Goal: Task Accomplishment & Management: Manage account settings

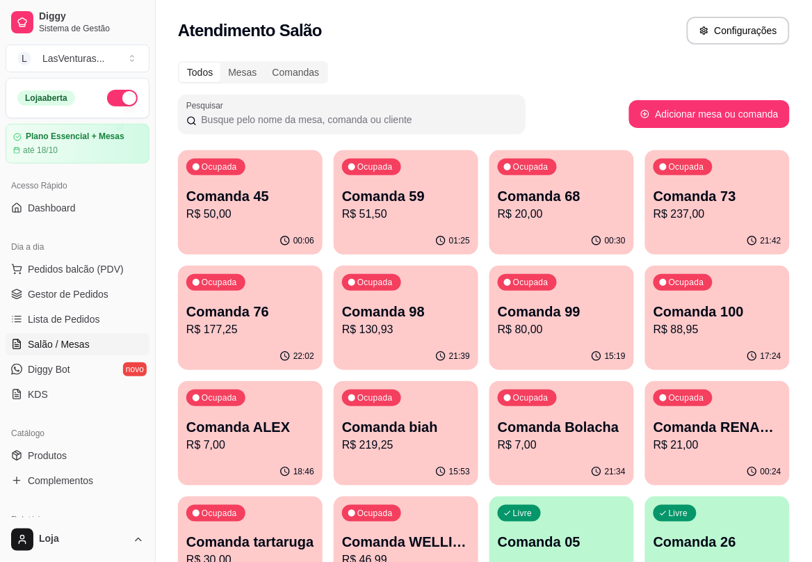
scroll to position [608, 0]
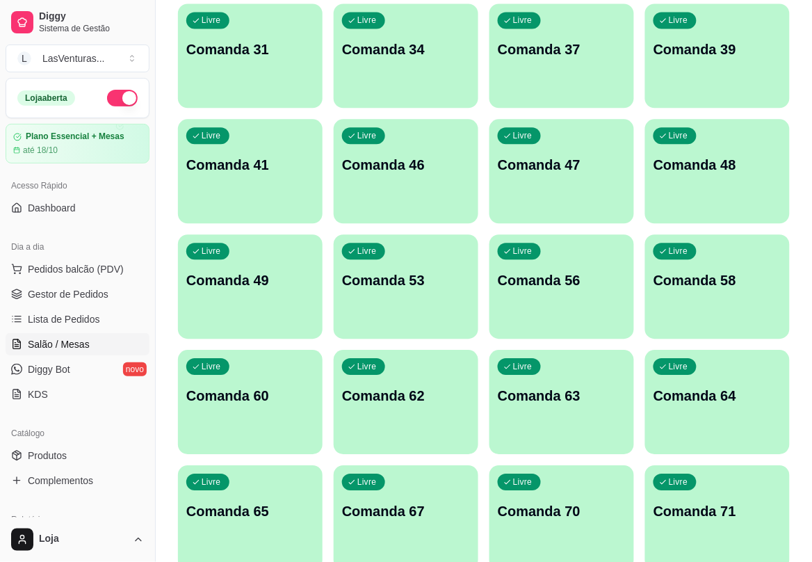
click at [432, 184] on div "Livre Comanda 46" at bounding box center [406, 163] width 145 height 88
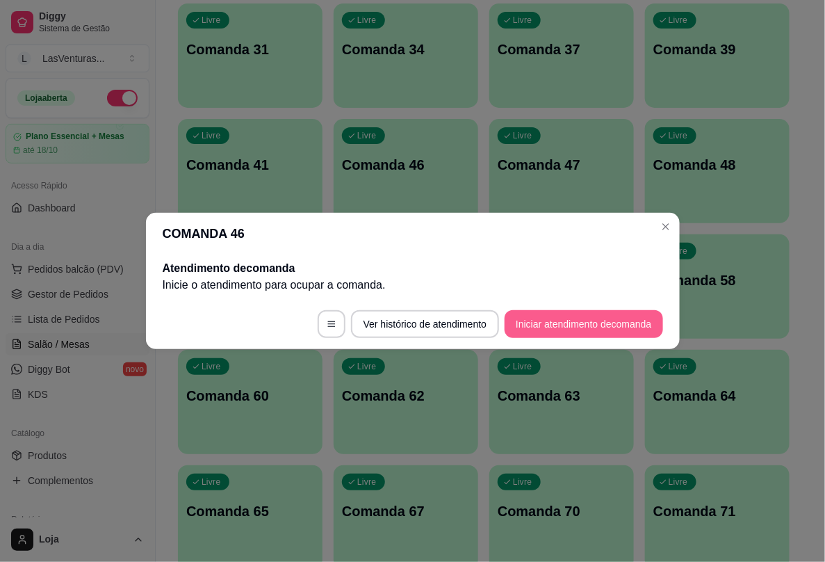
click at [632, 324] on button "Iniciar atendimento de comanda" at bounding box center [584, 324] width 158 height 28
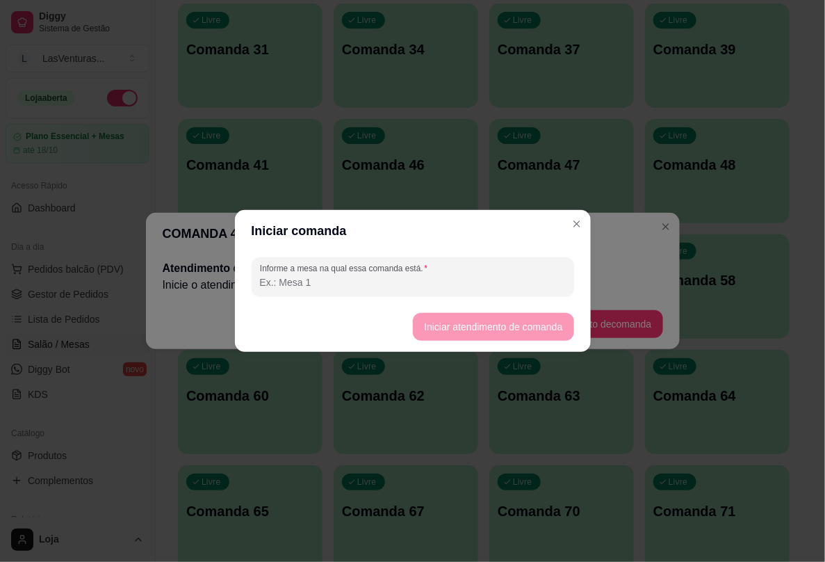
click at [504, 286] on input "Informe a mesa na qual essa comanda está." at bounding box center [413, 282] width 306 height 14
type input "guimaraes poker"
click at [525, 325] on button "Iniciar atendimento de comanda" at bounding box center [494, 326] width 156 height 27
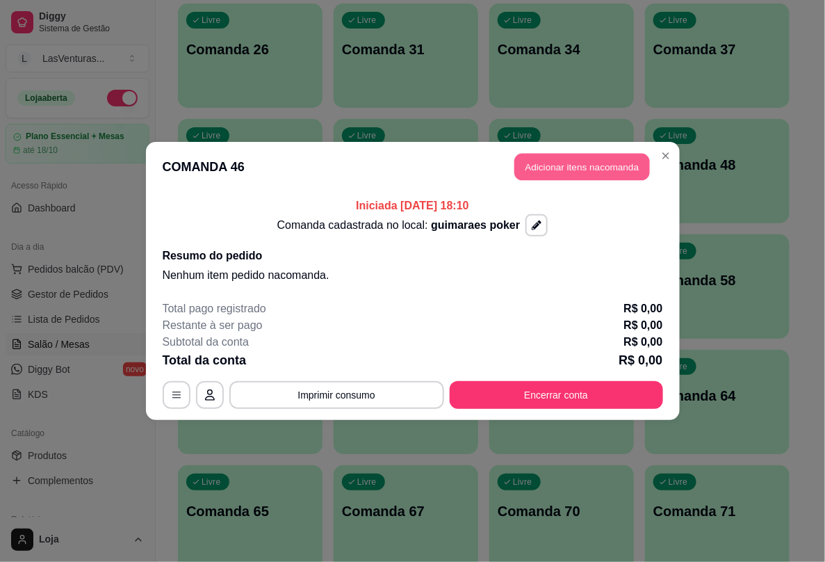
click at [584, 172] on button "Adicionar itens na comanda" at bounding box center [582, 167] width 136 height 27
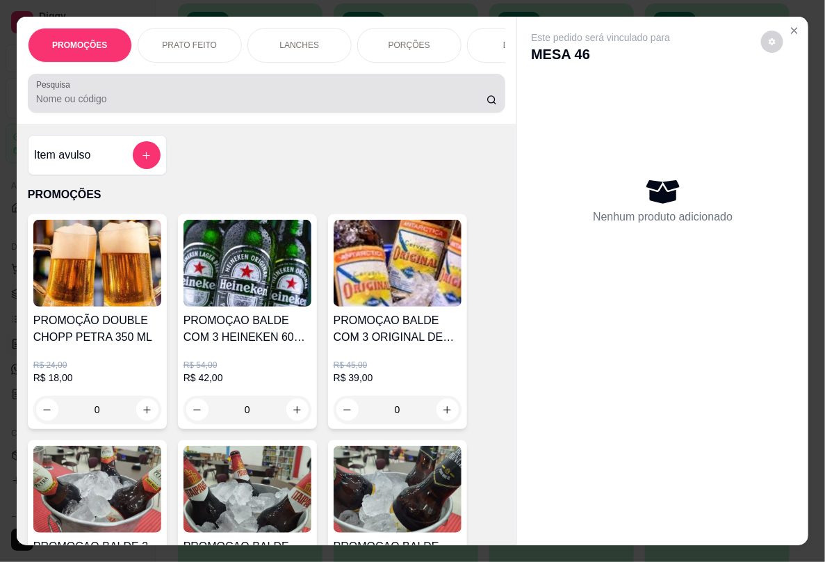
click at [189, 104] on input "Pesquisa" at bounding box center [261, 99] width 450 height 14
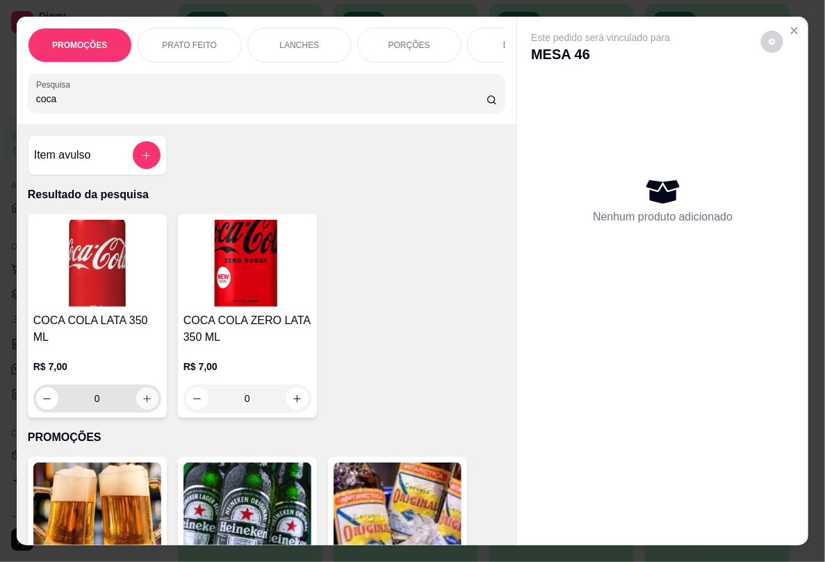
type input "coca"
click at [137, 390] on button "increase-product-quantity" at bounding box center [147, 399] width 22 height 22
type input "1"
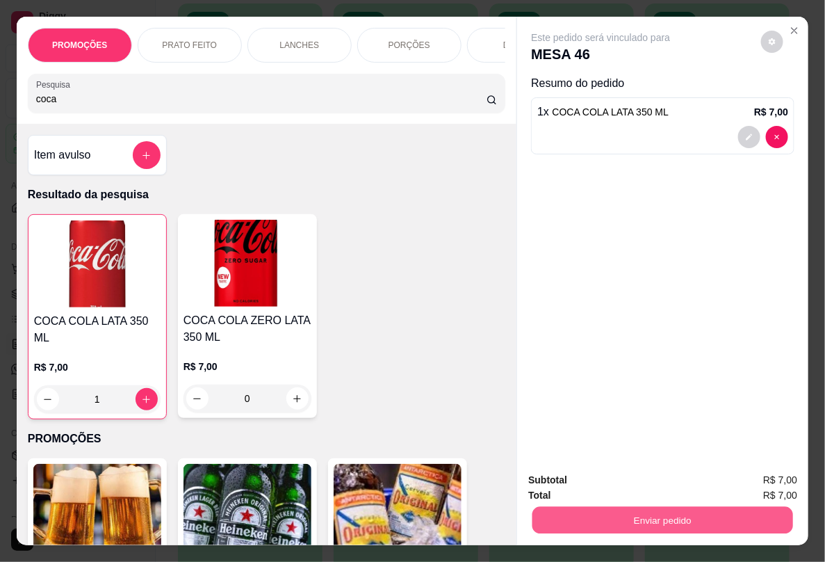
click at [713, 501] on button "Enviar pedido" at bounding box center [662, 519] width 261 height 27
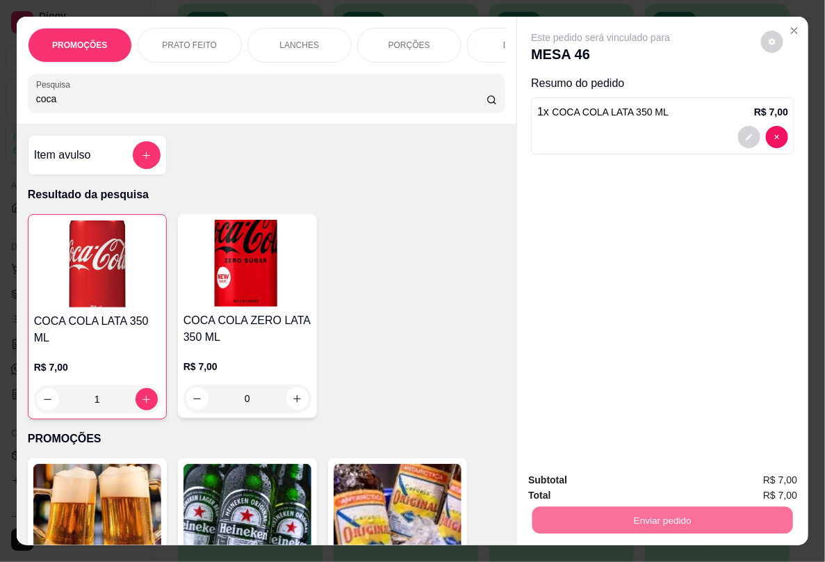
click at [739, 484] on button "Enviar pedido" at bounding box center [760, 479] width 76 height 26
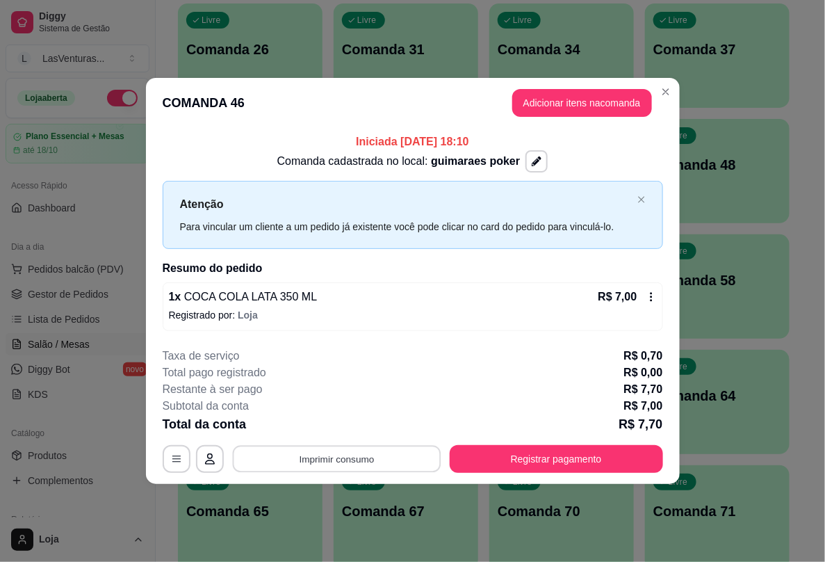
click at [348, 457] on button "Imprimir consumo" at bounding box center [336, 458] width 208 height 27
click at [325, 417] on button "IMPRESSORA" at bounding box center [340, 427] width 97 height 22
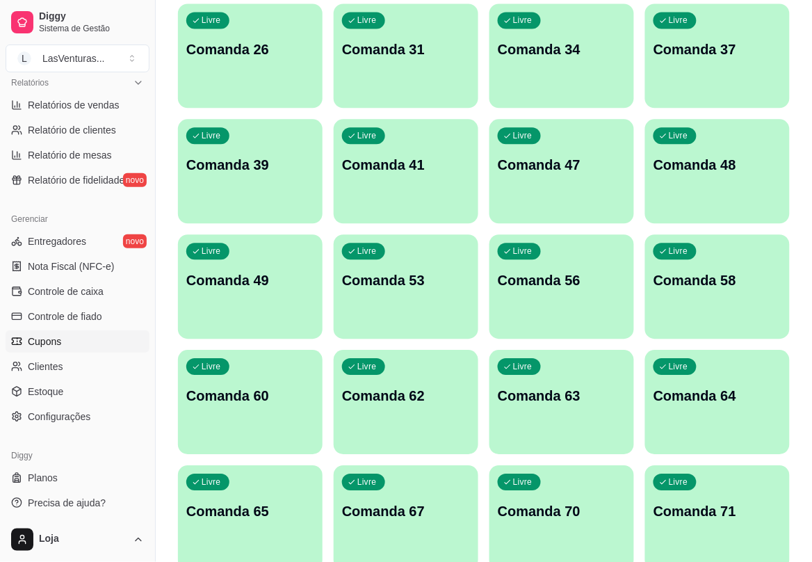
scroll to position [438, 0]
click at [65, 419] on span "Configurações" at bounding box center [59, 415] width 63 height 14
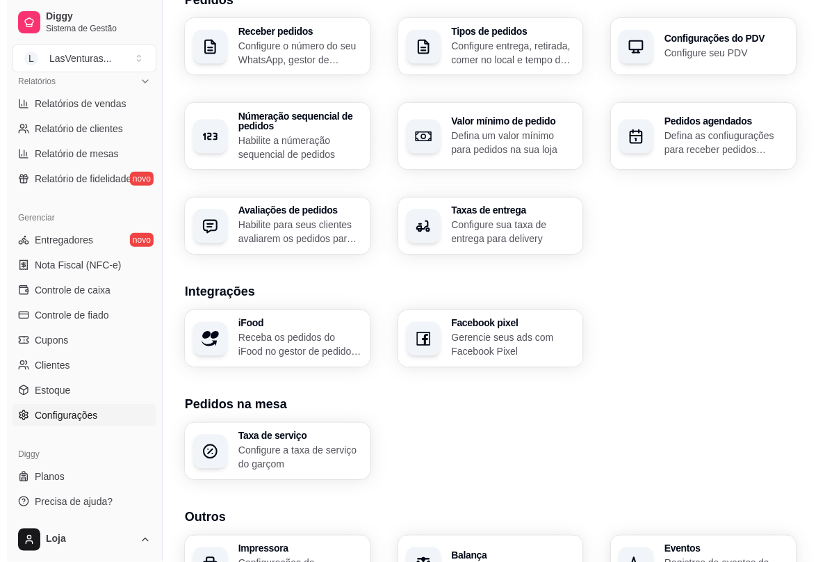
scroll to position [433, 0]
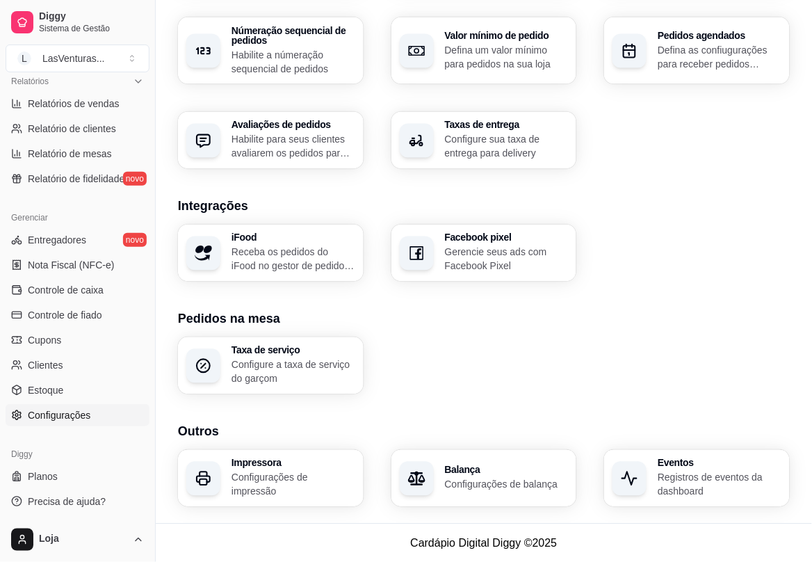
click at [273, 468] on h3 "Impressora" at bounding box center [293, 463] width 124 height 10
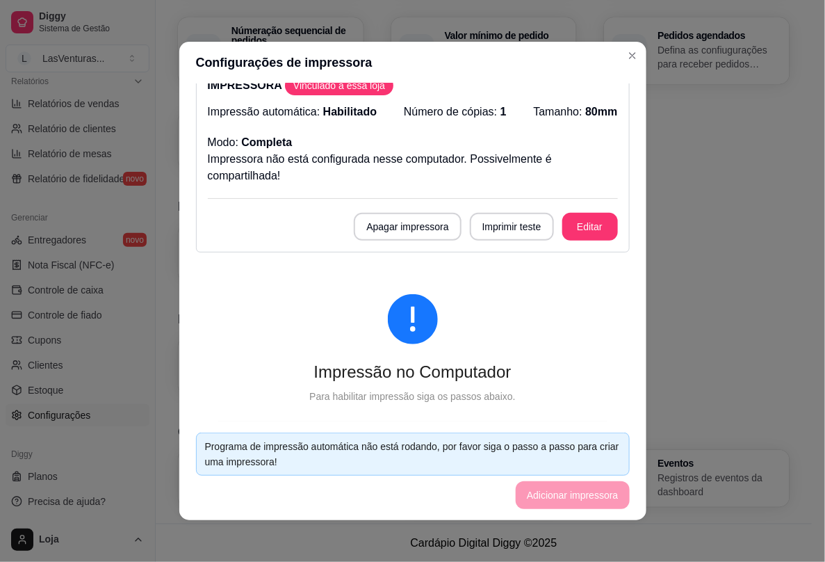
scroll to position [0, 0]
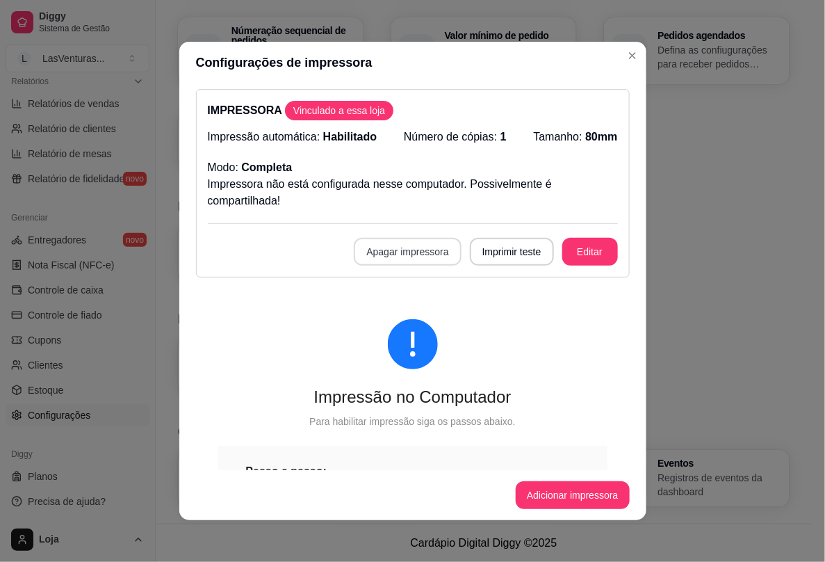
click at [401, 255] on button "Apagar impressora" at bounding box center [407, 252] width 107 height 28
click at [402, 356] on button "Confirmar" at bounding box center [404, 354] width 51 height 22
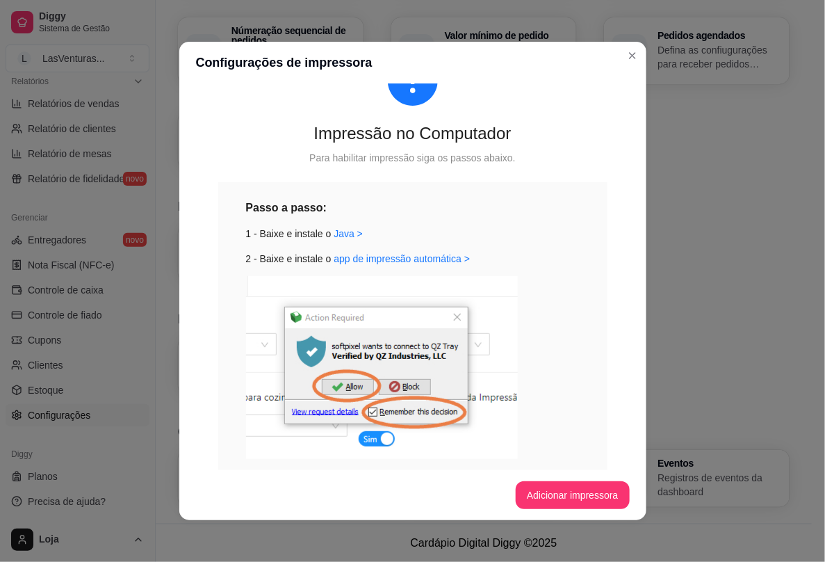
scroll to position [176, 0]
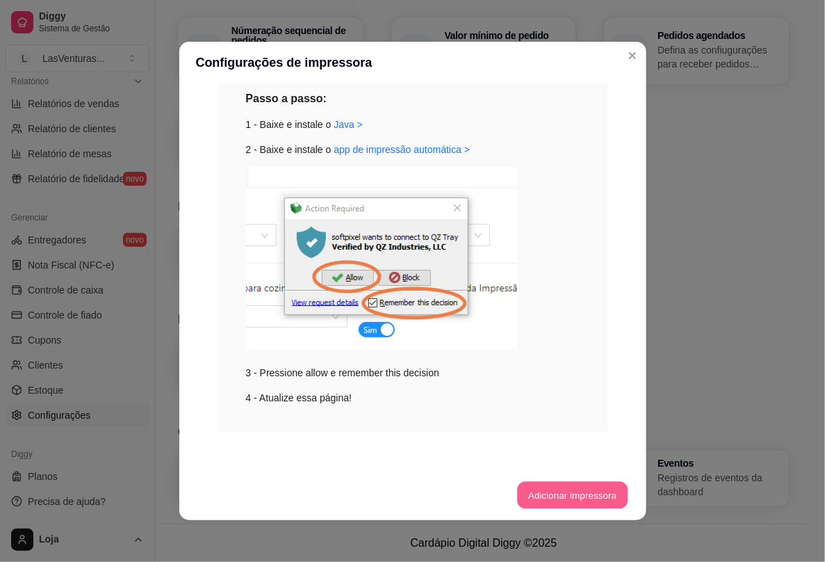
click at [571, 498] on button "Adicionar impressora" at bounding box center [572, 495] width 110 height 27
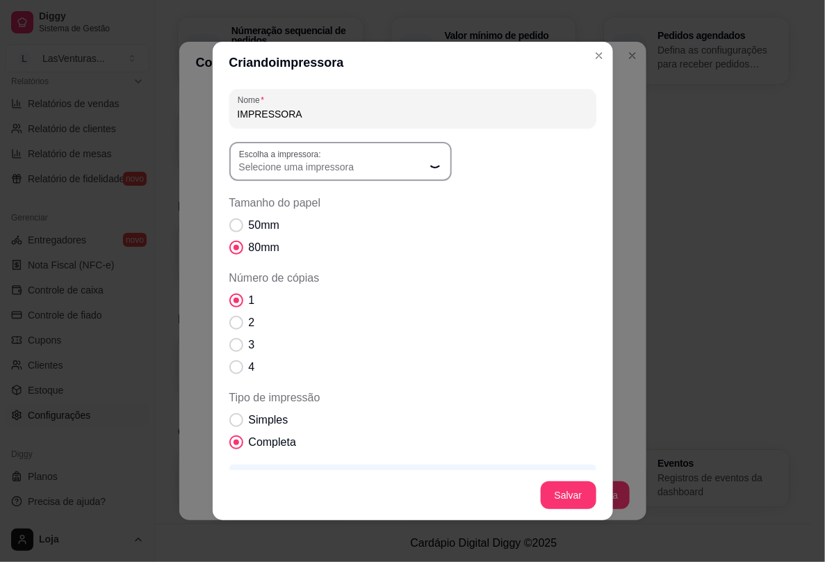
click at [292, 158] on label "Escolha a impressora:" at bounding box center [282, 154] width 87 height 12
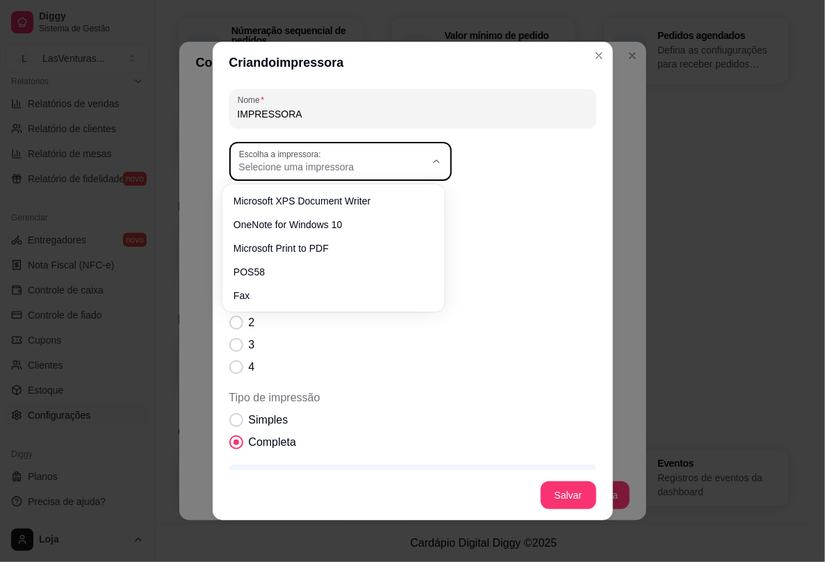
click at [315, 172] on span "Selecione uma impressora" at bounding box center [332, 167] width 186 height 14
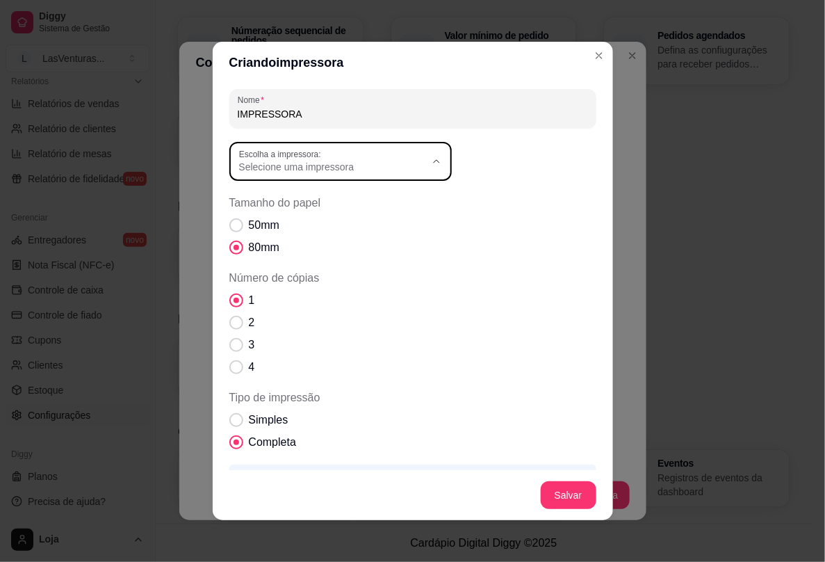
click at [270, 269] on span "POS58" at bounding box center [327, 267] width 179 height 13
type input "POS58"
select select "POS58"
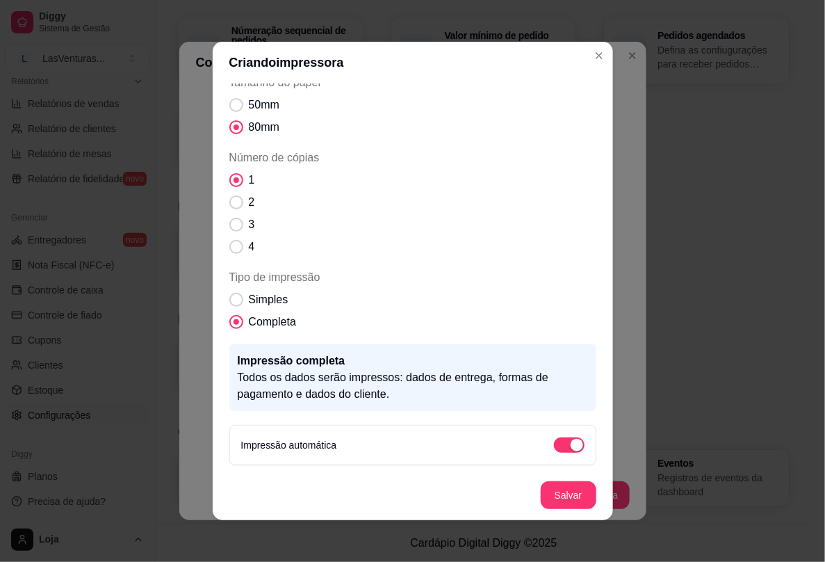
scroll to position [2, 0]
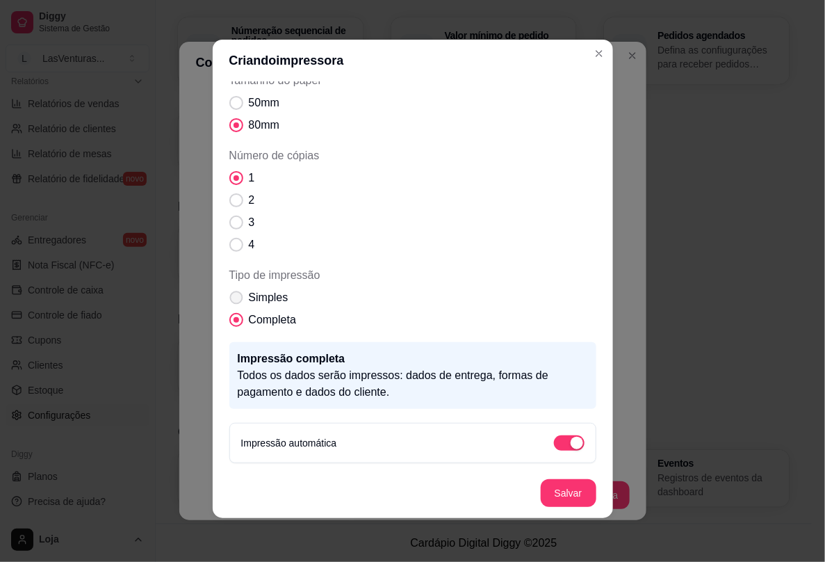
click at [262, 295] on span "Simples" at bounding box center [269, 297] width 40 height 17
click at [238, 300] on input "Simples" at bounding box center [233, 304] width 9 height 9
radio input "true"
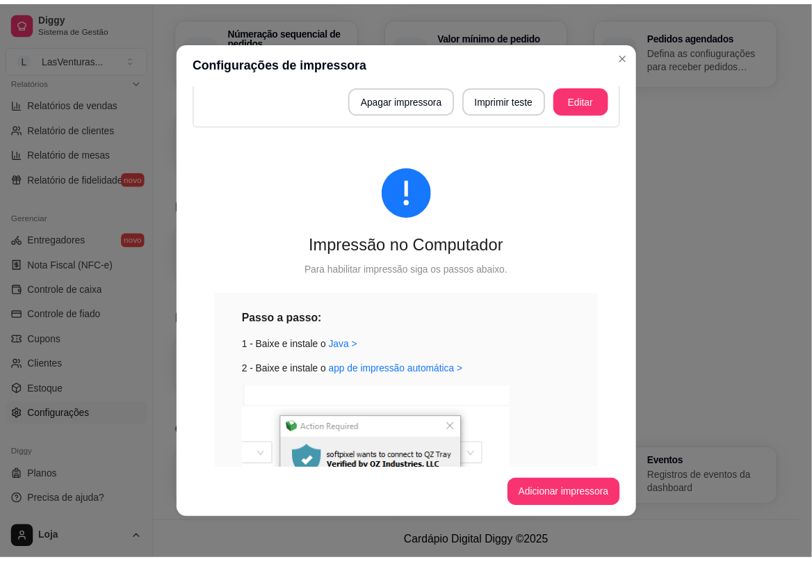
scroll to position [0, 0]
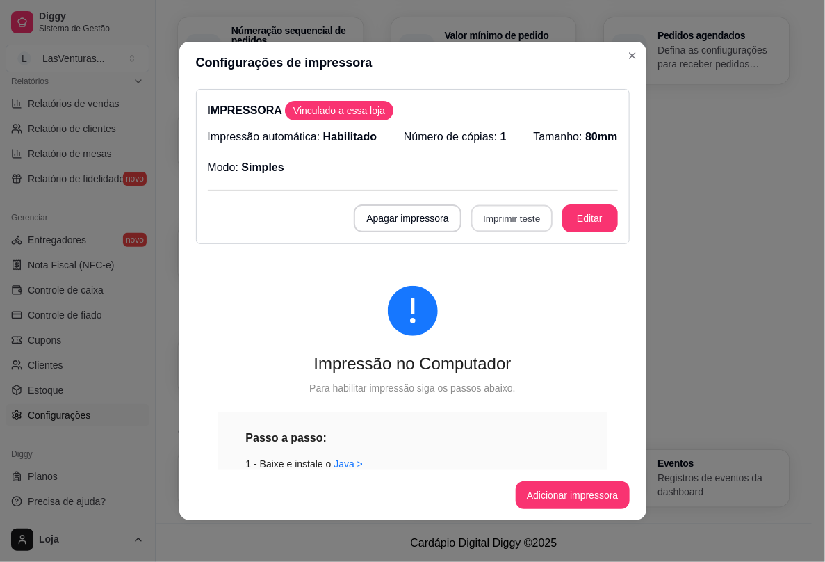
click at [495, 220] on button "Imprimir teste" at bounding box center [511, 218] width 81 height 27
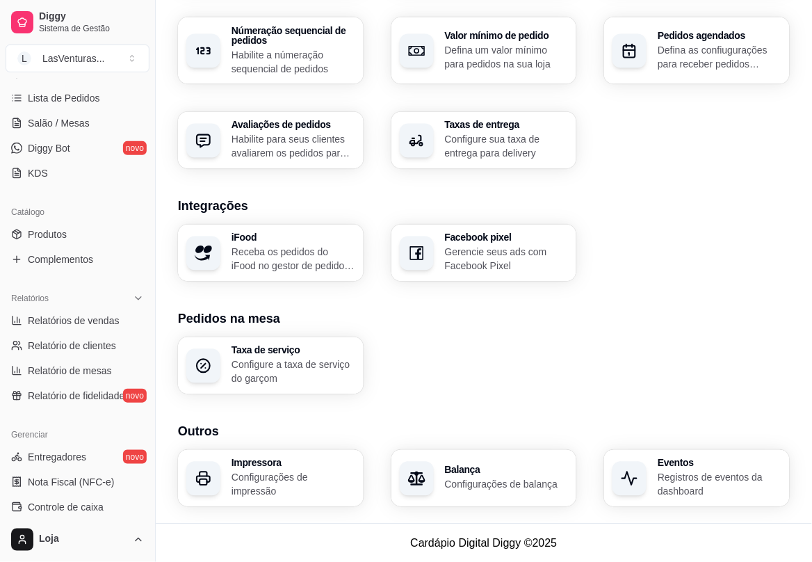
scroll to position [177, 0]
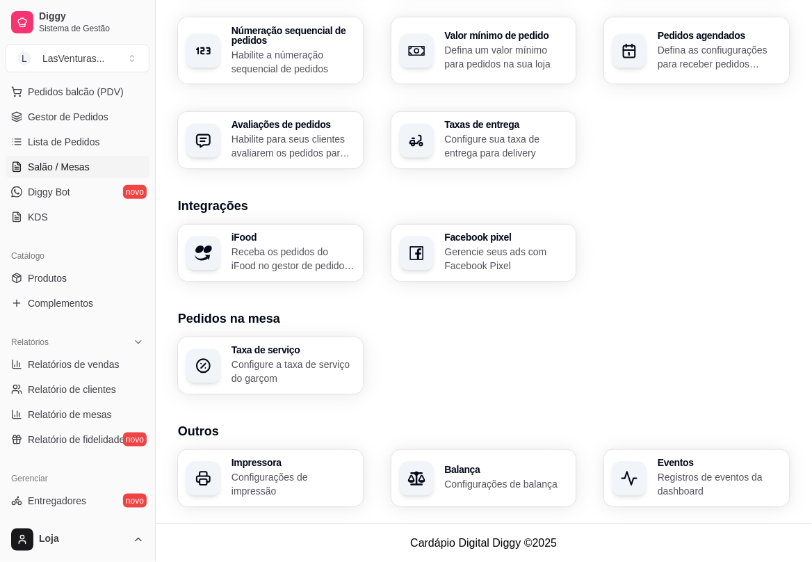
click at [70, 164] on span "Salão / Mesas" at bounding box center [59, 167] width 62 height 14
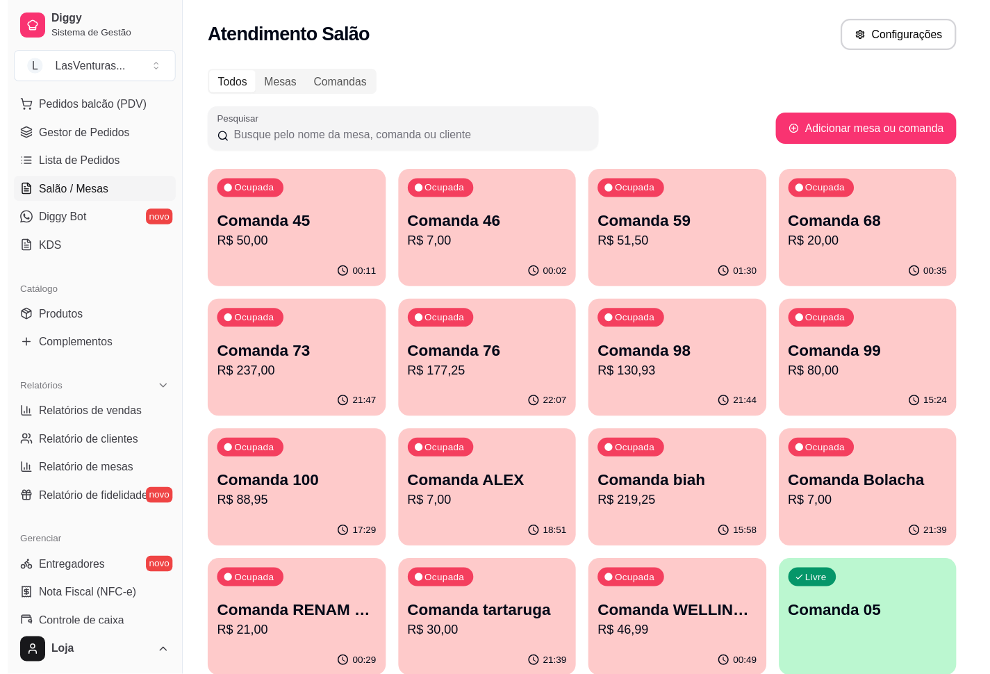
scroll to position [177, 0]
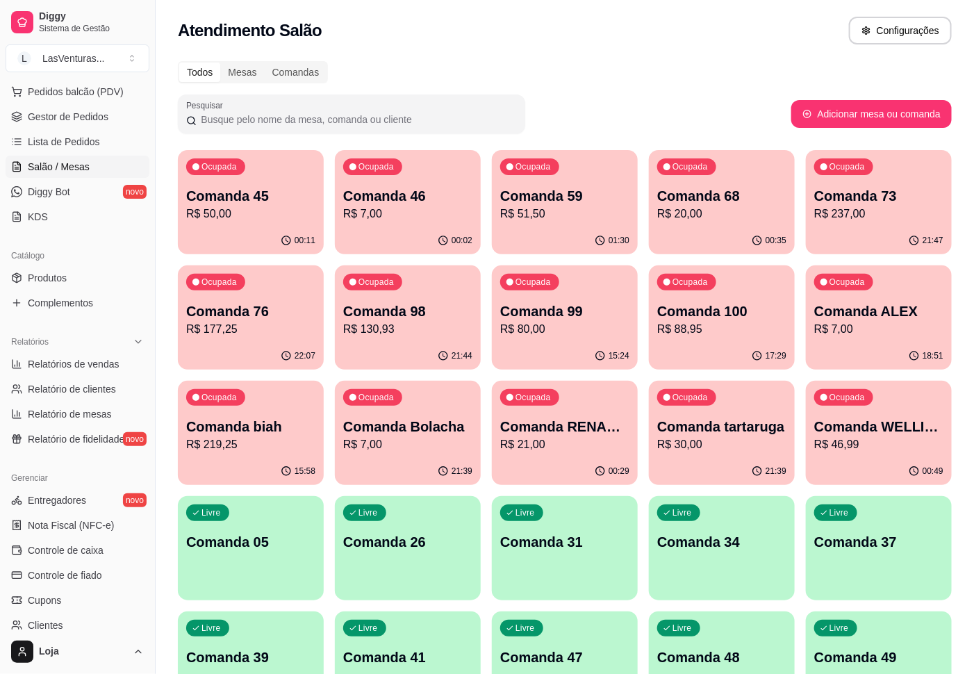
click at [277, 211] on p "R$ 50,00" at bounding box center [250, 214] width 129 height 17
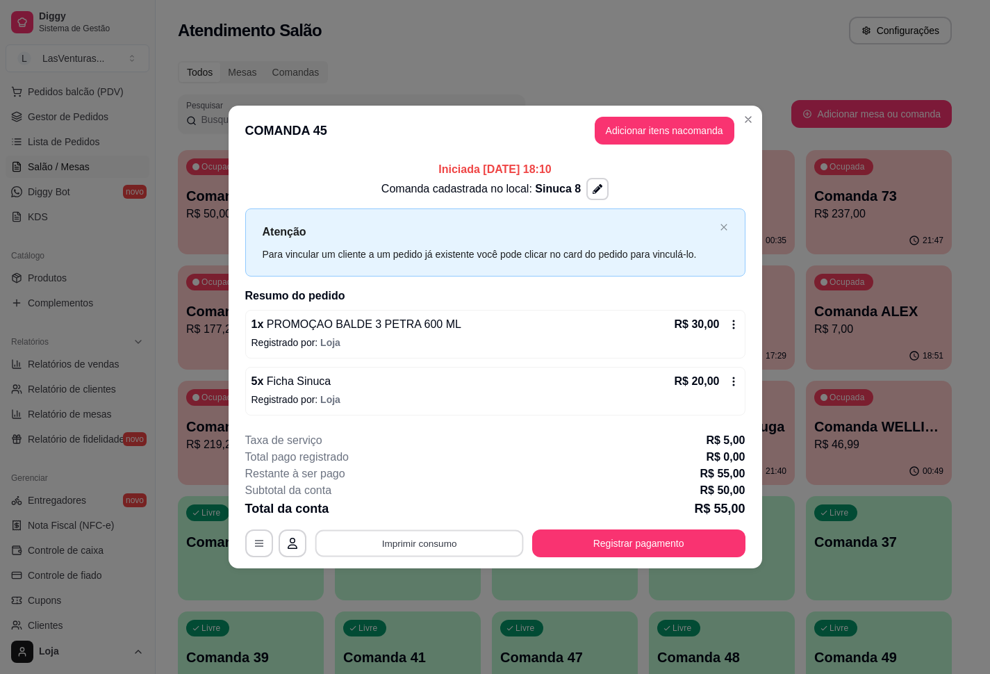
click at [432, 501] on button "Imprimir consumo" at bounding box center [419, 543] width 208 height 27
click at [422, 501] on button "IMPRESSORA" at bounding box center [423, 512] width 97 height 22
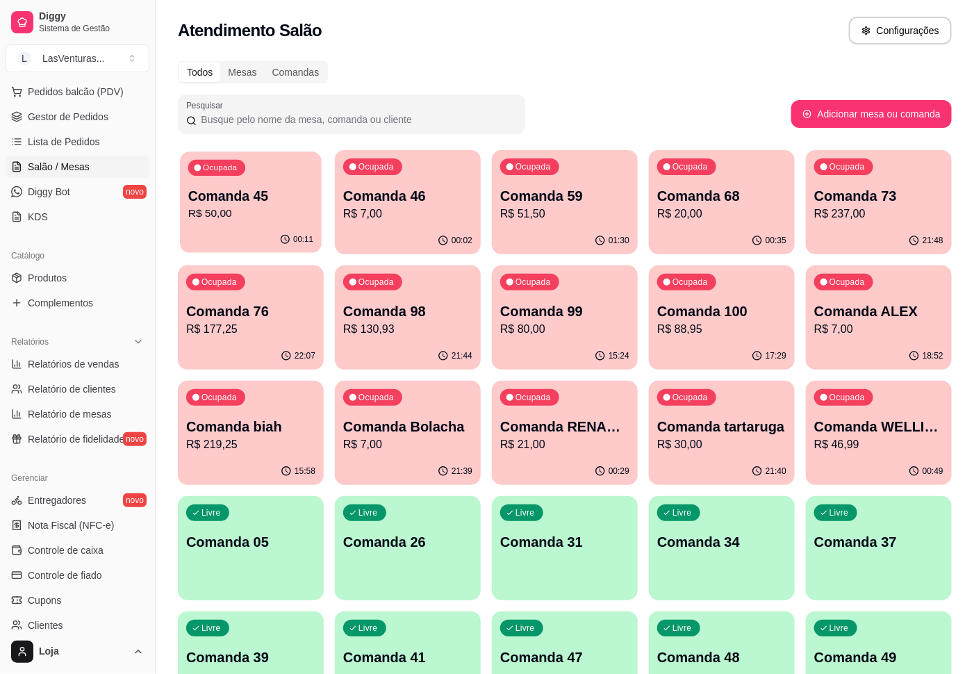
click at [236, 218] on p "R$ 50,00" at bounding box center [250, 214] width 125 height 16
click at [400, 220] on p "R$ 7,00" at bounding box center [407, 214] width 129 height 17
click at [592, 227] on div "01:31" at bounding box center [565, 240] width 146 height 27
click at [742, 215] on p "R$ 237,00" at bounding box center [879, 214] width 125 height 16
click at [284, 336] on p "R$ 177,25" at bounding box center [250, 329] width 125 height 16
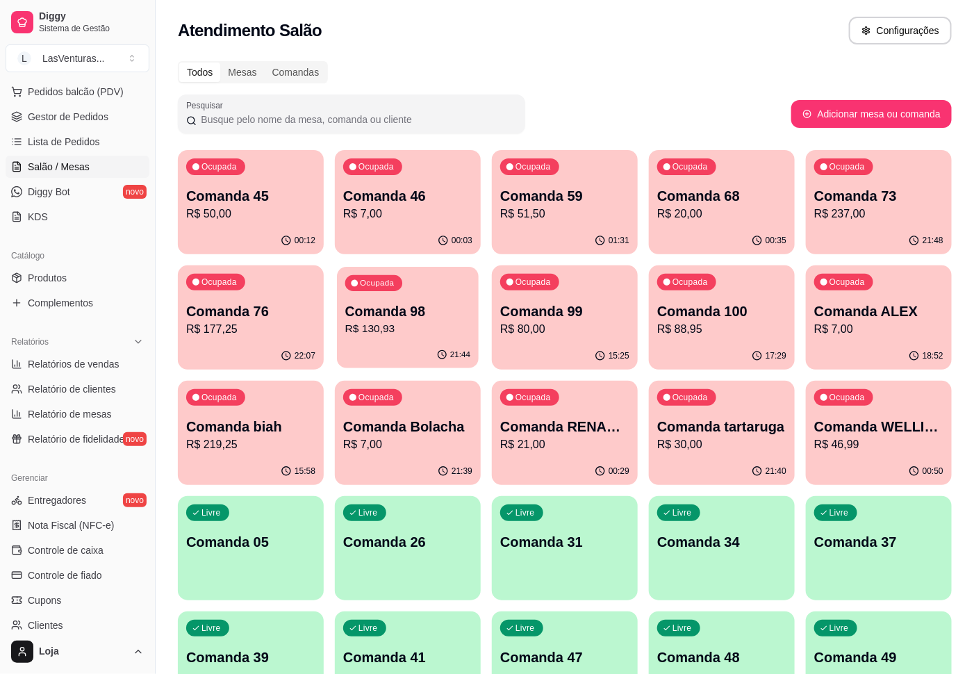
click at [425, 323] on p "R$ 130,93" at bounding box center [407, 329] width 125 height 16
click at [599, 345] on div "15:25" at bounding box center [565, 355] width 142 height 26
click at [701, 224] on div "Ocupada Comanda 68 R$ 20,00" at bounding box center [722, 188] width 146 height 77
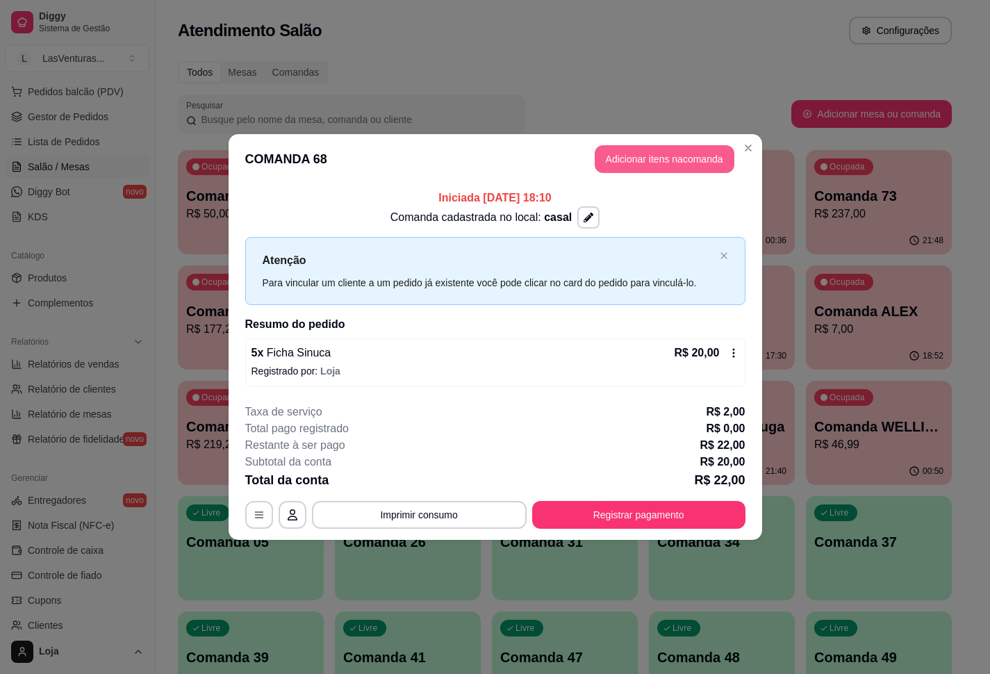
click at [655, 157] on button "Adicionar itens na comanda" at bounding box center [665, 159] width 140 height 28
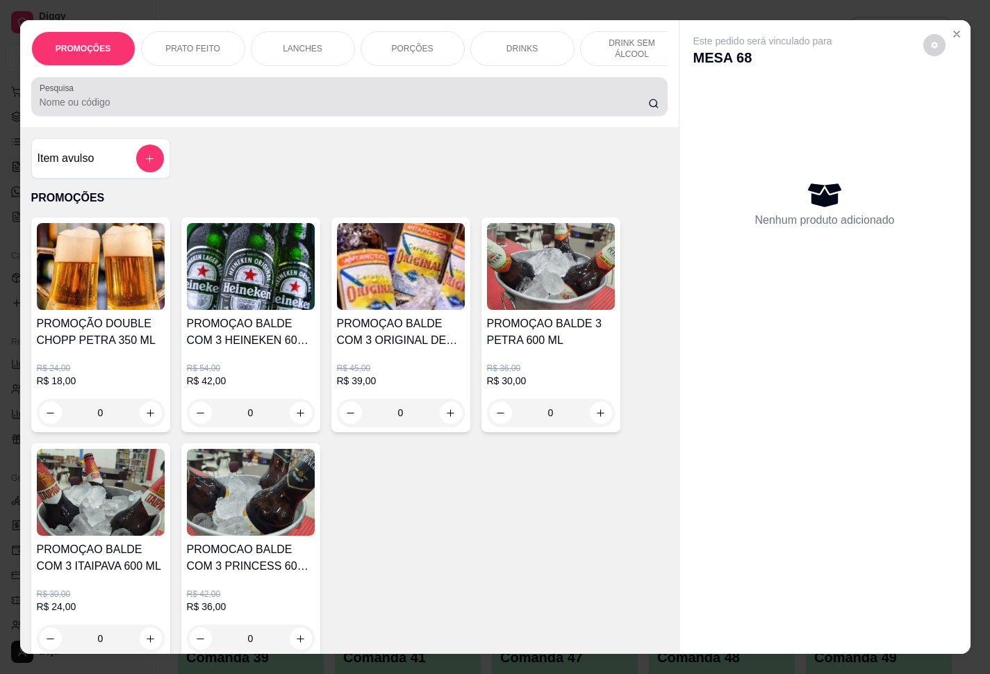
click at [208, 109] on input "Pesquisa" at bounding box center [344, 102] width 609 height 14
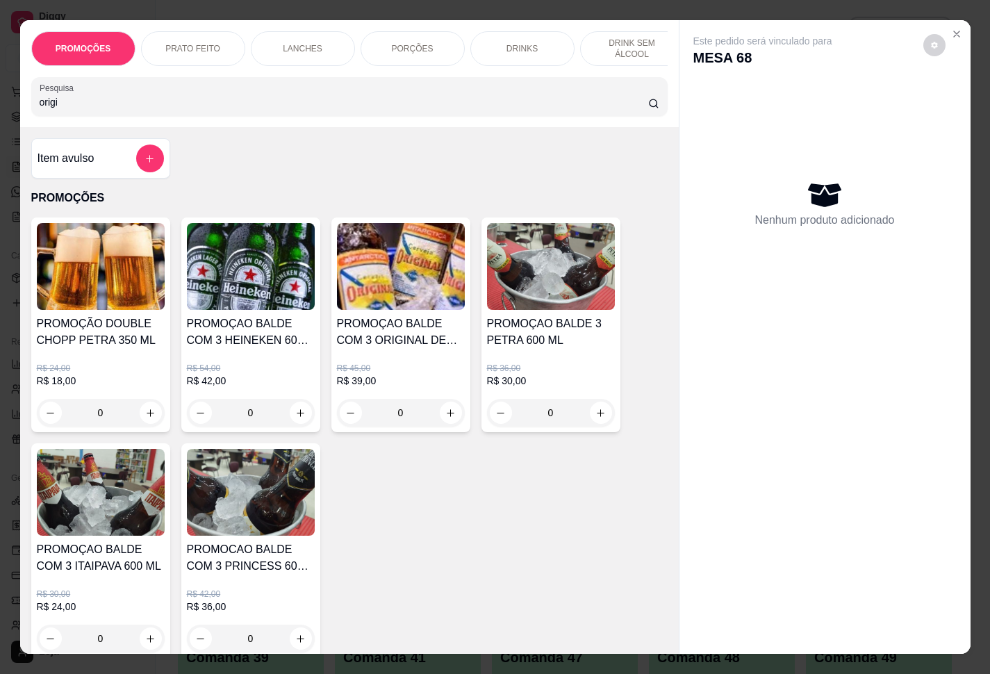
click at [207, 109] on input "origi" at bounding box center [344, 102] width 609 height 14
type input "origi"
click at [196, 101] on div "origi" at bounding box center [350, 97] width 620 height 28
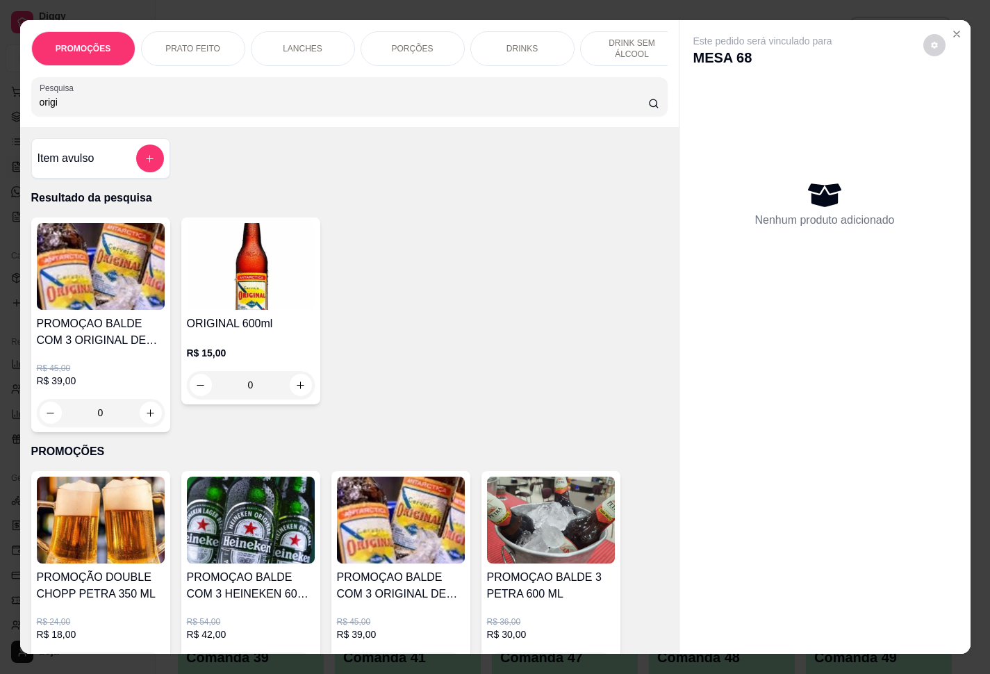
click at [196, 100] on div "origi" at bounding box center [350, 97] width 620 height 28
click at [295, 391] on icon "increase-product-quantity" at bounding box center [300, 385] width 10 height 10
type input "1"
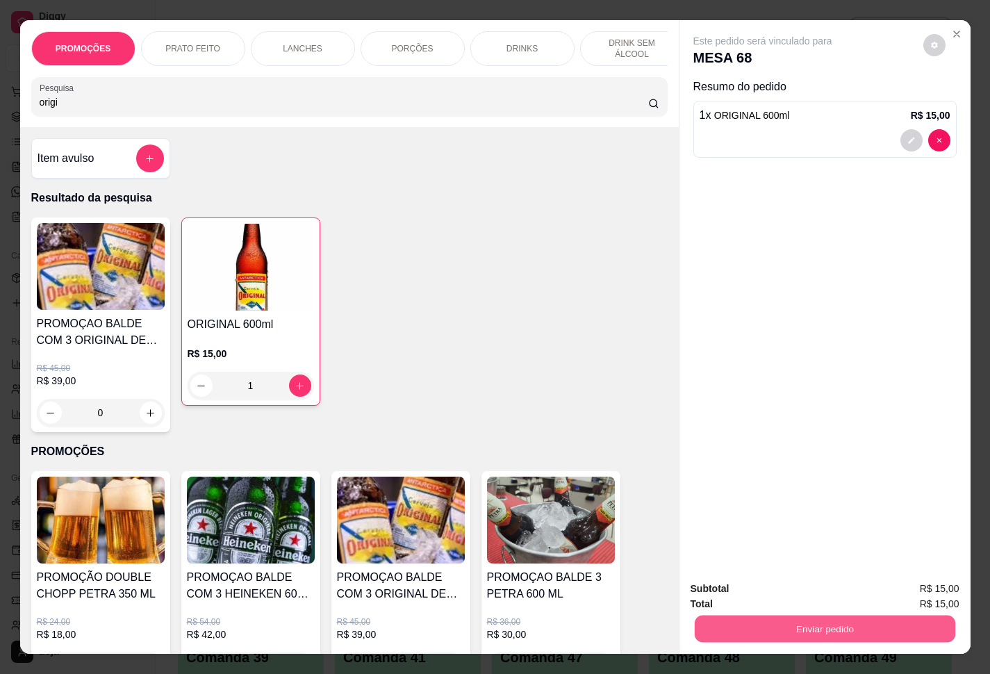
click at [742, 501] on button "Enviar pedido" at bounding box center [824, 629] width 261 height 27
click at [742, 501] on button "Enviar pedido" at bounding box center [921, 587] width 79 height 26
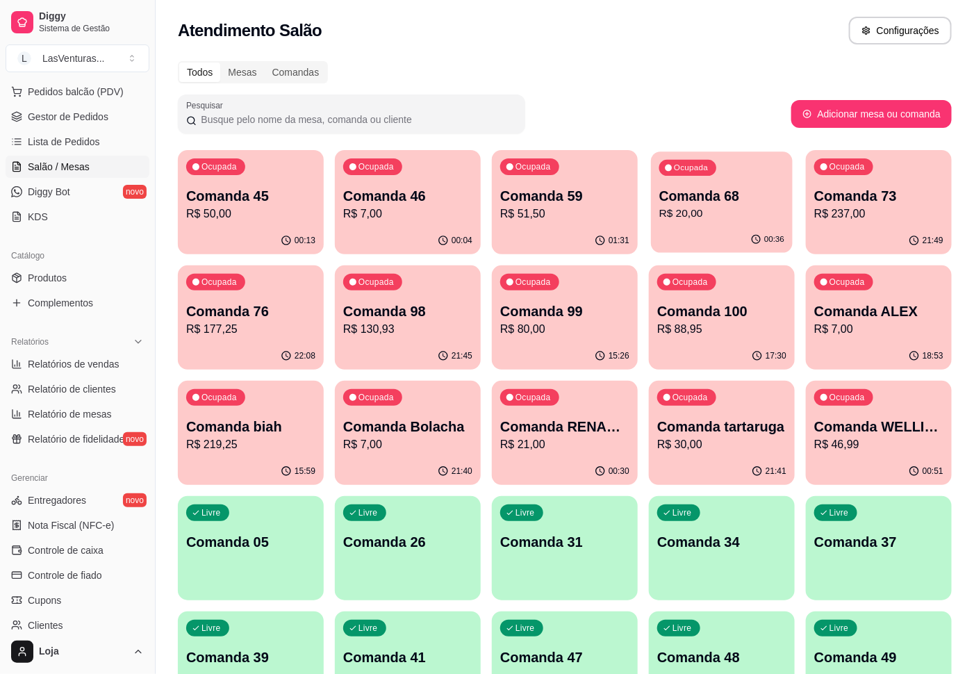
click at [705, 215] on p "R$ 20,00" at bounding box center [722, 214] width 125 height 16
click at [563, 232] on div "01:32" at bounding box center [565, 240] width 146 height 27
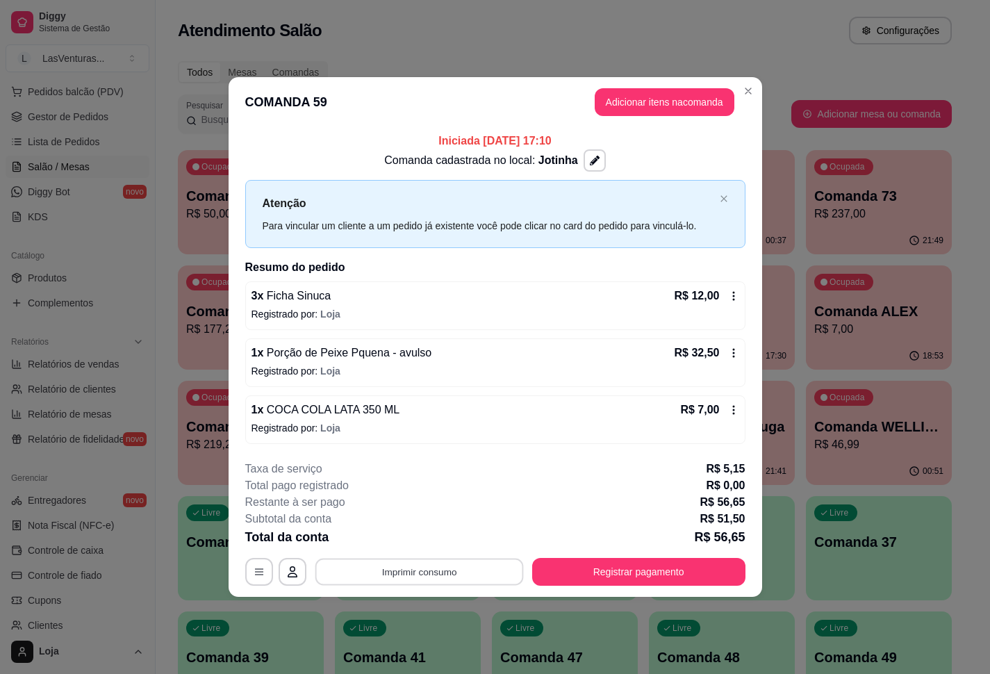
click at [451, 501] on button "Imprimir consumo" at bounding box center [419, 571] width 208 height 27
click at [426, 501] on button "IMPRESSORA" at bounding box center [423, 541] width 101 height 22
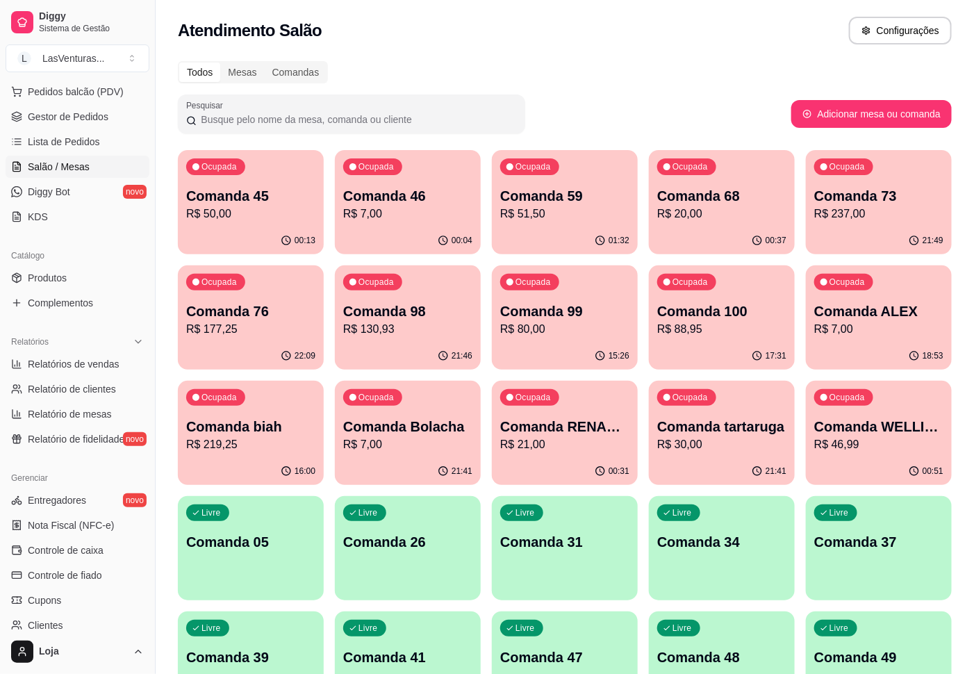
click at [742, 236] on div "21:49" at bounding box center [879, 240] width 146 height 27
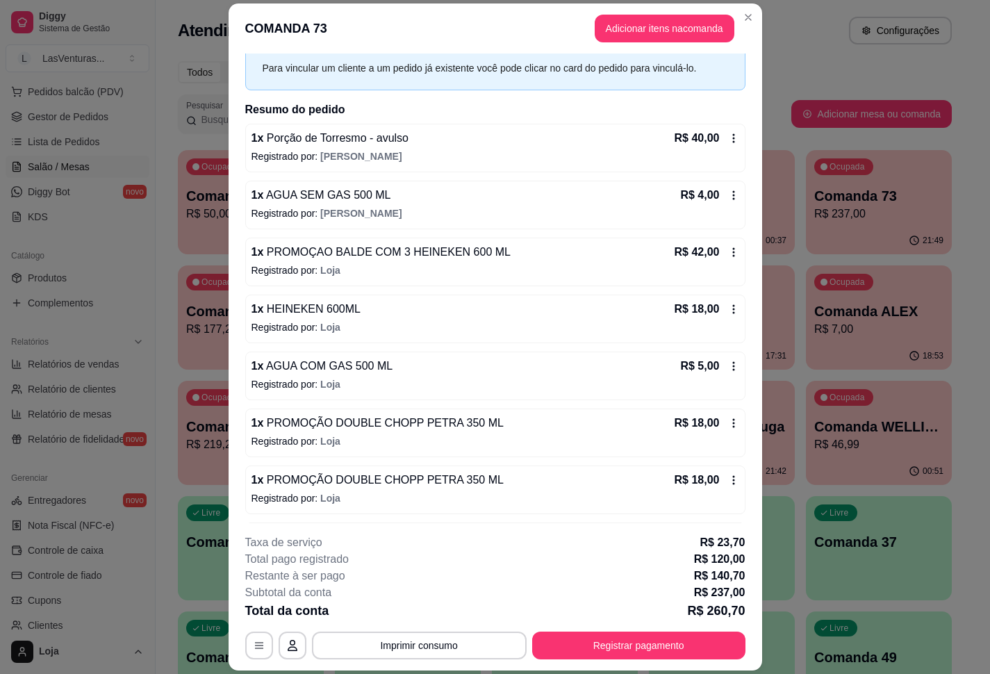
scroll to position [0, 0]
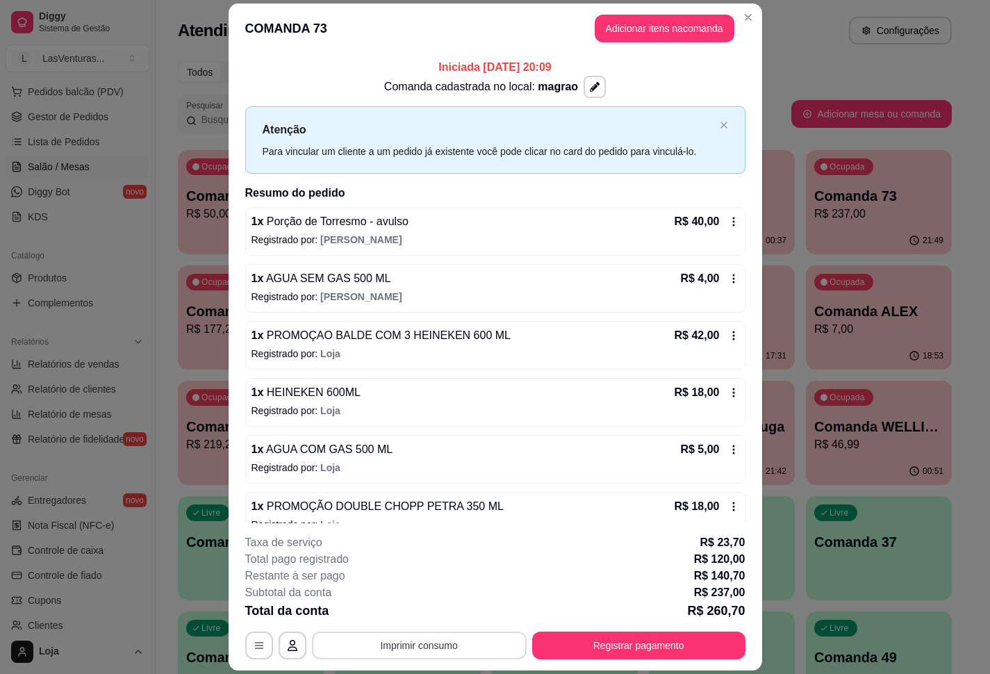
click at [386, 501] on button "Imprimir consumo" at bounding box center [419, 646] width 215 height 28
click at [418, 501] on button "IMPRESSORA" at bounding box center [416, 614] width 101 height 22
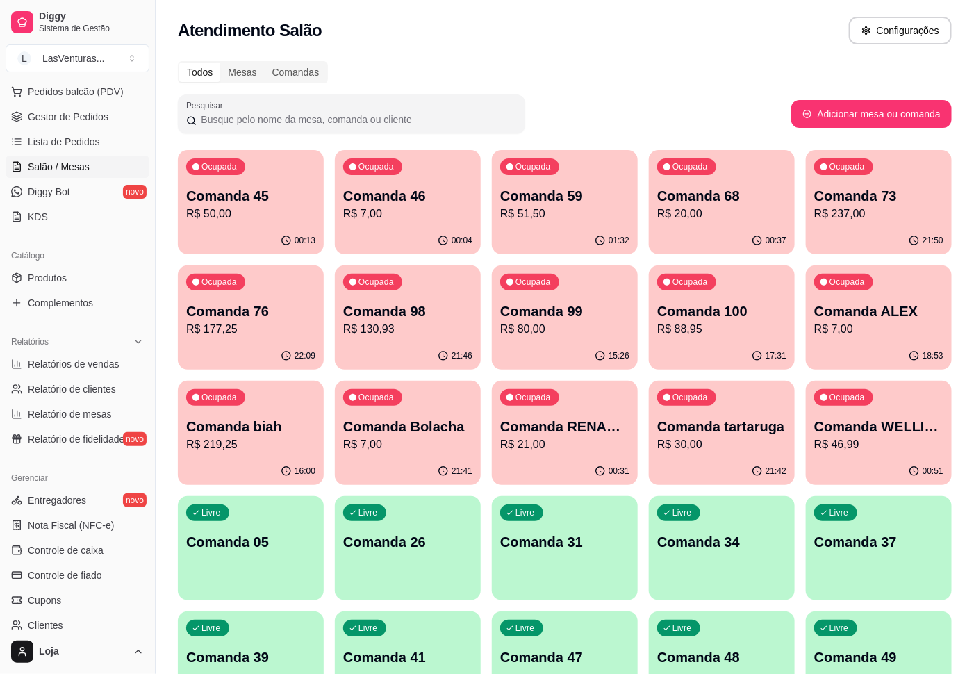
click at [234, 350] on div "22:09" at bounding box center [251, 356] width 146 height 27
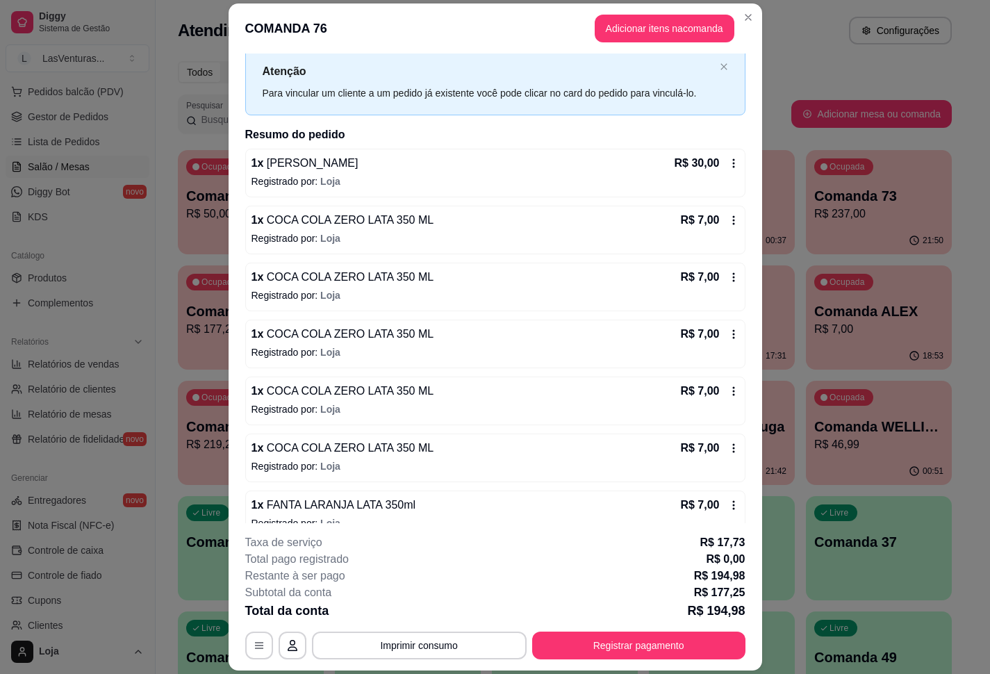
scroll to position [313, 0]
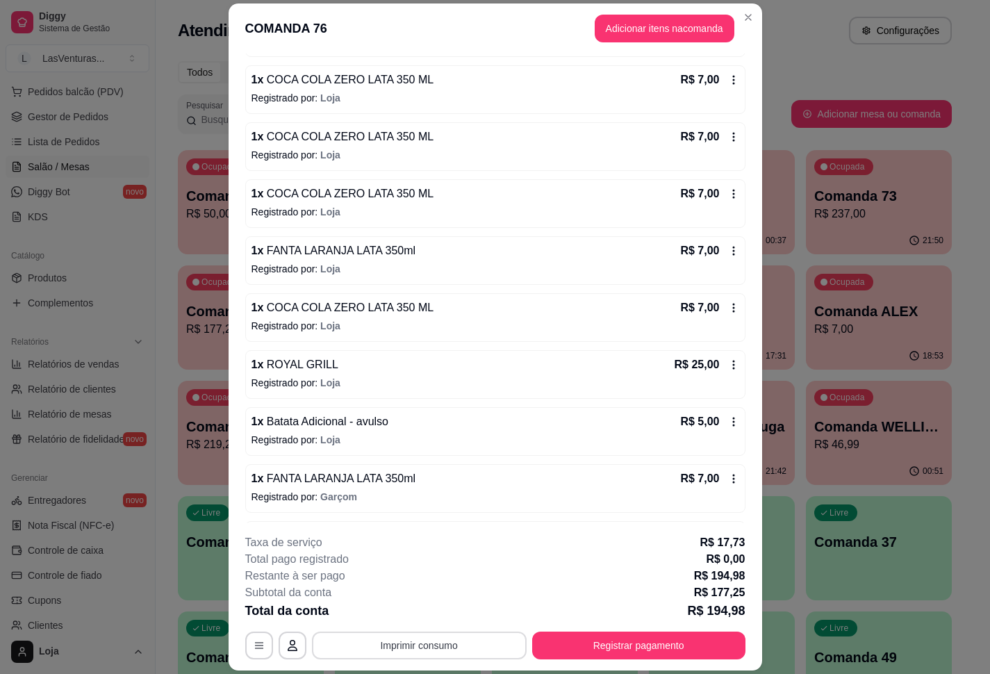
click at [432, 501] on button "Imprimir consumo" at bounding box center [419, 646] width 215 height 28
click at [428, 501] on button "IMPRESSORA" at bounding box center [416, 614] width 101 height 22
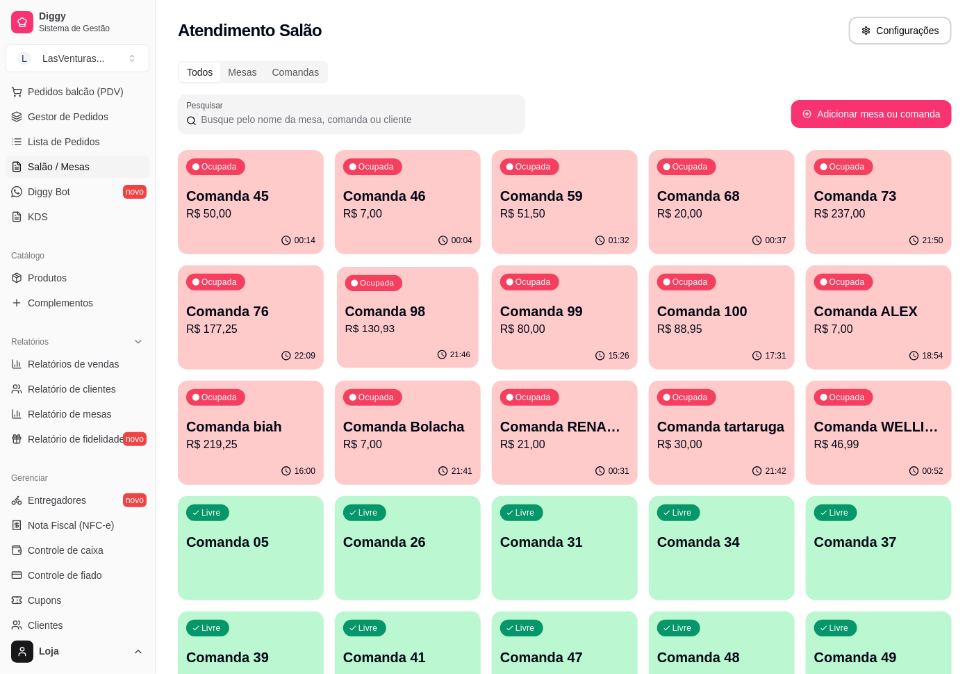
click at [420, 349] on div "21:46" at bounding box center [408, 355] width 142 height 26
click at [559, 227] on div "01:33" at bounding box center [565, 240] width 146 height 27
click at [735, 203] on p "Comanda 68" at bounding box center [721, 195] width 129 height 19
click at [742, 215] on p "R$ 237,00" at bounding box center [879, 214] width 129 height 17
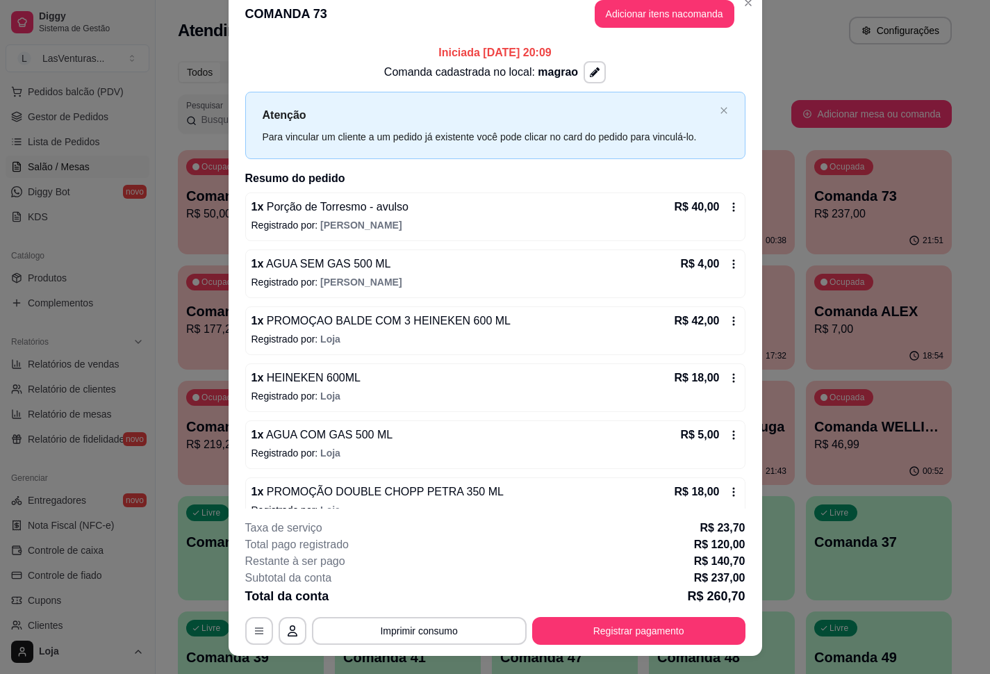
scroll to position [0, 0]
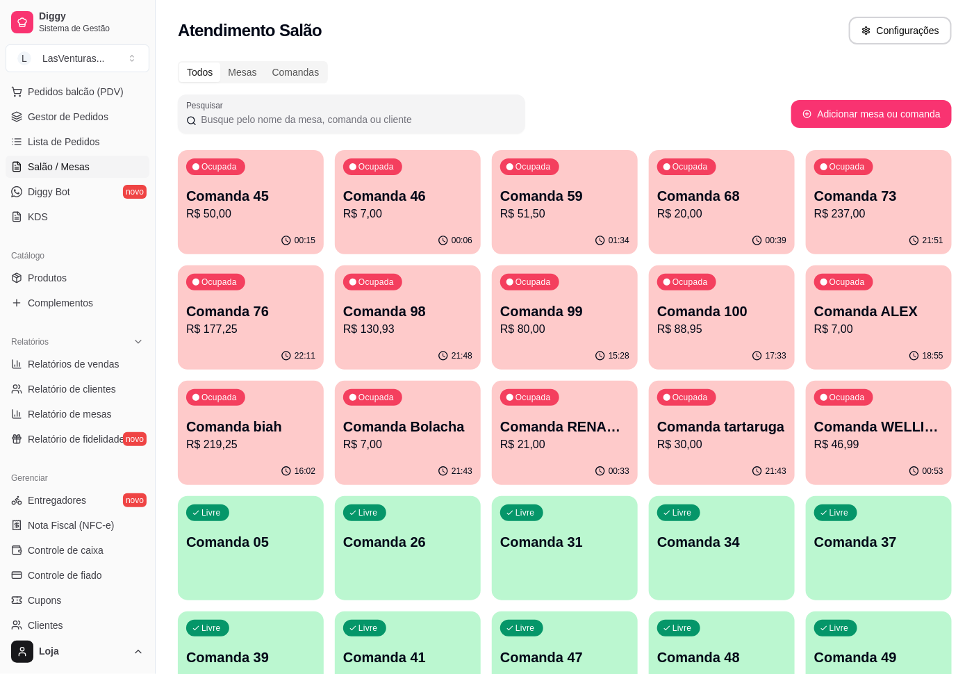
click at [251, 340] on div "Ocupada Comanda 76 R$ 177,25" at bounding box center [251, 303] width 146 height 77
click at [403, 338] on div "Ocupada Comanda 98 R$ 130,93" at bounding box center [408, 304] width 142 height 75
click at [578, 331] on p "R$ 80,00" at bounding box center [564, 329] width 125 height 16
click at [707, 340] on div "Ocupada Comanda 100 R$ 88,95" at bounding box center [722, 303] width 146 height 77
drag, startPoint x: 461, startPoint y: 655, endPoint x: 386, endPoint y: 88, distance: 572.0
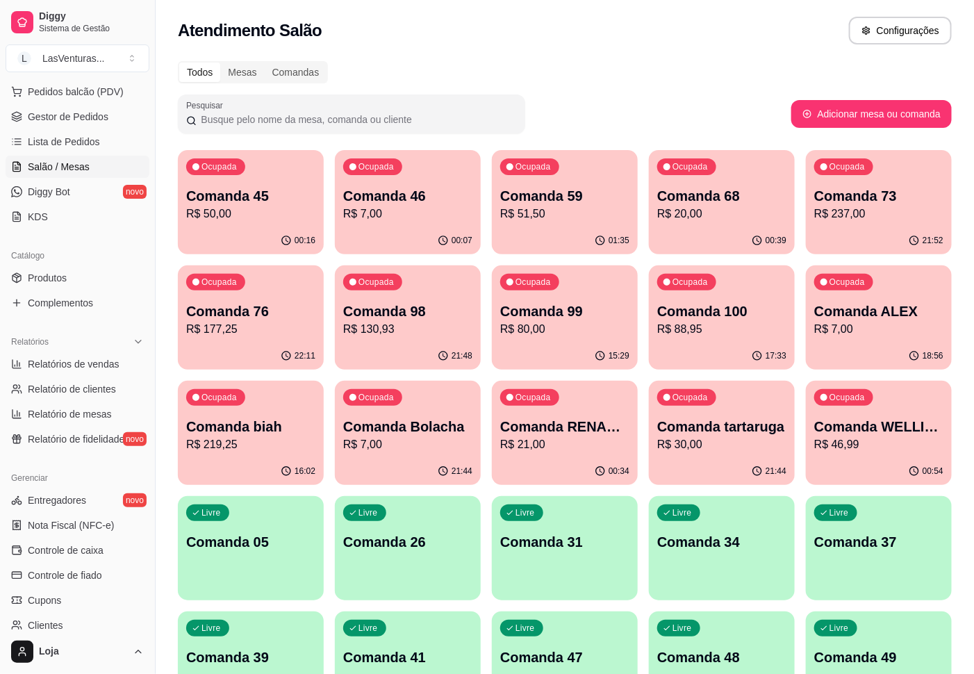
click at [742, 171] on div "Ocupada Comanda 68 R$ 20,00" at bounding box center [722, 188] width 146 height 77
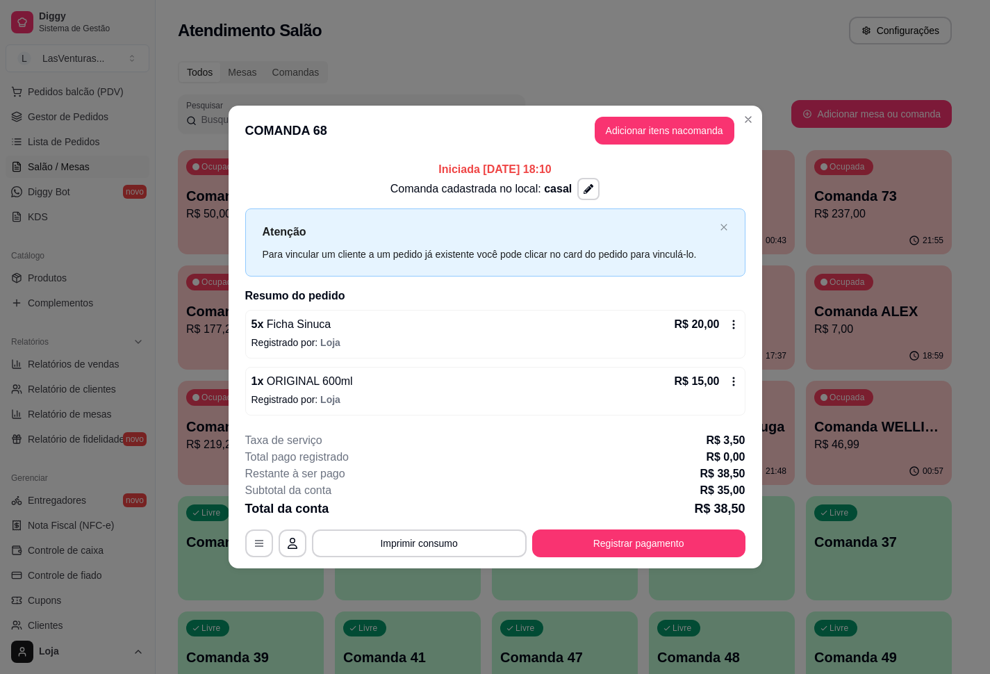
click at [509, 386] on div "1 x ORIGINAL 600ml R$ 15,00 Registrado por: Loja" at bounding box center [495, 391] width 500 height 49
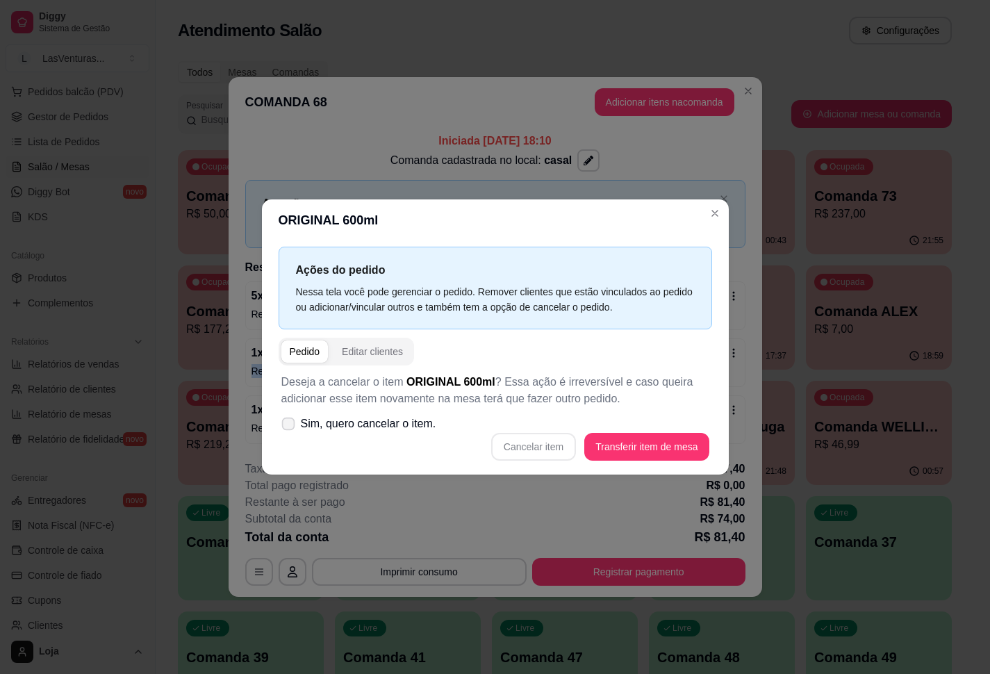
click at [393, 421] on span "Sim, quero cancelar o item." at bounding box center [369, 424] width 136 height 17
click at [290, 427] on input "Sim, quero cancelar o item." at bounding box center [285, 431] width 9 height 9
checkbox input "true"
click at [568, 433] on div "Cancelar item Transferir item de mesa" at bounding box center [495, 447] width 428 height 28
click at [544, 444] on button "Cancelar item" at bounding box center [534, 447] width 83 height 27
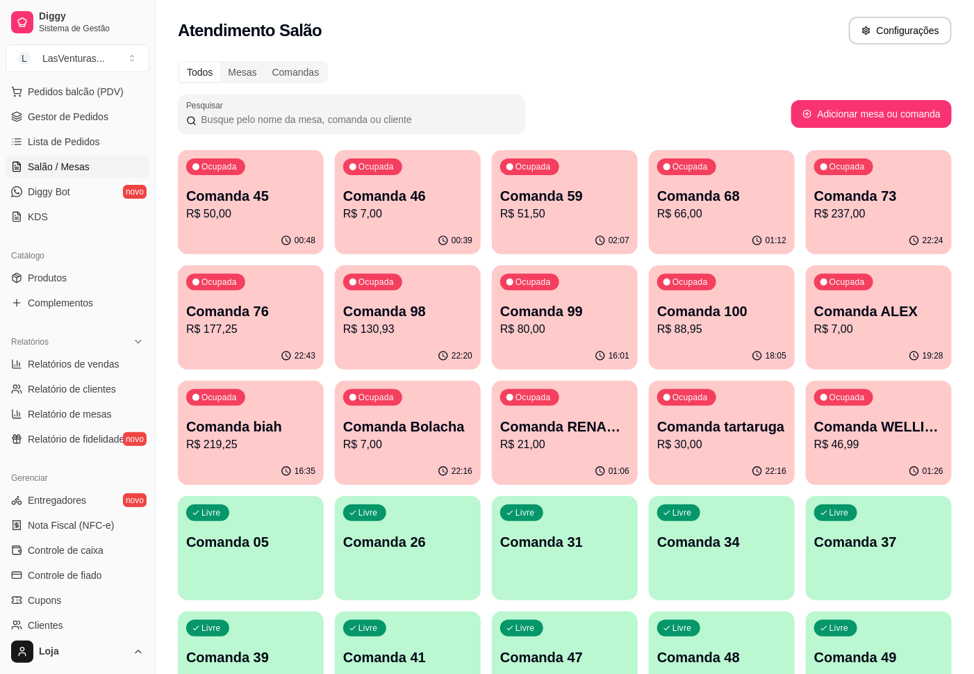
click at [742, 448] on p "R$ 46,99" at bounding box center [879, 444] width 129 height 17
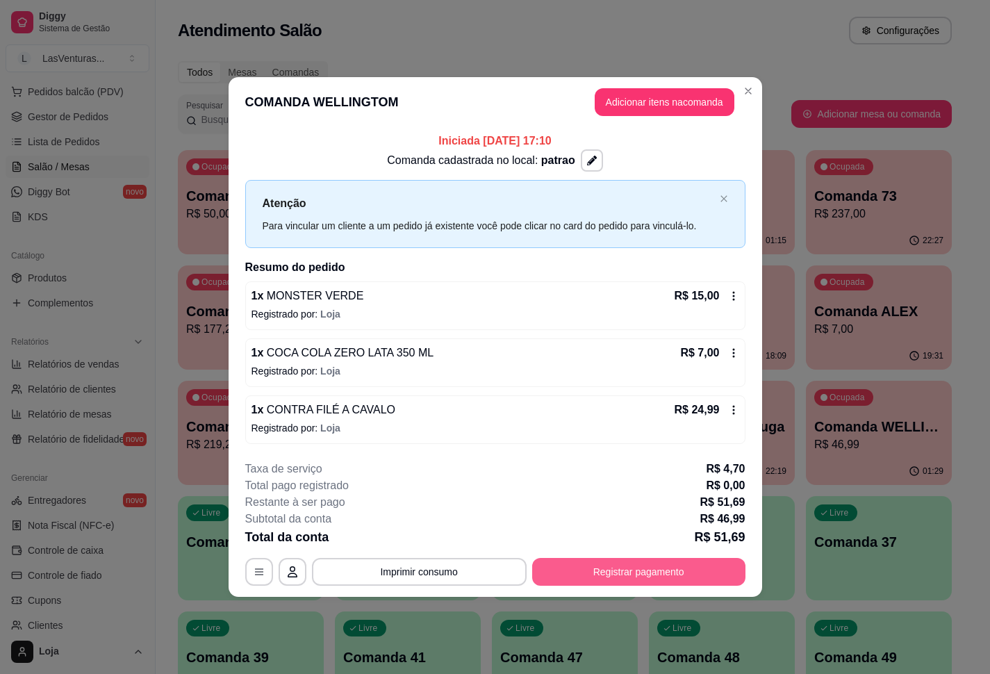
click at [653, 501] on button "Registrar pagamento" at bounding box center [638, 572] width 213 height 28
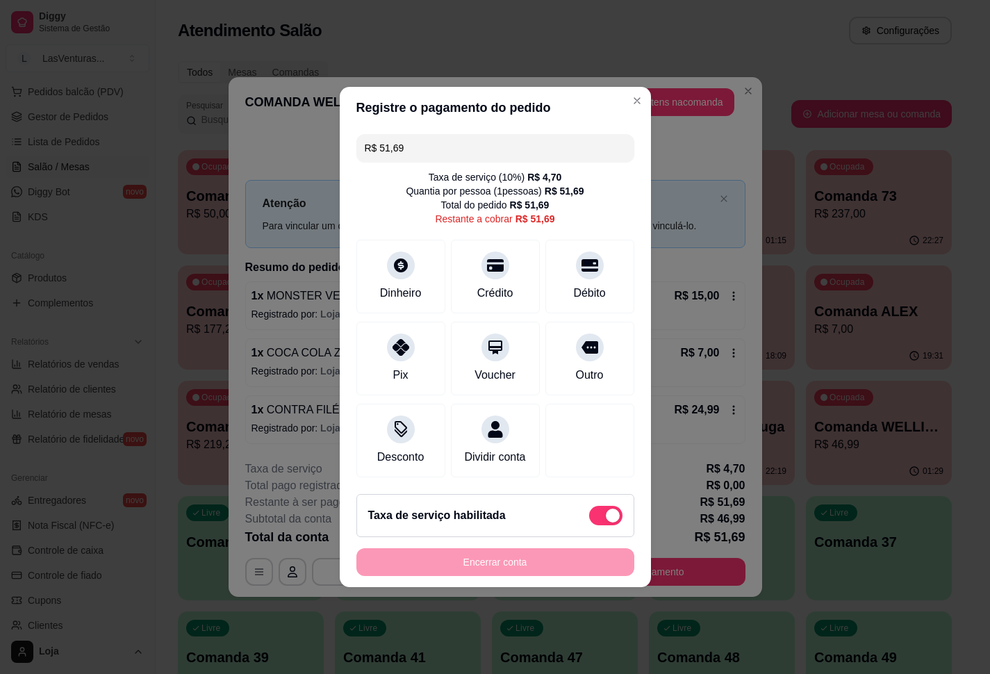
click at [606, 501] on span at bounding box center [613, 516] width 14 height 14
click at [594, 501] on input "checkbox" at bounding box center [593, 522] width 9 height 9
checkbox input "true"
type input "R$ 46,99"
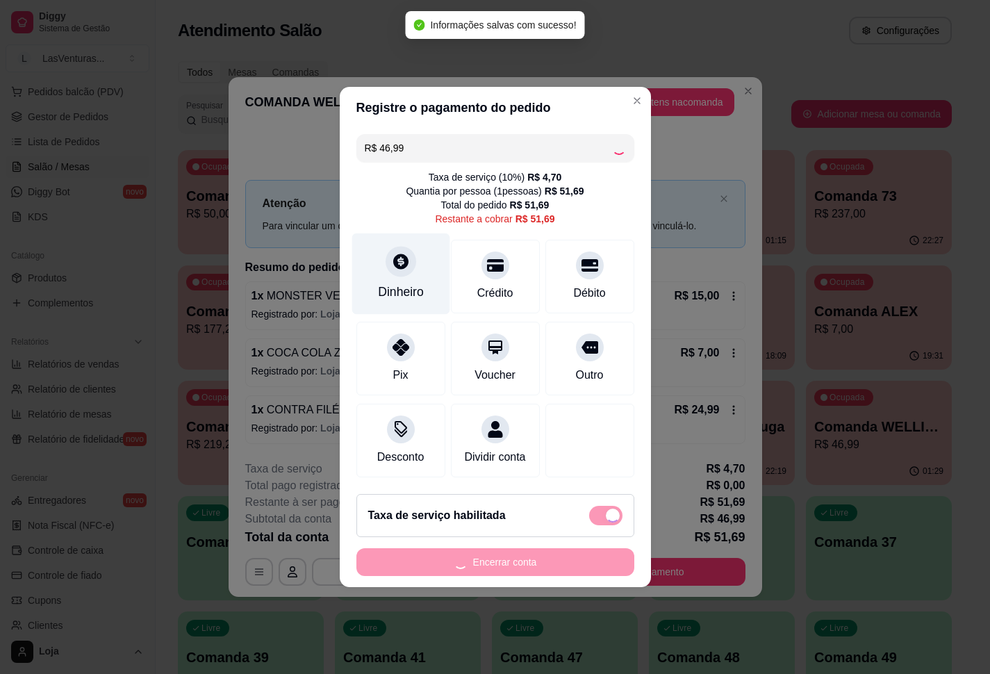
checkbox input "false"
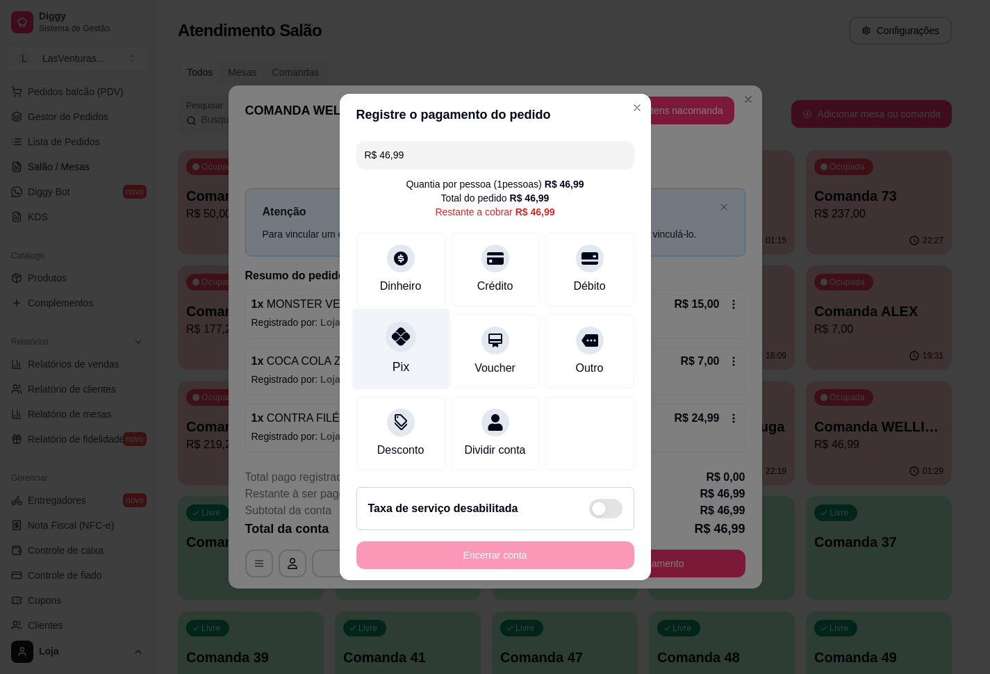
click at [399, 331] on icon at bounding box center [400, 336] width 18 height 18
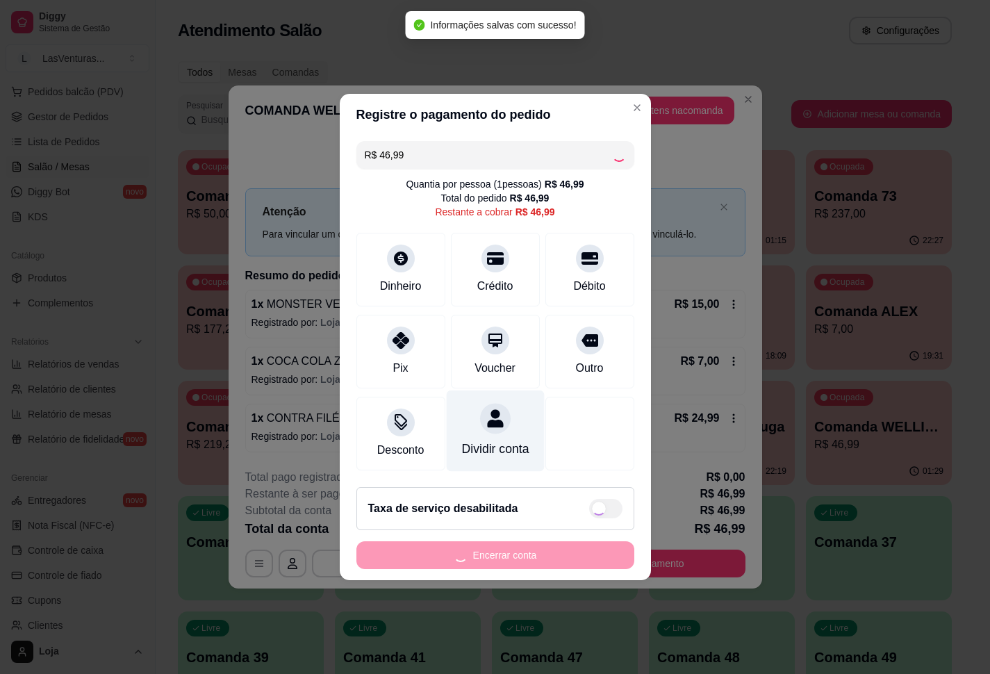
type input "R$ 0,00"
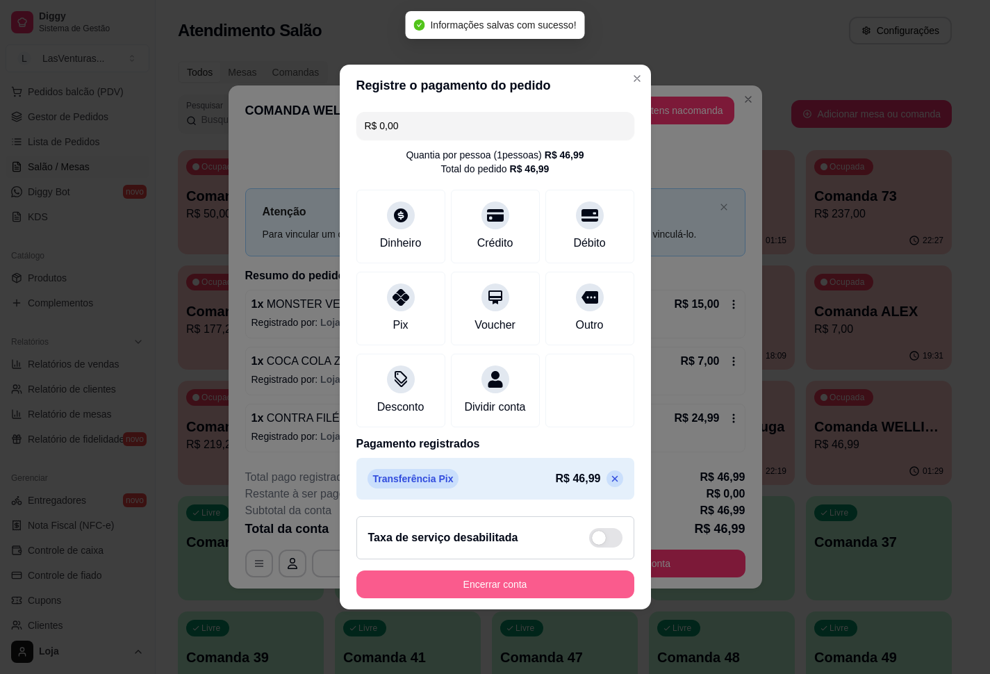
click at [526, 501] on button "Encerrar conta" at bounding box center [496, 585] width 278 height 28
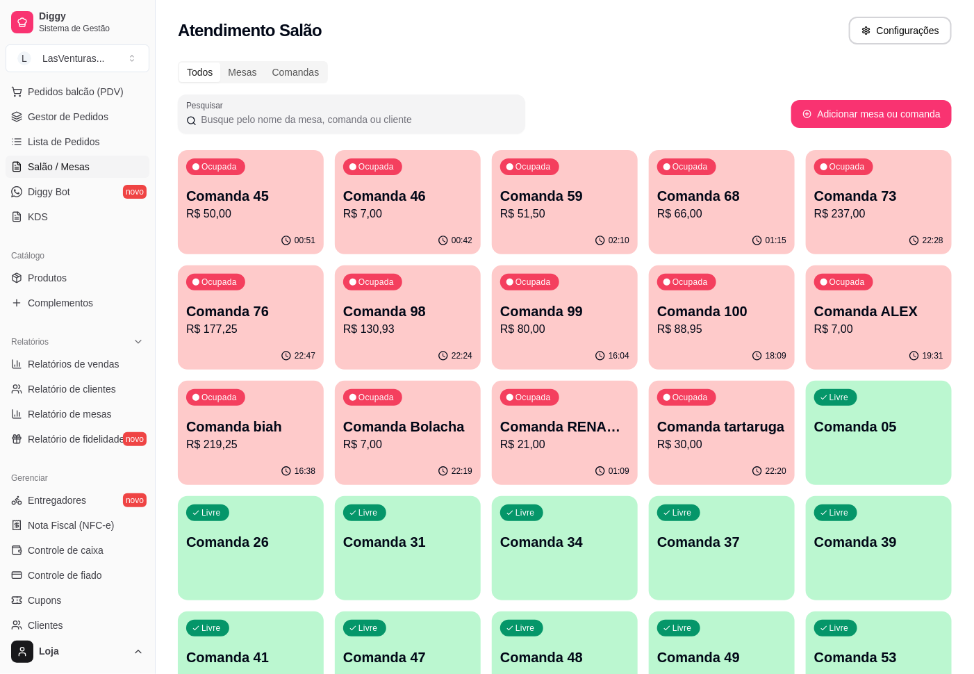
click at [701, 448] on p "R$ 30,00" at bounding box center [721, 444] width 129 height 17
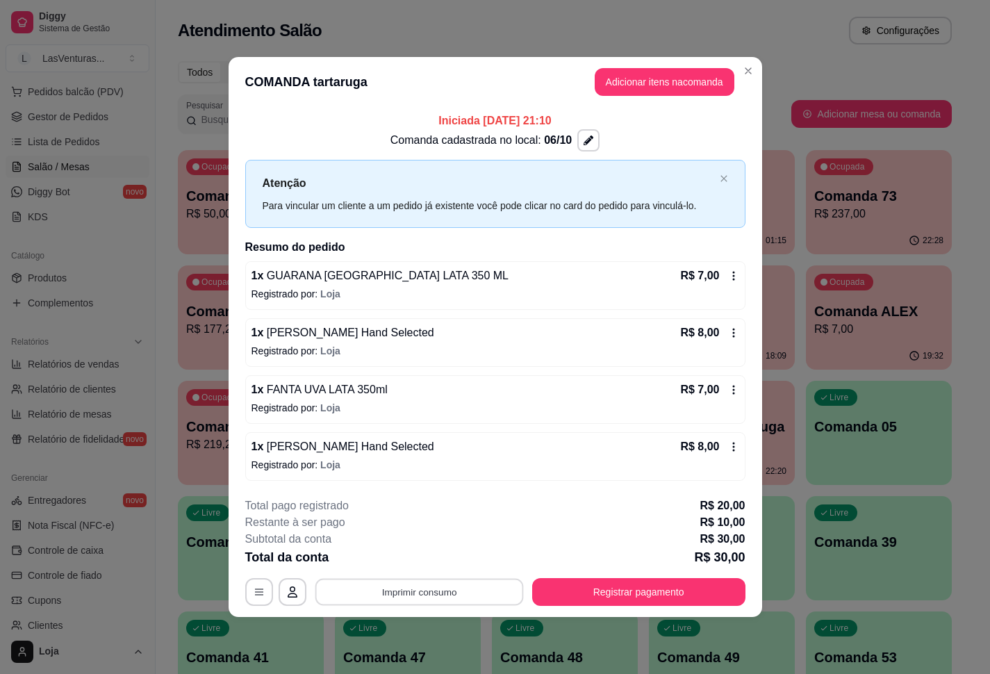
click at [457, 501] on button "Imprimir consumo" at bounding box center [419, 591] width 208 height 27
click at [442, 501] on button "IMPRESSORA" at bounding box center [423, 561] width 101 height 22
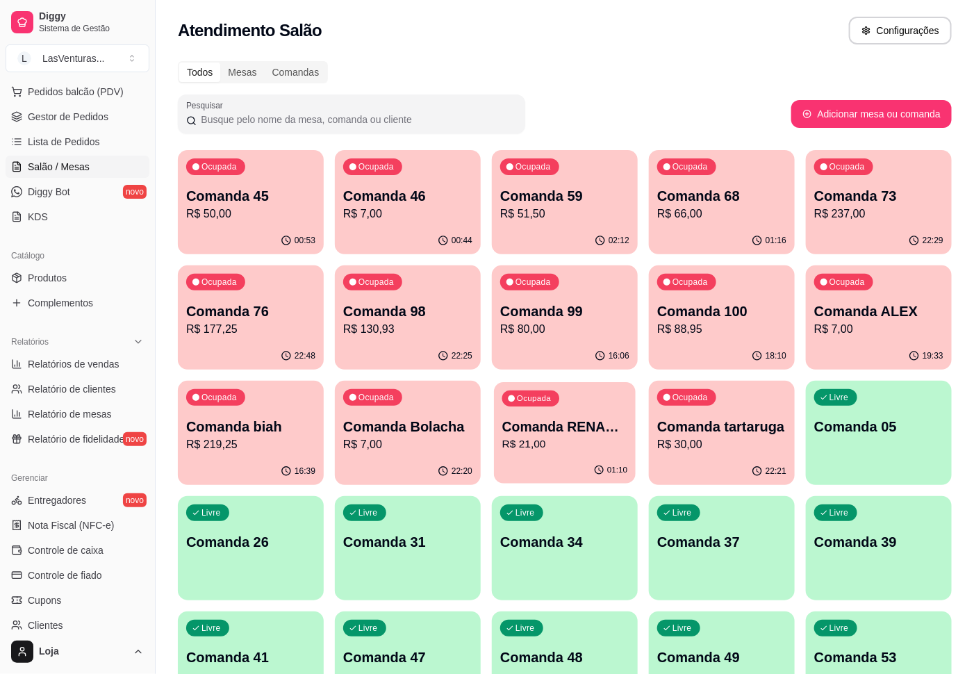
click at [572, 449] on p "R$ 21,00" at bounding box center [564, 444] width 125 height 16
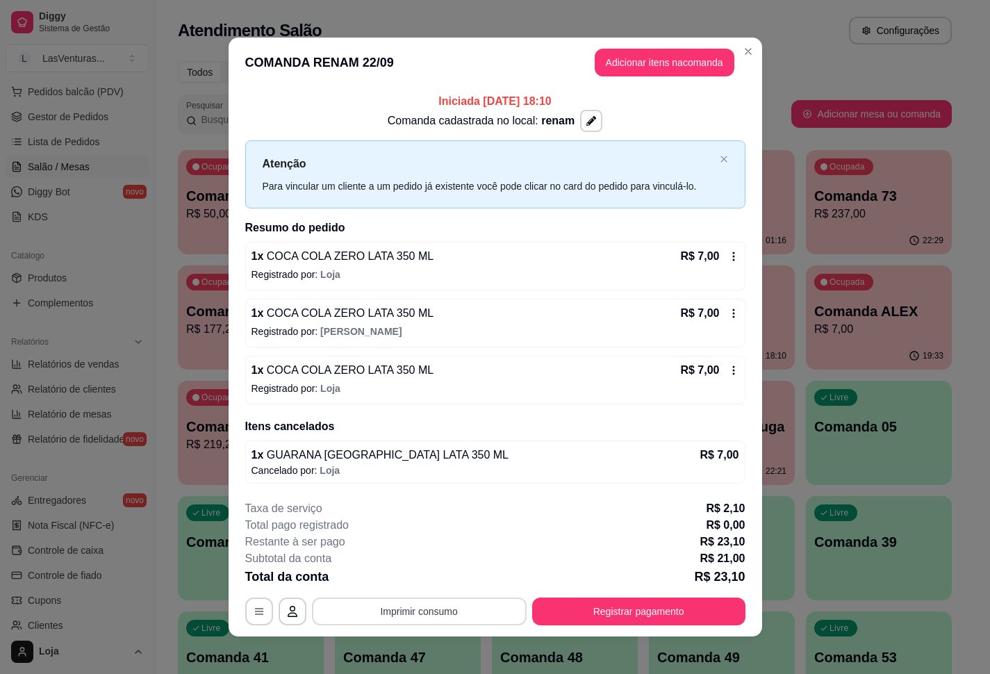
click at [457, 501] on button "Imprimir consumo" at bounding box center [419, 612] width 215 height 28
click at [440, 501] on button "IMPRESSORA" at bounding box center [415, 581] width 97 height 22
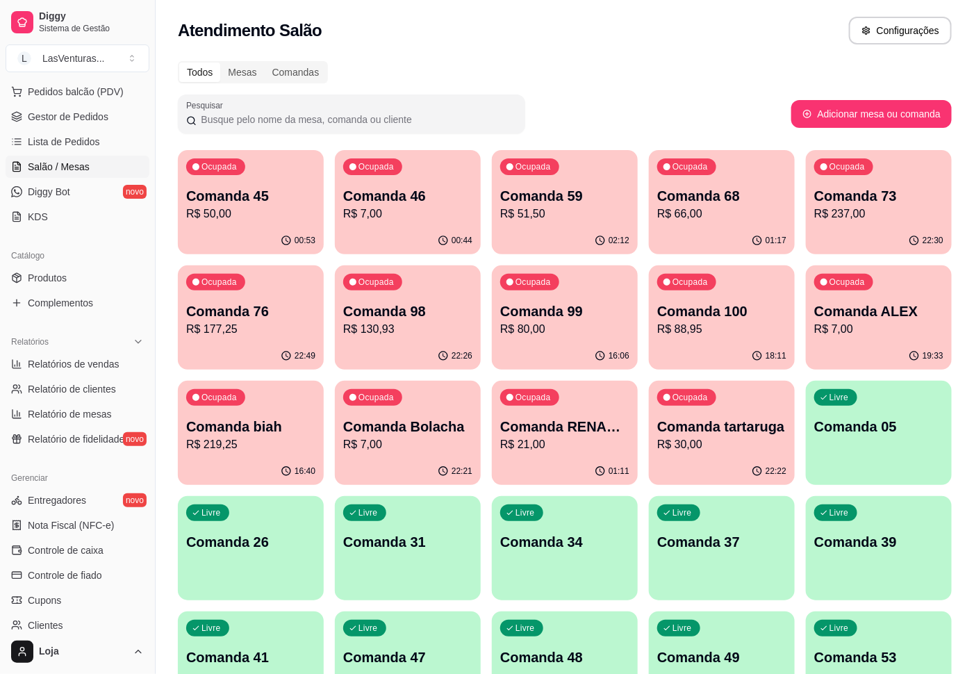
click at [391, 465] on div "22:21" at bounding box center [408, 471] width 146 height 27
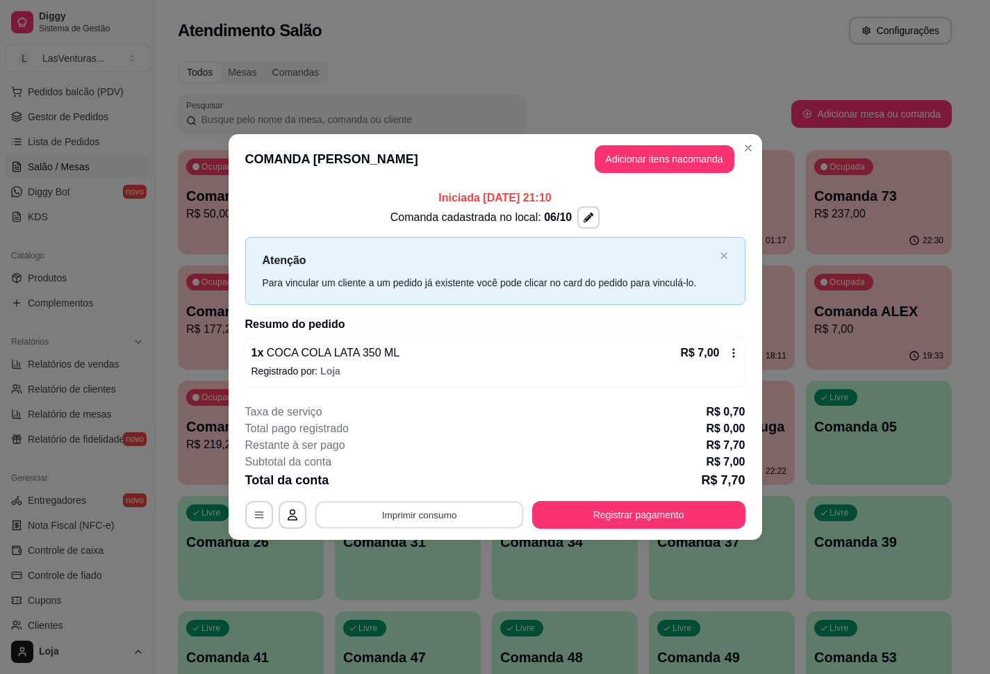
click at [480, 501] on button "Imprimir consumo" at bounding box center [419, 514] width 208 height 27
click at [434, 480] on button "IMPRESSORA" at bounding box center [423, 484] width 97 height 22
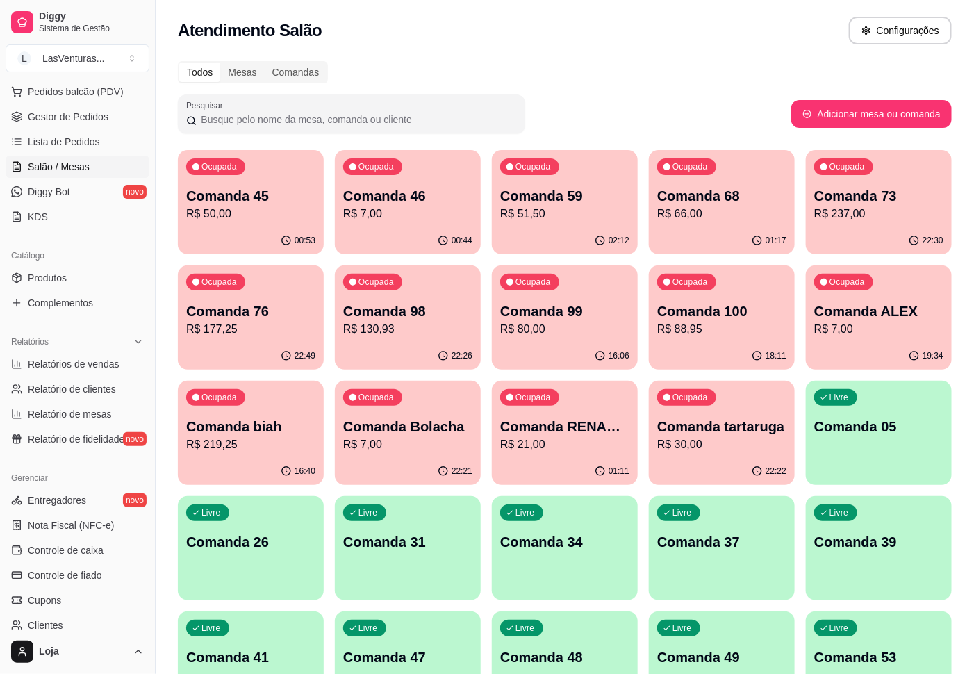
click at [232, 440] on p "R$ 219,25" at bounding box center [250, 444] width 129 height 17
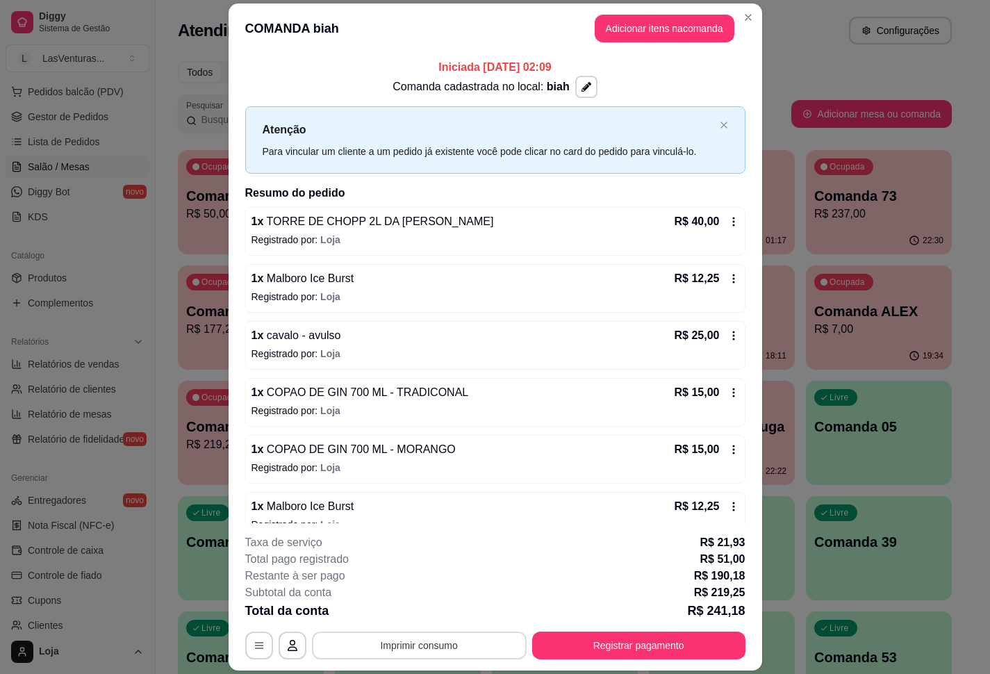
click at [411, 501] on button "Imprimir consumo" at bounding box center [419, 646] width 215 height 28
click at [434, 501] on button "IMPRESSORA" at bounding box center [415, 617] width 81 height 18
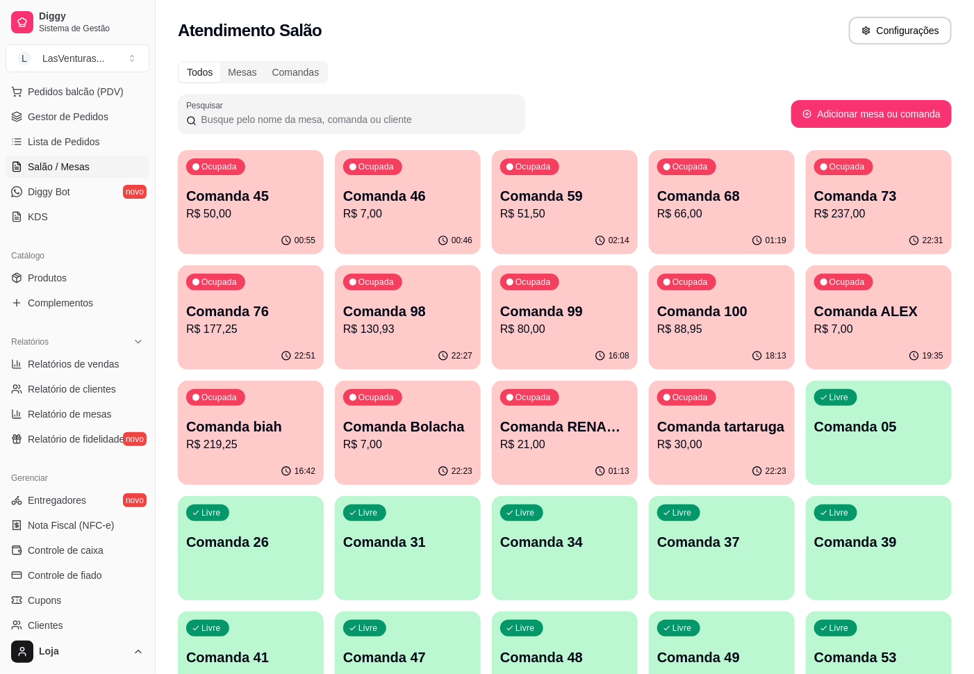
click at [701, 329] on p "R$ 88,95" at bounding box center [721, 329] width 129 height 17
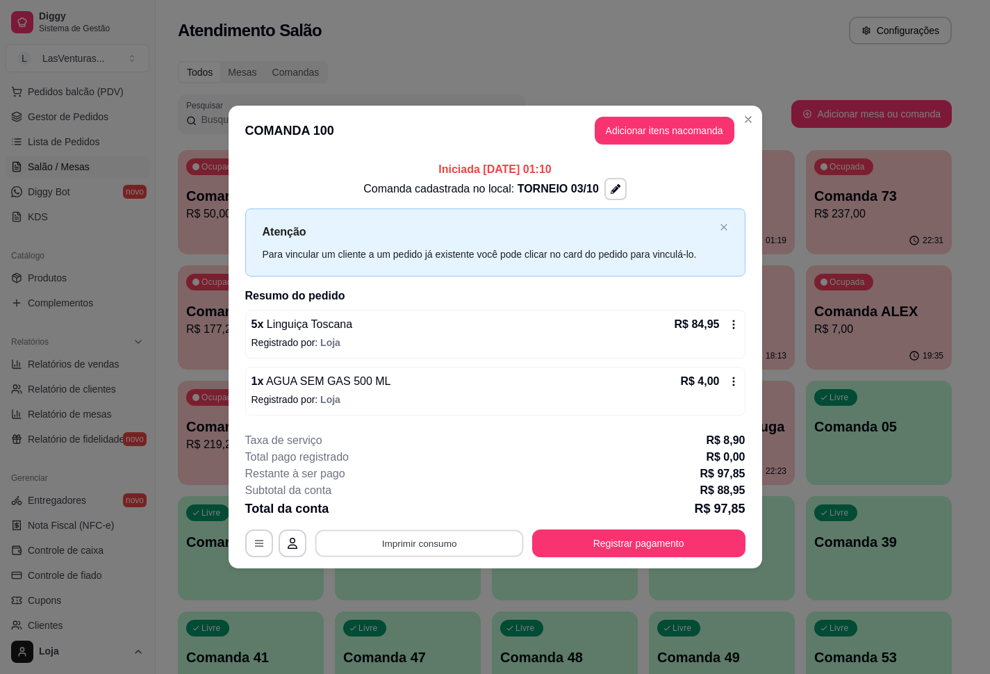
click at [424, 501] on button "Imprimir consumo" at bounding box center [419, 543] width 208 height 27
click at [434, 501] on button "IMPRESSORA" at bounding box center [423, 512] width 97 height 22
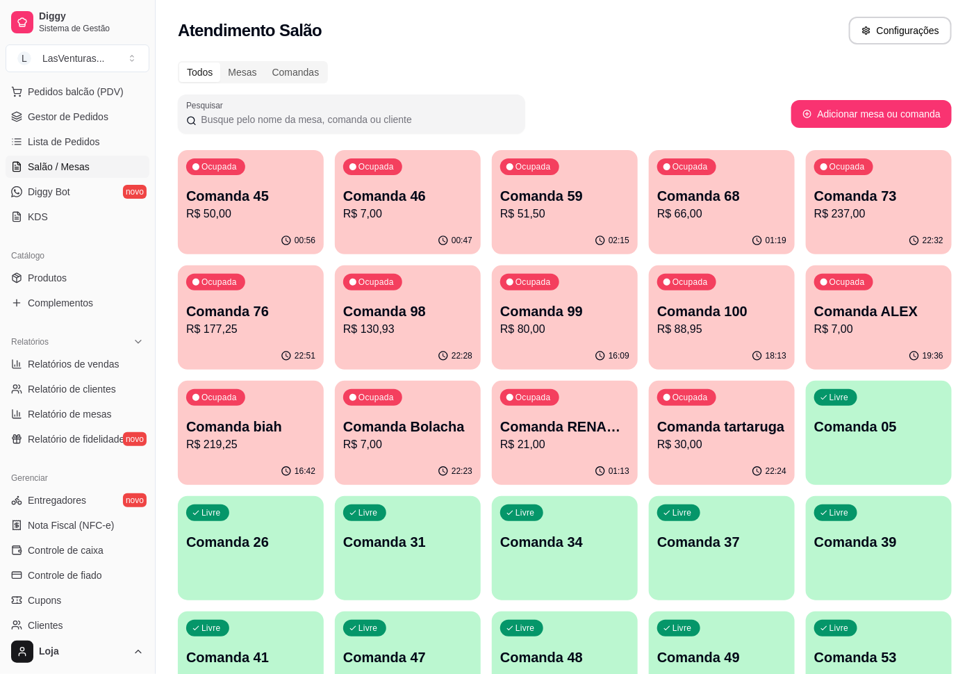
click at [712, 330] on p "R$ 88,95" at bounding box center [721, 329] width 129 height 17
click at [566, 295] on div "Ocupada Comanda 99 R$ 80,00" at bounding box center [565, 304] width 142 height 75
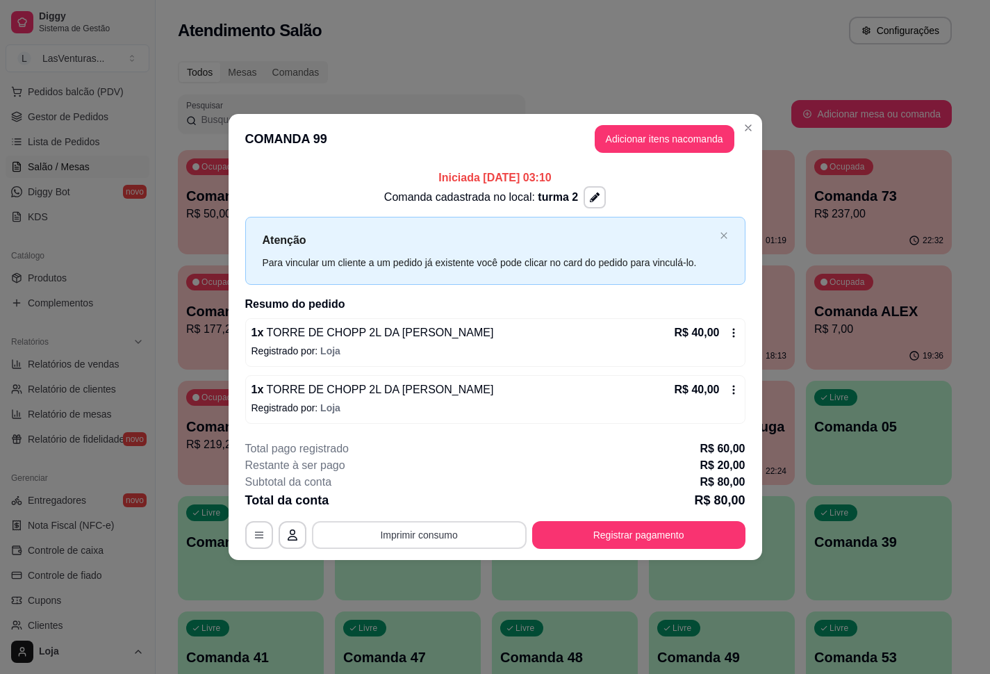
click at [428, 501] on button "Imprimir consumo" at bounding box center [419, 535] width 215 height 28
click at [409, 497] on button "IMPRESSORA" at bounding box center [423, 504] width 97 height 22
click at [587, 501] on div "**********" at bounding box center [495, 495] width 500 height 108
click at [665, 501] on button "Registrar pagamento" at bounding box center [638, 535] width 213 height 28
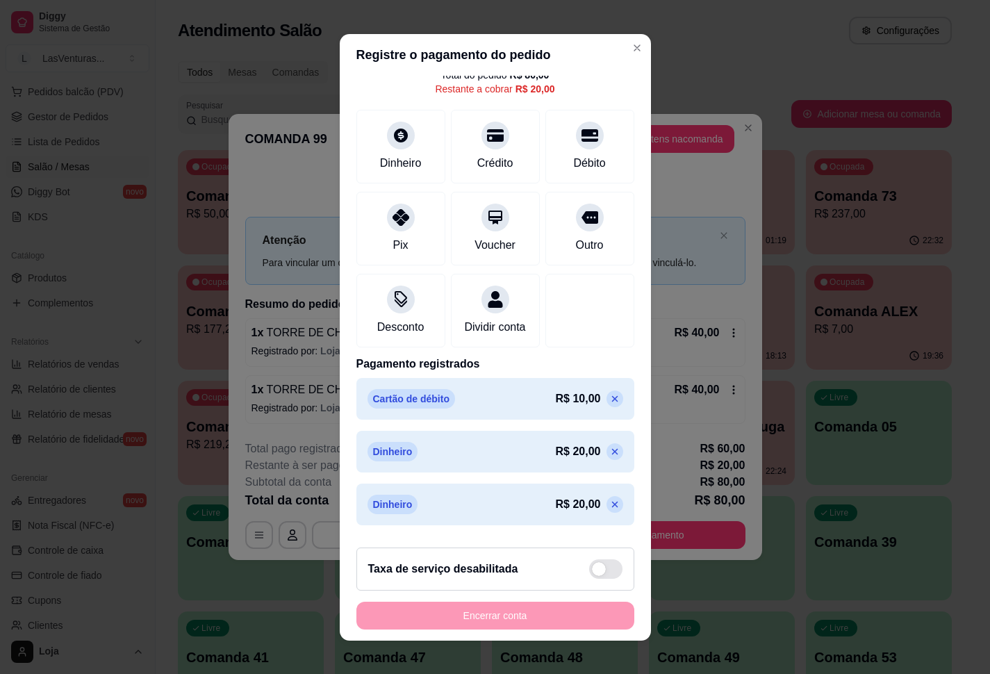
scroll to position [129, 0]
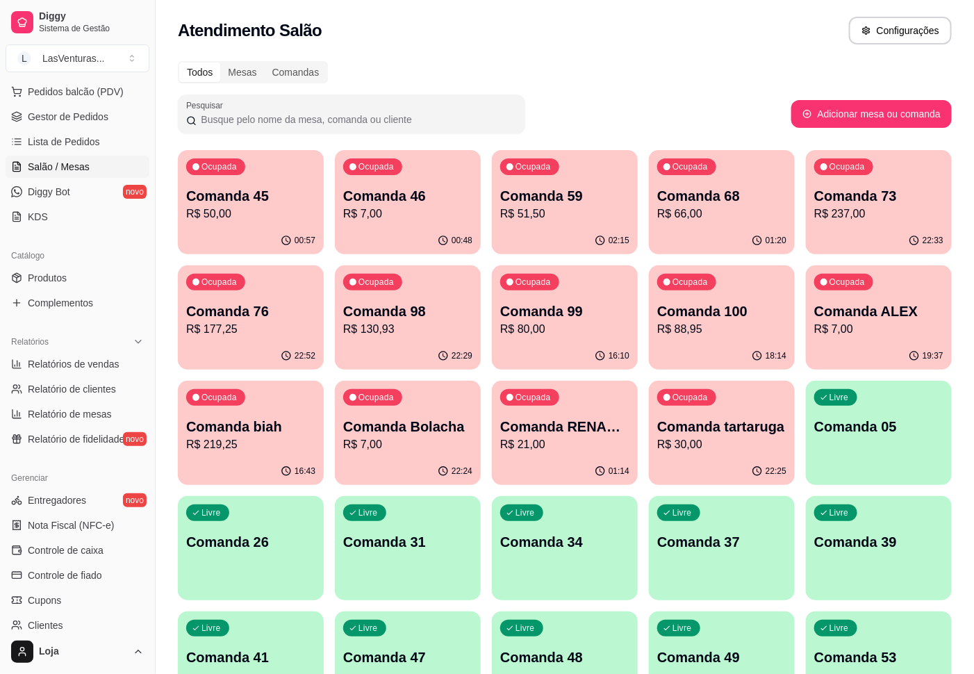
click at [393, 338] on div "Ocupada Comanda 98 R$ 130,93" at bounding box center [408, 303] width 146 height 77
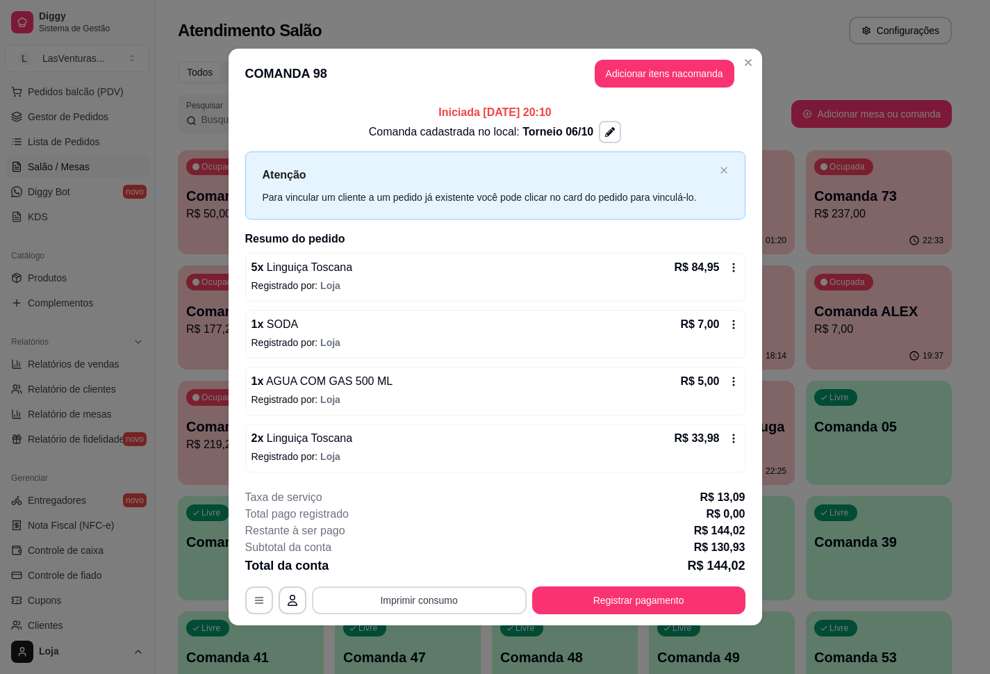
click at [442, 501] on button "Imprimir consumo" at bounding box center [419, 601] width 215 height 28
click at [432, 501] on div "**********" at bounding box center [495, 551] width 500 height 125
click at [432, 501] on button "Imprimir consumo" at bounding box center [419, 600] width 208 height 27
click at [422, 501] on button "IMPRESSORA" at bounding box center [423, 570] width 97 height 22
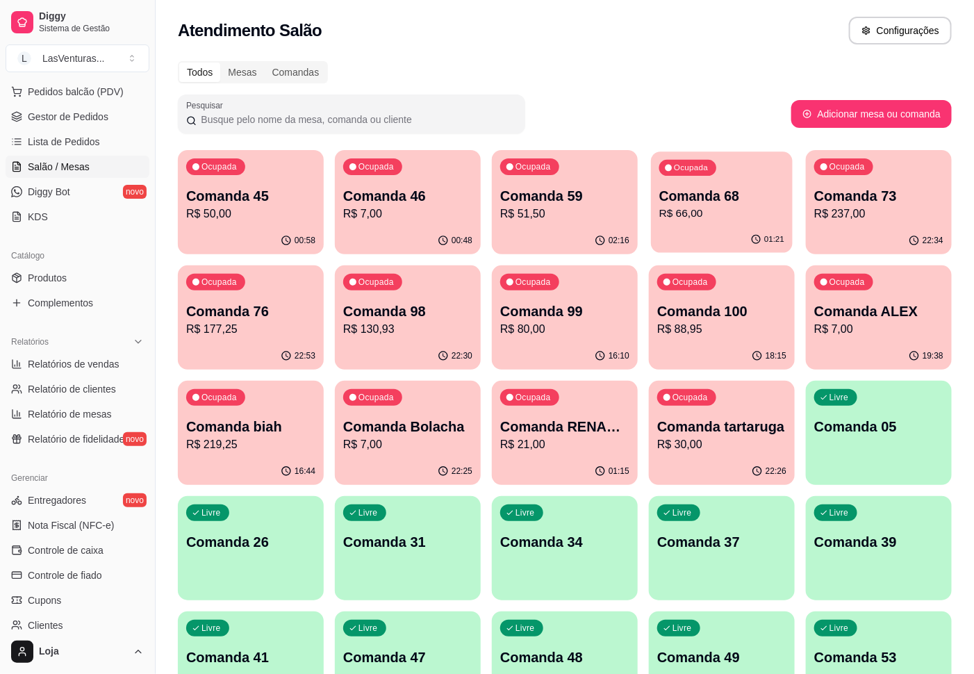
click at [737, 206] on p "R$ 66,00" at bounding box center [722, 214] width 125 height 16
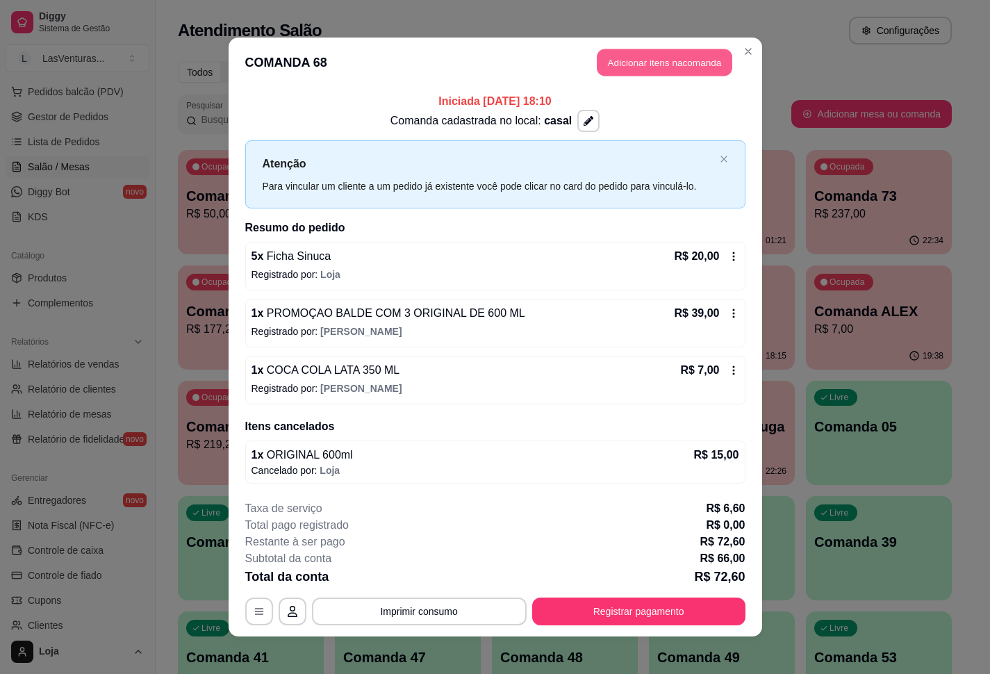
click at [621, 65] on button "Adicionar itens na comanda" at bounding box center [665, 62] width 136 height 27
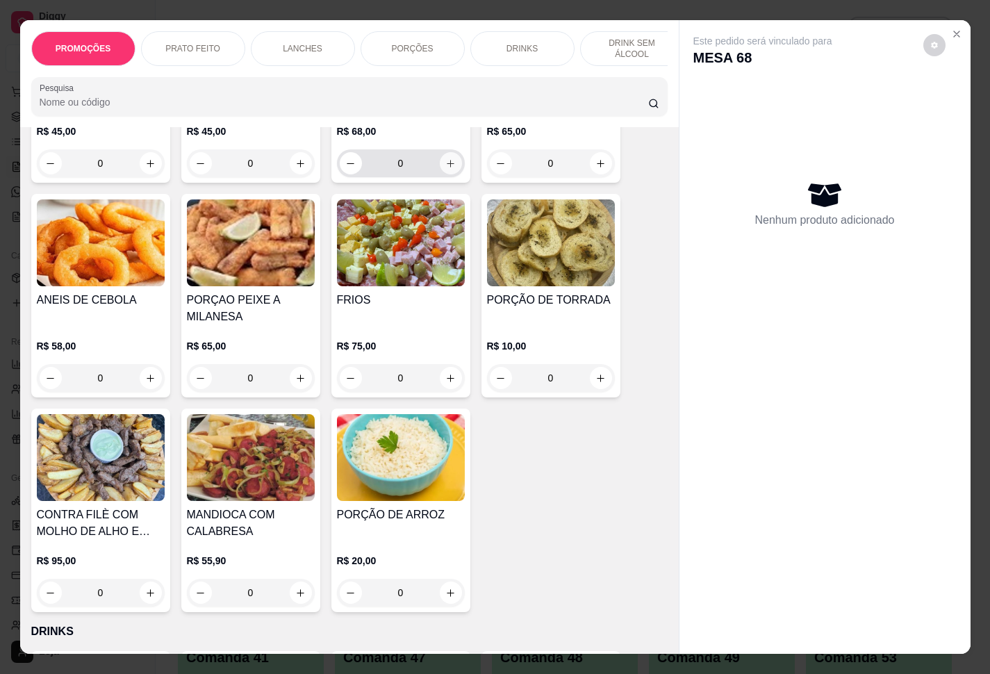
scroll to position [1876, 0]
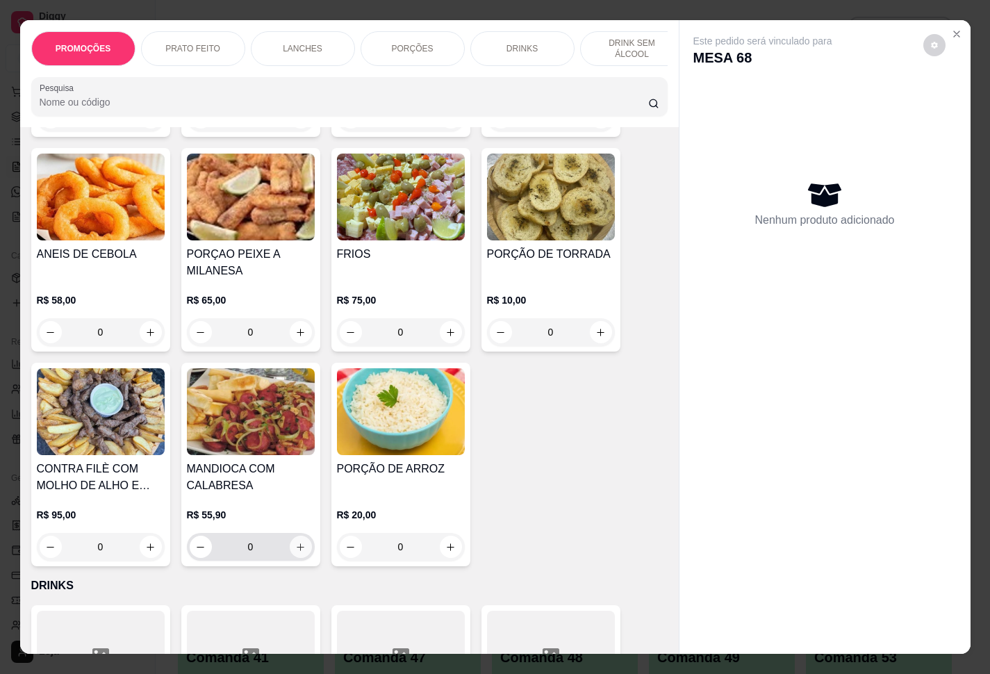
click at [296, 501] on icon "increase-product-quantity" at bounding box center [300, 547] width 10 height 10
type input "1"
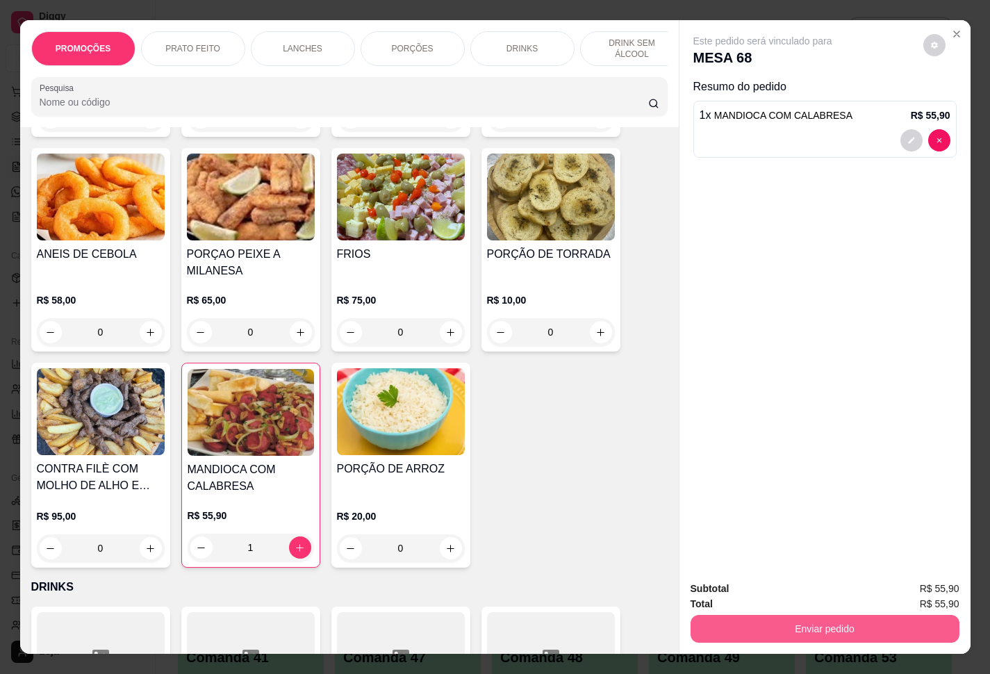
click at [742, 501] on button "Enviar pedido" at bounding box center [825, 629] width 269 height 28
click at [742, 501] on button "Enviar pedido" at bounding box center [921, 587] width 79 height 26
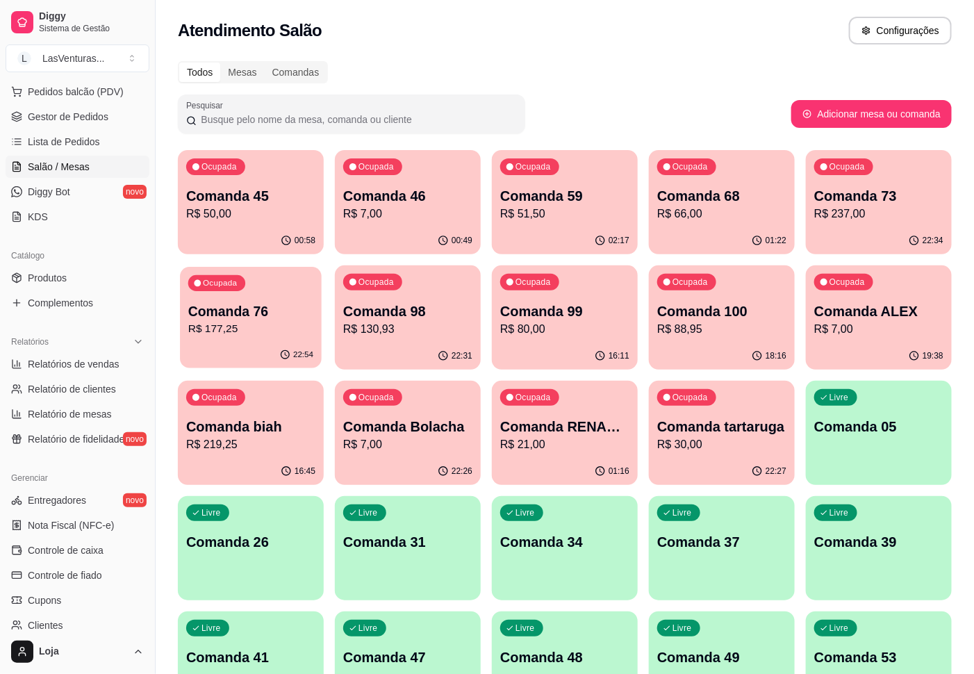
click at [247, 338] on div "Ocupada Comanda 76 R$ 177,25" at bounding box center [251, 304] width 142 height 75
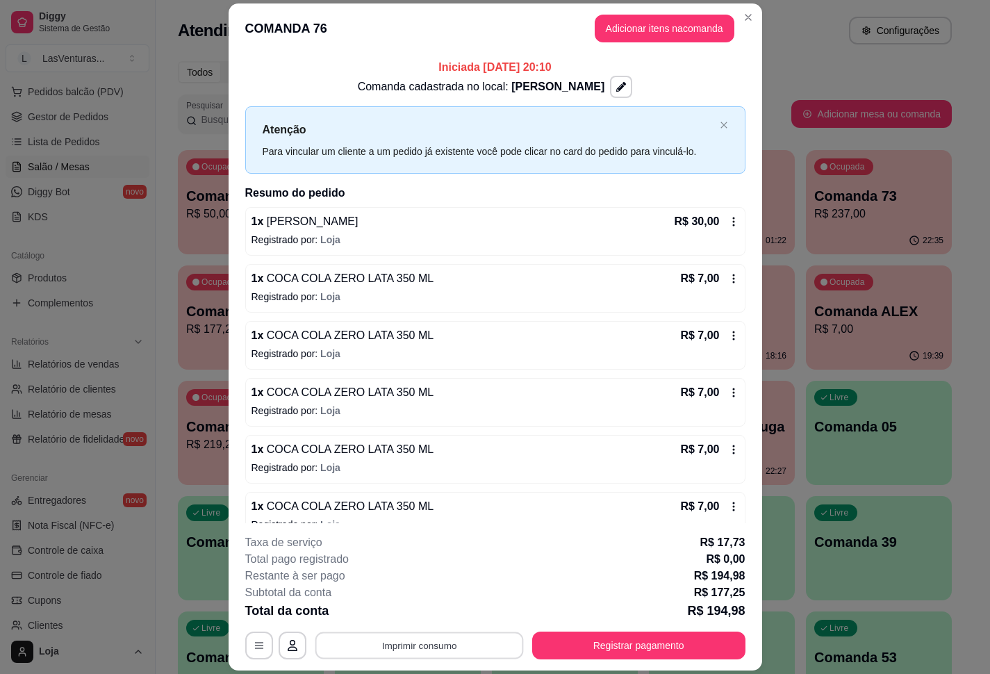
click at [376, 501] on button "Imprimir consumo" at bounding box center [419, 645] width 208 height 27
click at [407, 501] on button "IMPRESSORA" at bounding box center [415, 614] width 97 height 22
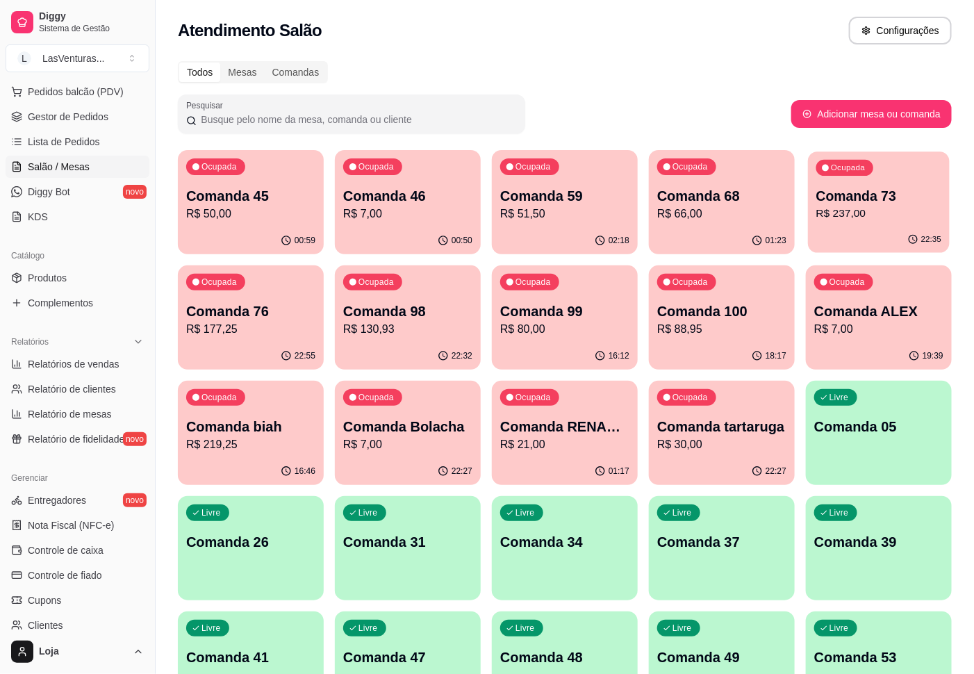
click at [742, 211] on p "R$ 237,00" at bounding box center [879, 214] width 125 height 16
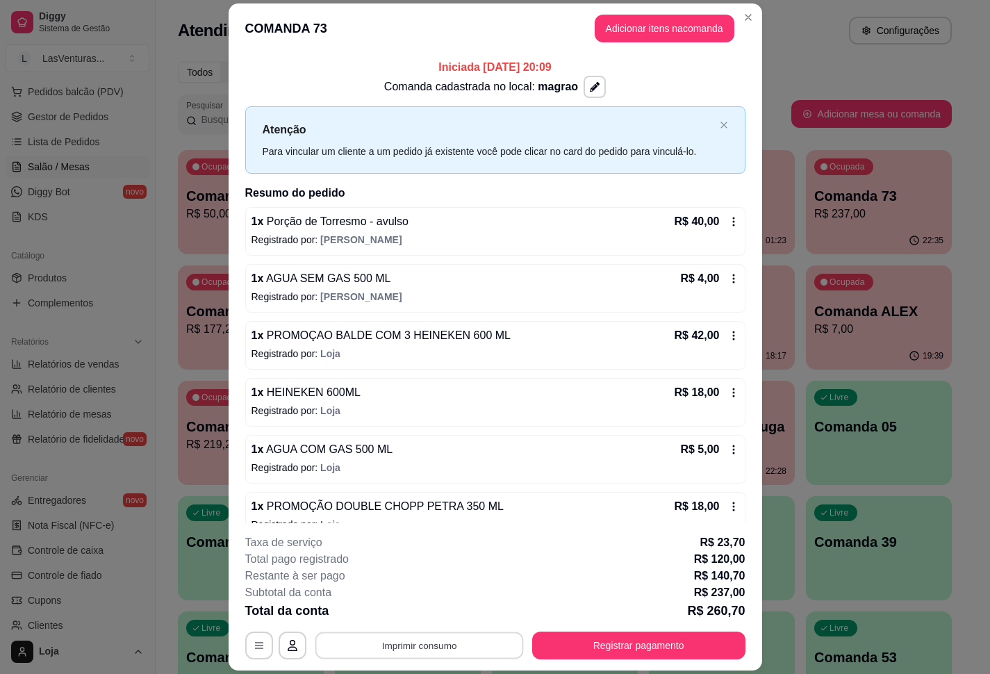
click at [403, 501] on button "Imprimir consumo" at bounding box center [419, 645] width 208 height 27
click at [411, 501] on button "IMPRESSORA" at bounding box center [416, 614] width 101 height 22
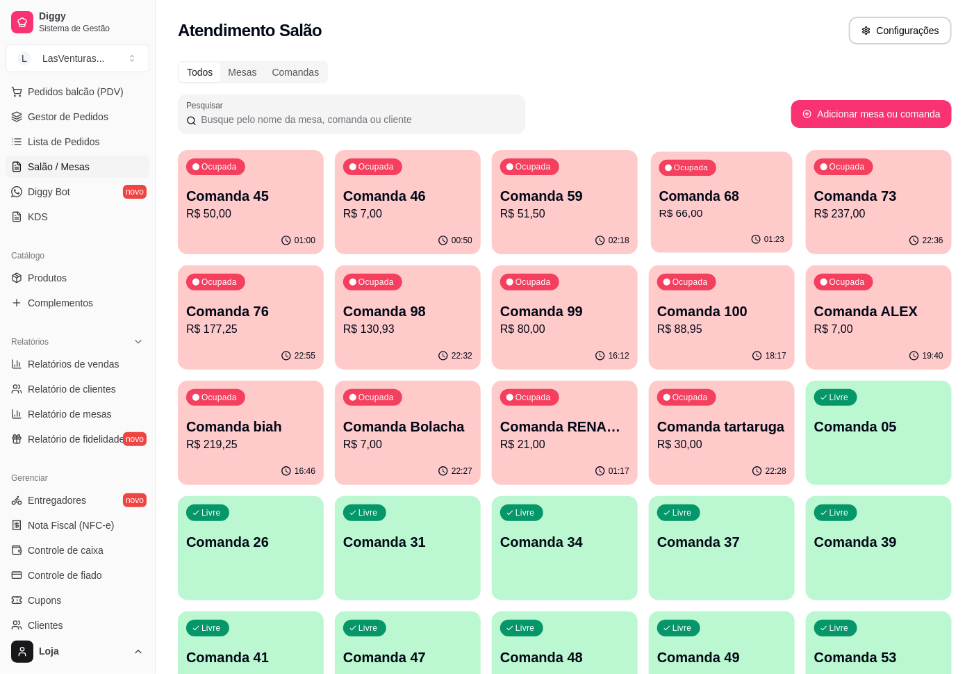
click at [703, 225] on div "Ocupada Comanda 68 R$ 66,00" at bounding box center [722, 189] width 142 height 75
click at [594, 196] on p "Comanda 59" at bounding box center [564, 196] width 125 height 19
click at [573, 211] on p "R$ 51,50" at bounding box center [564, 214] width 125 height 16
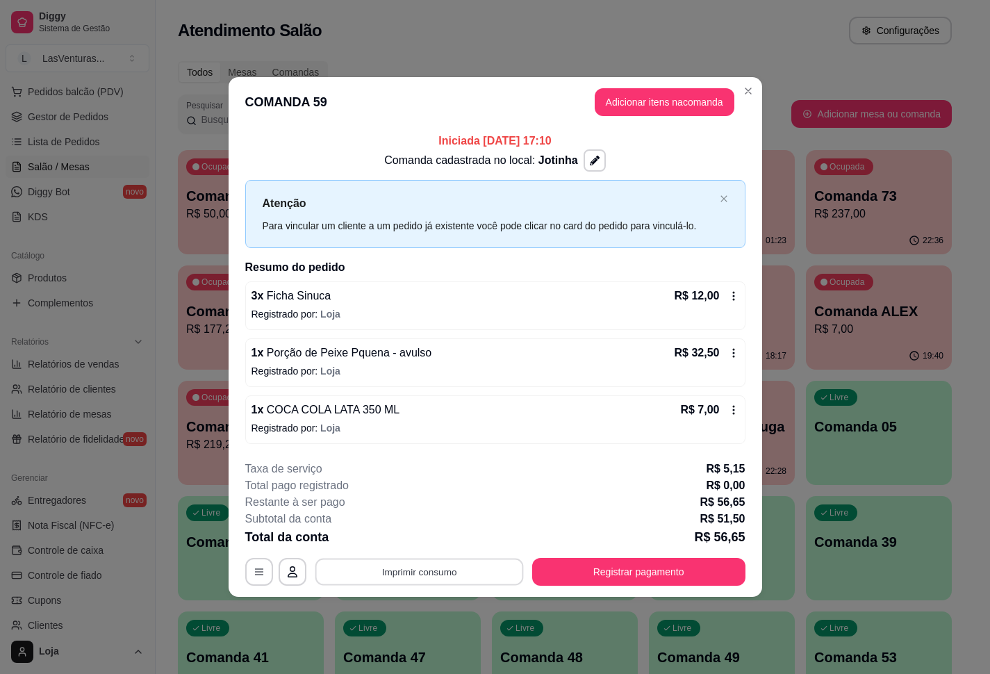
click at [420, 501] on button "Imprimir consumo" at bounding box center [419, 571] width 208 height 27
click at [434, 501] on div "Escolha a impressora IMPRESSORA" at bounding box center [423, 531] width 115 height 47
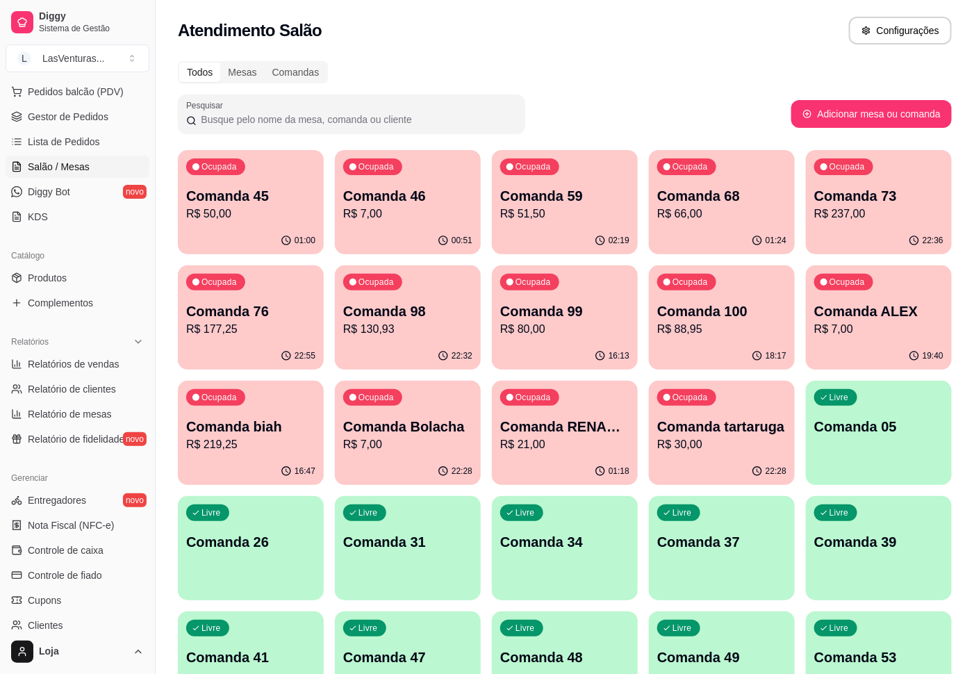
click at [742, 329] on p "R$ 7,00" at bounding box center [879, 329] width 129 height 17
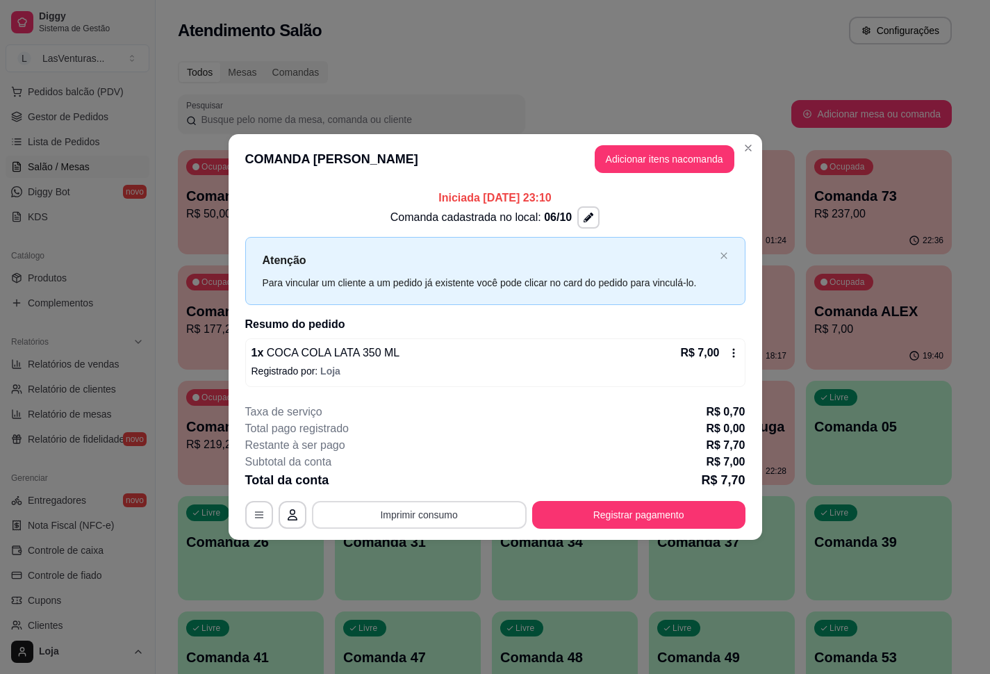
click at [430, 501] on button "Imprimir consumo" at bounding box center [419, 515] width 215 height 28
click at [424, 486] on button "IMPRESSORA" at bounding box center [423, 484] width 97 height 22
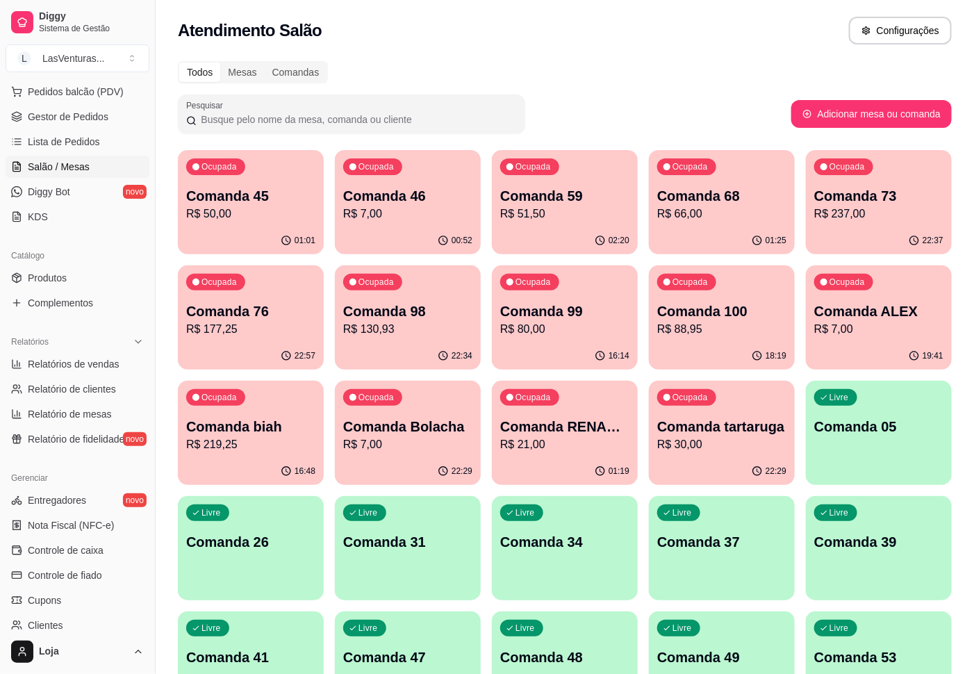
click at [563, 345] on div "16:14" at bounding box center [565, 356] width 146 height 27
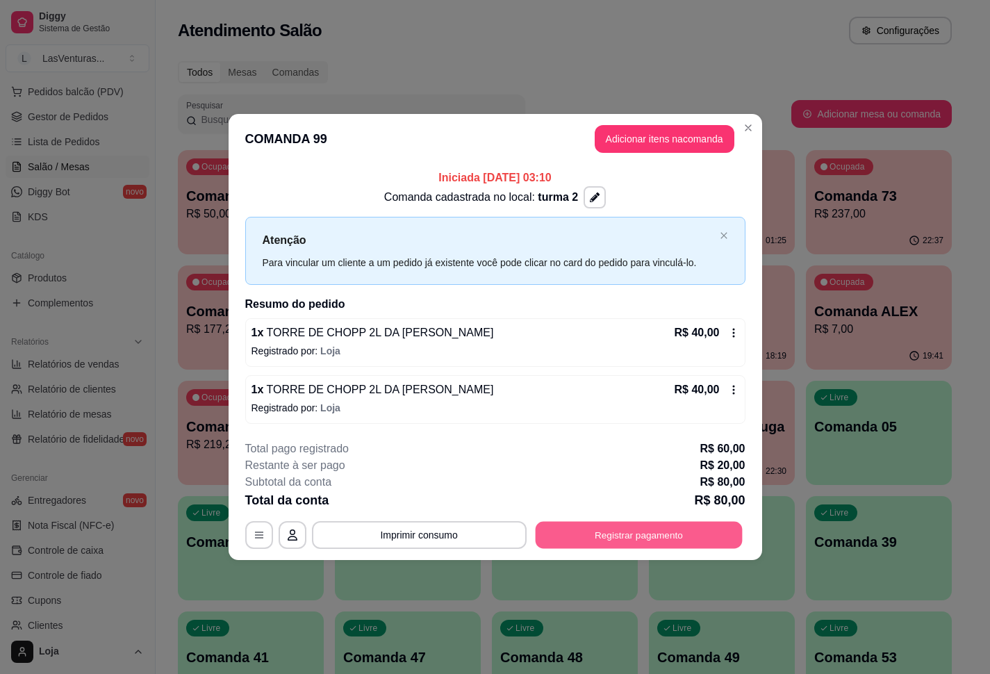
click at [693, 501] on button "Registrar pagamento" at bounding box center [638, 534] width 207 height 27
click at [668, 501] on button "Registrar pagamento" at bounding box center [638, 534] width 207 height 27
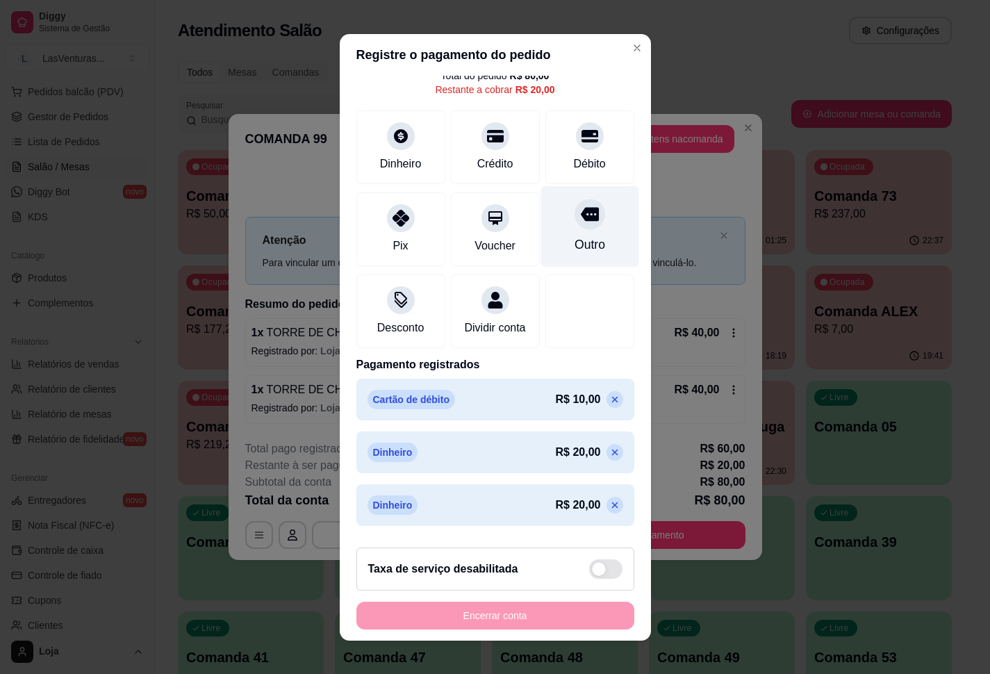
scroll to position [0, 0]
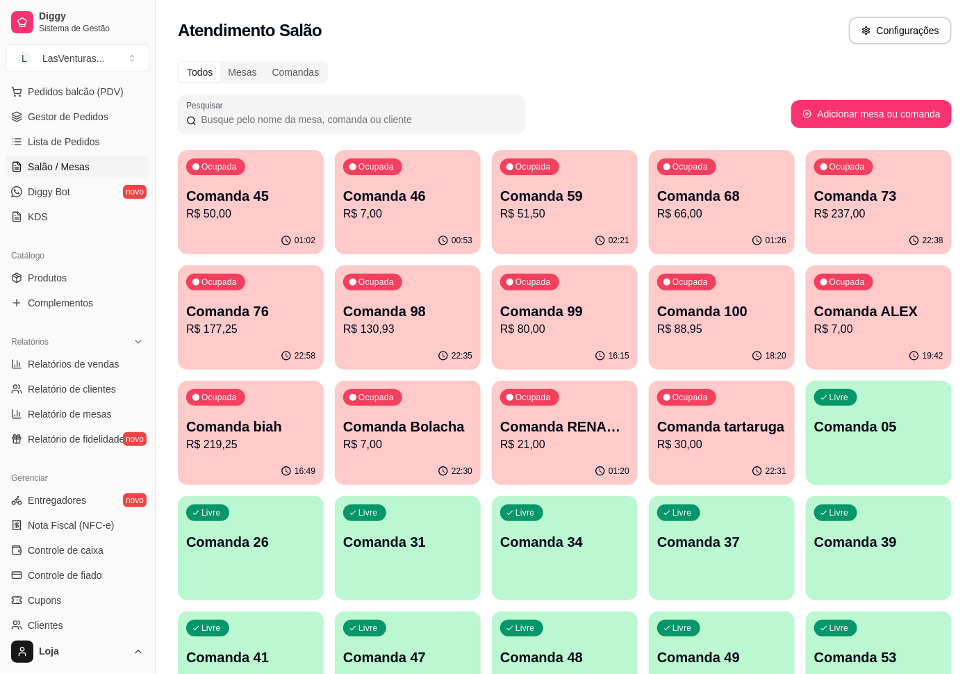
click at [576, 447] on p "R$ 21,00" at bounding box center [564, 444] width 129 height 17
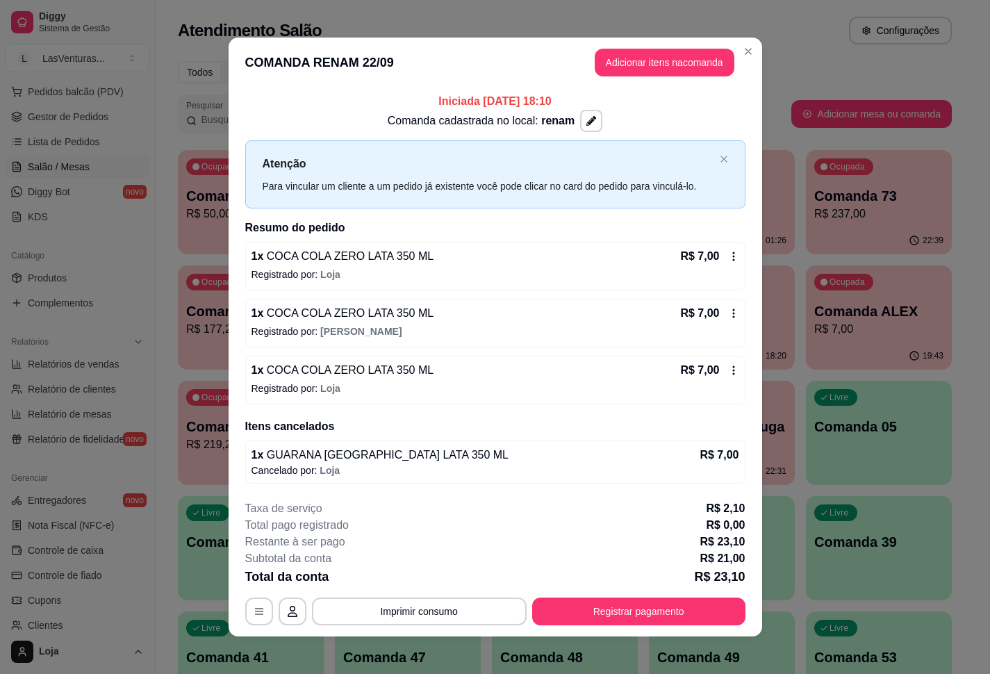
scroll to position [8, 0]
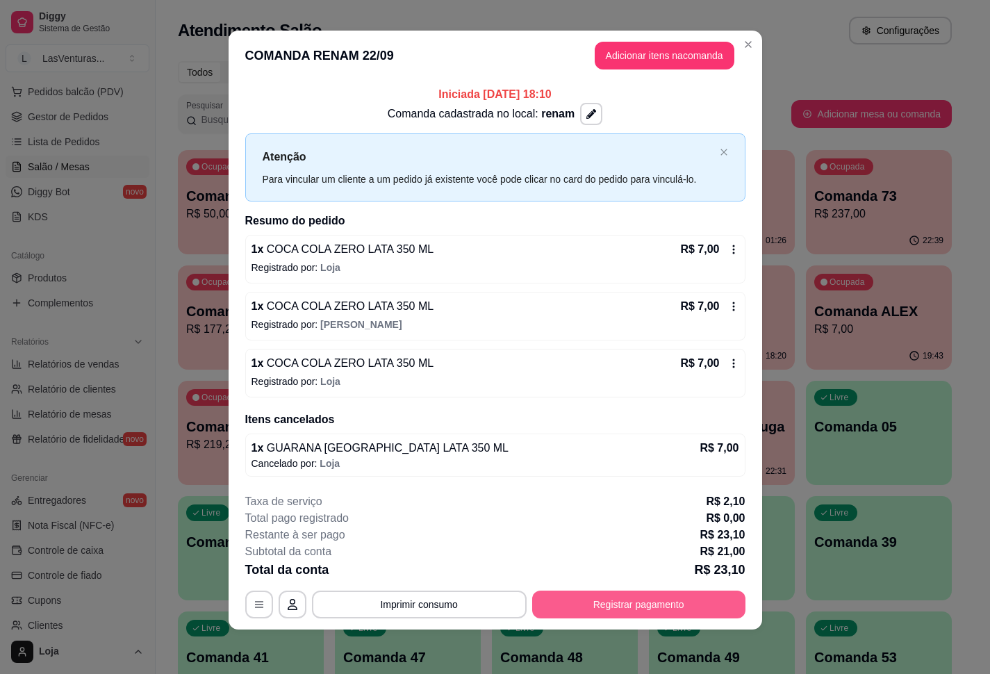
click at [636, 501] on button "Registrar pagamento" at bounding box center [638, 605] width 213 height 28
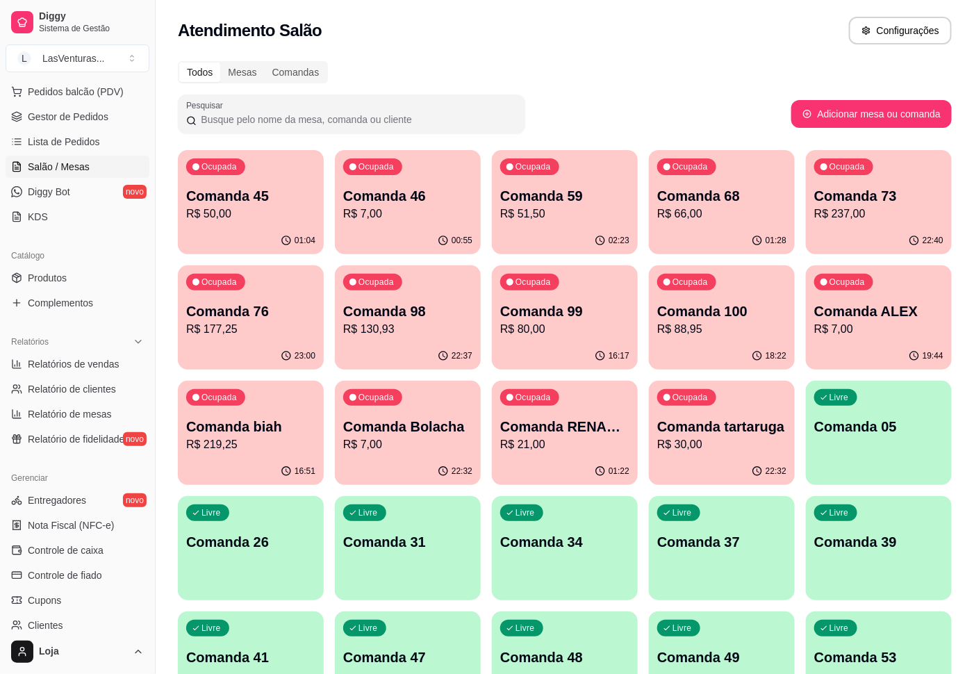
click at [682, 213] on p "R$ 66,00" at bounding box center [721, 214] width 129 height 17
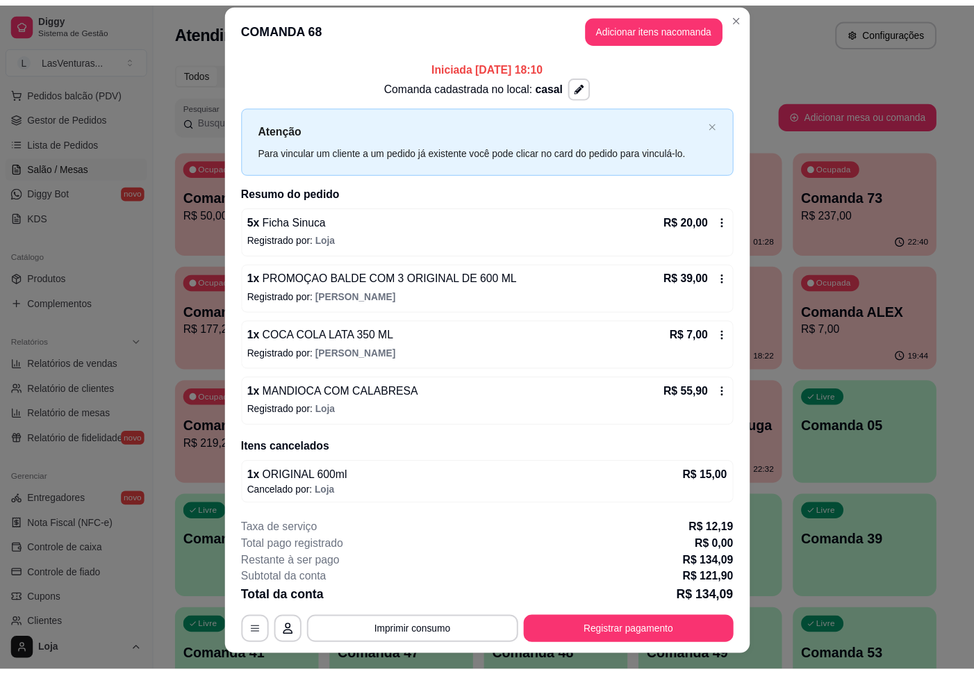
scroll to position [0, 0]
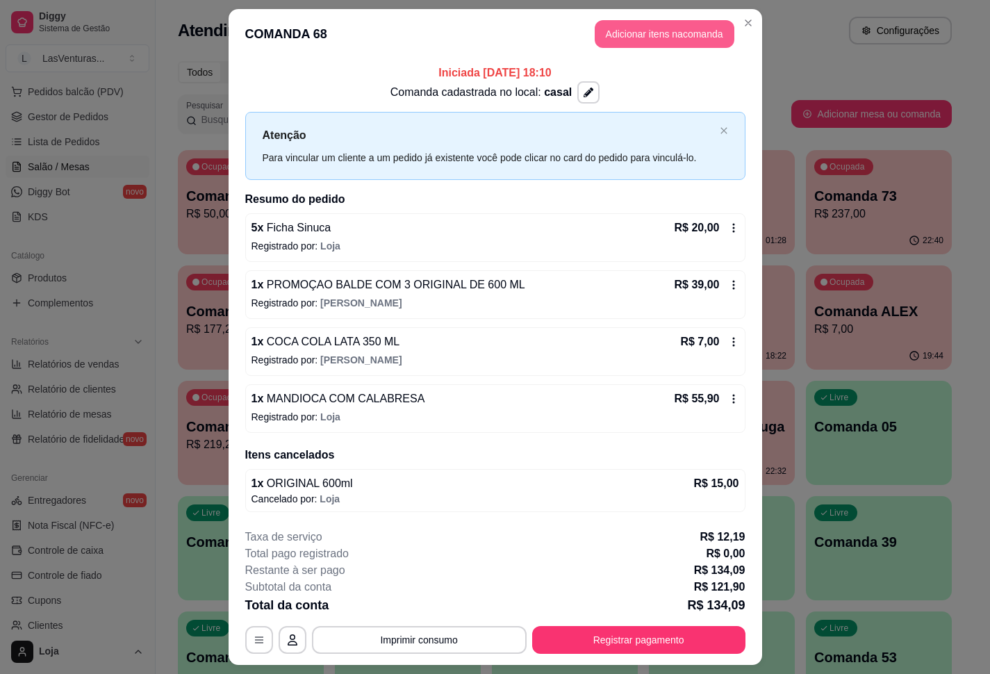
click at [670, 31] on button "Adicionar itens na comanda" at bounding box center [665, 34] width 140 height 28
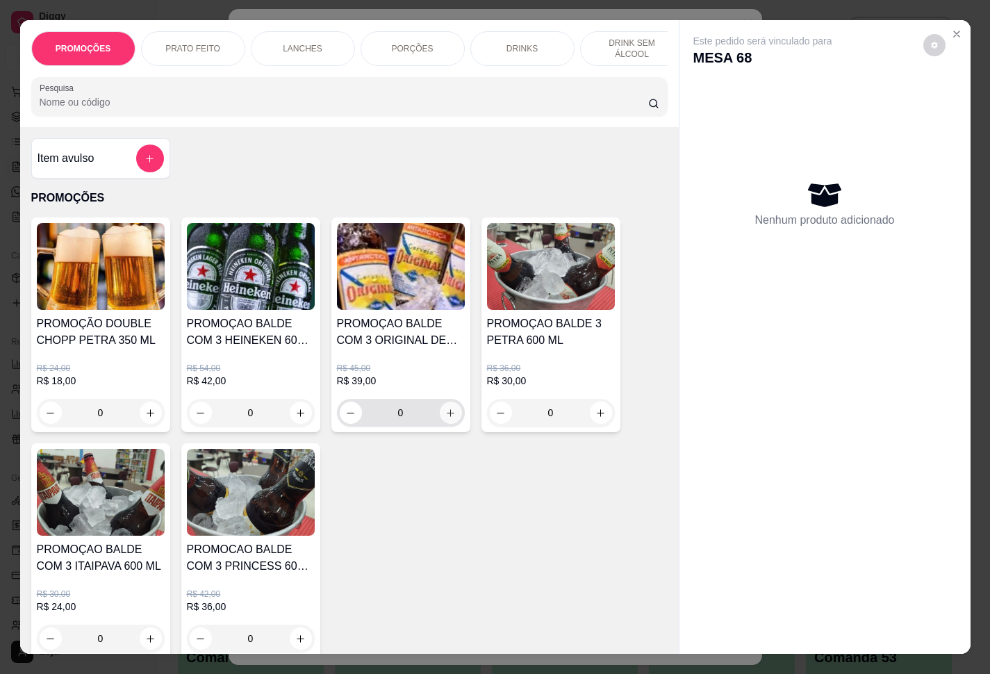
click at [447, 418] on icon "increase-product-quantity" at bounding box center [450, 413] width 10 height 10
click at [447, 422] on button "increase-product-quantity" at bounding box center [451, 413] width 22 height 22
type input "2"
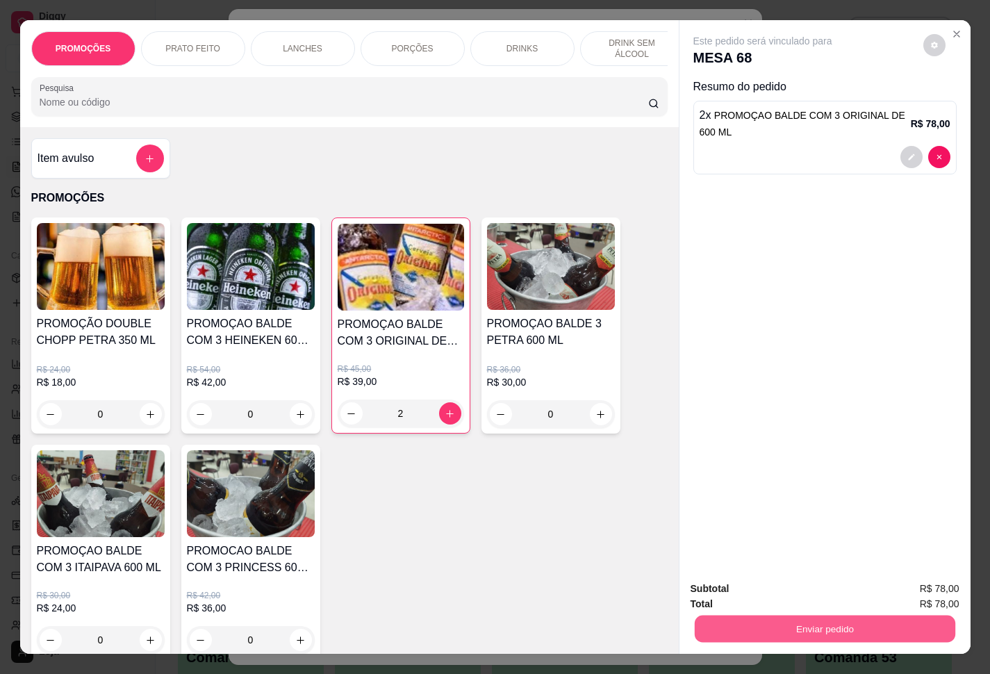
click at [742, 501] on button "Enviar pedido" at bounding box center [824, 629] width 261 height 27
click at [742, 501] on button "Enviar pedido" at bounding box center [921, 587] width 76 height 26
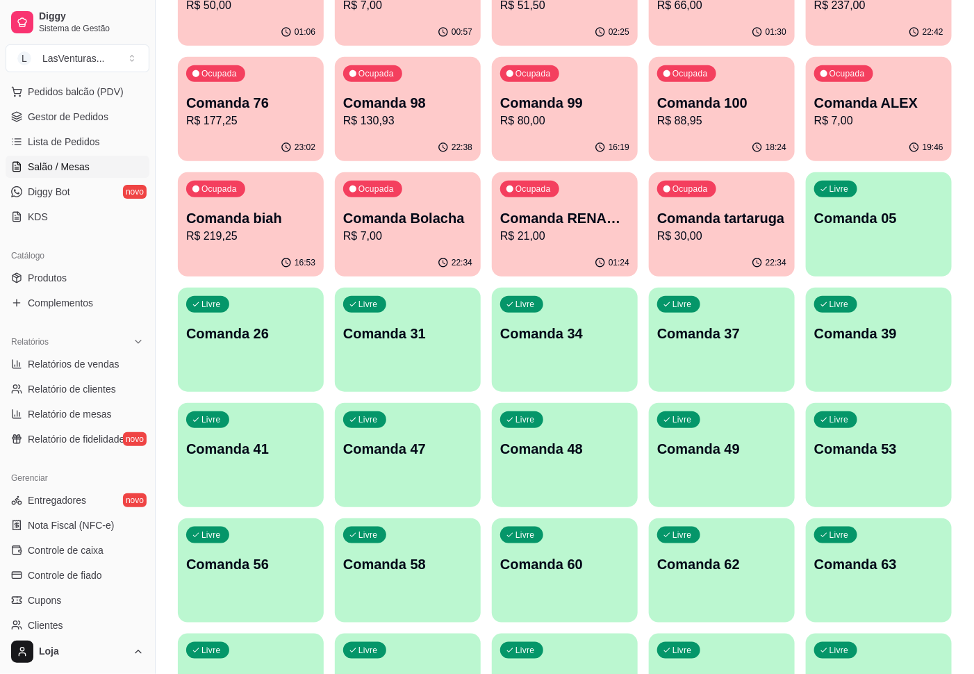
scroll to position [313, 0]
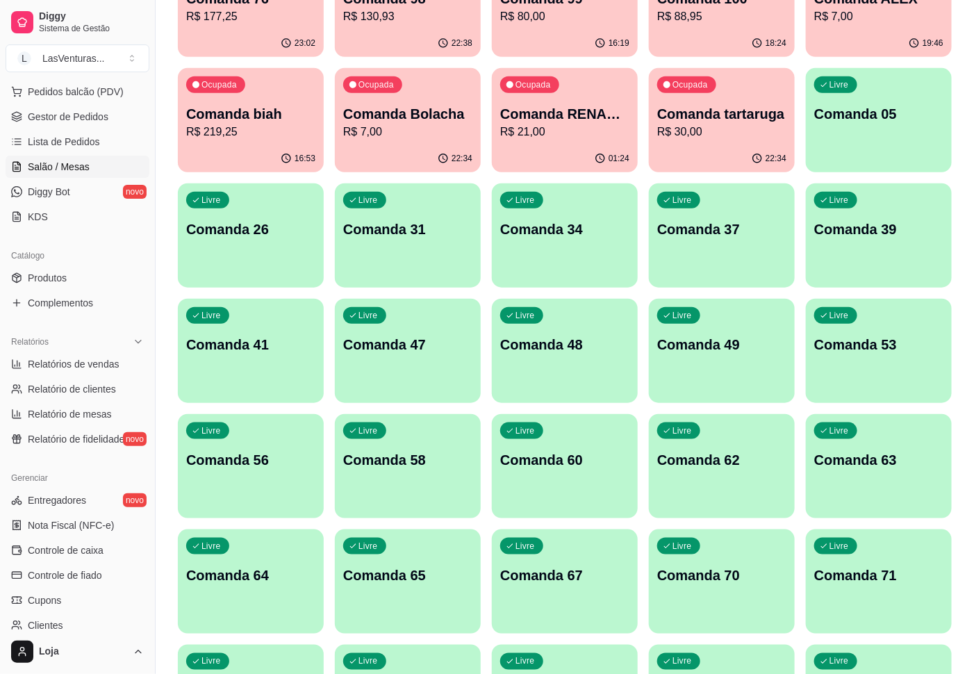
click at [234, 486] on div "Livre Comanda 56" at bounding box center [251, 458] width 146 height 88
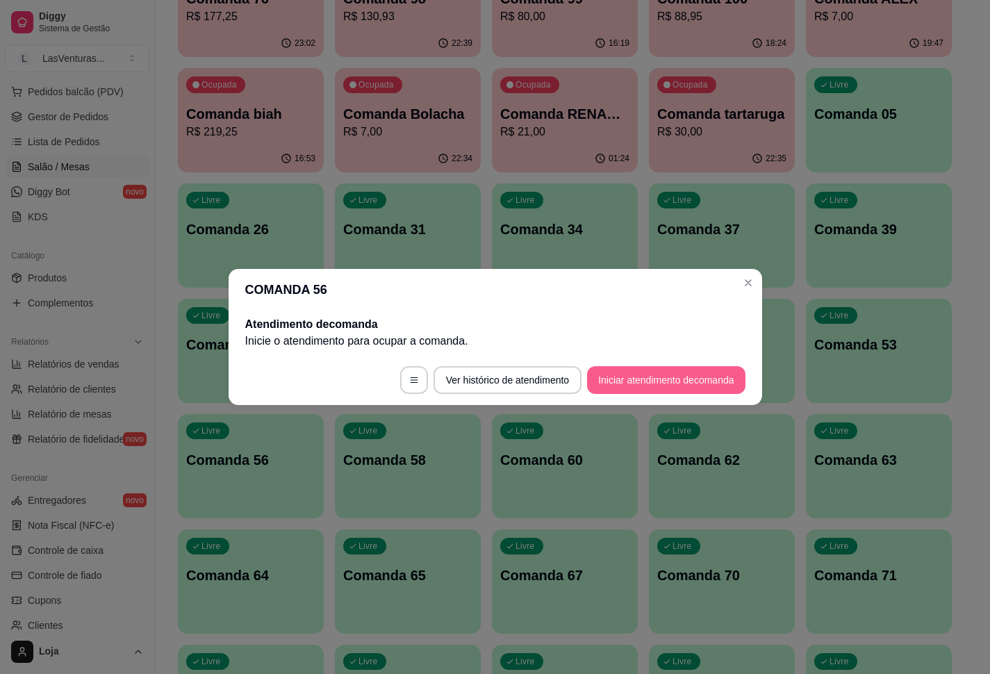
click at [655, 382] on button "Iniciar atendimento de comanda" at bounding box center [666, 380] width 158 height 28
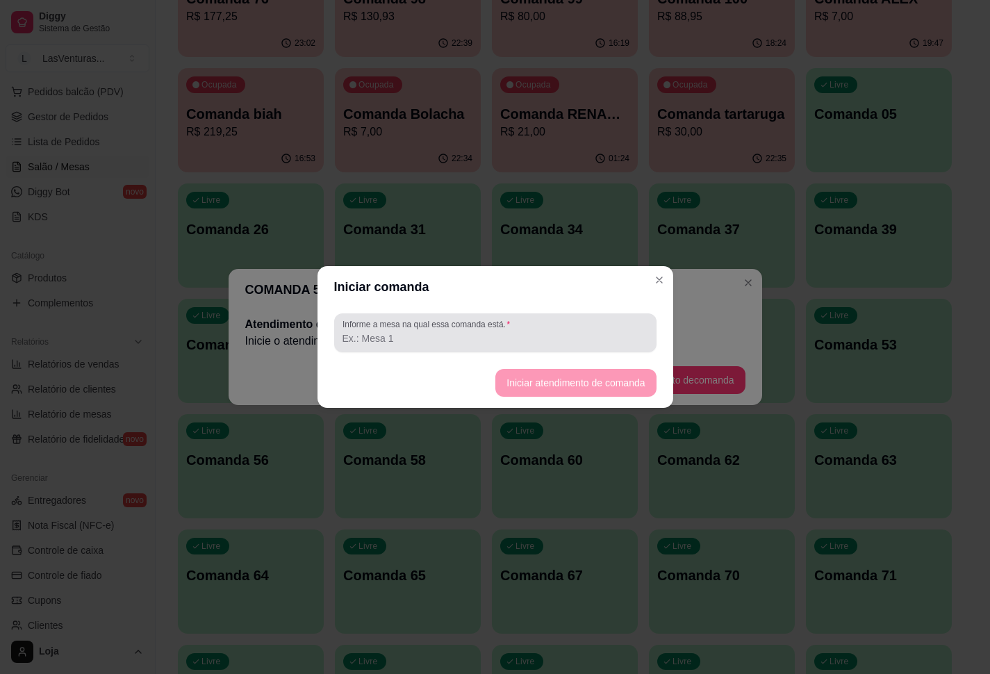
click at [534, 352] on div "Informe a mesa na qual essa comanda está." at bounding box center [495, 332] width 322 height 39
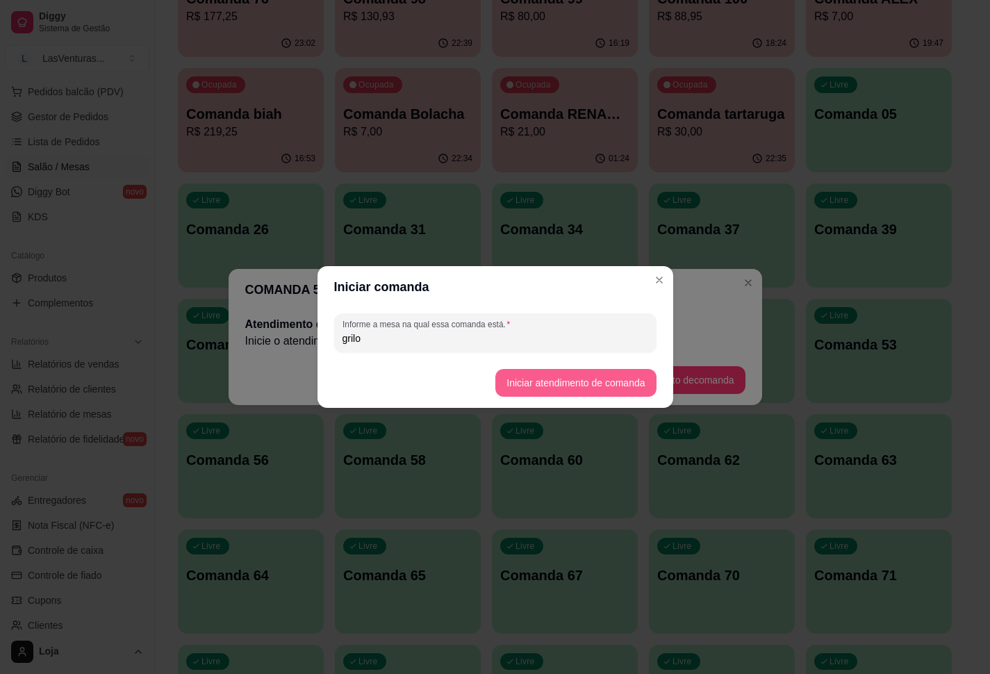
type input "grilo"
click at [563, 378] on button "Iniciar atendimento de comanda" at bounding box center [576, 383] width 156 height 27
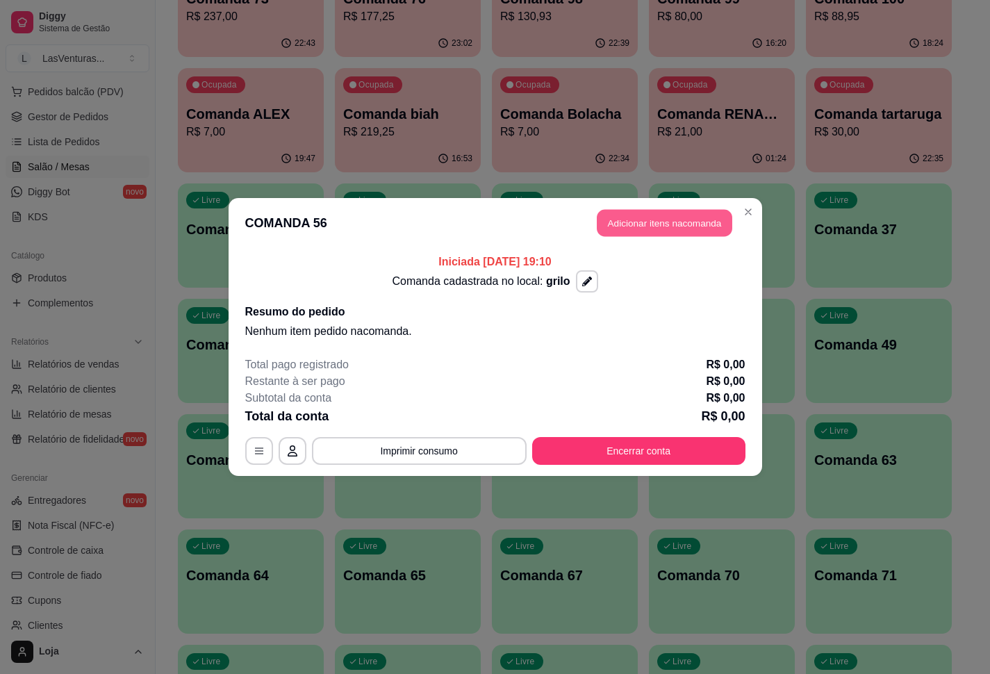
click at [660, 228] on button "Adicionar itens na comanda" at bounding box center [665, 223] width 136 height 27
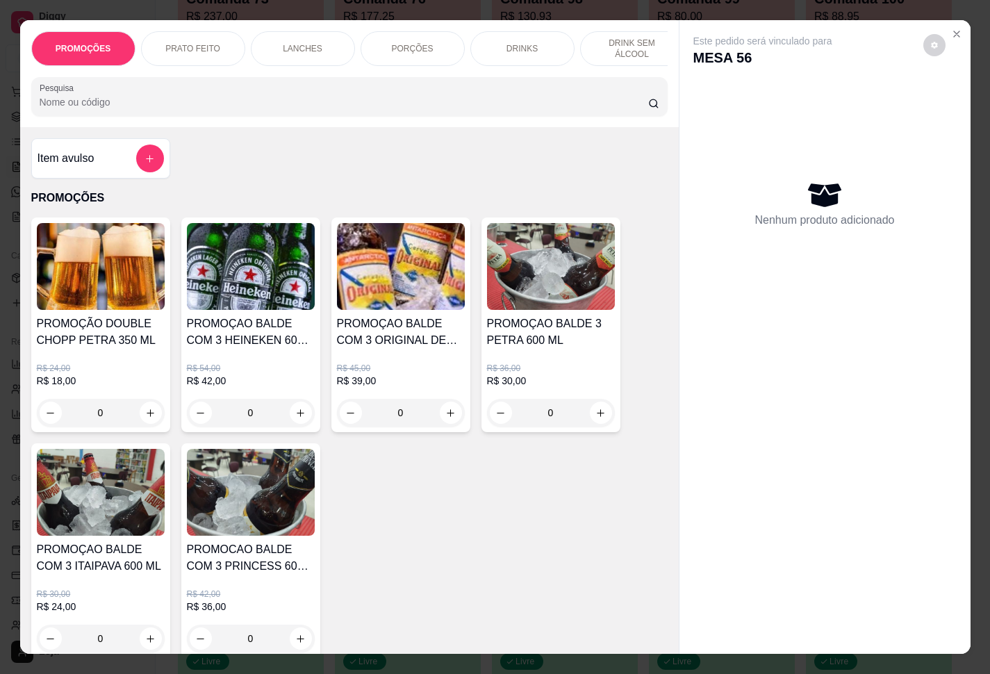
click at [400, 125] on div "PROMOÇÕES PRATO FEITO LANCHES PORÇÕES DRINKS DRINK SEM ÁLCOOL ÁGUAS REFRIGERANT…" at bounding box center [349, 73] width 659 height 107
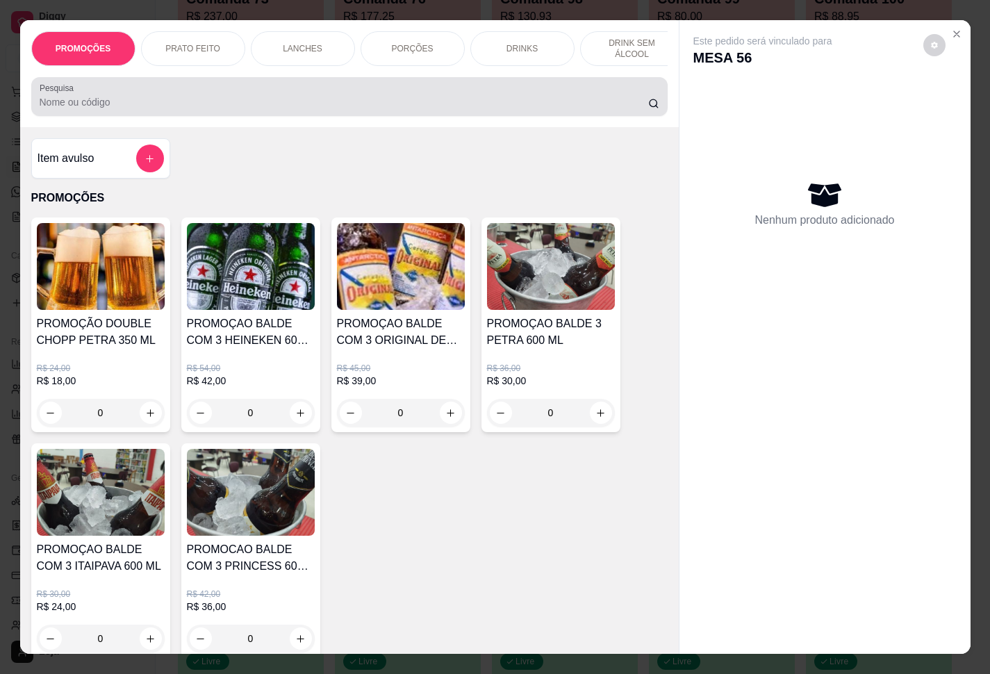
click at [392, 109] on input "Pesquisa" at bounding box center [344, 102] width 609 height 14
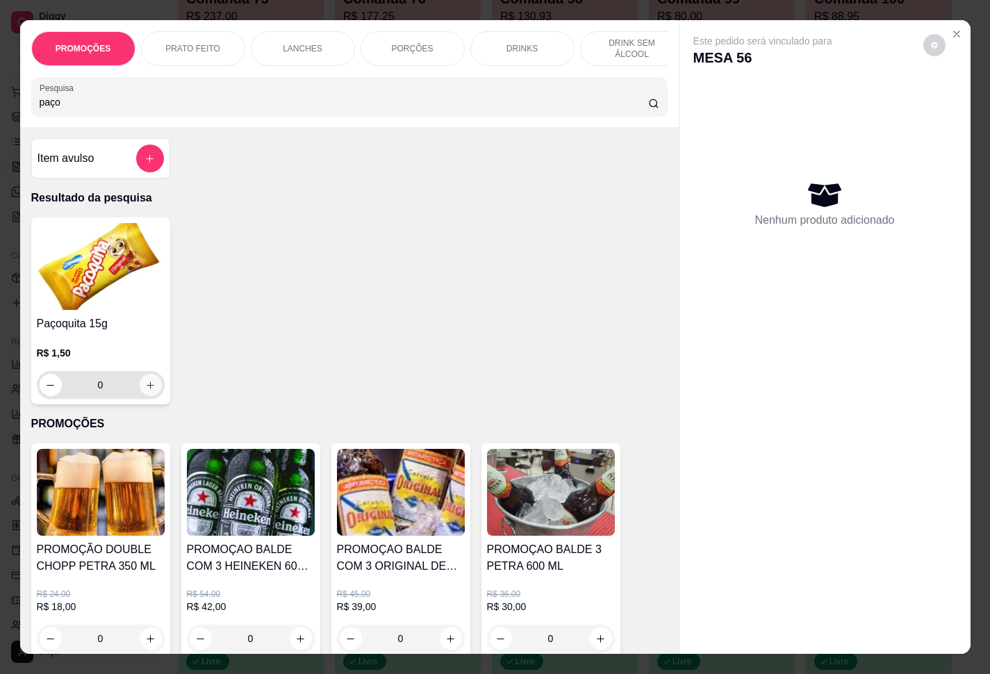
type input "paço"
click at [145, 391] on icon "increase-product-quantity" at bounding box center [150, 385] width 10 height 10
type input "1"
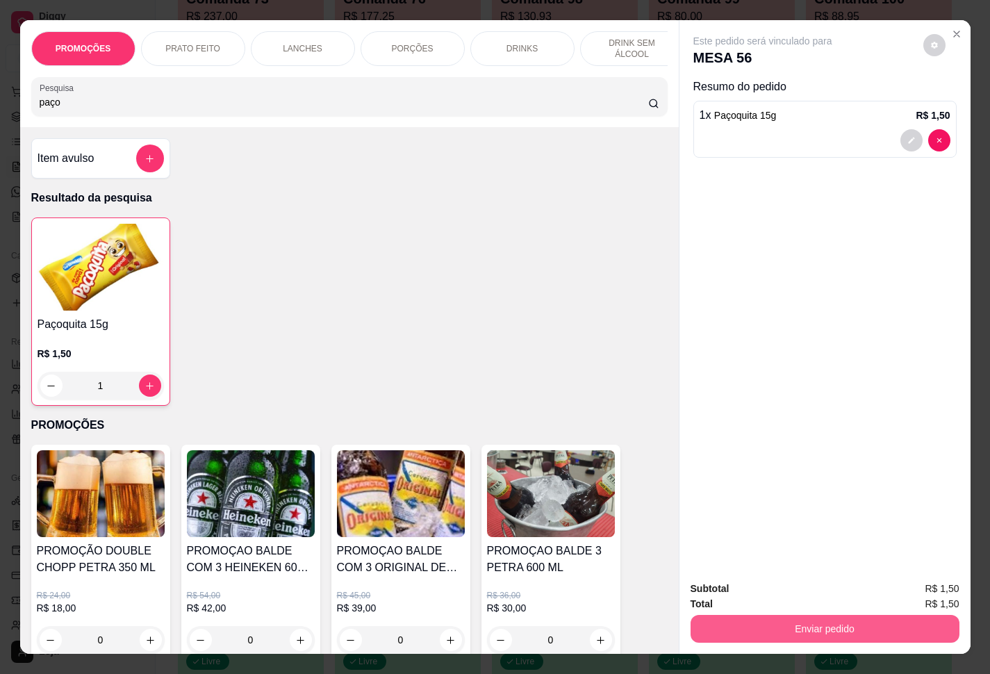
click at [742, 501] on button "Enviar pedido" at bounding box center [825, 629] width 269 height 28
click at [742, 501] on button "Enviar pedido" at bounding box center [921, 587] width 76 height 26
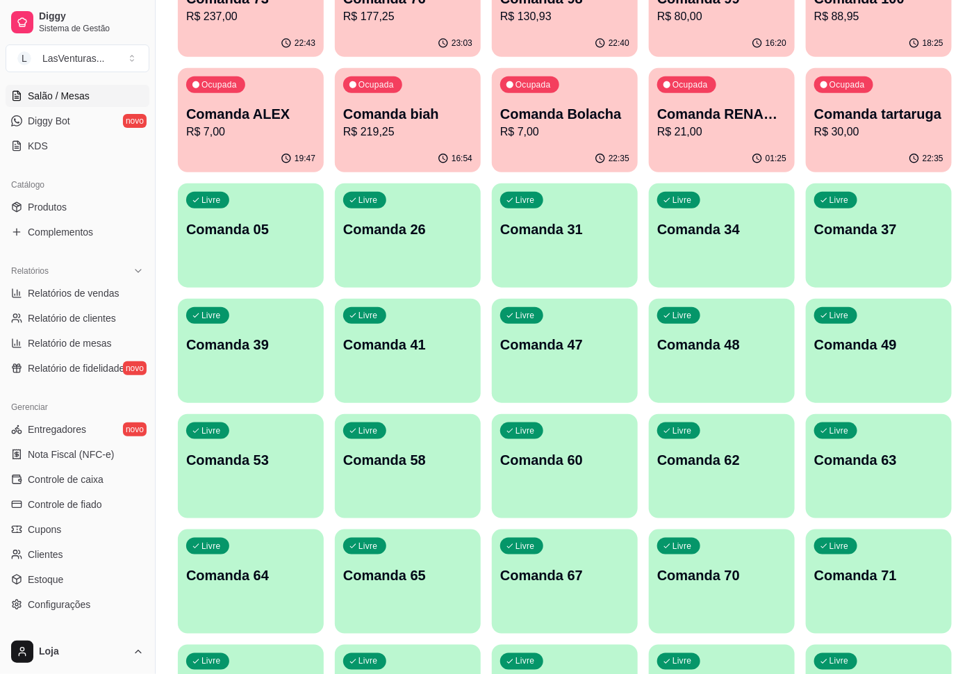
scroll to position [326, 0]
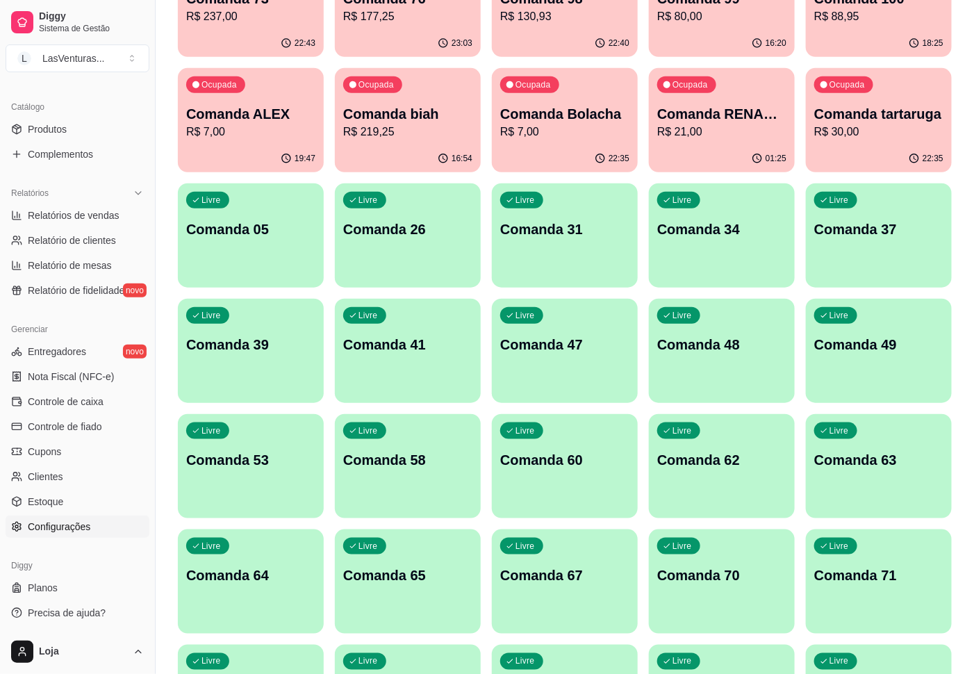
click at [60, 501] on span "Configurações" at bounding box center [59, 527] width 63 height 14
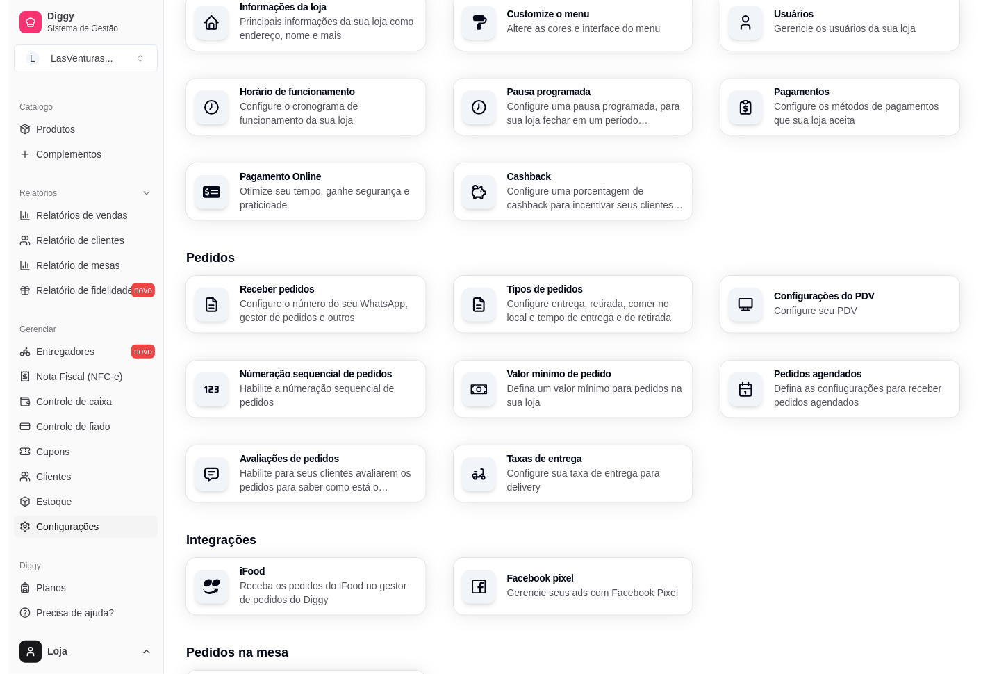
scroll to position [299, 0]
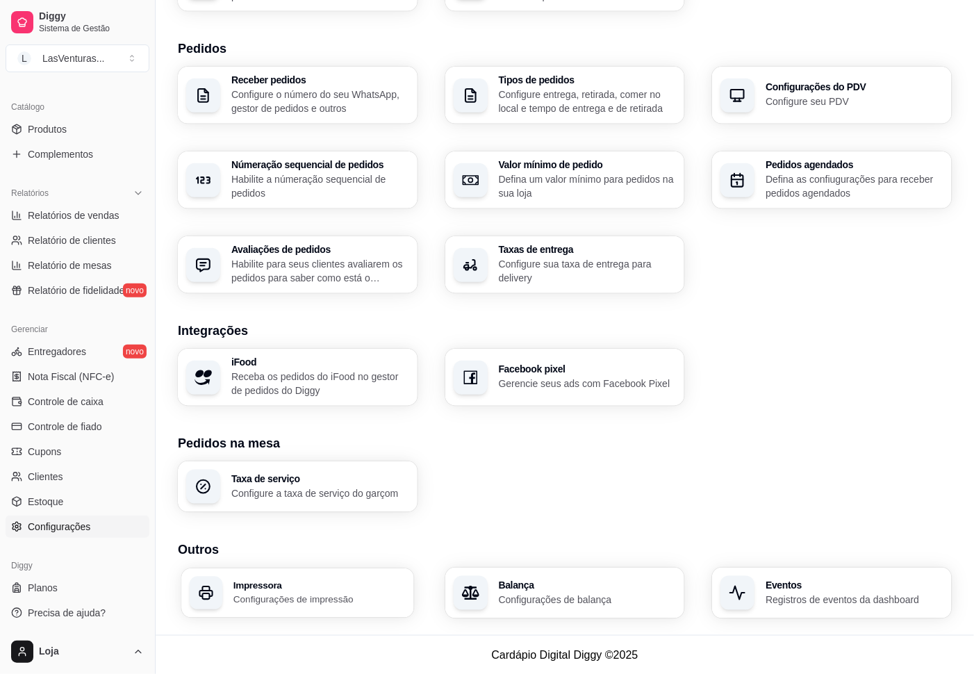
click at [267, 501] on h3 "Impressora" at bounding box center [320, 585] width 172 height 10
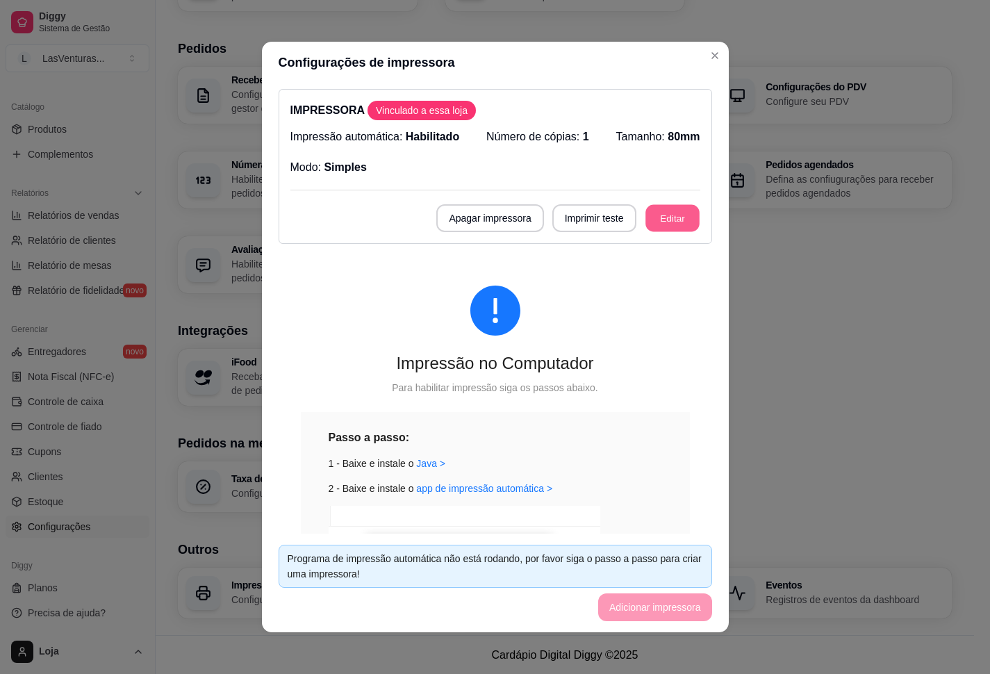
click at [646, 211] on button "Editar" at bounding box center [673, 218] width 54 height 27
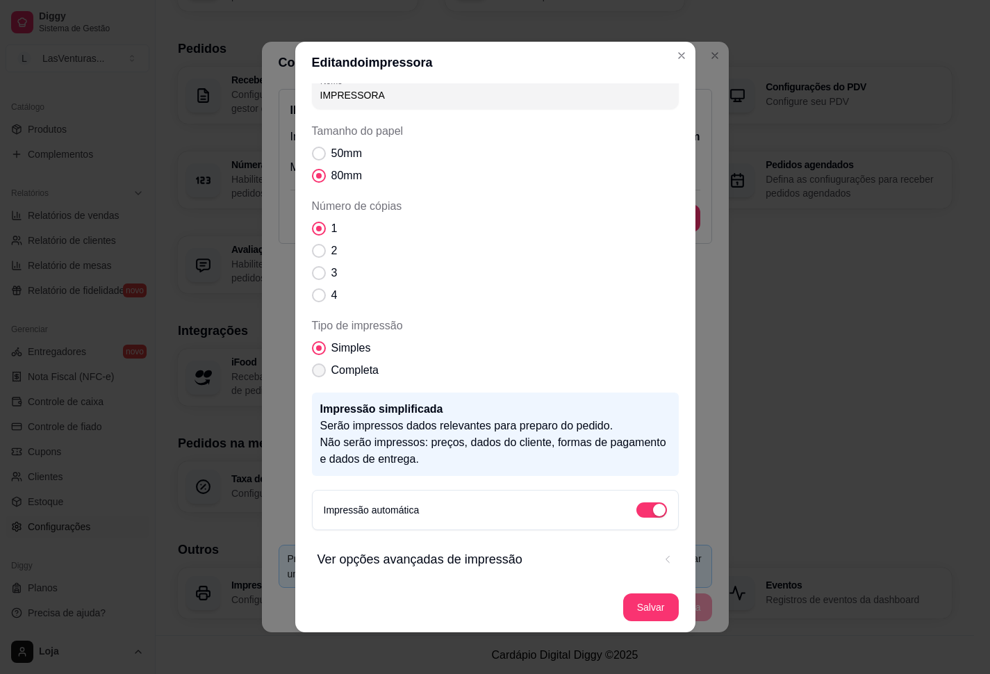
scroll to position [23, 0]
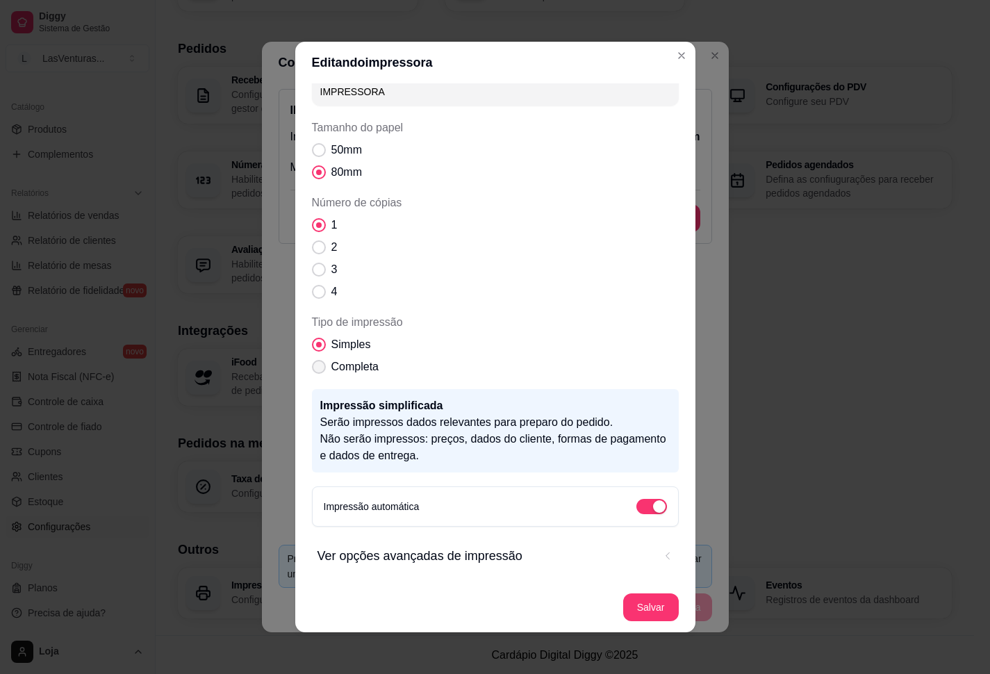
click at [331, 372] on span "Completa" at bounding box center [354, 367] width 47 height 17
click at [320, 372] on input "Completa" at bounding box center [315, 374] width 9 height 9
radio input "true"
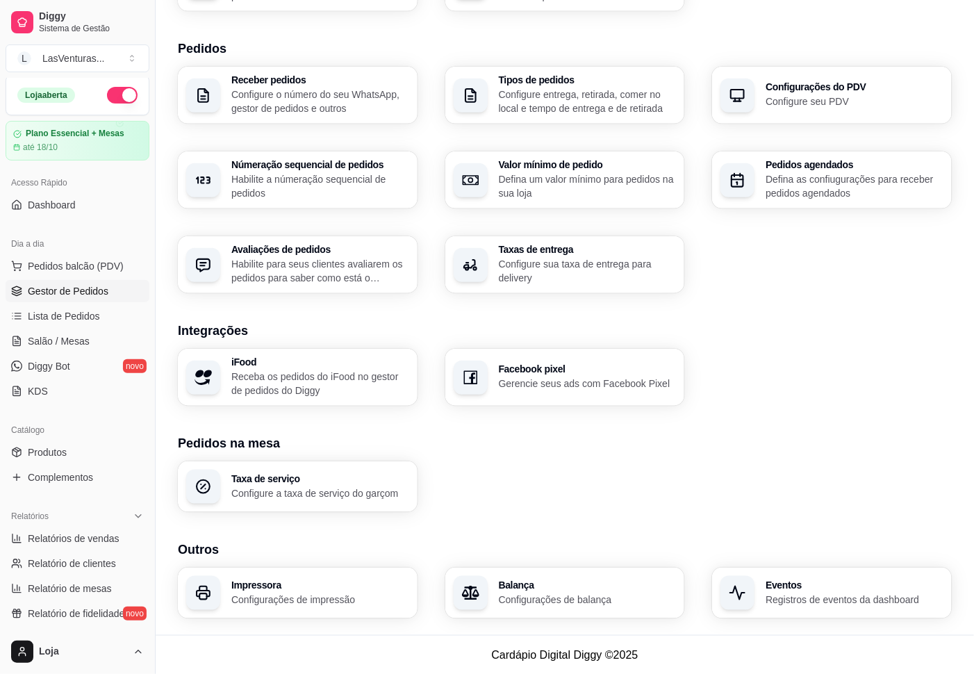
scroll to position [0, 0]
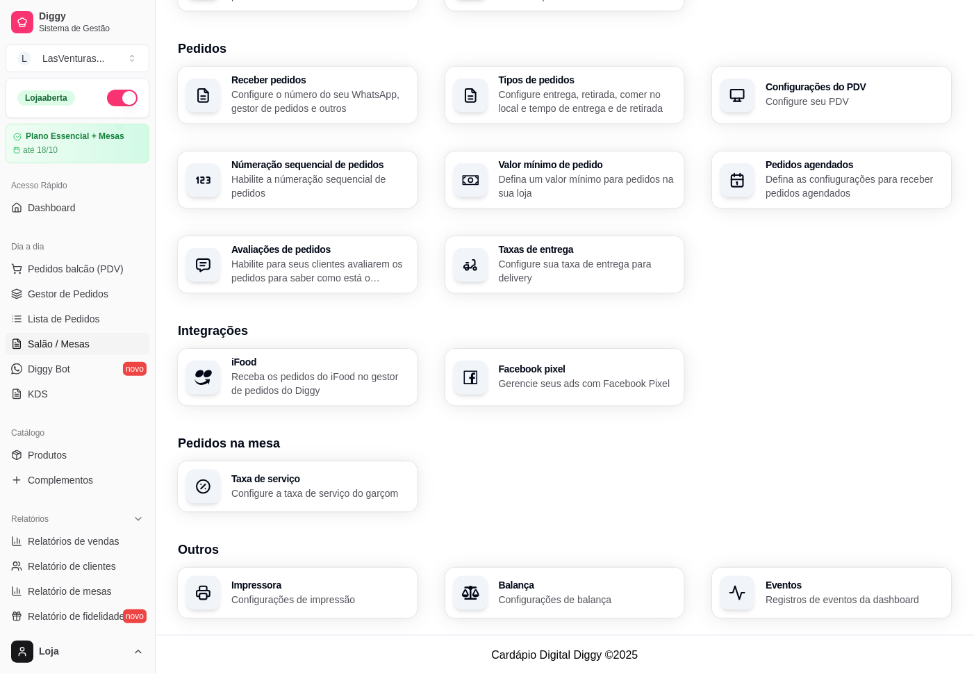
click at [56, 343] on span "Salão / Mesas" at bounding box center [59, 344] width 62 height 14
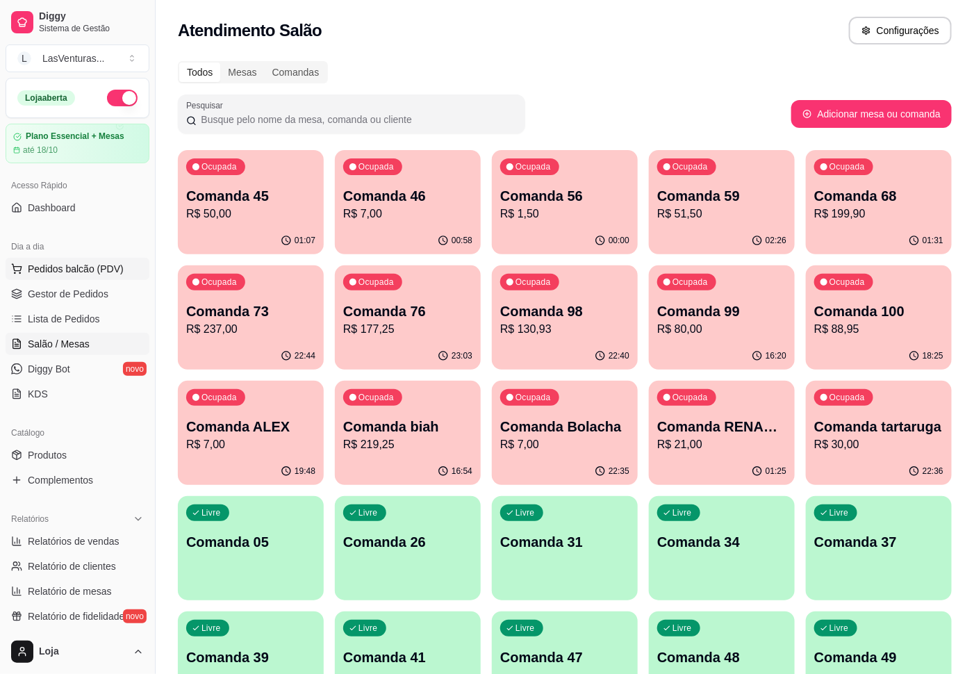
click at [76, 273] on span "Pedidos balcão (PDV)" at bounding box center [76, 269] width 96 height 14
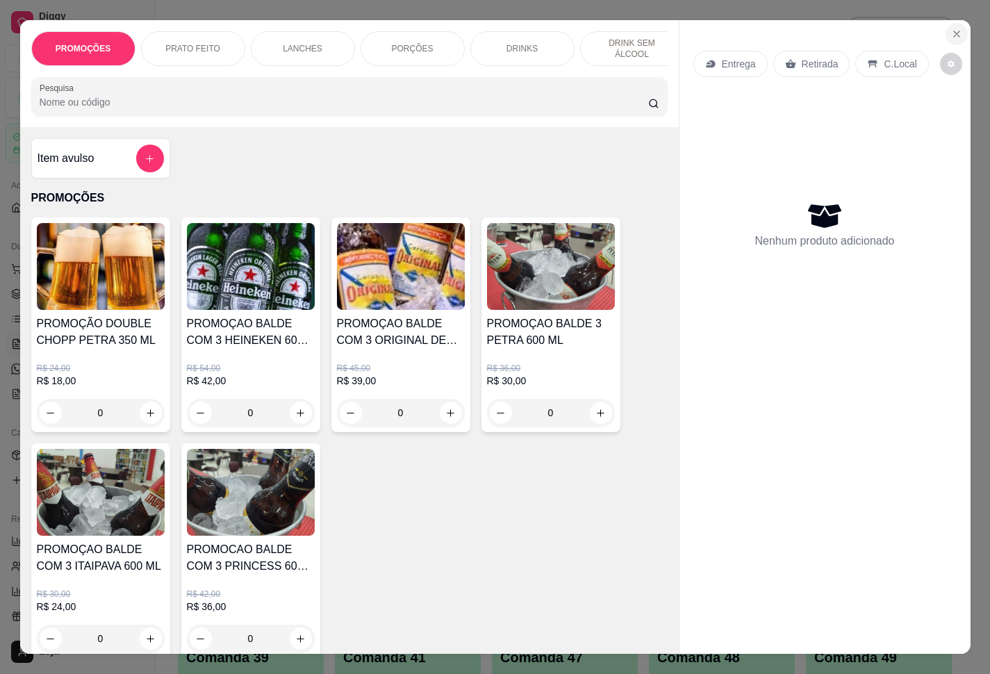
click at [742, 25] on button "Close" at bounding box center [957, 34] width 22 height 22
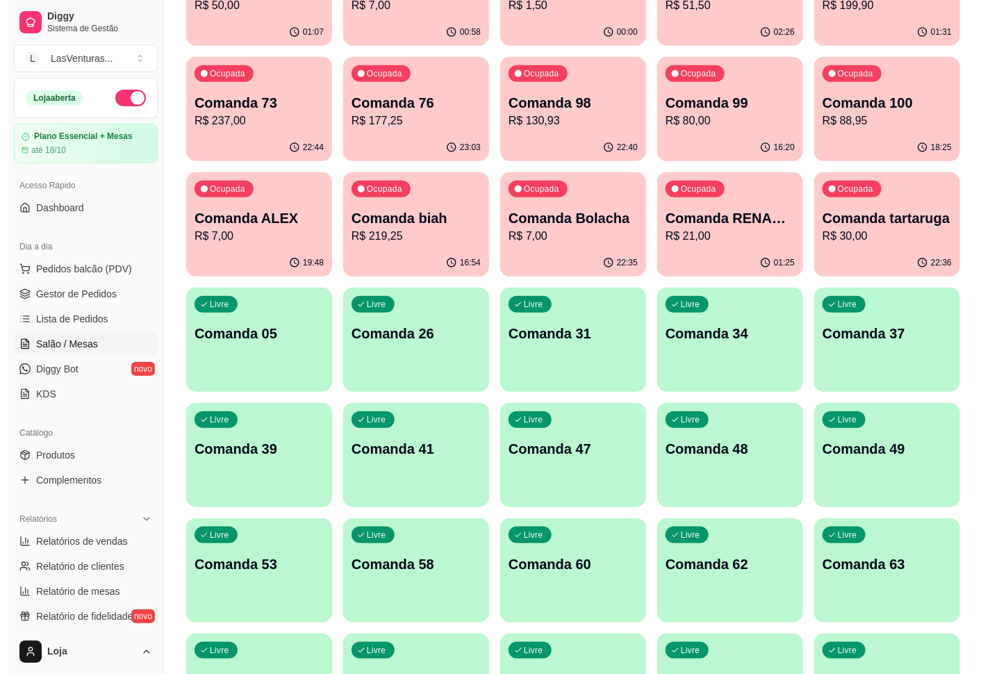
scroll to position [313, 0]
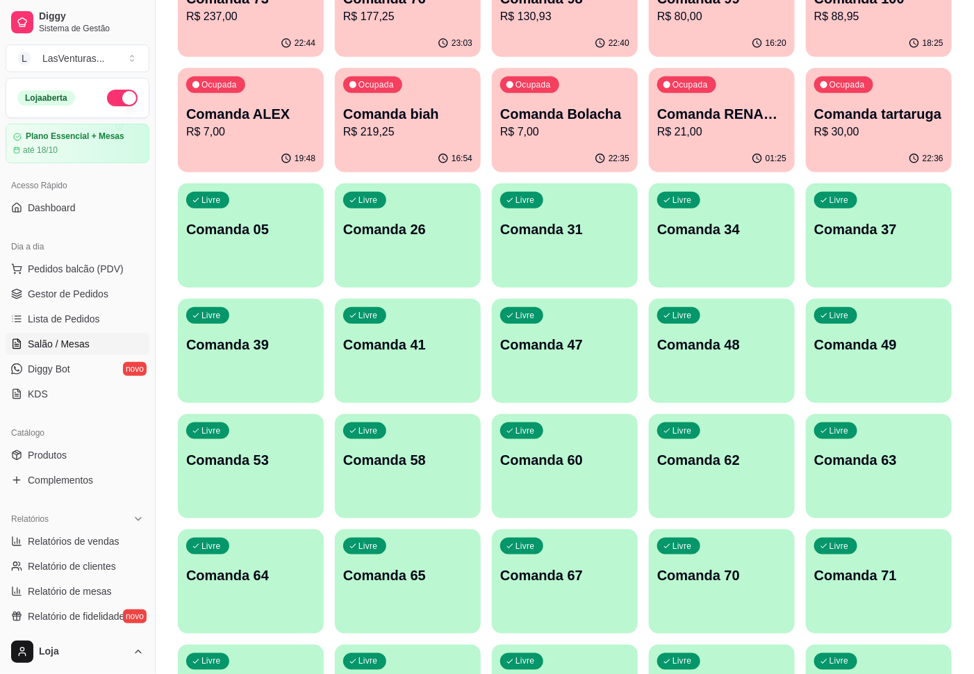
click at [238, 480] on div "Livre Comanda 53" at bounding box center [251, 458] width 146 height 88
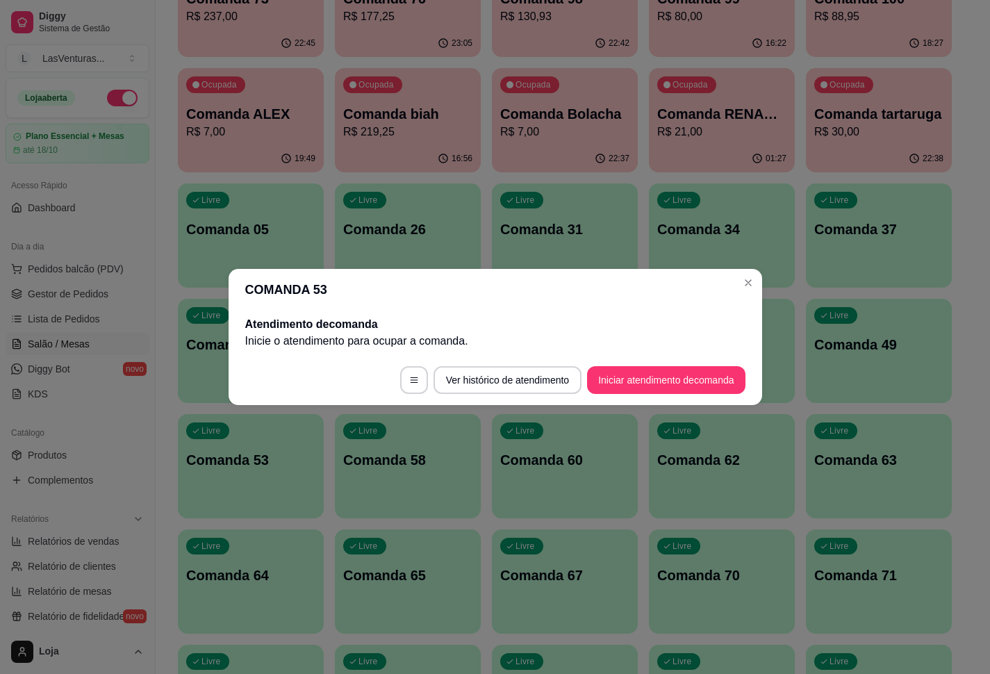
click at [707, 361] on footer "Ver histórico de atendimento Iniciar atendimento de comanda" at bounding box center [496, 380] width 534 height 50
click at [701, 386] on button "Iniciar atendimento de comanda" at bounding box center [667, 380] width 154 height 27
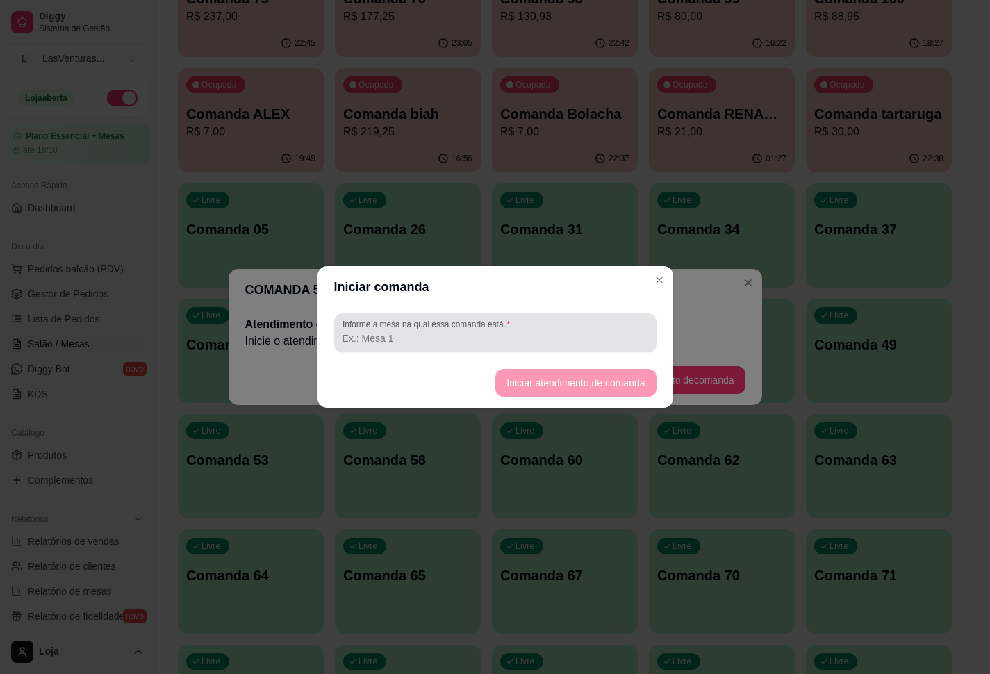
click at [596, 340] on input "Informe a mesa na qual essa comanda está." at bounding box center [496, 338] width 306 height 14
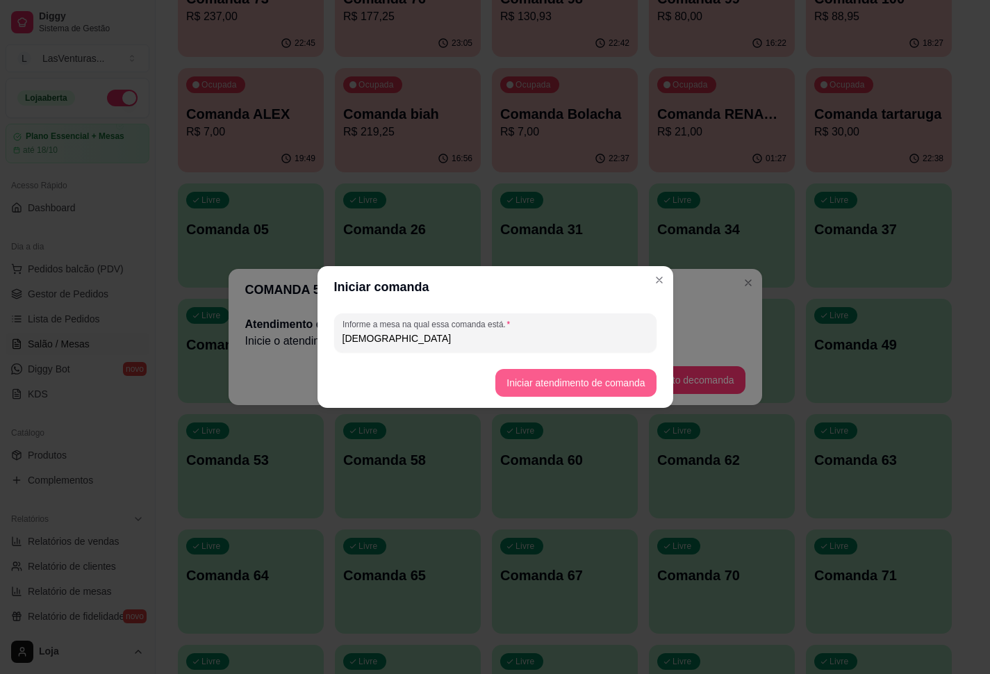
type input "[DEMOGRAPHIC_DATA]"
click at [623, 379] on button "Iniciar atendimento de comanda" at bounding box center [576, 383] width 156 height 27
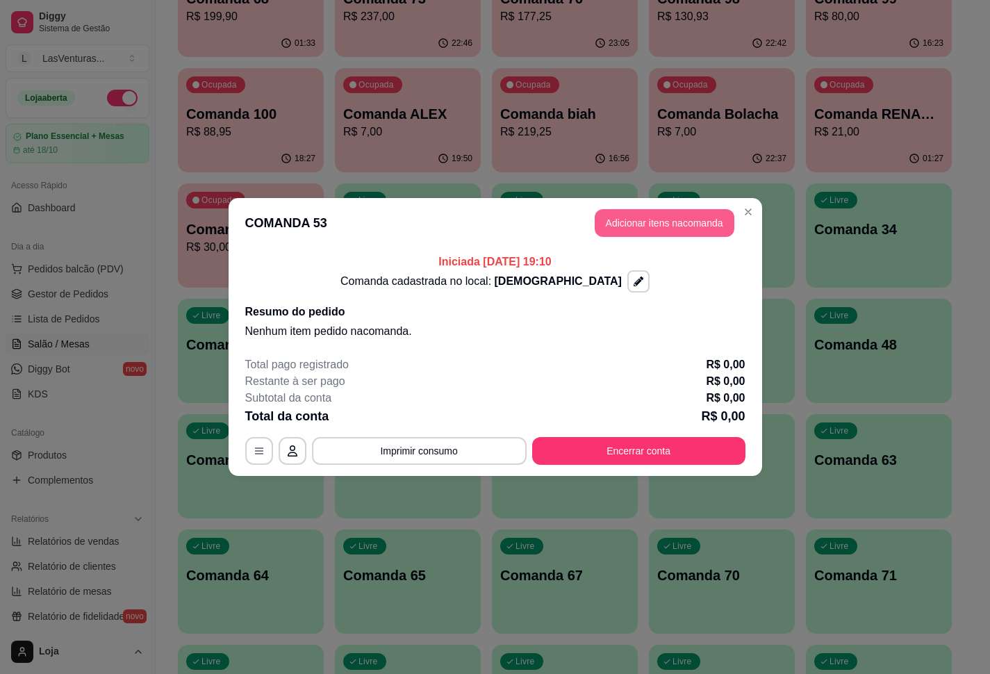
click at [680, 222] on button "Adicionar itens na comanda" at bounding box center [665, 223] width 140 height 28
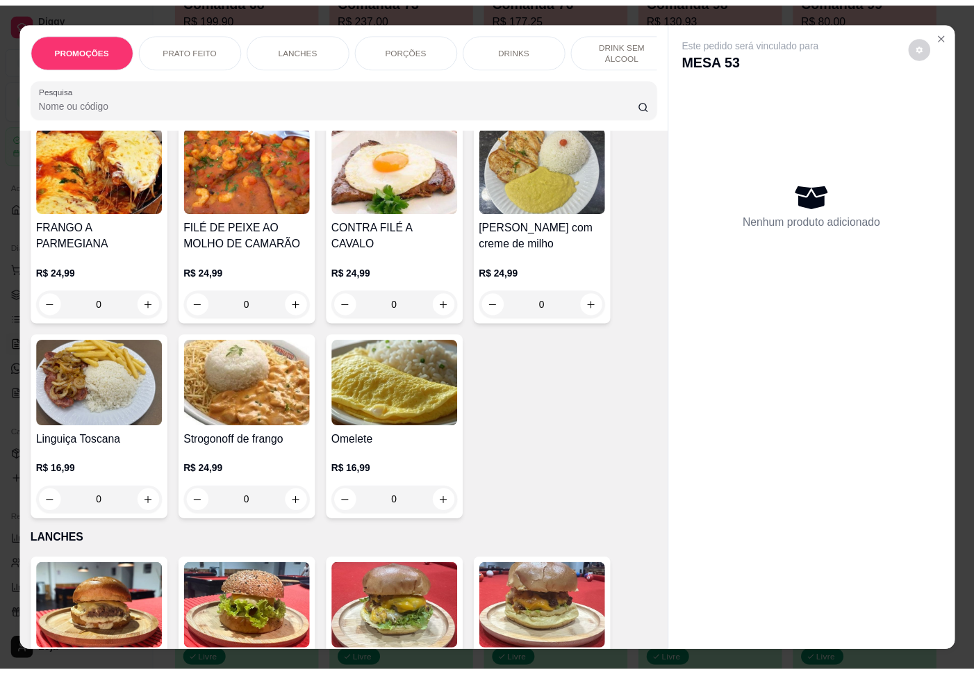
scroll to position [625, 0]
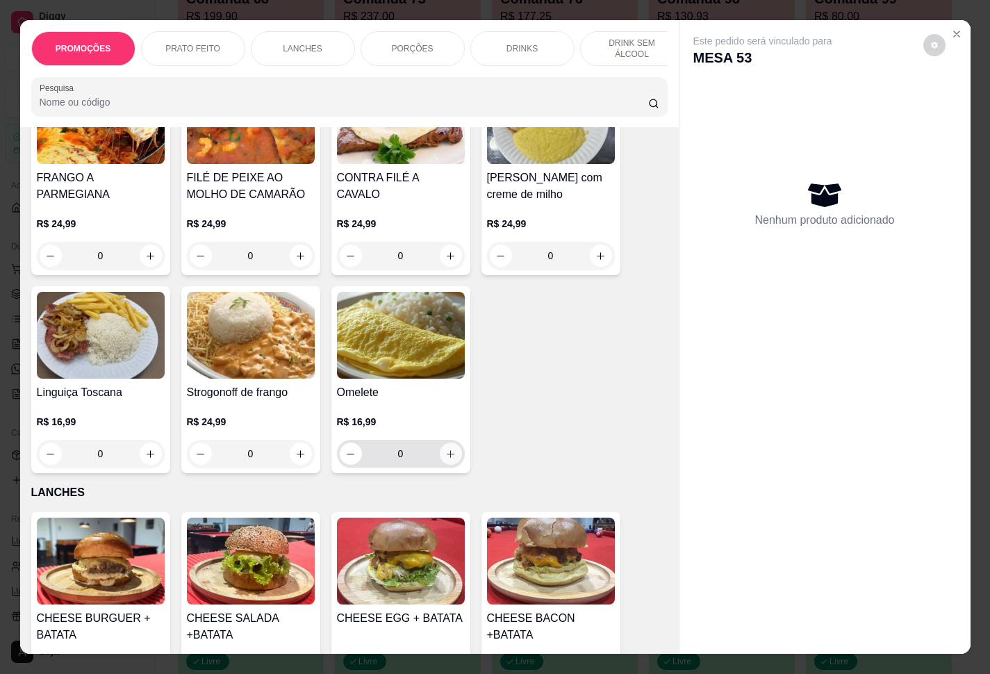
click at [440, 457] on button "increase-product-quantity" at bounding box center [451, 454] width 22 height 22
type input "1"
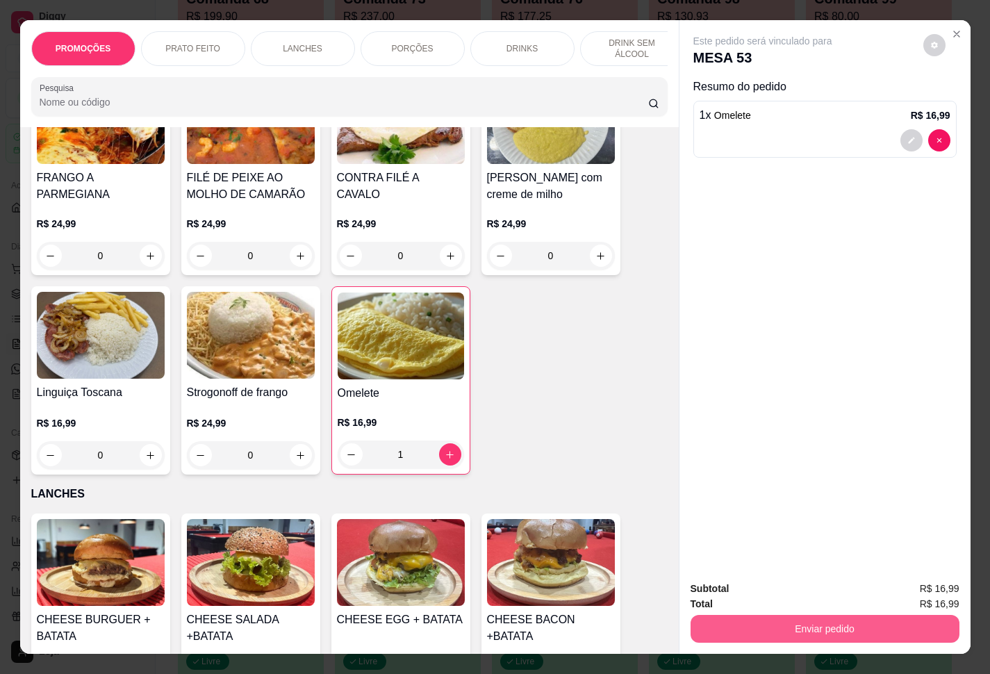
click at [717, 501] on button "Enviar pedido" at bounding box center [825, 629] width 269 height 28
click at [742, 501] on button "Enviar pedido" at bounding box center [921, 587] width 79 height 26
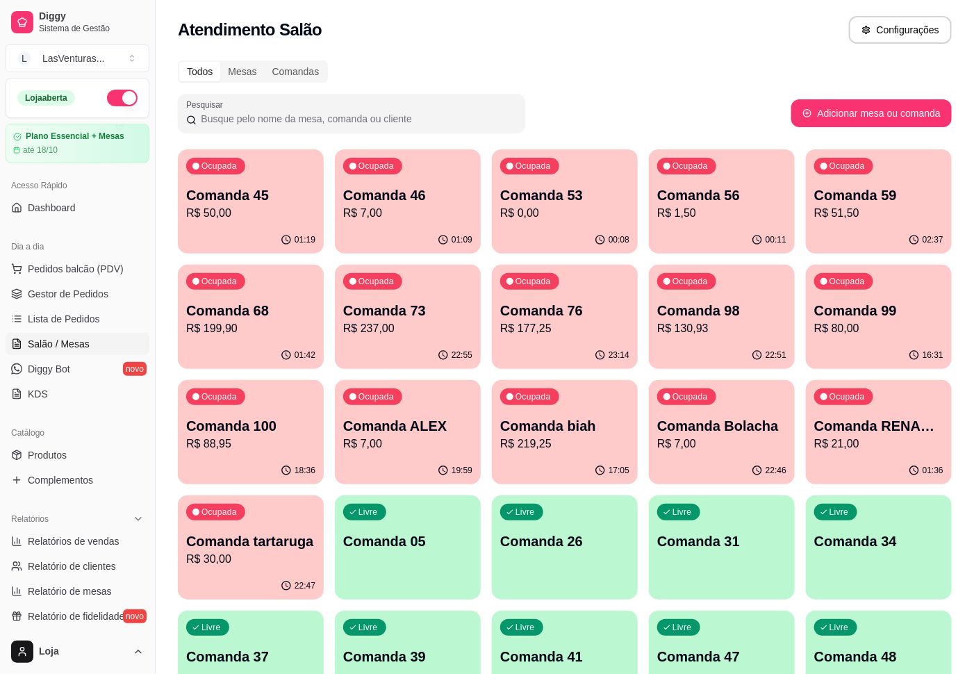
scroll to position [0, 0]
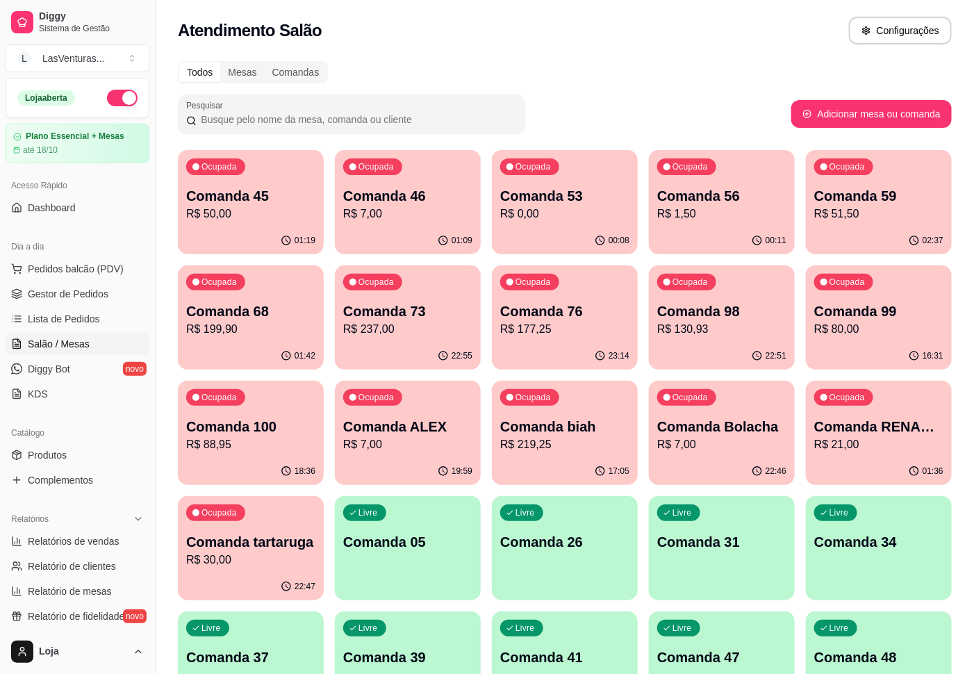
click at [265, 225] on div "Ocupada Comanda 45 R$ 50,00" at bounding box center [251, 188] width 146 height 77
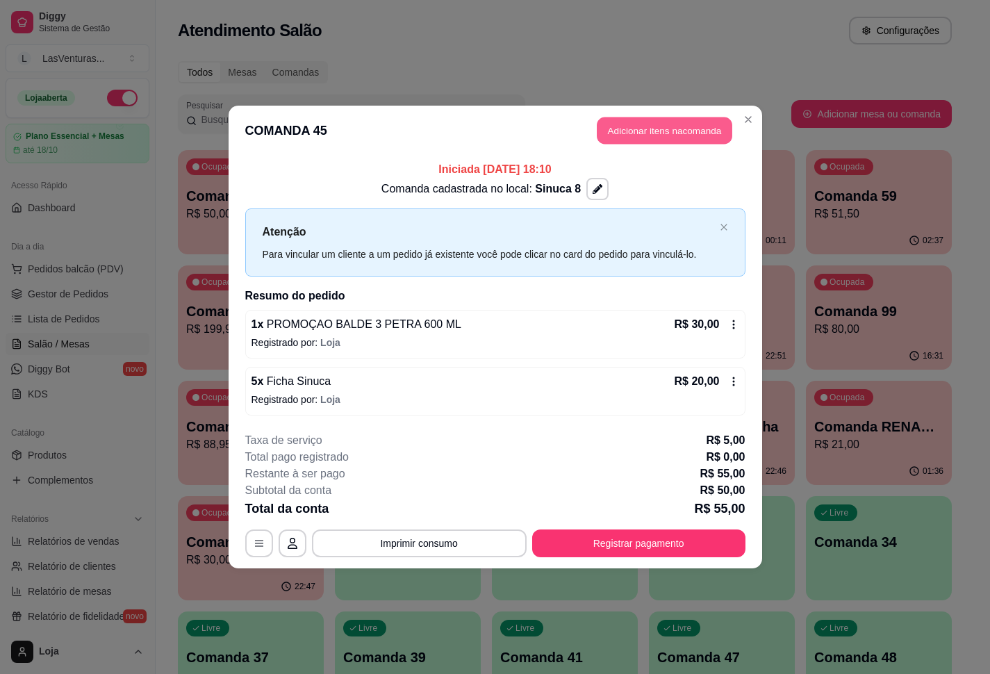
click at [655, 128] on button "Adicionar itens na comanda" at bounding box center [665, 130] width 136 height 27
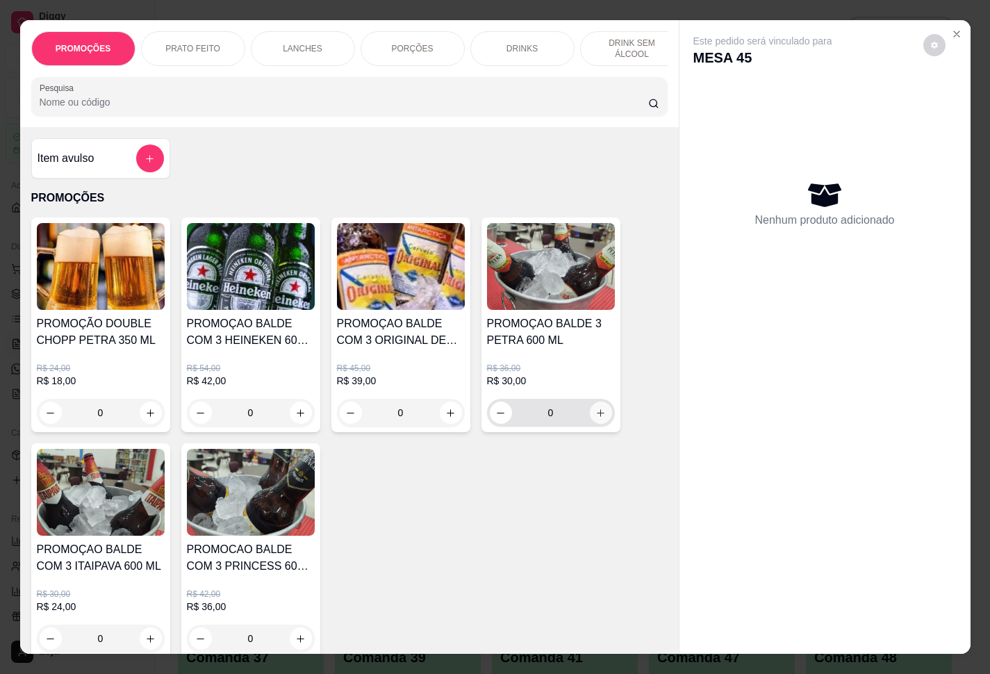
click at [596, 418] on icon "increase-product-quantity" at bounding box center [601, 413] width 10 height 10
type input "1"
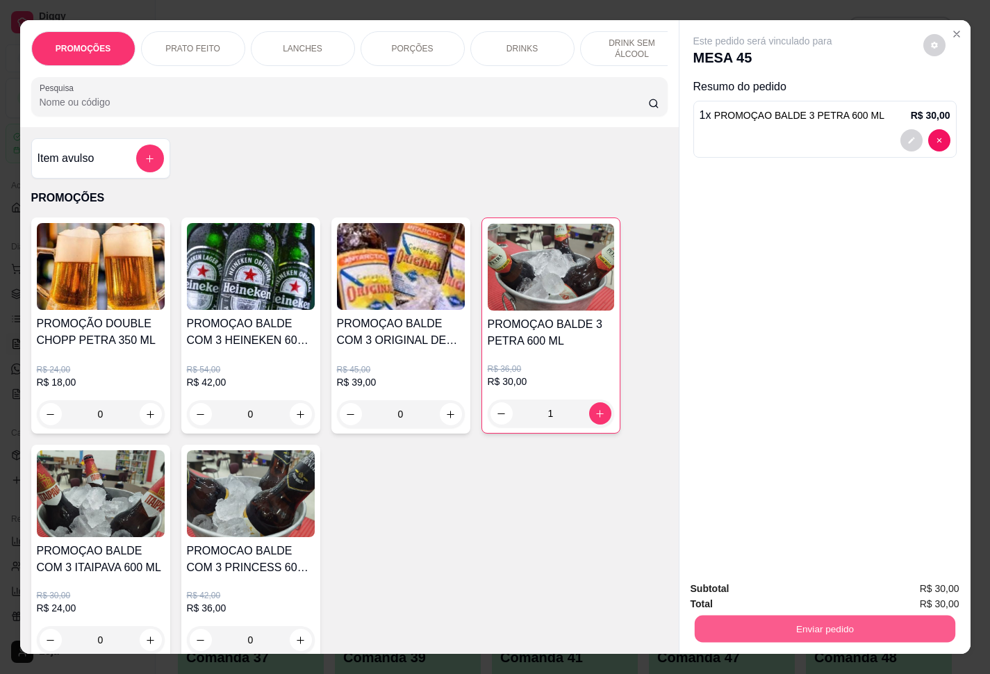
click at [742, 501] on button "Enviar pedido" at bounding box center [824, 629] width 261 height 27
click at [742, 501] on button "Enviar pedido" at bounding box center [921, 587] width 79 height 26
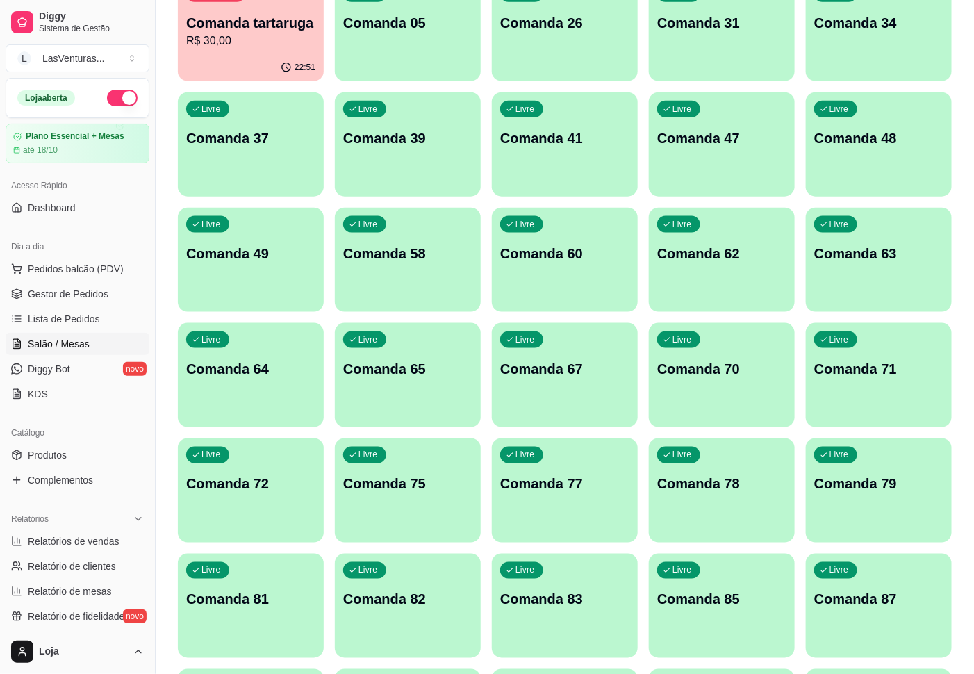
scroll to position [521, 0]
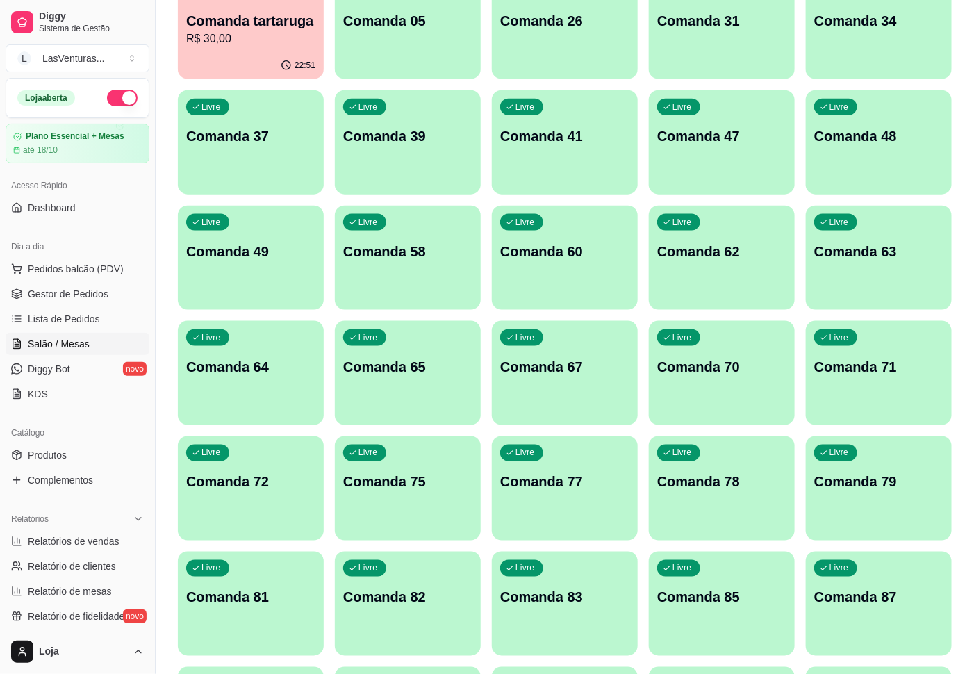
click at [578, 379] on div "Livre Comanda 67" at bounding box center [565, 365] width 146 height 88
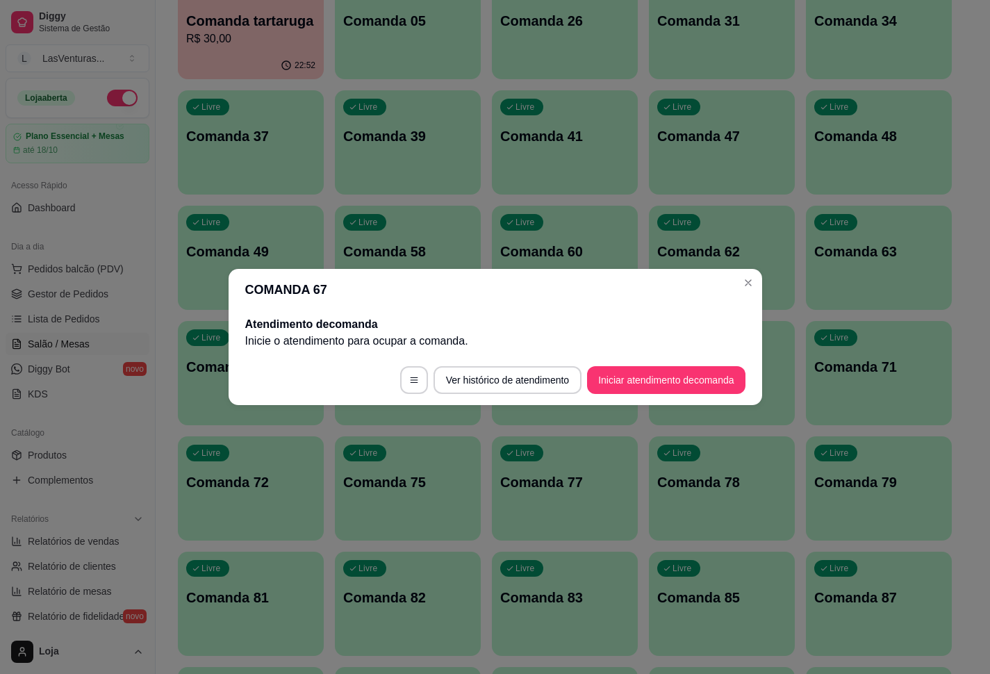
click at [657, 398] on footer "Ver histórico de atendimento Iniciar atendimento de comanda" at bounding box center [496, 380] width 534 height 50
click at [645, 376] on button "Iniciar atendimento de comanda" at bounding box center [666, 380] width 158 height 28
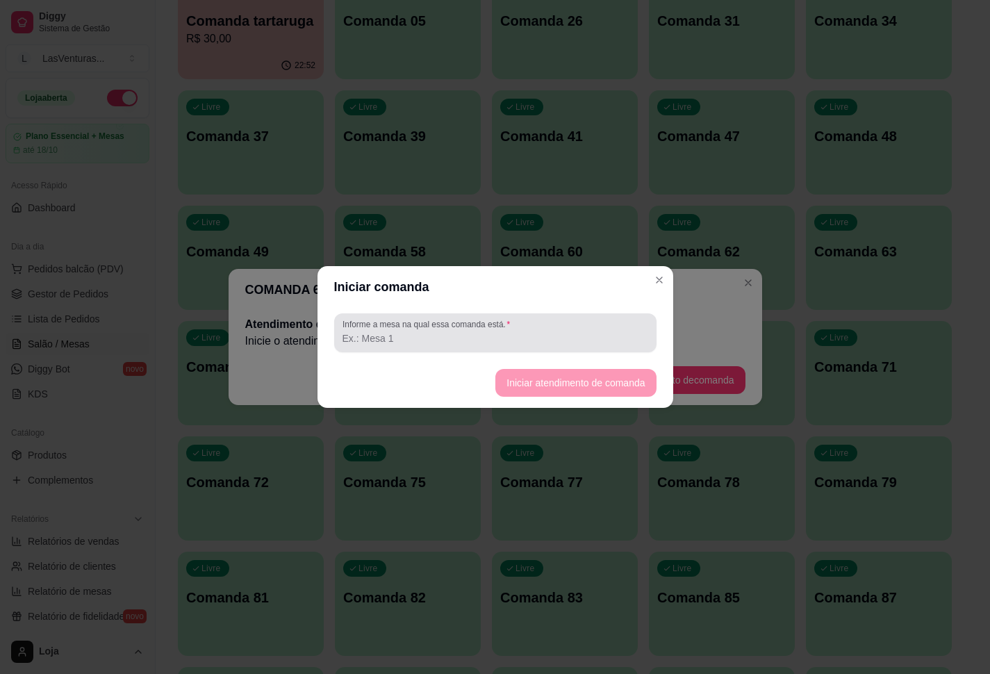
click at [587, 347] on div "Informe a mesa na qual essa comanda está." at bounding box center [495, 332] width 322 height 39
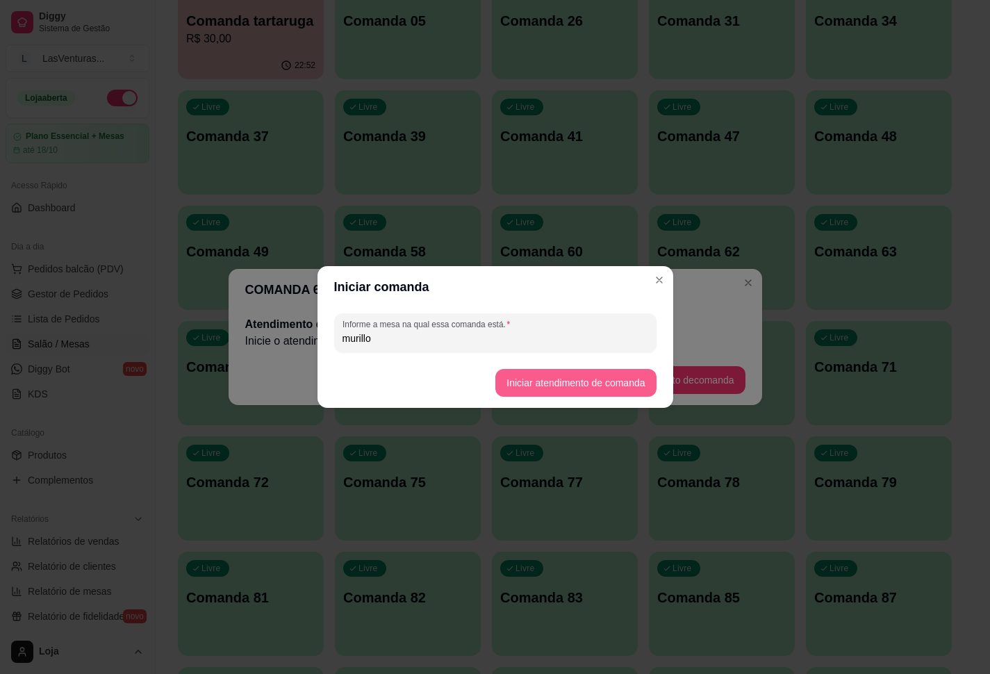
type input "murillo"
click at [593, 379] on button "Iniciar atendimento de comanda" at bounding box center [576, 383] width 161 height 28
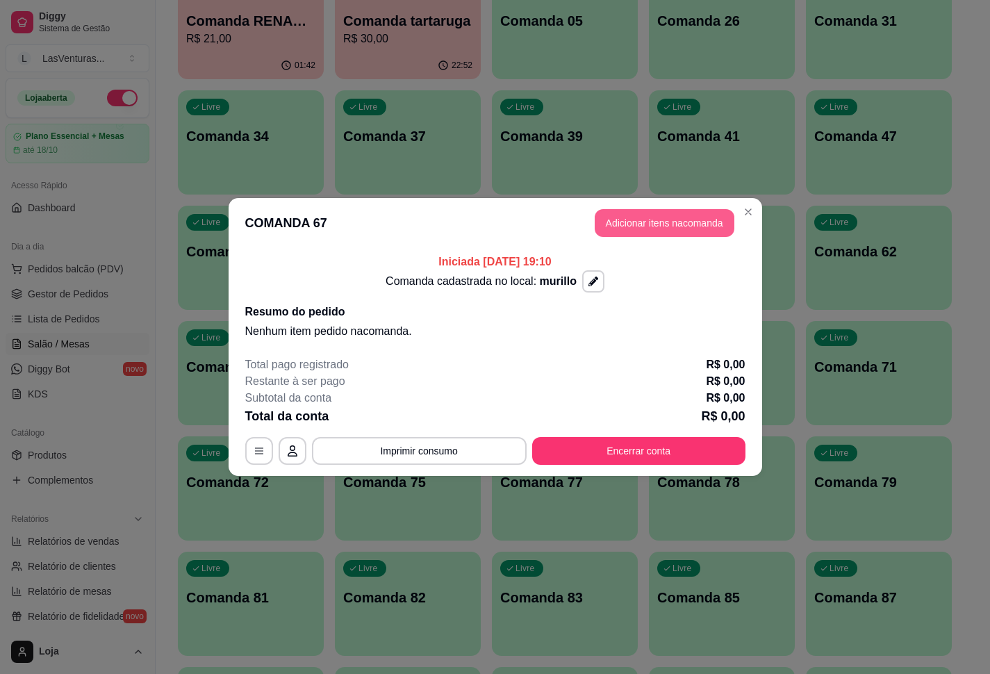
click at [670, 224] on button "Adicionar itens na comanda" at bounding box center [665, 223] width 140 height 28
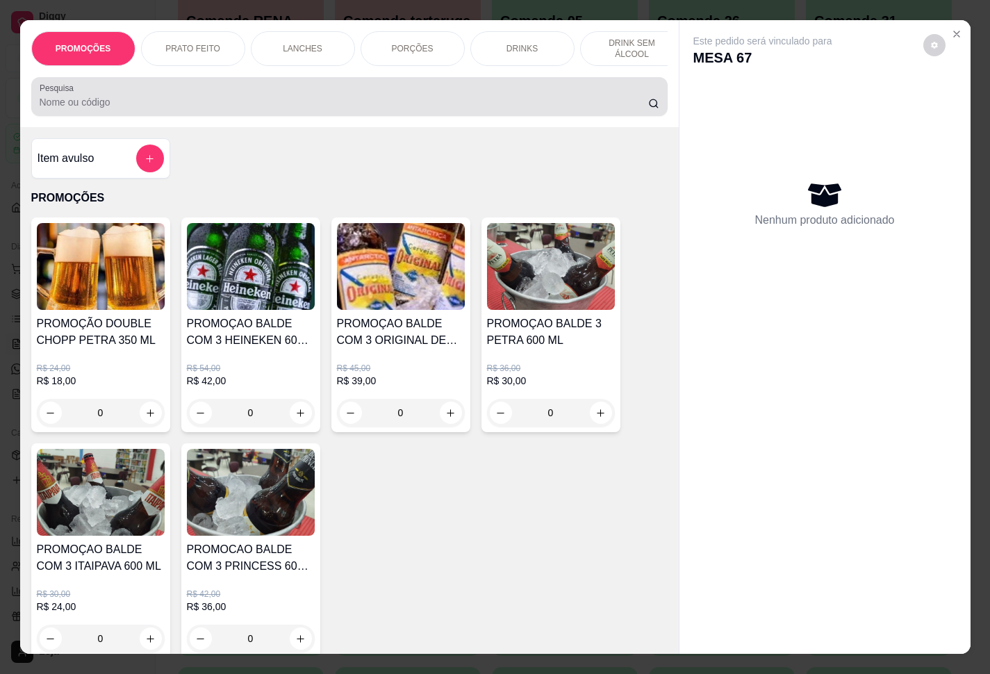
click at [327, 116] on div "Pesquisa" at bounding box center [349, 96] width 637 height 39
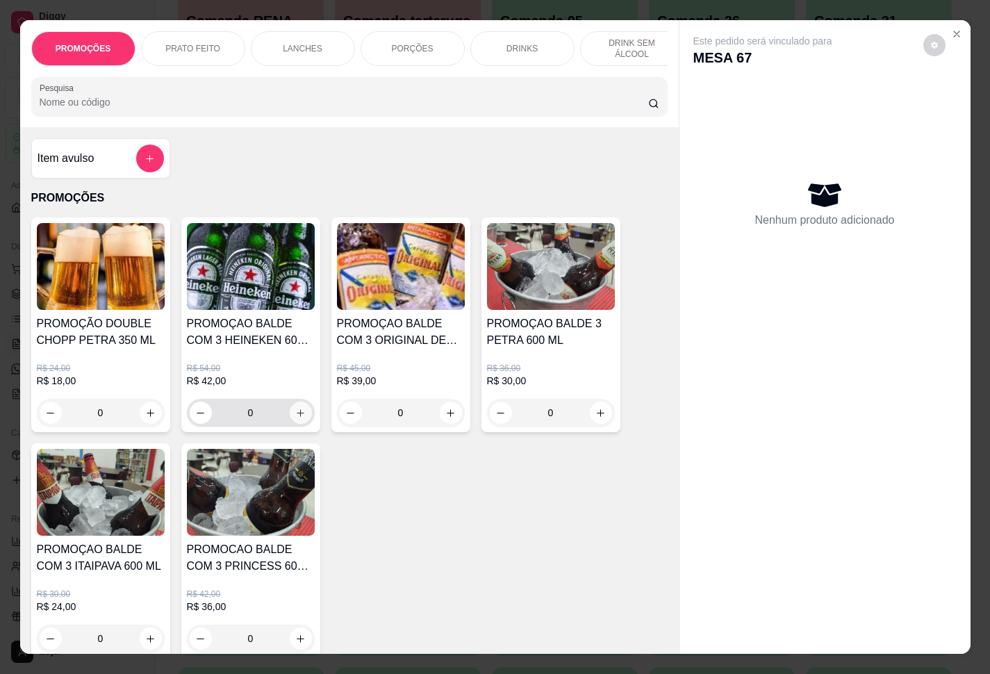
click at [295, 418] on icon "increase-product-quantity" at bounding box center [300, 413] width 10 height 10
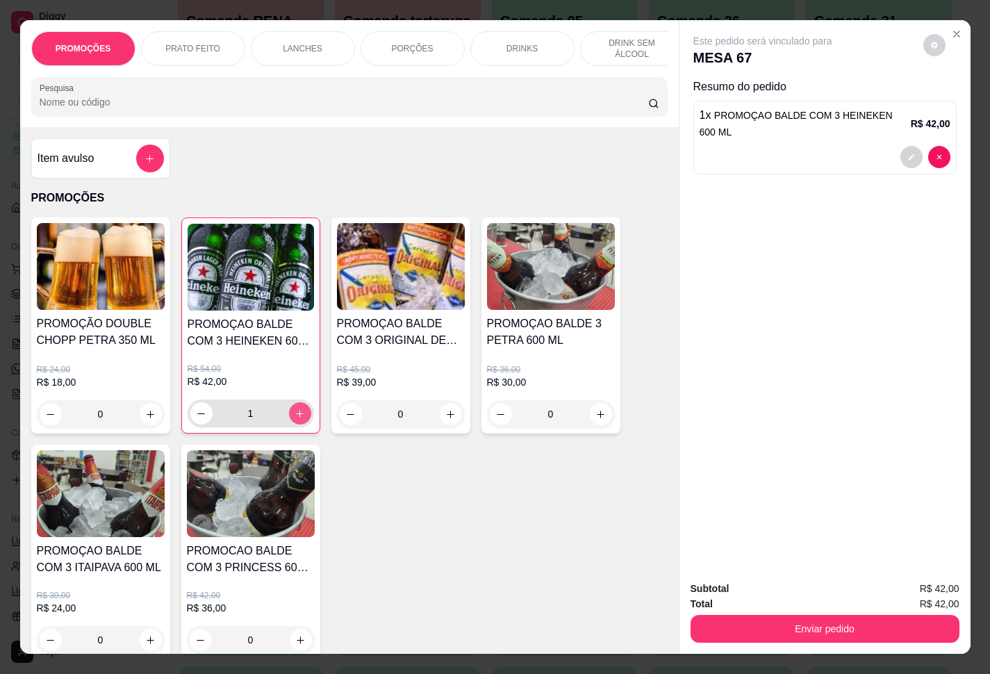
type input "1"
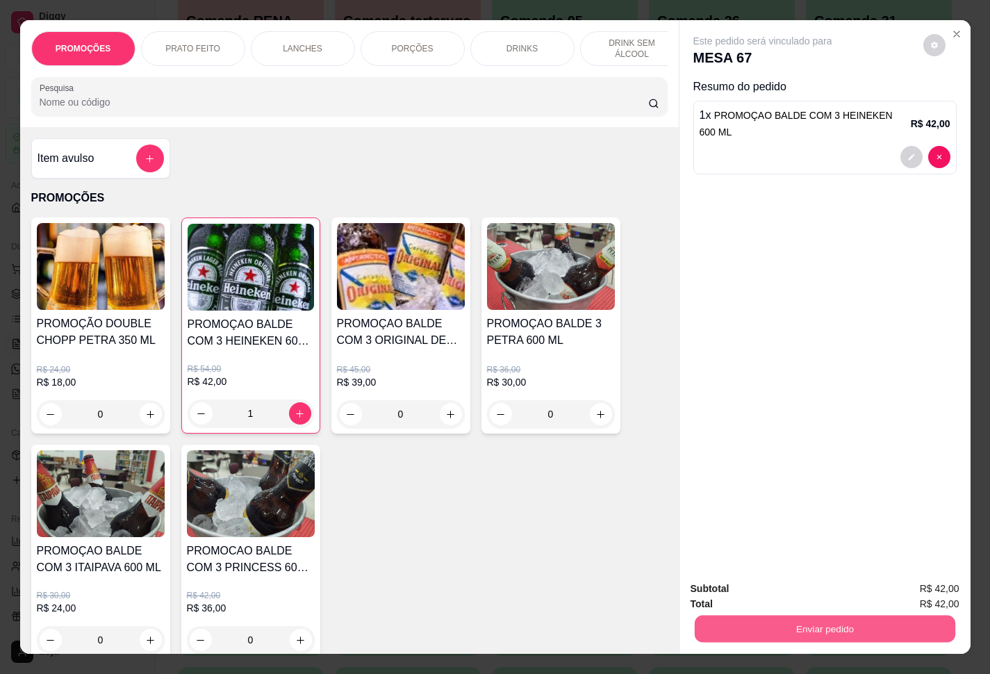
click at [742, 501] on button "Enviar pedido" at bounding box center [824, 629] width 261 height 27
click at [742, 501] on button "Enviar pedido" at bounding box center [921, 587] width 79 height 26
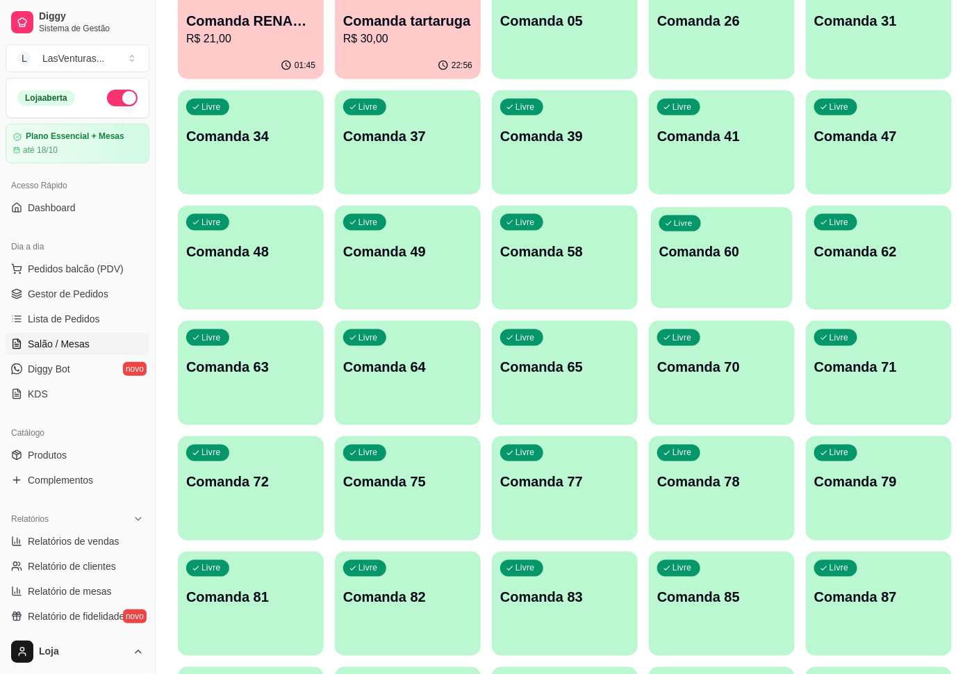
click at [742, 279] on div "Livre Comanda 60" at bounding box center [722, 249] width 142 height 85
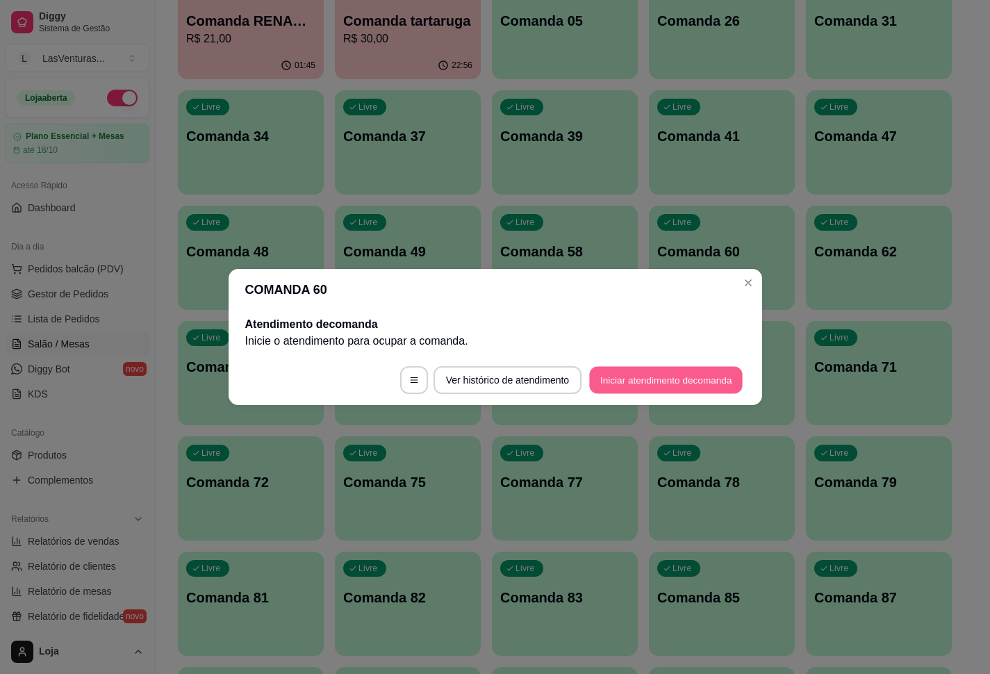
click at [659, 376] on button "Iniciar atendimento de comanda" at bounding box center [667, 380] width 154 height 27
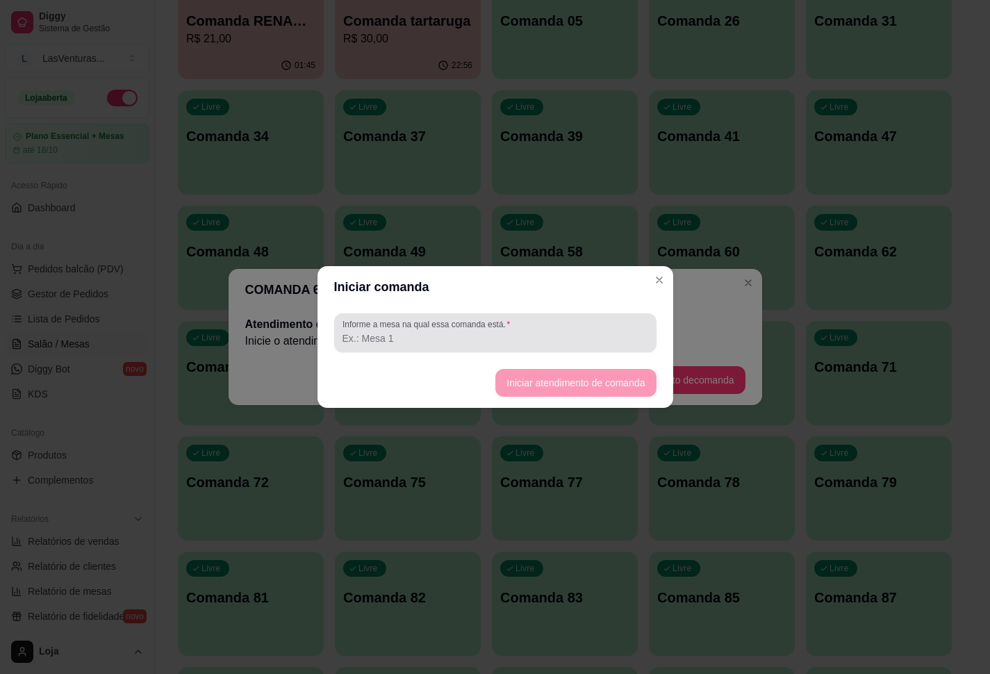
click at [567, 344] on div at bounding box center [496, 333] width 306 height 28
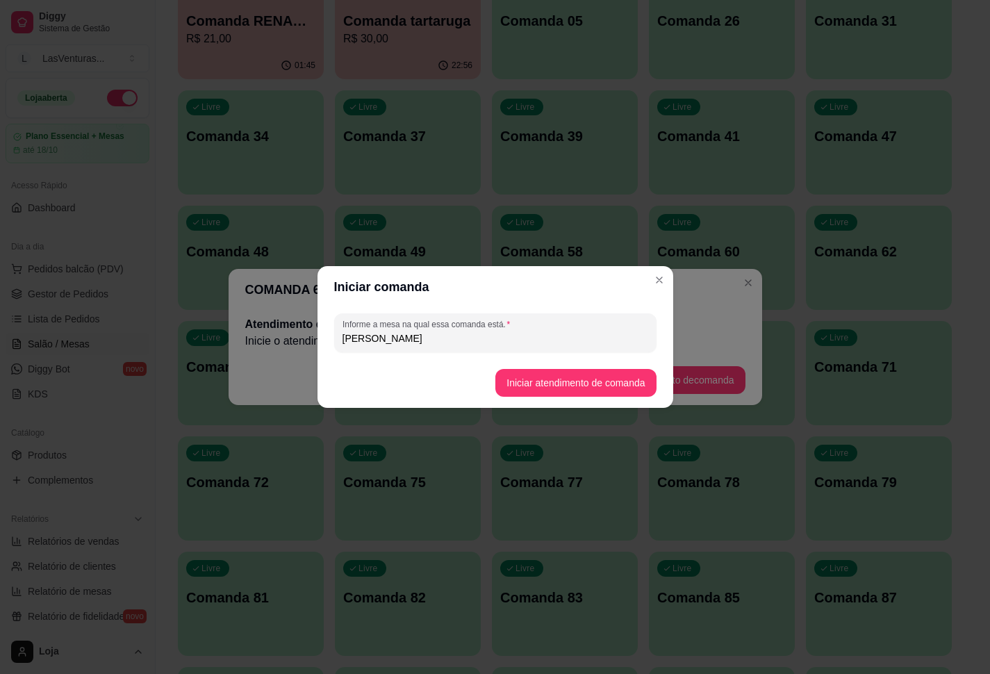
type input "[PERSON_NAME]"
click at [600, 391] on button "Iniciar atendimento de comanda" at bounding box center [576, 383] width 156 height 27
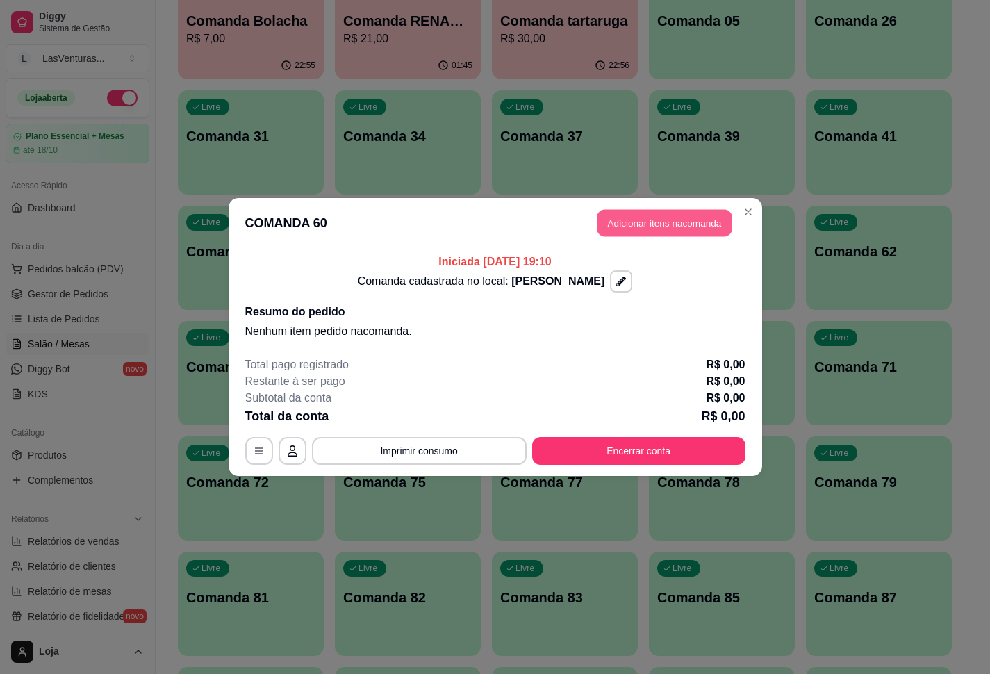
click at [660, 223] on button "Adicionar itens na comanda" at bounding box center [665, 223] width 136 height 27
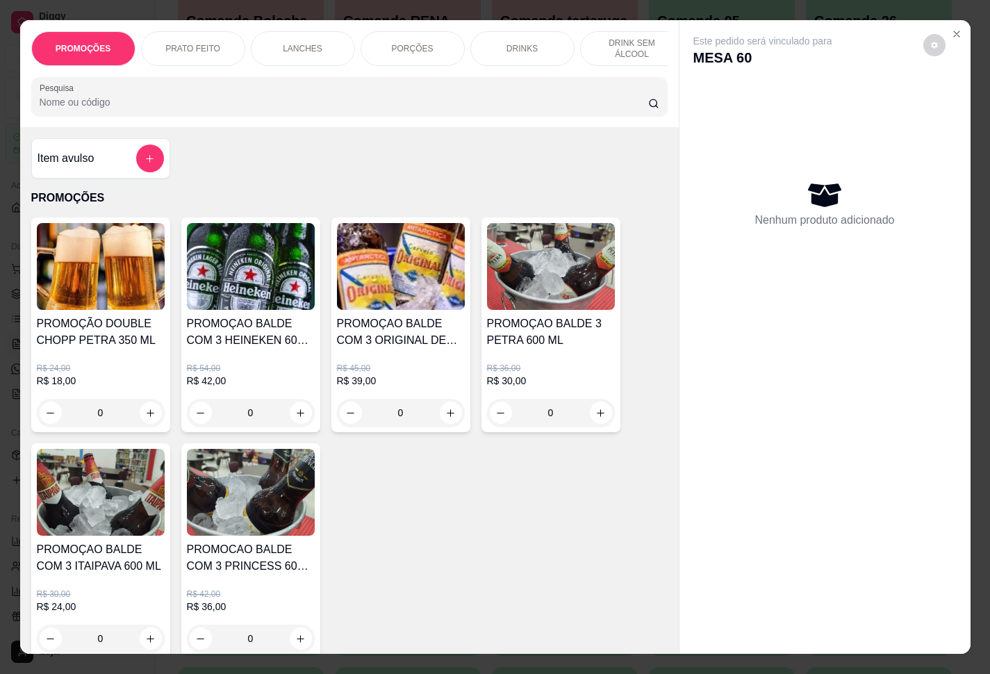
click at [177, 108] on input "Pesquisa" at bounding box center [344, 102] width 609 height 14
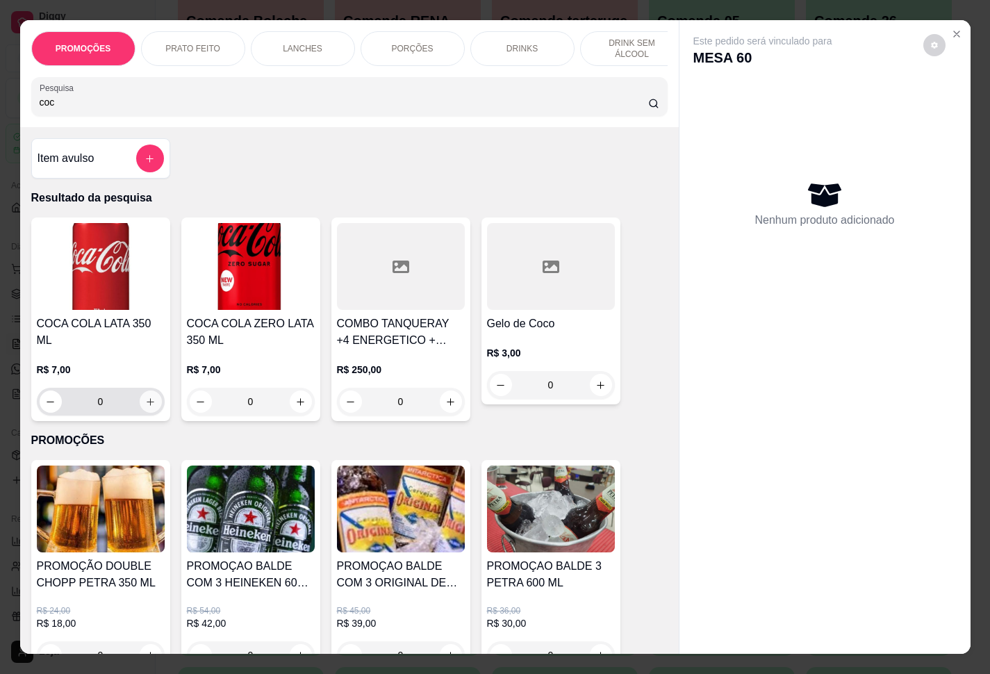
type input "coc"
click at [146, 397] on icon "increase-product-quantity" at bounding box center [150, 402] width 10 height 10
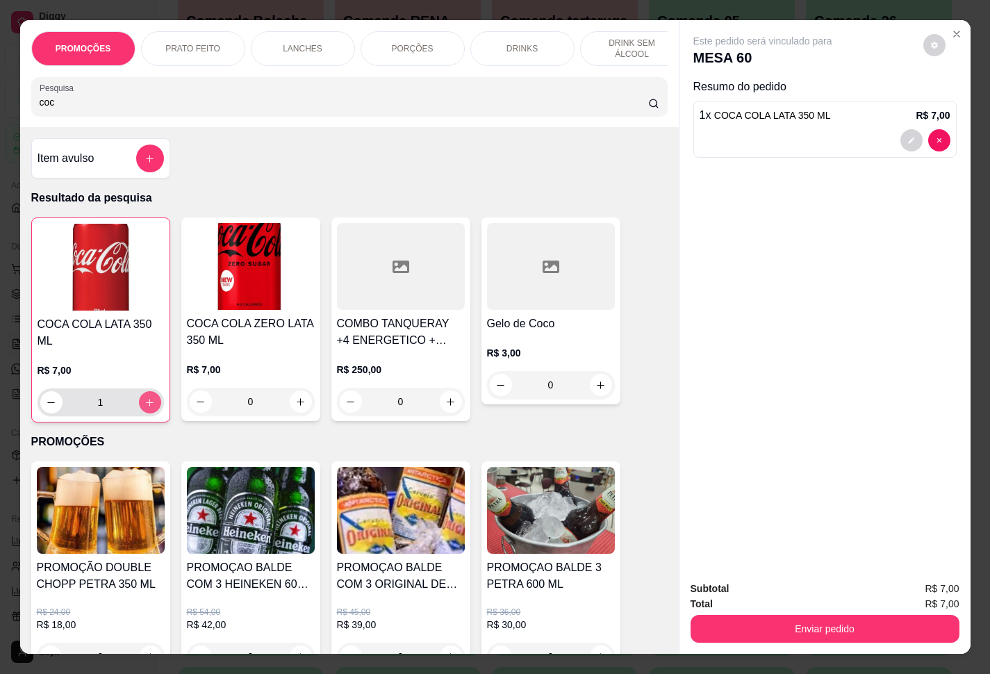
type input "1"
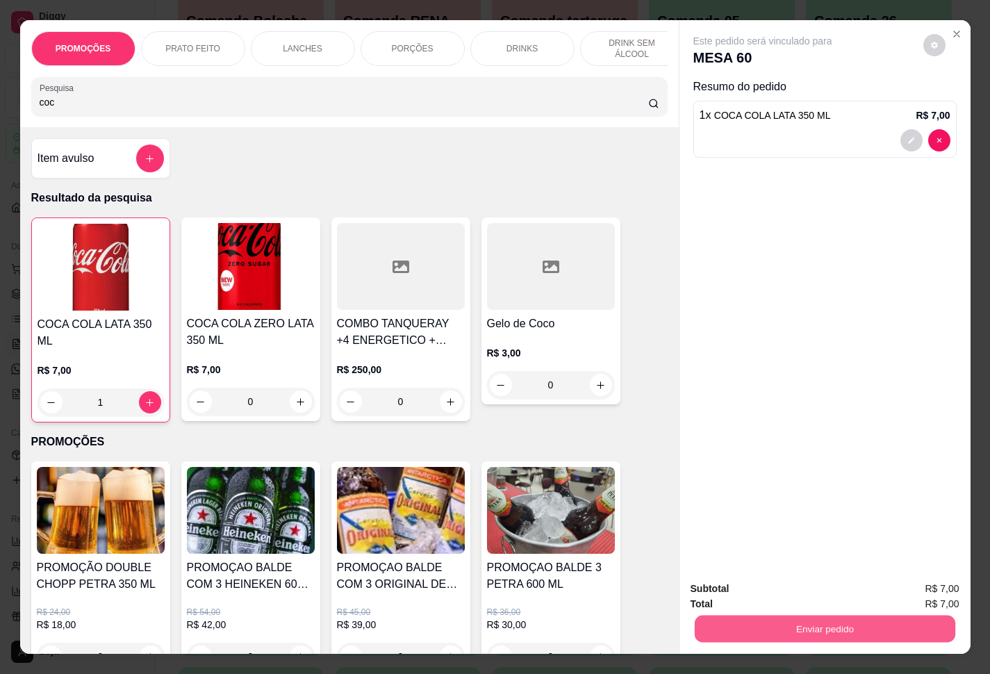
click at [742, 501] on button "Enviar pedido" at bounding box center [824, 629] width 261 height 27
click at [742, 501] on button "Enviar pedido" at bounding box center [921, 587] width 79 height 26
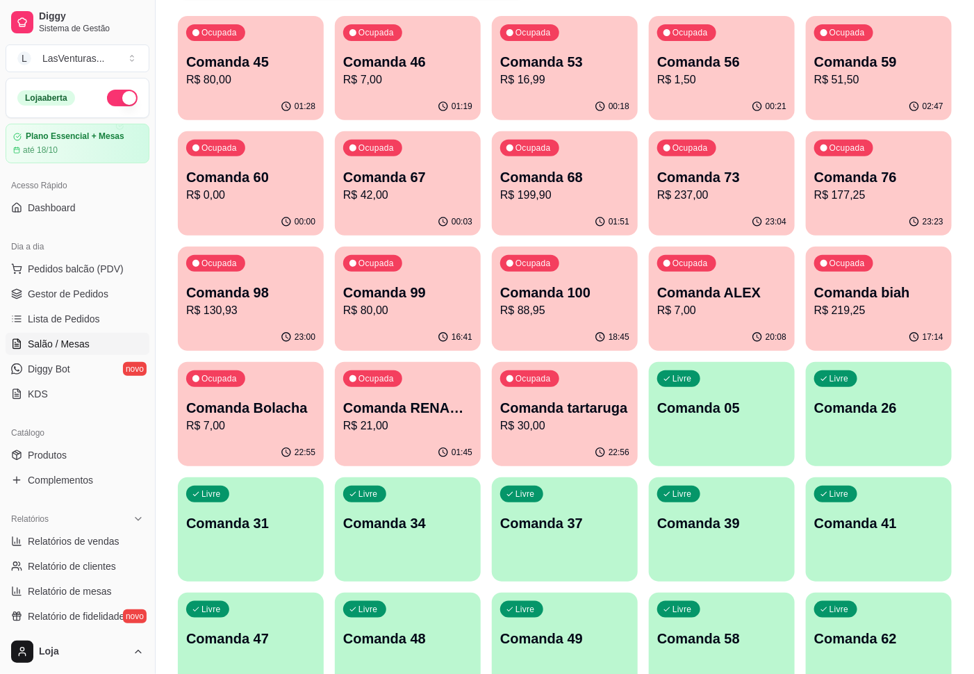
scroll to position [0, 0]
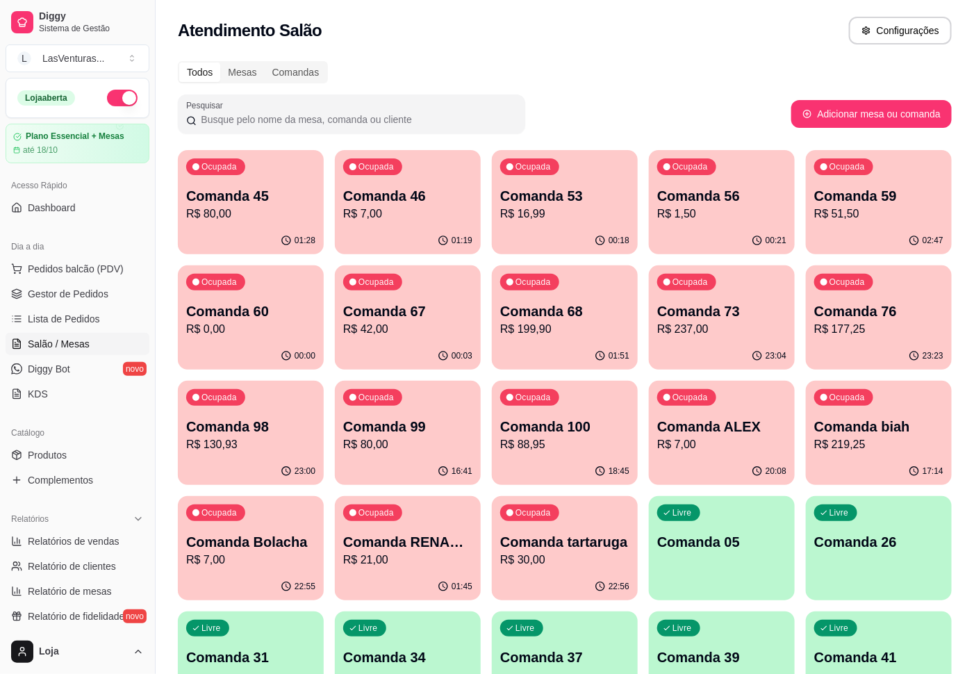
click at [713, 236] on div "00:21" at bounding box center [722, 240] width 146 height 27
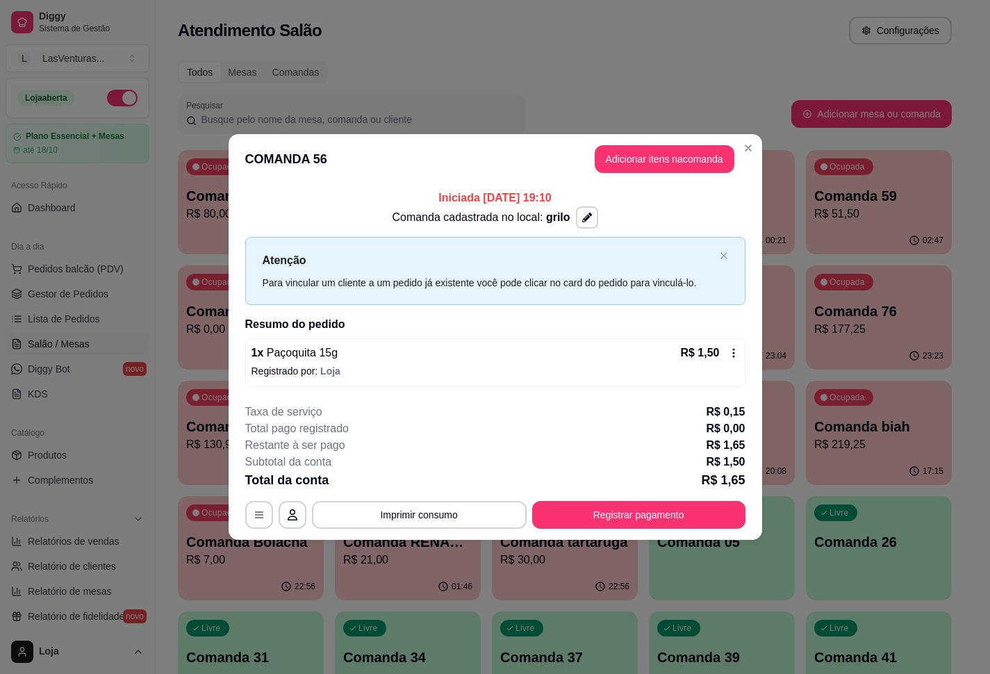
click at [742, 134] on header "COMANDA 56 Adicionar itens na comanda" at bounding box center [496, 159] width 534 height 50
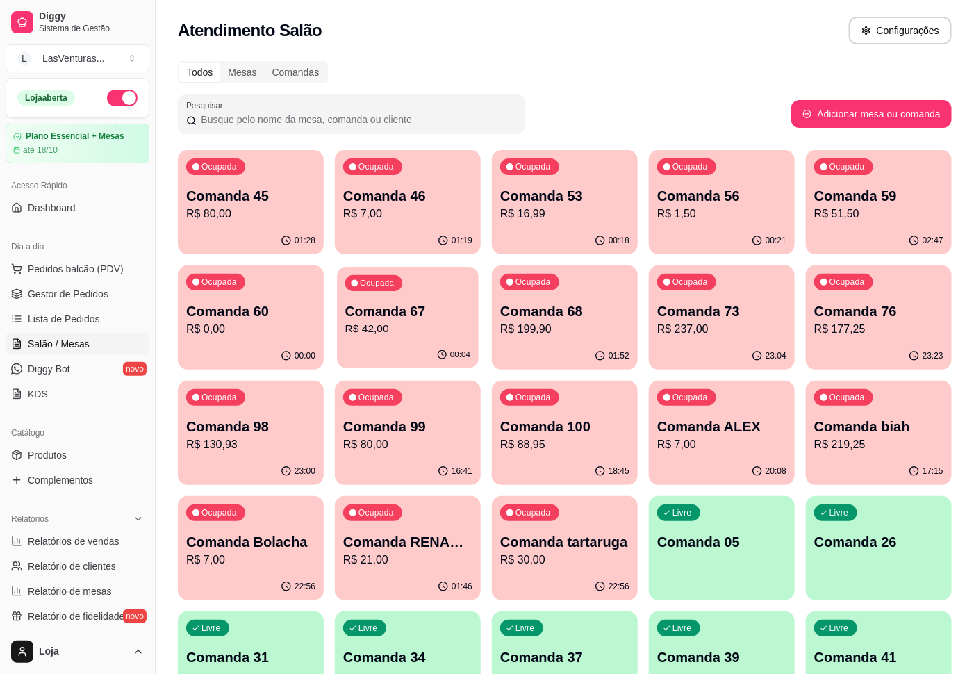
click at [375, 351] on div "00:04" at bounding box center [408, 355] width 142 height 26
click at [563, 224] on div "Ocupada Comanda 53 R$ 16,99" at bounding box center [565, 188] width 146 height 77
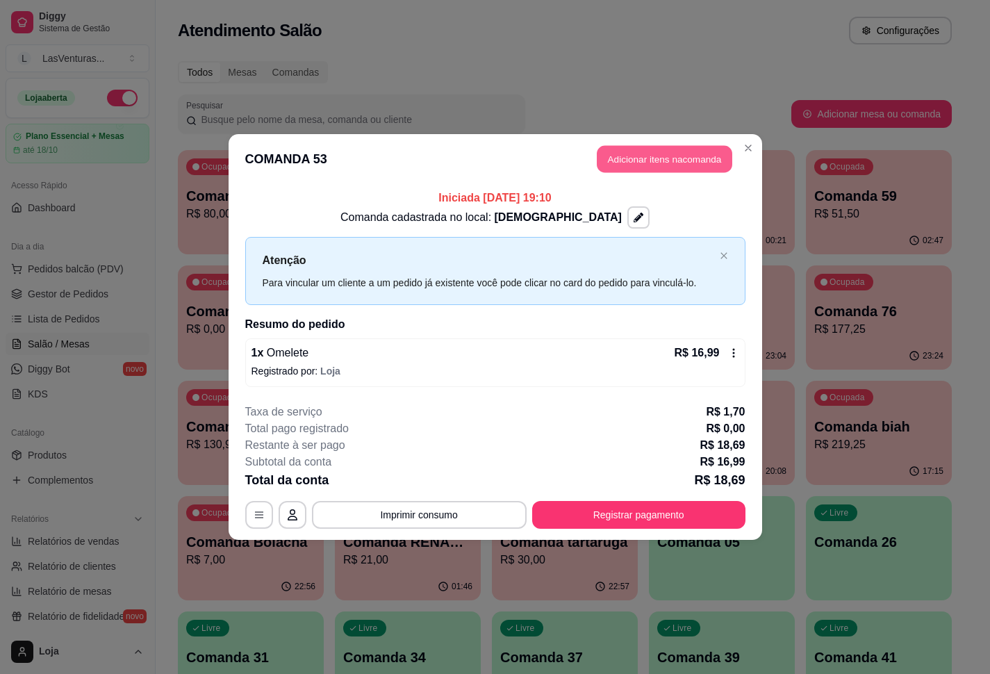
click at [630, 161] on button "Adicionar itens na comanda" at bounding box center [665, 159] width 136 height 27
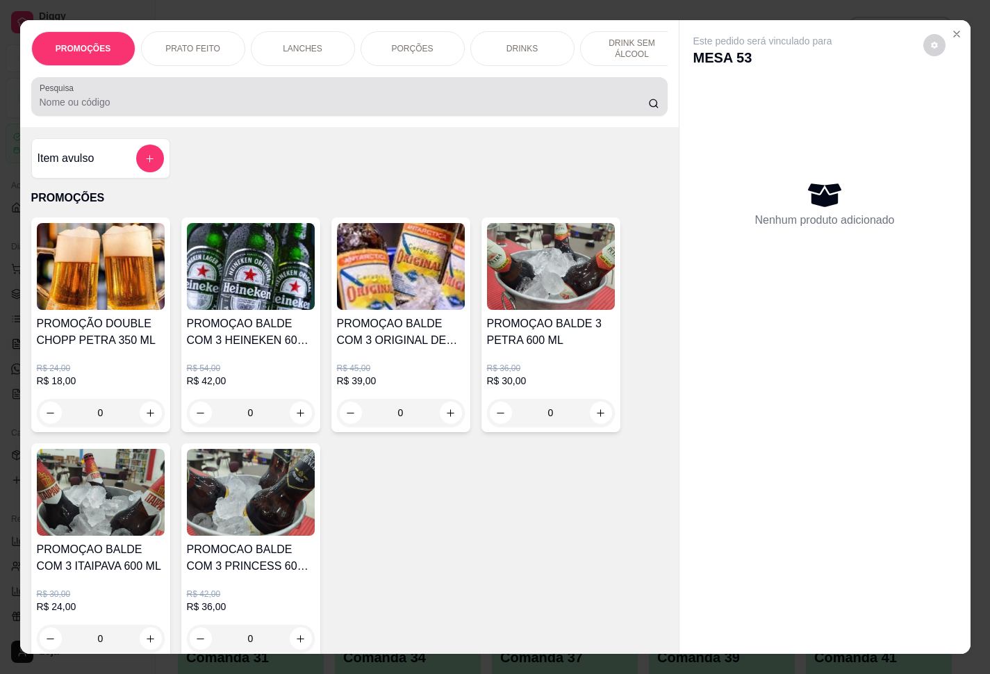
click at [461, 110] on div at bounding box center [350, 97] width 620 height 28
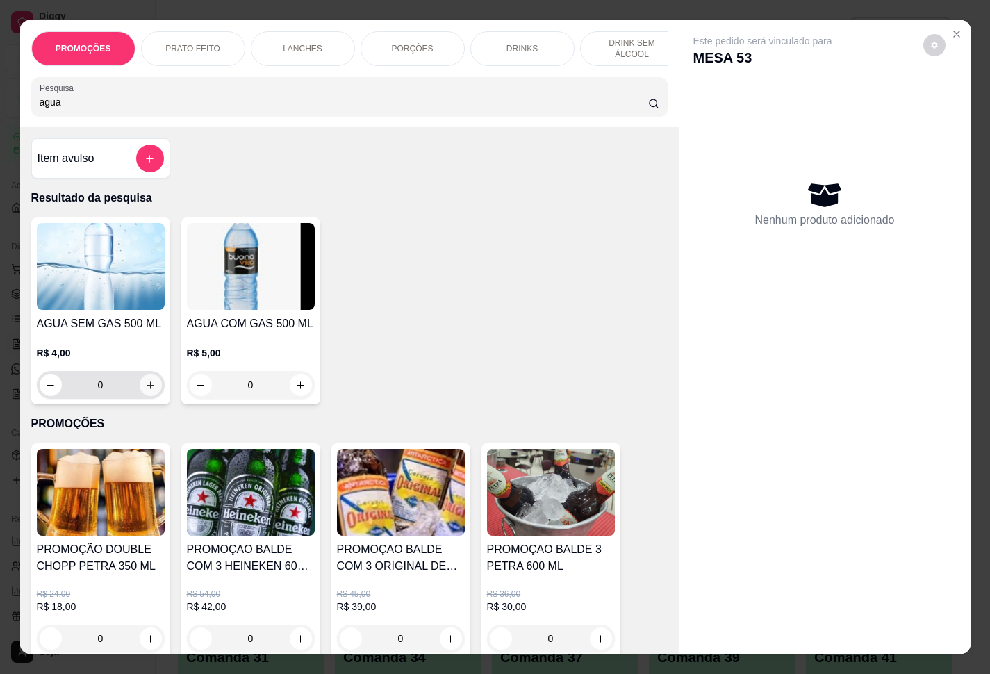
type input "agua"
click at [145, 390] on icon "increase-product-quantity" at bounding box center [150, 385] width 10 height 10
type input "1"
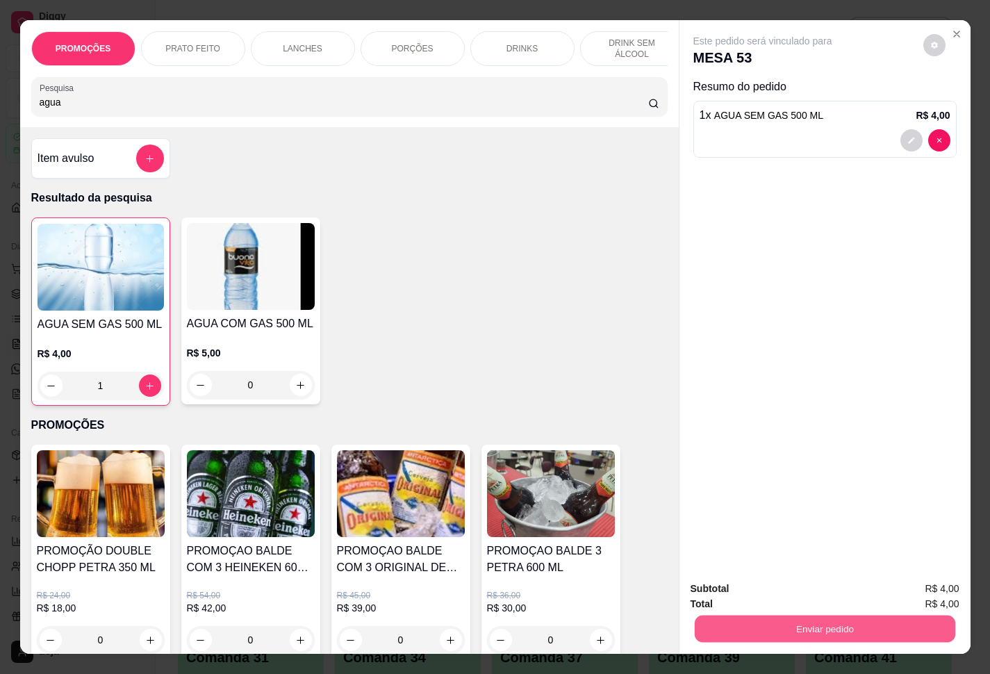
click at [742, 501] on button "Enviar pedido" at bounding box center [824, 629] width 261 height 27
click at [742, 501] on button "Enviar pedido" at bounding box center [921, 587] width 79 height 26
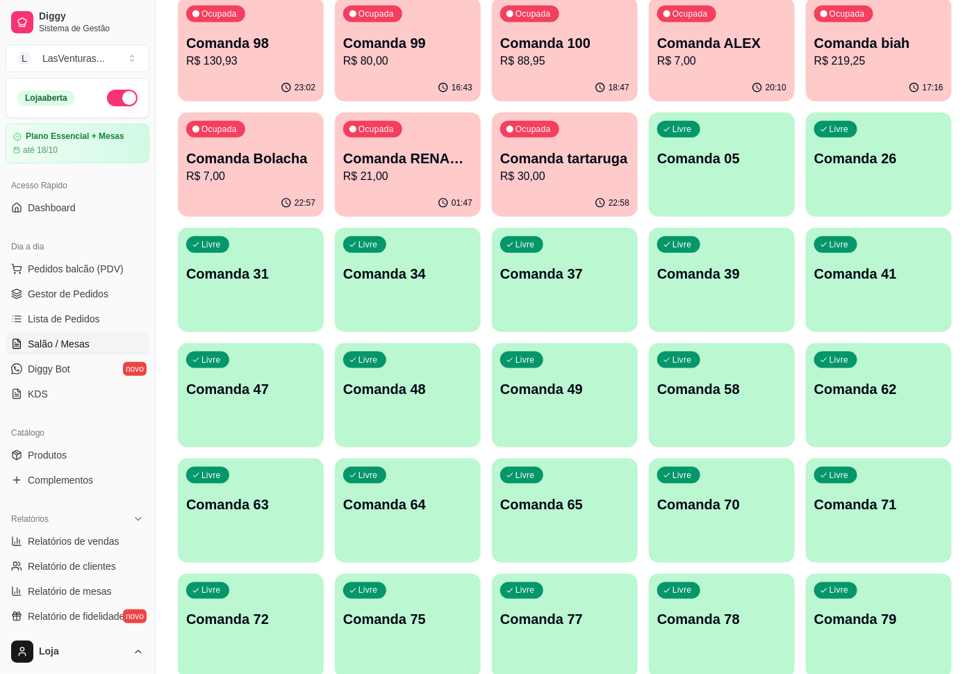
scroll to position [417, 0]
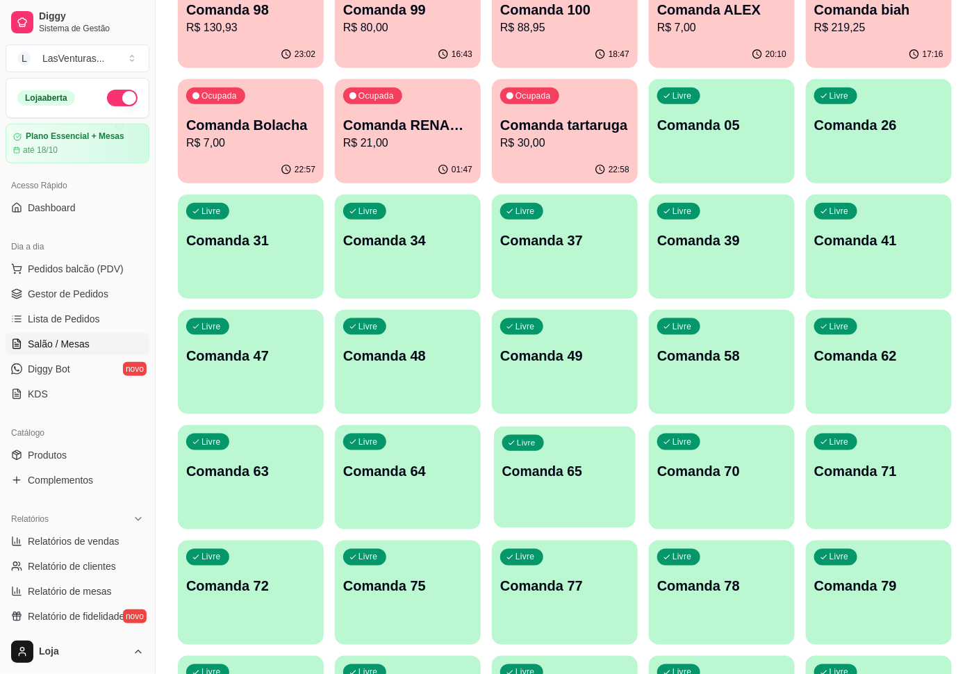
click at [559, 490] on div "Livre Comanda 65" at bounding box center [565, 469] width 142 height 85
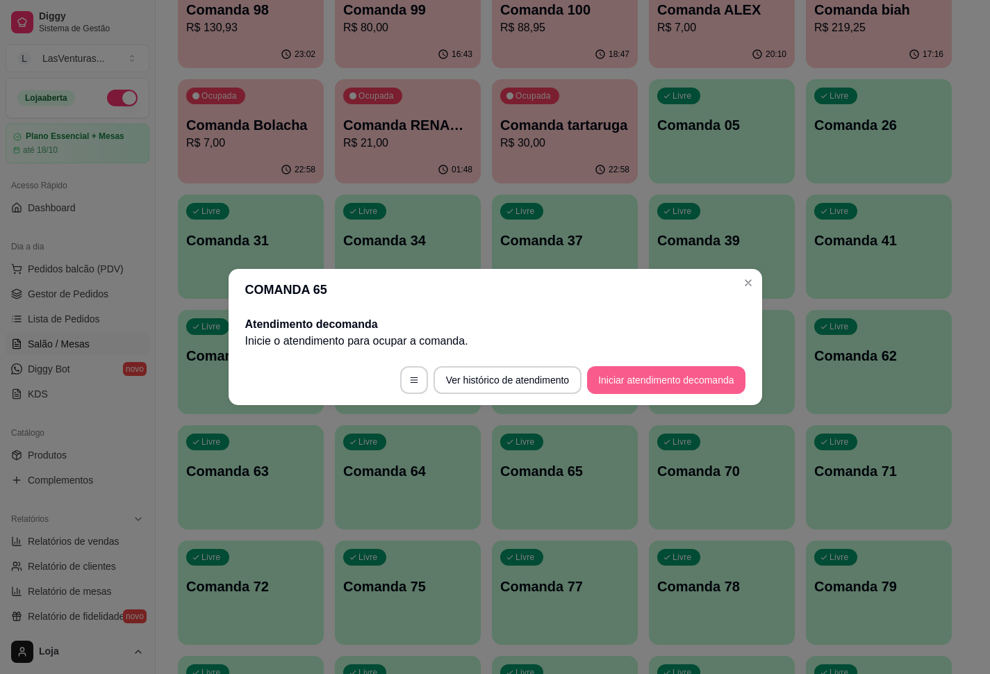
click at [634, 377] on button "Iniciar atendimento de comanda" at bounding box center [666, 380] width 158 height 28
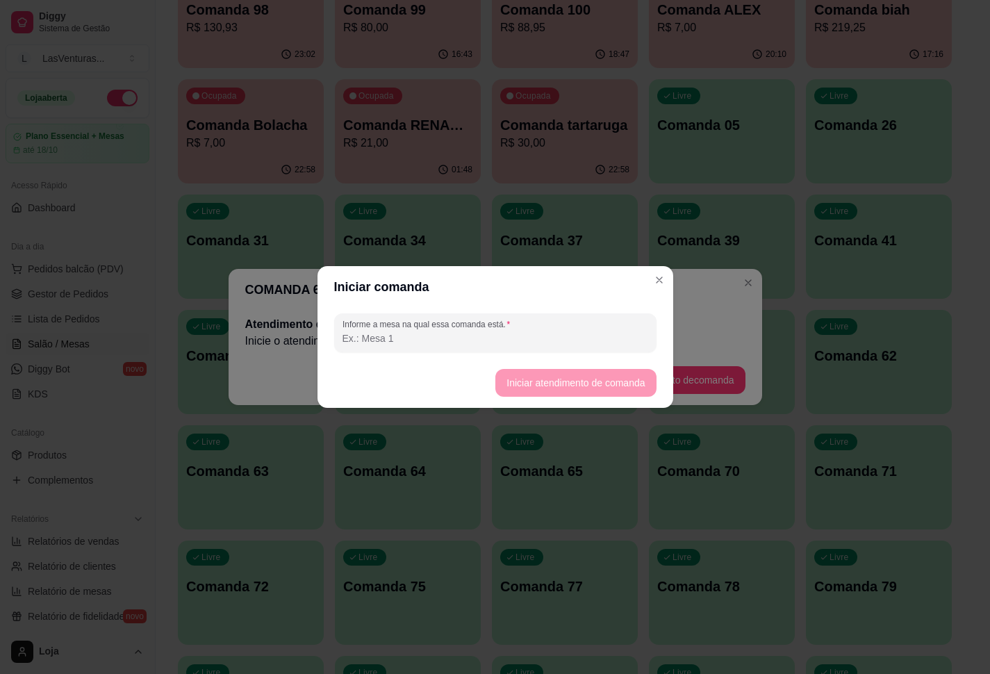
click at [473, 338] on input "Informe a mesa na qual essa comanda está." at bounding box center [496, 338] width 306 height 14
type input "lacoste"
click at [565, 382] on button "Iniciar atendimento de comanda" at bounding box center [576, 383] width 161 height 28
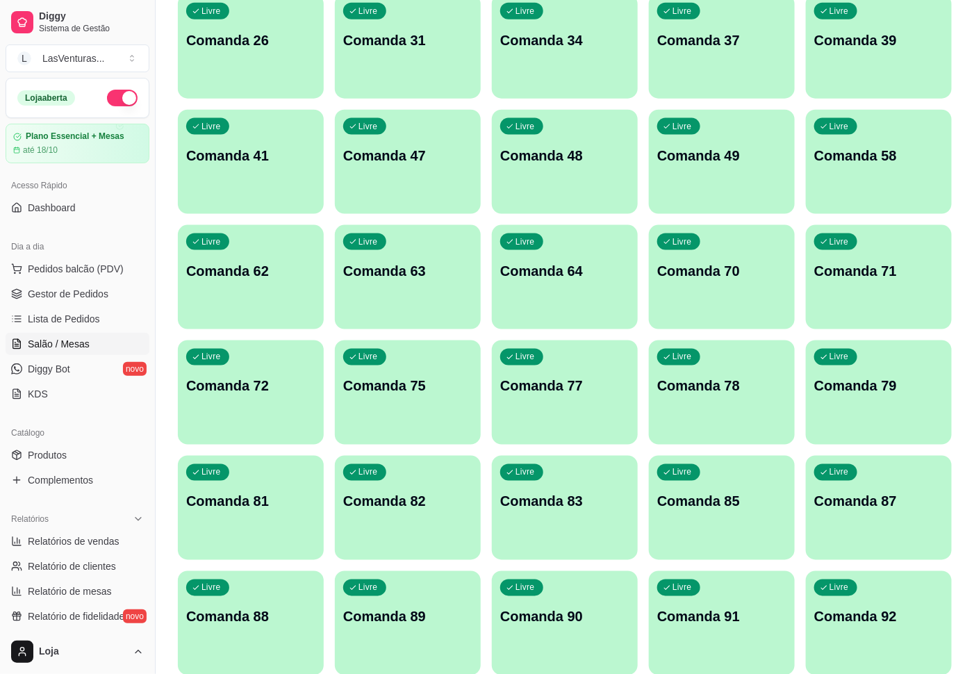
scroll to position [625, 0]
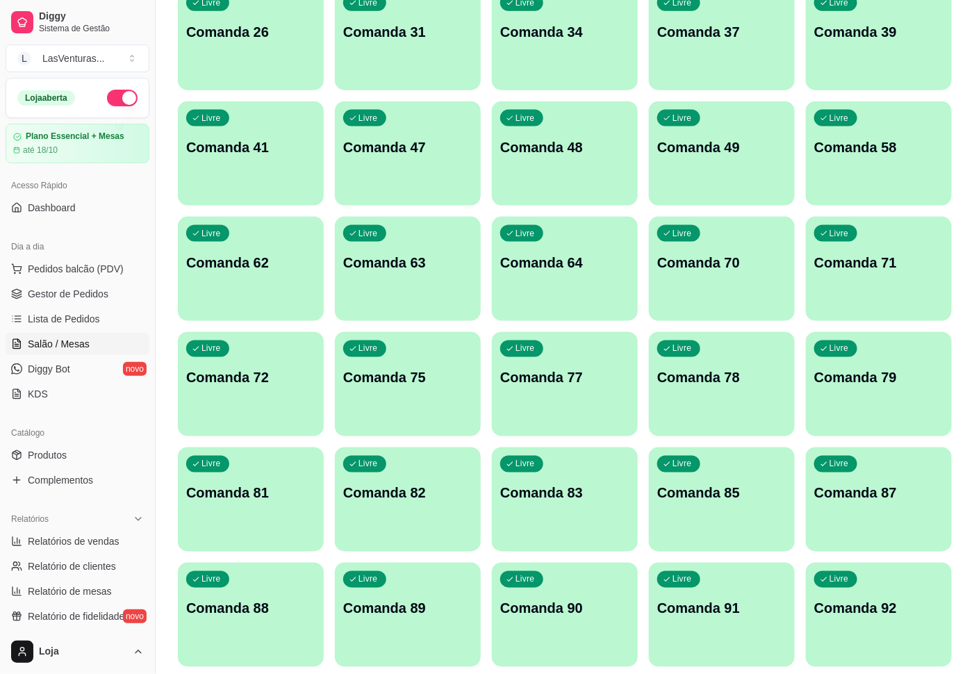
click at [411, 402] on div "Livre Comanda 75" at bounding box center [408, 376] width 146 height 88
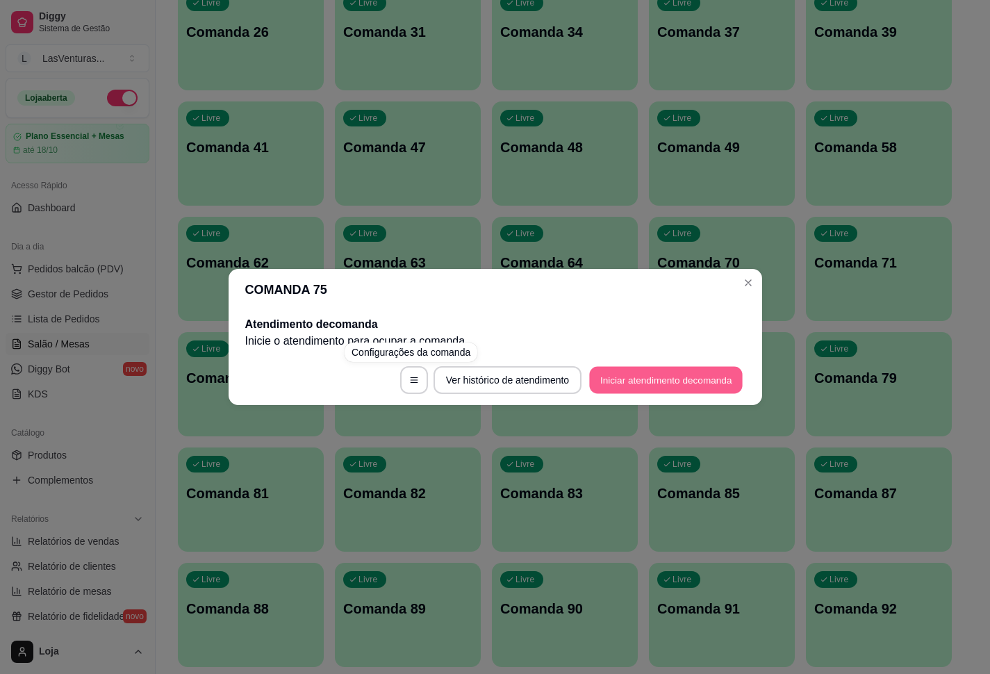
click at [647, 368] on button "Iniciar atendimento de comanda" at bounding box center [667, 380] width 154 height 27
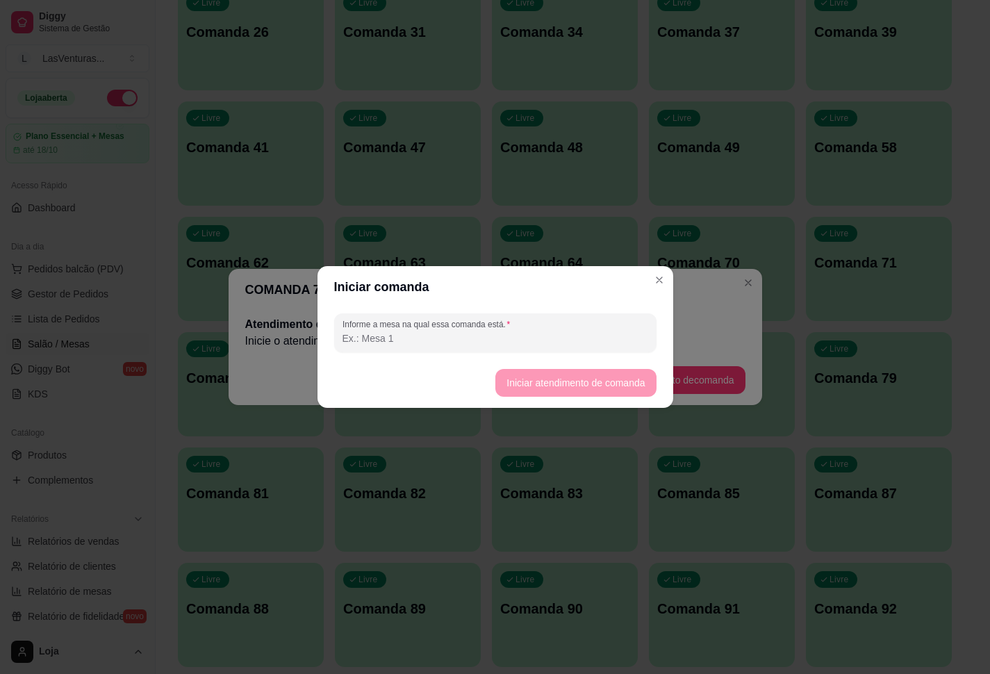
click at [568, 336] on input "Informe a mesa na qual essa comanda está." at bounding box center [496, 338] width 306 height 14
type input "[PERSON_NAME]"
click at [620, 382] on button "Iniciar atendimento de comanda" at bounding box center [576, 383] width 161 height 28
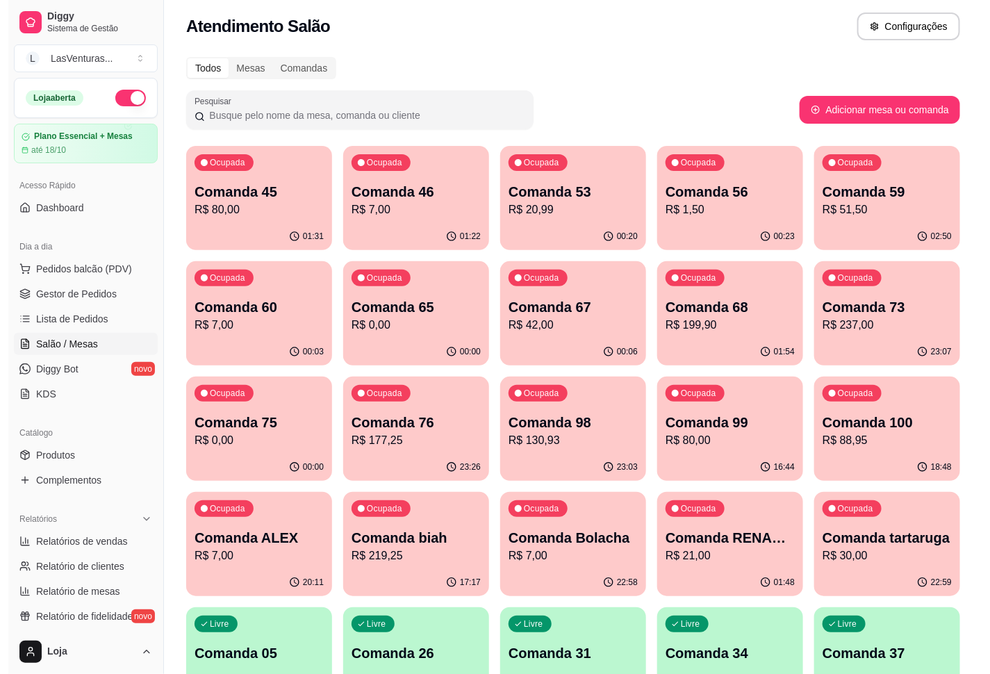
scroll to position [0, 0]
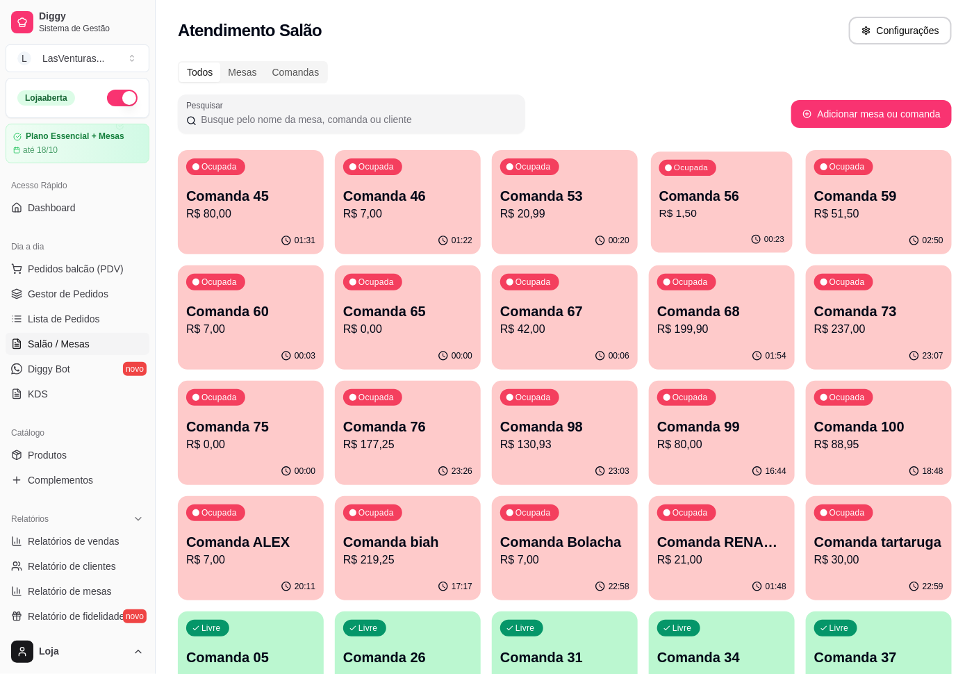
click at [737, 225] on div "Ocupada Comanda 56 R$ 1,50" at bounding box center [722, 189] width 142 height 75
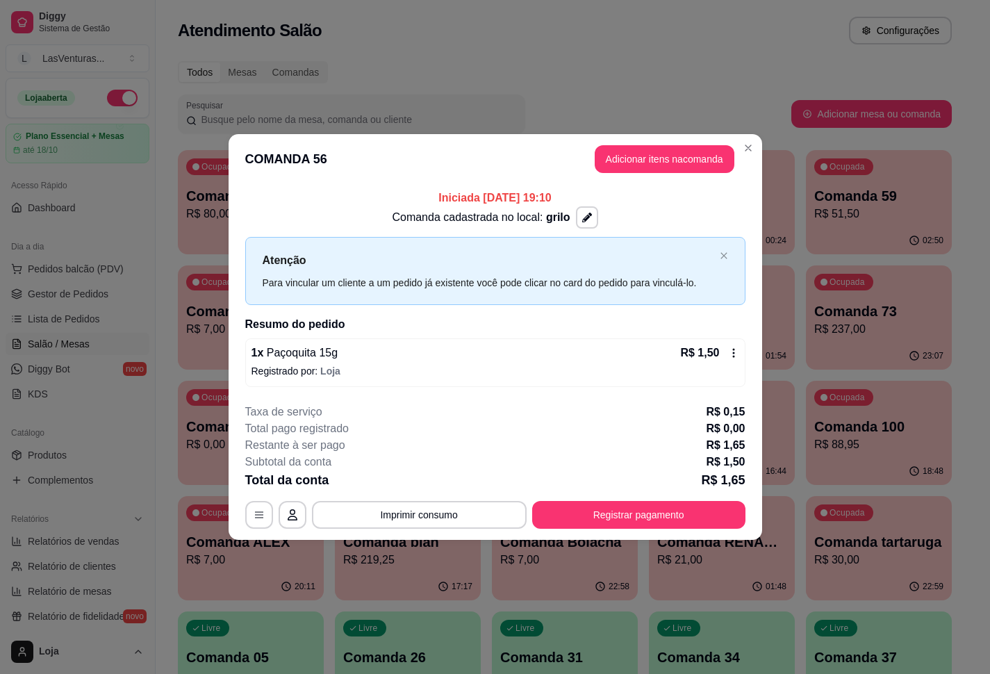
drag, startPoint x: 638, startPoint y: 174, endPoint x: 636, endPoint y: 167, distance: 7.3
click at [637, 172] on header "COMANDA 56 Adicionar itens na comanda" at bounding box center [496, 159] width 534 height 50
click at [637, 158] on button "Adicionar itens na comanda" at bounding box center [665, 159] width 136 height 27
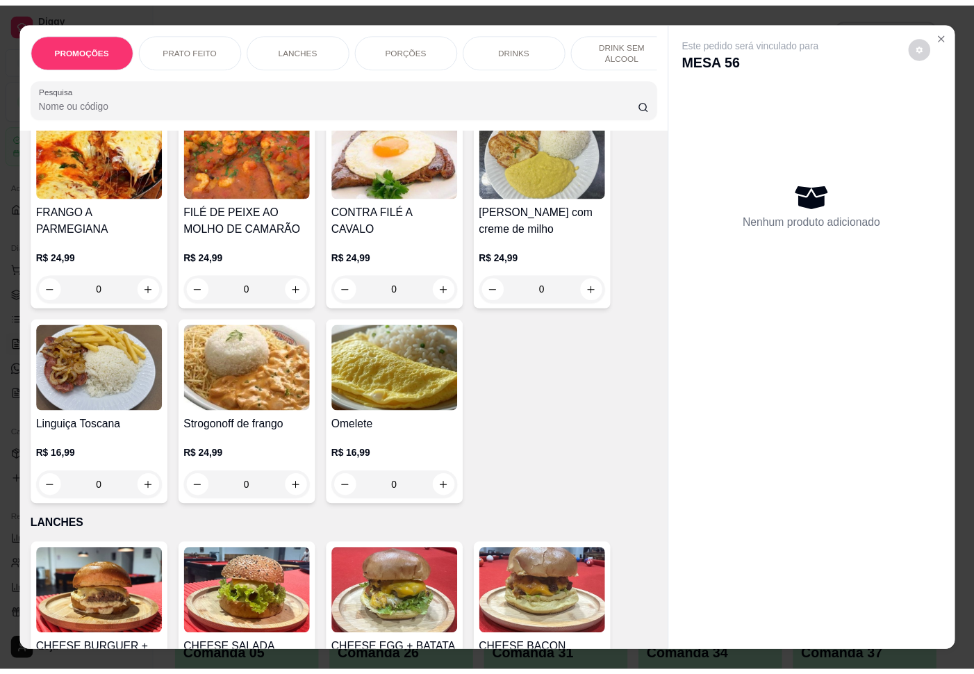
scroll to position [625, 0]
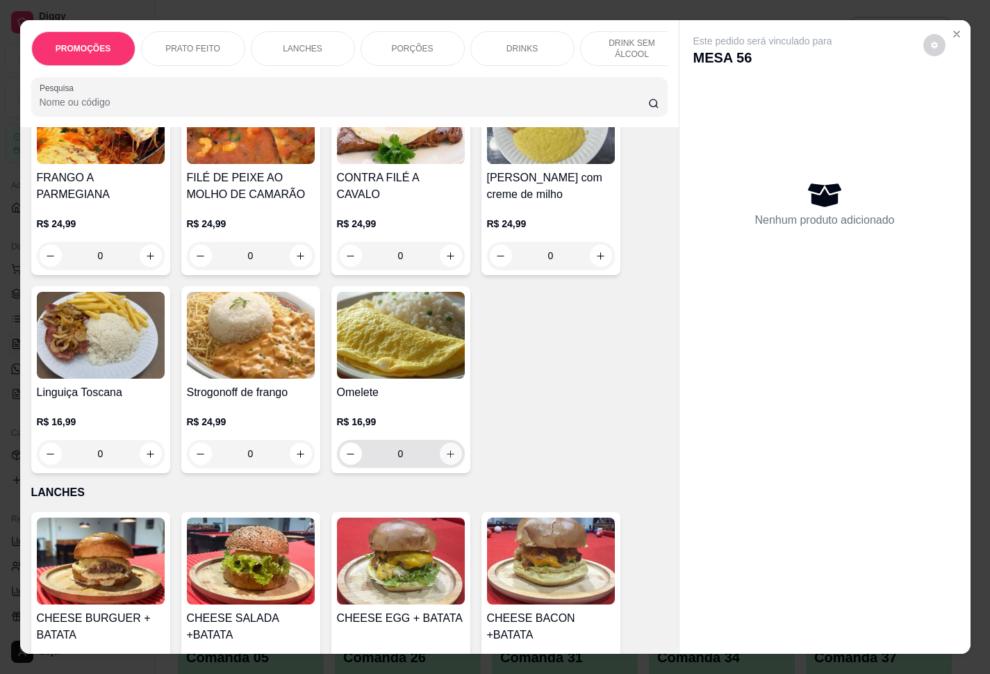
click at [446, 459] on icon "increase-product-quantity" at bounding box center [450, 454] width 10 height 10
type input "1"
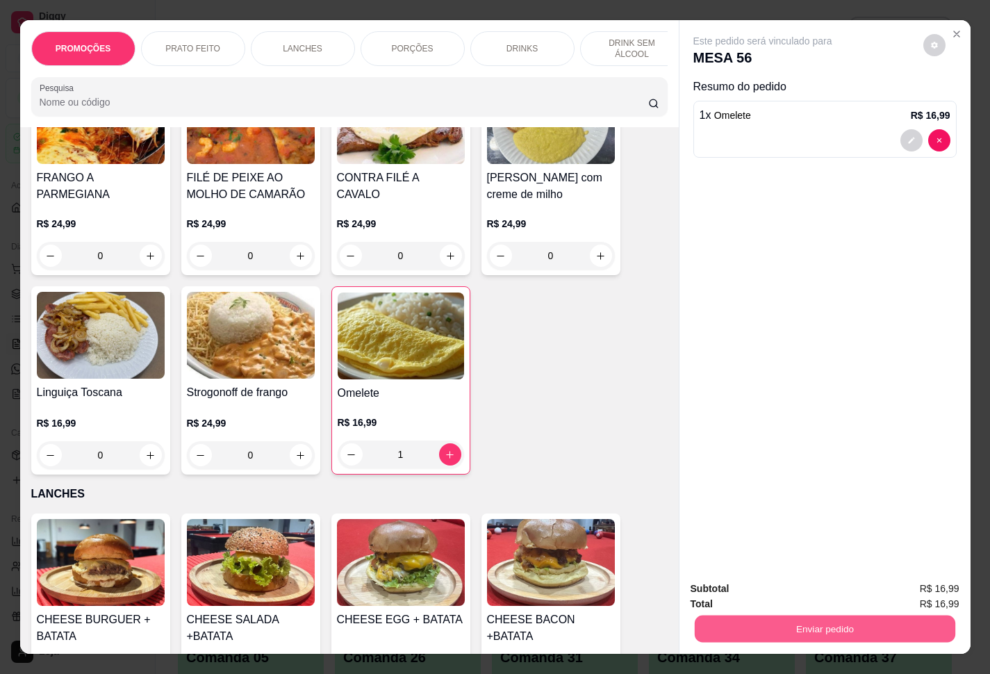
click at [742, 501] on button "Enviar pedido" at bounding box center [824, 629] width 261 height 27
click at [742, 501] on button "Enviar pedido" at bounding box center [921, 587] width 79 height 26
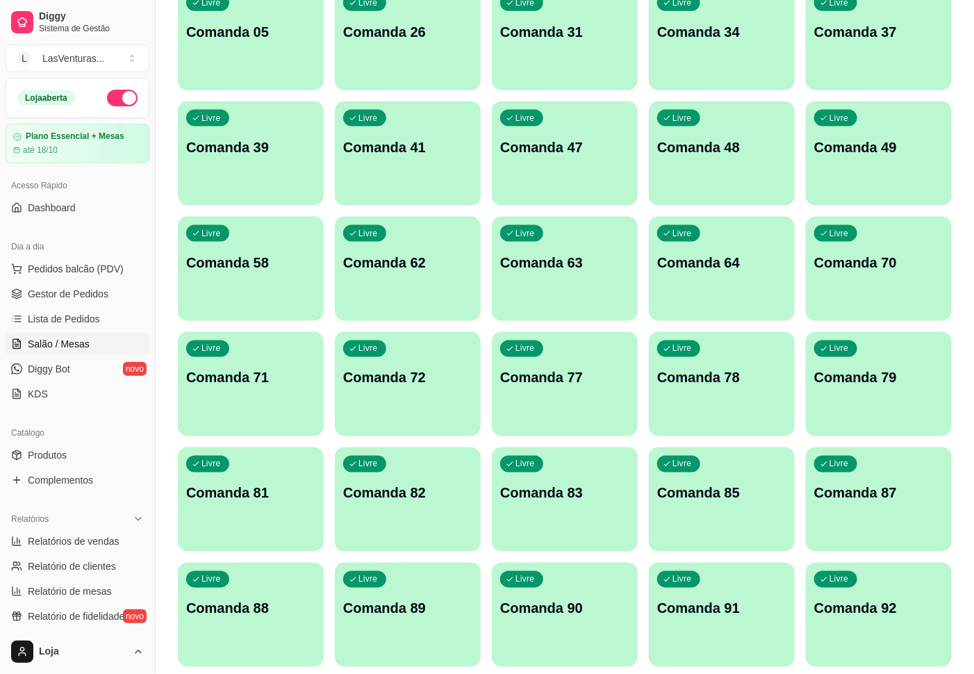
click at [386, 402] on div "Livre Comanda 72" at bounding box center [408, 376] width 146 height 88
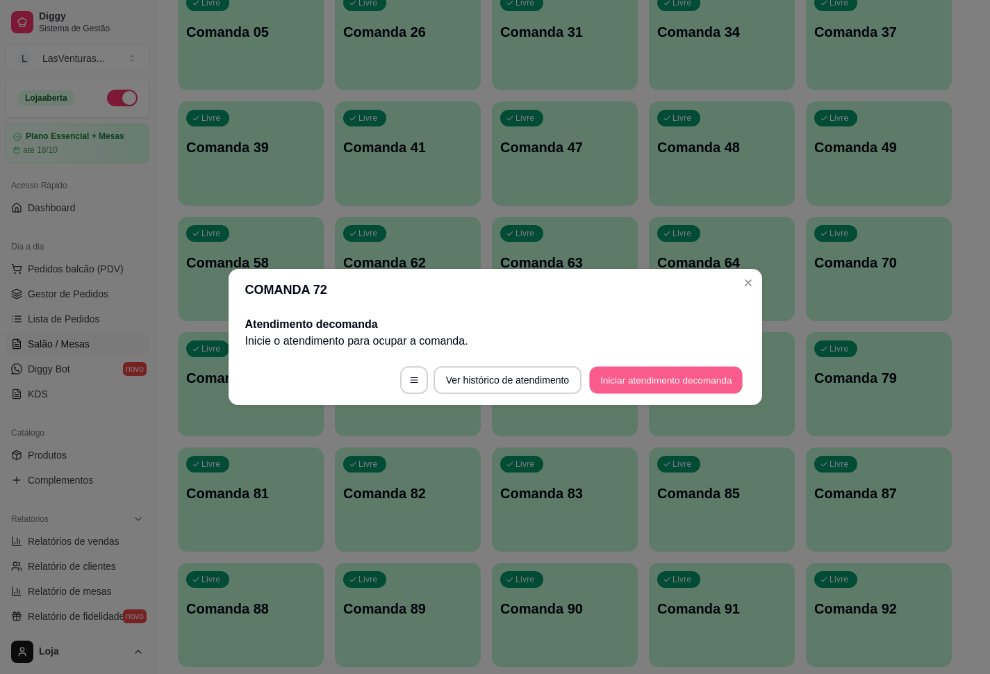
click at [620, 367] on button "Iniciar atendimento de comanda" at bounding box center [667, 380] width 154 height 27
click at [636, 372] on button "Iniciar atendimento de comanda" at bounding box center [667, 380] width 154 height 27
click at [544, 331] on input "Informe a mesa na qual essa comanda está." at bounding box center [496, 338] width 306 height 14
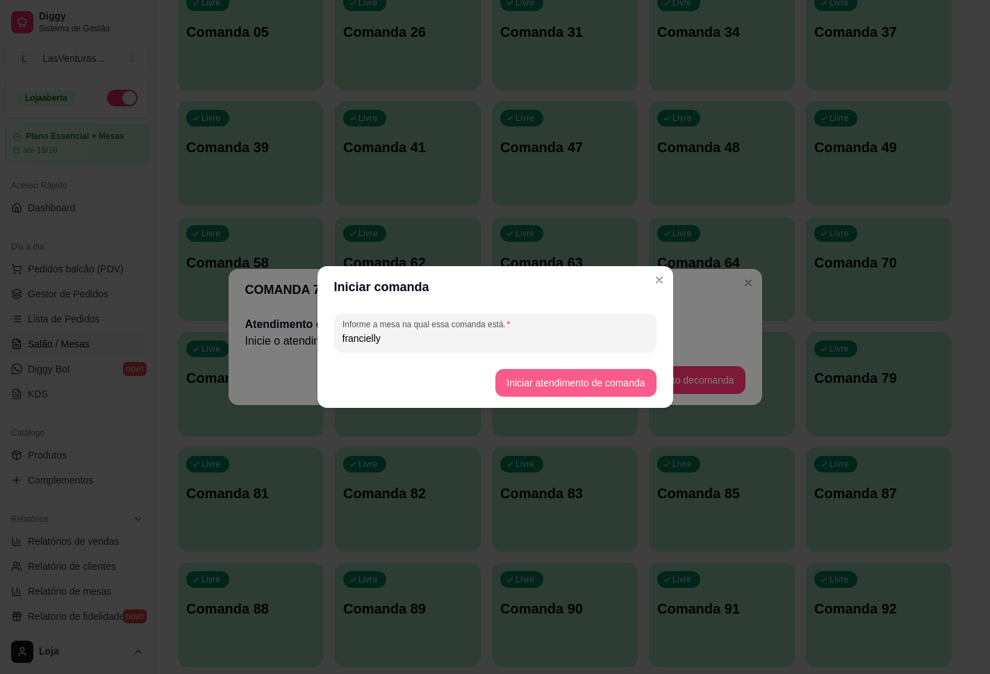
type input "francielly"
click at [597, 386] on button "Iniciar atendimento de comanda" at bounding box center [576, 383] width 161 height 28
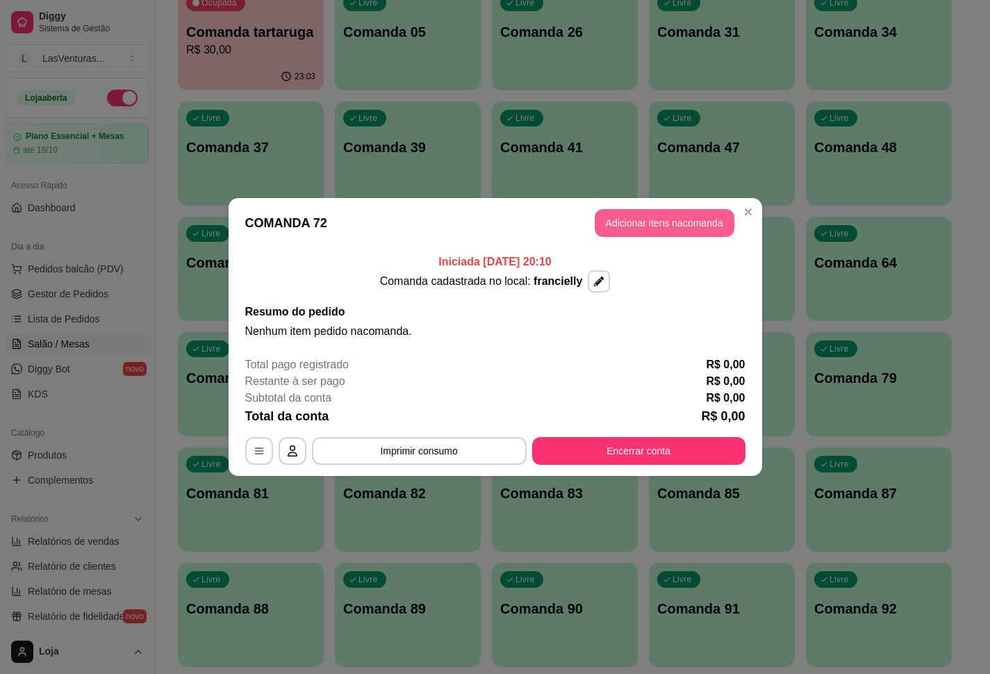
click at [666, 215] on button "Adicionar itens na comanda" at bounding box center [665, 223] width 140 height 28
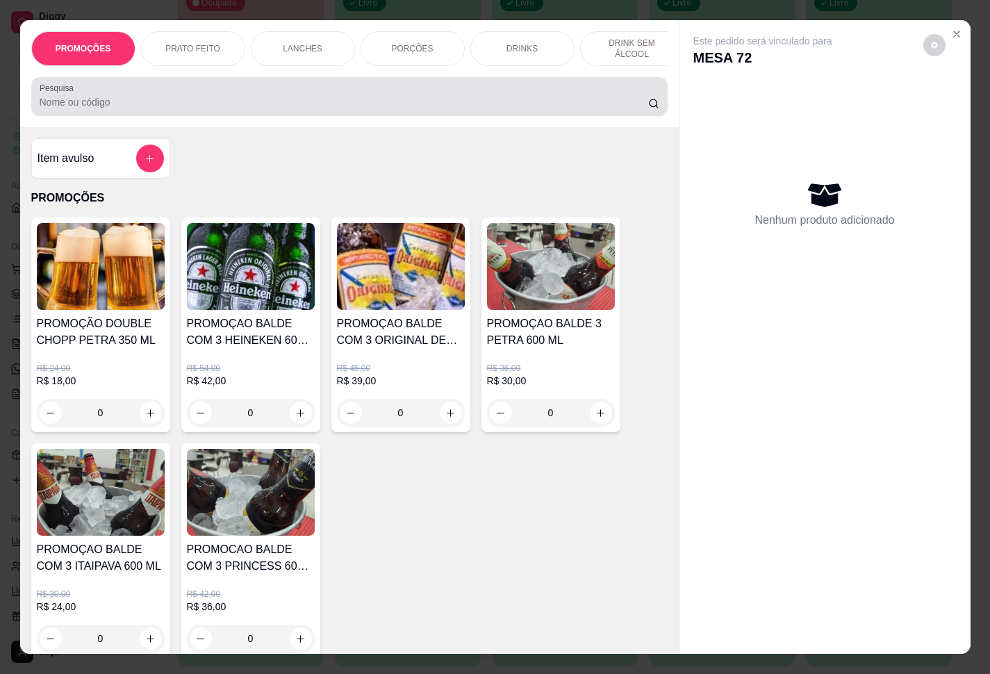
click at [316, 100] on div at bounding box center [350, 97] width 620 height 28
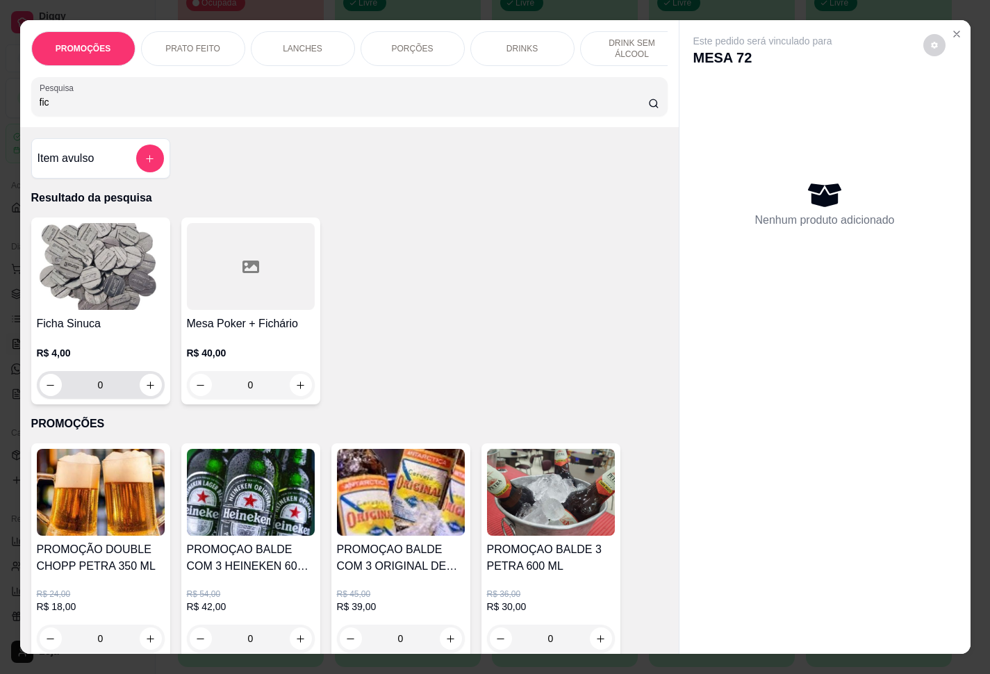
type input "fic"
click at [121, 399] on input "0" at bounding box center [101, 385] width 78 height 28
type input "2"
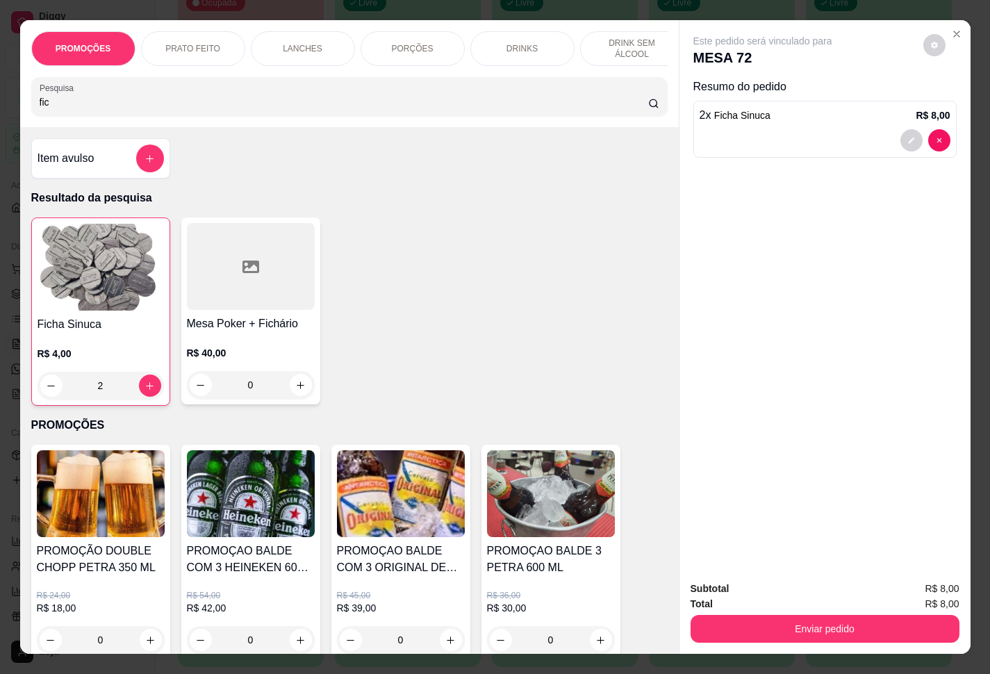
type input "2"
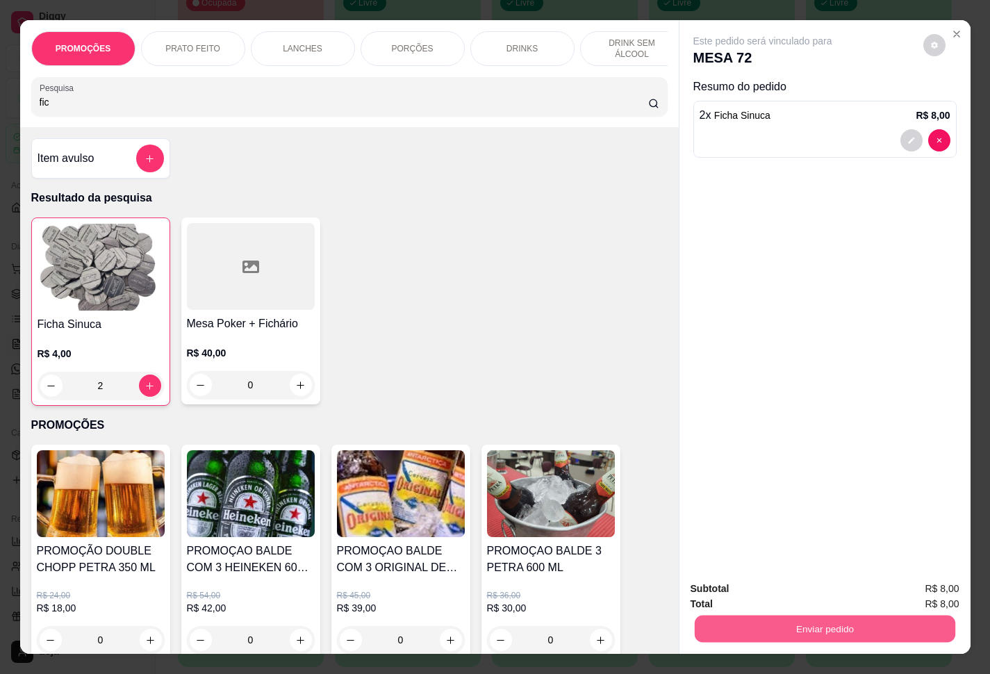
click at [742, 501] on button "Enviar pedido" at bounding box center [824, 629] width 261 height 27
click at [742, 501] on button "Enviar pedido" at bounding box center [921, 587] width 76 height 26
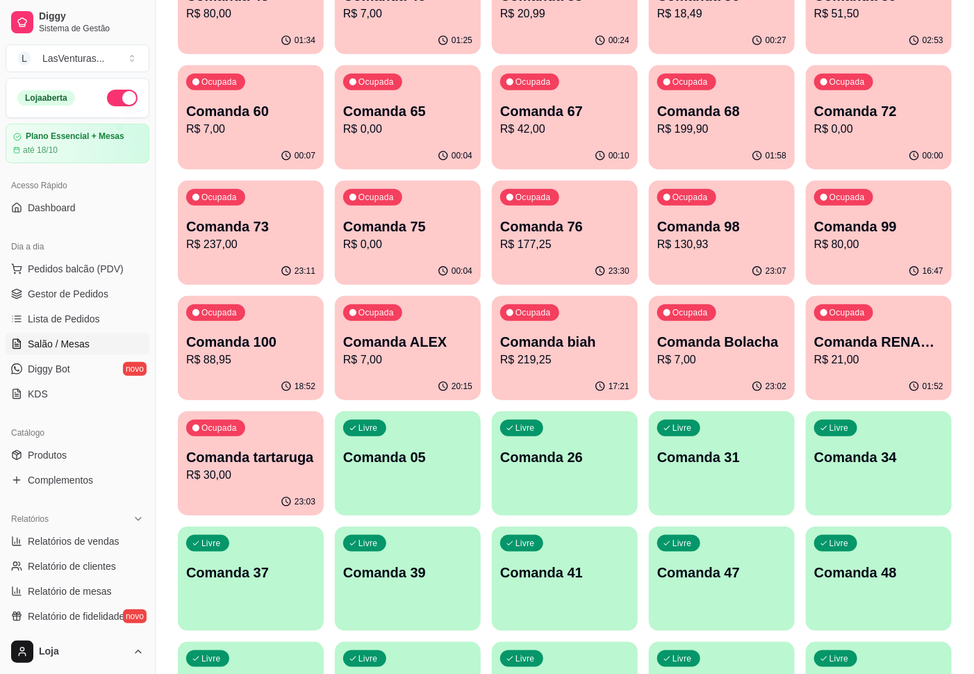
scroll to position [104, 0]
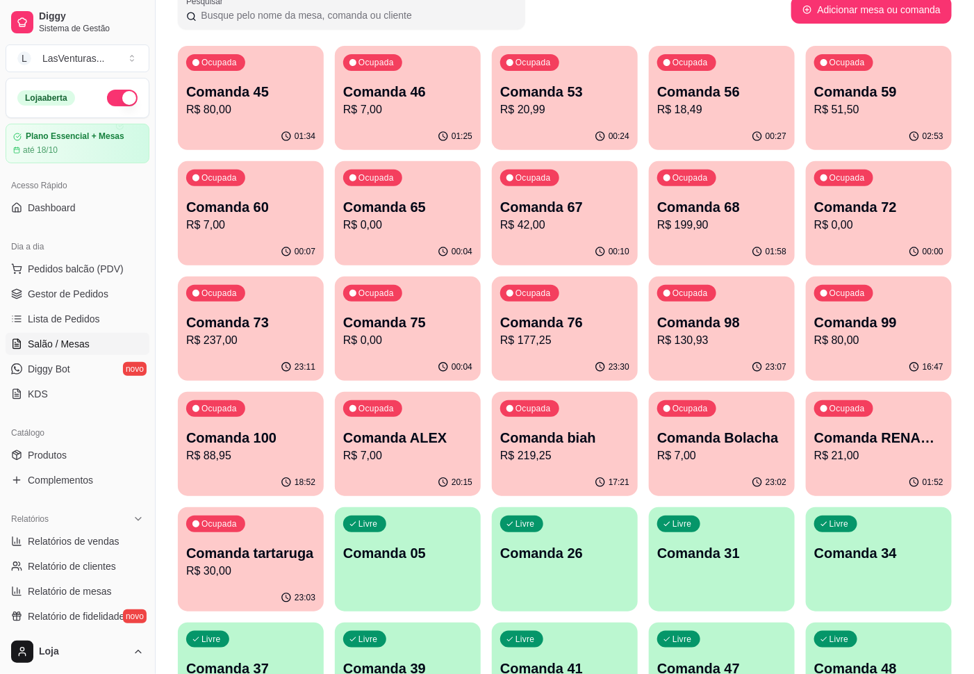
click at [276, 136] on div "01:34" at bounding box center [251, 136] width 146 height 27
click at [427, 146] on div "01:25" at bounding box center [408, 136] width 146 height 27
click at [593, 117] on div "Ocupada Comanda 53 R$ 20,99" at bounding box center [565, 84] width 146 height 77
click at [730, 138] on div "00:27" at bounding box center [722, 135] width 142 height 26
click at [742, 101] on div "Comanda 59 R$ 51,50" at bounding box center [879, 100] width 129 height 36
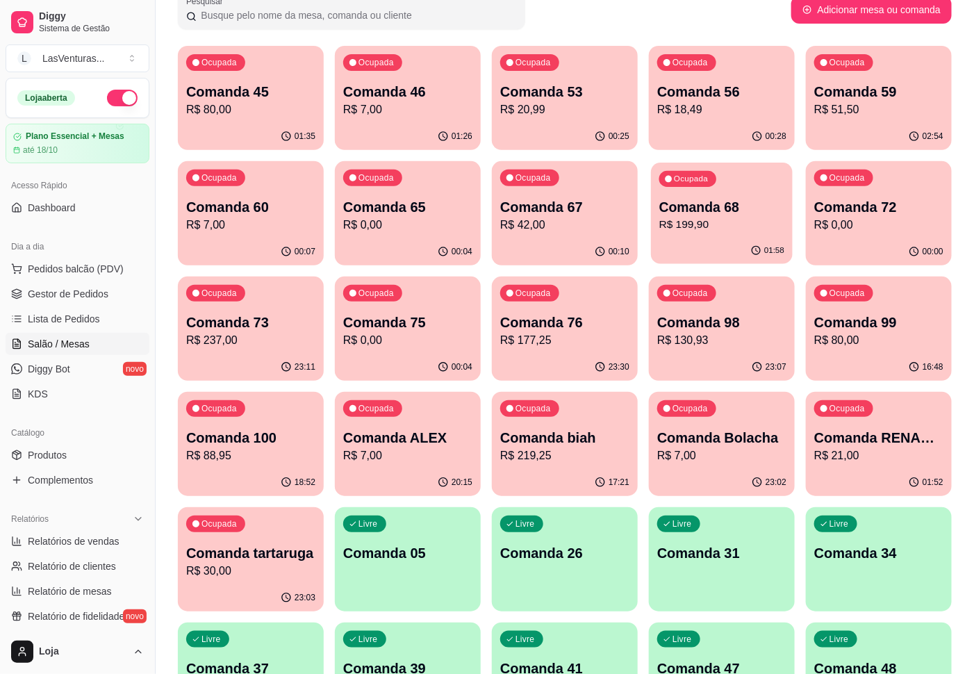
click at [720, 246] on div "01:58" at bounding box center [722, 251] width 142 height 26
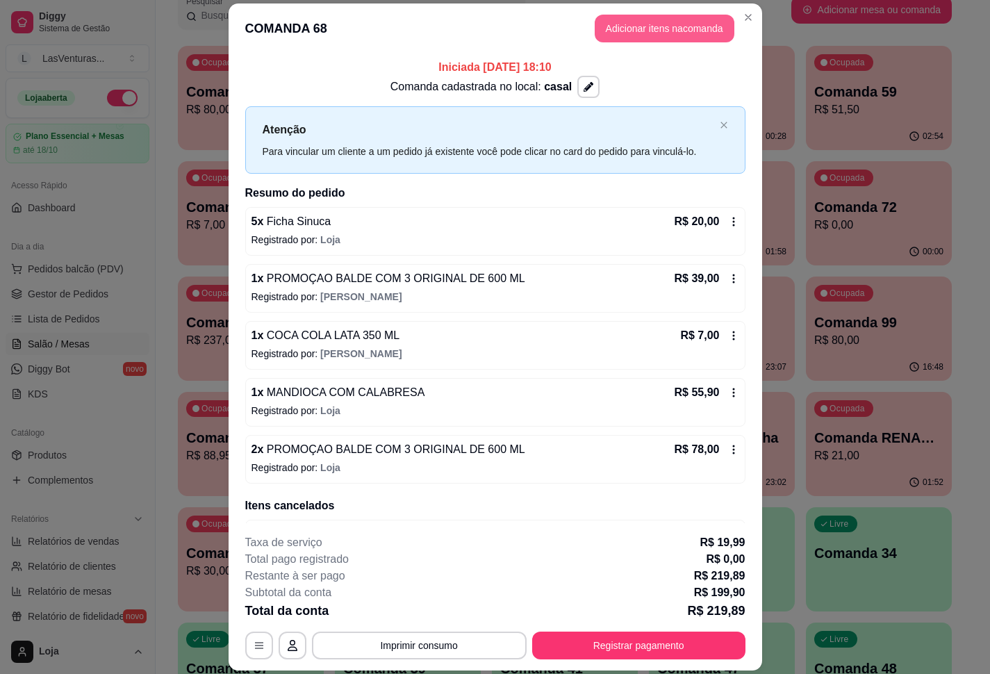
click at [667, 33] on button "Adicionar itens na comanda" at bounding box center [665, 29] width 140 height 28
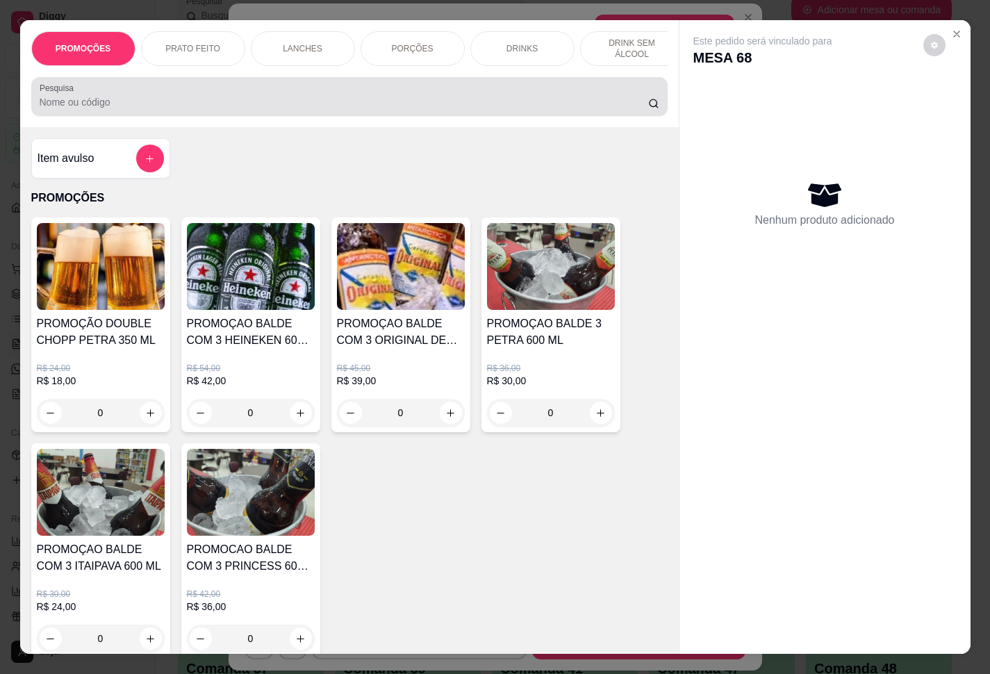
click at [247, 104] on input "Pesquisa" at bounding box center [344, 102] width 609 height 14
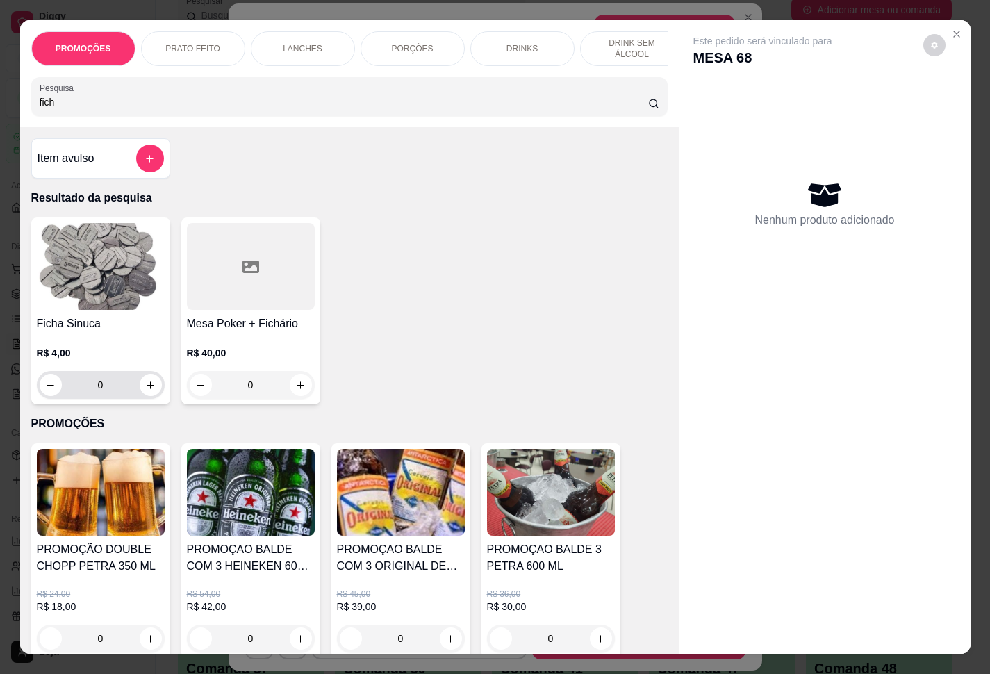
type input "fich"
click at [123, 399] on input "0" at bounding box center [101, 385] width 78 height 28
type input "5"
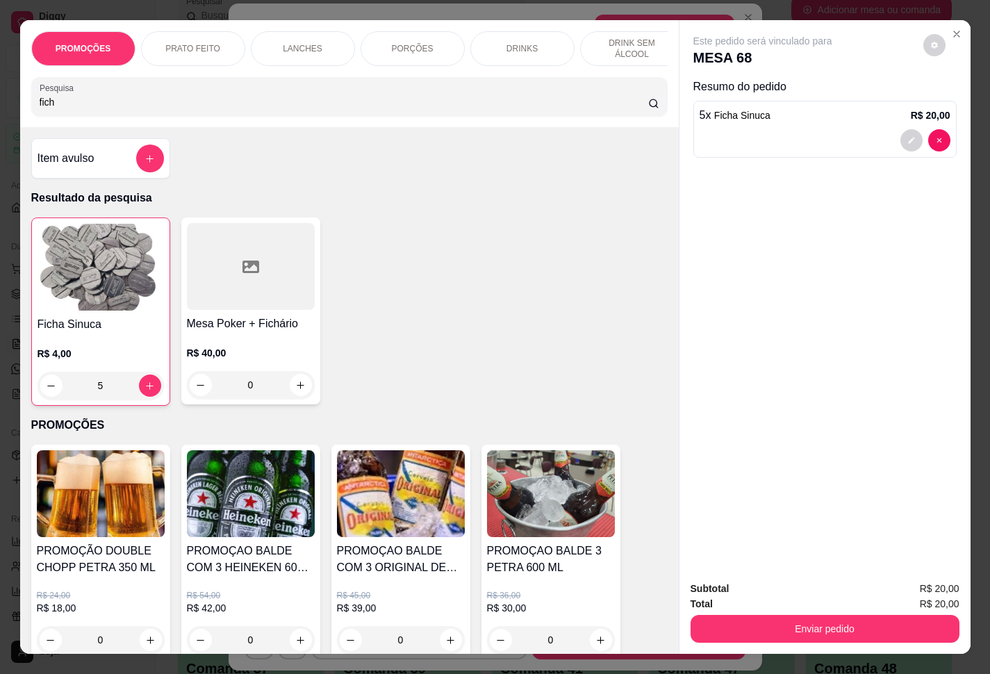
type input "5"
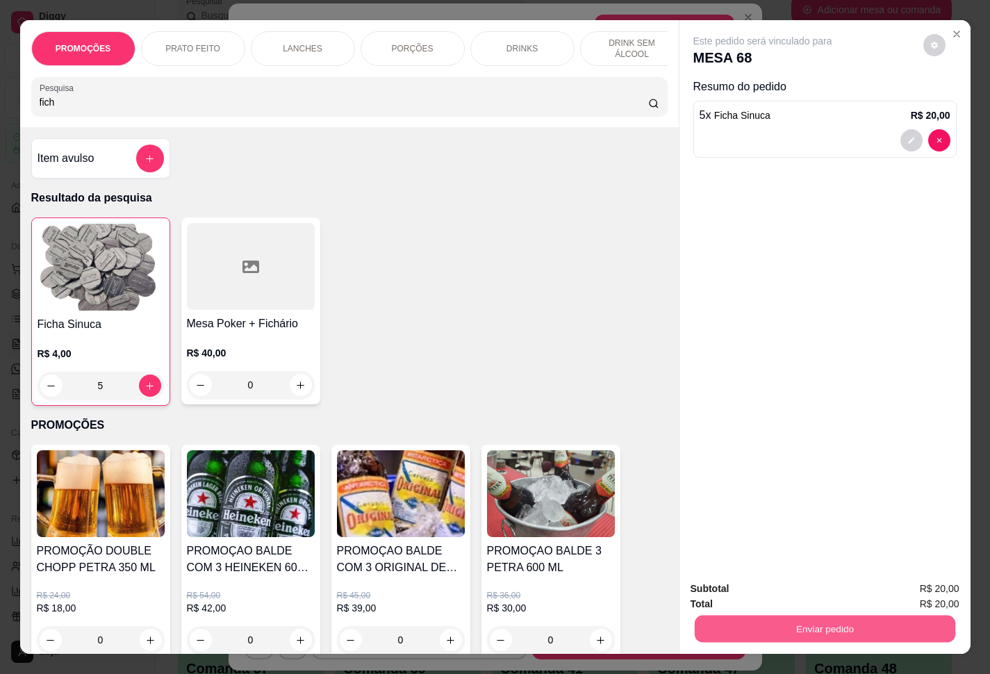
click at [742, 501] on button "Enviar pedido" at bounding box center [824, 629] width 261 height 27
click at [742, 501] on button "Enviar pedido" at bounding box center [921, 587] width 79 height 26
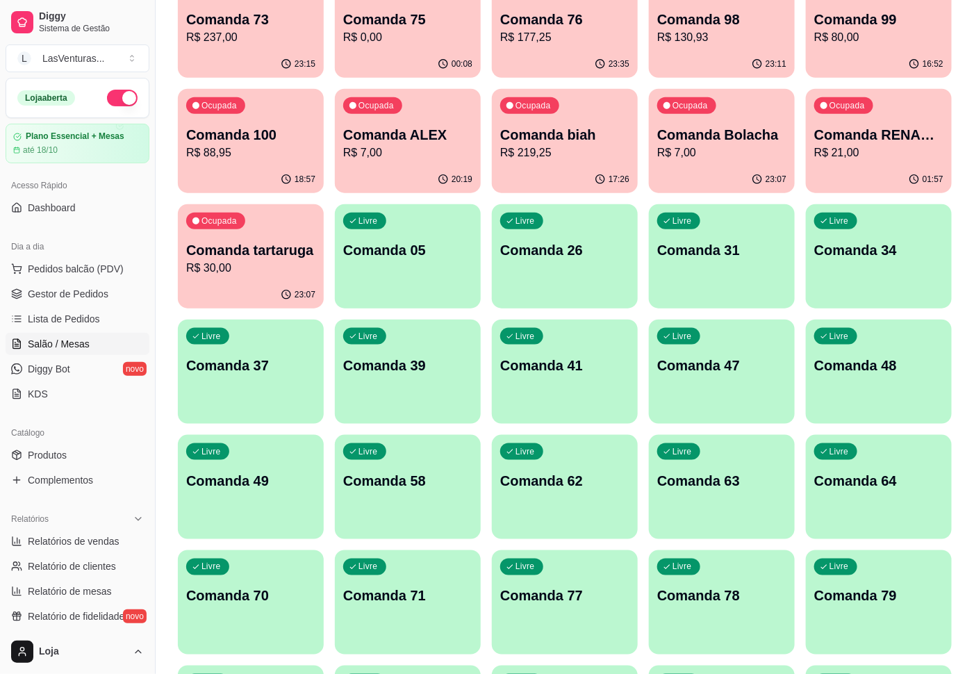
scroll to position [417, 0]
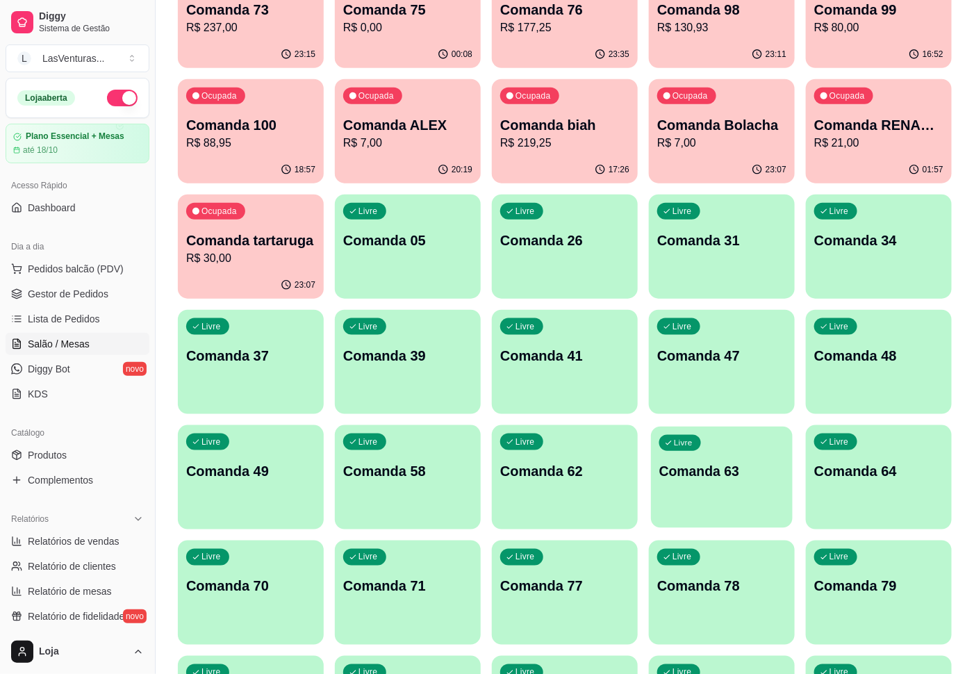
click at [710, 474] on p "Comanda 63" at bounding box center [722, 471] width 125 height 19
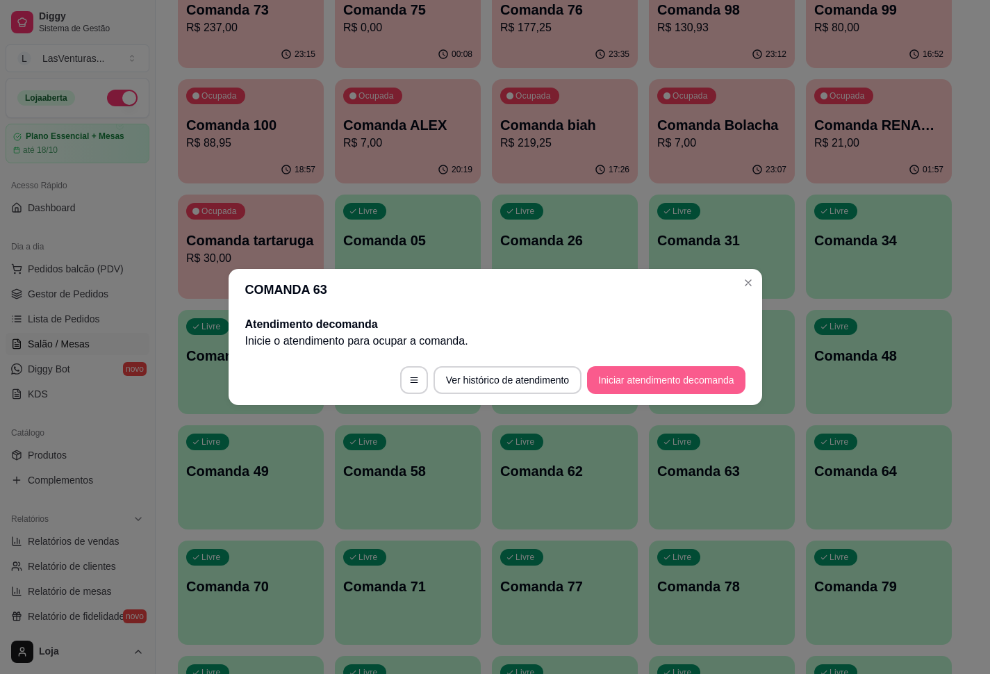
click at [616, 384] on button "Iniciar atendimento de comanda" at bounding box center [666, 380] width 158 height 28
click at [568, 345] on div at bounding box center [495, 333] width 306 height 28
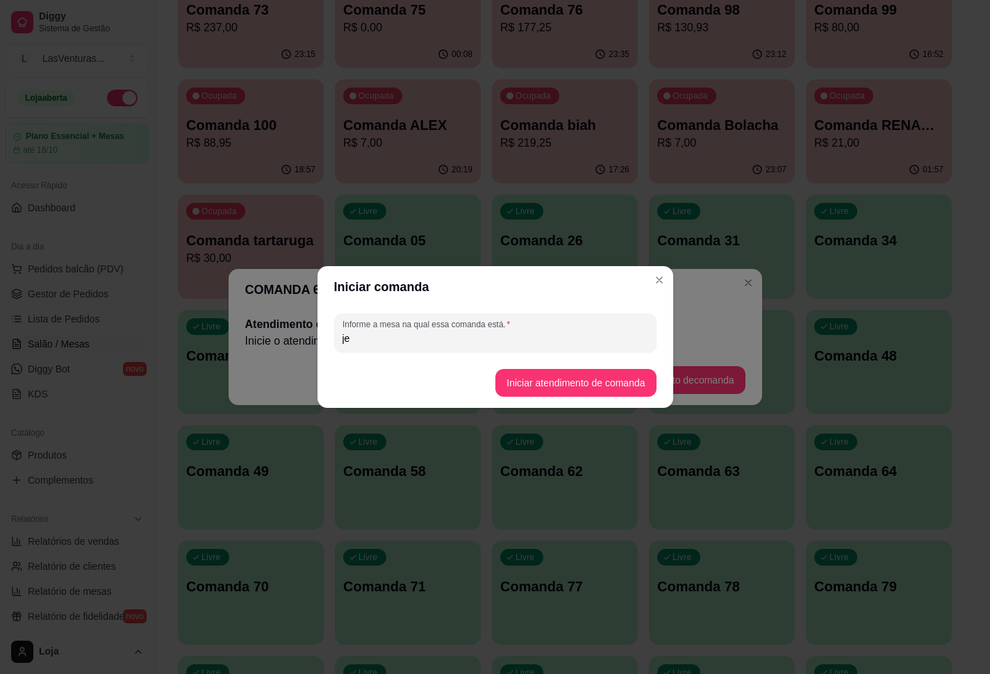
type input "j"
type input "gui"
click at [603, 373] on button "Iniciar atendimento de comanda" at bounding box center [576, 383] width 161 height 28
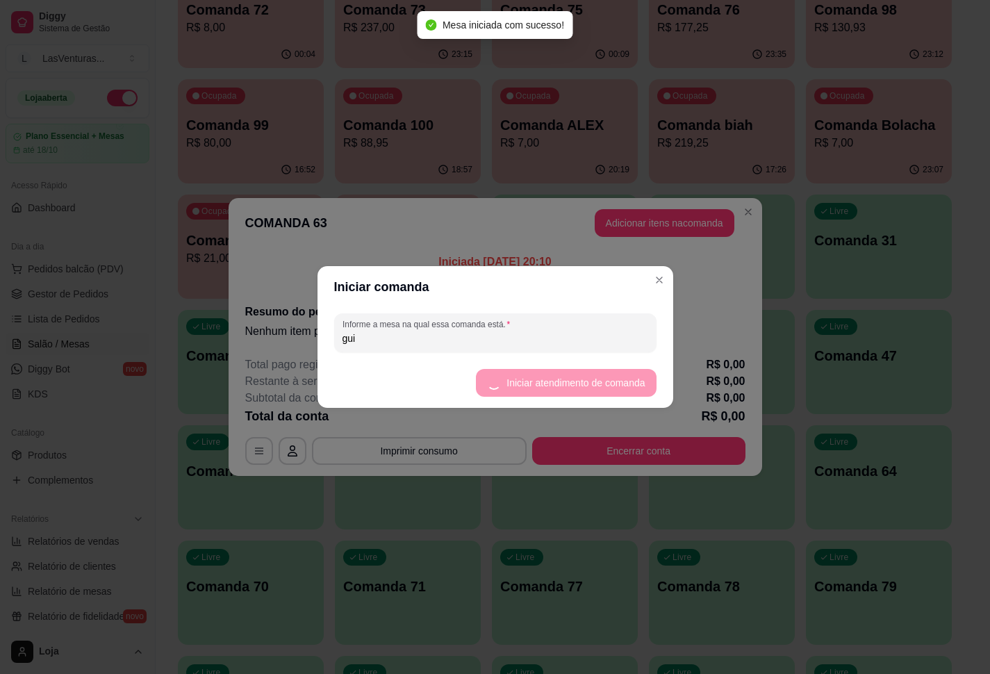
click at [669, 317] on div "Informe a mesa na qual essa comanda está. gui" at bounding box center [496, 333] width 356 height 50
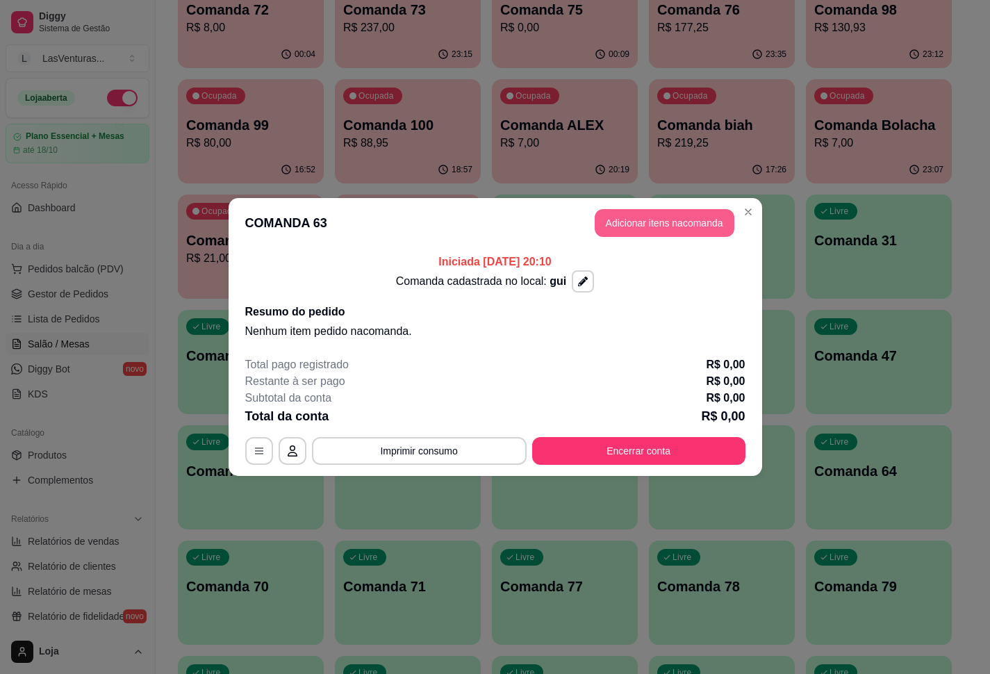
click at [665, 234] on button "Adicionar itens na comanda" at bounding box center [665, 223] width 140 height 28
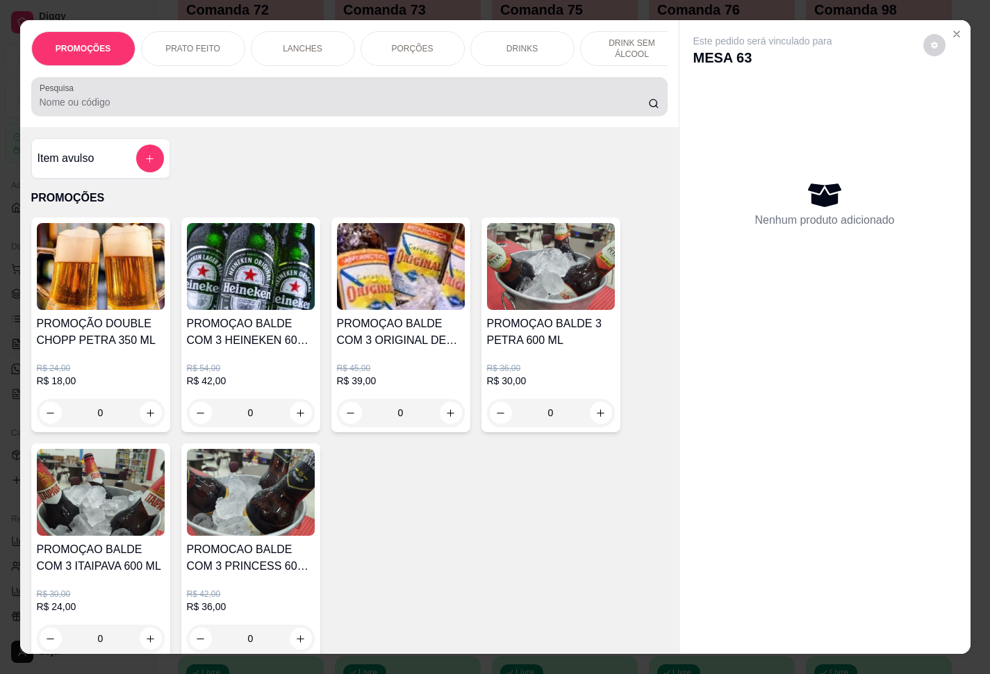
click at [340, 116] on div "Pesquisa" at bounding box center [349, 96] width 637 height 39
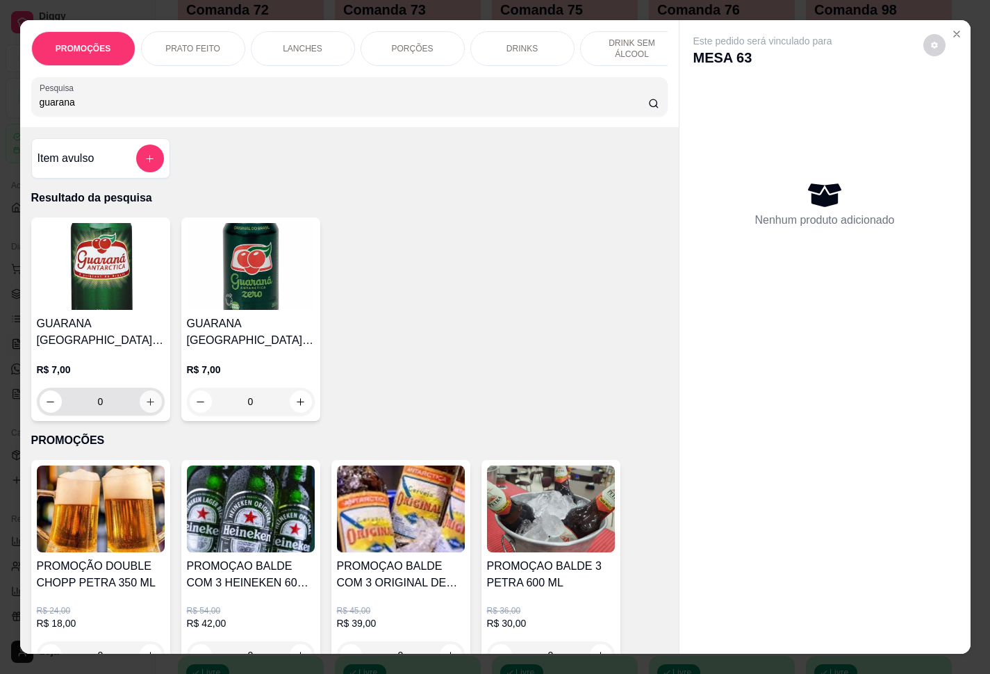
type input "guarana"
click at [145, 407] on icon "increase-product-quantity" at bounding box center [150, 402] width 10 height 10
type input "1"
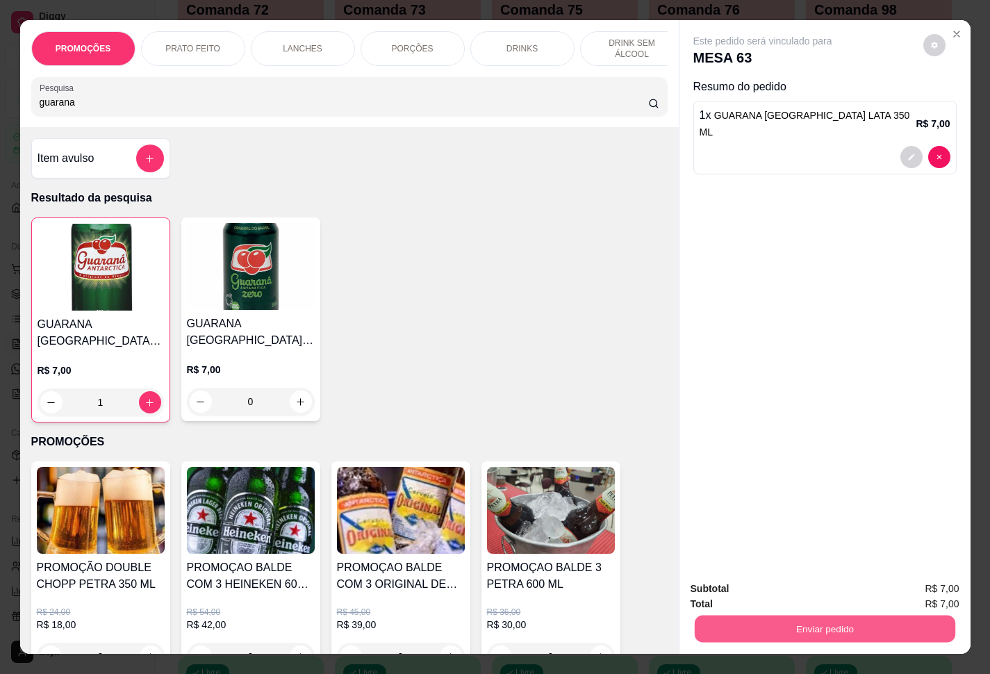
click at [742, 501] on button "Enviar pedido" at bounding box center [824, 629] width 261 height 27
click at [742, 501] on button "Enviar pedido" at bounding box center [921, 587] width 79 height 26
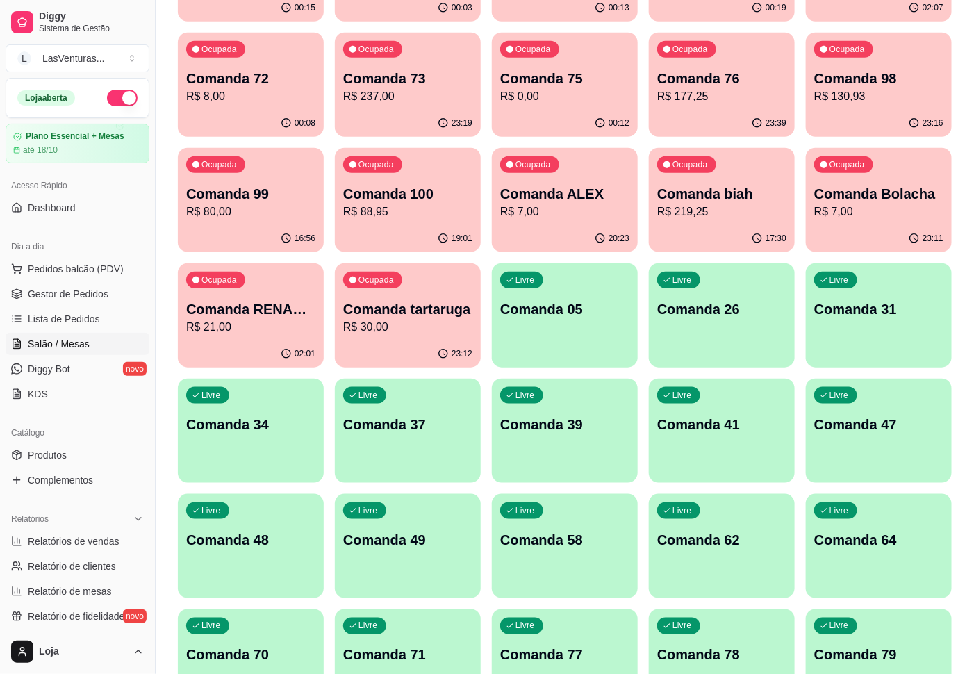
scroll to position [104, 0]
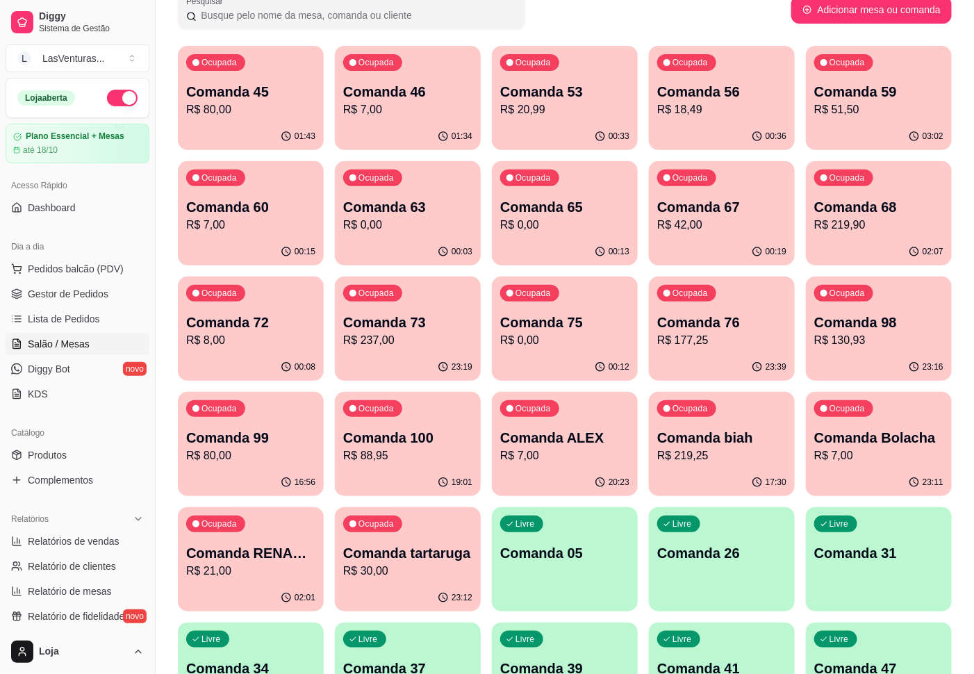
click at [595, 133] on button "Ocupada Comanda 53 R$ 20,99 00:33" at bounding box center [565, 98] width 146 height 104
click at [742, 115] on p "R$ 18,49" at bounding box center [721, 109] width 129 height 17
click at [580, 217] on p "R$ 0,00" at bounding box center [564, 225] width 129 height 17
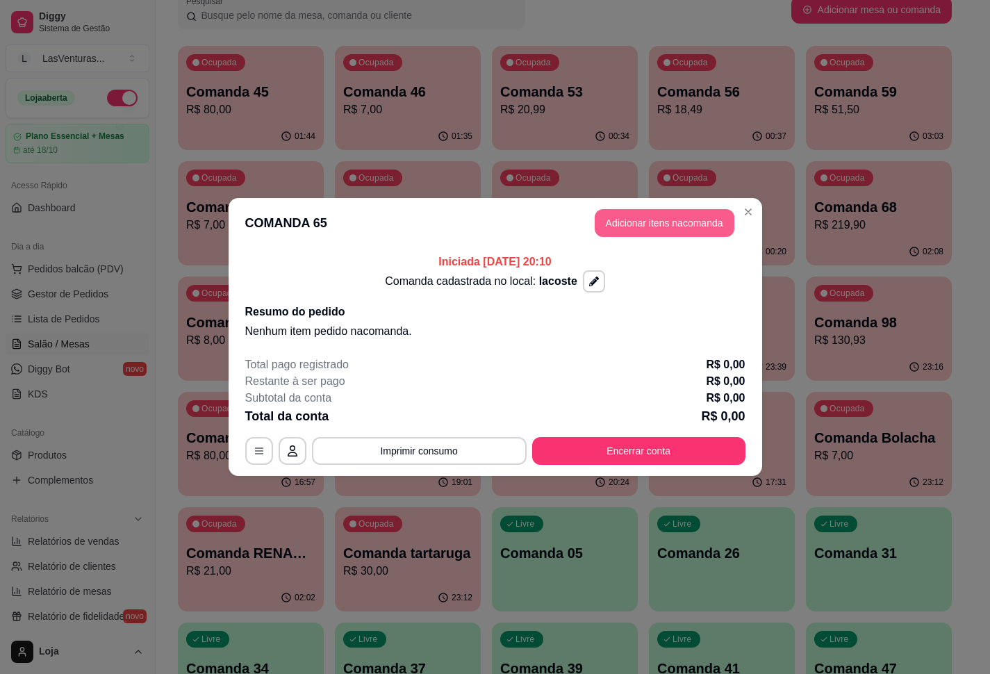
click at [662, 236] on button "Adicionar itens na comanda" at bounding box center [665, 223] width 140 height 28
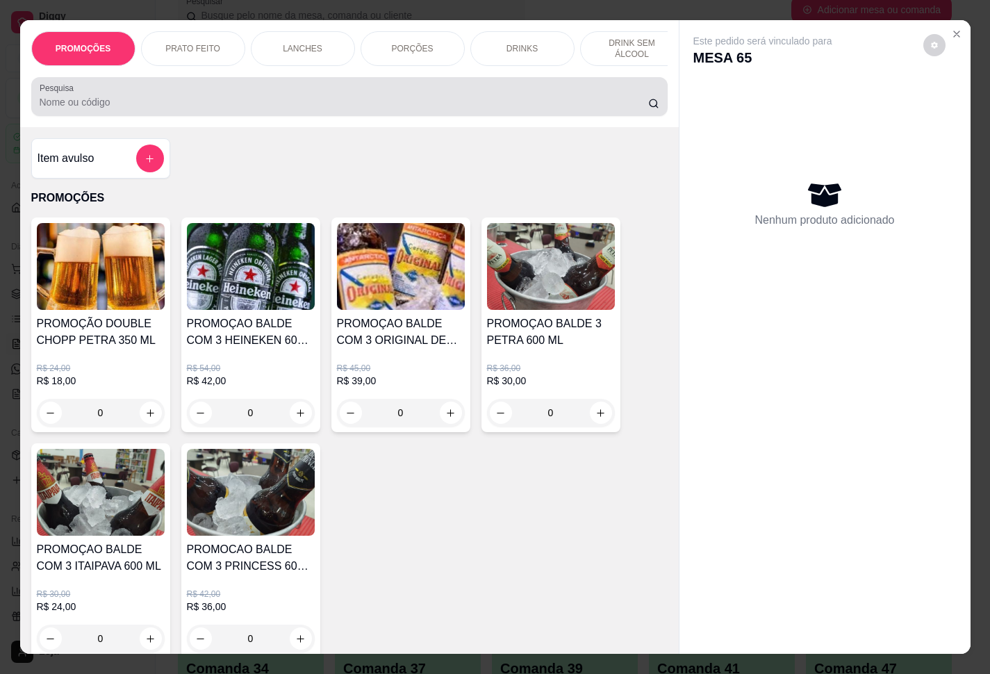
click at [305, 109] on input "Pesquisa" at bounding box center [344, 102] width 609 height 14
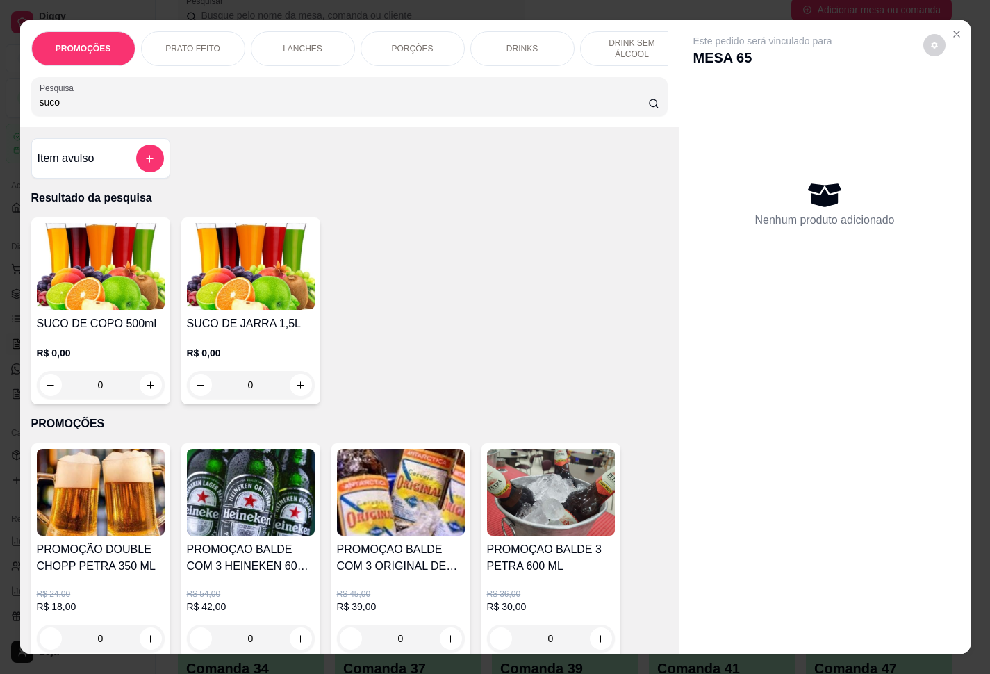
type input "suco"
click at [146, 388] on div "0" at bounding box center [101, 385] width 128 height 28
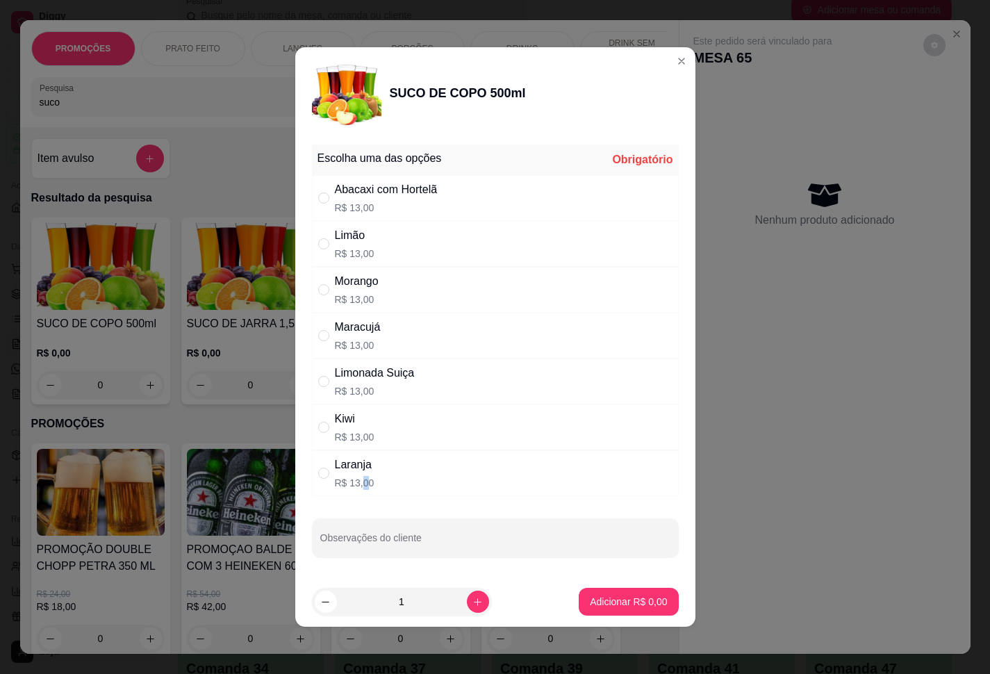
click at [365, 480] on p "R$ 13,00" at bounding box center [355, 483] width 40 height 14
radio input "true"
click at [616, 501] on p "Adicionar R$ 13,00" at bounding box center [625, 602] width 83 height 14
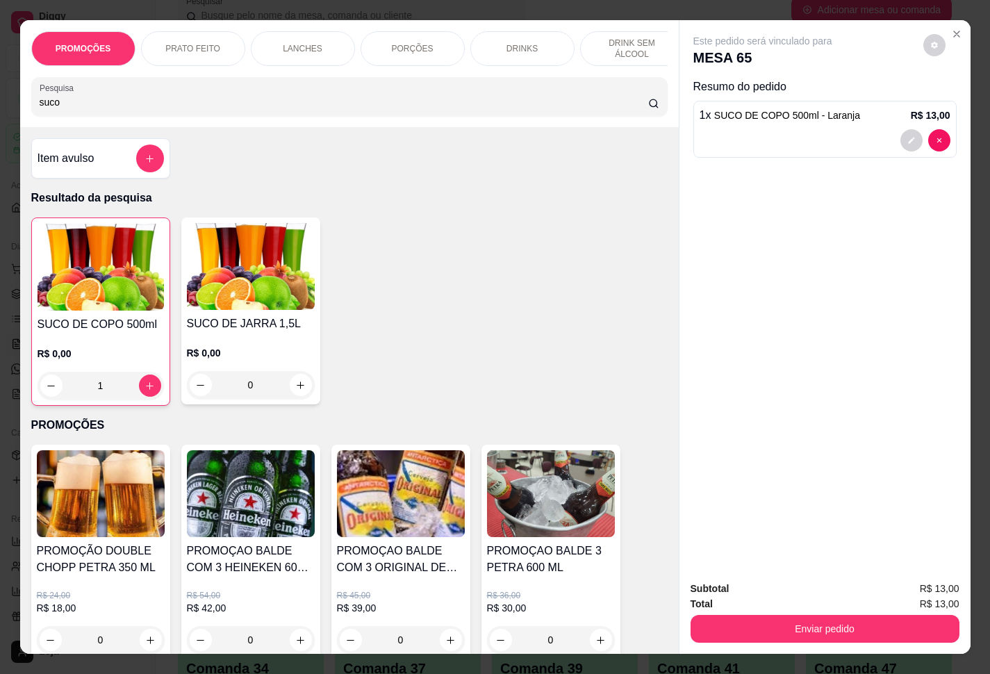
type input "1"
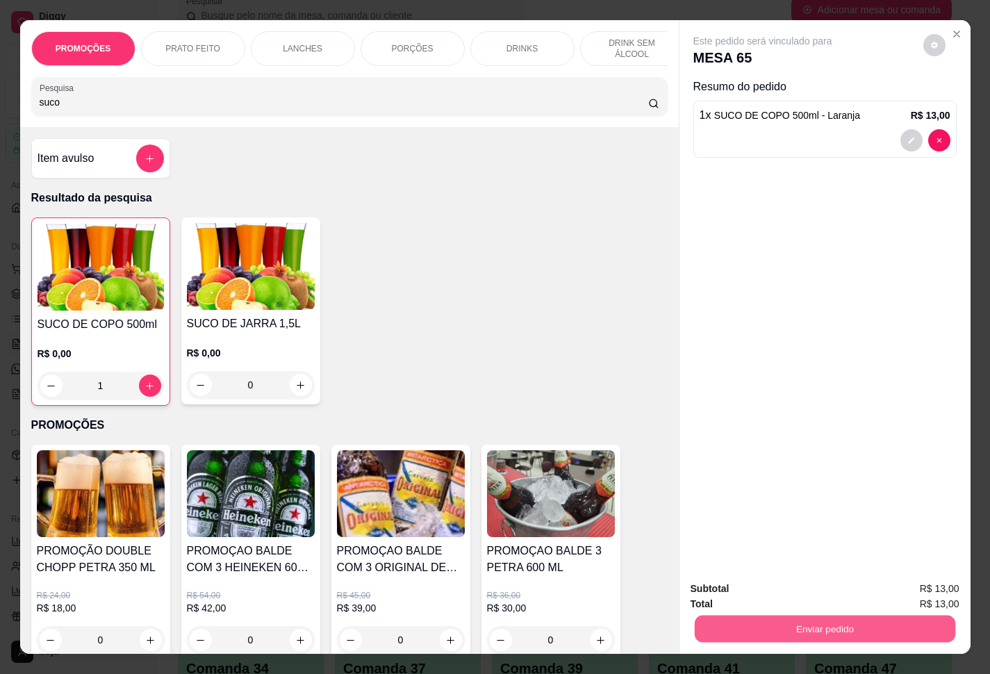
click at [742, 501] on button "Enviar pedido" at bounding box center [824, 629] width 261 height 27
click at [742, 501] on button "Enviar pedido" at bounding box center [921, 587] width 79 height 26
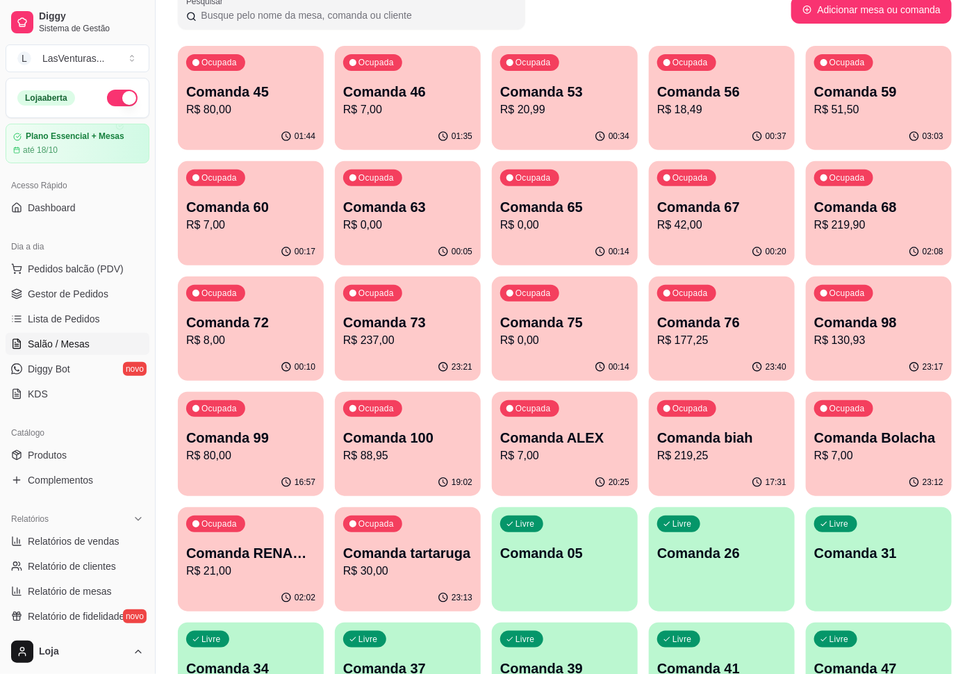
click at [707, 130] on div "00:37" at bounding box center [722, 136] width 146 height 27
click at [742, 103] on p "R$ 51,50" at bounding box center [879, 109] width 125 height 16
click at [181, 220] on div "Ocupada Comanda 60 R$ 7,00" at bounding box center [251, 200] width 142 height 75
click at [423, 221] on p "R$ 0,00" at bounding box center [407, 225] width 129 height 17
click at [550, 229] on p "R$ 0,00" at bounding box center [564, 225] width 125 height 16
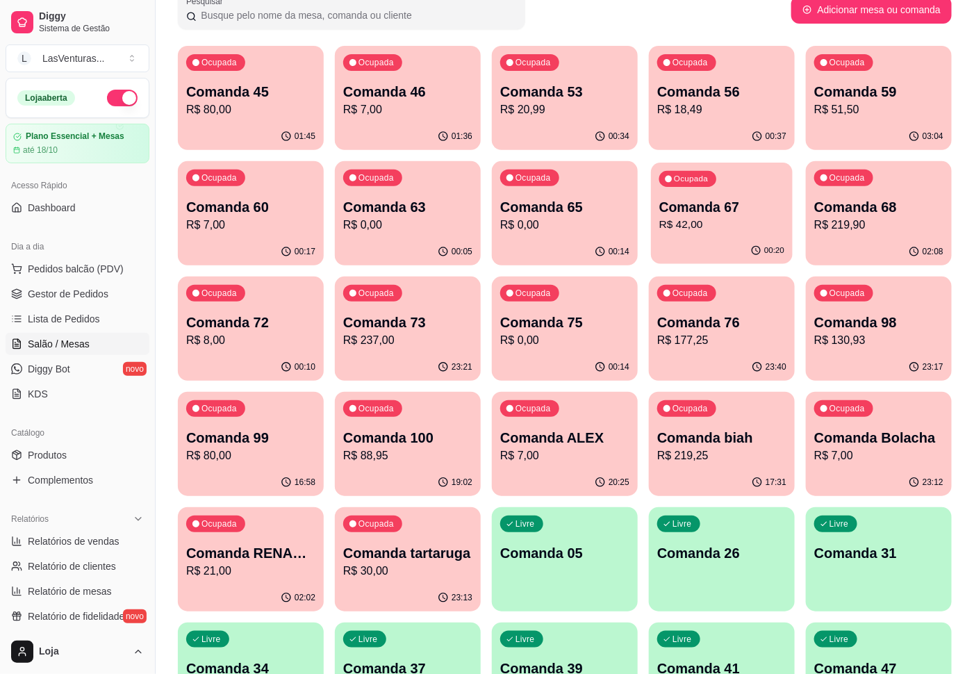
click at [742, 215] on p "Comanda 67" at bounding box center [722, 207] width 125 height 19
click at [742, 245] on div "02:08" at bounding box center [879, 251] width 146 height 27
click at [276, 345] on p "R$ 8,00" at bounding box center [250, 340] width 125 height 16
click at [386, 355] on div "23:21" at bounding box center [408, 367] width 146 height 27
click at [551, 344] on p "R$ 0,00" at bounding box center [564, 340] width 129 height 17
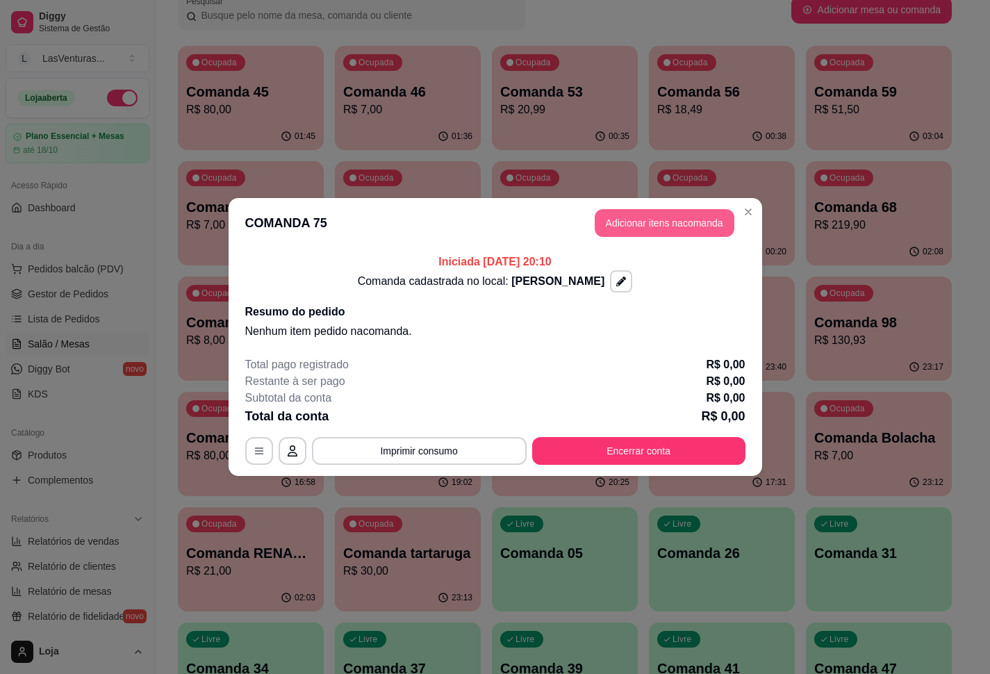
click at [643, 229] on button "Adicionar itens na comanda" at bounding box center [665, 223] width 140 height 28
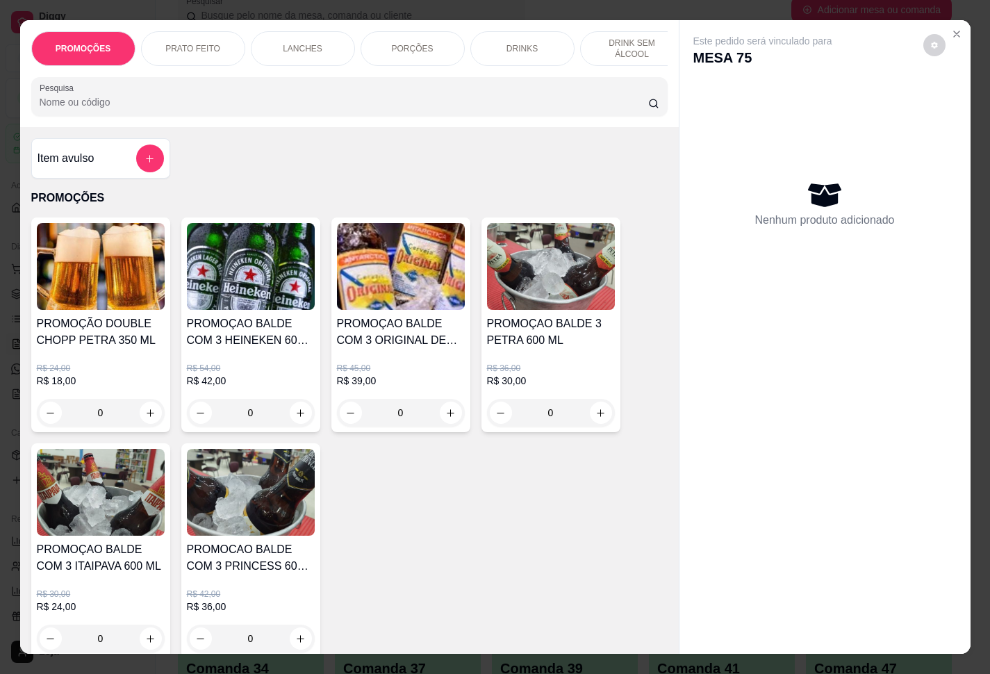
click at [309, 92] on div at bounding box center [350, 97] width 620 height 28
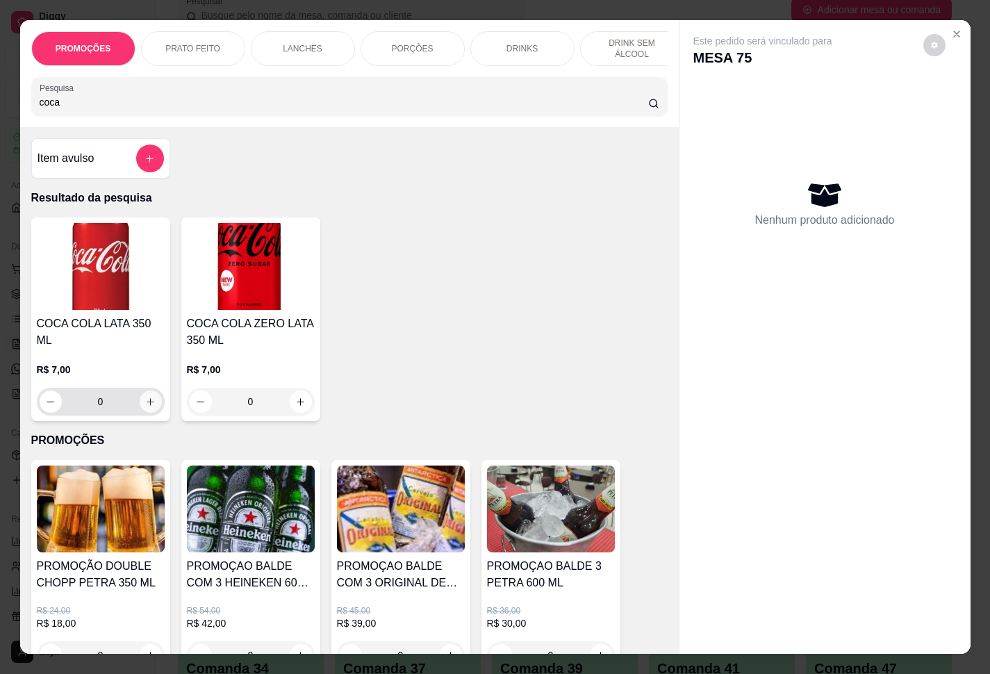
type input "coca"
click at [145, 397] on icon "increase-product-quantity" at bounding box center [150, 402] width 10 height 10
type input "1"
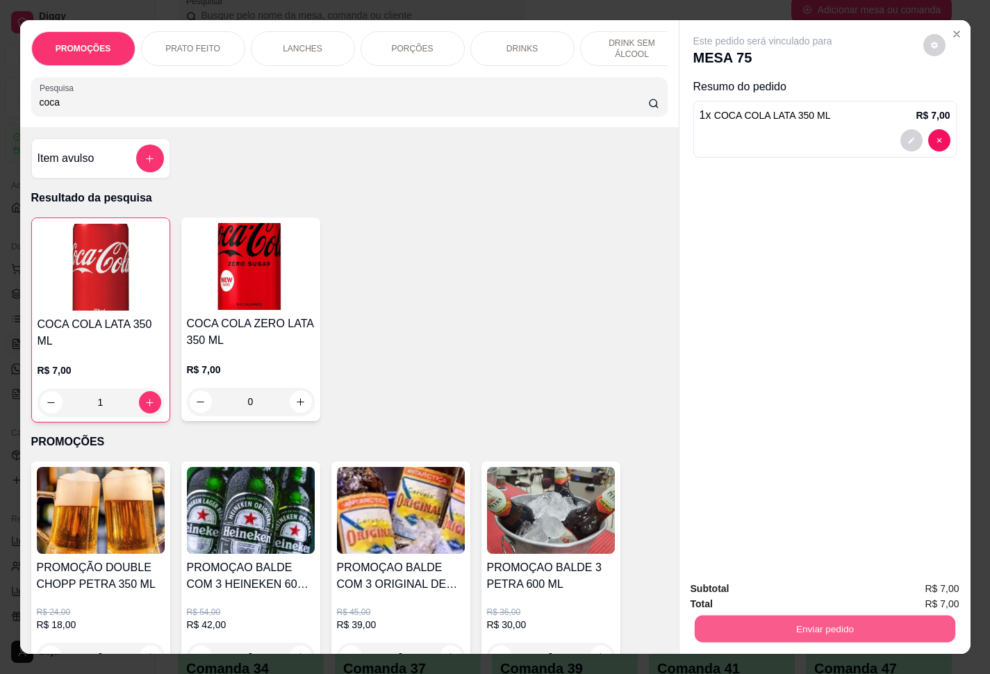
click at [742, 501] on button "Enviar pedido" at bounding box center [824, 629] width 261 height 27
click at [742, 501] on button "Enviar pedido" at bounding box center [921, 587] width 76 height 26
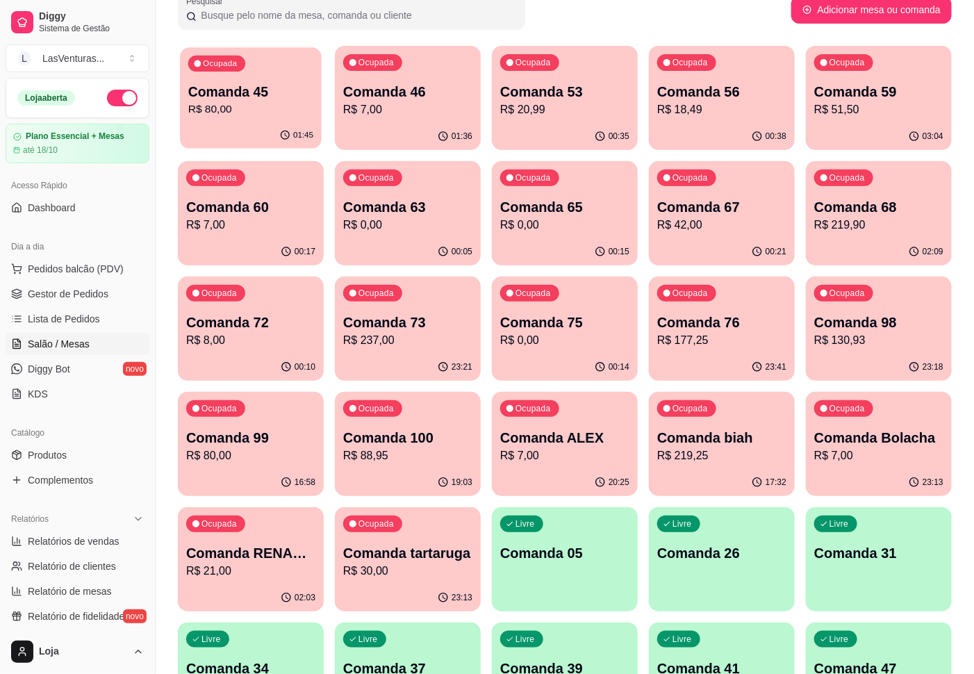
click at [242, 92] on p "Comanda 45" at bounding box center [250, 92] width 125 height 19
click at [494, 105] on div "Ocupada Comanda 53 R$ 20,99" at bounding box center [565, 84] width 142 height 75
click at [442, 94] on p "Comanda 46" at bounding box center [407, 91] width 129 height 19
click at [388, 95] on p "Comanda 46" at bounding box center [407, 92] width 125 height 19
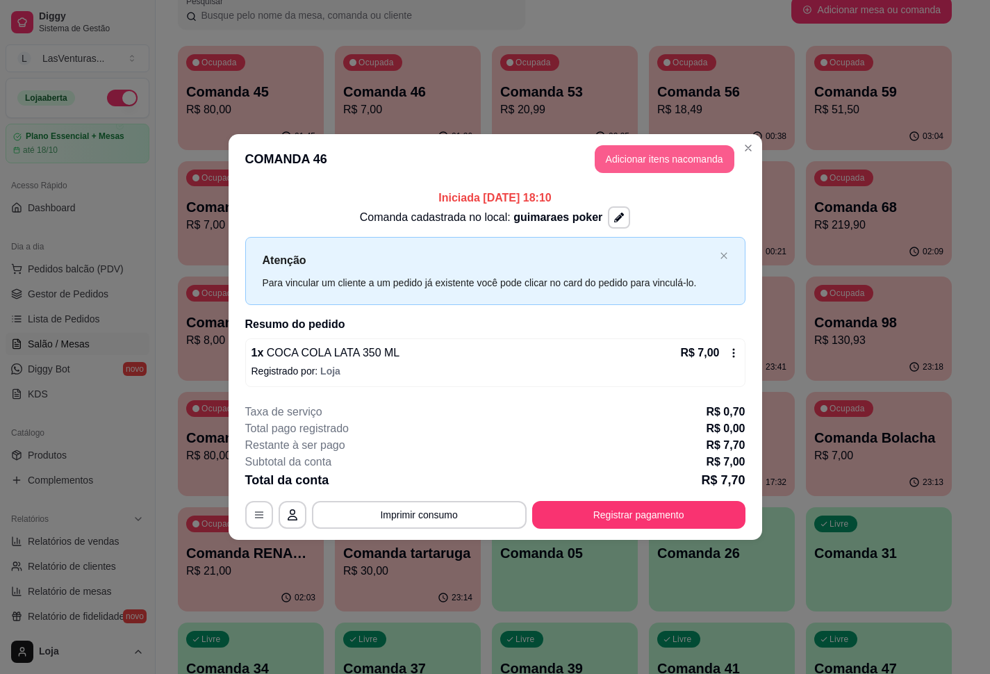
click at [643, 165] on button "Adicionar itens na comanda" at bounding box center [665, 159] width 140 height 28
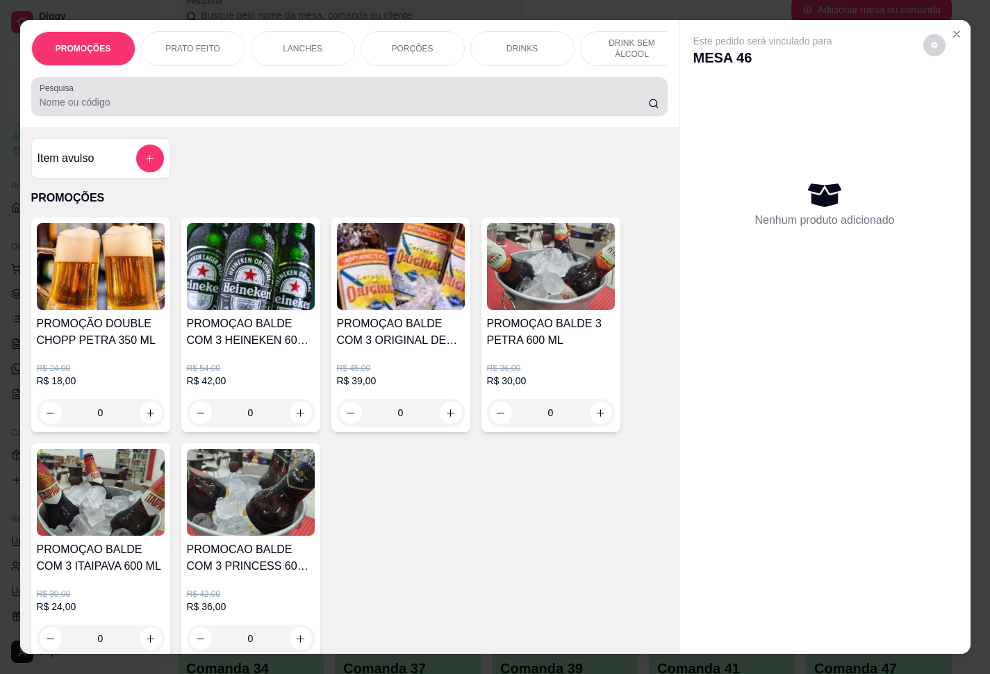
click at [322, 90] on div at bounding box center [350, 97] width 620 height 28
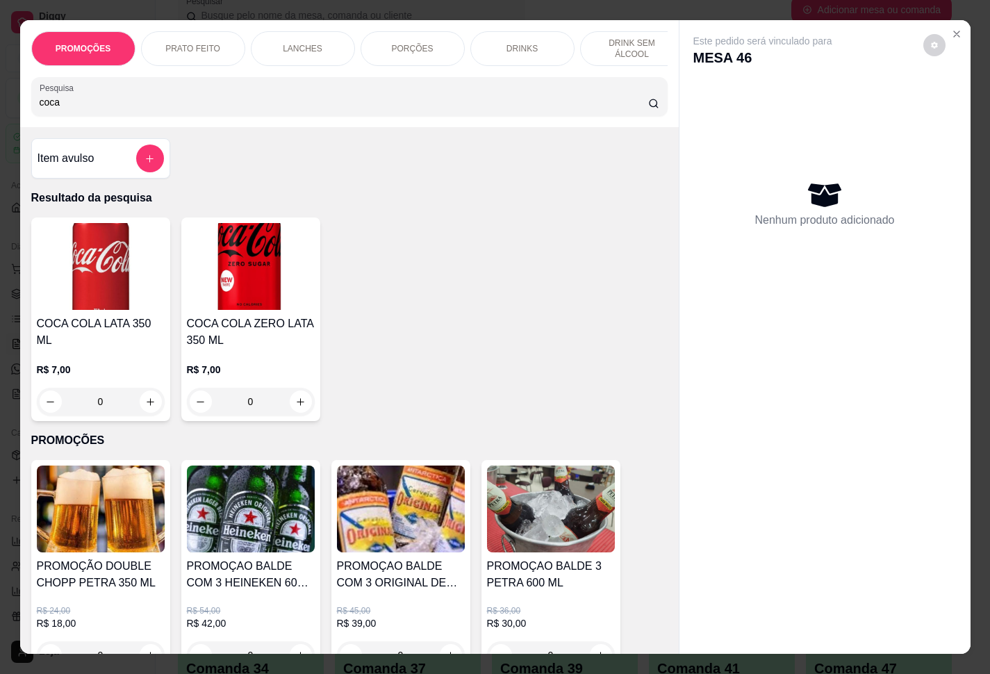
type input "coca"
click at [140, 399] on button "increase-product-quantity" at bounding box center [151, 402] width 22 height 22
type input "1"
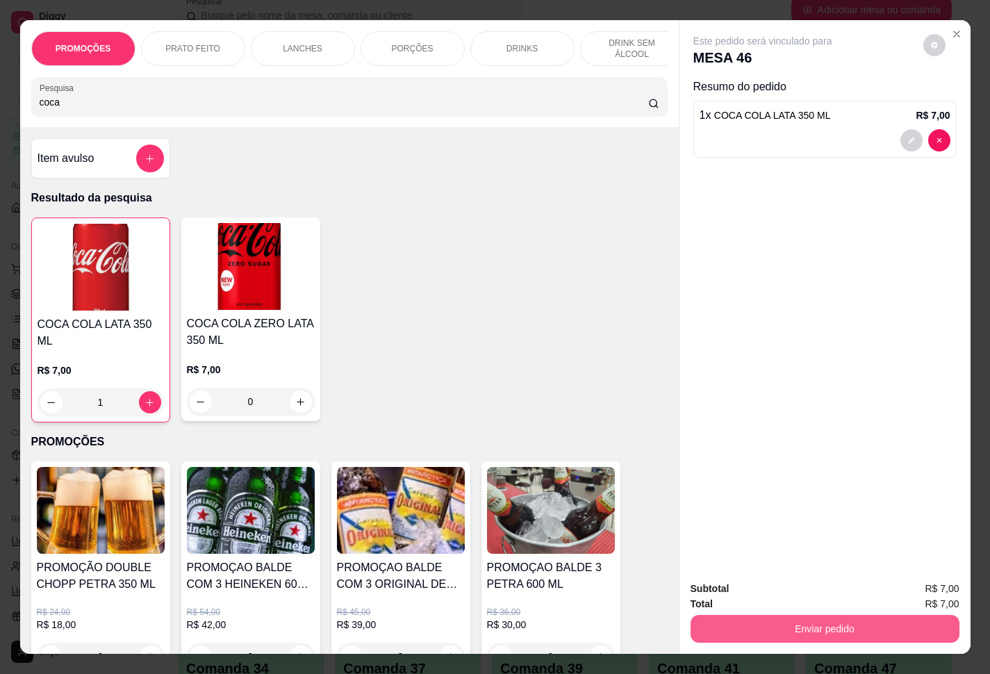
click at [742, 501] on button "Enviar pedido" at bounding box center [825, 629] width 269 height 28
click at [742, 501] on button "Enviar pedido" at bounding box center [921, 587] width 79 height 26
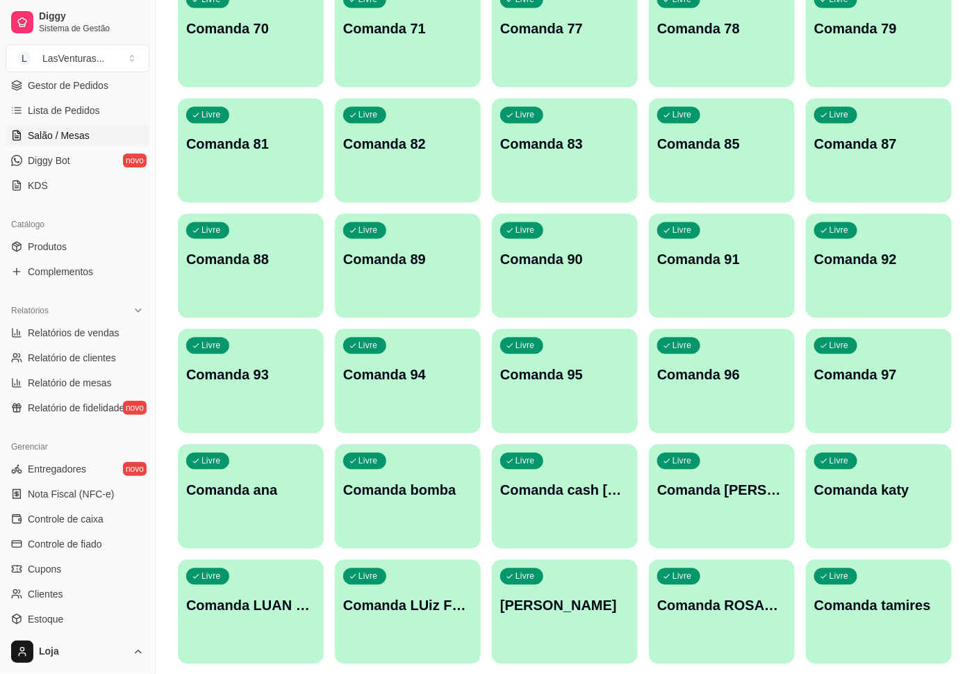
scroll to position [928, 0]
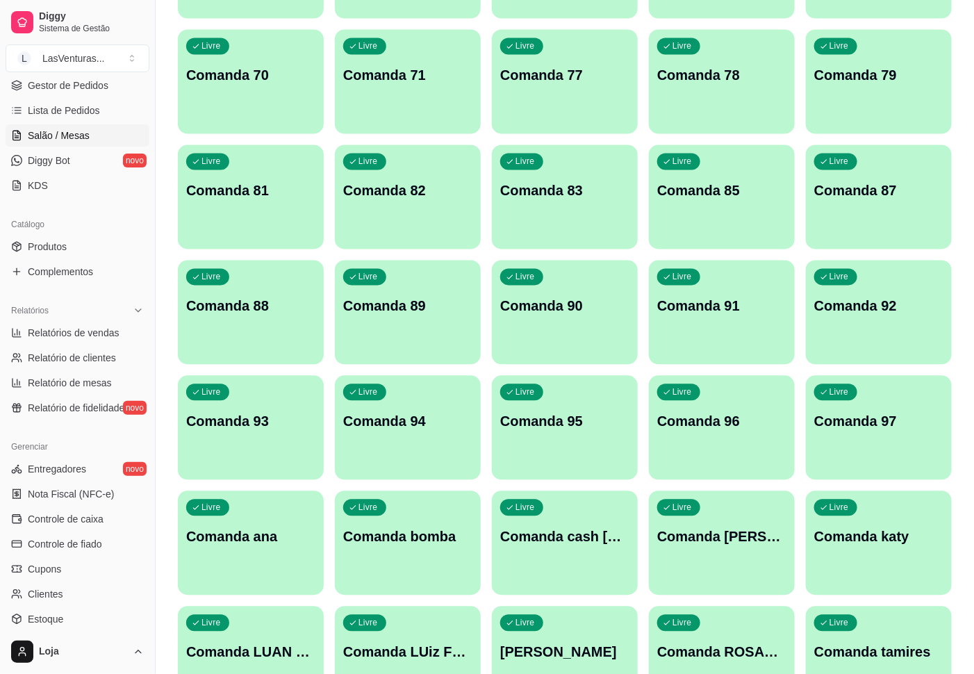
click at [559, 211] on div "Livre Comanda 83" at bounding box center [565, 189] width 146 height 88
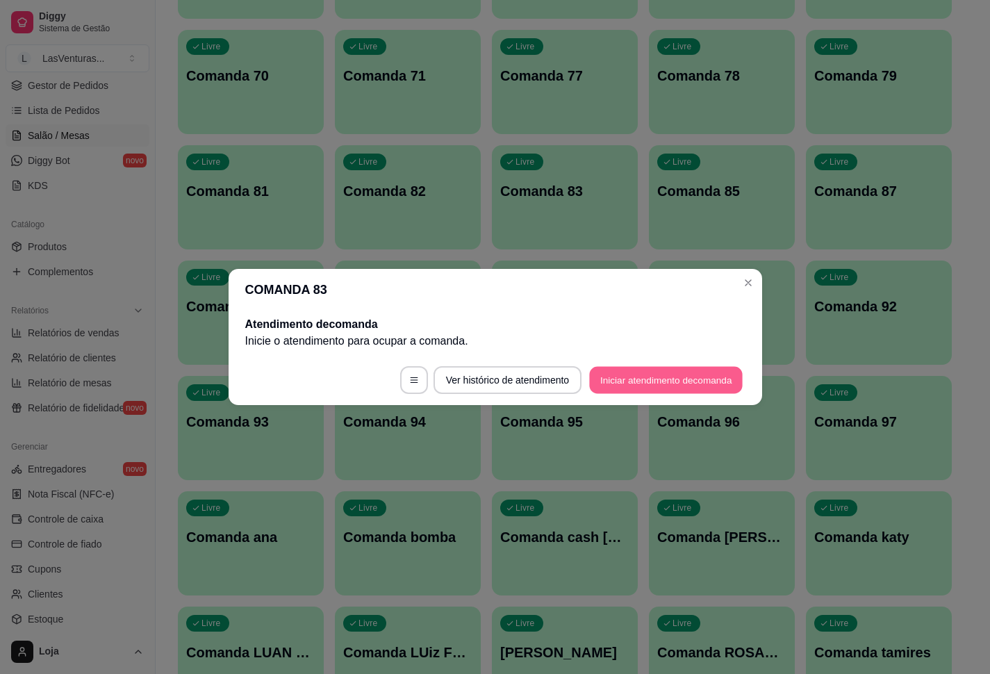
click at [628, 384] on button "Iniciar atendimento de comanda" at bounding box center [667, 380] width 154 height 27
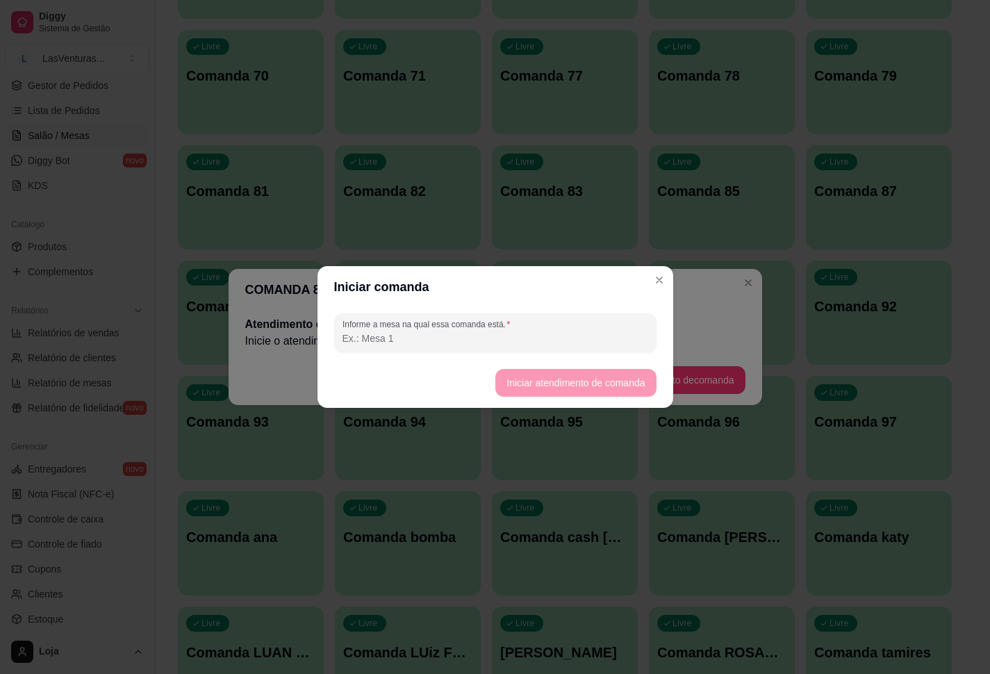
click at [436, 334] on input "Informe a mesa na qual essa comanda está." at bounding box center [496, 338] width 306 height 14
type input "venicio"
click at [542, 382] on button "Iniciar atendimento de comanda" at bounding box center [576, 383] width 161 height 28
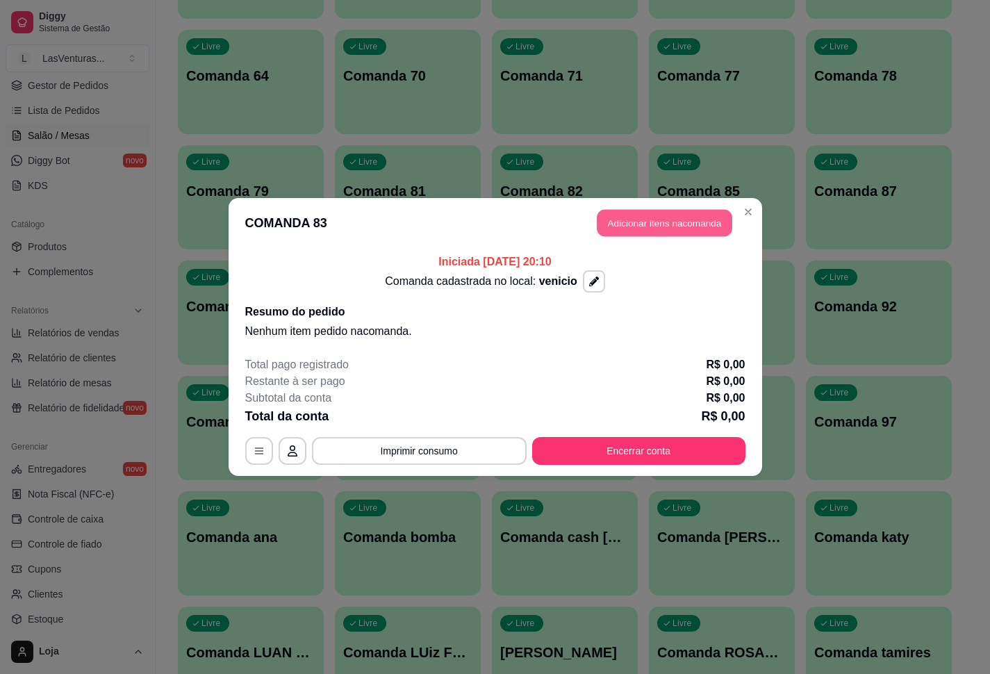
click at [645, 222] on button "Adicionar itens na comanda" at bounding box center [665, 223] width 136 height 27
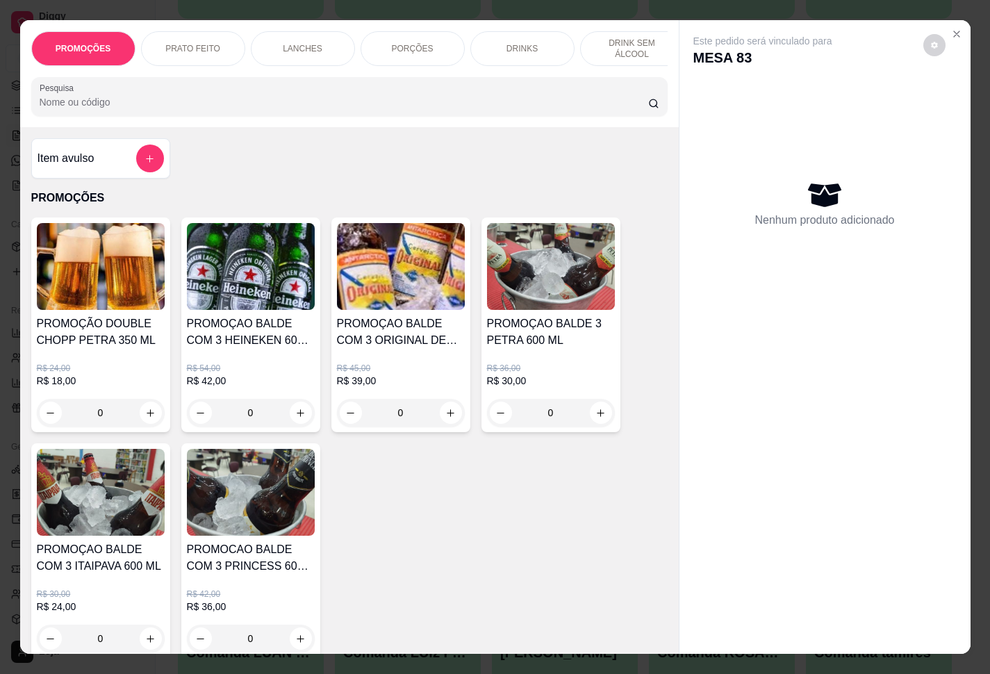
click at [342, 76] on div "PROMOÇÕES PRATO FEITO LANCHES PORÇÕES DRINKS DRINK SEM ÁLCOOL ÁGUAS REFRIGERANT…" at bounding box center [349, 73] width 659 height 107
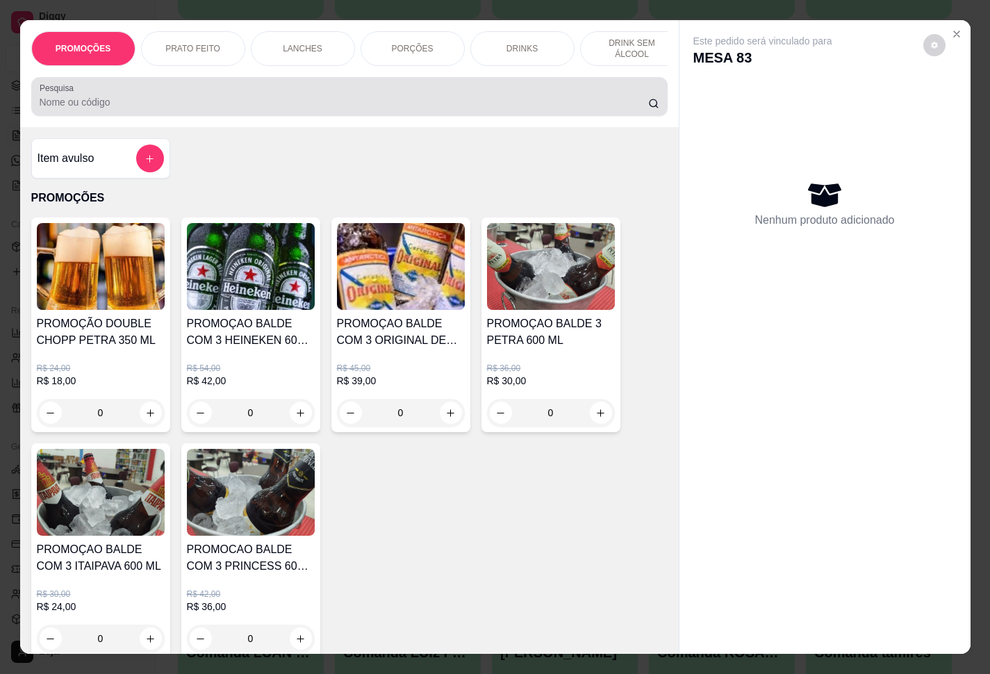
click at [338, 96] on div at bounding box center [350, 97] width 620 height 28
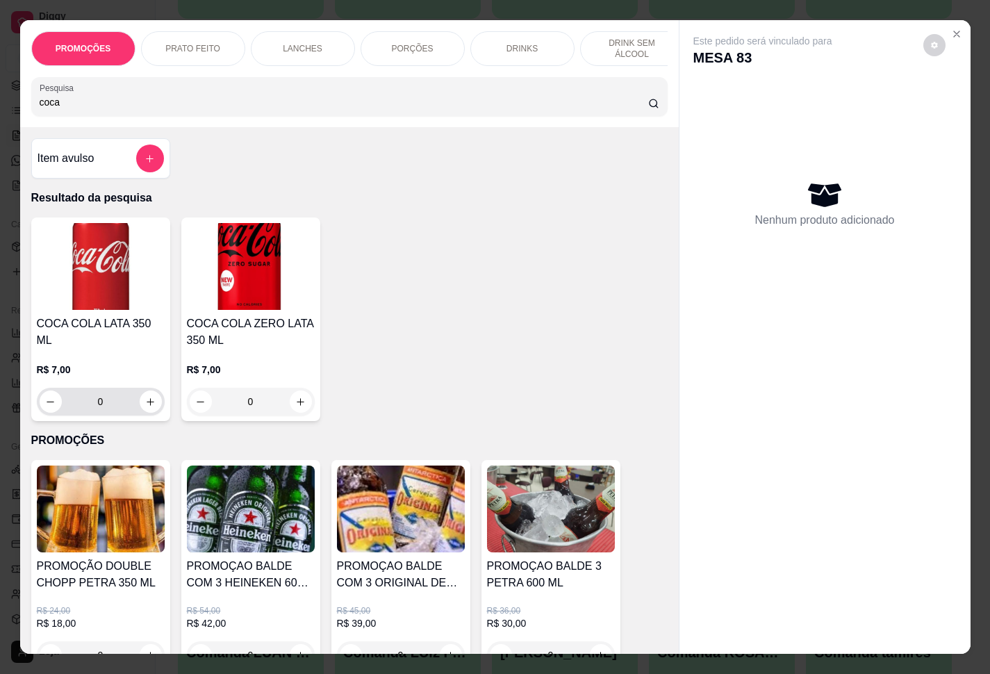
type input "coca"
click at [150, 398] on button "increase-product-quantity" at bounding box center [151, 402] width 22 height 22
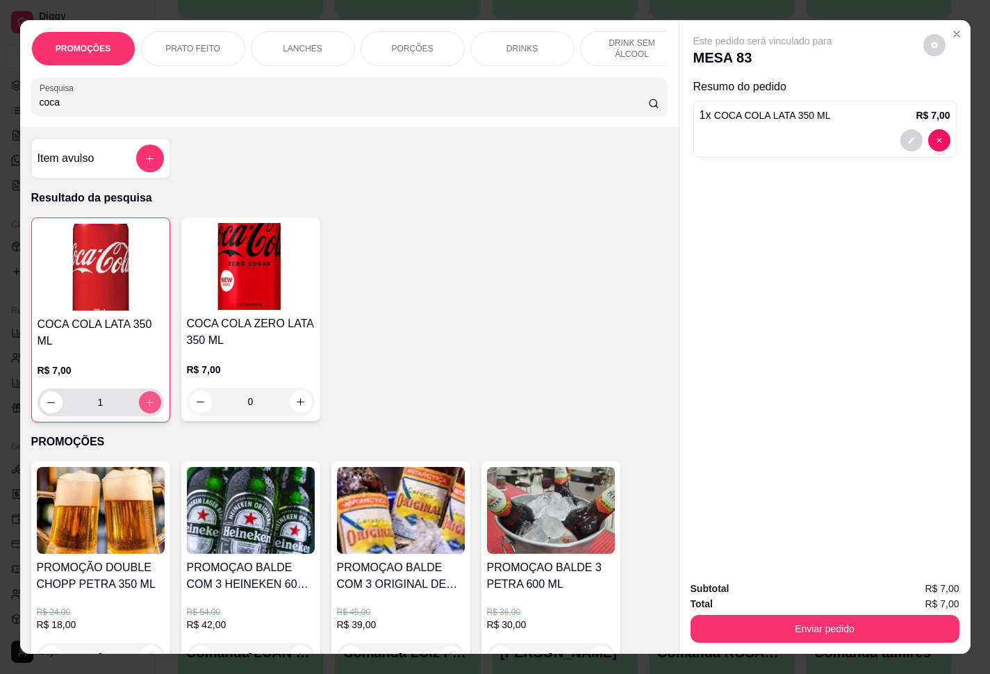
type input "1"
click at [145, 395] on div "R$ 7,00 1" at bounding box center [101, 389] width 126 height 53
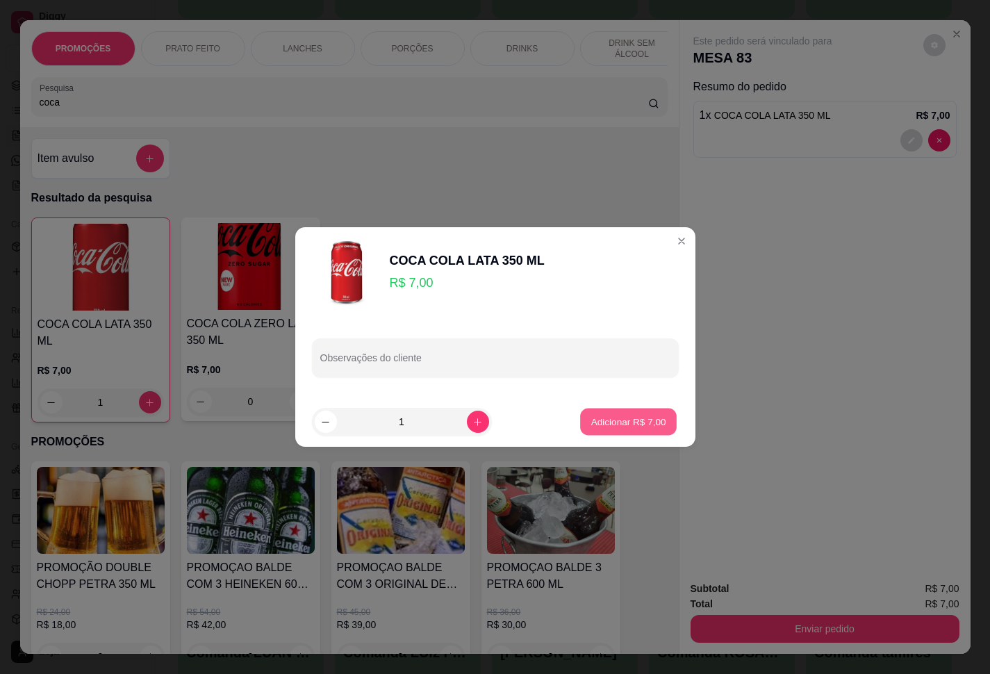
click at [655, 423] on button "Adicionar R$ 7,00" at bounding box center [628, 422] width 97 height 27
type input "2"
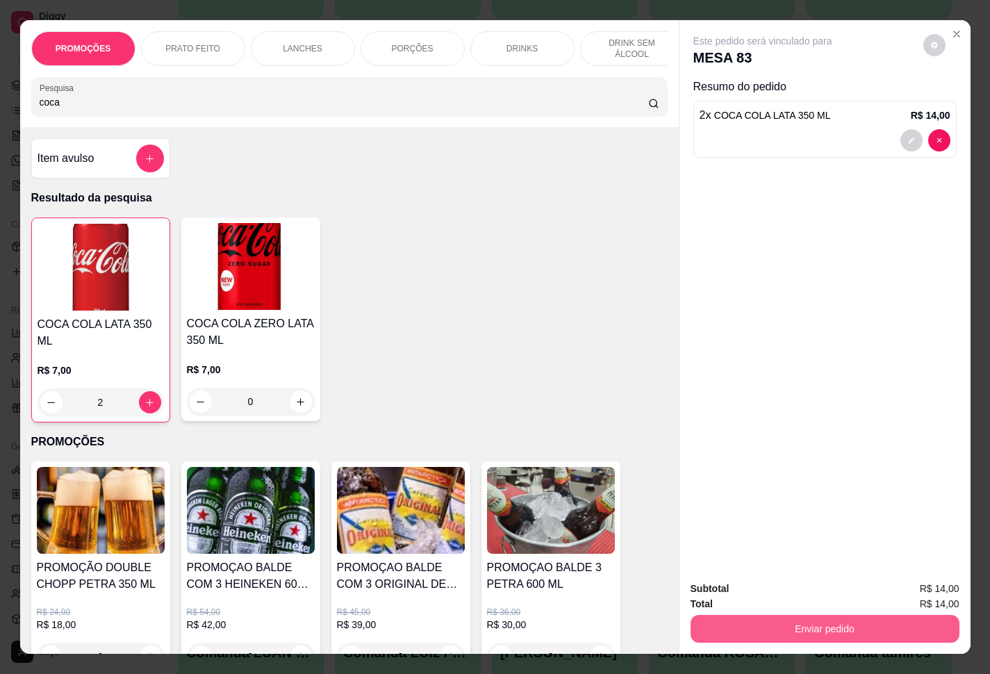
click at [742, 501] on button "Enviar pedido" at bounding box center [825, 629] width 269 height 28
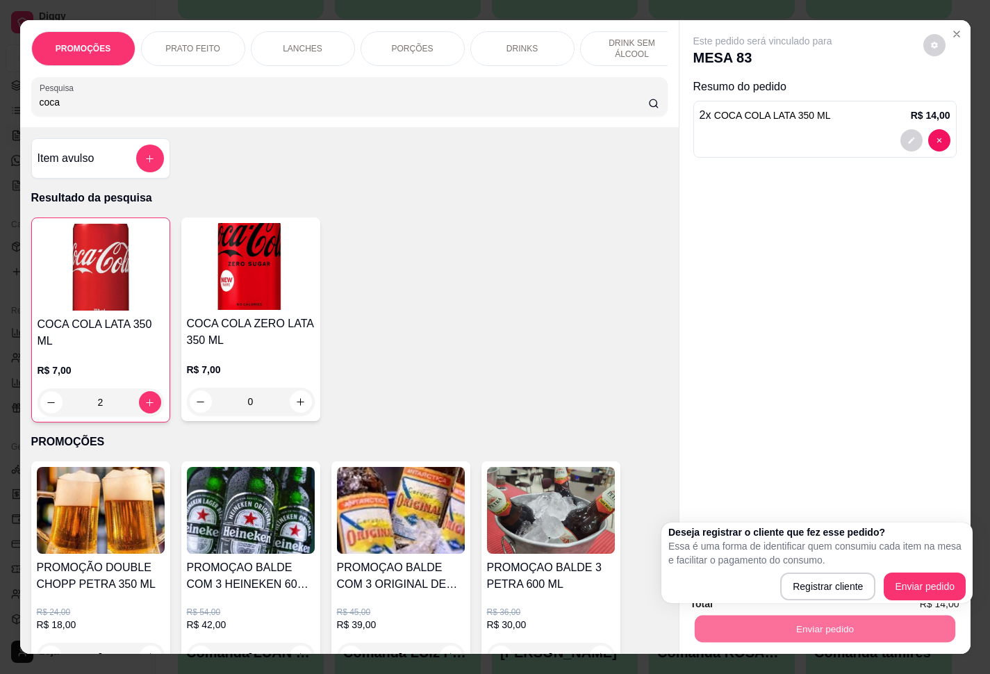
click at [742, 455] on div "Este pedido será vinculado para MESA 83 Resumo do pedido 2 x COCA COLA LATA 350…" at bounding box center [825, 295] width 291 height 550
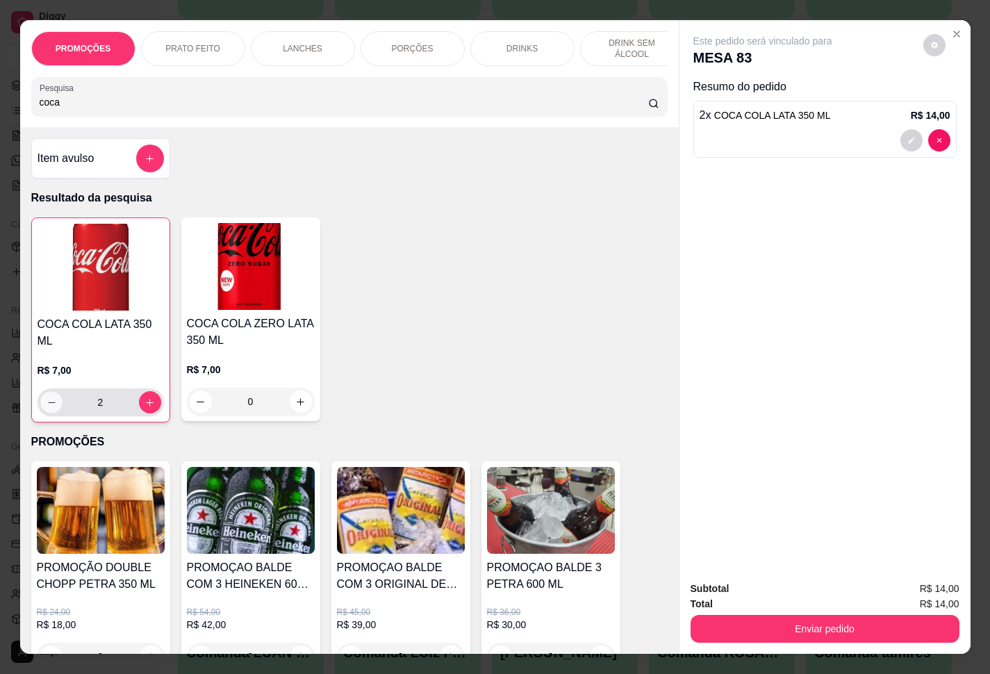
click at [47, 408] on icon "decrease-product-quantity" at bounding box center [51, 403] width 10 height 10
type input "1"
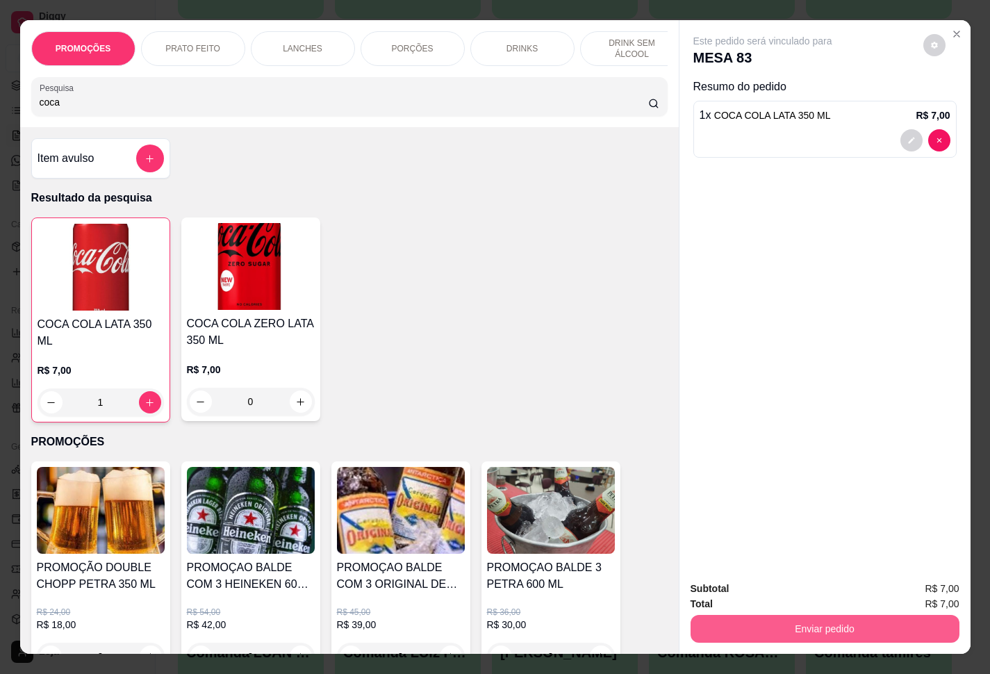
click at [742, 501] on button "Enviar pedido" at bounding box center [825, 629] width 269 height 28
click at [742, 501] on button "Enviar pedido" at bounding box center [921, 587] width 79 height 26
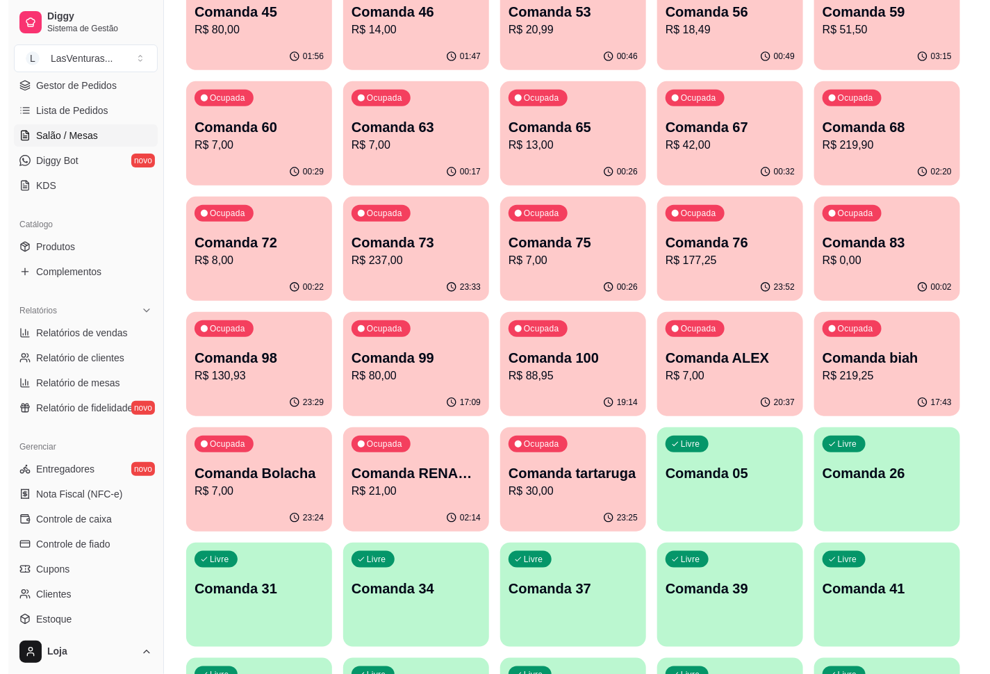
scroll to position [0, 0]
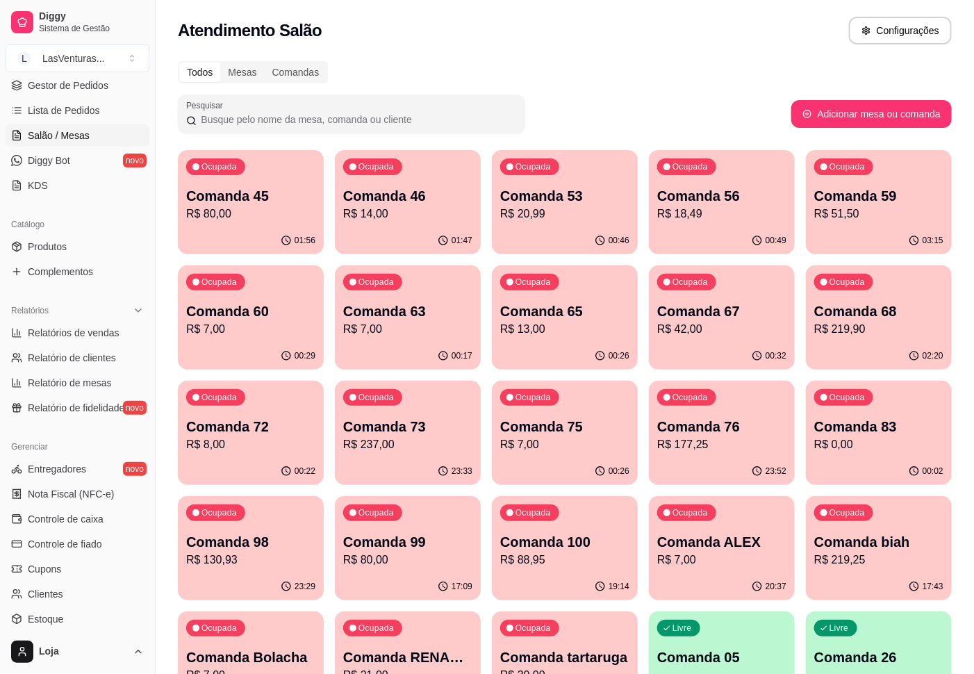
click at [703, 211] on p "R$ 18,49" at bounding box center [721, 214] width 129 height 17
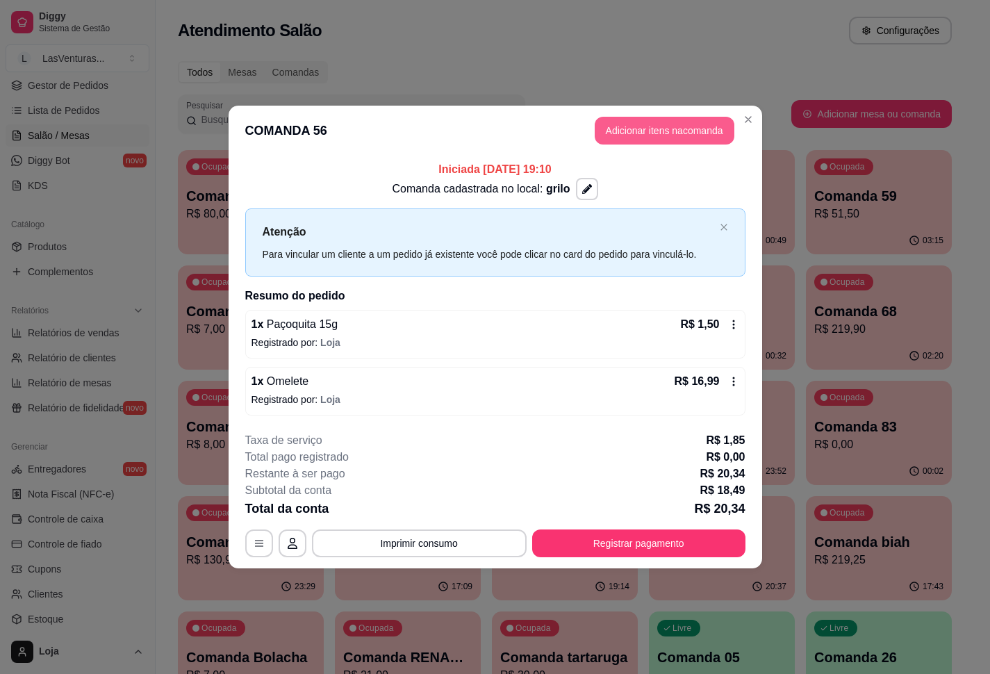
click at [664, 134] on button "Adicionar itens na comanda" at bounding box center [665, 131] width 140 height 28
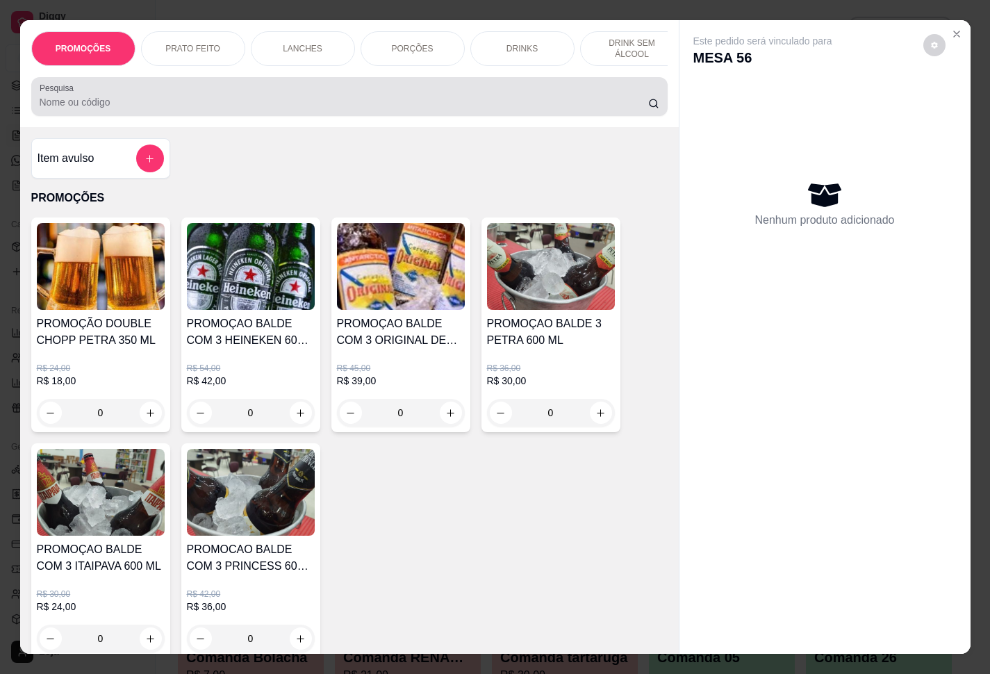
click at [124, 109] on input "Pesquisa" at bounding box center [344, 102] width 609 height 14
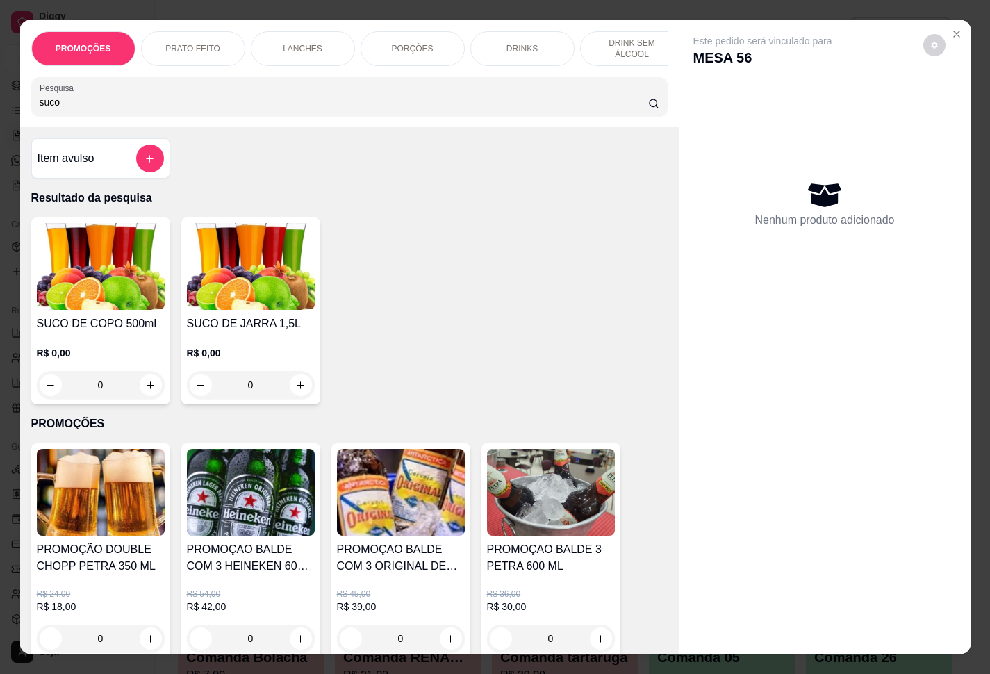
type input "suco"
click at [122, 360] on p "R$ 0,00" at bounding box center [101, 353] width 128 height 14
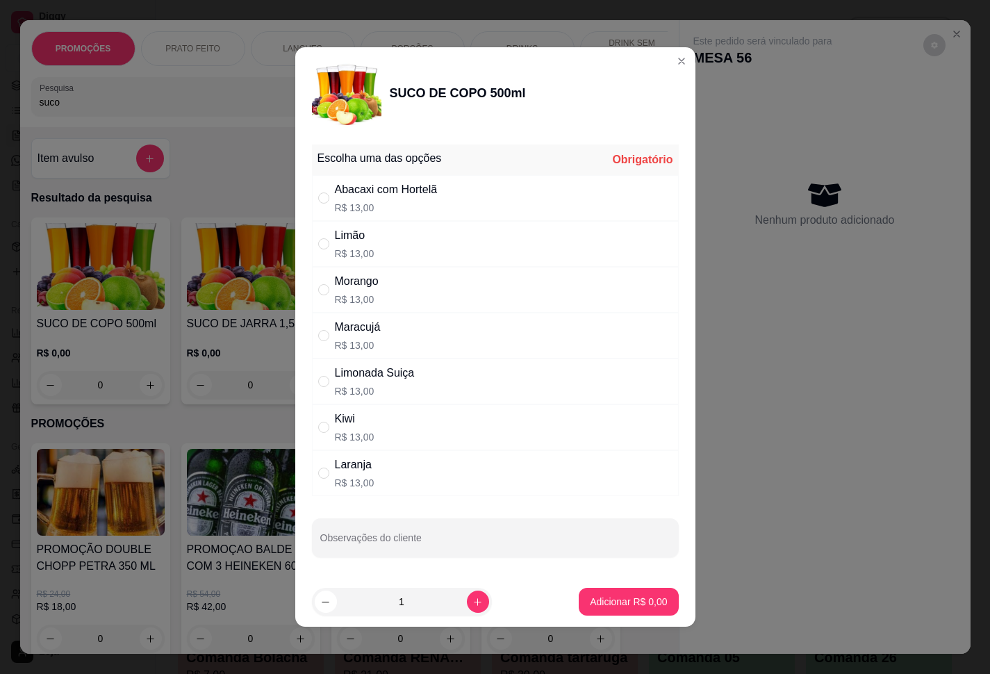
click at [351, 276] on div "Morango" at bounding box center [357, 281] width 44 height 17
radio input "true"
click at [615, 501] on button "Adicionar R$ 13,00" at bounding box center [625, 602] width 105 height 28
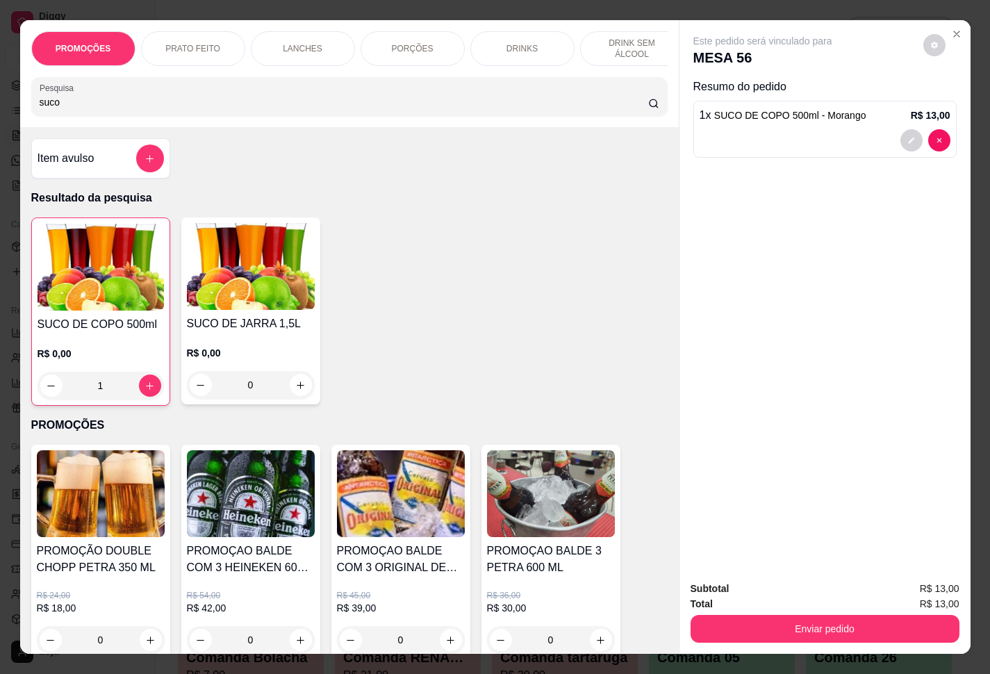
type input "1"
click at [742, 501] on button "Enviar pedido" at bounding box center [825, 629] width 269 height 28
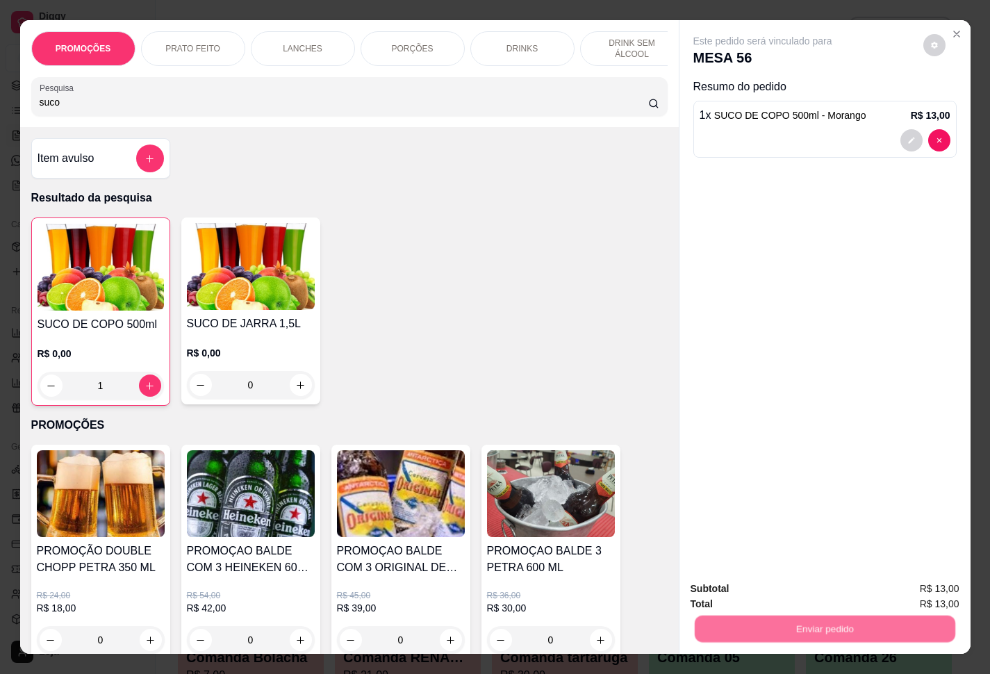
click at [742, 501] on button "Enviar pedido" at bounding box center [921, 587] width 79 height 26
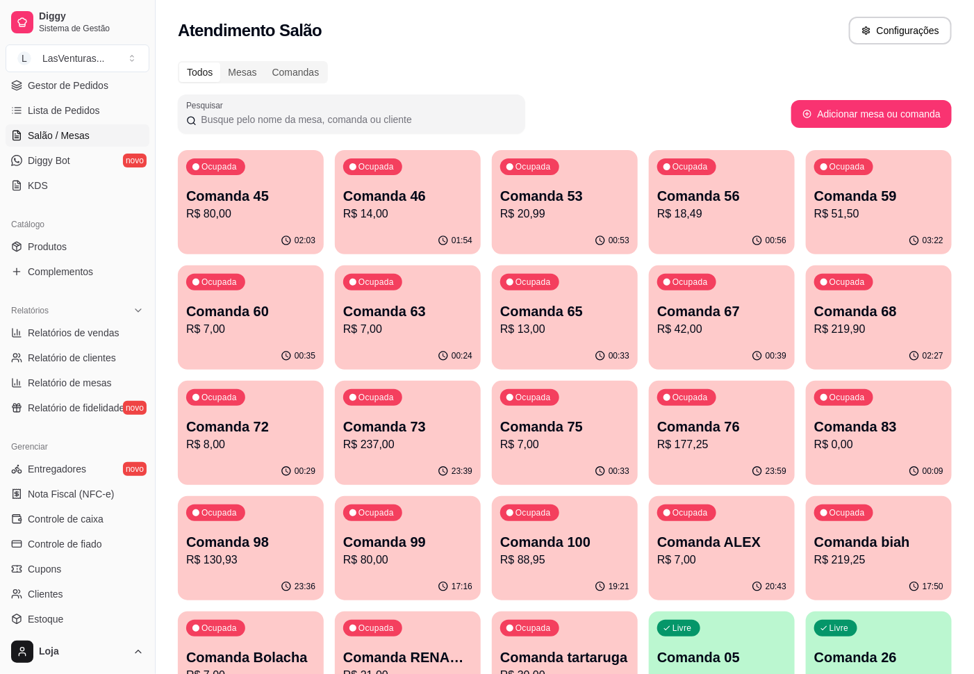
click at [569, 207] on p "R$ 20,99" at bounding box center [564, 214] width 129 height 17
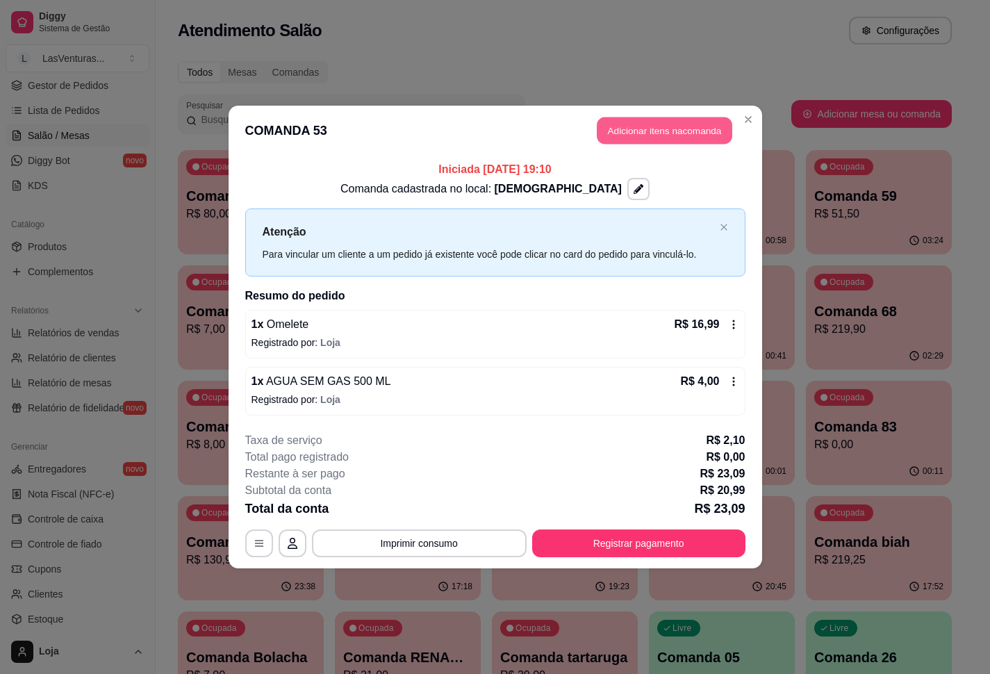
click at [618, 131] on button "Adicionar itens na comanda" at bounding box center [665, 130] width 136 height 27
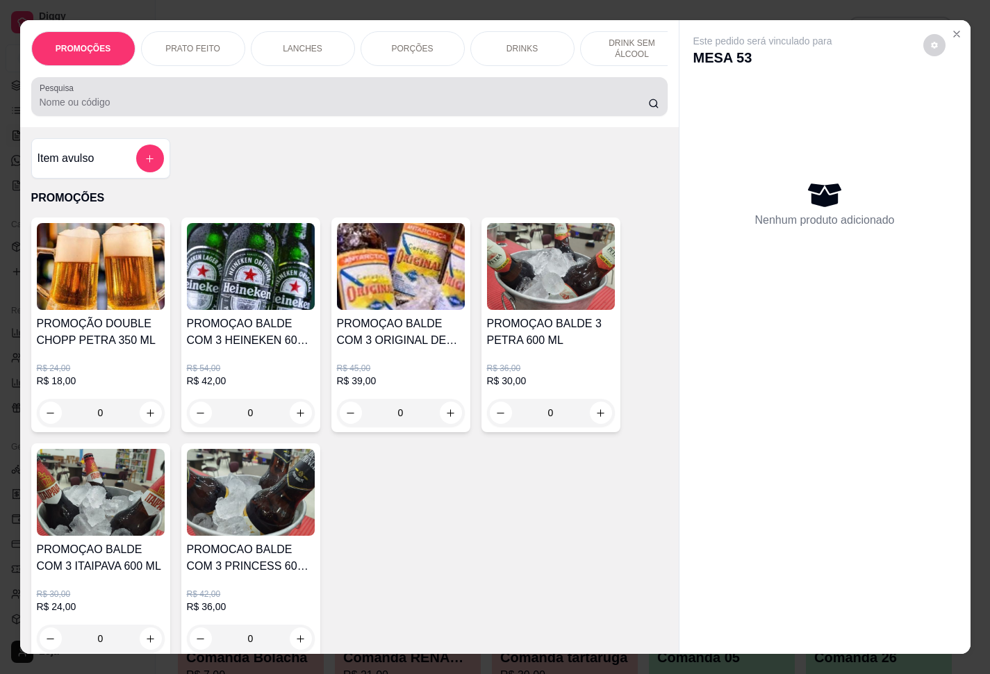
click at [324, 105] on input "Pesquisa" at bounding box center [344, 102] width 609 height 14
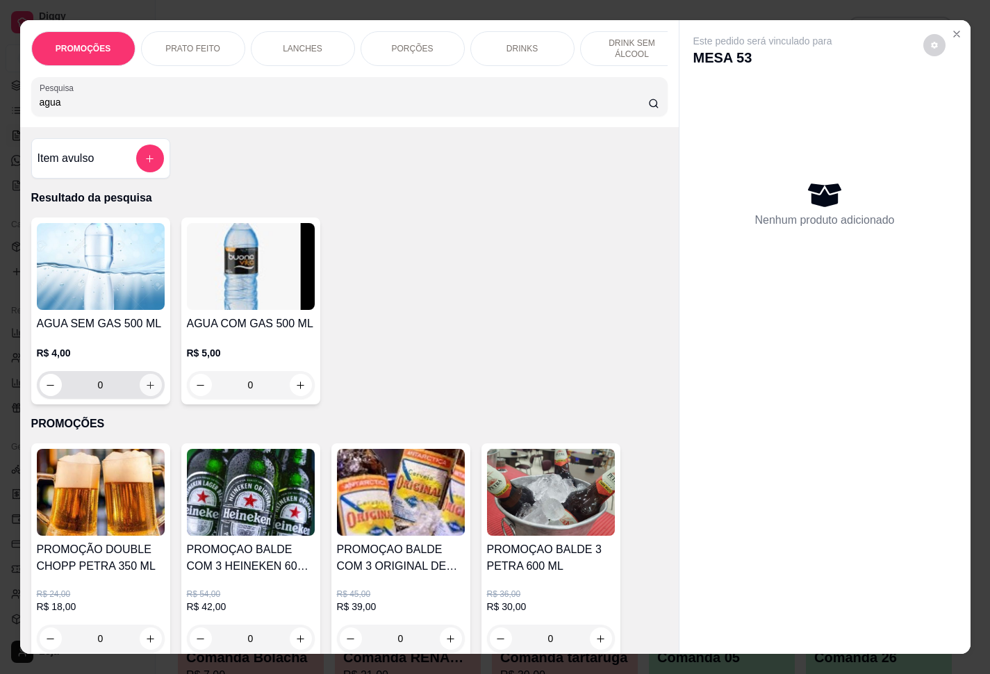
type input "agua"
click at [147, 391] on icon "increase-product-quantity" at bounding box center [150, 385] width 10 height 10
type input "1"
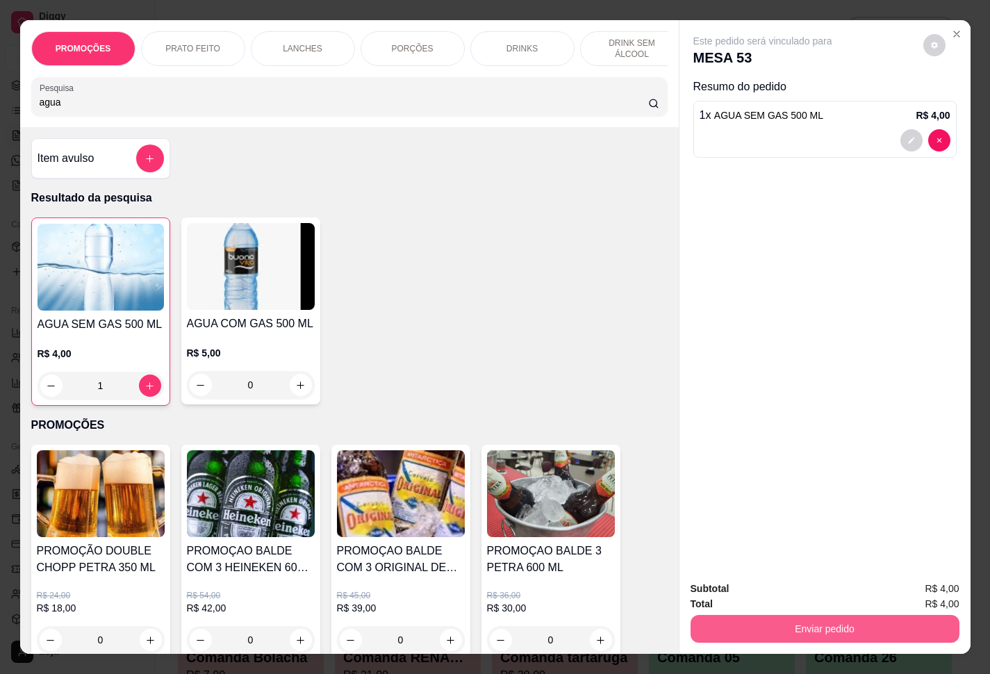
click at [742, 501] on button "Enviar pedido" at bounding box center [825, 629] width 269 height 28
click at [742, 501] on button "Enviar pedido" at bounding box center [921, 587] width 76 height 26
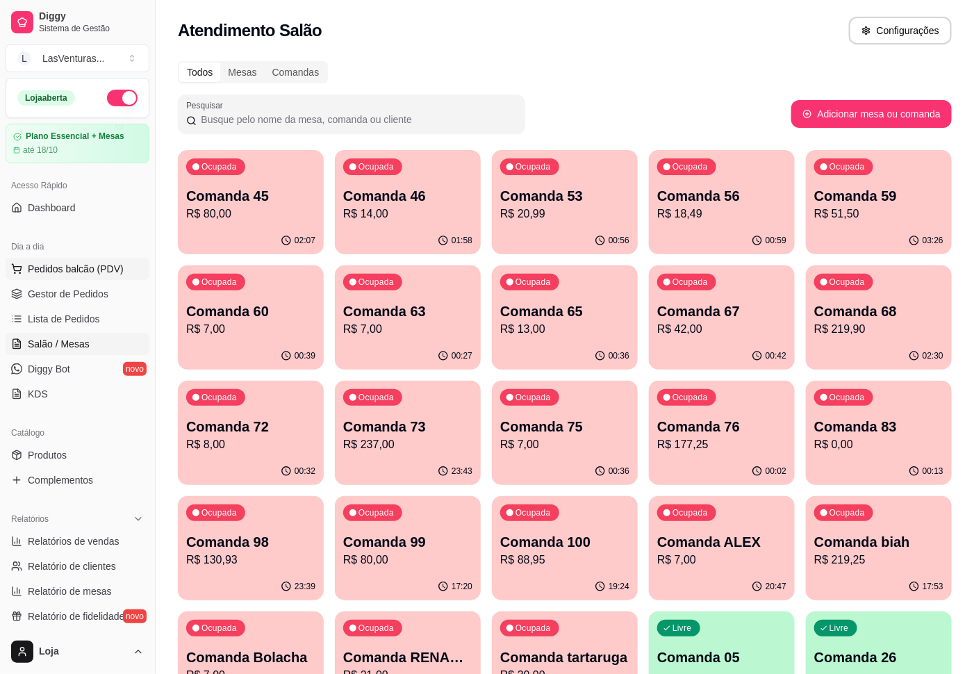
click at [71, 276] on span "Pedidos balcão (PDV)" at bounding box center [76, 269] width 96 height 14
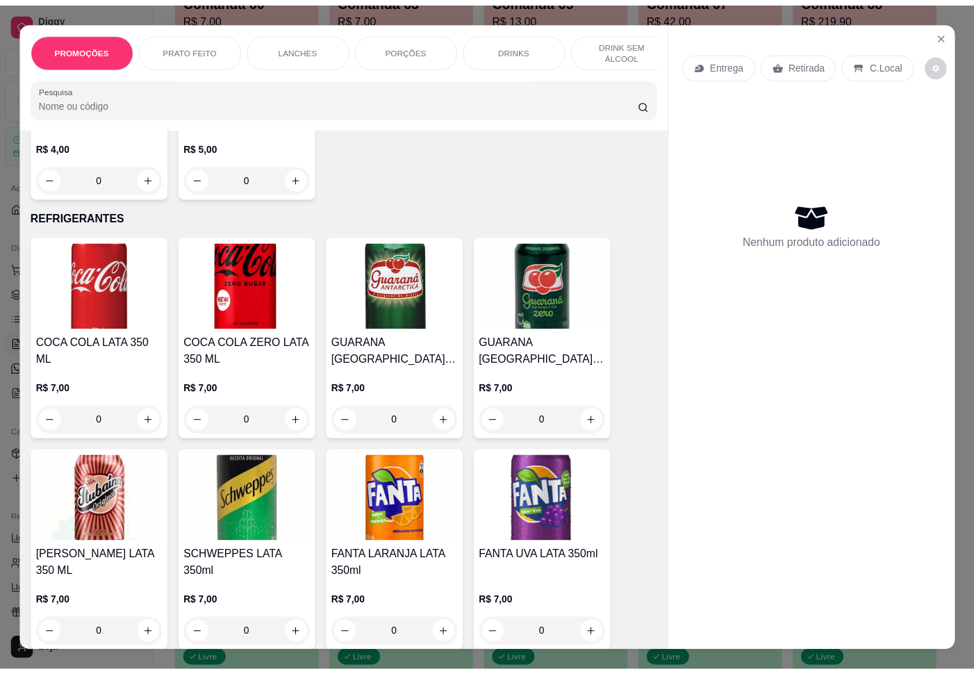
scroll to position [3638, 0]
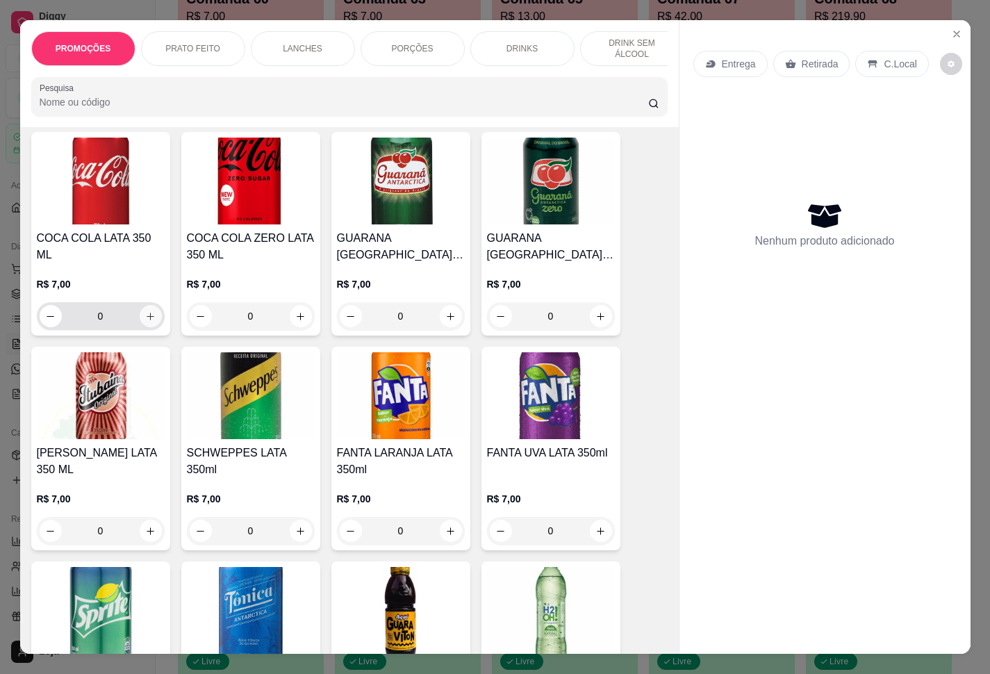
click at [146, 322] on icon "increase-product-quantity" at bounding box center [150, 316] width 10 height 10
type input "1"
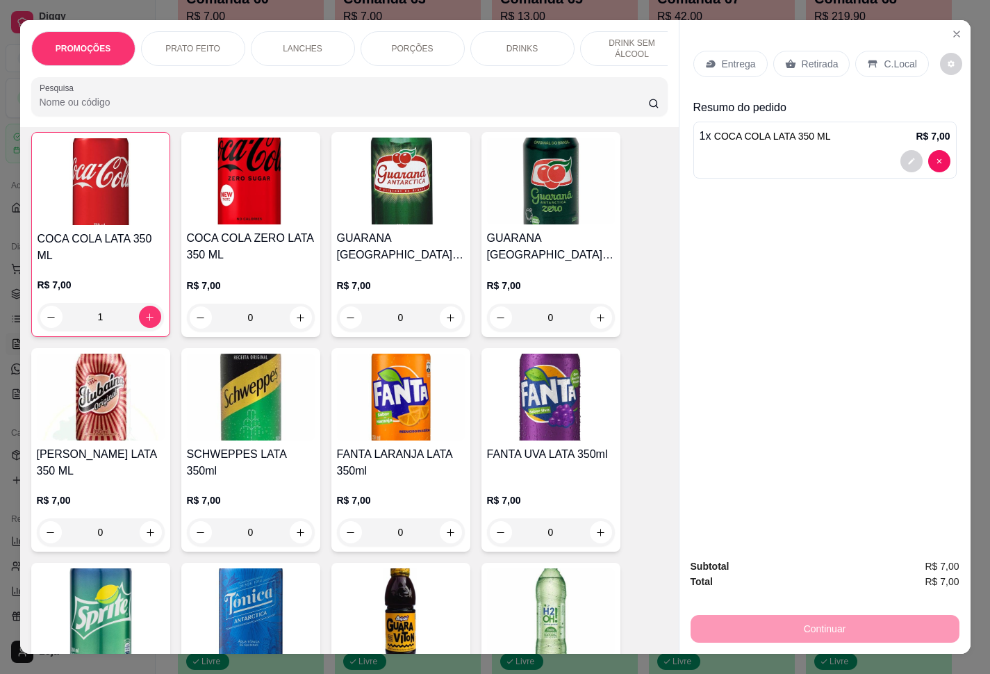
drag, startPoint x: 794, startPoint y: 57, endPoint x: 805, endPoint y: 486, distance: 428.9
click at [742, 57] on p "Retirada" at bounding box center [820, 64] width 37 height 14
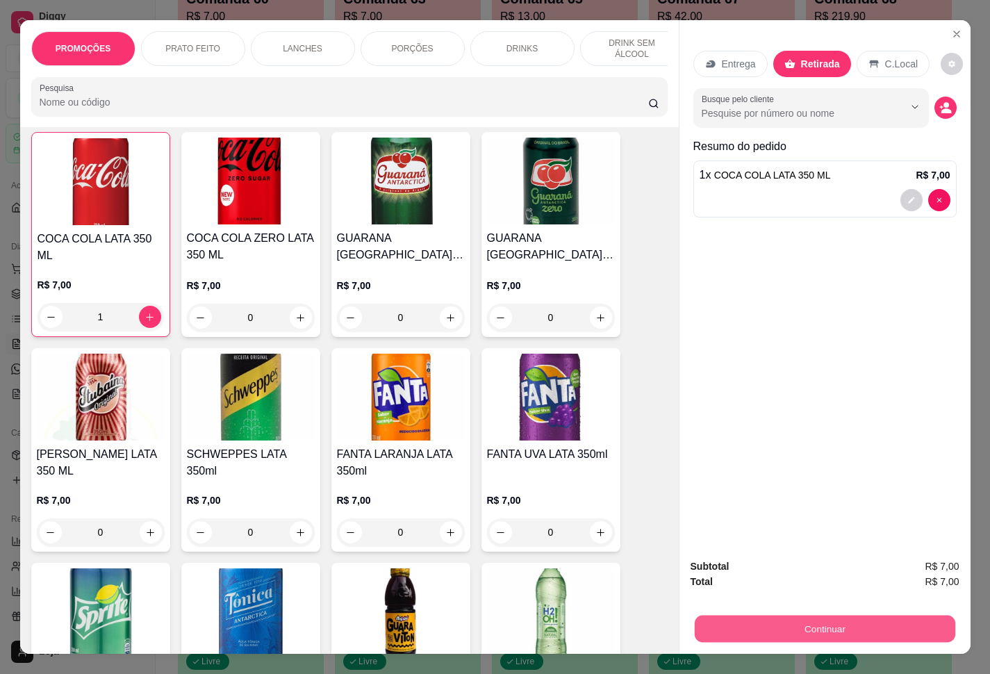
click at [742, 501] on button "Continuar" at bounding box center [824, 629] width 261 height 27
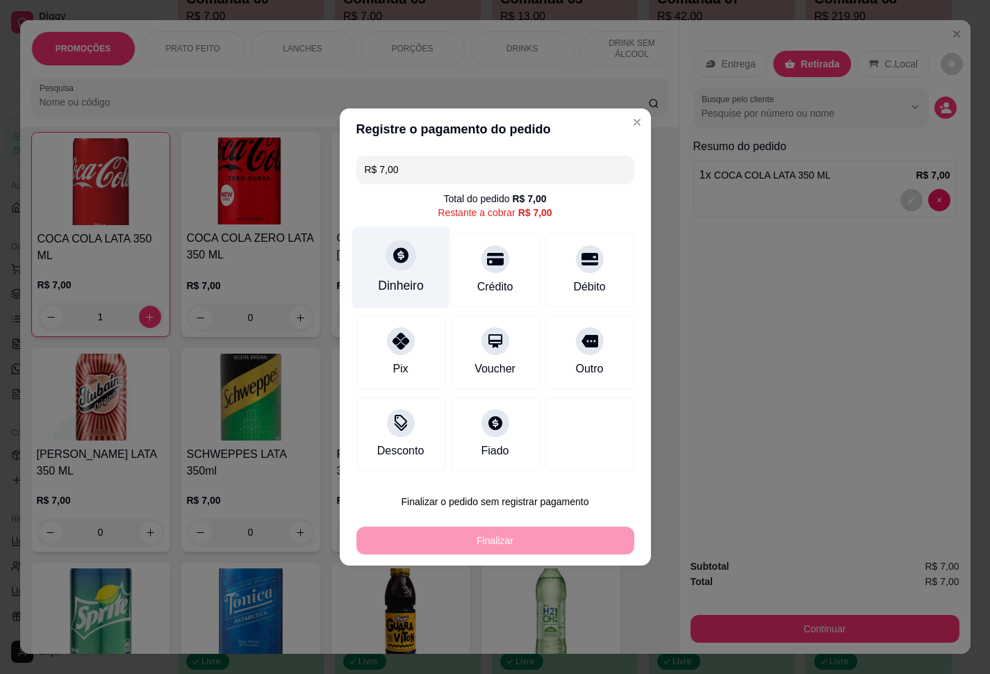
click at [399, 256] on icon at bounding box center [400, 255] width 18 height 18
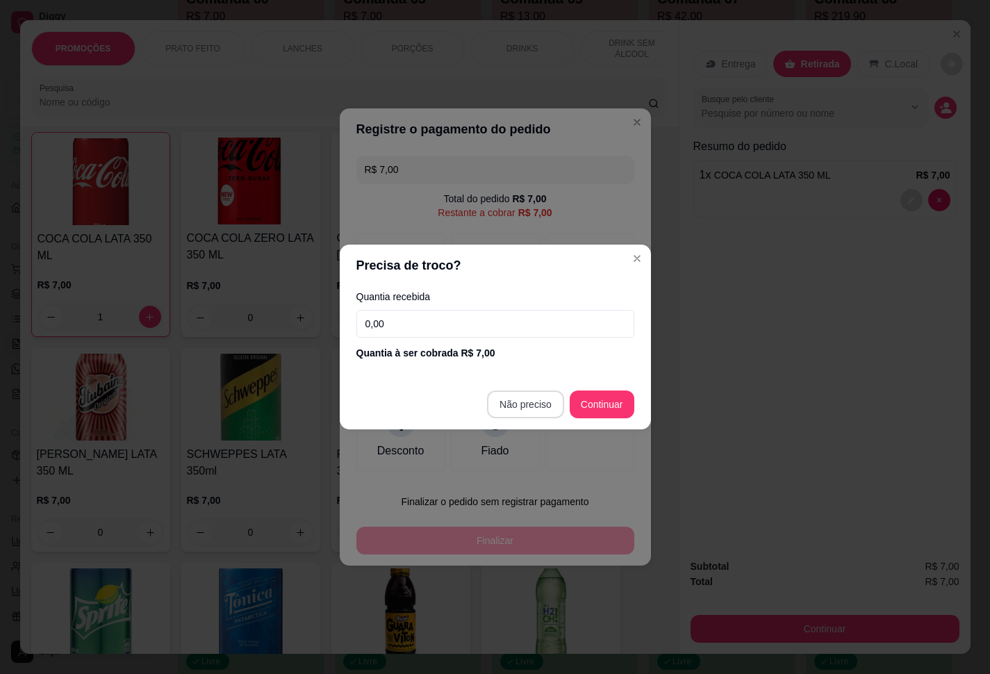
type input "R$ 0,00"
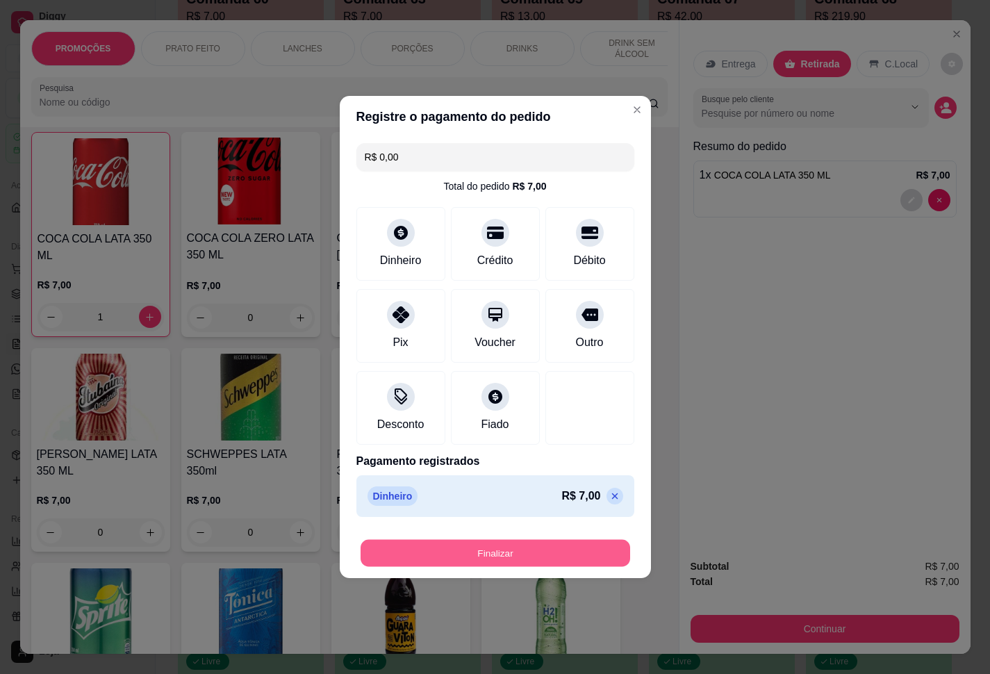
click at [578, 501] on button "Finalizar" at bounding box center [496, 553] width 270 height 27
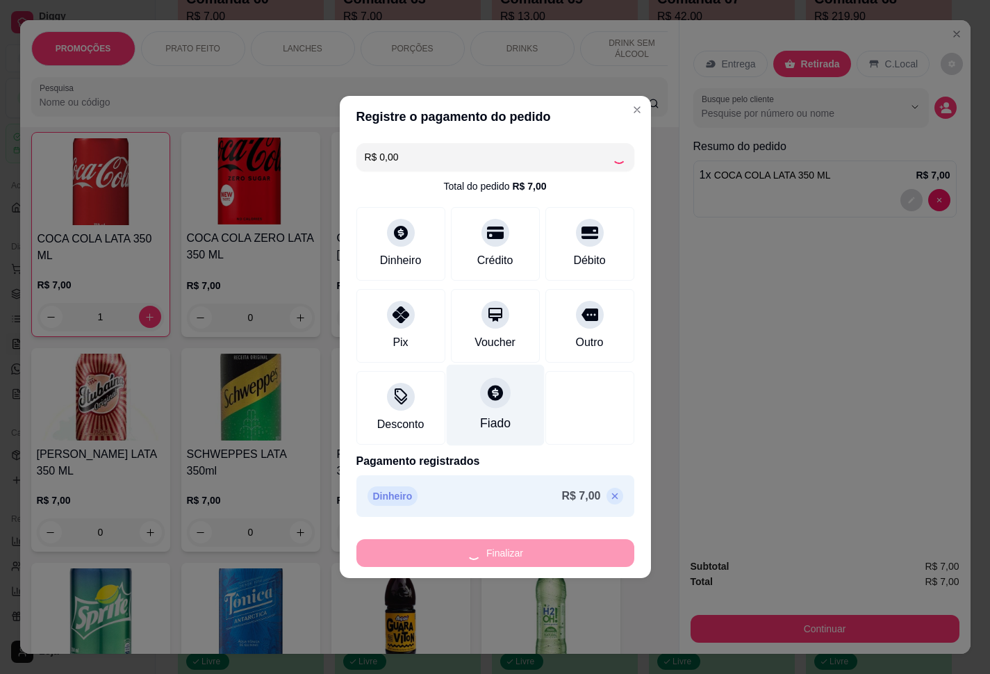
type input "0"
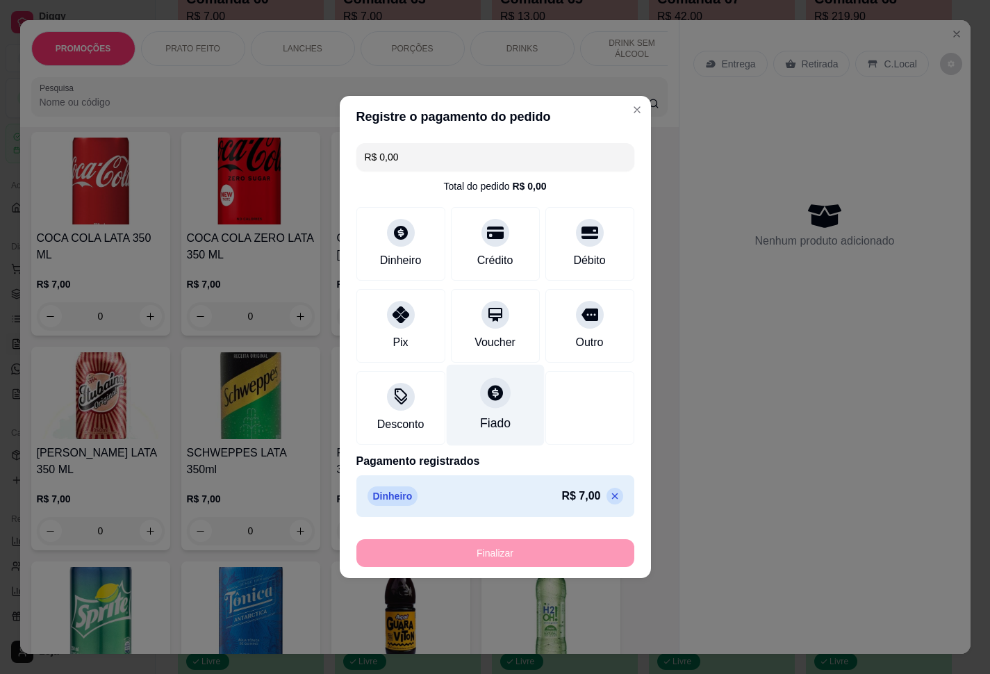
type input "-R$ 7,00"
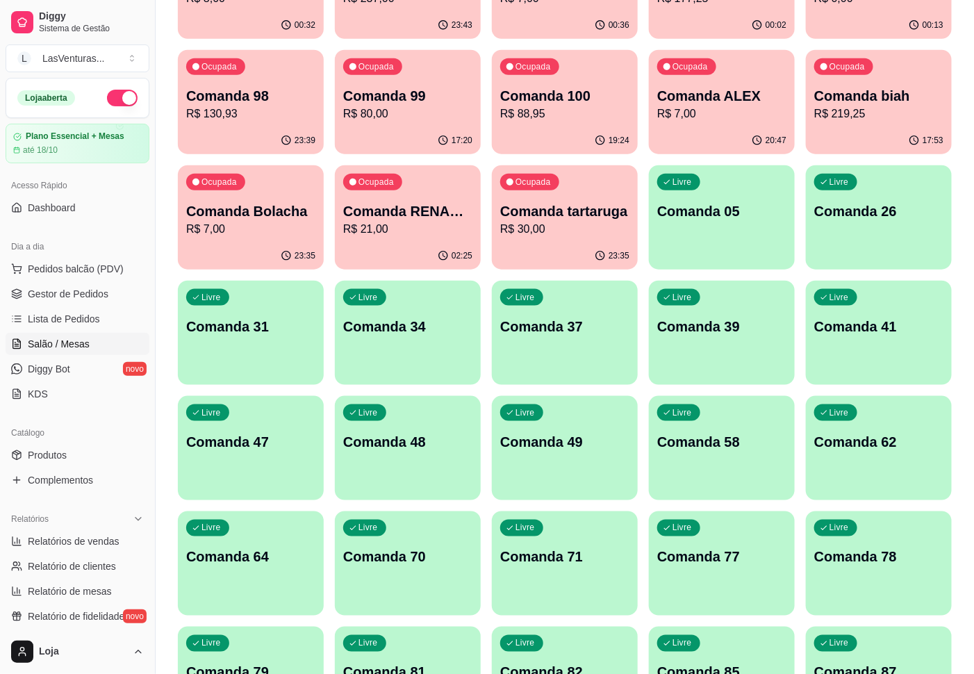
scroll to position [730, 0]
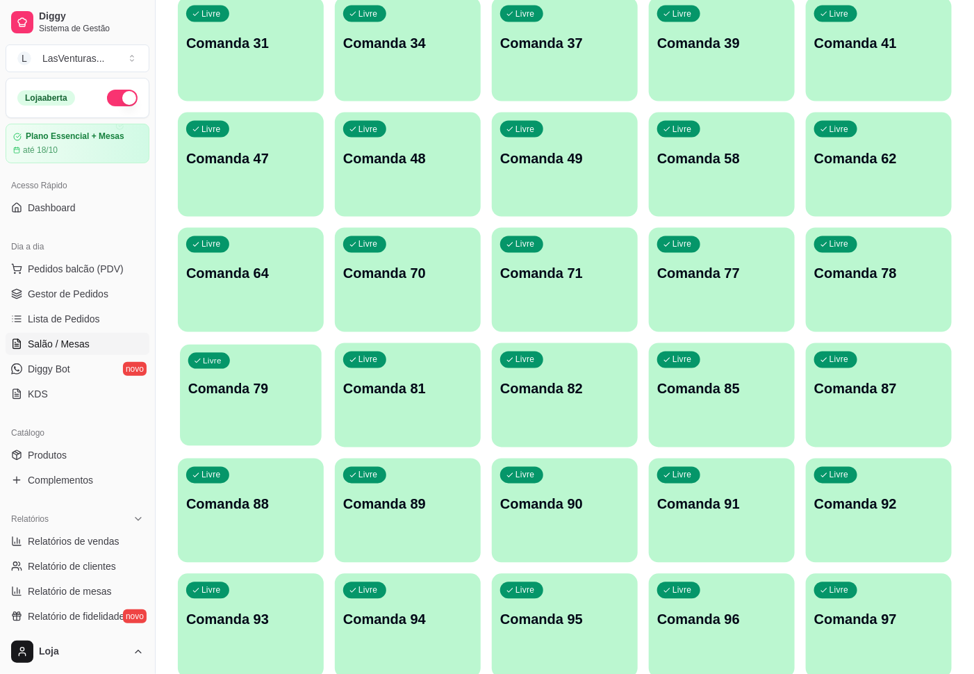
click at [271, 377] on div "Livre Comanda 79" at bounding box center [251, 387] width 142 height 85
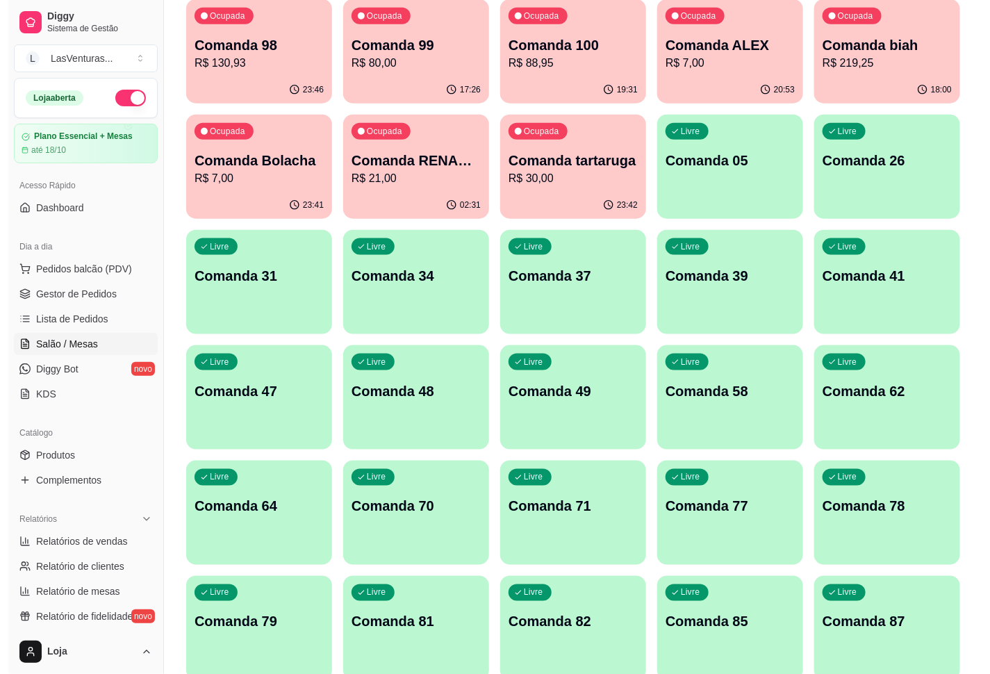
scroll to position [938, 0]
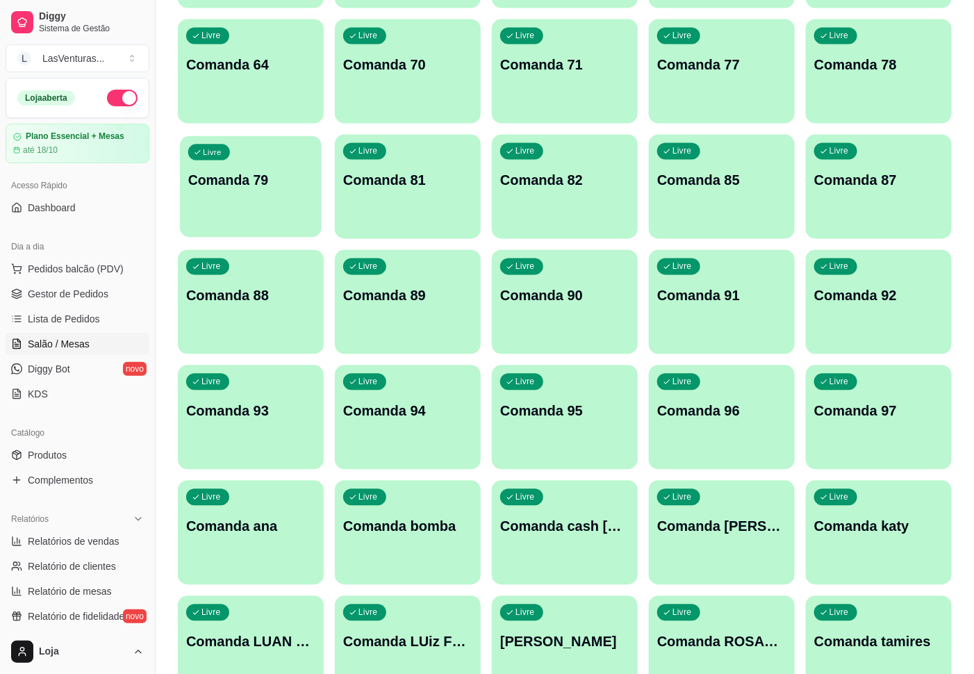
click at [265, 207] on div "Livre Comanda 79" at bounding box center [251, 178] width 142 height 85
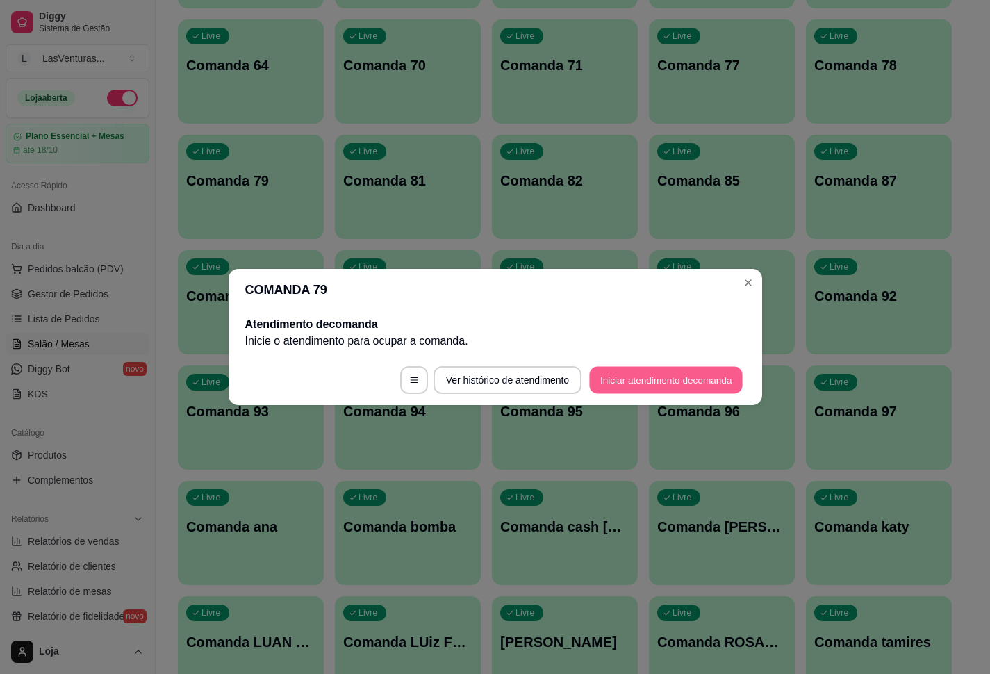
click at [736, 380] on button "Iniciar atendimento de comanda" at bounding box center [667, 380] width 154 height 27
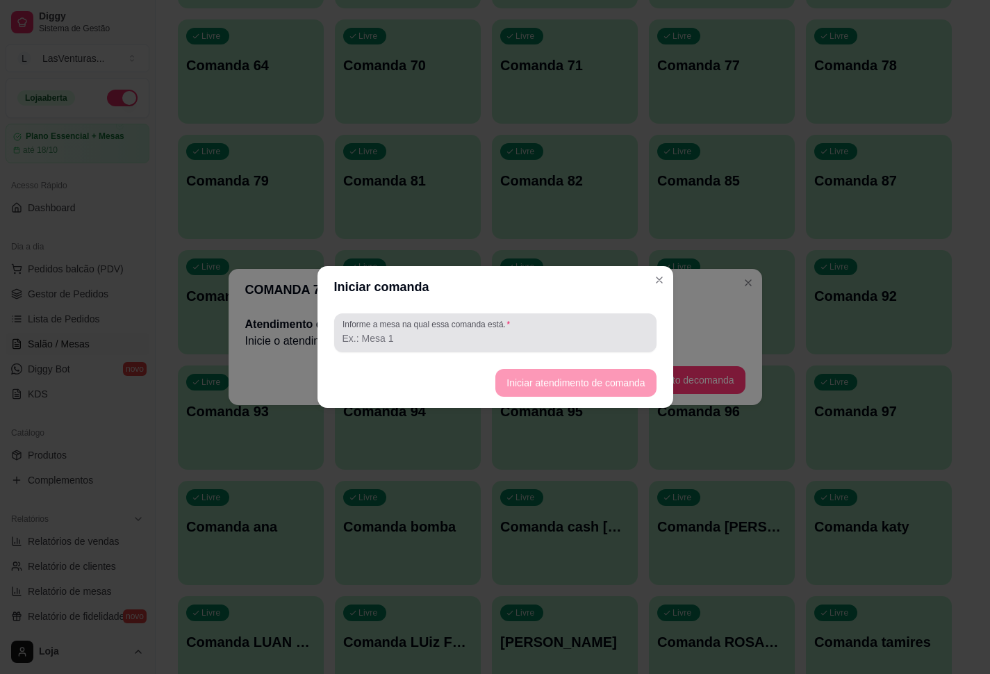
drag, startPoint x: 587, startPoint y: 330, endPoint x: 582, endPoint y: 336, distance: 7.4
click at [582, 336] on div at bounding box center [496, 333] width 306 height 28
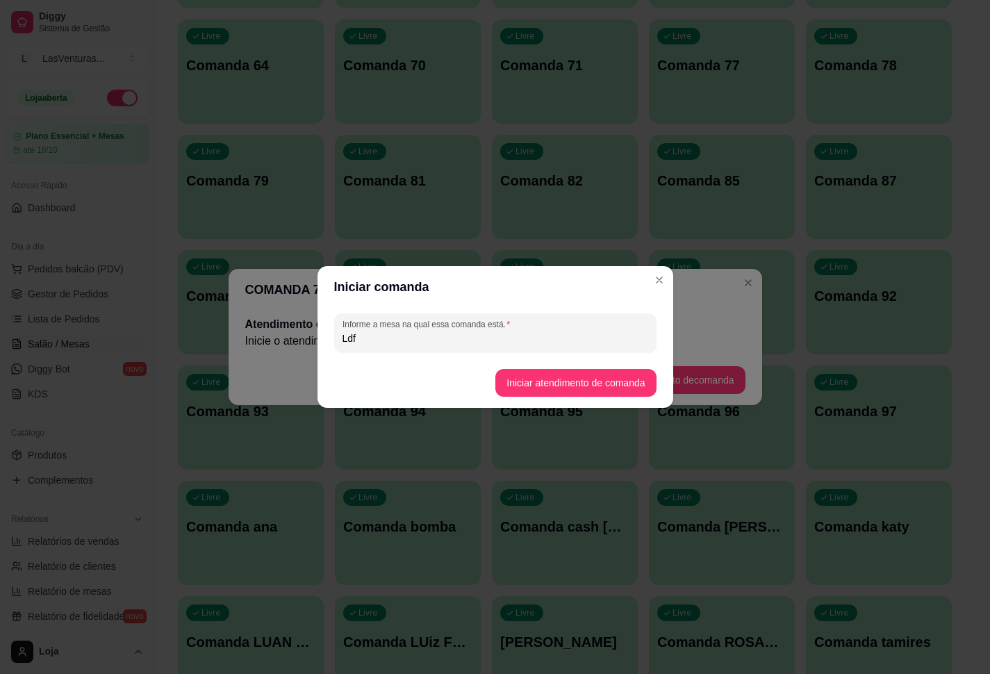
type input "Ldf"
click at [618, 403] on footer "Iniciar atendimento de comanda" at bounding box center [496, 383] width 356 height 50
click at [613, 388] on button "Iniciar atendimento de comanda" at bounding box center [576, 383] width 156 height 27
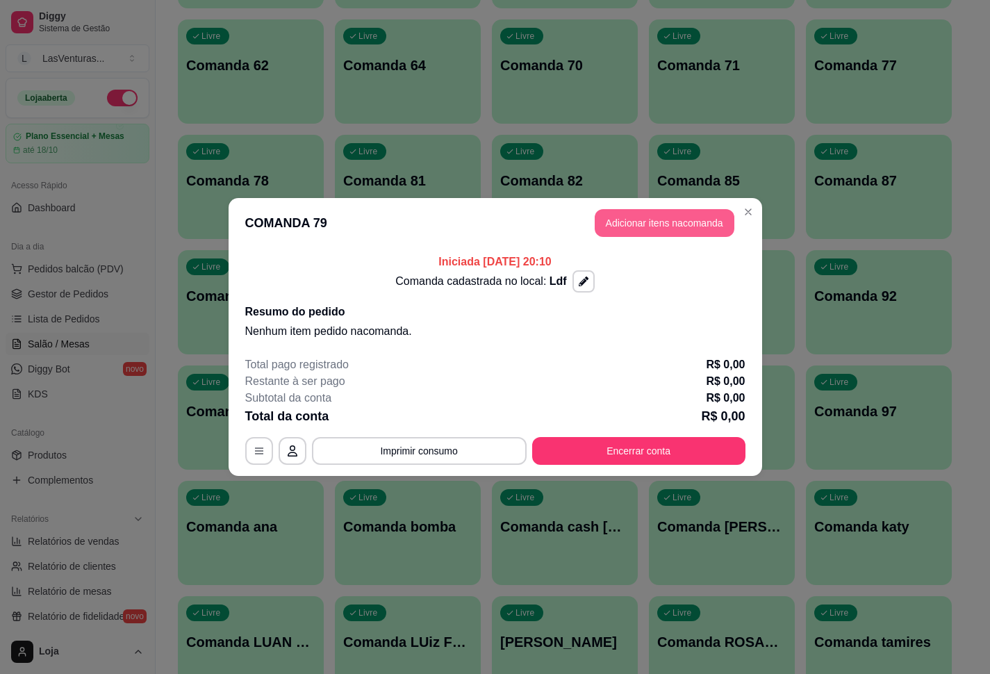
click at [710, 229] on button "Adicionar itens na comanda" at bounding box center [665, 223] width 140 height 28
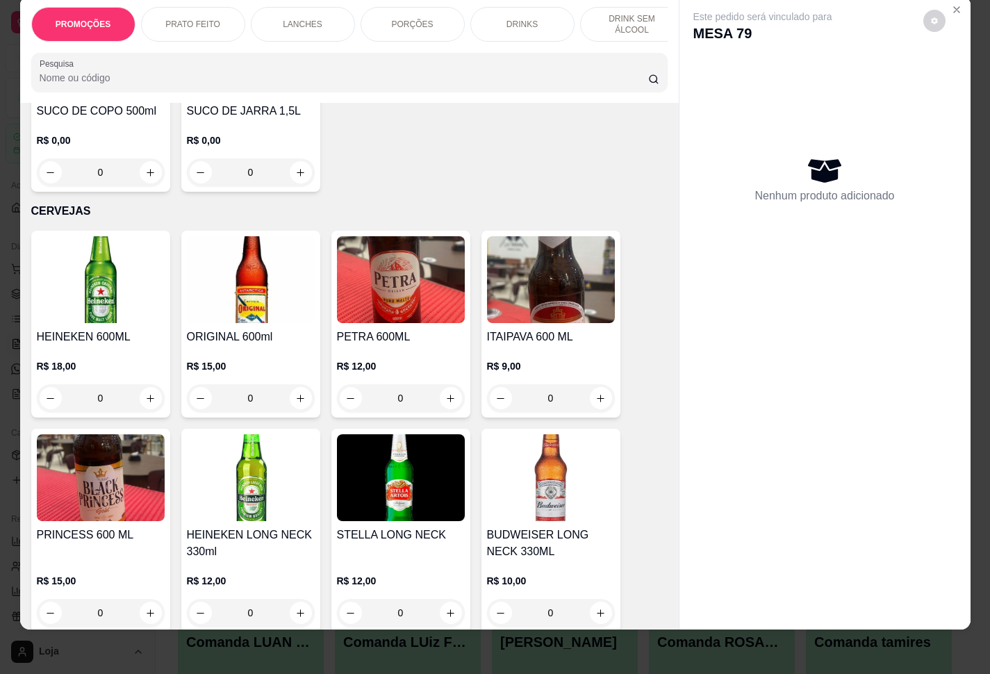
scroll to position [5733, 0]
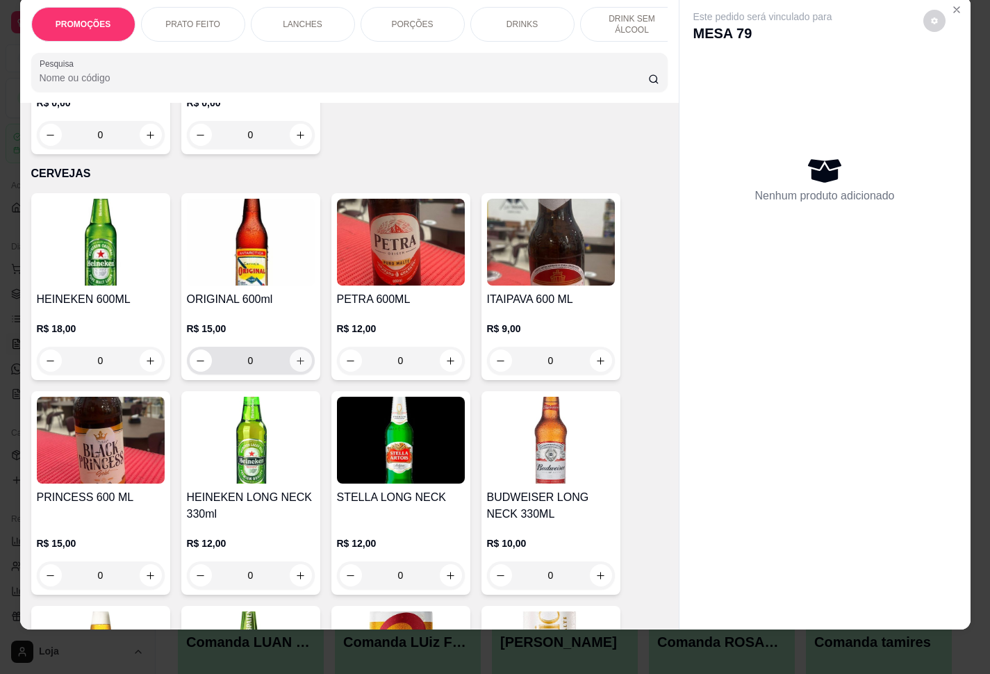
click at [295, 356] on icon "increase-product-quantity" at bounding box center [300, 361] width 10 height 10
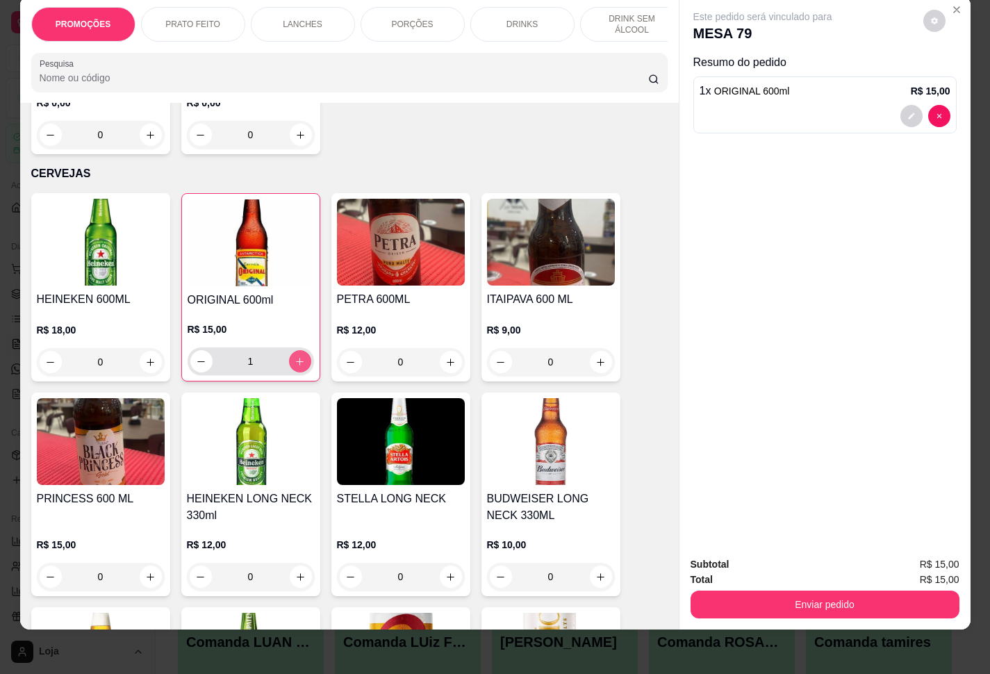
click at [295, 357] on icon "increase-product-quantity" at bounding box center [300, 362] width 10 height 10
type input "2"
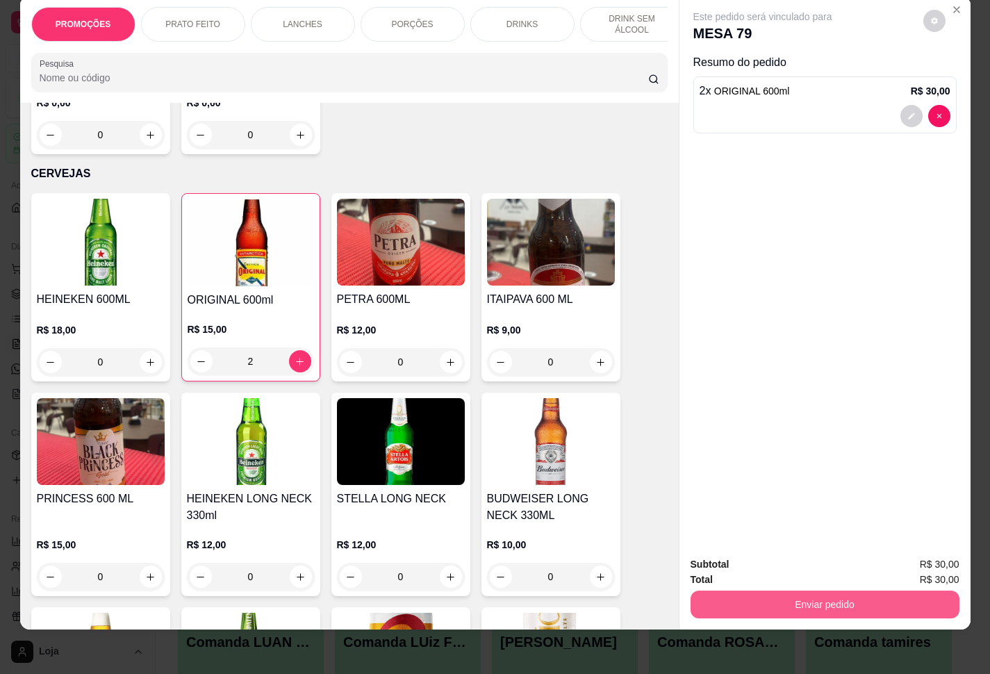
click at [742, 501] on button "Enviar pedido" at bounding box center [825, 605] width 269 height 28
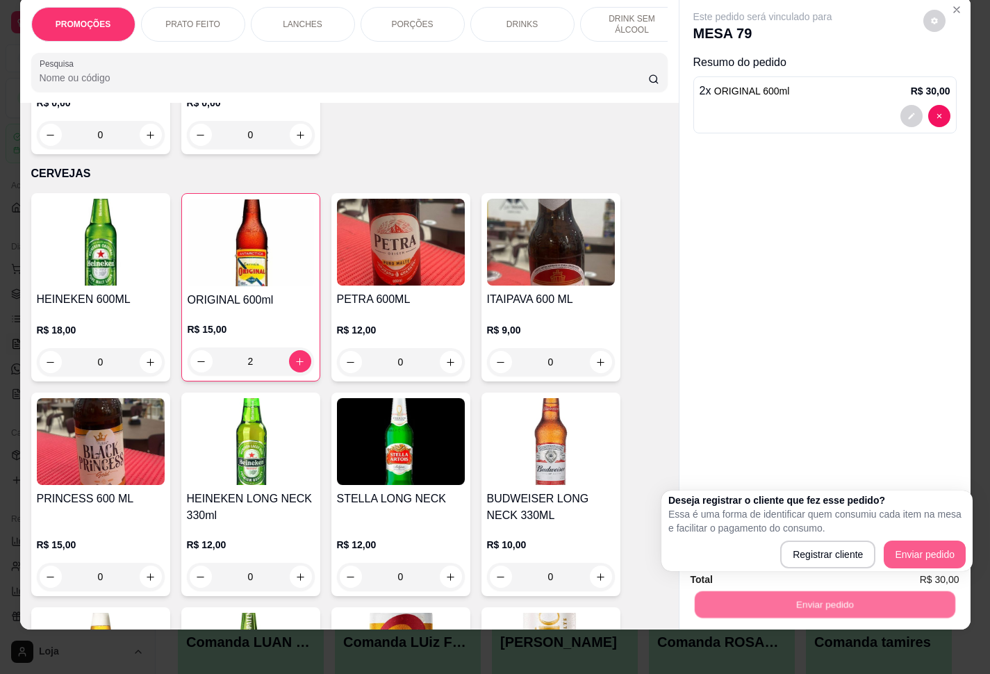
click at [742, 501] on div "Deseja registrar o cliente que fez esse pedido? Essa é uma forma de identificar…" at bounding box center [817, 531] width 311 height 81
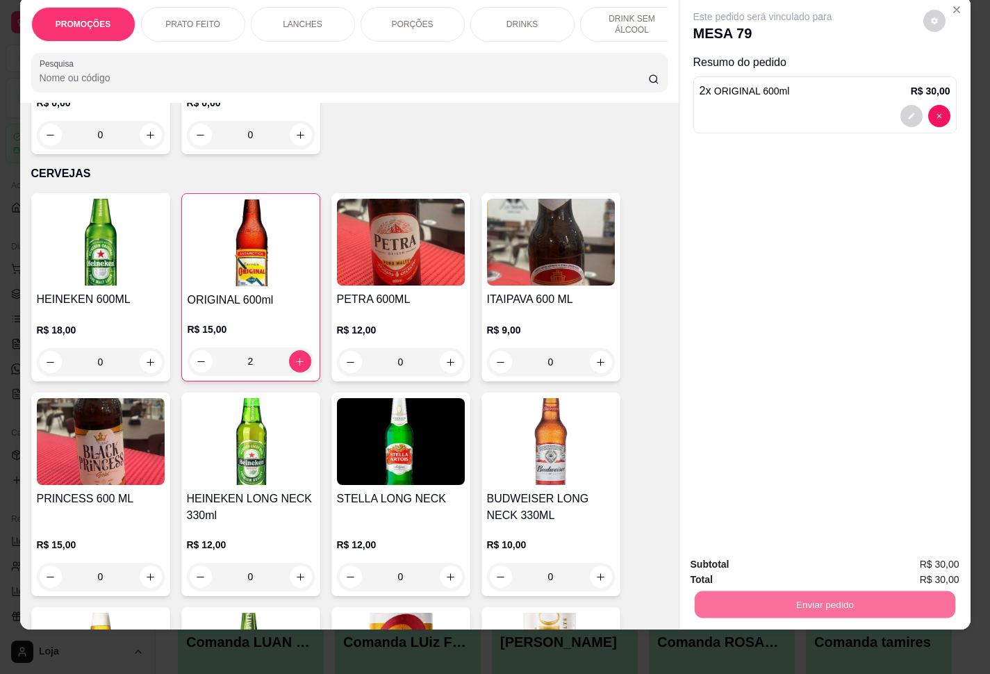
click at [742, 501] on button "Enviar pedido" at bounding box center [921, 555] width 79 height 26
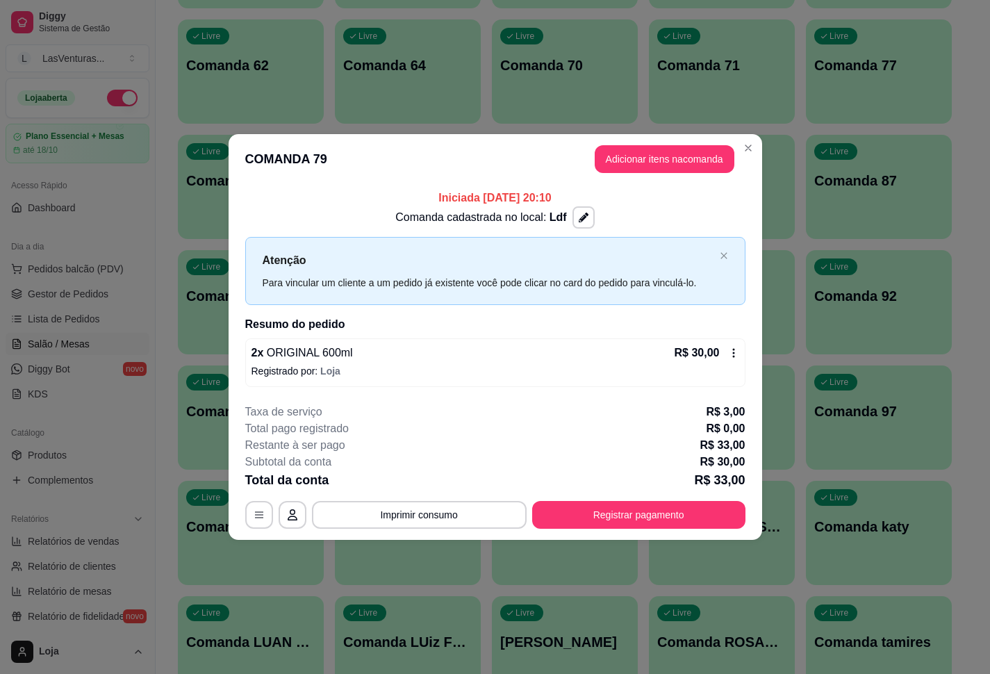
click at [636, 136] on header "COMANDA 79 Adicionar itens na comanda" at bounding box center [496, 159] width 534 height 50
click at [636, 147] on button "Adicionar itens na comanda" at bounding box center [665, 159] width 136 height 27
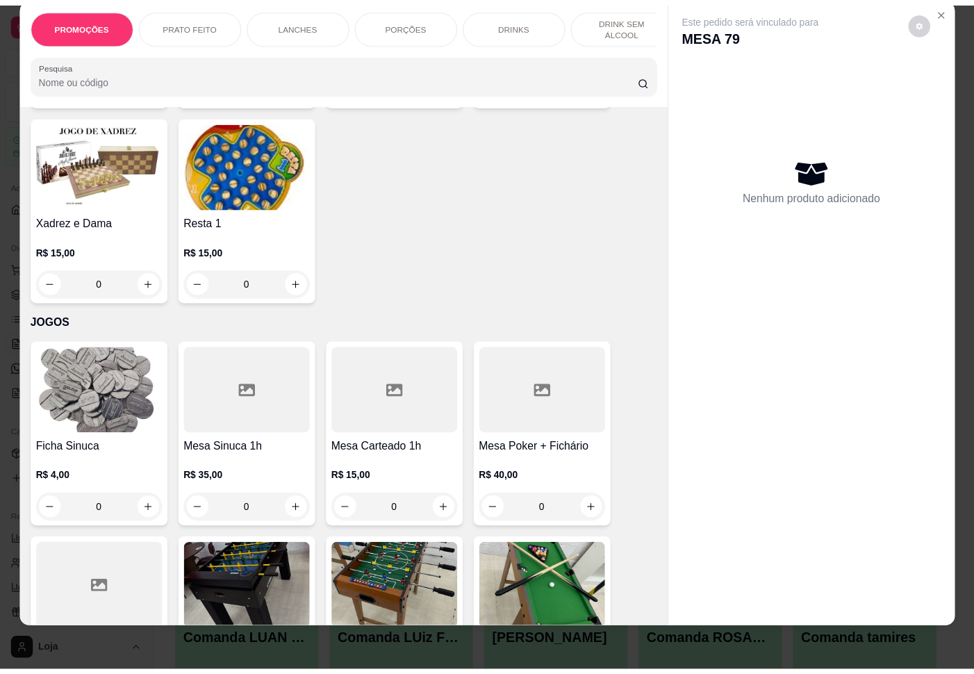
scroll to position [12926, 0]
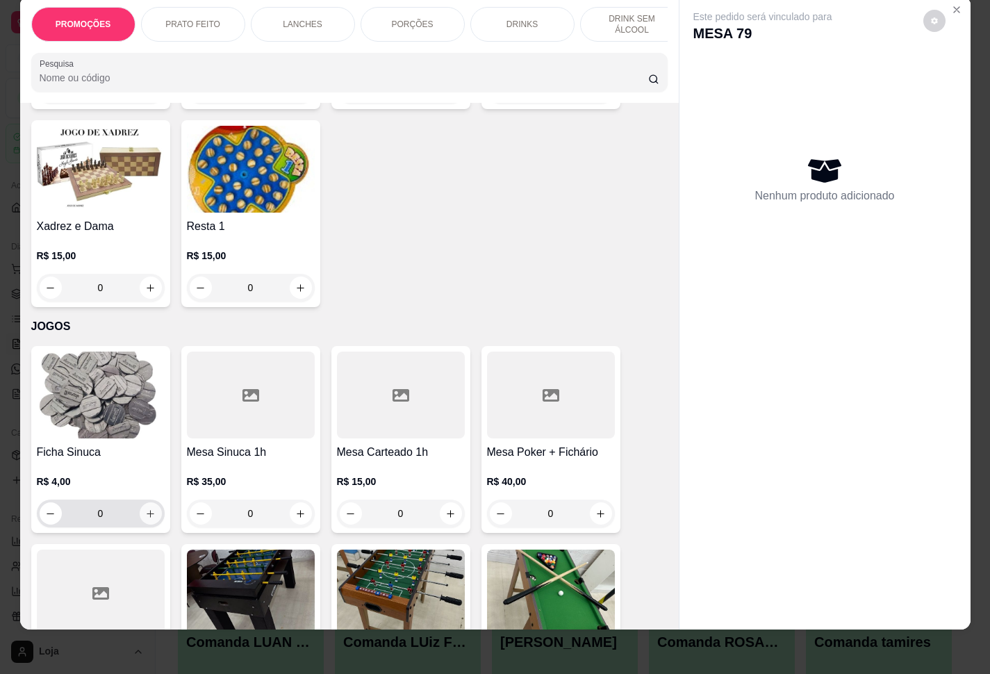
drag, startPoint x: 134, startPoint y: 421, endPoint x: 182, endPoint y: 428, distance: 48.5
click at [155, 434] on div "Ficha Sinuca R$ 4,00 0 Mesa Sinuca 1h R$ 35,00 0 Mesa Carteado 1h R$ 15,00 0 Me…" at bounding box center [349, 646] width 637 height 600
click at [145, 501] on icon "increase-product-quantity" at bounding box center [150, 514] width 10 height 10
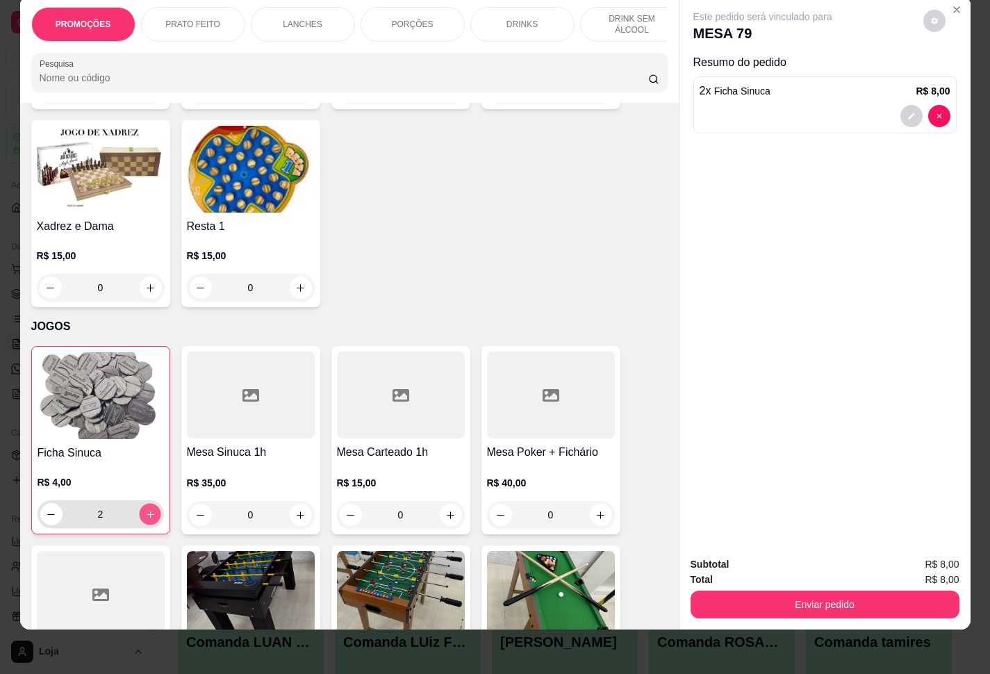
click at [154, 500] on div "2" at bounding box center [101, 514] width 126 height 28
click at [148, 501] on button "increase-product-quantity" at bounding box center [150, 515] width 22 height 22
type input "3"
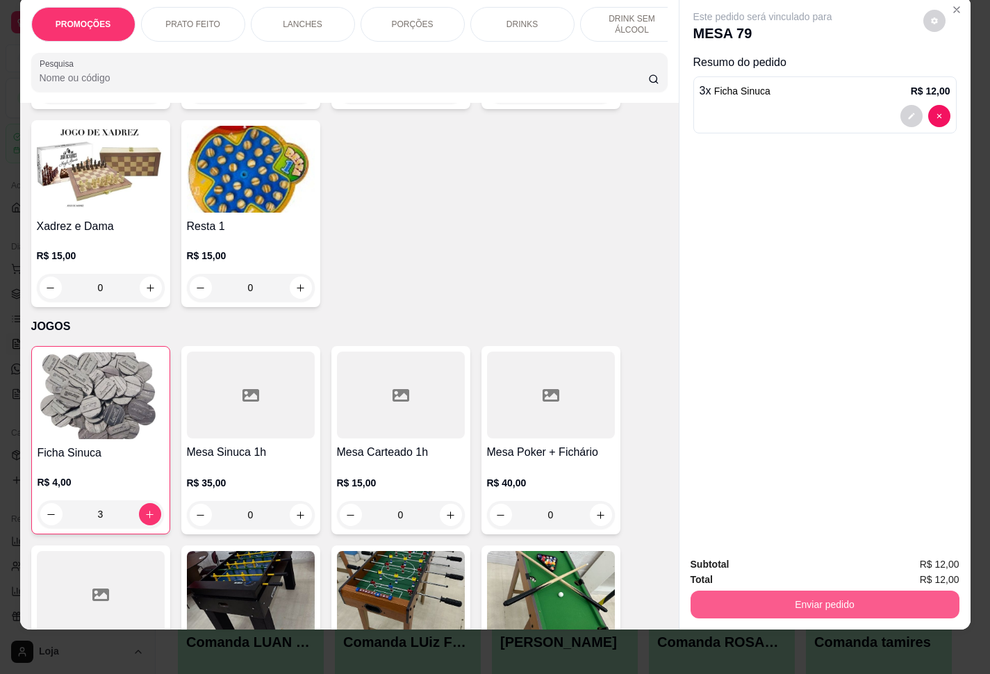
click at [742, 501] on button "Enviar pedido" at bounding box center [825, 605] width 269 height 28
click at [742, 501] on button "Enviar pedido" at bounding box center [921, 555] width 79 height 26
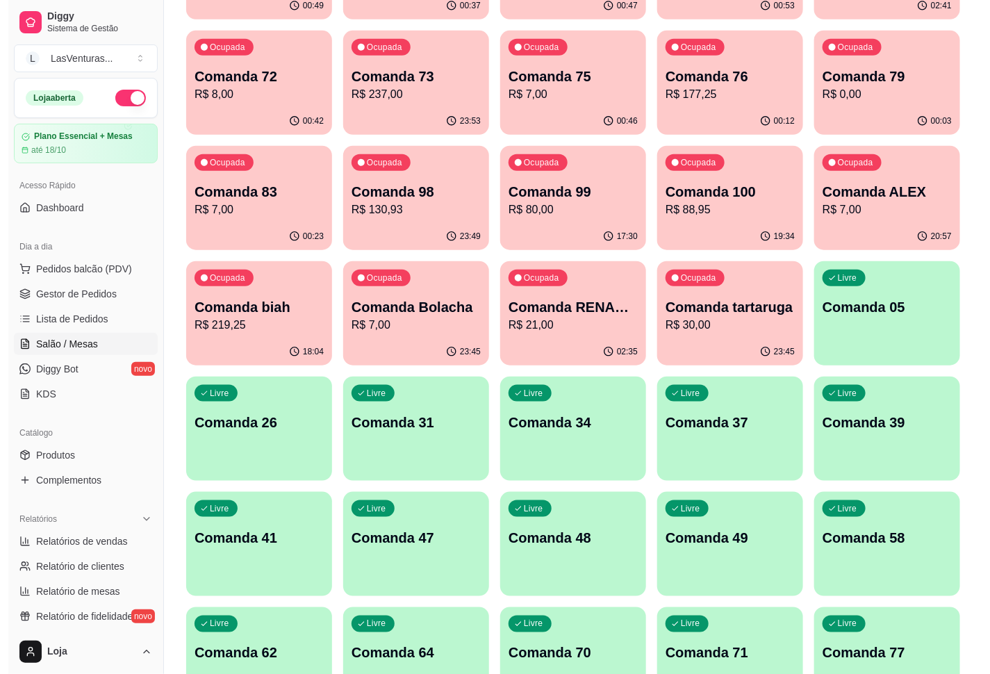
scroll to position [0, 0]
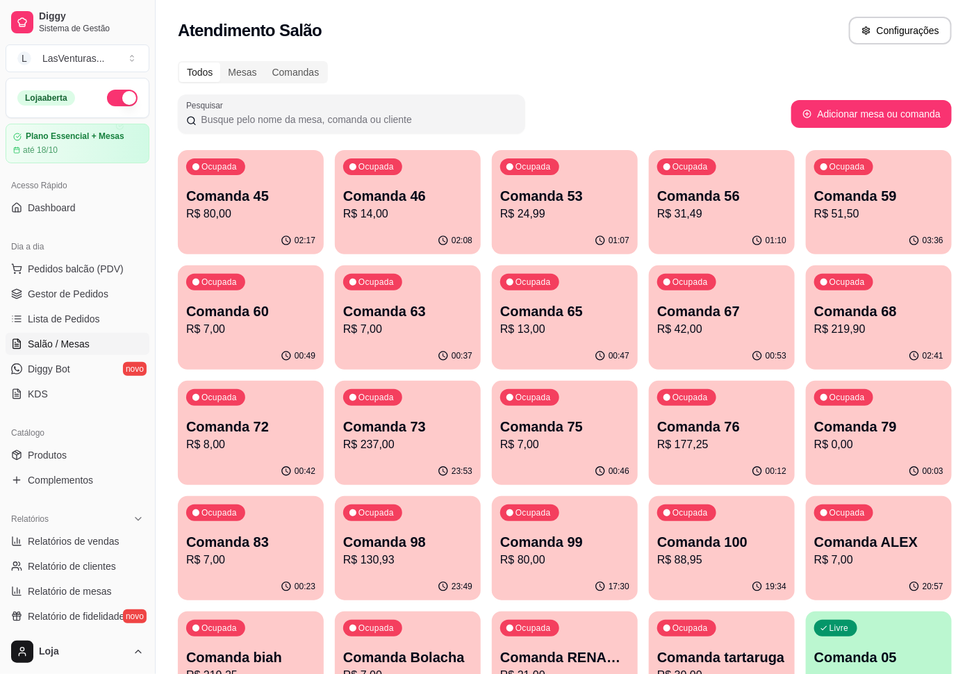
click at [407, 199] on div "Comanda 46 R$ 14,00" at bounding box center [407, 204] width 129 height 36
click at [742, 334] on p "R$ 219,90" at bounding box center [879, 329] width 129 height 17
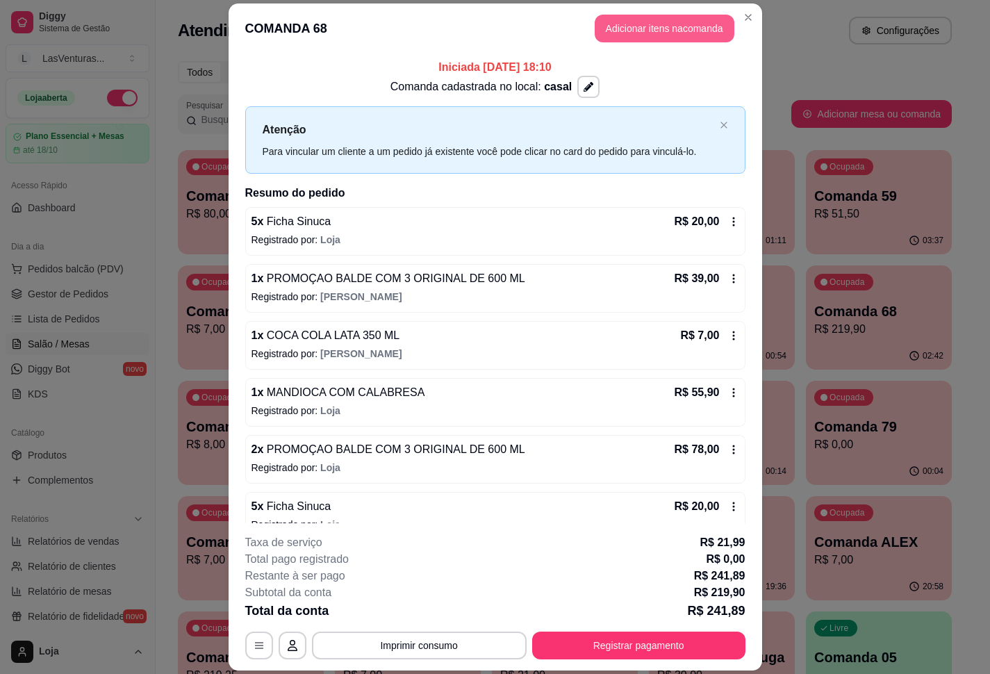
click at [623, 36] on button "Adicionar itens na comanda" at bounding box center [665, 29] width 140 height 28
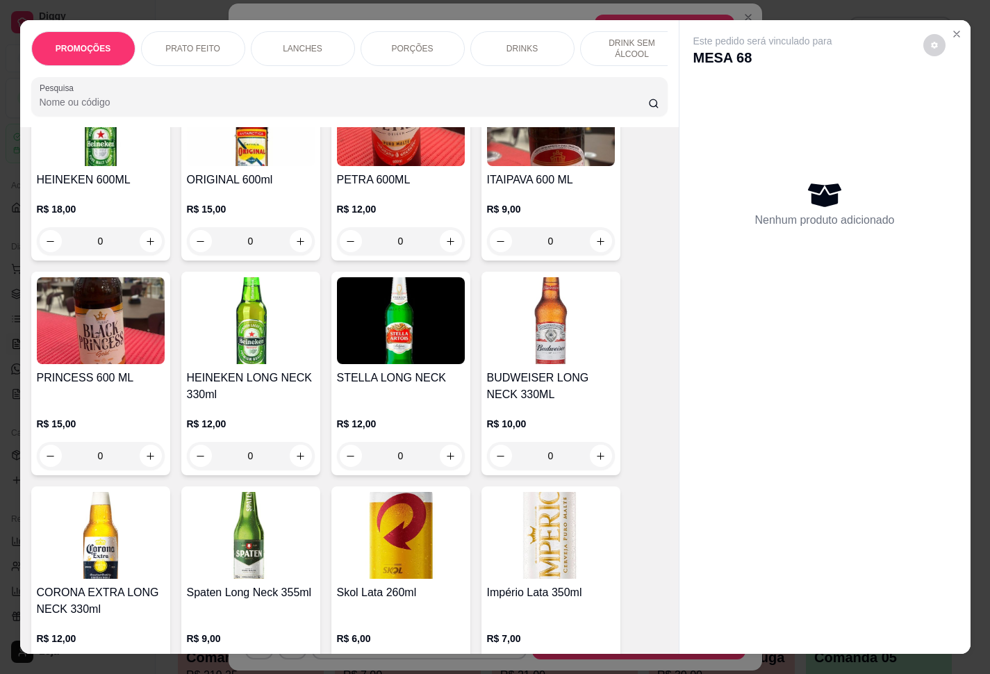
scroll to position [5629, 0]
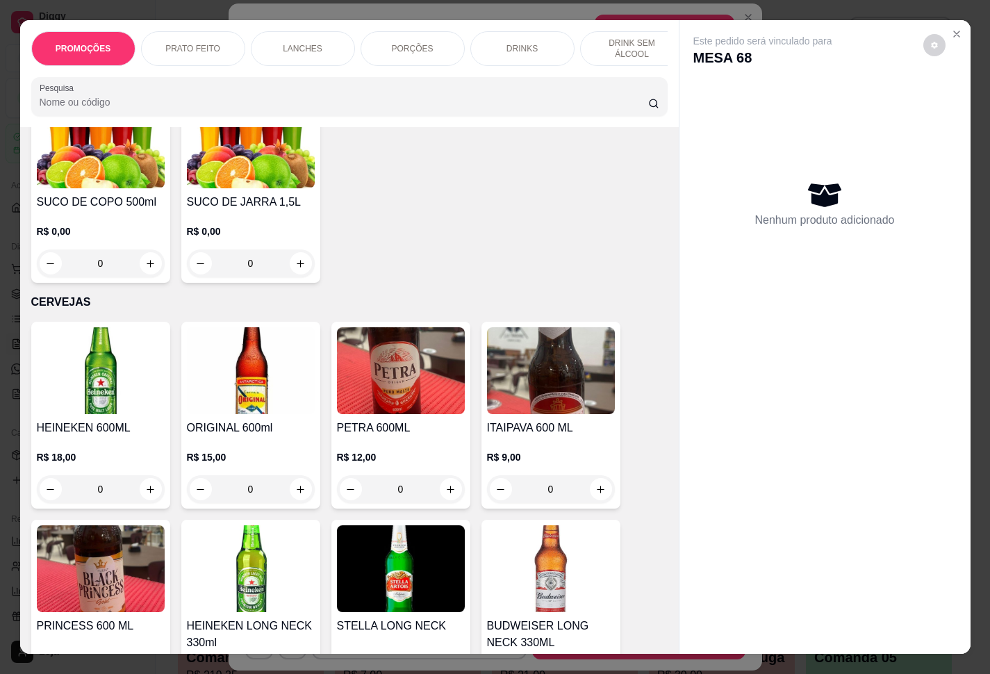
click at [298, 499] on button "increase-product-quantity" at bounding box center [301, 489] width 22 height 22
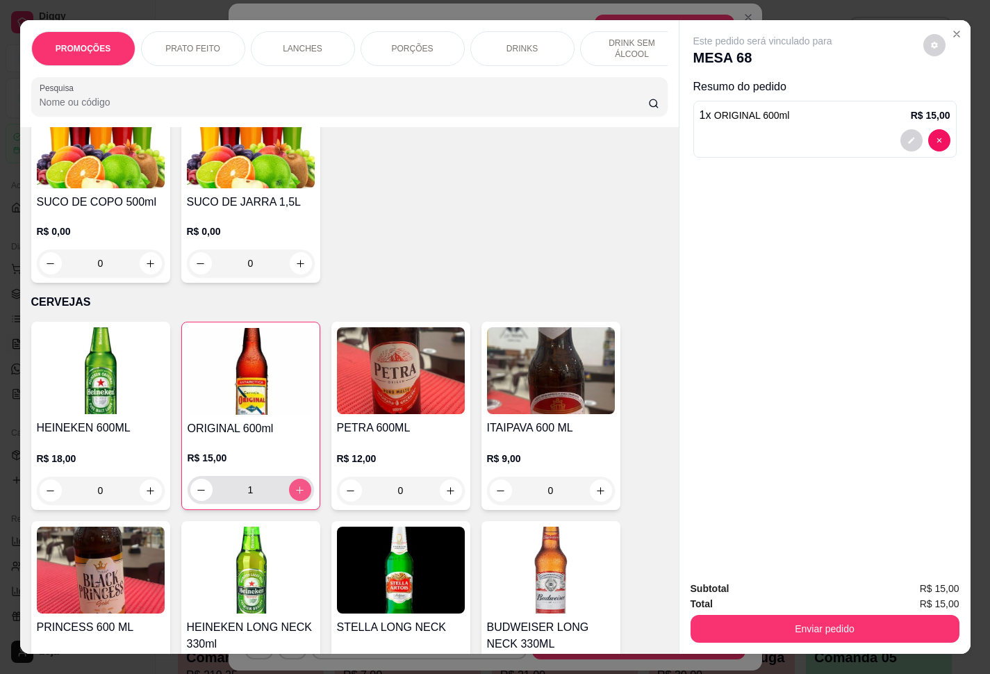
type input "1"
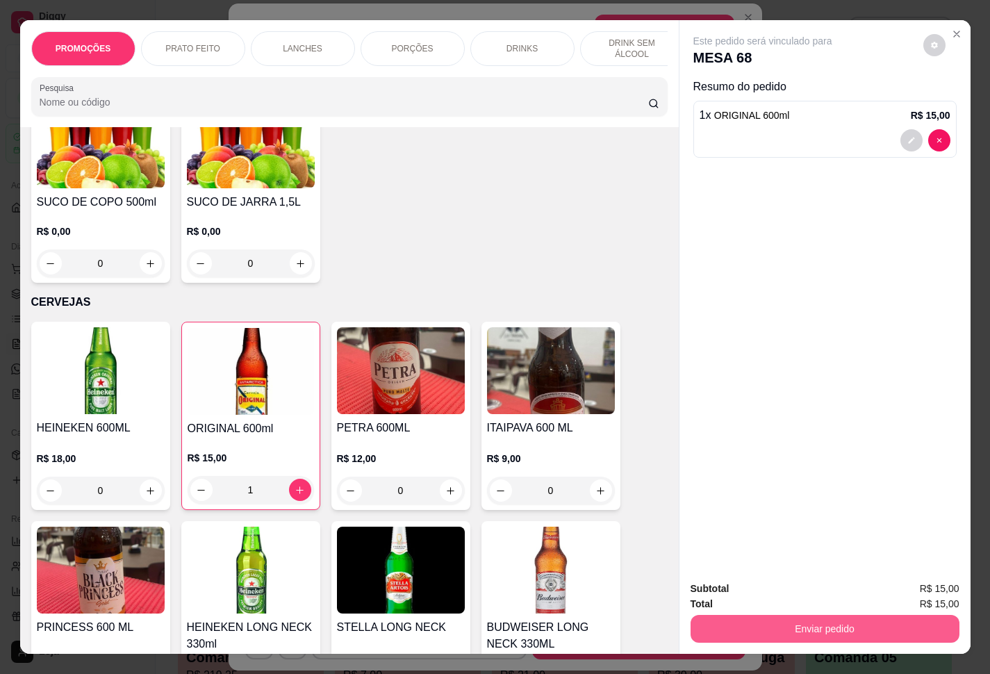
click at [742, 501] on button "Enviar pedido" at bounding box center [825, 629] width 269 height 28
click at [742, 501] on button "Enviar pedido" at bounding box center [921, 587] width 76 height 26
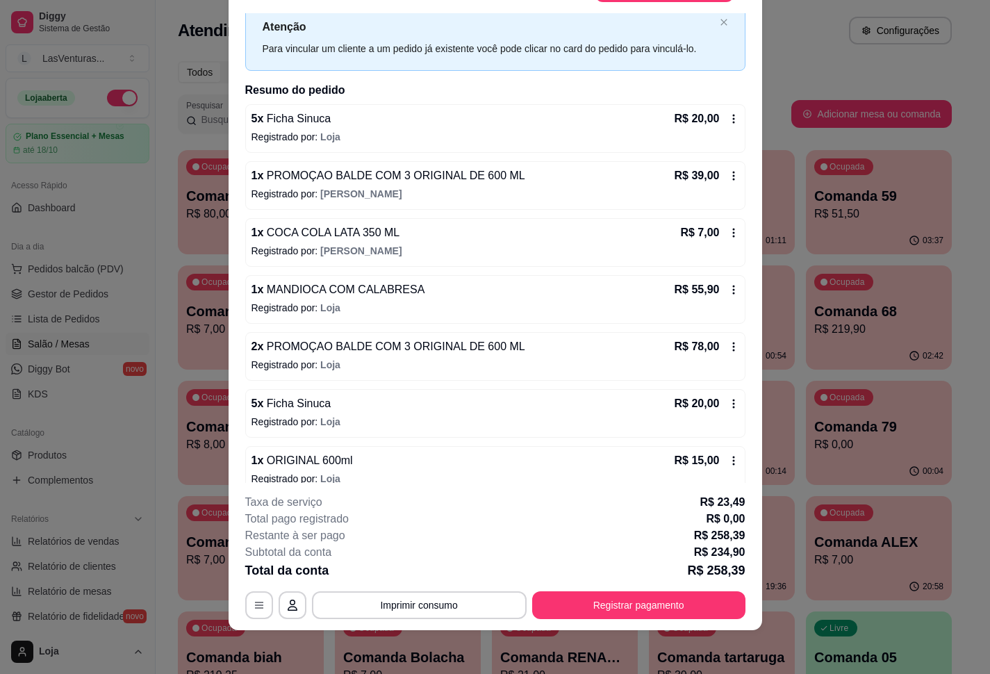
scroll to position [165, 0]
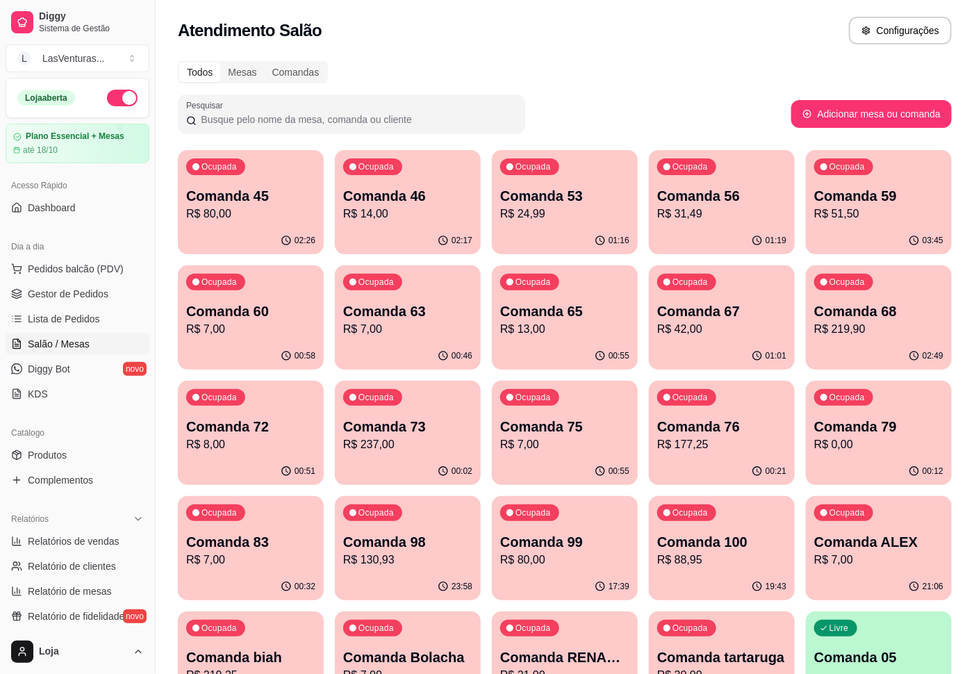
click at [323, 197] on div "Ocupada Comanda 45 R$ 80,00" at bounding box center [251, 188] width 146 height 77
click at [427, 196] on p "Comanda 46" at bounding box center [407, 196] width 125 height 19
click at [607, 240] on div "01:16" at bounding box center [611, 239] width 34 height 11
click at [522, 182] on div "Ocupada Comanda 53 R$ 24,99" at bounding box center [565, 189] width 142 height 75
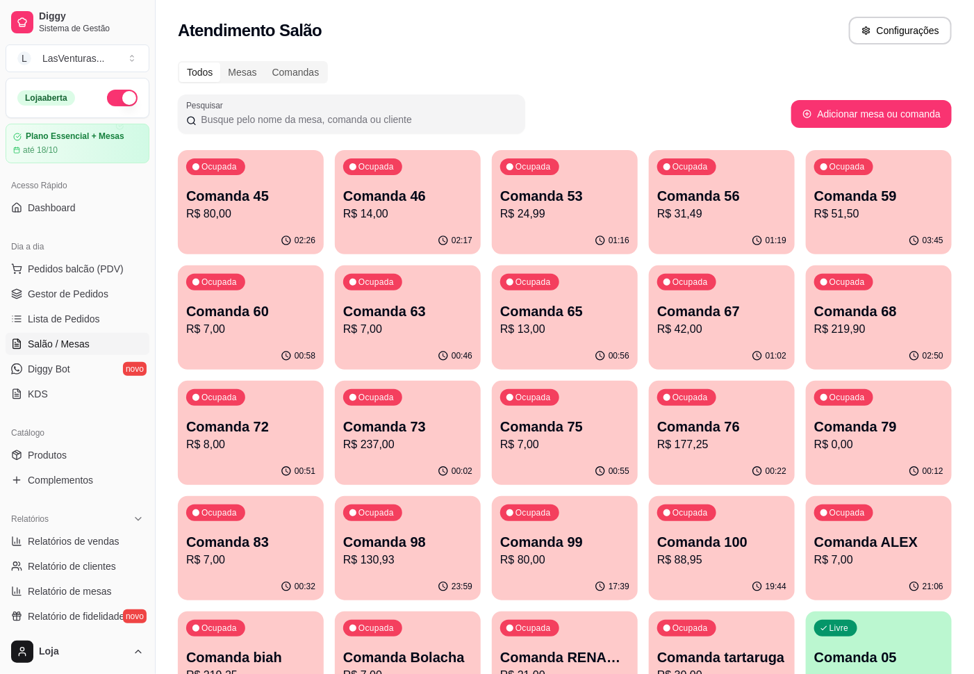
click at [742, 203] on div "Ocupada Comanda 56 R$ 31,49" at bounding box center [722, 188] width 146 height 77
click at [742, 203] on div "Ocupada Comanda 56 R$ 31,49" at bounding box center [722, 189] width 142 height 75
click at [742, 203] on p "Comanda 59" at bounding box center [879, 195] width 129 height 19
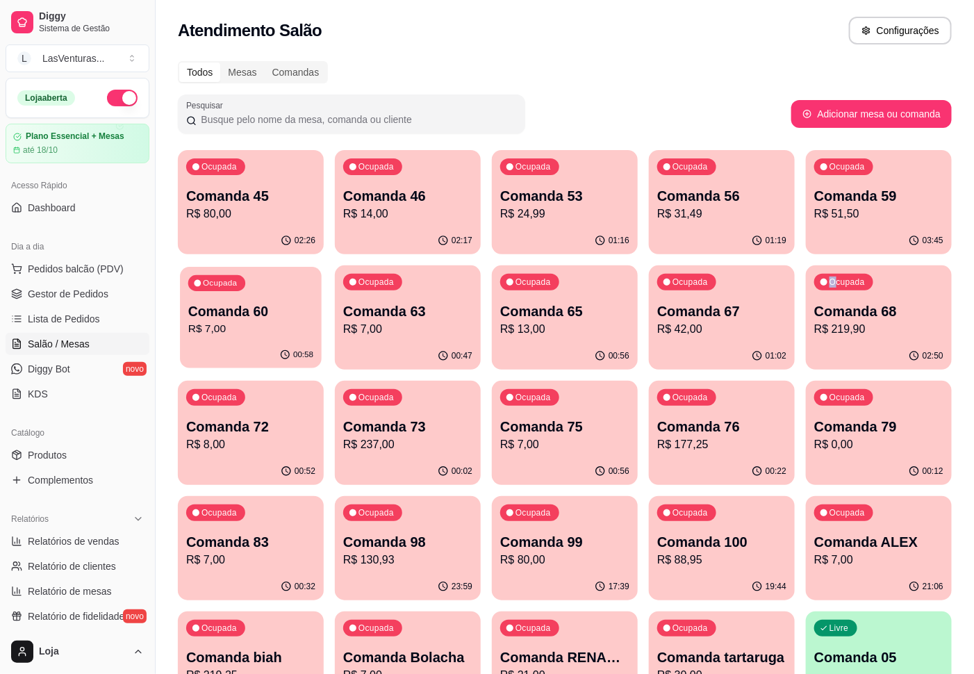
click at [251, 306] on p "Comanda 60" at bounding box center [250, 311] width 125 height 19
click at [401, 296] on div "Ocupada Comanda 63 R$ 7,00" at bounding box center [408, 303] width 146 height 77
click at [518, 330] on p "R$ 13,00" at bounding box center [564, 329] width 129 height 17
click at [742, 317] on p "Comanda 67" at bounding box center [721, 311] width 129 height 19
click at [742, 345] on div "02:50" at bounding box center [879, 356] width 146 height 27
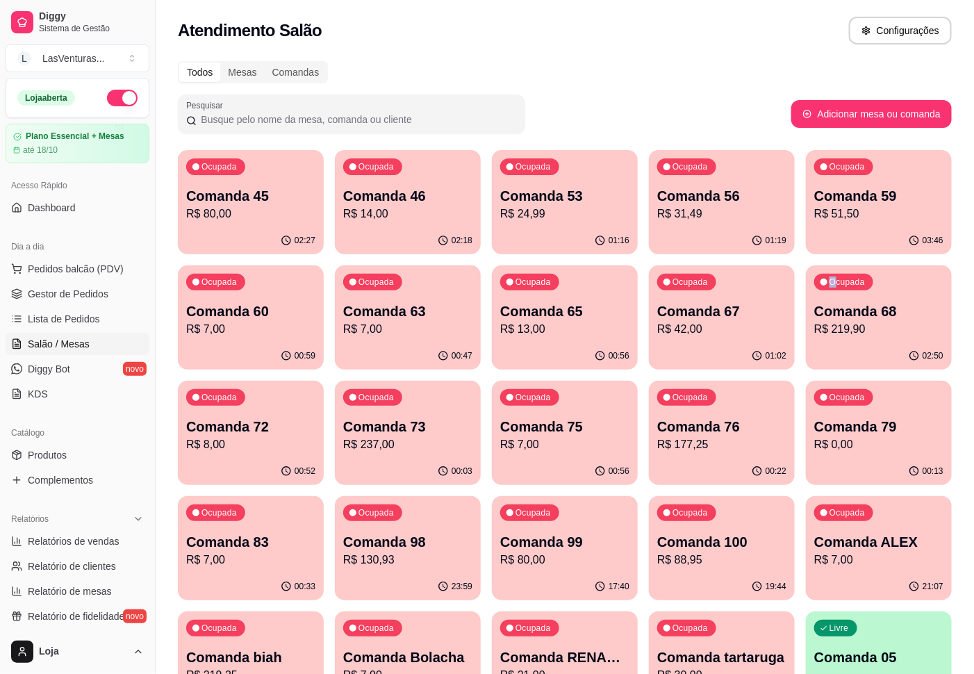
click at [226, 421] on p "Comanda 72" at bounding box center [250, 426] width 129 height 19
click at [742, 317] on p "Comanda 68" at bounding box center [879, 311] width 125 height 19
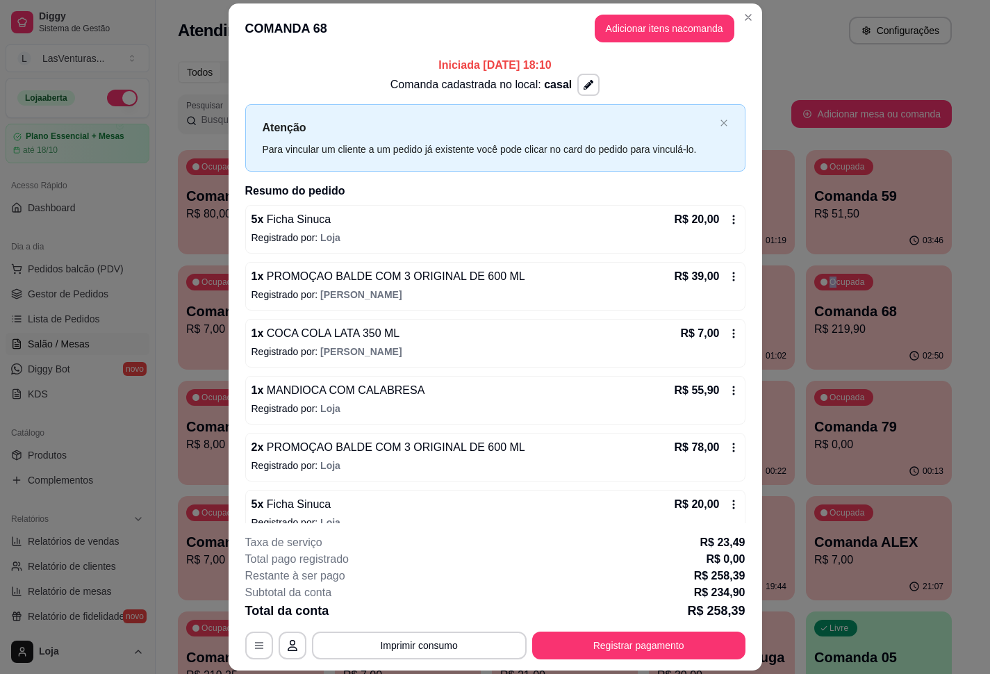
scroll to position [0, 0]
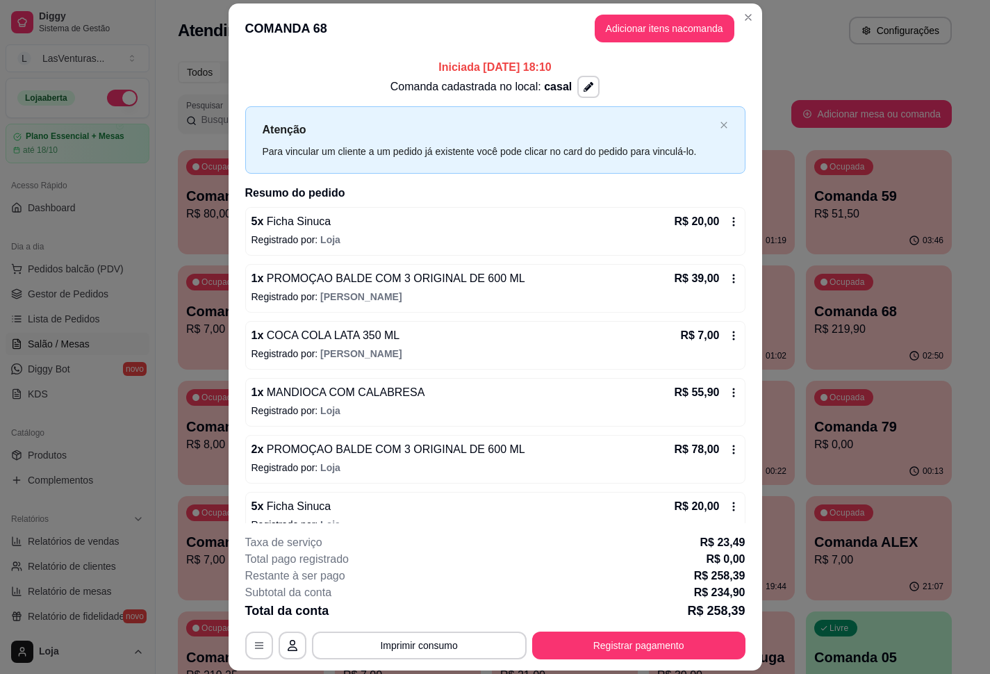
click at [675, 282] on p "R$ 39,00" at bounding box center [697, 278] width 45 height 17
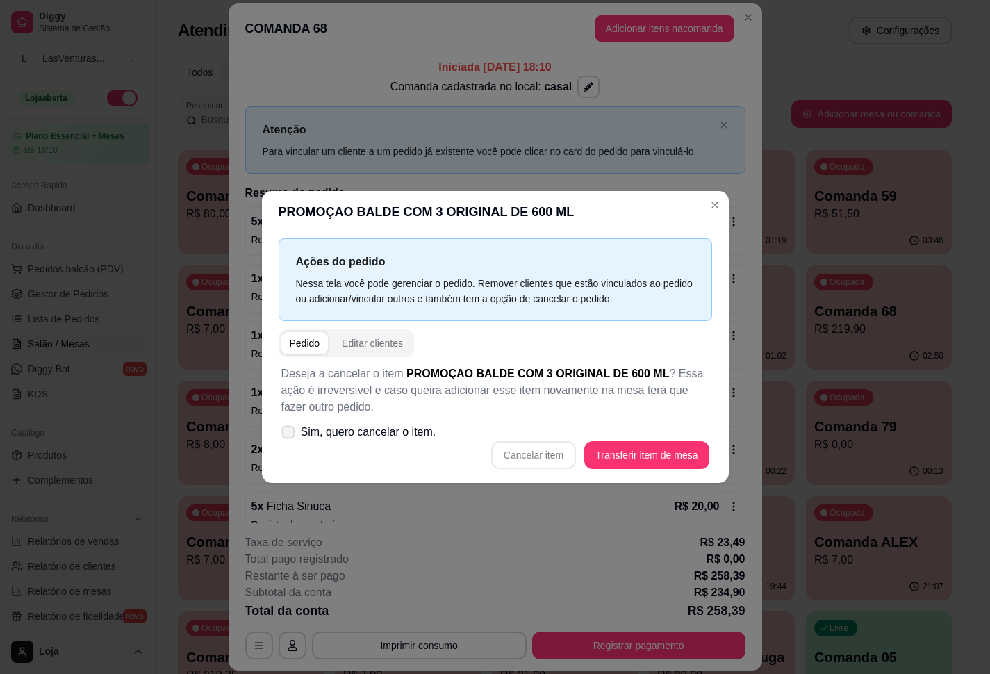
click at [428, 432] on span "Sim, quero cancelar o item." at bounding box center [369, 432] width 136 height 17
click at [290, 435] on input "Sim, quero cancelar o item." at bounding box center [285, 439] width 9 height 9
checkbox input "true"
click at [528, 453] on button "Cancelar item" at bounding box center [534, 455] width 83 height 27
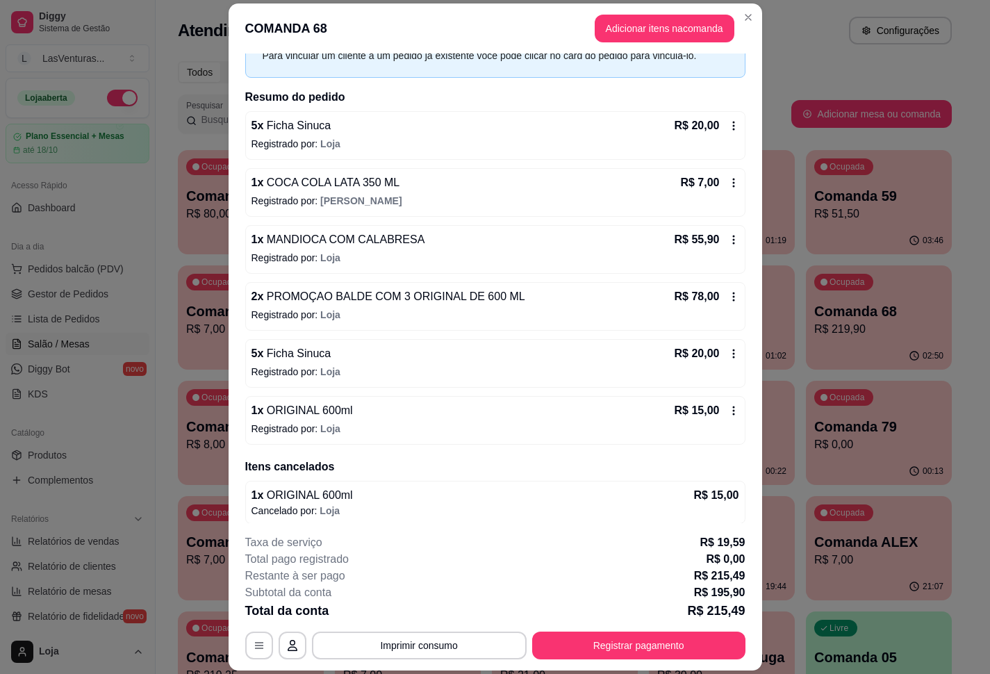
scroll to position [159, 0]
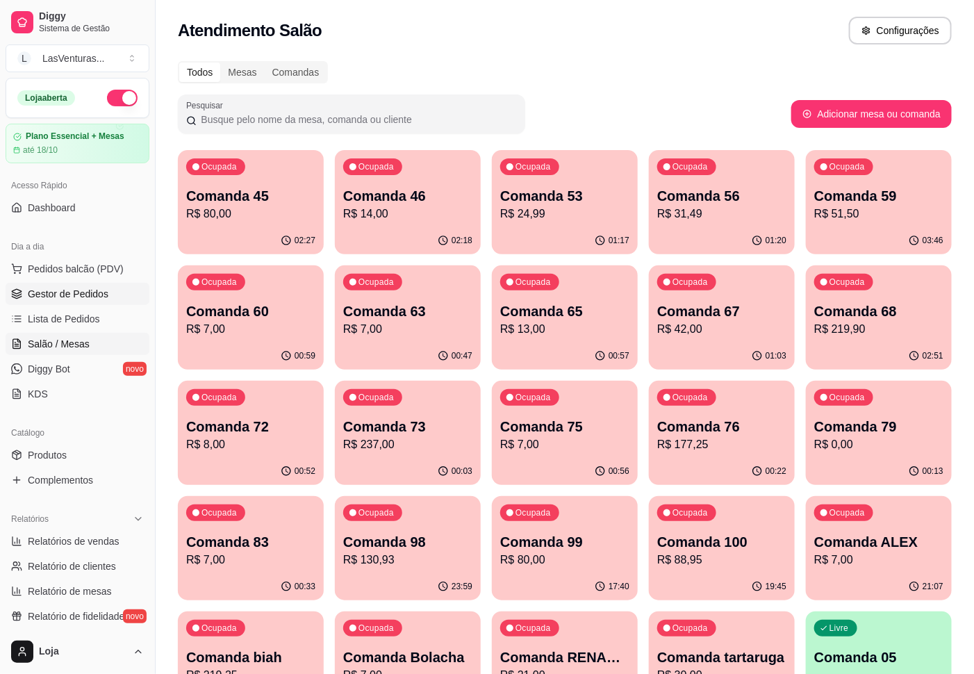
click at [52, 305] on link "Gestor de Pedidos" at bounding box center [78, 294] width 144 height 22
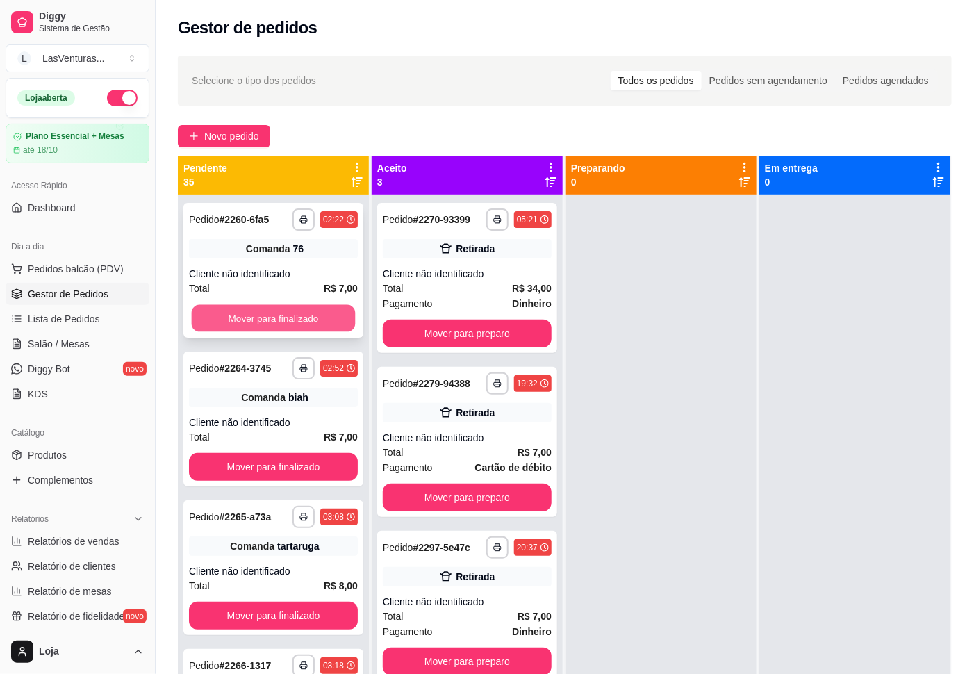
click at [305, 325] on button "Mover para finalizado" at bounding box center [274, 318] width 164 height 27
click at [304, 318] on button "Mover para finalizado" at bounding box center [274, 318] width 164 height 27
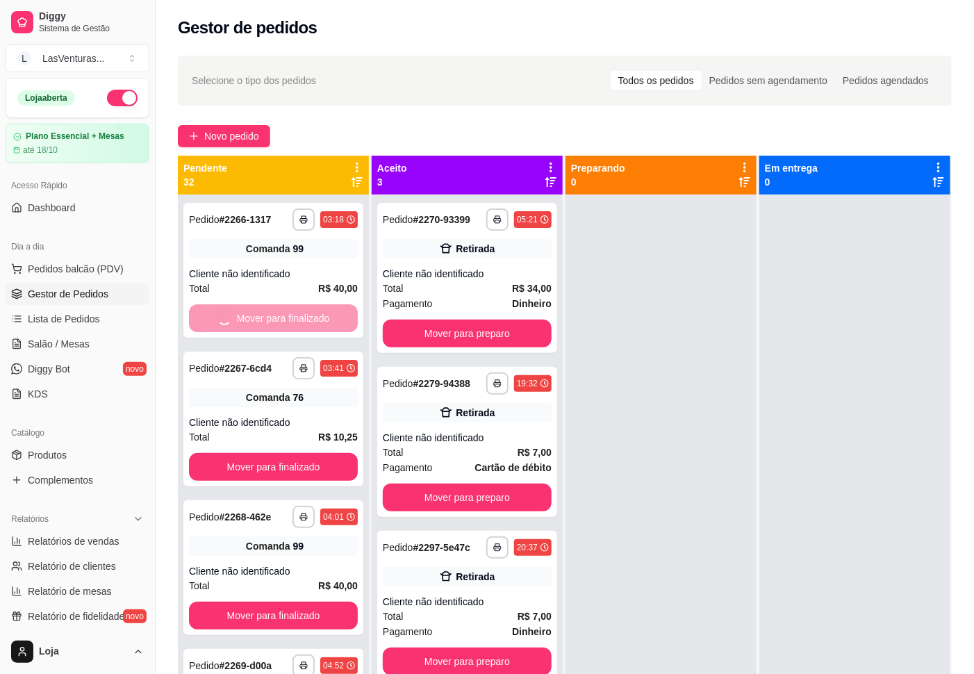
click at [304, 453] on button "Mover para finalizado" at bounding box center [273, 467] width 169 height 28
click at [304, 318] on button "Mover para finalizado" at bounding box center [274, 318] width 164 height 27
click at [304, 317] on button "Mover para finalizado" at bounding box center [274, 318] width 164 height 27
click at [303, 319] on button "Mover para finalizado" at bounding box center [274, 318] width 164 height 27
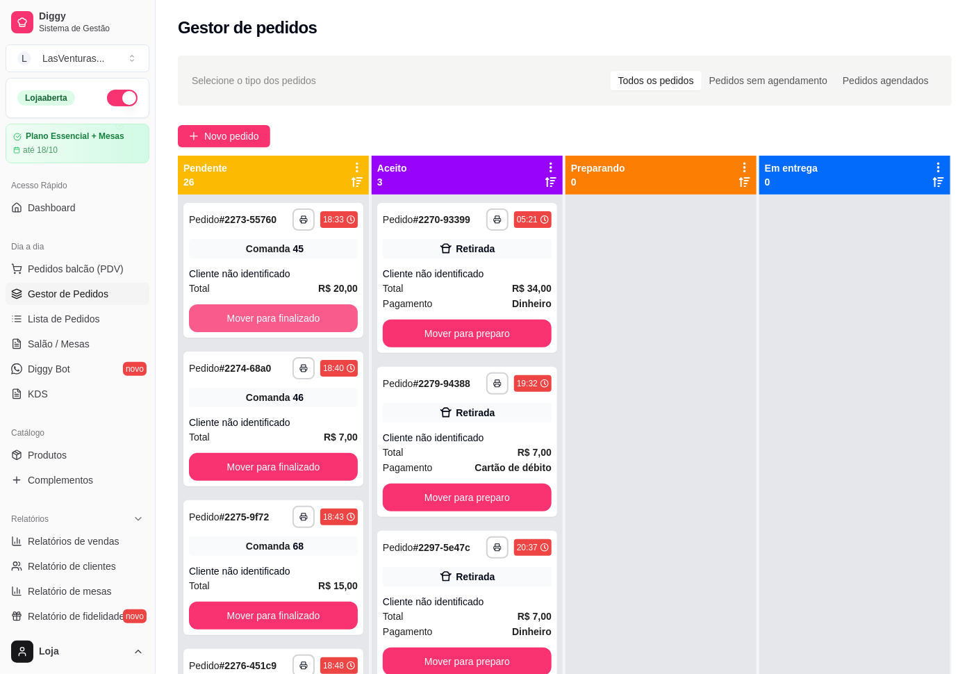
click at [303, 319] on button "Mover para finalizado" at bounding box center [273, 318] width 169 height 28
click at [303, 319] on button "Mover para finalizado" at bounding box center [274, 318] width 164 height 27
click at [303, 319] on div "Mover para finalizado" at bounding box center [273, 318] width 169 height 28
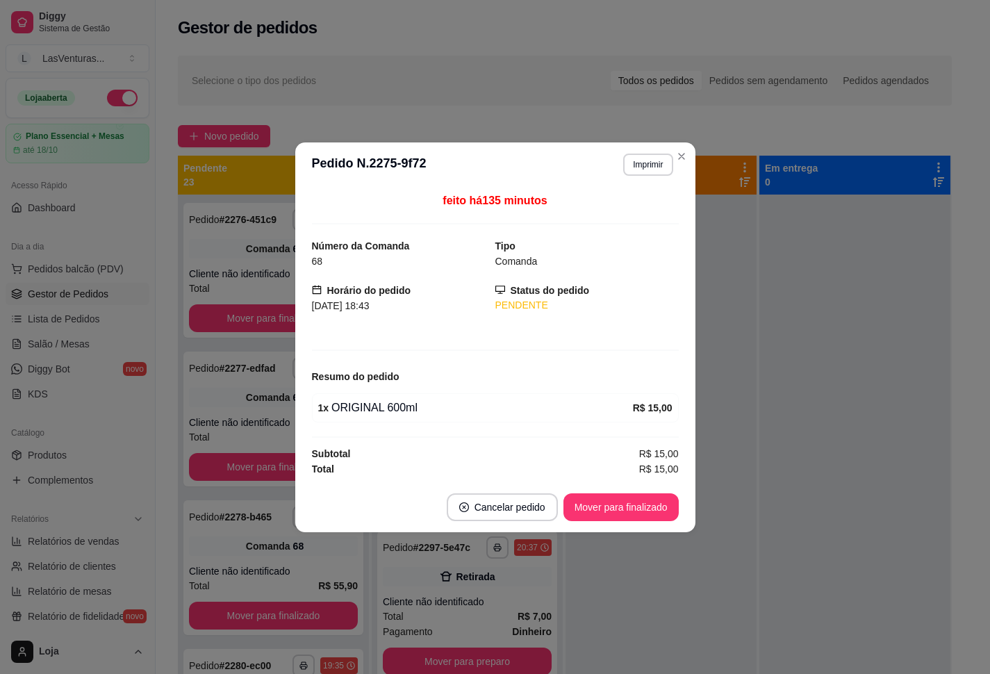
drag, startPoint x: 303, startPoint y: 319, endPoint x: 267, endPoint y: 332, distance: 38.5
click at [297, 323] on div "feito há 135 minutos Número da Comanda 68 Tipo Comanda Horário do pedido [DATE]…" at bounding box center [495, 334] width 400 height 295
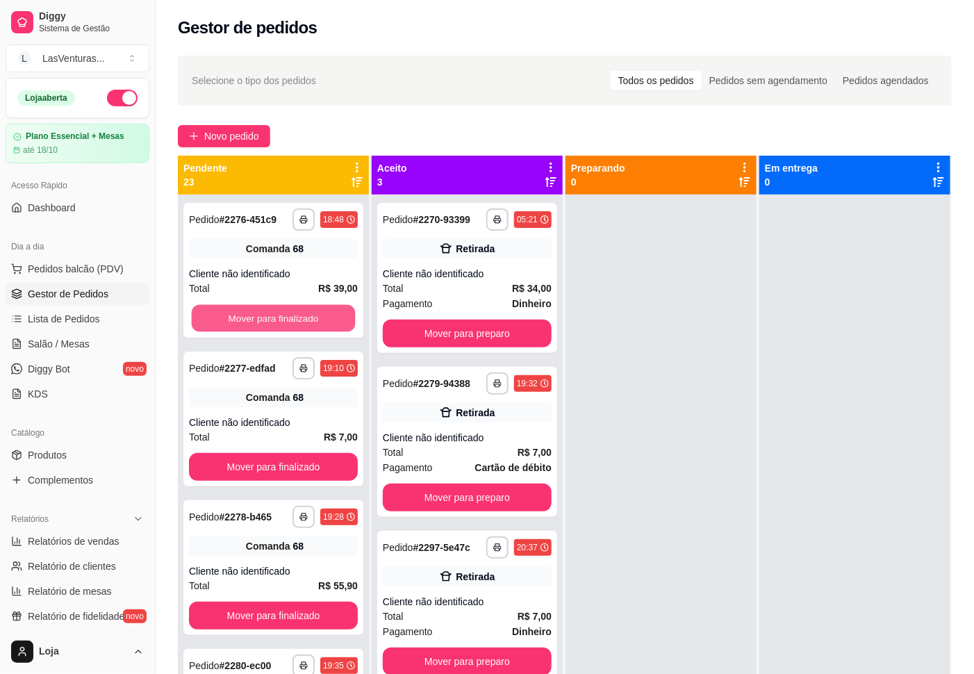
click at [267, 332] on button "Mover para finalizado" at bounding box center [274, 318] width 164 height 27
click at [268, 453] on button "Mover para finalizado" at bounding box center [273, 467] width 169 height 28
click at [271, 334] on div "**********" at bounding box center [273, 270] width 180 height 135
click at [274, 324] on button "Mover para finalizado" at bounding box center [274, 318] width 164 height 27
click at [276, 321] on button "Mover para finalizado" at bounding box center [273, 318] width 169 height 28
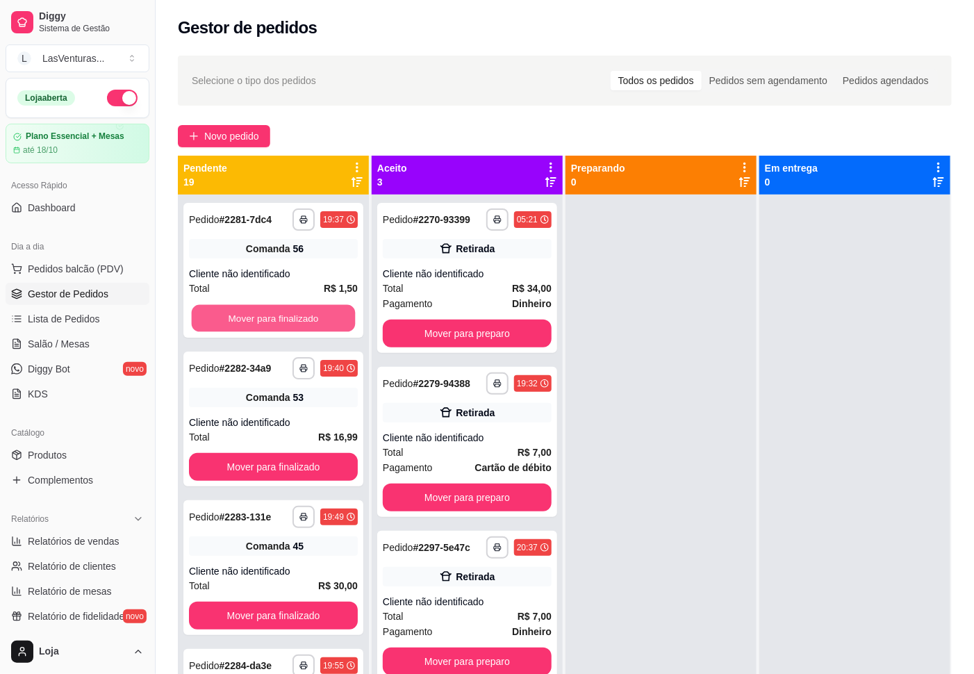
click at [276, 321] on button "Mover para finalizado" at bounding box center [274, 318] width 164 height 27
click at [276, 321] on button "Mover para finalizado" at bounding box center [273, 318] width 169 height 28
click at [276, 321] on button "Mover para finalizado" at bounding box center [274, 318] width 164 height 27
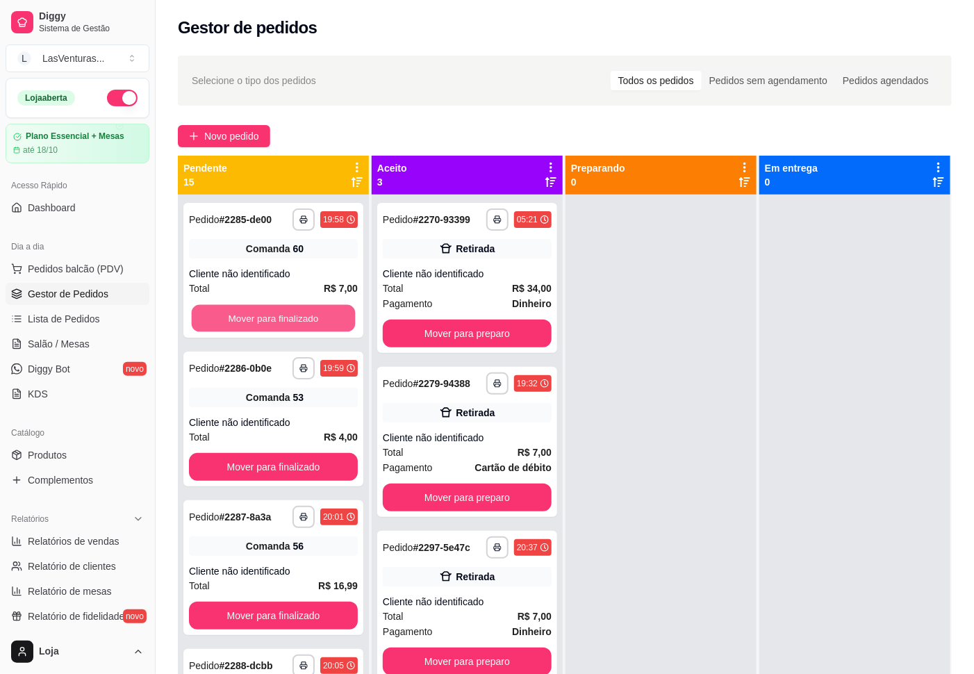
click at [276, 321] on div "Mover para finalizado" at bounding box center [273, 318] width 169 height 28
click at [272, 324] on button "Mover para finalizado" at bounding box center [273, 318] width 169 height 28
click at [272, 322] on button "Mover para finalizado" at bounding box center [274, 318] width 164 height 27
click at [272, 322] on button "Mover para finalizado" at bounding box center [273, 318] width 169 height 28
click at [273, 321] on button "Mover para finalizado" at bounding box center [274, 318] width 164 height 27
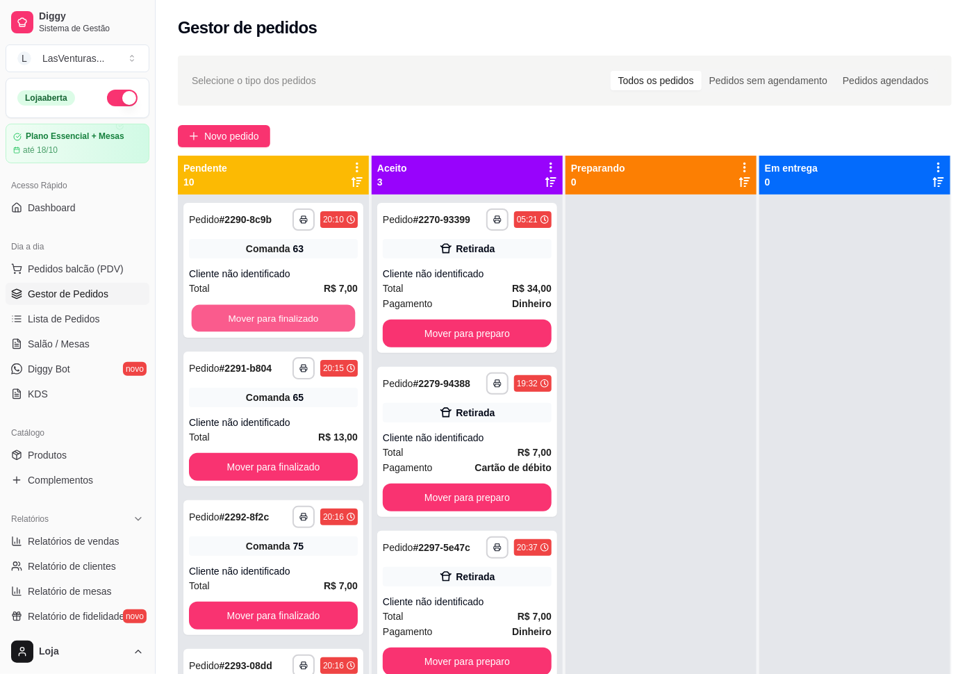
click at [273, 321] on button "Mover para finalizado" at bounding box center [274, 318] width 164 height 27
click at [273, 321] on button "Mover para finalizado" at bounding box center [273, 318] width 169 height 28
click at [275, 321] on button "Mover para finalizado" at bounding box center [274, 318] width 164 height 27
click at [276, 321] on button "Mover para finalizado" at bounding box center [274, 318] width 164 height 27
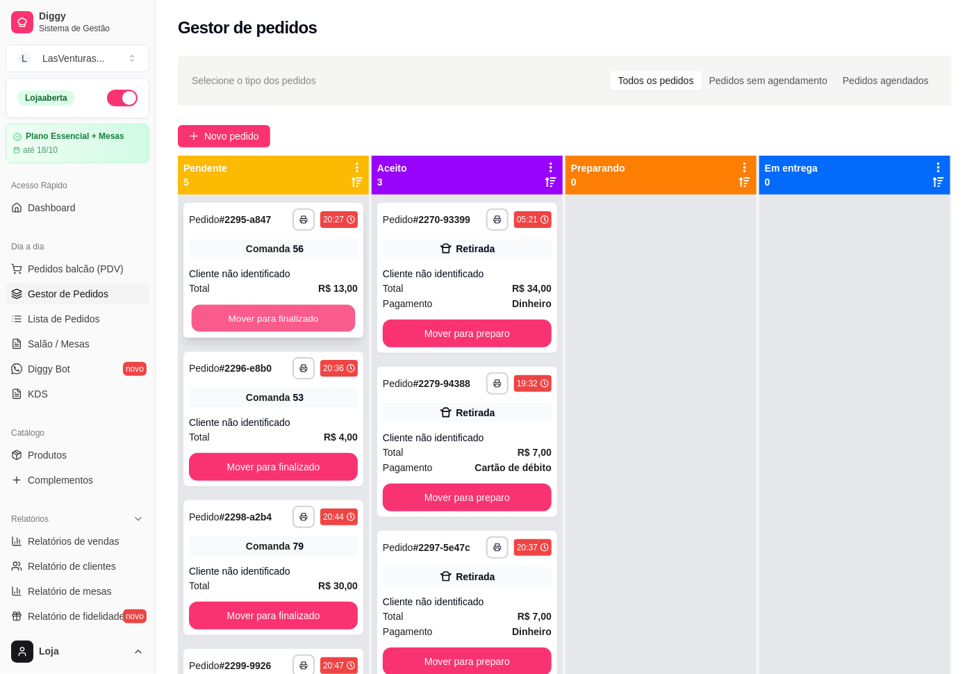
click at [278, 320] on button "Mover para finalizado" at bounding box center [274, 318] width 164 height 27
click at [280, 320] on button "Mover para finalizado" at bounding box center [274, 318] width 164 height 27
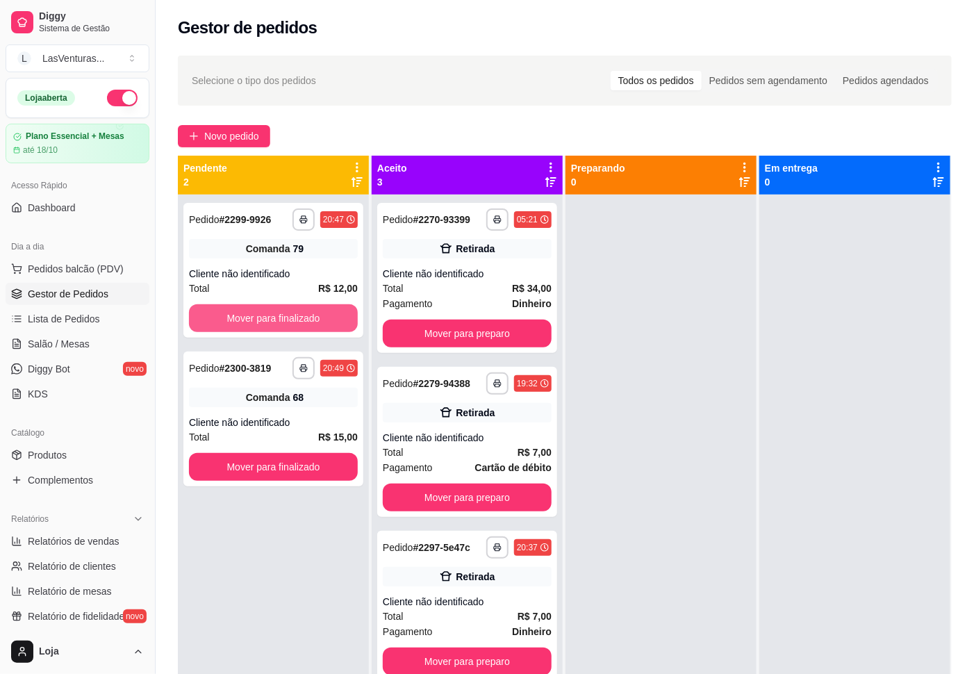
click at [280, 320] on button "Mover para finalizado" at bounding box center [273, 318] width 169 height 28
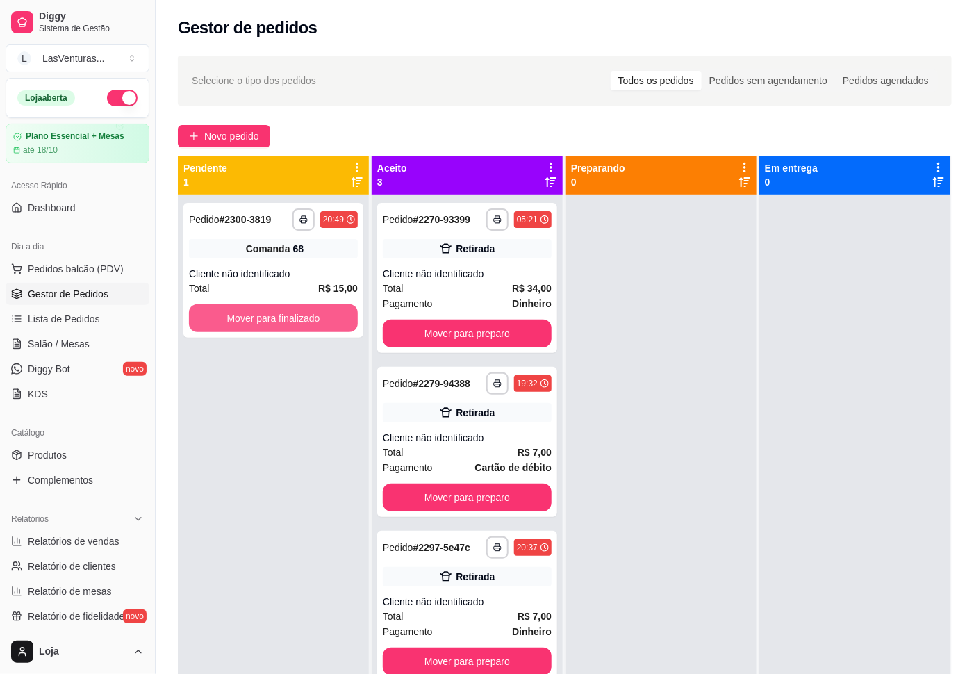
click at [280, 320] on button "Mover para finalizado" at bounding box center [273, 318] width 169 height 28
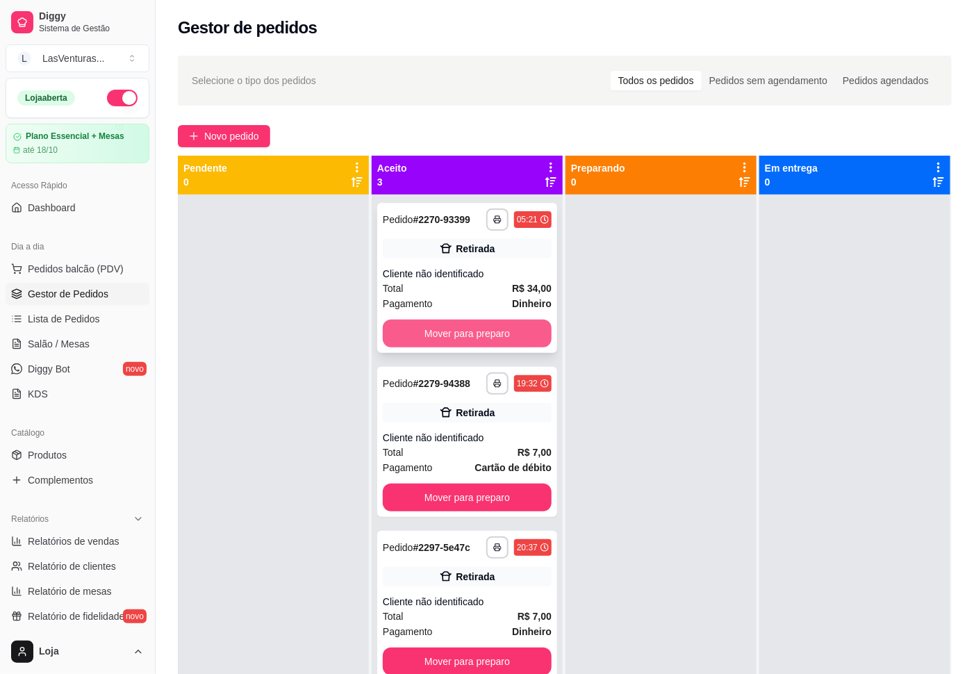
click at [395, 320] on button "Mover para preparo" at bounding box center [467, 334] width 169 height 28
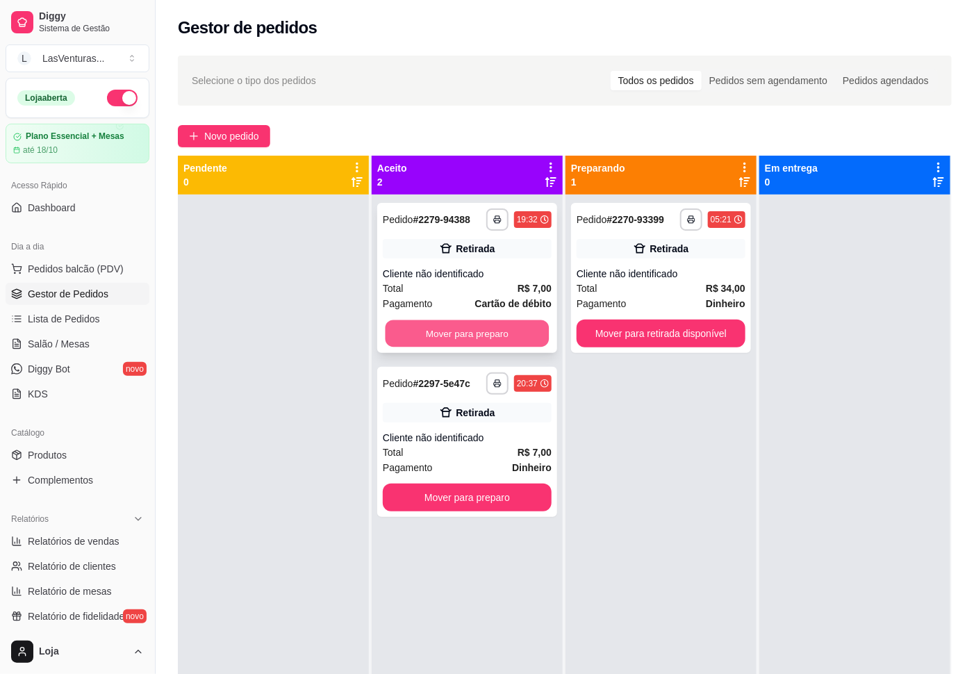
click at [405, 330] on button "Mover para preparo" at bounding box center [468, 333] width 164 height 27
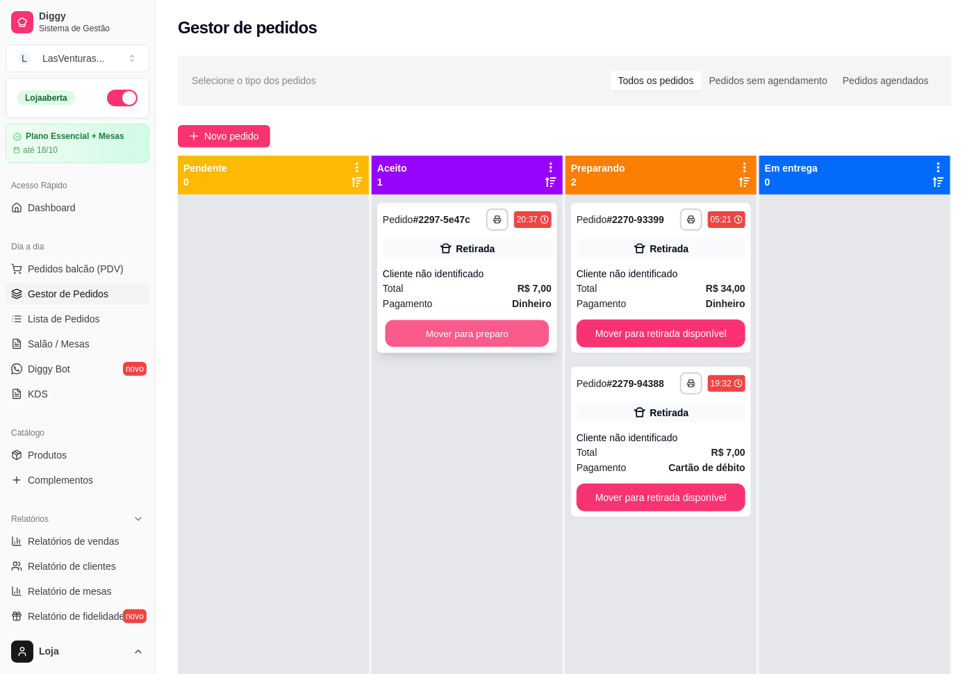
click at [399, 327] on button "Mover para preparo" at bounding box center [468, 333] width 164 height 27
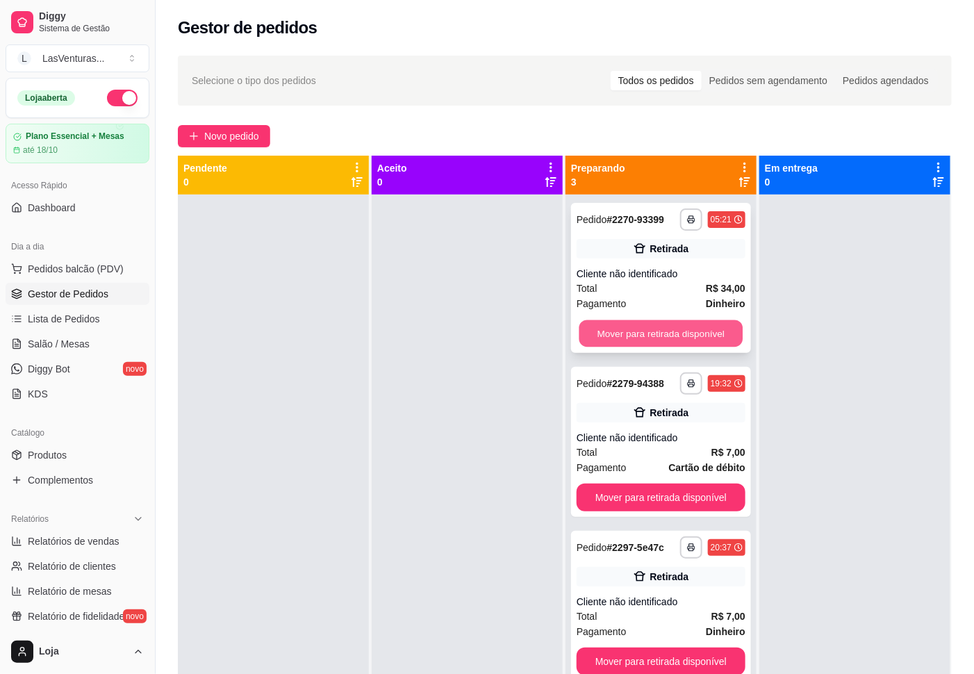
click at [607, 336] on button "Mover para retirada disponível" at bounding box center [662, 333] width 164 height 27
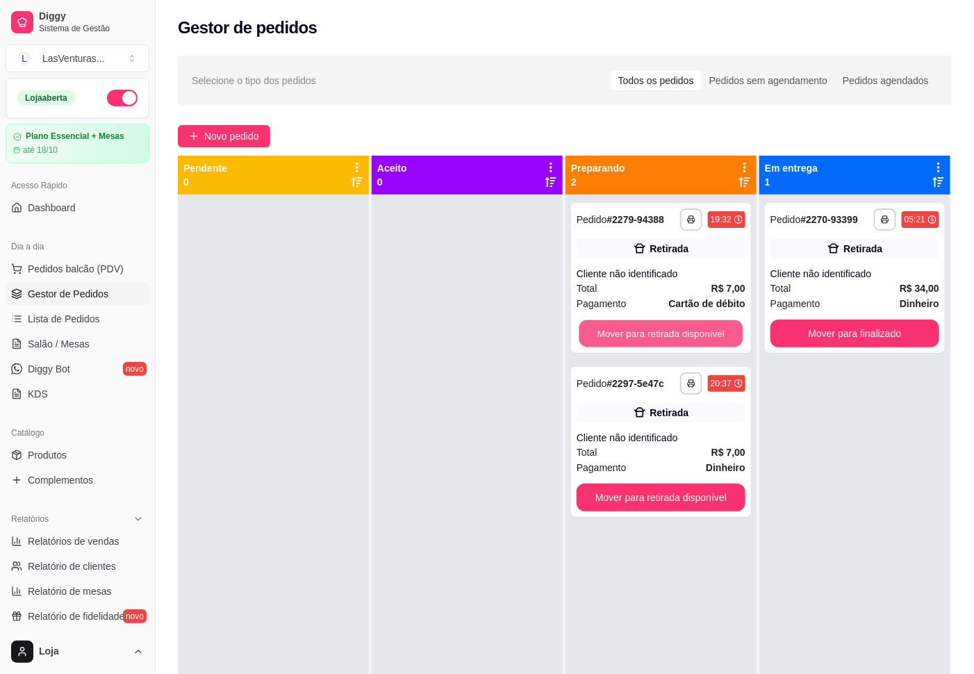
click at [603, 336] on button "Mover para retirada disponível" at bounding box center [662, 333] width 164 height 27
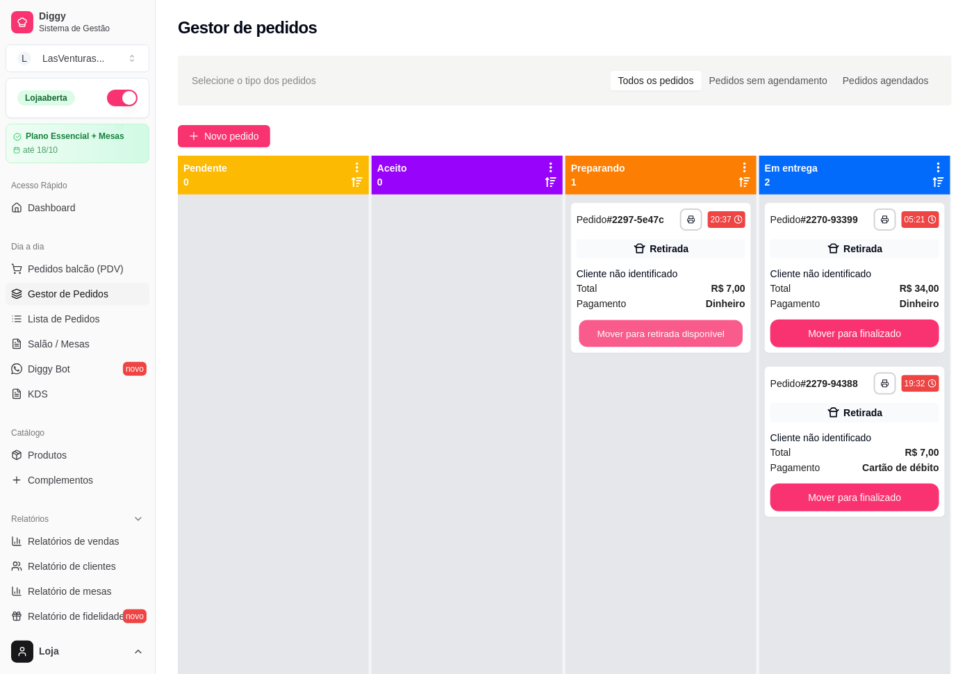
click at [603, 336] on button "Mover para retirada disponível" at bounding box center [662, 333] width 164 height 27
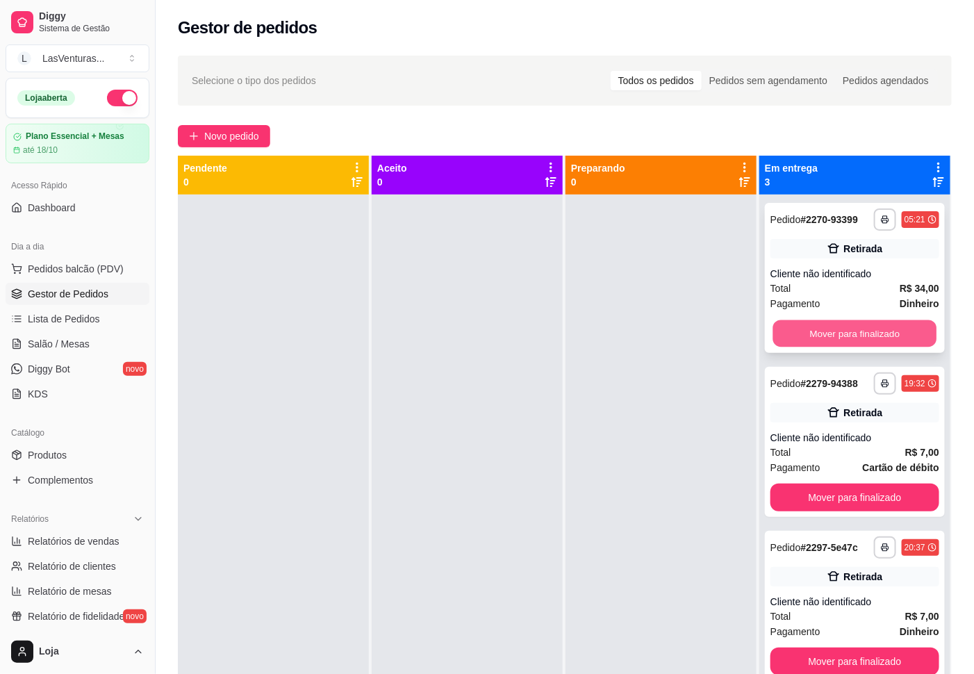
click at [742, 329] on button "Mover para finalizado" at bounding box center [855, 333] width 164 height 27
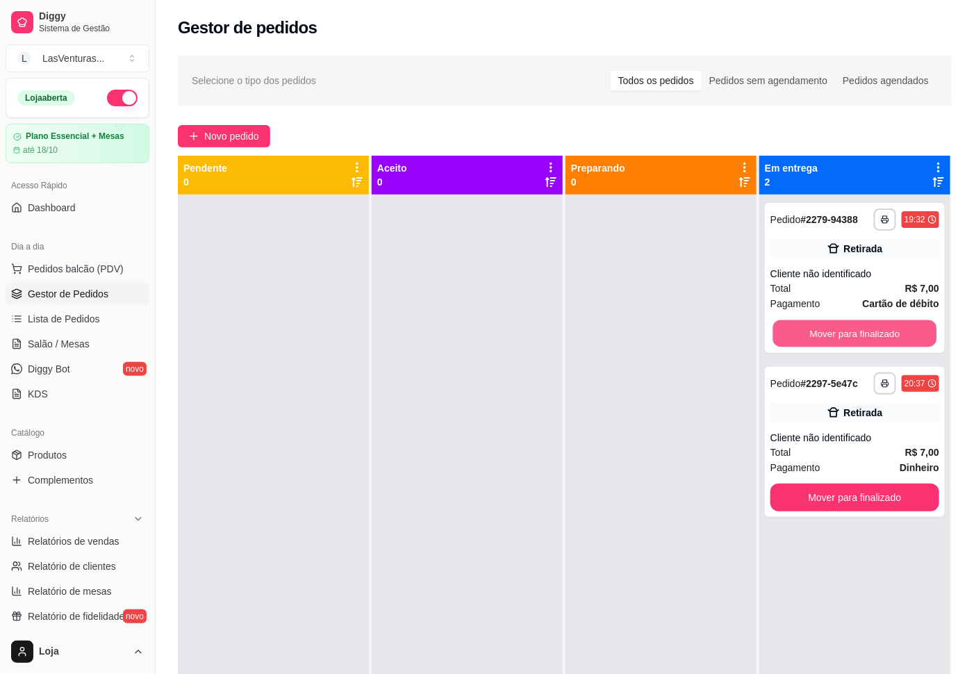
click at [742, 331] on button "Mover para finalizado" at bounding box center [855, 333] width 164 height 27
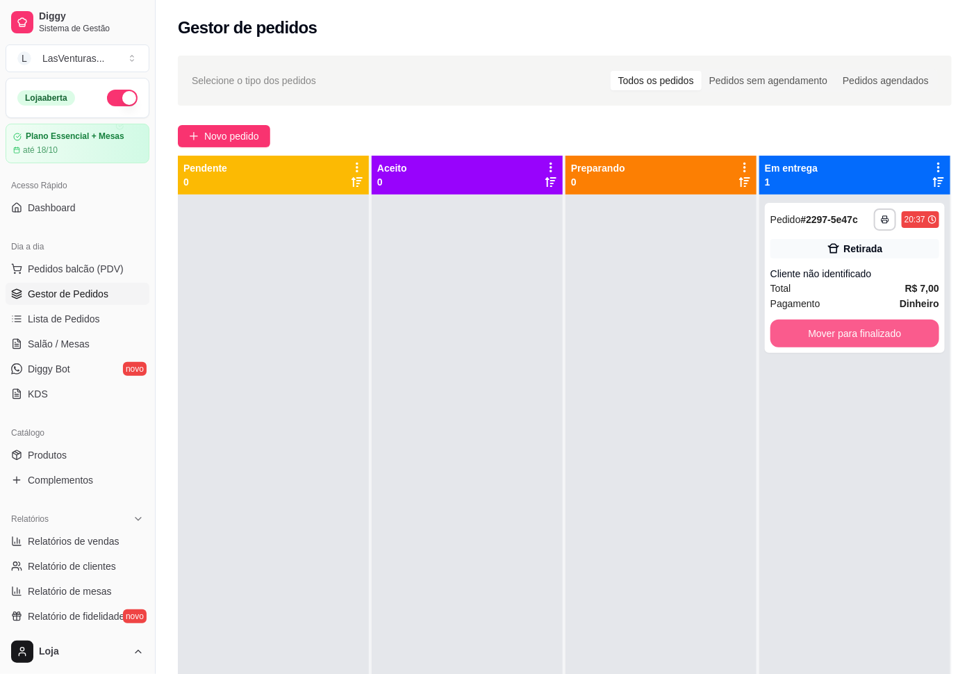
click at [742, 331] on button "Mover para finalizado" at bounding box center [855, 334] width 169 height 28
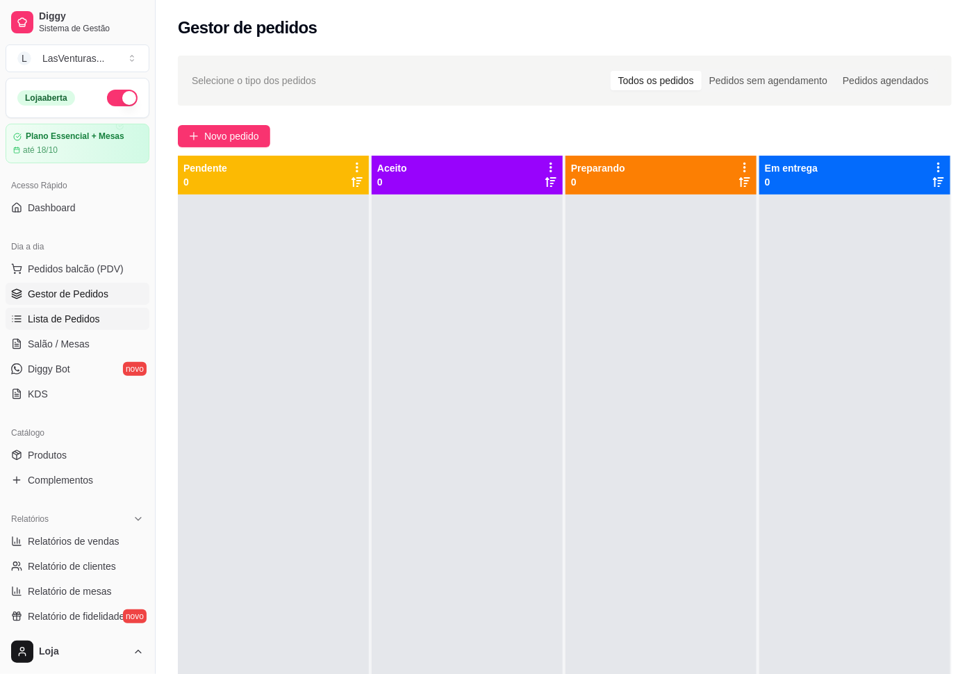
click at [127, 313] on link "Lista de Pedidos" at bounding box center [78, 319] width 144 height 22
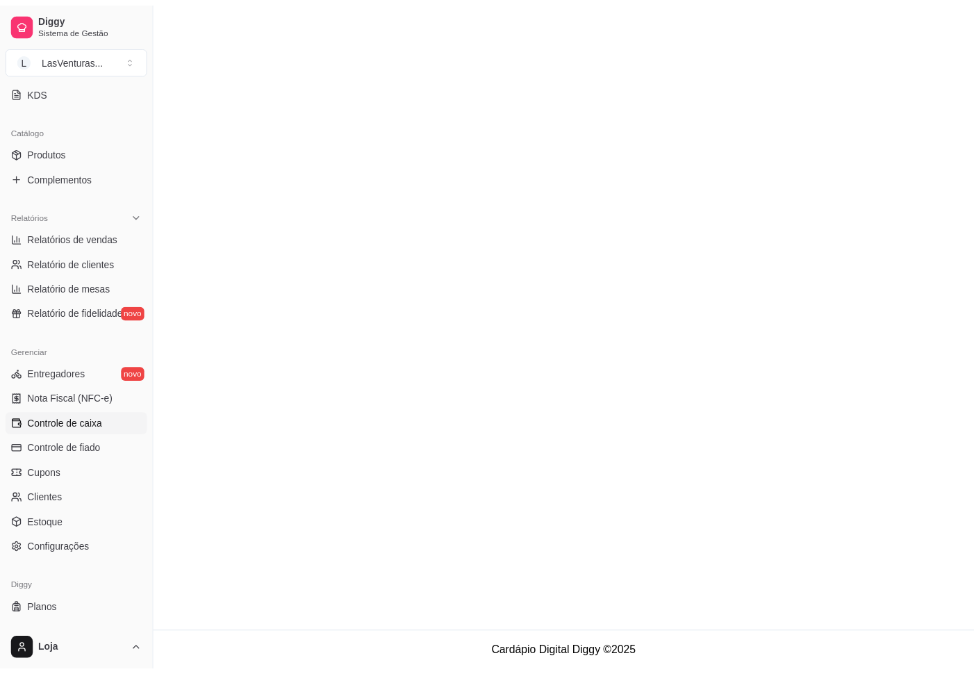
scroll to position [326, 0]
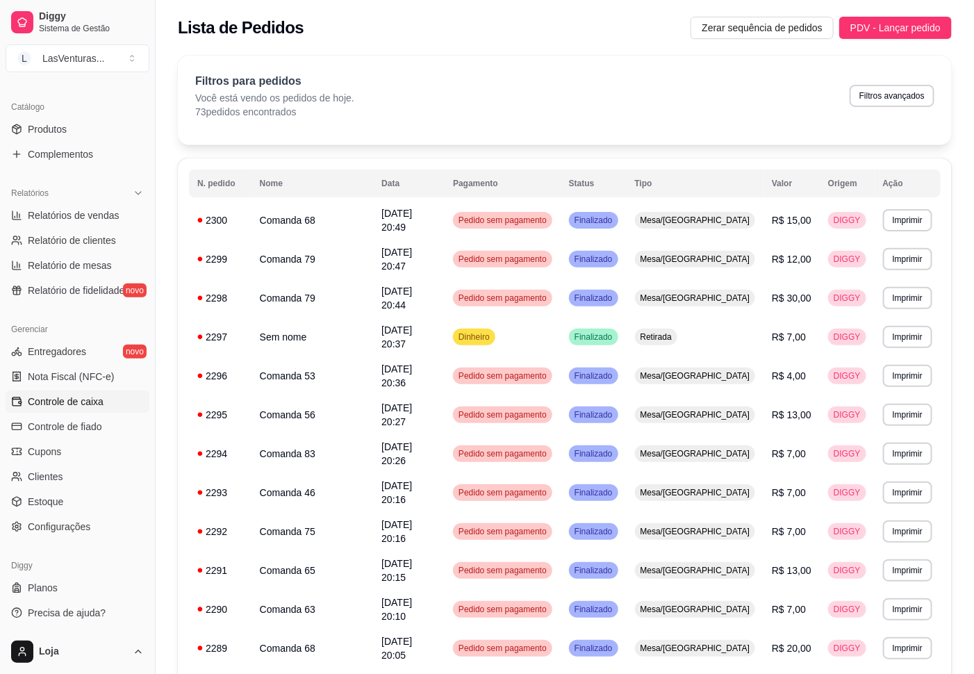
click at [83, 413] on link "Controle de caixa" at bounding box center [78, 402] width 144 height 22
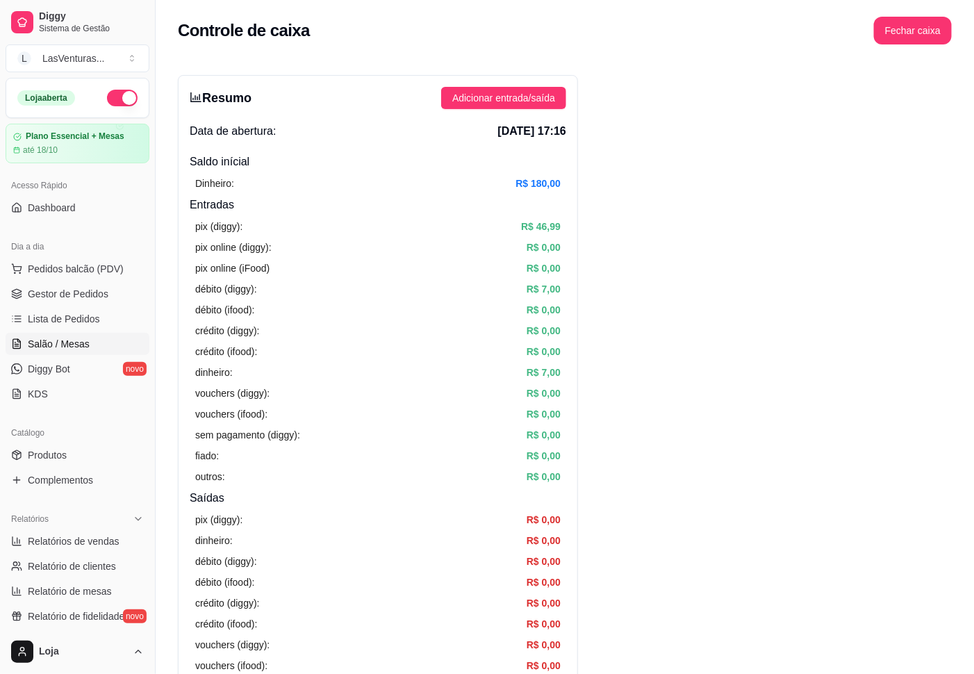
click at [122, 336] on link "Salão / Mesas" at bounding box center [78, 344] width 144 height 22
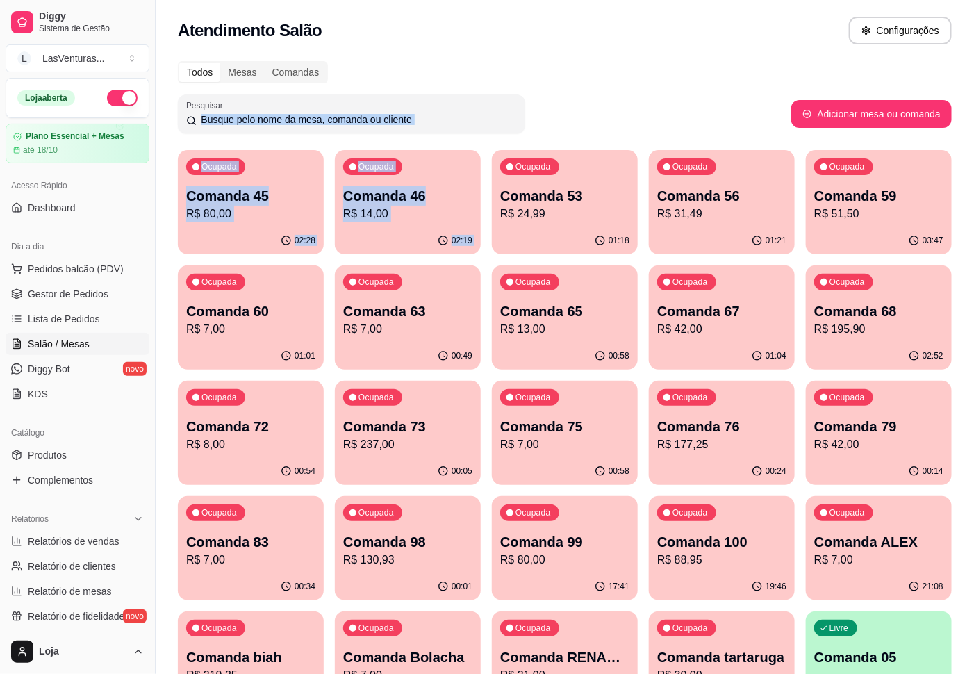
drag, startPoint x: -14, startPoint y: 444, endPoint x: 511, endPoint y: 117, distance: 618.4
click at [224, 203] on p "Comanda 45" at bounding box center [250, 195] width 129 height 19
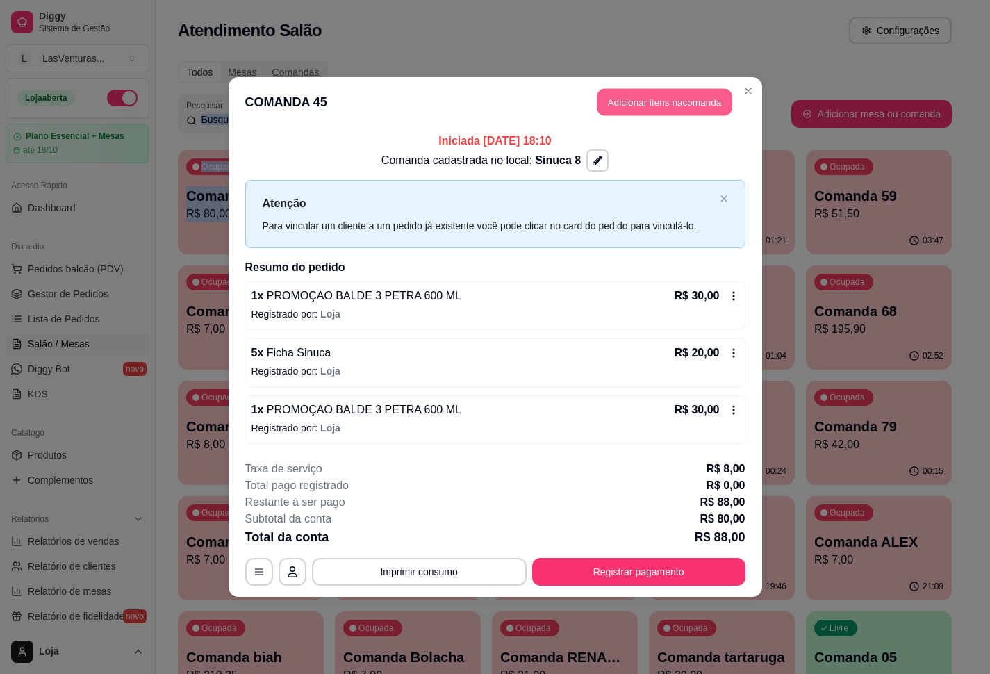
click at [626, 110] on button "Adicionar itens na comanda" at bounding box center [665, 102] width 136 height 27
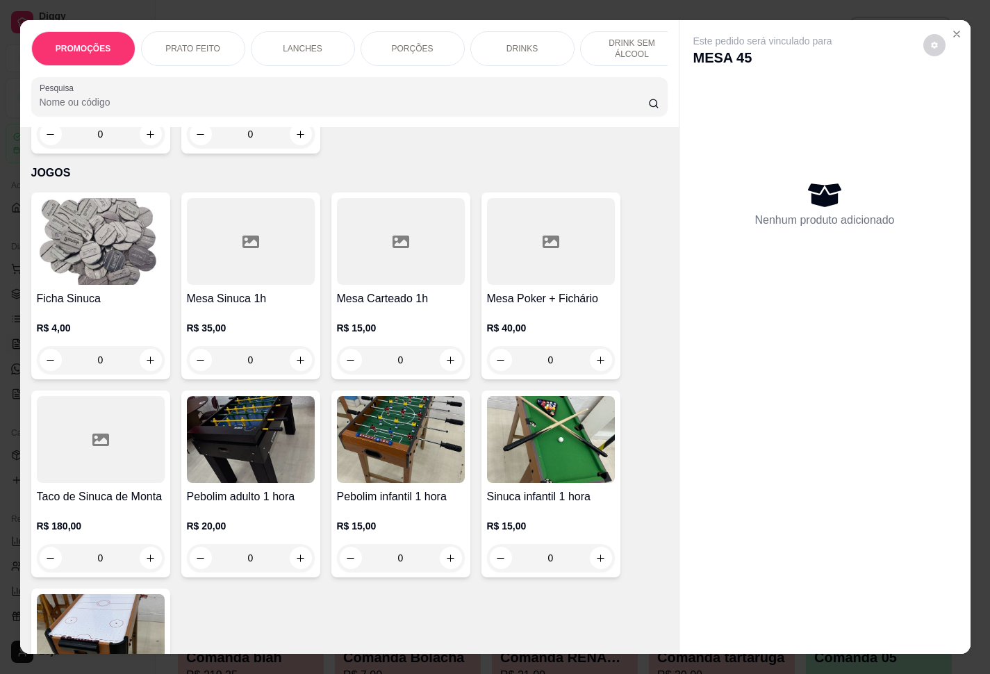
scroll to position [12926, 0]
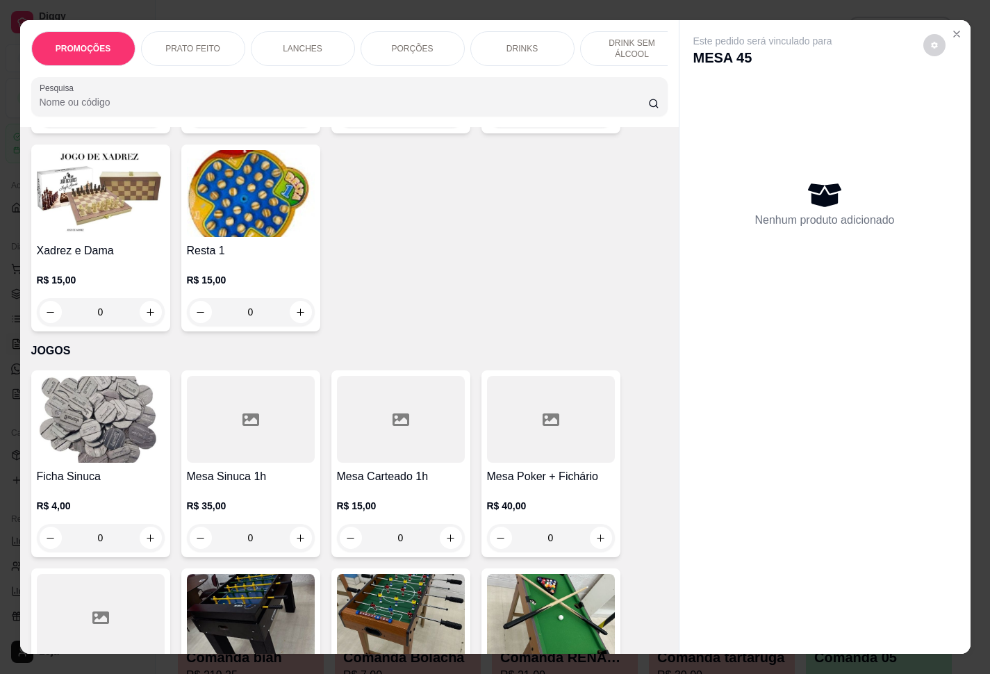
click at [145, 501] on icon "increase-product-quantity" at bounding box center [150, 538] width 10 height 10
type input "1"
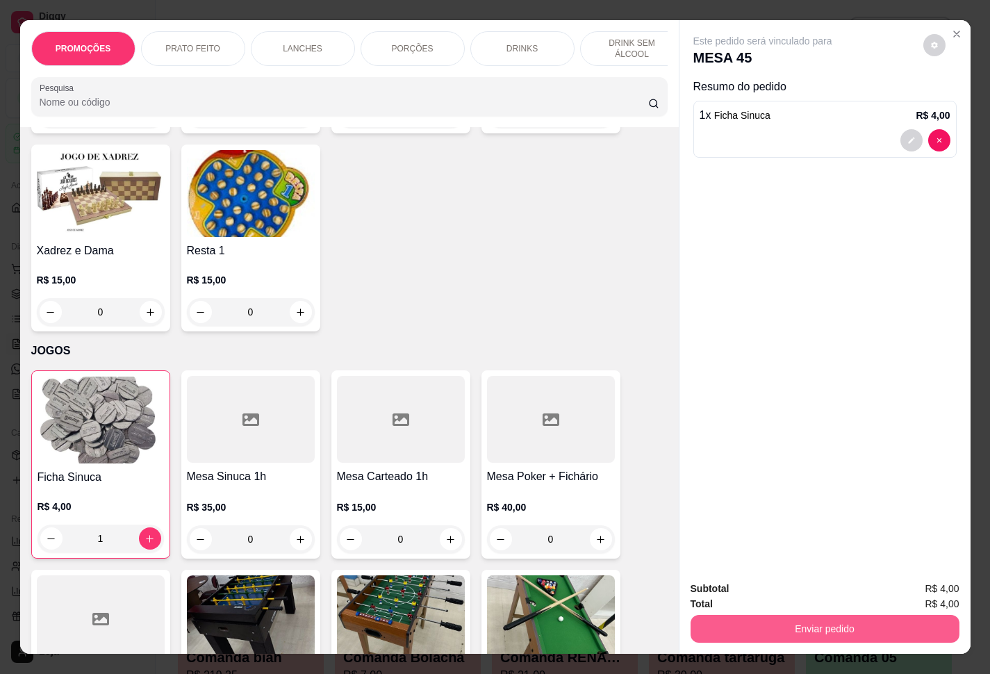
click at [742, 501] on button "Enviar pedido" at bounding box center [825, 629] width 269 height 28
click at [742, 501] on button "Enviar pedido" at bounding box center [921, 587] width 76 height 26
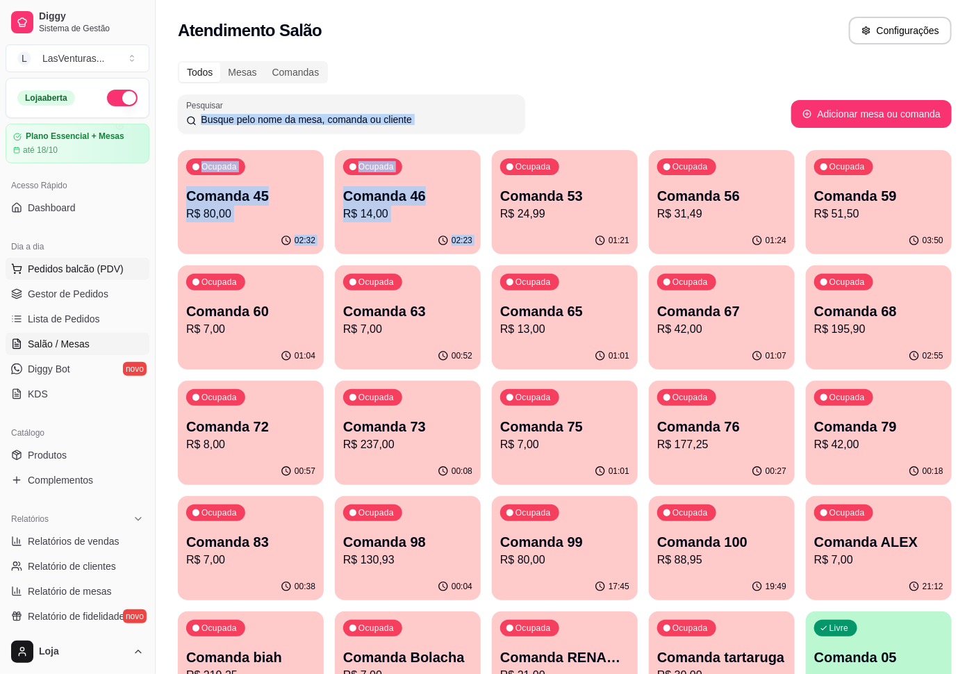
click at [33, 261] on button "Pedidos balcão (PDV)" at bounding box center [78, 269] width 144 height 22
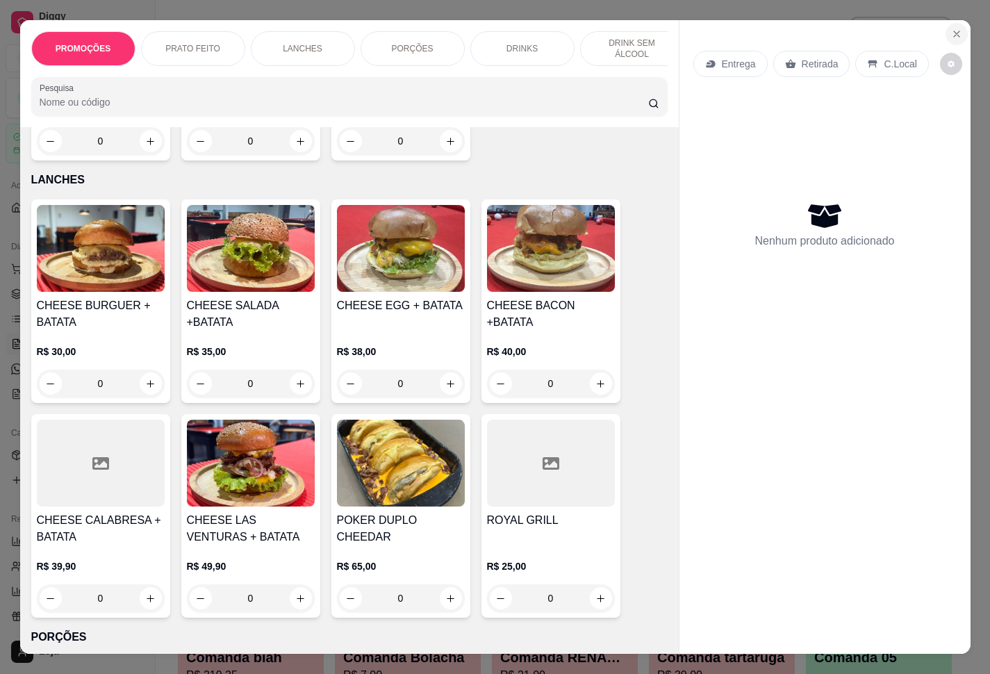
click at [742, 32] on button "Close" at bounding box center [957, 34] width 22 height 22
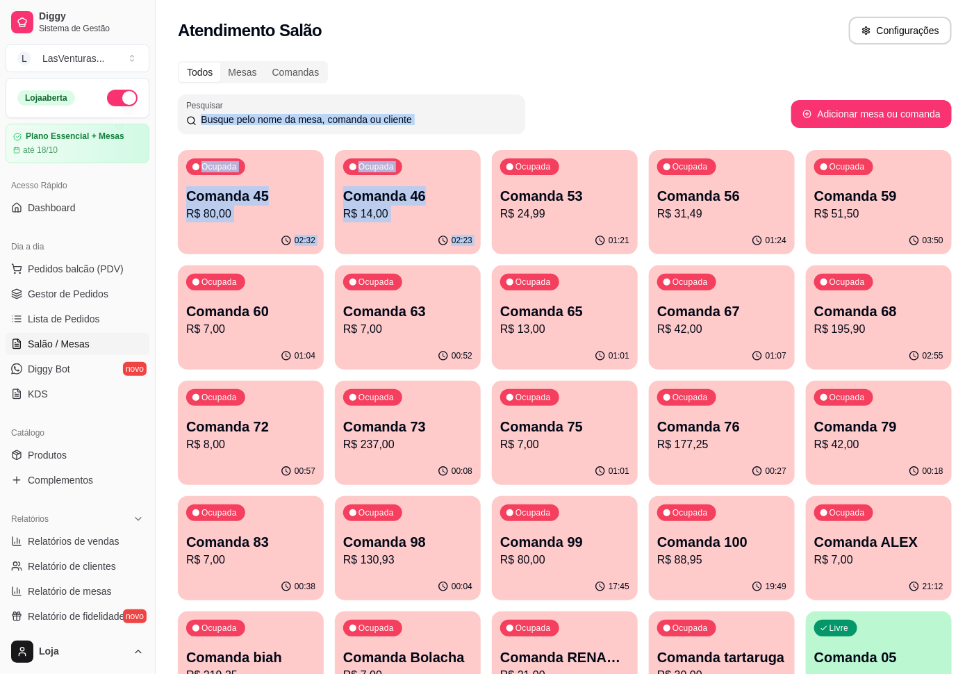
click at [275, 201] on p "Comanda 45" at bounding box center [250, 195] width 129 height 19
click at [438, 213] on p "R$ 14,00" at bounding box center [407, 214] width 129 height 17
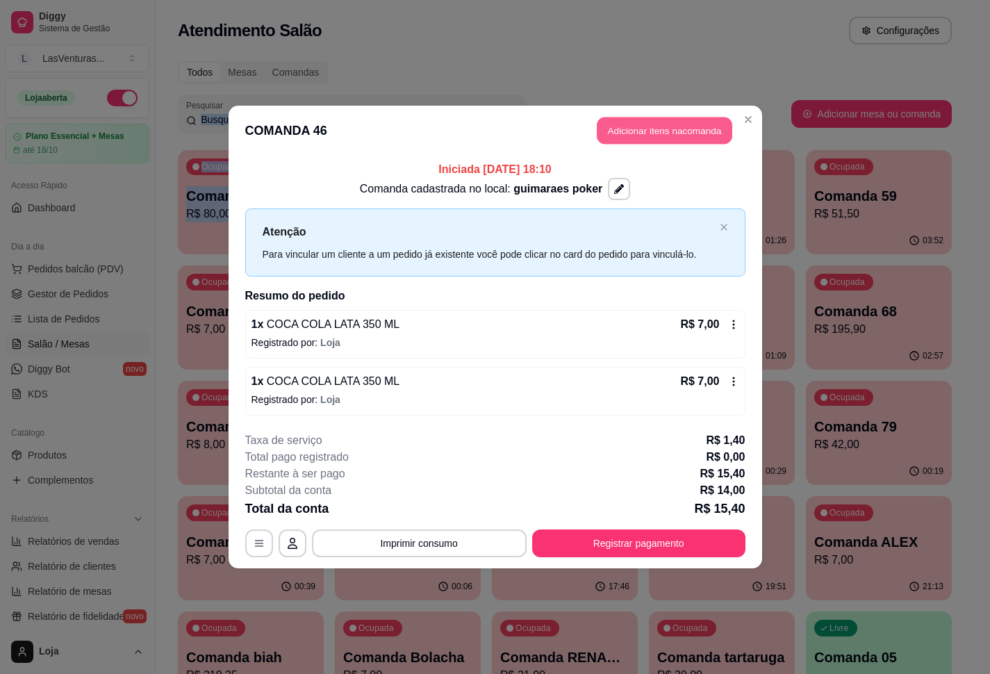
click at [640, 129] on button "Adicionar itens na comanda" at bounding box center [665, 130] width 136 height 27
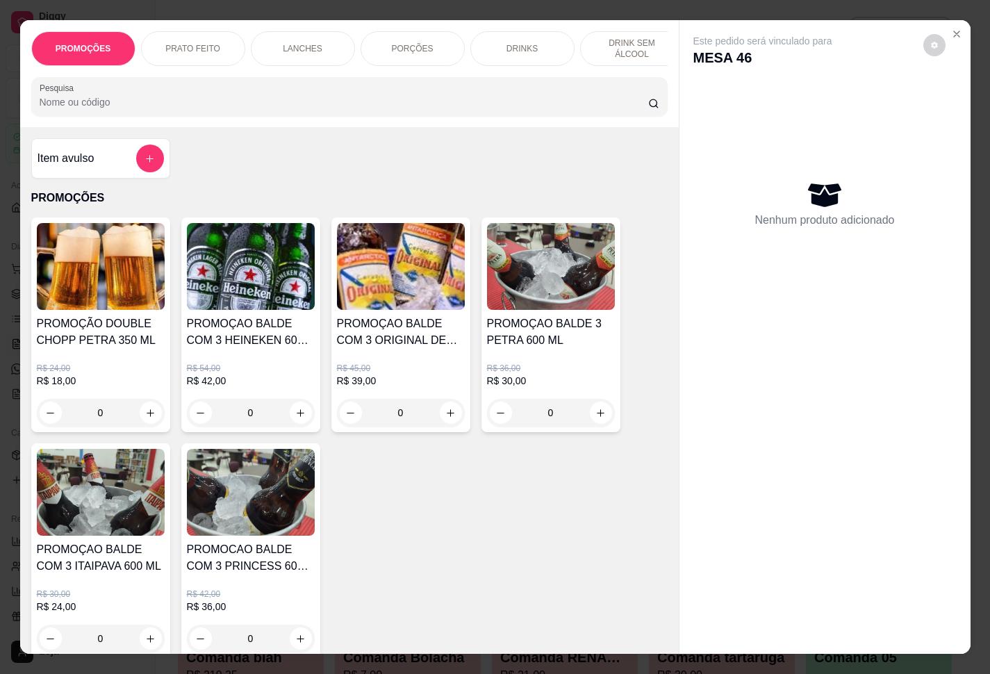
click at [154, 167] on div "Item avulso" at bounding box center [100, 158] width 139 height 40
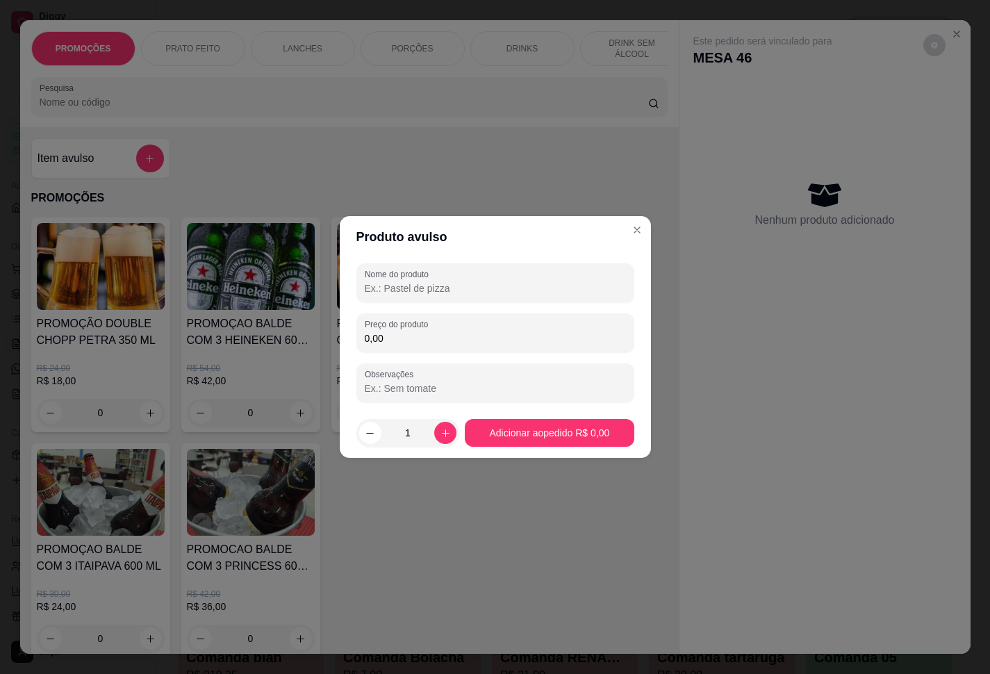
click at [455, 268] on div "Nome do produto" at bounding box center [496, 282] width 278 height 39
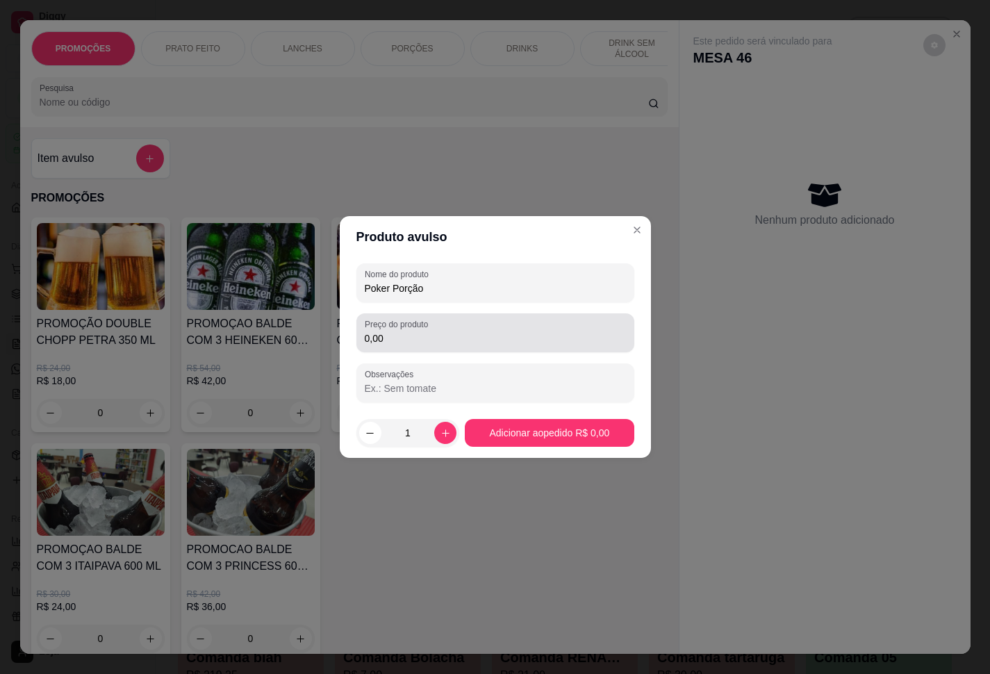
type input "Poker Porção"
click at [547, 324] on div "0,00" at bounding box center [495, 333] width 261 height 28
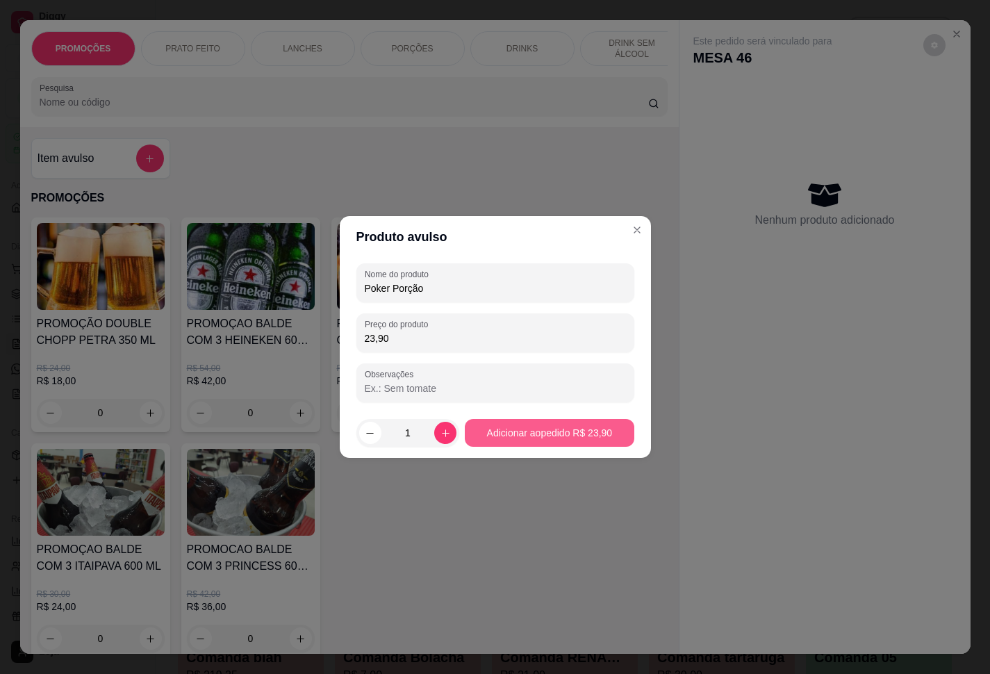
type input "23,90"
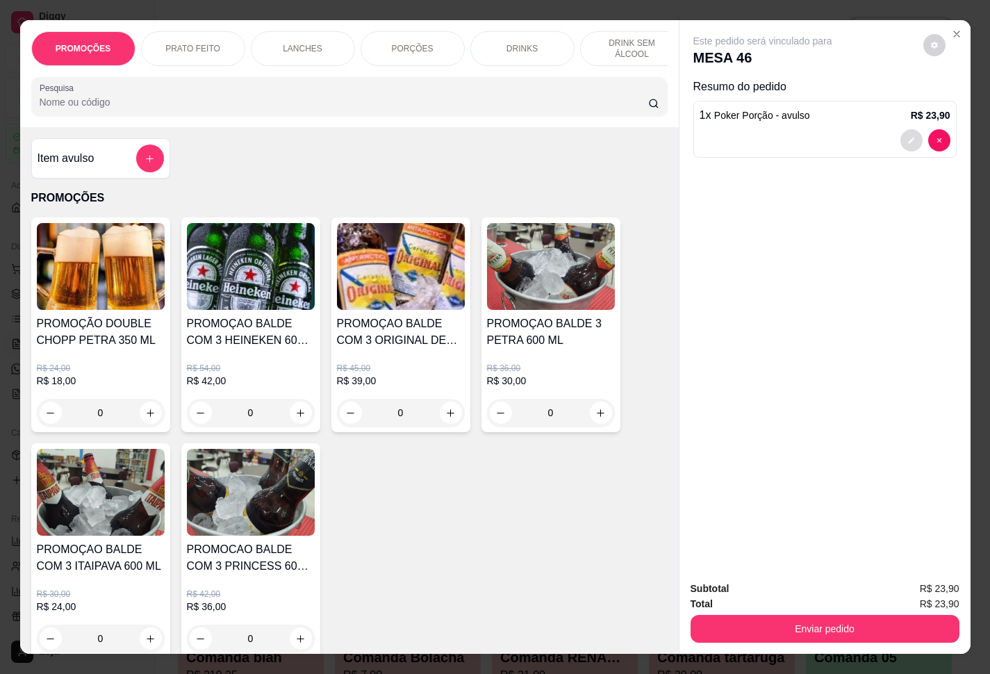
click at [742, 136] on button "decrease-product-quantity" at bounding box center [912, 140] width 22 height 22
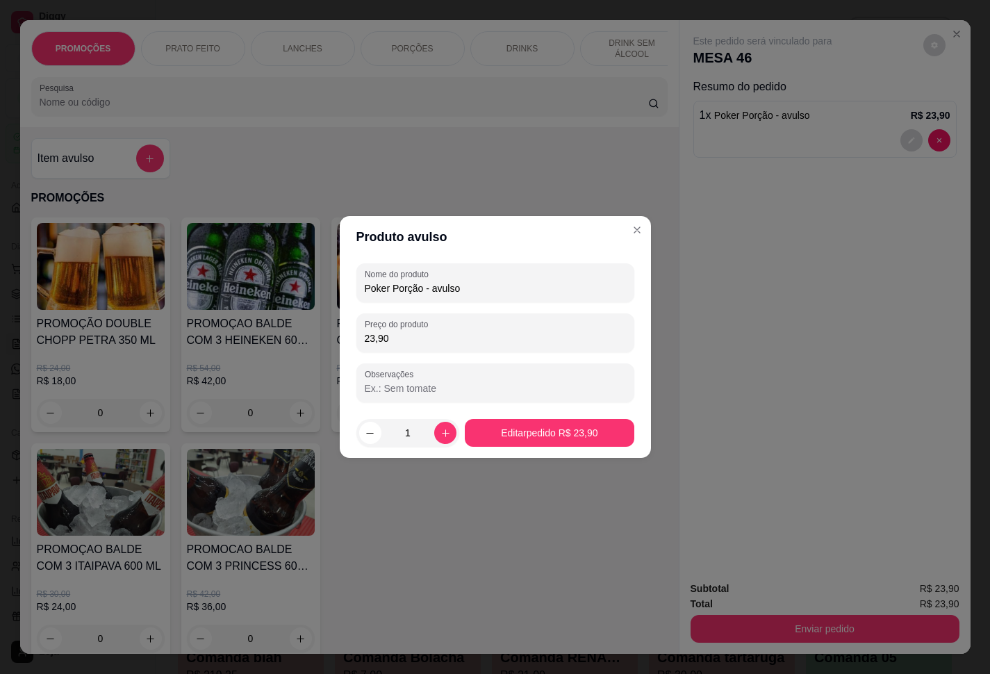
drag, startPoint x: 413, startPoint y: 284, endPoint x: 421, endPoint y: 286, distance: 8.6
click at [421, 286] on input "Poker Porção - avulso" at bounding box center [495, 288] width 261 height 14
drag, startPoint x: 418, startPoint y: 288, endPoint x: 359, endPoint y: 299, distance: 60.1
click at [359, 299] on div "Nome do produto Poker Porção - avulso" at bounding box center [496, 282] width 278 height 39
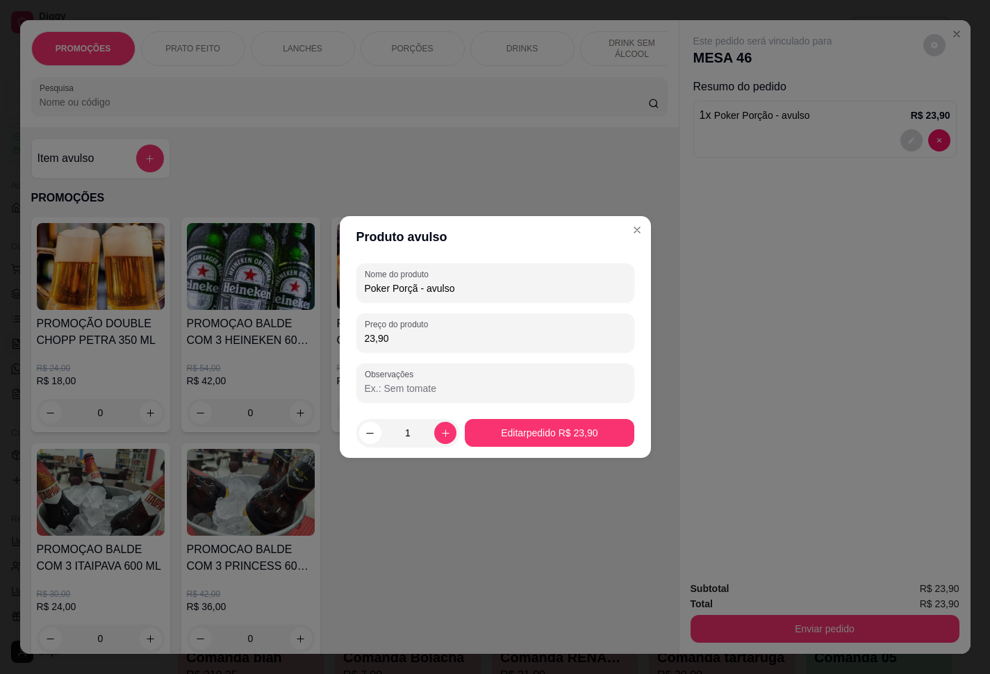
type input "Poker Porção - avulso"
drag, startPoint x: 420, startPoint y: 279, endPoint x: 394, endPoint y: 284, distance: 26.0
click at [359, 302] on div "Nome do produto Poker Porção - avulso" at bounding box center [496, 282] width 278 height 39
drag, startPoint x: 418, startPoint y: 288, endPoint x: 345, endPoint y: 298, distance: 73.7
click at [345, 298] on div "Nome do produto Poker Porção - avulso Preço do produto 23,90 Observações" at bounding box center [495, 333] width 311 height 150
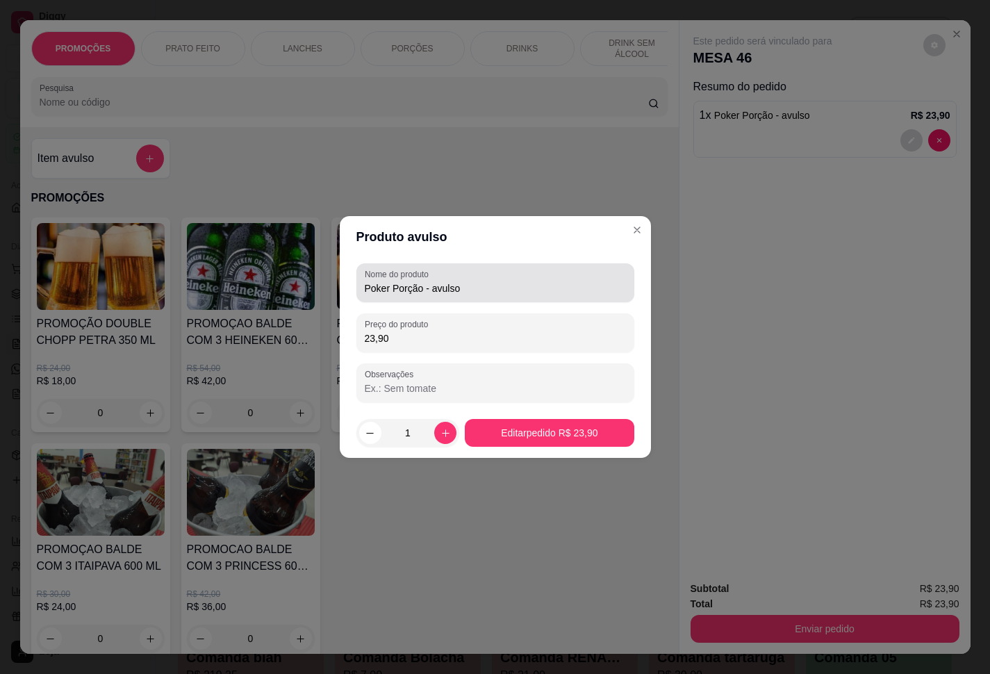
click at [532, 277] on div "Poker Porção - avulso" at bounding box center [495, 283] width 261 height 28
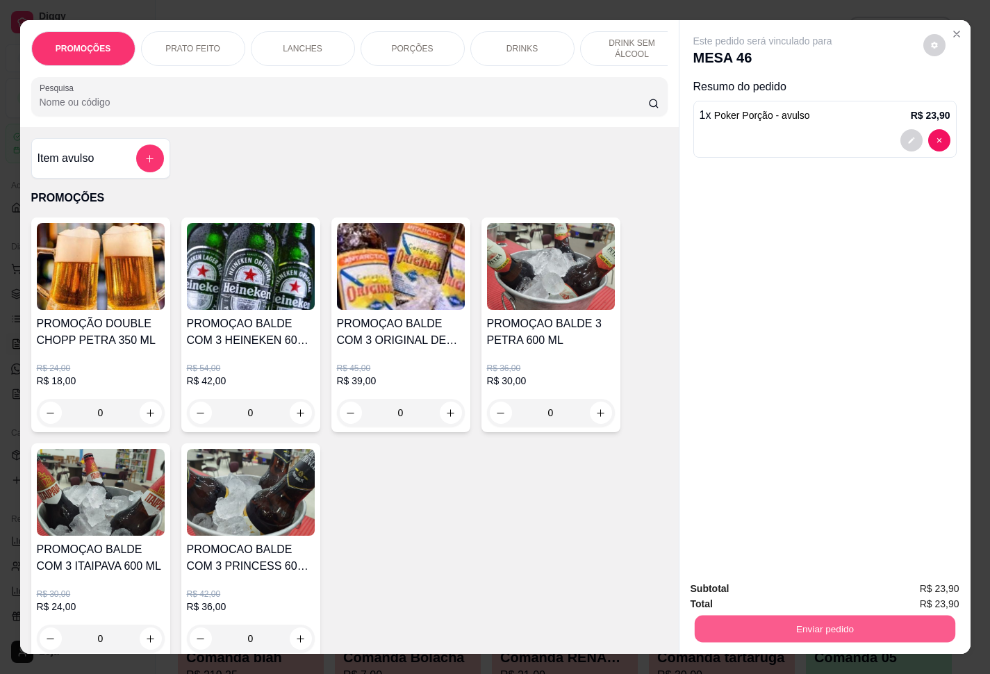
click at [742, 501] on button "Enviar pedido" at bounding box center [824, 629] width 261 height 27
click at [742, 501] on button "Enviar pedido" at bounding box center [921, 587] width 76 height 26
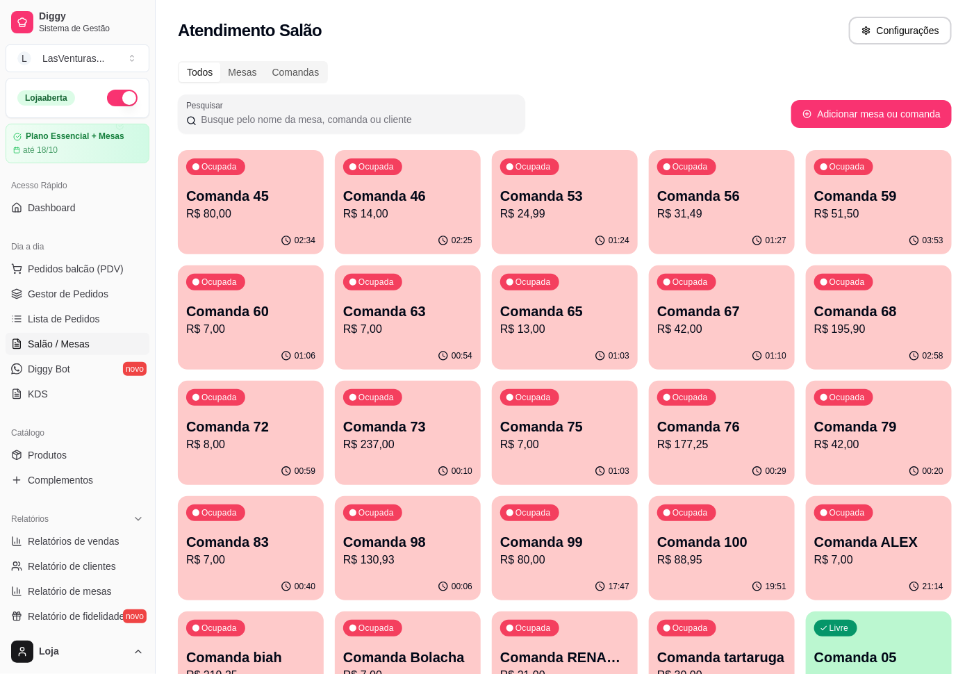
click at [693, 206] on p "R$ 31,49" at bounding box center [721, 214] width 129 height 17
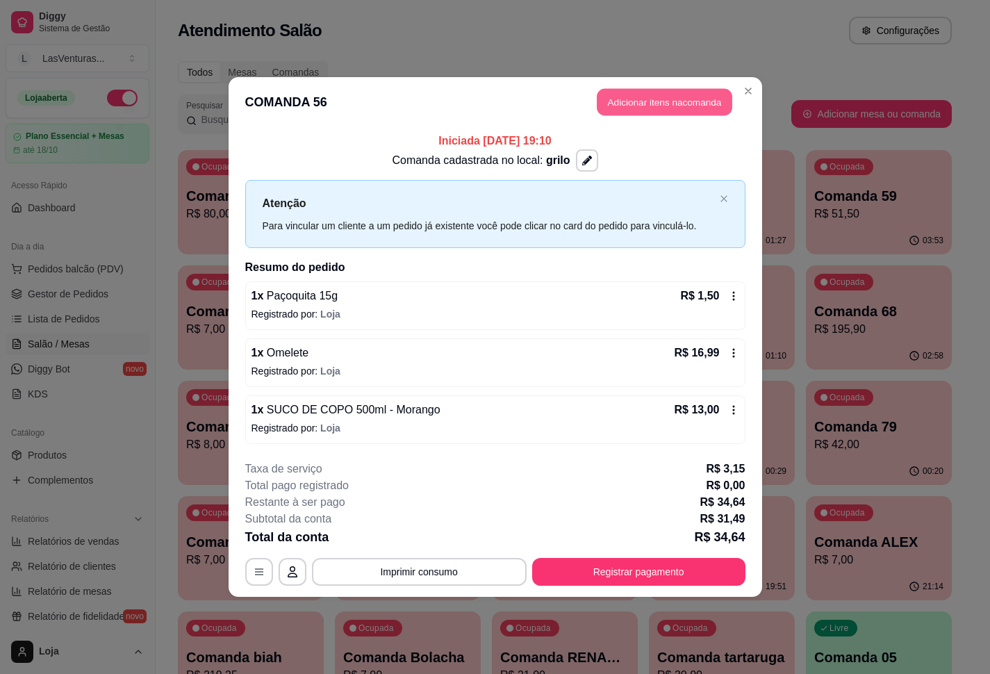
click at [680, 101] on button "Adicionar itens na comanda" at bounding box center [665, 102] width 136 height 27
click at [136, 167] on button "add-separate-item" at bounding box center [150, 159] width 28 height 28
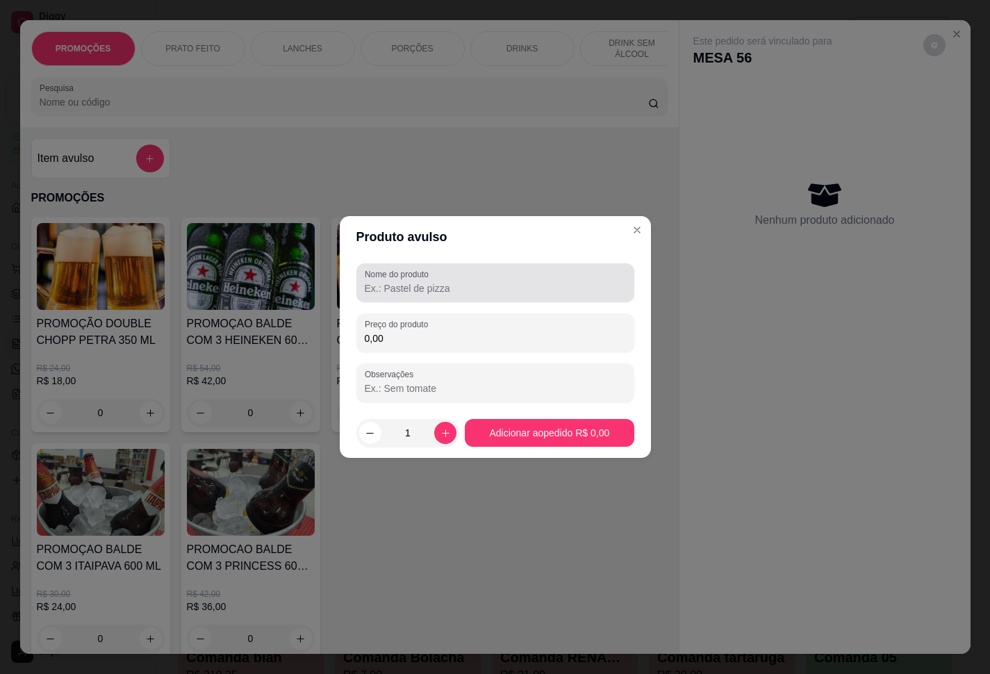
click at [441, 274] on div at bounding box center [495, 283] width 261 height 28
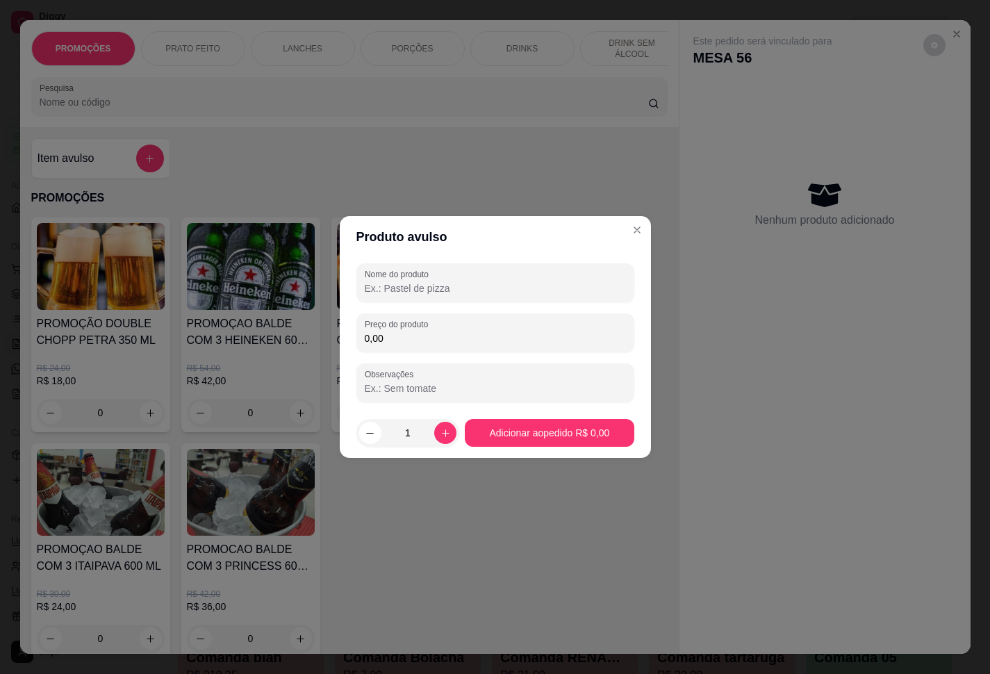
paste input "Poker Porção"
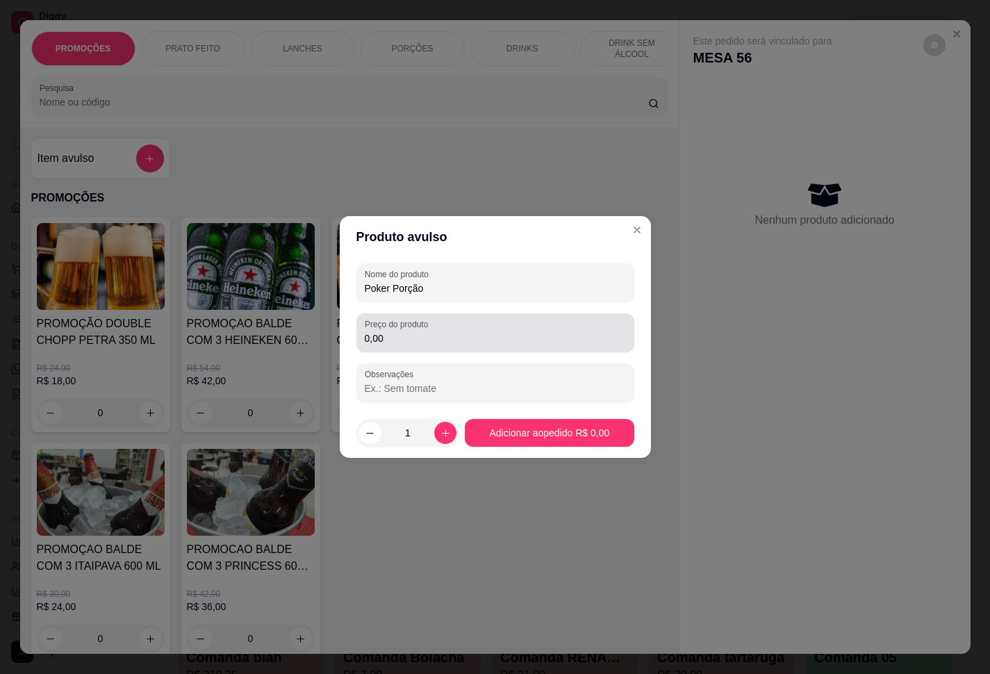
type input "Poker Porção"
click at [429, 328] on label "Preço do produto" at bounding box center [399, 324] width 68 height 12
click at [429, 331] on input "0,00" at bounding box center [495, 338] width 261 height 14
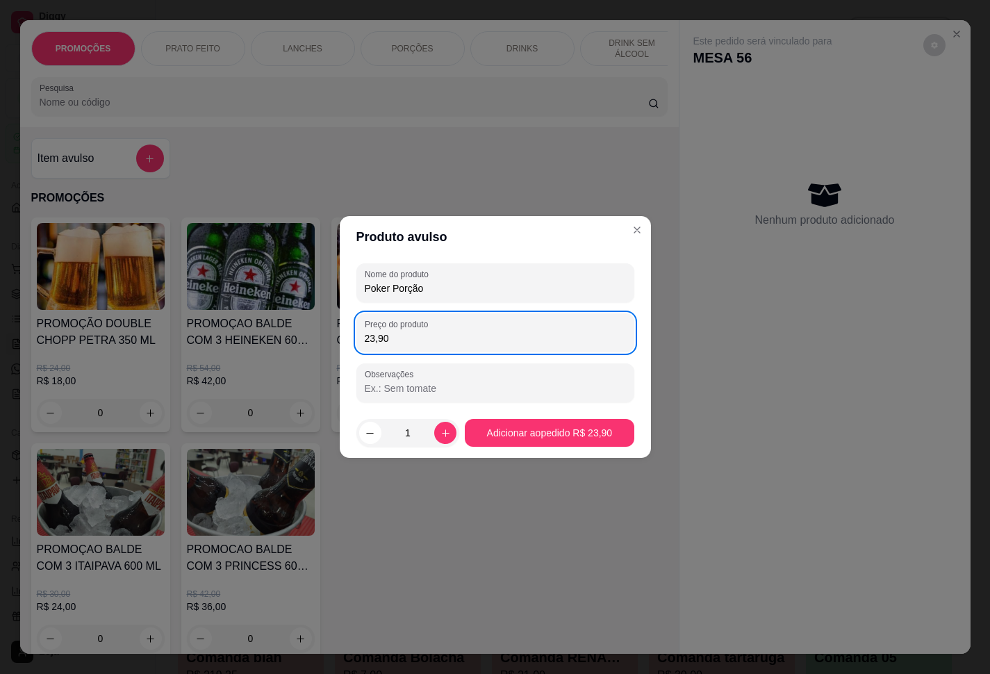
type input "23,90"
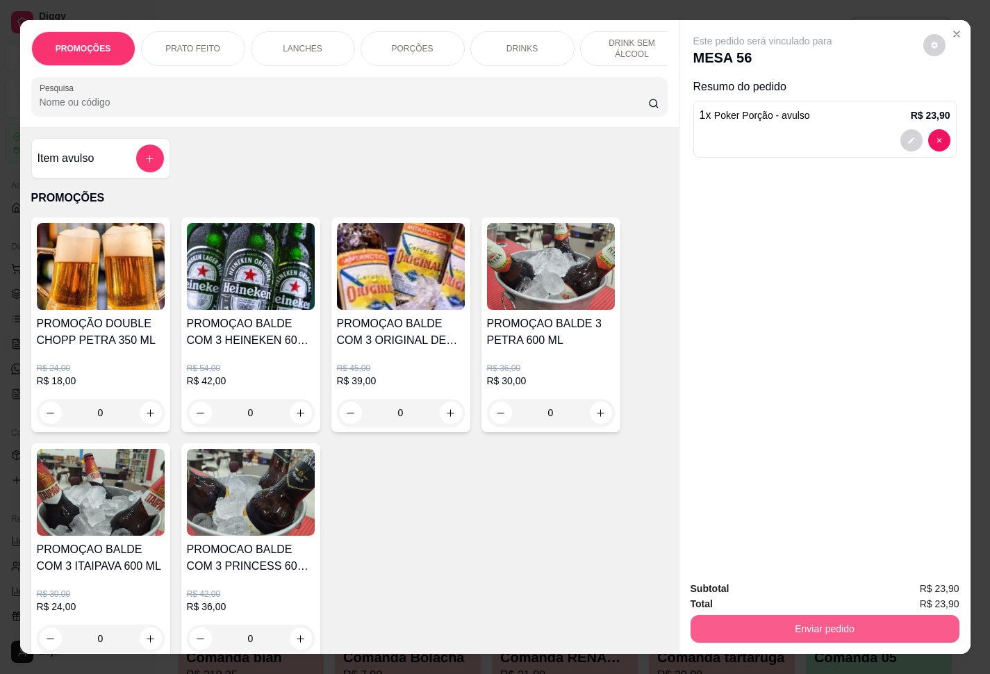
click at [742, 501] on button "Enviar pedido" at bounding box center [825, 629] width 269 height 28
click at [742, 501] on button "Enviar pedido" at bounding box center [921, 587] width 79 height 26
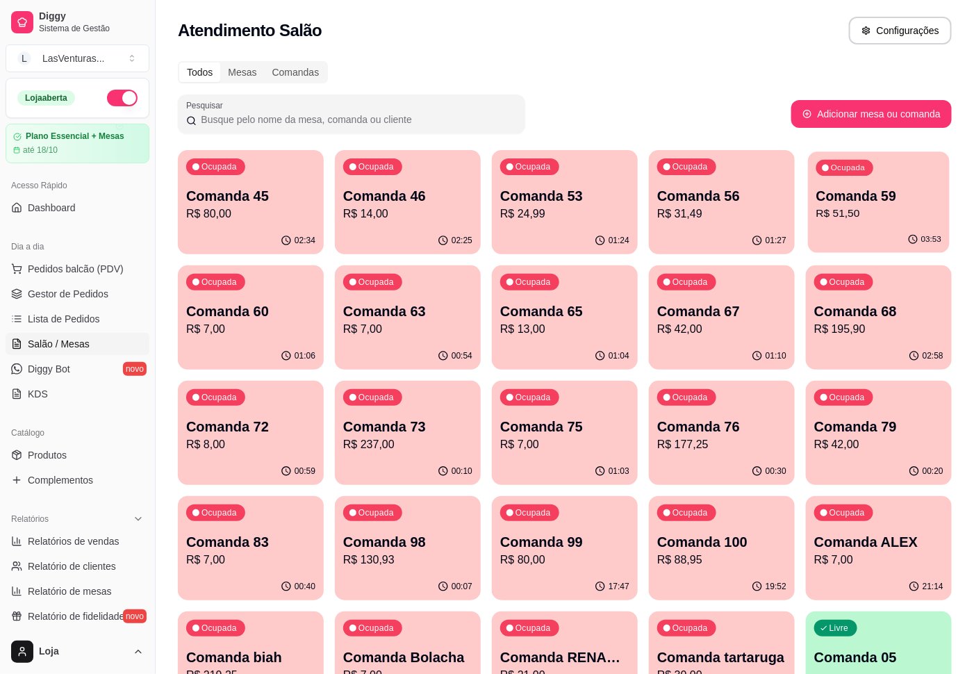
click at [742, 190] on p "Comanda 59" at bounding box center [879, 196] width 125 height 19
click at [259, 311] on p "Comanda 60" at bounding box center [250, 311] width 129 height 19
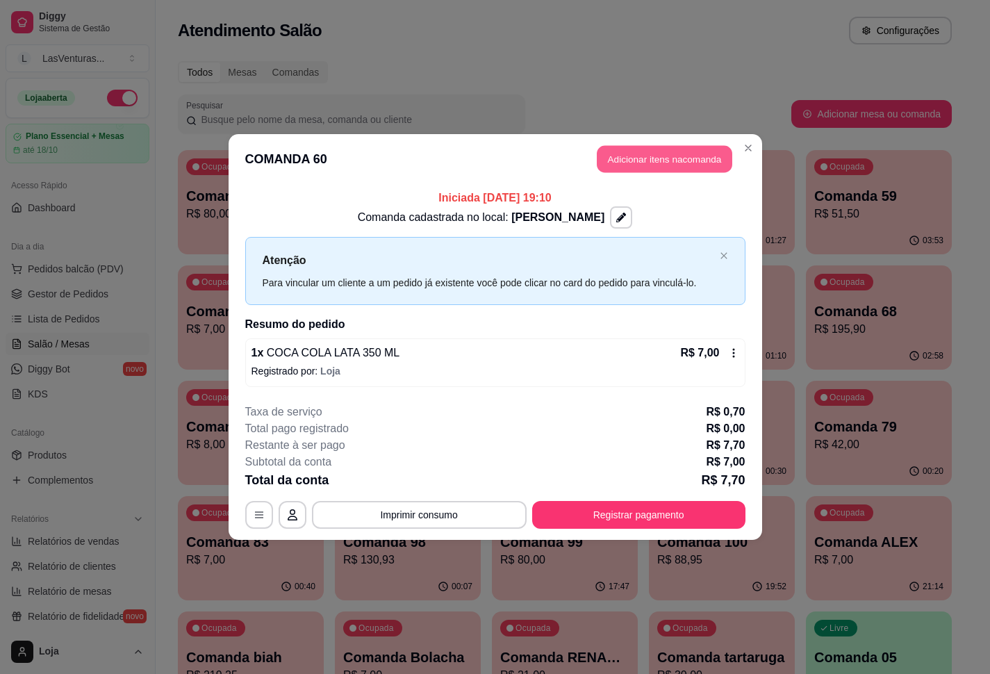
click at [622, 167] on button "Adicionar itens na comanda" at bounding box center [665, 159] width 136 height 27
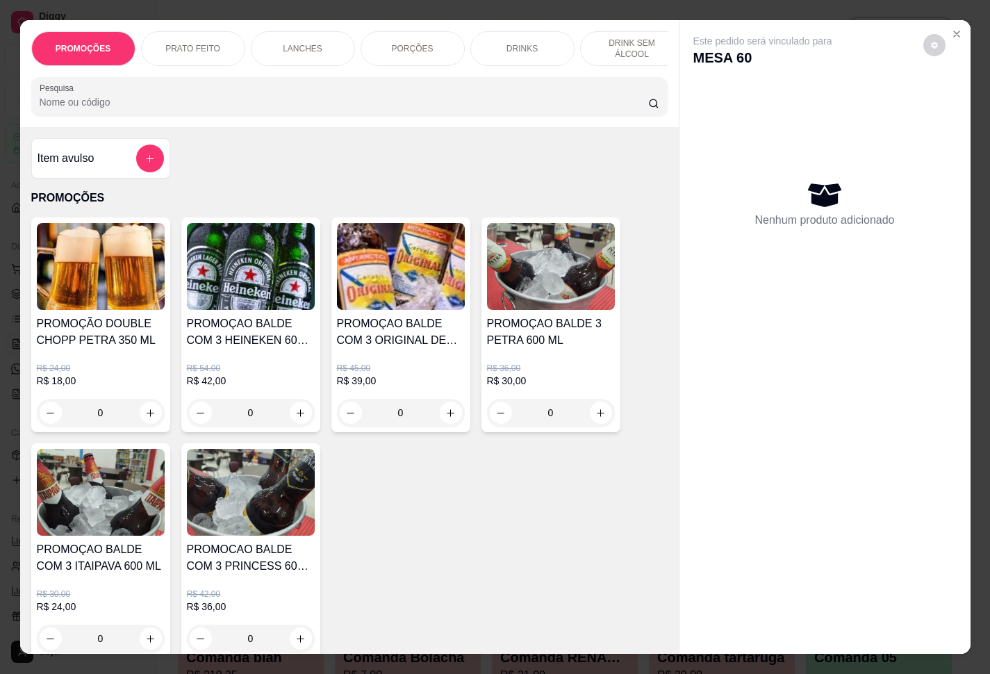
click at [144, 157] on button "add-separate-item" at bounding box center [150, 159] width 28 height 28
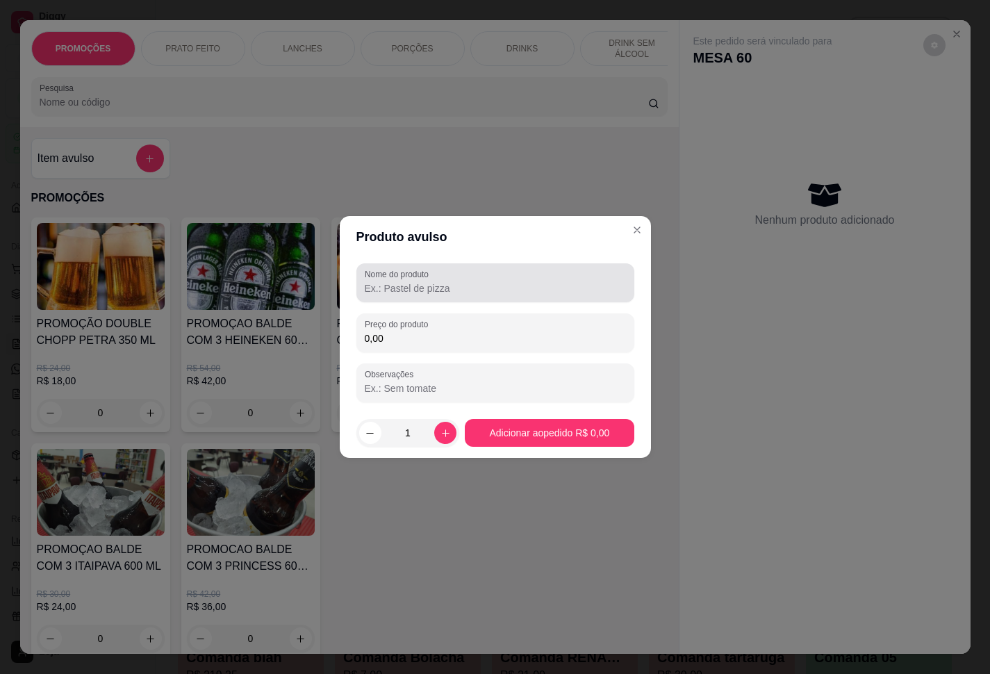
click at [488, 271] on div at bounding box center [495, 283] width 261 height 28
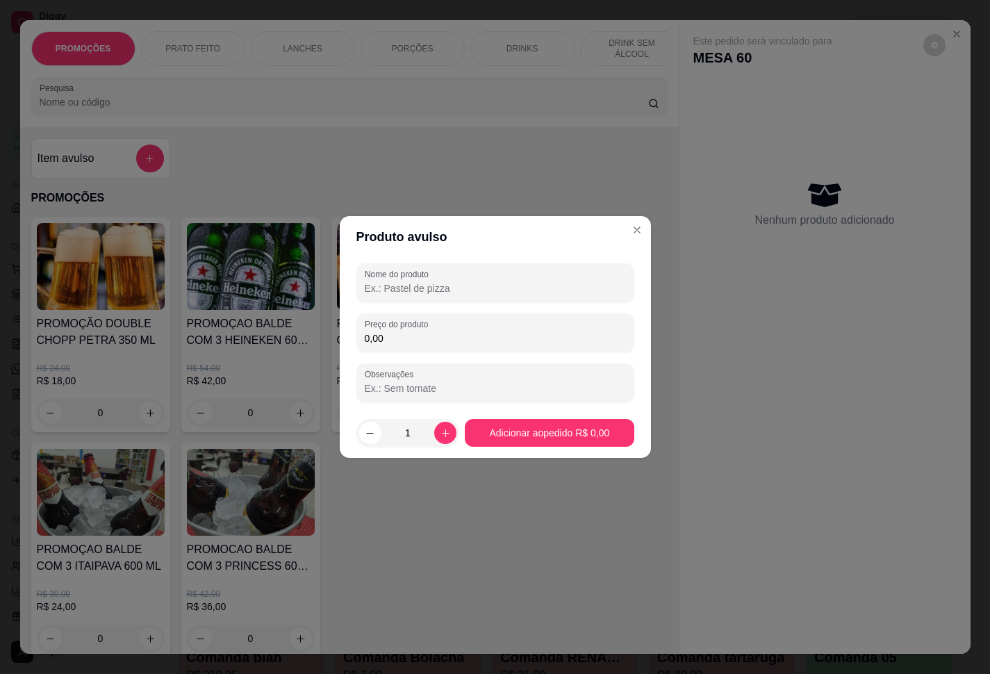
paste input "Poker Porção"
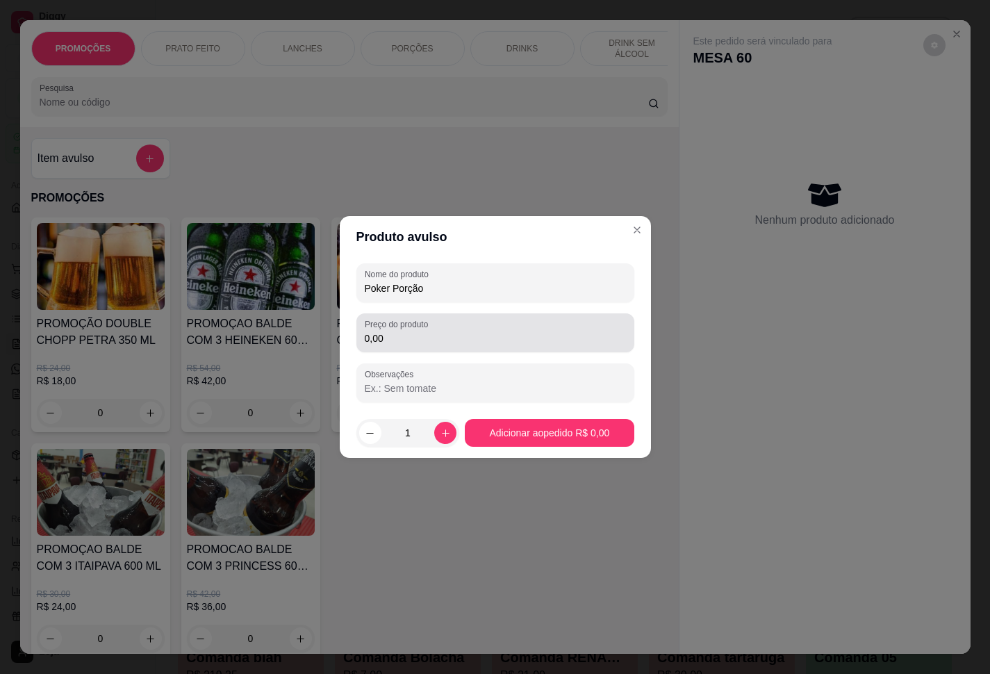
type input "Poker Porção"
click at [520, 326] on div "0,00" at bounding box center [495, 333] width 261 height 28
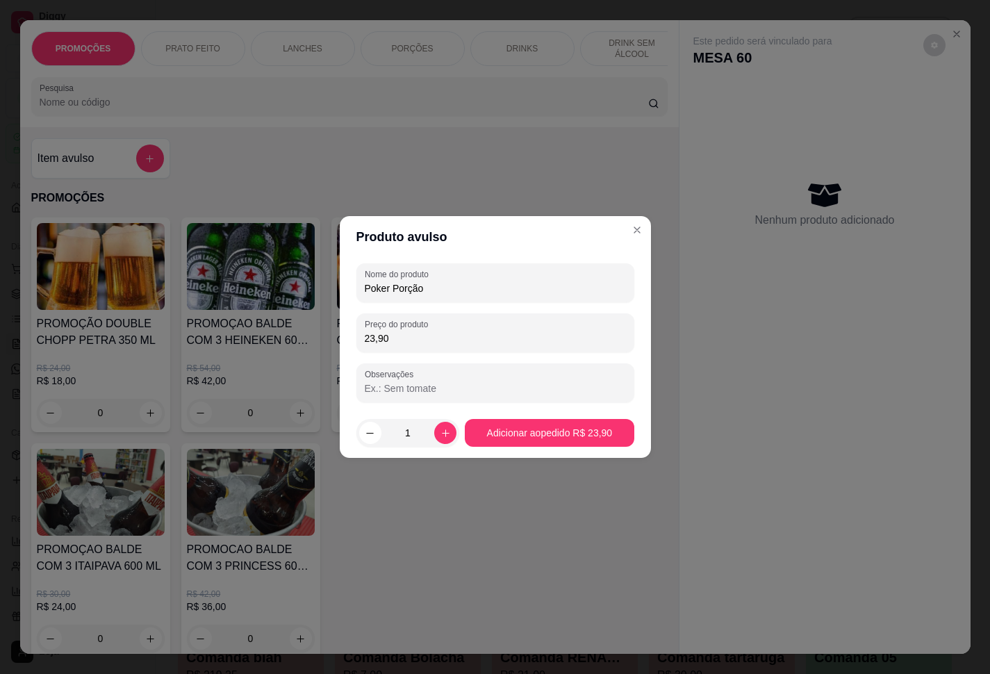
type input "23,90"
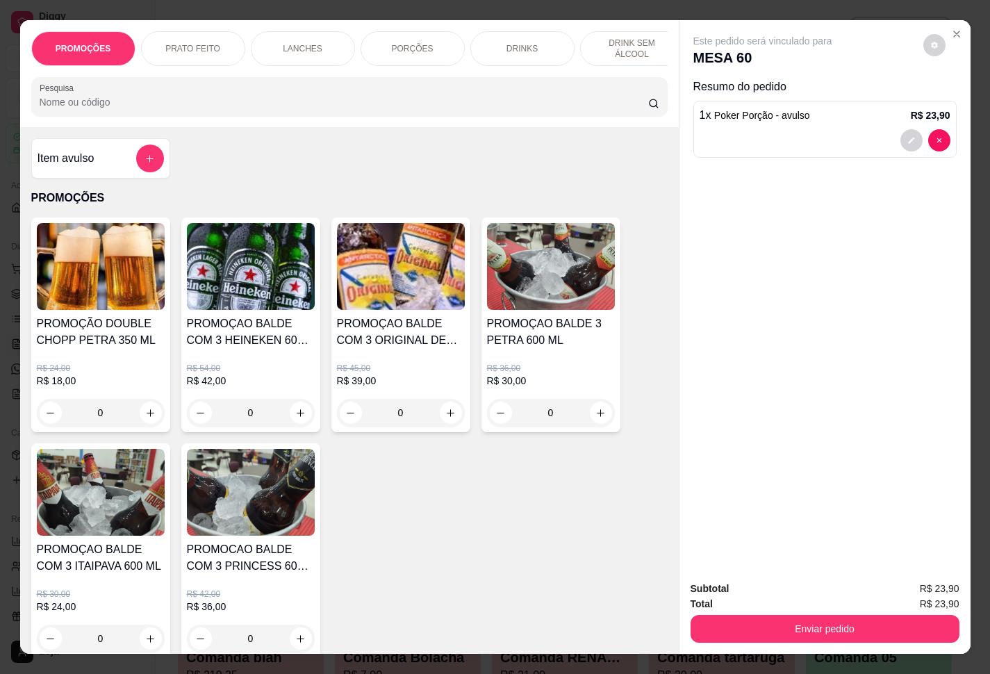
click at [742, 501] on button "Enviar pedido" at bounding box center [825, 629] width 269 height 28
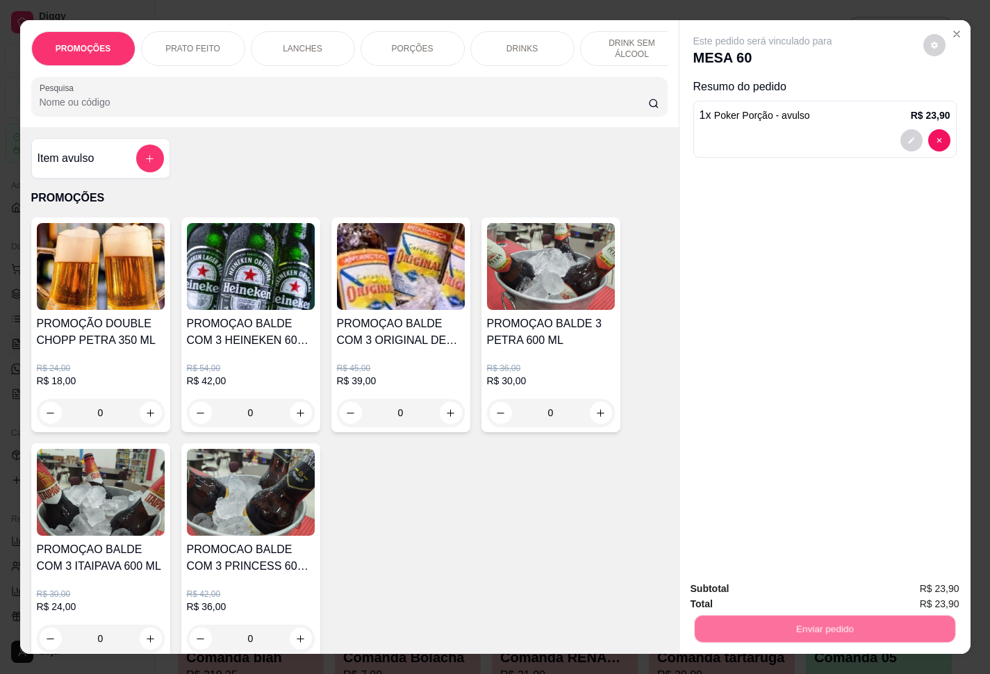
click at [742, 501] on button "Enviar pedido" at bounding box center [921, 587] width 79 height 26
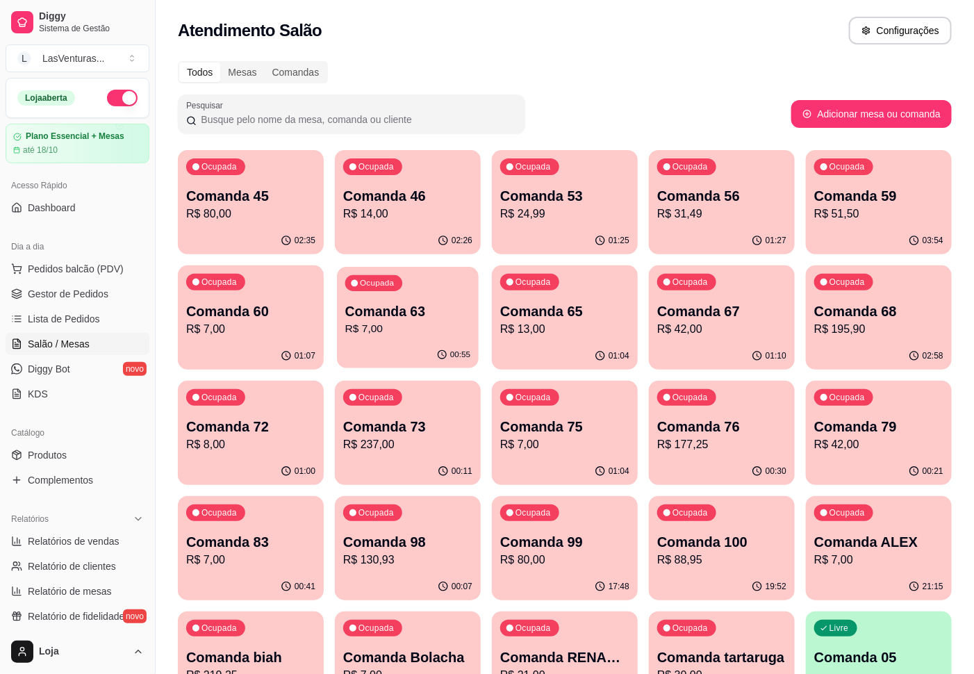
click at [386, 338] on div "Ocupada Comanda 63 R$ 7,00" at bounding box center [408, 304] width 142 height 75
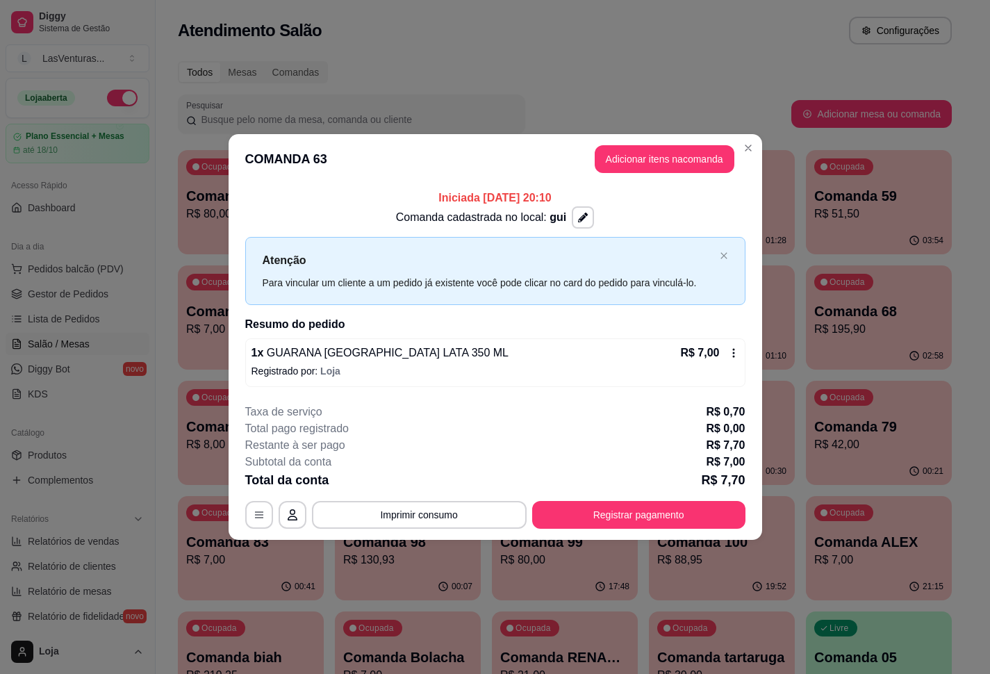
click at [682, 172] on button "Adicionar itens na comanda" at bounding box center [665, 159] width 140 height 28
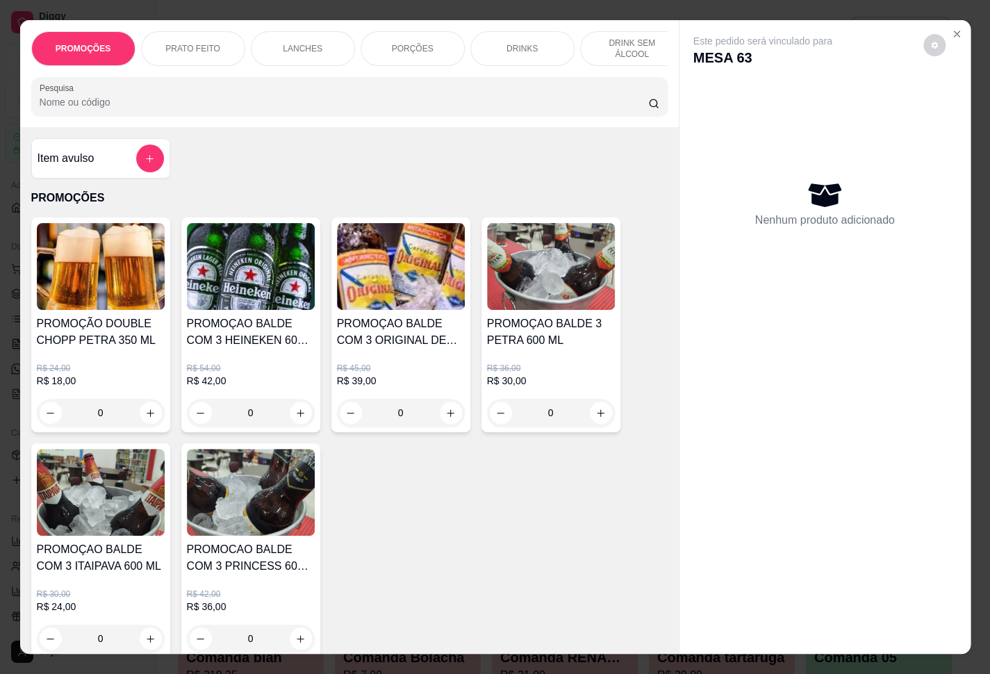
click at [611, 161] on div "Item avulso PROMOÇÕES PROMOÇÃO DOUBLE CHOPP PETRA 350 ML R$ 24,00 R$ 18,00 0 PR…" at bounding box center [348, 390] width 659 height 527
click at [154, 172] on button "add-separate-item" at bounding box center [149, 158] width 27 height 27
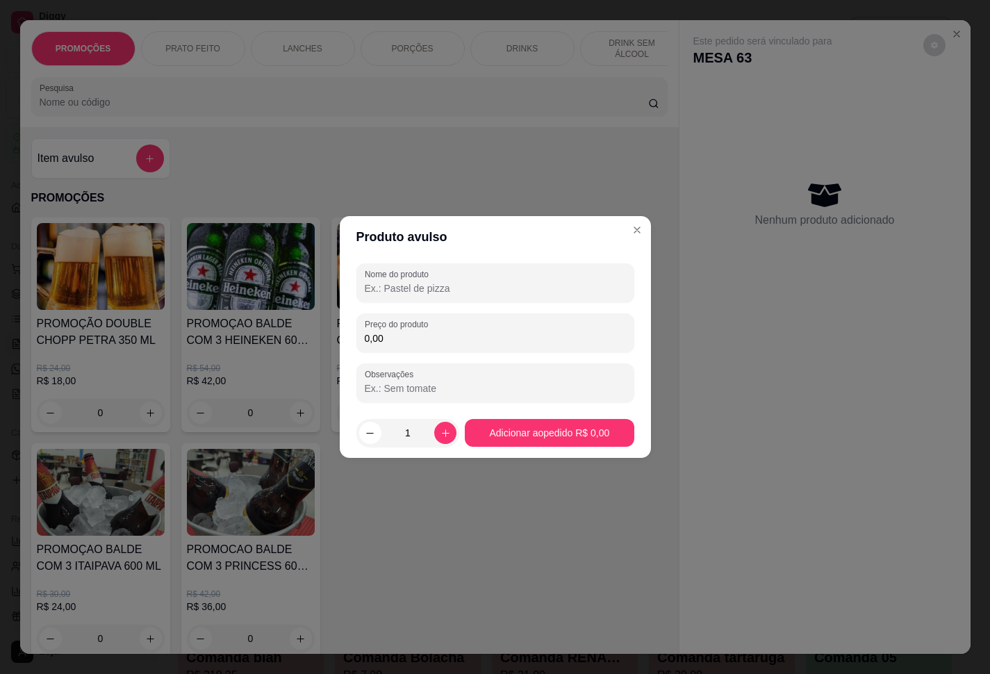
click at [498, 288] on input "Nome do produto" at bounding box center [495, 288] width 261 height 14
paste input "Poker Porção"
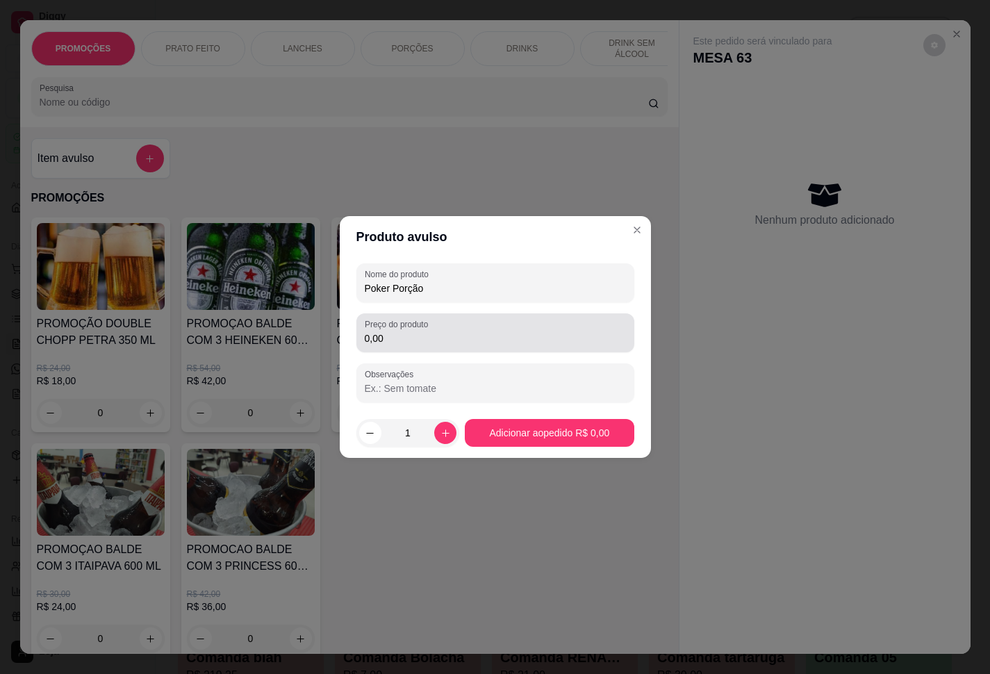
type input "Poker Porção"
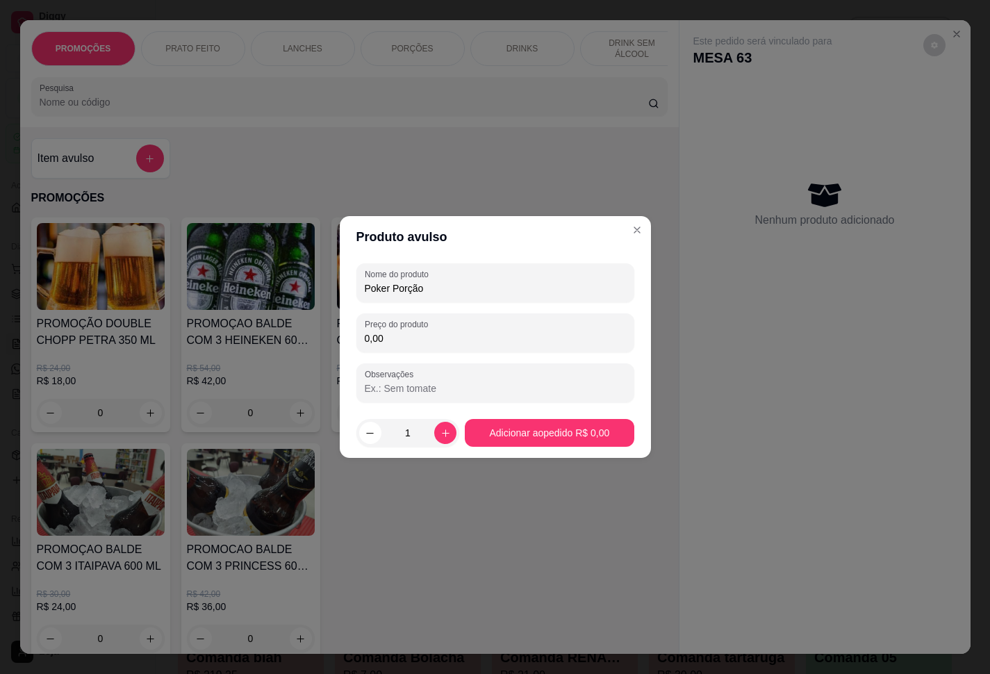
click at [422, 332] on input "0,00" at bounding box center [495, 338] width 261 height 14
type input "23,90"
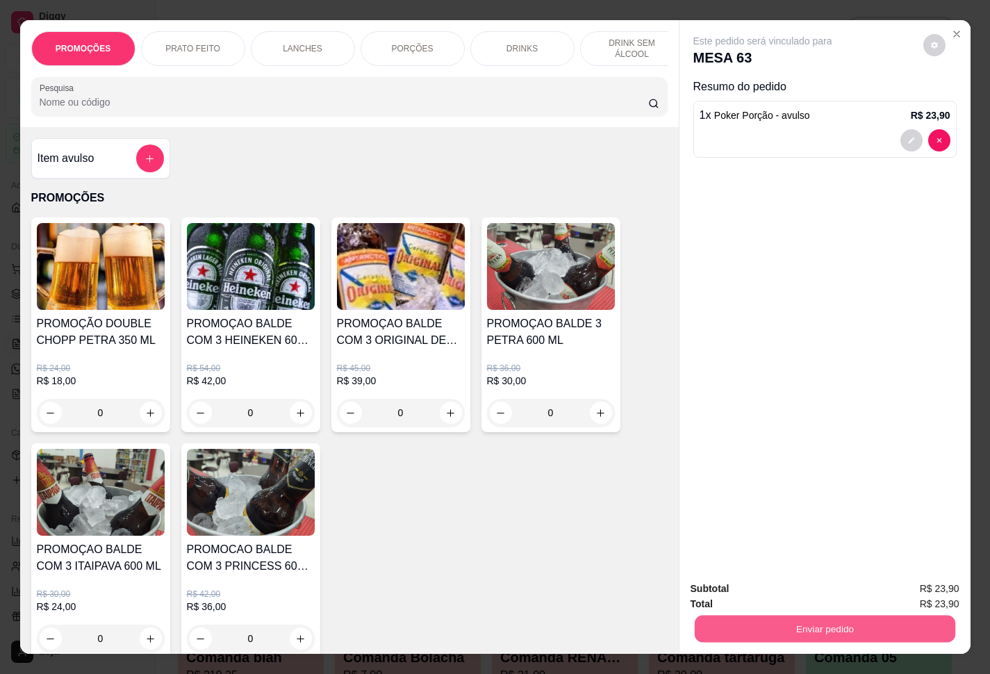
click at [742, 501] on button "Enviar pedido" at bounding box center [824, 629] width 261 height 27
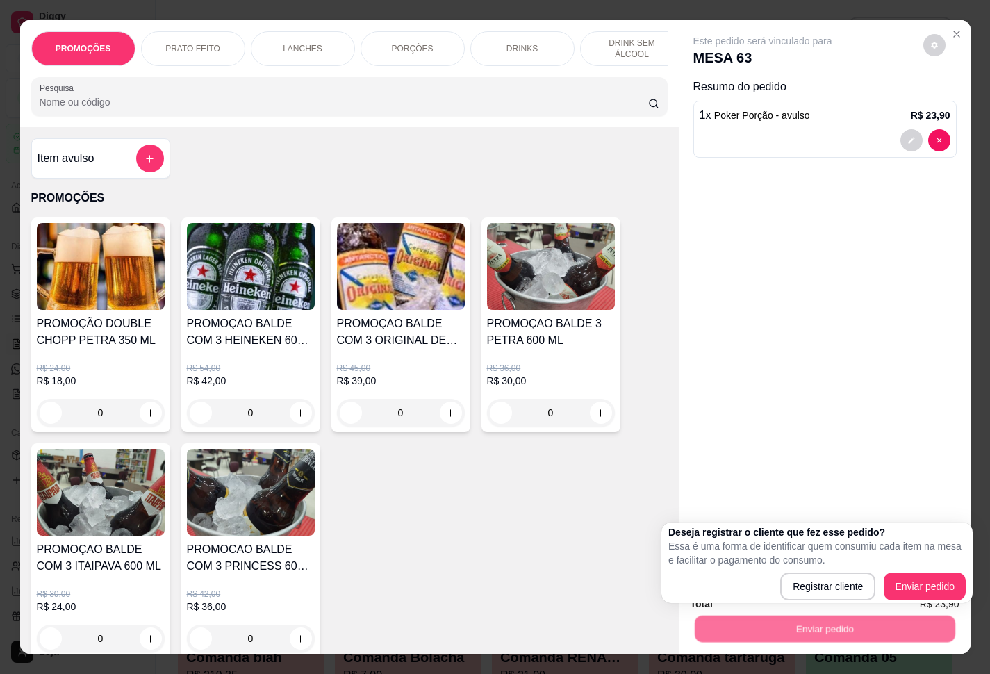
click at [742, 501] on div "Deseja registrar o cliente que fez esse pedido? Essa é uma forma de identificar…" at bounding box center [817, 563] width 311 height 81
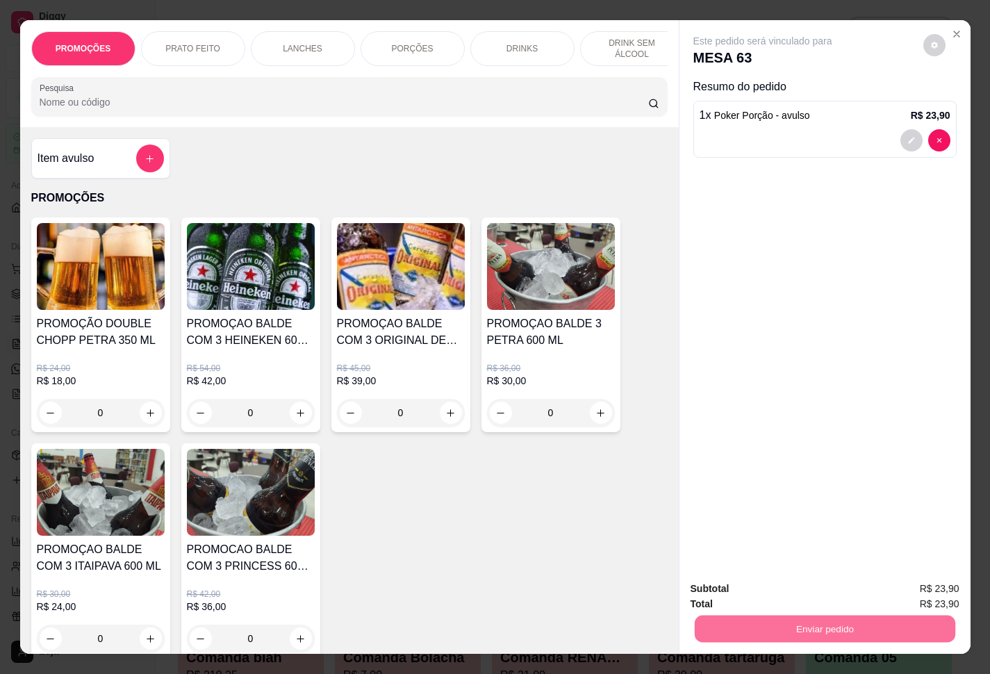
click at [742, 501] on button "Enviar pedido" at bounding box center [924, 586] width 79 height 27
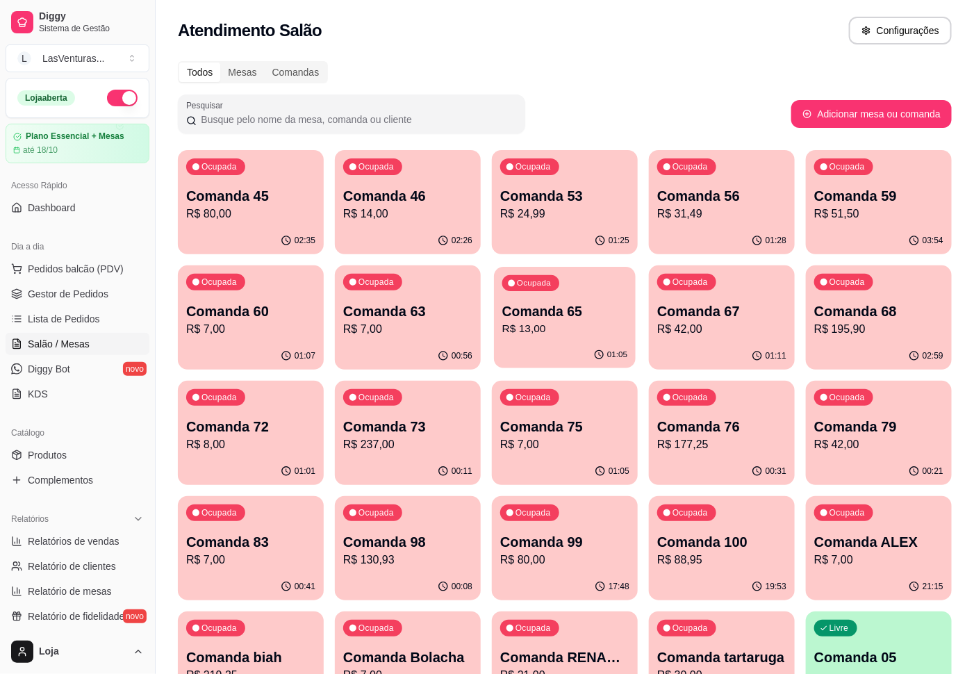
click at [584, 349] on div "01:05" at bounding box center [565, 355] width 142 height 26
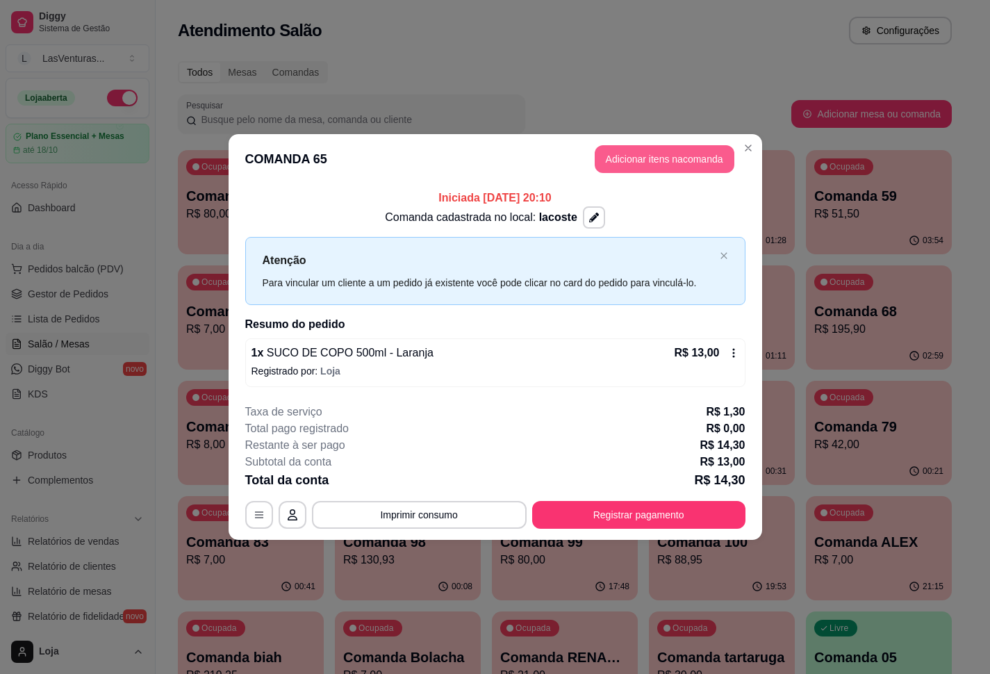
click at [668, 156] on button "Adicionar itens na comanda" at bounding box center [665, 159] width 140 height 28
click at [171, 163] on div "Item avulso PROMOÇÕES PROMOÇÃO DOUBLE CHOPP PETRA 350 ML R$ 24,00 R$ 18,00 0 PR…" at bounding box center [349, 390] width 659 height 527
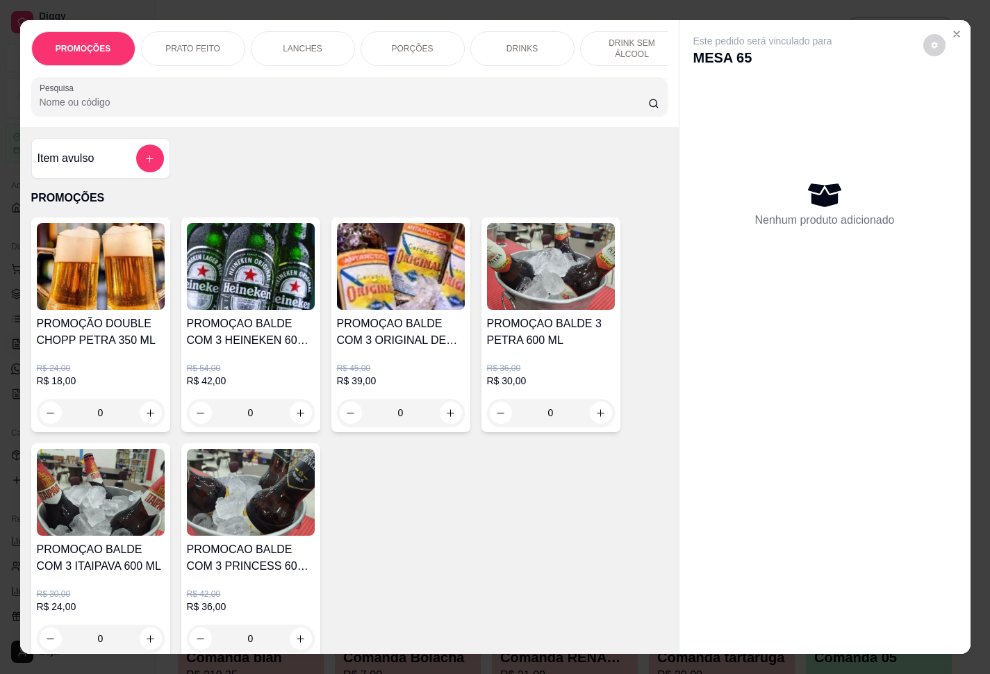
click at [159, 167] on div "Item avulso PROMOÇÕES PROMOÇÃO DOUBLE CHOPP PETRA 350 ML R$ 24,00 R$ 18,00 0 PR…" at bounding box center [349, 390] width 659 height 527
click at [157, 167] on div "Item avulso" at bounding box center [100, 158] width 139 height 40
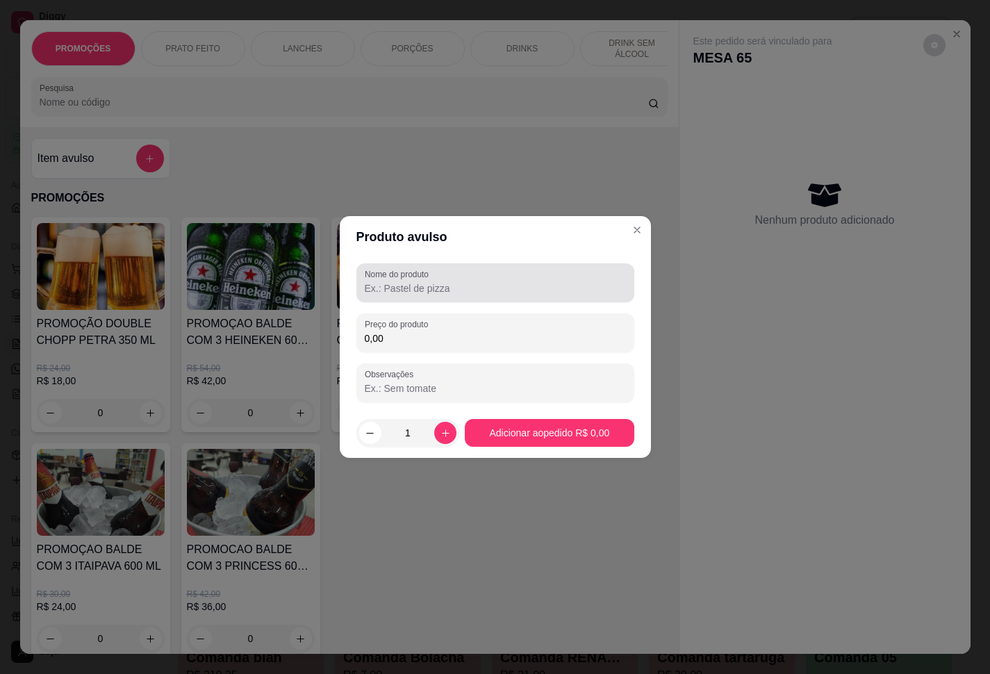
click at [442, 296] on div "Nome do produto" at bounding box center [496, 282] width 278 height 39
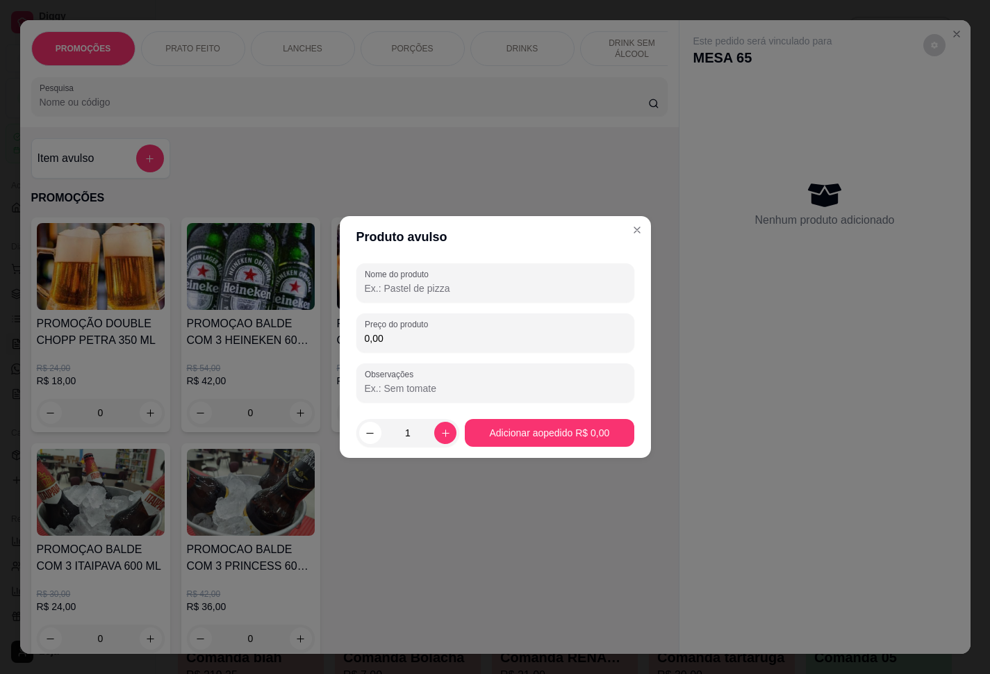
paste input "Poker Porção"
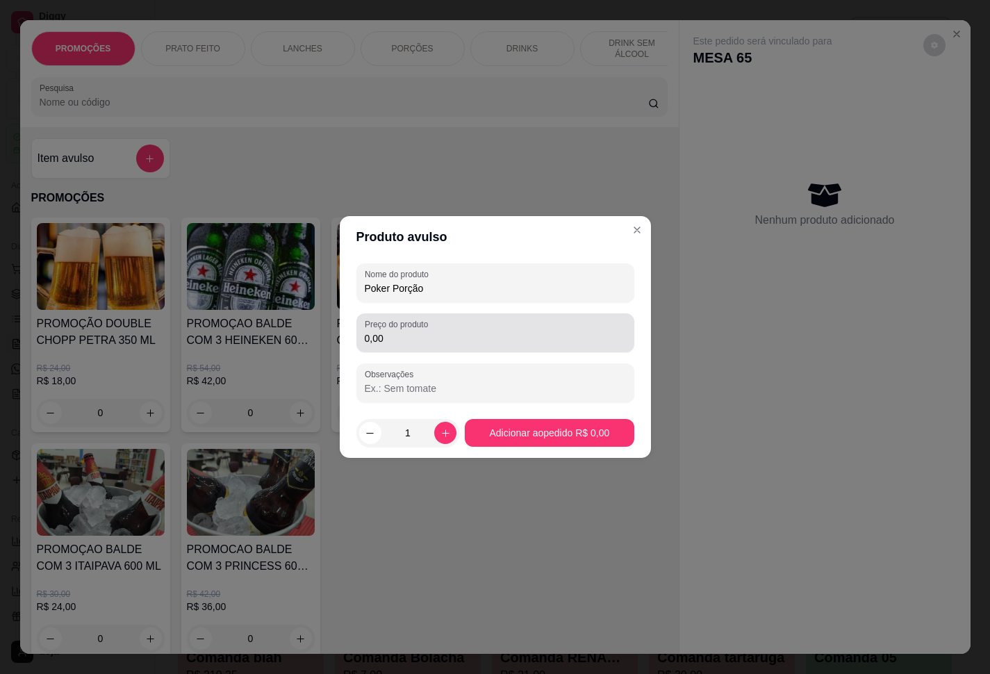
type input "Poker Porção"
drag, startPoint x: 457, startPoint y: 348, endPoint x: 457, endPoint y: 340, distance: 8.4
click at [457, 343] on div "Preço do produto 0,00" at bounding box center [496, 332] width 278 height 39
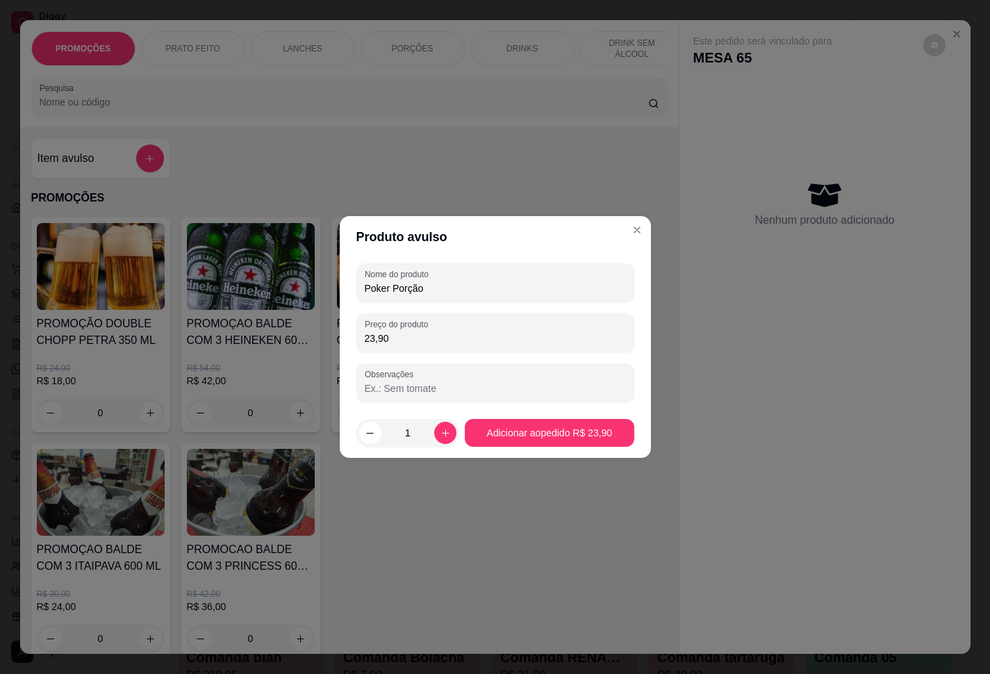
type input "23,90"
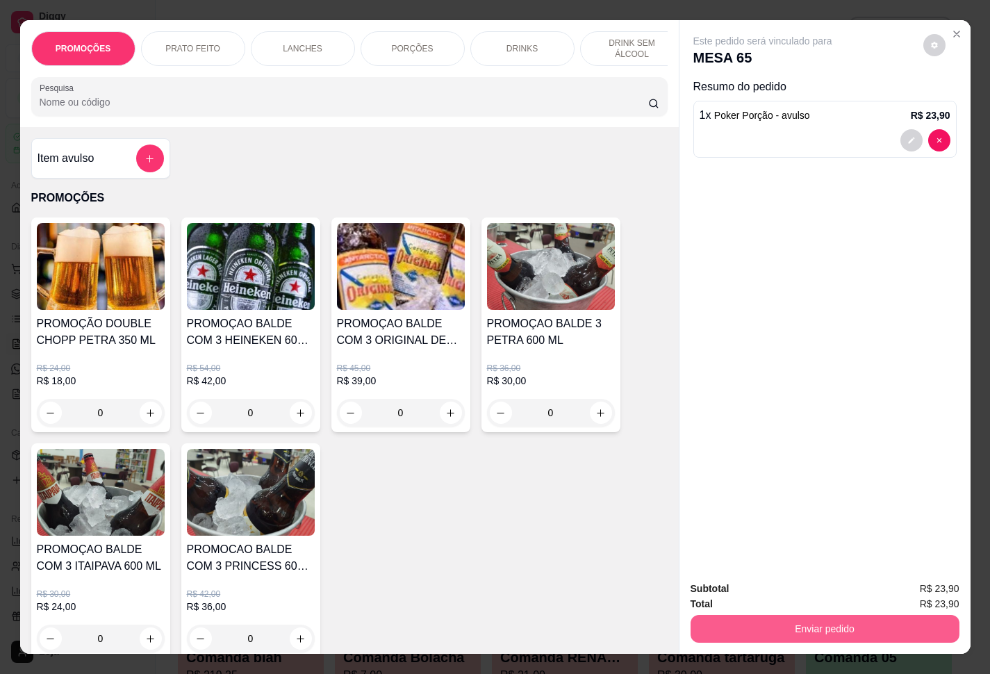
click at [742, 501] on button "Enviar pedido" at bounding box center [825, 629] width 269 height 28
click at [742, 501] on button "Enviar pedido" at bounding box center [921, 587] width 76 height 26
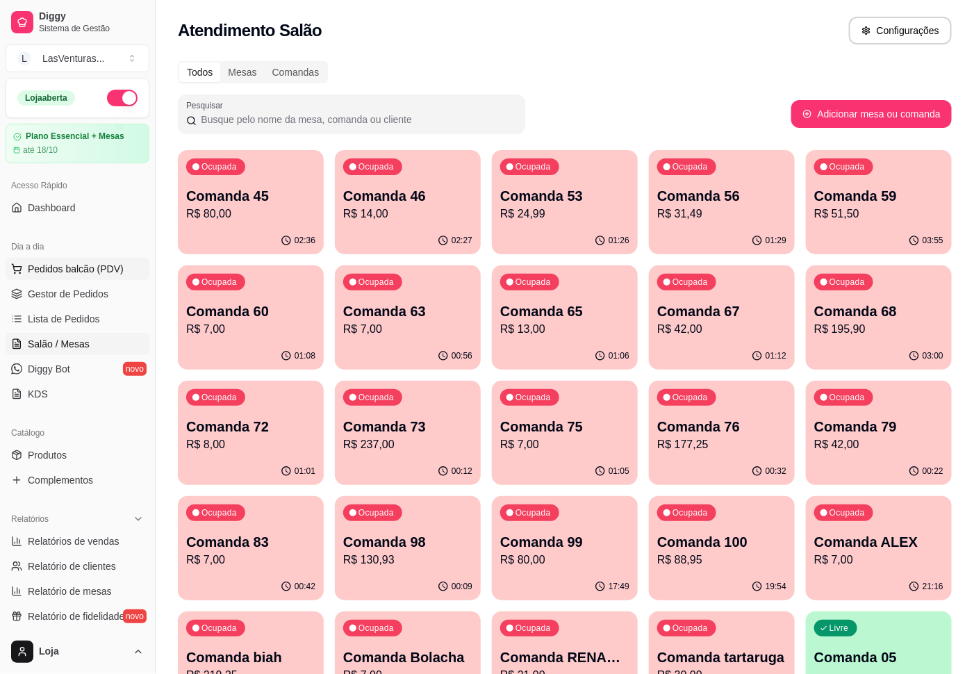
click at [30, 270] on span "Pedidos balcão (PDV)" at bounding box center [76, 269] width 96 height 14
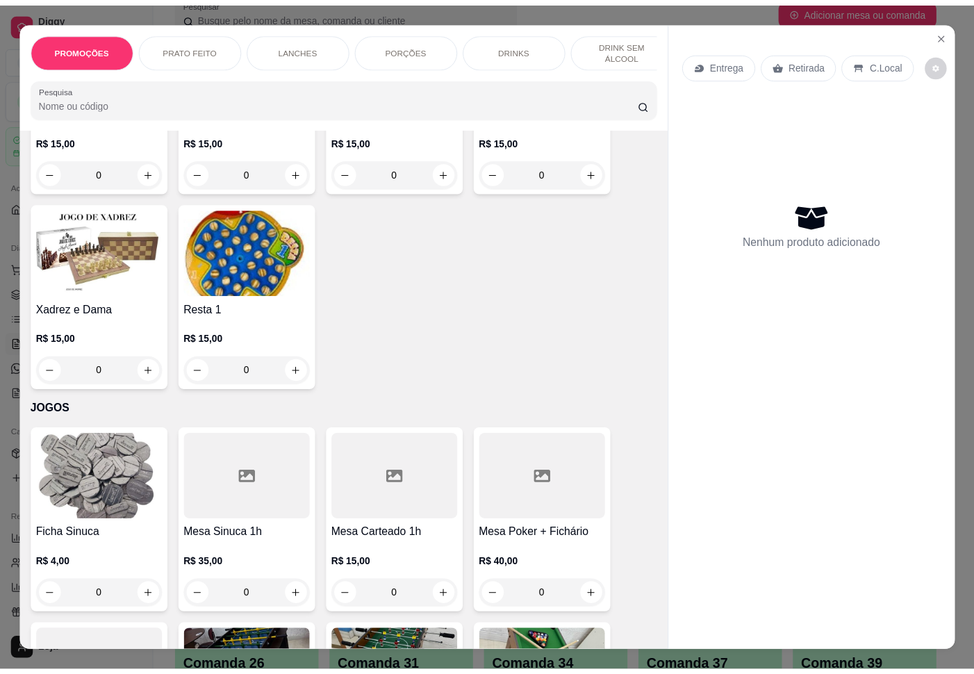
scroll to position [12819, 0]
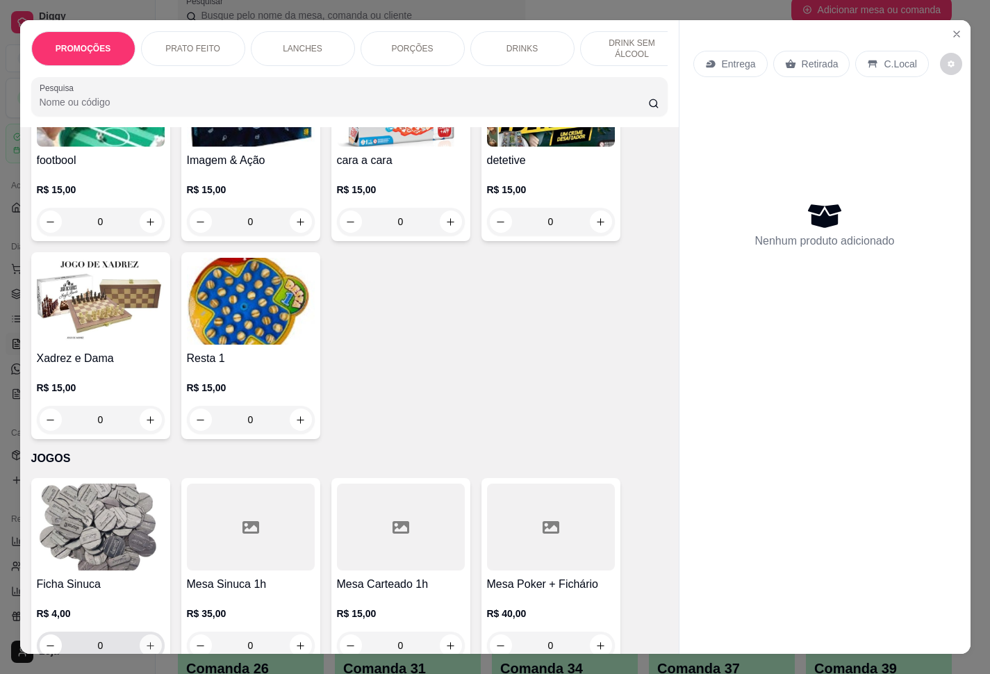
click at [142, 501] on button "increase-product-quantity" at bounding box center [151, 646] width 22 height 22
click at [145, 501] on icon "increase-product-quantity" at bounding box center [150, 646] width 10 height 10
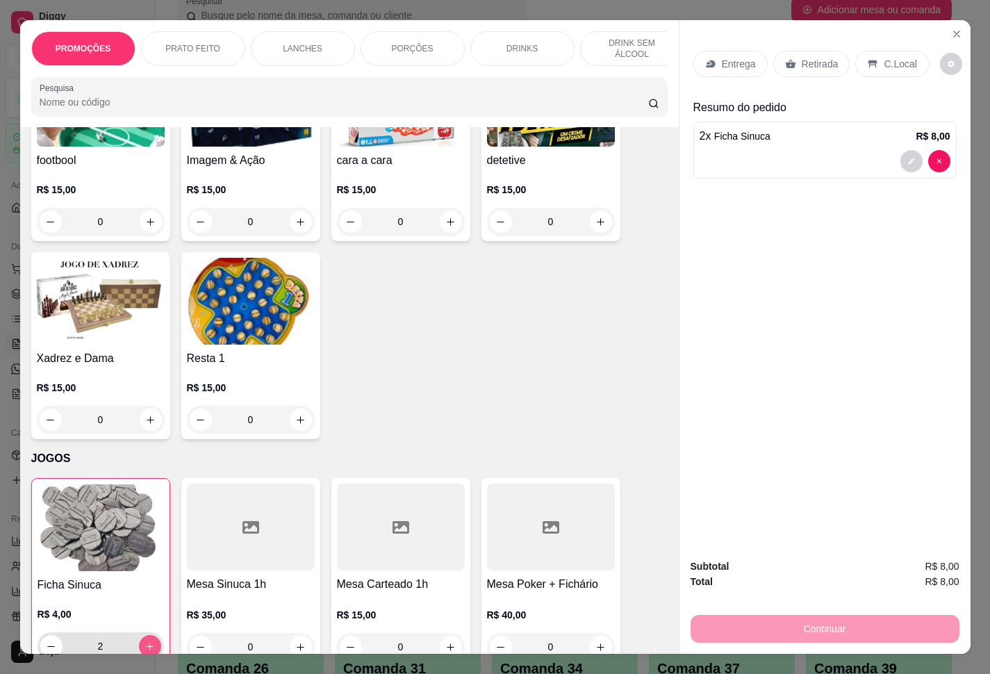
click at [145, 501] on icon "increase-product-quantity" at bounding box center [150, 646] width 10 height 10
type input "3"
click at [742, 60] on p "Retirada" at bounding box center [820, 64] width 37 height 14
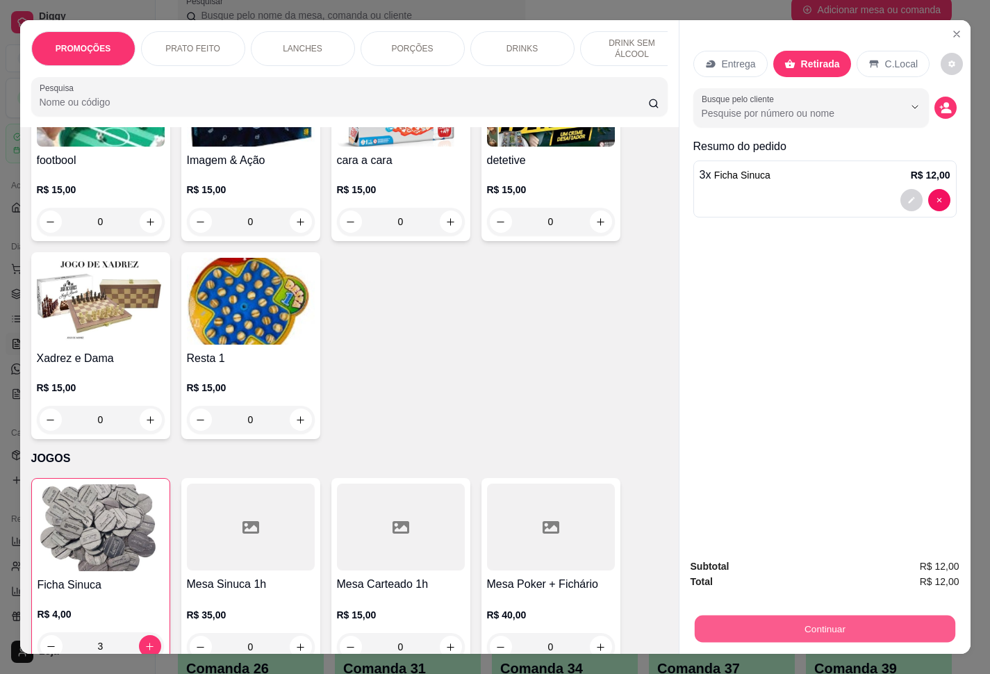
click at [742, 501] on button "Continuar" at bounding box center [824, 629] width 261 height 27
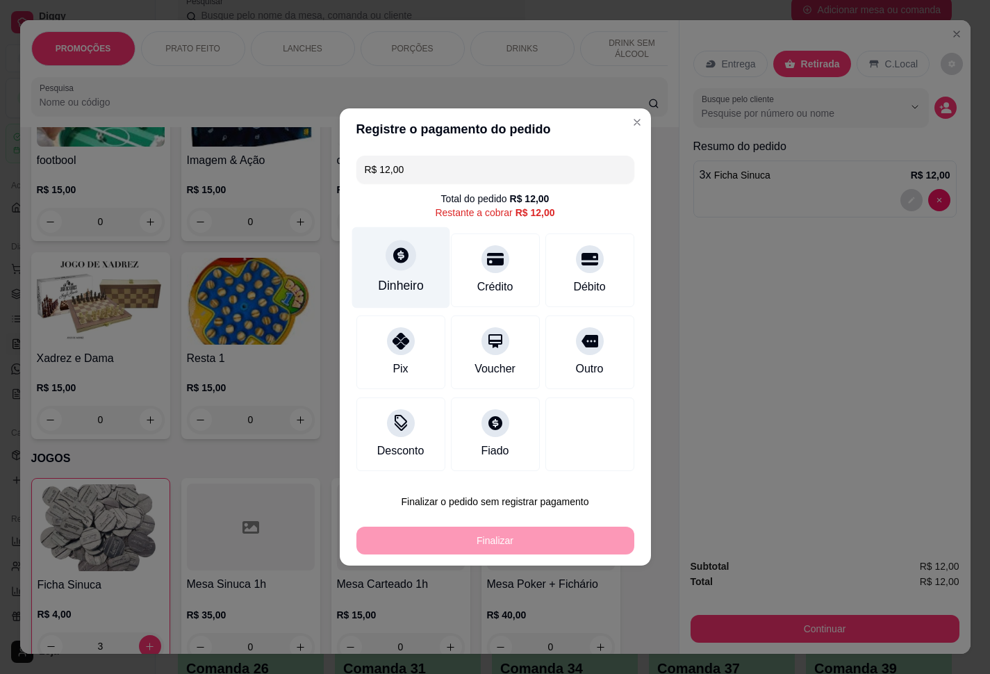
click at [428, 274] on div "Dinheiro" at bounding box center [401, 267] width 98 height 81
click at [475, 331] on input "0,00" at bounding box center [495, 324] width 278 height 28
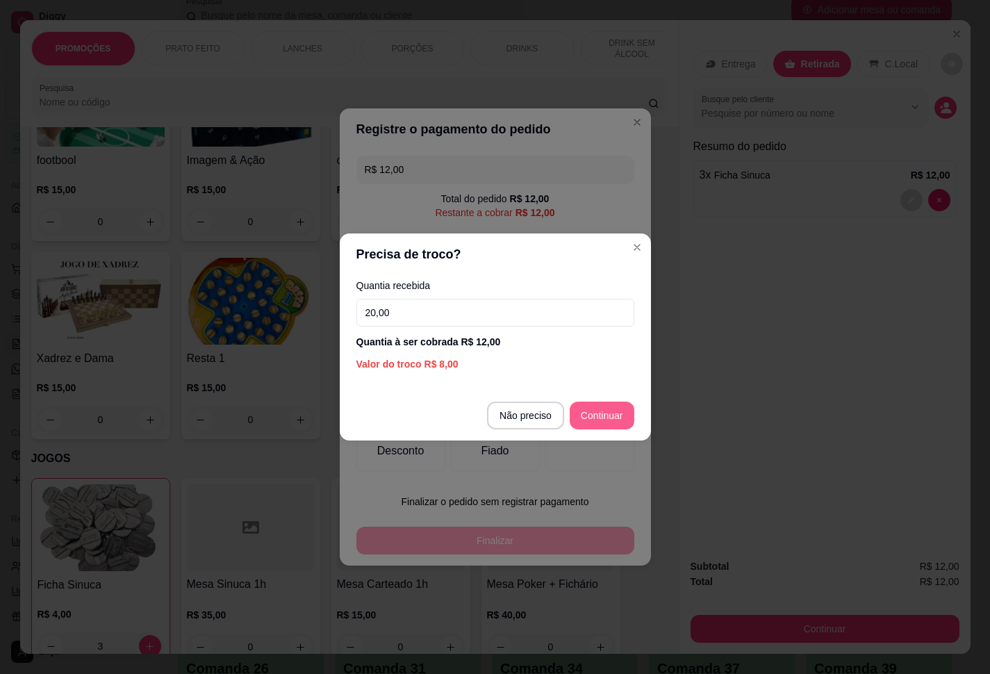
type input "20,00"
type input "R$ 0,00"
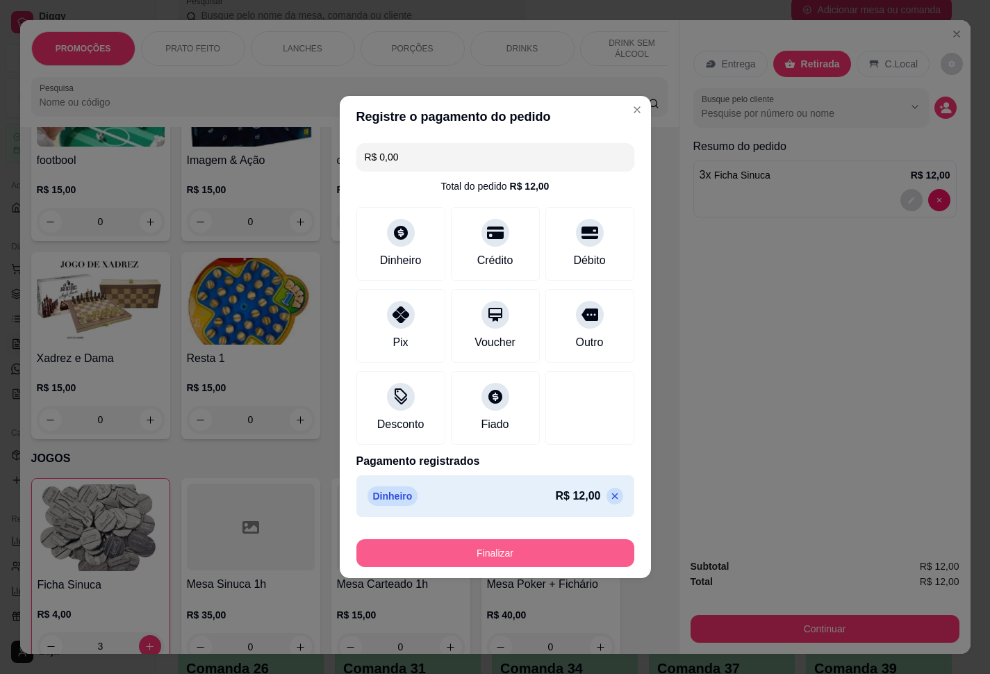
click at [586, 501] on button "Finalizar" at bounding box center [496, 553] width 278 height 28
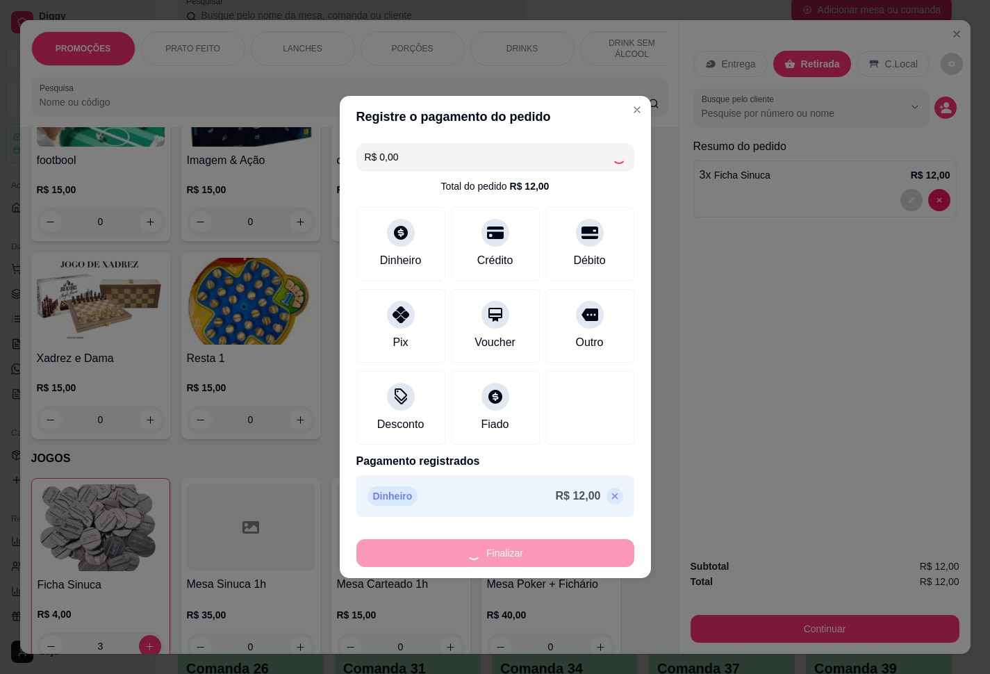
type input "0"
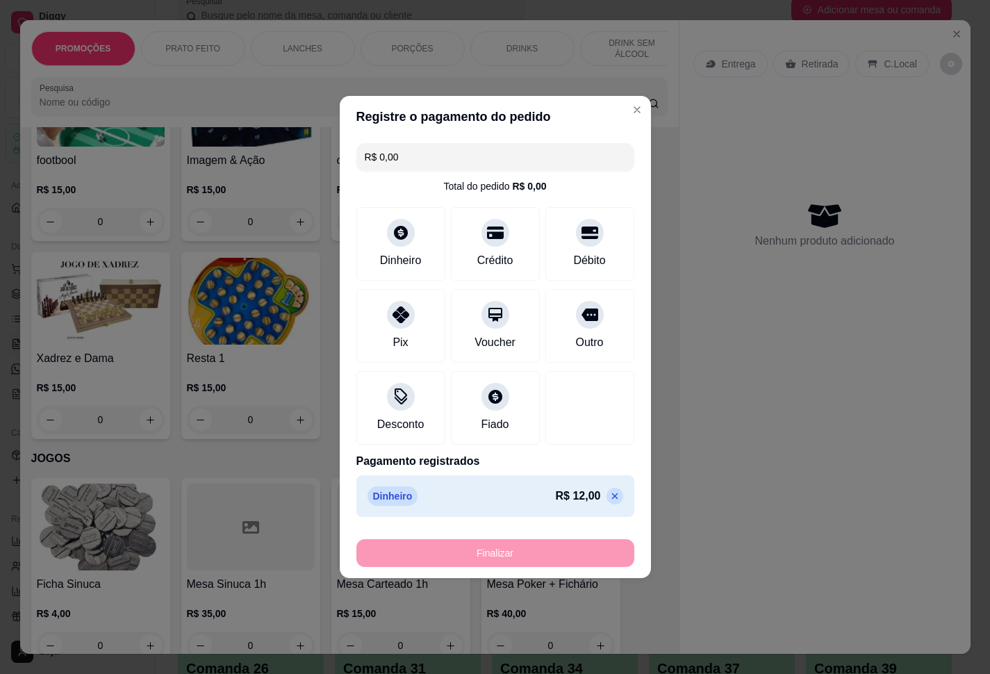
type input "-R$ 12,00"
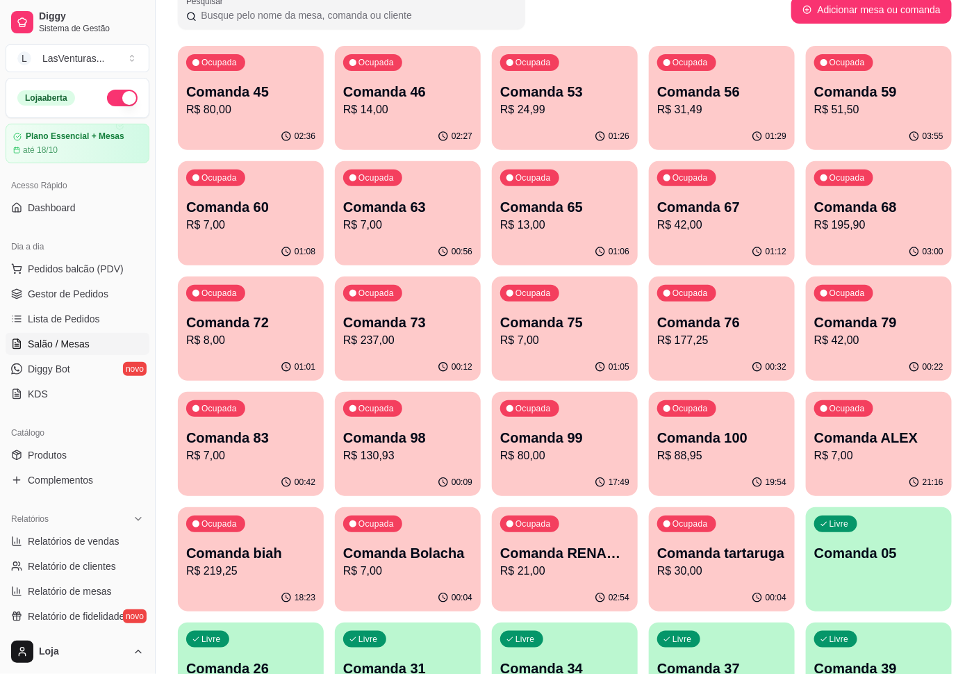
click at [730, 186] on div "Ocupada Comanda 67 R$ 42,00" at bounding box center [722, 199] width 146 height 77
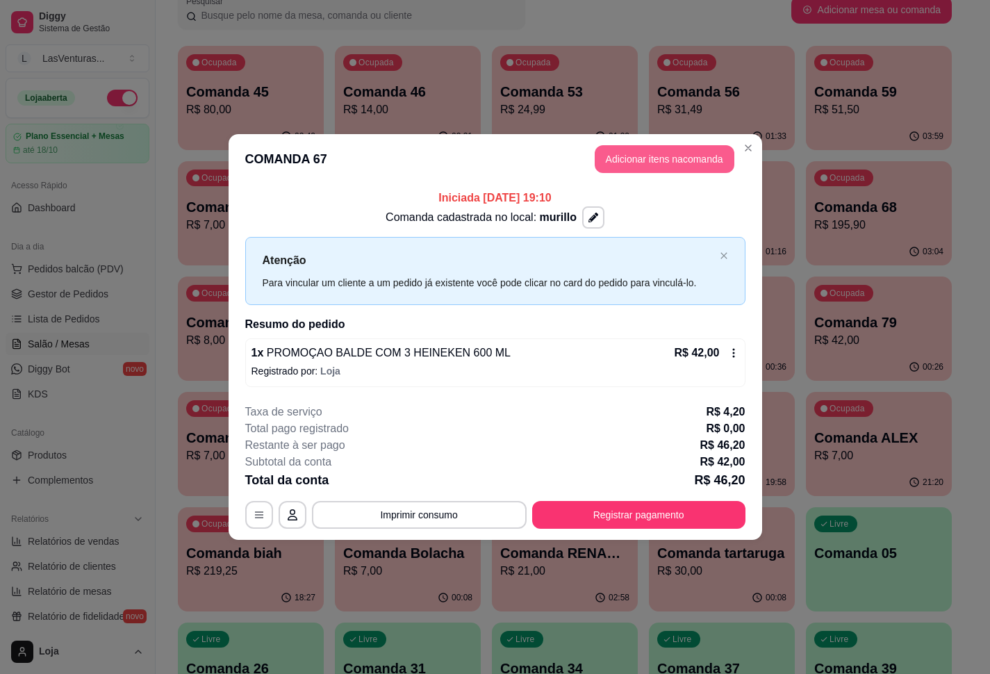
click at [649, 154] on button "Adicionar itens na comanda" at bounding box center [665, 159] width 140 height 28
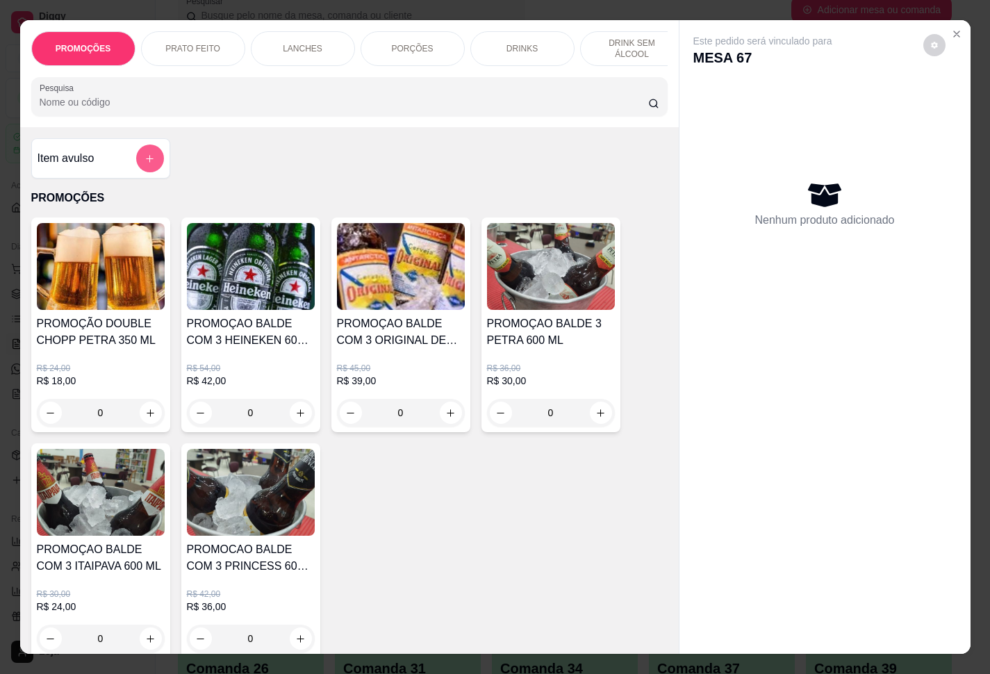
click at [145, 172] on button "add-separate-item" at bounding box center [150, 159] width 28 height 28
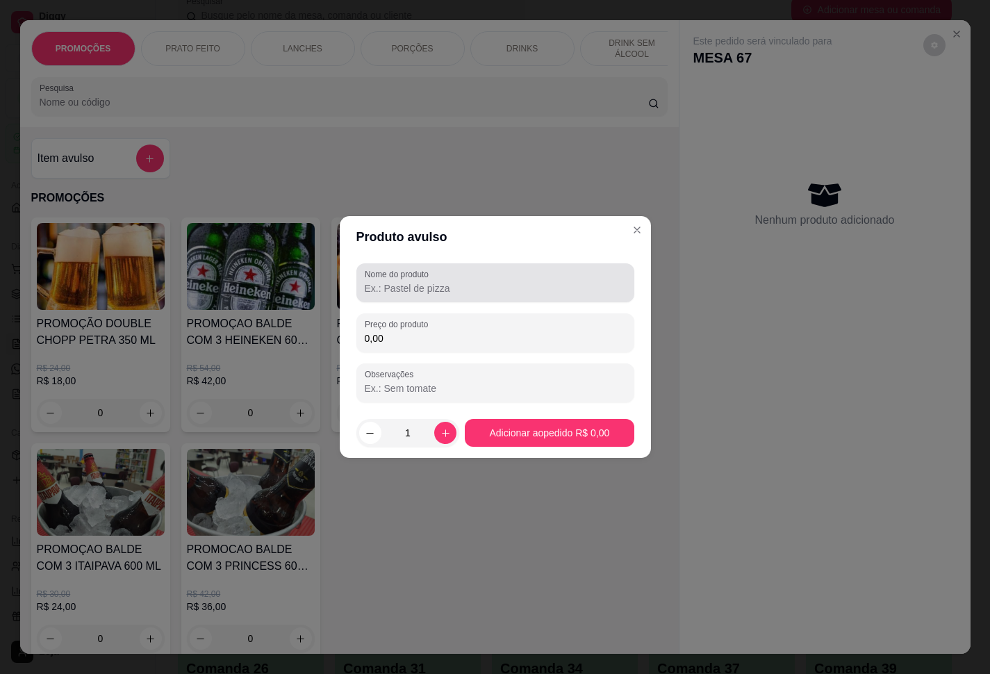
click at [409, 281] on input "Nome do produto" at bounding box center [495, 288] width 261 height 14
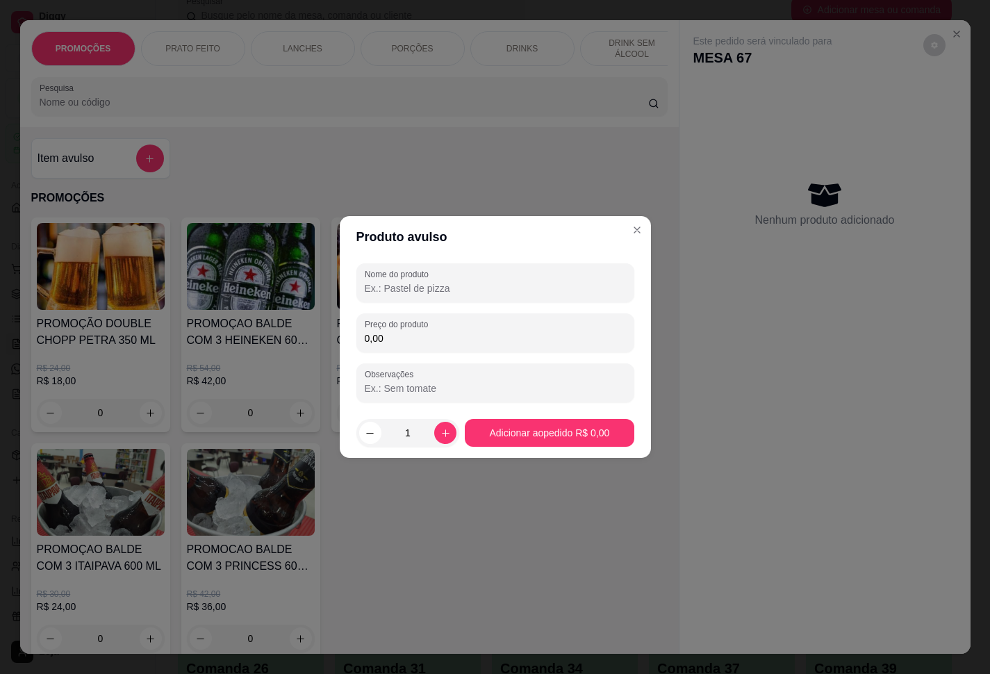
paste input "Poker Porção"
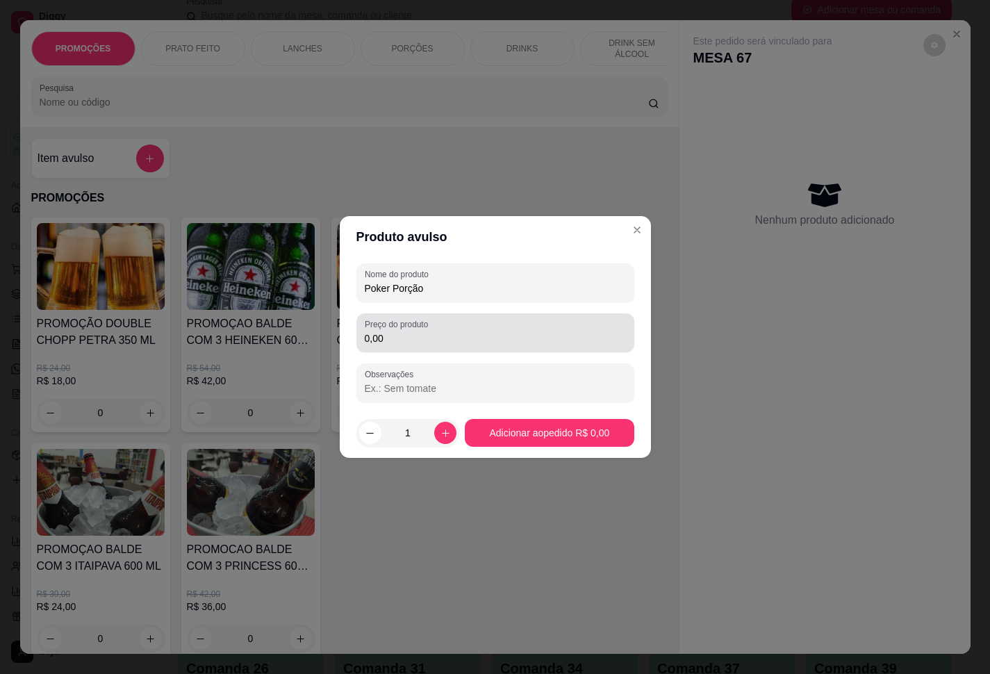
type input "Poker Porção"
click at [486, 344] on input "0,00" at bounding box center [495, 338] width 261 height 14
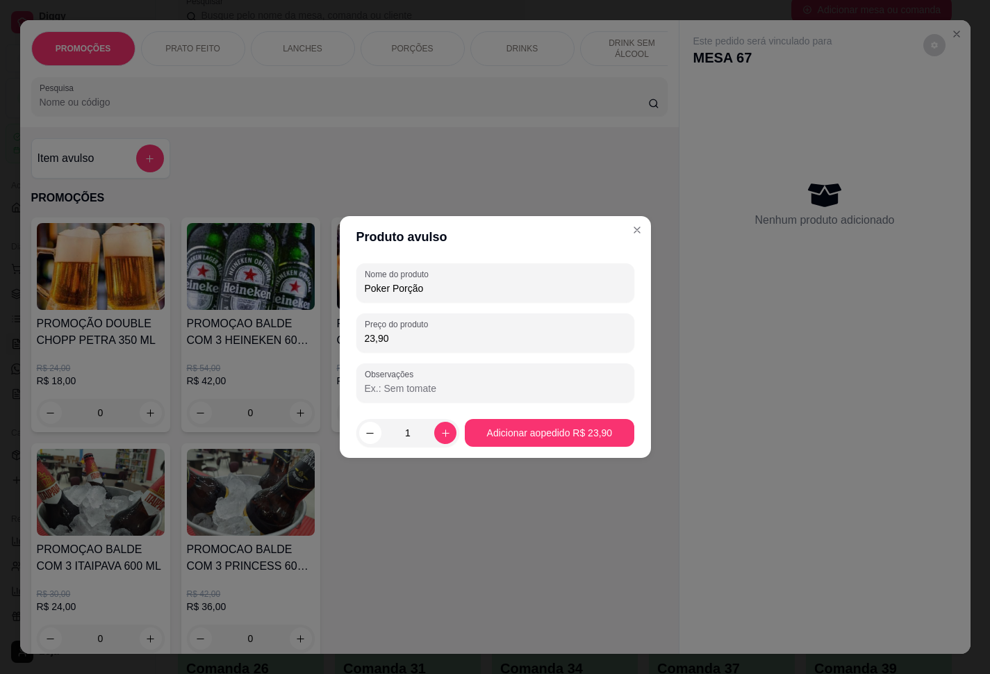
type input "23,90"
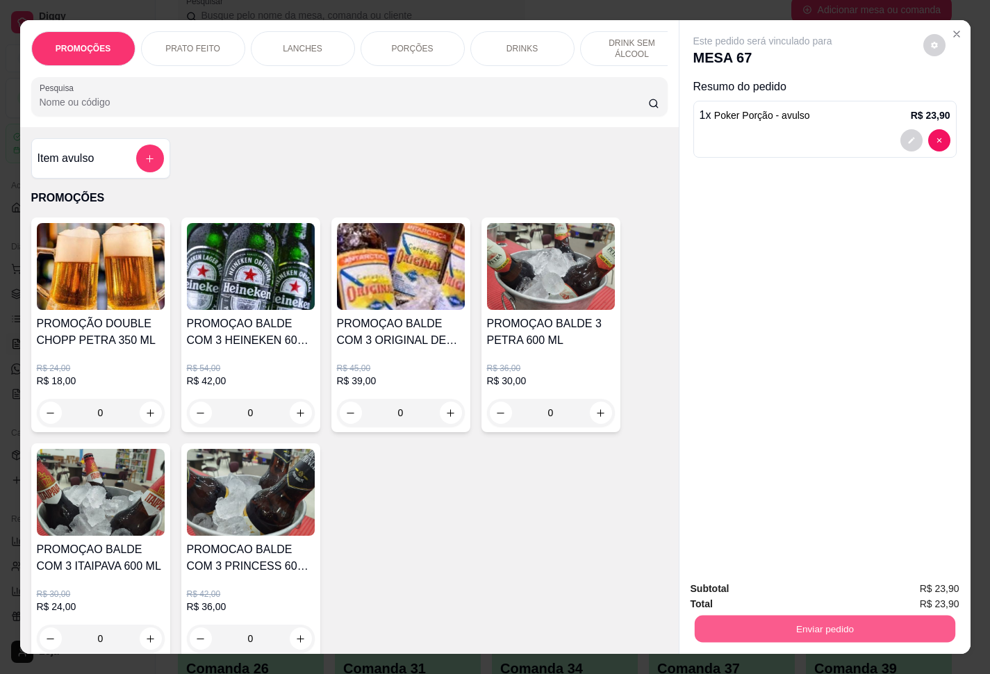
click at [742, 501] on button "Enviar pedido" at bounding box center [824, 629] width 261 height 27
click at [742, 501] on button "Enviar pedido" at bounding box center [921, 587] width 76 height 26
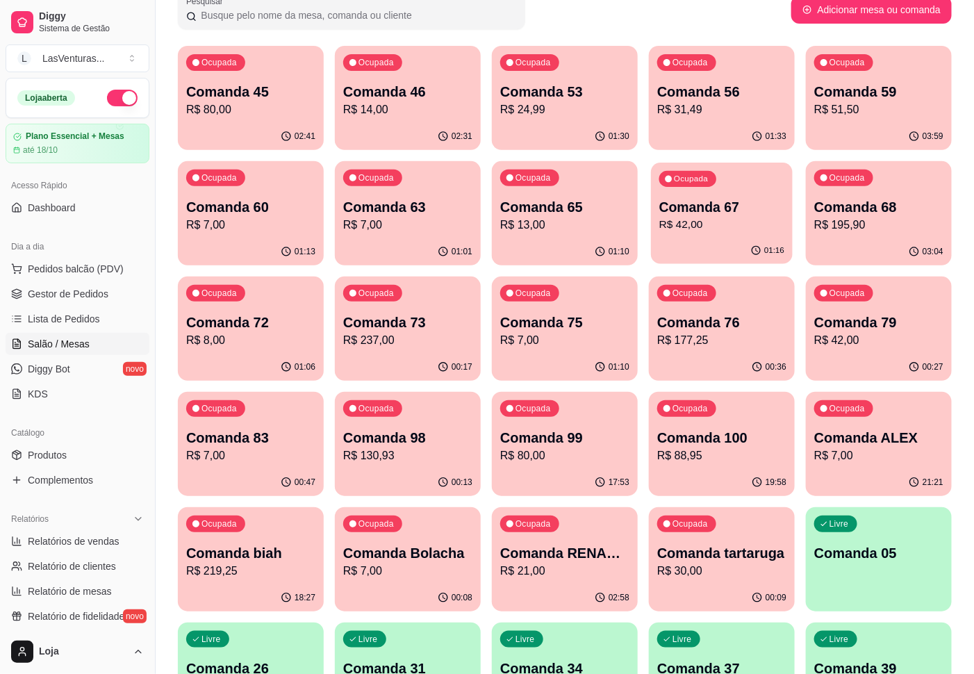
click at [698, 236] on div "Ocupada Comanda 67 R$ 42,00" at bounding box center [722, 200] width 142 height 75
click at [742, 238] on div "Ocupada Comanda 68 R$ 195,90" at bounding box center [879, 200] width 142 height 75
click at [276, 313] on p "Comanda 72" at bounding box center [250, 322] width 125 height 19
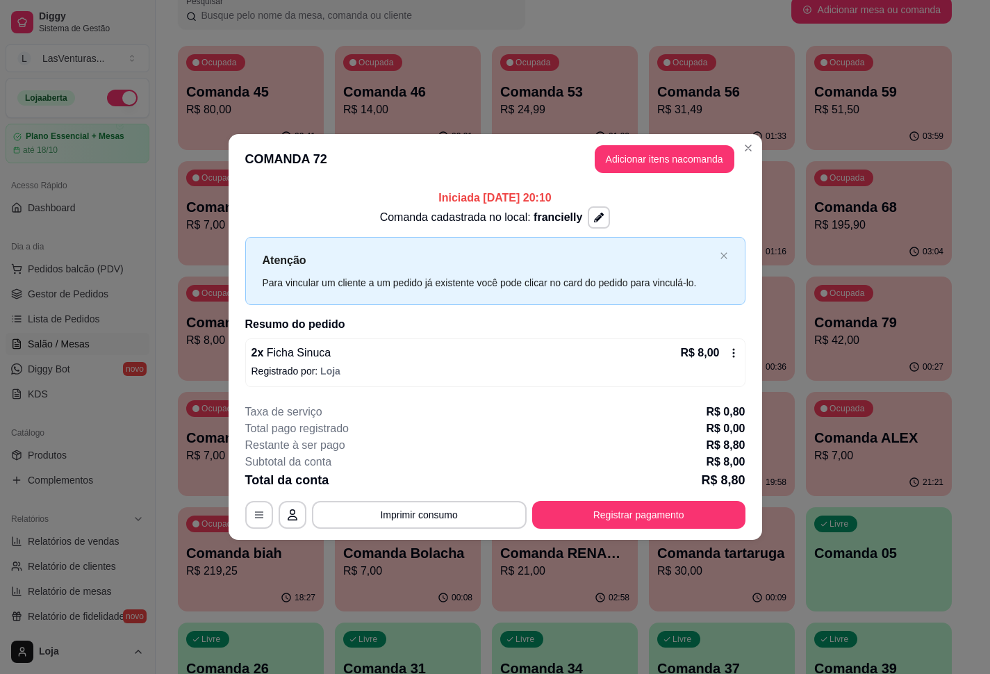
click at [742, 306] on div "**********" at bounding box center [495, 337] width 990 height 674
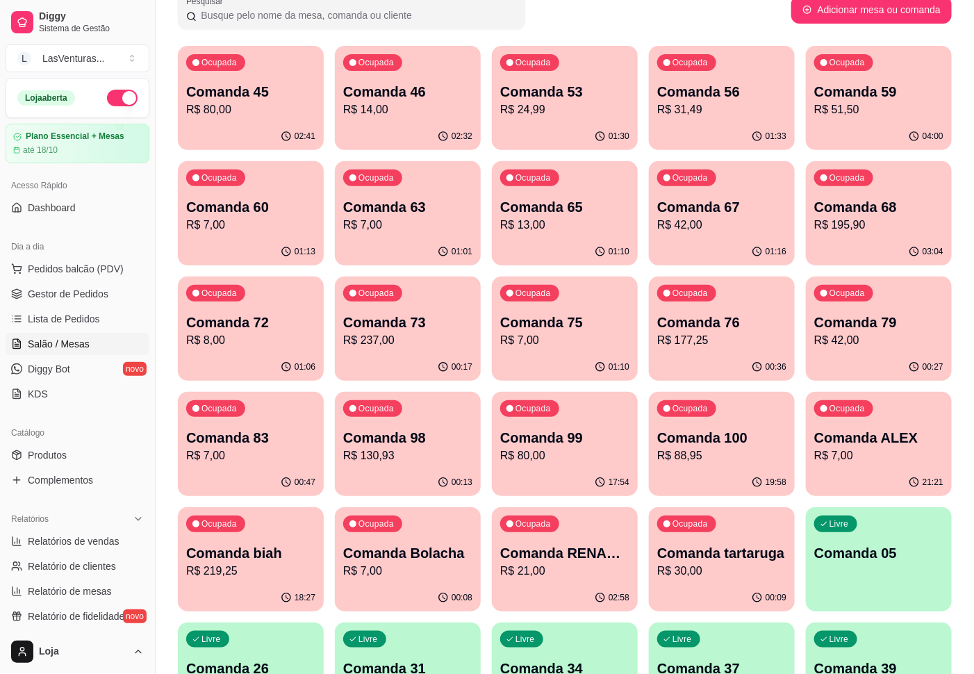
click at [411, 365] on div "00:17" at bounding box center [408, 367] width 146 height 27
click at [566, 329] on p "Comanda 75" at bounding box center [564, 322] width 129 height 19
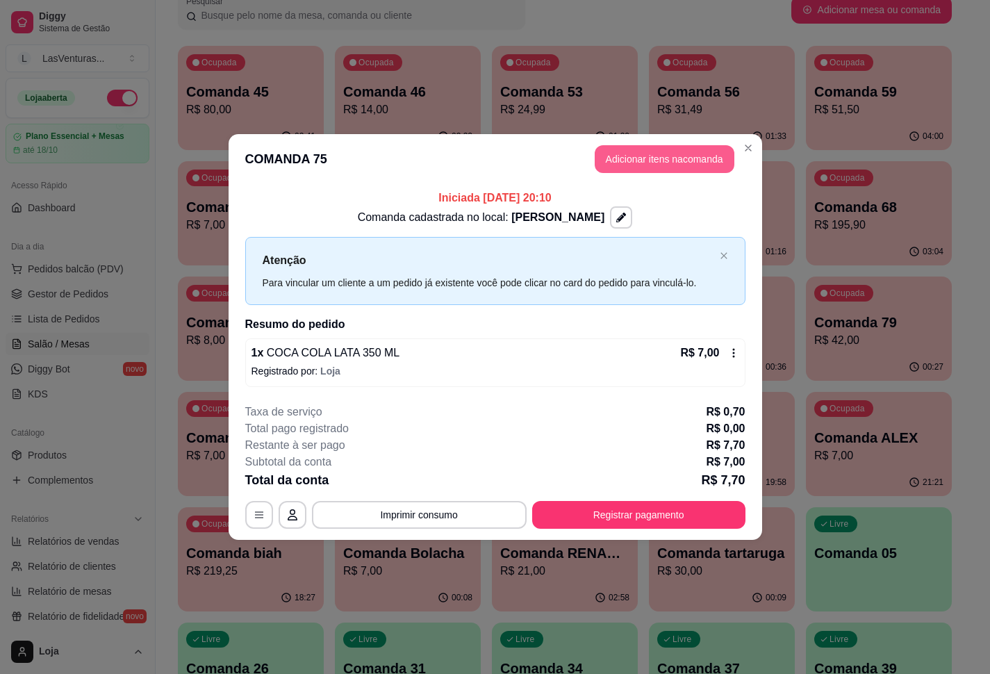
click at [651, 161] on button "Adicionar itens na comanda" at bounding box center [665, 159] width 140 height 28
click at [150, 172] on button "add-separate-item" at bounding box center [150, 159] width 28 height 28
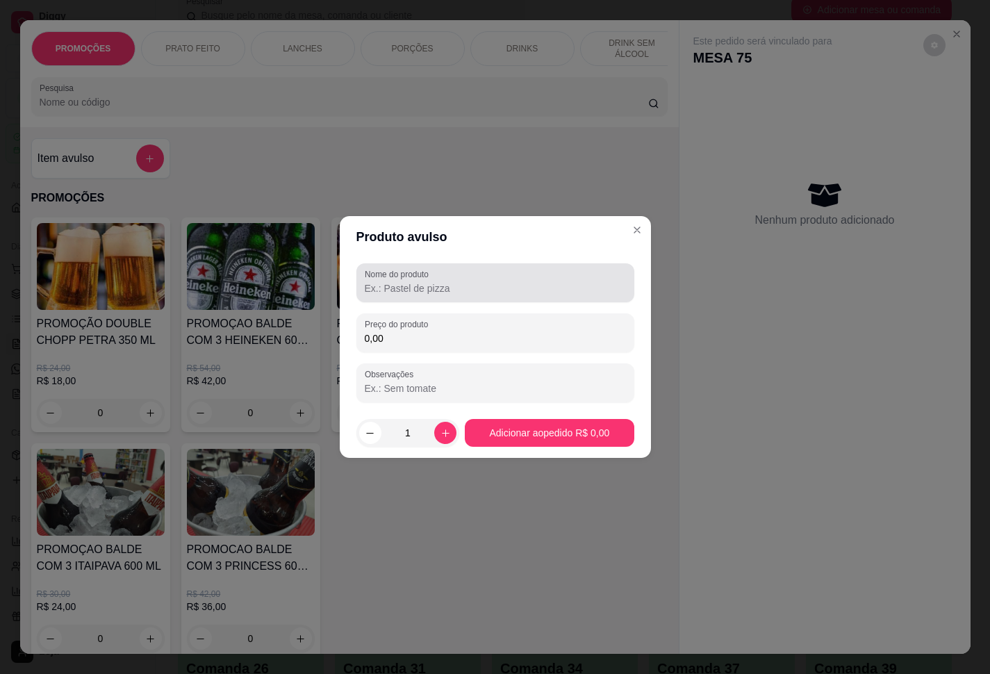
click at [461, 281] on div at bounding box center [495, 283] width 261 height 28
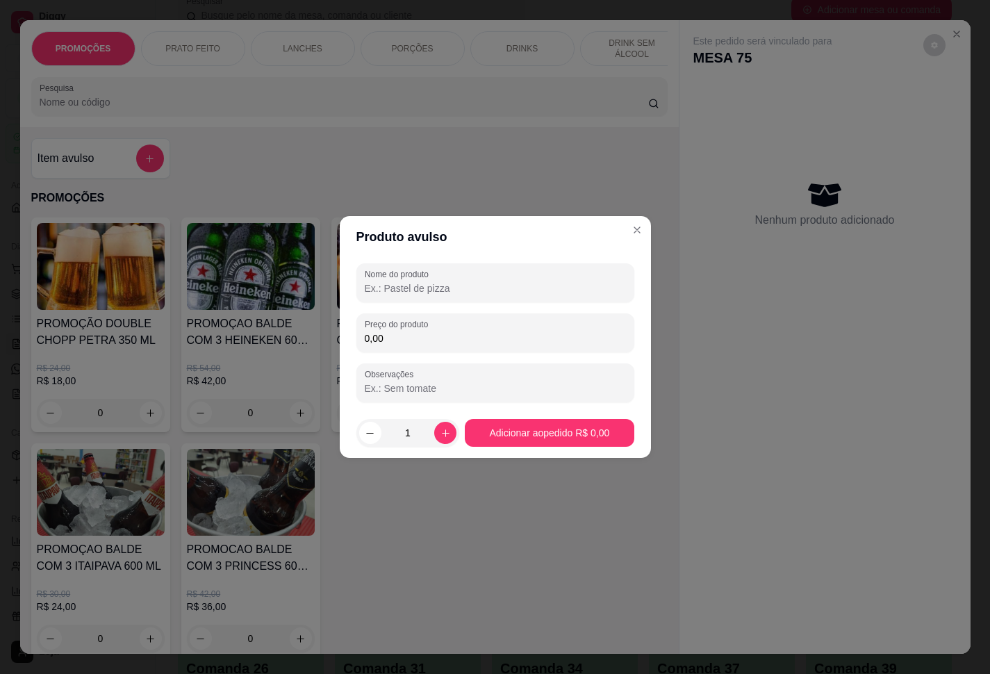
paste input "Poker Porção"
type input "Poker Porção"
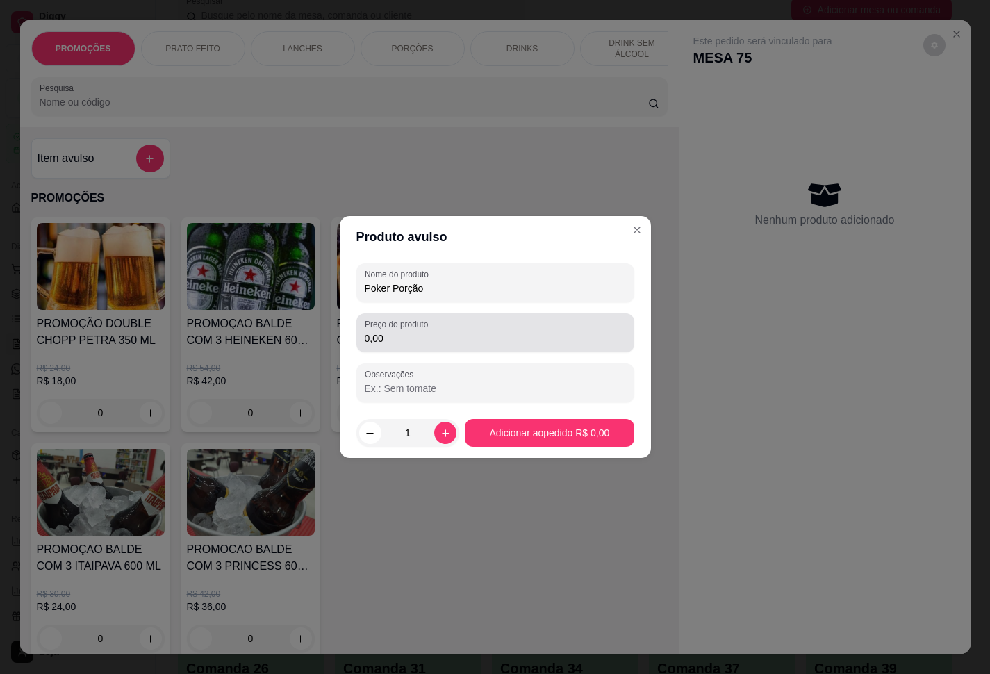
click at [489, 330] on div "0,00" at bounding box center [495, 333] width 261 height 28
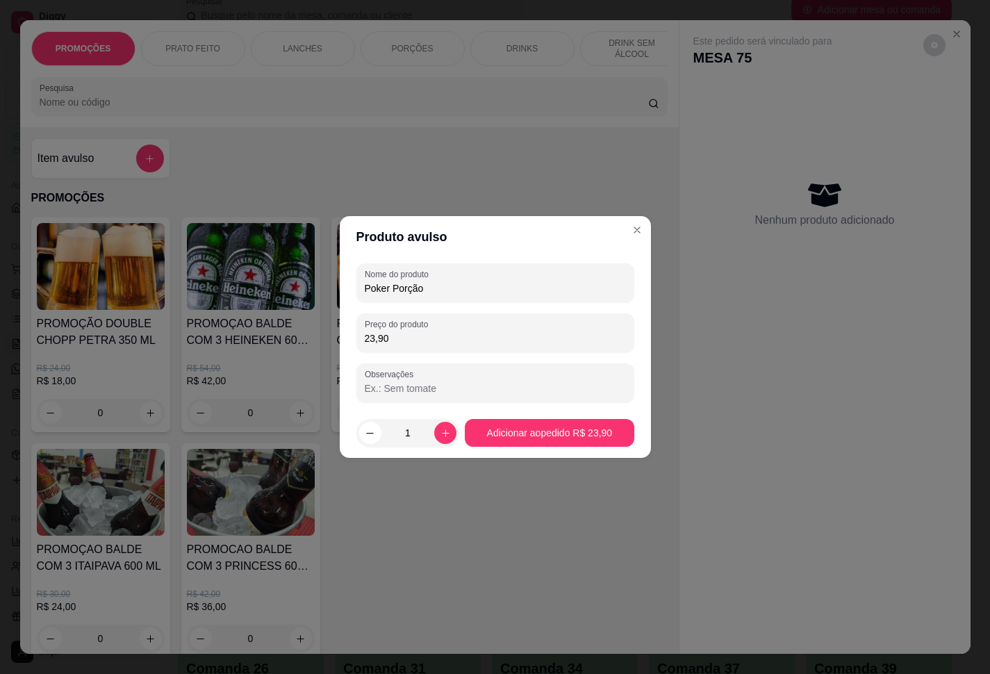
type input "23,90"
click at [580, 449] on footer "1 Adicionar ao pedido R$ 23,90" at bounding box center [495, 433] width 311 height 50
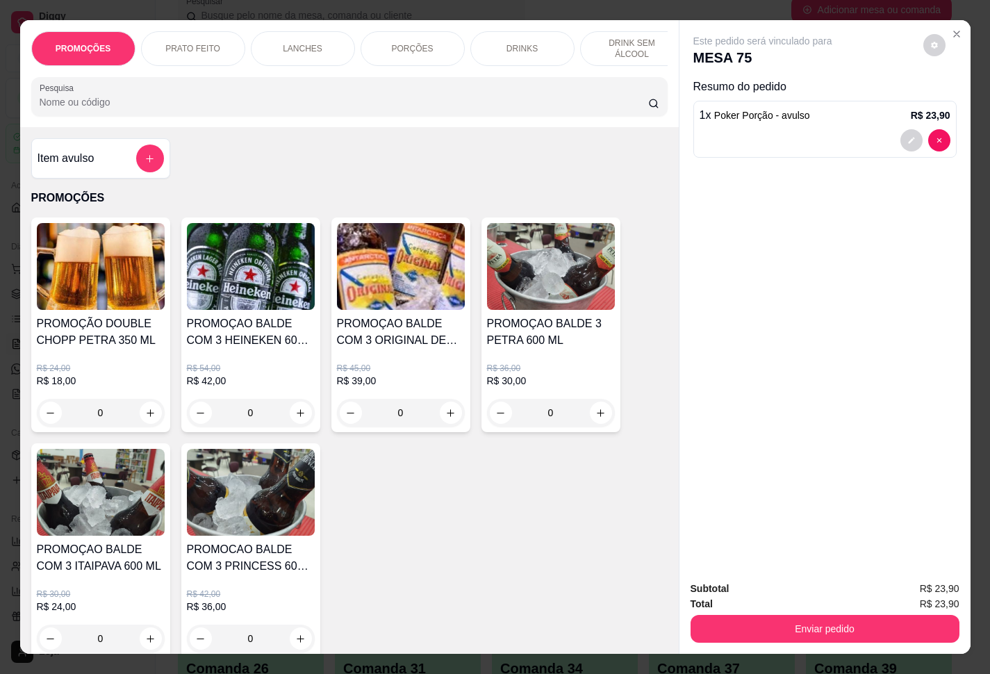
click at [740, 501] on button "Enviar pedido" at bounding box center [825, 629] width 269 height 28
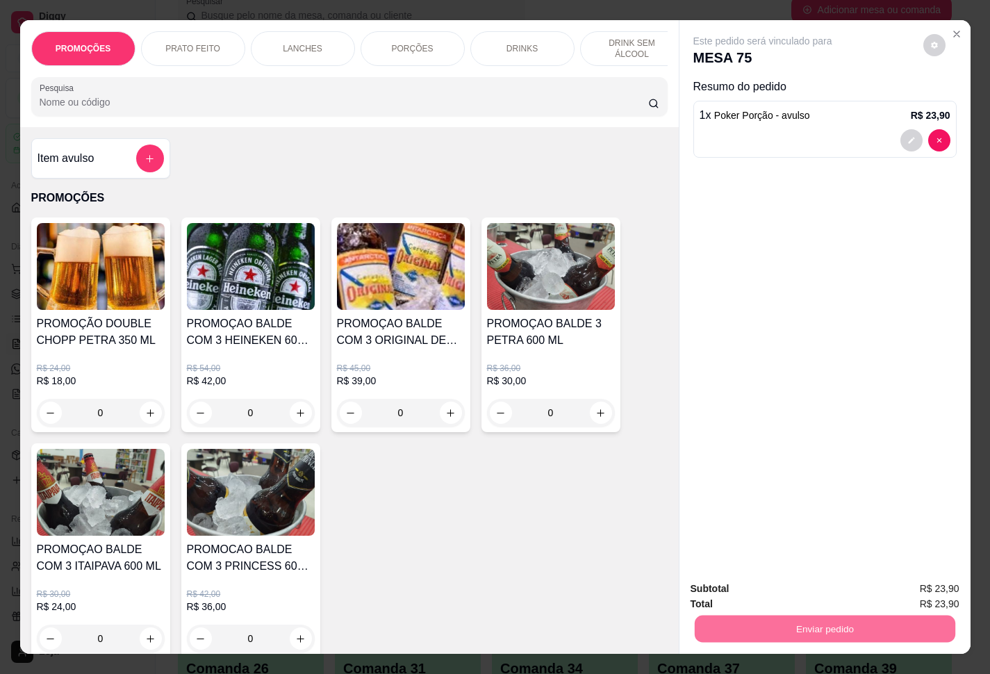
click at [742, 501] on button "Enviar pedido" at bounding box center [921, 587] width 76 height 26
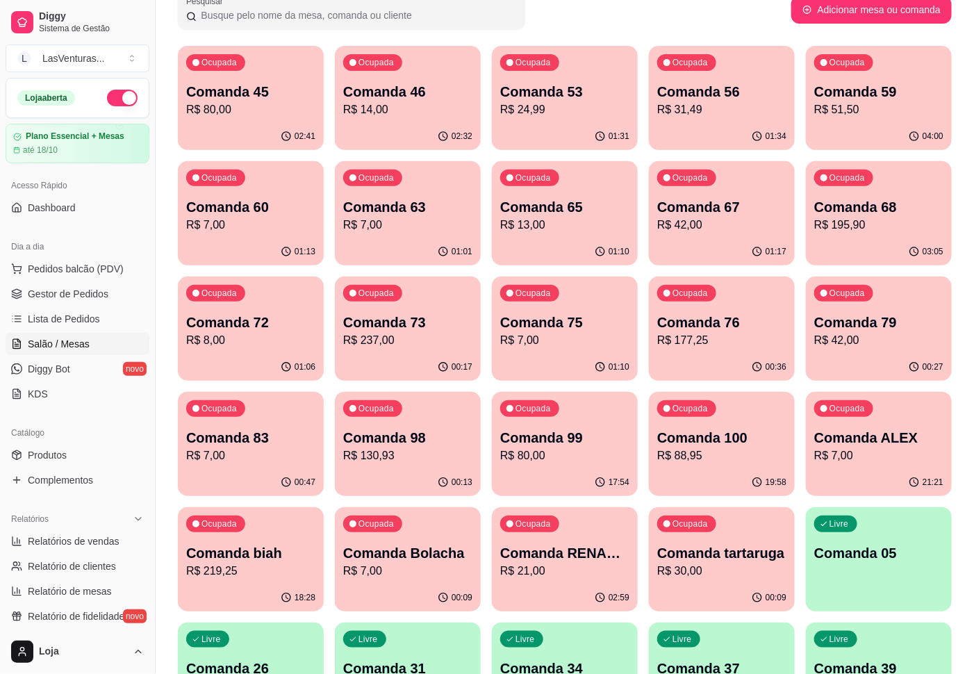
click at [736, 336] on p "R$ 177,25" at bounding box center [721, 340] width 129 height 17
click at [742, 334] on p "R$ 42,00" at bounding box center [879, 340] width 129 height 17
click at [247, 451] on p "R$ 7,00" at bounding box center [250, 456] width 125 height 16
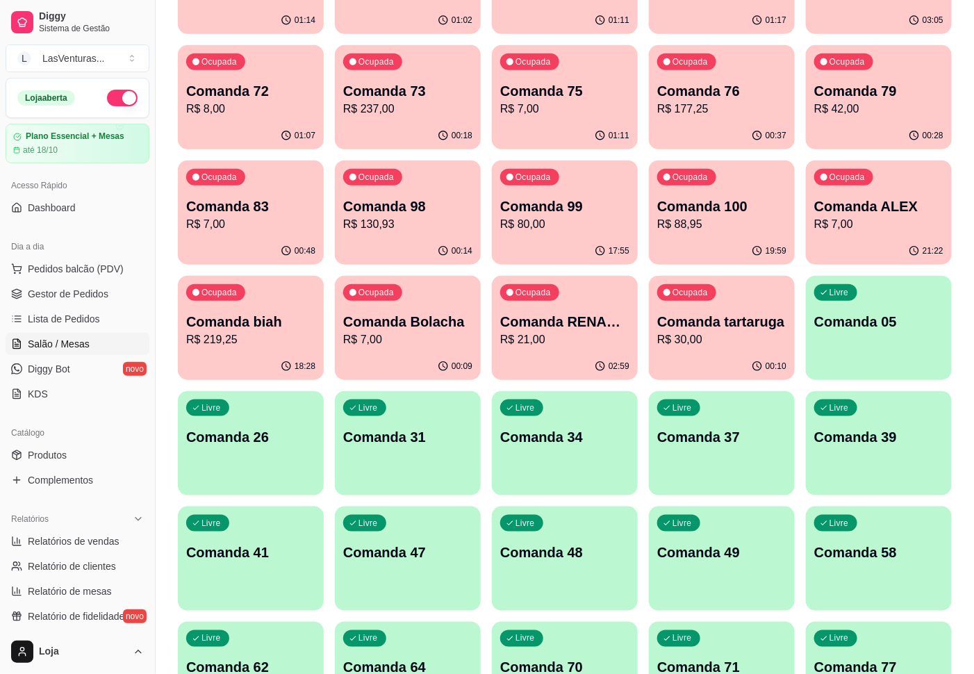
scroll to position [834, 0]
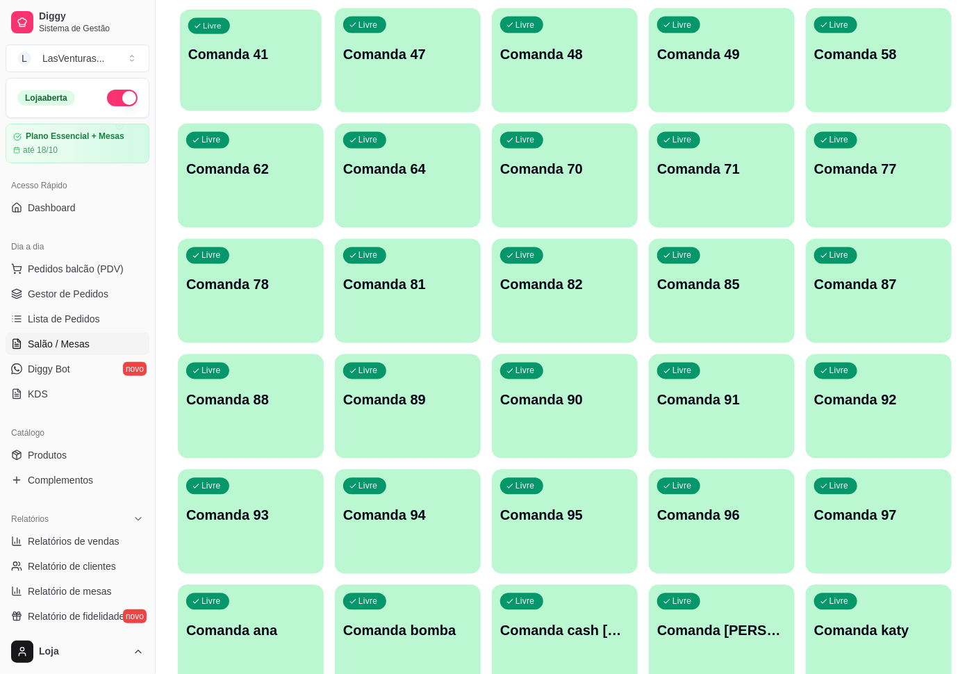
click at [243, 69] on div "Livre Comanda 41" at bounding box center [251, 52] width 142 height 85
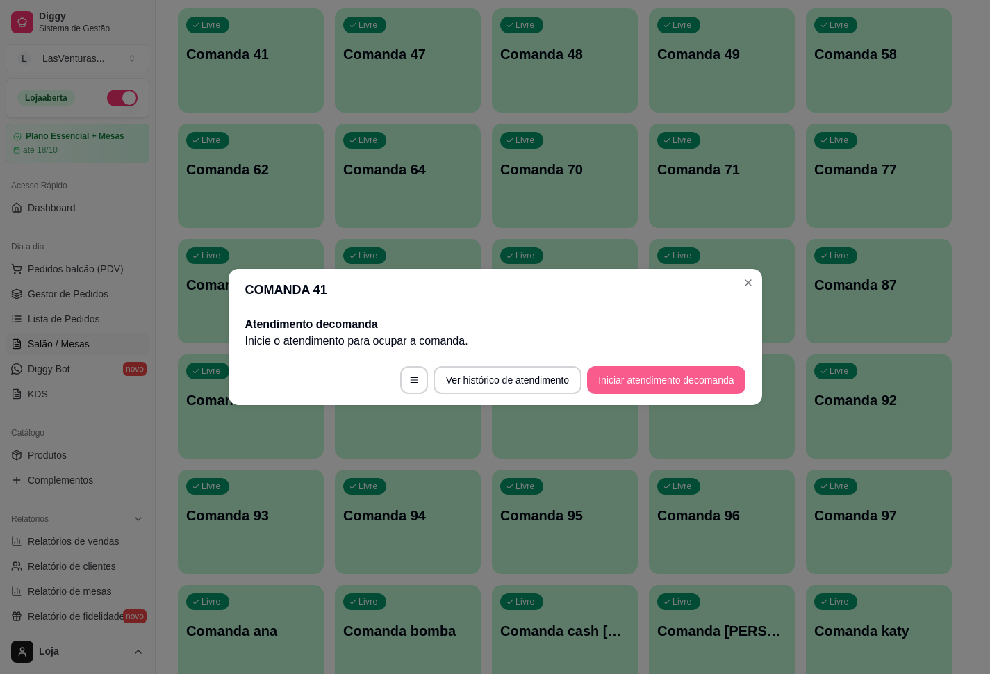
click at [686, 382] on button "Iniciar atendimento de comanda" at bounding box center [666, 380] width 158 height 28
click at [561, 343] on input "Informe a mesa na qual essa comanda está." at bounding box center [495, 338] width 306 height 14
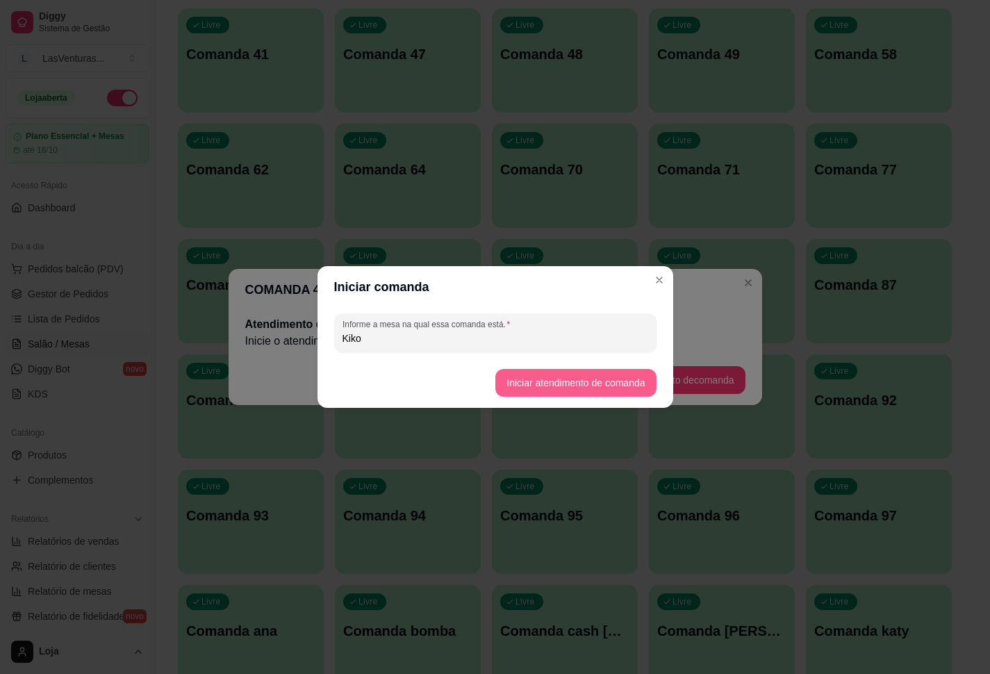
type input "Kiko"
click at [490, 401] on footer "Iniciar atendimento de comanda" at bounding box center [496, 383] width 356 height 50
click at [522, 382] on button "Iniciar atendimento de comanda" at bounding box center [576, 383] width 156 height 27
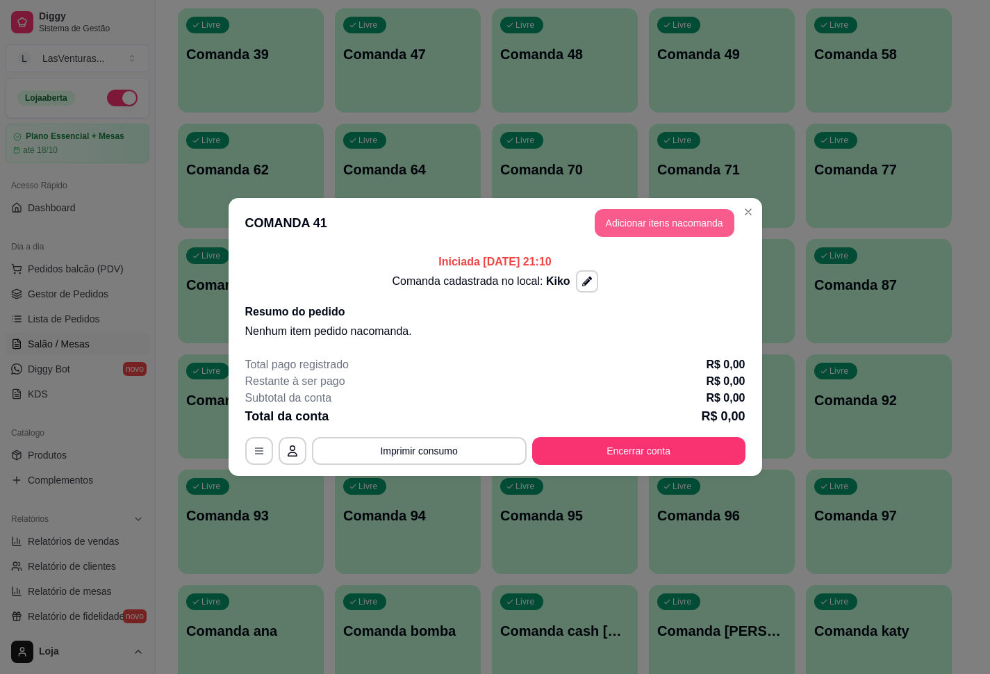
click at [697, 223] on button "Adicionar itens na comanda" at bounding box center [665, 223] width 140 height 28
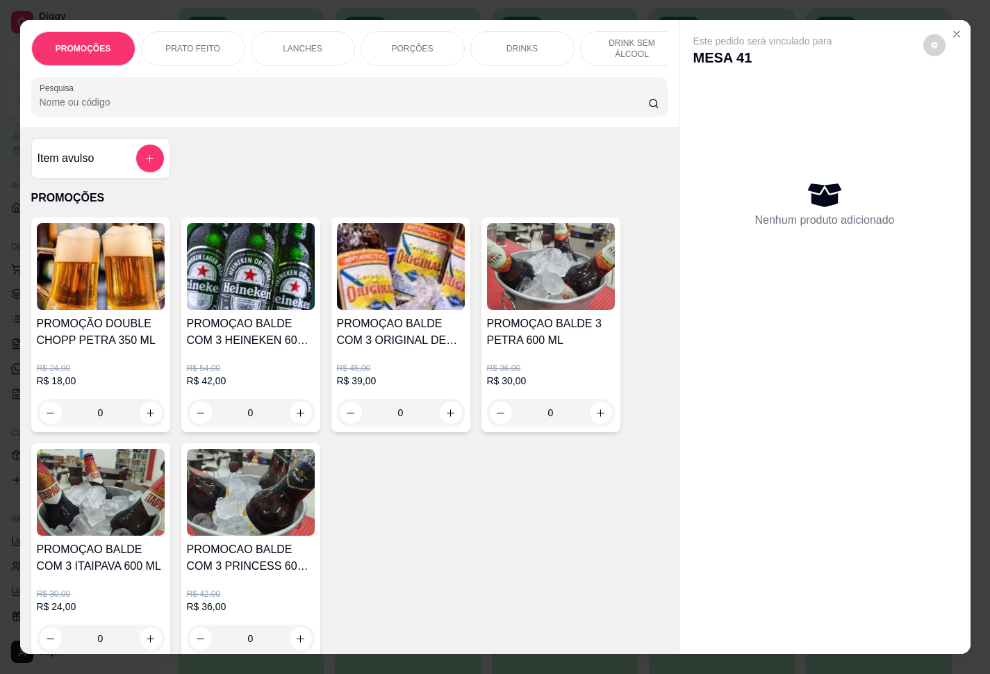
click at [136, 169] on div at bounding box center [150, 159] width 28 height 28
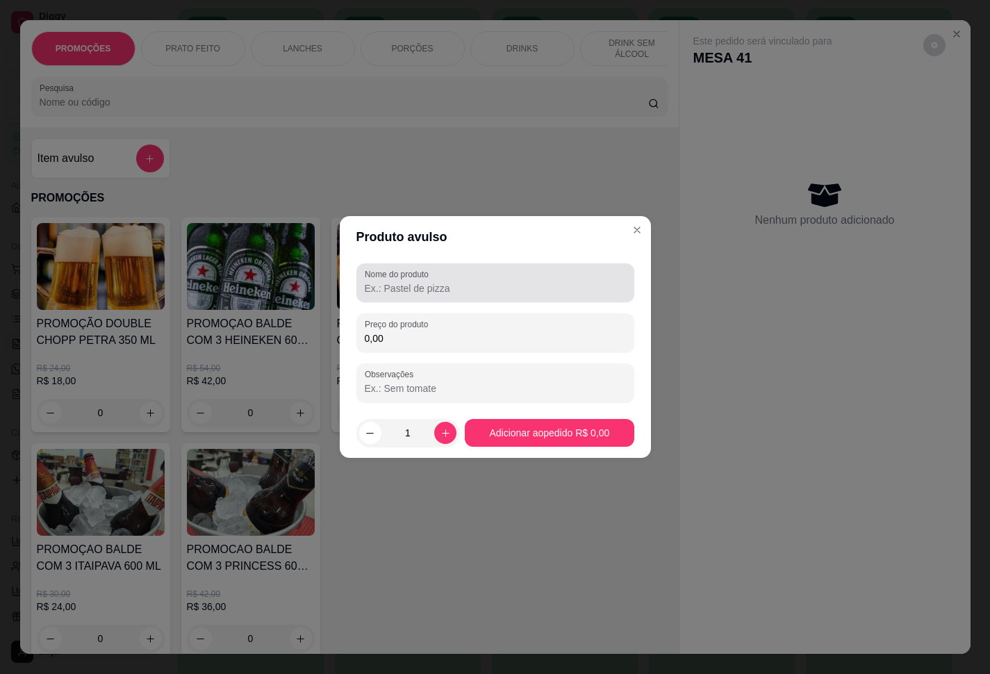
click at [409, 276] on label "Nome do produto" at bounding box center [399, 274] width 69 height 12
click at [409, 281] on input "Nome do produto" at bounding box center [495, 288] width 261 height 14
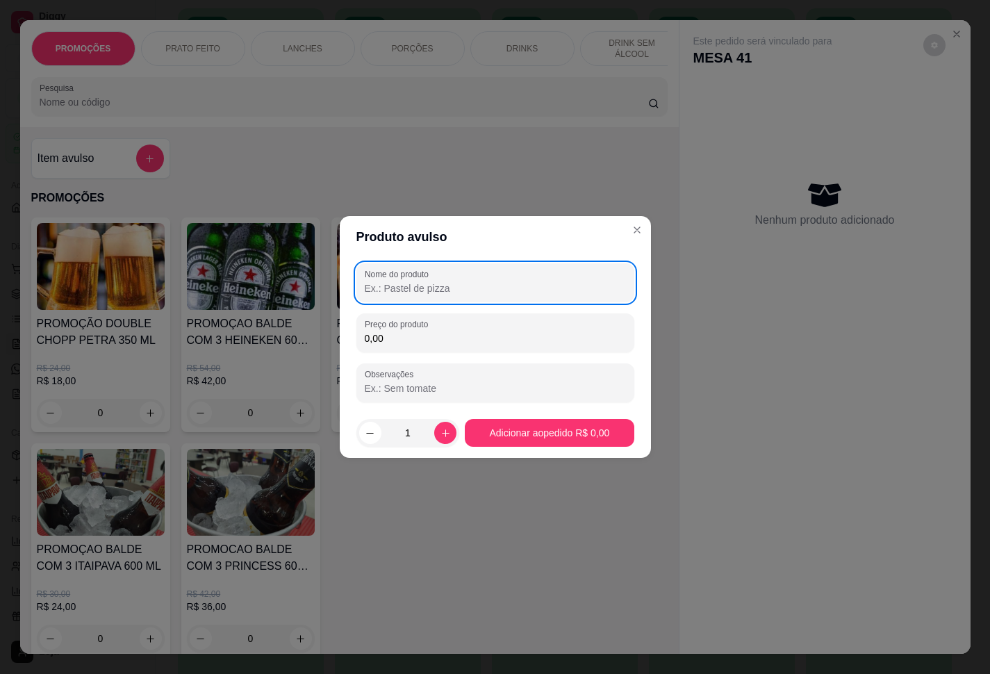
paste input "Poker Porção"
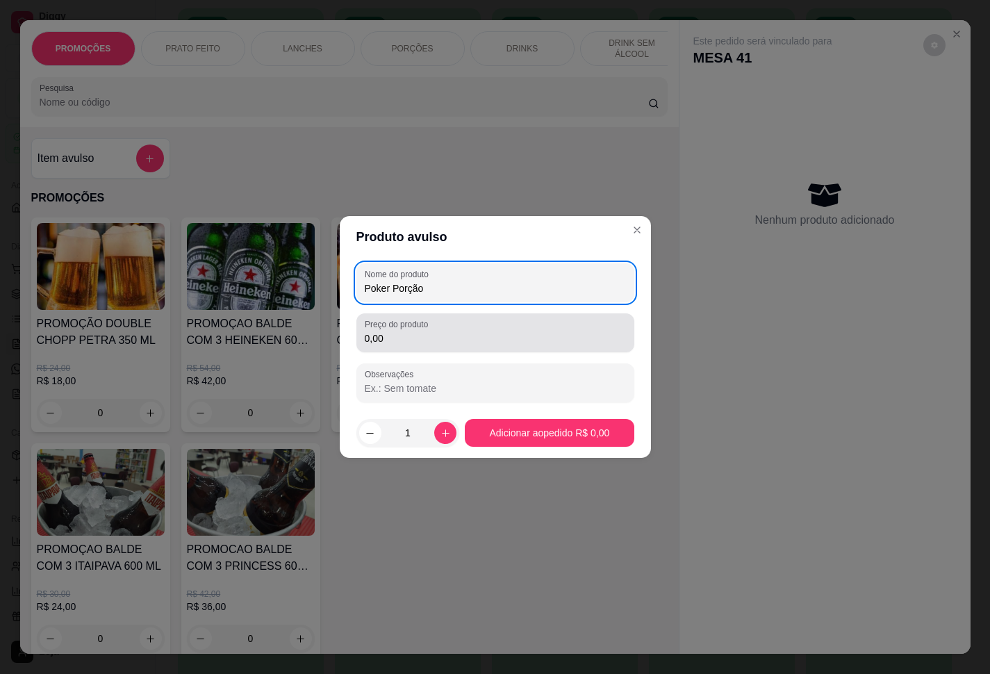
type input "Poker Porção"
click at [469, 345] on input "0,00" at bounding box center [495, 338] width 261 height 14
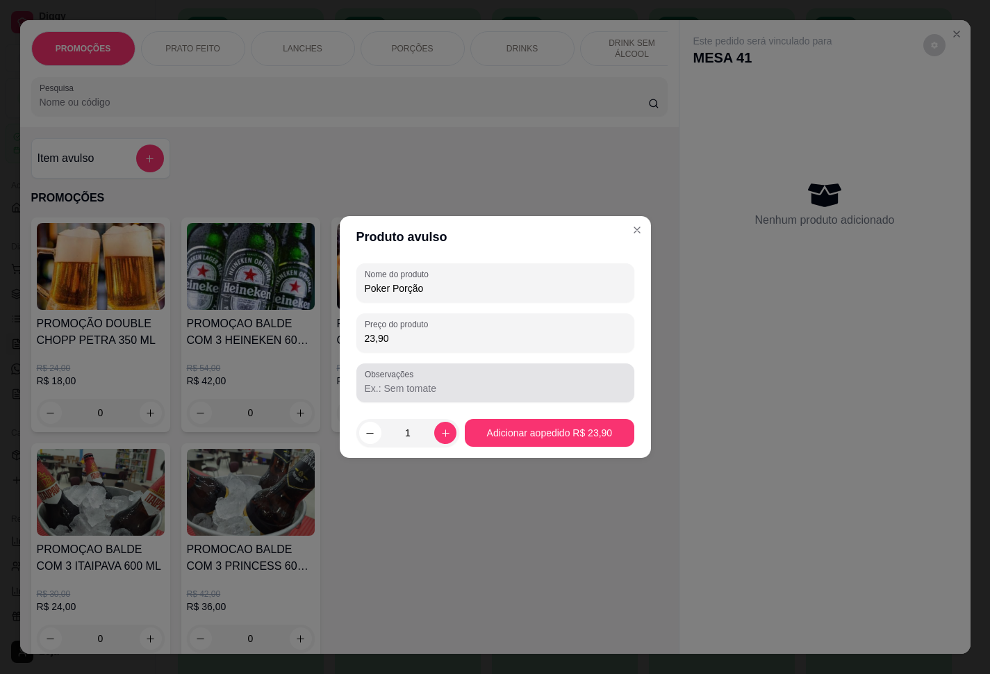
type input "23,90"
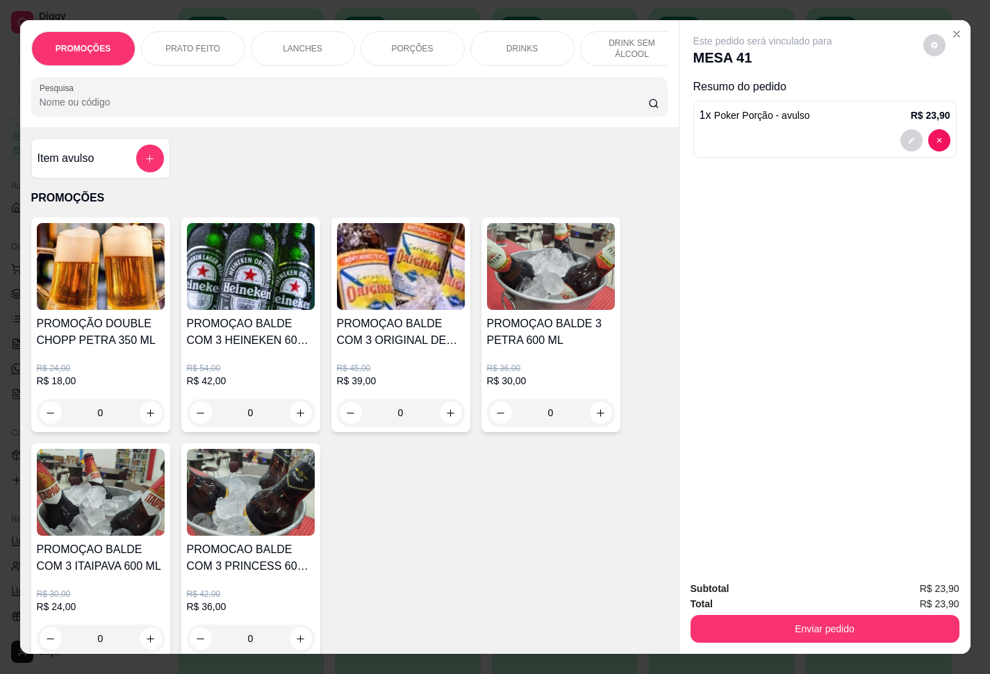
drag, startPoint x: 712, startPoint y: 593, endPoint x: 718, endPoint y: 607, distance: 15.9
click at [715, 501] on div "Total R$ 23,90" at bounding box center [825, 603] width 269 height 15
click at [721, 501] on button "Enviar pedido" at bounding box center [825, 629] width 269 height 28
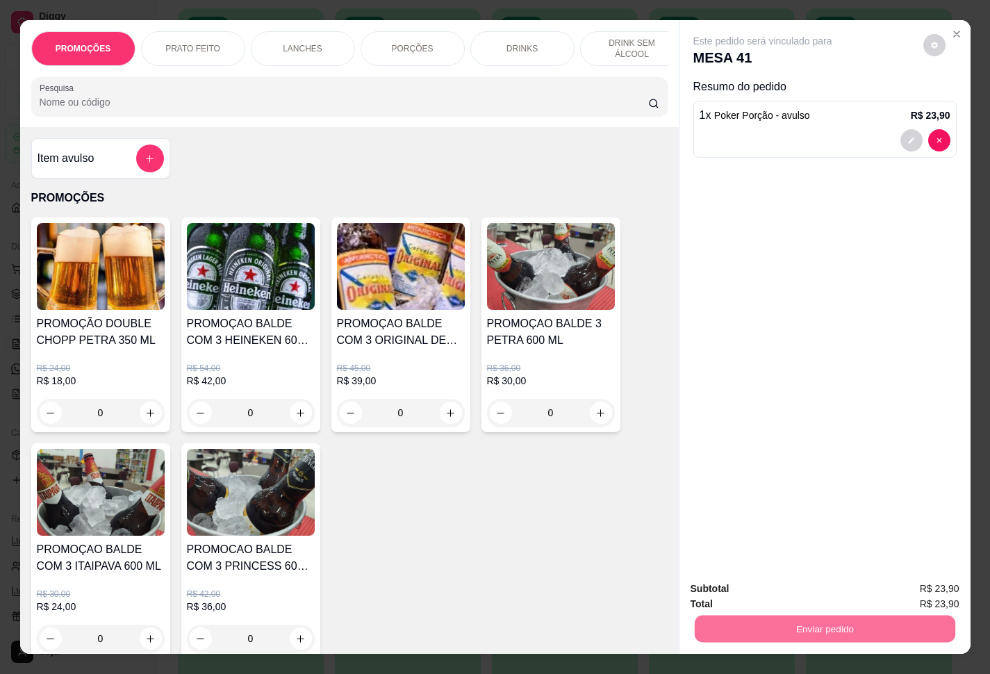
click at [742, 501] on button "Enviar pedido" at bounding box center [921, 587] width 79 height 26
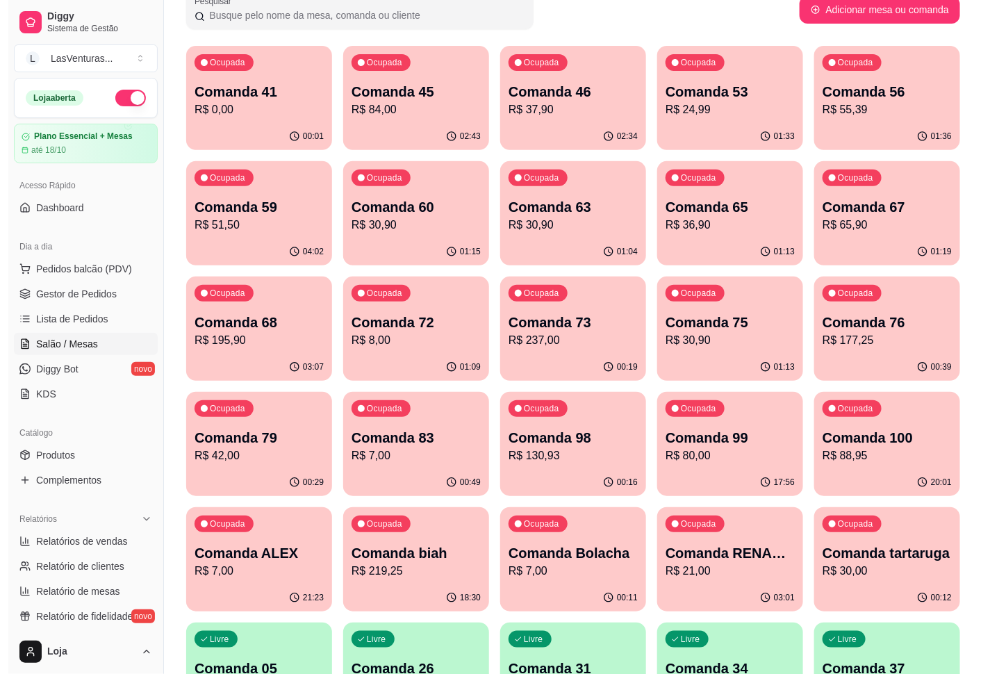
scroll to position [0, 0]
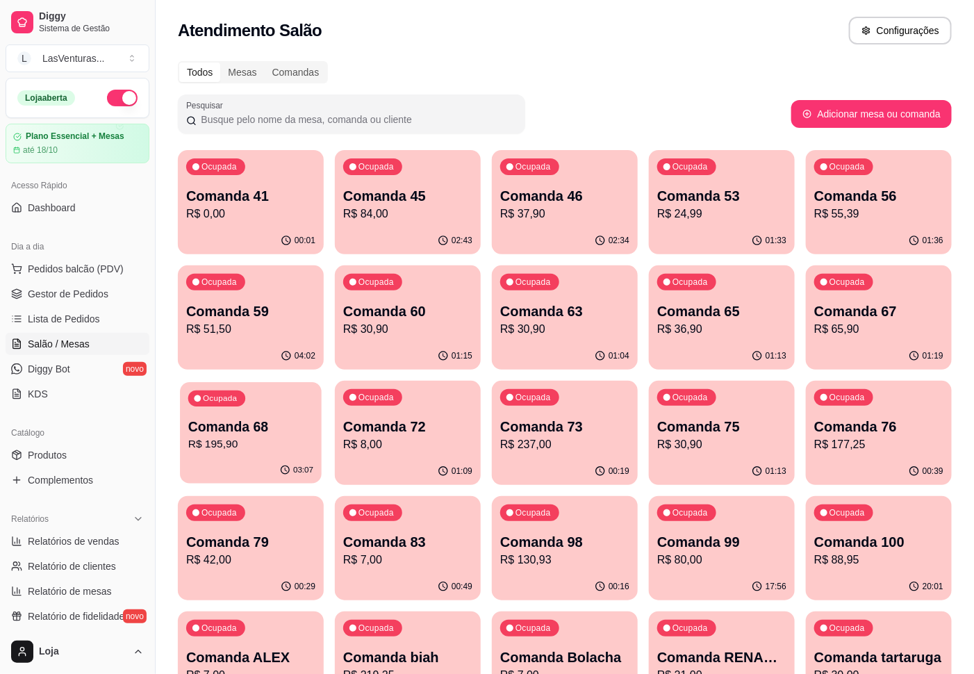
click at [269, 418] on div "Ocupada Comanda 68 R$ 195,90" at bounding box center [251, 419] width 142 height 75
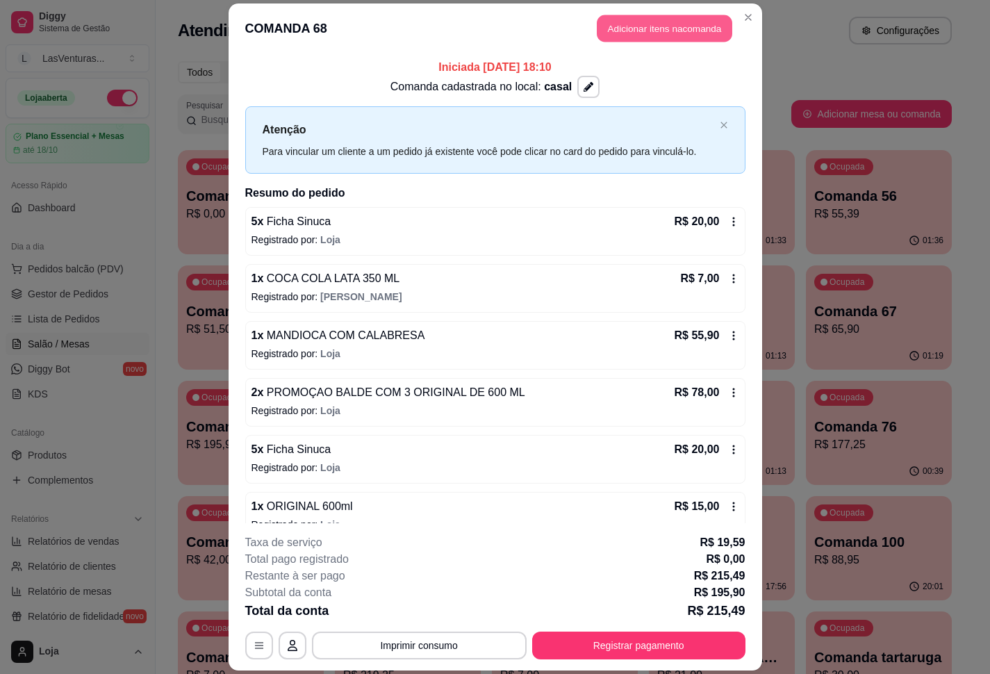
click at [634, 36] on button "Adicionar itens na comanda" at bounding box center [665, 28] width 136 height 27
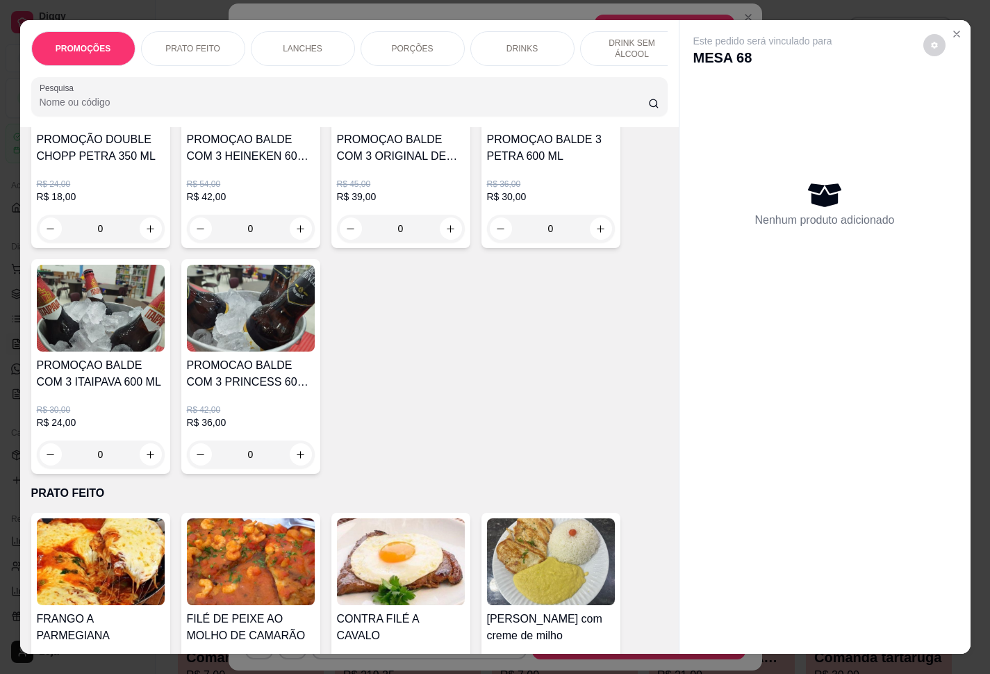
scroll to position [104, 0]
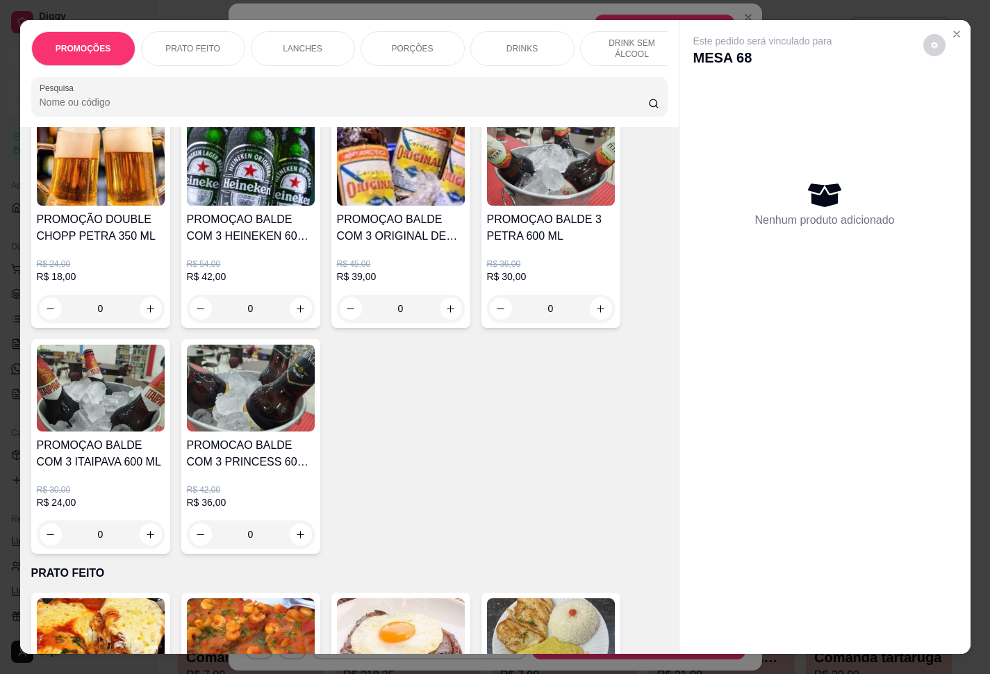
drag, startPoint x: 445, startPoint y: 304, endPoint x: 513, endPoint y: 329, distance: 72.6
click at [447, 304] on div "0" at bounding box center [401, 309] width 122 height 28
click at [440, 322] on div "0" at bounding box center [401, 309] width 122 height 28
click at [445, 313] on icon "increase-product-quantity" at bounding box center [450, 309] width 10 height 10
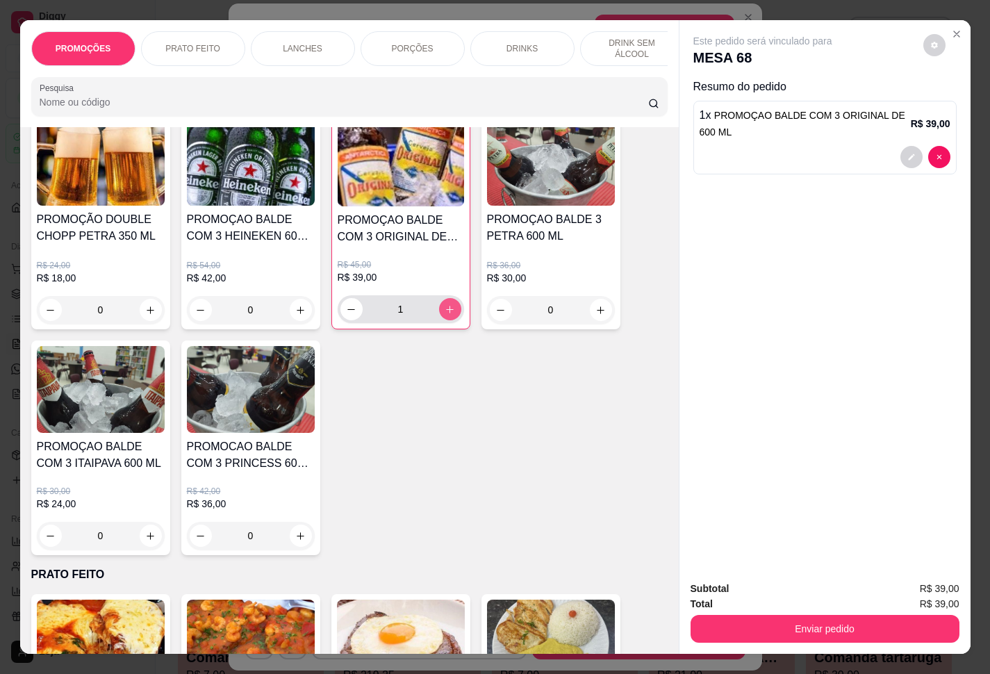
type input "1"
click at [742, 501] on button "Enviar pedido" at bounding box center [825, 629] width 269 height 28
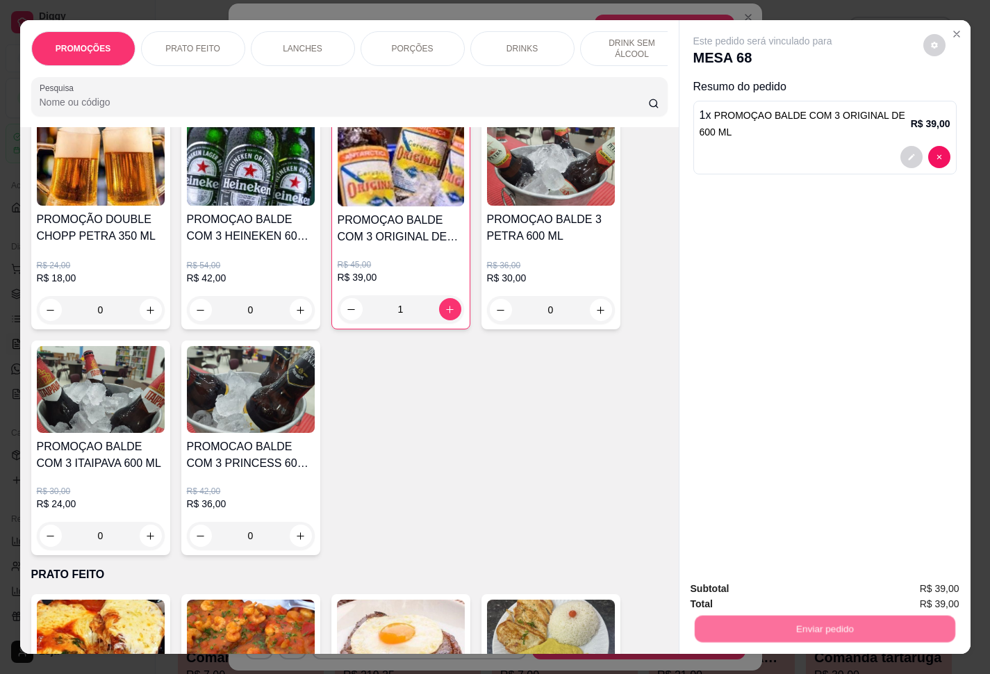
click at [742, 501] on button "Enviar pedido" at bounding box center [921, 587] width 76 height 26
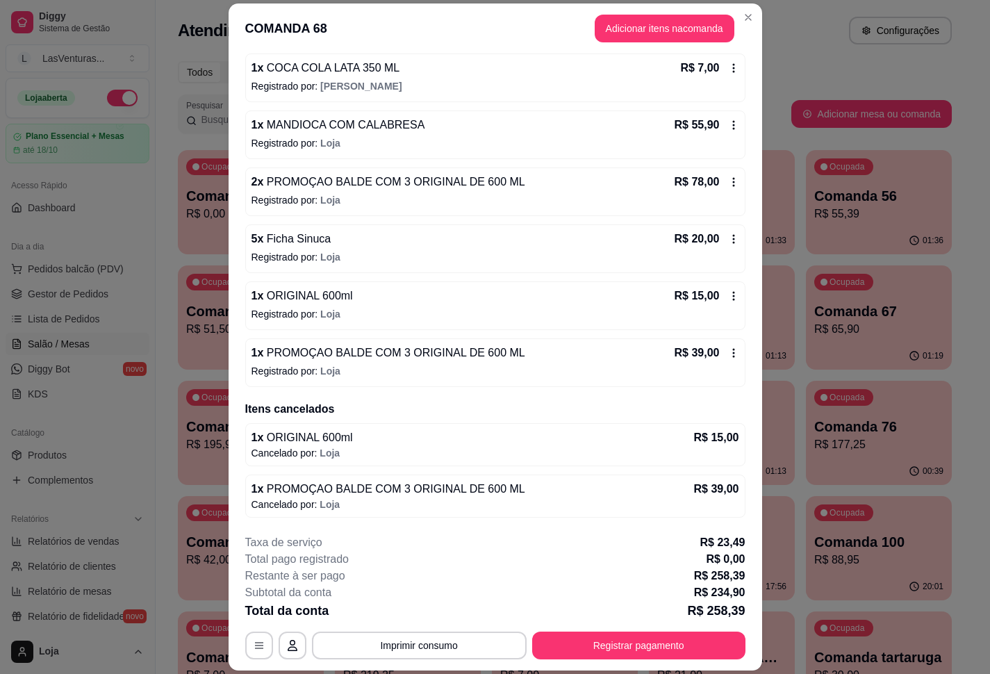
scroll to position [217, 0]
click at [403, 311] on p "Registrado por: [PERSON_NAME]" at bounding box center [496, 314] width 488 height 14
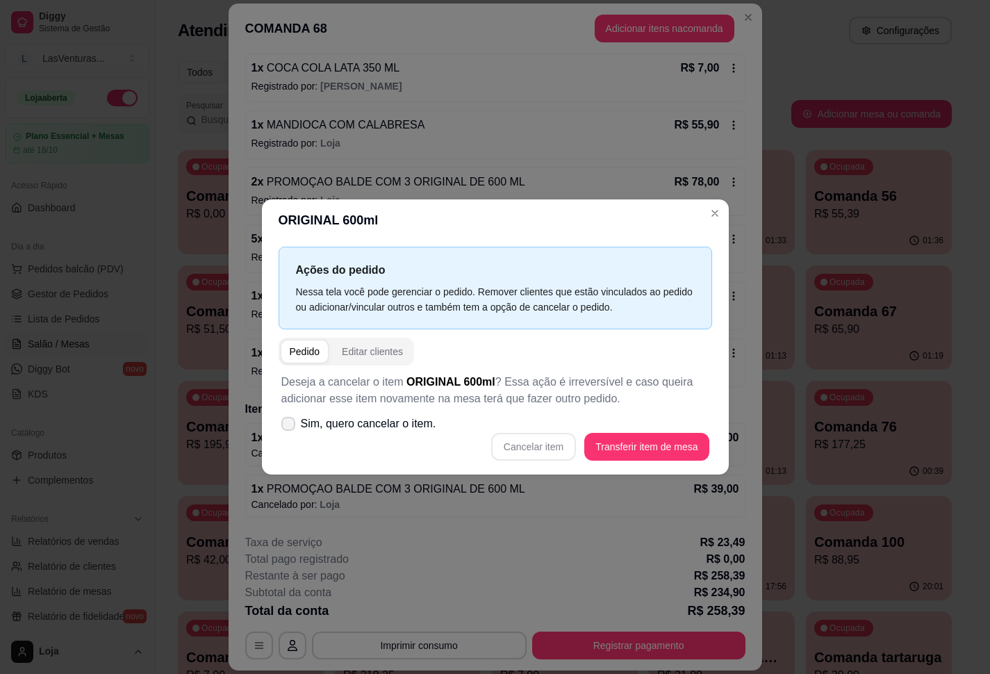
click at [376, 425] on span "Sim, quero cancelar o item." at bounding box center [369, 424] width 136 height 17
click at [290, 427] on input "Sim, quero cancelar o item." at bounding box center [285, 431] width 9 height 9
checkbox input "true"
click at [532, 449] on button "Cancelar item" at bounding box center [534, 447] width 83 height 27
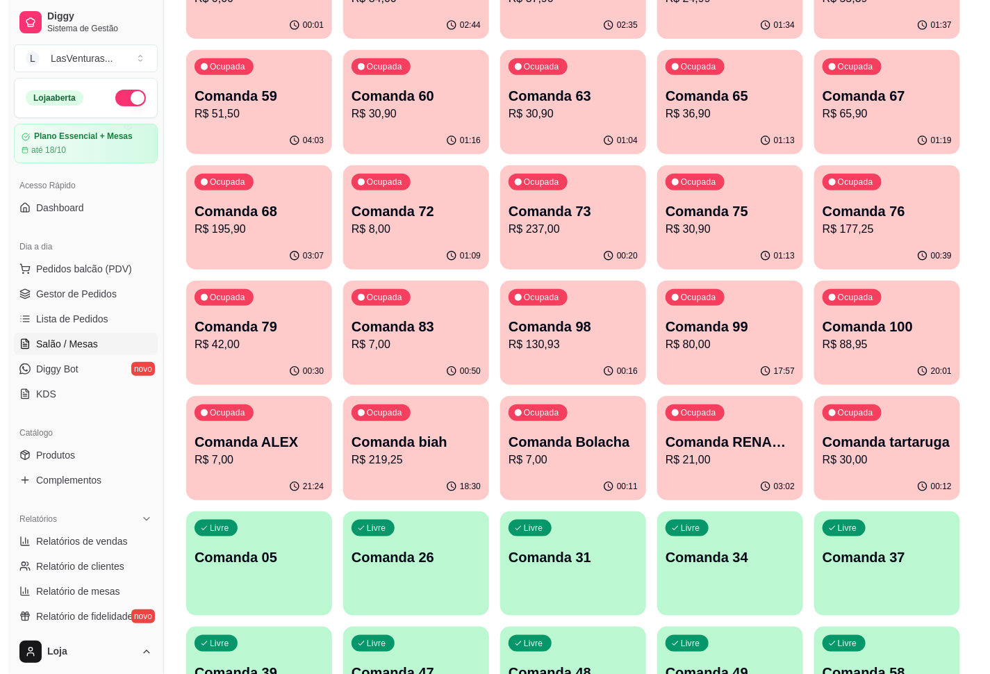
scroll to position [208, 0]
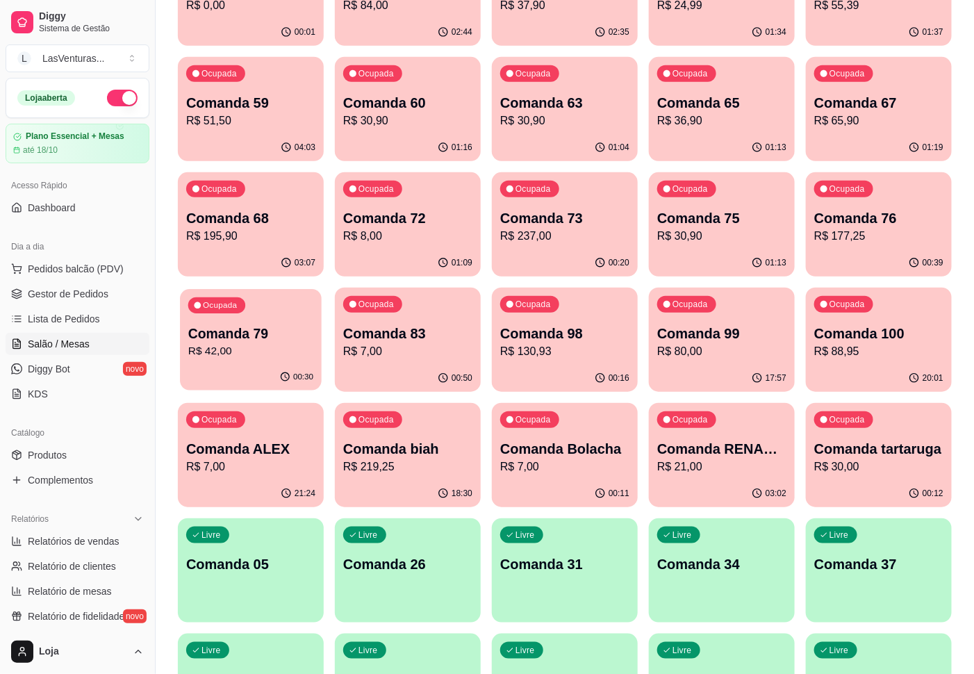
click at [220, 363] on div "Ocupada Comanda 79 R$ 42,00" at bounding box center [251, 326] width 142 height 75
click at [236, 363] on div "Ocupada Comanda 79 R$ 42,00" at bounding box center [251, 326] width 146 height 77
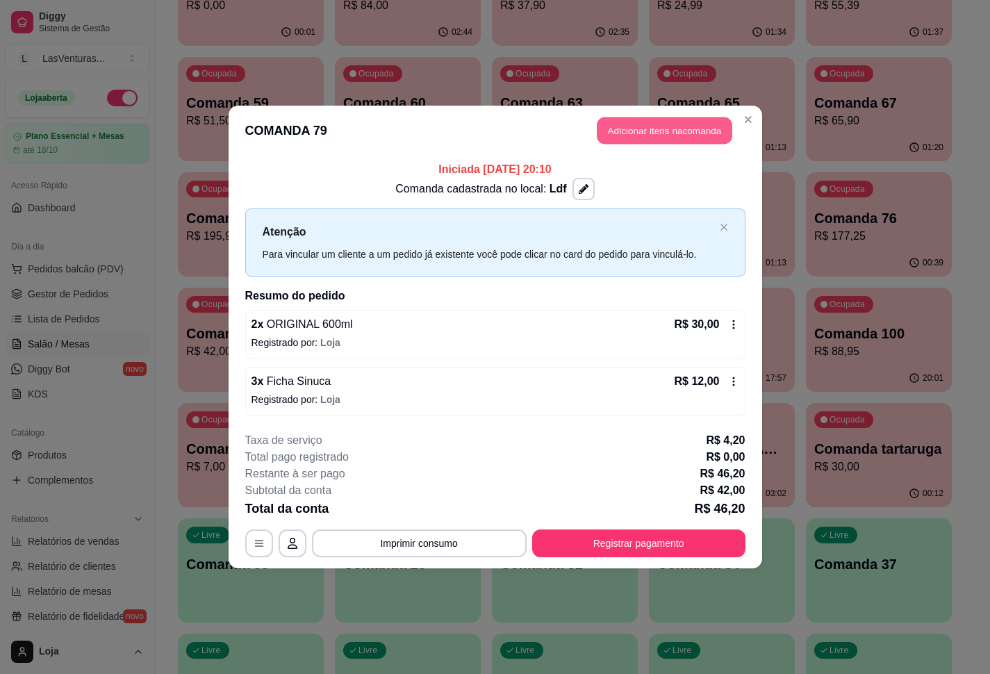
click at [649, 142] on button "Adicionar itens na comanda" at bounding box center [665, 130] width 136 height 27
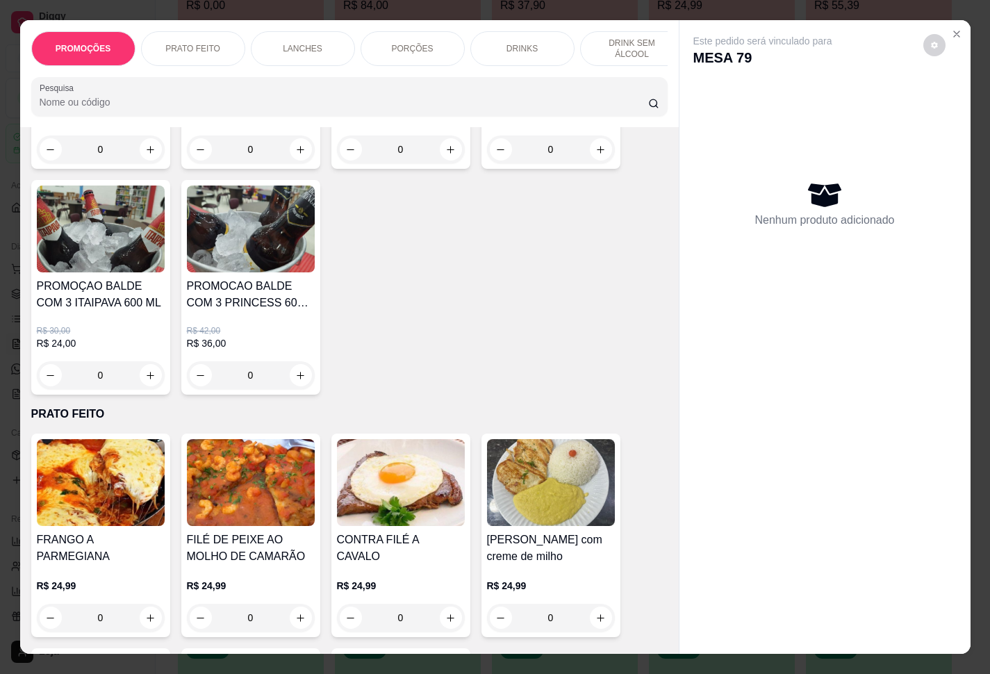
scroll to position [104, 0]
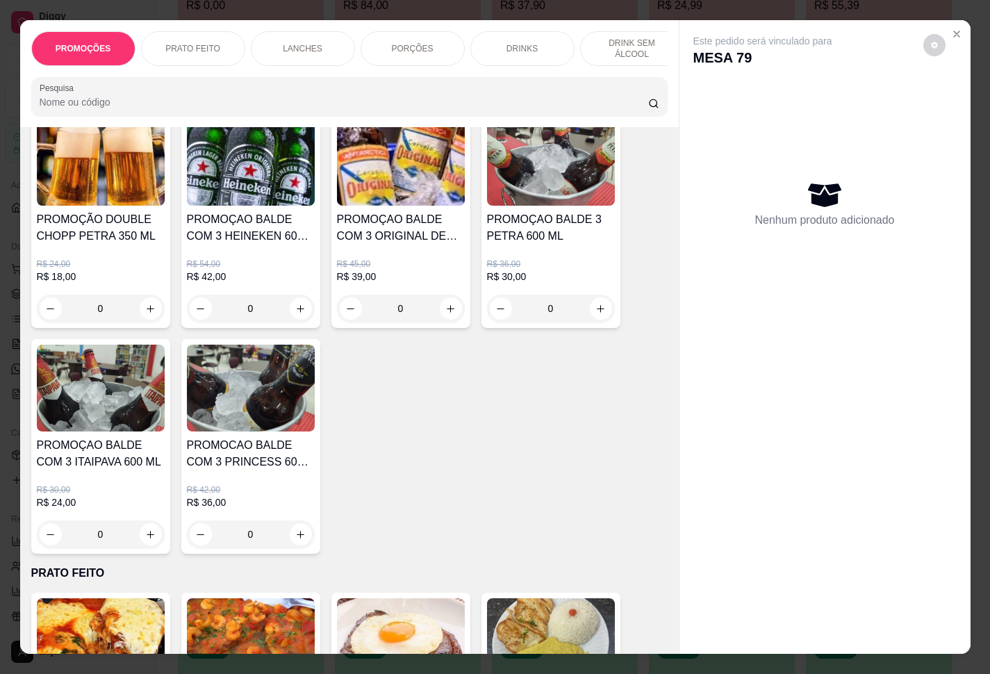
click at [450, 316] on button "increase-product-quantity" at bounding box center [451, 308] width 22 height 22
type input "1"
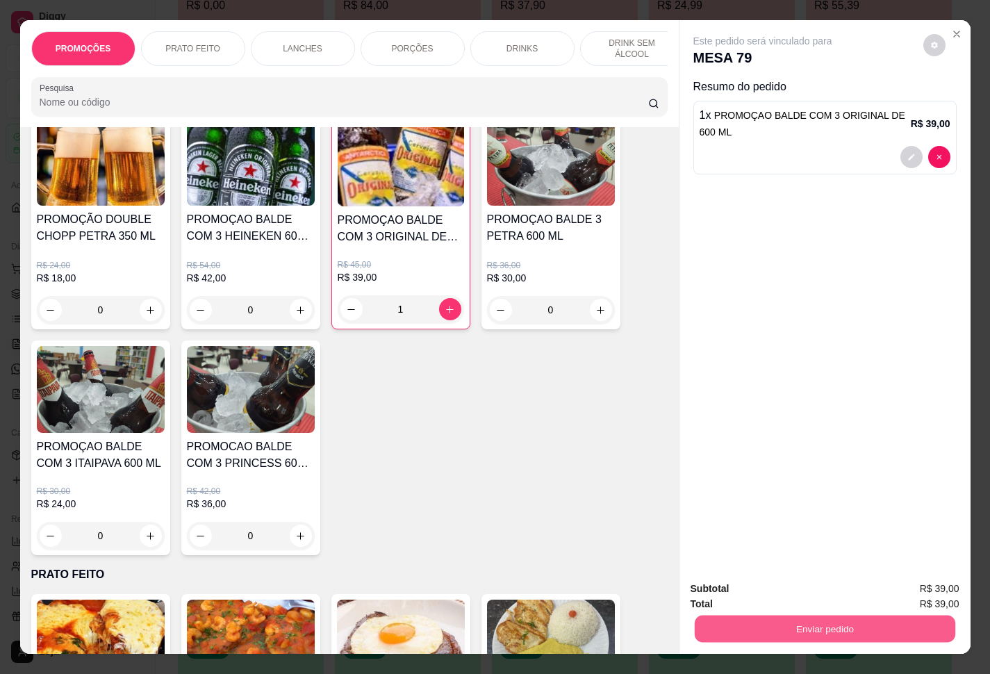
click at [742, 501] on button "Enviar pedido" at bounding box center [824, 629] width 261 height 27
click at [742, 501] on button "Enviar pedido" at bounding box center [921, 587] width 76 height 26
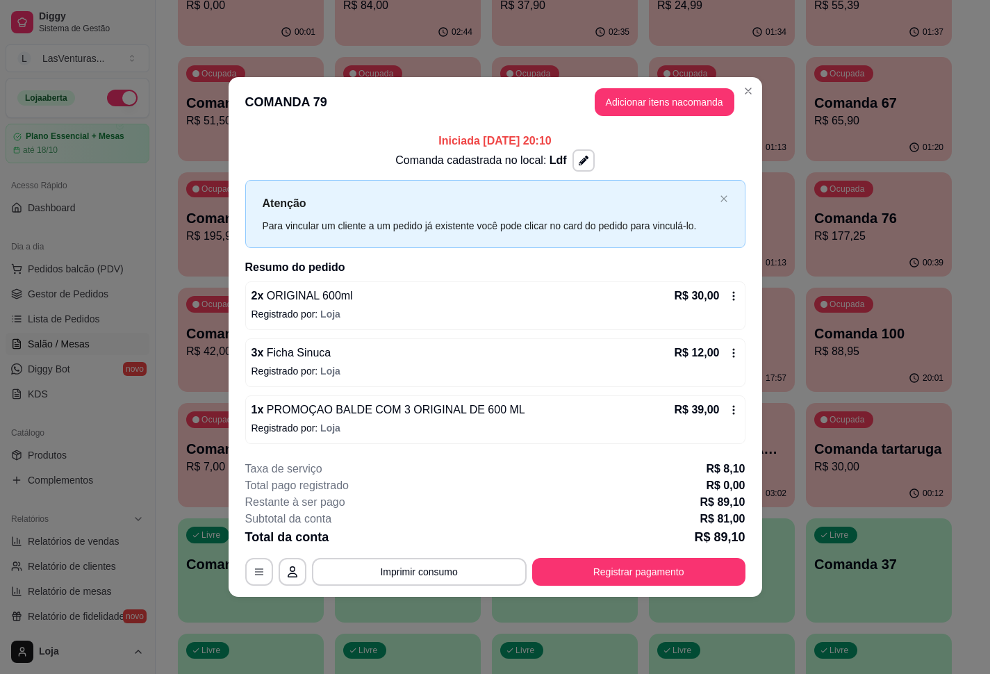
click at [417, 292] on div "2 x ORIGINAL 600ml R$ 30,00" at bounding box center [496, 296] width 488 height 17
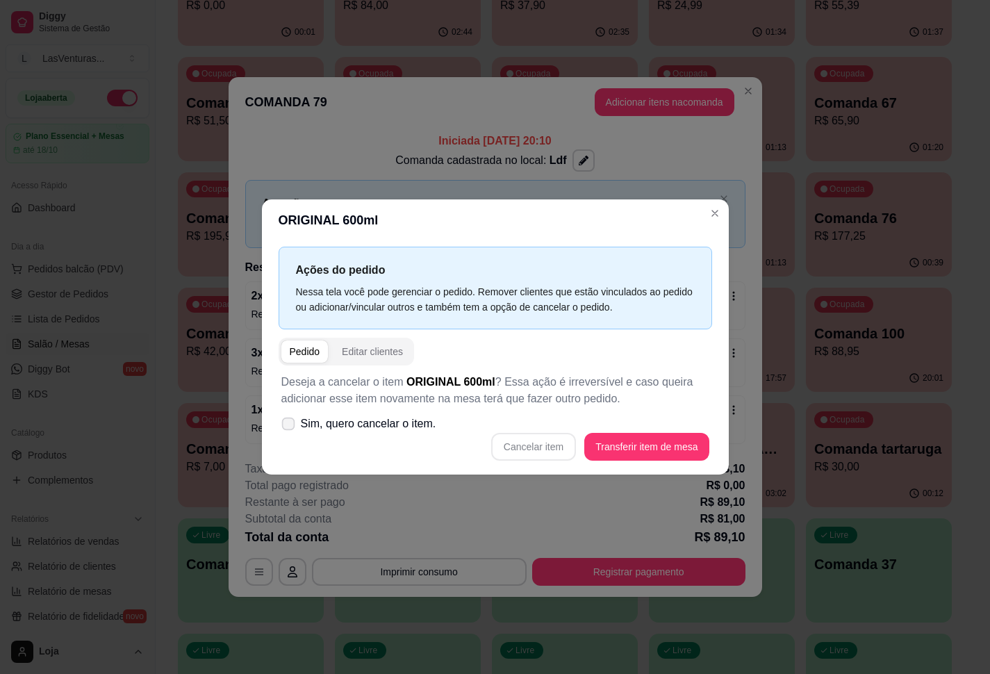
click at [370, 432] on span "Sim, quero cancelar o item." at bounding box center [369, 424] width 136 height 17
click at [290, 432] on input "Sim, quero cancelar o item." at bounding box center [285, 431] width 9 height 9
checkbox input "true"
click at [519, 439] on button "Cancelar item" at bounding box center [534, 447] width 83 height 27
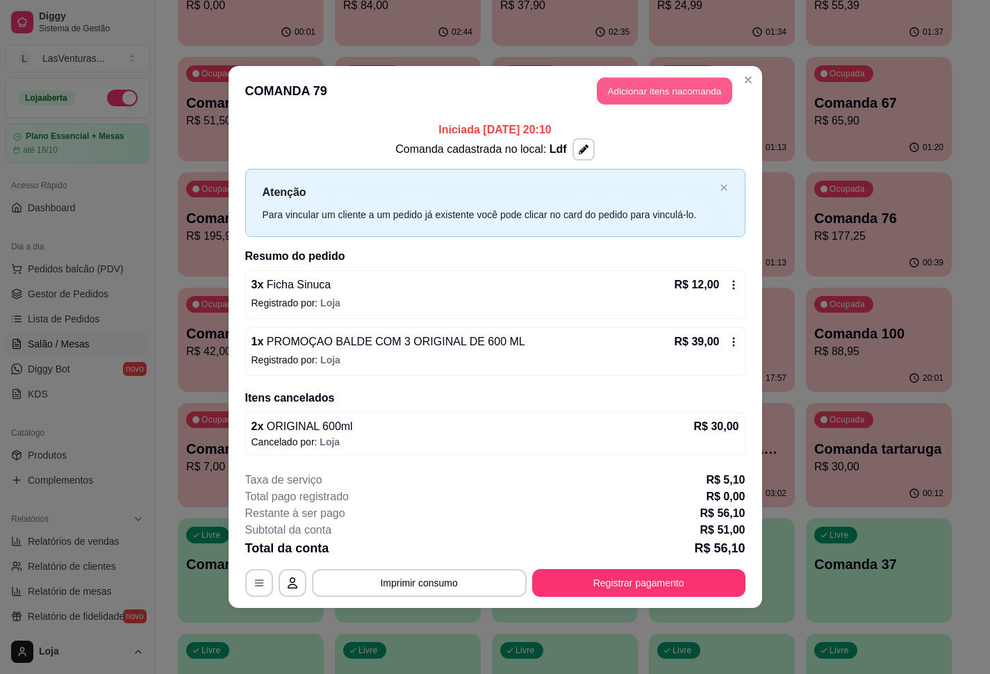
click at [630, 83] on button "Adicionar itens na comanda" at bounding box center [665, 91] width 136 height 27
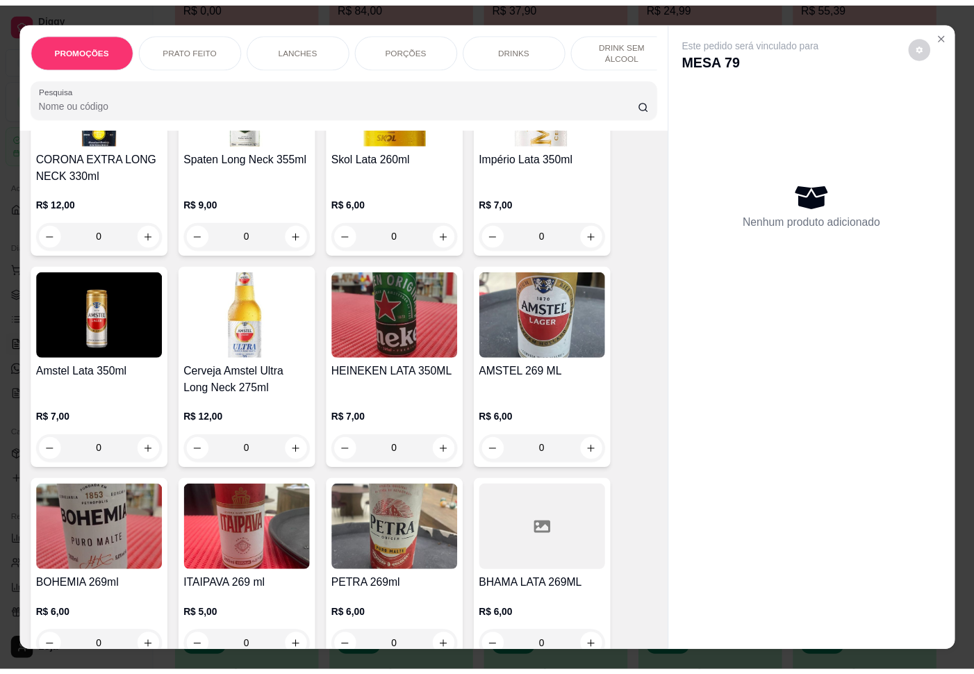
scroll to position [5838, 0]
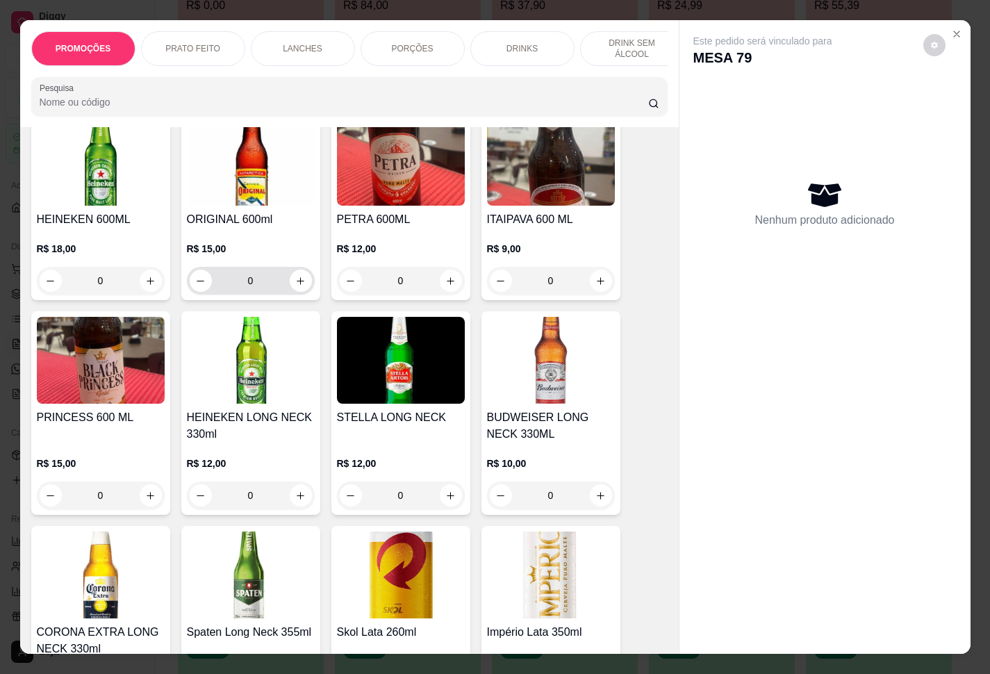
click at [302, 293] on div "0" at bounding box center [251, 281] width 122 height 28
click at [301, 295] on div "0" at bounding box center [251, 281] width 128 height 28
click at [295, 286] on icon "increase-product-quantity" at bounding box center [300, 281] width 10 height 10
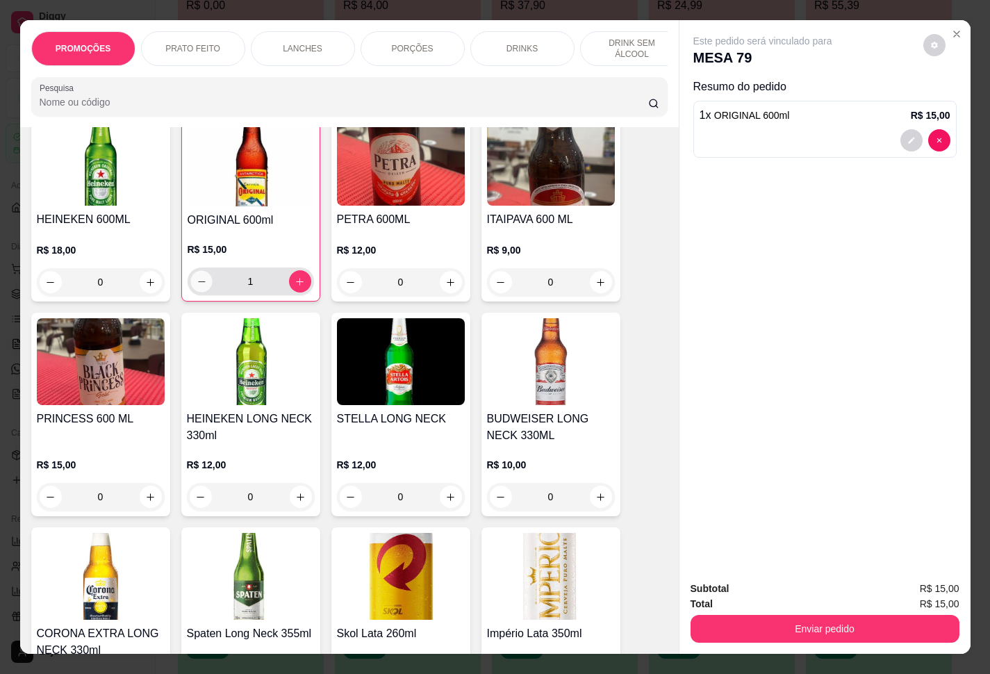
click at [190, 290] on button "decrease-product-quantity" at bounding box center [201, 282] width 22 height 22
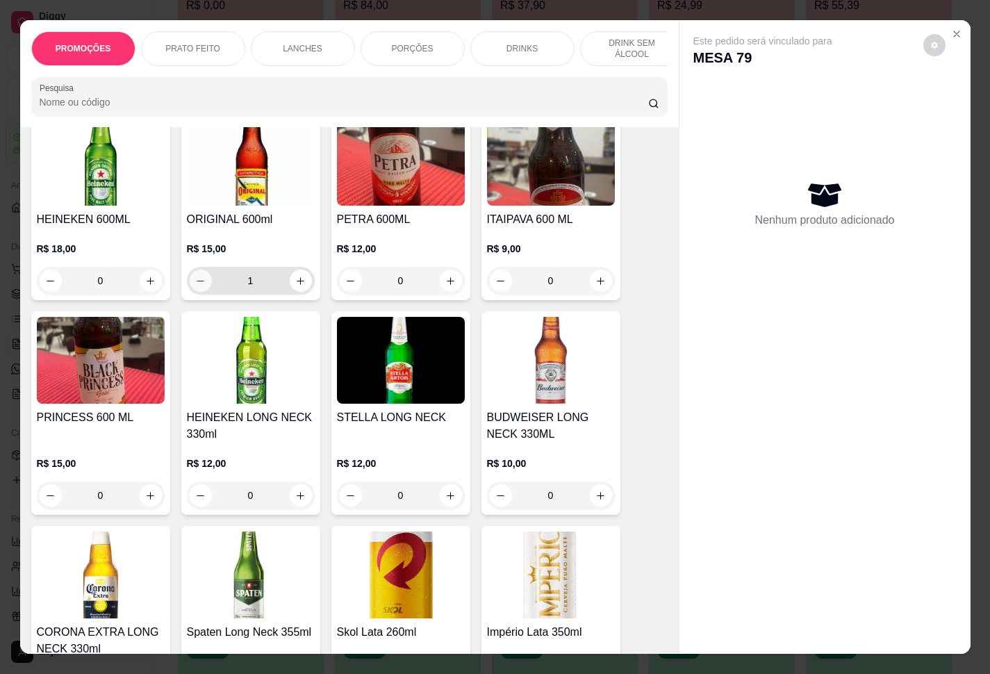
type input "0"
click at [742, 28] on icon "Close" at bounding box center [956, 33] width 11 height 11
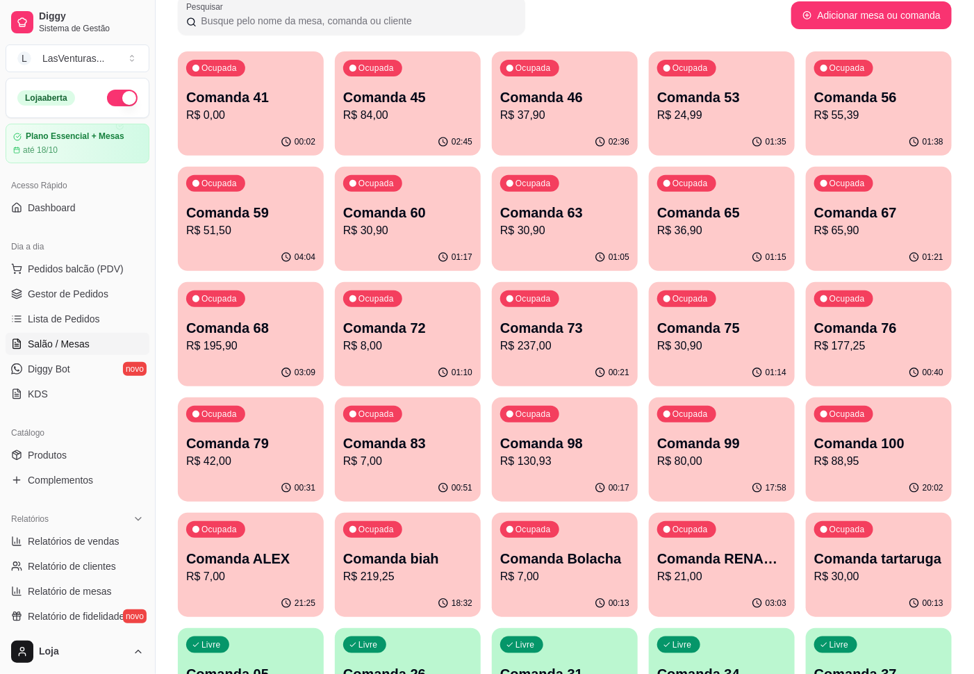
scroll to position [0, 0]
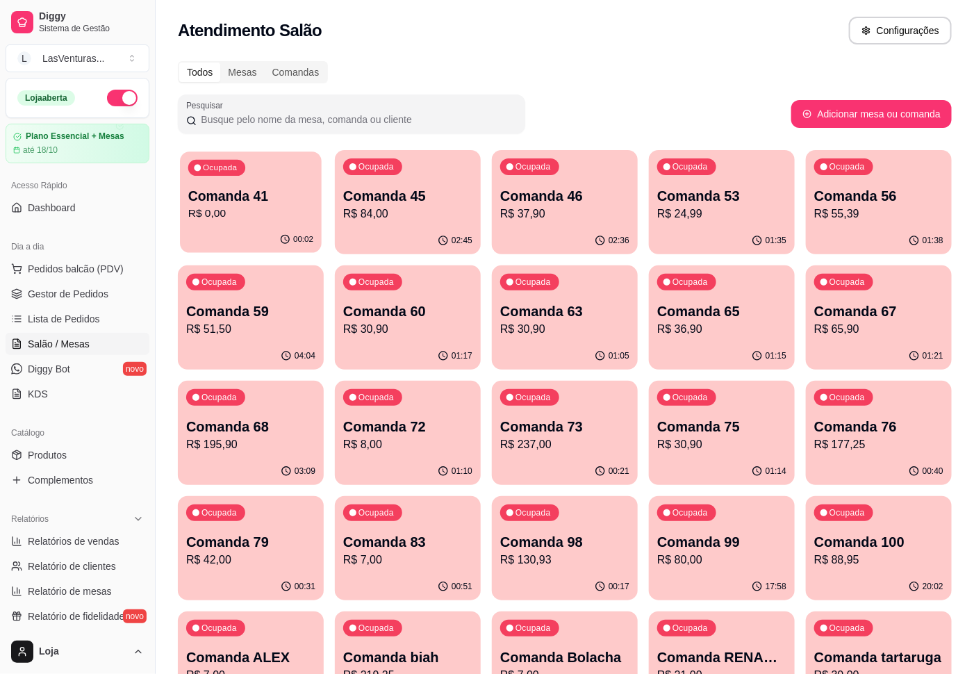
click at [232, 231] on div "00:02" at bounding box center [251, 240] width 142 height 26
click at [368, 246] on div "02:45" at bounding box center [408, 240] width 142 height 26
click at [198, 245] on div "00:03" at bounding box center [251, 240] width 146 height 27
click at [411, 184] on div "Ocupada Comanda 45 R$ 84,00" at bounding box center [408, 188] width 146 height 77
click at [588, 213] on p "R$ 37,90" at bounding box center [564, 214] width 125 height 16
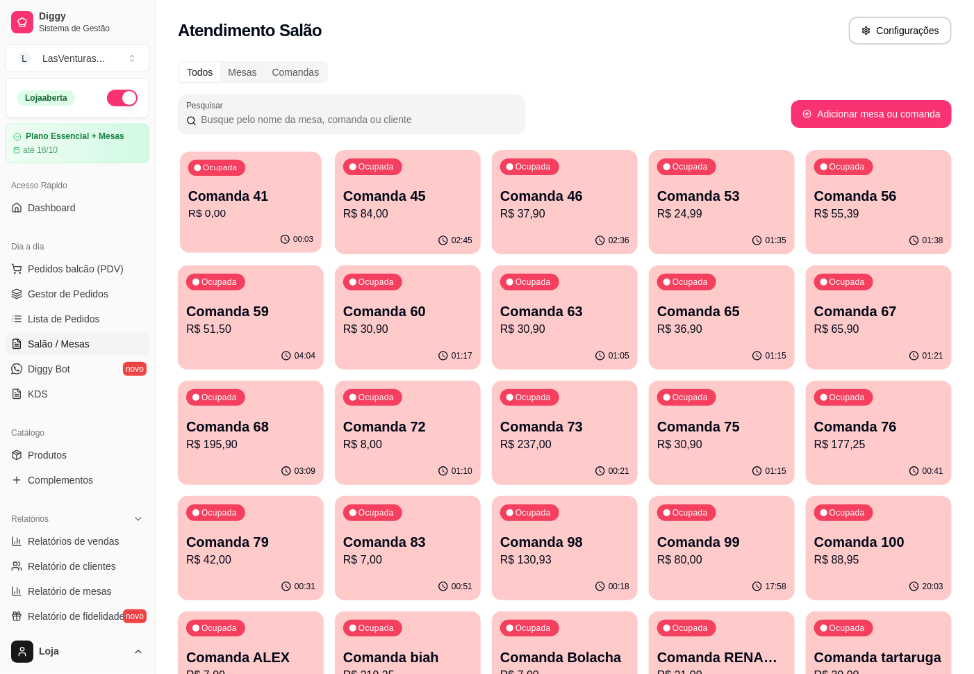
click at [213, 188] on p "Comanda 41" at bounding box center [250, 196] width 125 height 19
click at [430, 179] on div "Ocupada Comanda 45 R$ 84,00" at bounding box center [408, 188] width 146 height 77
click at [598, 179] on div "Ocupada Comanda 46 R$ 37,90" at bounding box center [565, 188] width 146 height 77
click at [742, 206] on div "Comanda 53 R$ 24,99" at bounding box center [722, 204] width 125 height 35
click at [742, 202] on p "Comanda 56" at bounding box center [879, 195] width 129 height 19
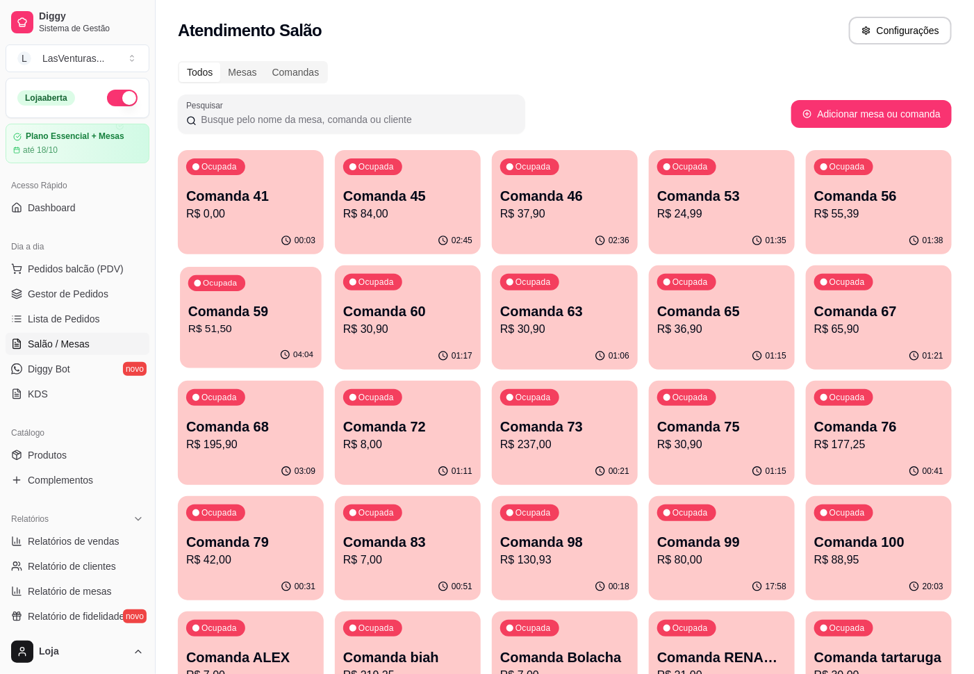
click at [252, 324] on p "R$ 51,50" at bounding box center [250, 329] width 125 height 16
click at [455, 315] on p "Comanda 60" at bounding box center [407, 311] width 125 height 19
click at [580, 300] on div "Ocupada Comanda 63 R$ 30,90" at bounding box center [565, 304] width 142 height 75
click at [736, 300] on div "Ocupada Comanda 65 R$ 36,90" at bounding box center [722, 303] width 146 height 77
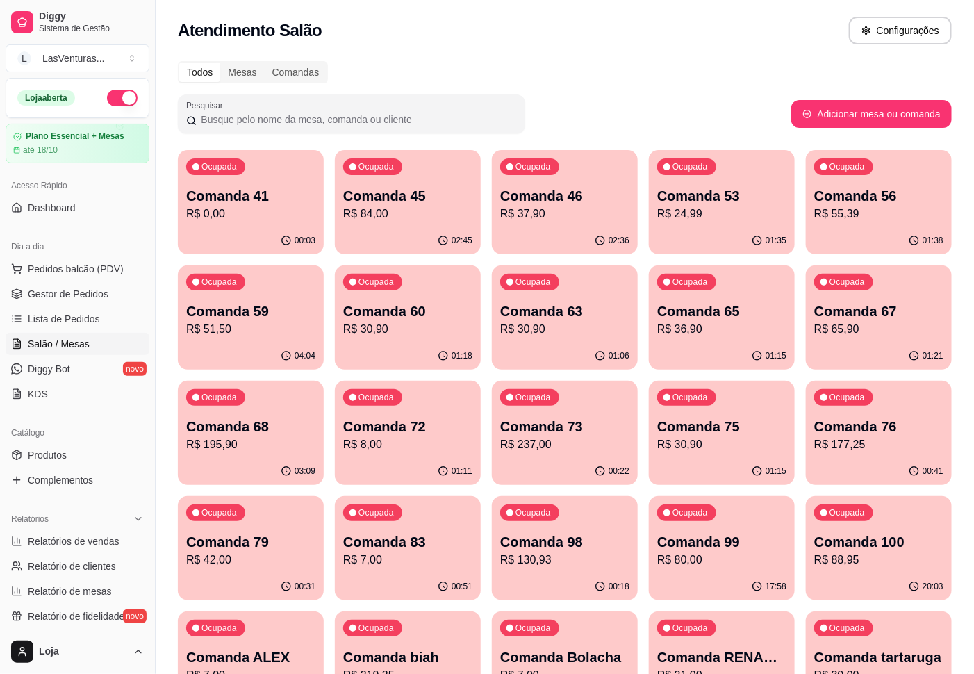
click at [634, 311] on div "Ocupada Comanda 63 R$ 30,90" at bounding box center [565, 303] width 146 height 77
click at [591, 206] on div "Comanda 46 R$ 37,90" at bounding box center [564, 204] width 129 height 36
click at [720, 201] on p "Comanda 53" at bounding box center [722, 196] width 125 height 19
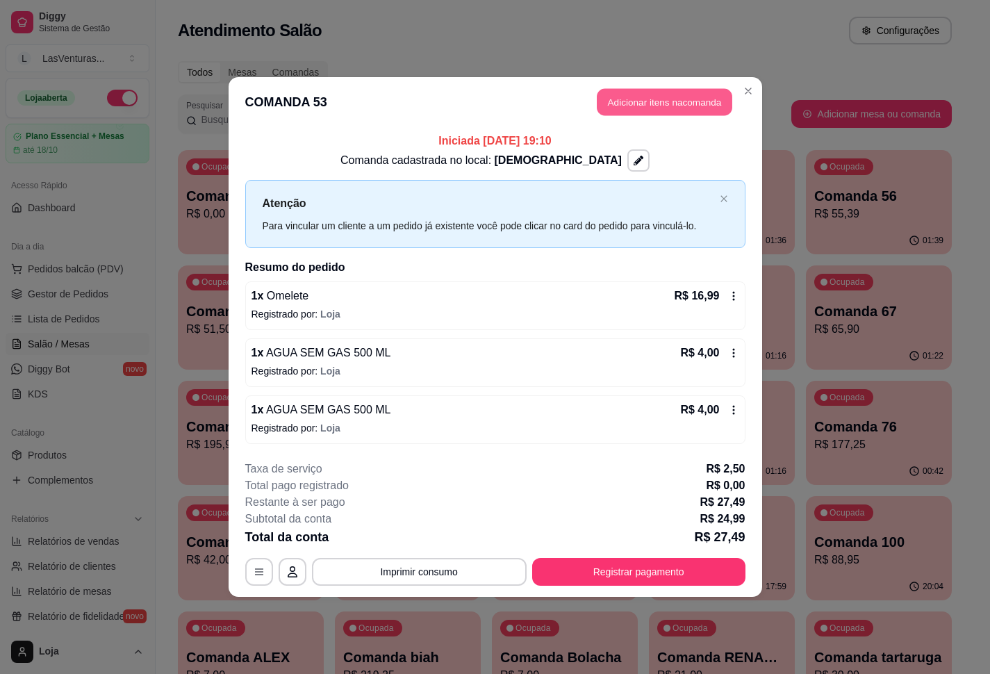
click at [620, 113] on button "Adicionar itens na comanda" at bounding box center [665, 102] width 136 height 27
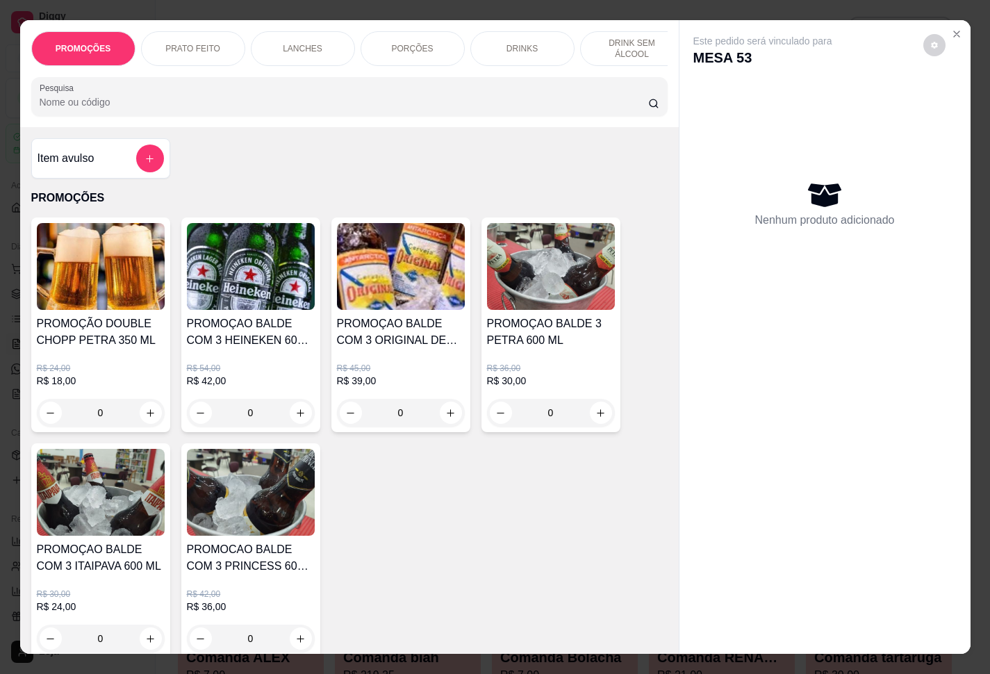
click at [136, 158] on button "add-separate-item" at bounding box center [150, 159] width 28 height 28
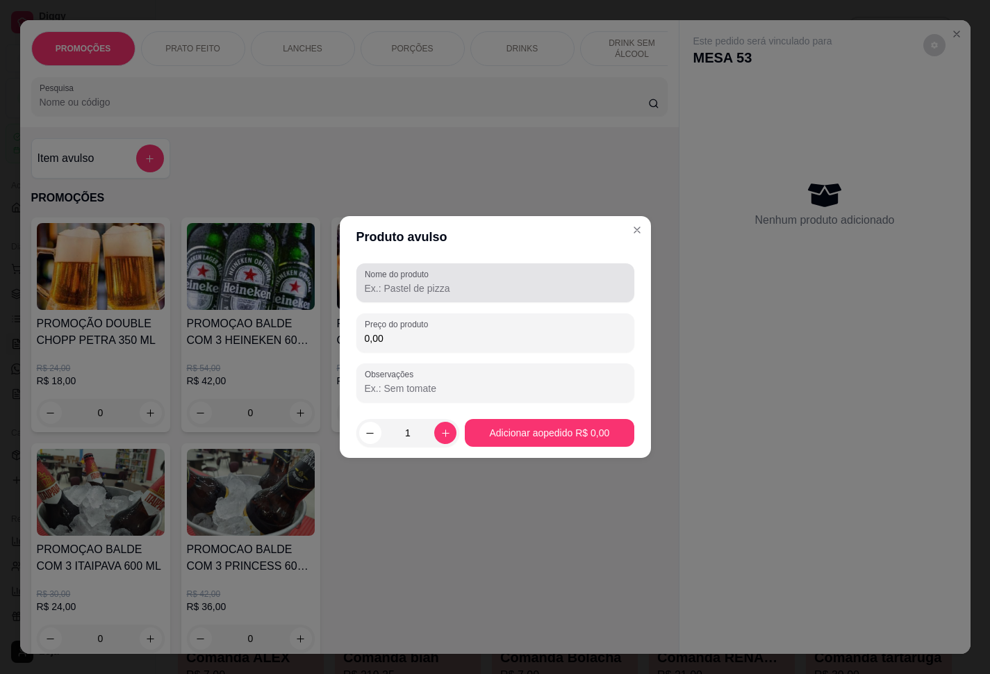
click at [392, 263] on div "Nome do produto Preço do produto 0,00 Observações" at bounding box center [495, 333] width 311 height 150
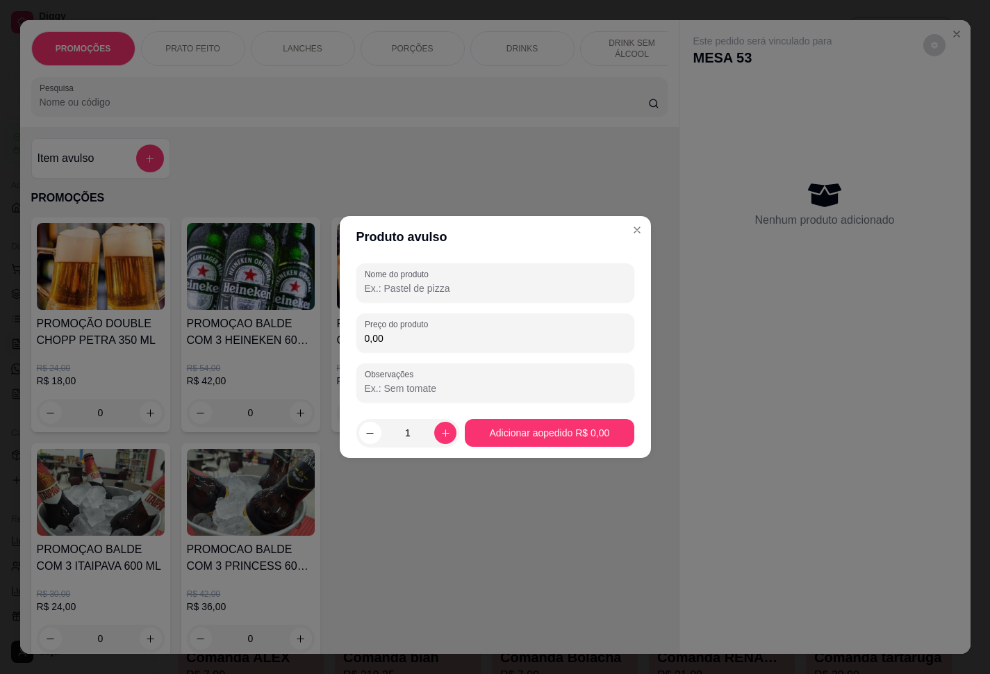
click at [369, 282] on input "Nome do produto" at bounding box center [495, 288] width 261 height 14
paste input "Poker Porção"
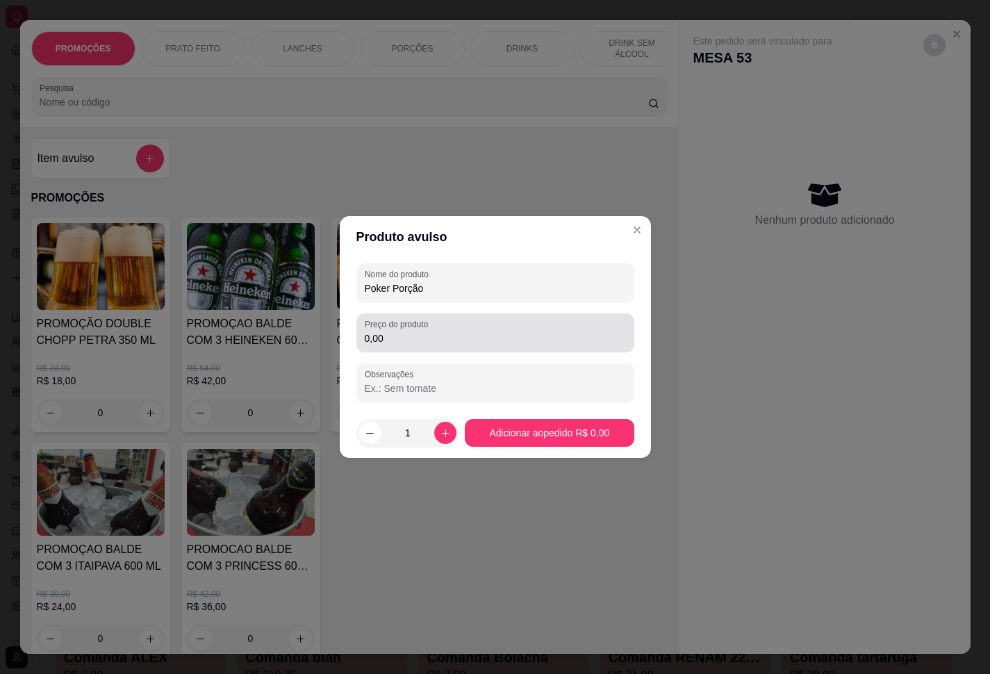
type input "Poker Porção"
click at [421, 328] on label "Preço do produto" at bounding box center [399, 324] width 68 height 12
click at [421, 331] on input "0,00" at bounding box center [495, 338] width 261 height 14
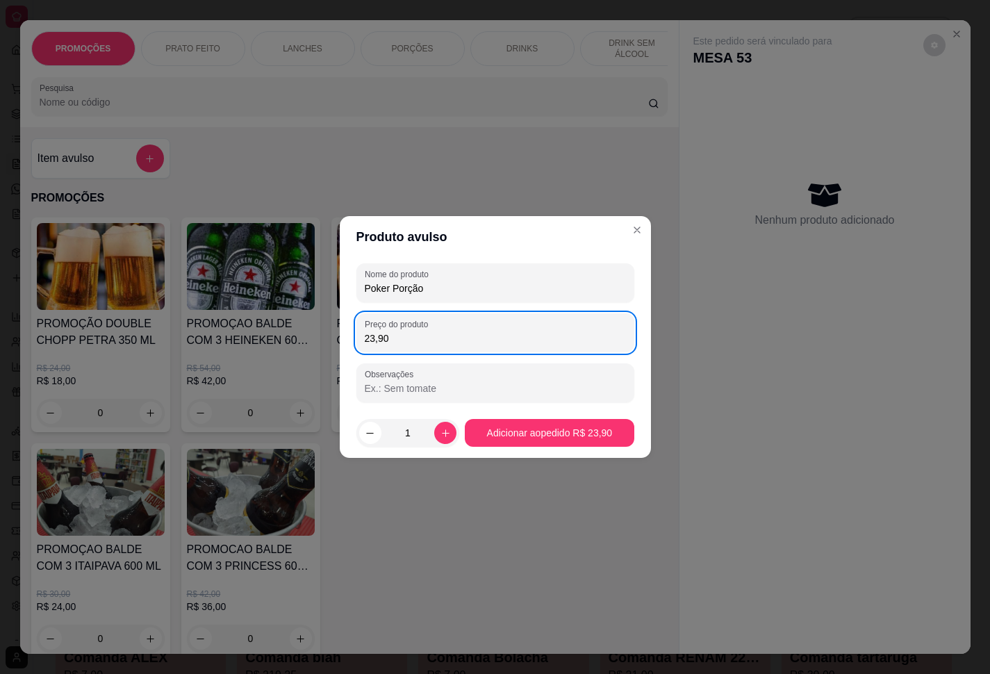
type input "23,90"
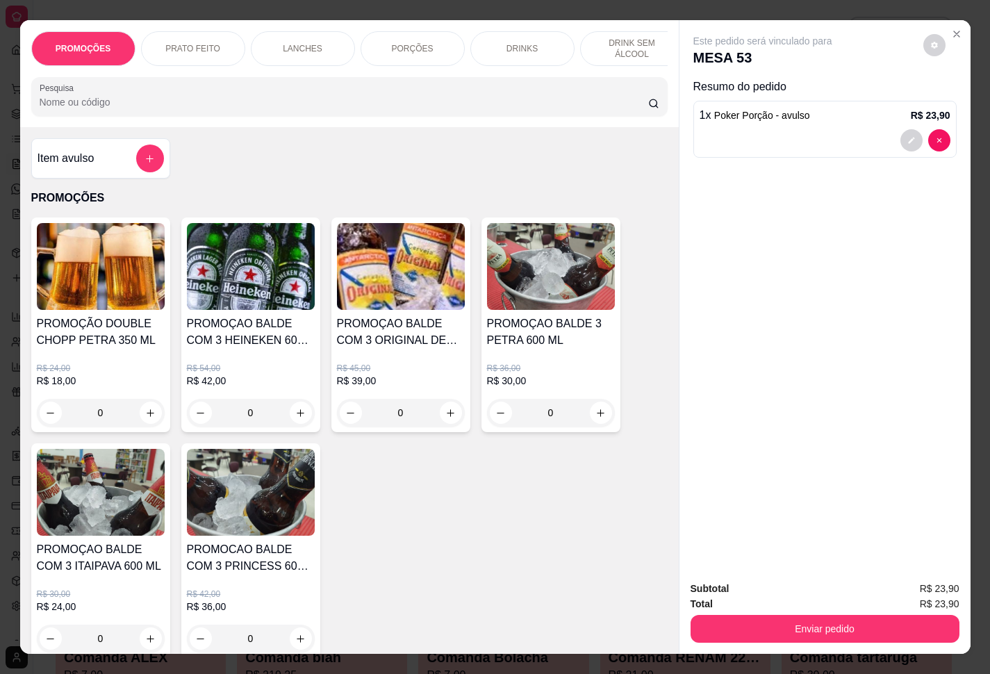
click at [742, 501] on div "Total R$ 23,90" at bounding box center [825, 603] width 269 height 15
click at [742, 501] on div "Enviar pedido" at bounding box center [825, 627] width 269 height 31
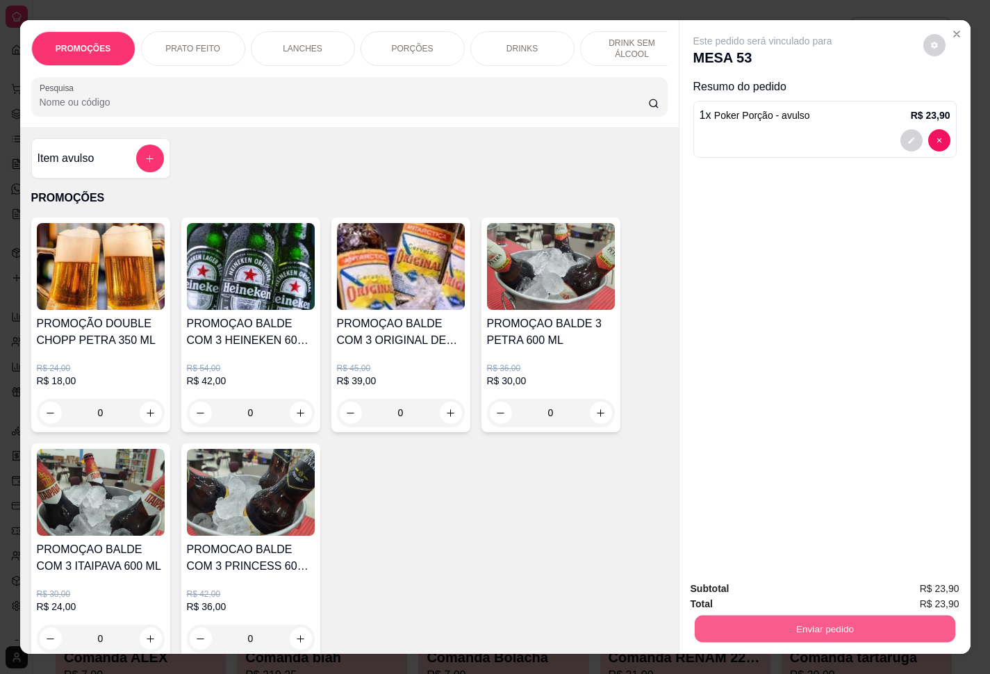
click at [742, 501] on button "Enviar pedido" at bounding box center [824, 629] width 261 height 27
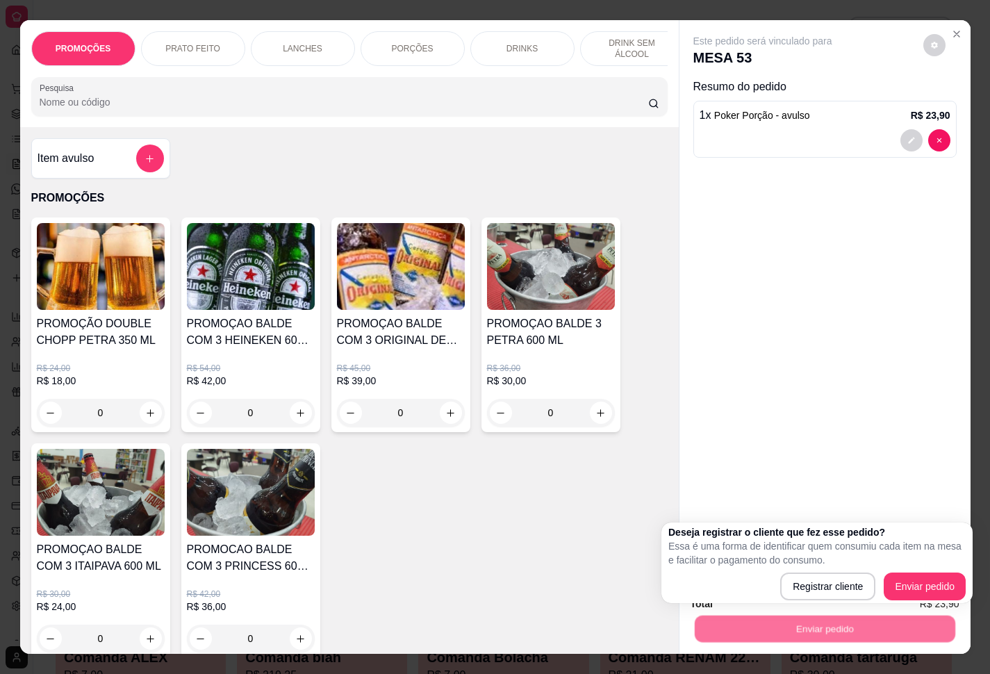
click at [742, 501] on div "Deseja registrar o cliente que fez esse pedido? Essa é uma forma de identificar…" at bounding box center [817, 563] width 311 height 81
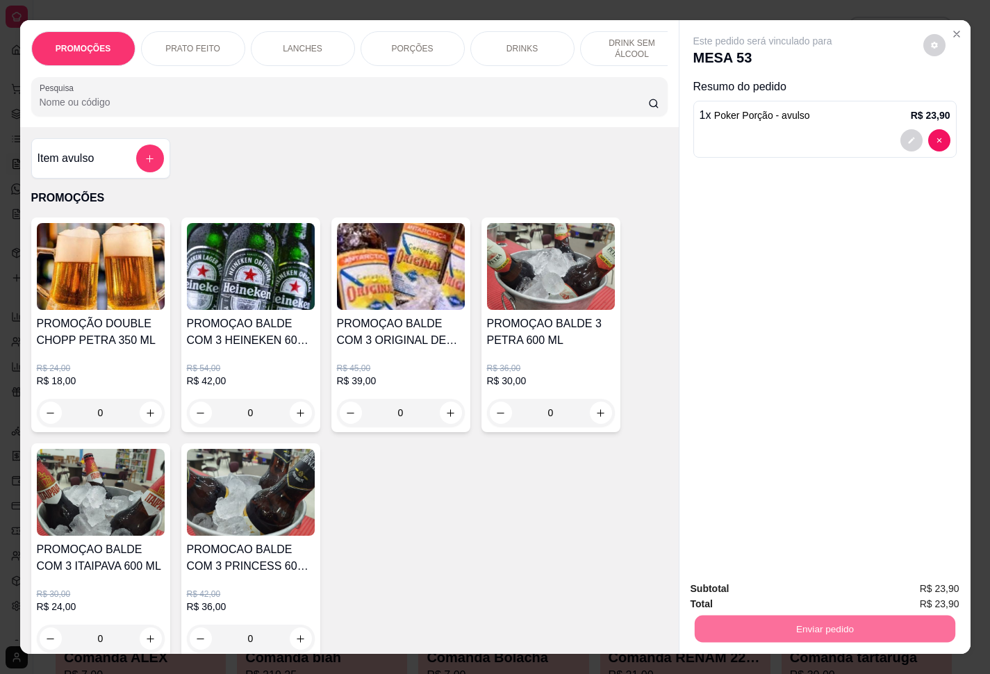
click at [742, 501] on button "Enviar pedido" at bounding box center [921, 587] width 79 height 26
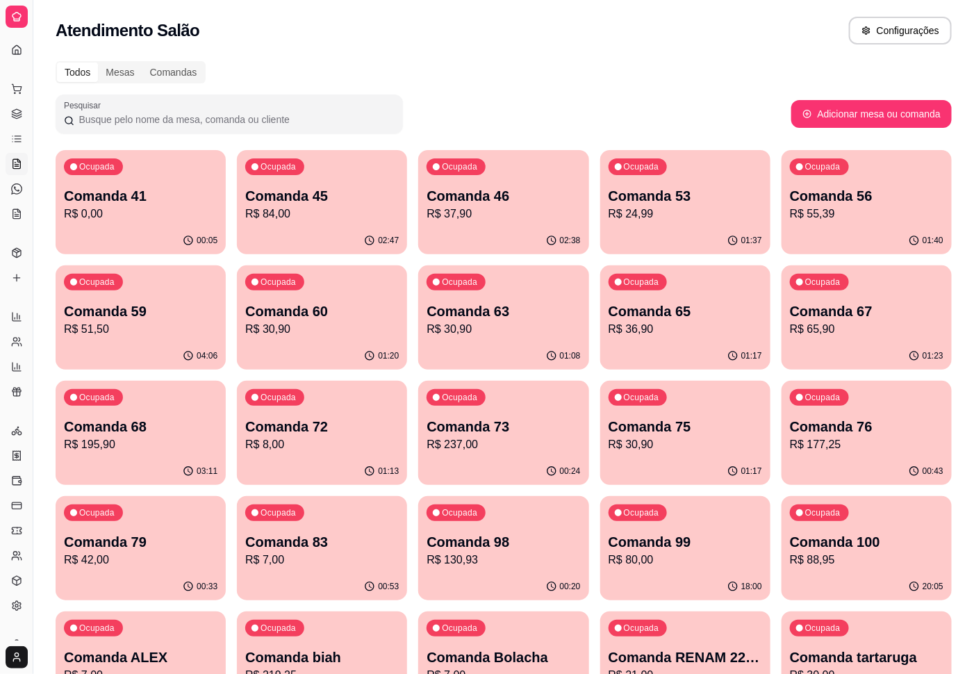
click at [307, 468] on div "01:13" at bounding box center [322, 471] width 170 height 27
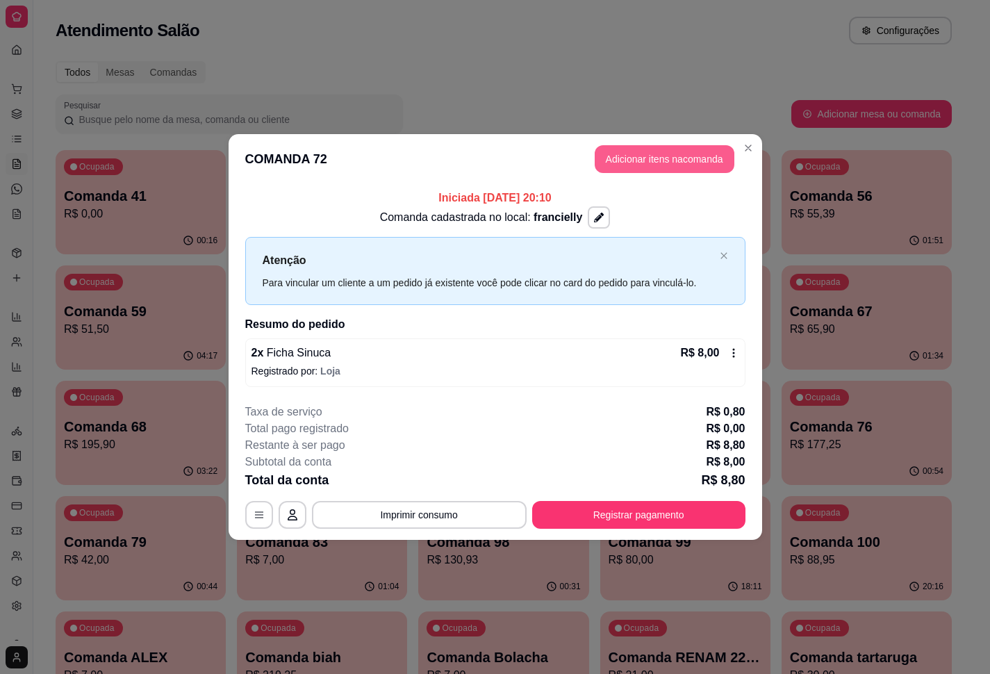
click at [653, 158] on button "Adicionar itens na comanda" at bounding box center [665, 159] width 140 height 28
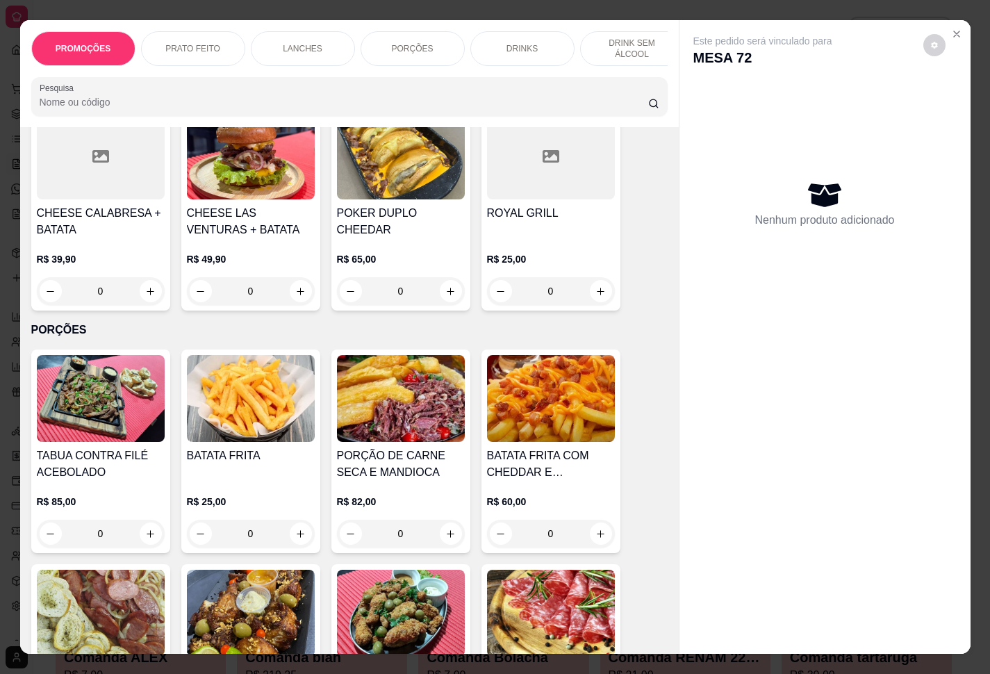
scroll to position [1251, 0]
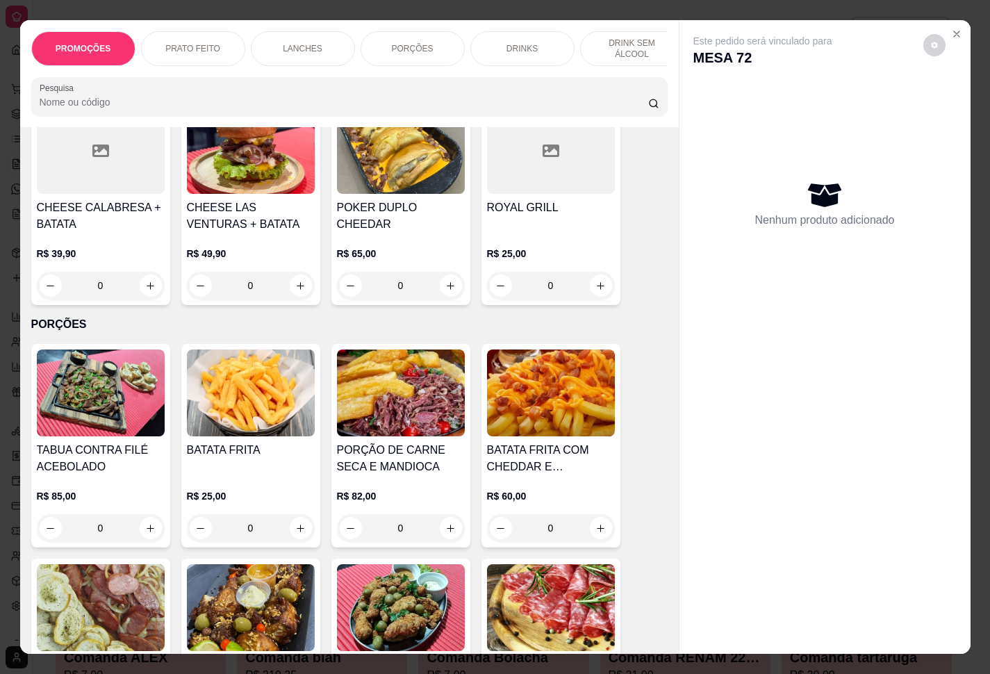
click at [92, 489] on div "R$ 85,00 0" at bounding box center [101, 508] width 128 height 67
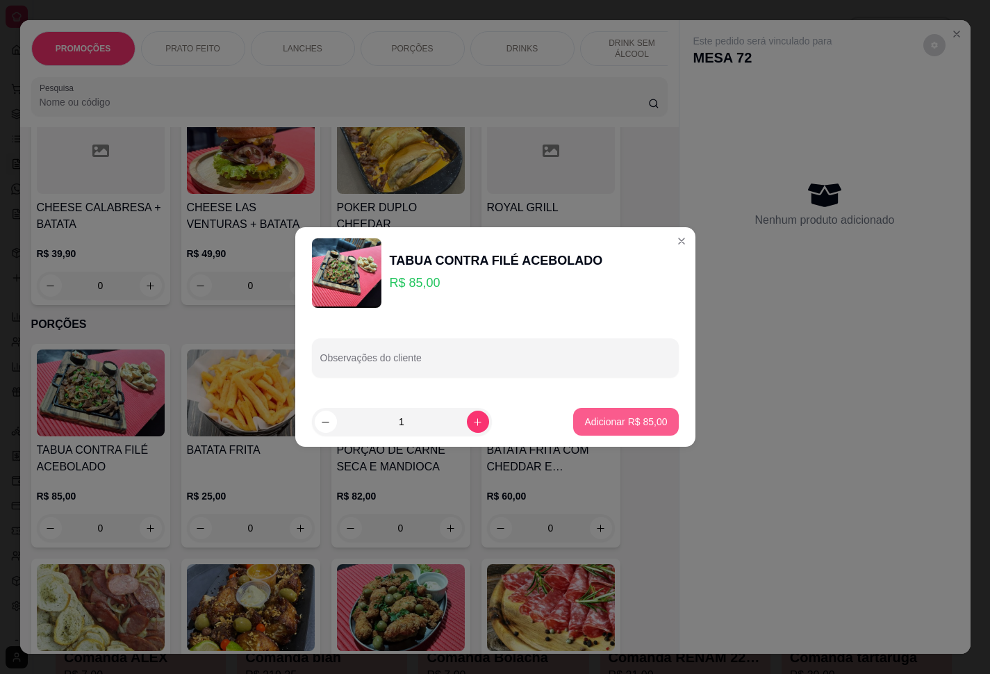
click at [590, 415] on p "Adicionar R$ 85,00" at bounding box center [625, 422] width 83 height 14
type input "1"
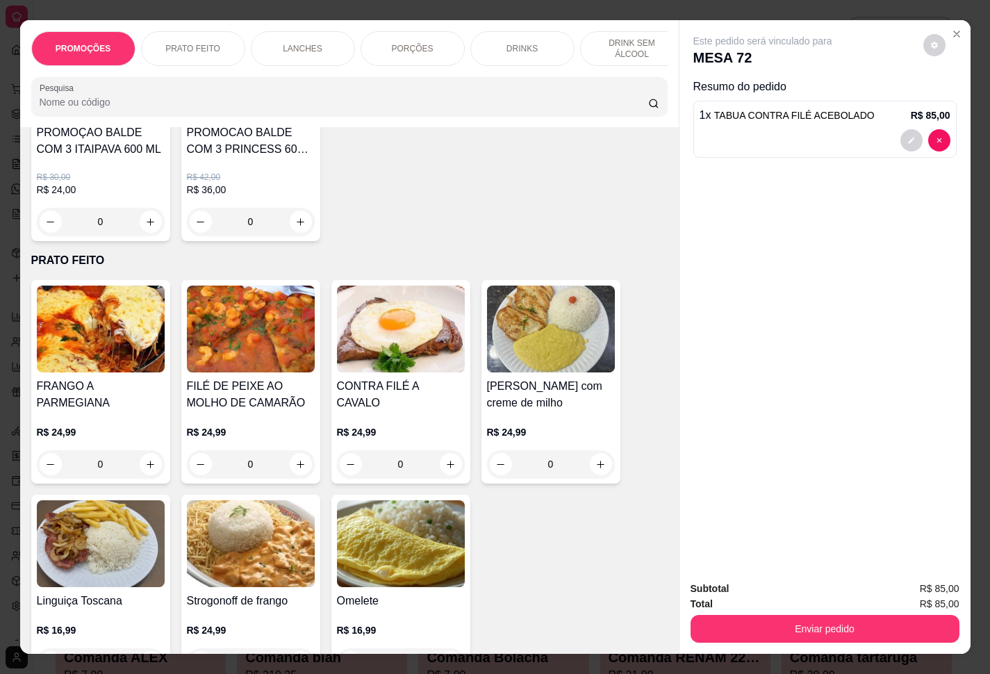
scroll to position [0, 0]
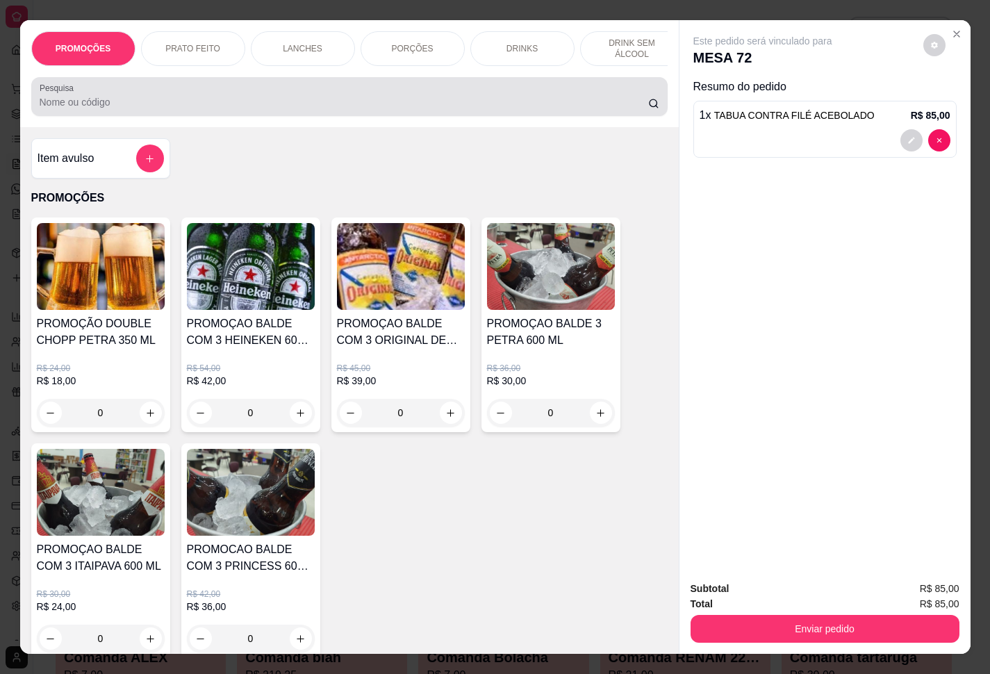
click at [97, 109] on input "Pesquisa" at bounding box center [344, 102] width 609 height 14
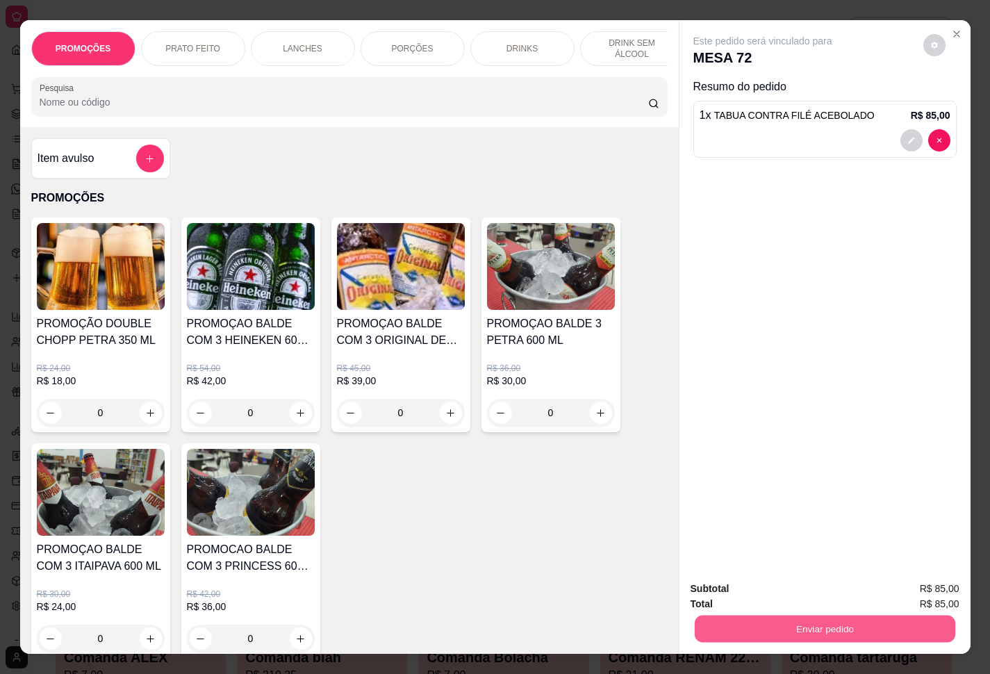
click at [742, 501] on button "Enviar pedido" at bounding box center [824, 629] width 261 height 27
click at [742, 501] on button "Enviar pedido" at bounding box center [921, 587] width 76 height 26
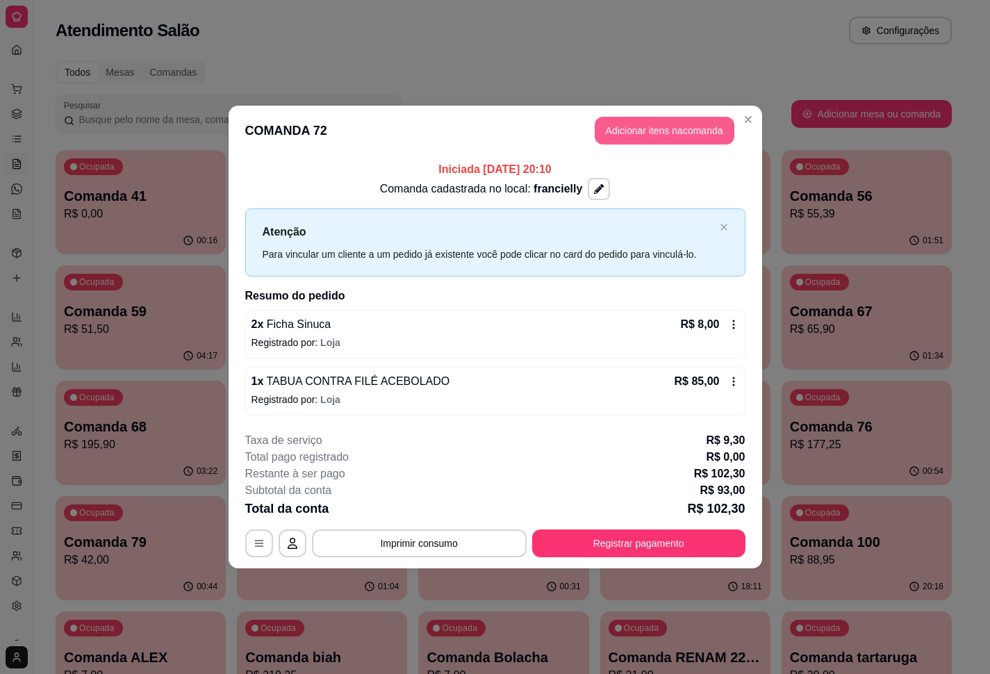
click at [666, 130] on button "Adicionar itens na comanda" at bounding box center [665, 131] width 140 height 28
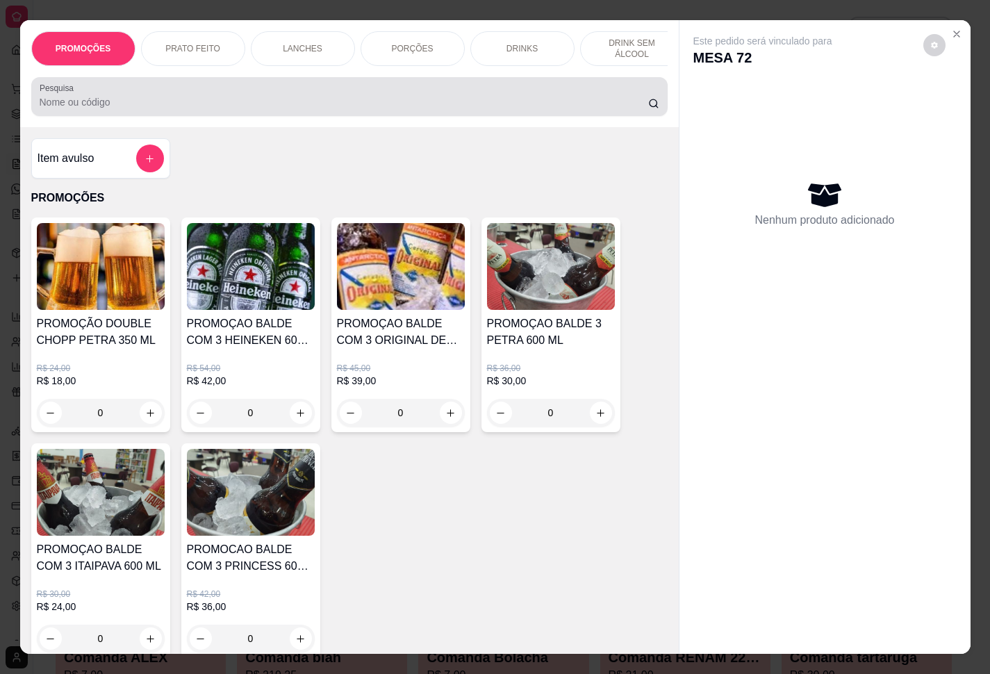
click at [171, 109] on input "Pesquisa" at bounding box center [344, 102] width 609 height 14
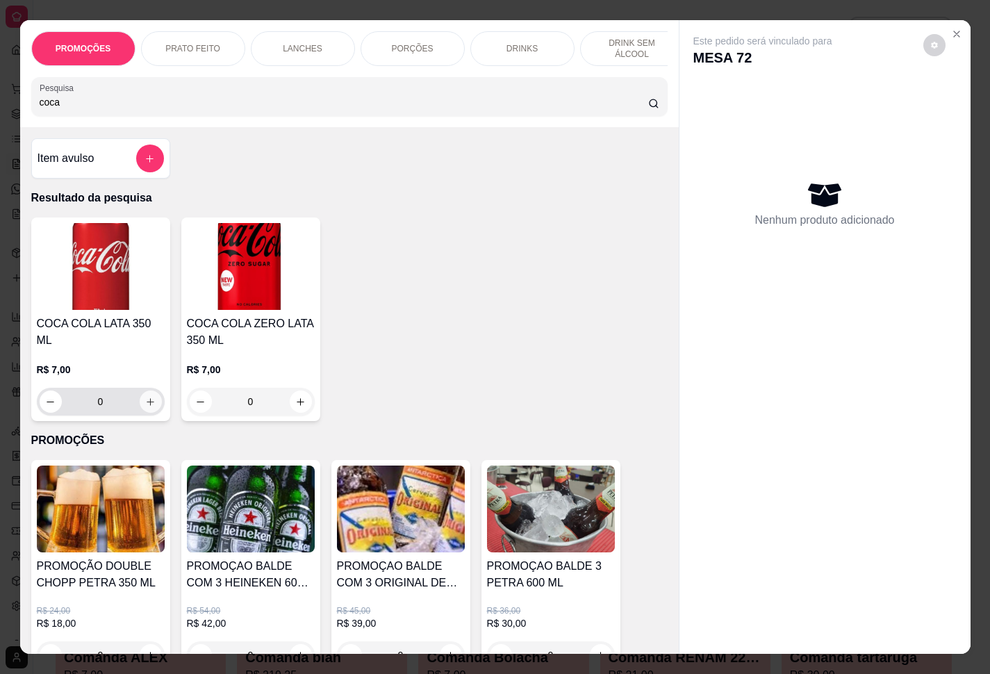
type input "coca"
click at [145, 397] on icon "increase-product-quantity" at bounding box center [150, 402] width 10 height 10
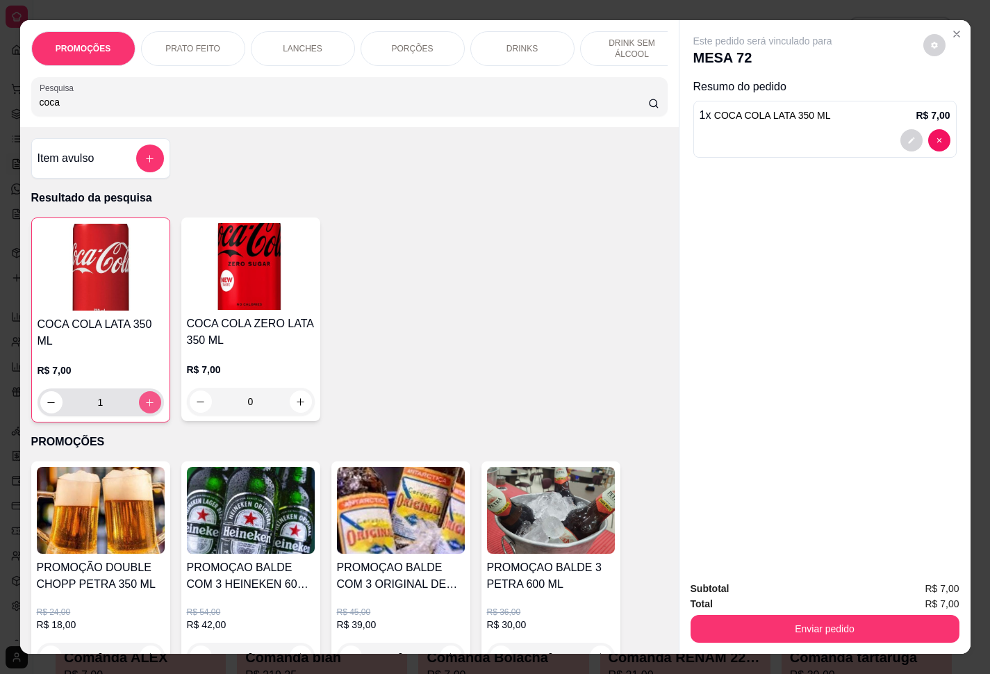
type input "1"
click at [144, 394] on div "R$ 7,00 1" at bounding box center [101, 389] width 126 height 53
click at [145, 408] on icon "increase-product-quantity" at bounding box center [150, 403] width 10 height 10
type input "2"
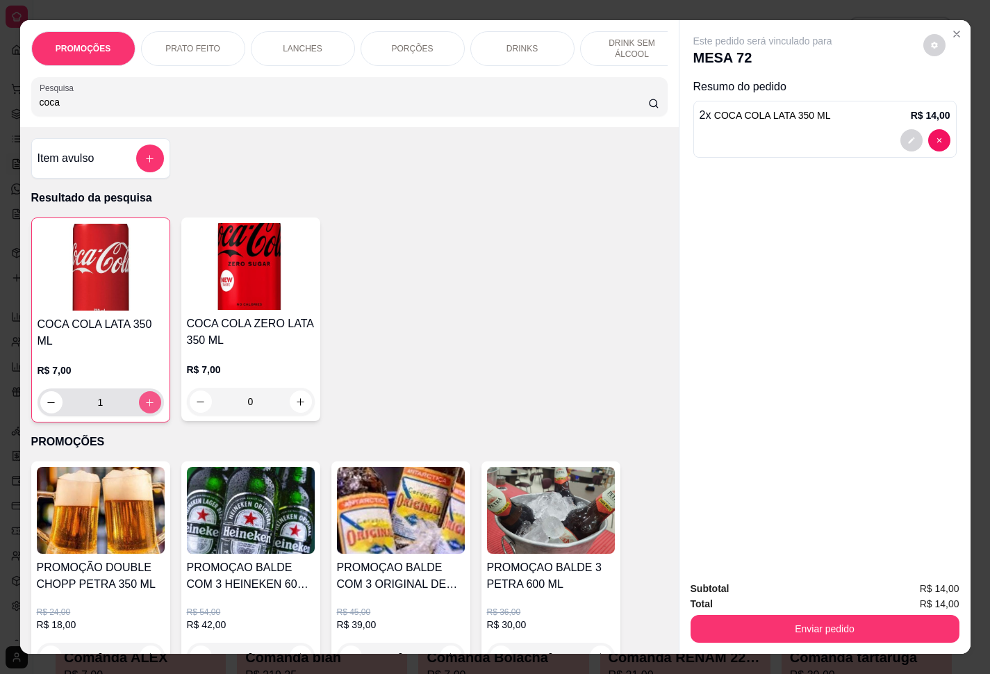
type input "2"
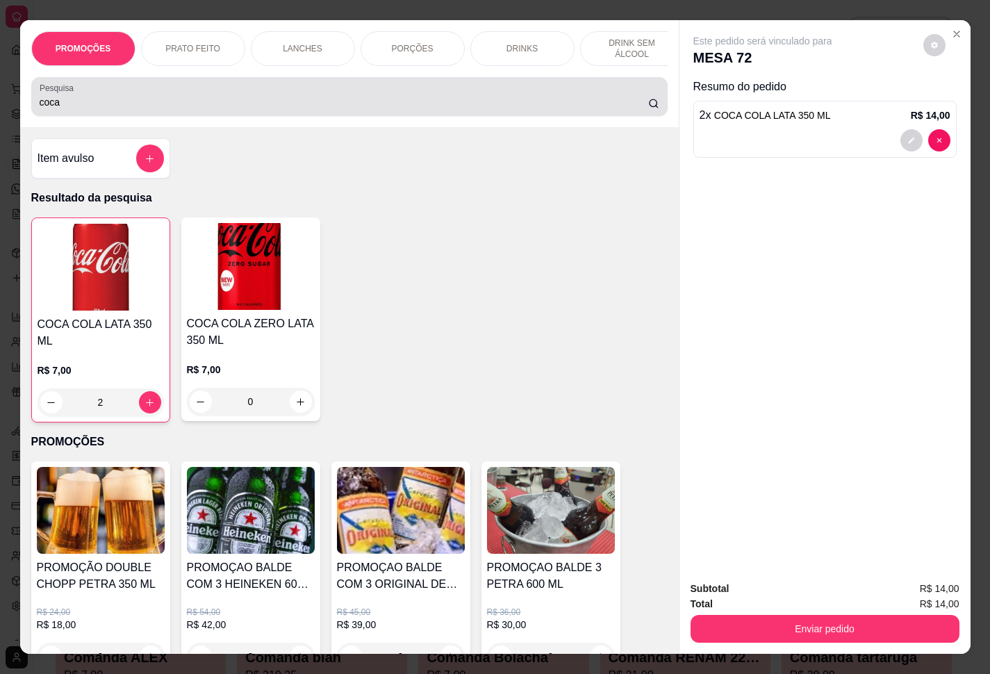
click at [57, 109] on input "coca" at bounding box center [344, 102] width 609 height 14
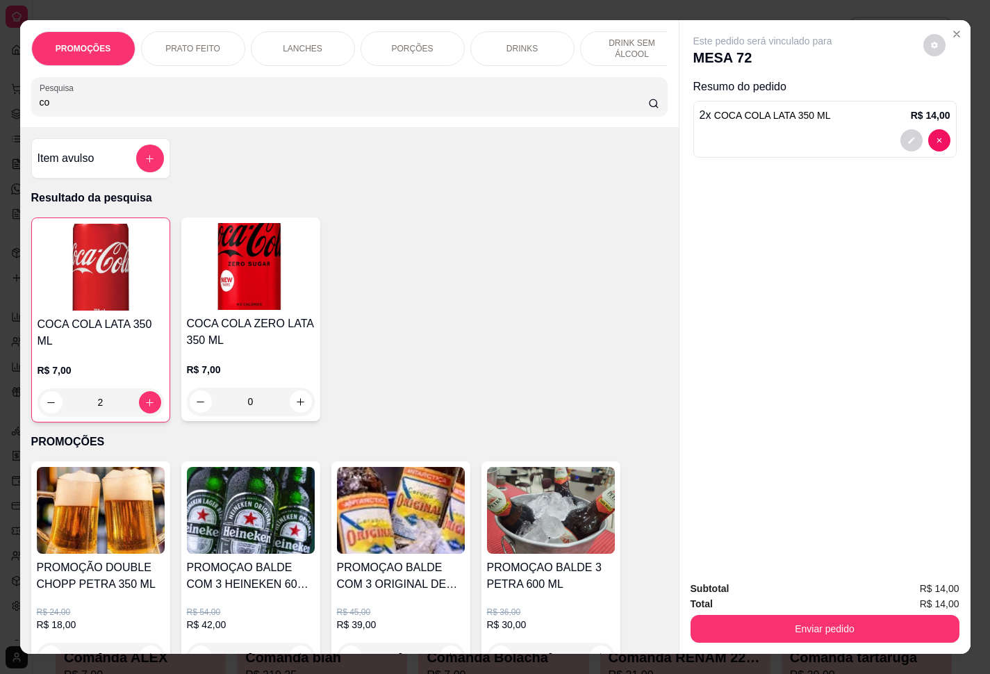
type input "c"
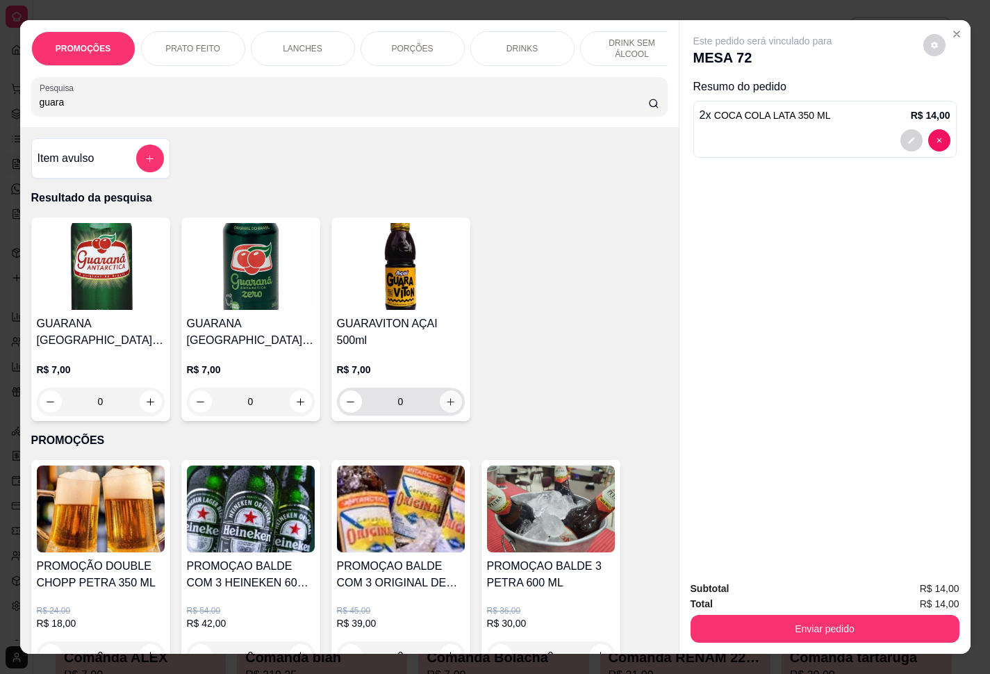
type input "guara"
click at [446, 397] on icon "increase-product-quantity" at bounding box center [450, 402] width 10 height 10
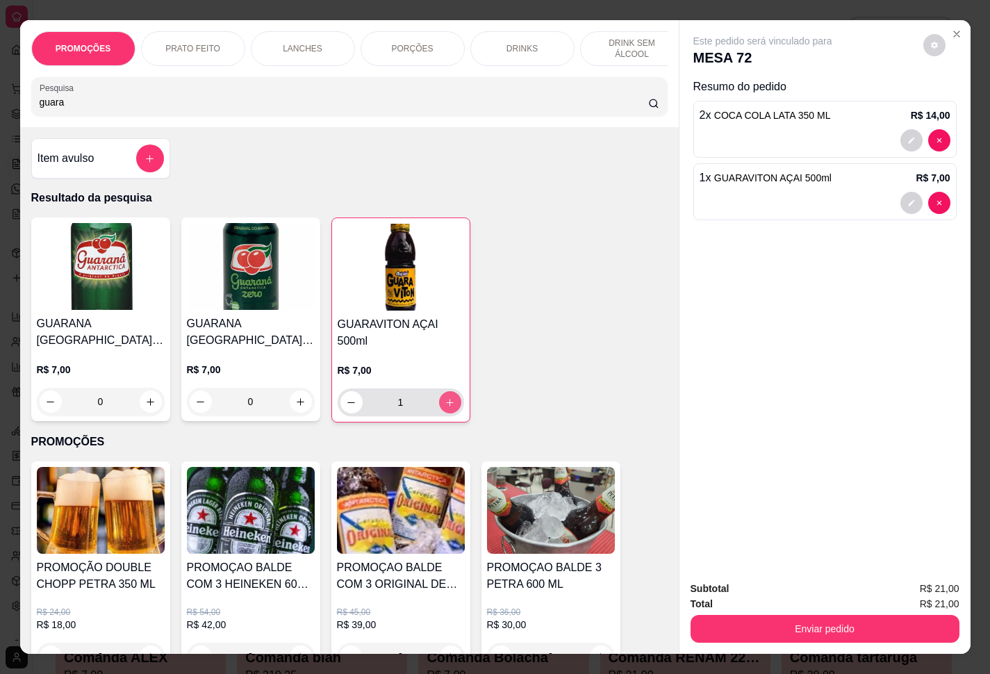
type input "1"
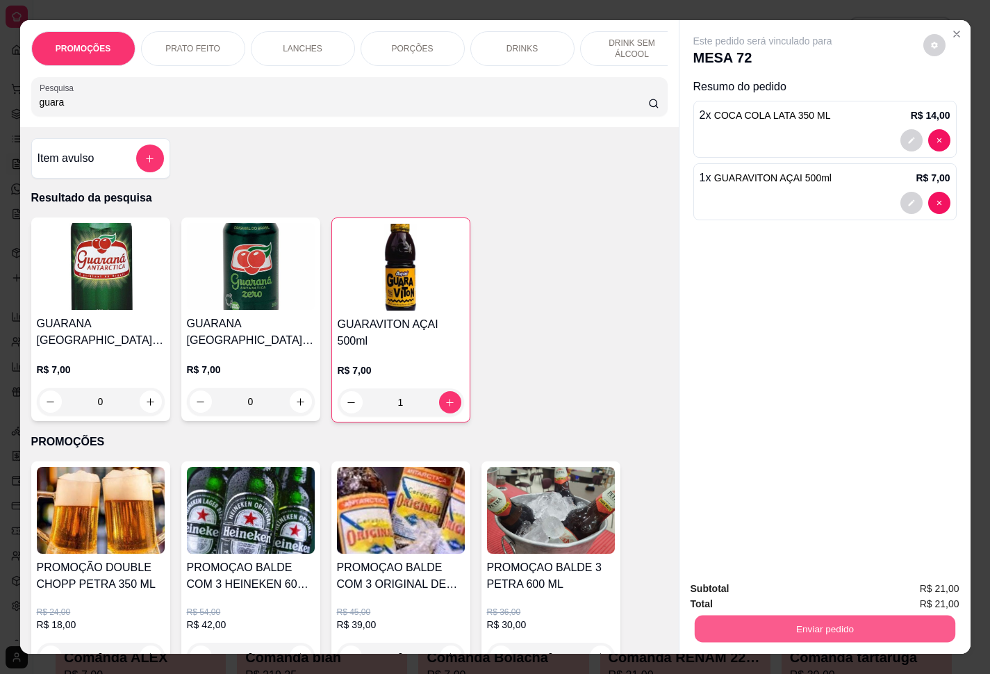
click at [742, 501] on button "Enviar pedido" at bounding box center [824, 629] width 261 height 27
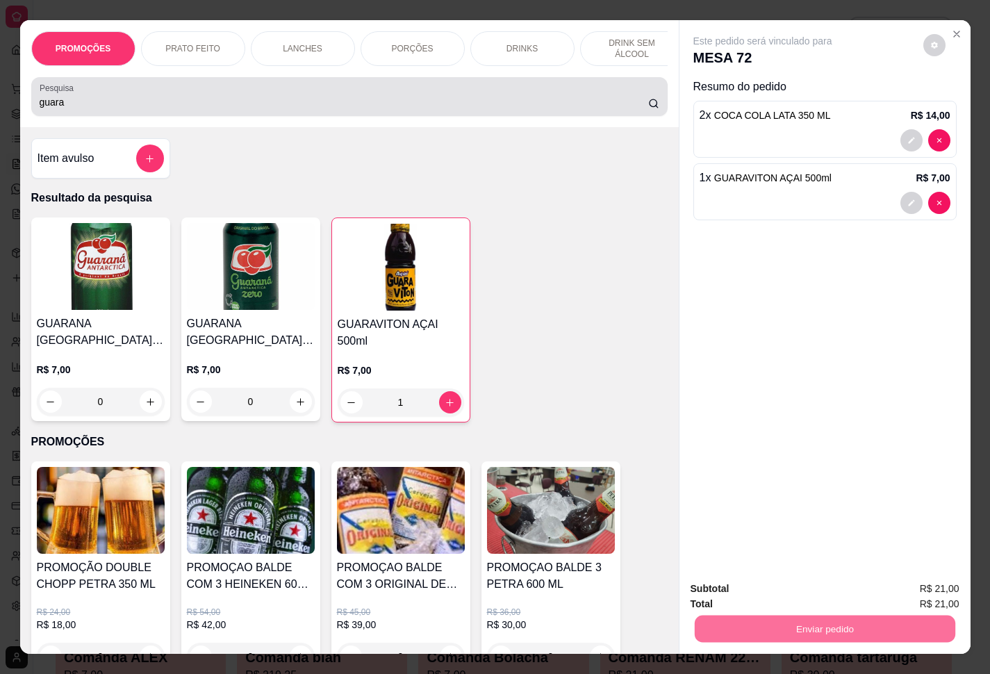
click at [328, 105] on input "guara" at bounding box center [344, 102] width 609 height 14
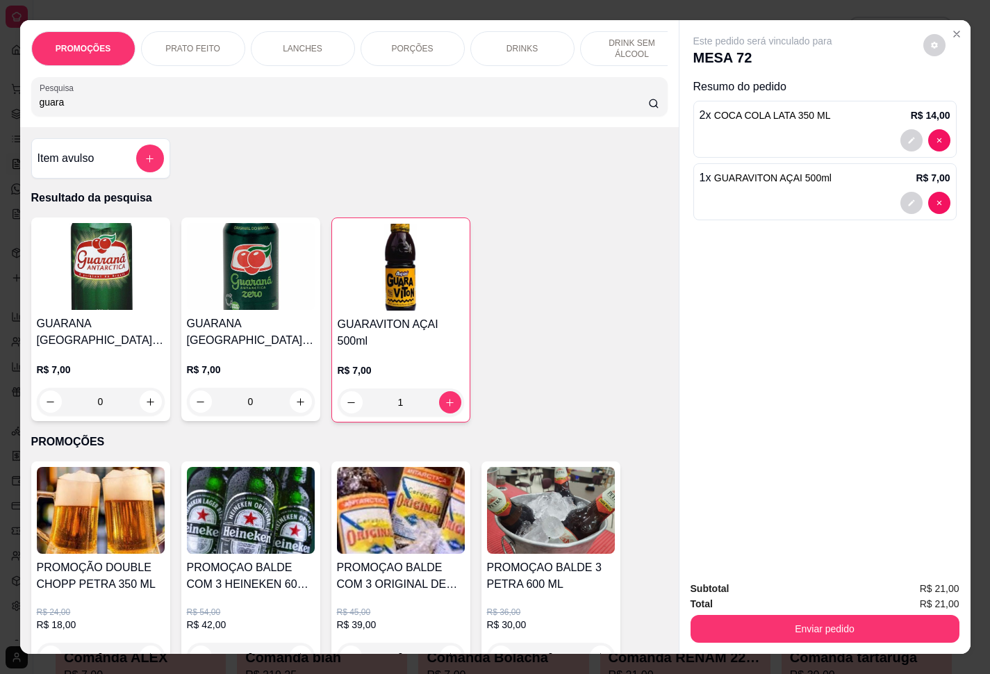
click at [328, 106] on input "guara" at bounding box center [344, 102] width 609 height 14
type input "g"
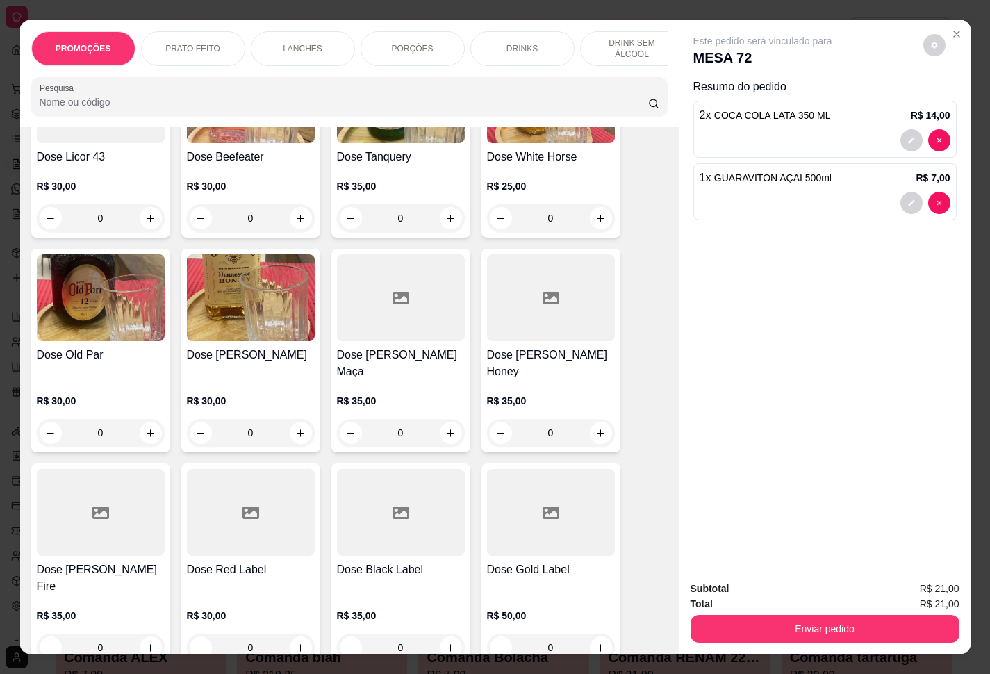
scroll to position [15977, 0]
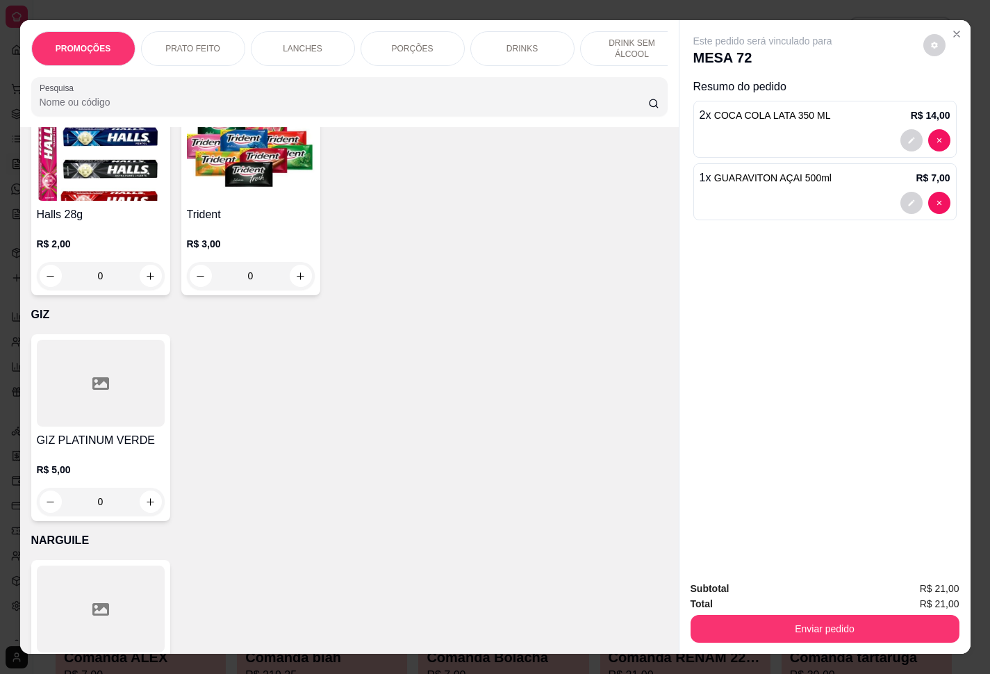
type input "1"
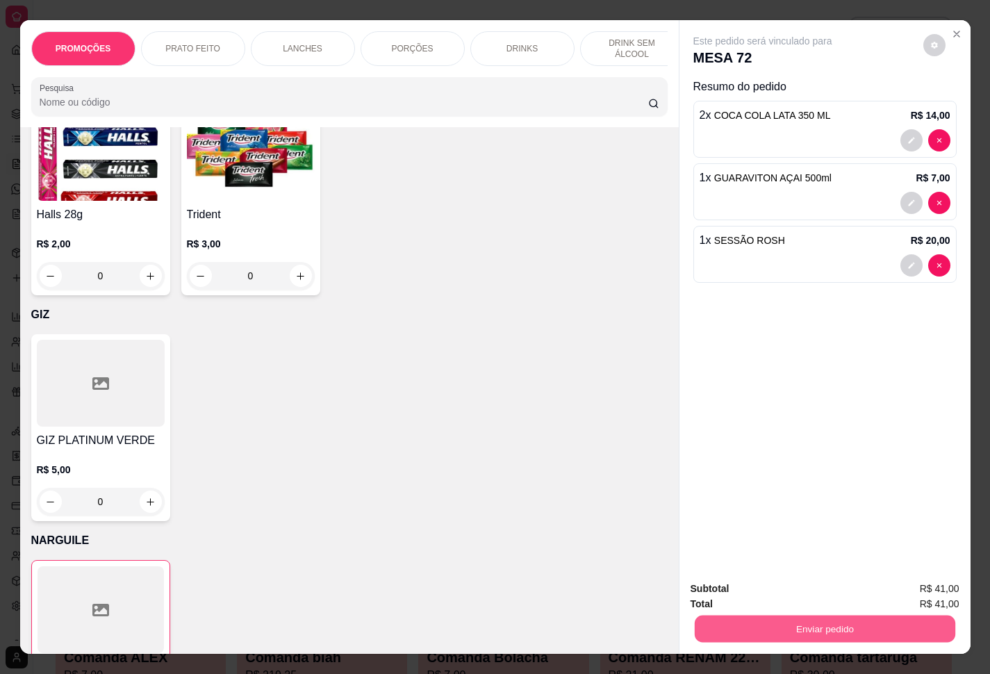
click at [742, 501] on button "Enviar pedido" at bounding box center [824, 629] width 261 height 27
click at [742, 501] on button "Enviar pedido" at bounding box center [921, 587] width 76 height 26
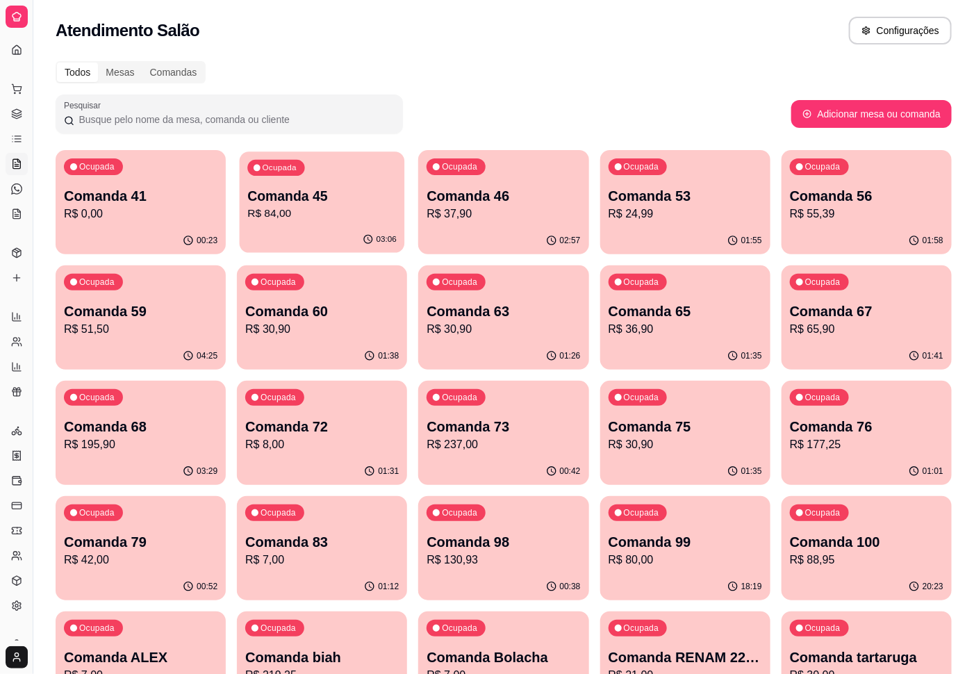
click at [357, 211] on p "R$ 84,00" at bounding box center [322, 214] width 149 height 16
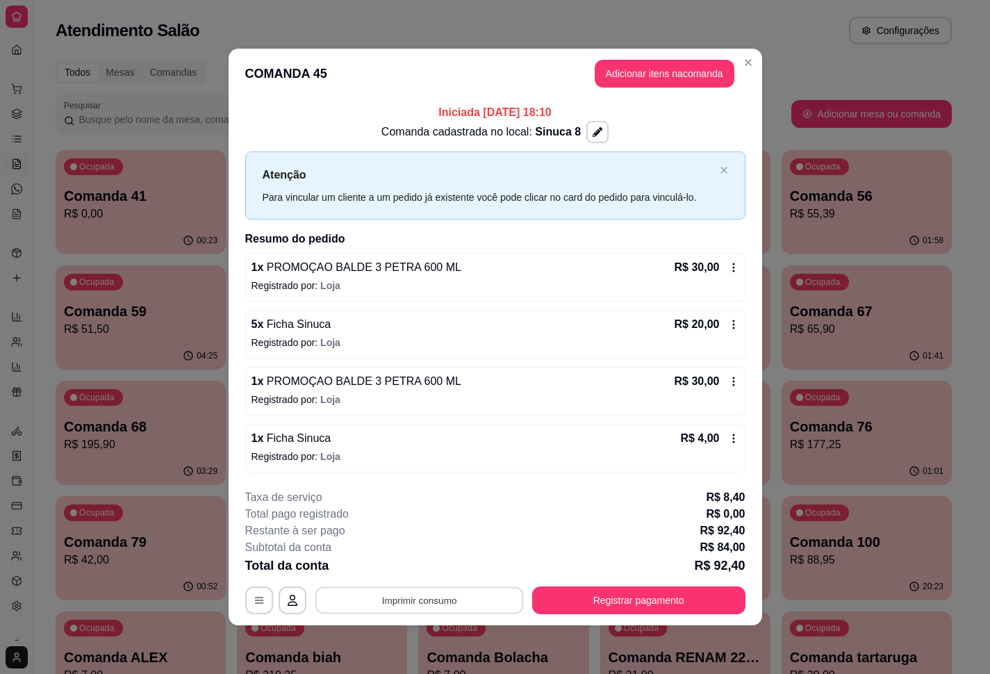
click at [394, 501] on button "Imprimir consumo" at bounding box center [419, 600] width 208 height 27
click at [416, 501] on button "IMPRESSORA" at bounding box center [423, 570] width 97 height 22
click at [566, 501] on button "Registrar pagamento" at bounding box center [638, 601] width 213 height 28
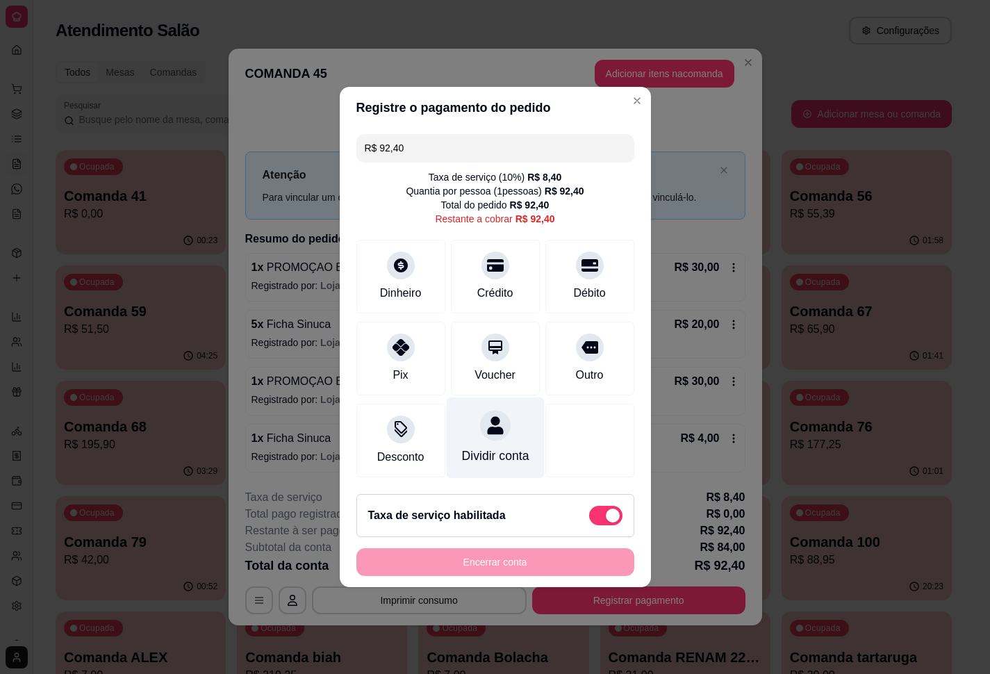
click at [486, 425] on icon at bounding box center [495, 425] width 18 height 18
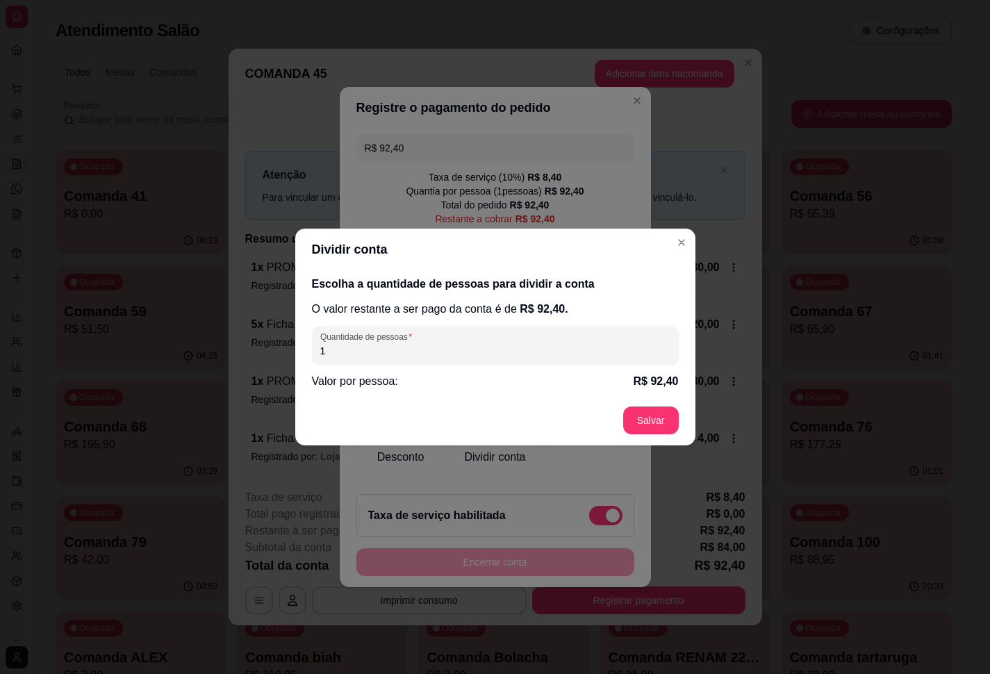
click at [434, 344] on input "1" at bounding box center [495, 351] width 350 height 14
type input "3"
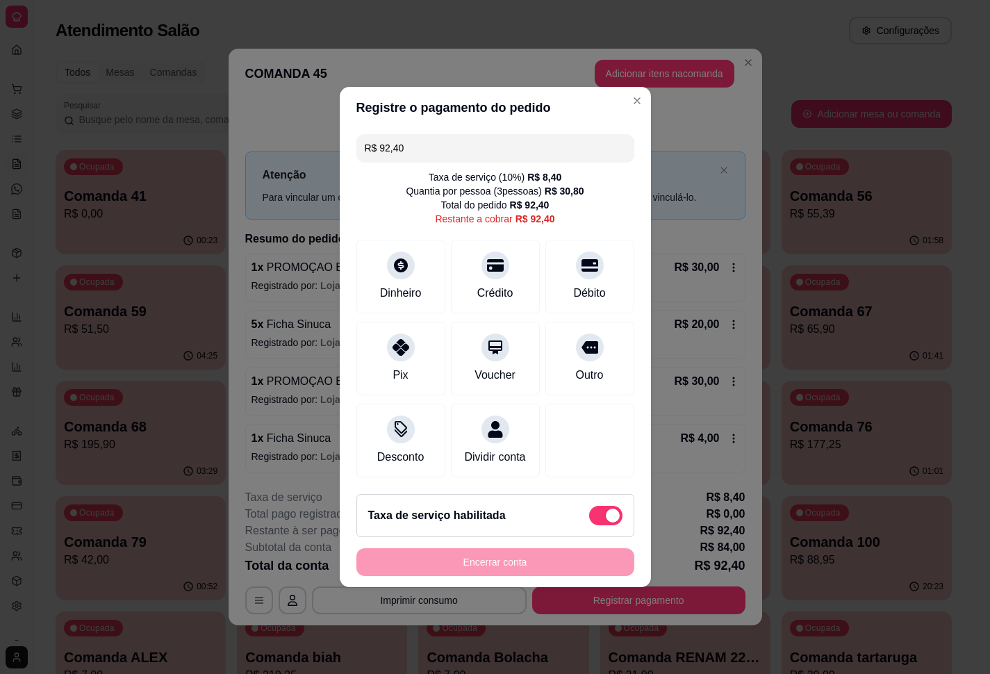
click at [440, 134] on input "R$ 92,40" at bounding box center [495, 148] width 261 height 28
click at [494, 261] on icon at bounding box center [495, 261] width 18 height 18
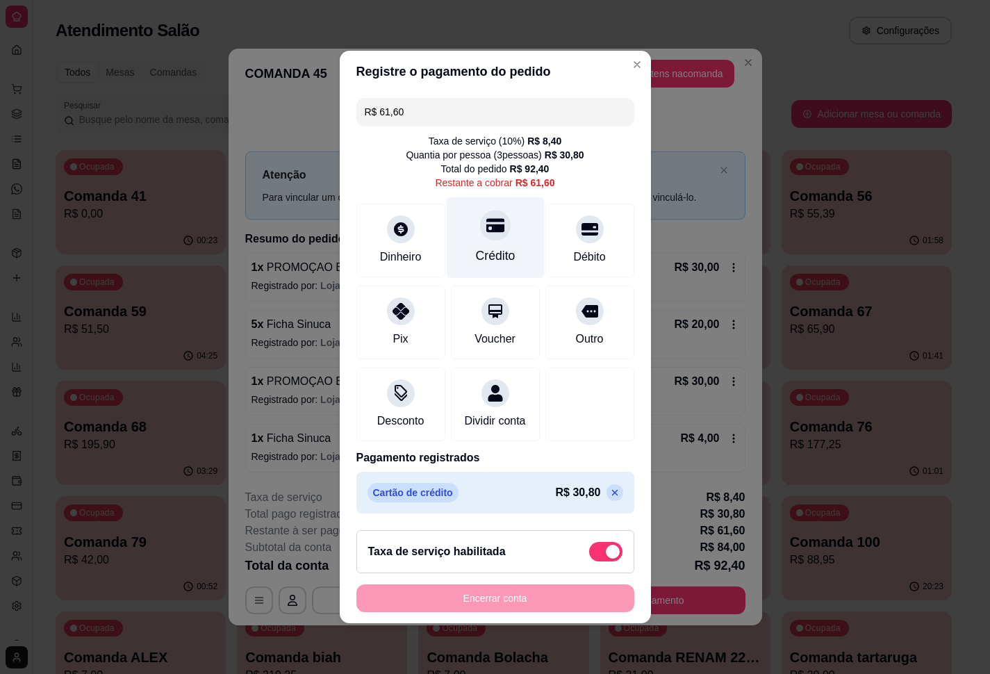
click at [486, 224] on icon at bounding box center [495, 225] width 18 height 18
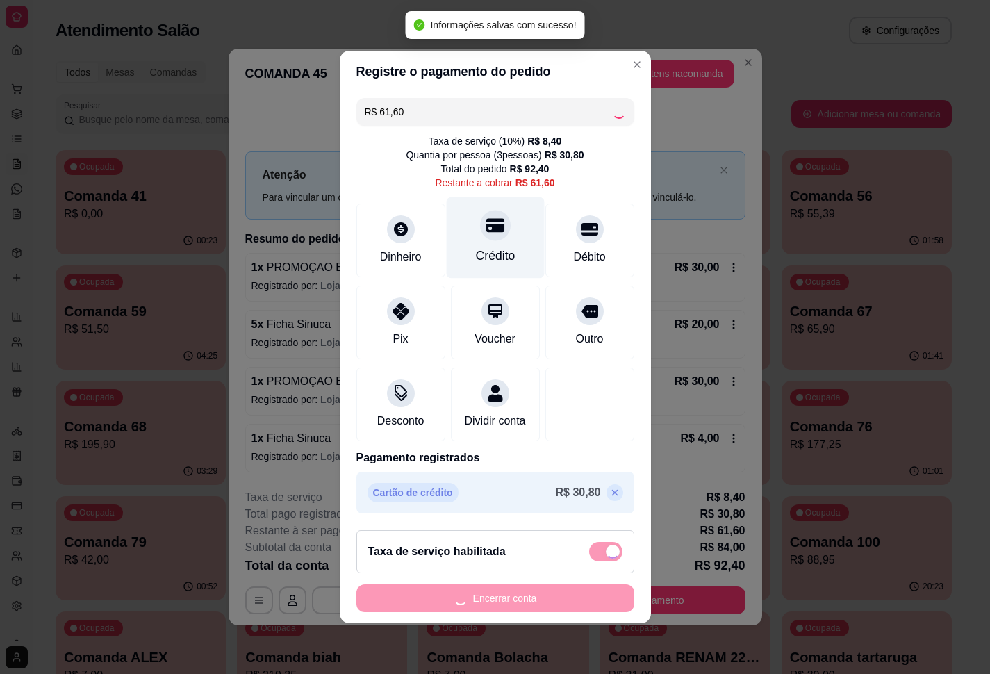
type input "R$ 0,00"
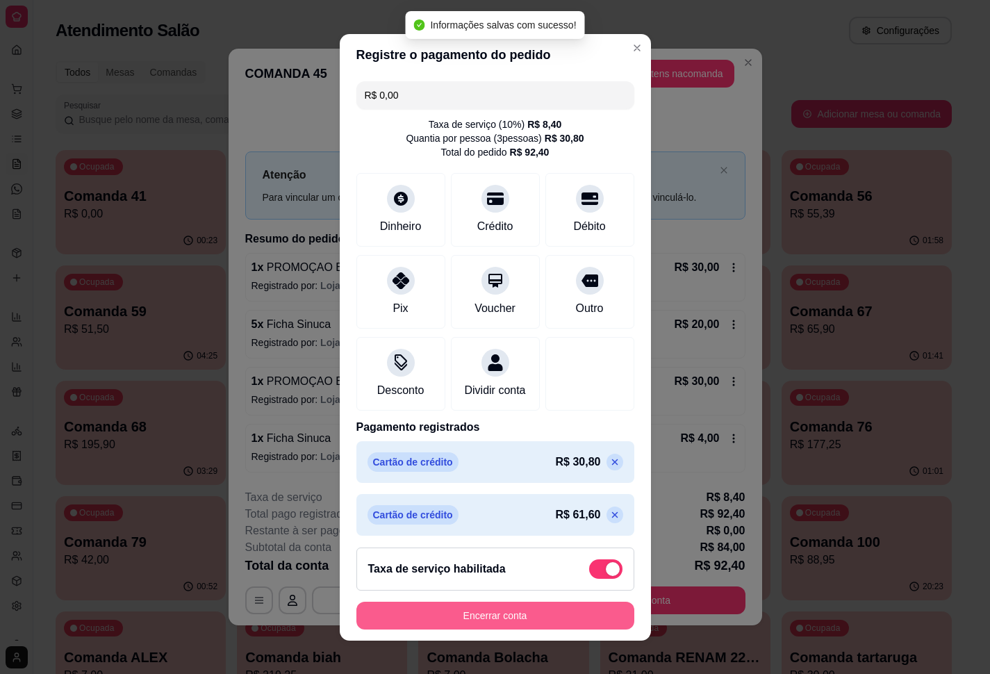
click at [502, 501] on button "Encerrar conta" at bounding box center [496, 616] width 278 height 28
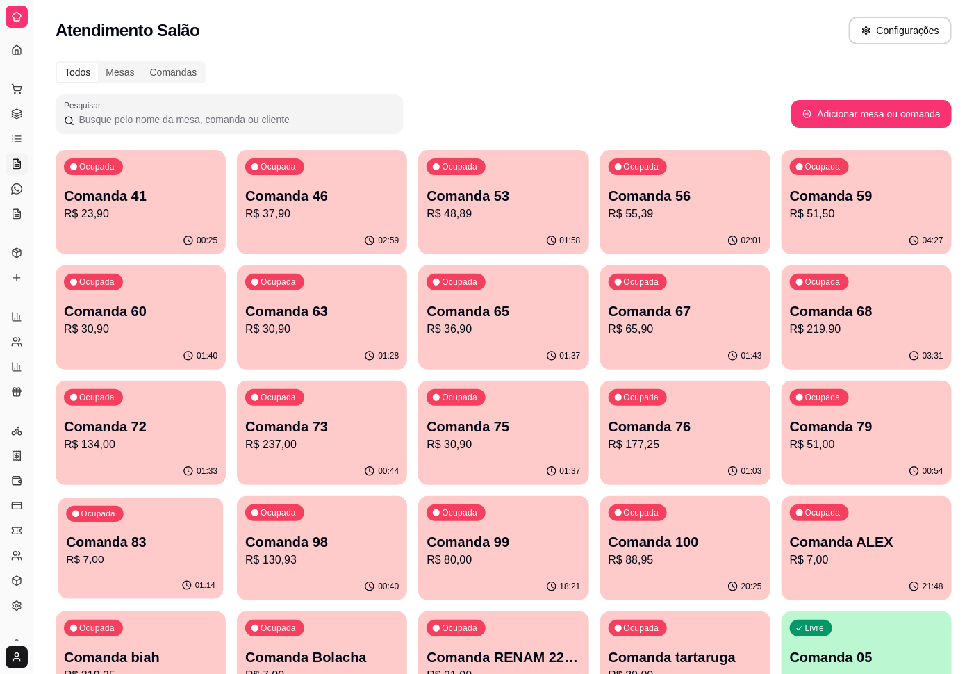
click at [201, 501] on div "Ocupada Comanda 83 R$ 7,00" at bounding box center [140, 535] width 165 height 75
click at [117, 501] on p "Comanda 83" at bounding box center [141, 541] width 154 height 19
click at [380, 501] on p "R$ 130,93" at bounding box center [322, 560] width 154 height 17
click at [742, 425] on p "Comanda 79" at bounding box center [867, 426] width 154 height 19
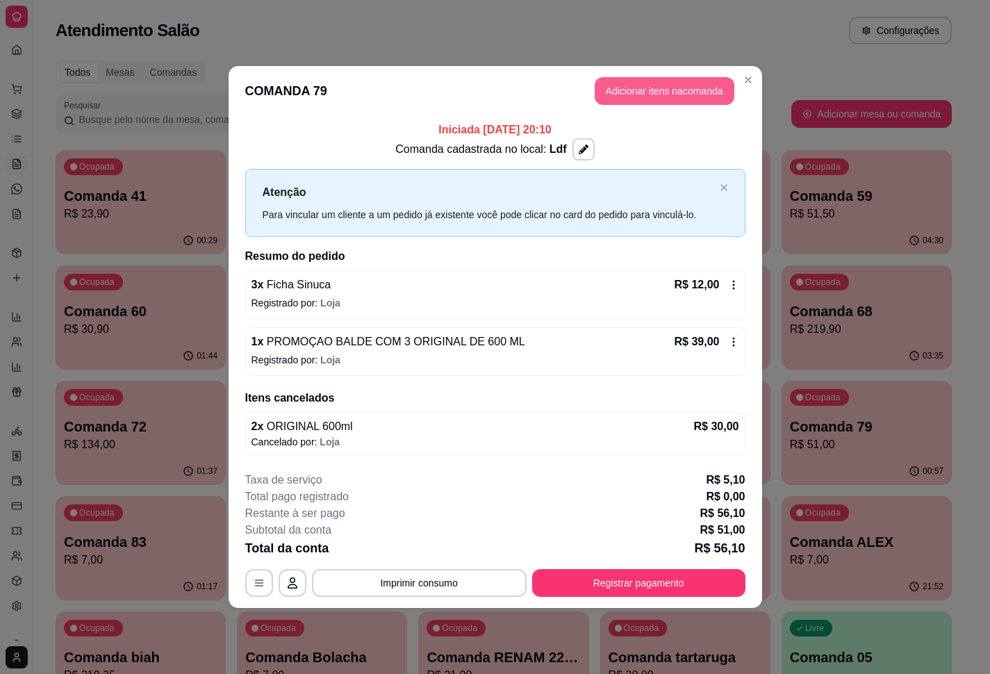
click at [603, 95] on button "Adicionar itens na comanda" at bounding box center [665, 91] width 140 height 28
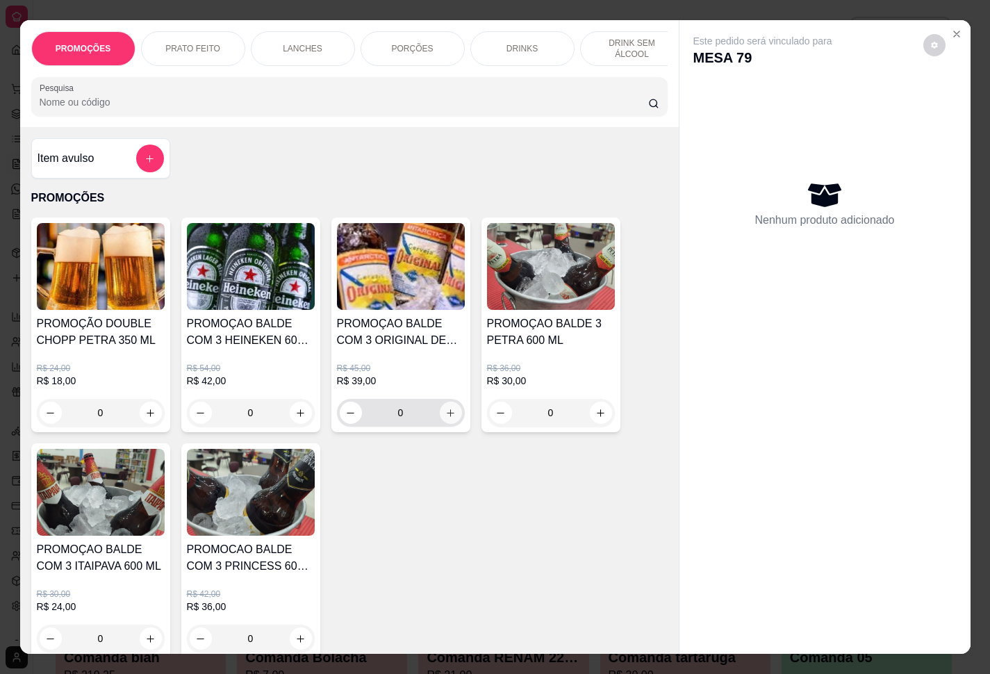
click at [443, 420] on button "increase-product-quantity" at bounding box center [451, 413] width 22 height 22
type input "1"
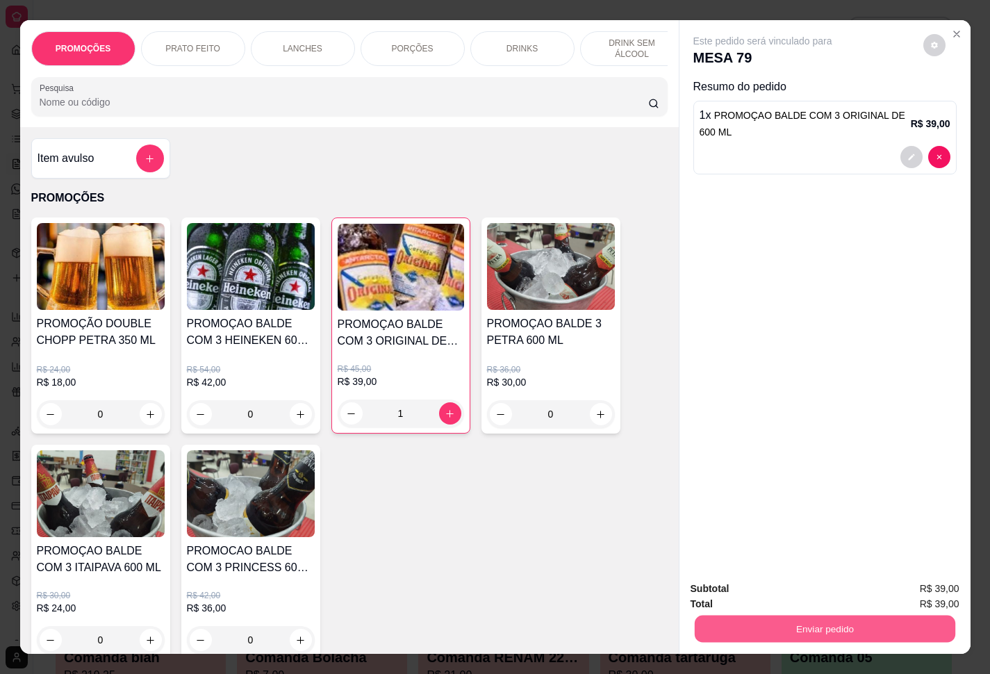
click at [742, 501] on button "Enviar pedido" at bounding box center [824, 629] width 261 height 27
click at [742, 501] on button "Enviar pedido" at bounding box center [921, 587] width 79 height 26
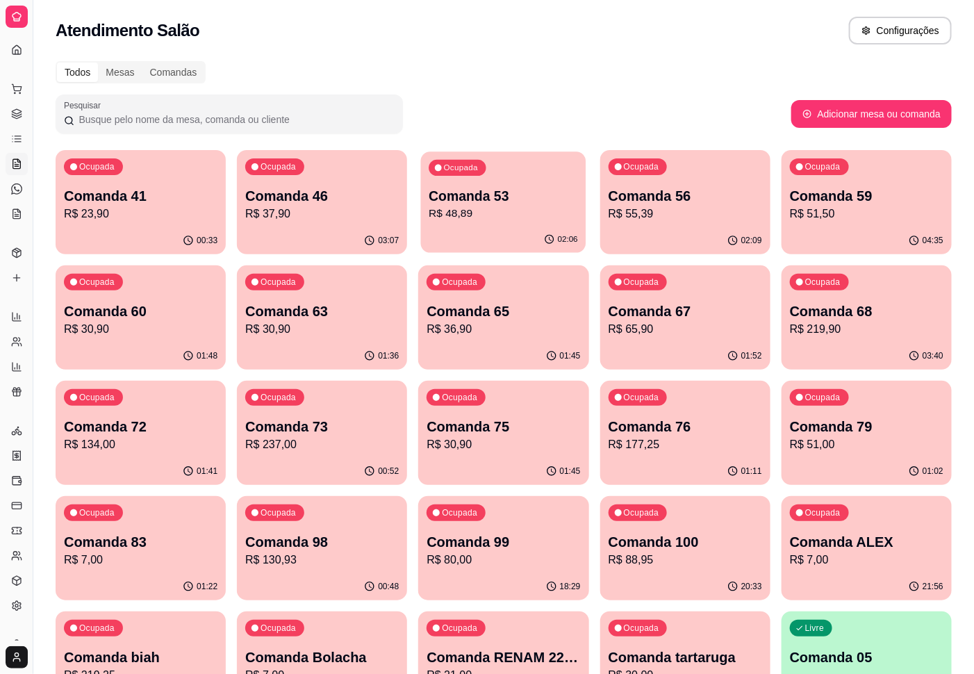
click at [480, 228] on div "02:06" at bounding box center [503, 240] width 165 height 26
click at [742, 201] on div "Ocupada Comanda 56 R$ 55,39" at bounding box center [685, 188] width 170 height 77
click at [742, 215] on p "R$ 51,50" at bounding box center [866, 214] width 149 height 16
click at [190, 334] on p "R$ 30,90" at bounding box center [141, 329] width 154 height 17
click at [315, 325] on p "R$ 30,90" at bounding box center [322, 329] width 154 height 17
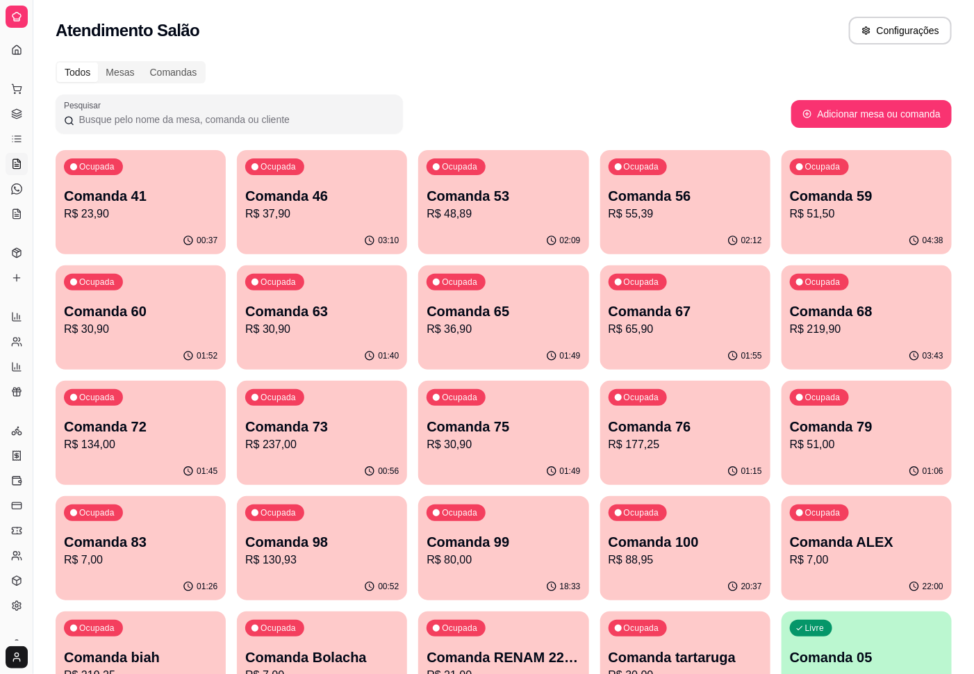
click at [370, 315] on p "Comanda 63" at bounding box center [322, 311] width 154 height 19
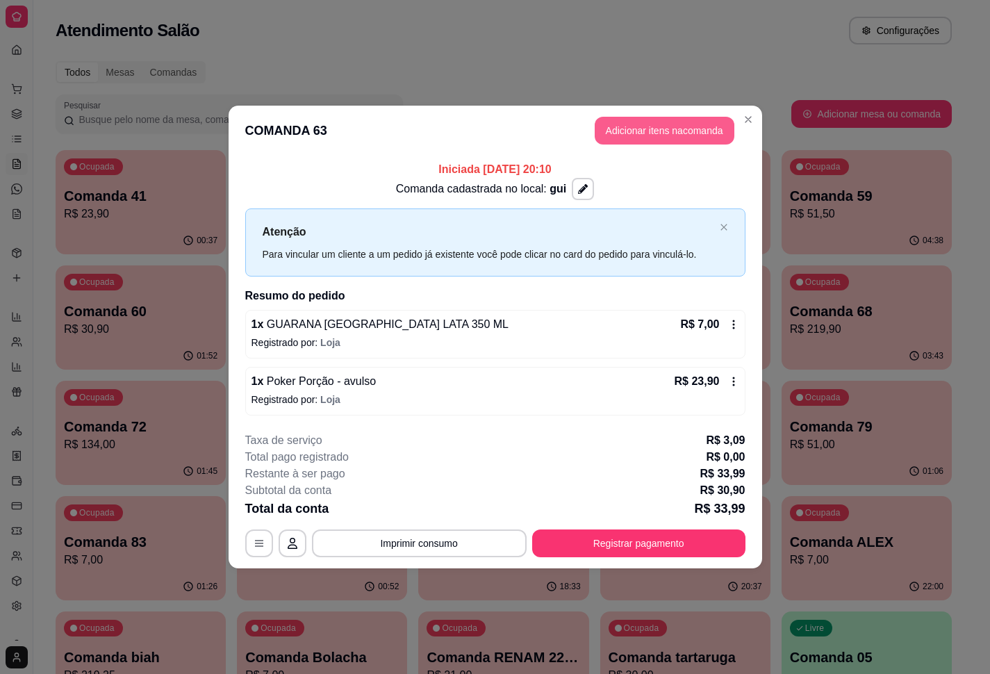
click at [647, 133] on button "Adicionar itens na comanda" at bounding box center [665, 131] width 140 height 28
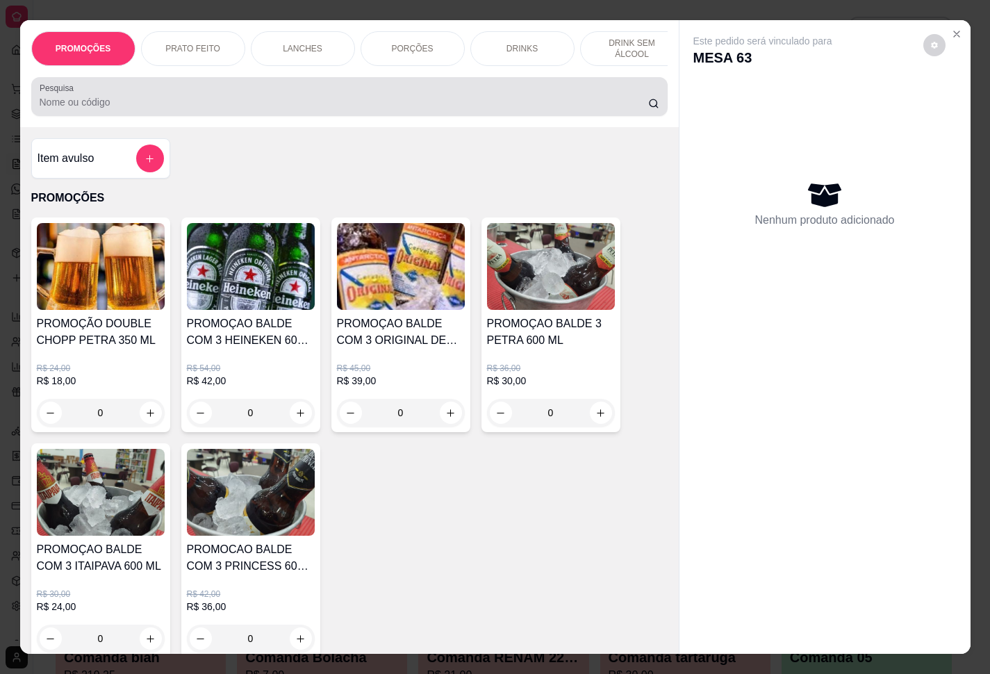
click at [300, 110] on div at bounding box center [350, 97] width 620 height 28
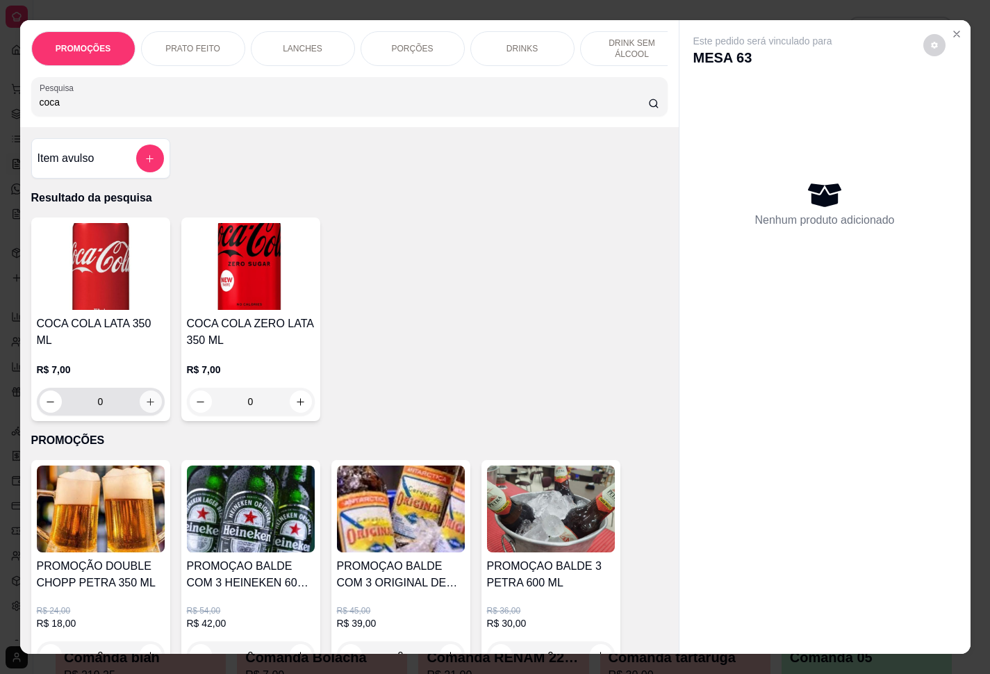
type input "coca"
click at [140, 391] on button "increase-product-quantity" at bounding box center [151, 402] width 22 height 22
type input "1"
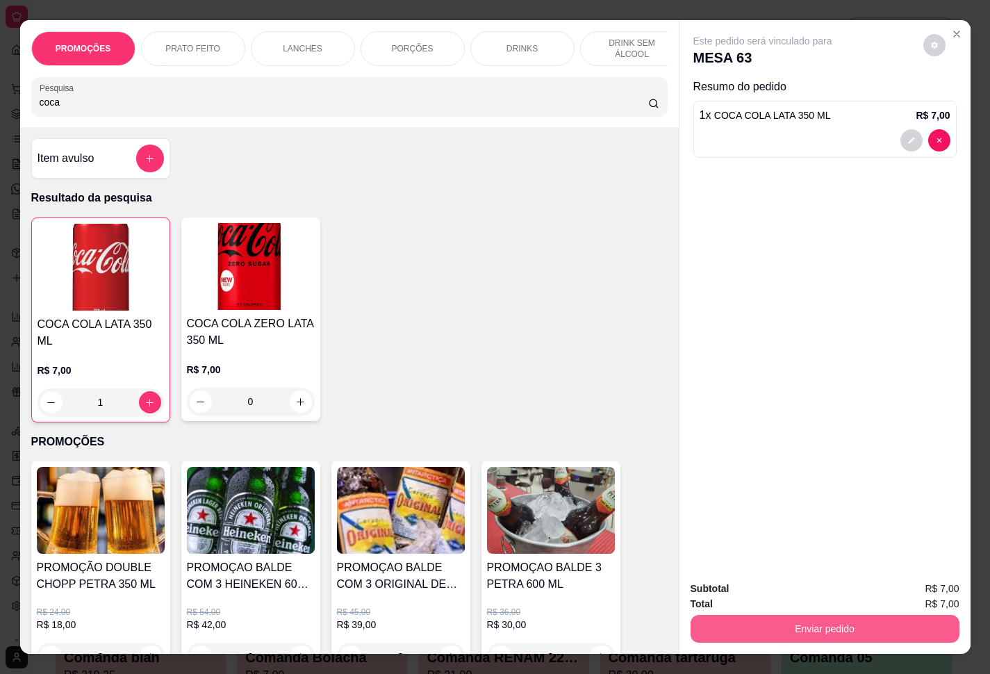
click at [742, 501] on button "Enviar pedido" at bounding box center [825, 629] width 269 height 28
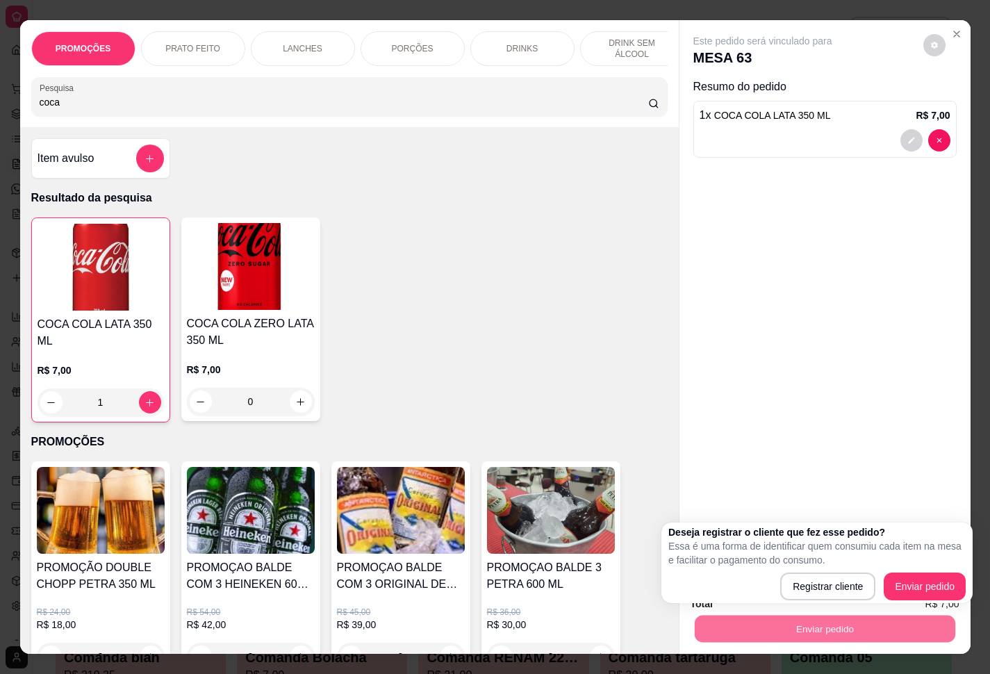
drag, startPoint x: 926, startPoint y: 570, endPoint x: 922, endPoint y: 580, distance: 11.0
click at [742, 501] on div "Deseja registrar o cliente que fez esse pedido? Essa é uma forma de identificar…" at bounding box center [817, 562] width 297 height 75
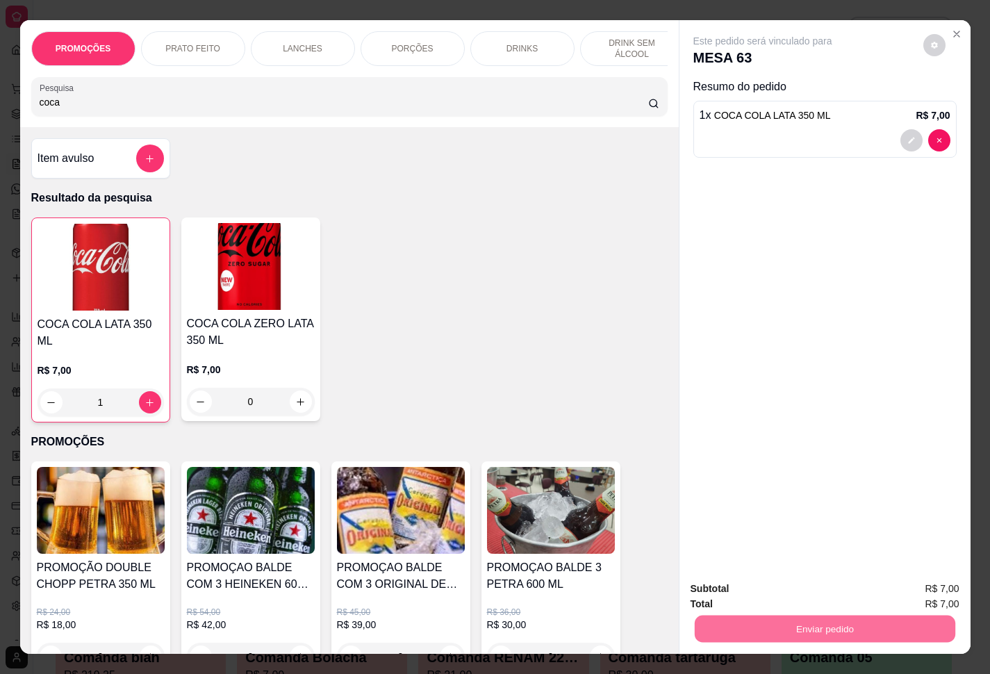
click at [742, 501] on button "Enviar pedido" at bounding box center [921, 587] width 79 height 26
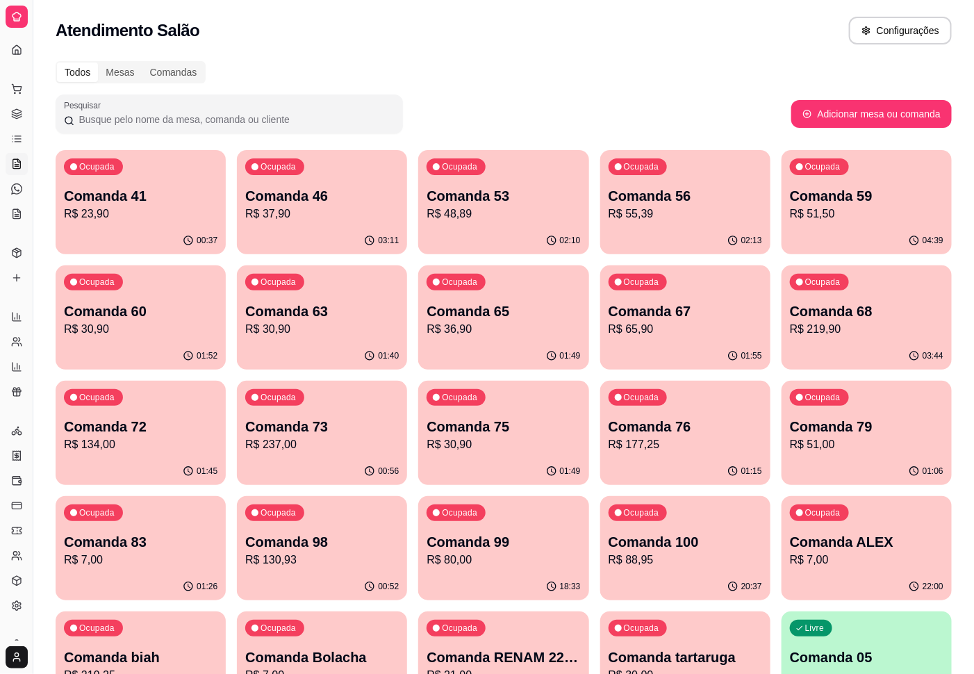
click at [509, 325] on p "R$ 36,90" at bounding box center [504, 329] width 154 height 17
click at [514, 345] on div "01:49" at bounding box center [503, 356] width 170 height 27
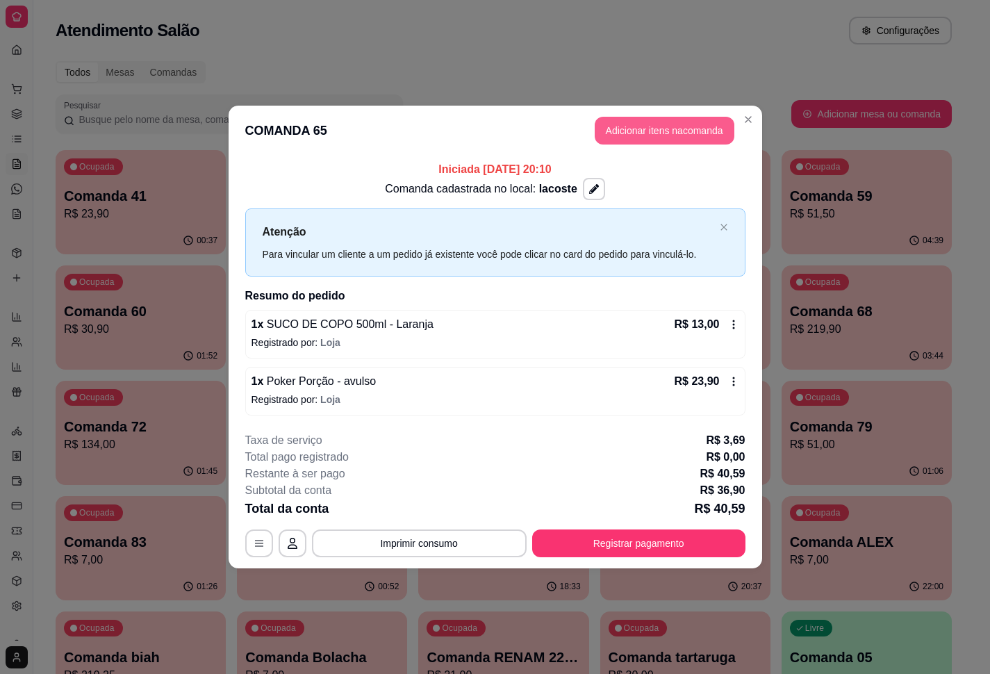
click at [637, 133] on button "Adicionar itens na comanda" at bounding box center [665, 131] width 140 height 28
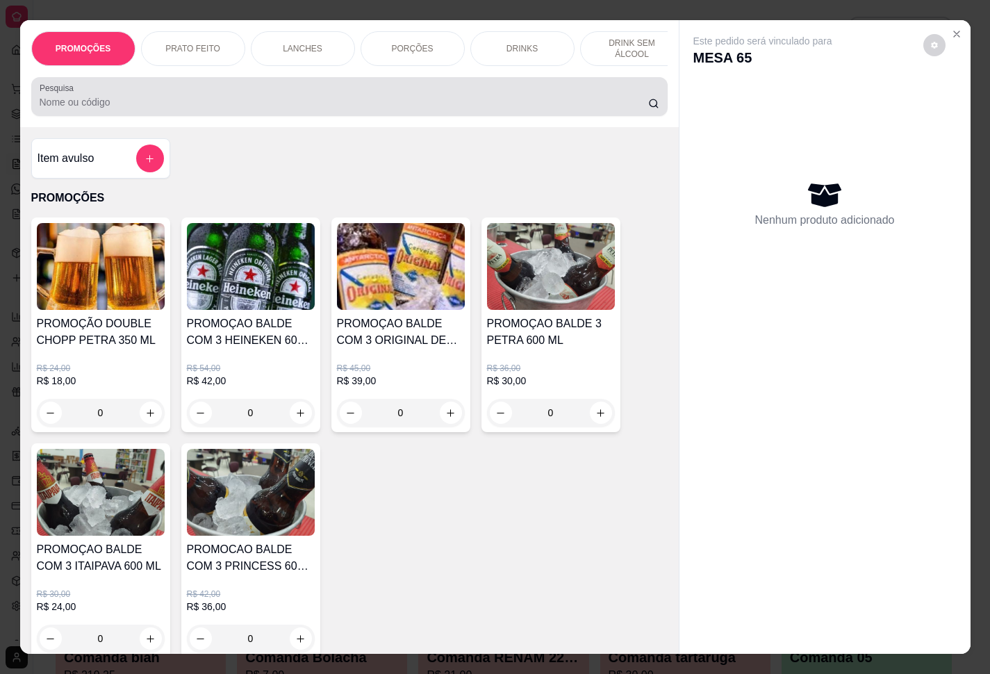
drag, startPoint x: 270, startPoint y: 102, endPoint x: 265, endPoint y: 113, distance: 11.2
click at [270, 103] on div at bounding box center [350, 97] width 620 height 28
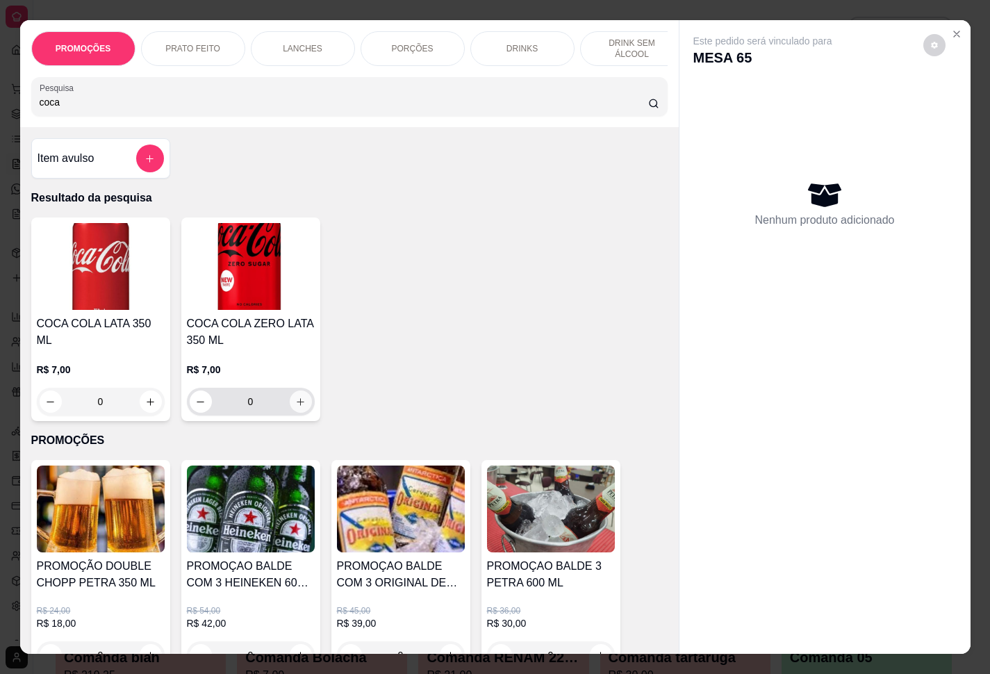
type input "coca"
click at [292, 413] on button "increase-product-quantity" at bounding box center [301, 402] width 22 height 22
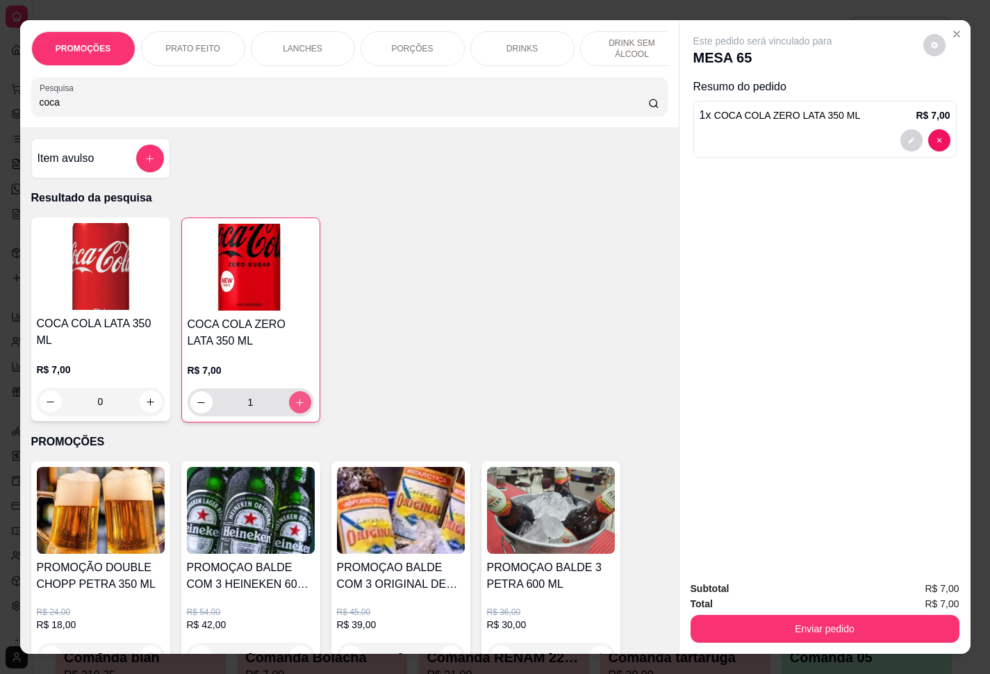
type input "1"
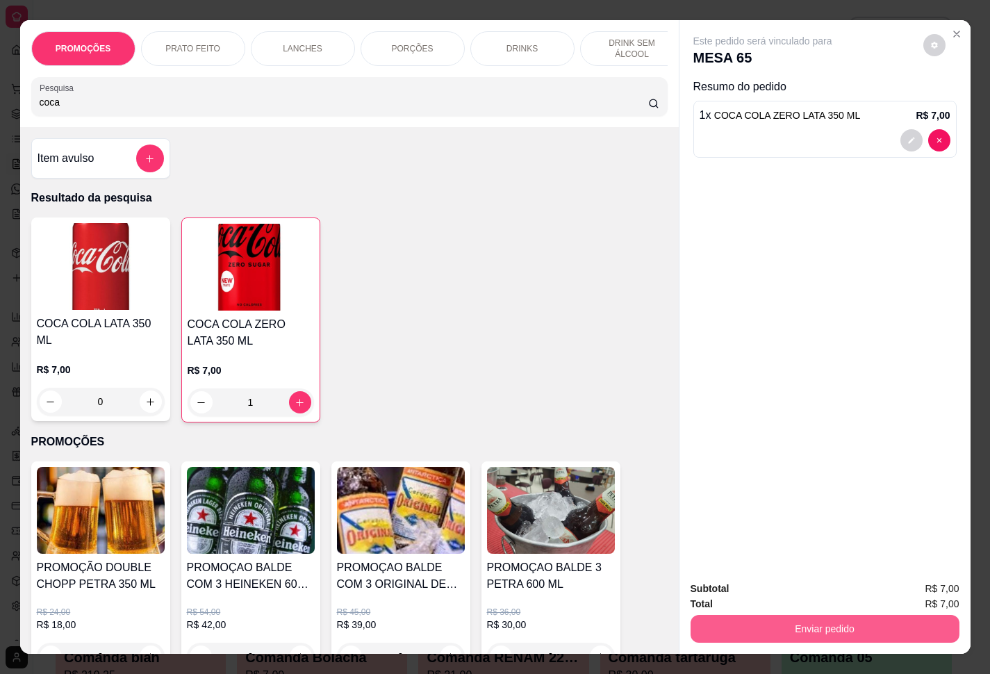
click at [742, 501] on button "Enviar pedido" at bounding box center [825, 629] width 269 height 28
click at [742, 501] on button "Enviar pedido" at bounding box center [921, 587] width 76 height 26
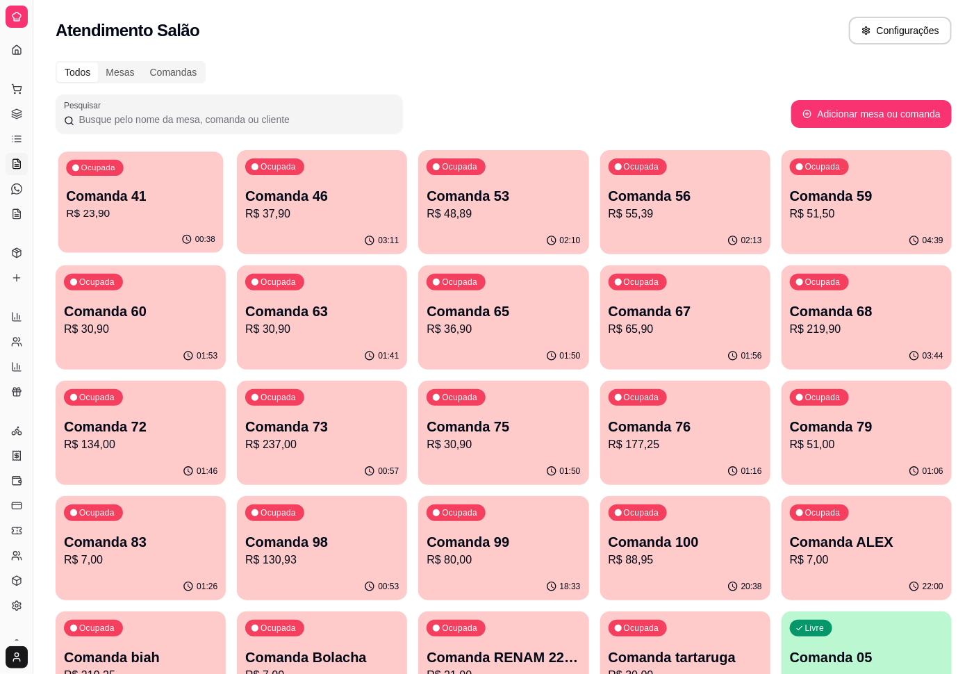
click at [157, 220] on p "R$ 23,90" at bounding box center [140, 214] width 149 height 16
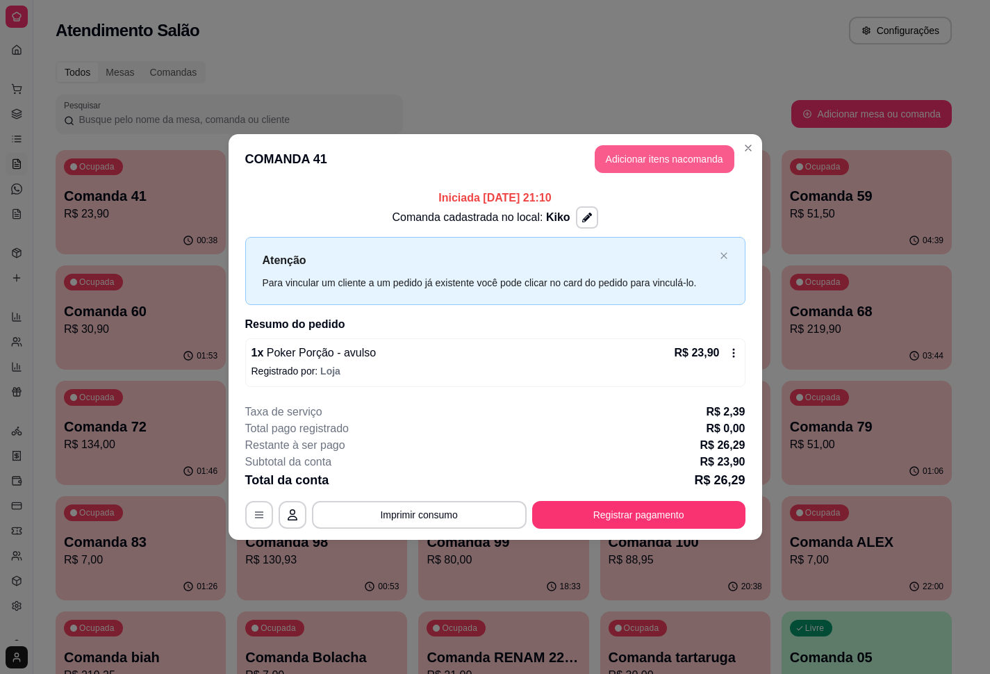
click at [645, 163] on button "Adicionar itens na comanda" at bounding box center [665, 159] width 140 height 28
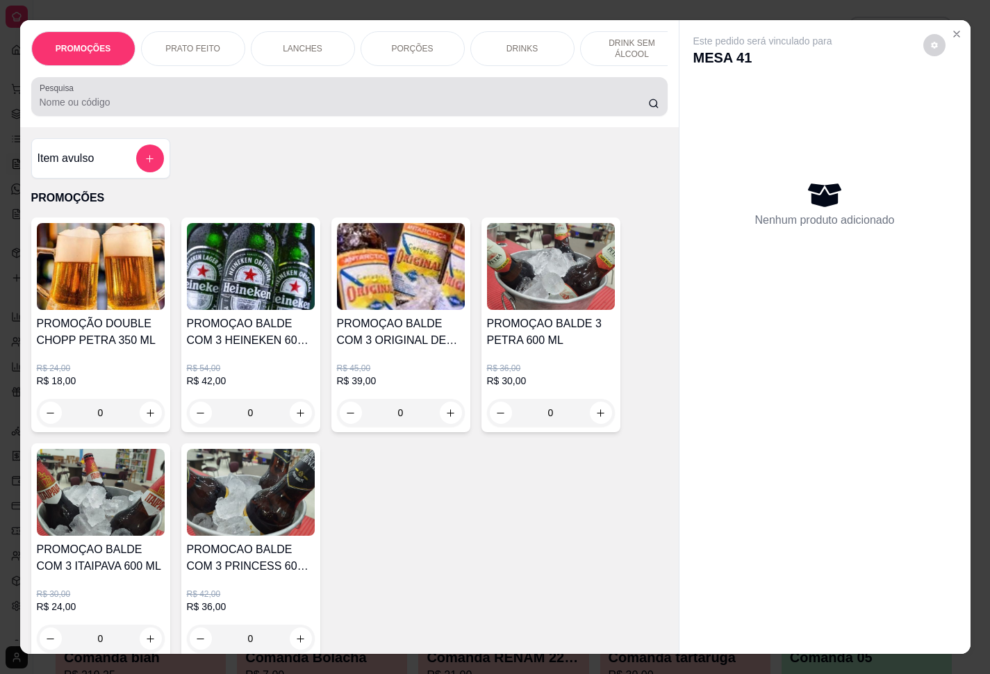
click at [288, 109] on input "Pesquisa" at bounding box center [344, 102] width 609 height 14
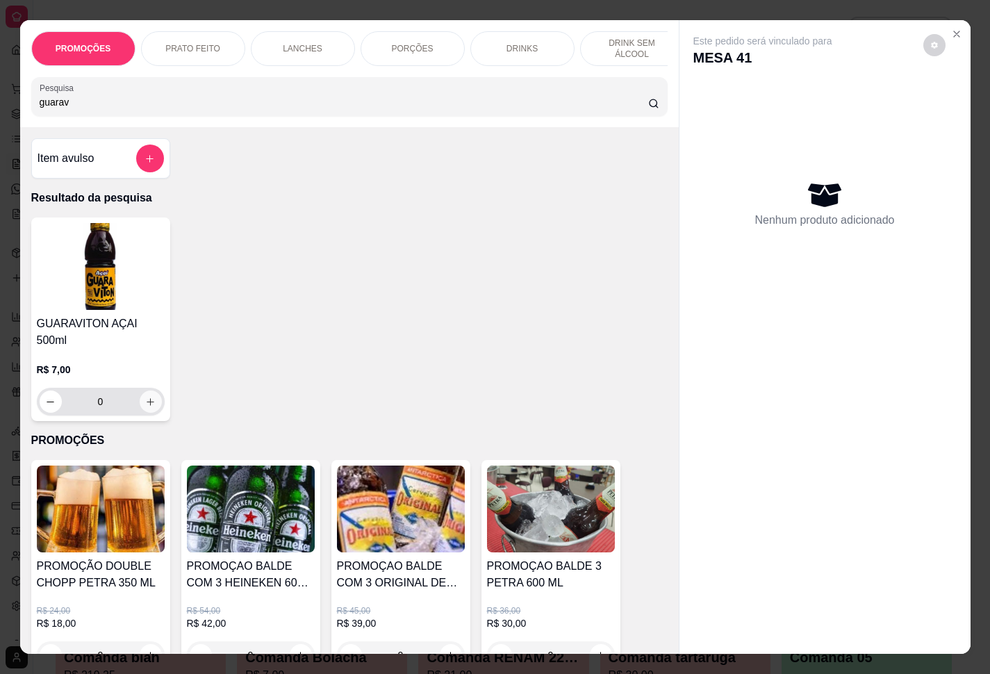
type input "guarav"
click at [148, 391] on button "increase-product-quantity" at bounding box center [151, 402] width 22 height 22
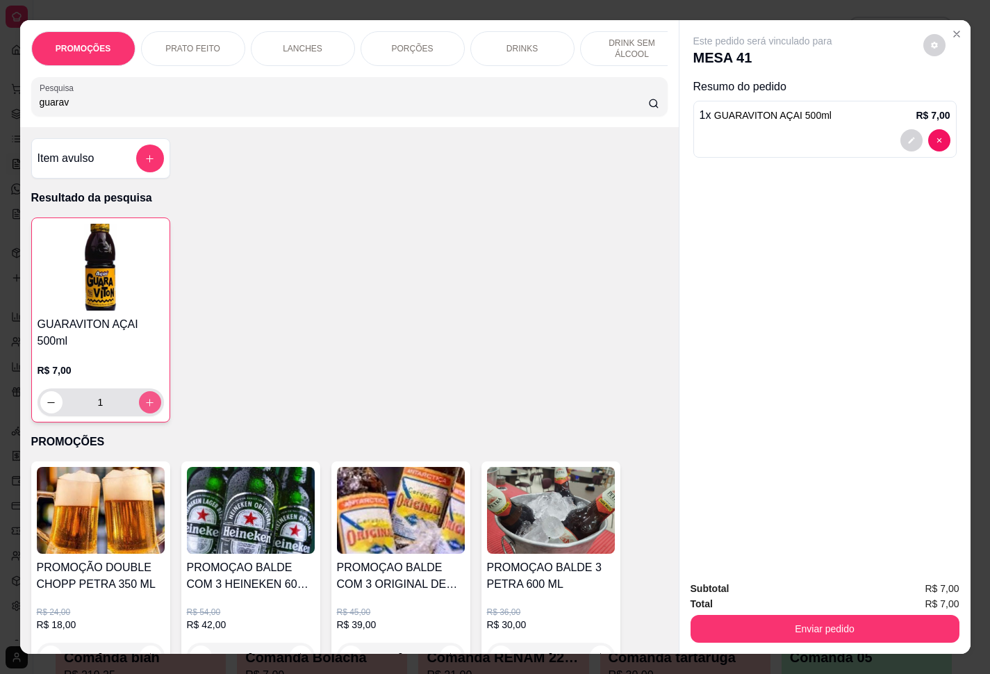
type input "1"
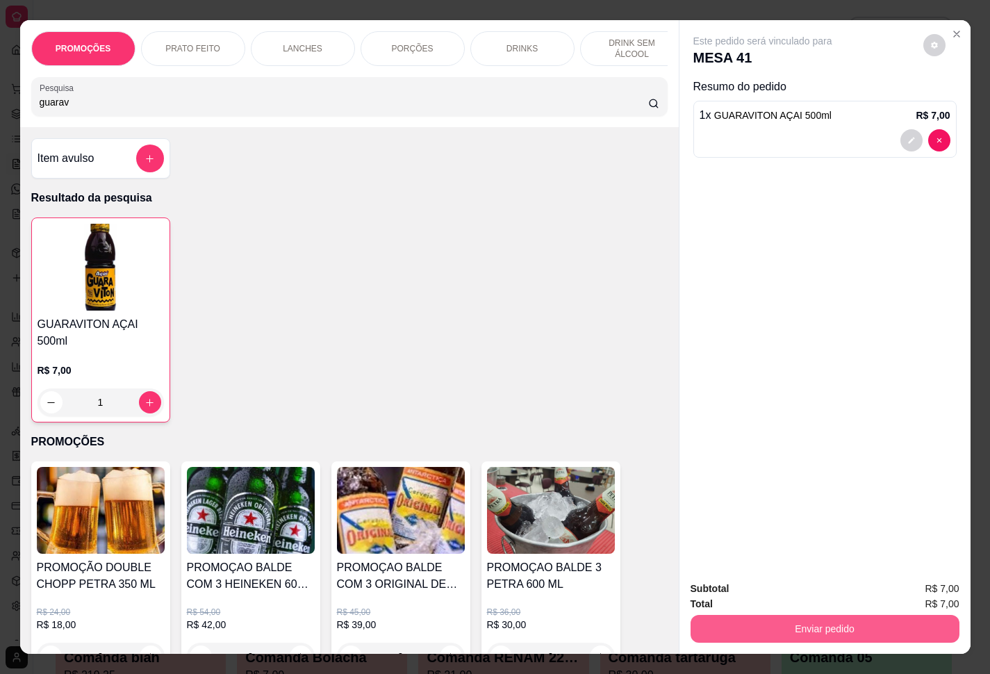
click at [742, 501] on button "Enviar pedido" at bounding box center [825, 629] width 269 height 28
click at [742, 501] on button "Enviar pedido" at bounding box center [921, 587] width 79 height 26
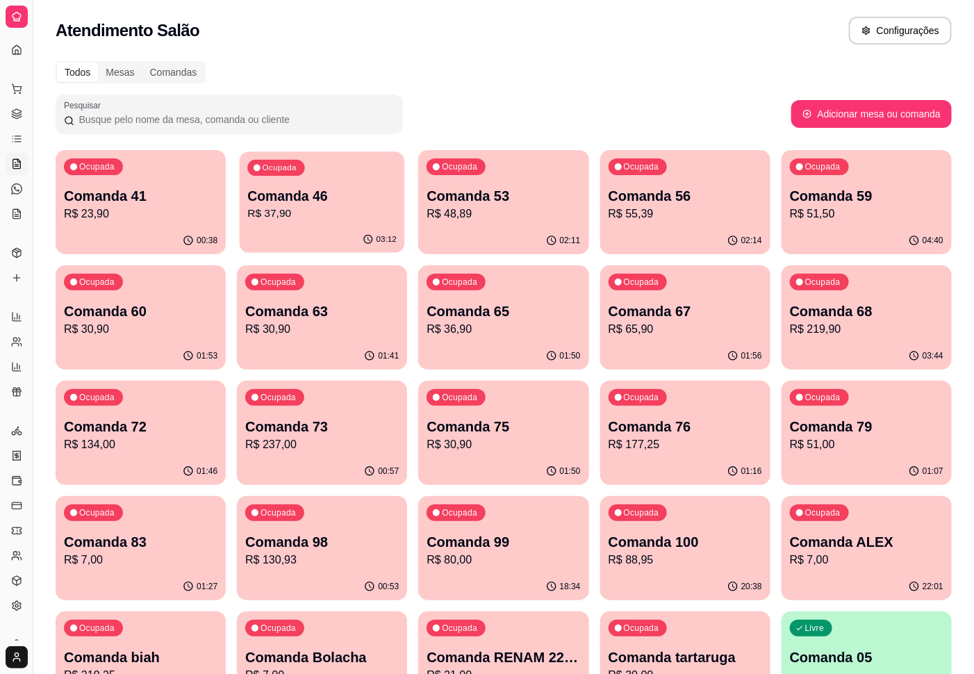
click at [346, 221] on p "R$ 37,90" at bounding box center [322, 214] width 149 height 16
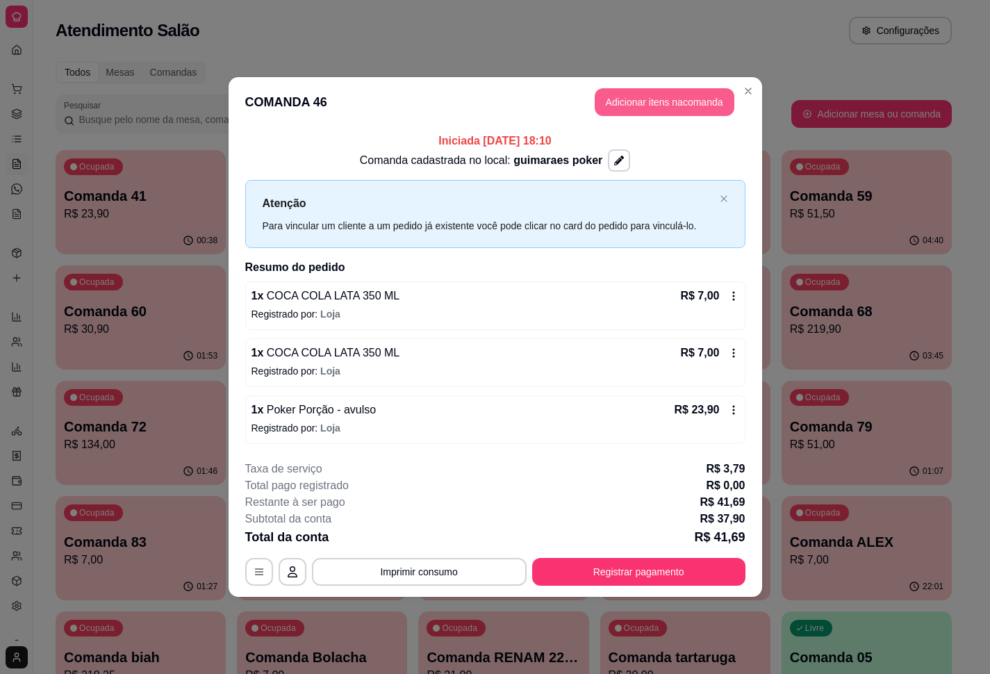
click at [646, 95] on button "Adicionar itens na comanda" at bounding box center [665, 102] width 140 height 28
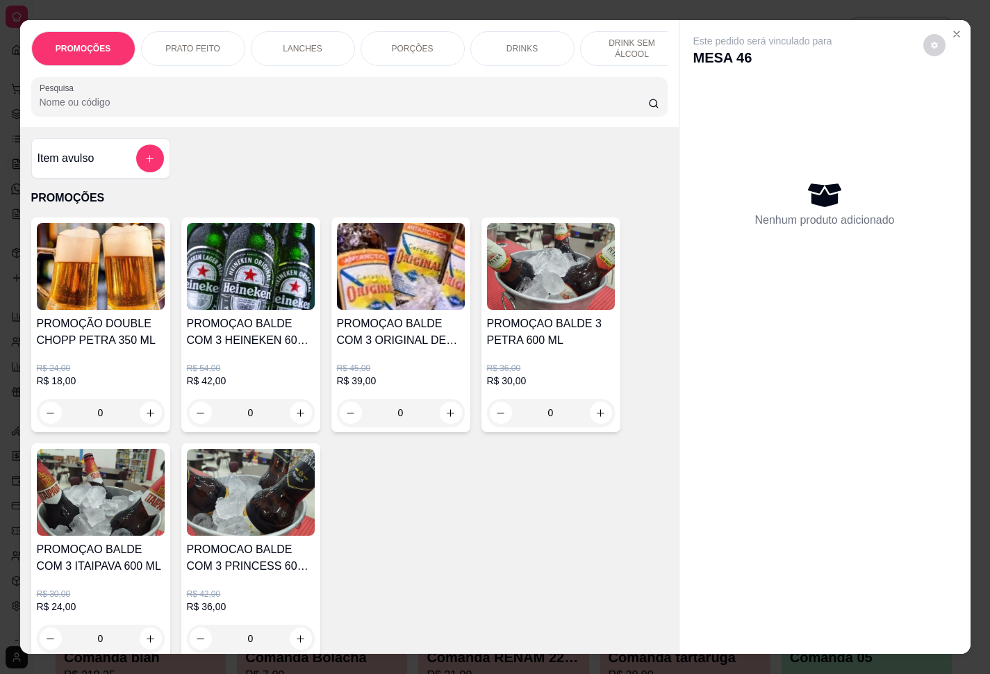
click at [338, 106] on input "Pesquisa" at bounding box center [344, 102] width 609 height 14
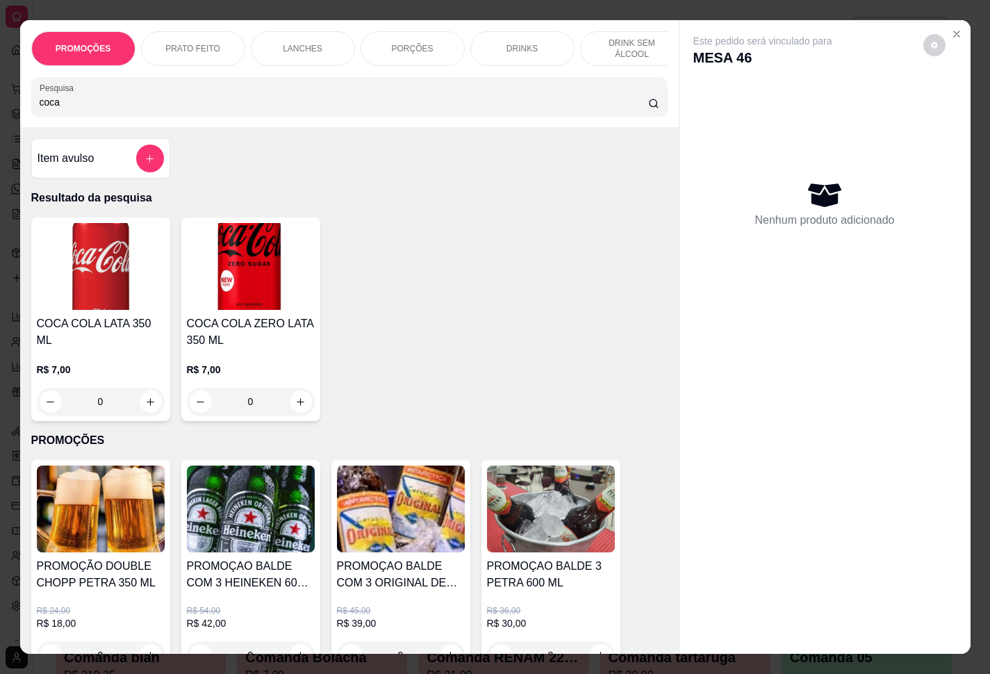
type input "coca"
click at [140, 391] on button "increase-product-quantity" at bounding box center [151, 402] width 22 height 22
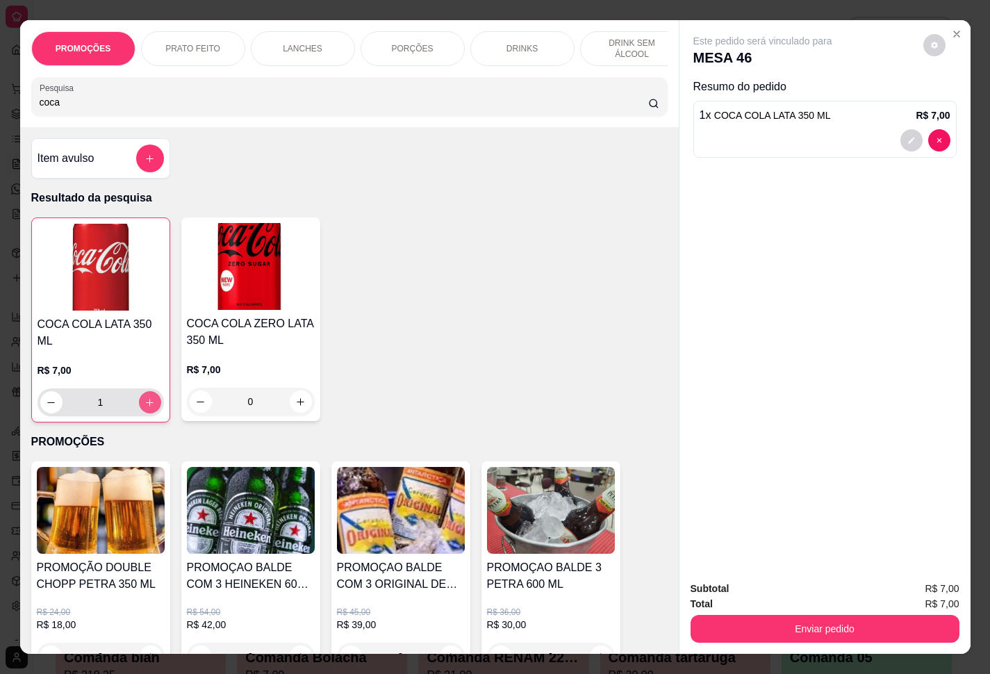
type input "1"
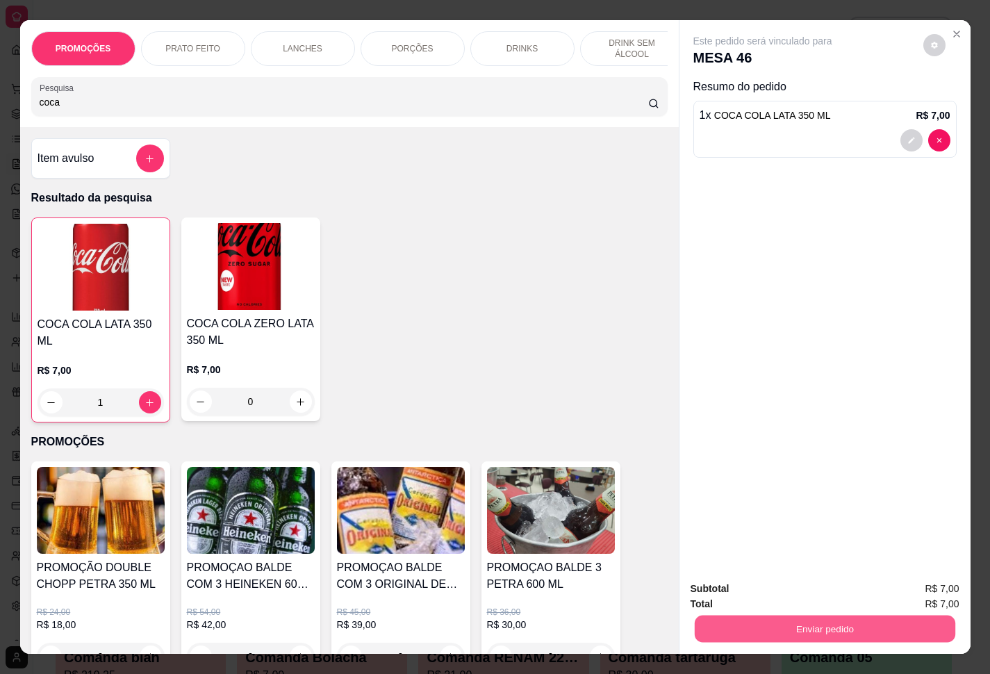
click at [742, 501] on button "Enviar pedido" at bounding box center [824, 629] width 261 height 27
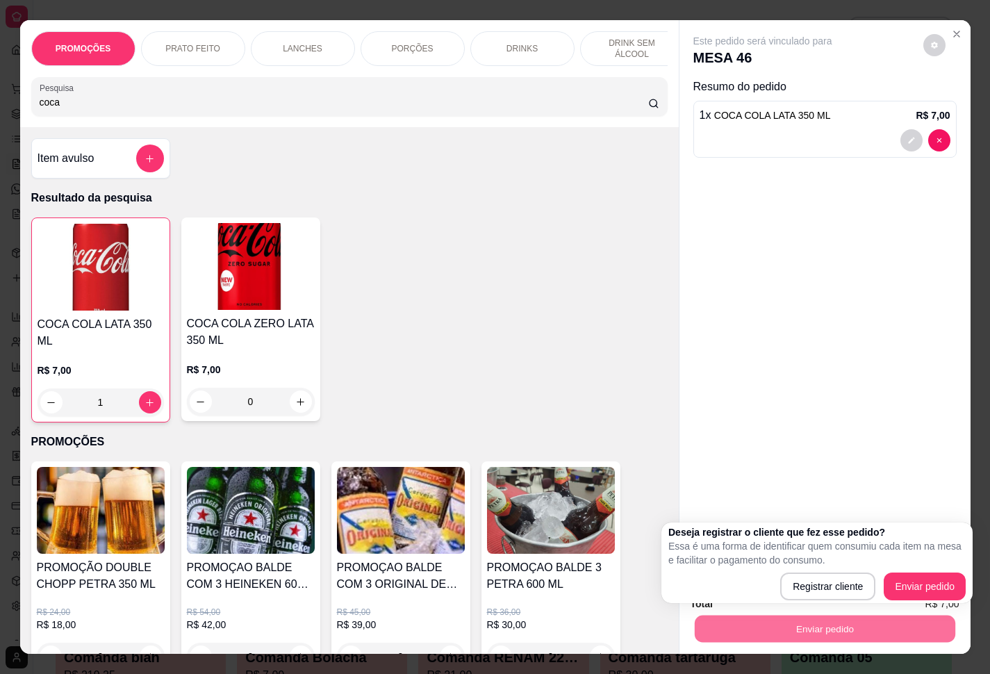
click at [742, 501] on p "Essa é uma forma de identificar quem consumiu cada item na mesa e facilitar o p…" at bounding box center [817, 553] width 297 height 28
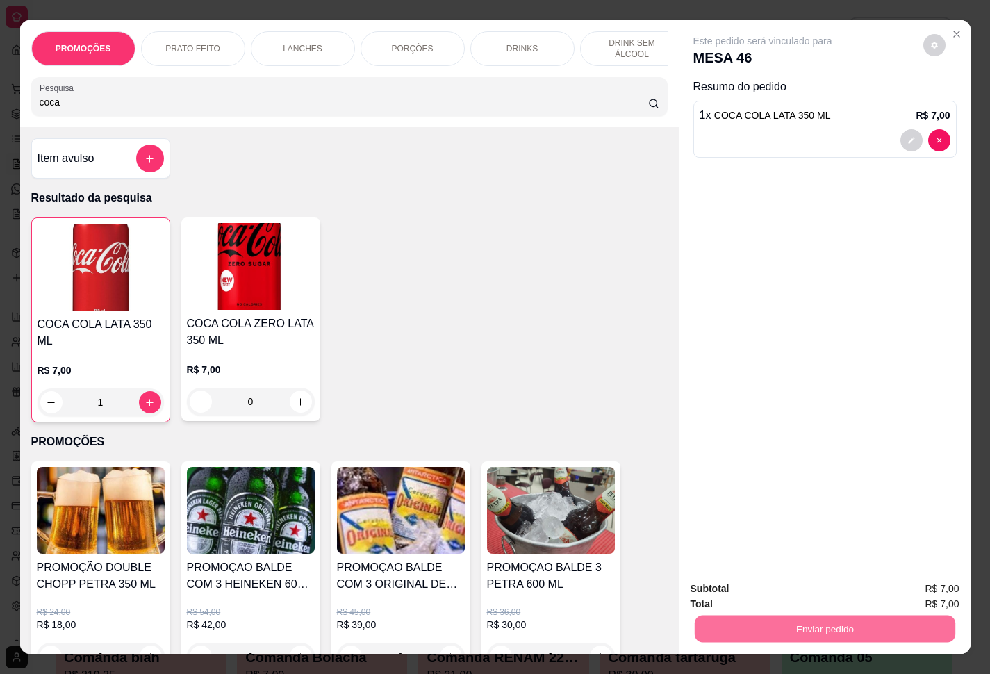
click at [742, 501] on button "Enviar pedido" at bounding box center [921, 587] width 76 height 26
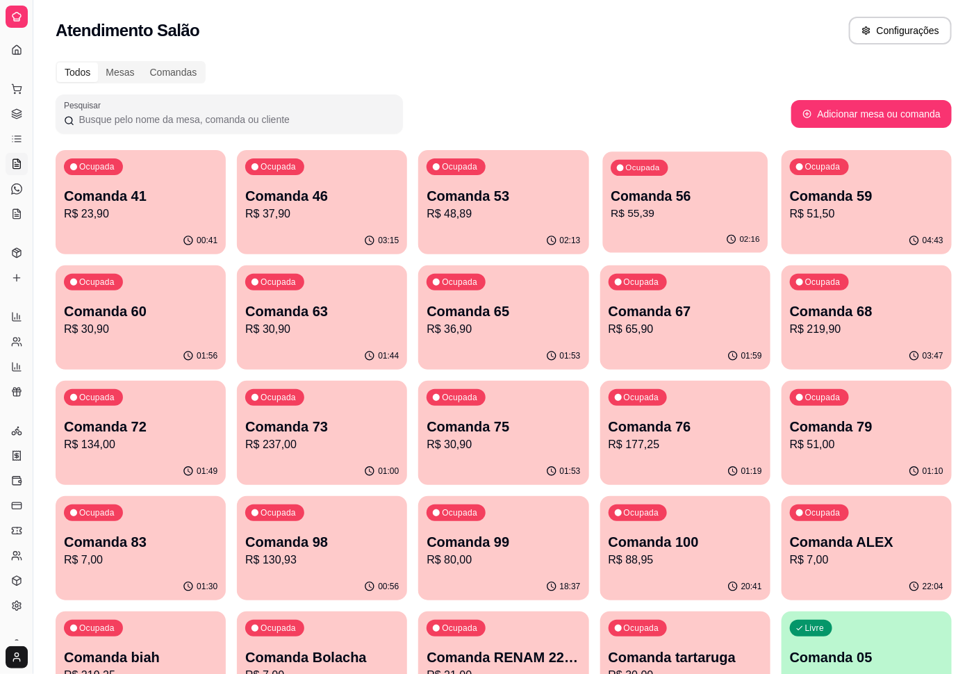
click at [655, 213] on p "R$ 55,39" at bounding box center [685, 214] width 149 height 16
click at [742, 211] on p "R$ 51,50" at bounding box center [866, 214] width 149 height 16
click at [163, 334] on p "R$ 30,90" at bounding box center [141, 329] width 154 height 17
click at [336, 304] on p "Comanda 63" at bounding box center [322, 311] width 149 height 19
click at [467, 326] on p "R$ 36,90" at bounding box center [503, 329] width 149 height 16
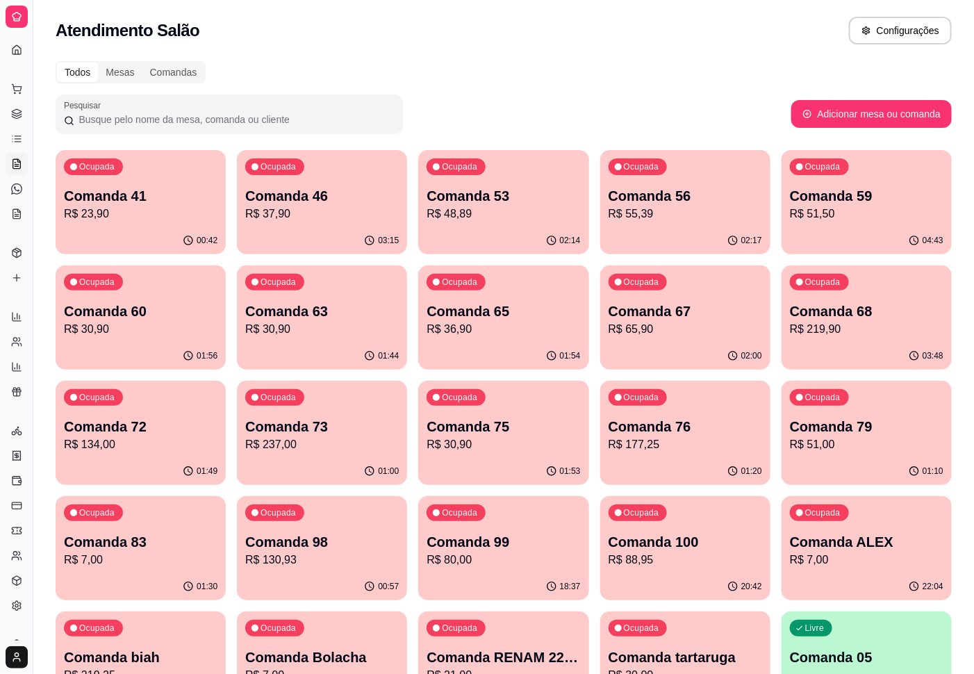
click at [662, 315] on p "Comanda 67" at bounding box center [686, 311] width 154 height 19
click at [742, 326] on p "R$ 219,90" at bounding box center [866, 329] width 149 height 16
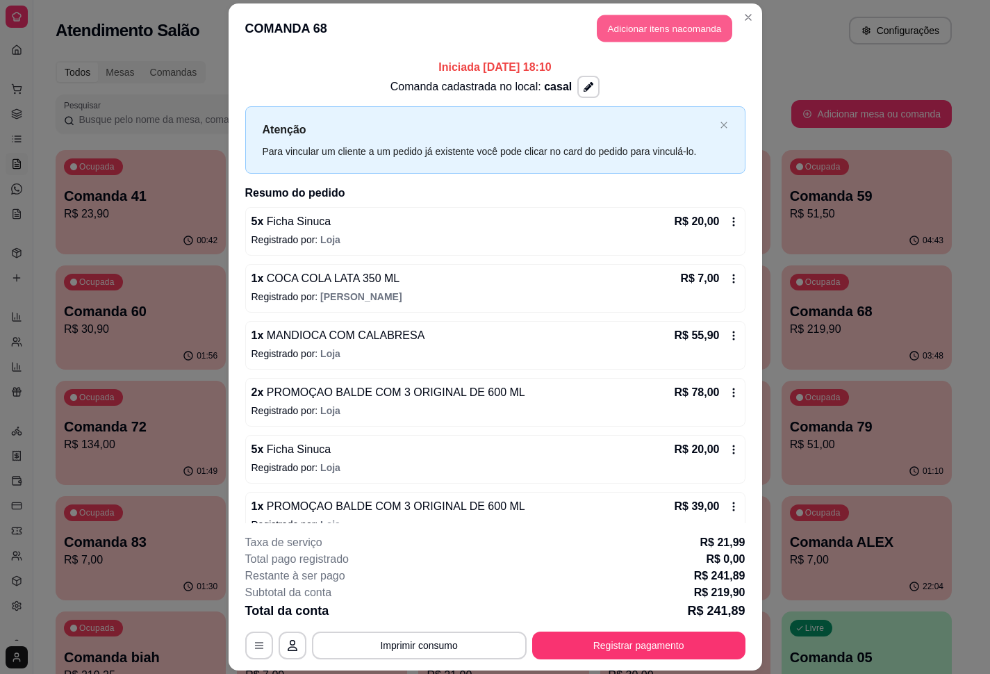
click at [636, 26] on button "Adicionar itens na comanda" at bounding box center [665, 28] width 136 height 27
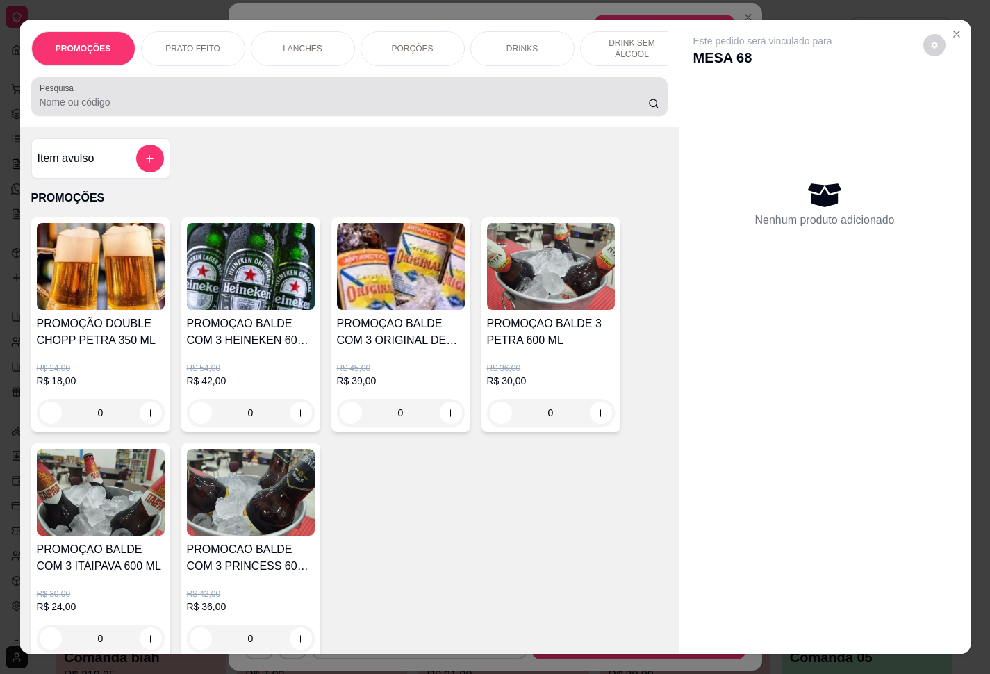
click at [372, 109] on input "Pesquisa" at bounding box center [344, 102] width 609 height 14
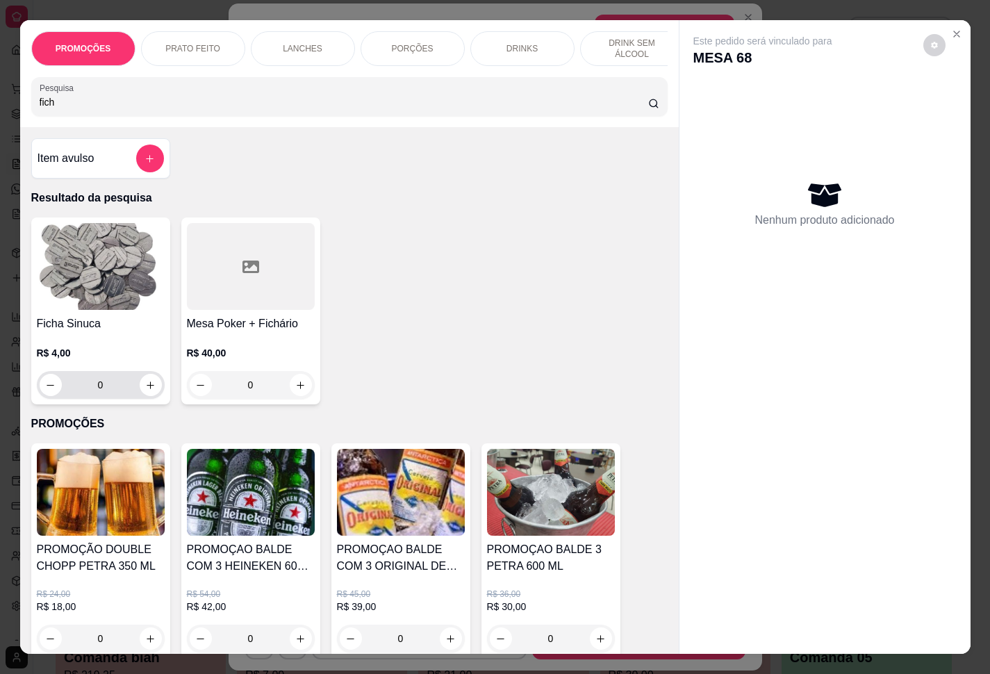
type input "fich"
click at [107, 388] on input "0" at bounding box center [101, 385] width 78 height 28
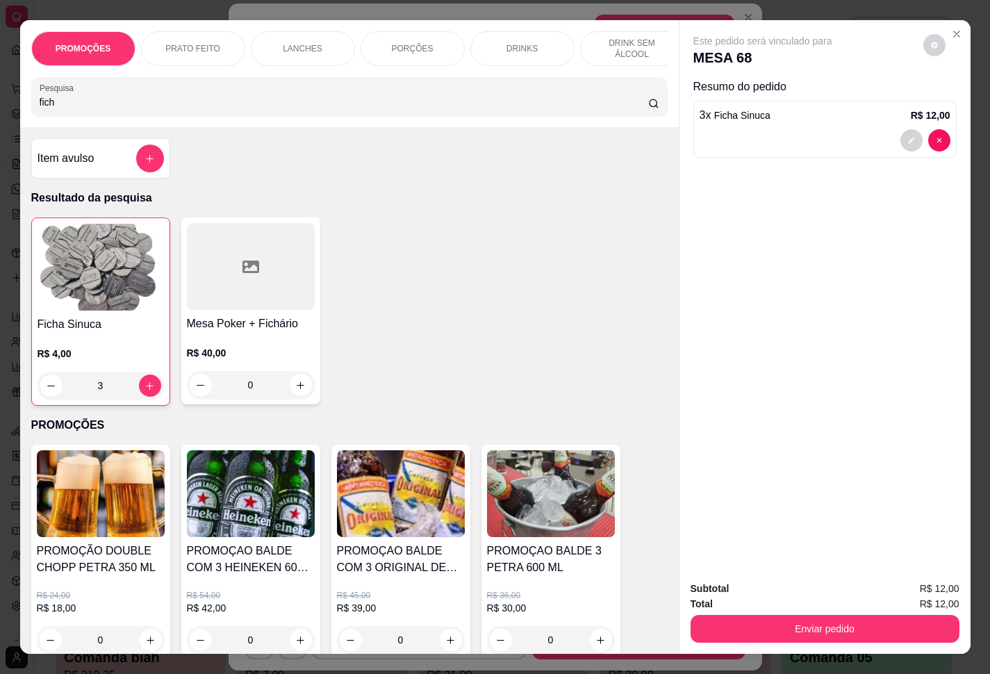
type input "3"
click at [768, 603] on div "Total R$ 12,00" at bounding box center [825, 603] width 269 height 15
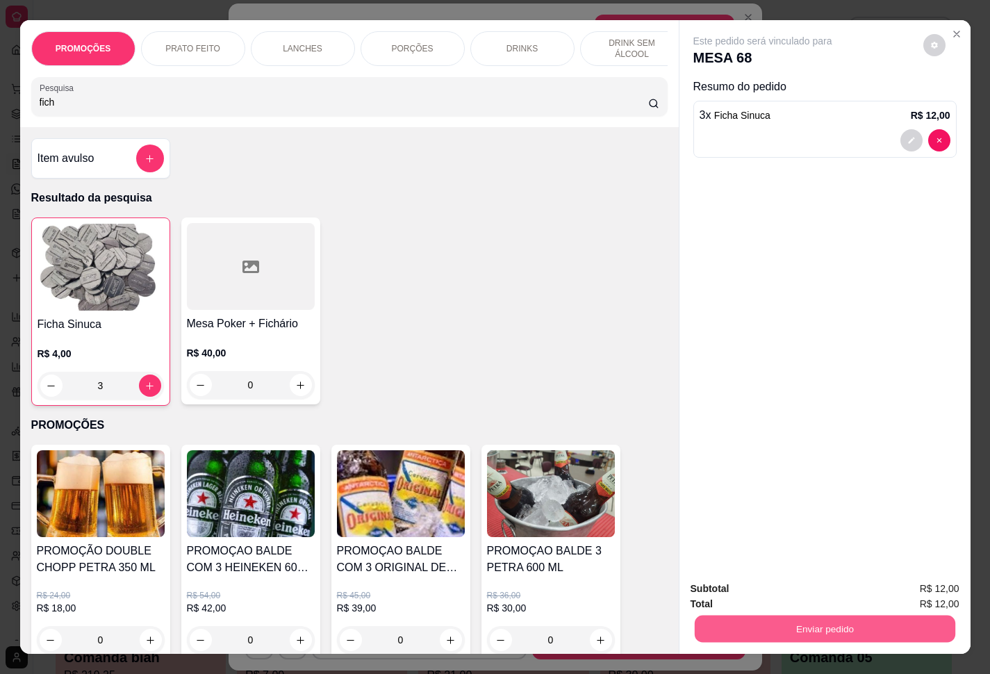
click at [817, 623] on button "Enviar pedido" at bounding box center [824, 629] width 261 height 27
click at [917, 590] on button "Enviar pedido" at bounding box center [921, 587] width 79 height 26
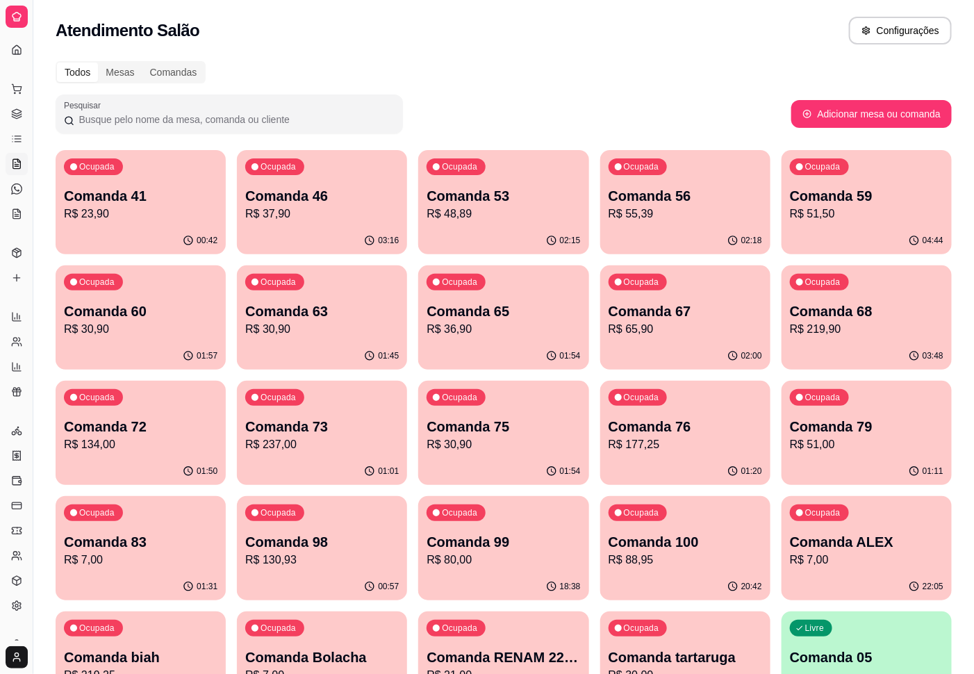
click at [707, 334] on p "R$ 65,90" at bounding box center [686, 329] width 154 height 17
click at [853, 332] on p "R$ 219,90" at bounding box center [867, 329] width 154 height 17
click at [832, 422] on p "Comanda 79" at bounding box center [866, 427] width 149 height 19
click at [705, 432] on p "Comanda 76" at bounding box center [685, 427] width 149 height 19
click at [511, 441] on p "R$ 30,90" at bounding box center [504, 444] width 154 height 17
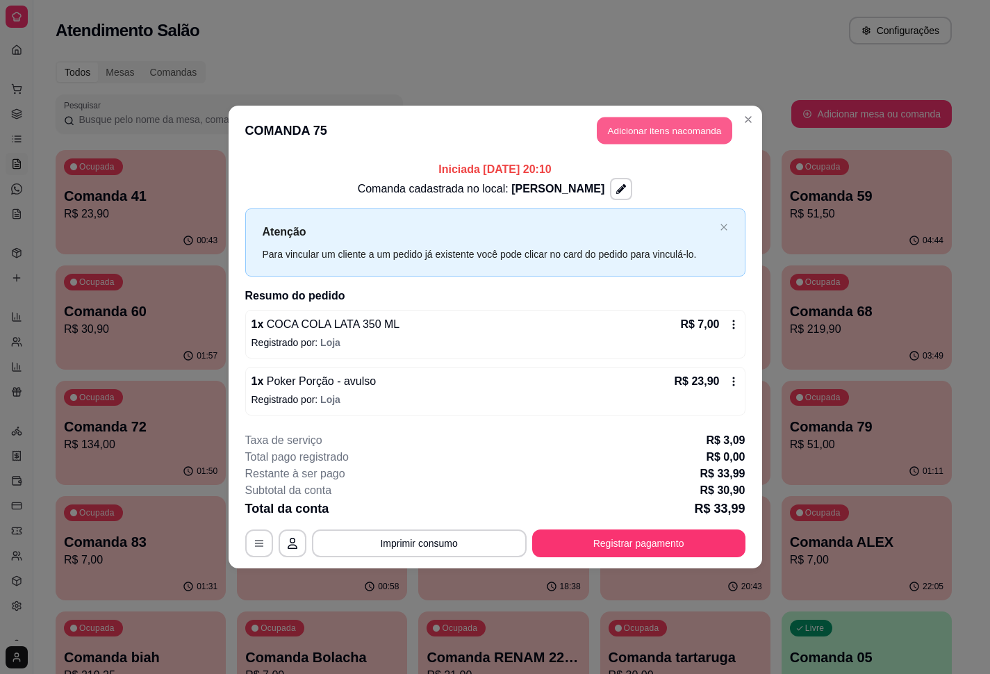
click at [632, 132] on button "Adicionar itens na comanda" at bounding box center [665, 130] width 136 height 27
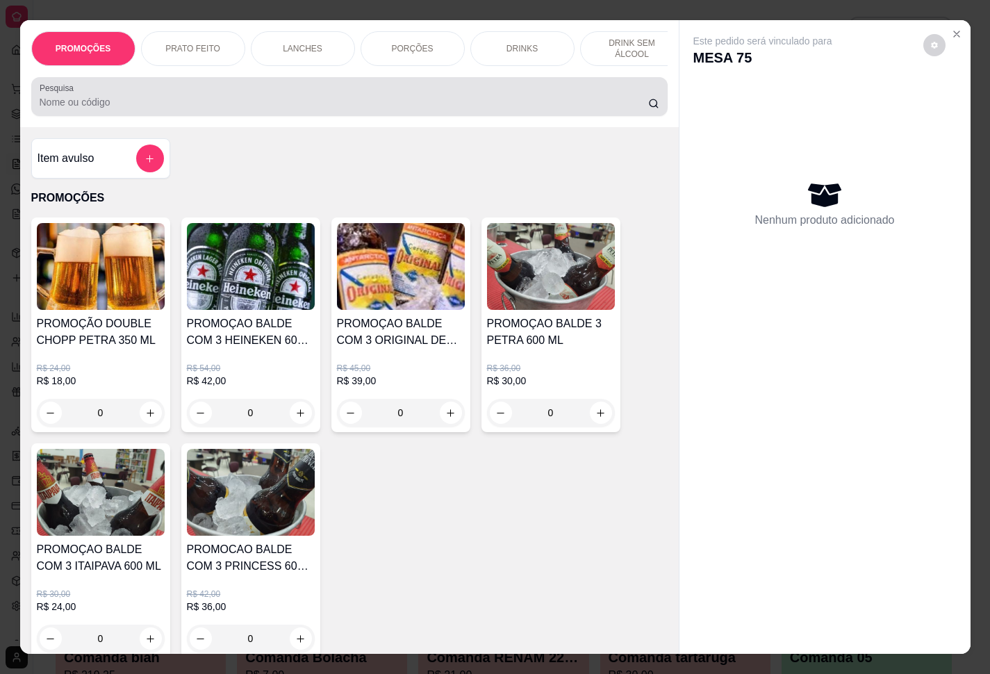
click at [363, 104] on input "Pesquisa" at bounding box center [344, 102] width 609 height 14
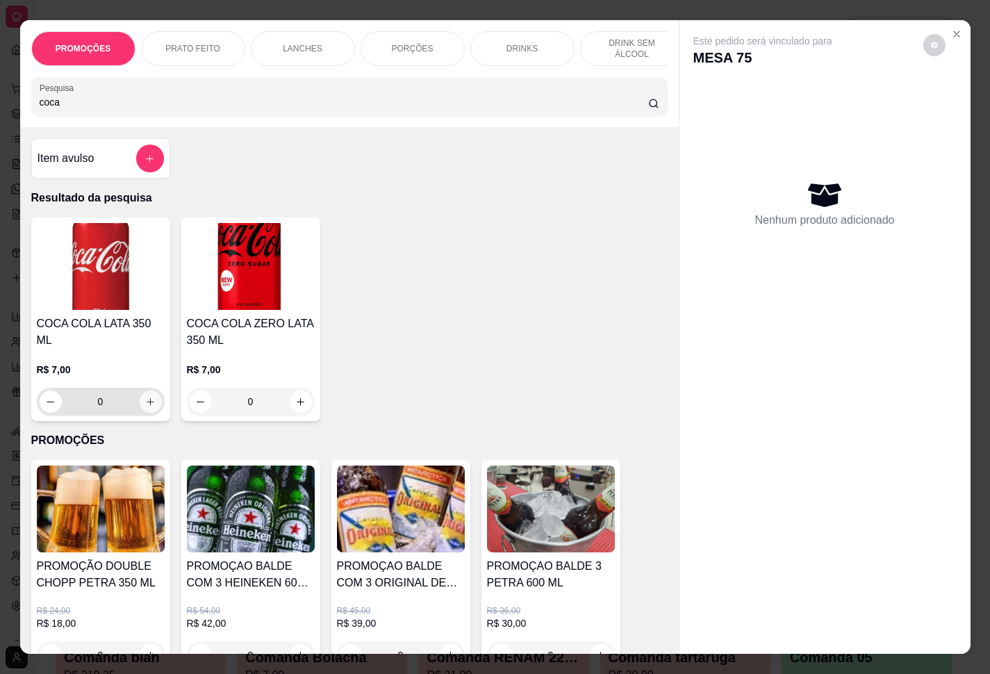
type input "coca"
click at [144, 400] on button "increase-product-quantity" at bounding box center [151, 402] width 22 height 22
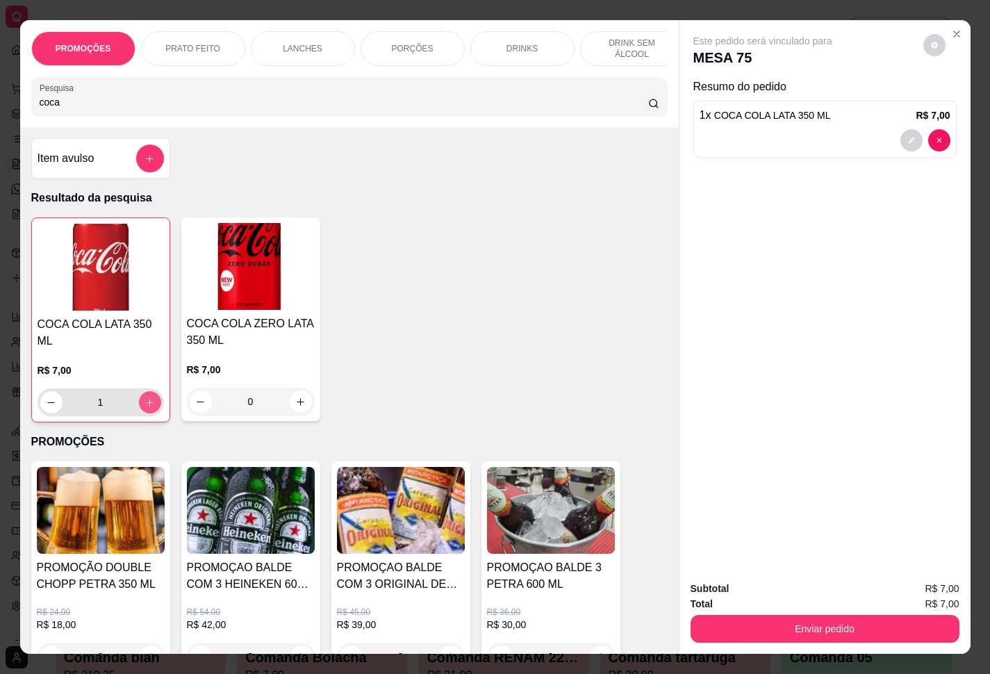
type input "1"
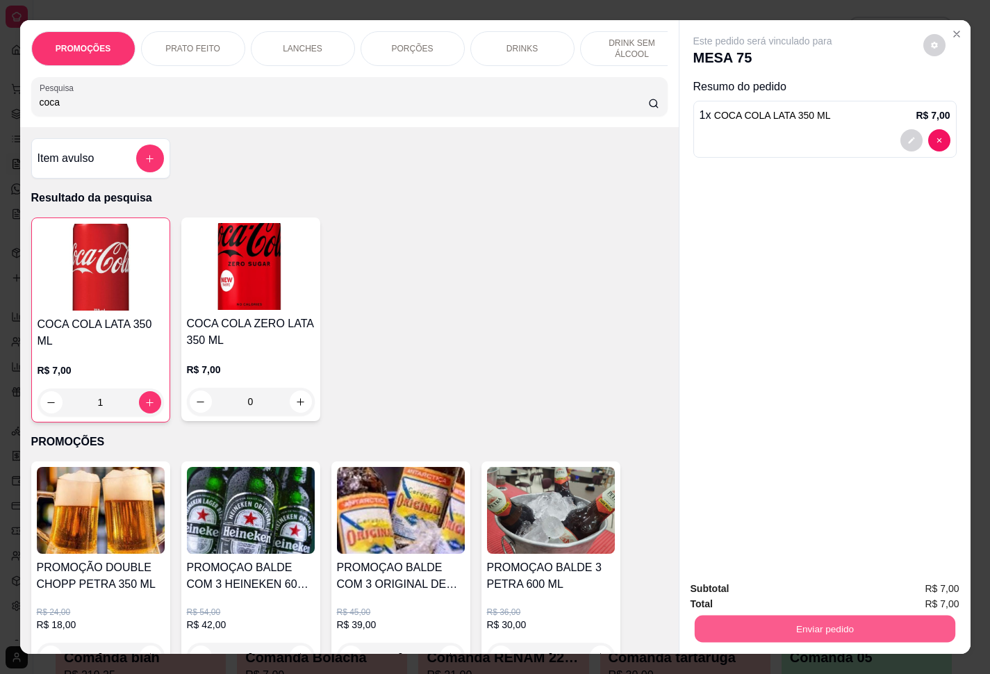
click at [736, 616] on button "Enviar pedido" at bounding box center [824, 629] width 261 height 27
click at [912, 595] on button "Enviar pedido" at bounding box center [921, 587] width 79 height 26
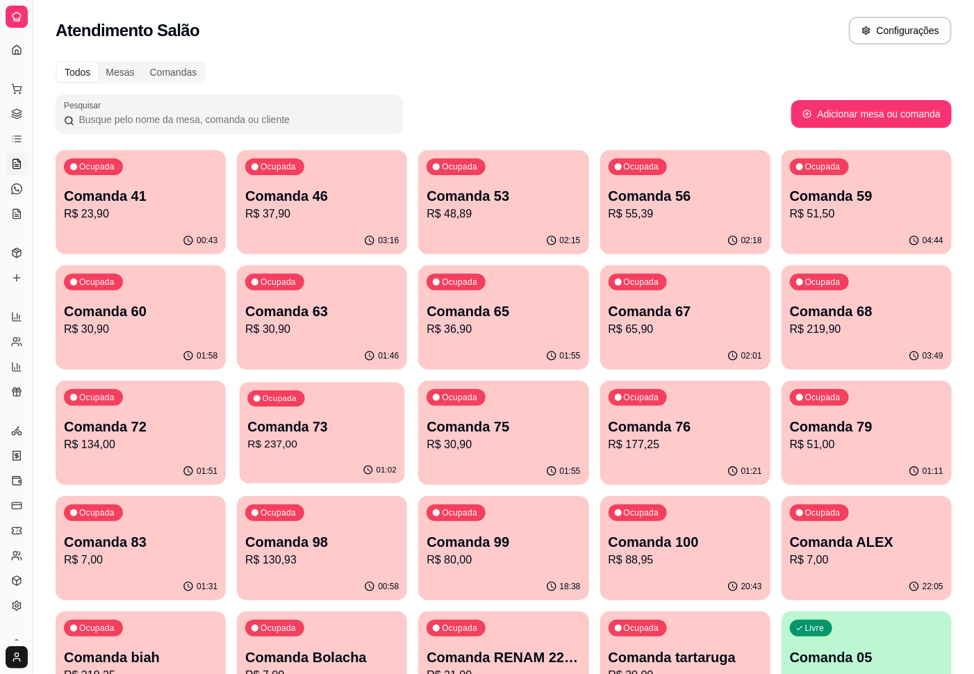
click at [350, 450] on p "R$ 237,00" at bounding box center [322, 444] width 149 height 16
click at [123, 457] on button "Ocupada Comanda 72 R$ 134,00 01:51" at bounding box center [140, 432] width 165 height 101
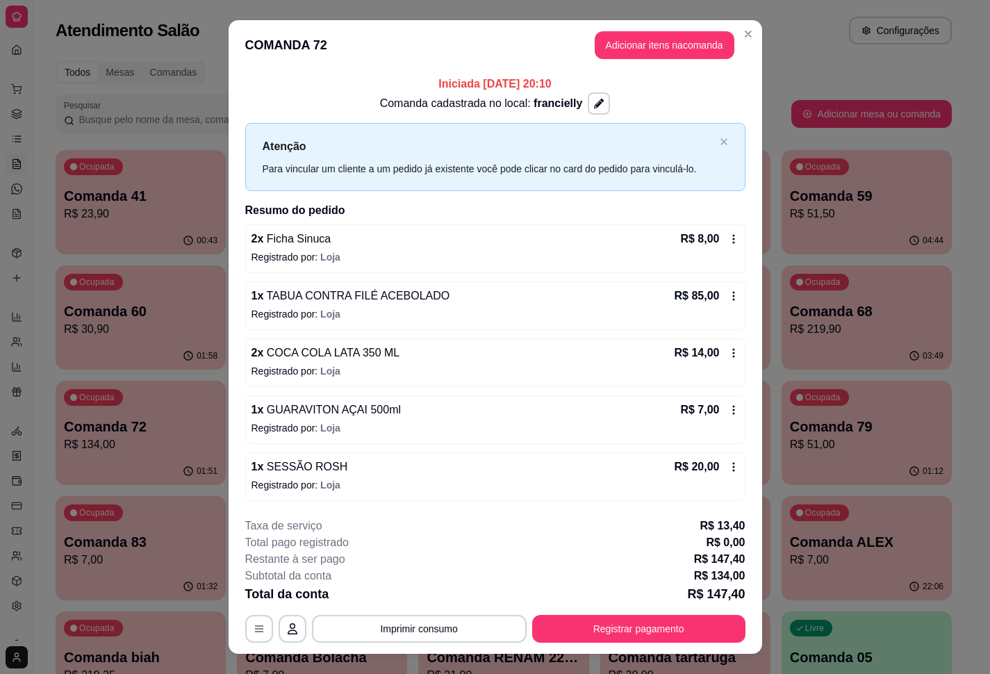
click at [796, 357] on div "03:49" at bounding box center [867, 356] width 170 height 27
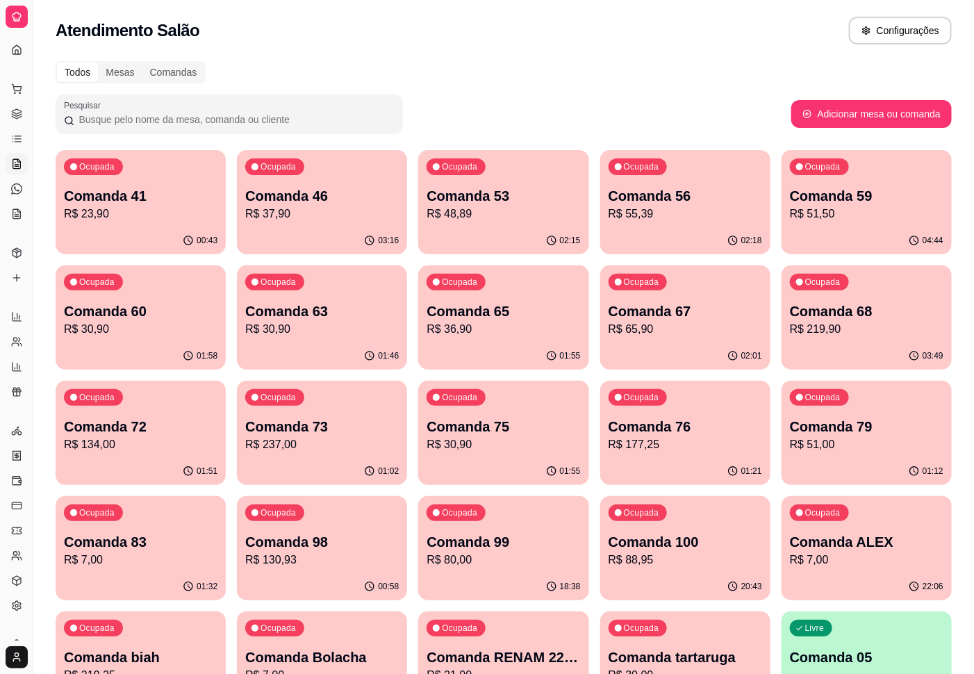
click at [154, 571] on div "Ocupada Comanda 83 R$ 7,00" at bounding box center [141, 534] width 170 height 77
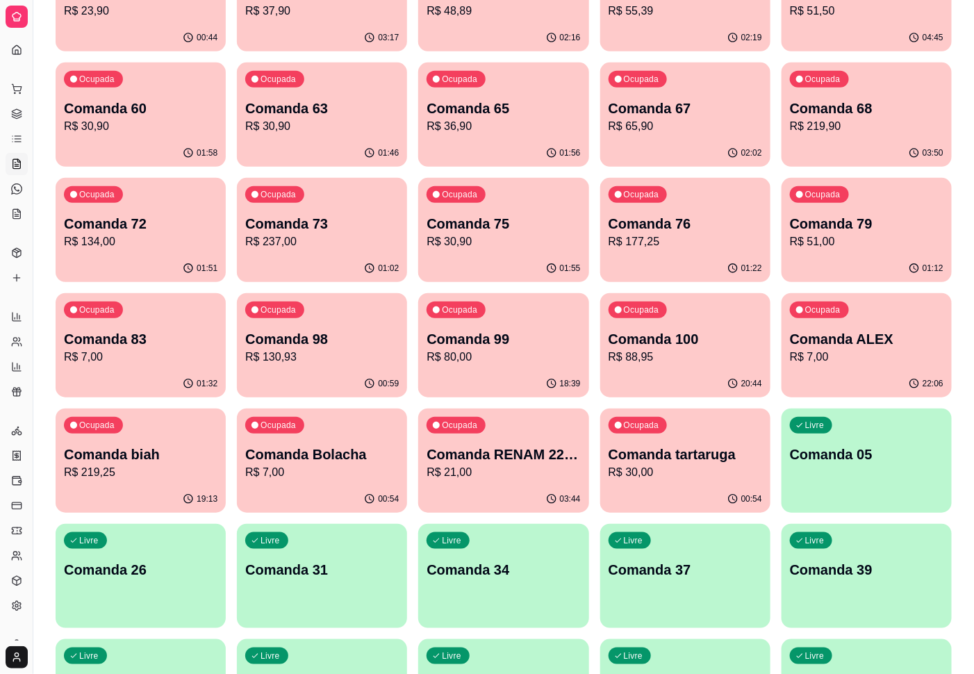
scroll to position [208, 0]
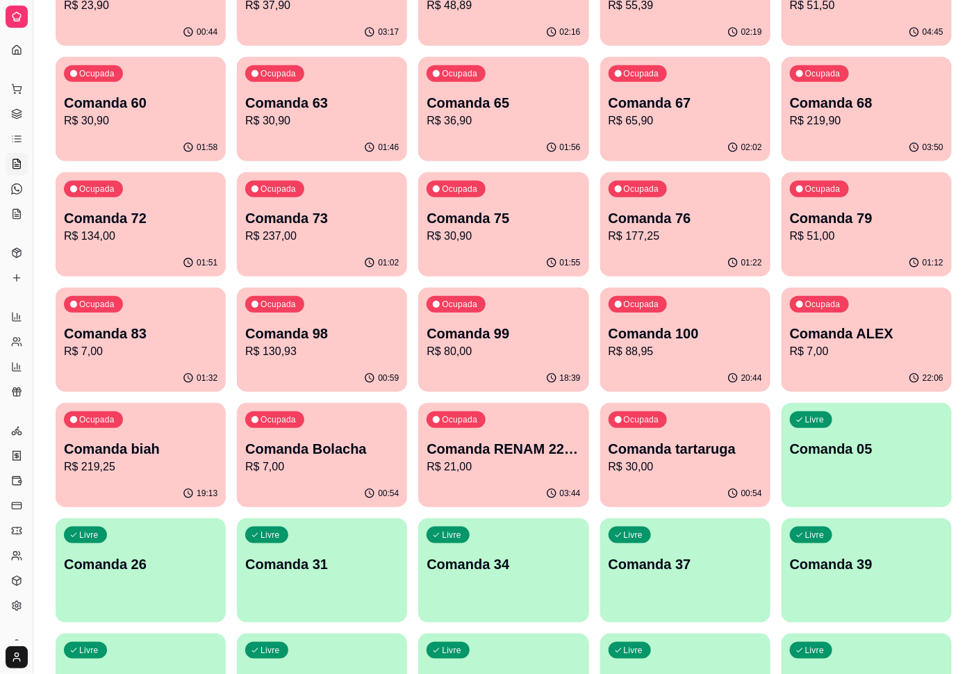
click at [175, 324] on p "Comanda 83" at bounding box center [141, 333] width 154 height 19
click at [277, 348] on p "R$ 130,93" at bounding box center [322, 351] width 154 height 17
click at [472, 348] on p "R$ 80,00" at bounding box center [504, 351] width 154 height 17
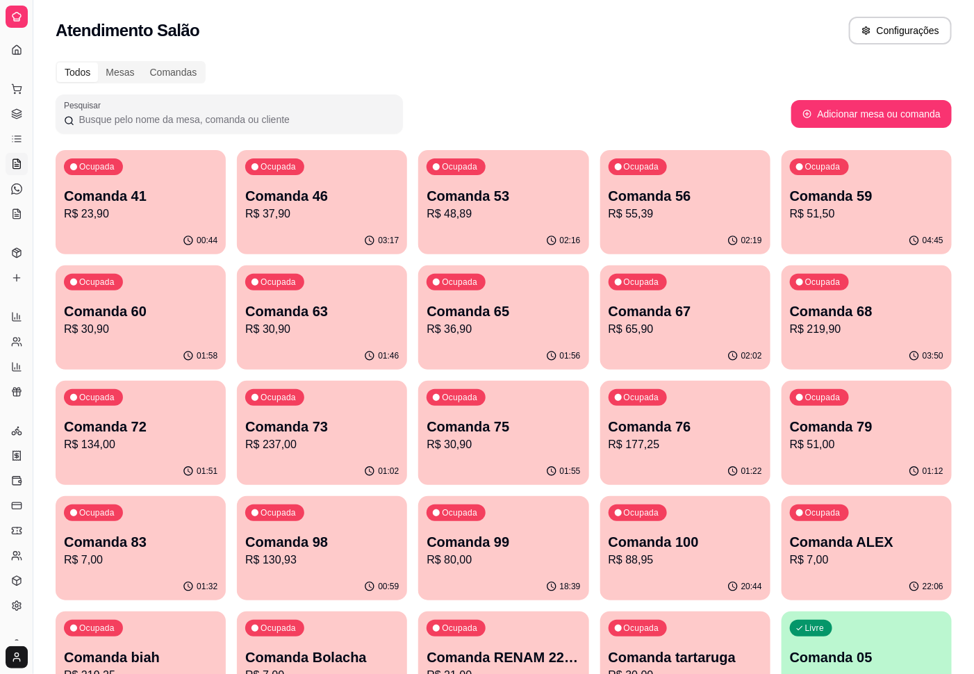
click at [181, 206] on p "R$ 23,90" at bounding box center [141, 214] width 154 height 17
click at [357, 203] on p "Comanda 46" at bounding box center [322, 196] width 149 height 19
click at [475, 204] on p "Comanda 53" at bounding box center [504, 195] width 154 height 19
click at [695, 208] on p "R$ 55,39" at bounding box center [686, 214] width 154 height 17
click at [836, 222] on div "Ocupada Comanda 59 R$ 51,50" at bounding box center [866, 189] width 165 height 75
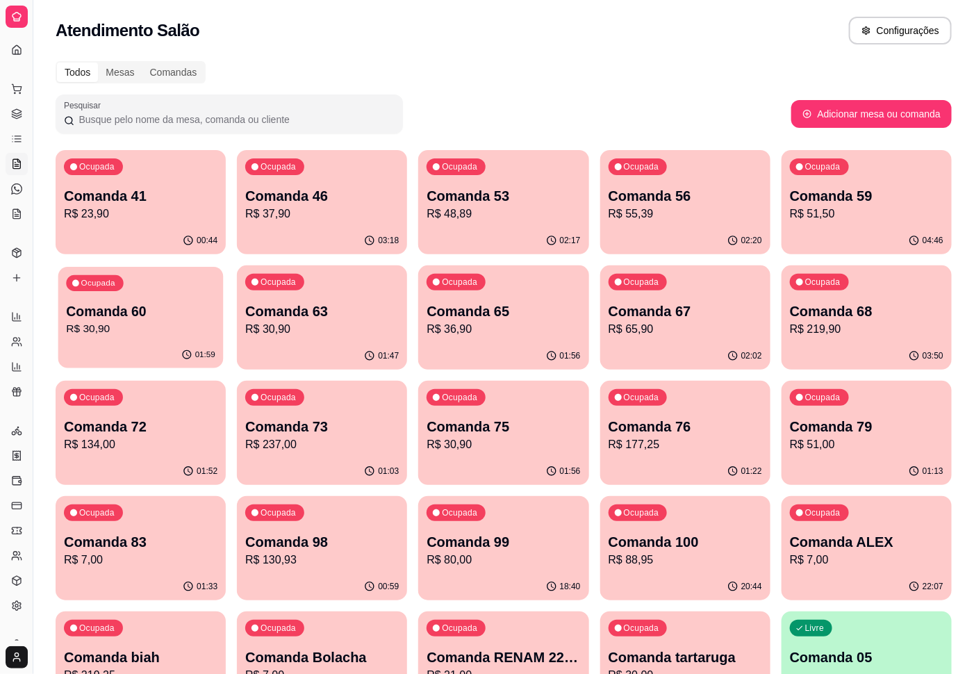
click at [199, 318] on p "Comanda 60" at bounding box center [140, 311] width 149 height 19
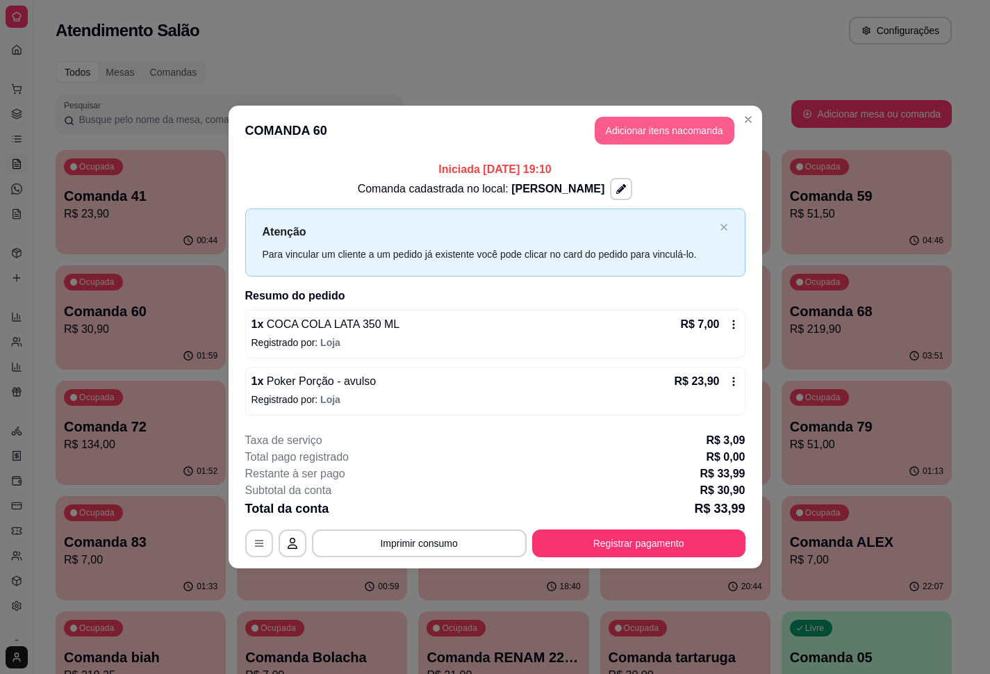
click at [624, 125] on button "Adicionar itens na comanda" at bounding box center [665, 131] width 140 height 28
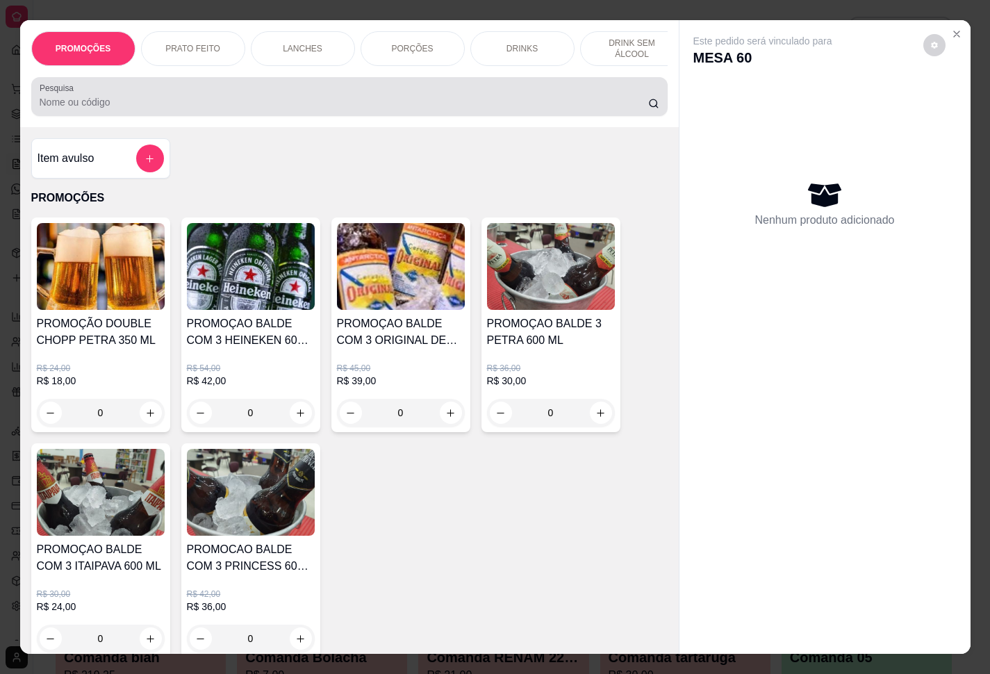
click at [377, 110] on div at bounding box center [350, 97] width 620 height 28
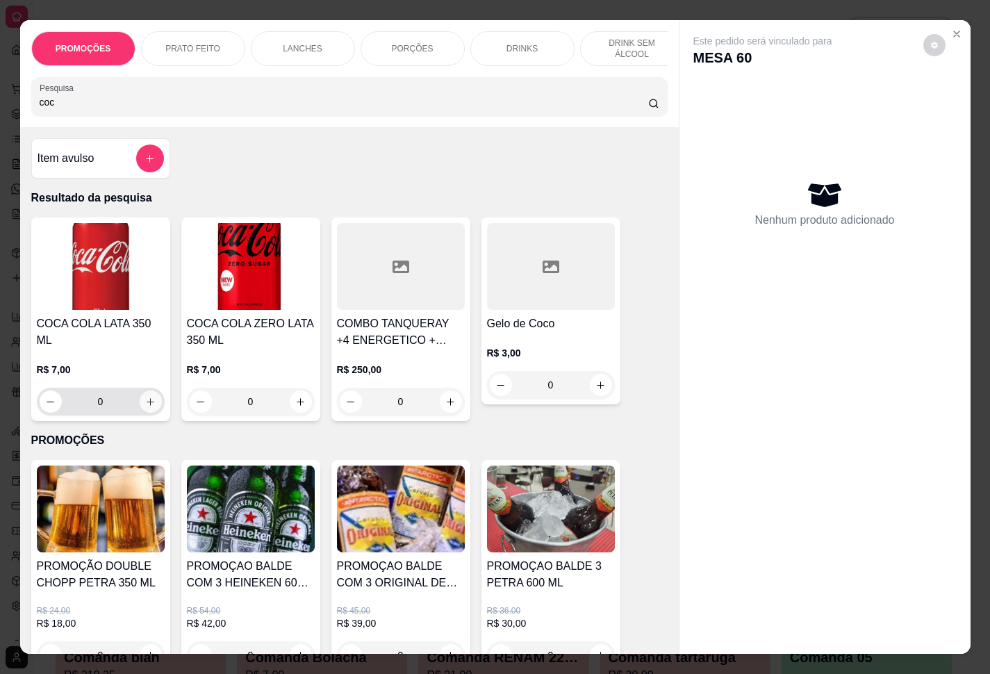
type input "coc"
click at [147, 391] on button "increase-product-quantity" at bounding box center [151, 402] width 22 height 22
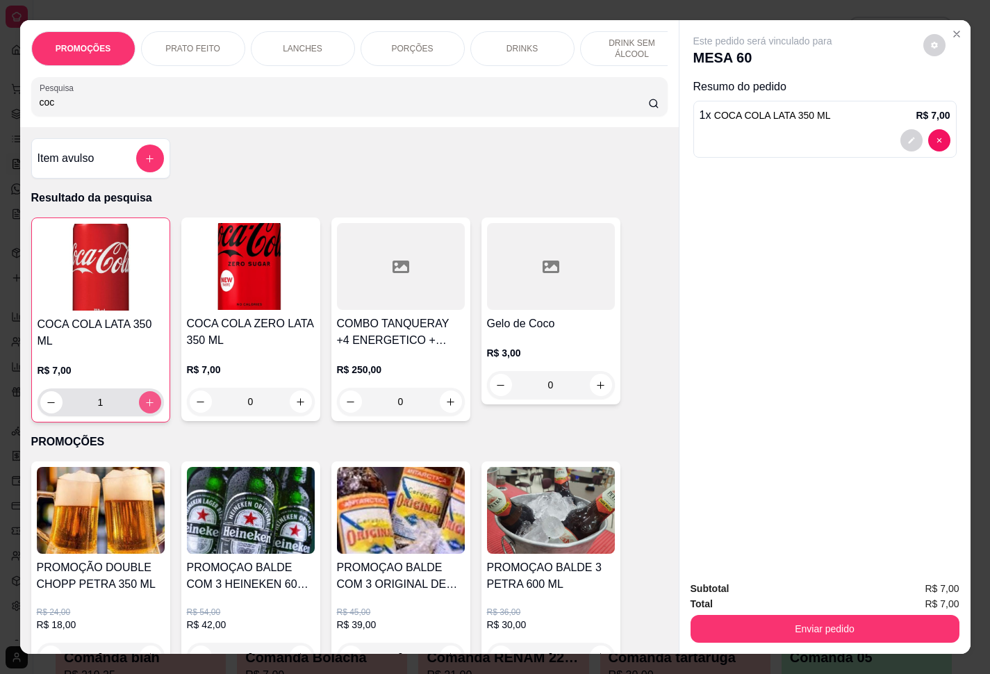
type input "1"
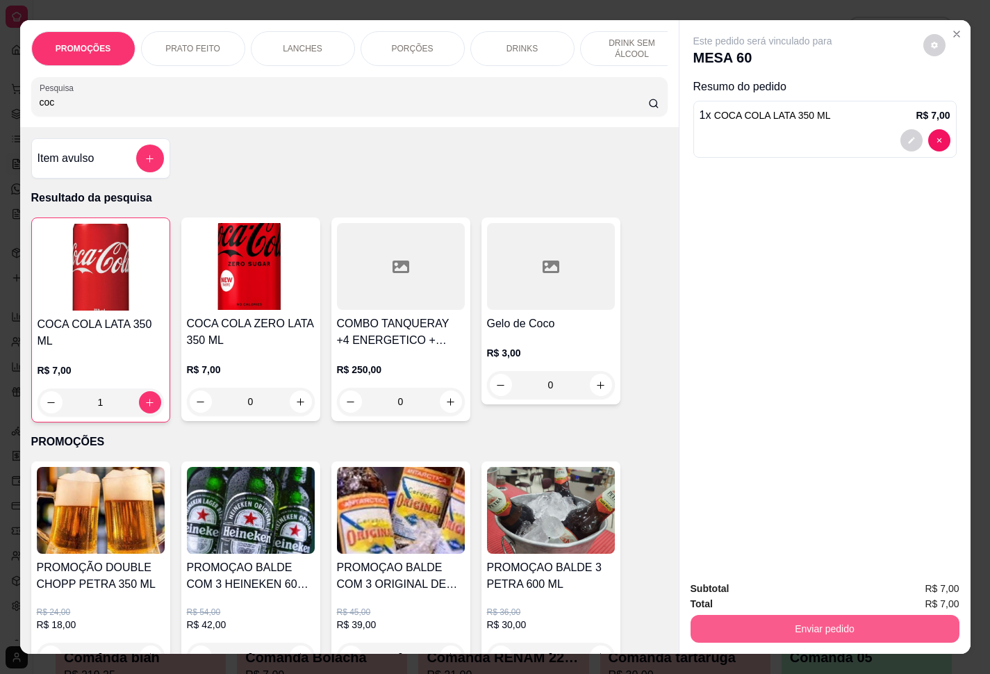
click at [807, 630] on button "Enviar pedido" at bounding box center [825, 629] width 269 height 28
click at [918, 598] on button "Enviar pedido" at bounding box center [921, 587] width 79 height 26
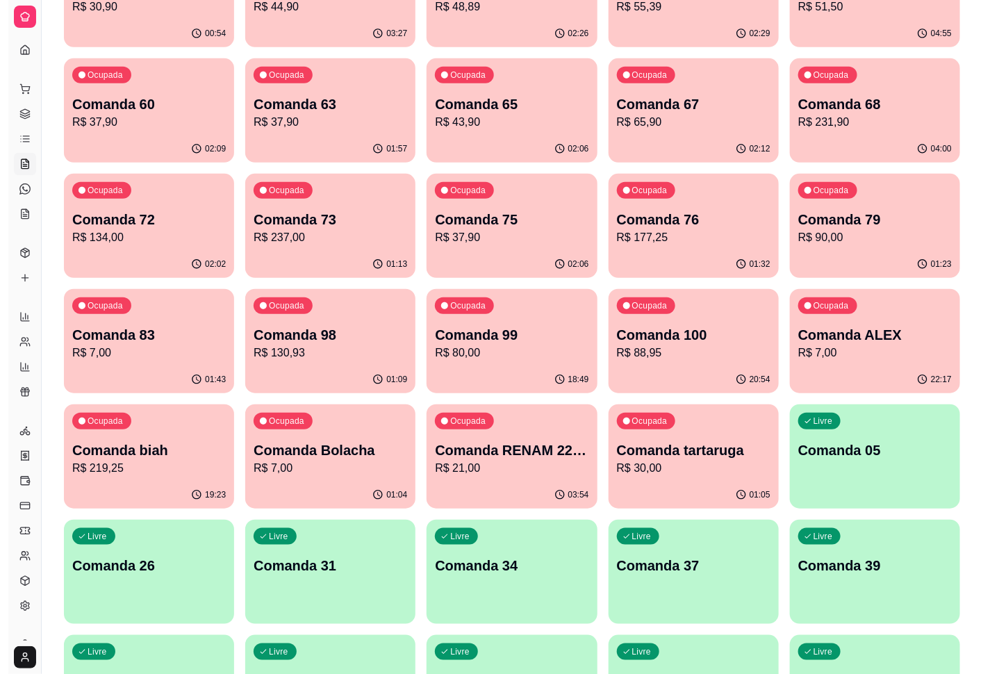
scroll to position [208, 0]
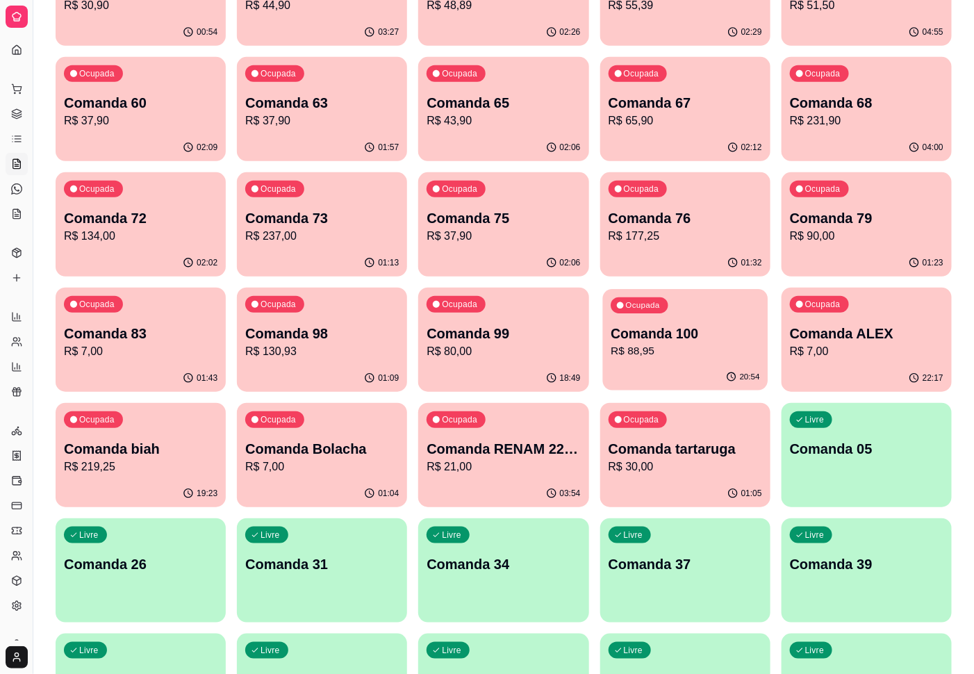
click at [641, 365] on div "20:54" at bounding box center [685, 377] width 165 height 26
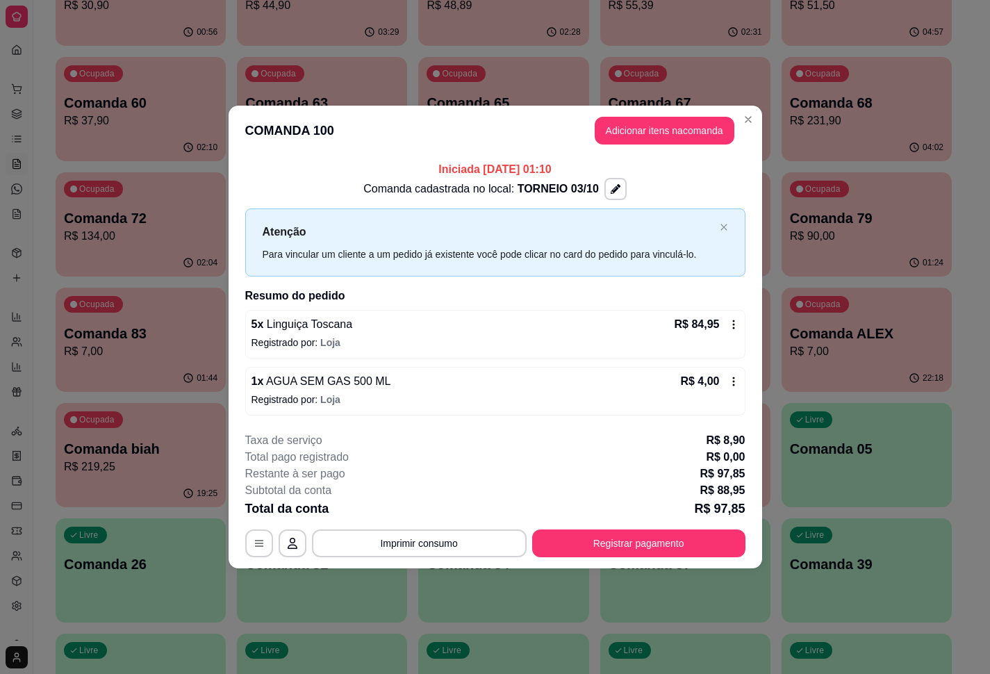
click at [705, 221] on div "Atenção Para vincular um cliente a um pedido já existente você pode clicar no c…" at bounding box center [495, 241] width 500 height 67
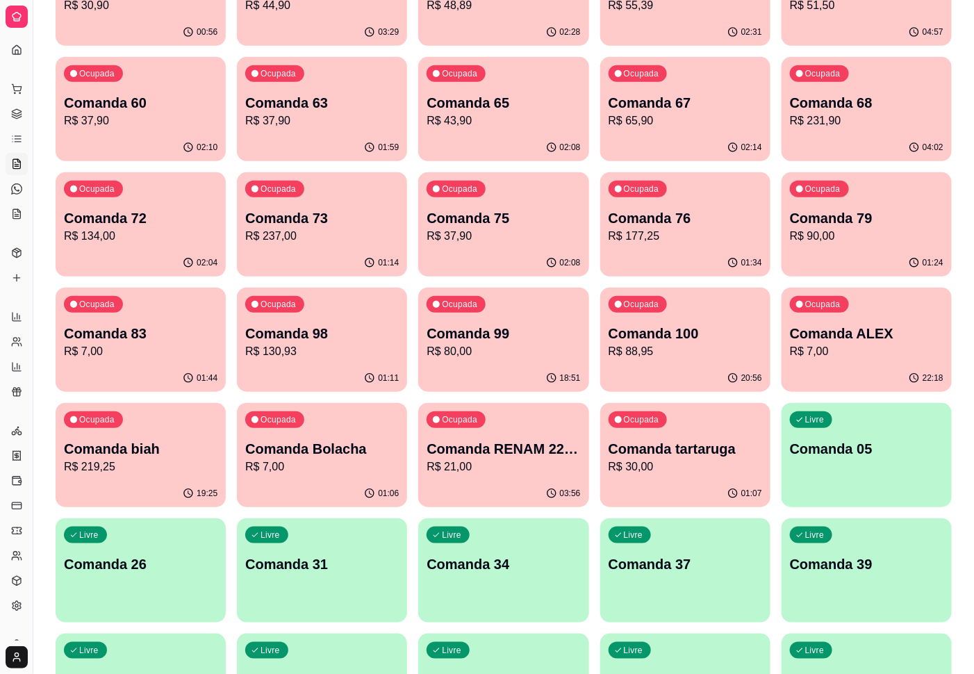
click at [625, 136] on div "02:14" at bounding box center [685, 147] width 170 height 27
click at [880, 131] on div "Ocupada Comanda 68 R$ 231,90" at bounding box center [867, 95] width 170 height 77
click at [676, 236] on p "R$ 177,25" at bounding box center [686, 236] width 154 height 17
click at [864, 221] on p "Comanda 79" at bounding box center [867, 217] width 154 height 19
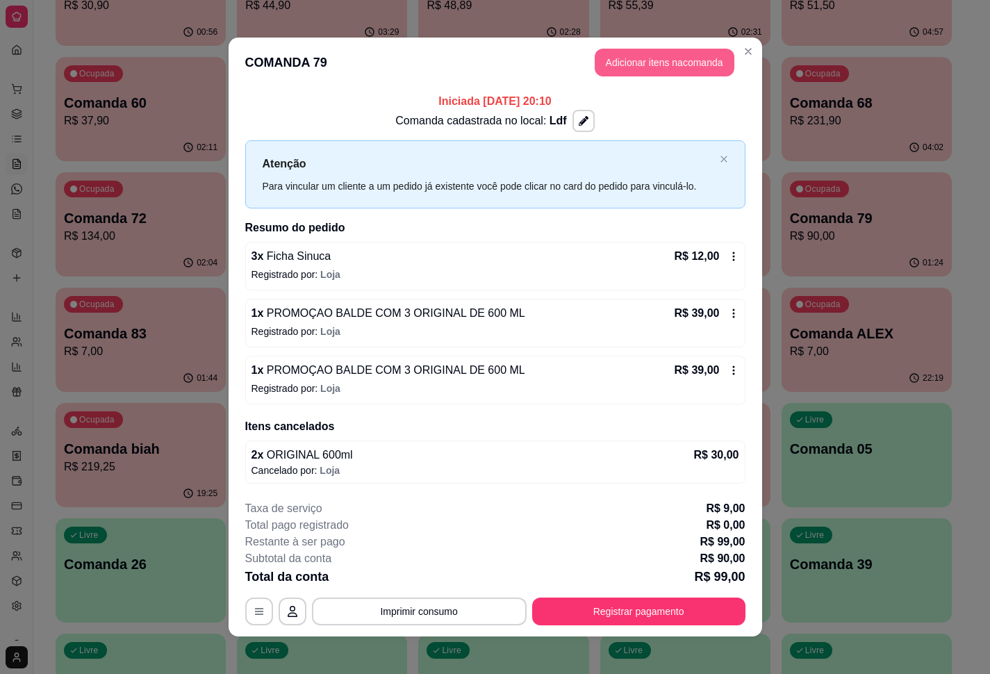
click at [650, 65] on button "Adicionar itens na comanda" at bounding box center [665, 63] width 140 height 28
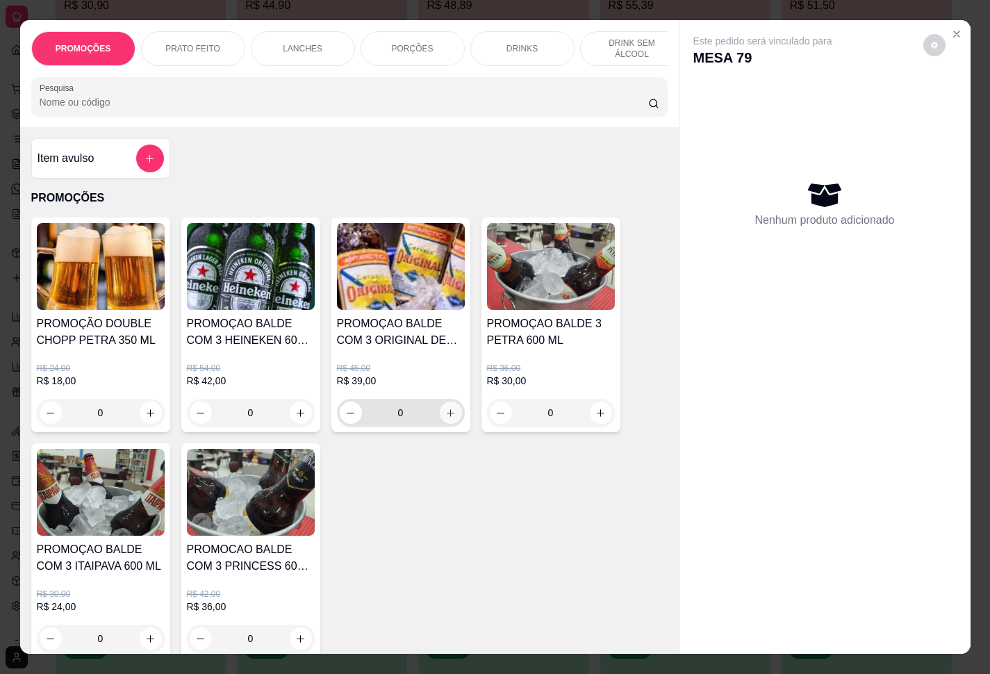
click at [452, 422] on button "increase-product-quantity" at bounding box center [451, 413] width 22 height 22
type input "1"
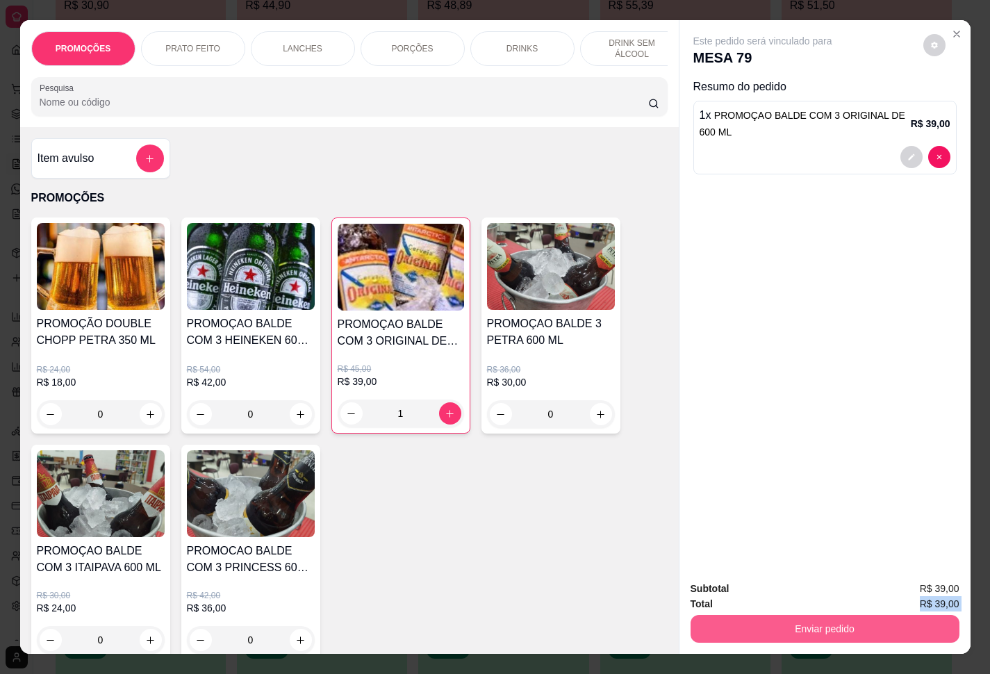
drag, startPoint x: 769, startPoint y: 607, endPoint x: 776, endPoint y: 612, distance: 8.5
click at [776, 611] on div "Subtotal R$ 39,00 Total R$ 39,00 Enviar pedido" at bounding box center [825, 612] width 269 height 62
click at [776, 615] on button "Enviar pedido" at bounding box center [825, 629] width 269 height 28
click at [897, 582] on button "Enviar pedido" at bounding box center [921, 587] width 76 height 26
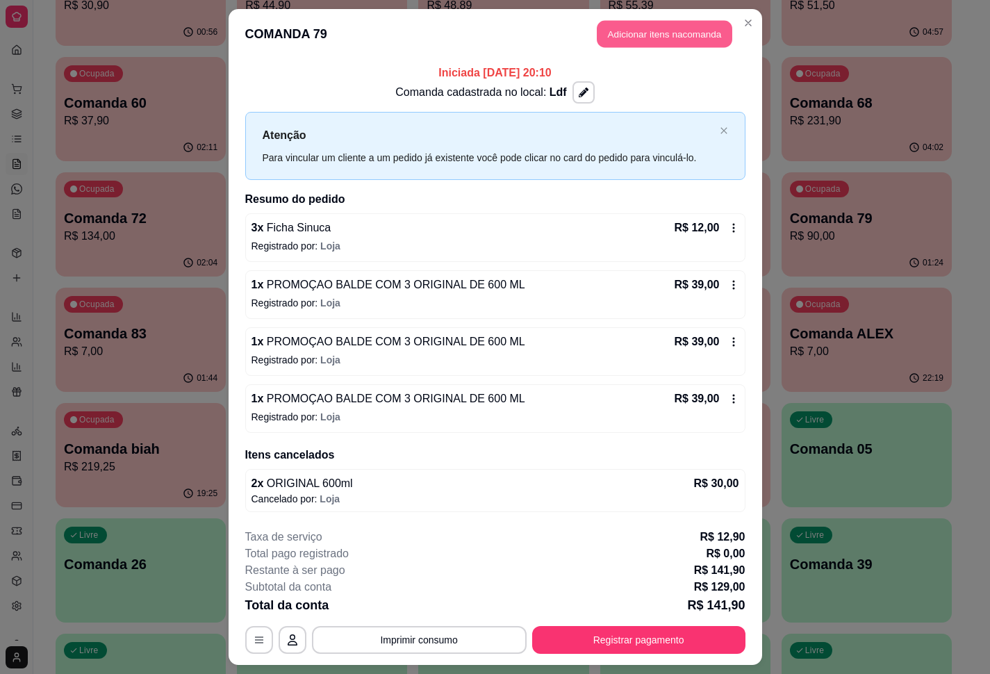
click at [666, 34] on button "Adicionar itens na comanda" at bounding box center [665, 34] width 136 height 27
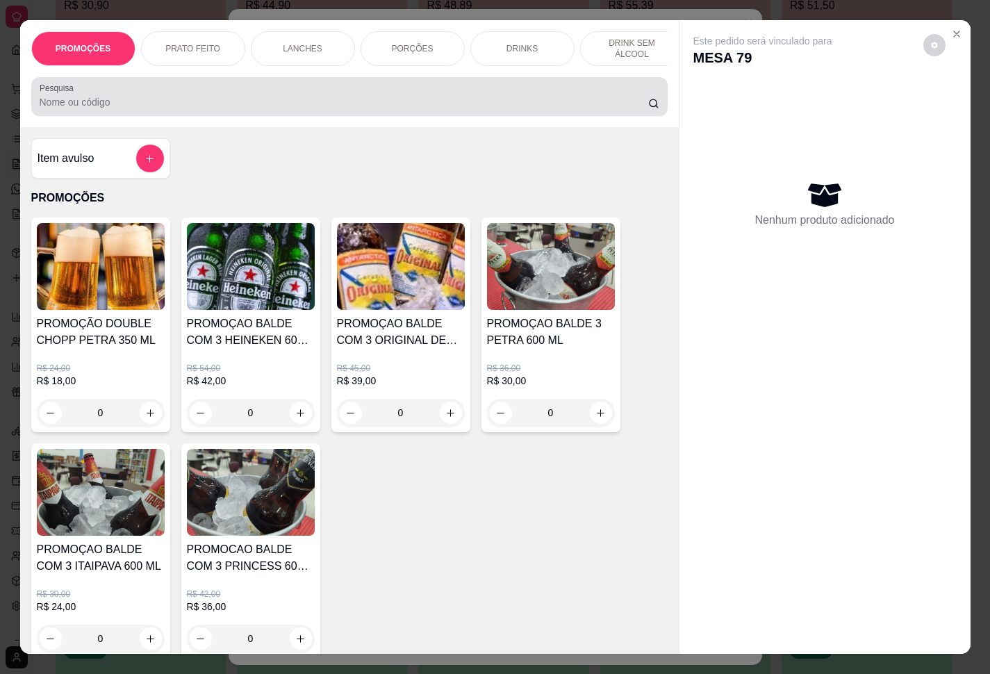
click at [411, 99] on div at bounding box center [350, 97] width 620 height 28
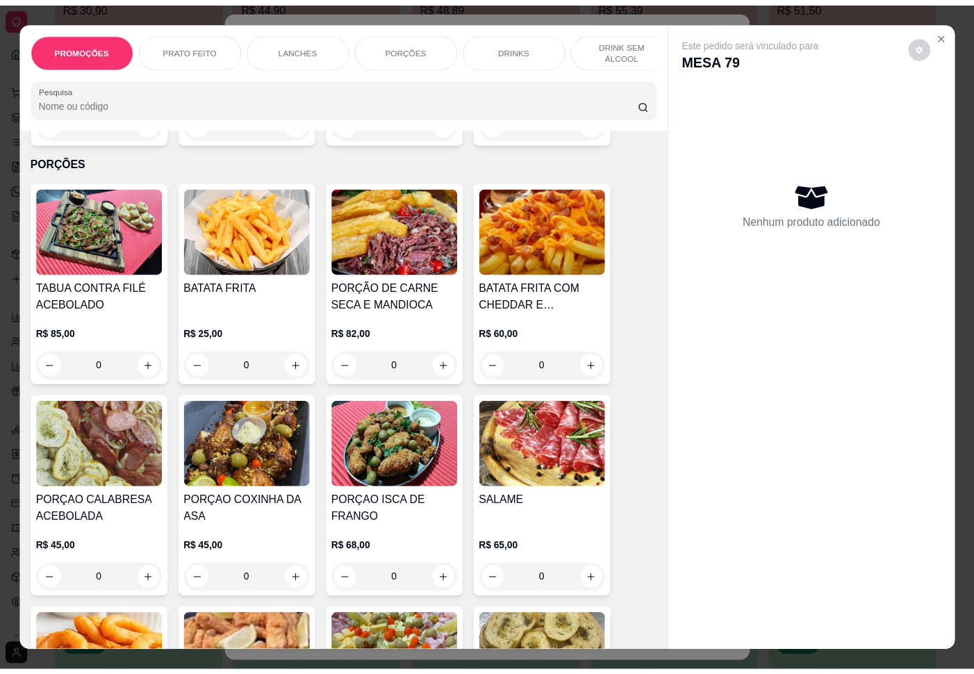
scroll to position [1459, 0]
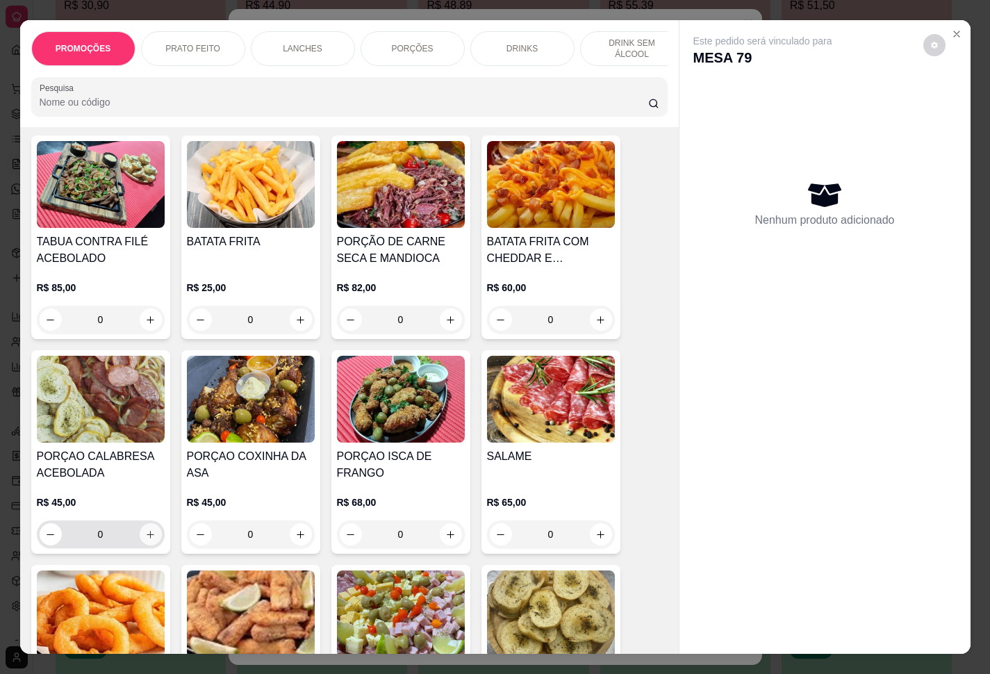
click at [145, 540] on icon "increase-product-quantity" at bounding box center [150, 535] width 10 height 10
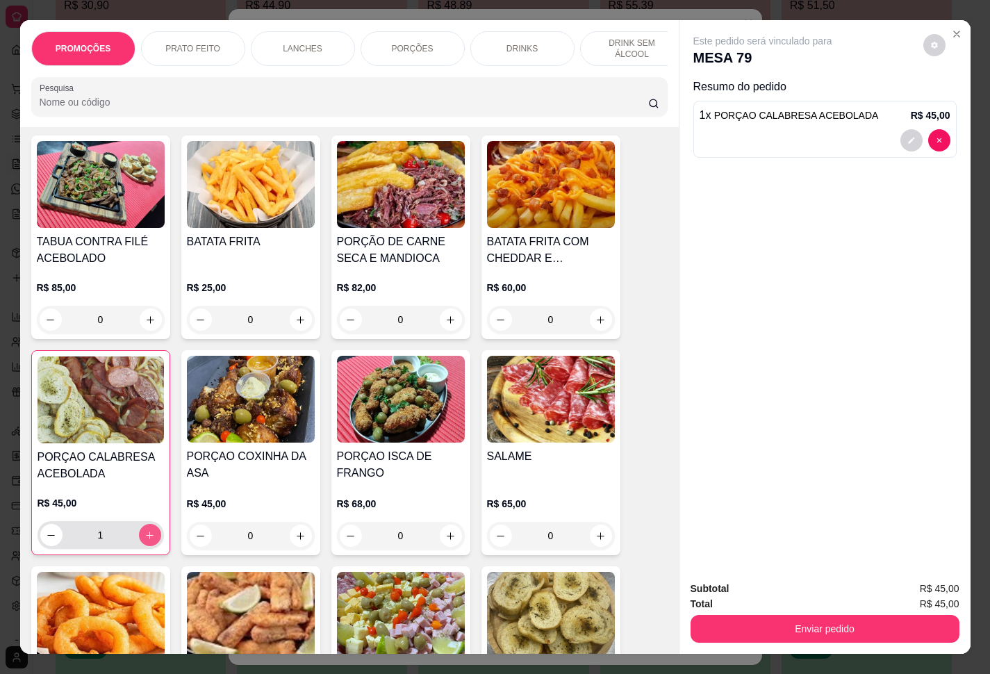
type input "1"
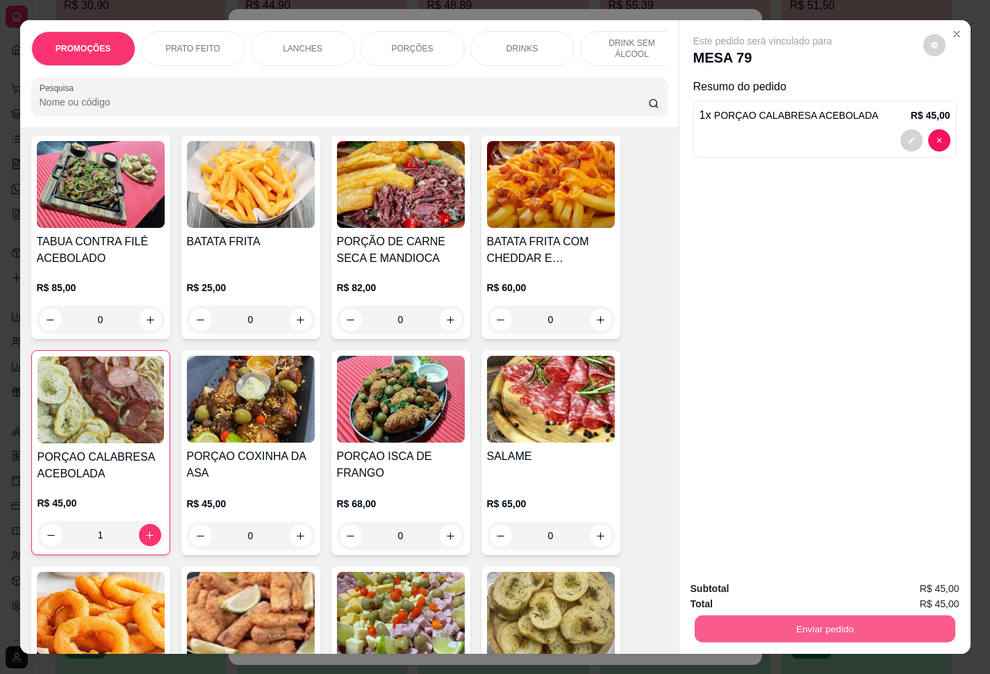
click at [749, 616] on button "Enviar pedido" at bounding box center [824, 629] width 261 height 27
click at [926, 586] on button "Enviar pedido" at bounding box center [921, 587] width 79 height 26
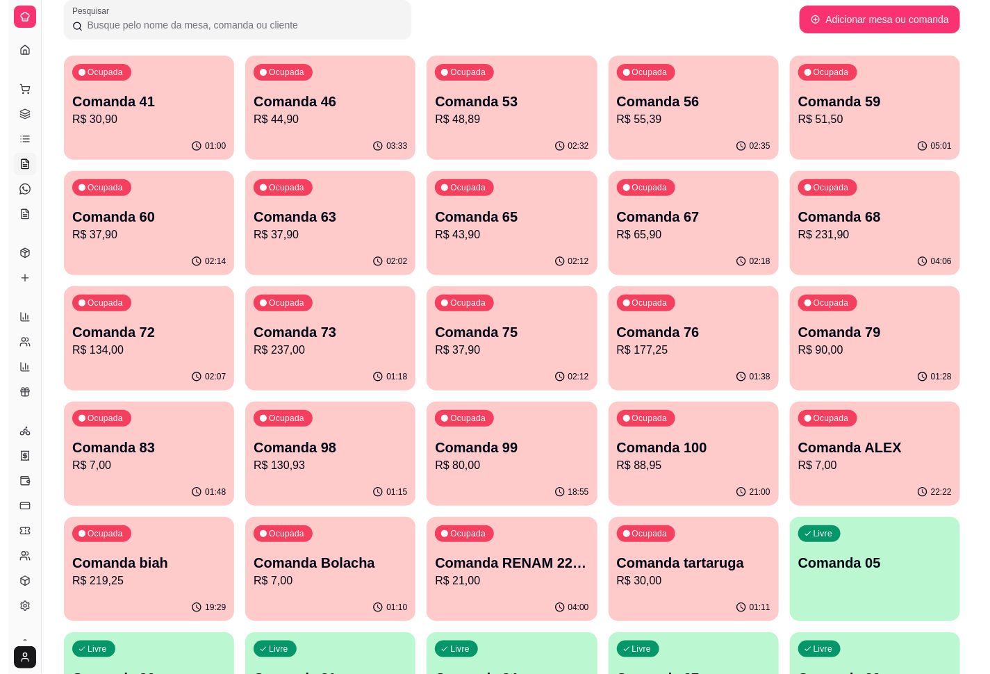
scroll to position [0, 0]
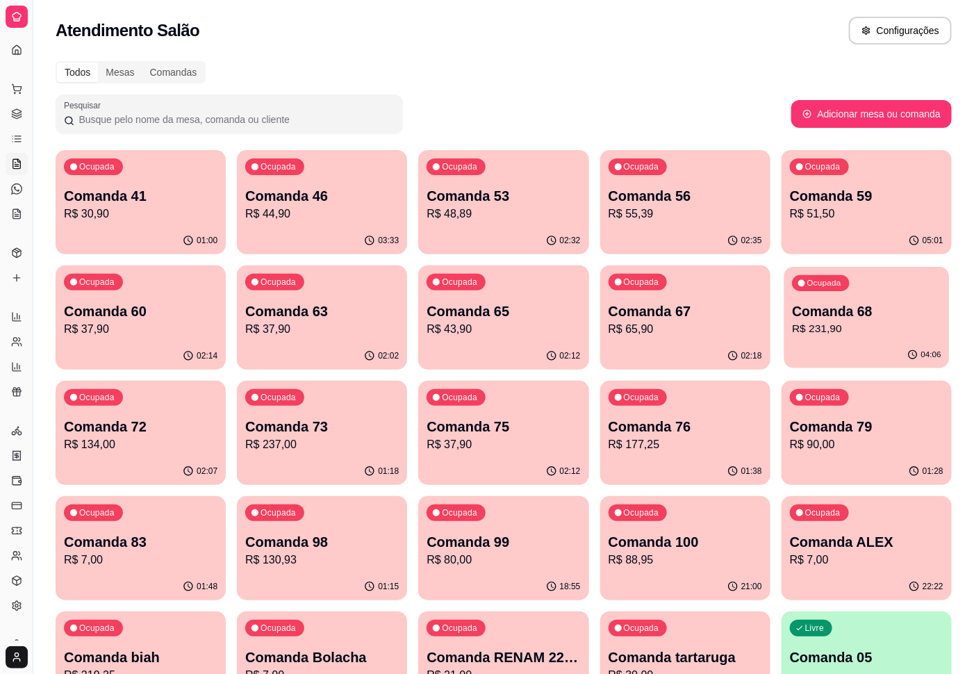
click at [830, 332] on p "R$ 231,90" at bounding box center [866, 329] width 149 height 16
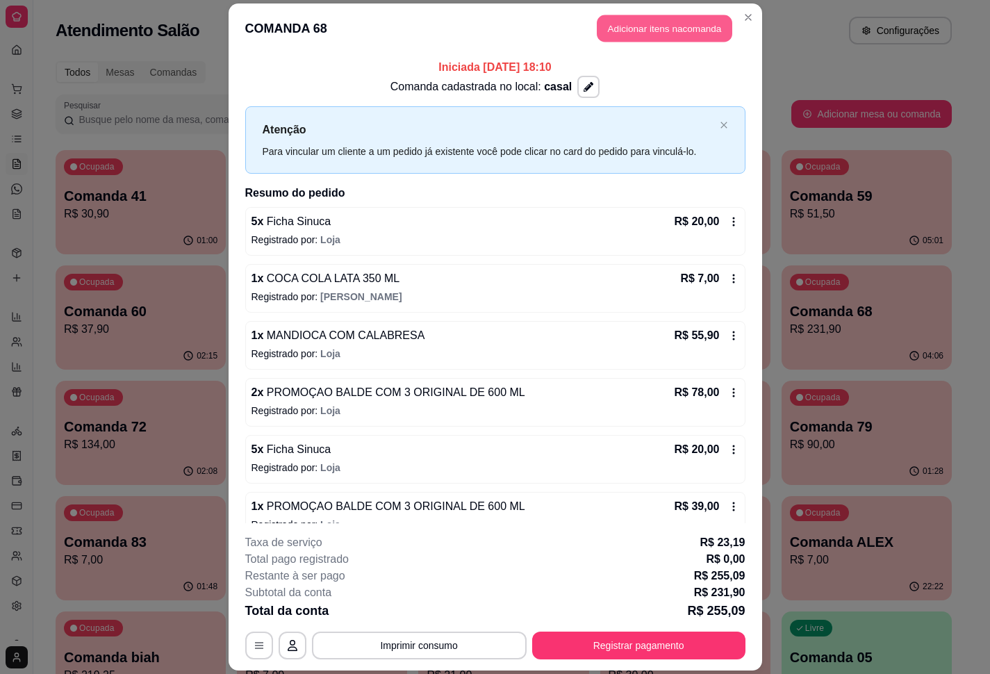
click at [647, 22] on button "Adicionar itens na comanda" at bounding box center [665, 28] width 136 height 27
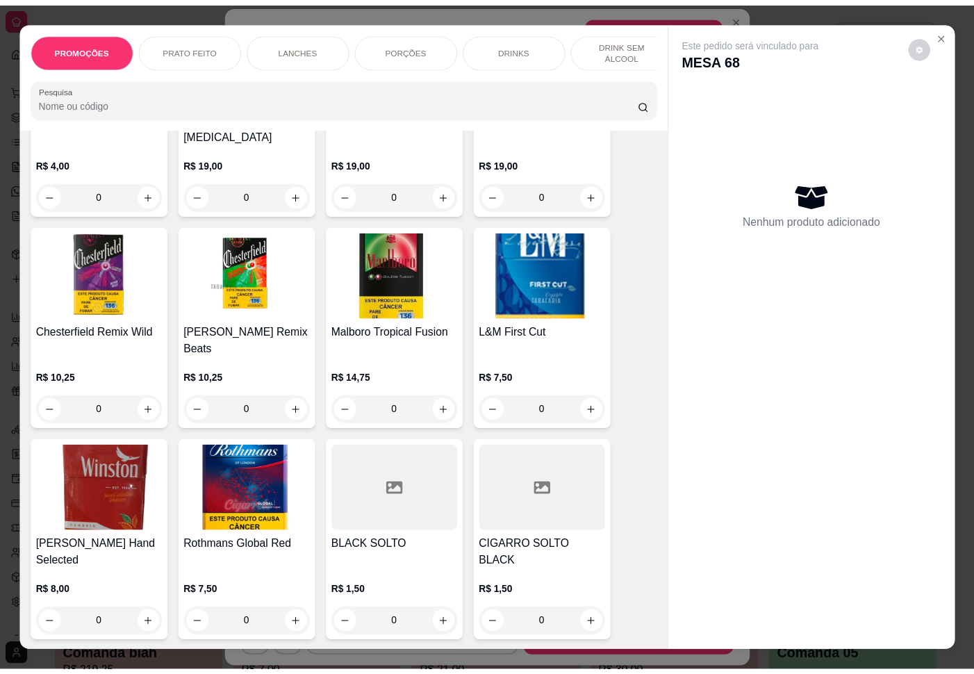
scroll to position [14960, 0]
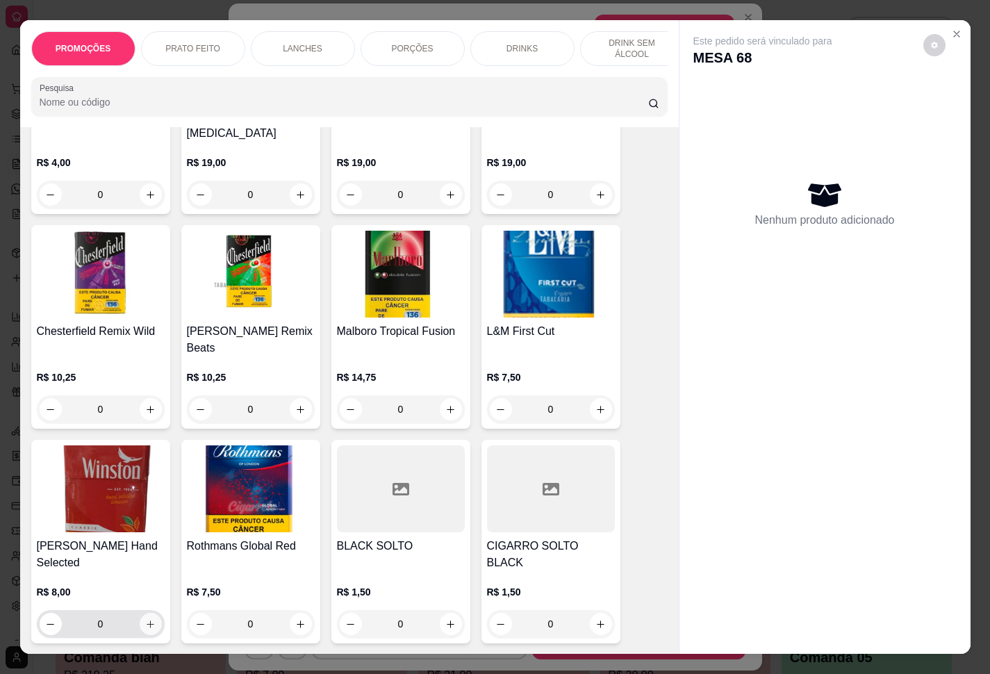
click at [146, 619] on icon "increase-product-quantity" at bounding box center [150, 624] width 10 height 10
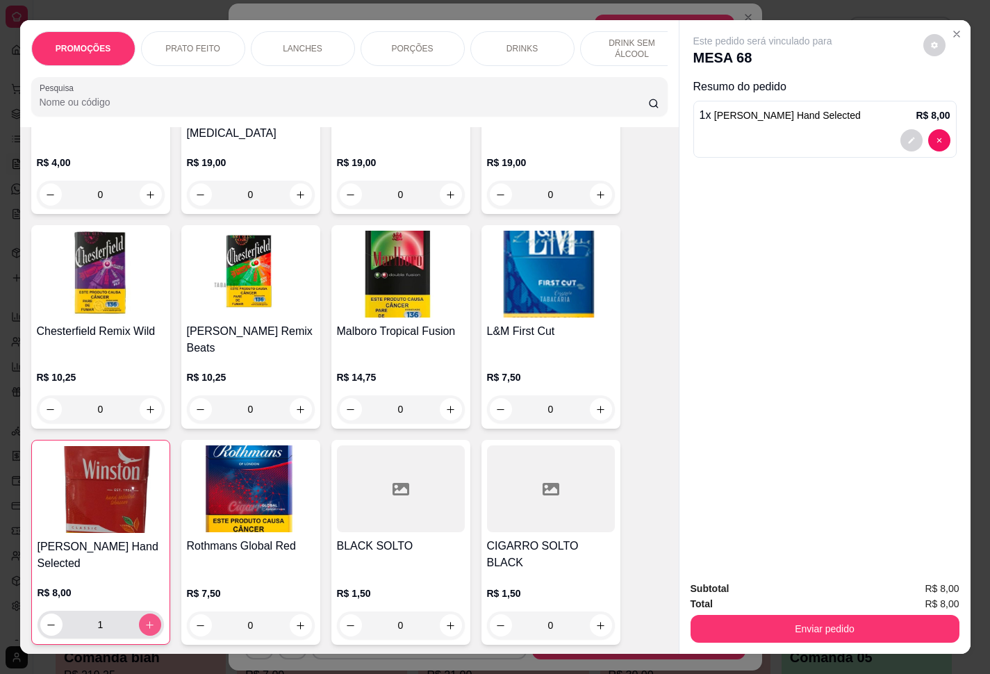
type input "1"
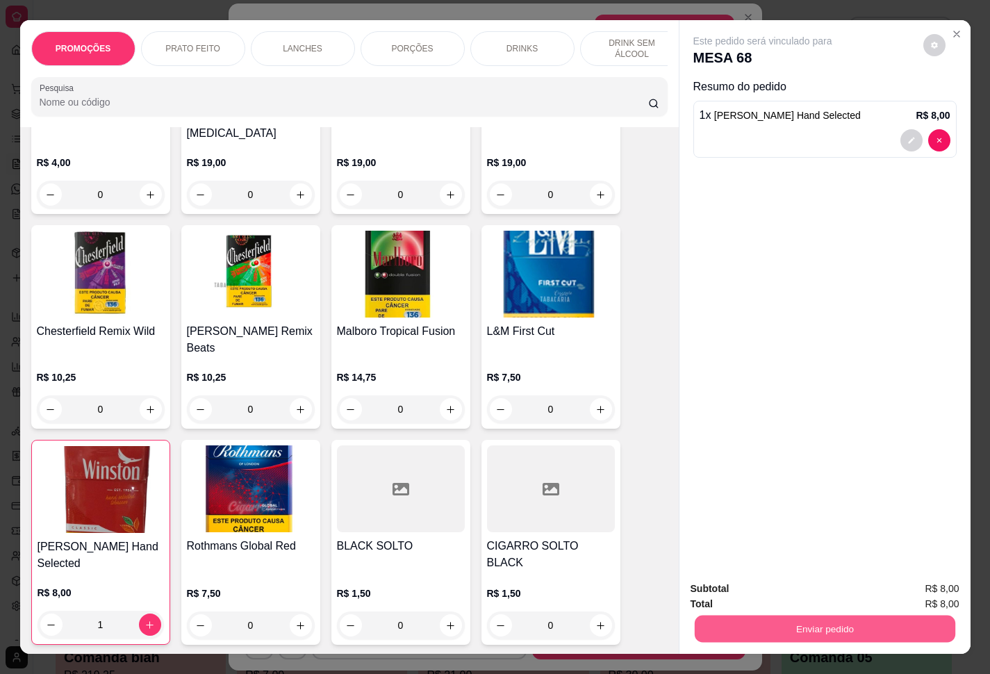
click at [866, 616] on button "Enviar pedido" at bounding box center [824, 629] width 261 height 27
click at [906, 584] on button "Enviar pedido" at bounding box center [921, 587] width 76 height 26
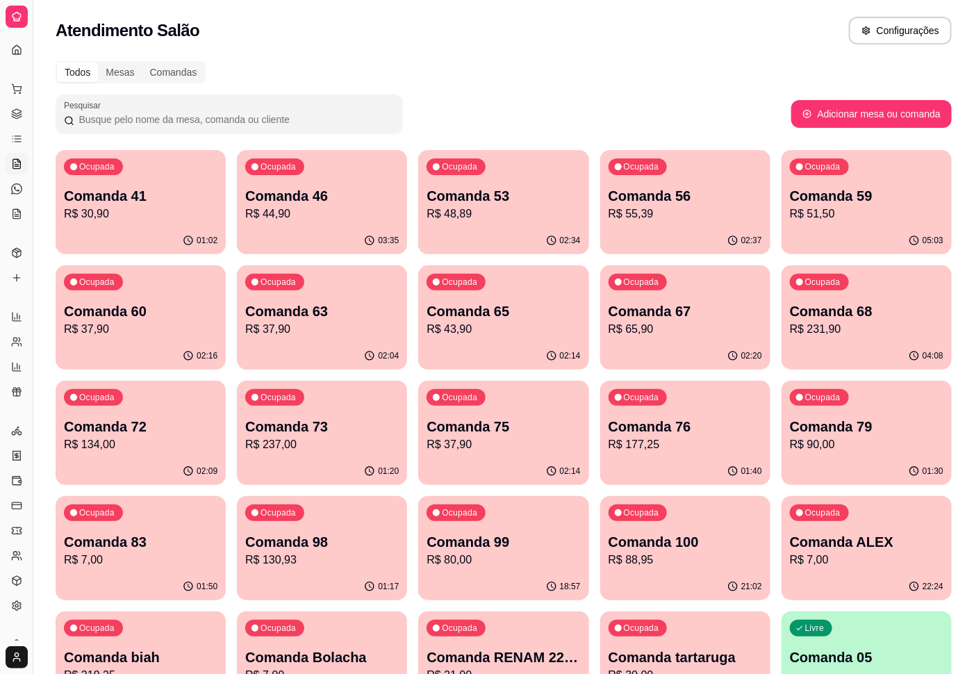
drag, startPoint x: 30, startPoint y: 238, endPoint x: 90, endPoint y: 252, distance: 62.0
drag, startPoint x: 33, startPoint y: 254, endPoint x: 100, endPoint y: 252, distance: 66.7
click at [78, 69] on div "Todos" at bounding box center [77, 72] width 41 height 19
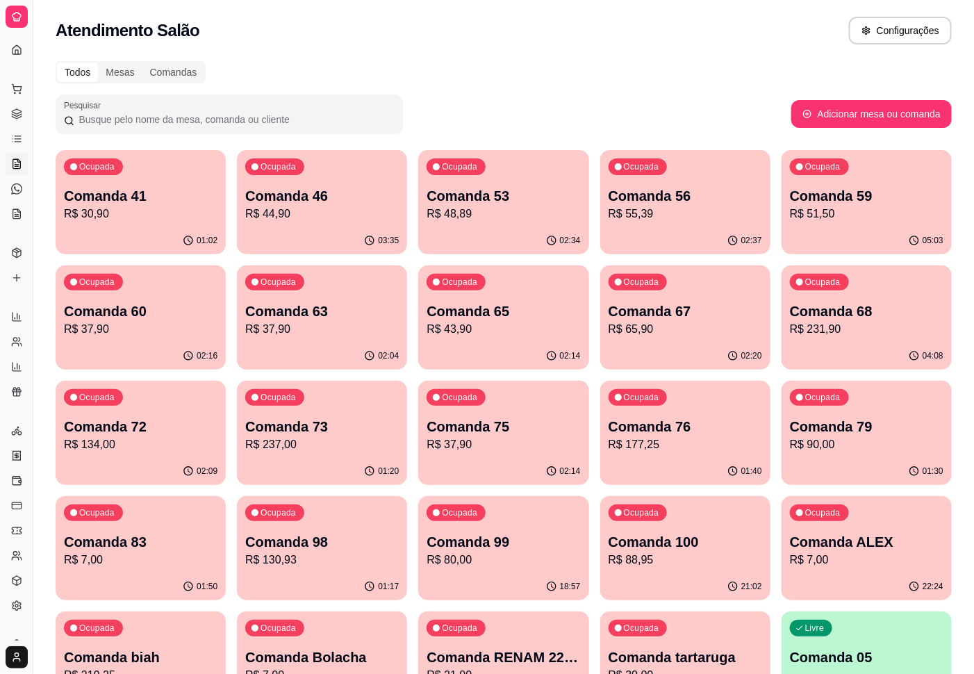
click at [57, 63] on input "Todos" at bounding box center [57, 63] width 0 height 0
click at [892, 26] on button "Configurações" at bounding box center [900, 31] width 103 height 28
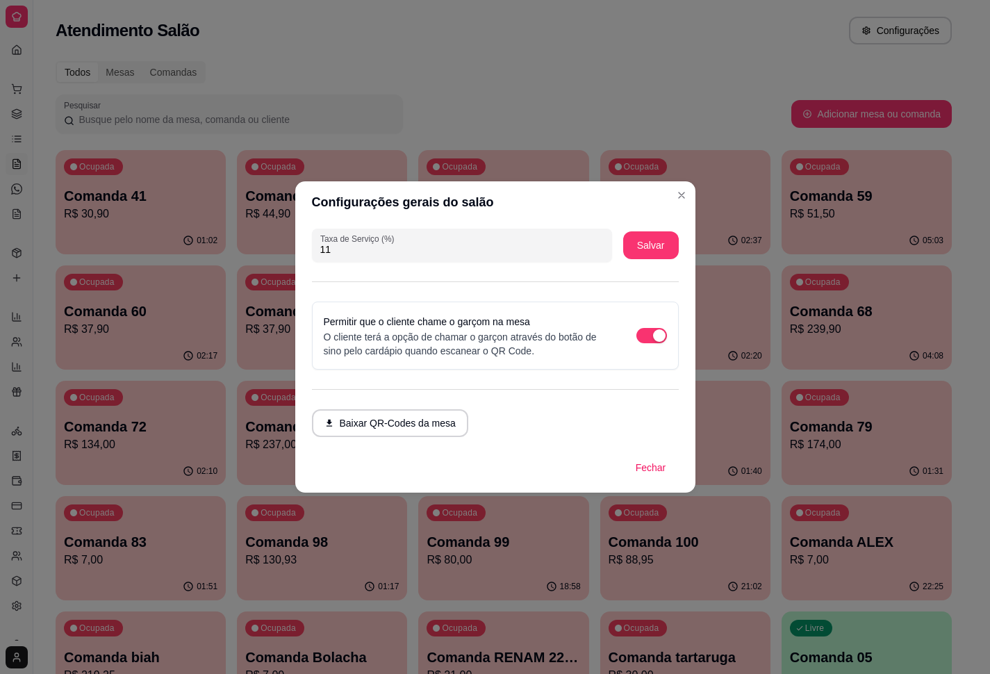
click at [598, 247] on input "11" at bounding box center [462, 250] width 284 height 14
click at [598, 246] on input "12" at bounding box center [462, 250] width 284 height 14
click at [598, 246] on input "13" at bounding box center [462, 250] width 284 height 14
click at [596, 256] on input "12" at bounding box center [462, 250] width 284 height 14
click at [599, 253] on input "11" at bounding box center [462, 250] width 284 height 14
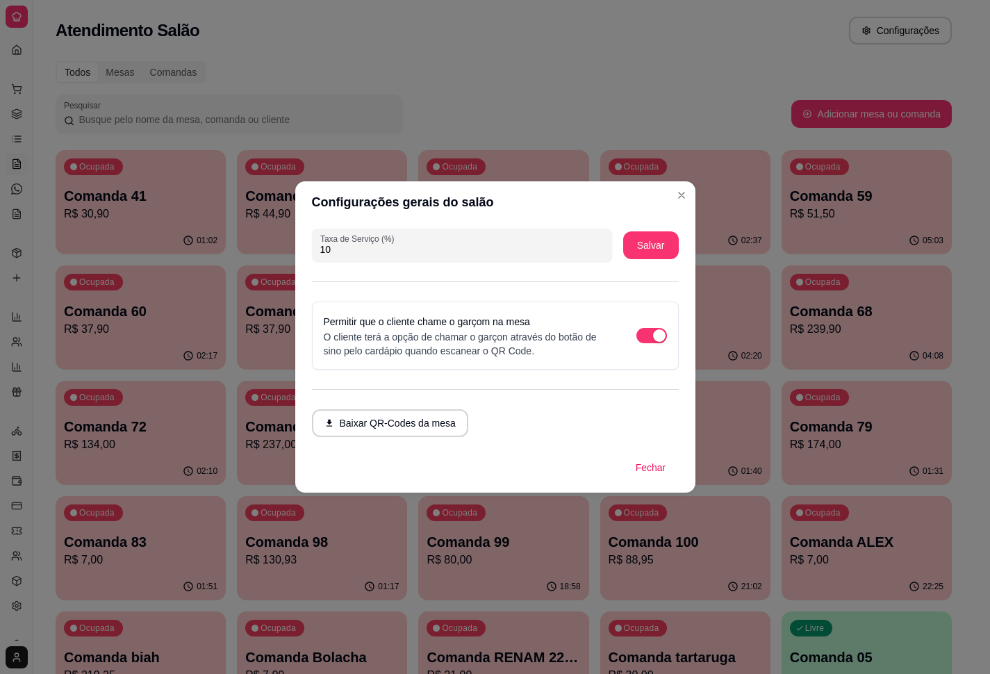
type input "10"
click at [599, 253] on input "10" at bounding box center [462, 250] width 284 height 14
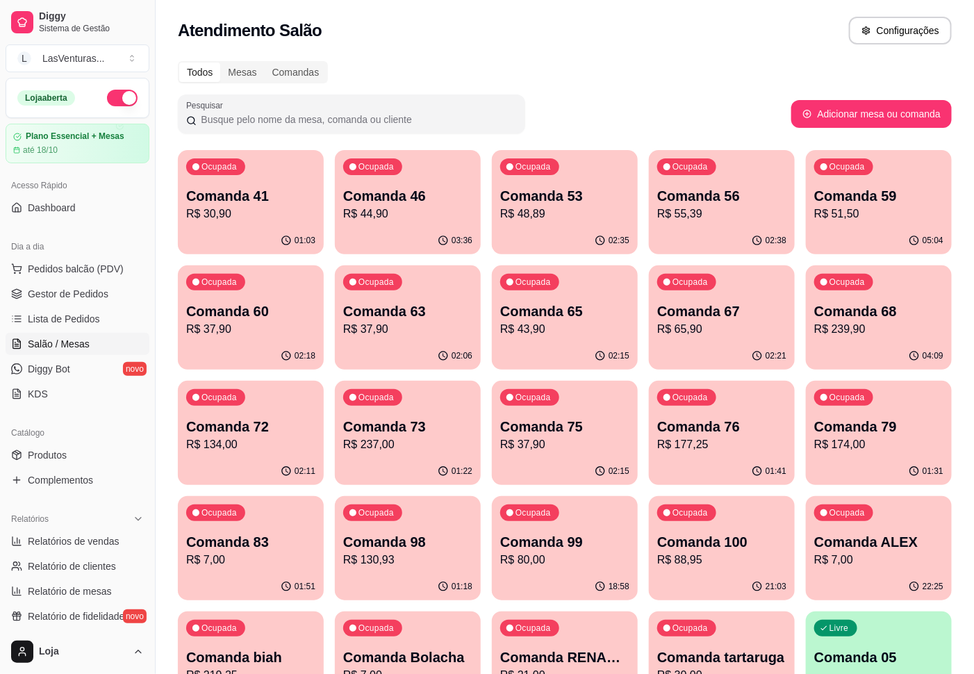
scroll to position [104, 0]
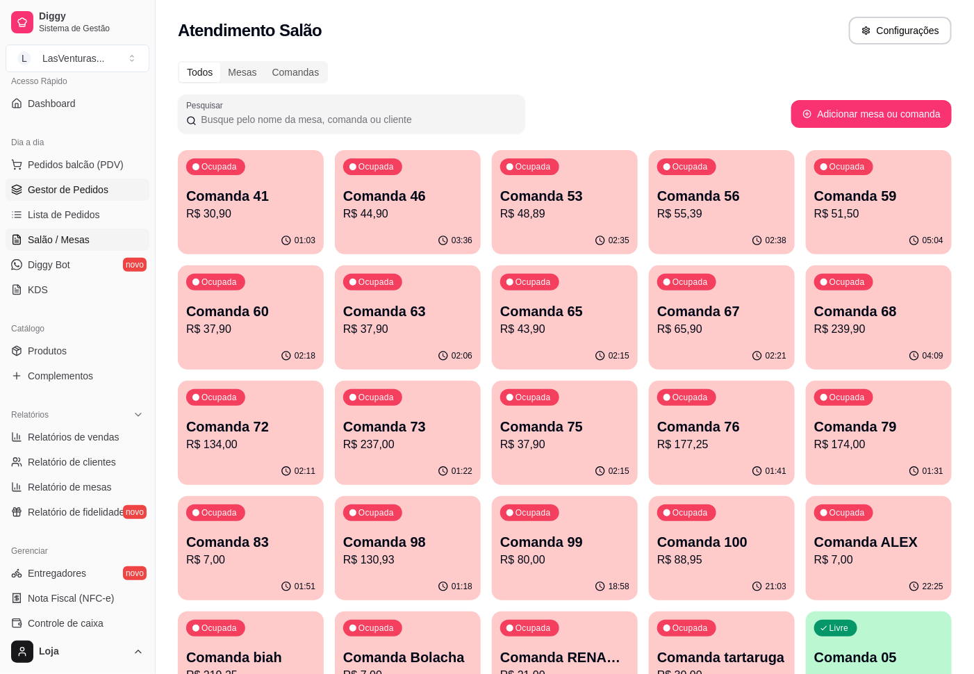
click at [63, 193] on span "Gestor de Pedidos" at bounding box center [68, 190] width 81 height 14
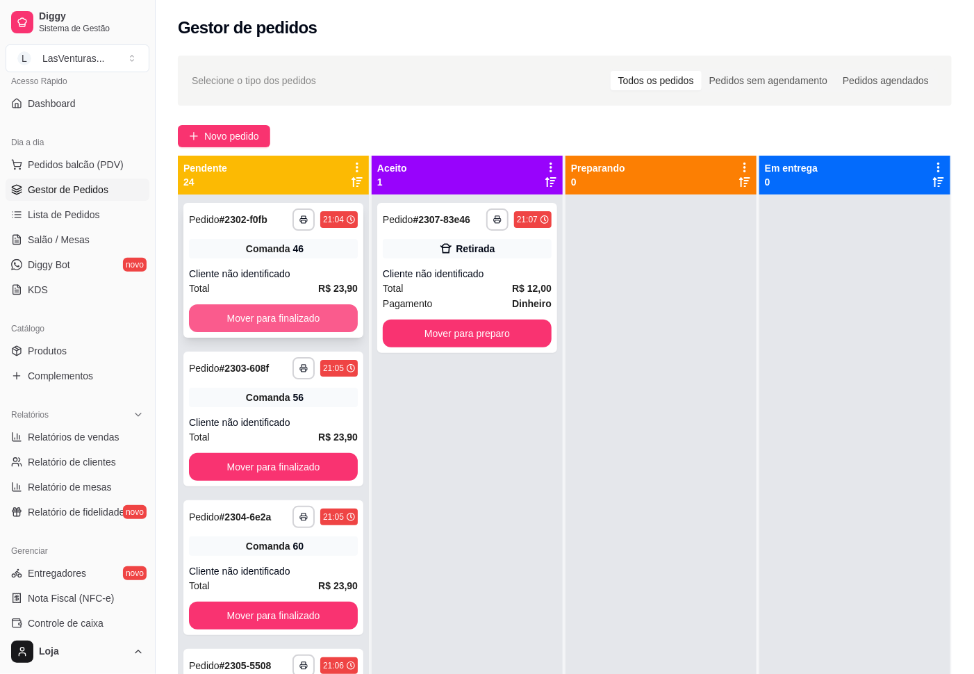
click at [307, 326] on button "Mover para finalizado" at bounding box center [273, 318] width 169 height 28
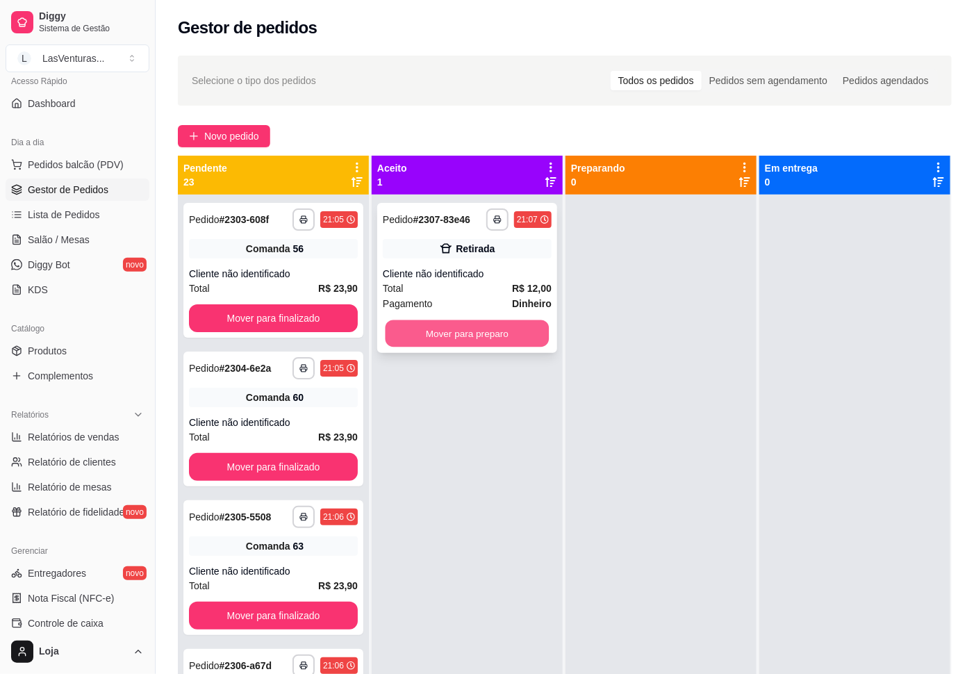
click at [430, 341] on button "Mover para preparo" at bounding box center [468, 333] width 164 height 27
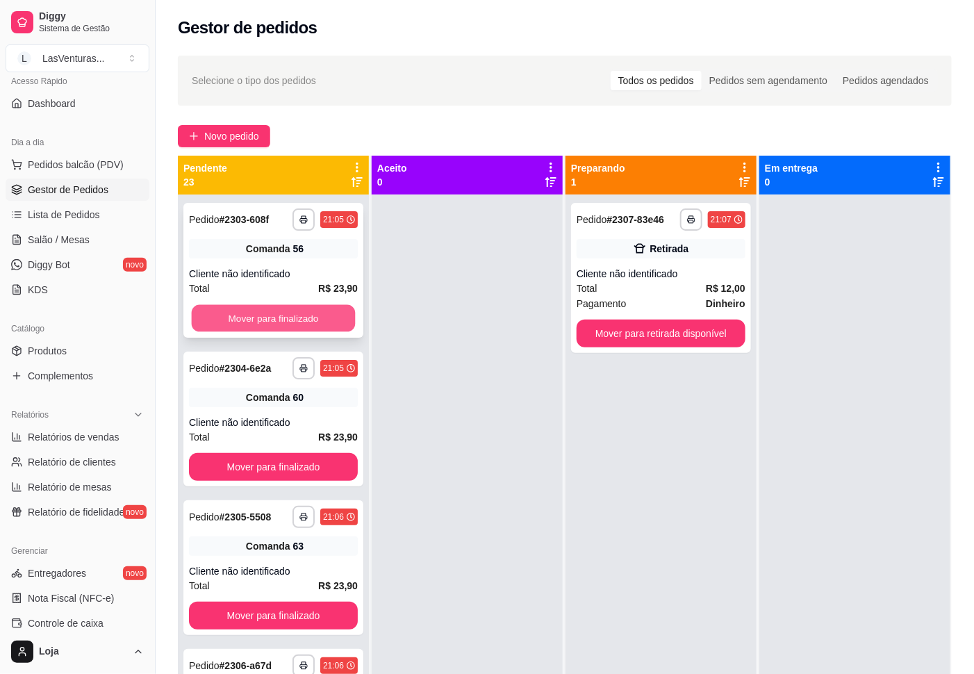
click at [301, 311] on button "Mover para finalizado" at bounding box center [274, 318] width 164 height 27
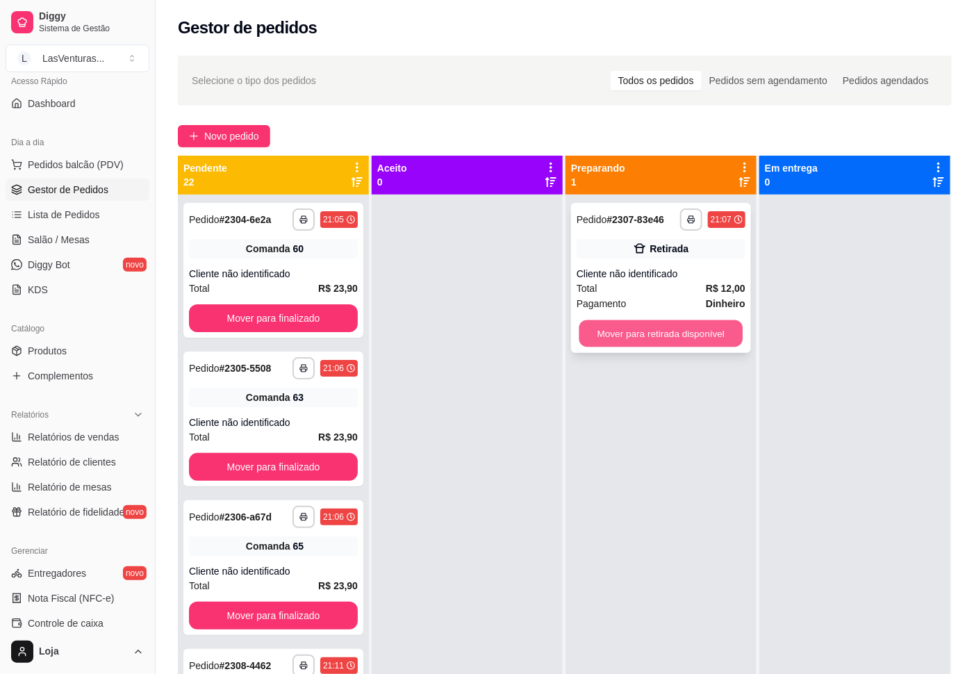
click at [682, 324] on button "Mover para retirada disponível" at bounding box center [662, 333] width 164 height 27
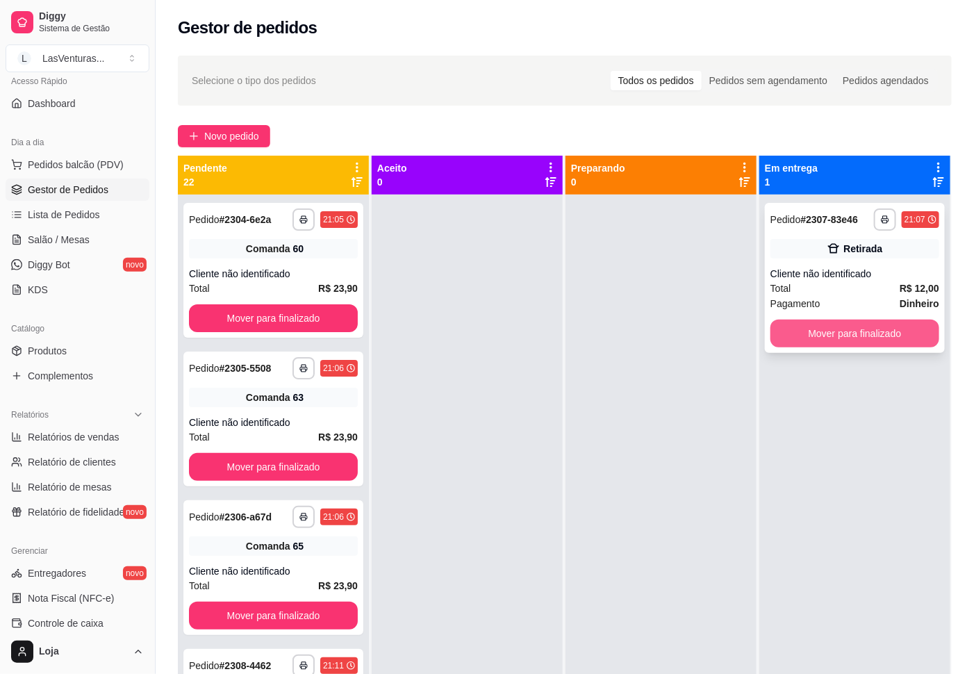
click at [828, 328] on button "Mover para finalizado" at bounding box center [855, 334] width 169 height 28
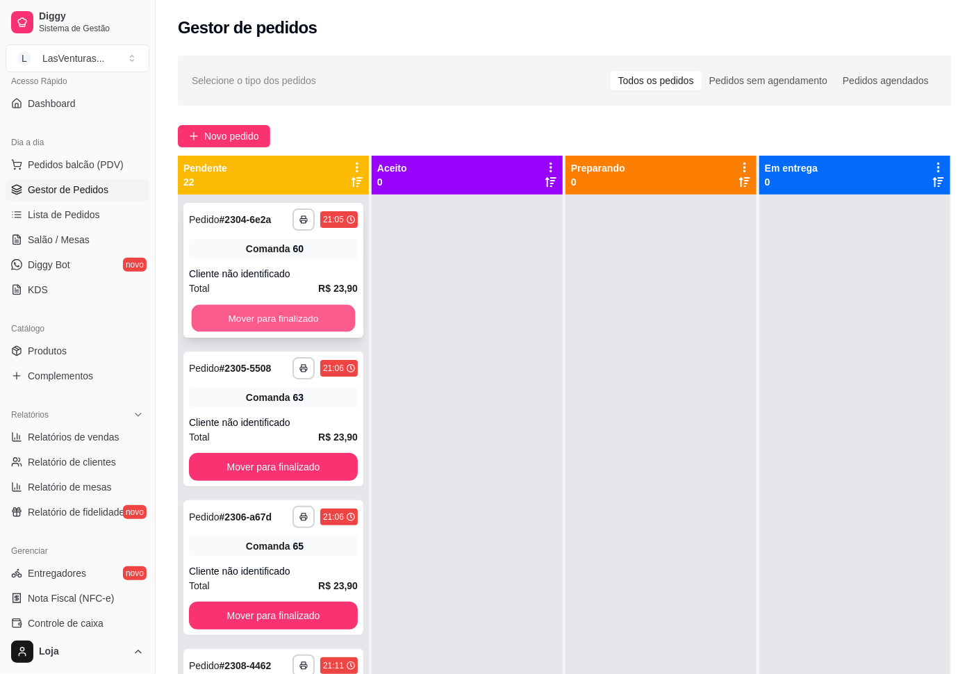
click at [279, 313] on button "Mover para finalizado" at bounding box center [274, 318] width 164 height 27
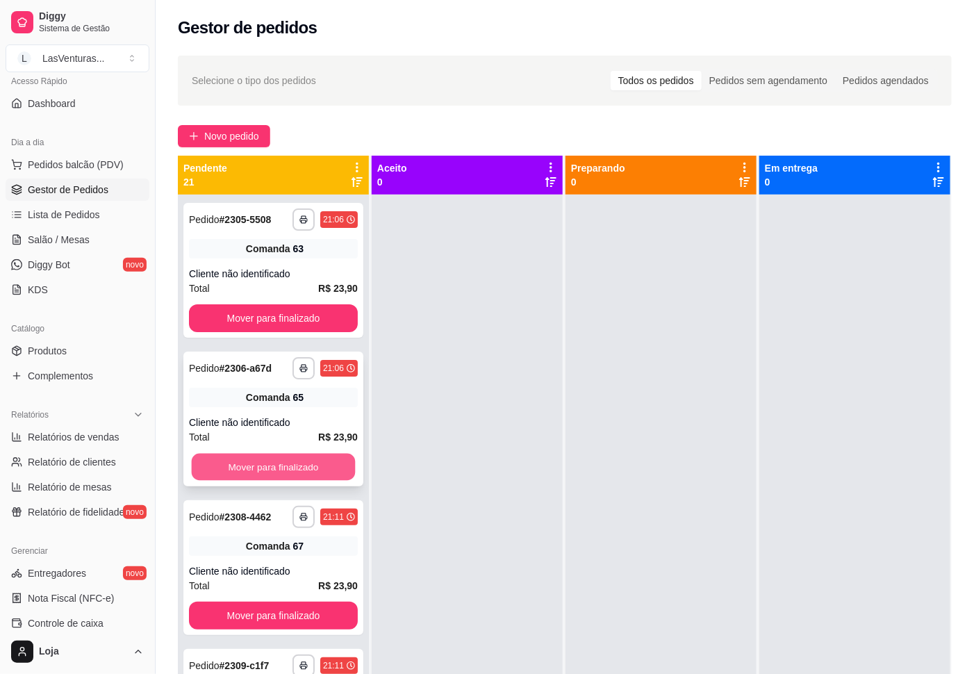
click at [259, 476] on button "Mover para finalizado" at bounding box center [274, 467] width 164 height 27
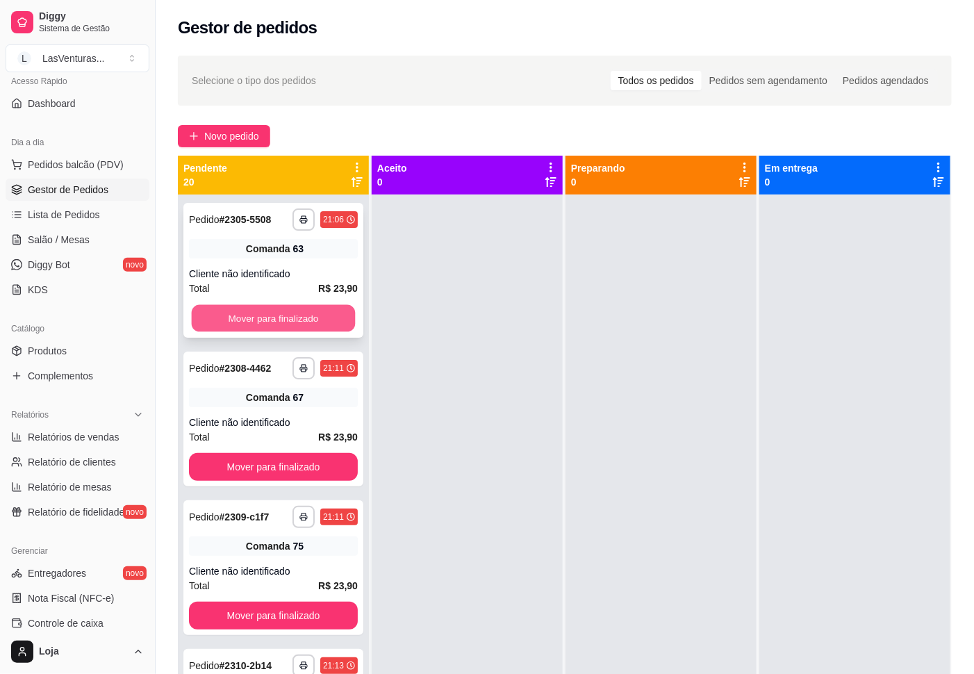
click at [284, 319] on button "Mover para finalizado" at bounding box center [274, 318] width 164 height 27
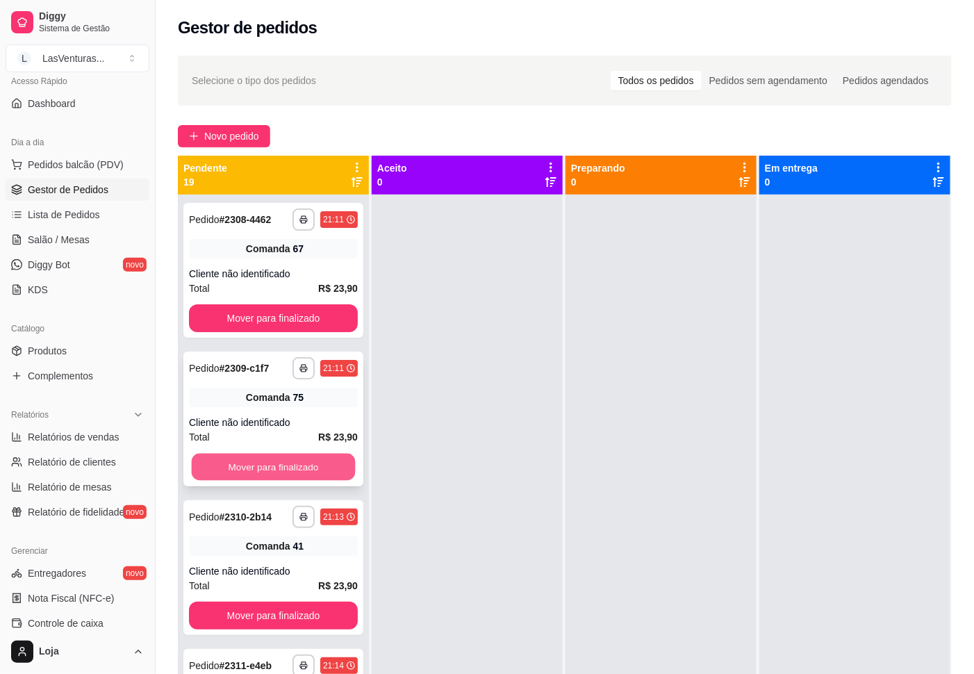
click at [263, 464] on button "Mover para finalizado" at bounding box center [274, 467] width 164 height 27
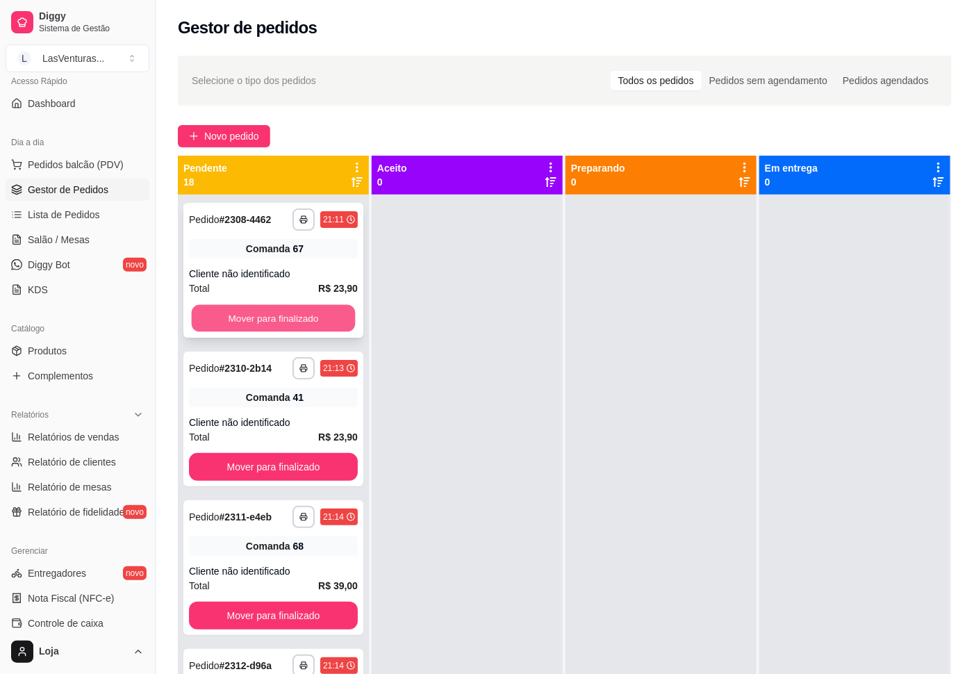
click at [277, 322] on button "Mover para finalizado" at bounding box center [274, 318] width 164 height 27
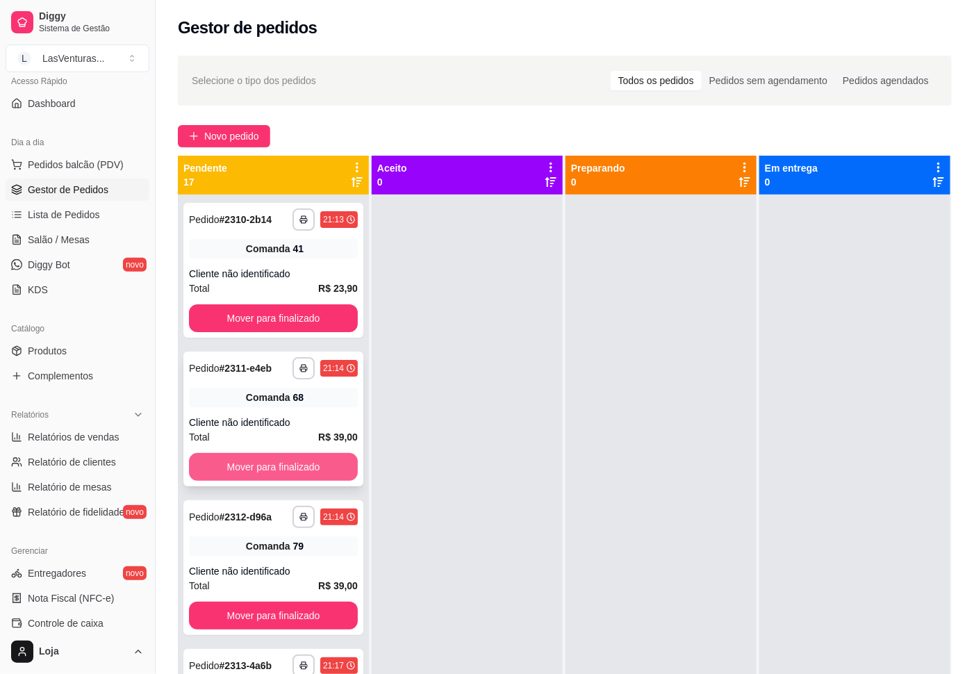
click at [238, 459] on button "Mover para finalizado" at bounding box center [273, 467] width 169 height 28
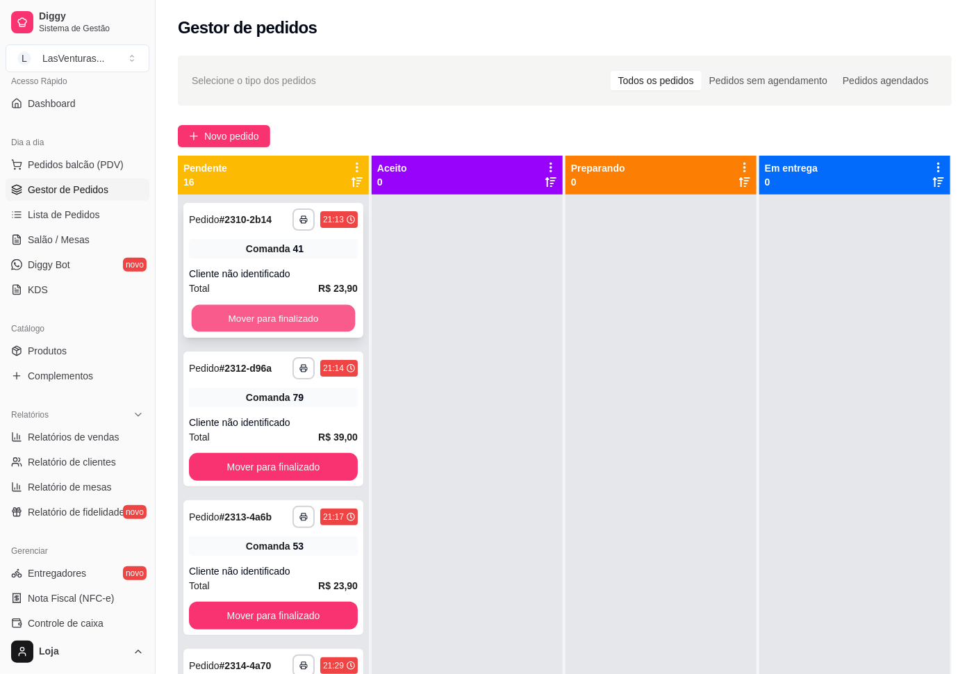
click at [240, 306] on button "Mover para finalizado" at bounding box center [274, 318] width 164 height 27
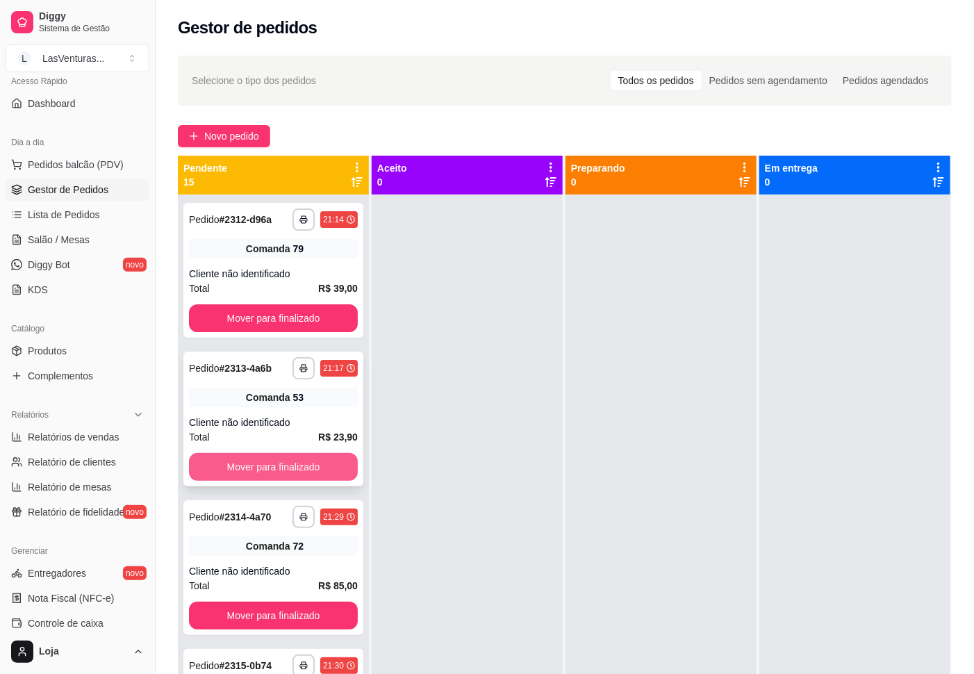
click at [248, 466] on button "Mover para finalizado" at bounding box center [273, 467] width 169 height 28
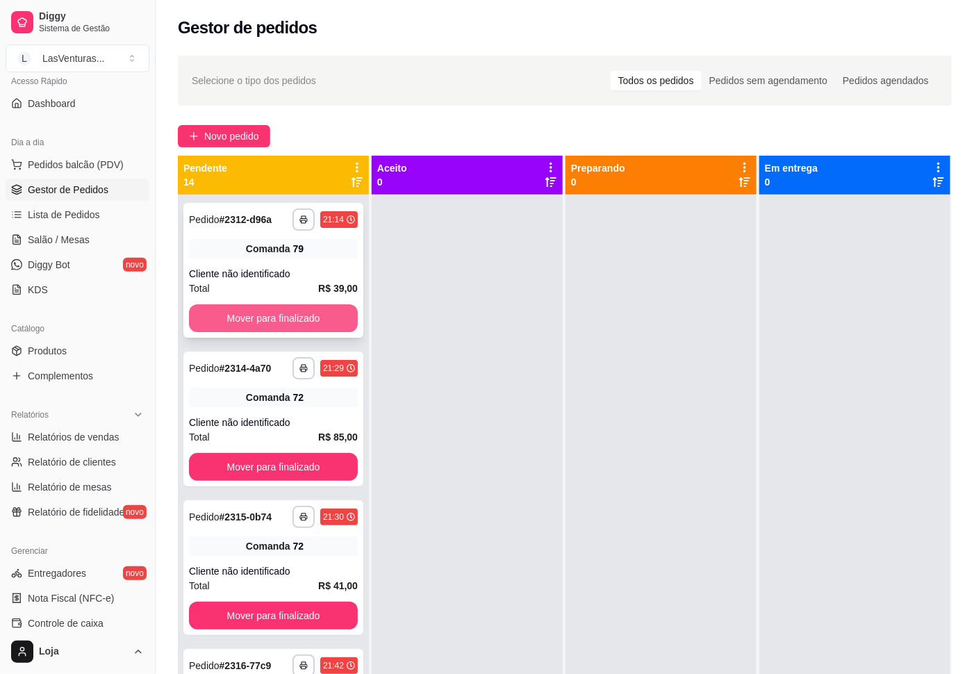
click at [279, 305] on button "Mover para finalizado" at bounding box center [273, 318] width 169 height 28
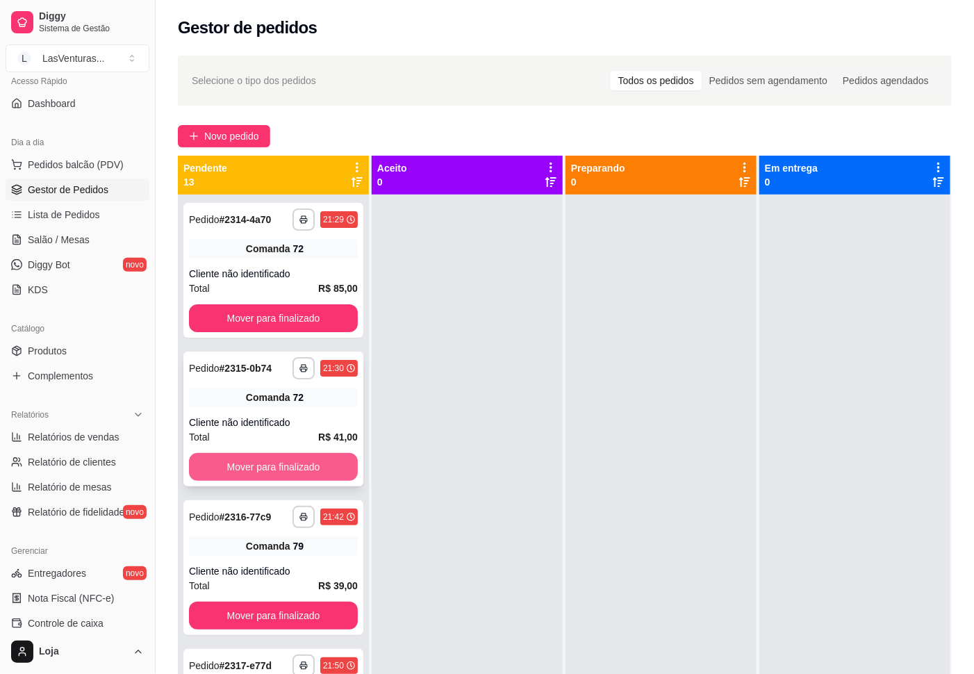
click at [255, 468] on button "Mover para finalizado" at bounding box center [273, 467] width 169 height 28
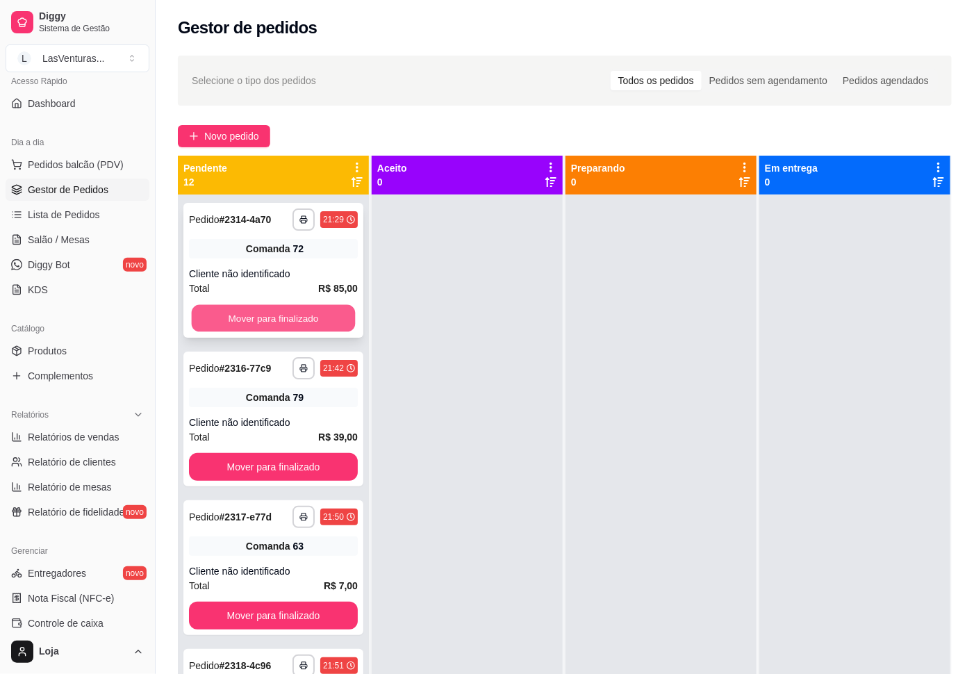
click at [248, 316] on button "Mover para finalizado" at bounding box center [274, 318] width 164 height 27
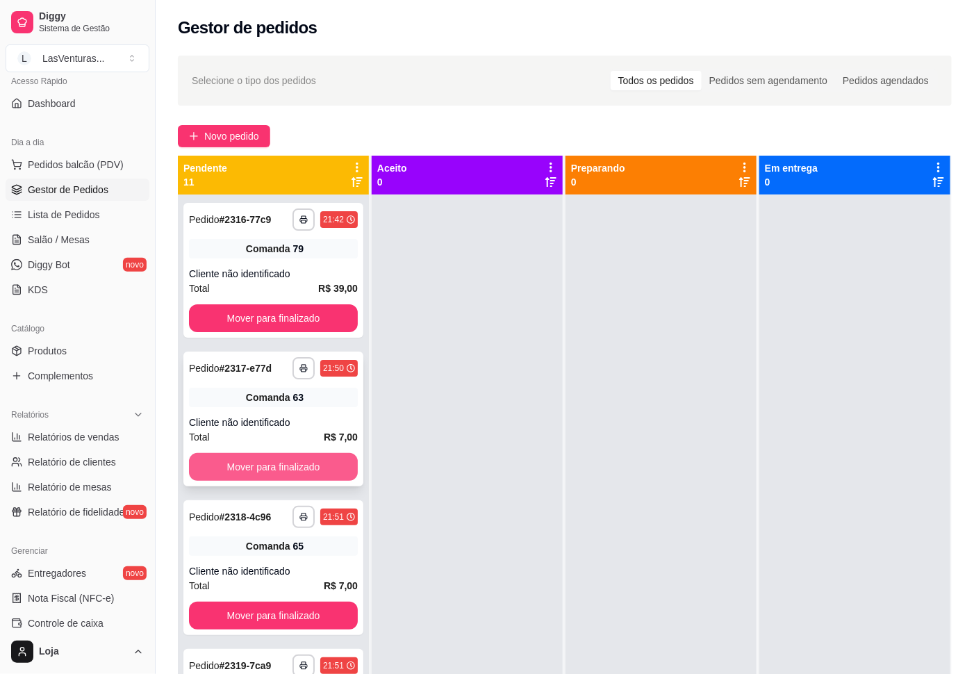
click at [256, 459] on button "Mover para finalizado" at bounding box center [273, 467] width 169 height 28
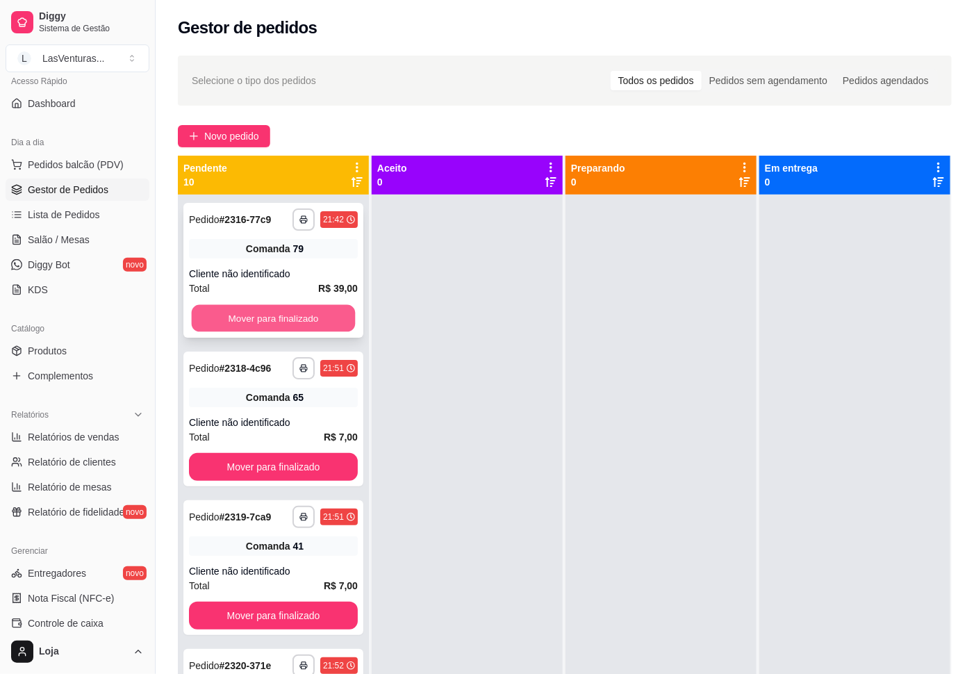
click at [246, 322] on button "Mover para finalizado" at bounding box center [274, 318] width 164 height 27
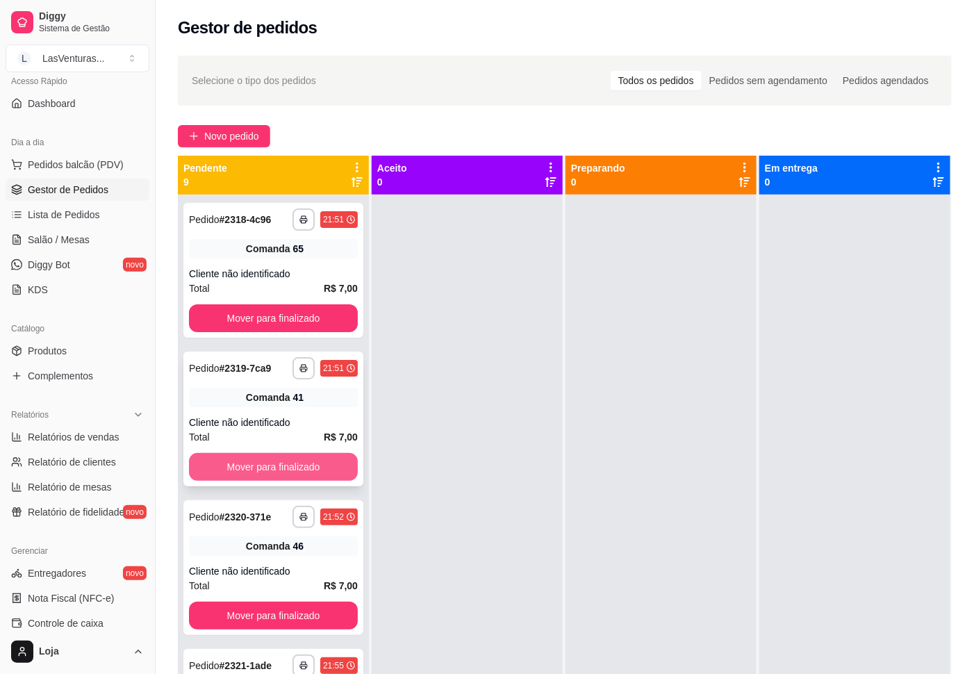
click at [252, 469] on button "Mover para finalizado" at bounding box center [273, 467] width 169 height 28
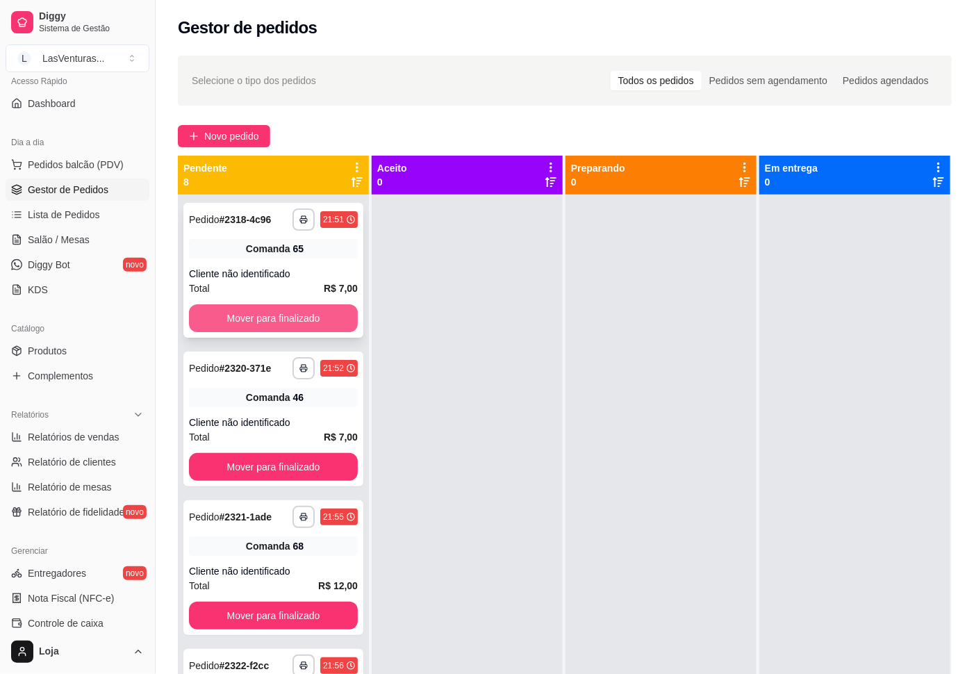
click at [252, 318] on button "Mover para finalizado" at bounding box center [273, 318] width 169 height 28
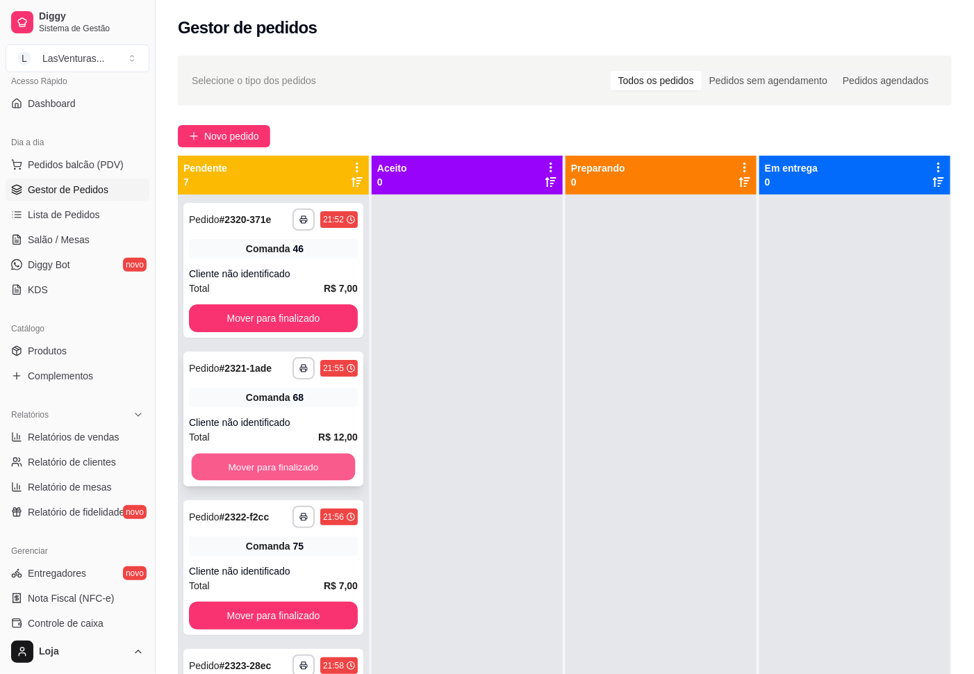
click at [263, 463] on button "Mover para finalizado" at bounding box center [274, 467] width 164 height 27
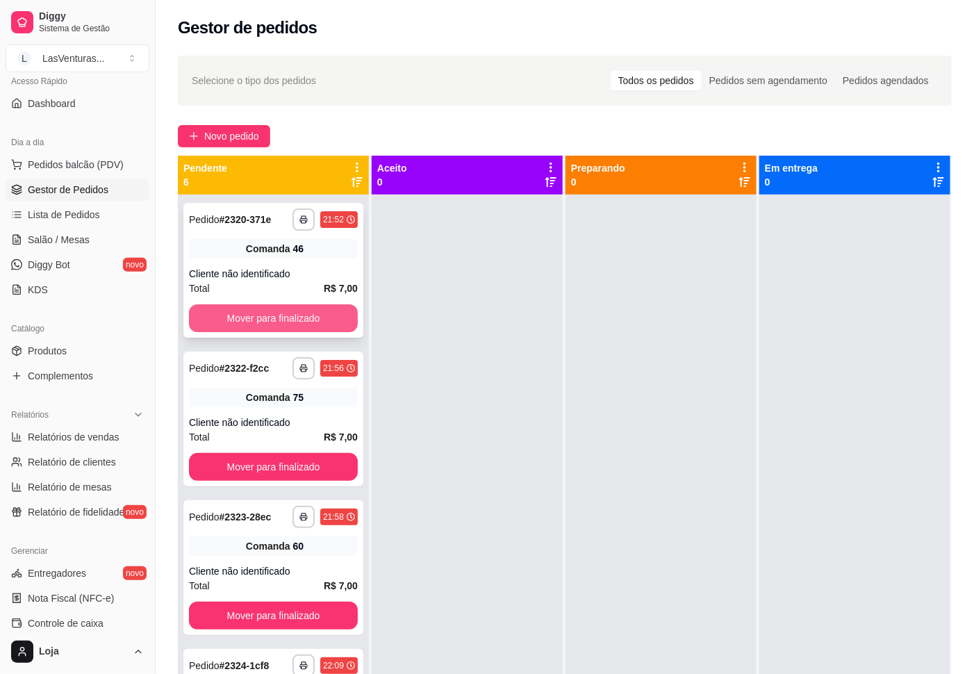
click at [276, 316] on button "Mover para finalizado" at bounding box center [273, 318] width 169 height 28
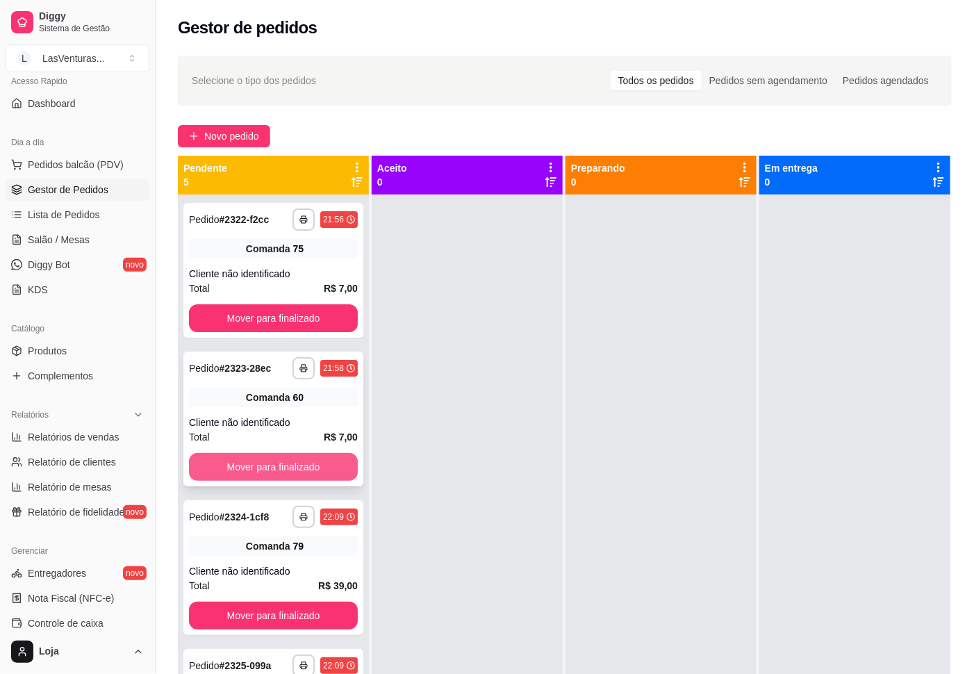
click at [263, 474] on button "Mover para finalizado" at bounding box center [273, 467] width 169 height 28
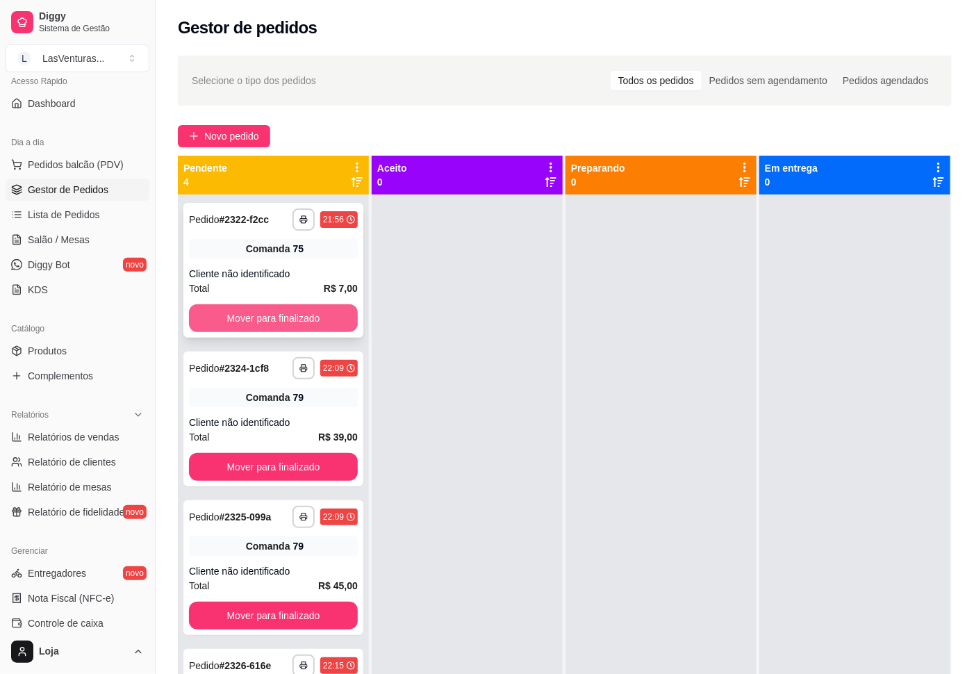
click at [263, 316] on button "Mover para finalizado" at bounding box center [273, 318] width 169 height 28
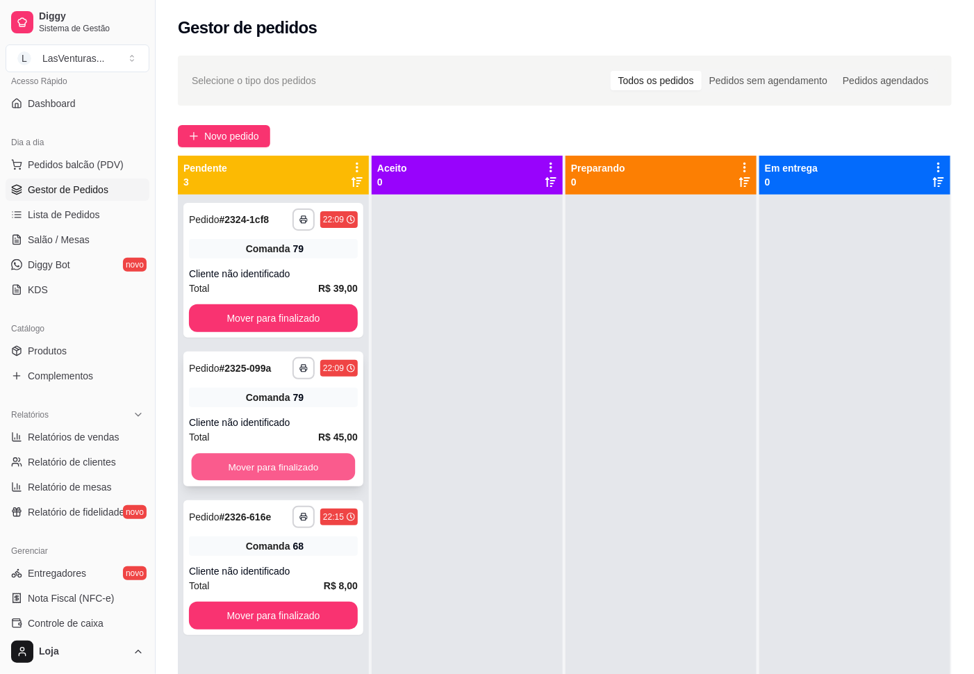
click at [284, 465] on button "Mover para finalizado" at bounding box center [274, 467] width 164 height 27
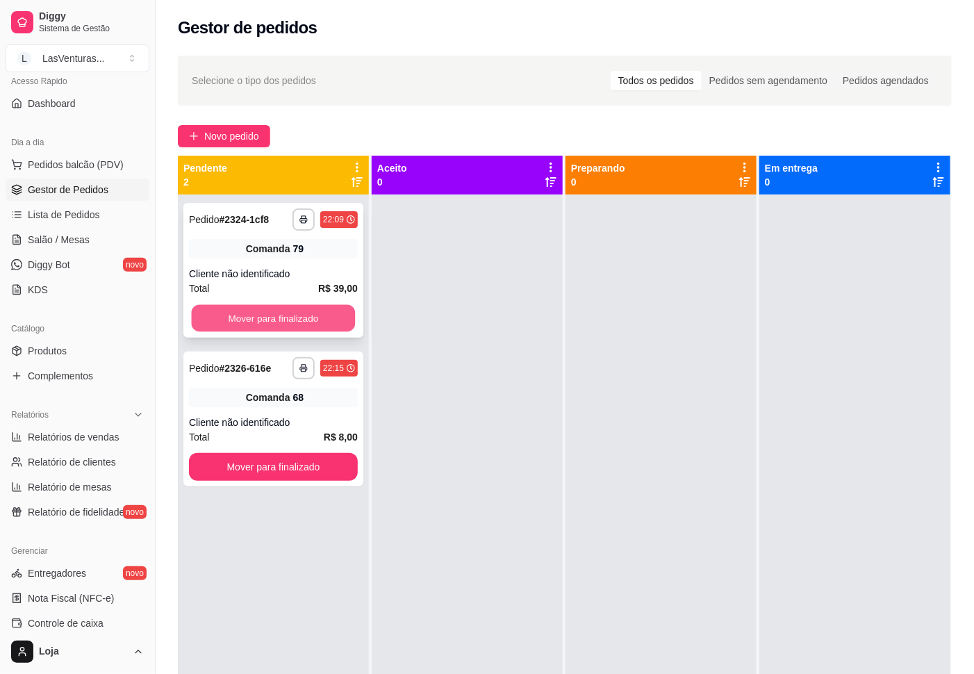
click at [276, 319] on button "Mover para finalizado" at bounding box center [274, 318] width 164 height 27
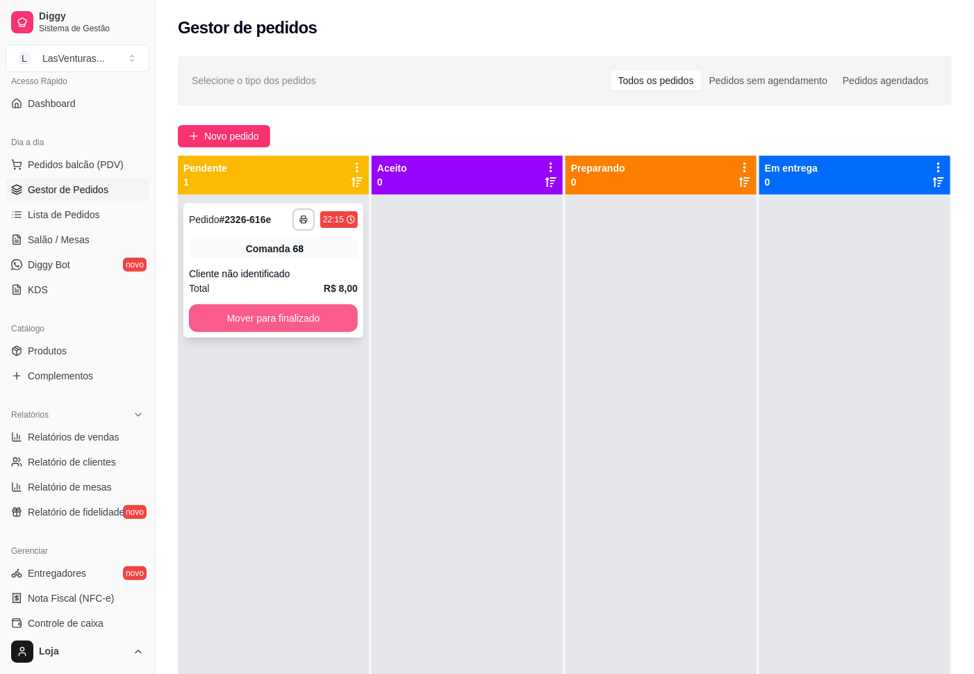
click at [305, 323] on button "Mover para finalizado" at bounding box center [273, 318] width 169 height 28
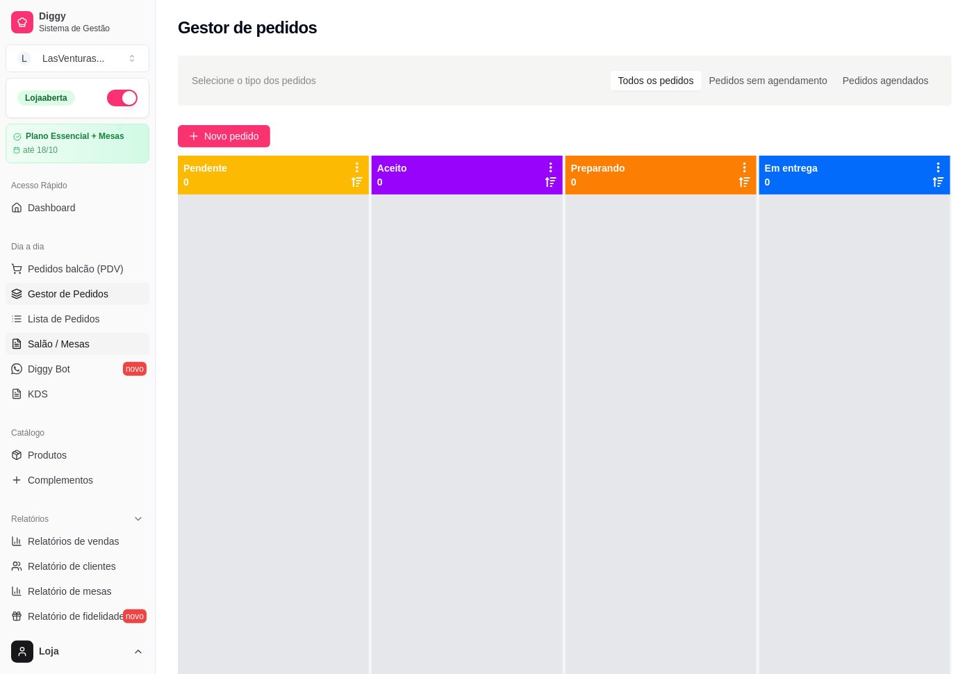
click at [73, 340] on span "Salão / Mesas" at bounding box center [59, 344] width 62 height 14
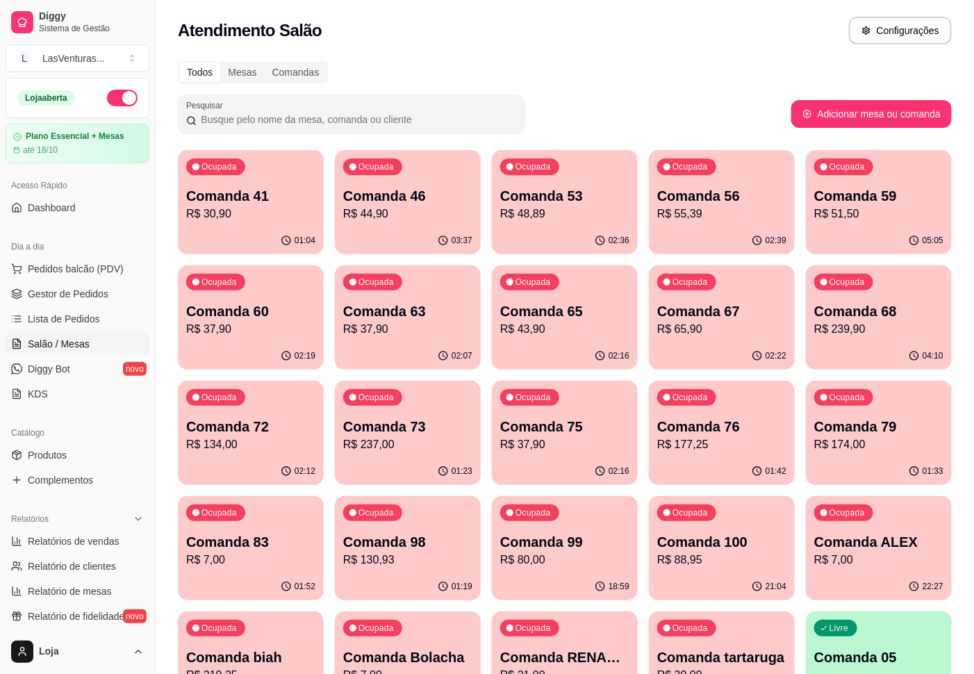
click at [853, 341] on div "Ocupada Comanda 68 R$ 239,90" at bounding box center [879, 303] width 146 height 77
click at [903, 326] on p "R$ 239,90" at bounding box center [879, 329] width 129 height 17
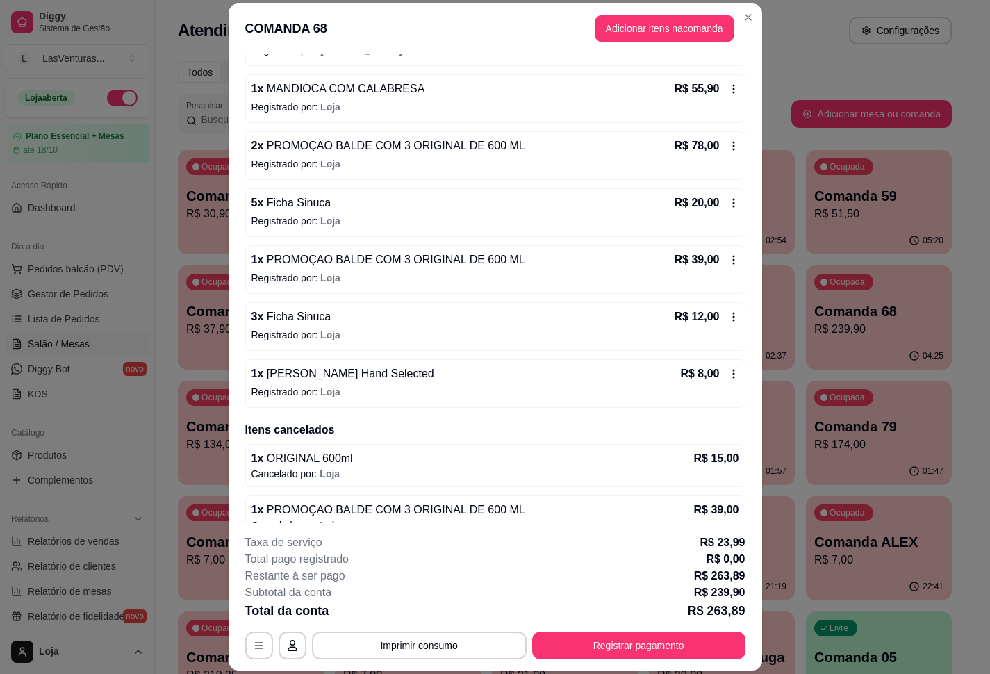
scroll to position [326, 0]
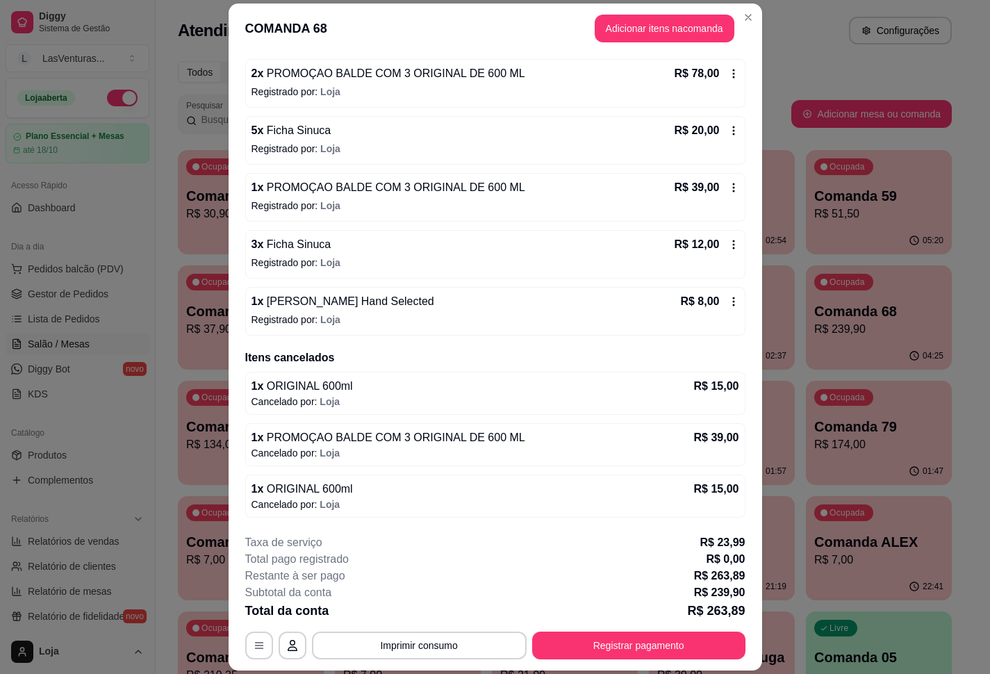
click at [448, 307] on div "1 x Cigarro Winston Hand Selected R$ 8,00" at bounding box center [496, 301] width 488 height 17
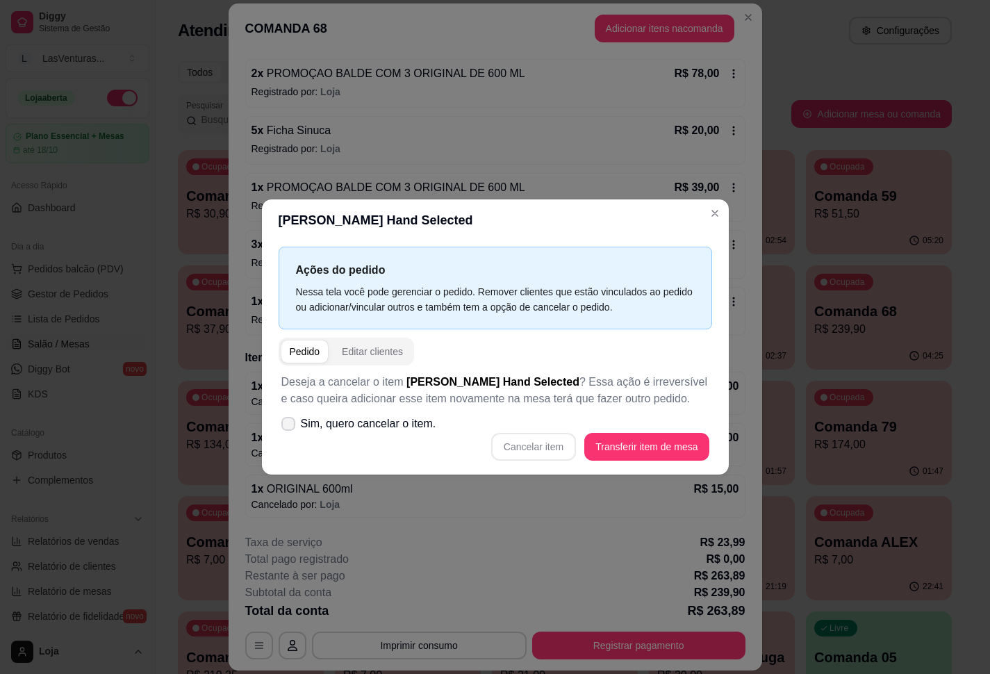
click at [357, 419] on span "Sim, quero cancelar o item." at bounding box center [369, 424] width 136 height 17
click at [290, 427] on input "Sim, quero cancelar o item." at bounding box center [285, 431] width 9 height 9
checkbox input "true"
click at [551, 457] on button "Cancelar item" at bounding box center [533, 447] width 85 height 28
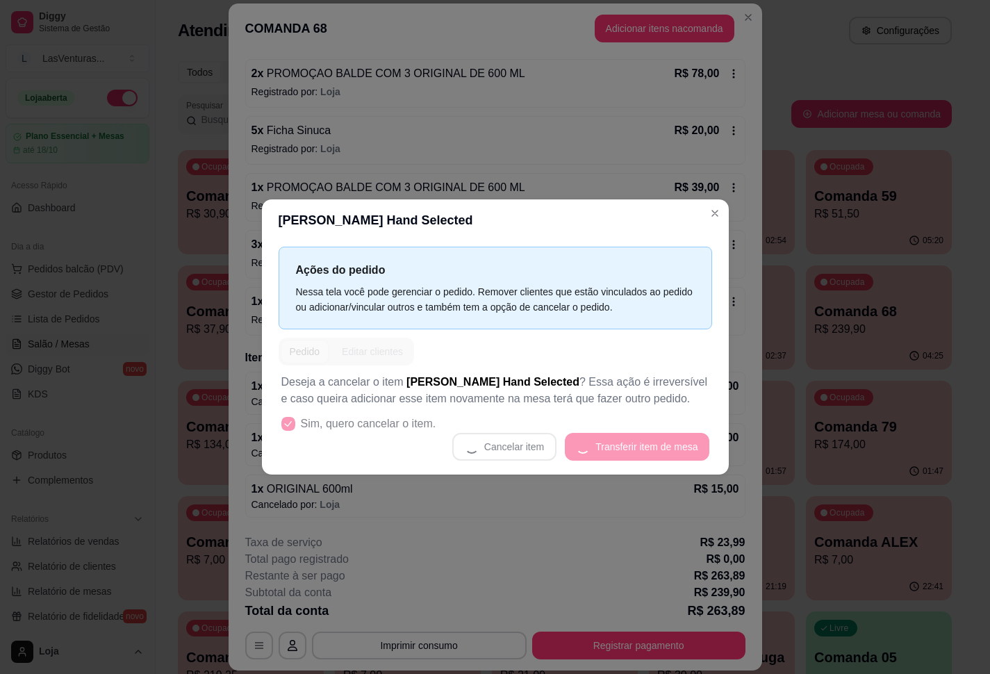
scroll to position [321, 0]
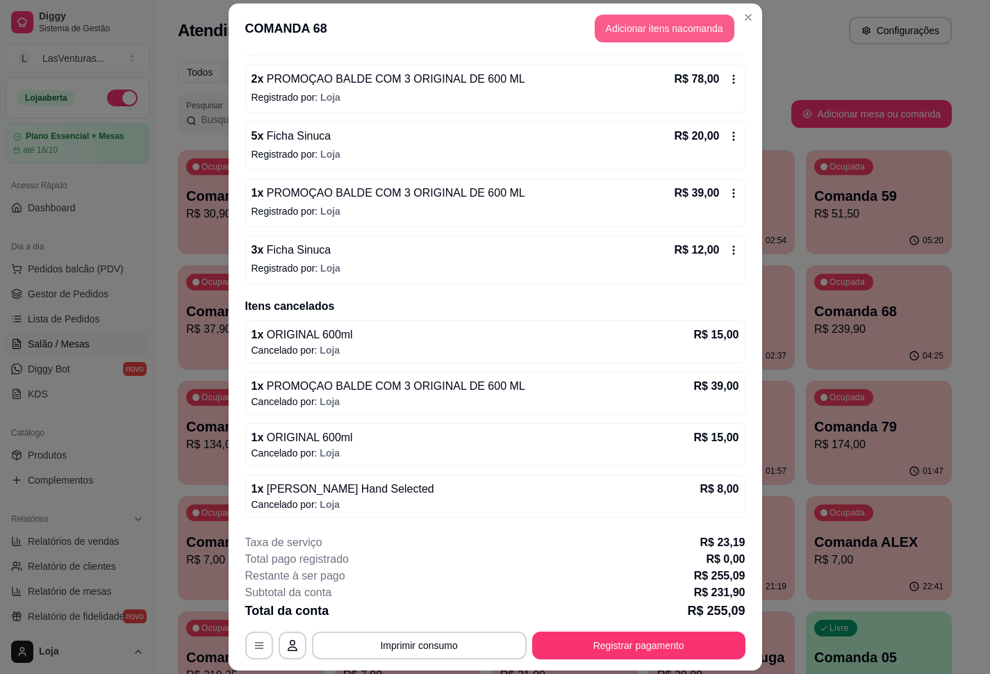
click at [703, 34] on button "Adicionar itens na comanda" at bounding box center [665, 29] width 140 height 28
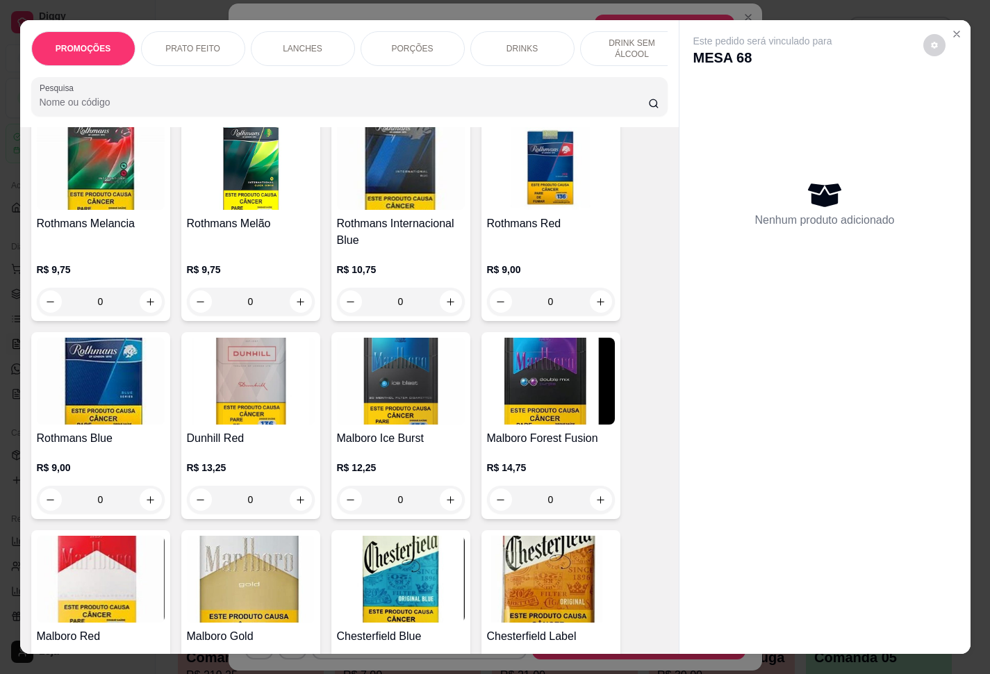
scroll to position [14177, 0]
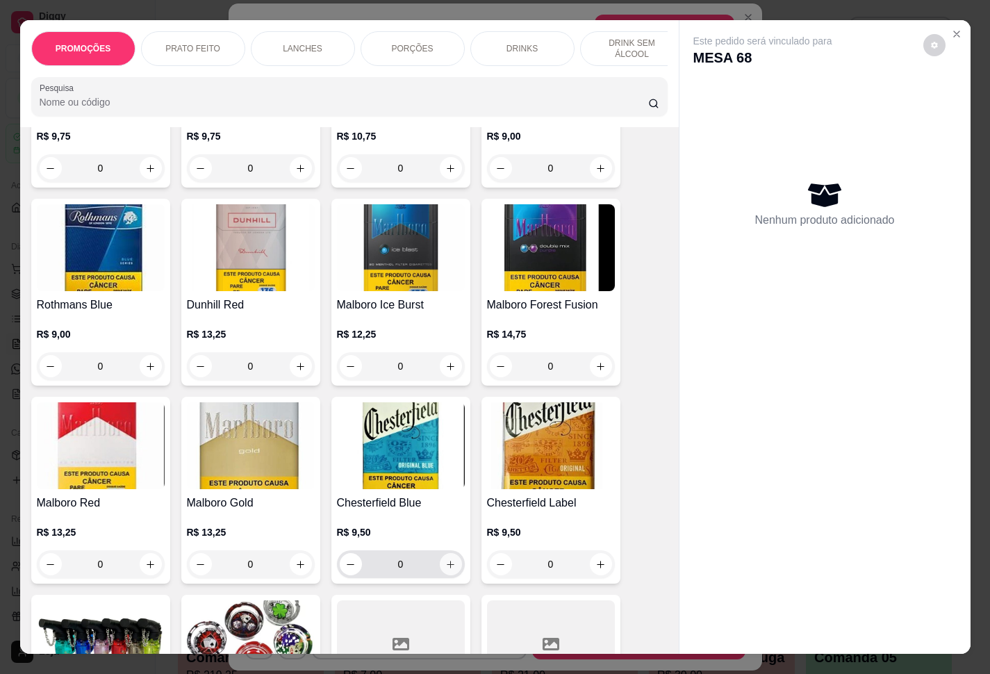
click at [440, 553] on button "increase-product-quantity" at bounding box center [451, 564] width 22 height 22
type input "1"
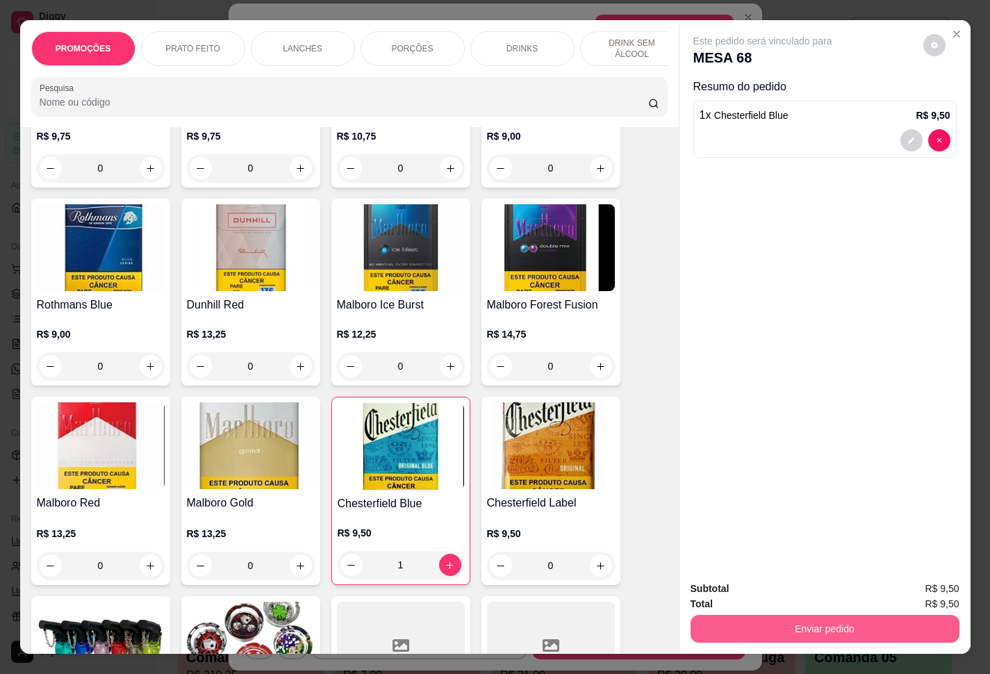
click at [899, 615] on button "Enviar pedido" at bounding box center [825, 629] width 269 height 28
click at [931, 588] on button "Enviar pedido" at bounding box center [921, 587] width 79 height 26
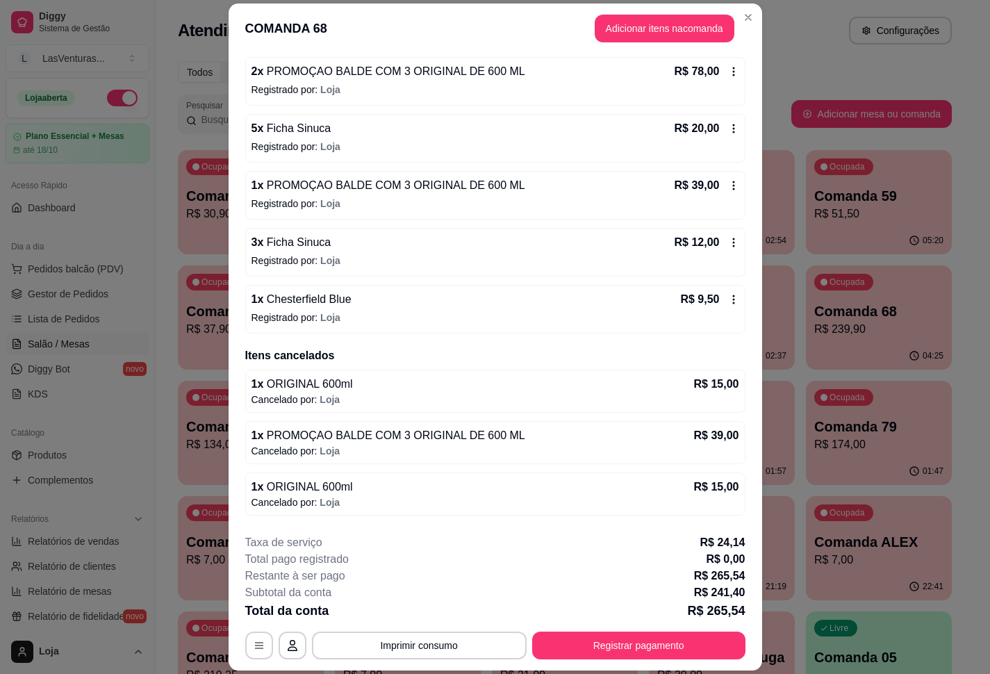
scroll to position [326, 0]
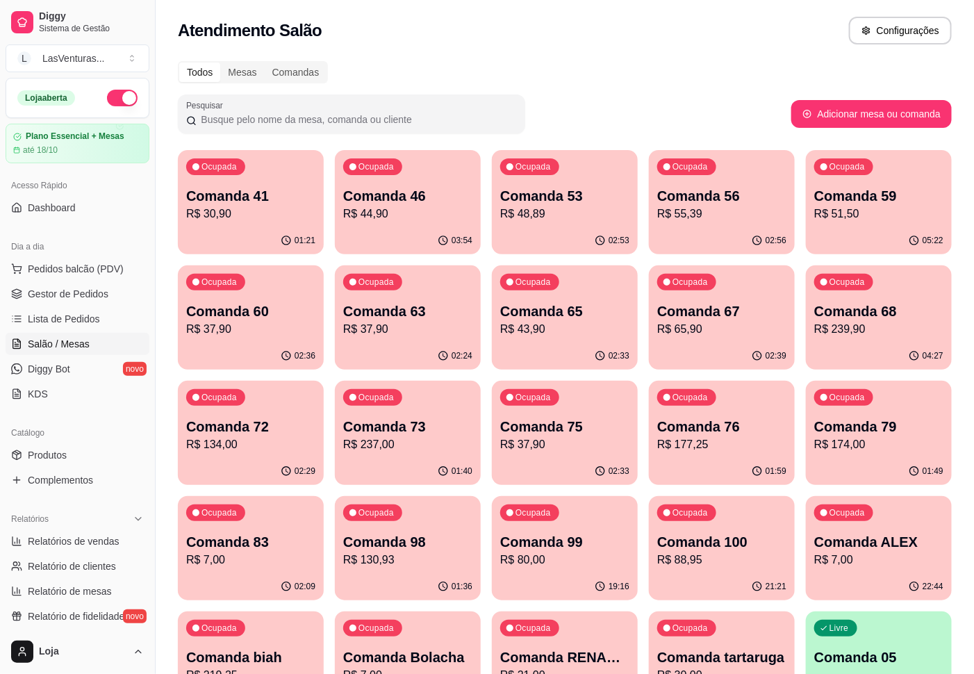
click at [856, 347] on div "04:27" at bounding box center [879, 356] width 146 height 27
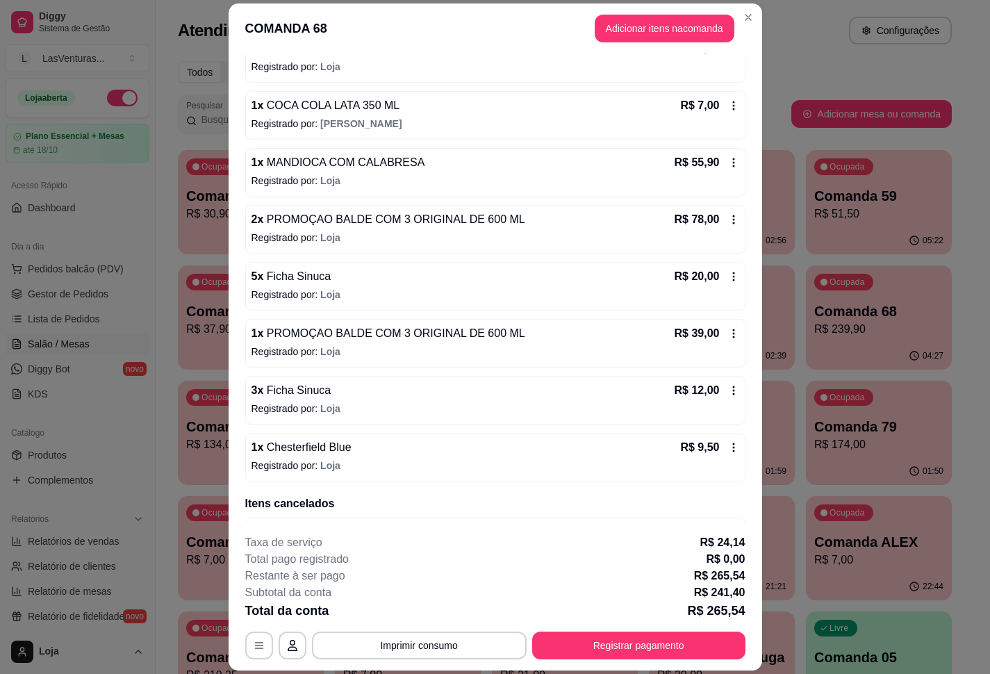
scroll to position [0, 0]
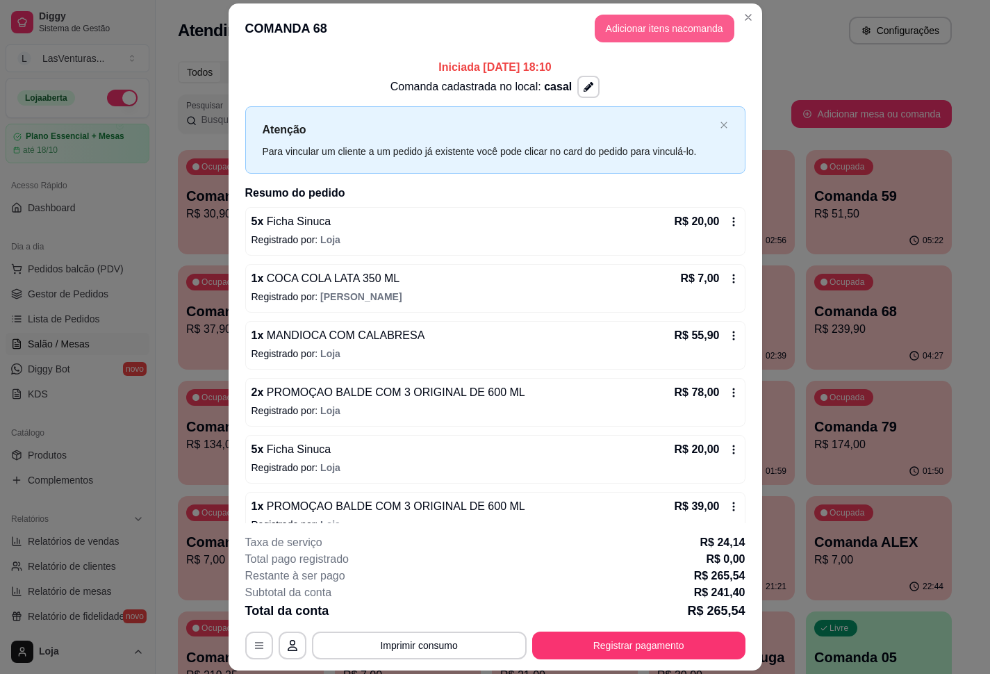
click at [707, 25] on button "Adicionar itens na comanda" at bounding box center [665, 29] width 140 height 28
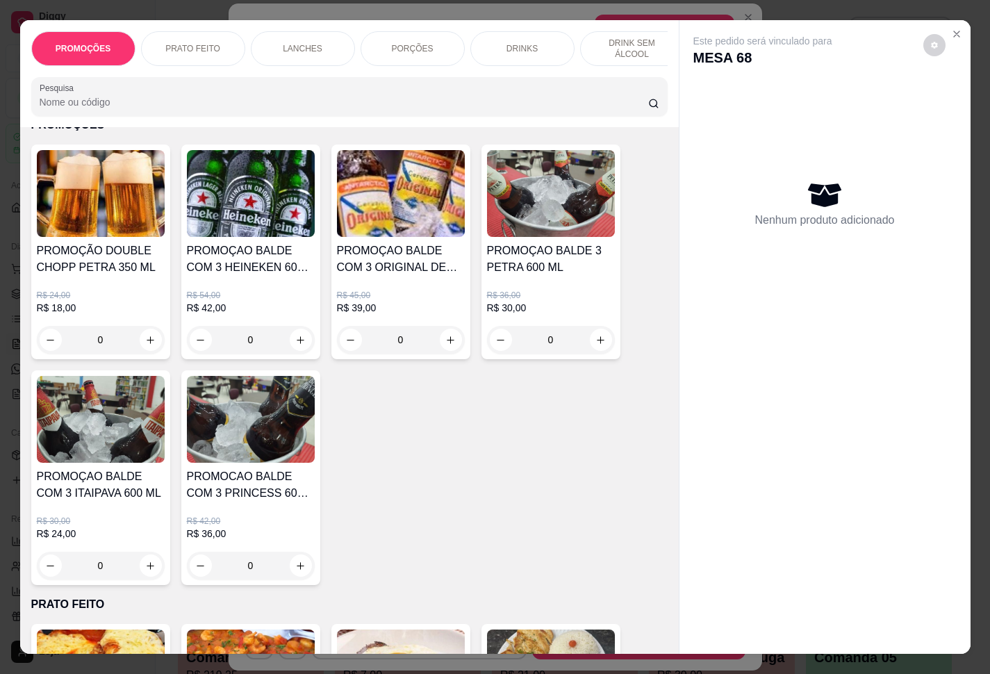
scroll to position [104, 0]
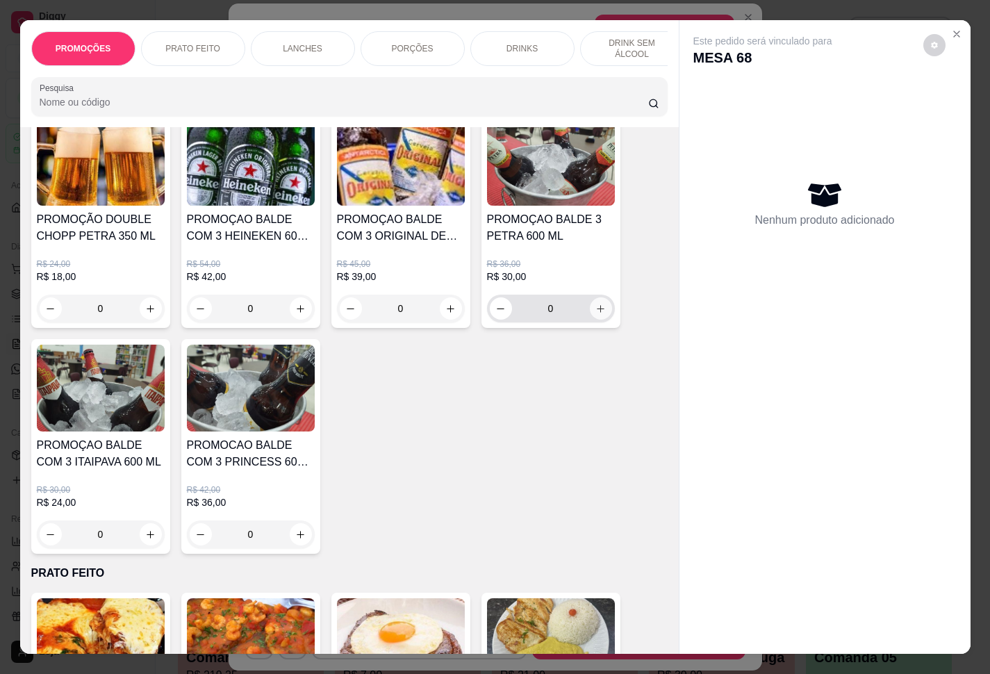
click at [596, 314] on icon "increase-product-quantity" at bounding box center [601, 309] width 10 height 10
type input "1"
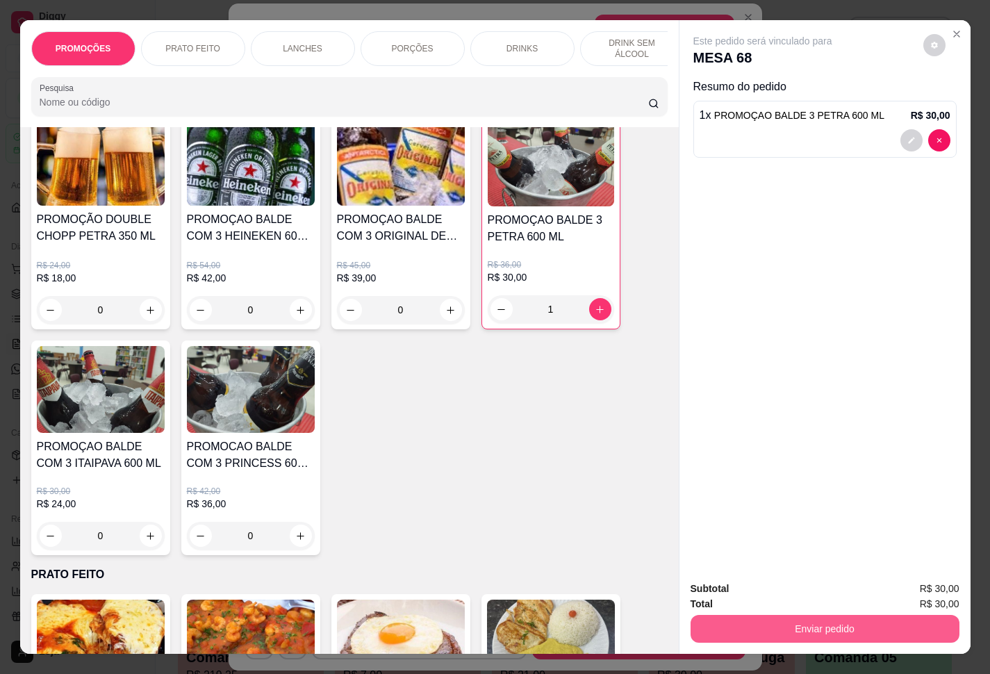
click at [835, 616] on button "Enviar pedido" at bounding box center [825, 629] width 269 height 28
click at [888, 584] on button "Enviar pedido" at bounding box center [921, 587] width 79 height 26
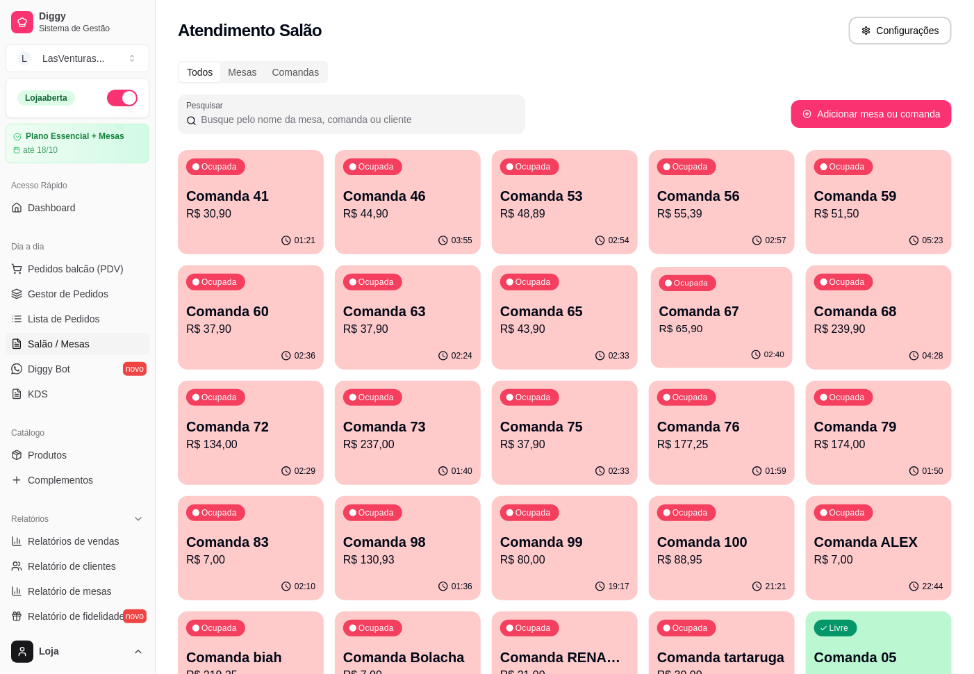
click at [714, 350] on div "02:40" at bounding box center [722, 355] width 142 height 26
click at [906, 432] on p "Comanda 79" at bounding box center [879, 426] width 129 height 19
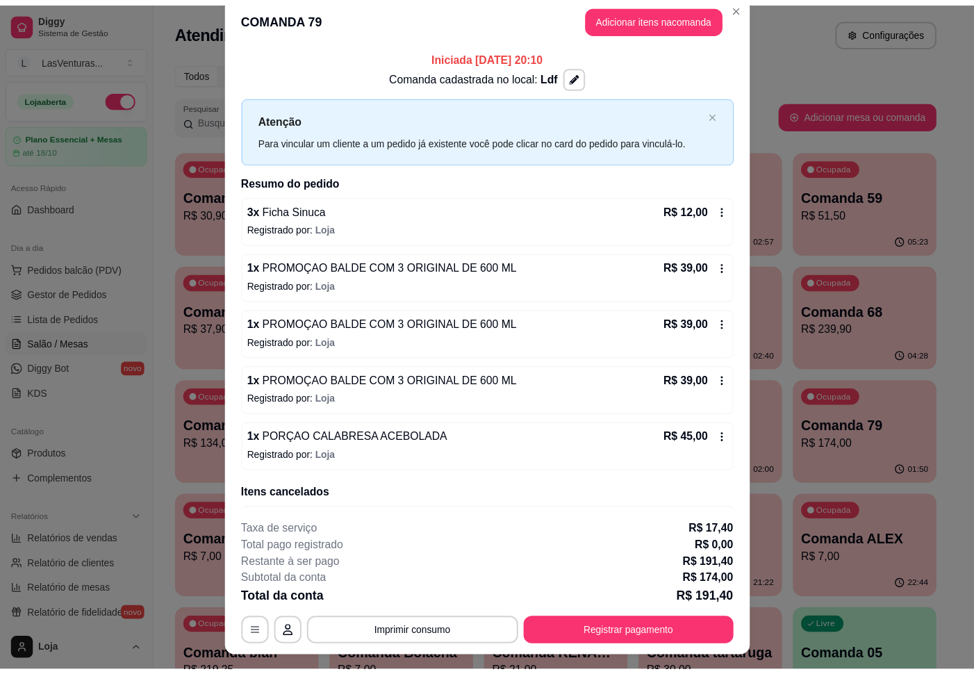
scroll to position [0, 0]
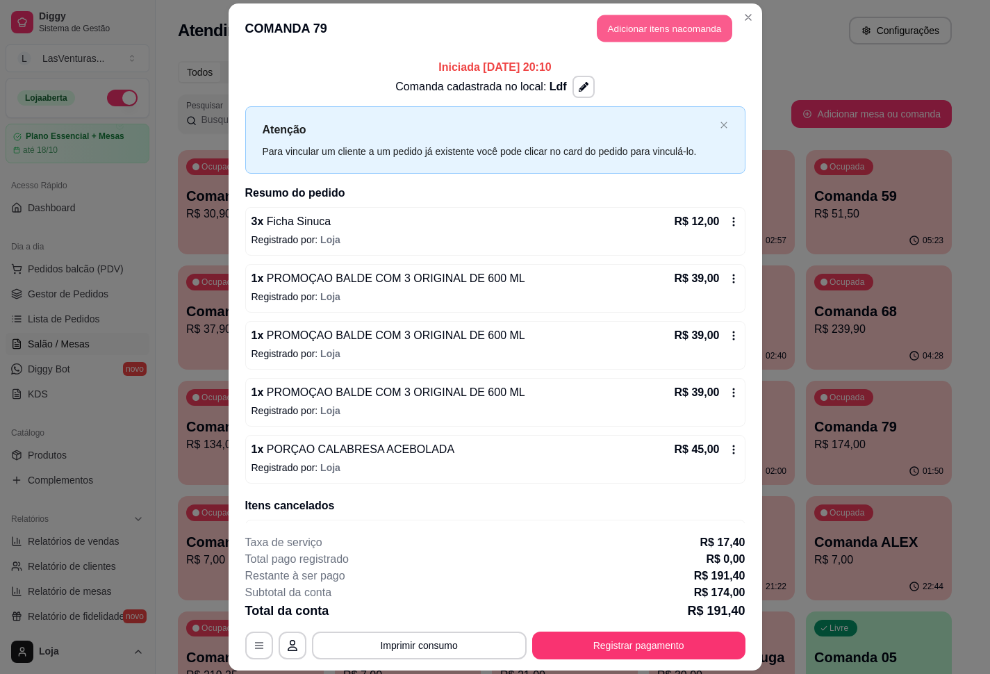
click at [632, 27] on button "Adicionar itens na comanda" at bounding box center [665, 28] width 136 height 27
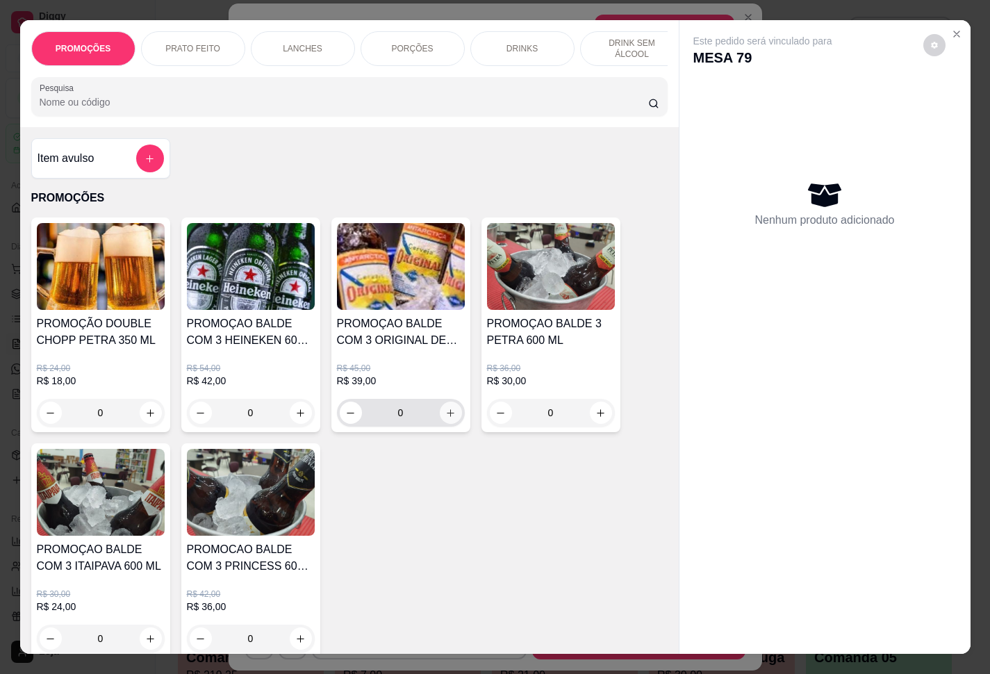
click at [445, 418] on icon "increase-product-quantity" at bounding box center [450, 413] width 10 height 10
type input "1"
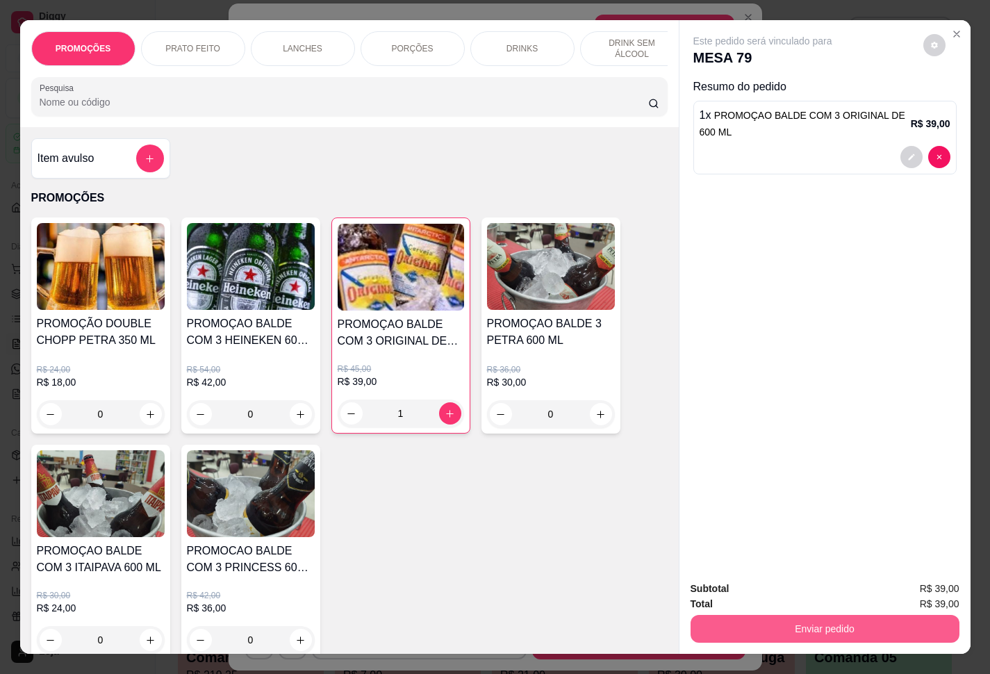
click at [840, 621] on button "Enviar pedido" at bounding box center [825, 629] width 269 height 28
click at [899, 582] on button "Enviar pedido" at bounding box center [921, 587] width 76 height 26
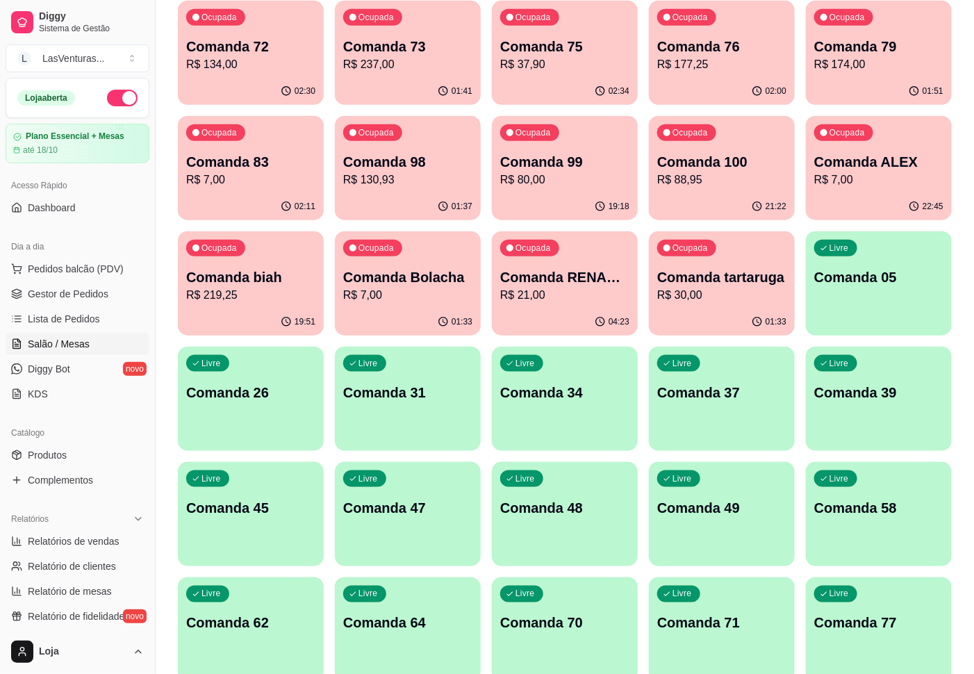
scroll to position [521, 0]
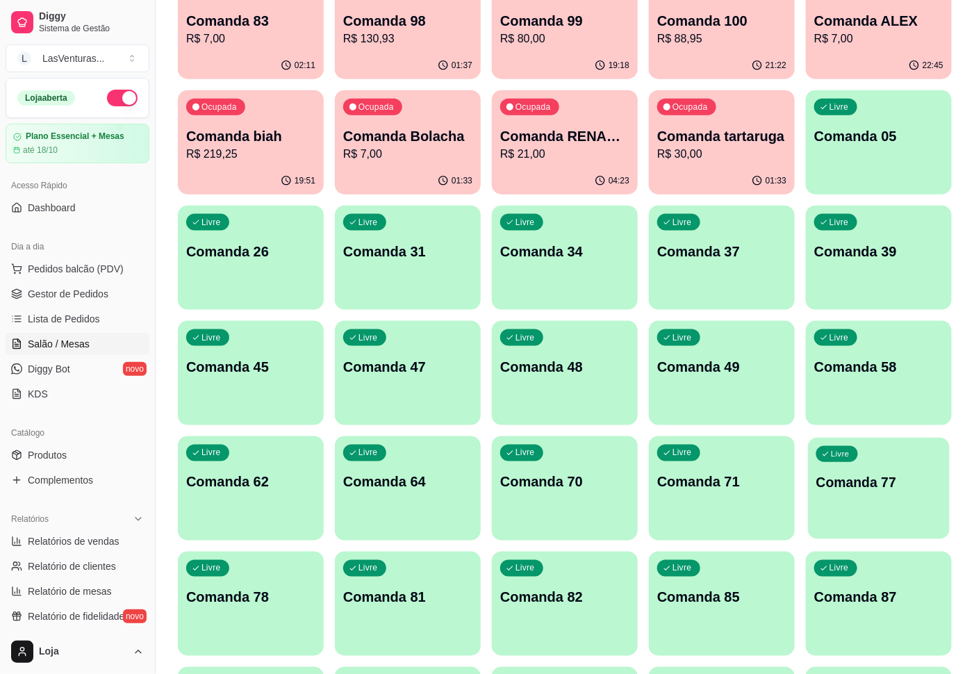
click at [918, 501] on div "Livre Comanda 77" at bounding box center [879, 480] width 142 height 85
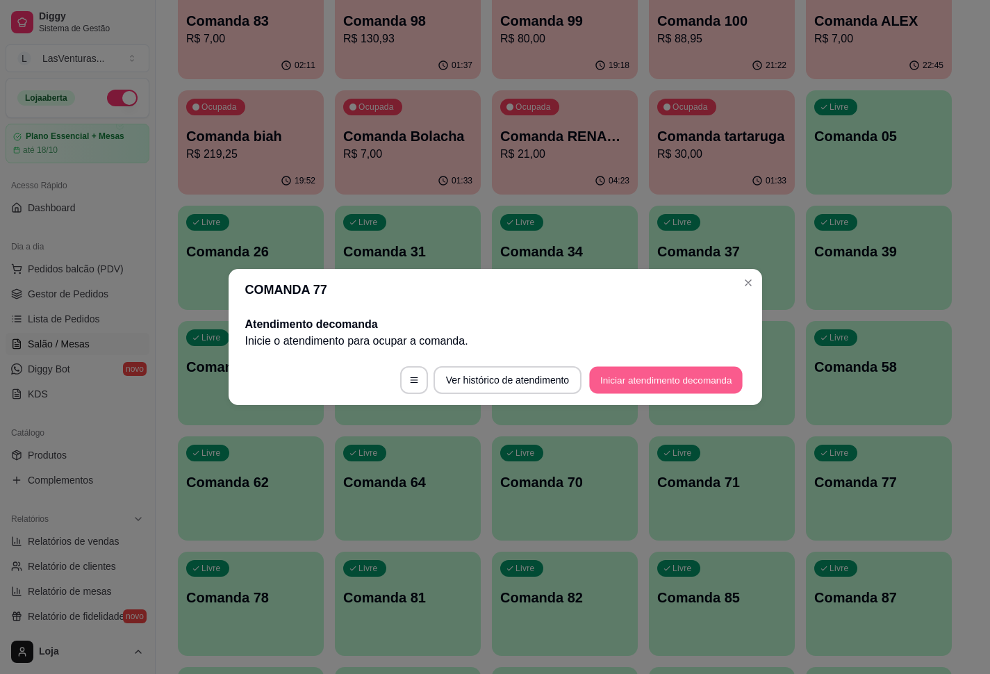
click at [655, 388] on button "Iniciar atendimento de comanda" at bounding box center [667, 380] width 154 height 27
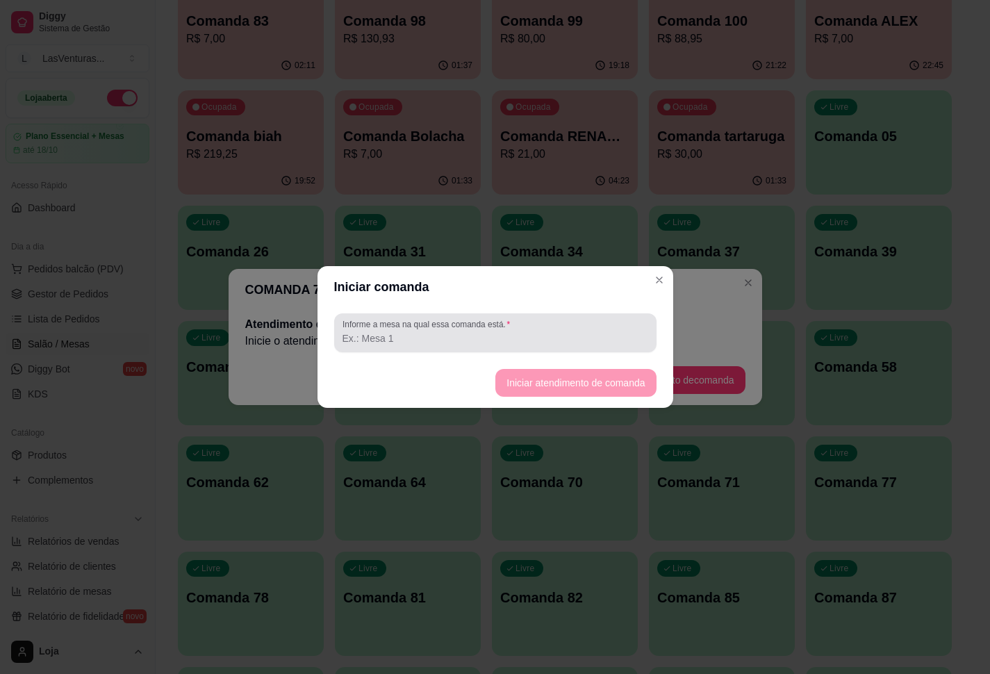
click at [576, 352] on div "Informe a mesa na qual essa comanda está." at bounding box center [495, 332] width 322 height 39
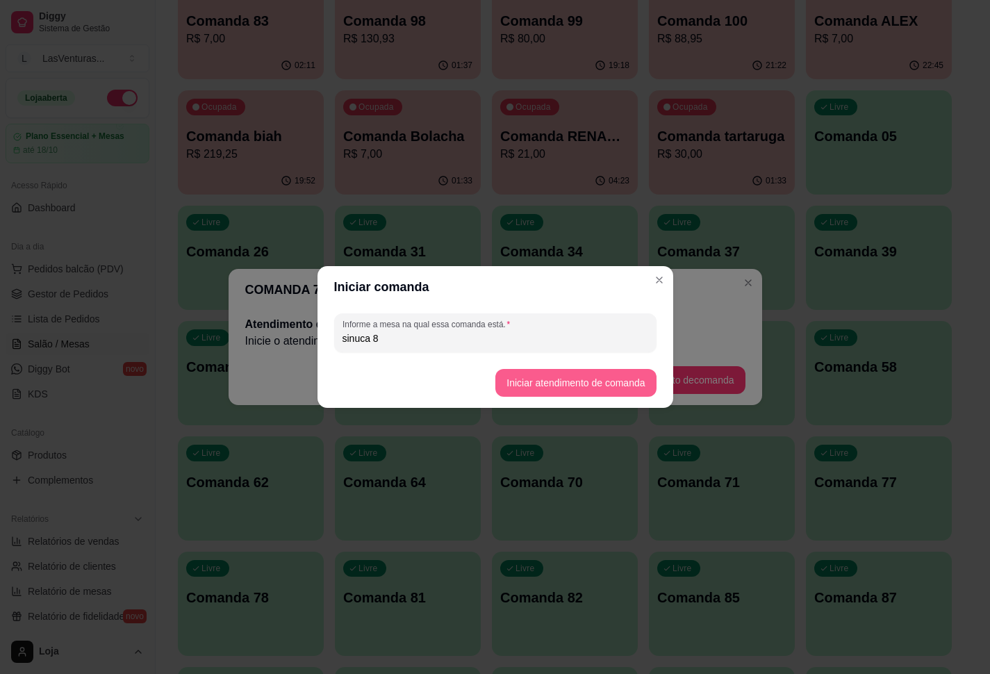
type input "sinuca 8"
click at [578, 380] on button "Iniciar atendimento de comanda" at bounding box center [576, 383] width 161 height 28
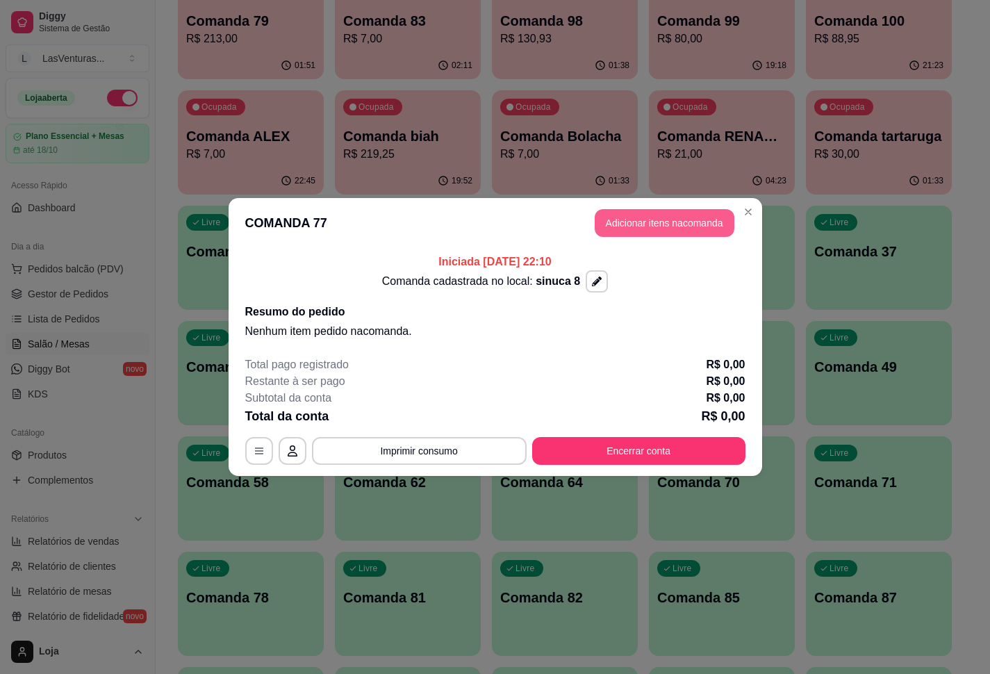
click at [672, 213] on button "Adicionar itens na comanda" at bounding box center [665, 223] width 140 height 28
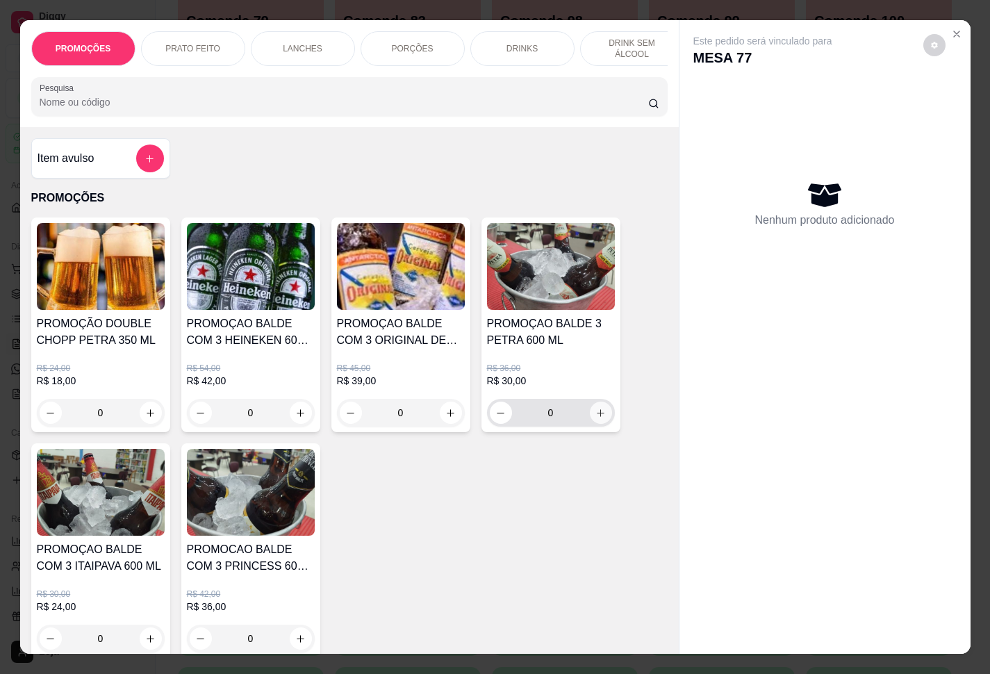
click at [596, 418] on icon "increase-product-quantity" at bounding box center [601, 413] width 10 height 10
type input "1"
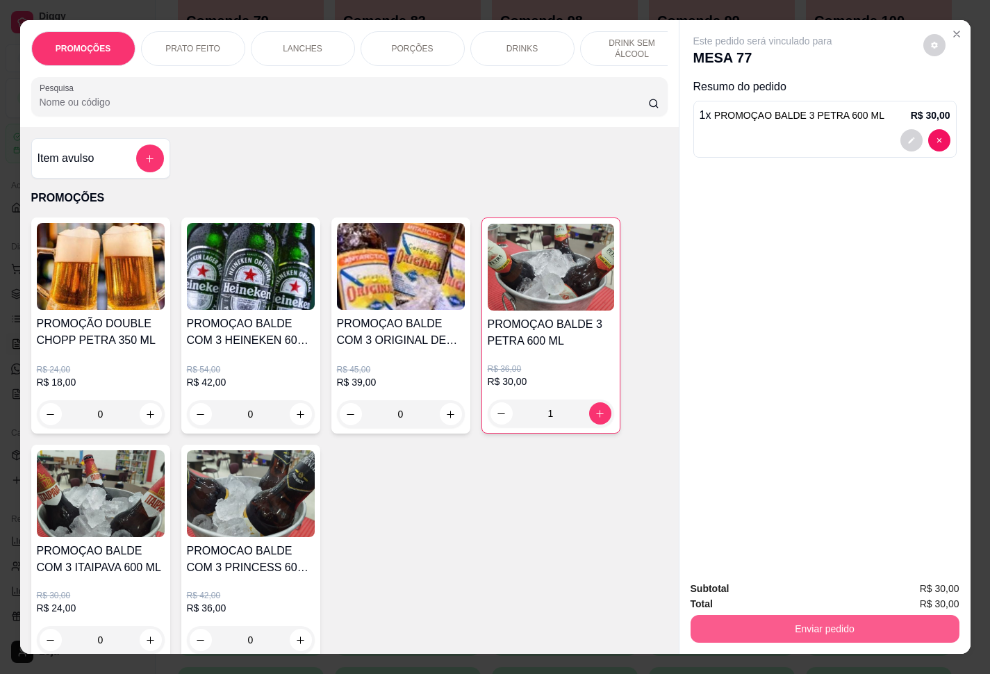
click at [834, 632] on button "Enviar pedido" at bounding box center [825, 629] width 269 height 28
click at [908, 589] on button "Enviar pedido" at bounding box center [921, 587] width 79 height 26
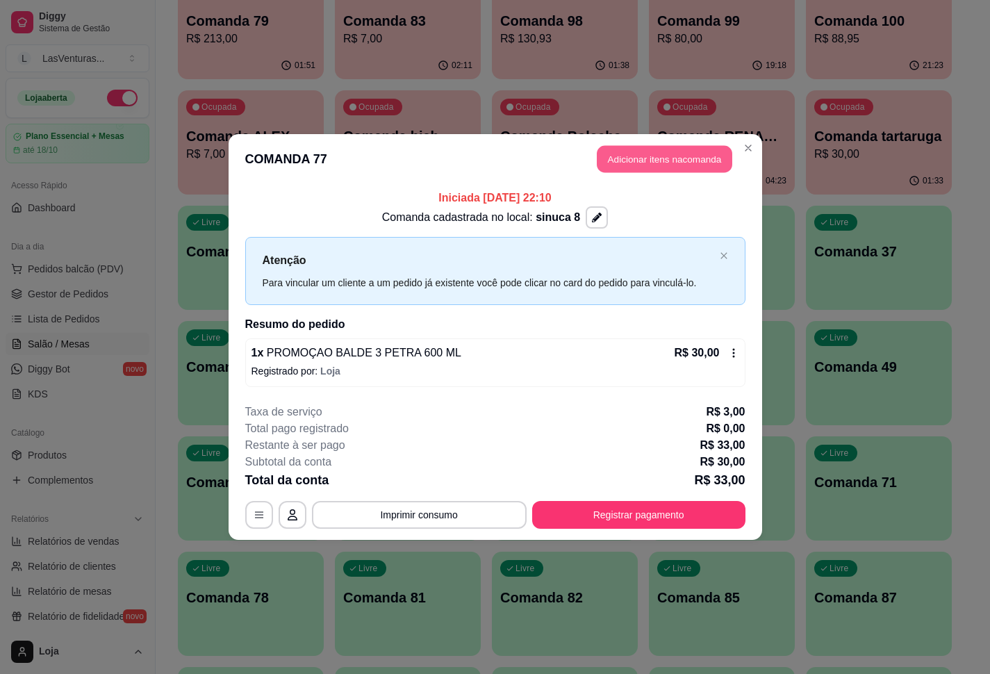
click at [664, 158] on button "Adicionar itens na comanda" at bounding box center [665, 159] width 136 height 27
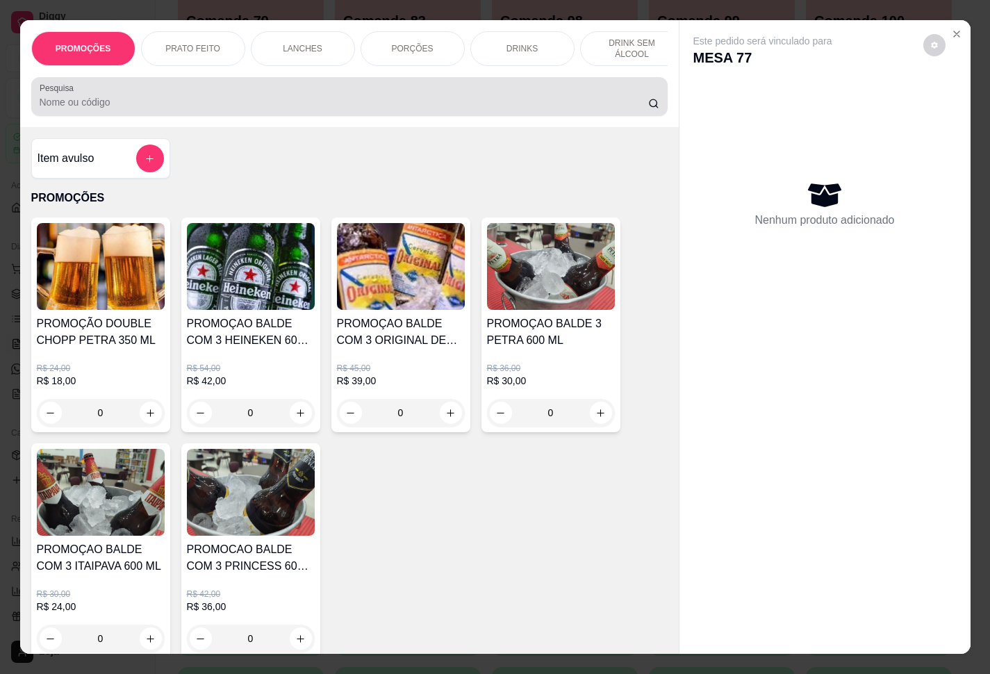
click at [397, 109] on input "Pesquisa" at bounding box center [344, 102] width 609 height 14
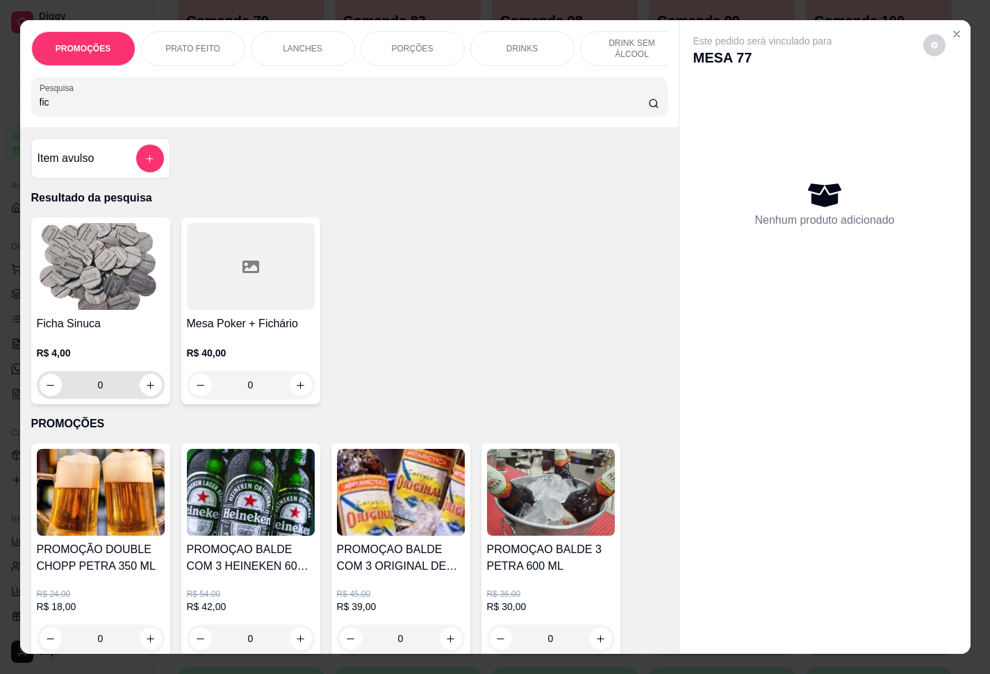
type input "fic"
click at [111, 391] on input "0" at bounding box center [101, 385] width 78 height 28
type input "25"
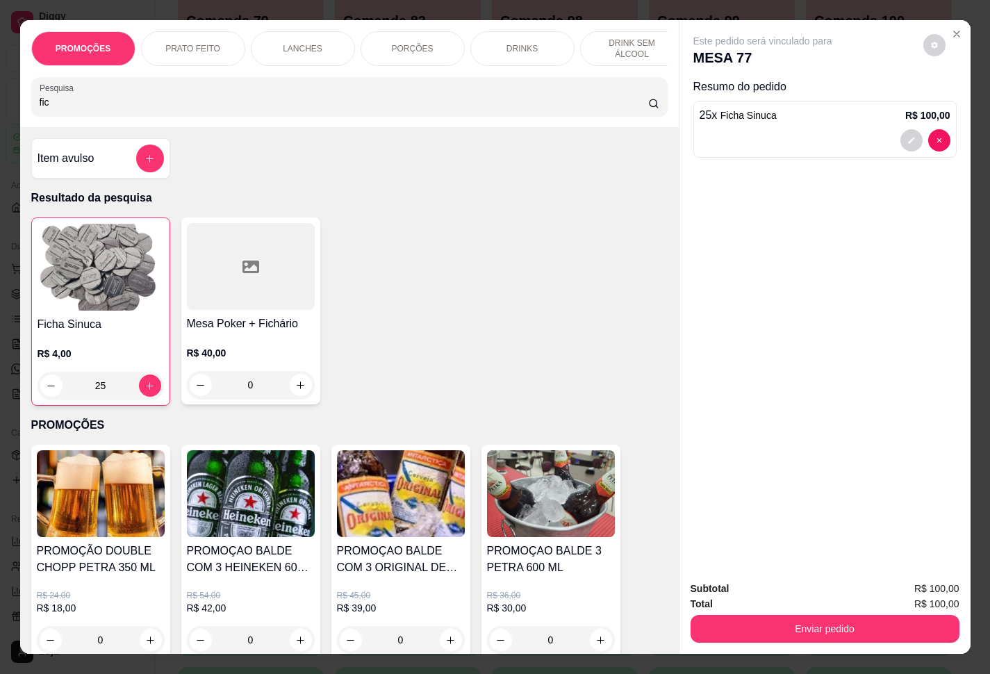
type input "2"
type input "0"
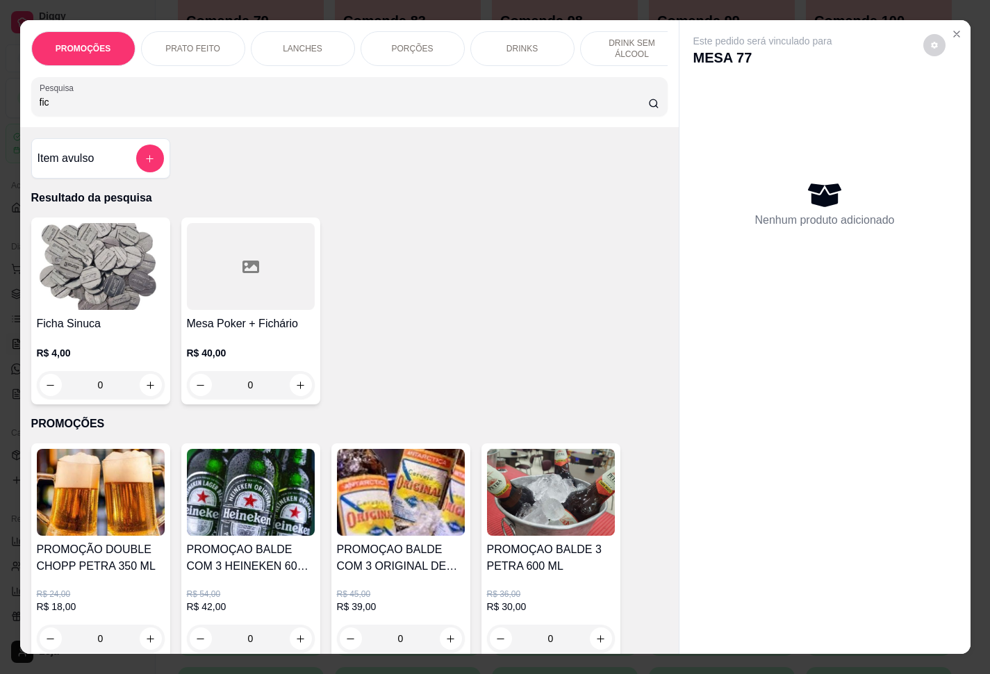
type input "2"
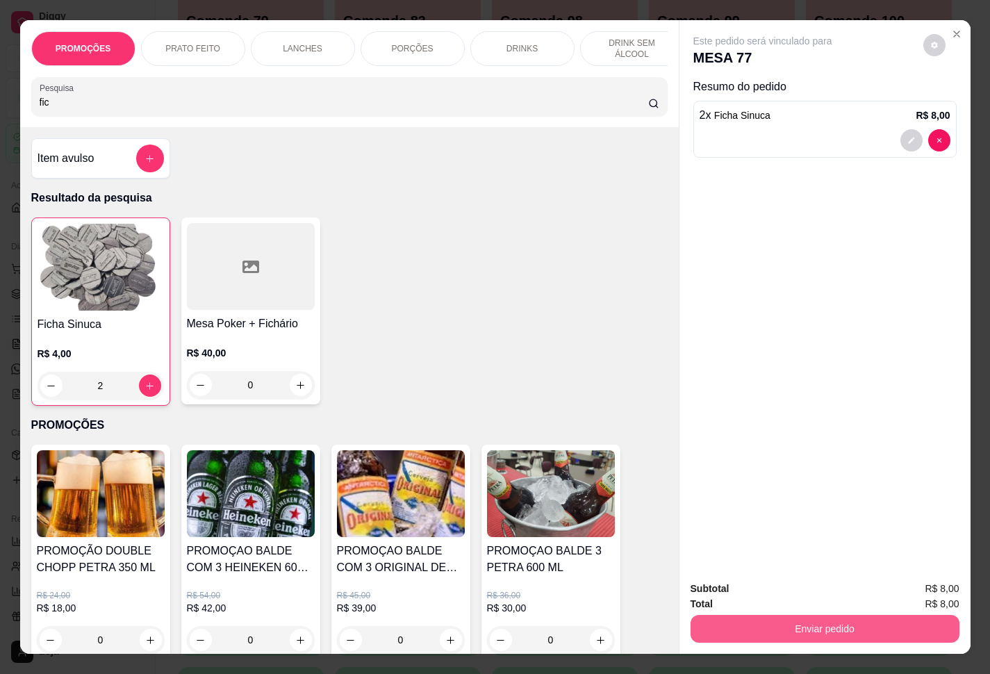
type input "2"
click at [771, 615] on button "Enviar pedido" at bounding box center [825, 629] width 269 height 28
click at [915, 592] on button "Enviar pedido" at bounding box center [921, 587] width 79 height 26
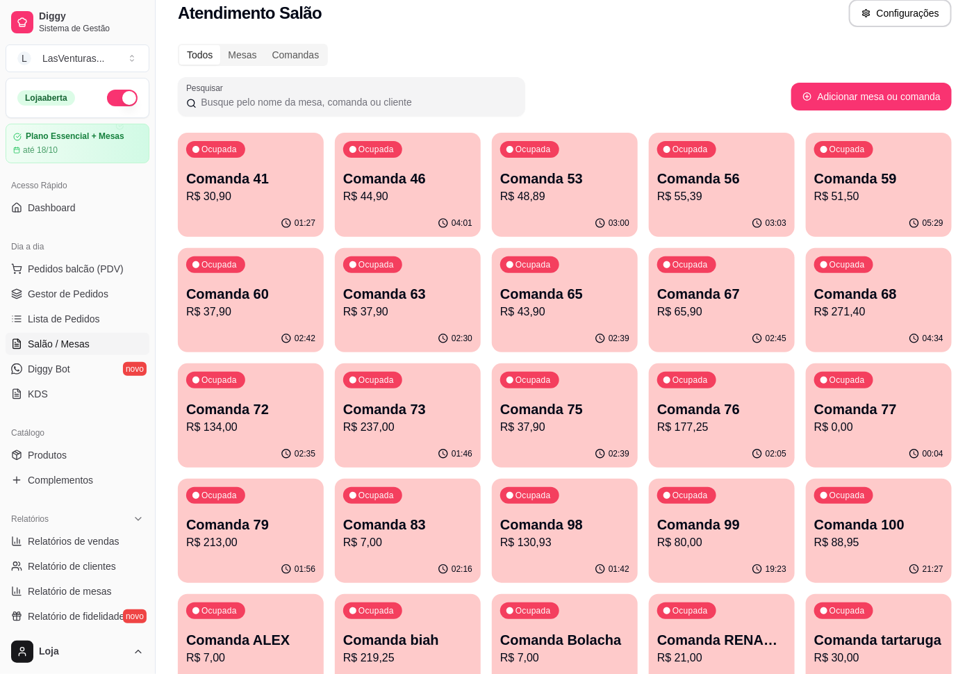
scroll to position [0, 0]
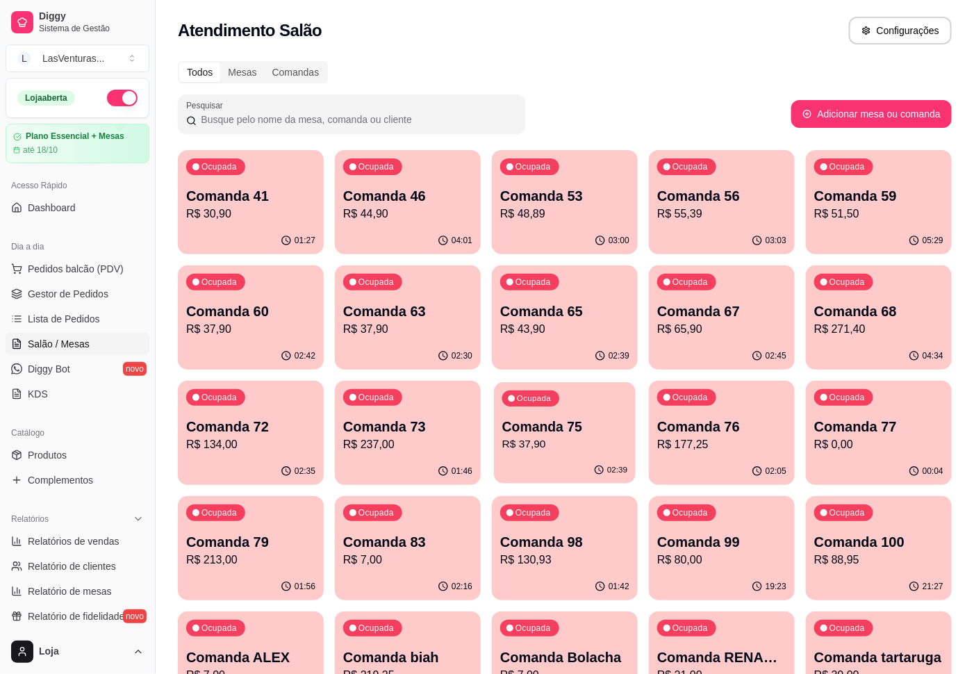
click at [582, 421] on p "Comanda 75" at bounding box center [564, 427] width 125 height 19
click at [407, 447] on p "R$ 237,00" at bounding box center [407, 444] width 129 height 17
click at [580, 338] on div "Ocupada Comanda 65 R$ 43,90" at bounding box center [565, 304] width 142 height 75
click at [770, 325] on p "R$ 65,90" at bounding box center [722, 329] width 125 height 16
click at [840, 331] on p "R$ 271,40" at bounding box center [879, 329] width 125 height 16
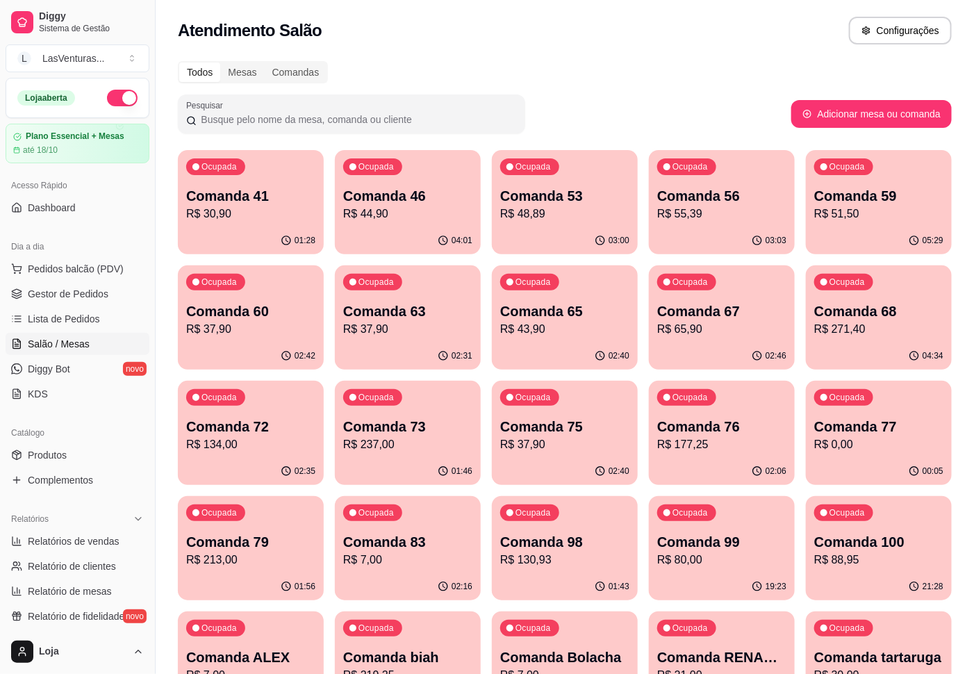
click at [867, 198] on p "Comanda 59" at bounding box center [879, 195] width 129 height 19
click at [728, 464] on div "02:06" at bounding box center [722, 470] width 142 height 26
click at [842, 472] on div "00:05" at bounding box center [879, 470] width 142 height 26
click at [280, 453] on div "Ocupada Comanda 72 R$ 134,00" at bounding box center [251, 419] width 142 height 75
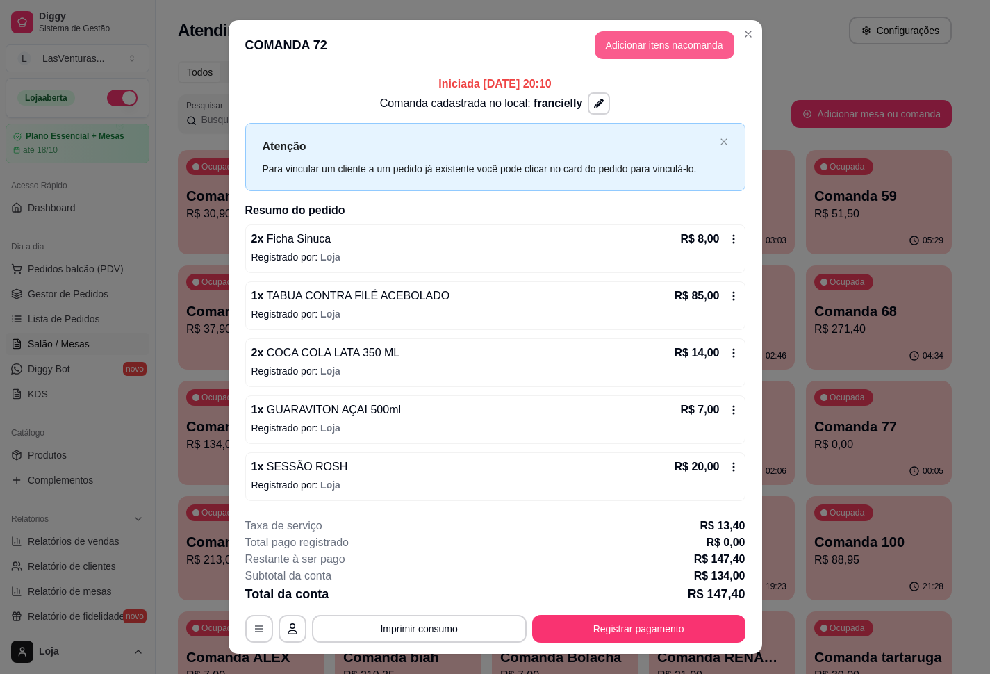
click at [650, 36] on button "Adicionar itens na comanda" at bounding box center [665, 45] width 140 height 28
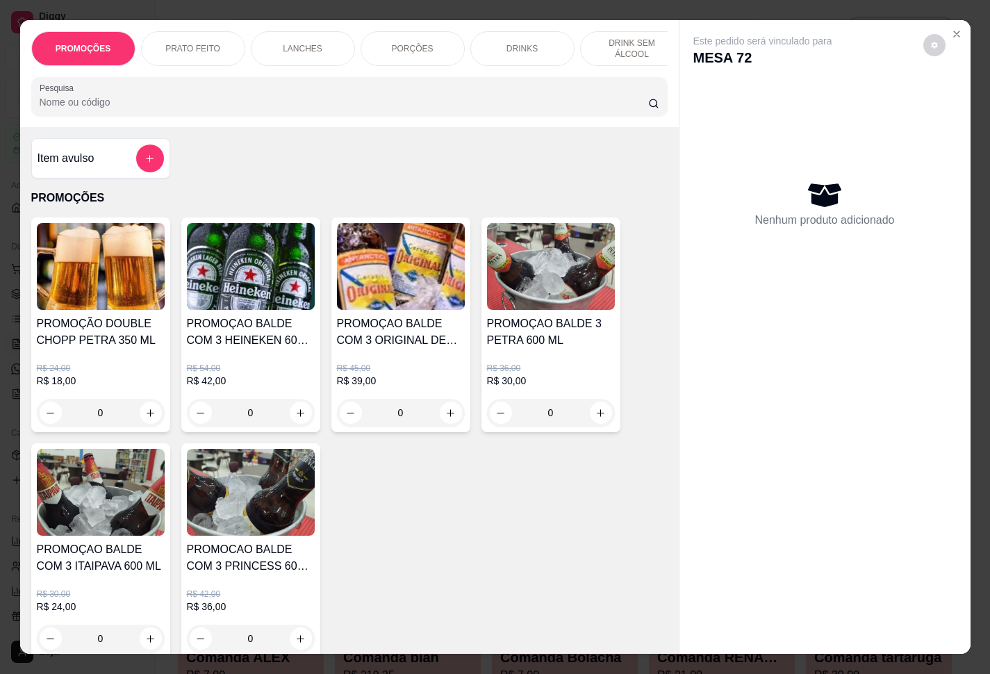
click at [331, 116] on div "Pesquisa" at bounding box center [349, 96] width 637 height 39
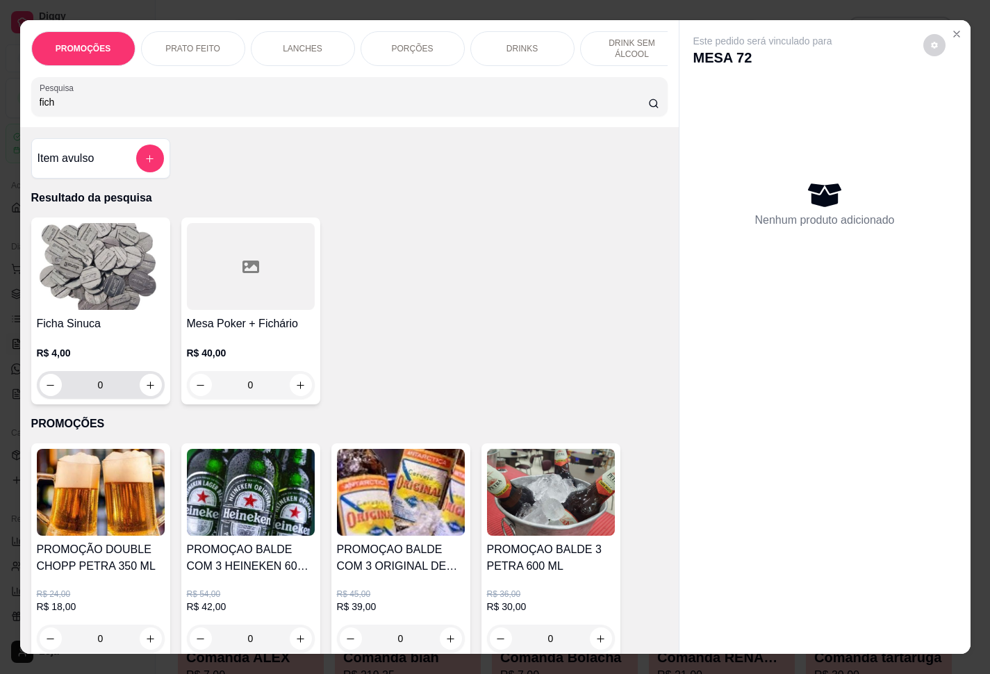
type input "fich"
click at [103, 395] on input "0" at bounding box center [101, 385] width 78 height 28
type input "2"
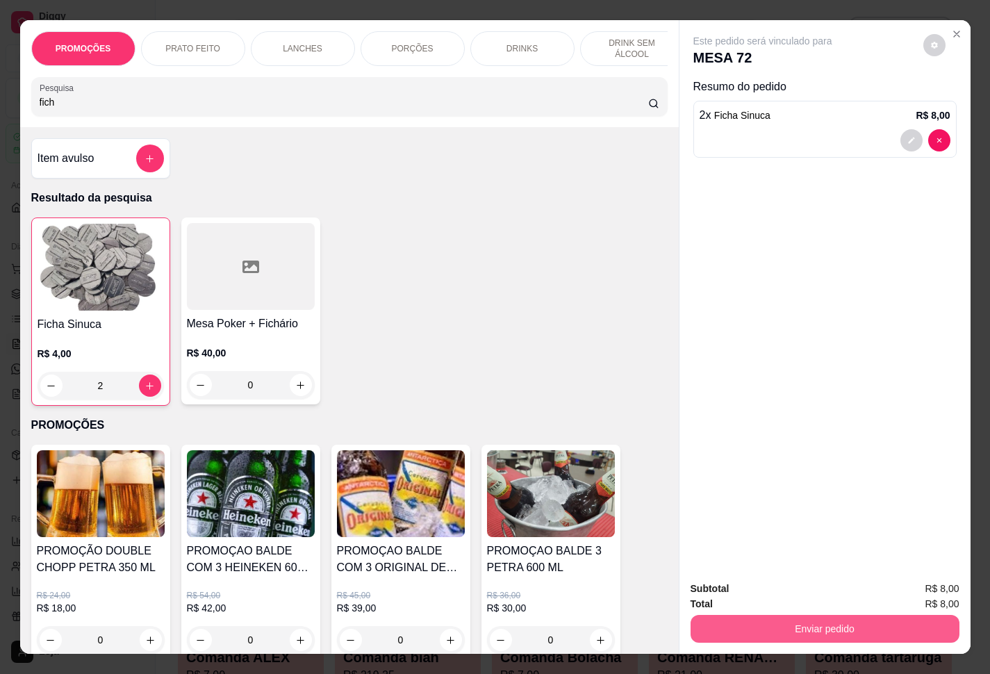
type input "2"
click at [755, 621] on button "Enviar pedido" at bounding box center [825, 629] width 269 height 28
click at [928, 589] on button "Enviar pedido" at bounding box center [921, 587] width 79 height 26
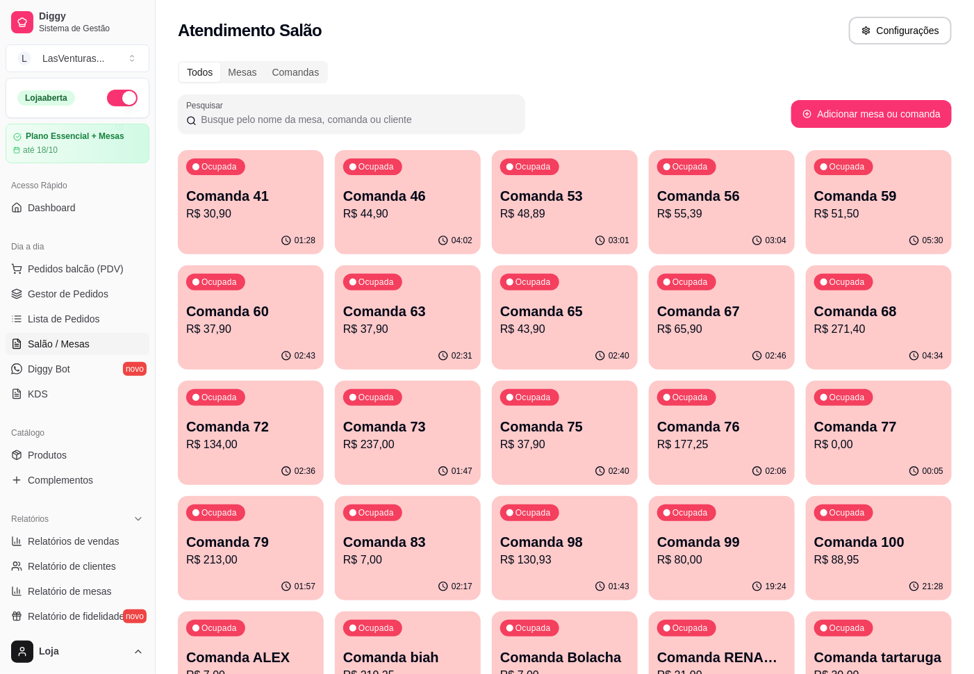
click at [427, 561] on p "R$ 7,00" at bounding box center [407, 560] width 129 height 17
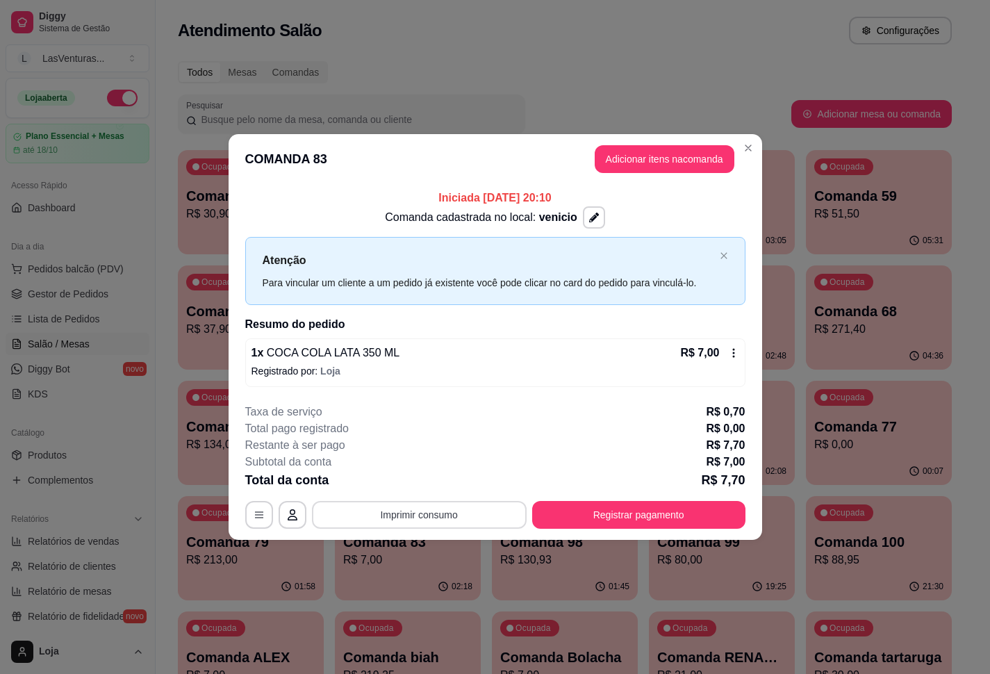
click at [480, 517] on button "Imprimir consumo" at bounding box center [419, 515] width 215 height 28
click at [441, 482] on button "IMPRESSORA" at bounding box center [423, 484] width 97 height 22
click at [645, 517] on button "Registrar pagamento" at bounding box center [638, 514] width 207 height 27
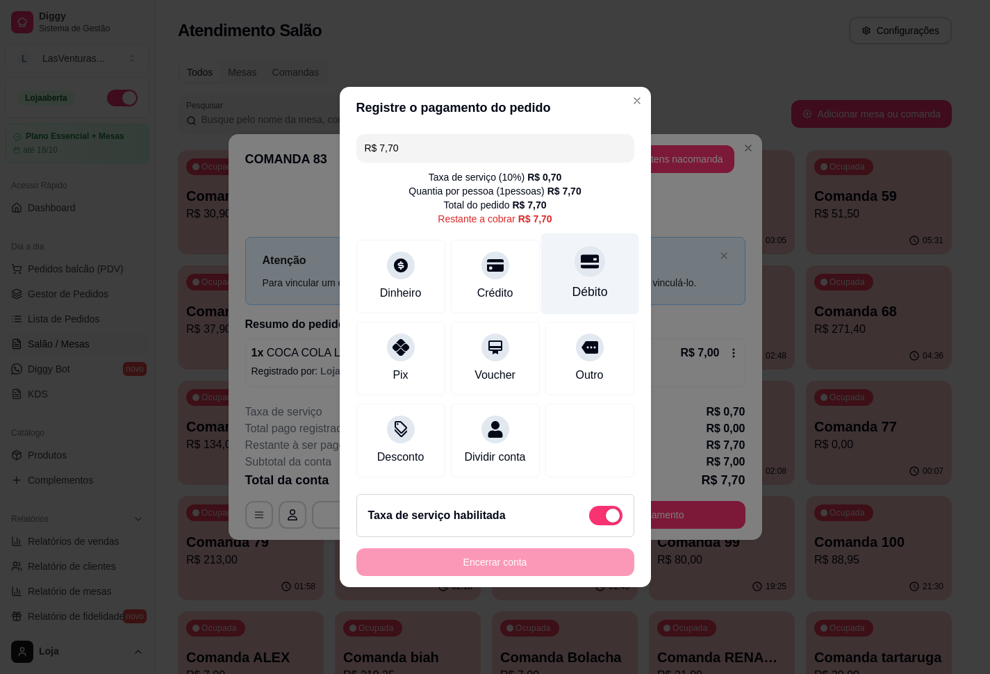
click at [575, 263] on div at bounding box center [590, 261] width 31 height 31
type input "R$ 0,00"
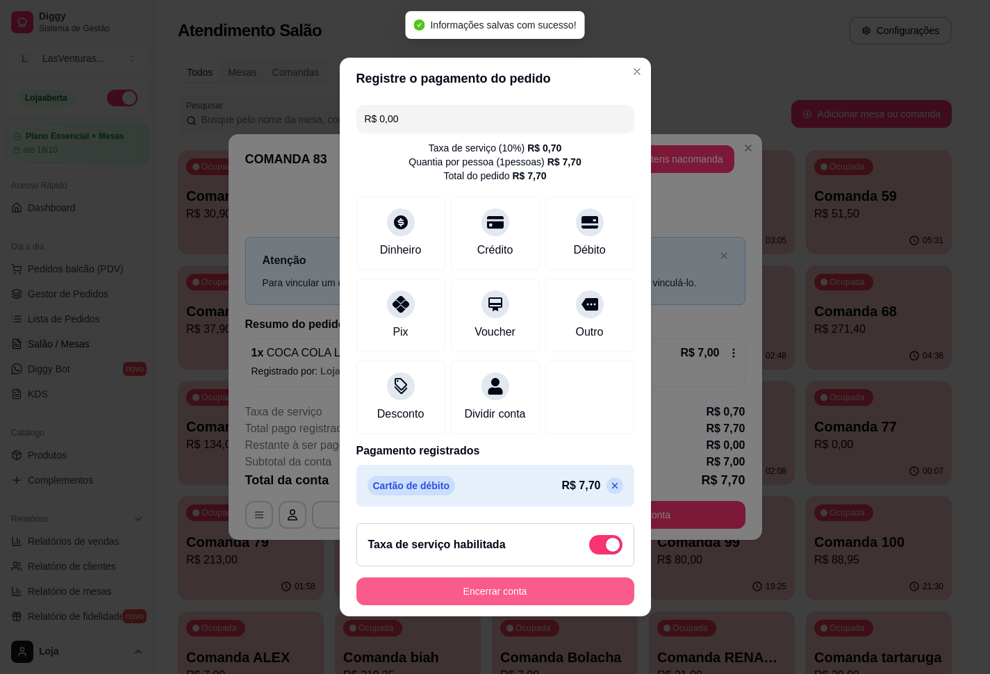
click at [496, 603] on button "Encerrar conta" at bounding box center [496, 592] width 278 height 28
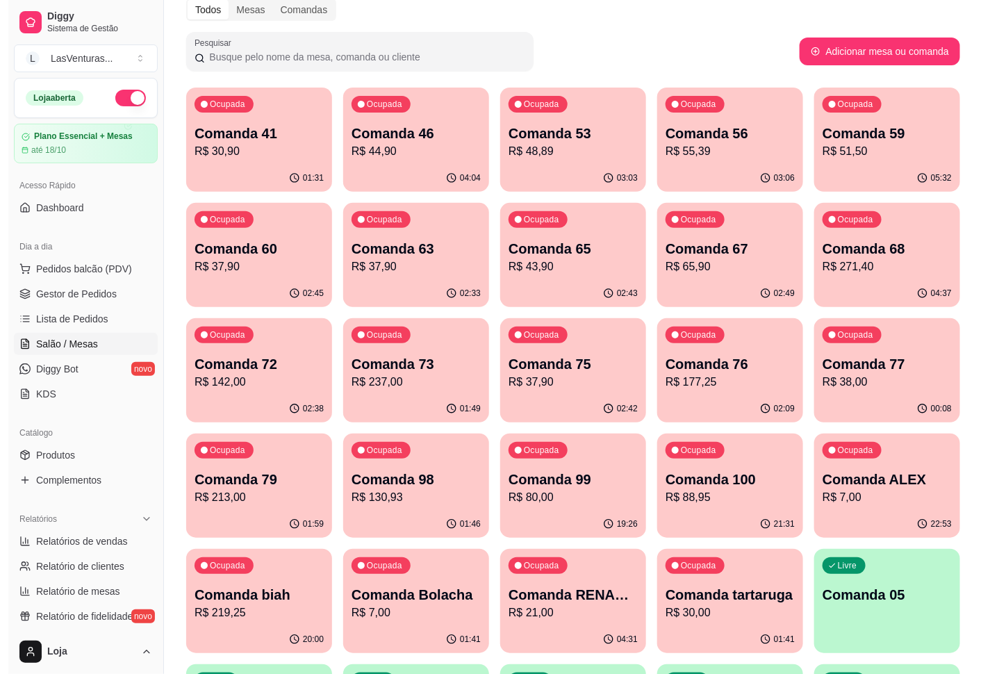
scroll to position [104, 0]
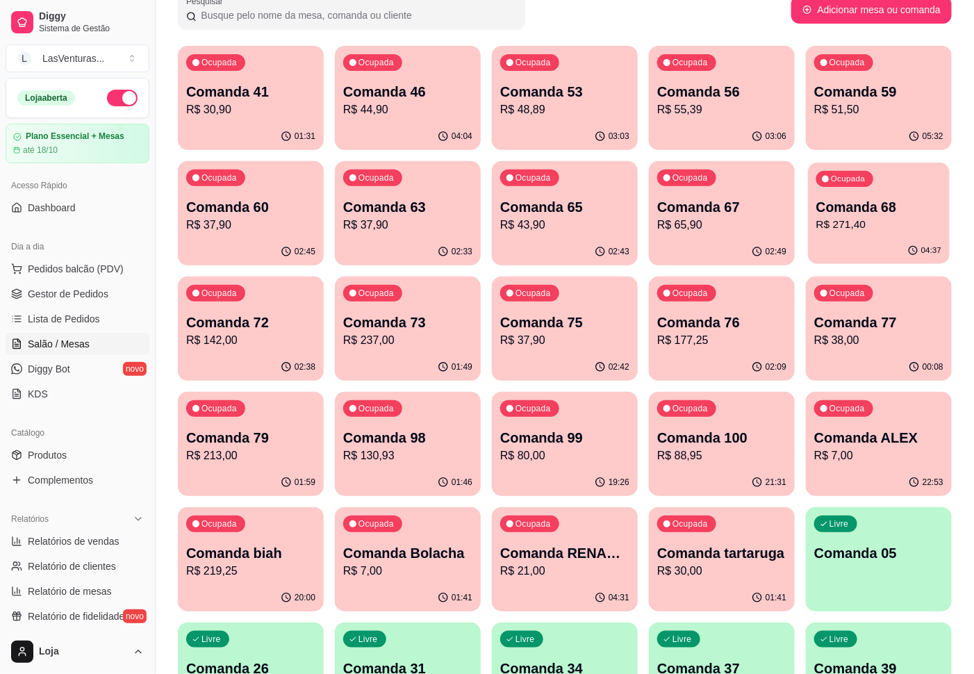
click at [843, 234] on div "Ocupada Comanda 68 R$ 271,40" at bounding box center [879, 200] width 142 height 75
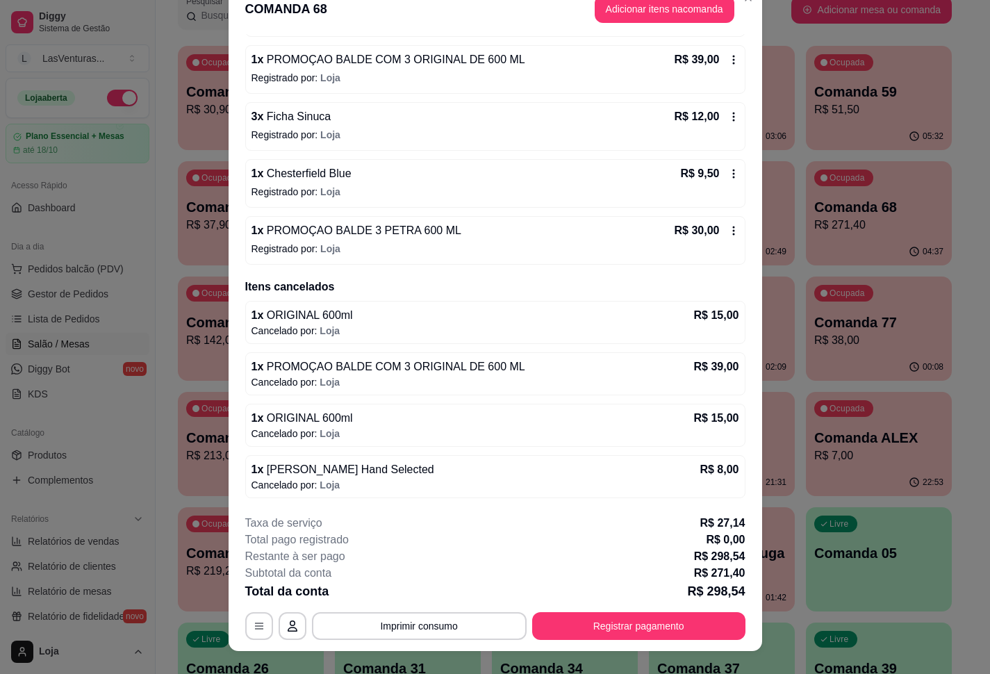
scroll to position [40, 0]
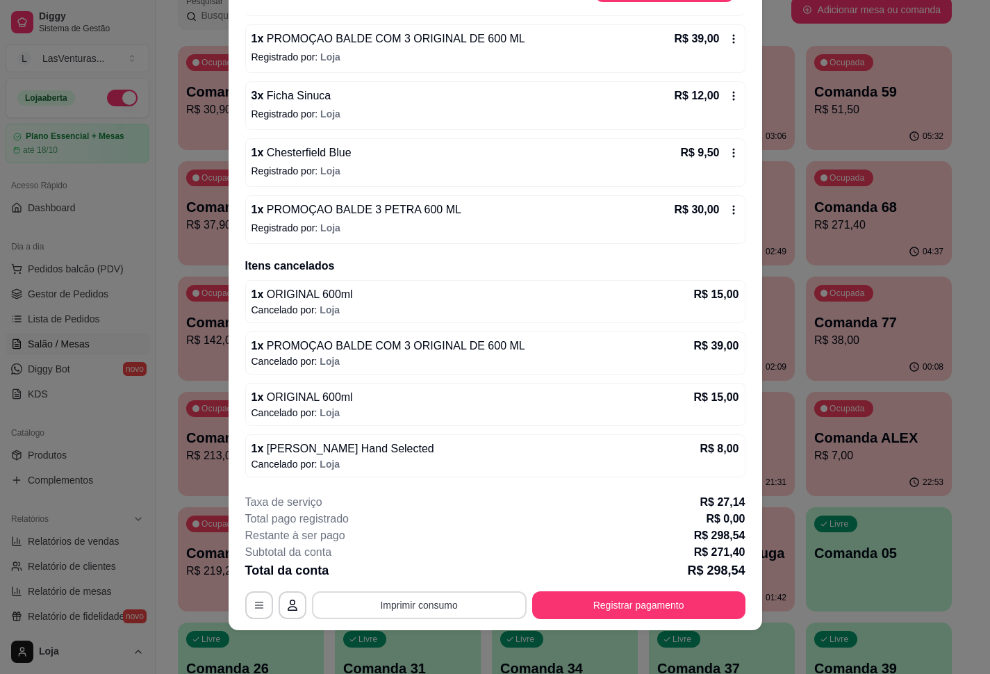
click at [421, 597] on button "Imprimir consumo" at bounding box center [419, 605] width 215 height 28
click at [418, 574] on button "IMPRESSORA" at bounding box center [415, 573] width 97 height 22
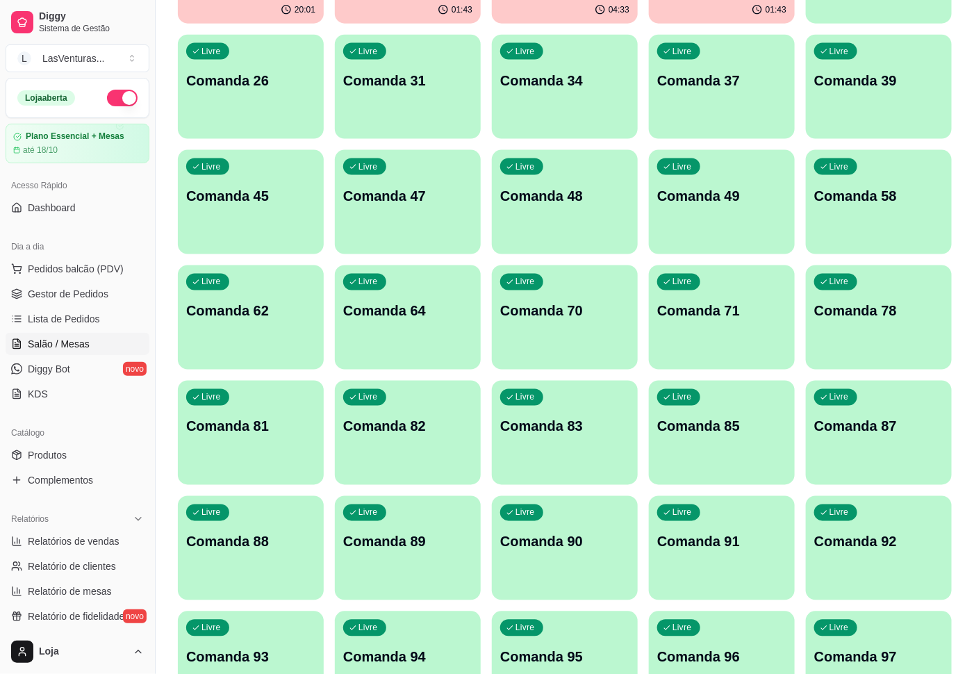
scroll to position [730, 0]
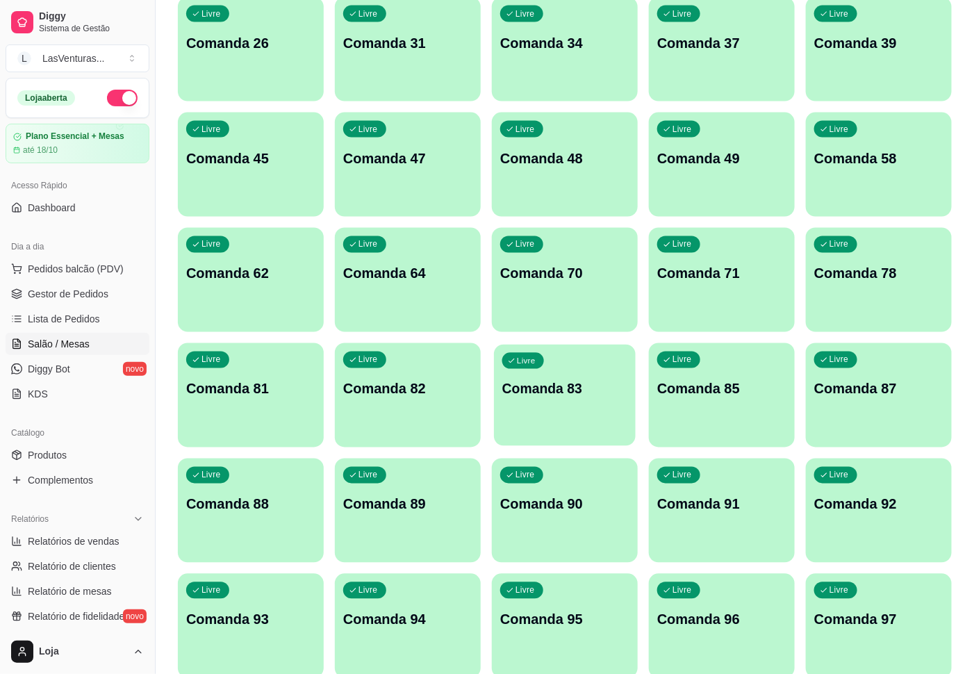
click at [600, 405] on div "Livre Comanda 83" at bounding box center [565, 387] width 142 height 85
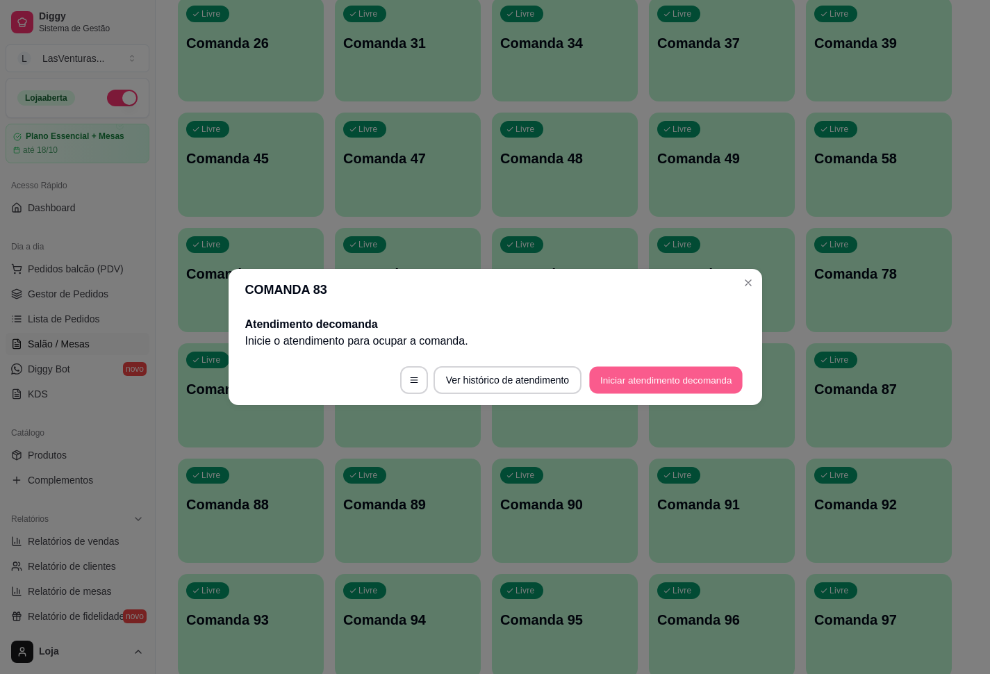
click at [620, 382] on button "Iniciar atendimento de comanda" at bounding box center [667, 380] width 154 height 27
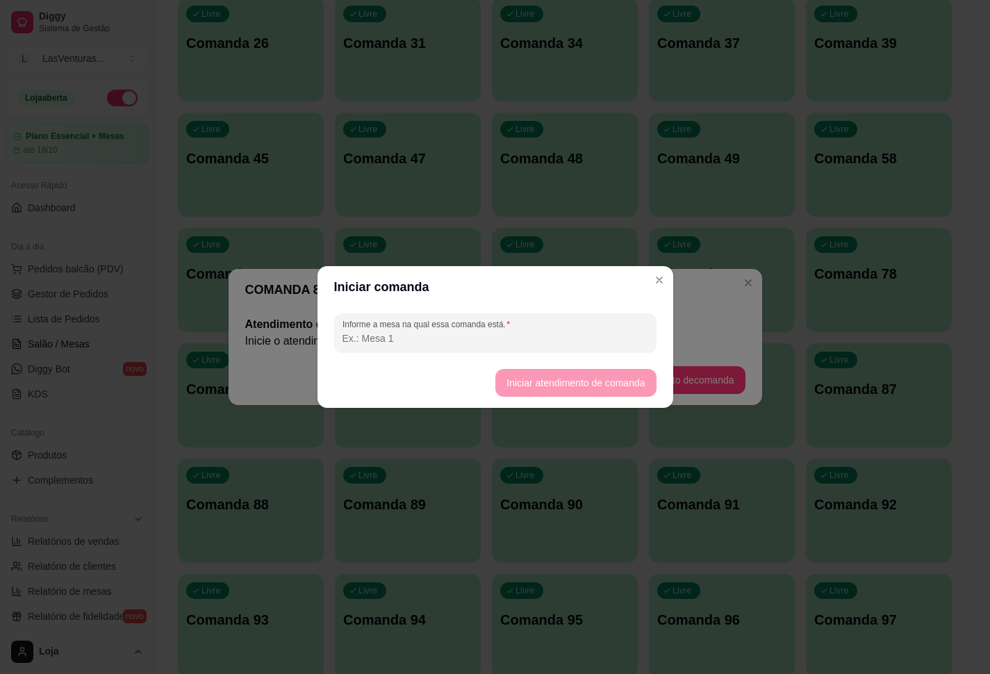
click at [575, 332] on input "Informe a mesa na qual essa comanda está." at bounding box center [496, 338] width 306 height 14
type input "amigos"
click at [549, 378] on button "Iniciar atendimento de comanda" at bounding box center [576, 383] width 156 height 27
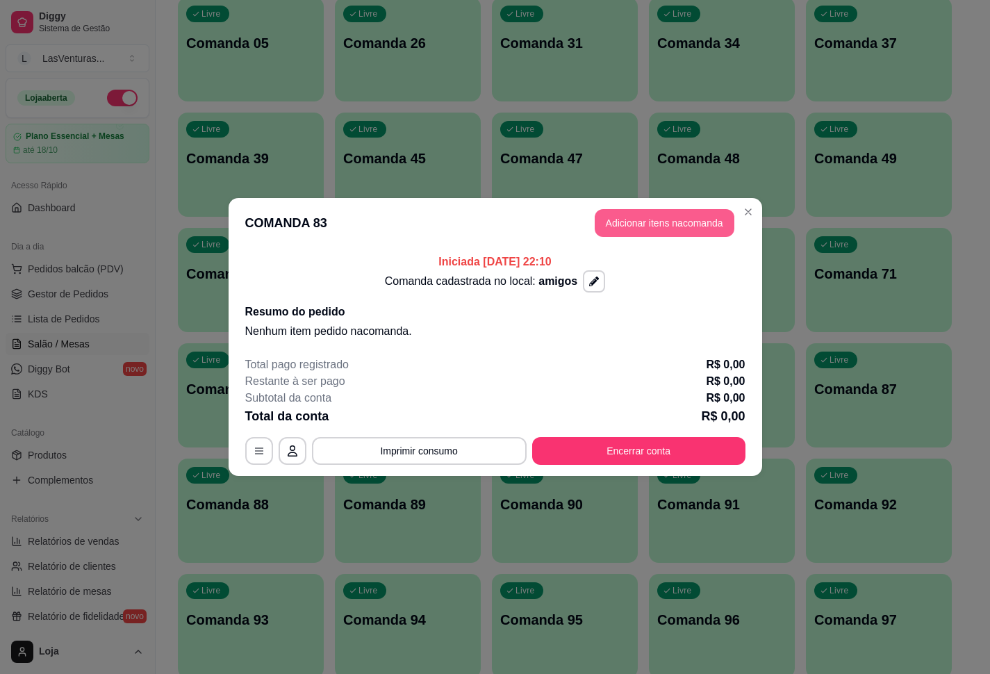
click at [666, 228] on button "Adicionar itens na comanda" at bounding box center [665, 223] width 140 height 28
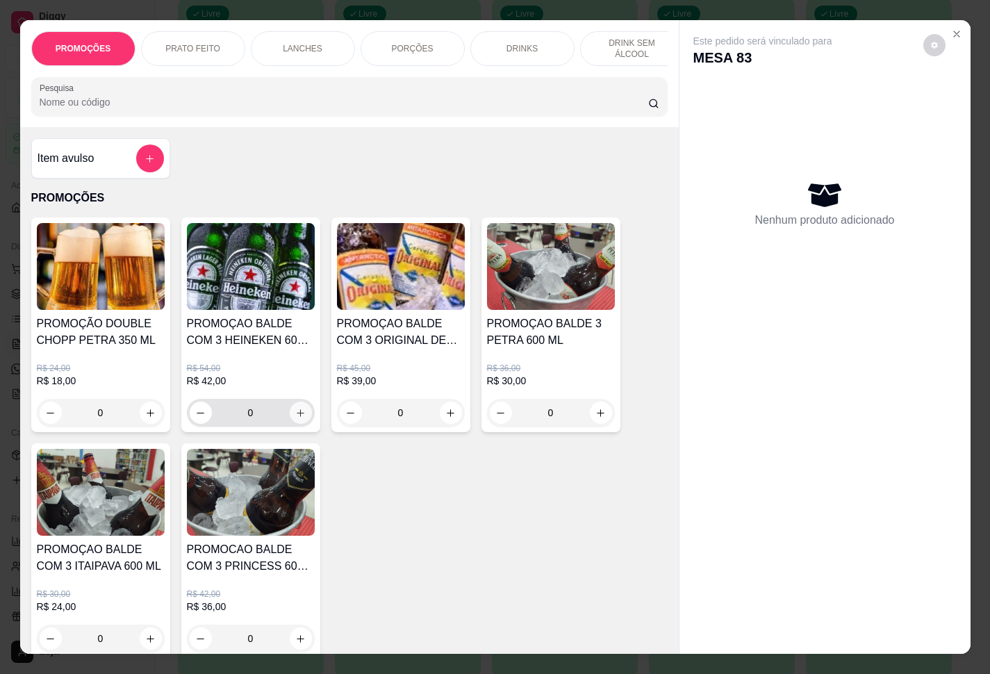
click at [295, 418] on icon "increase-product-quantity" at bounding box center [300, 413] width 10 height 10
type input "1"
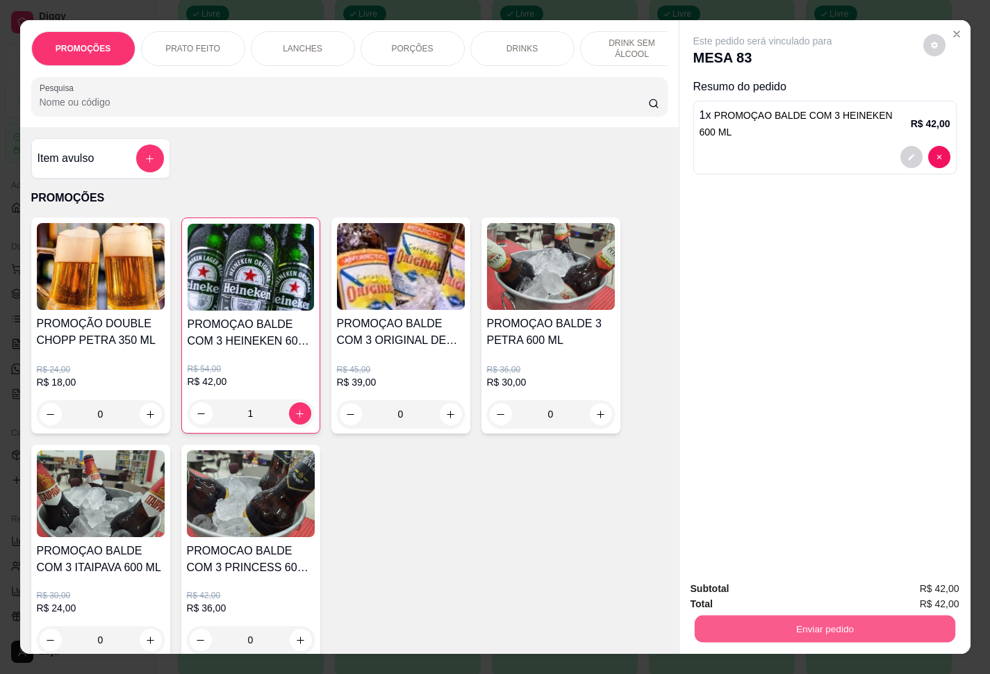
click at [826, 624] on button "Enviar pedido" at bounding box center [824, 629] width 261 height 27
click at [913, 587] on button "Enviar pedido" at bounding box center [921, 587] width 79 height 26
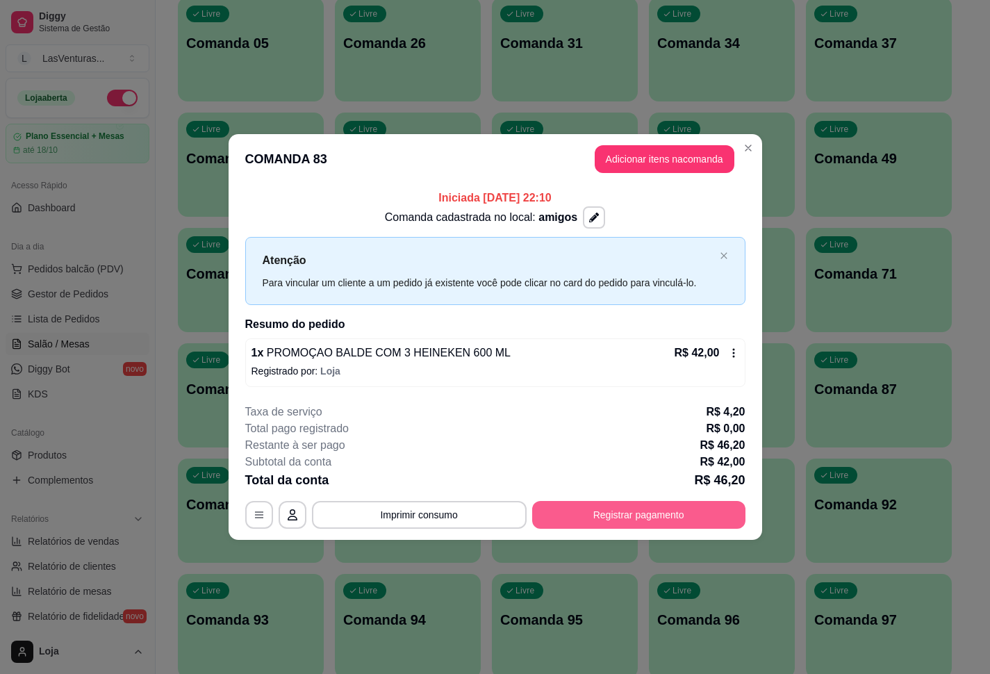
click at [620, 517] on button "Registrar pagamento" at bounding box center [638, 515] width 213 height 28
click at [670, 518] on button "Registrar pagamento" at bounding box center [638, 514] width 207 height 27
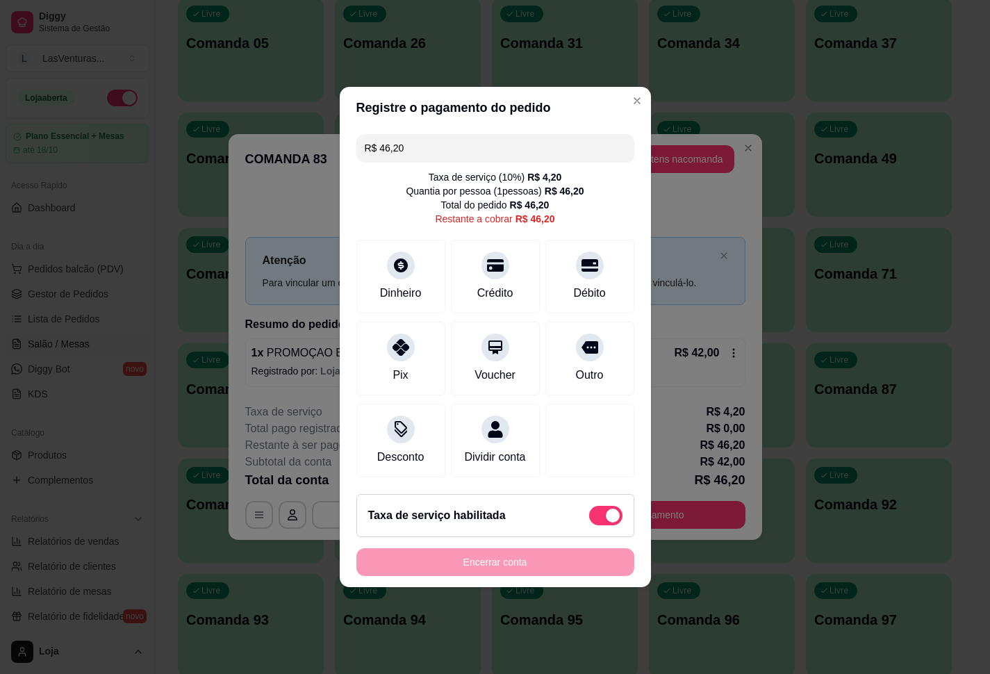
click at [606, 523] on span at bounding box center [613, 516] width 14 height 14
click at [593, 525] on input "checkbox" at bounding box center [593, 522] width 9 height 9
checkbox input "true"
type input "R$ 42,00"
checkbox input "false"
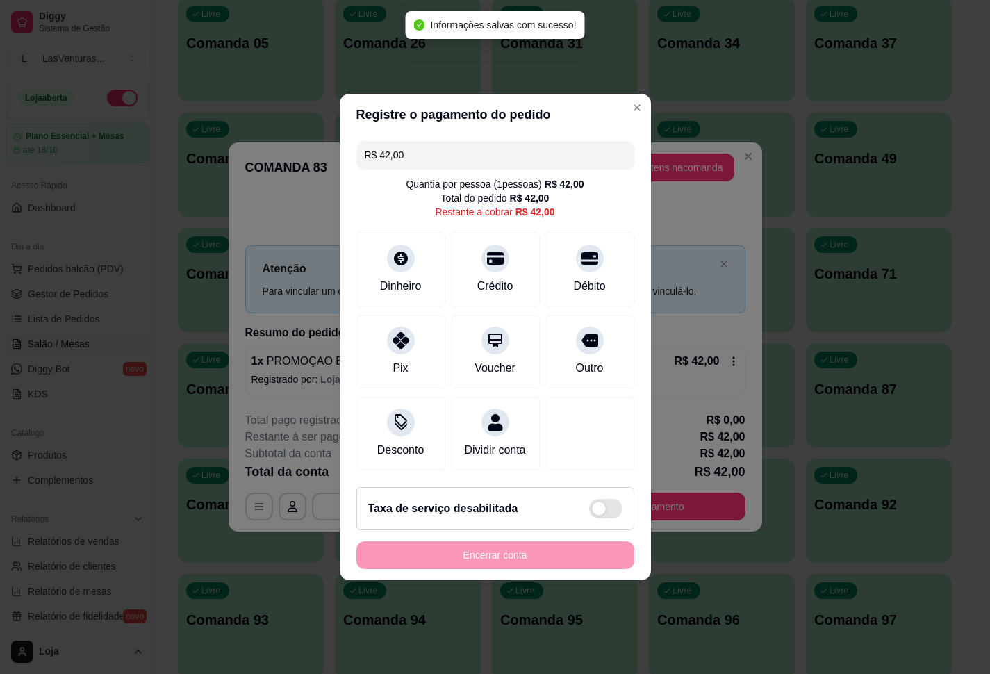
click at [426, 146] on input "R$ 42,00" at bounding box center [495, 155] width 261 height 28
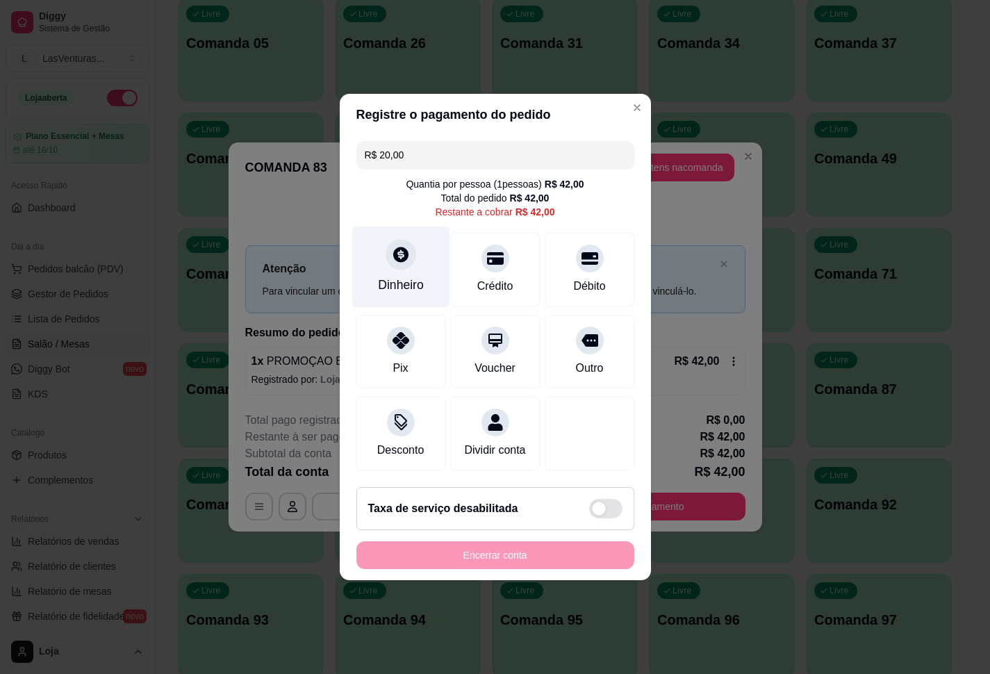
click at [401, 252] on icon at bounding box center [400, 254] width 15 height 15
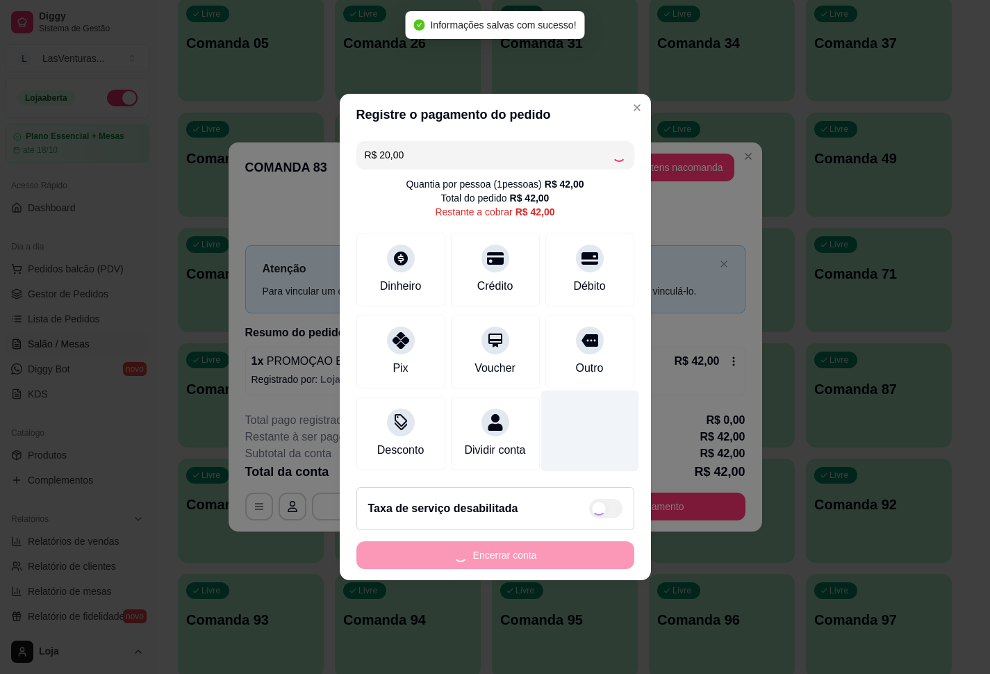
type input "R$ 22,00"
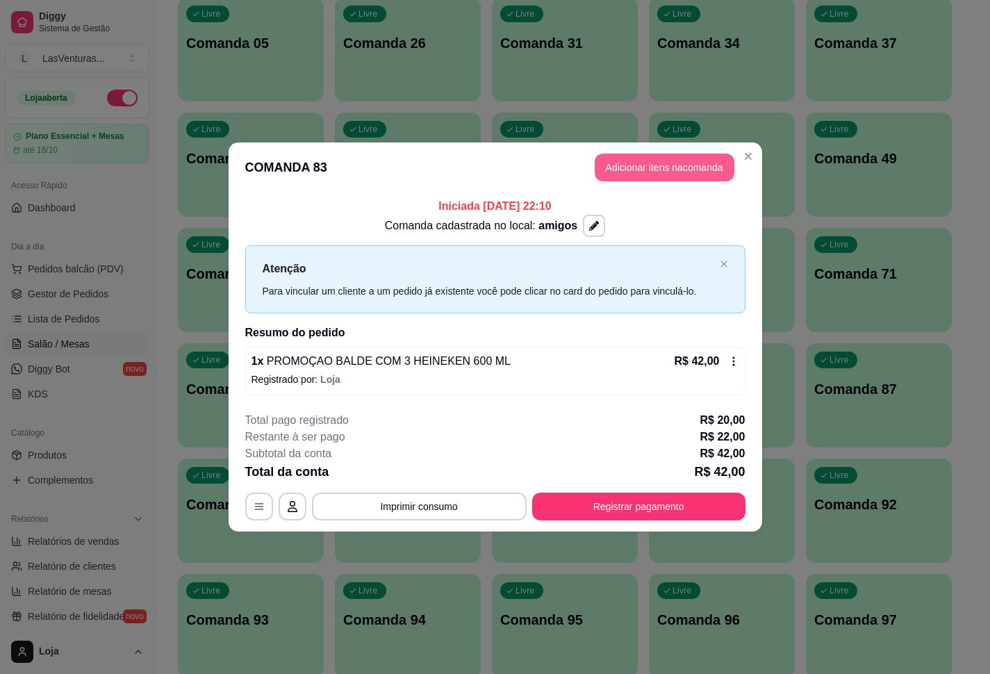
click at [630, 171] on button "Adicionar itens na comanda" at bounding box center [665, 168] width 140 height 28
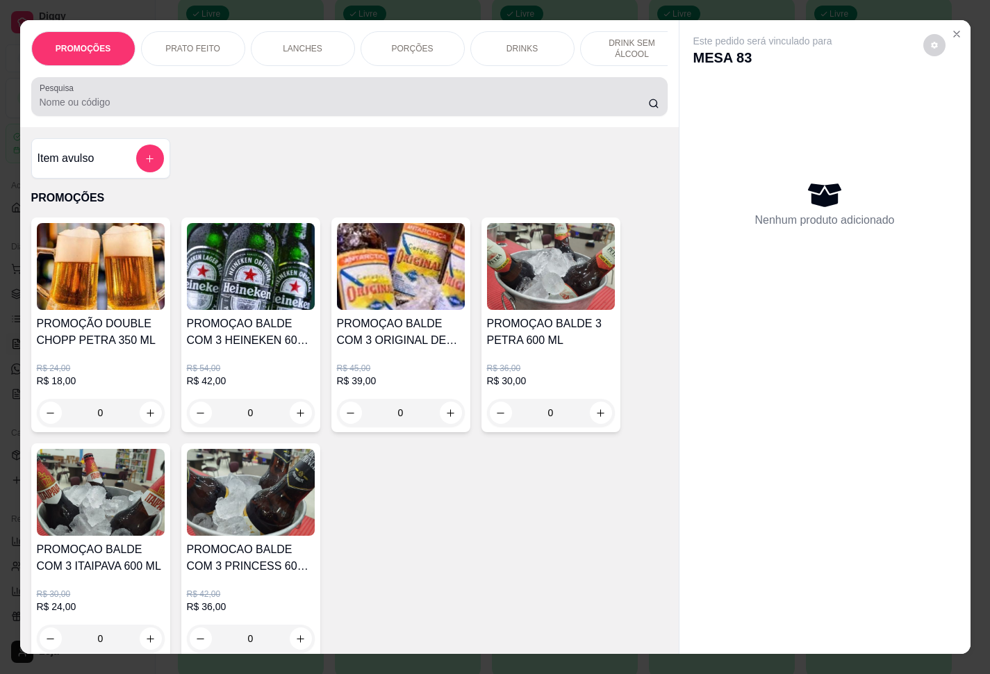
click at [213, 109] on input "Pesquisa" at bounding box center [344, 102] width 609 height 14
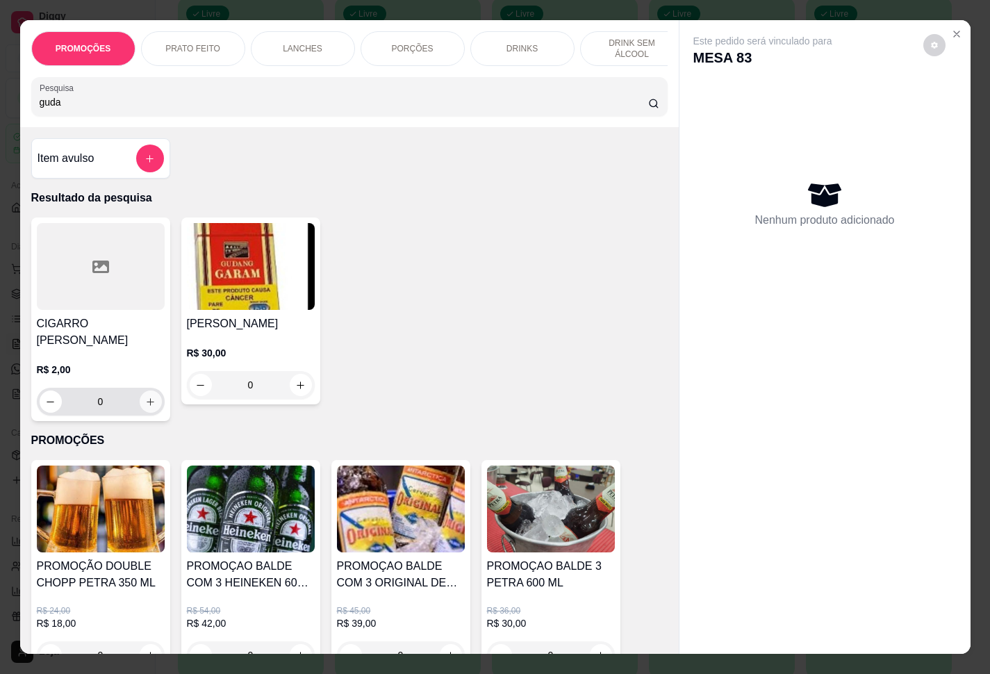
type input "guda"
click at [145, 407] on icon "increase-product-quantity" at bounding box center [150, 402] width 10 height 10
type input "1"
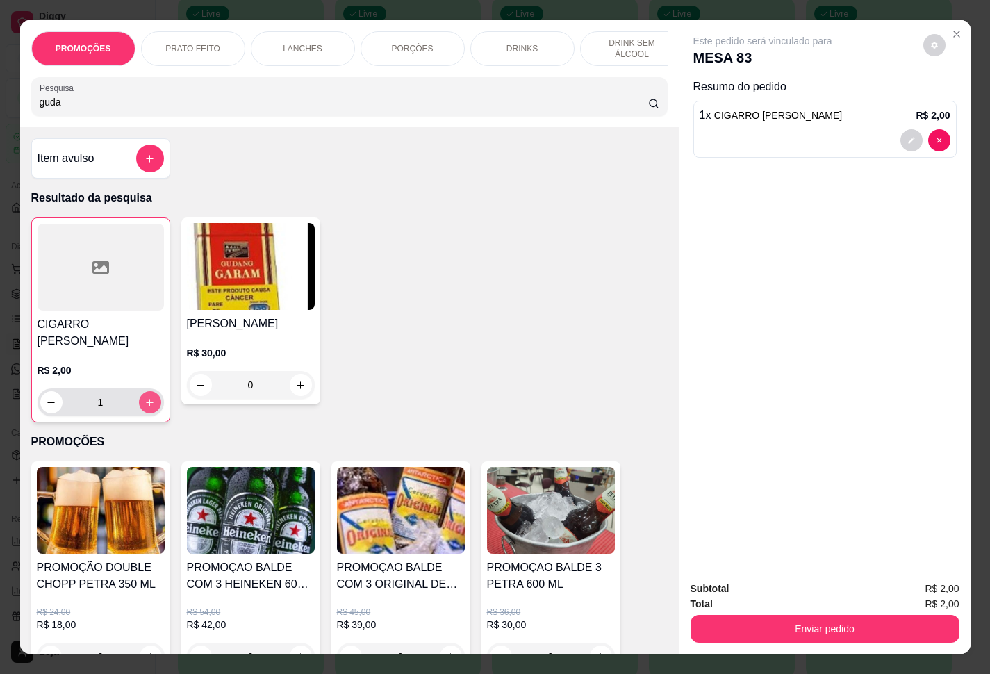
click at [145, 407] on icon "increase-product-quantity" at bounding box center [150, 403] width 10 height 10
type input "2"
click at [145, 407] on icon "increase-product-quantity" at bounding box center [150, 403] width 10 height 10
type input "3"
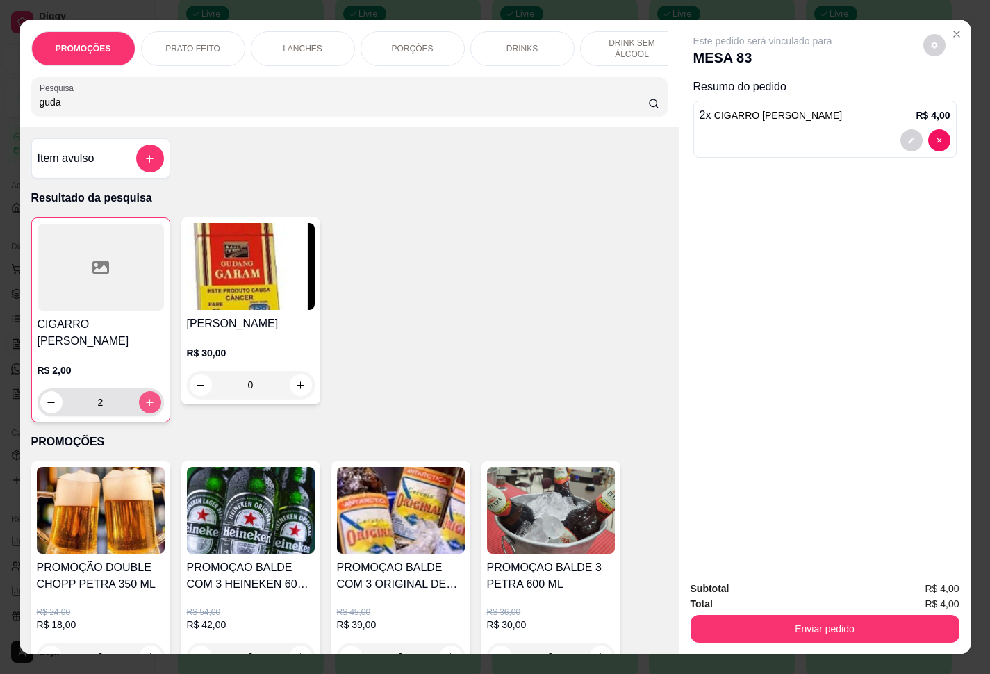
type input "3"
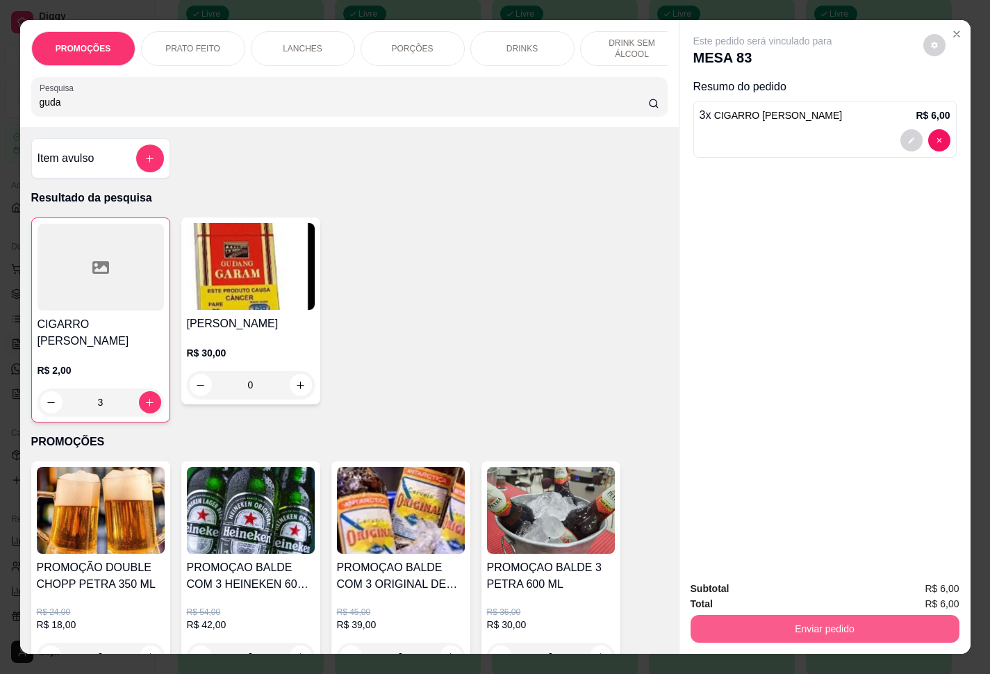
click at [792, 615] on button "Enviar pedido" at bounding box center [825, 629] width 269 height 28
click at [907, 584] on button "Enviar pedido" at bounding box center [921, 587] width 79 height 26
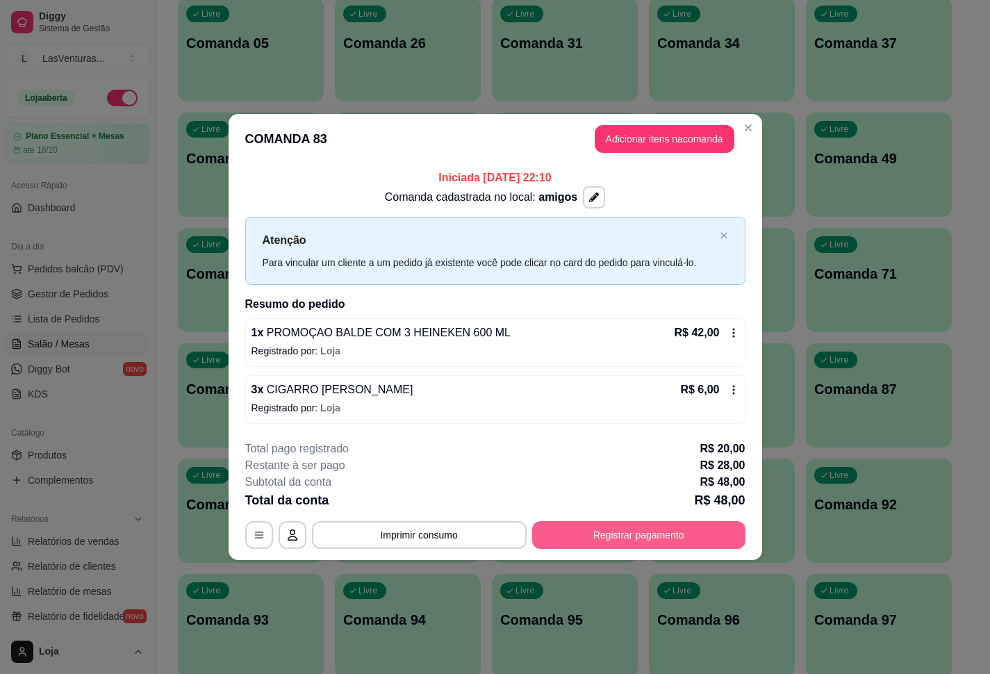
click at [660, 538] on button "Registrar pagamento" at bounding box center [638, 535] width 213 height 28
click at [653, 530] on button "Registrar pagamento" at bounding box center [638, 535] width 213 height 28
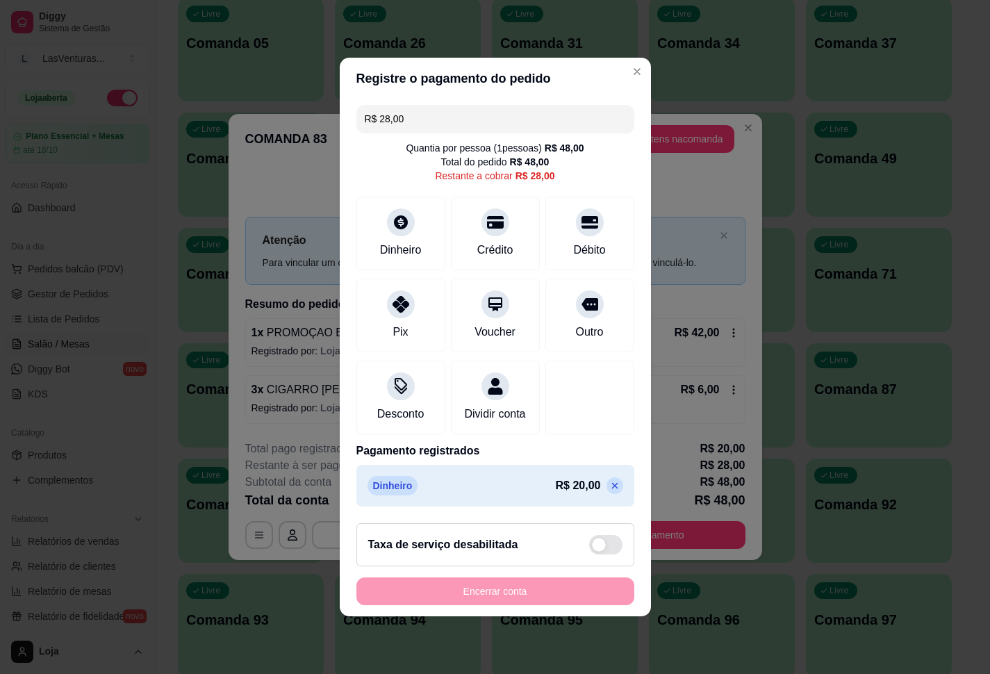
click at [609, 491] on icon at bounding box center [614, 485] width 11 height 11
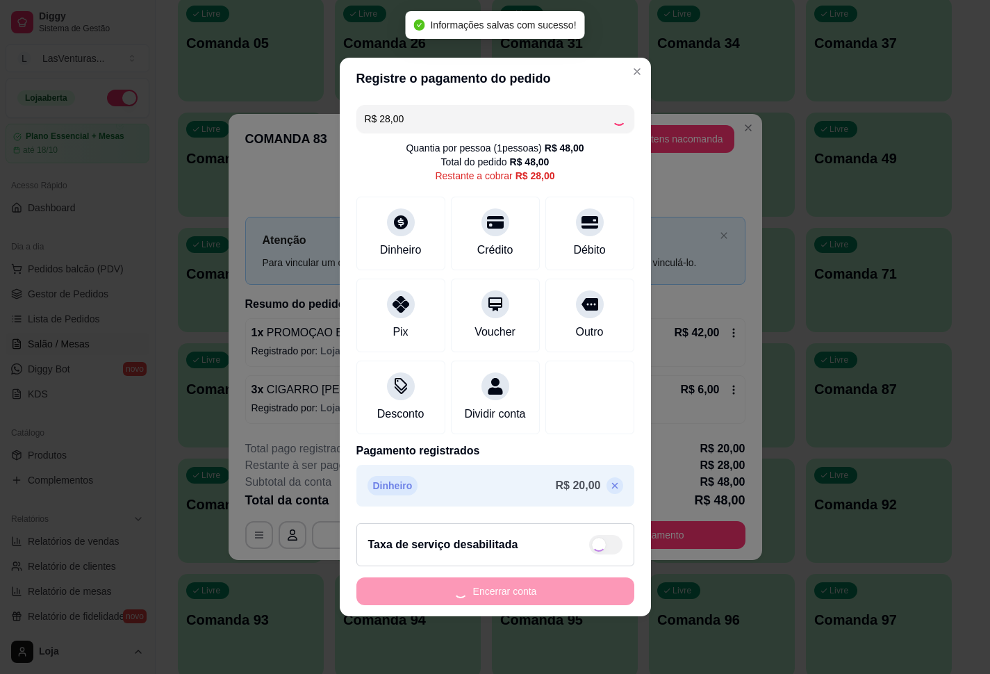
type input "R$ 48,00"
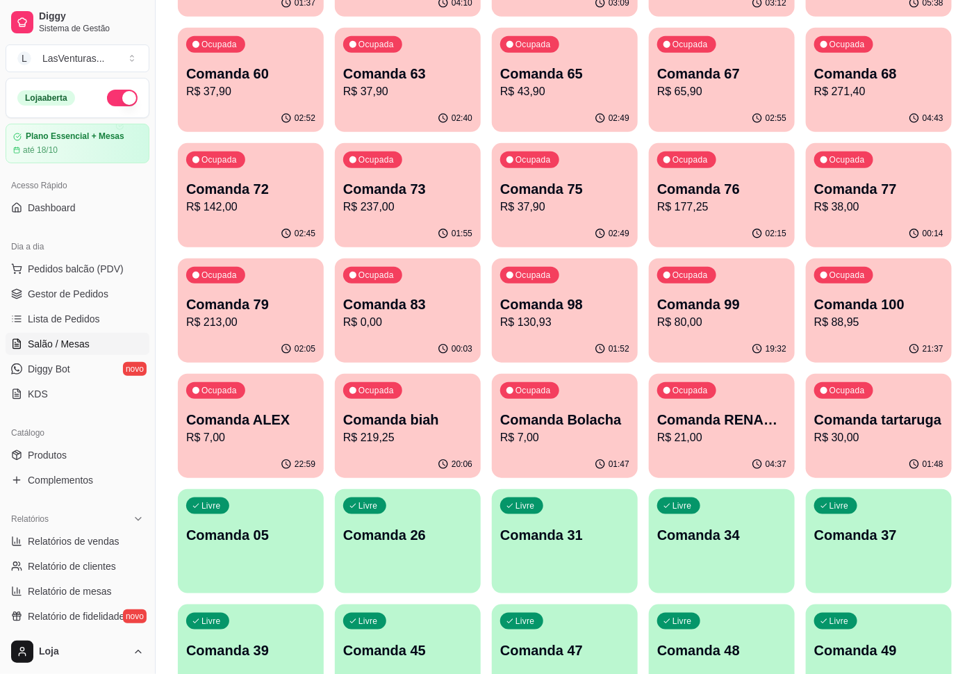
scroll to position [208, 0]
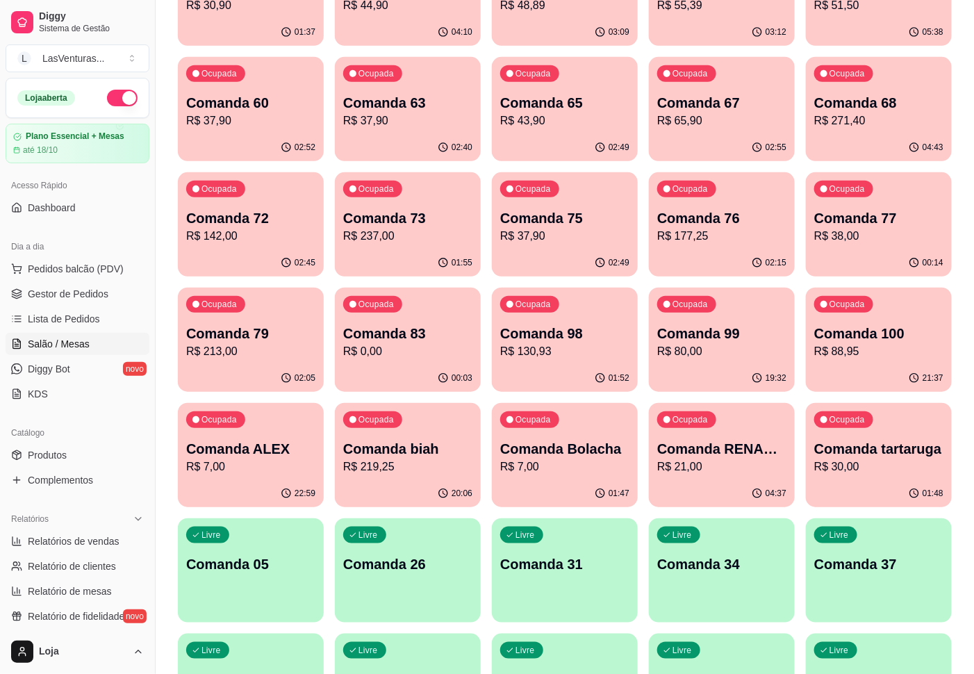
click at [439, 348] on p "R$ 0,00" at bounding box center [407, 351] width 129 height 17
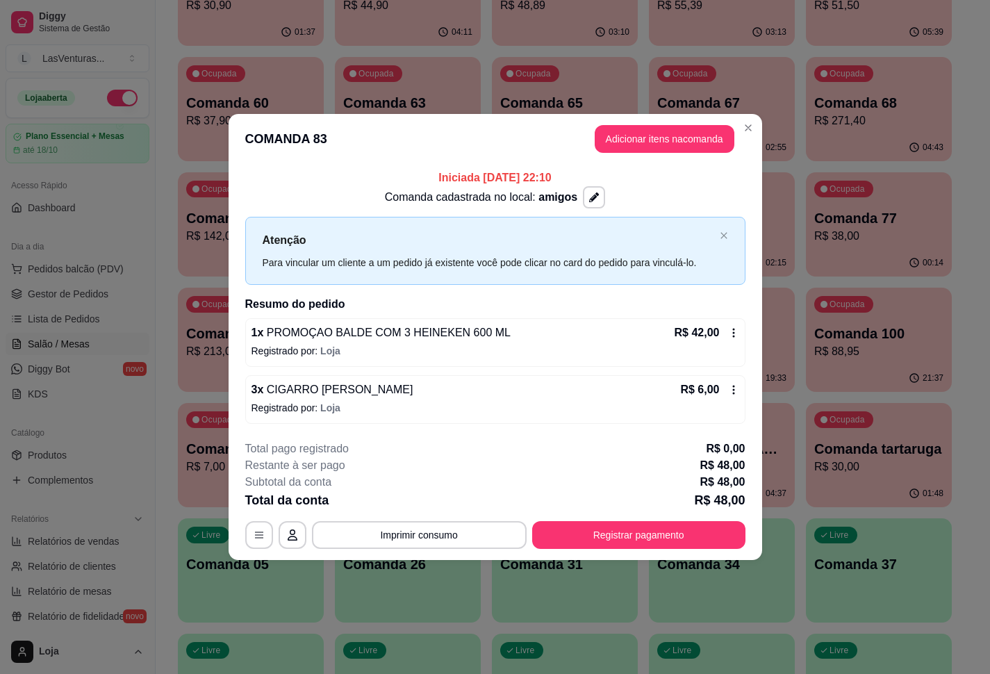
click at [728, 331] on icon at bounding box center [733, 332] width 11 height 11
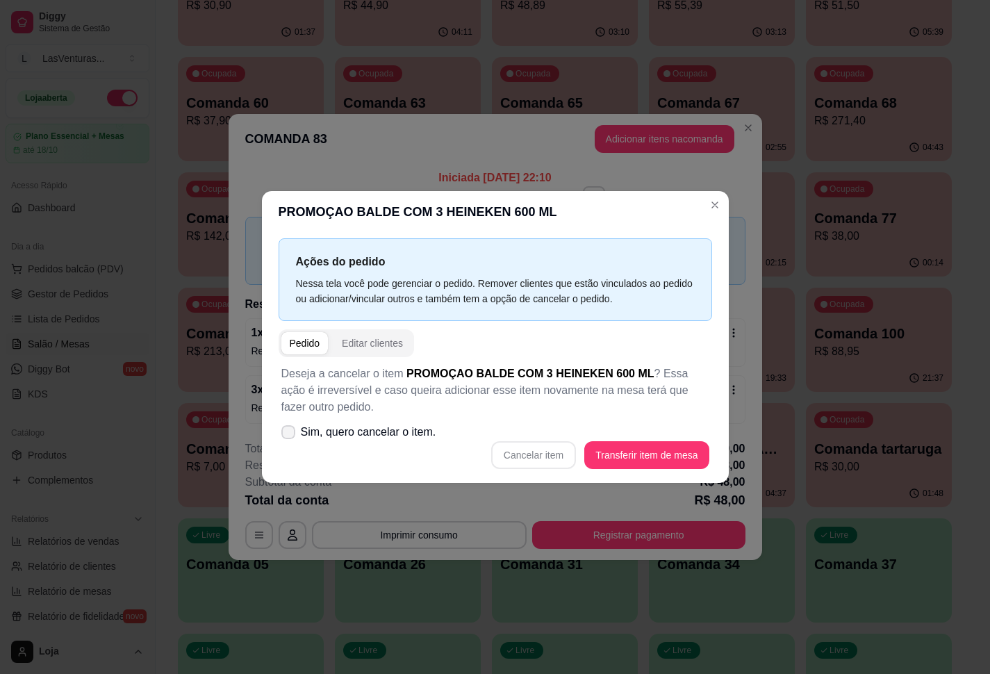
click at [307, 430] on span "Sim, quero cancelar o item." at bounding box center [369, 432] width 136 height 17
click at [290, 435] on input "Sim, quero cancelar o item." at bounding box center [285, 439] width 9 height 9
checkbox input "true"
click at [538, 459] on button "Cancelar item" at bounding box center [533, 455] width 85 height 28
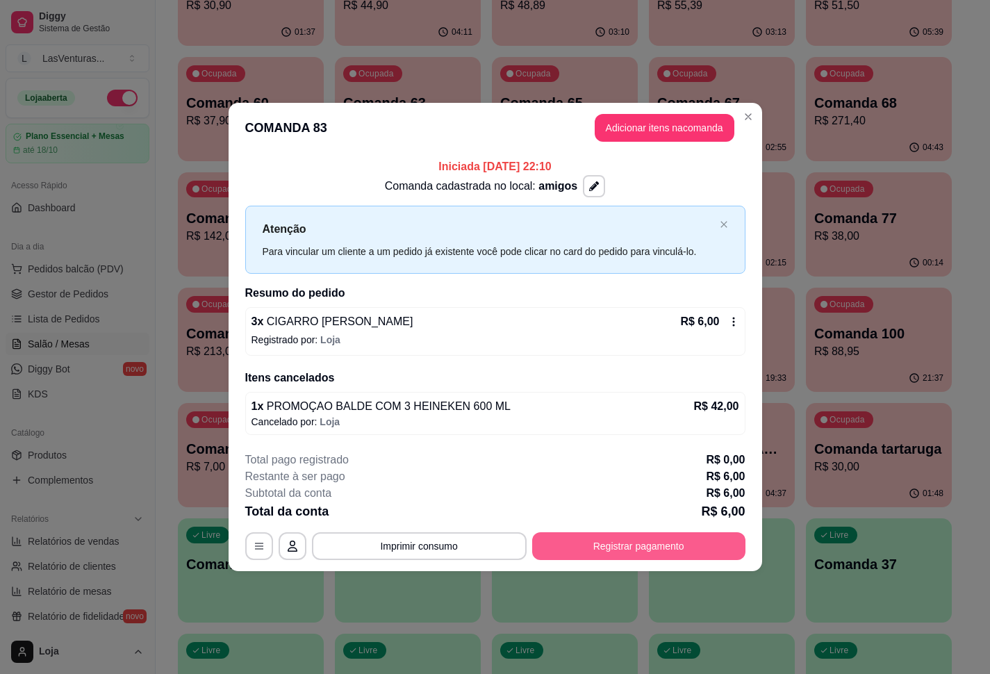
click at [660, 546] on button "Registrar pagamento" at bounding box center [638, 546] width 213 height 28
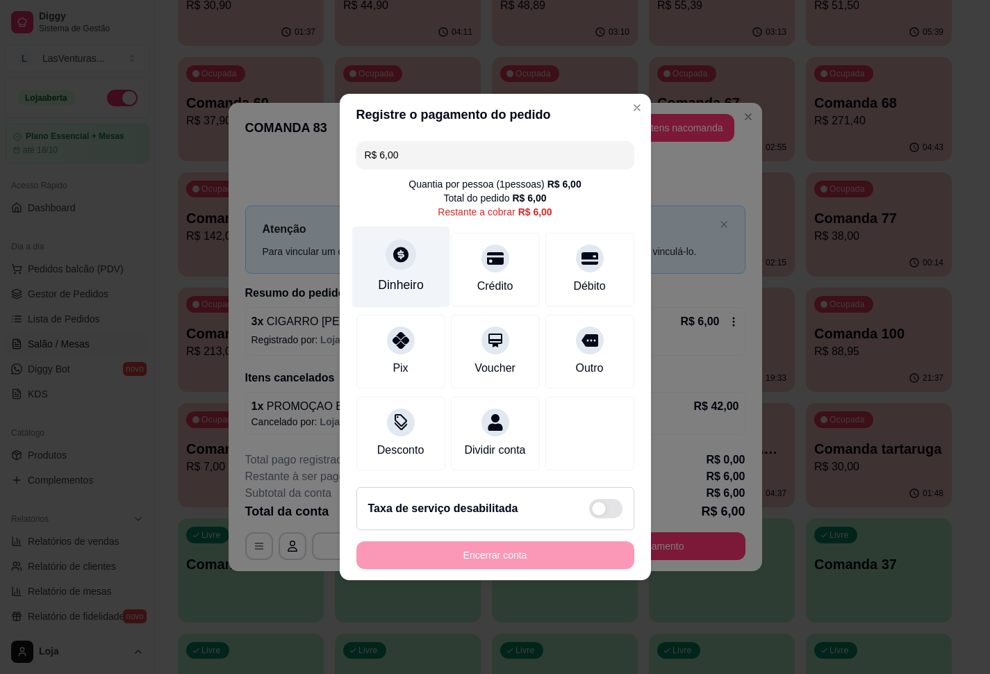
click at [394, 250] on icon at bounding box center [400, 254] width 15 height 15
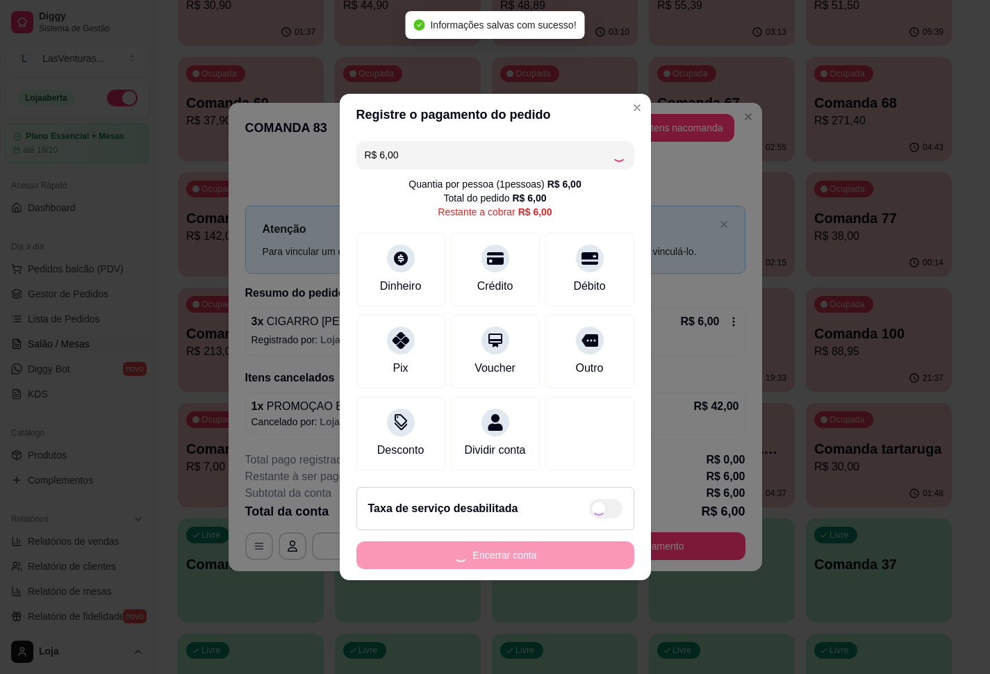
type input "R$ 0,00"
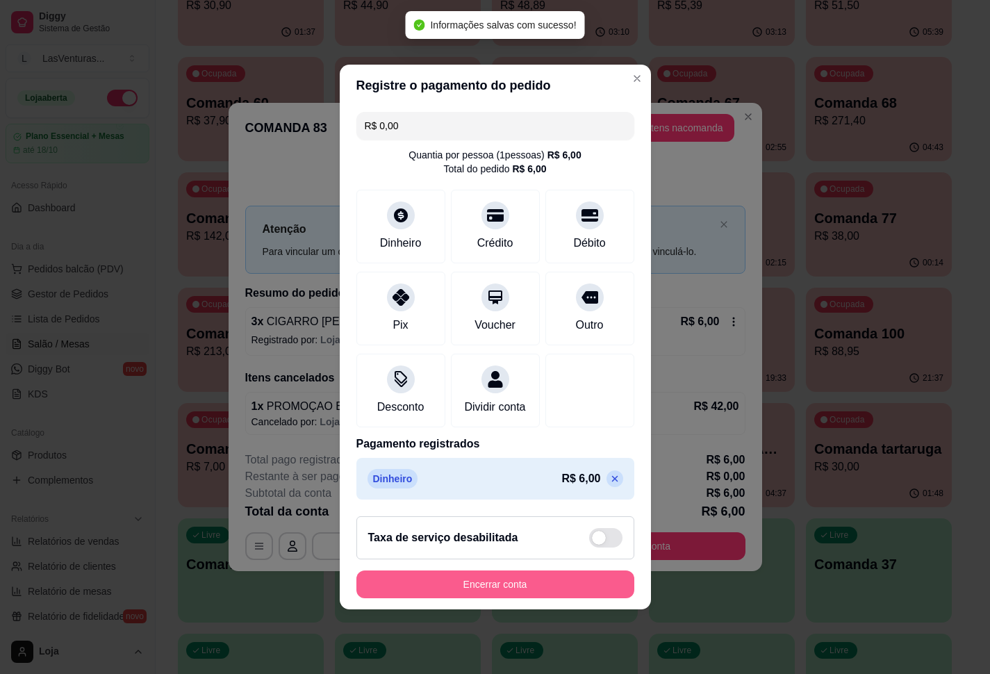
click at [553, 586] on button "Encerrar conta" at bounding box center [496, 585] width 278 height 28
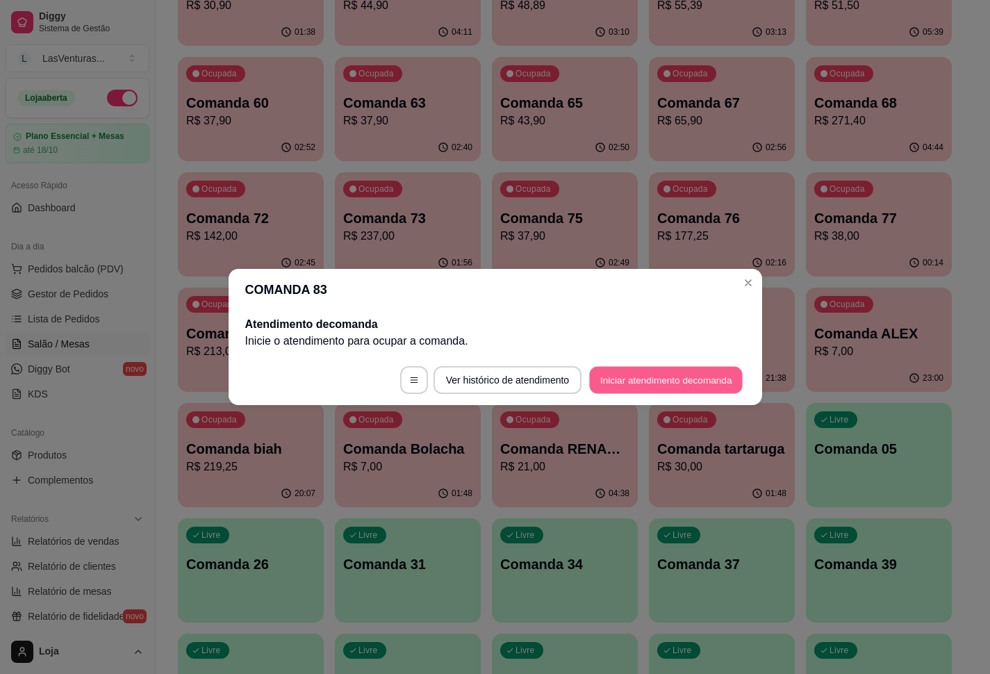
click at [649, 384] on button "Iniciar atendimento de comanda" at bounding box center [667, 380] width 154 height 27
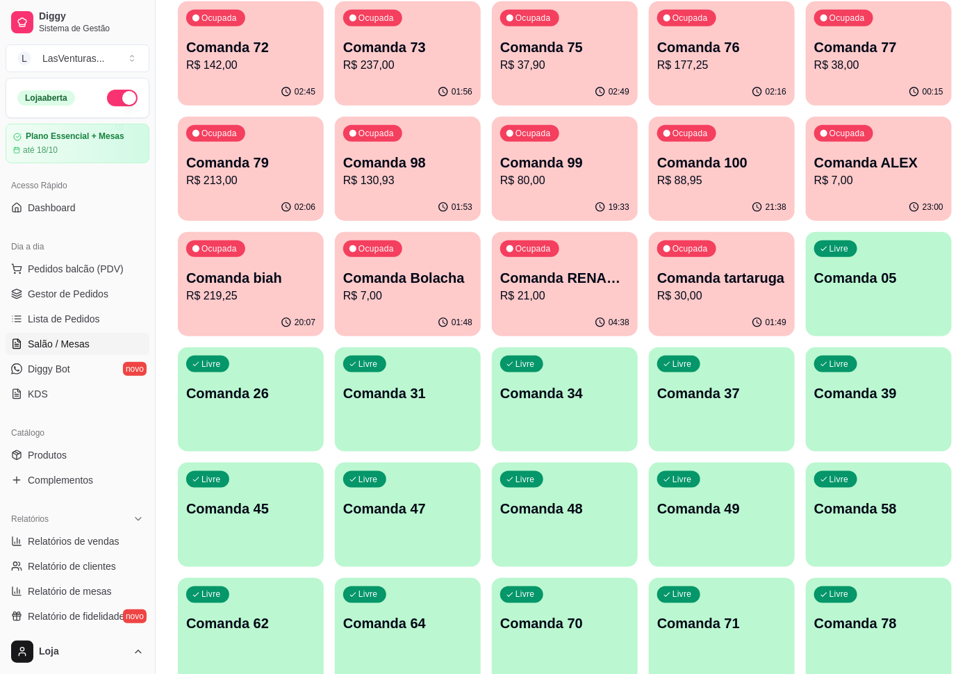
scroll to position [417, 0]
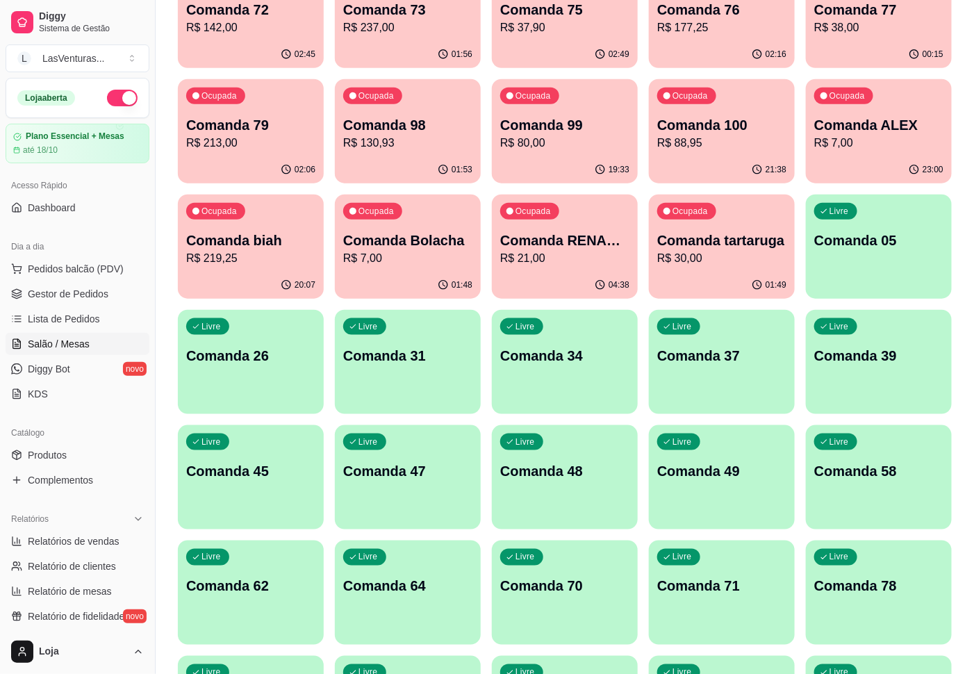
click at [234, 494] on div "Livre Comanda 45" at bounding box center [251, 469] width 146 height 88
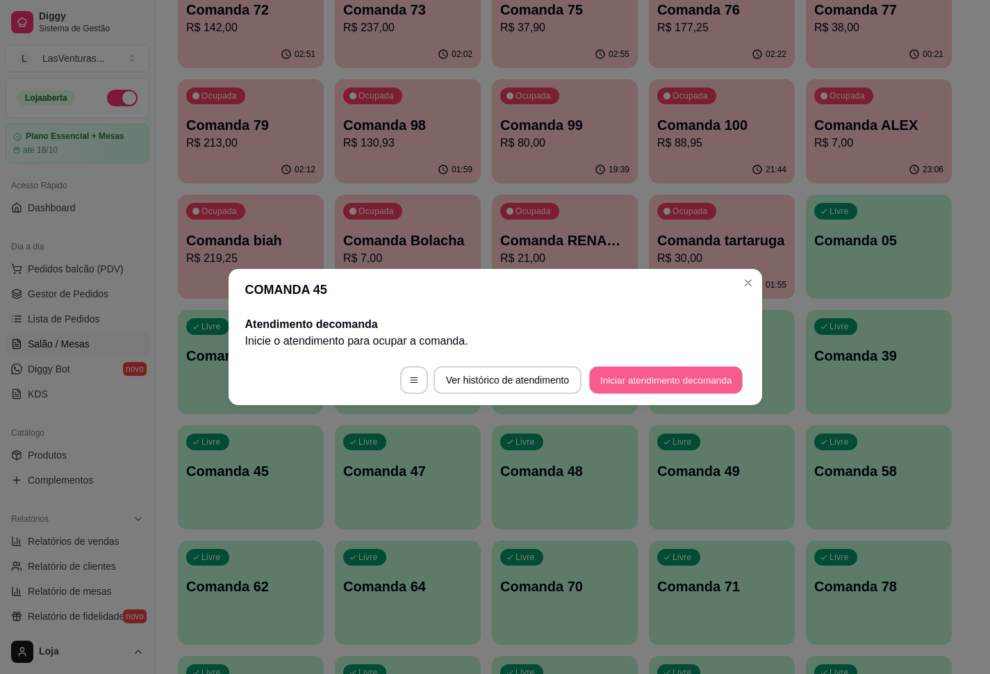
click at [674, 375] on button "Iniciar atendimento de comanda" at bounding box center [667, 380] width 154 height 27
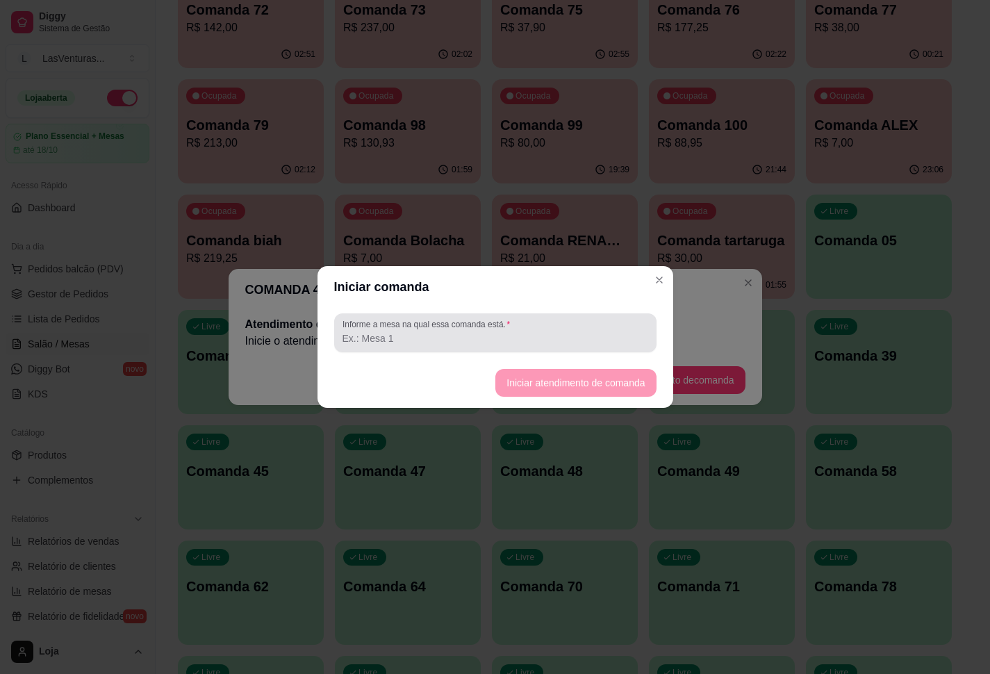
click at [507, 349] on div "Informe a mesa na qual essa comanda está." at bounding box center [495, 332] width 322 height 39
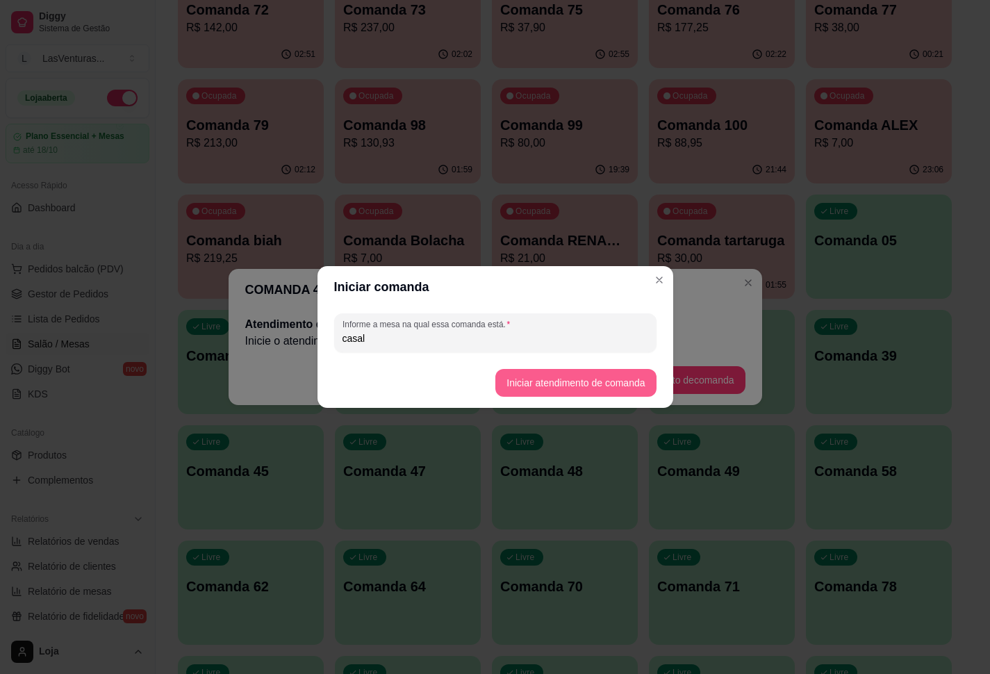
type input "casal"
click at [528, 386] on button "Iniciar atendimento de comanda" at bounding box center [576, 383] width 156 height 27
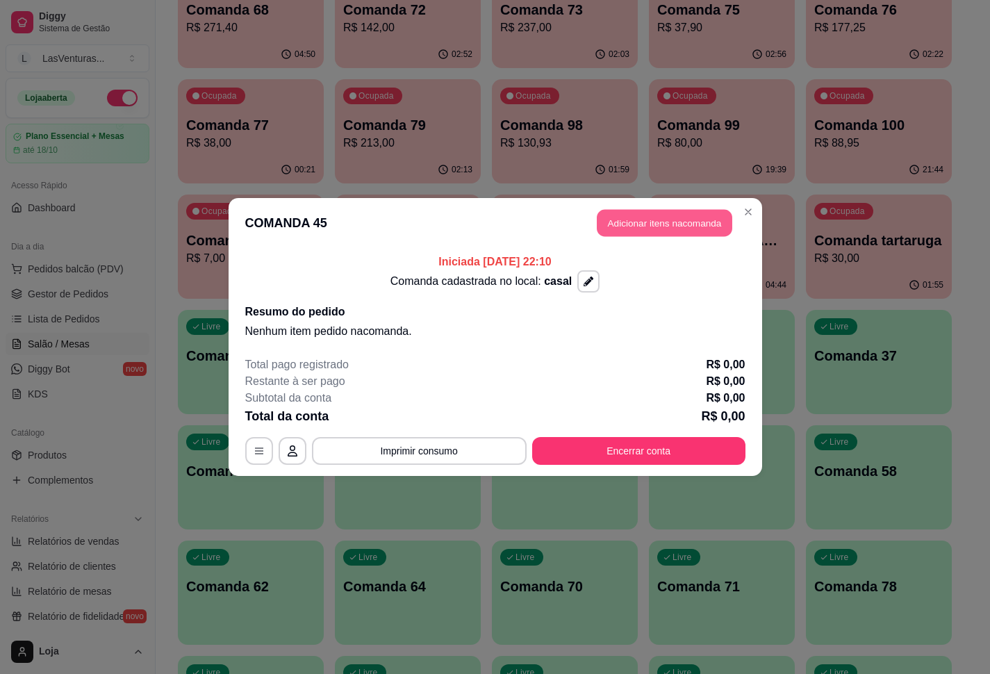
click at [640, 221] on button "Adicionar itens na comanda" at bounding box center [665, 223] width 136 height 27
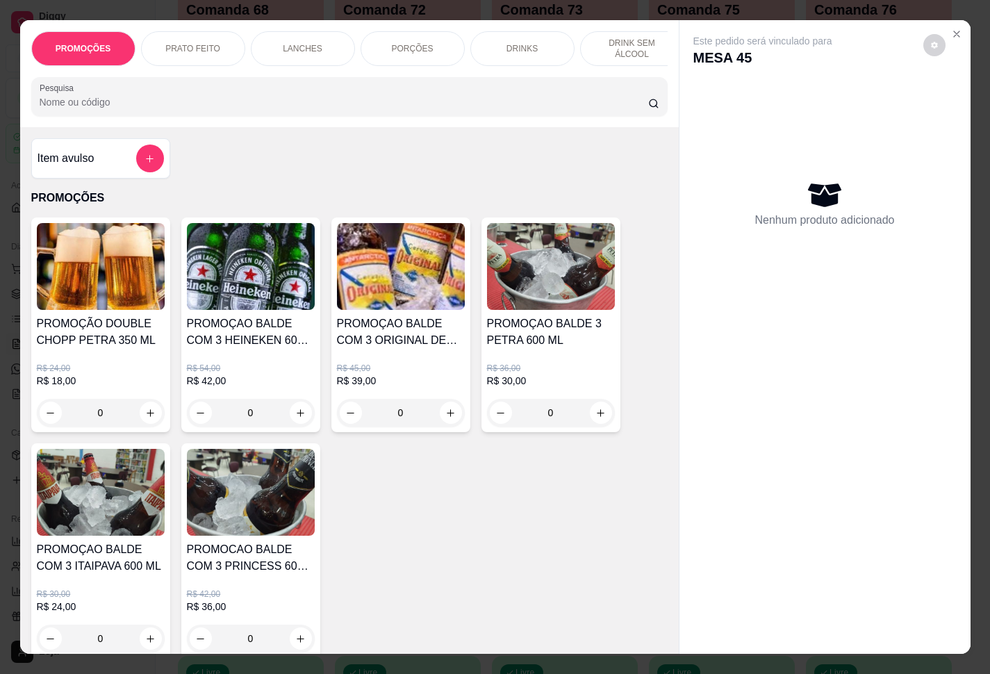
click at [464, 109] on input "Pesquisa" at bounding box center [344, 102] width 609 height 14
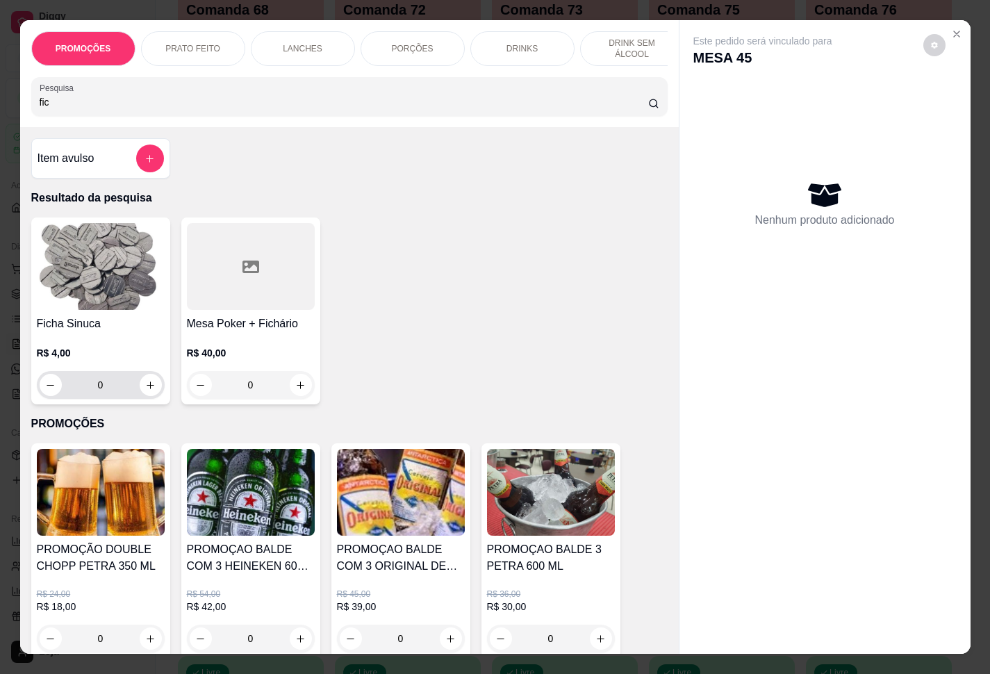
type input "fic"
click at [110, 391] on input "0" at bounding box center [101, 385] width 78 height 28
type input "4"
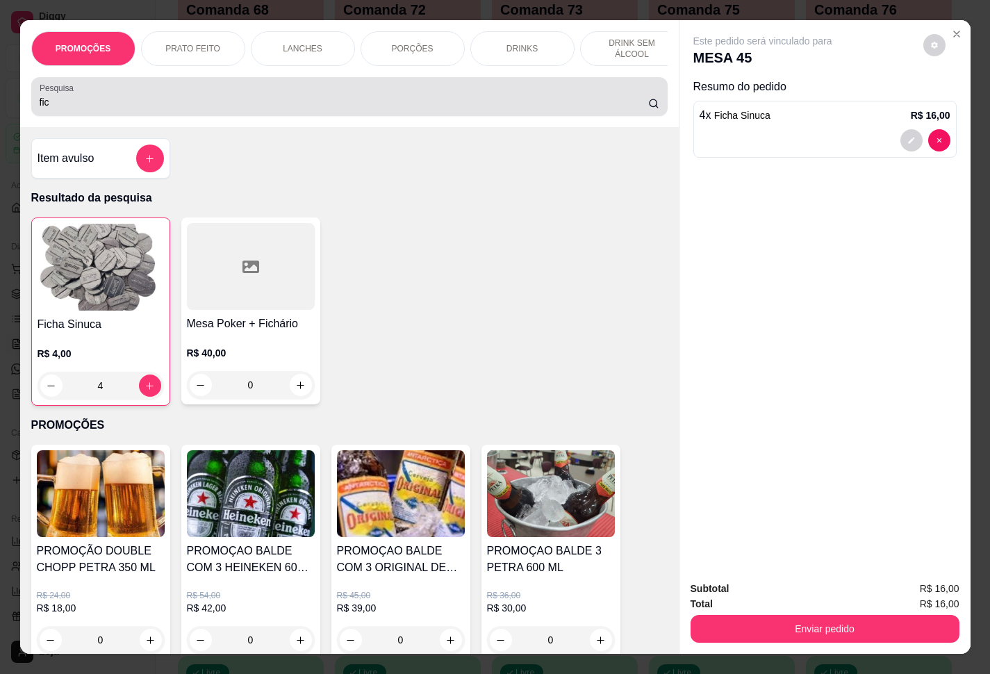
type input "4"
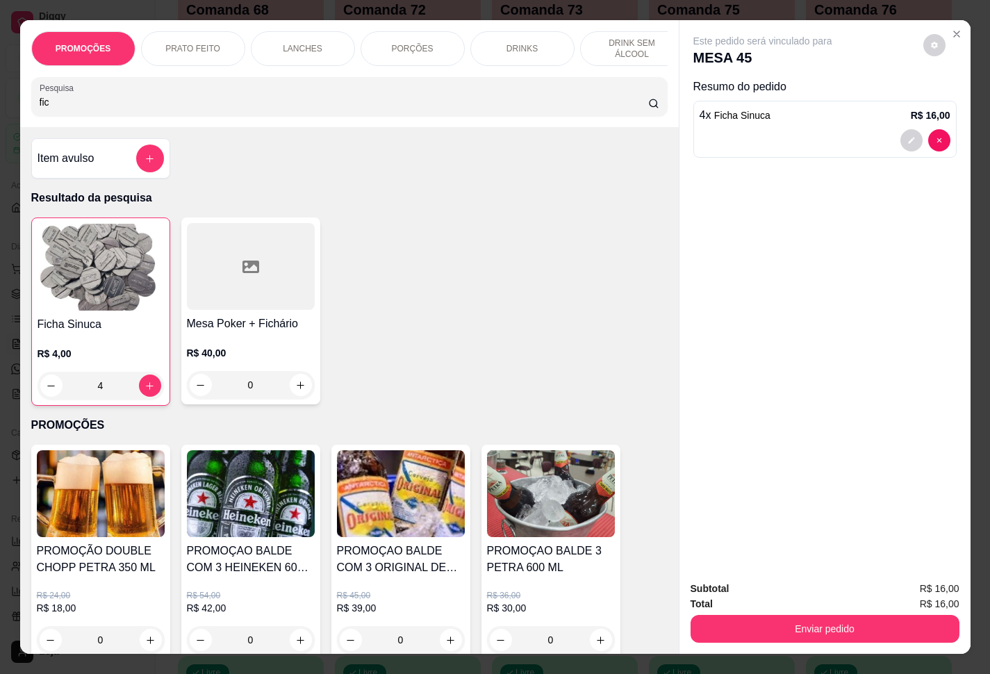
click at [255, 105] on input "fic" at bounding box center [344, 102] width 609 height 14
type input "f"
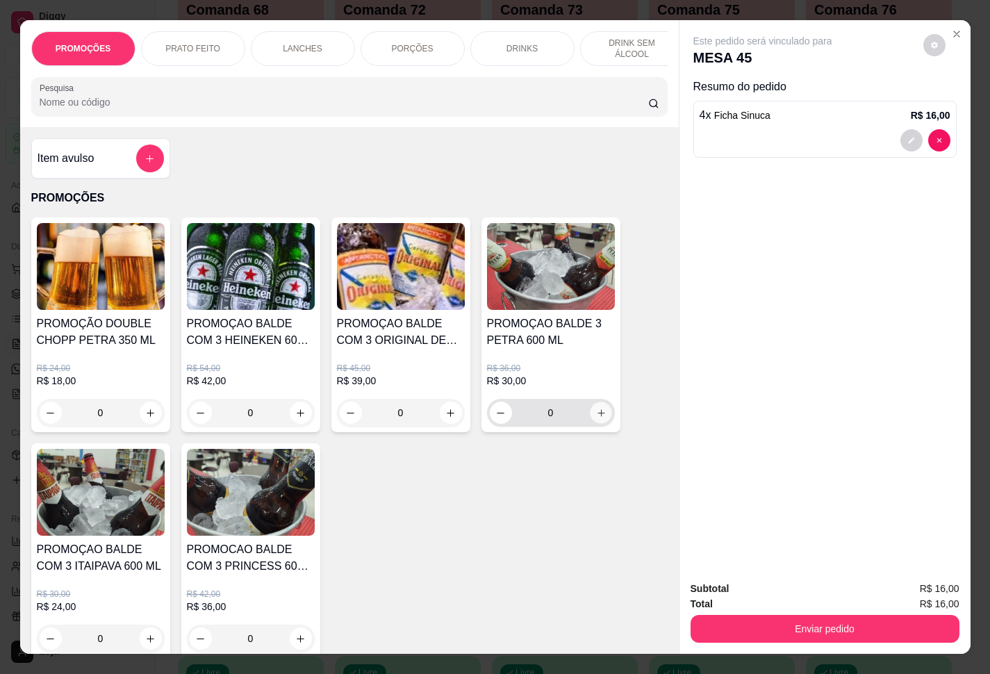
click at [596, 418] on icon "increase-product-quantity" at bounding box center [601, 413] width 10 height 10
type input "1"
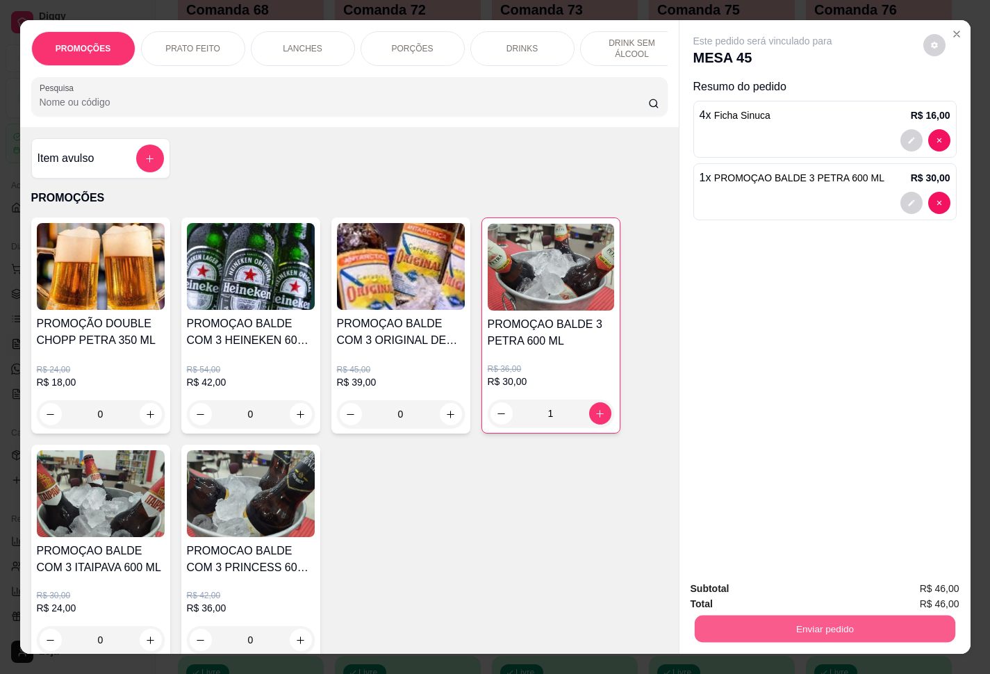
click at [820, 624] on button "Enviar pedido" at bounding box center [824, 629] width 261 height 27
click at [922, 582] on button "Enviar pedido" at bounding box center [921, 587] width 79 height 26
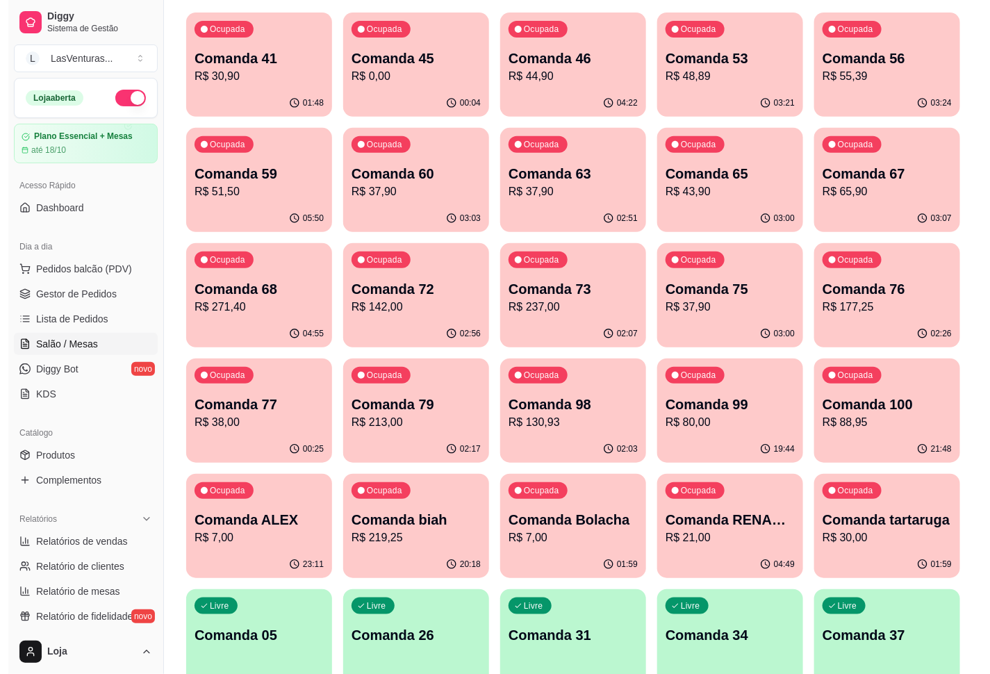
scroll to position [104, 0]
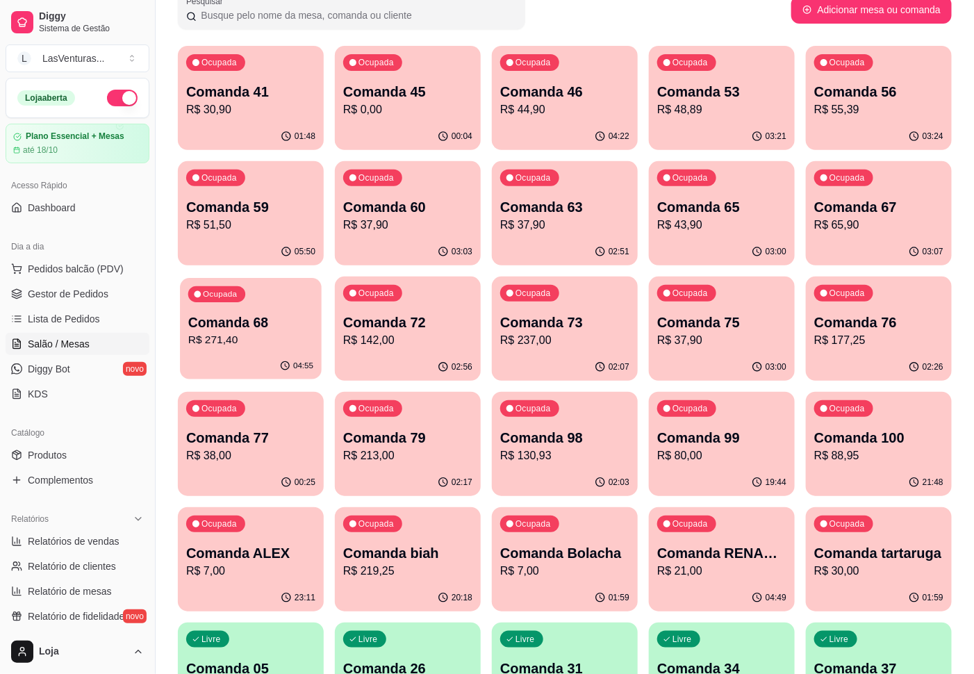
click at [236, 357] on div "04:55" at bounding box center [251, 366] width 142 height 26
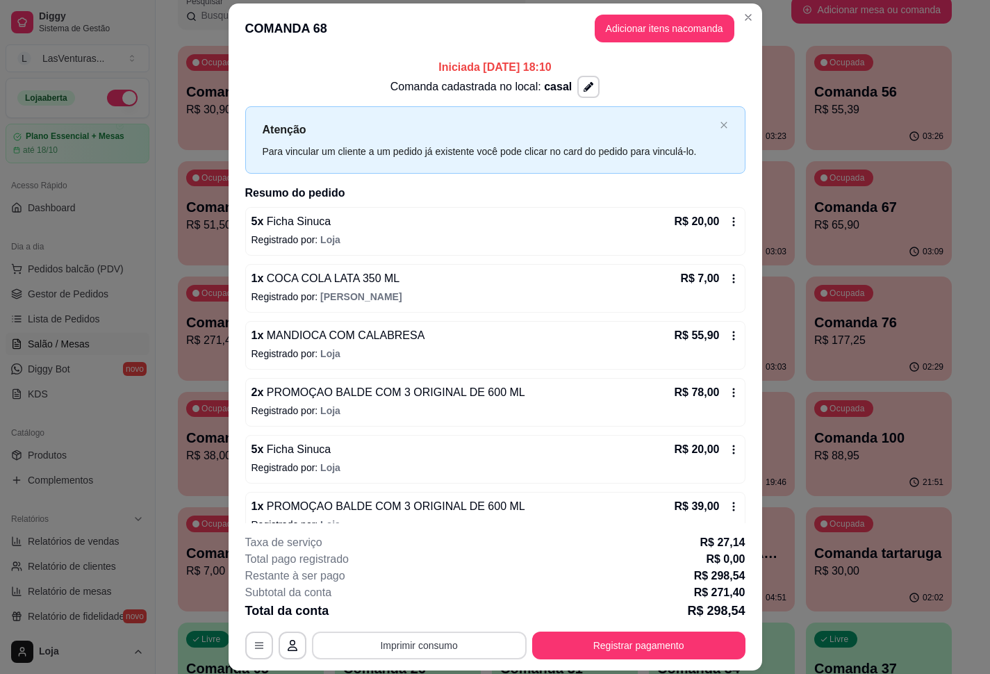
click at [467, 655] on button "Imprimir consumo" at bounding box center [419, 646] width 215 height 28
click at [436, 618] on button "IMPRESSORA" at bounding box center [416, 614] width 101 height 22
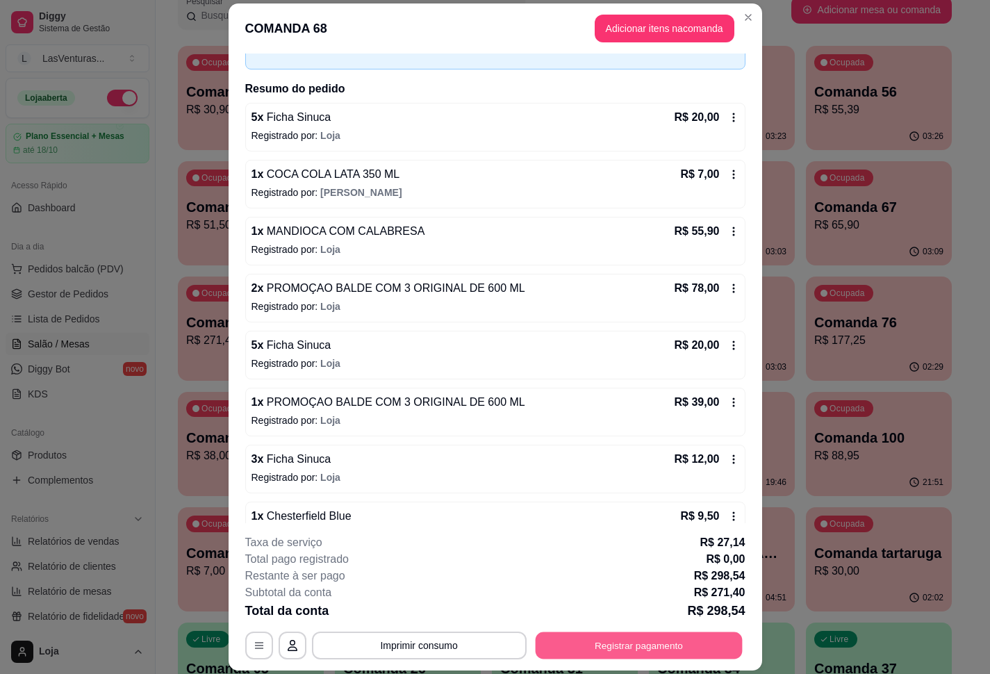
click at [632, 646] on button "Registrar pagamento" at bounding box center [638, 645] width 207 height 27
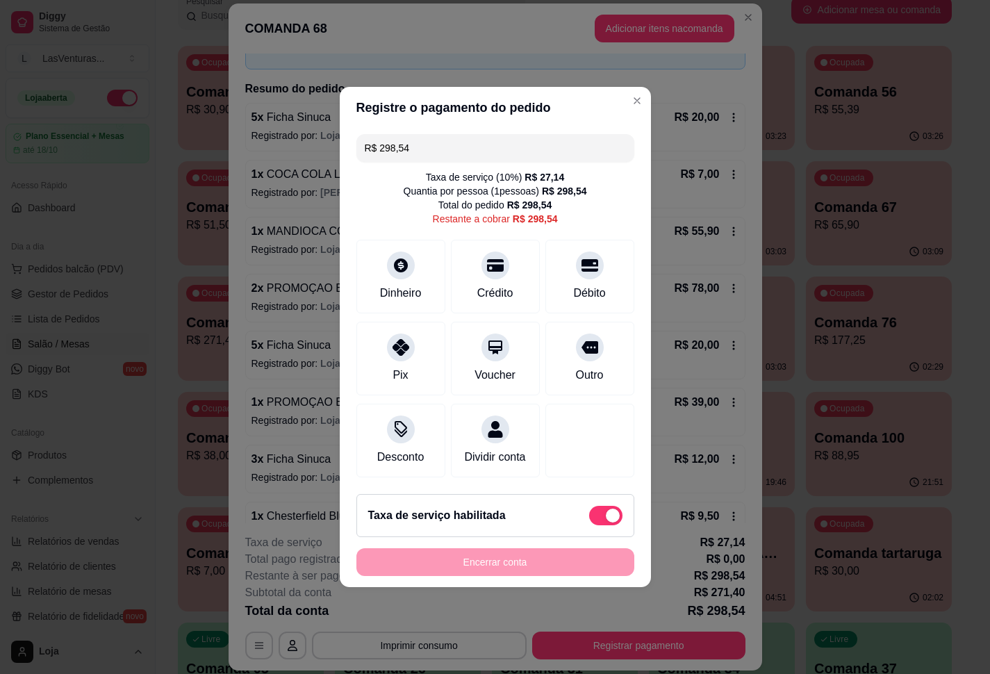
drag, startPoint x: 441, startPoint y: 138, endPoint x: 436, endPoint y: 132, distance: 7.9
click at [440, 140] on input "R$ 298,54" at bounding box center [495, 148] width 261 height 28
click at [486, 259] on icon at bounding box center [495, 261] width 18 height 18
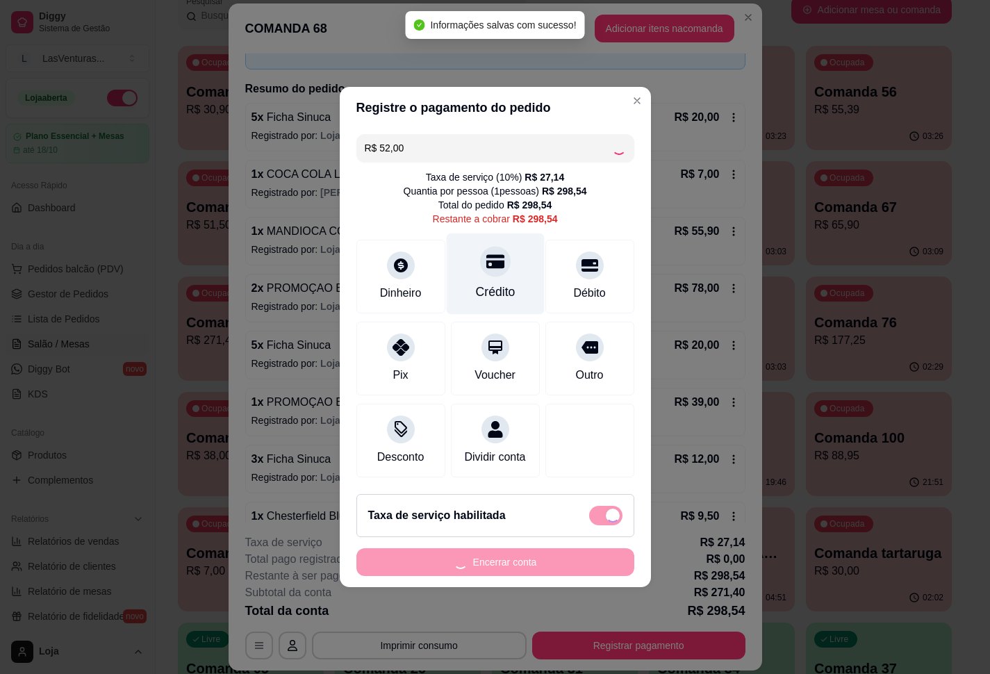
type input "R$ 246,54"
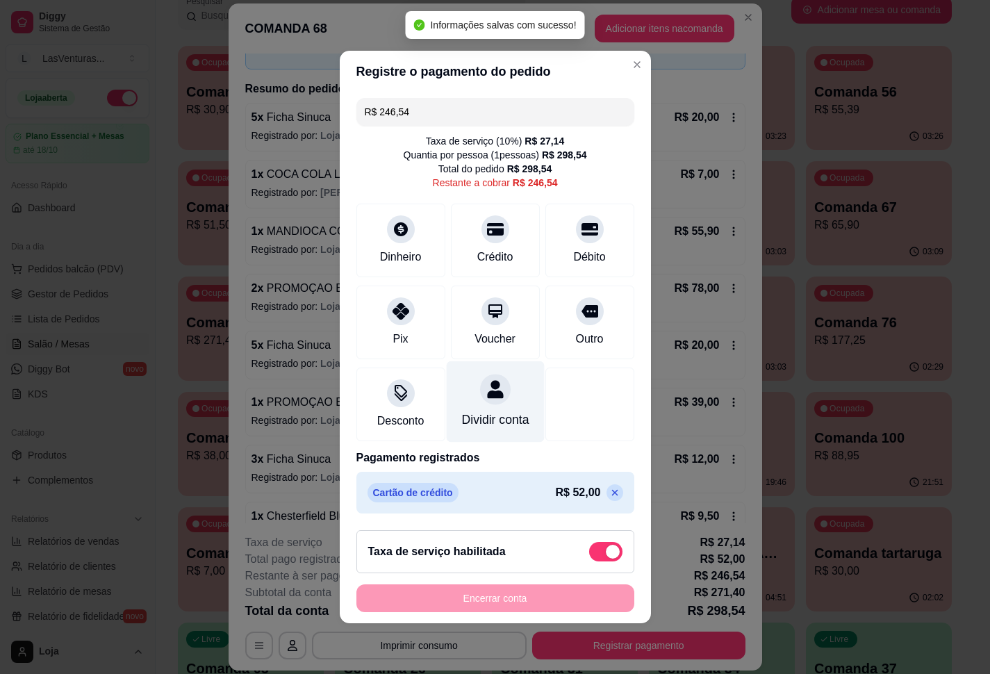
scroll to position [3, 0]
click at [484, 390] on div at bounding box center [495, 389] width 31 height 31
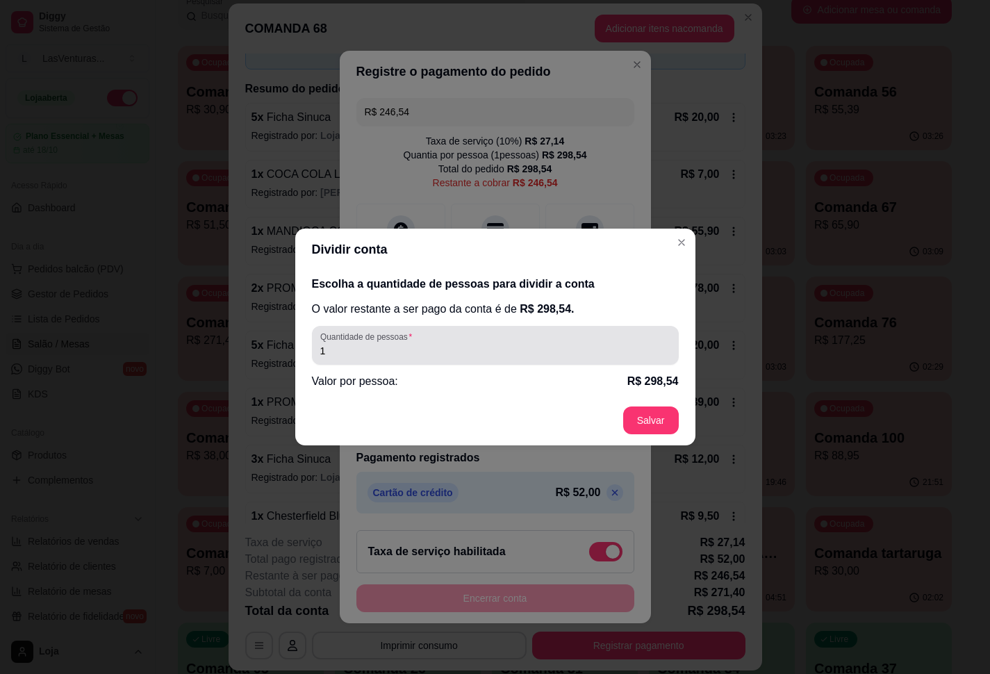
click at [432, 349] on input "1" at bounding box center [495, 351] width 350 height 14
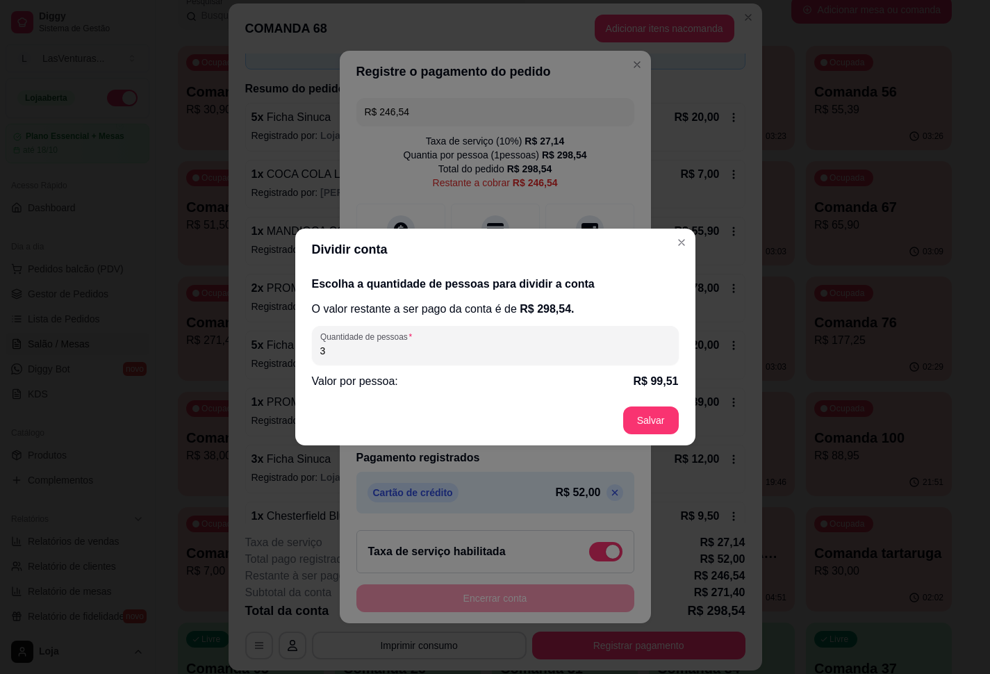
type input "0"
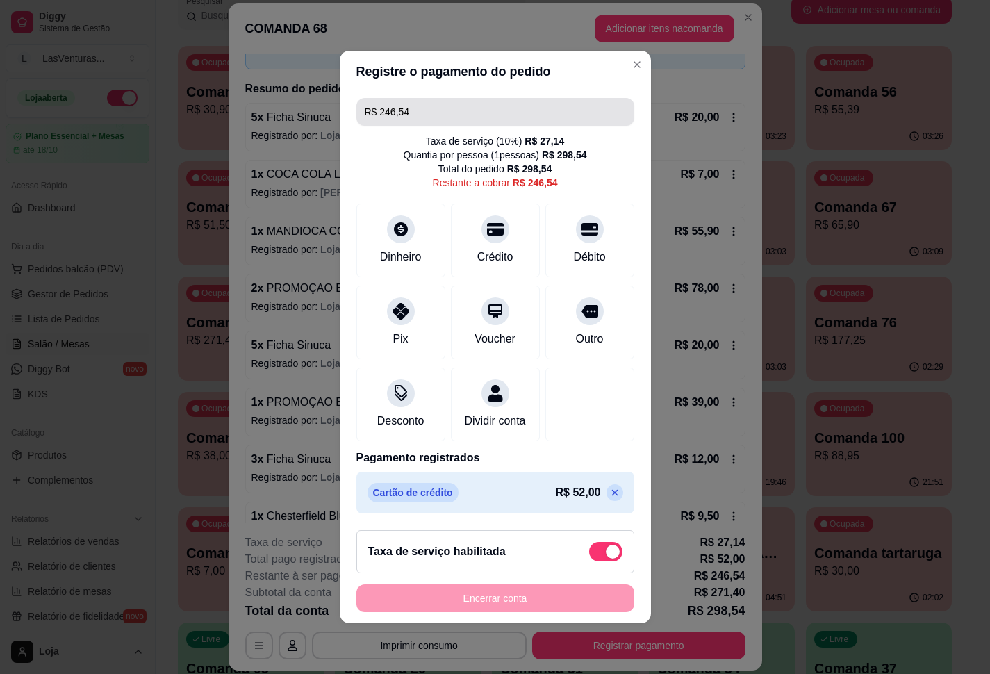
click at [434, 98] on input "R$ 246,54" at bounding box center [495, 112] width 261 height 28
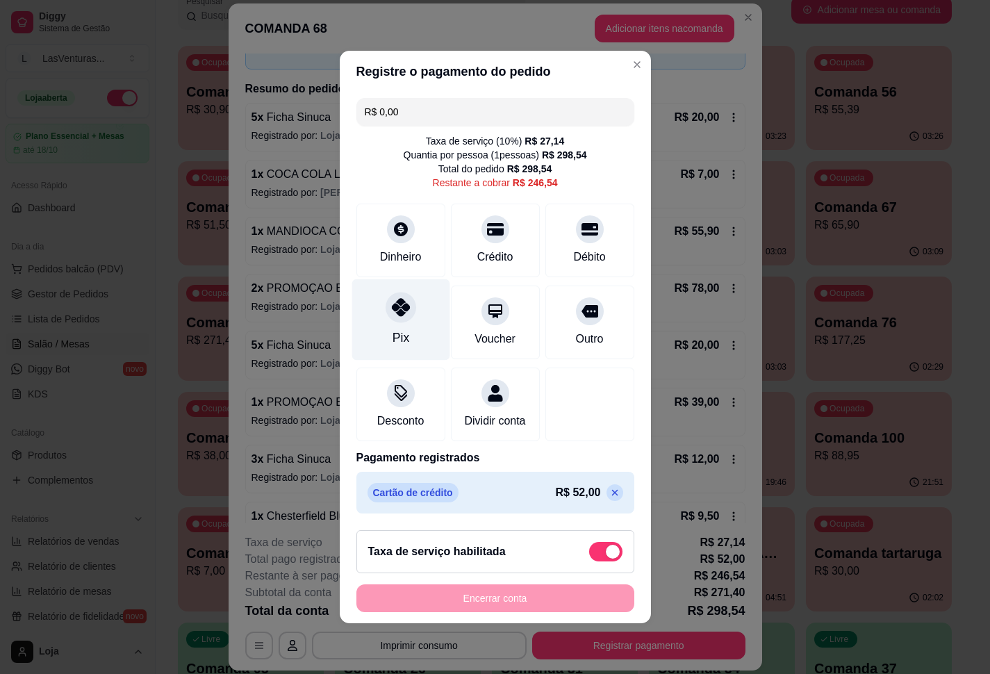
type input "R$ 0,00"
click at [397, 304] on icon at bounding box center [400, 307] width 18 height 18
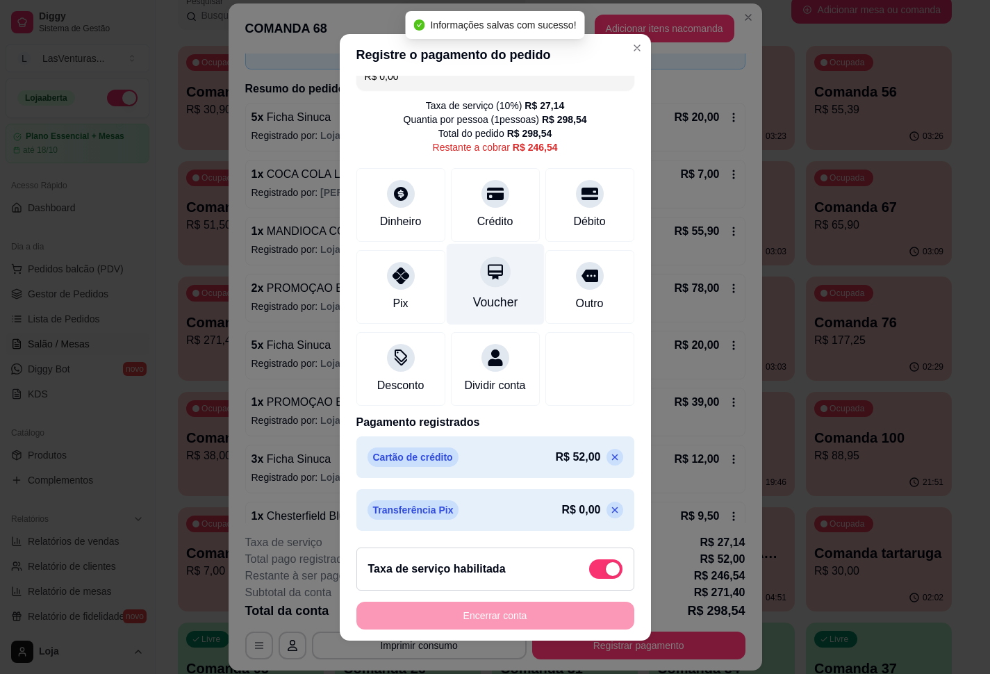
scroll to position [38, 0]
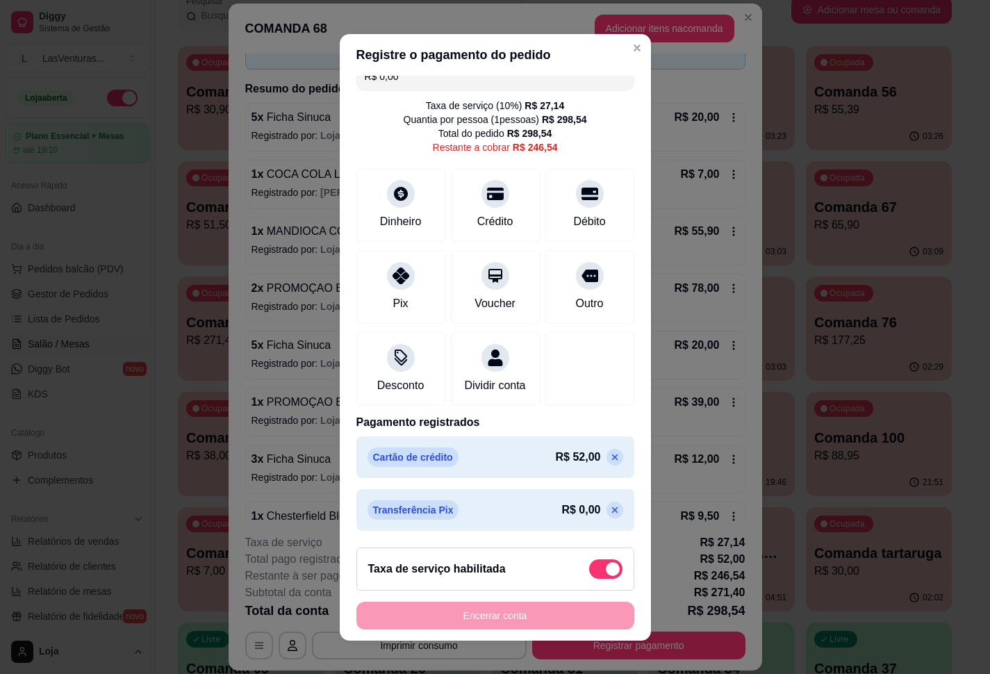
click at [609, 511] on icon at bounding box center [614, 510] width 11 height 11
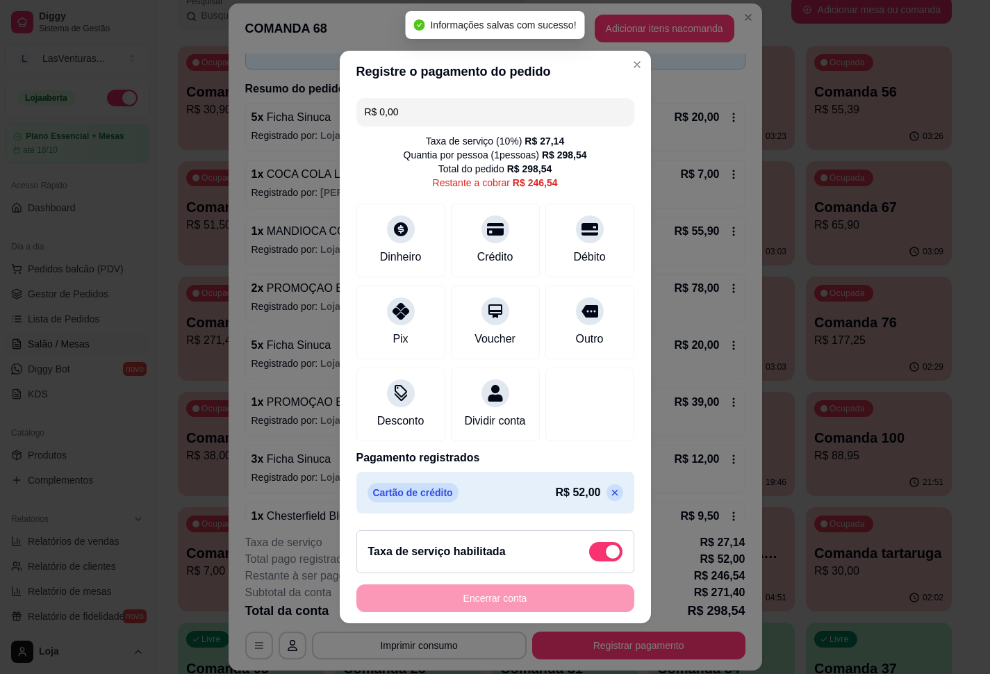
scroll to position [0, 0]
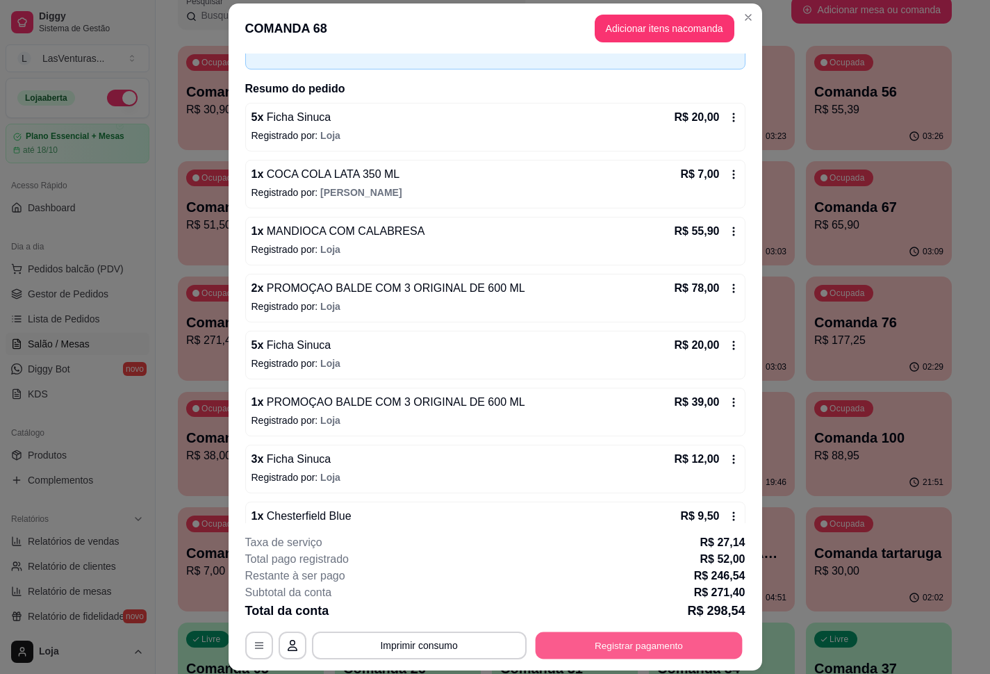
click at [667, 651] on button "Registrar pagamento" at bounding box center [638, 645] width 207 height 27
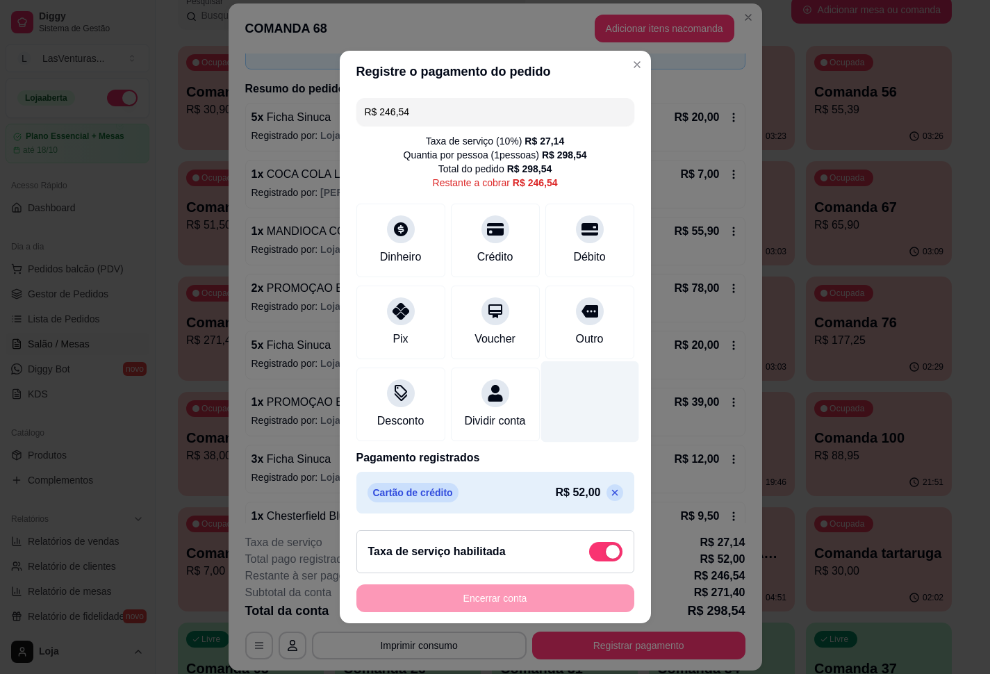
scroll to position [3, 0]
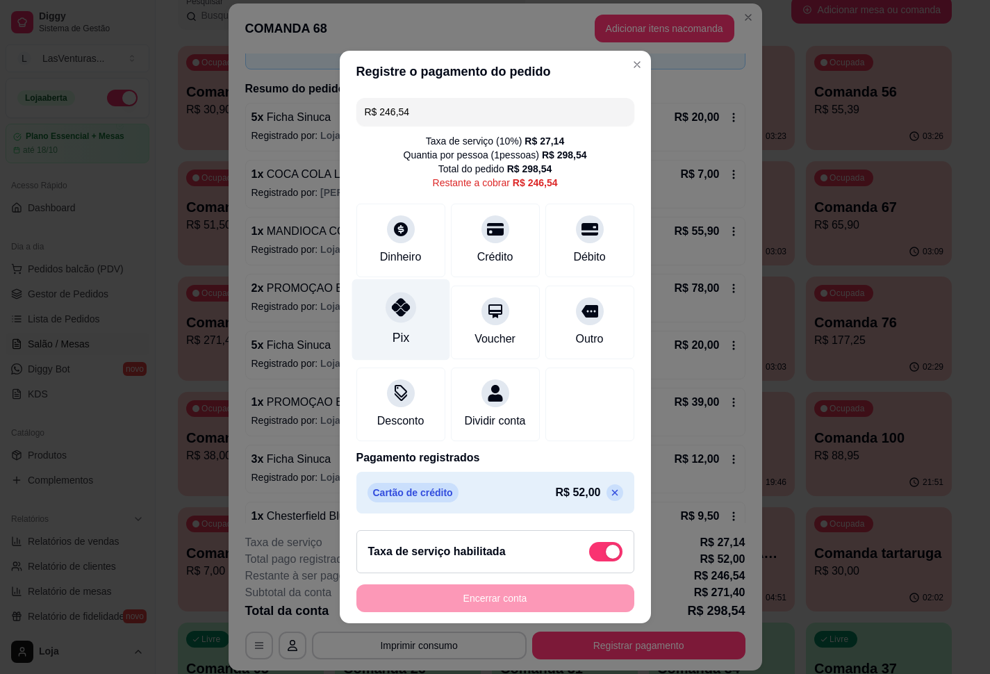
click at [391, 304] on icon at bounding box center [400, 307] width 18 height 18
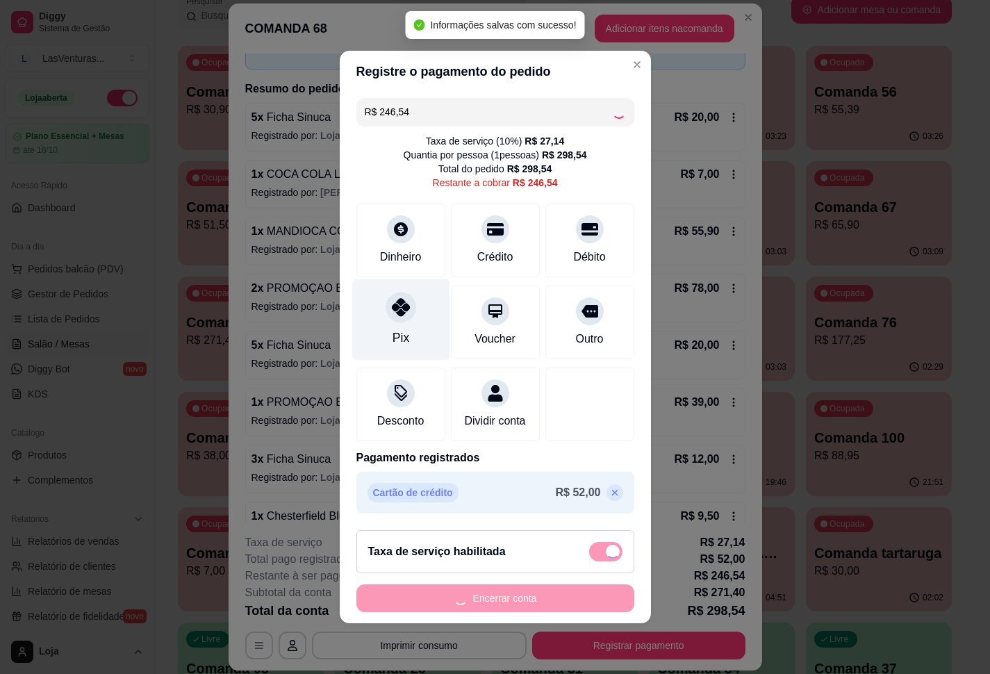
type input "R$ 0,00"
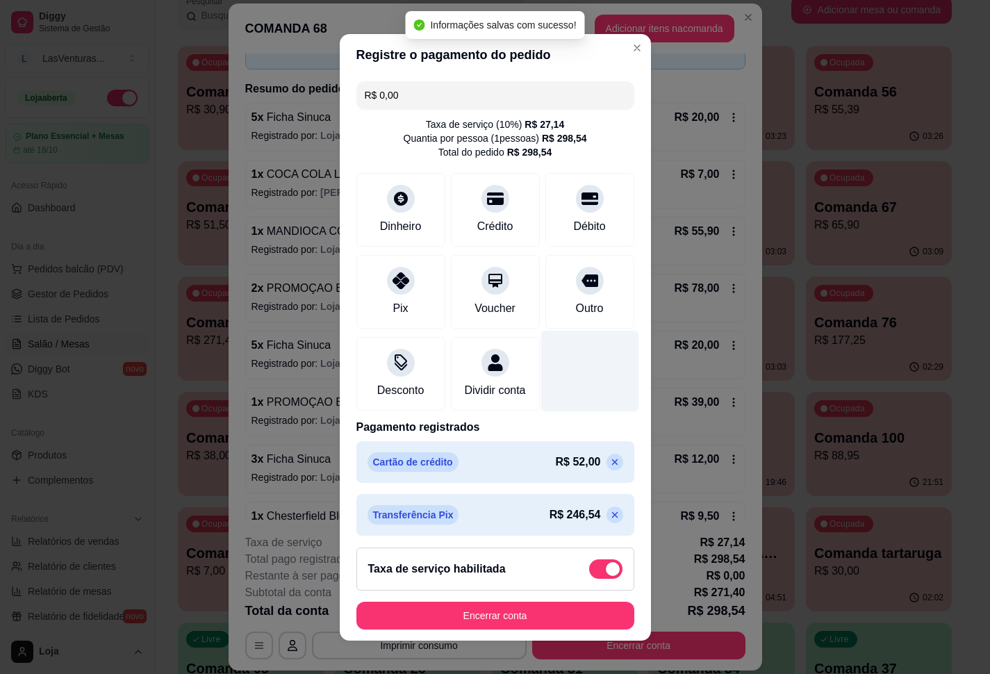
scroll to position [23, 0]
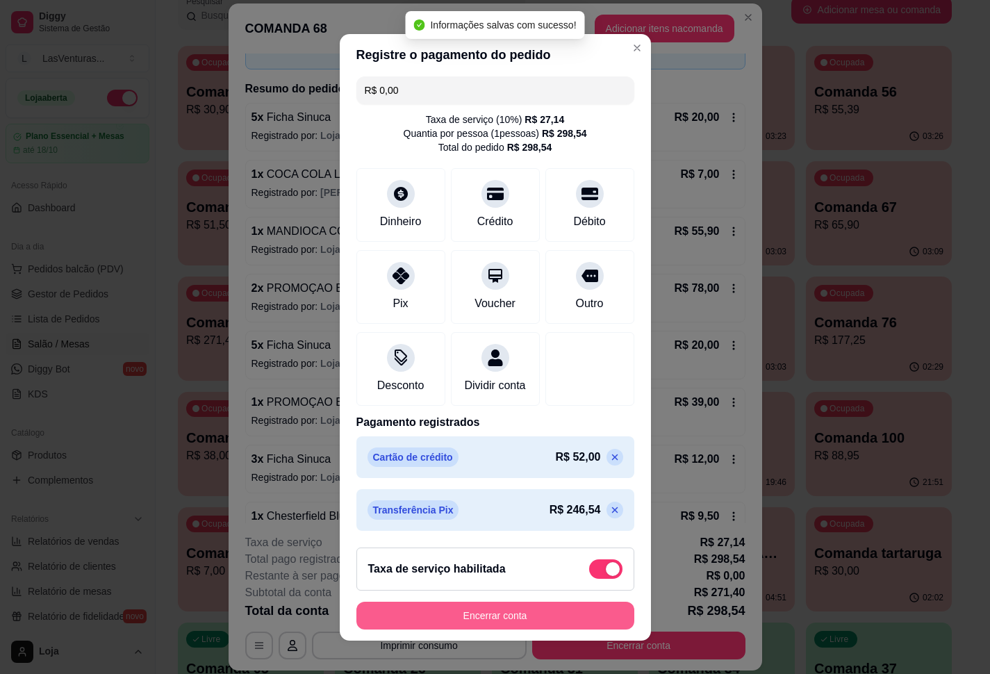
click at [513, 613] on button "Encerrar conta" at bounding box center [496, 616] width 278 height 28
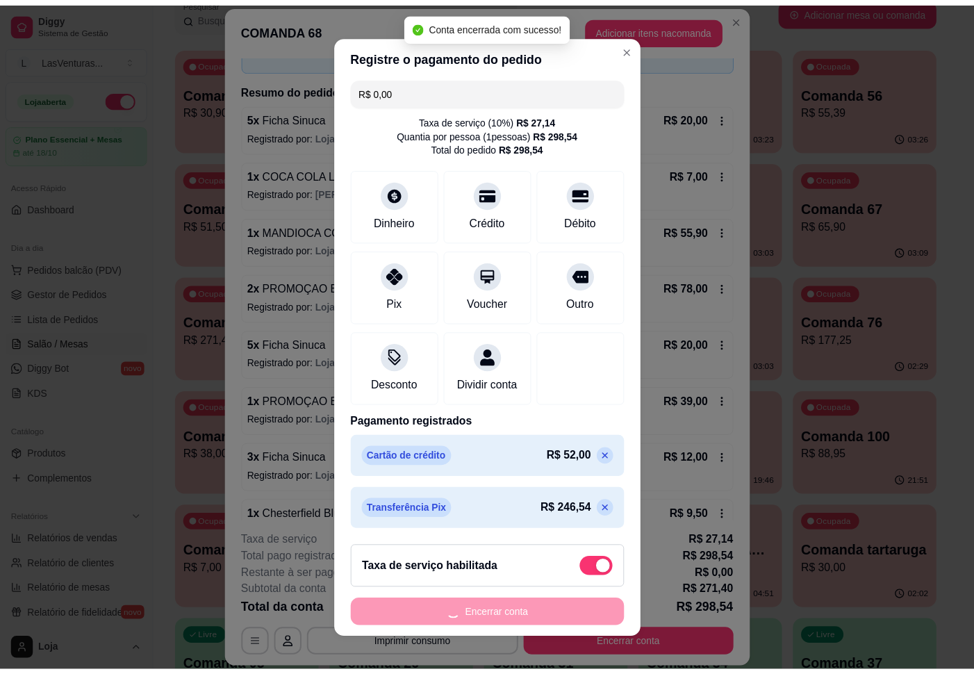
scroll to position [0, 0]
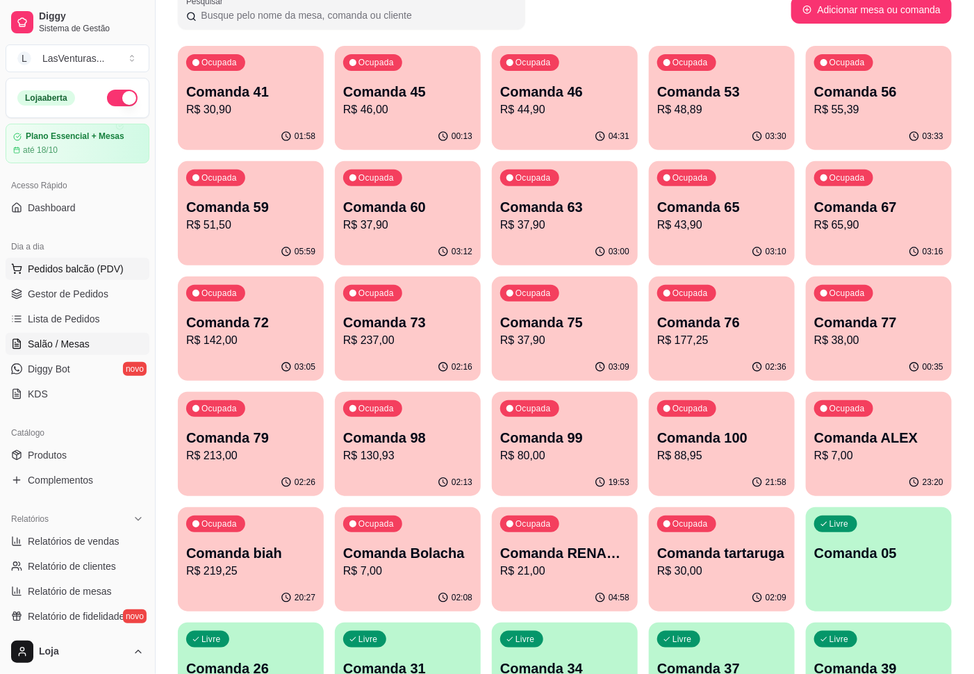
click at [54, 274] on span "Pedidos balcão (PDV)" at bounding box center [76, 269] width 96 height 14
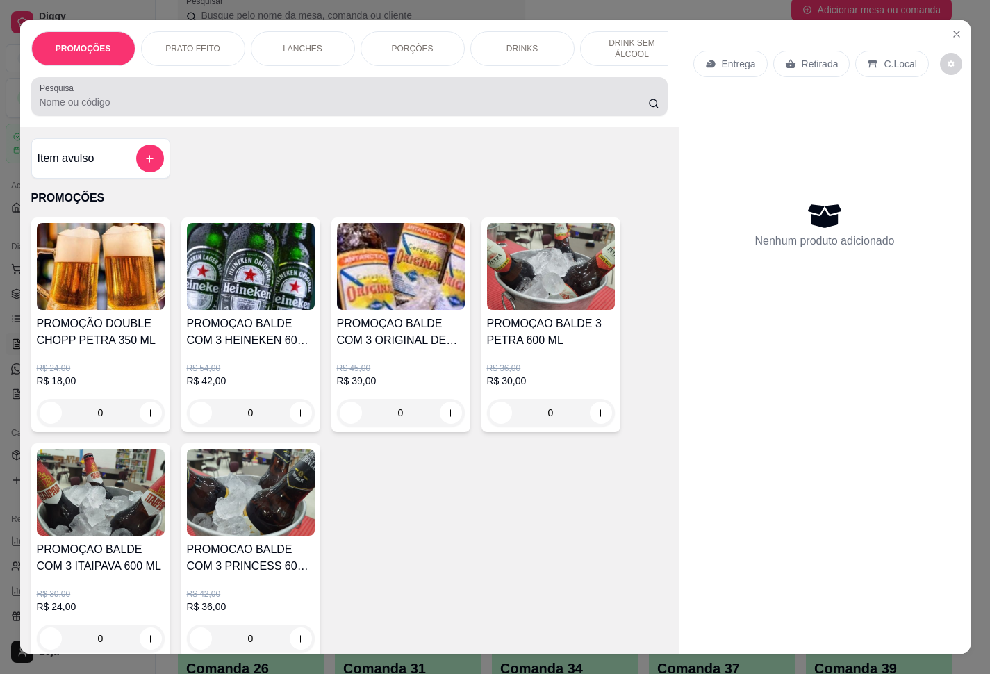
click at [213, 109] on input "Pesquisa" at bounding box center [344, 102] width 609 height 14
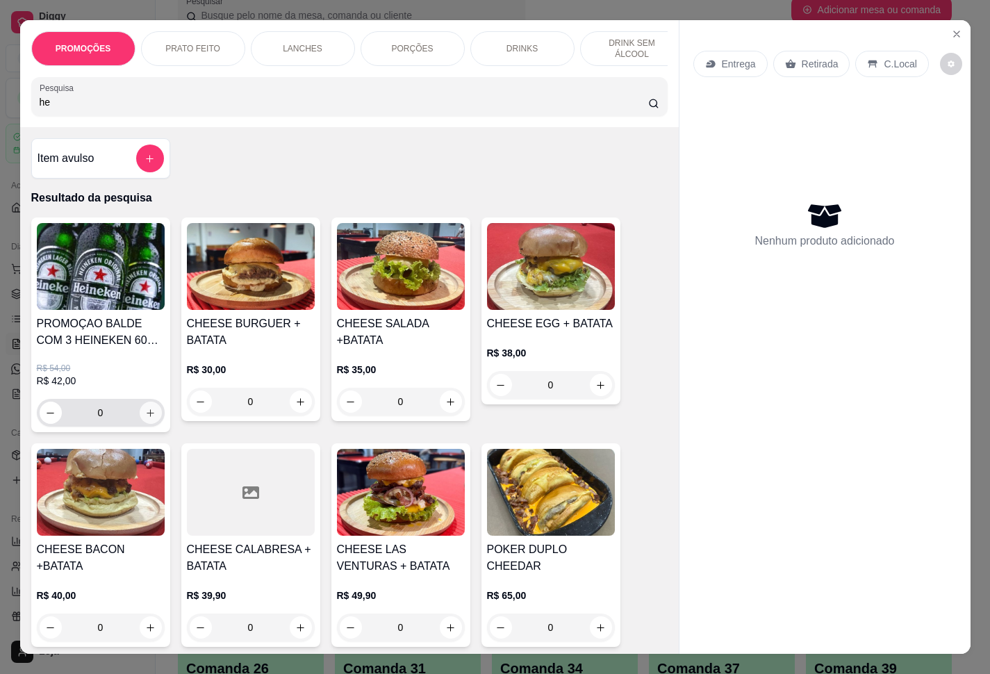
type input "he"
click at [145, 418] on icon "increase-product-quantity" at bounding box center [150, 413] width 10 height 10
type input "1"
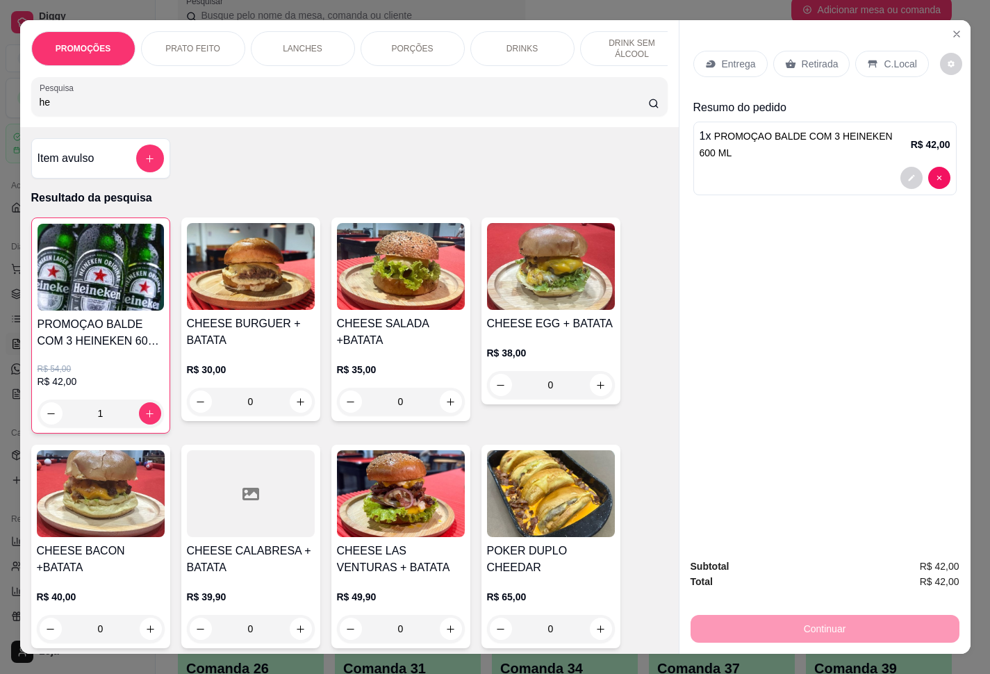
click at [817, 63] on p "Retirada" at bounding box center [820, 64] width 37 height 14
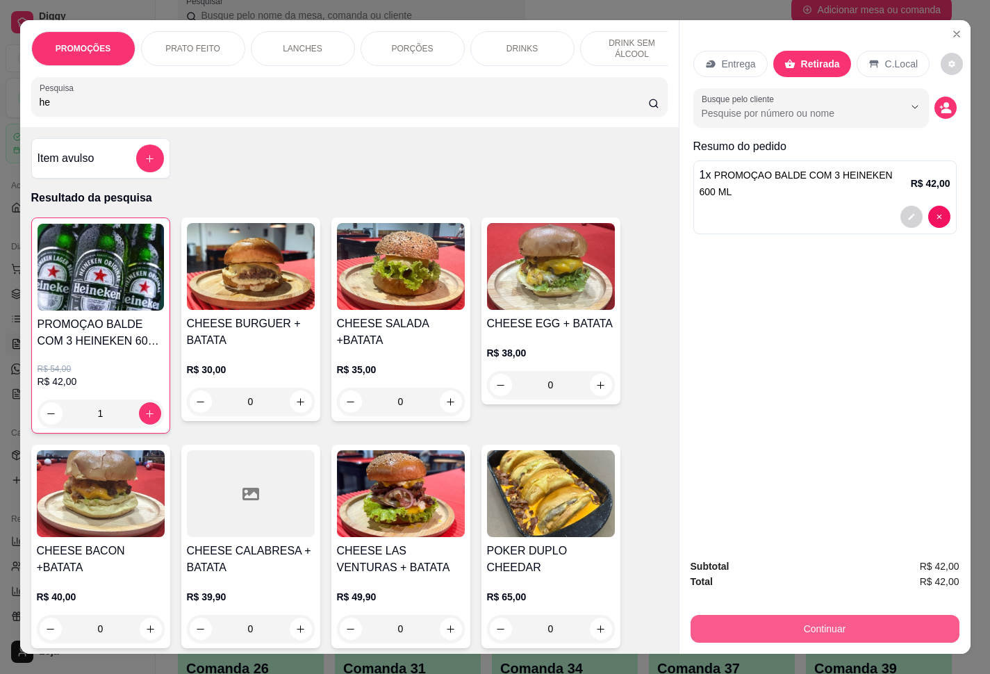
click at [805, 622] on button "Continuar" at bounding box center [825, 629] width 269 height 28
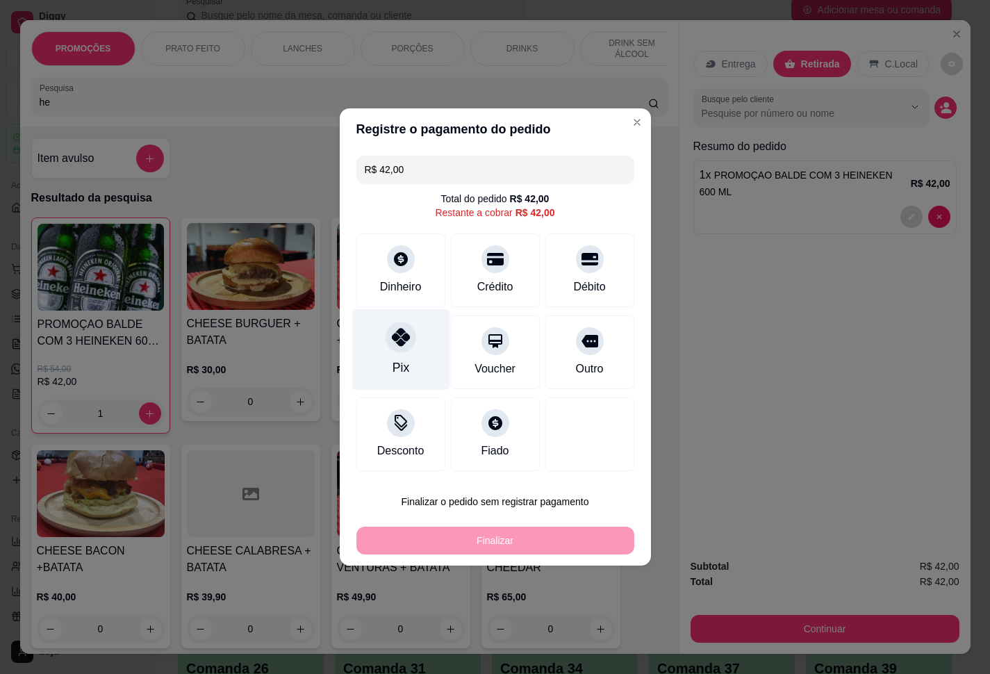
click at [396, 343] on icon at bounding box center [400, 337] width 18 height 18
type input "R$ 0,00"
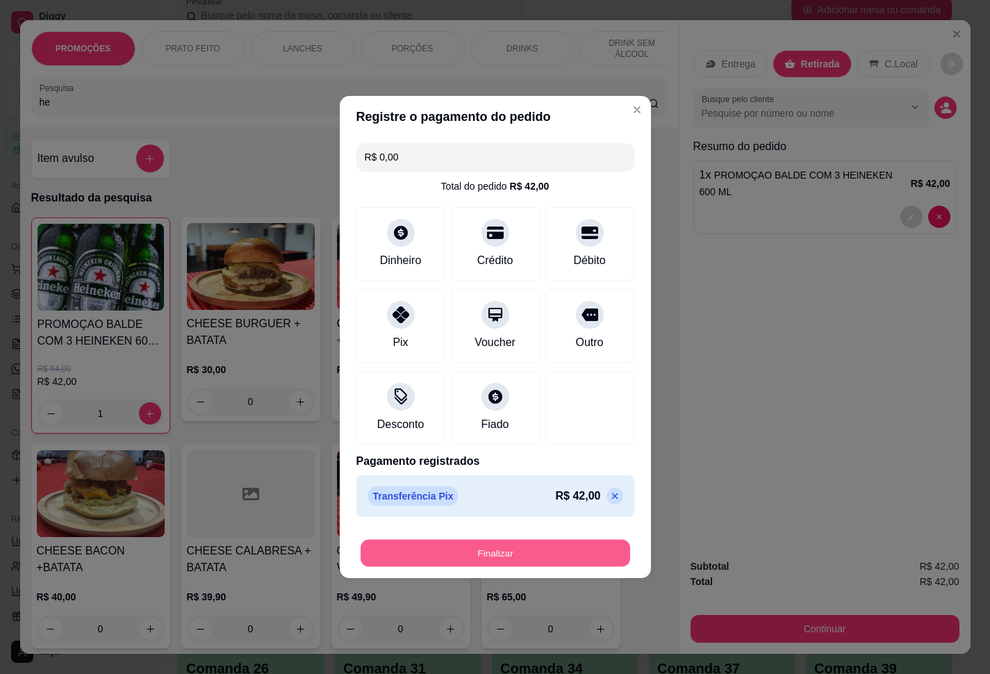
click at [503, 561] on button "Finalizar" at bounding box center [496, 553] width 270 height 27
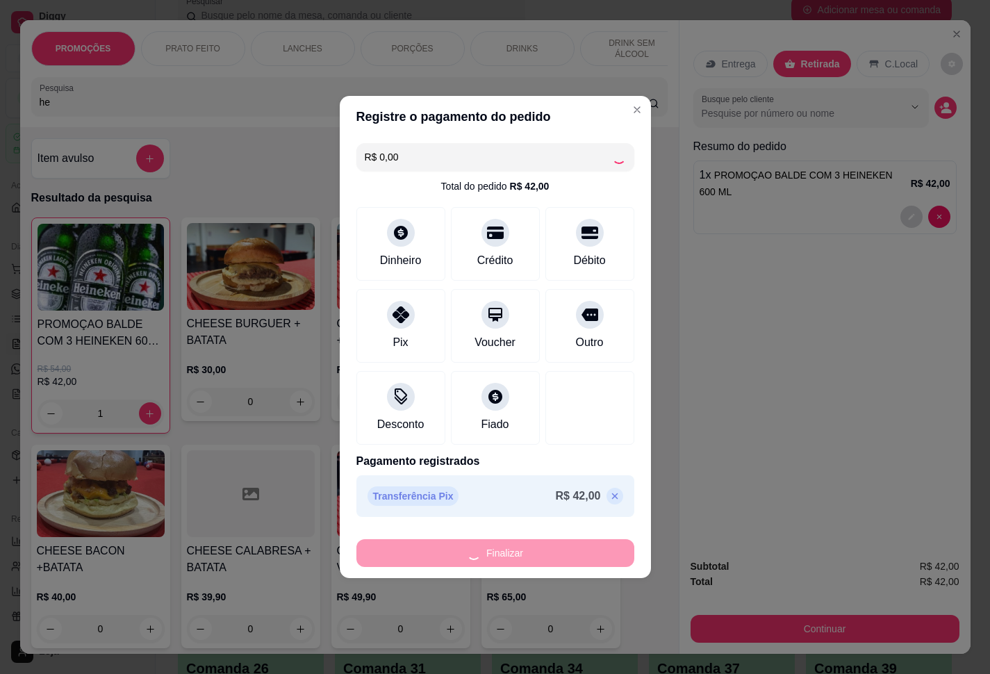
type input "0"
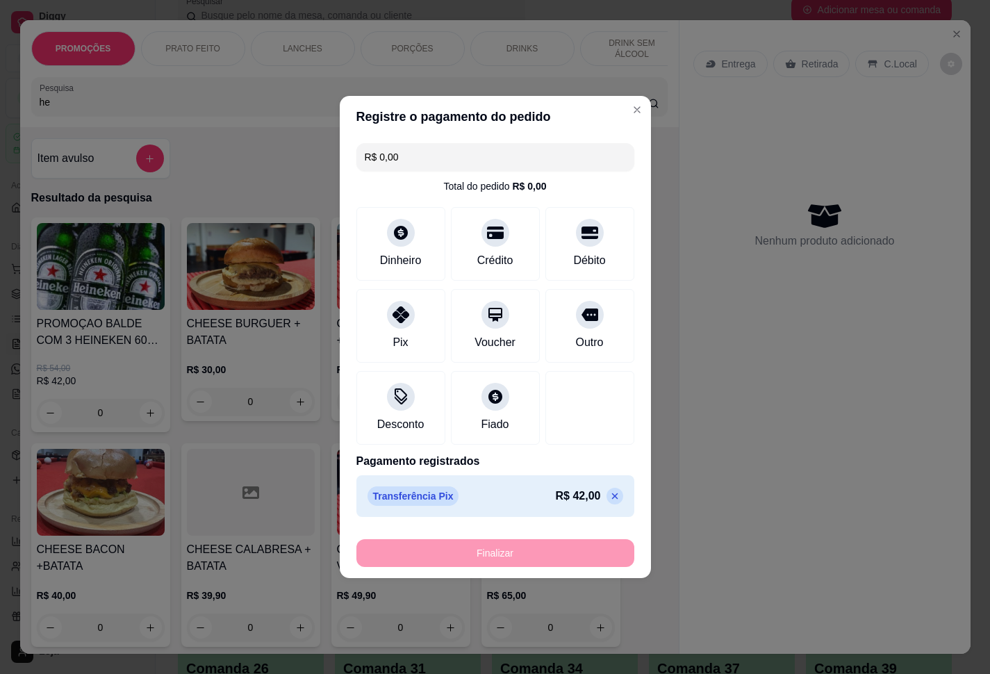
type input "-R$ 42,00"
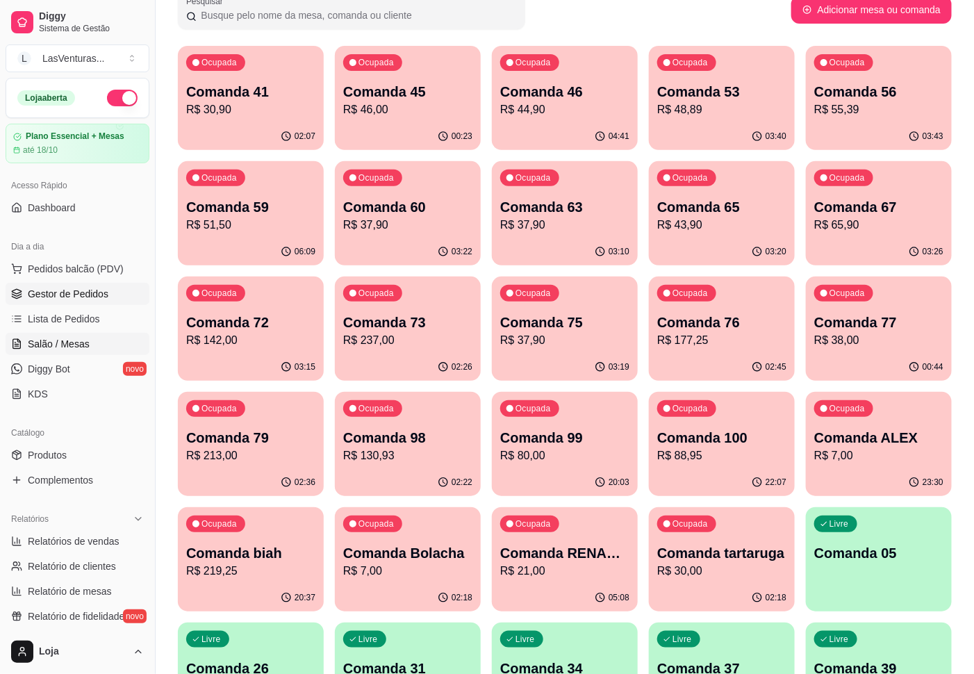
click at [75, 293] on span "Gestor de Pedidos" at bounding box center [68, 294] width 81 height 14
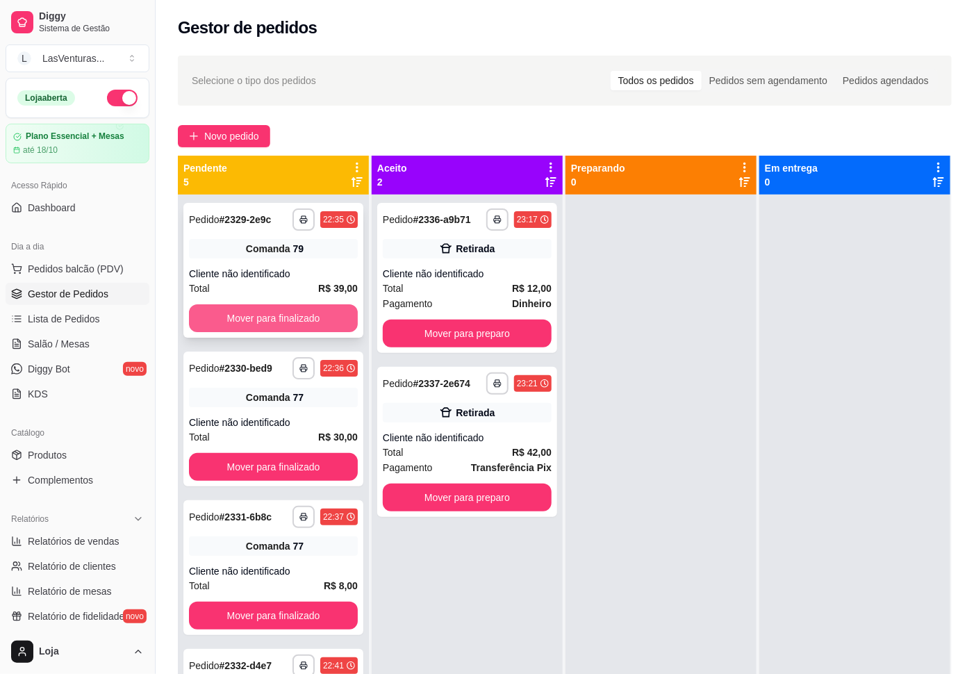
click at [290, 313] on button "Mover para finalizado" at bounding box center [273, 318] width 169 height 28
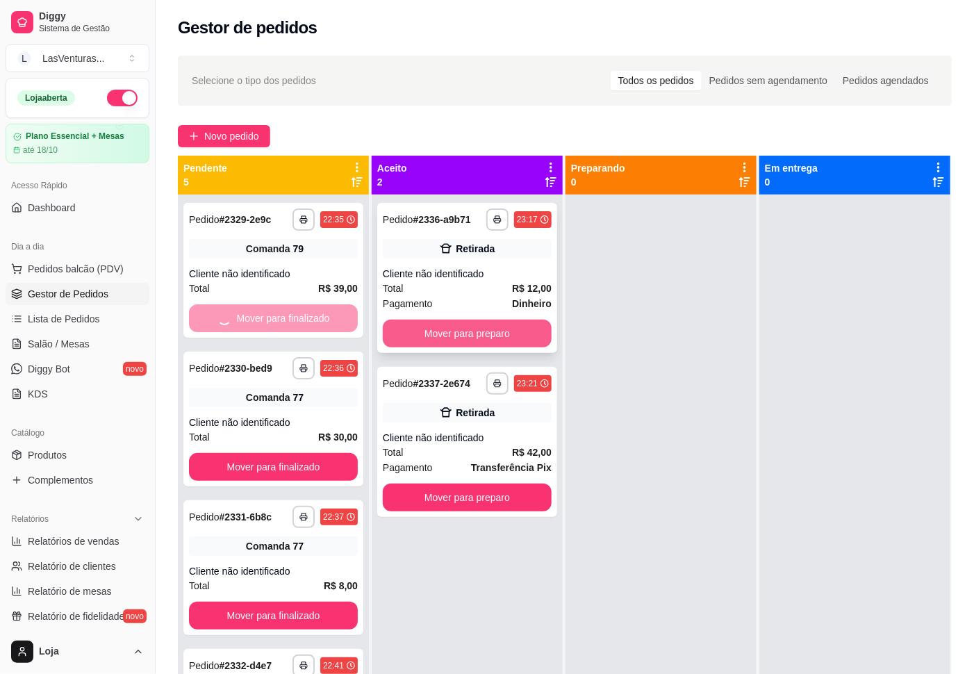
click at [428, 338] on button "Mover para preparo" at bounding box center [467, 334] width 169 height 28
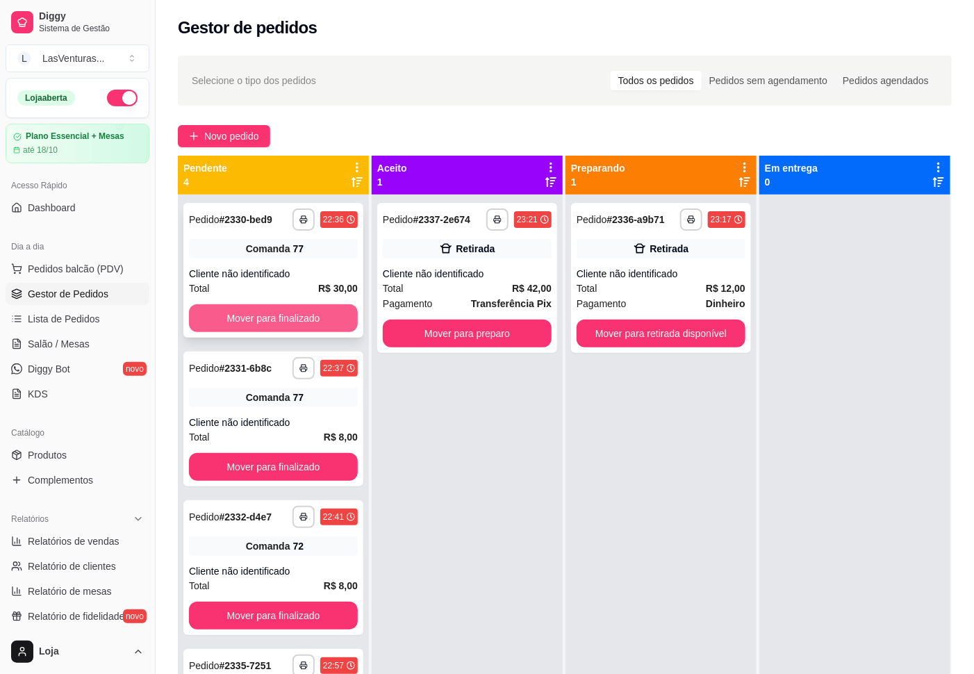
click at [296, 309] on button "Mover para finalizado" at bounding box center [273, 318] width 169 height 28
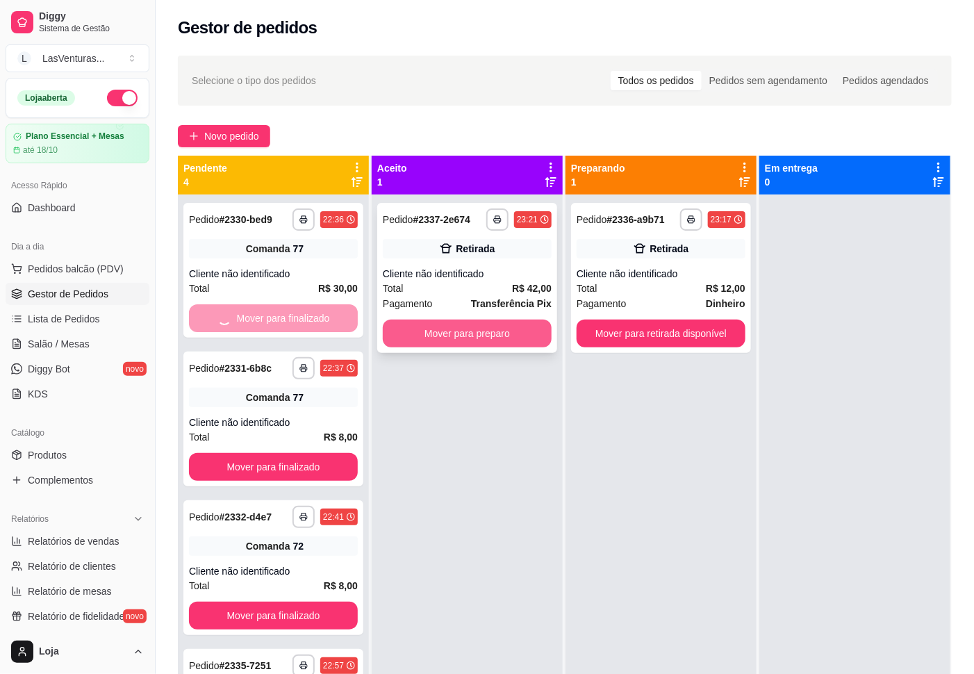
click at [455, 331] on button "Mover para preparo" at bounding box center [467, 334] width 169 height 28
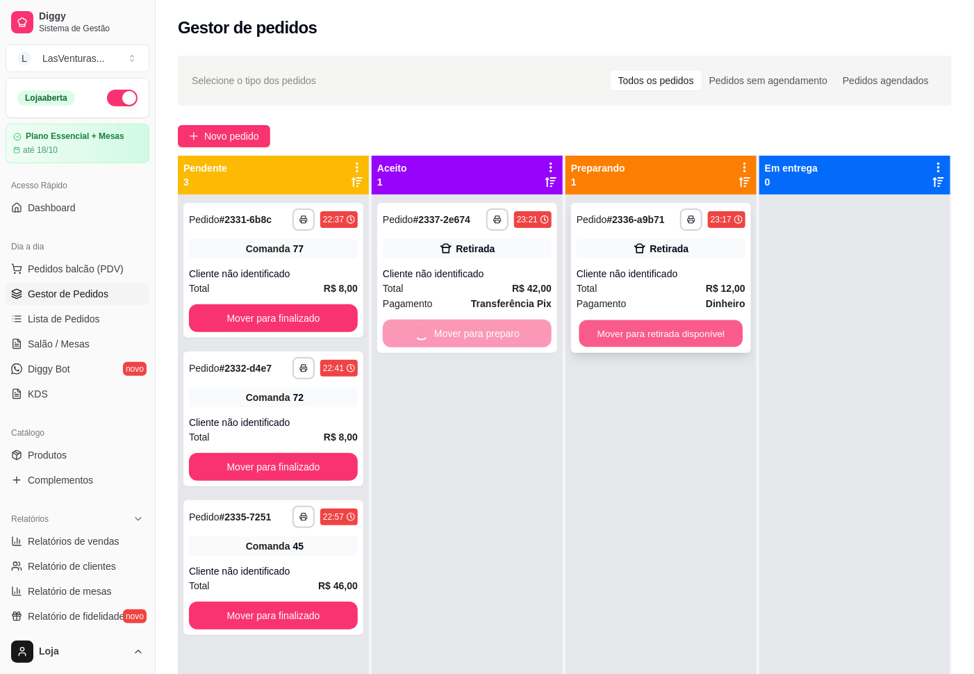
click at [653, 329] on button "Mover para retirada disponível" at bounding box center [662, 333] width 164 height 27
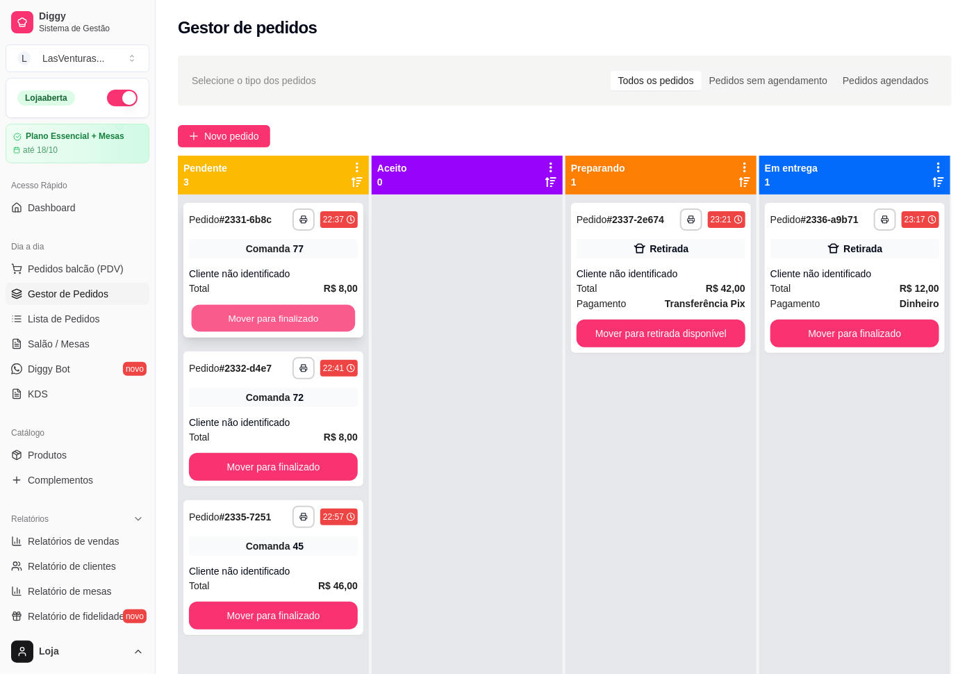
click at [323, 315] on button "Mover para finalizado" at bounding box center [274, 318] width 164 height 27
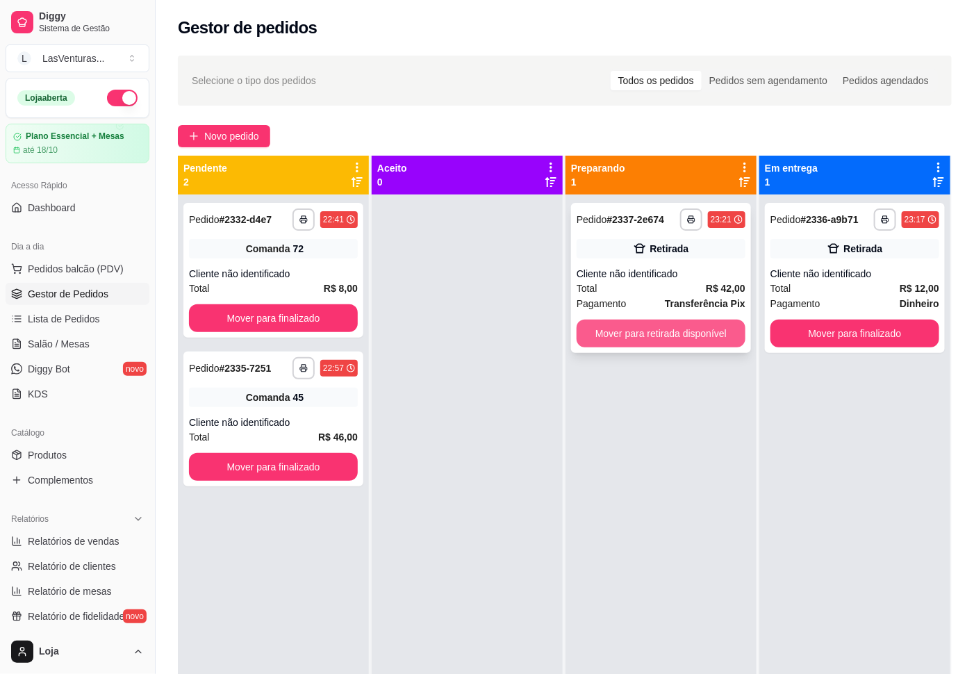
click at [651, 338] on button "Mover para retirada disponível" at bounding box center [661, 334] width 169 height 28
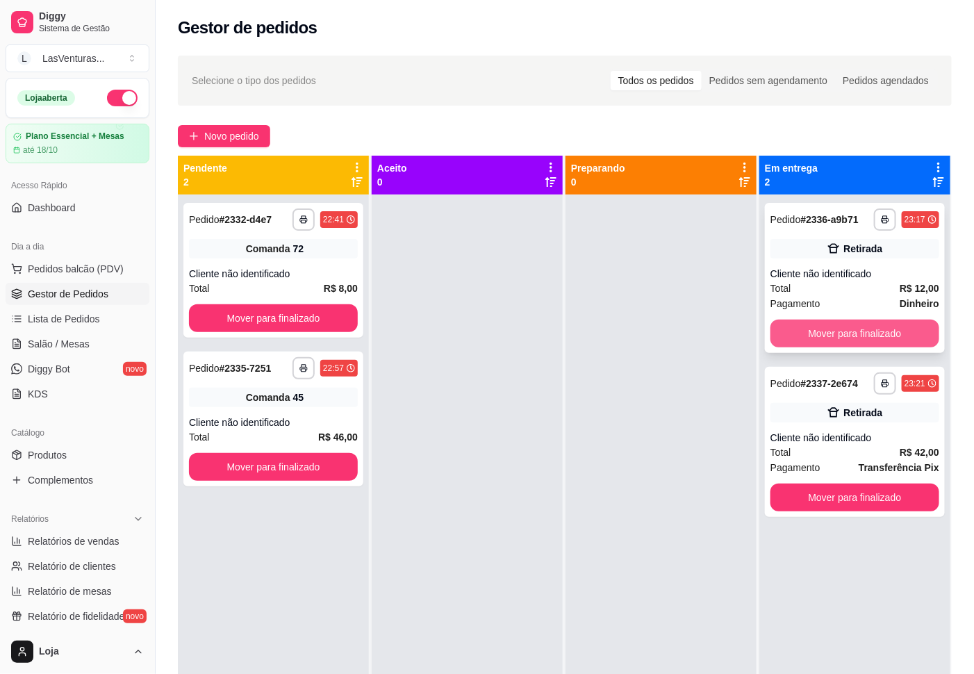
click at [811, 329] on button "Mover para finalizado" at bounding box center [855, 334] width 169 height 28
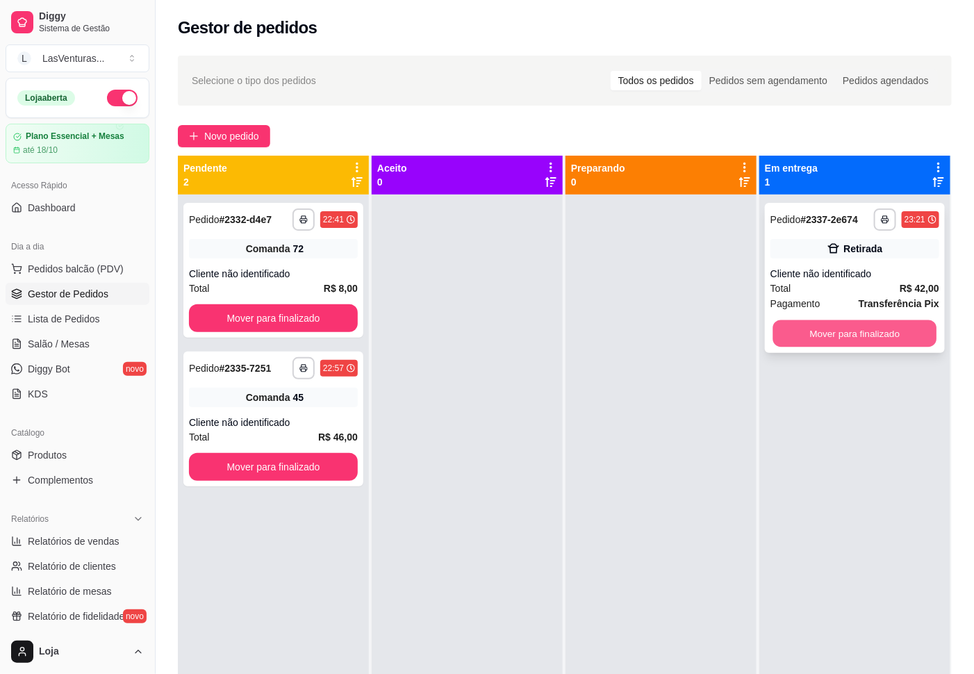
click at [801, 328] on button "Mover para finalizado" at bounding box center [855, 333] width 164 height 27
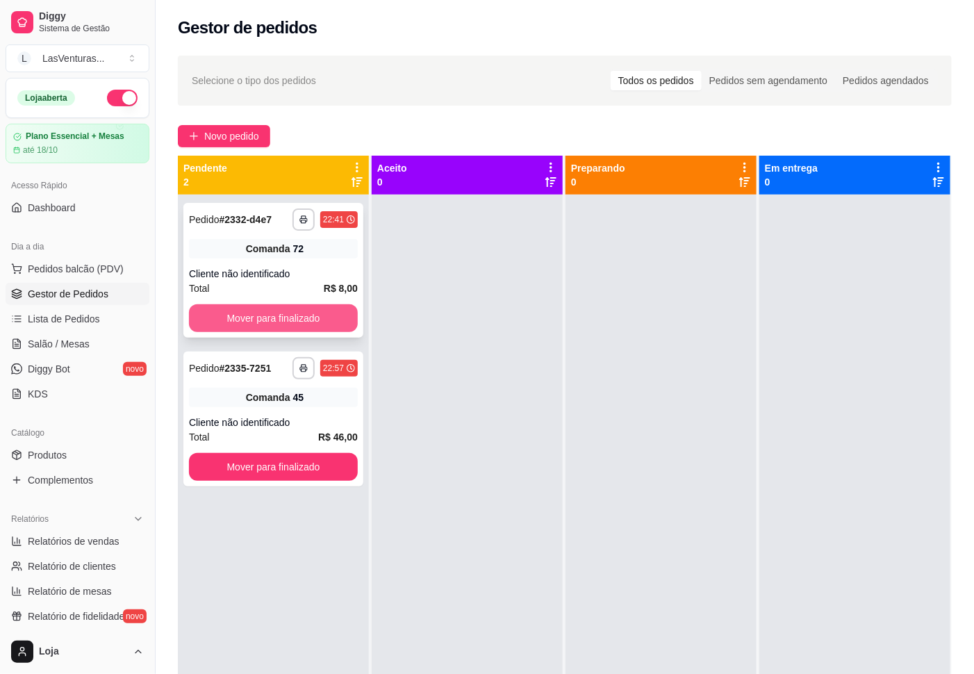
click at [326, 313] on button "Mover para finalizado" at bounding box center [273, 318] width 169 height 28
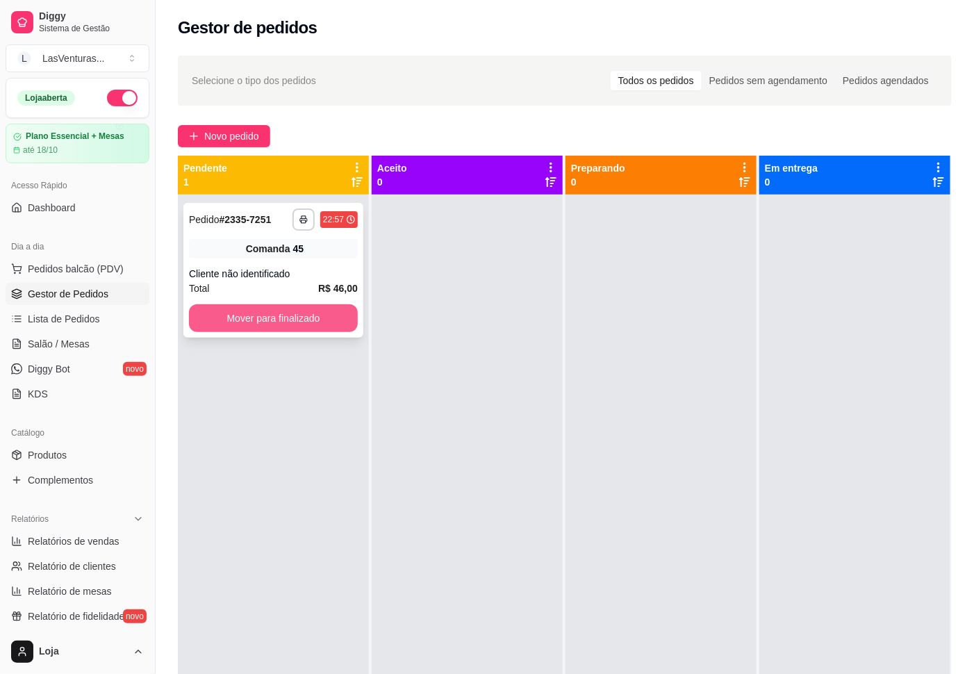
click at [322, 313] on button "Mover para finalizado" at bounding box center [273, 318] width 169 height 28
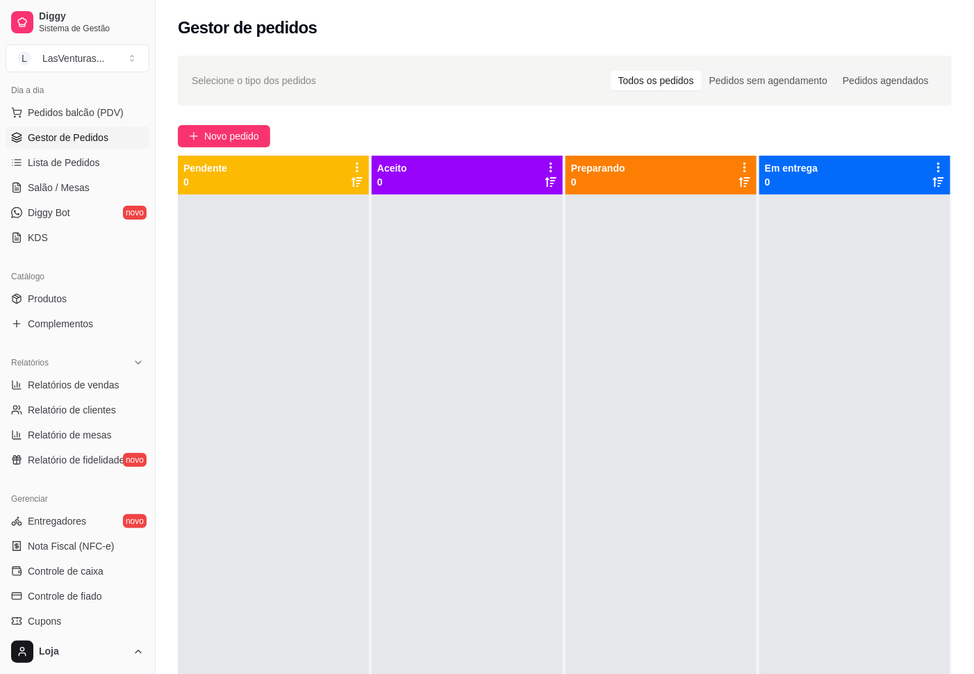
scroll to position [326, 0]
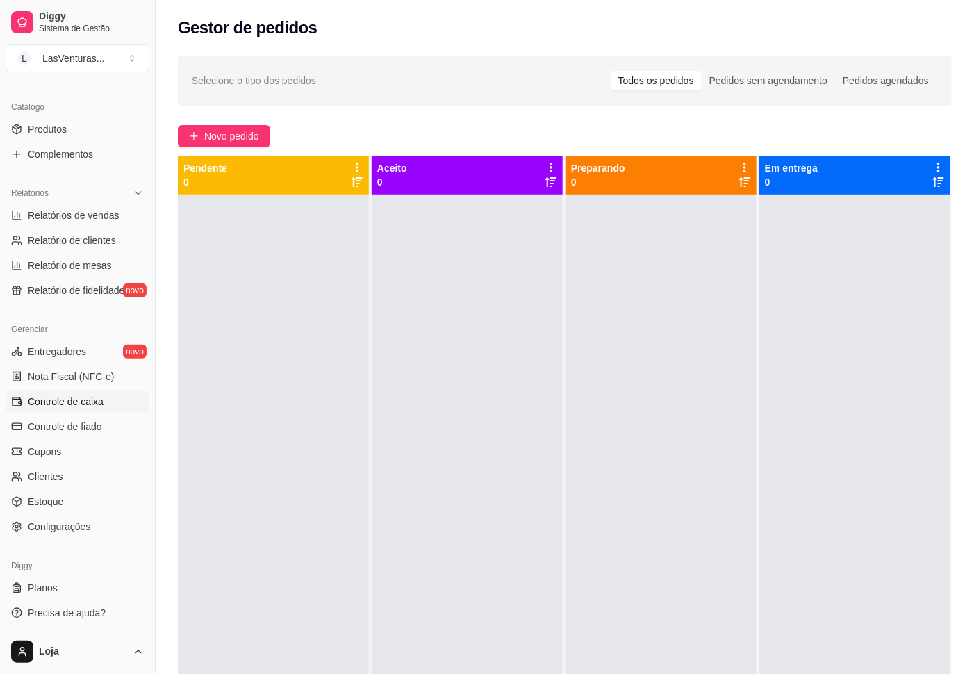
click at [92, 400] on span "Controle de caixa" at bounding box center [66, 402] width 76 height 14
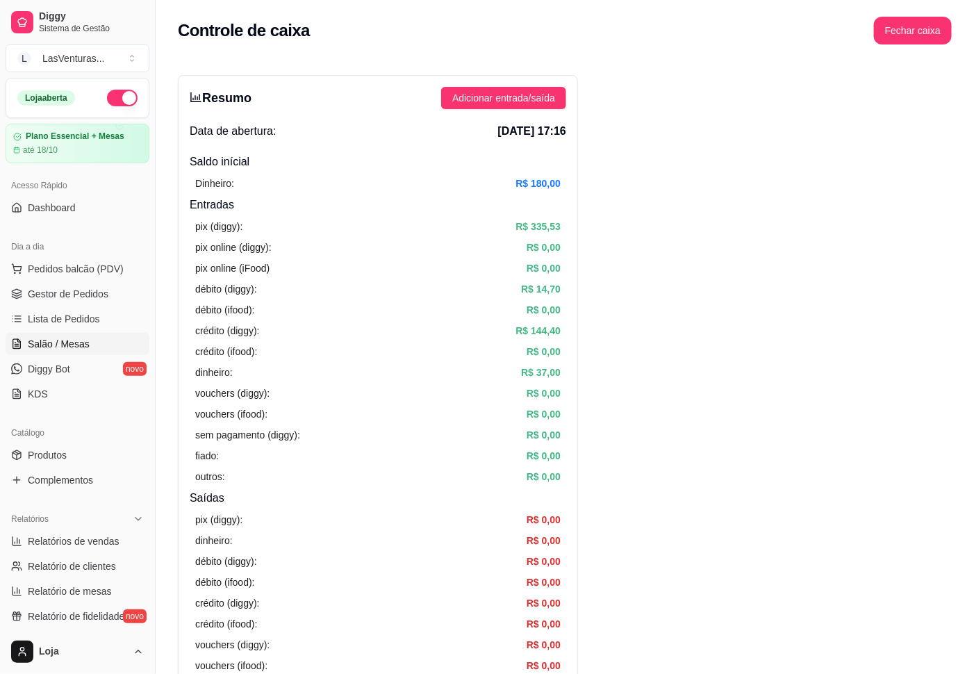
click at [61, 341] on span "Salão / Mesas" at bounding box center [59, 344] width 62 height 14
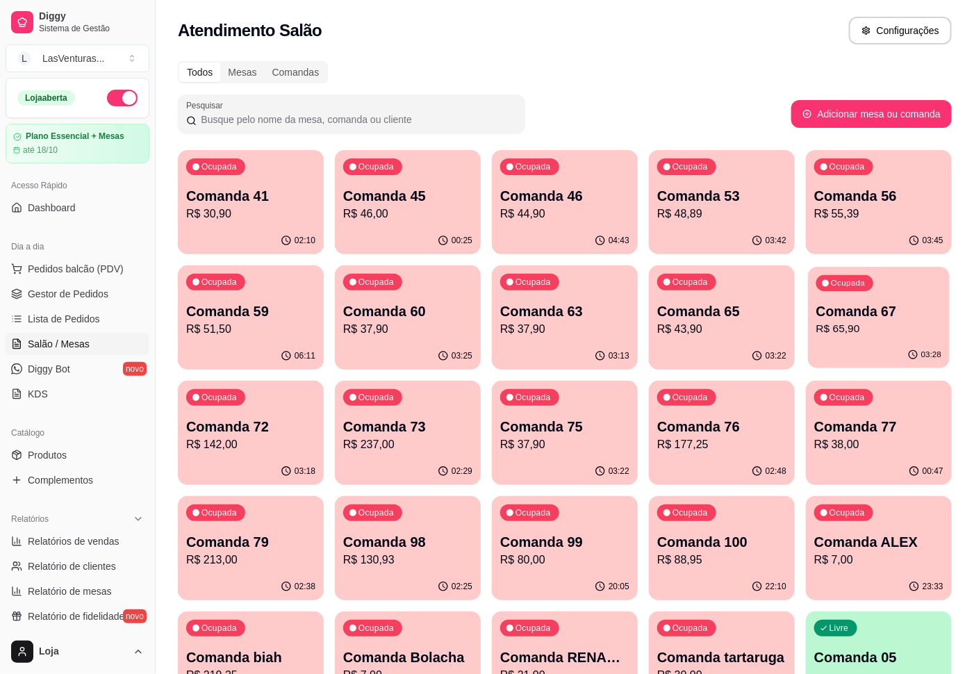
click at [901, 350] on div "03:28" at bounding box center [879, 355] width 142 height 26
click at [872, 426] on p "Comanda 77" at bounding box center [879, 427] width 125 height 19
click at [734, 455] on div "Ocupada Comanda 76 R$ 177,25" at bounding box center [722, 419] width 142 height 75
click at [718, 336] on p "R$ 43,90" at bounding box center [721, 329] width 129 height 17
click at [703, 570] on div "Ocupada Comanda 100 R$ 88,95" at bounding box center [722, 535] width 142 height 75
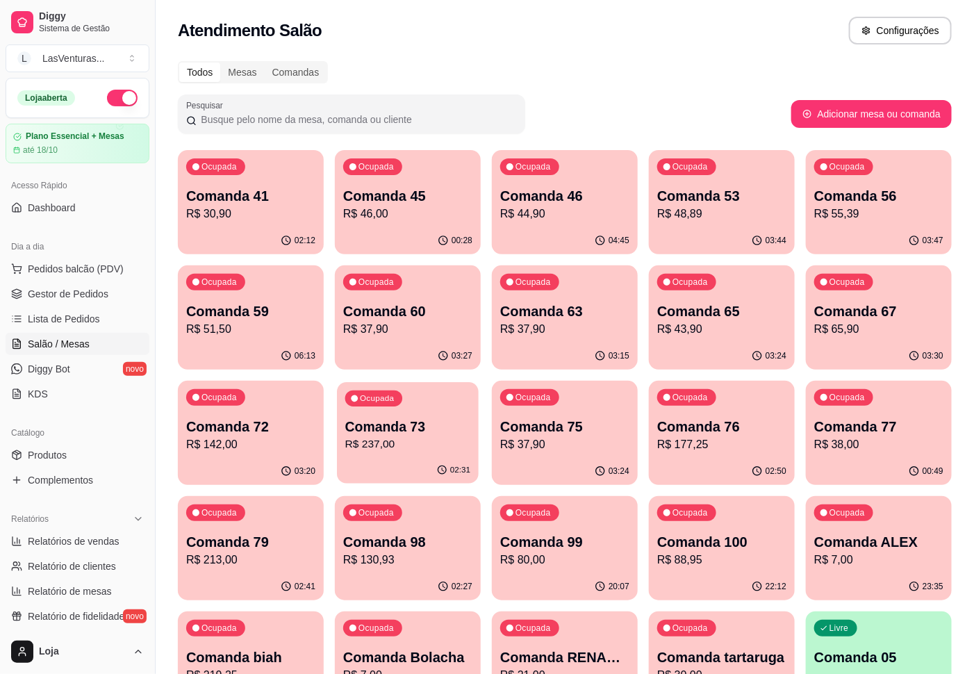
click at [411, 446] on p "R$ 237,00" at bounding box center [407, 444] width 125 height 16
click at [874, 315] on p "Comanda 67" at bounding box center [879, 311] width 129 height 19
click at [885, 228] on div "03:47" at bounding box center [879, 240] width 146 height 27
click at [682, 317] on p "Comanda 65" at bounding box center [721, 311] width 129 height 19
click at [530, 318] on p "Comanda 63" at bounding box center [564, 311] width 125 height 19
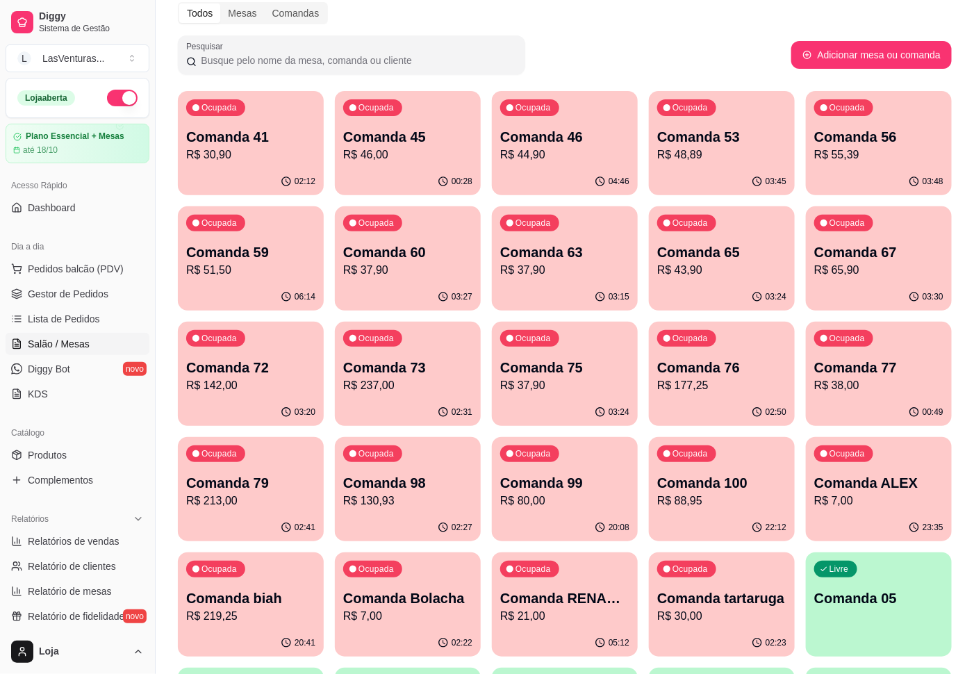
scroll to position [104, 0]
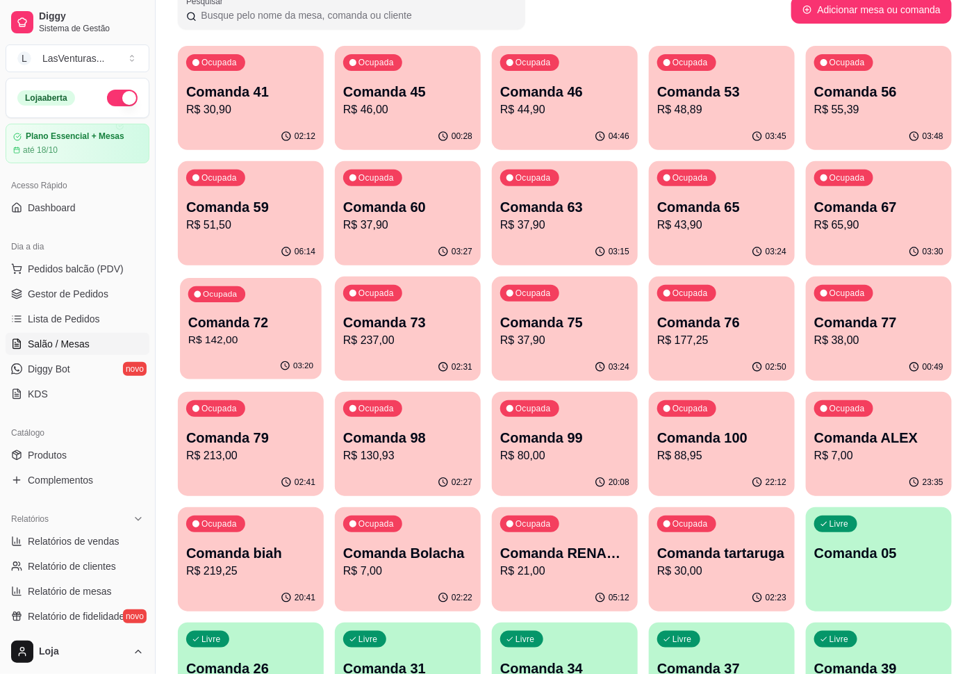
click at [238, 332] on p "R$ 142,00" at bounding box center [250, 340] width 125 height 16
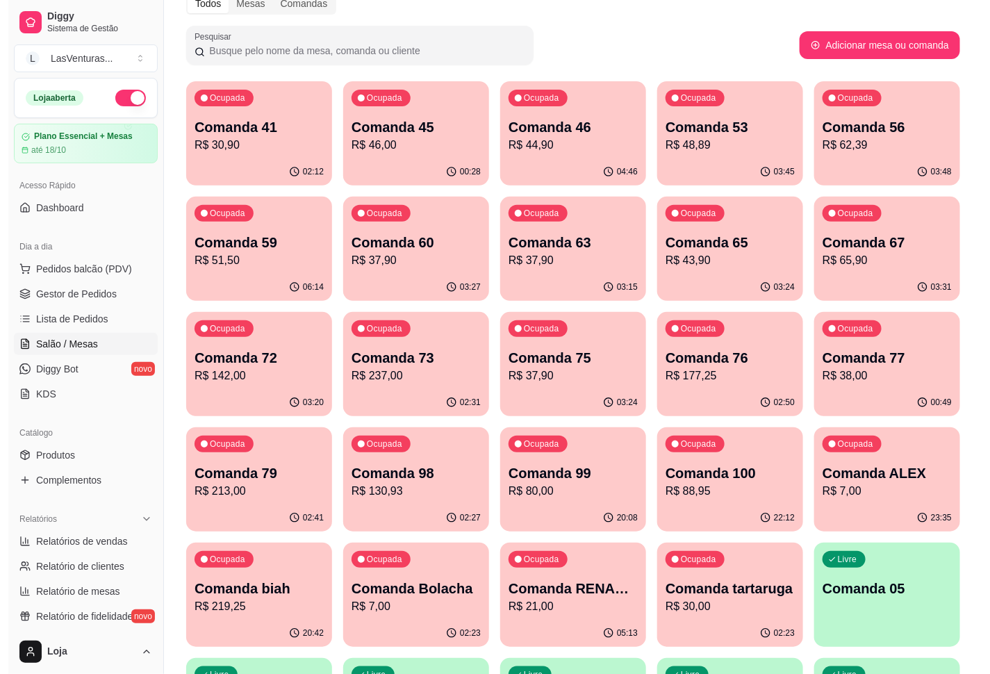
scroll to position [104, 0]
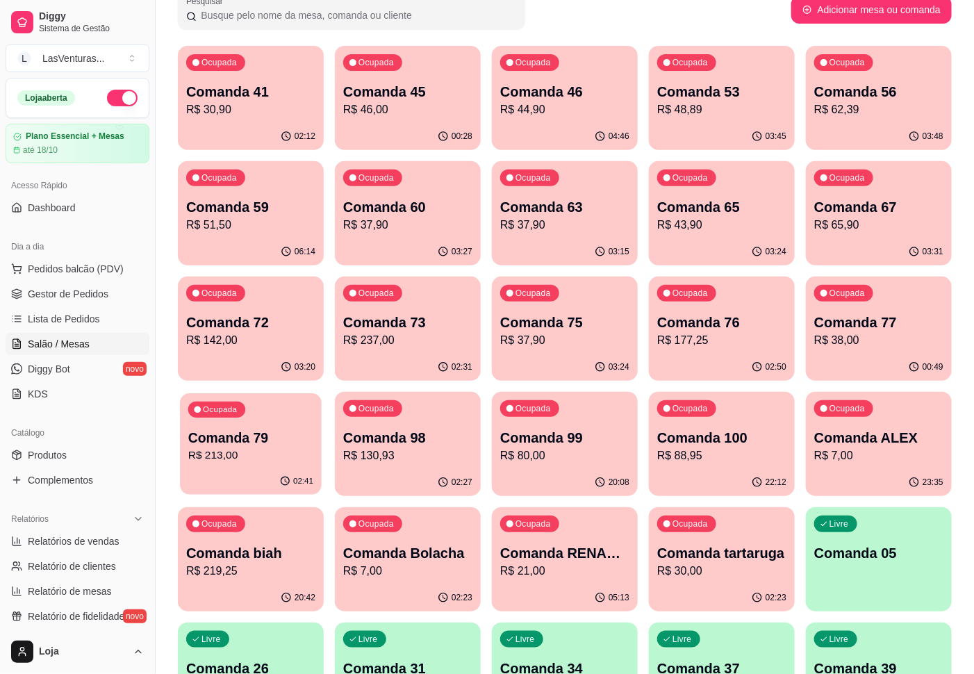
click at [279, 452] on p "R$ 213,00" at bounding box center [250, 456] width 125 height 16
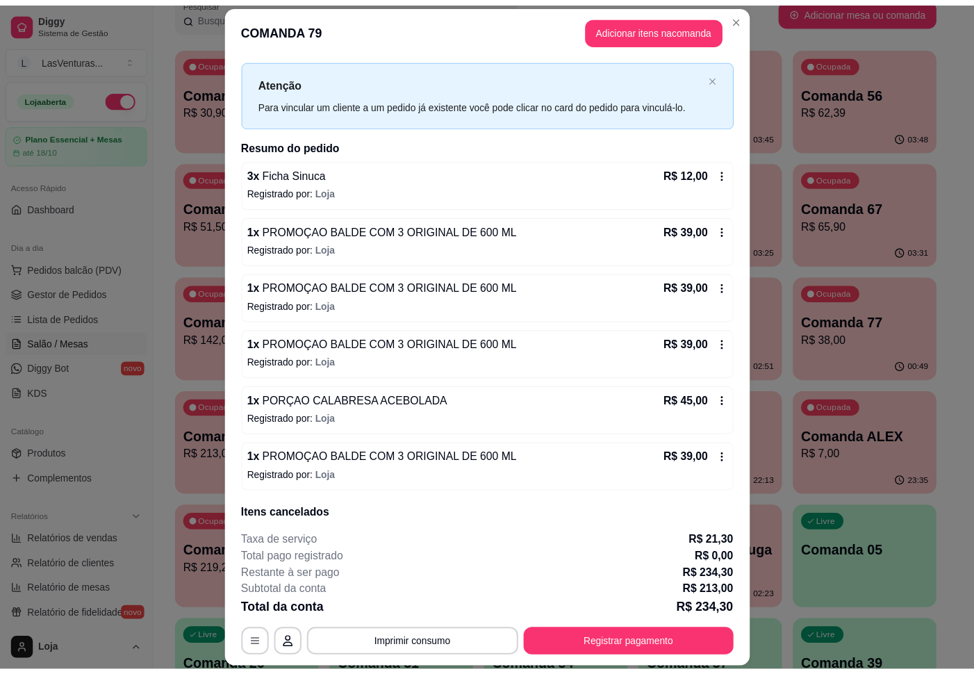
scroll to position [0, 0]
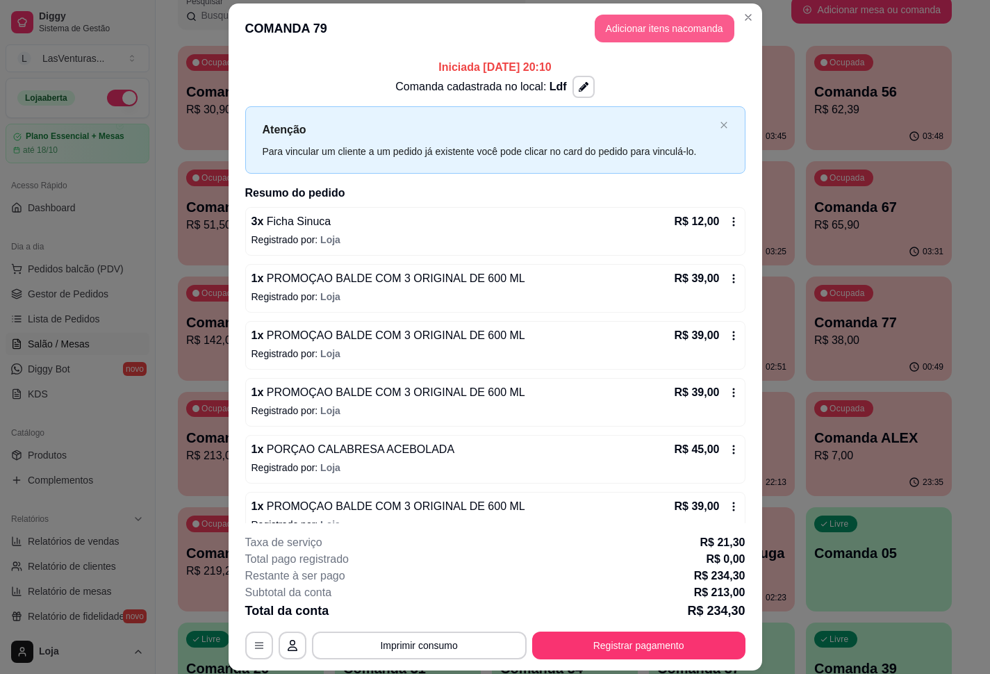
click at [661, 30] on button "Adicionar itens na comanda" at bounding box center [665, 29] width 140 height 28
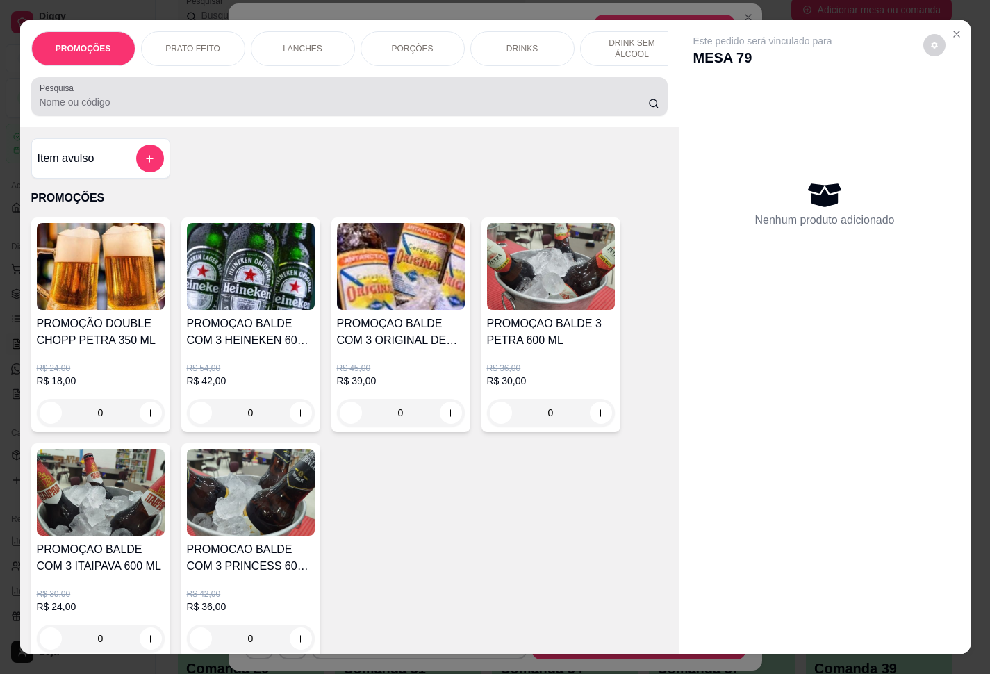
click at [507, 102] on div at bounding box center [350, 97] width 620 height 28
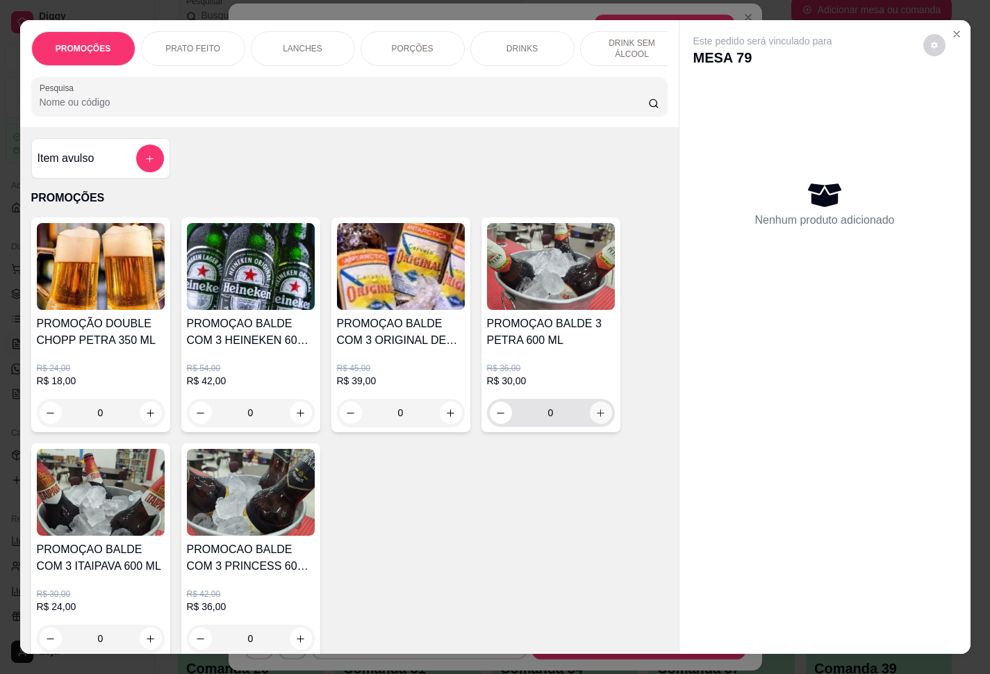
click at [596, 418] on icon "increase-product-quantity" at bounding box center [601, 413] width 10 height 10
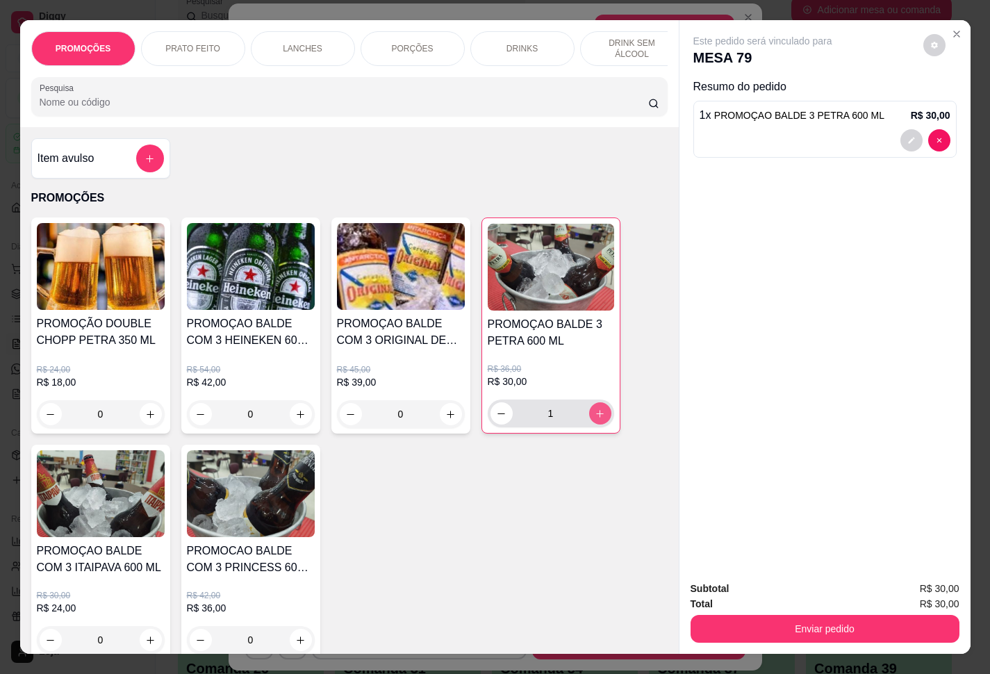
type input "1"
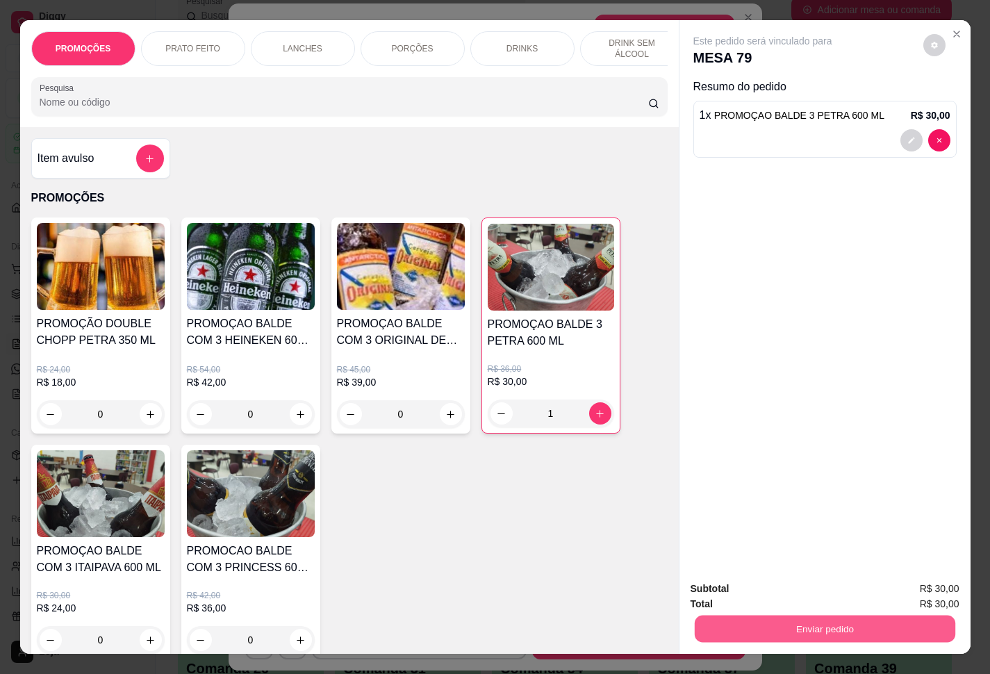
click at [809, 618] on button "Enviar pedido" at bounding box center [824, 629] width 261 height 27
click at [941, 587] on button "Enviar pedido" at bounding box center [921, 587] width 76 height 26
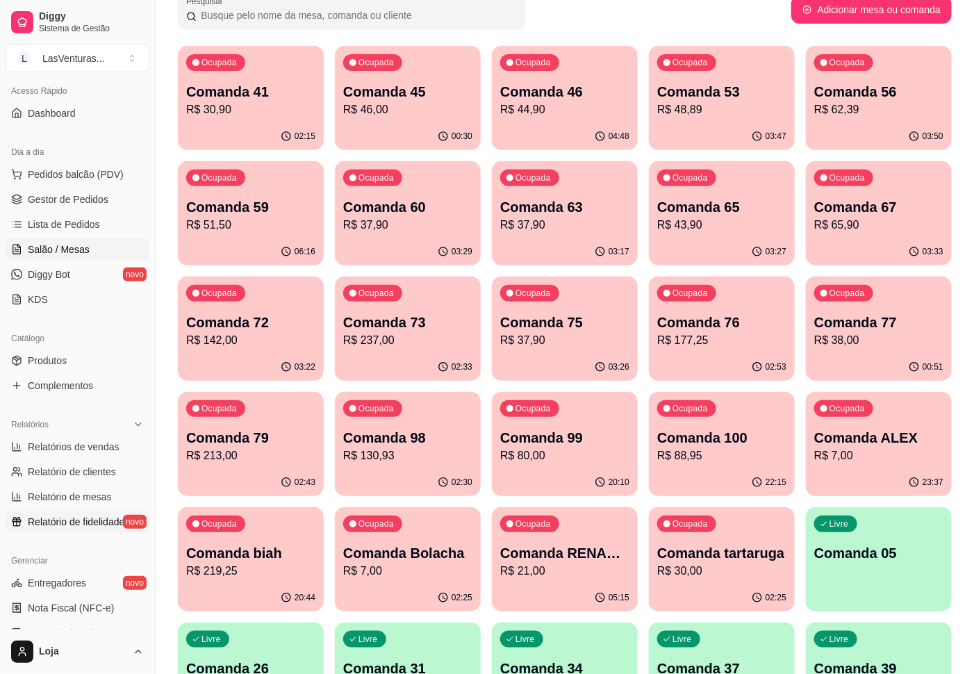
scroll to position [326, 0]
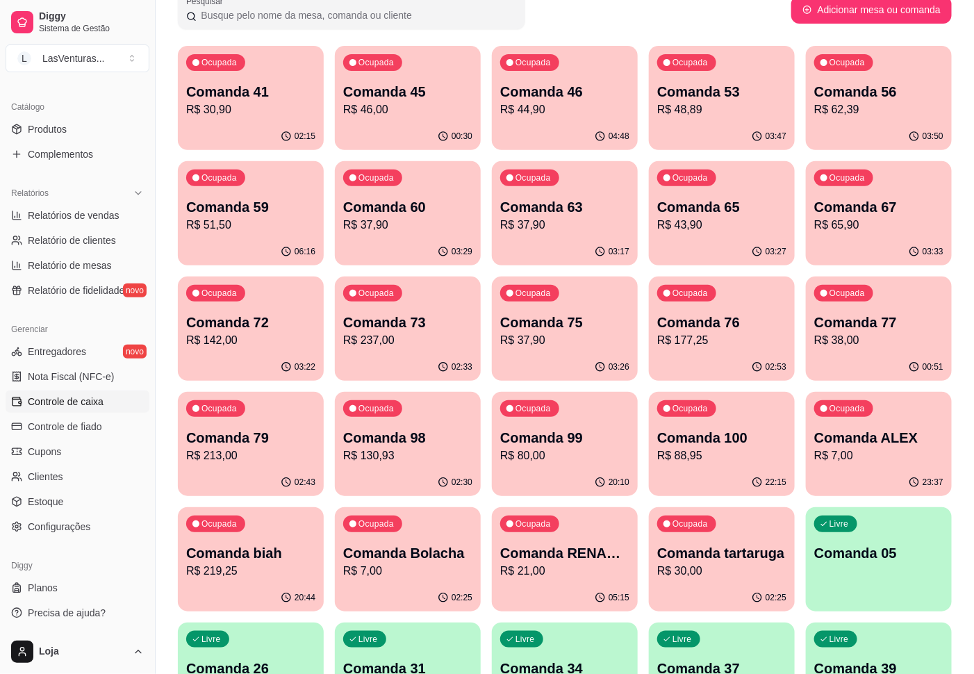
click at [88, 404] on span "Controle de caixa" at bounding box center [66, 402] width 76 height 14
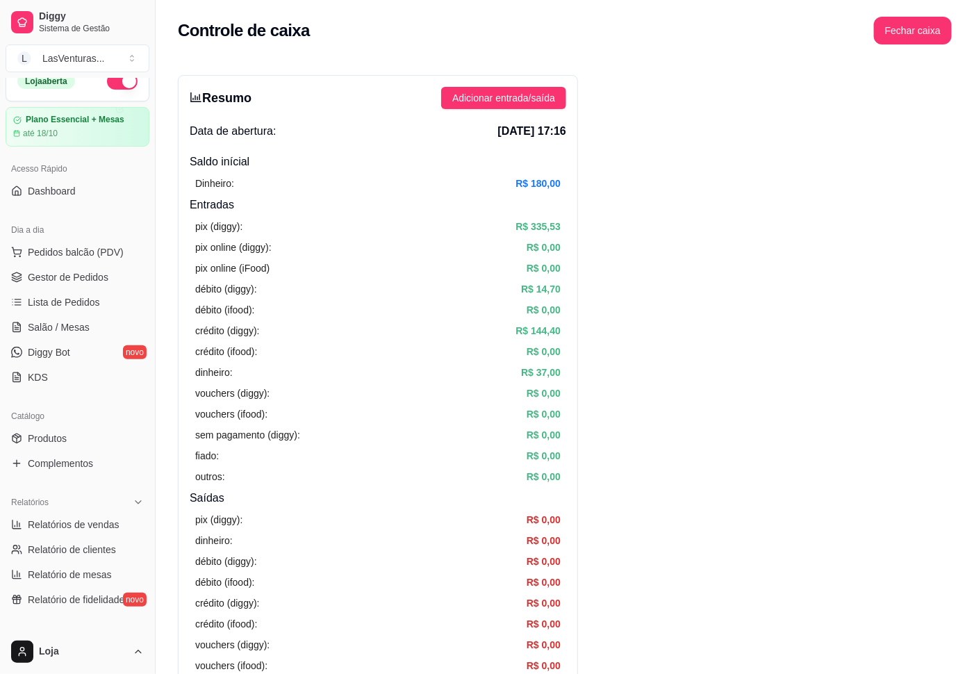
scroll to position [13, 0]
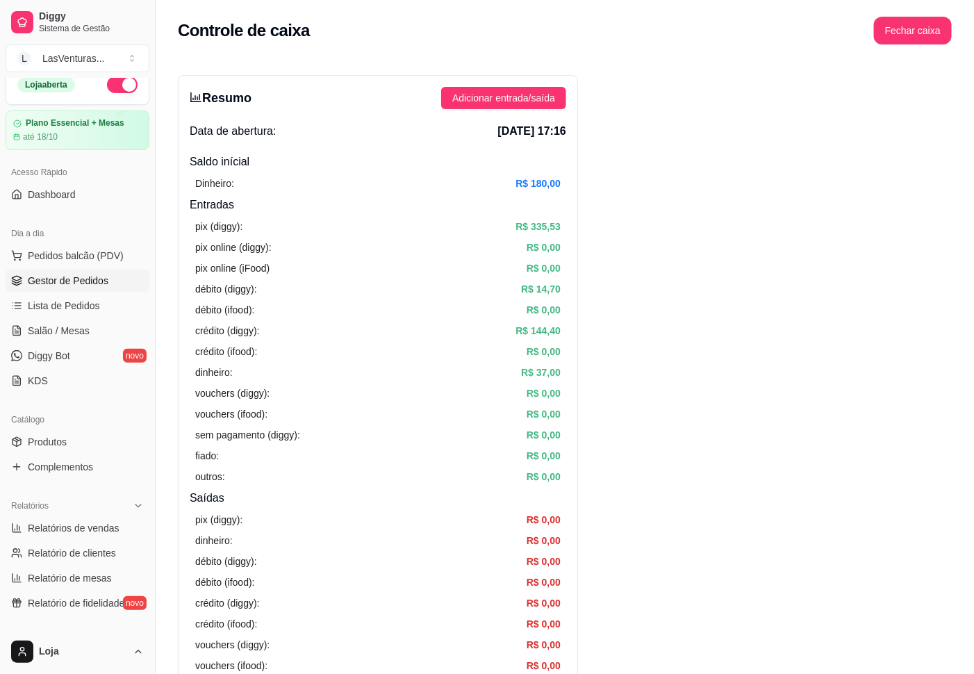
click at [71, 284] on span "Gestor de Pedidos" at bounding box center [68, 281] width 81 height 14
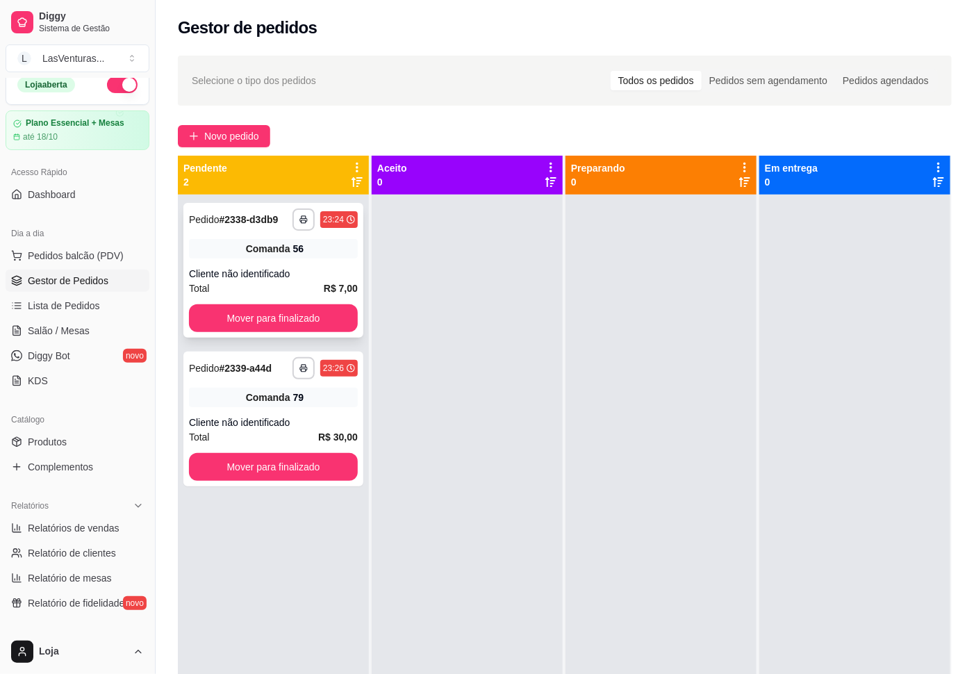
click at [327, 297] on div "**********" at bounding box center [273, 270] width 180 height 135
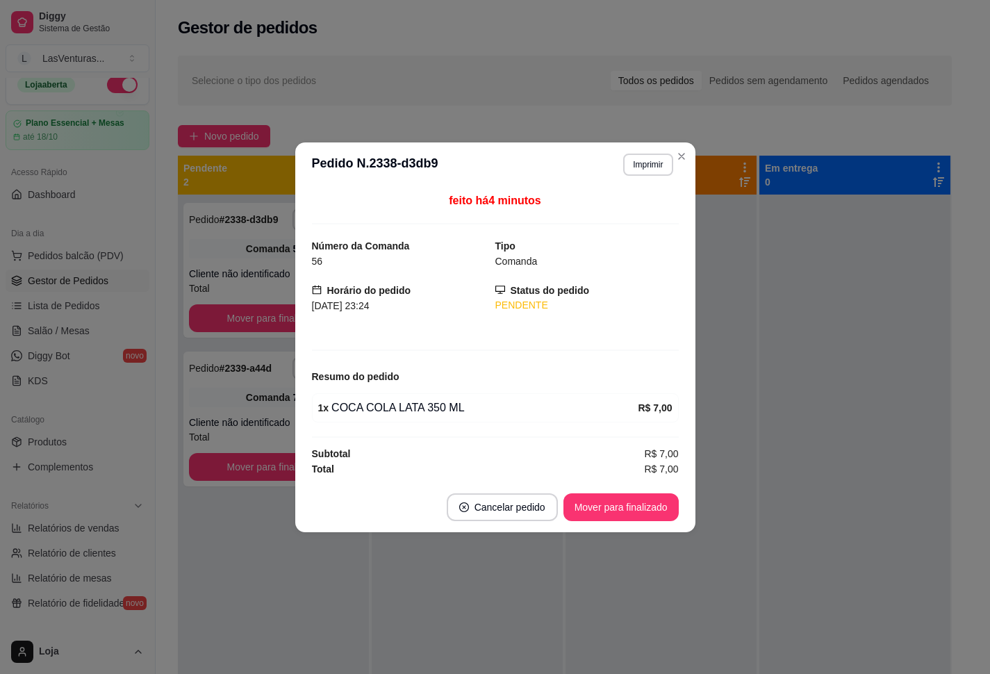
drag, startPoint x: 311, startPoint y: 316, endPoint x: 254, endPoint y: 327, distance: 58.2
click at [307, 318] on div "feito há 4 minutos Número da Comanda 56 Tipo Comanda Horário do pedido 07/10/20…" at bounding box center [495, 334] width 400 height 295
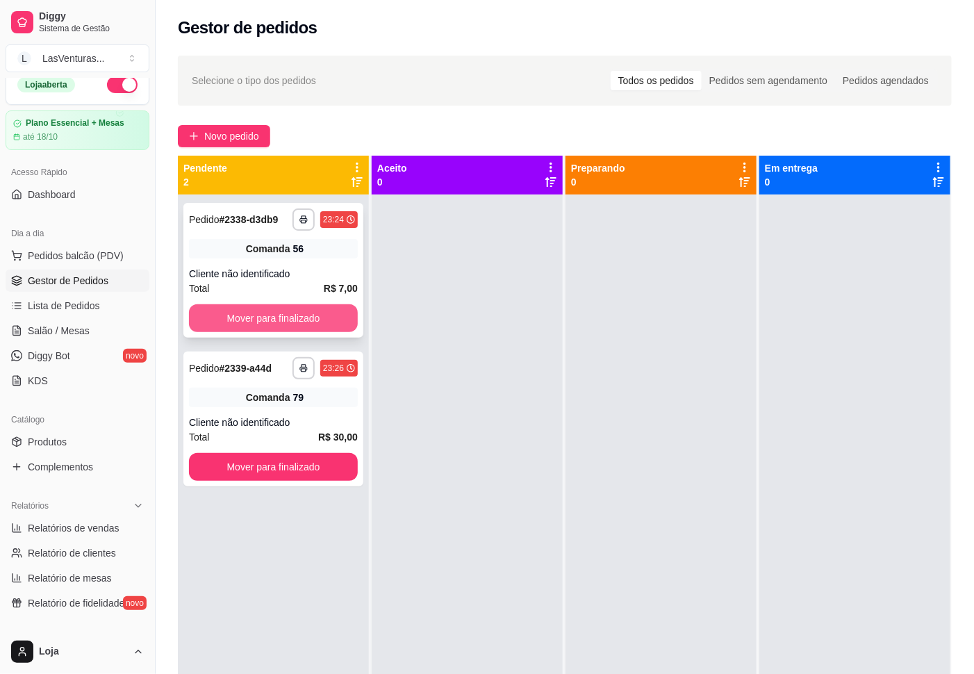
click at [252, 322] on button "Mover para finalizado" at bounding box center [273, 318] width 169 height 28
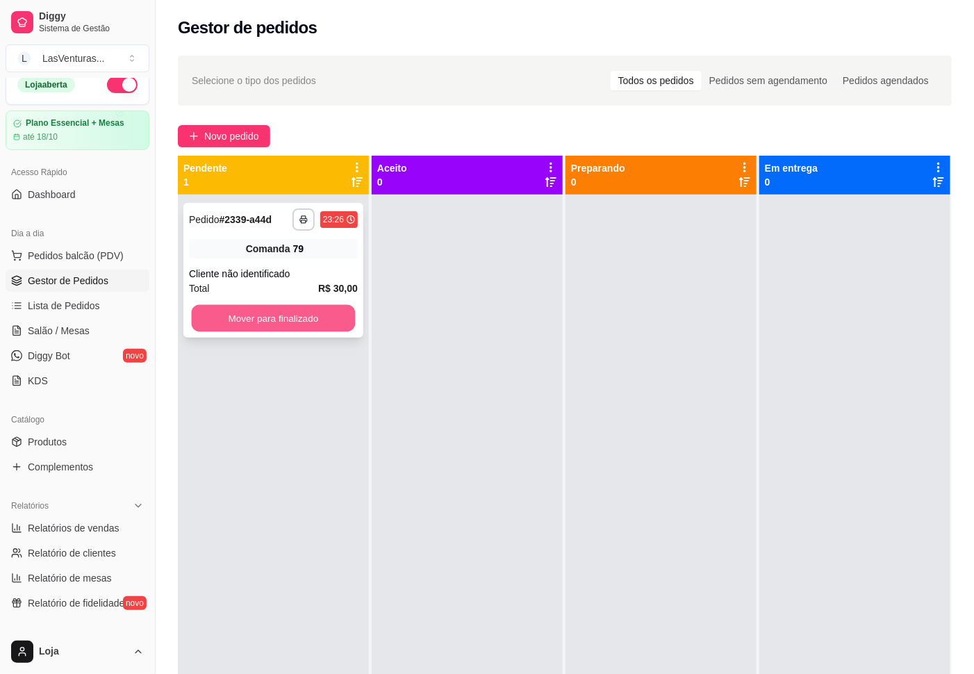
click at [259, 315] on button "Mover para finalizado" at bounding box center [274, 318] width 164 height 27
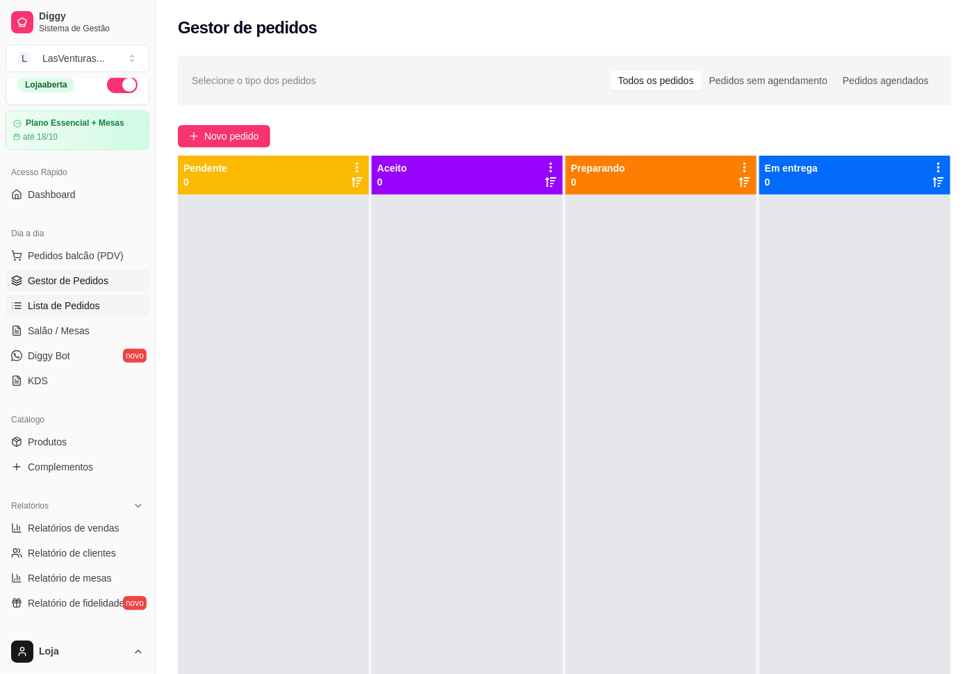
click at [74, 307] on span "Lista de Pedidos" at bounding box center [64, 306] width 72 height 14
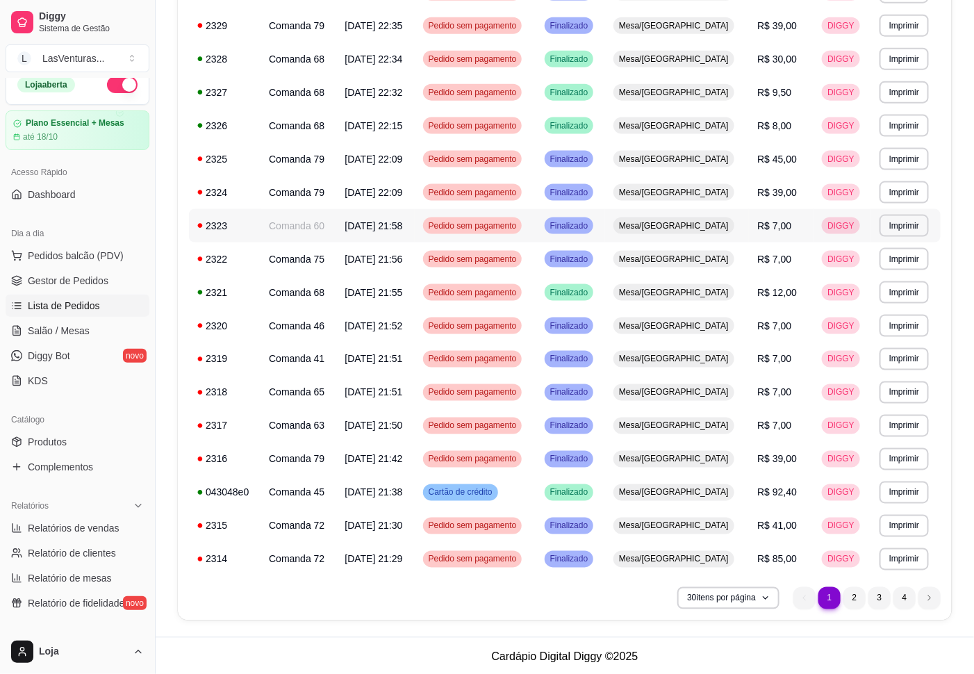
scroll to position [628, 0]
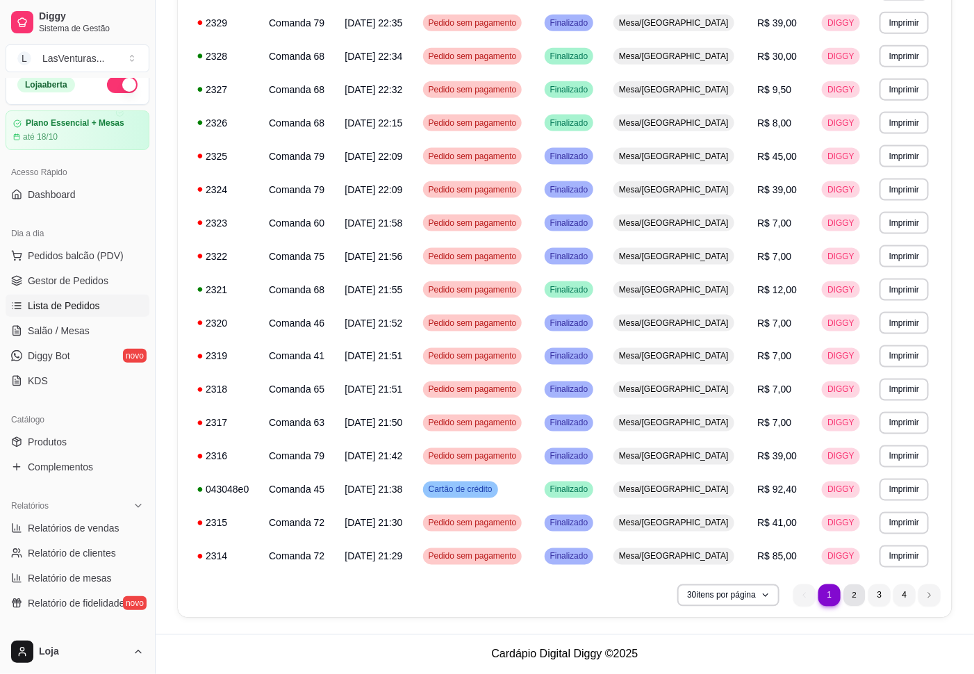
click at [858, 594] on li "2" at bounding box center [855, 595] width 22 height 22
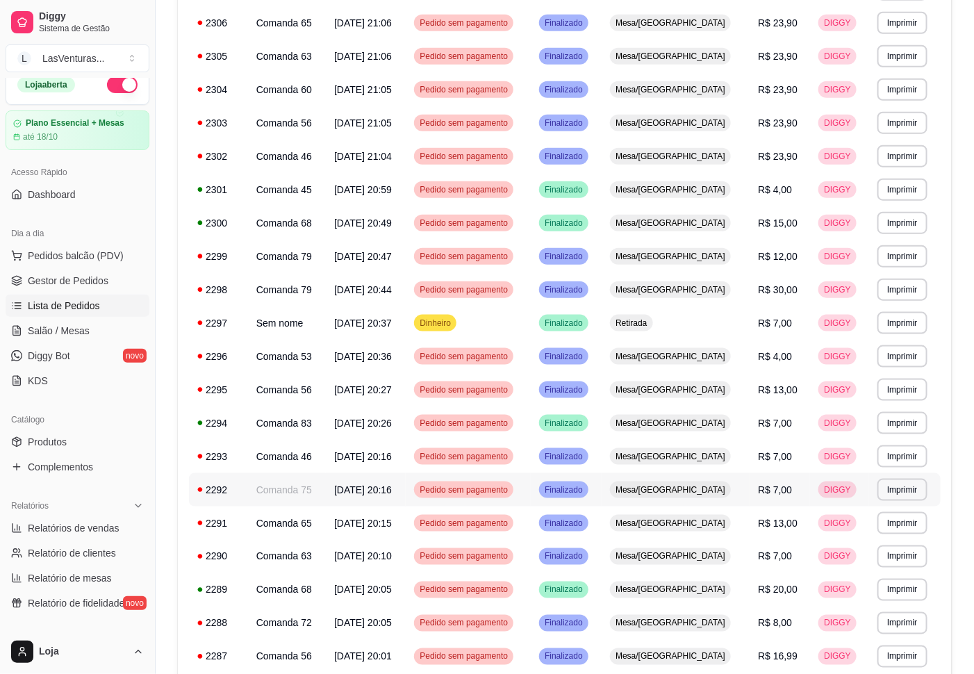
scroll to position [420, 0]
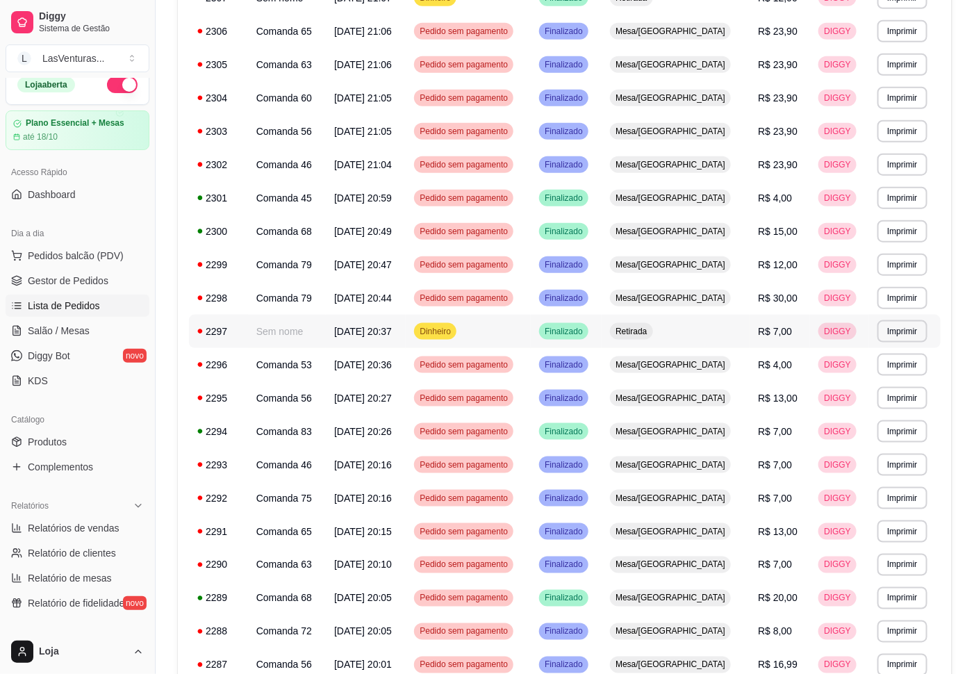
click at [531, 329] on td "Dinheiro" at bounding box center [468, 331] width 125 height 33
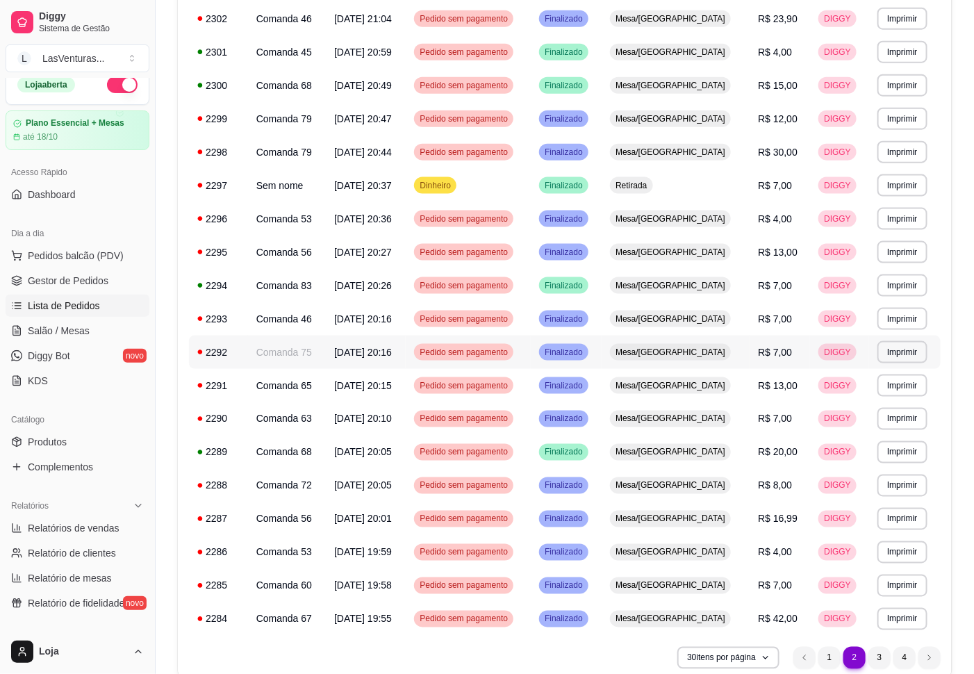
scroll to position [628, 0]
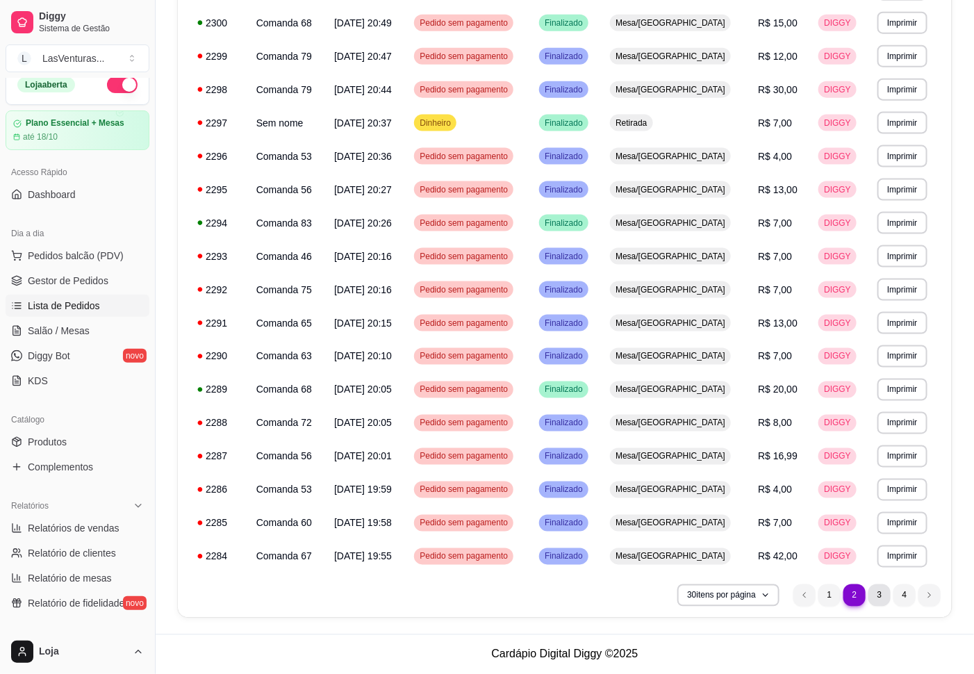
click at [874, 596] on li "3" at bounding box center [880, 595] width 22 height 22
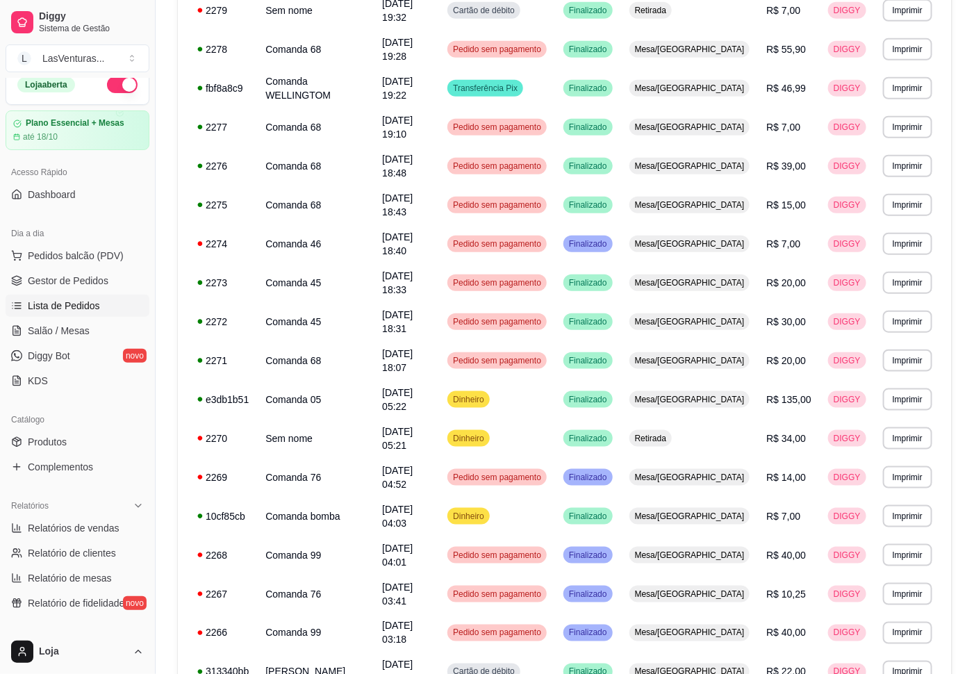
scroll to position [211, 0]
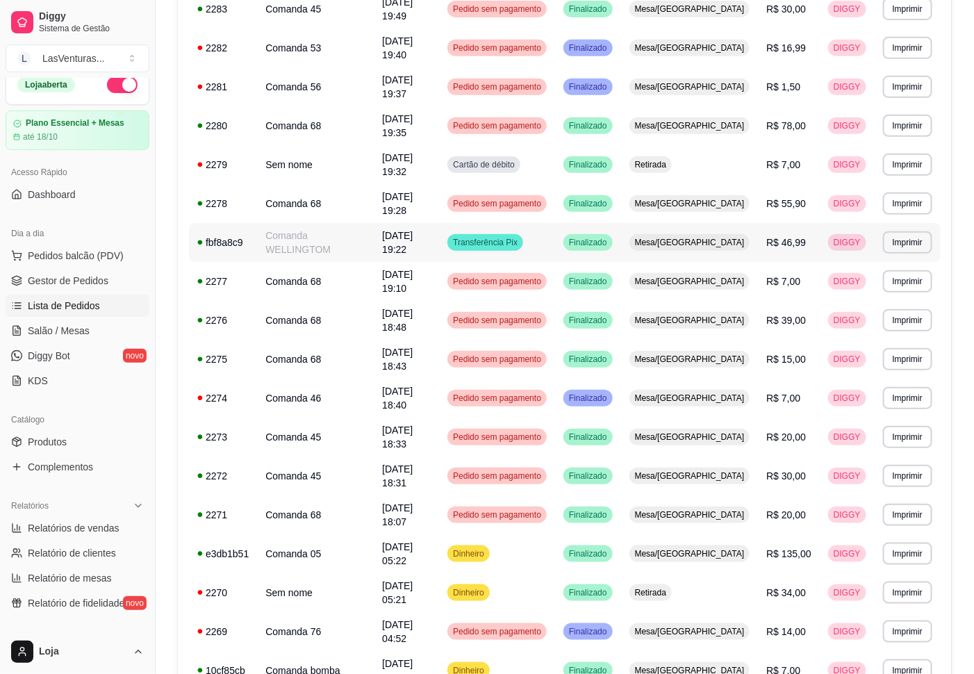
click at [555, 223] on td "Transferência Pix" at bounding box center [497, 242] width 116 height 39
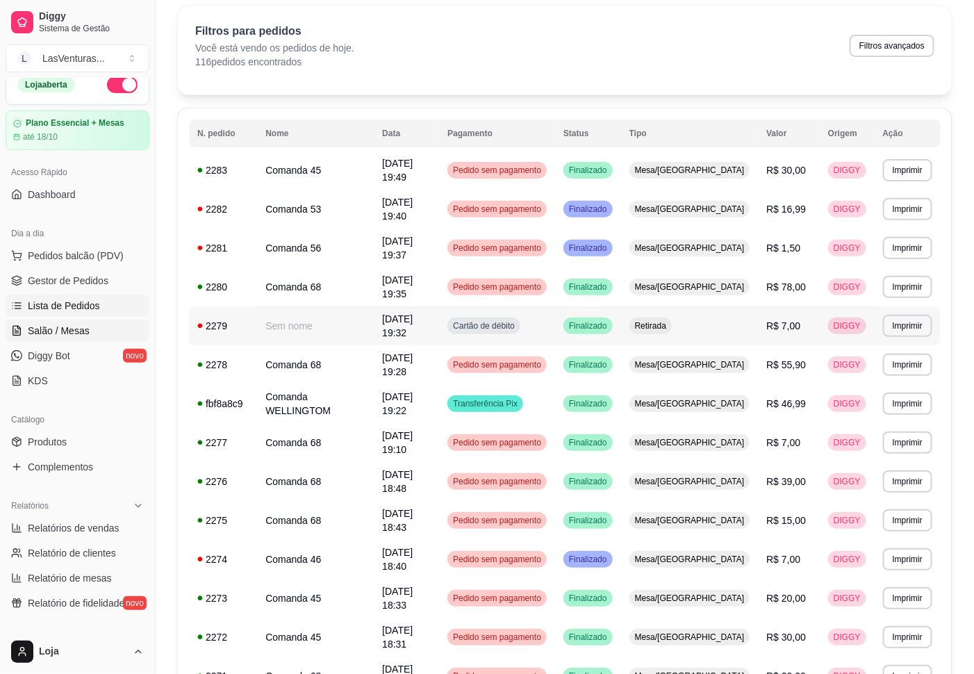
scroll to position [0, 0]
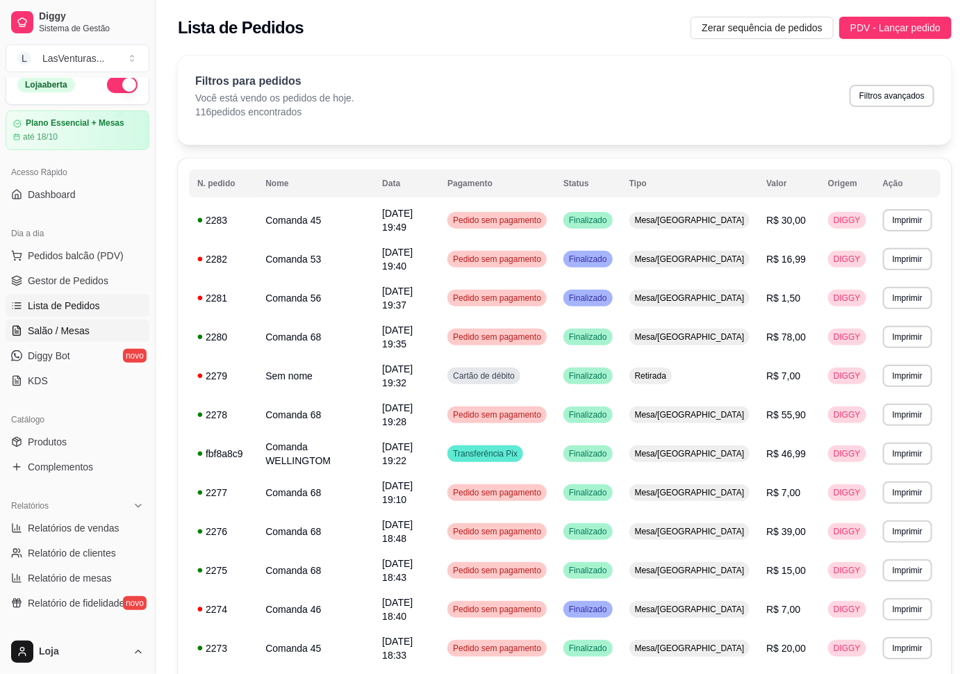
click at [63, 334] on span "Salão / Mesas" at bounding box center [59, 331] width 62 height 14
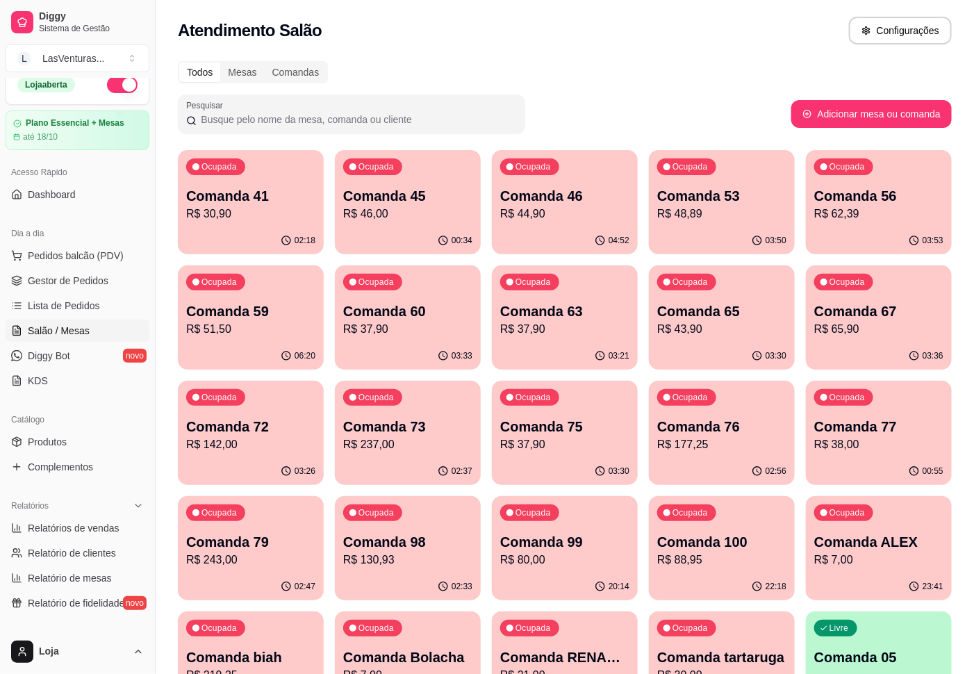
click at [59, 330] on span "Salão / Mesas" at bounding box center [59, 331] width 62 height 14
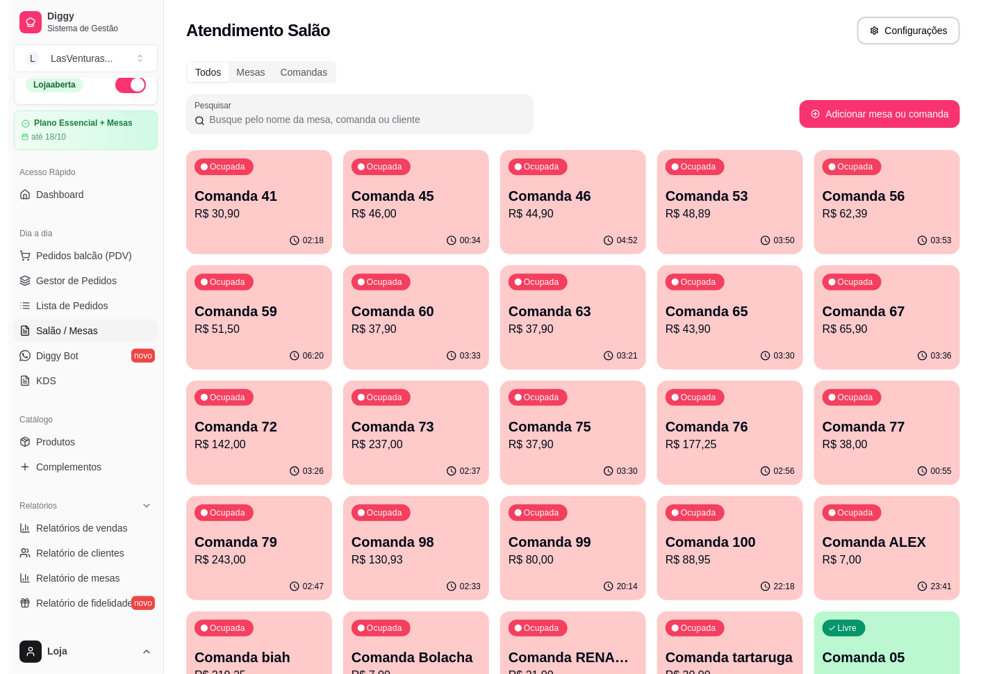
scroll to position [104, 0]
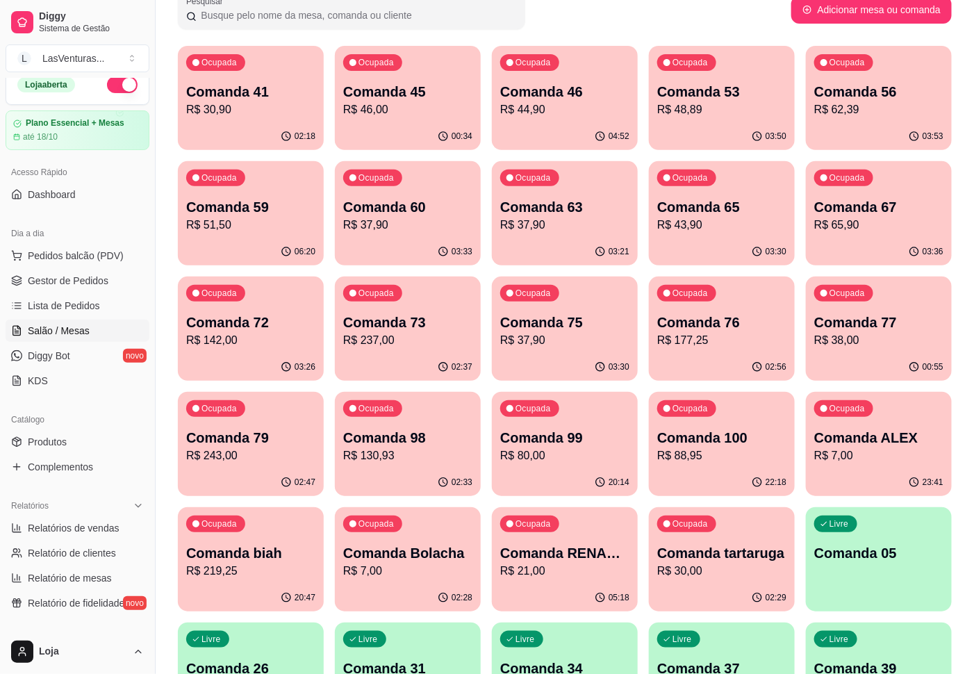
click at [248, 451] on p "R$ 243,00" at bounding box center [250, 456] width 129 height 17
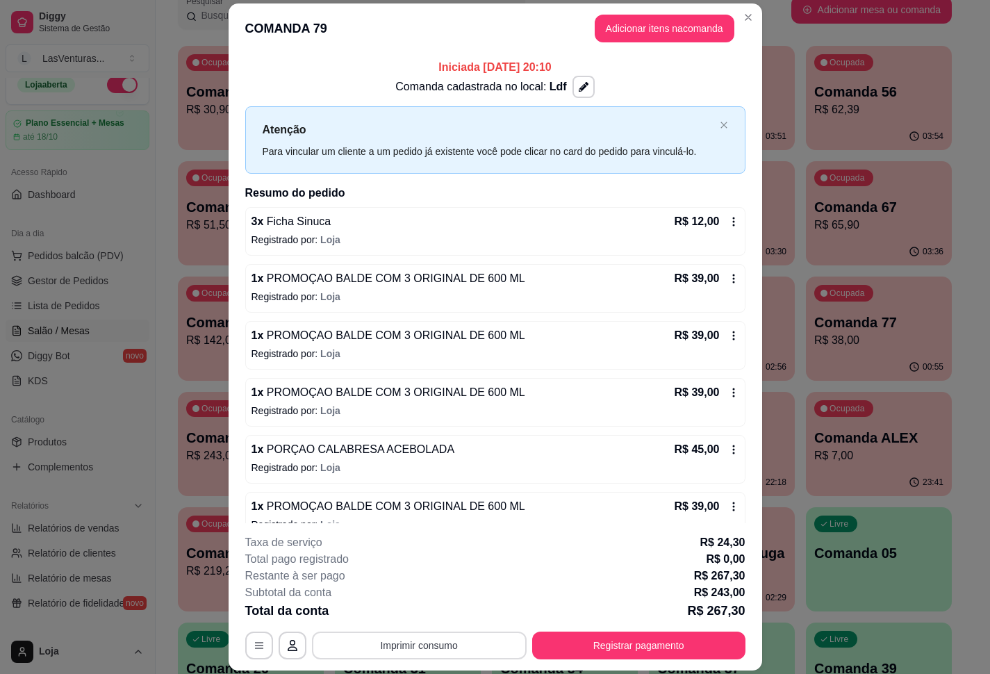
click at [486, 645] on button "Imprimir consumo" at bounding box center [419, 646] width 215 height 28
click at [434, 618] on button "IMPRESSORA" at bounding box center [415, 614] width 97 height 22
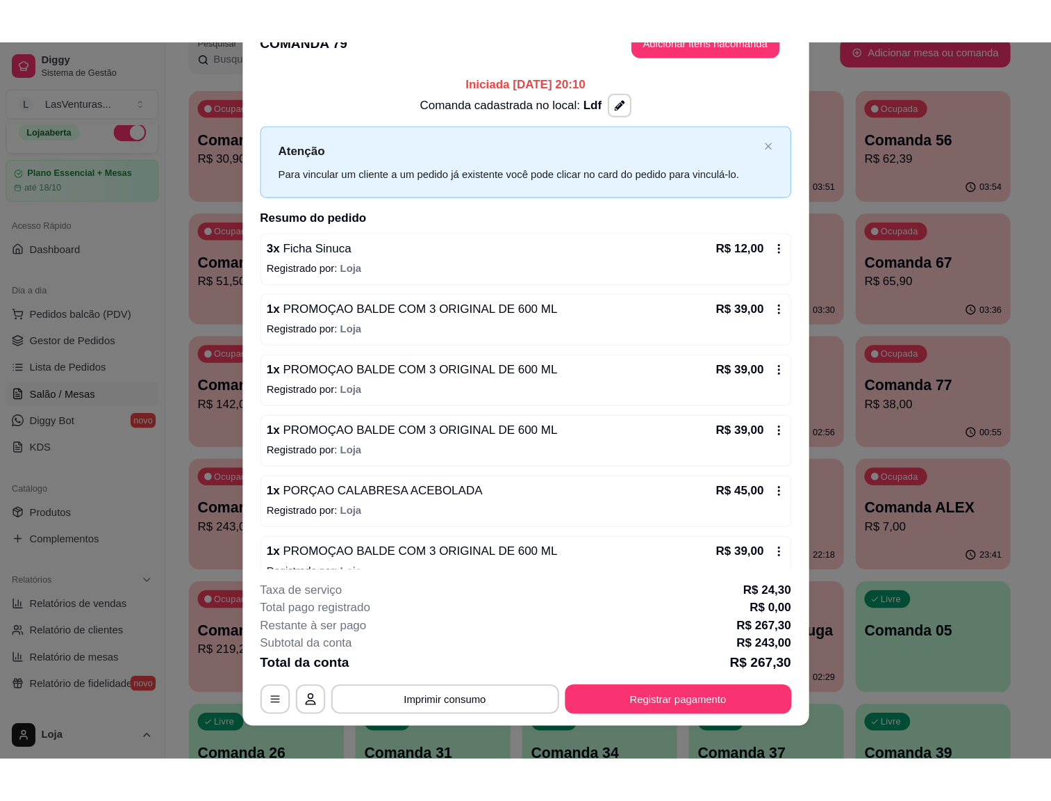
scroll to position [40, 0]
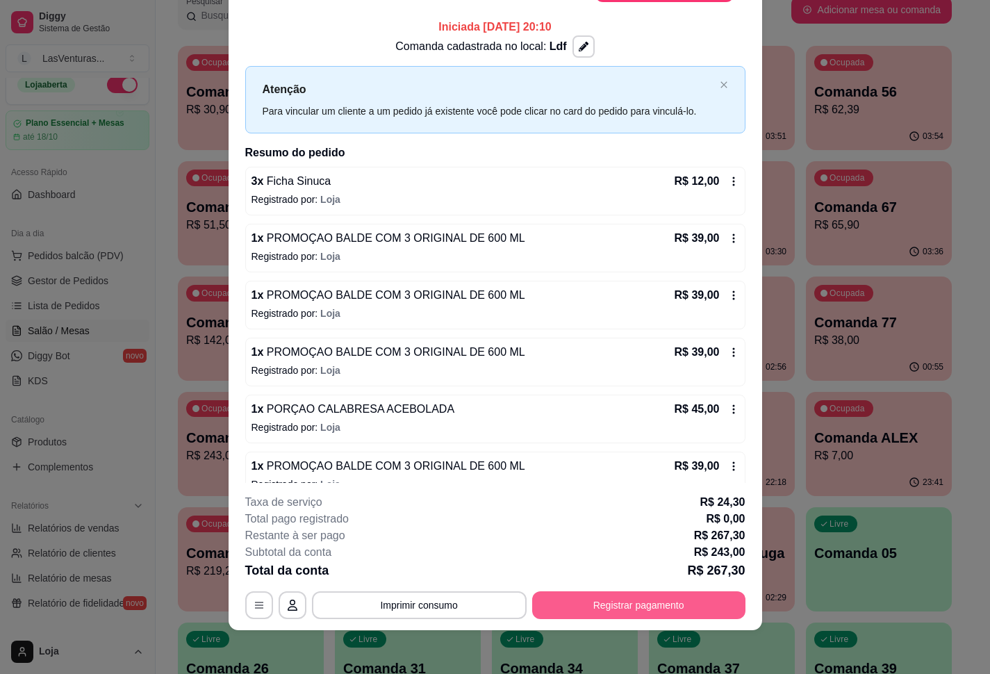
click at [573, 603] on button "Registrar pagamento" at bounding box center [638, 605] width 213 height 28
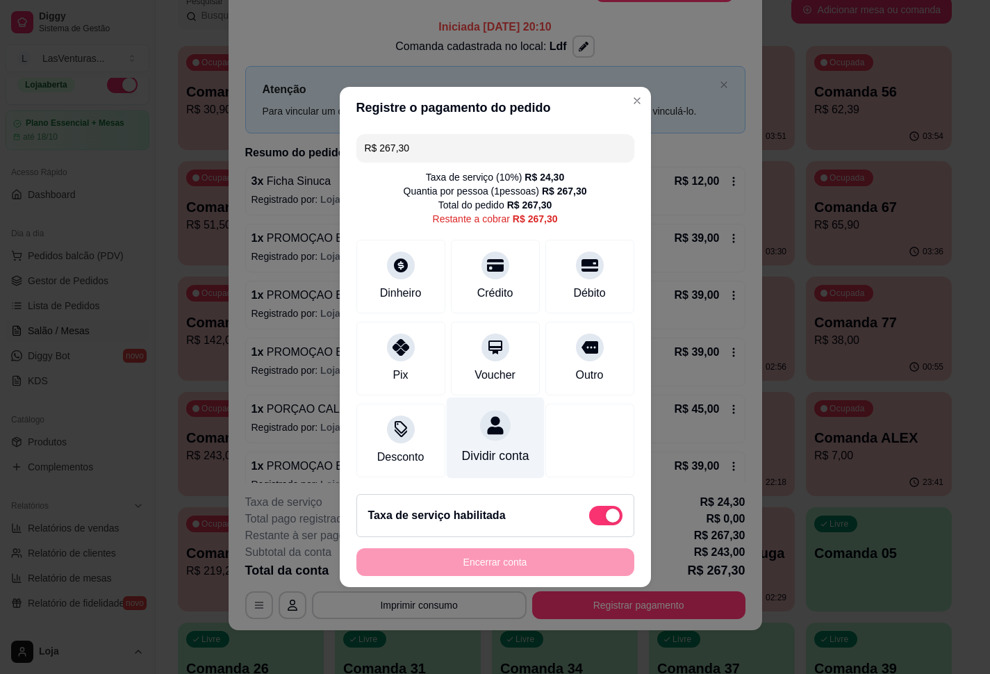
click at [487, 416] on icon at bounding box center [495, 425] width 16 height 18
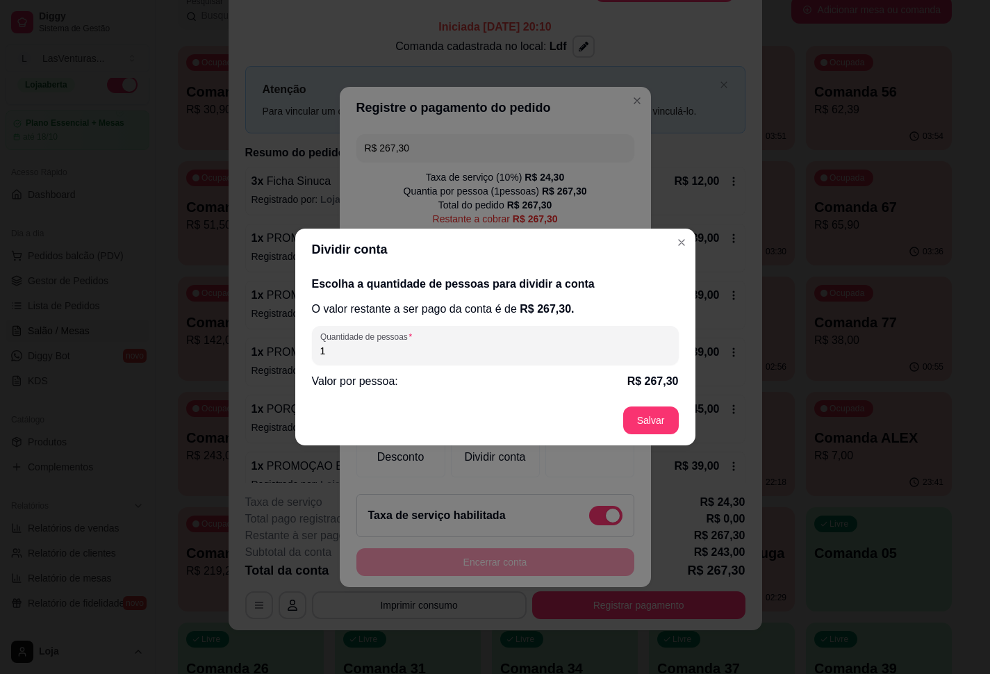
click at [446, 367] on div "Escolha a quantidade de pessoas para dividir a conta O valor restante a ser pag…" at bounding box center [495, 332] width 400 height 125
click at [440, 351] on input "1" at bounding box center [495, 351] width 350 height 14
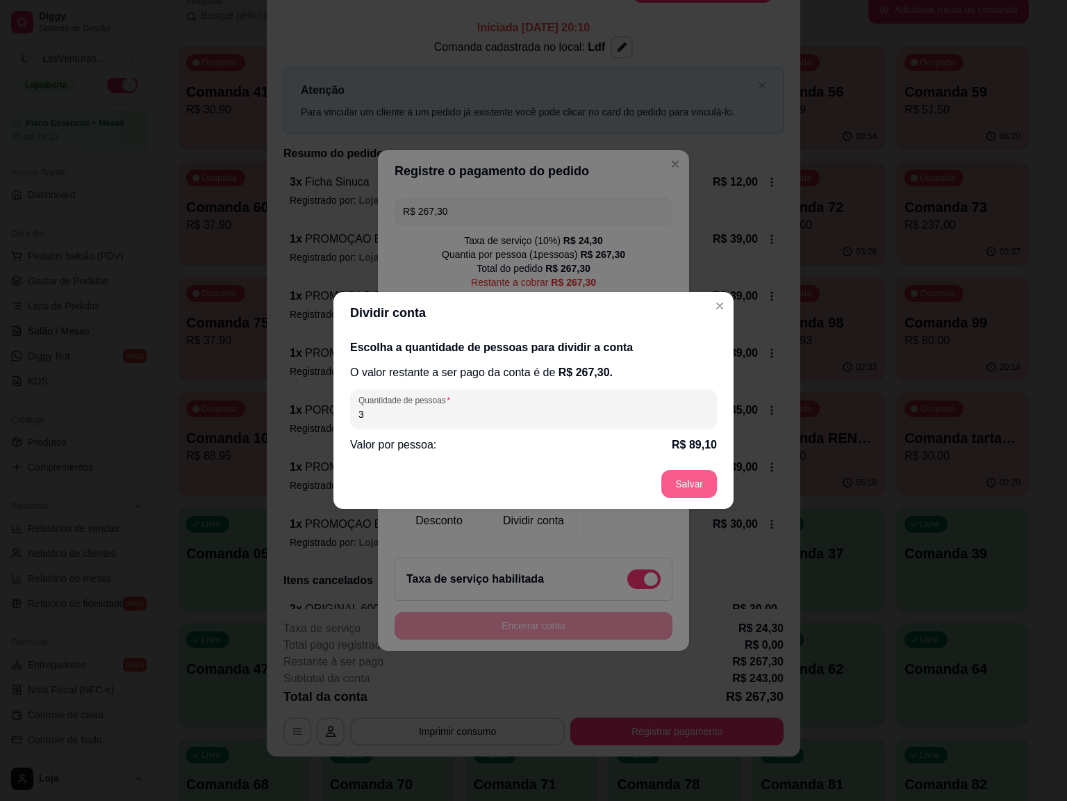
type input "3"
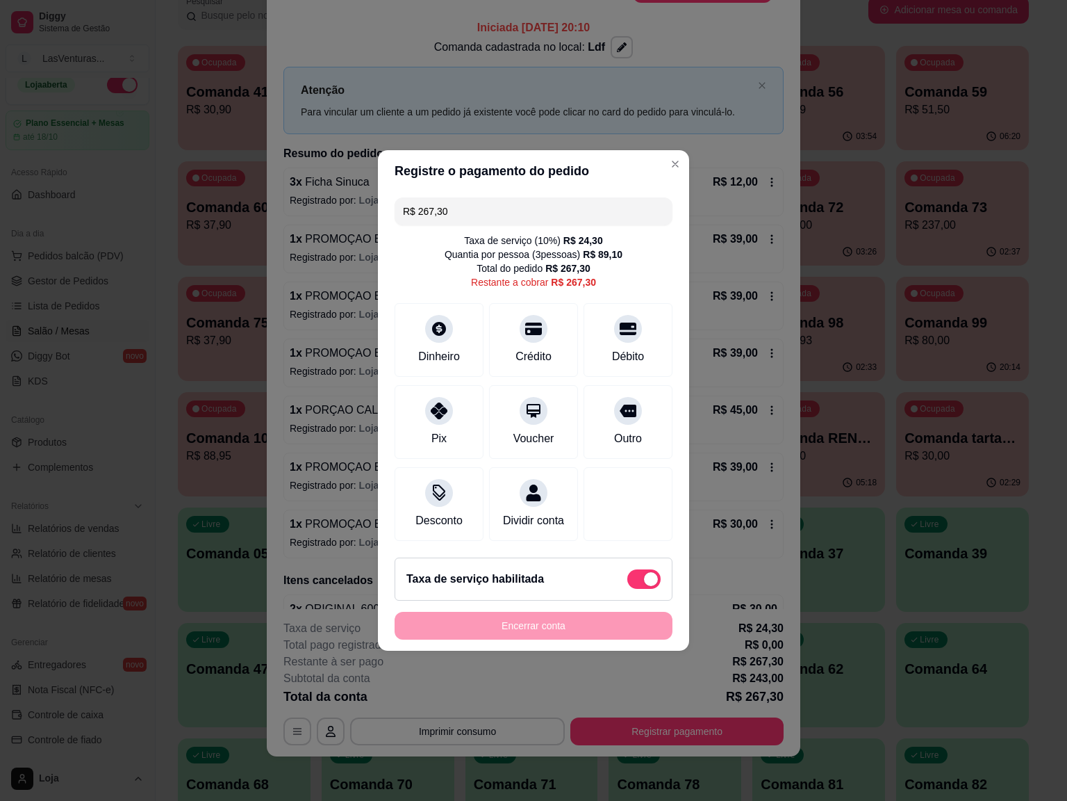
click at [505, 197] on input "R$ 267,30" at bounding box center [533, 211] width 261 height 28
click at [619, 322] on icon at bounding box center [628, 325] width 18 height 18
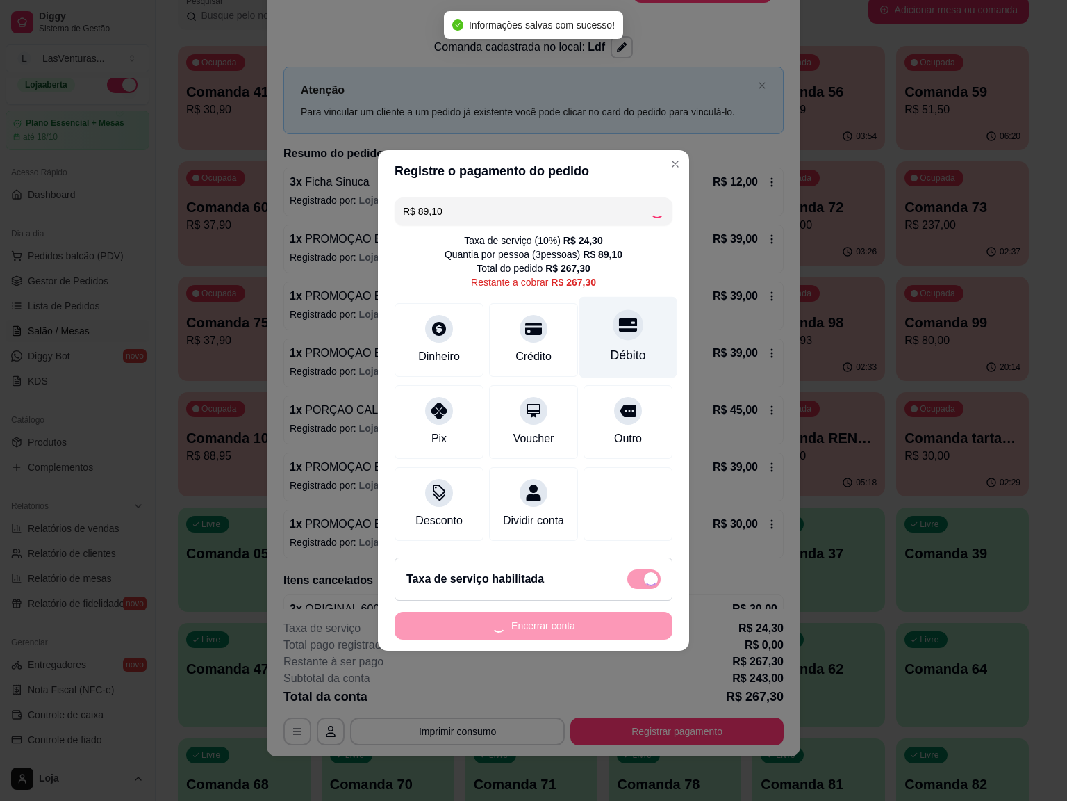
type input "R$ 178,20"
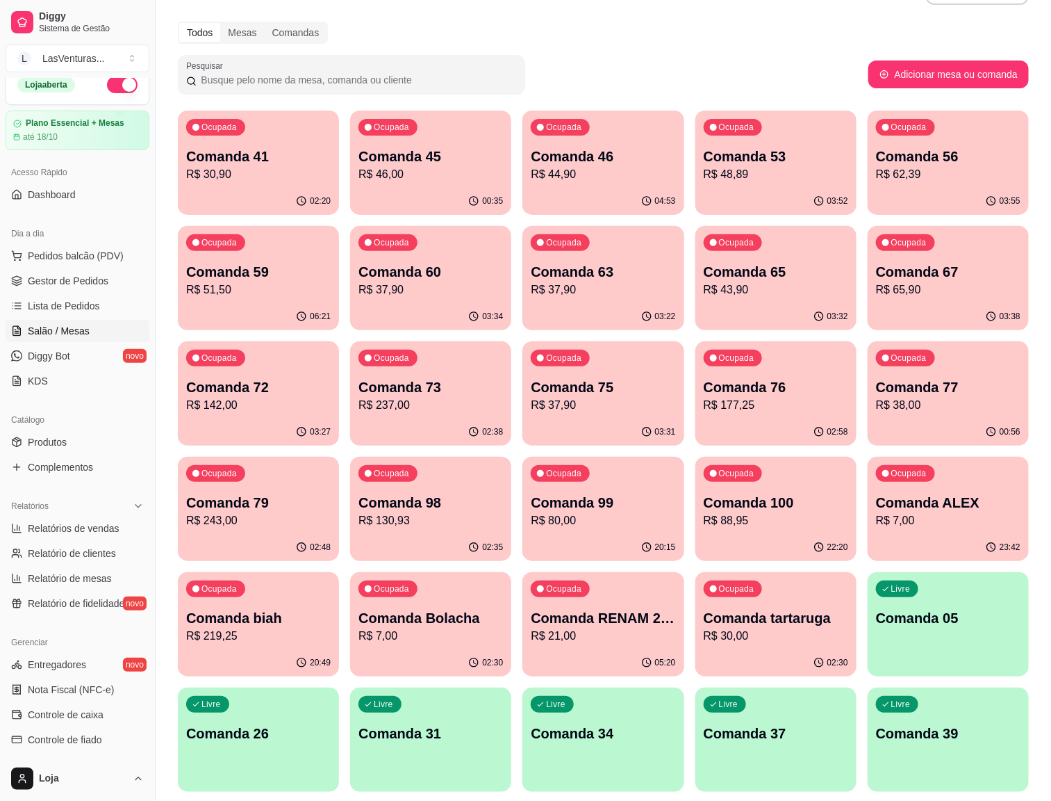
scroll to position [0, 0]
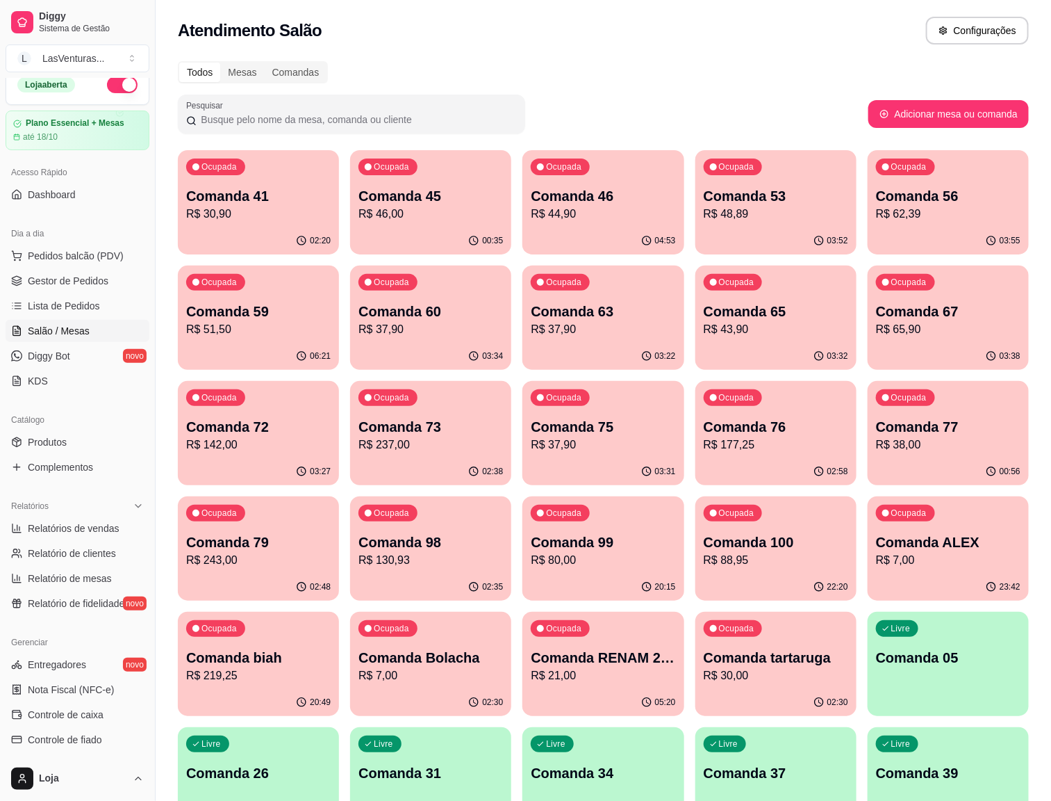
click at [393, 203] on p "Comanda 45" at bounding box center [431, 195] width 145 height 19
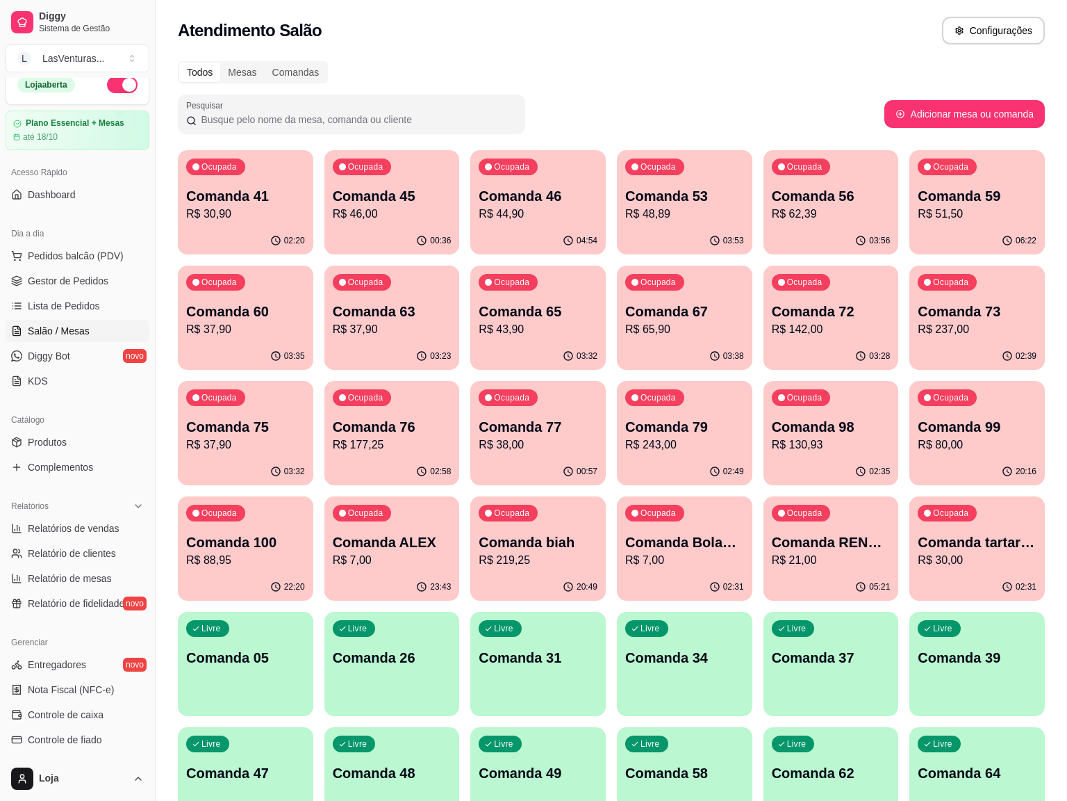
click at [778, 100] on div "Pesquisar" at bounding box center [531, 114] width 707 height 39
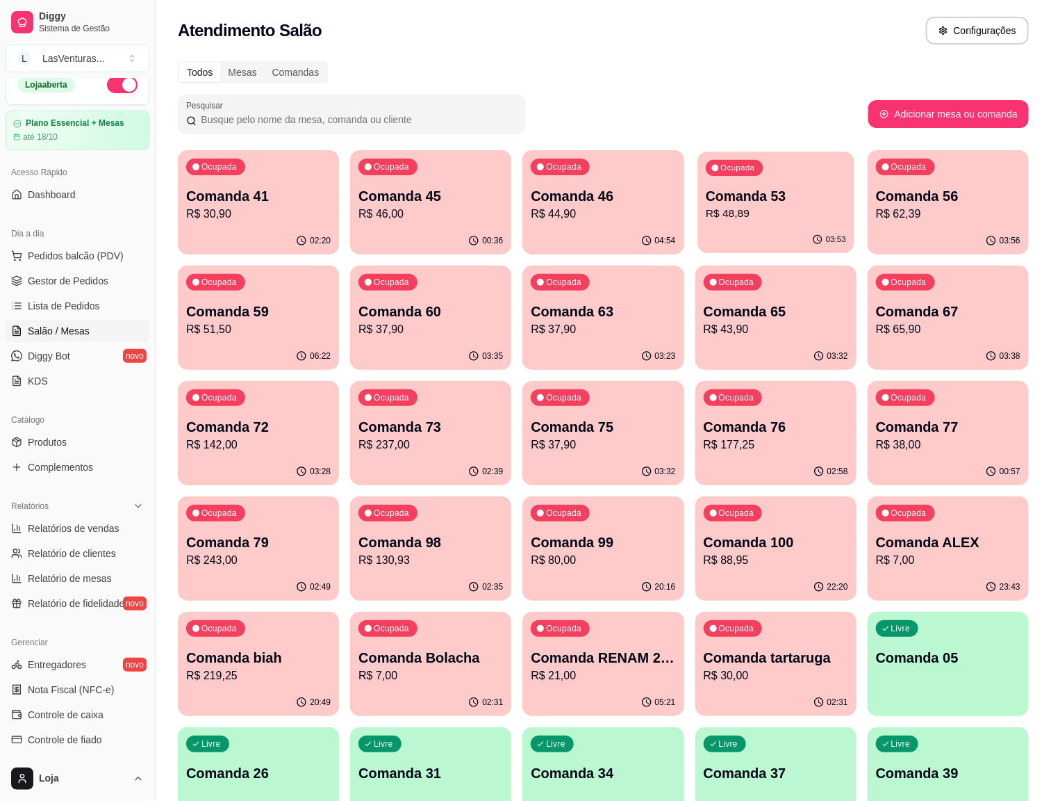
click at [706, 188] on p "Comanda 53" at bounding box center [776, 196] width 140 height 19
click at [870, 229] on div "03:56" at bounding box center [948, 240] width 156 height 26
click at [339, 381] on div "Ocupada Comanda 72 R$ 142,00" at bounding box center [258, 419] width 161 height 77
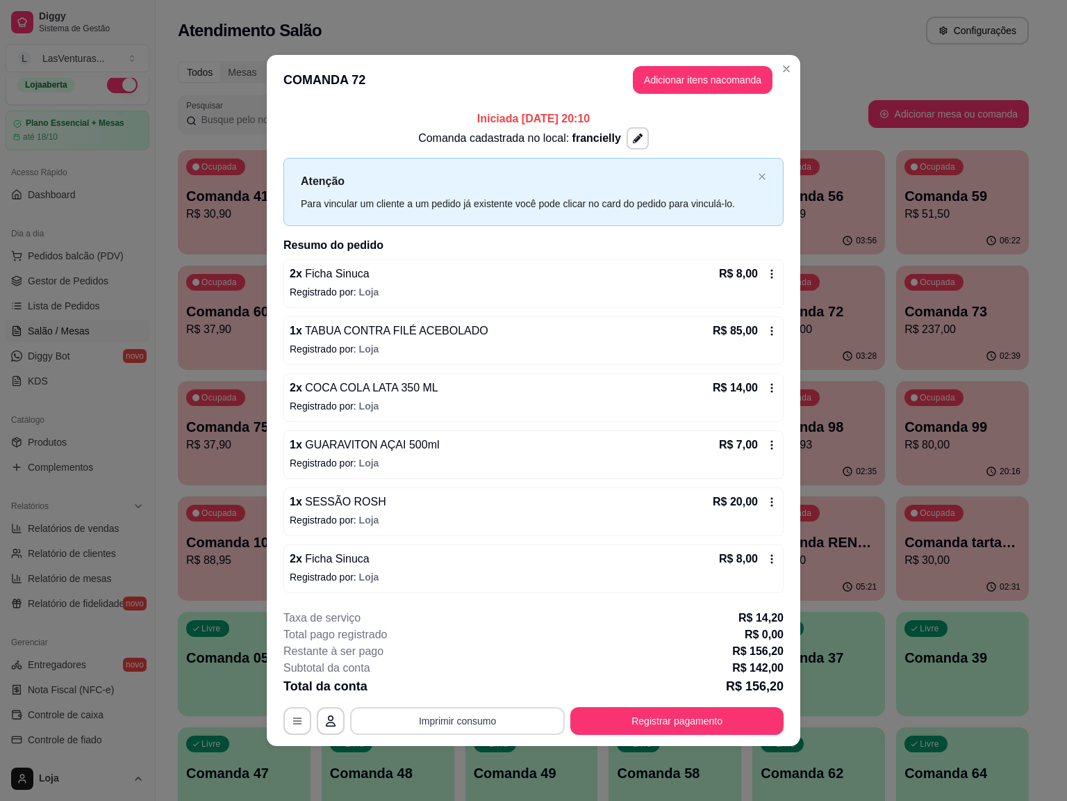
click at [443, 673] on button "Imprimir consumo" at bounding box center [457, 721] width 215 height 28
click at [449, 673] on button "IMPRESSORA" at bounding box center [461, 691] width 101 height 22
click at [689, 76] on button "Adicionar itens na comanda" at bounding box center [703, 80] width 136 height 27
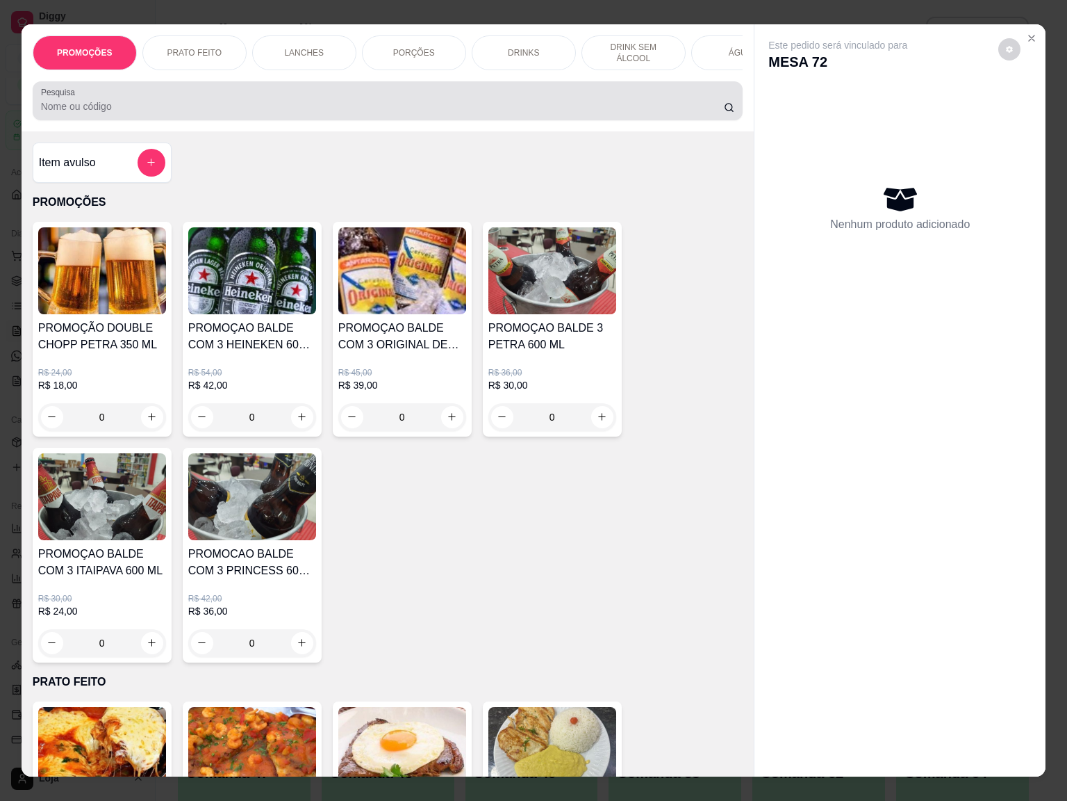
click at [470, 113] on input "Pesquisa" at bounding box center [382, 106] width 683 height 14
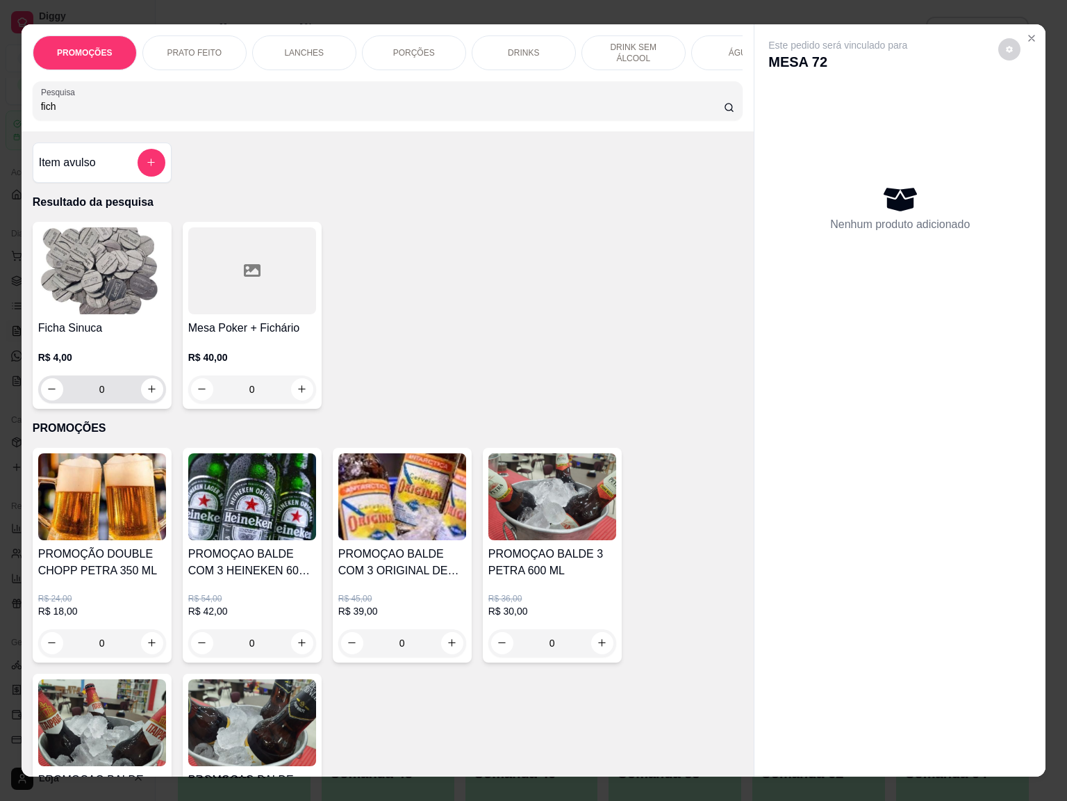
type input "fich"
click at [97, 398] on input "0" at bounding box center [102, 389] width 78 height 28
type input "2"
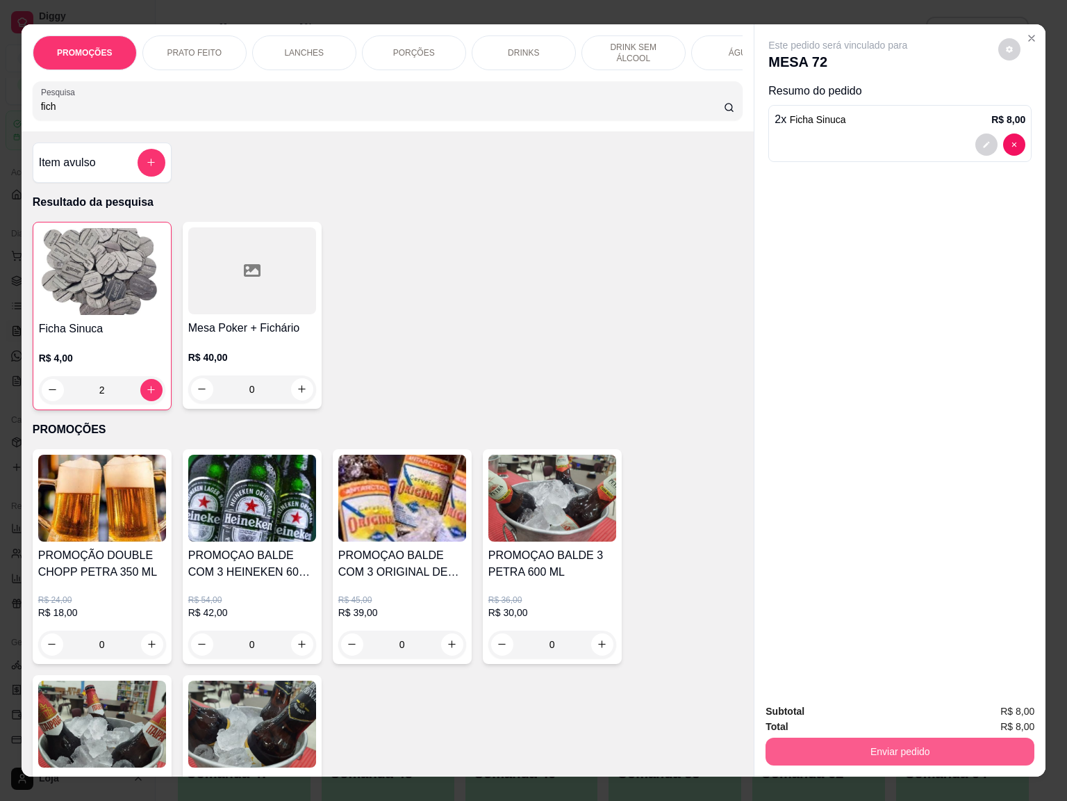
type input "2"
click at [901, 673] on button "Enviar pedido" at bounding box center [900, 751] width 269 height 28
click at [990, 673] on button "Enviar pedido" at bounding box center [996, 709] width 76 height 26
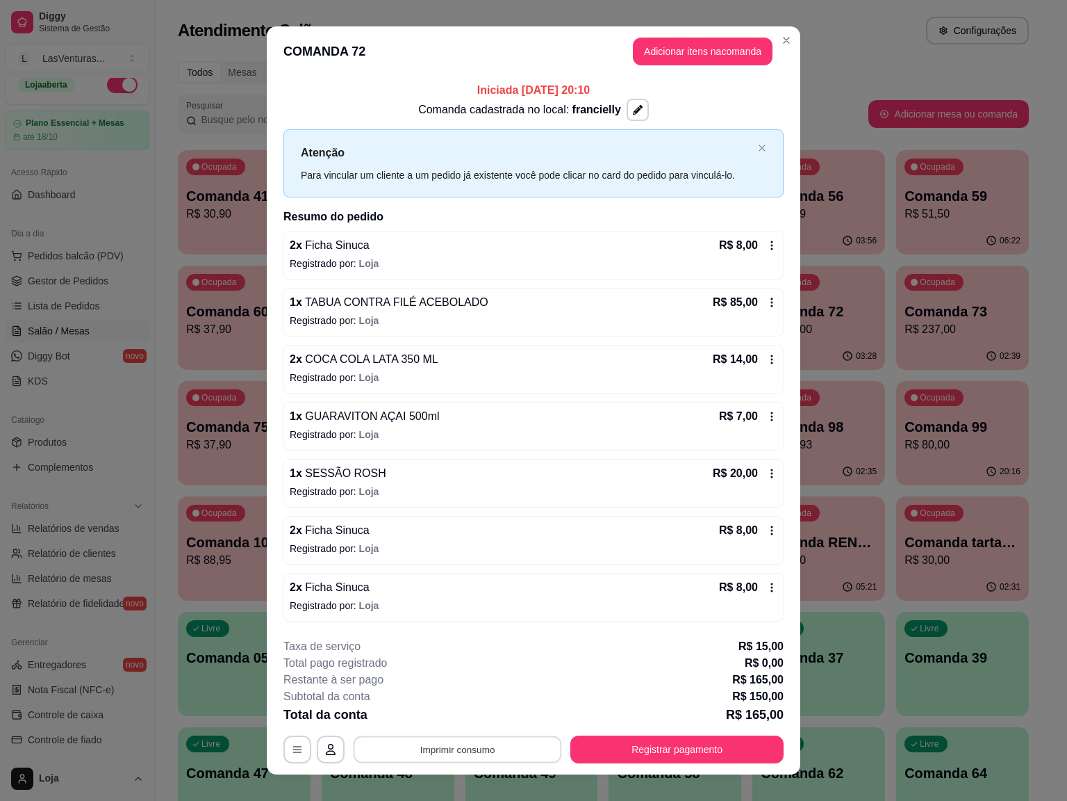
click at [423, 673] on button "Imprimir consumo" at bounding box center [458, 748] width 208 height 27
click at [445, 673] on button "IMPRESSORA" at bounding box center [453, 719] width 97 height 22
click at [684, 673] on button "Registrar pagamento" at bounding box center [677, 749] width 213 height 28
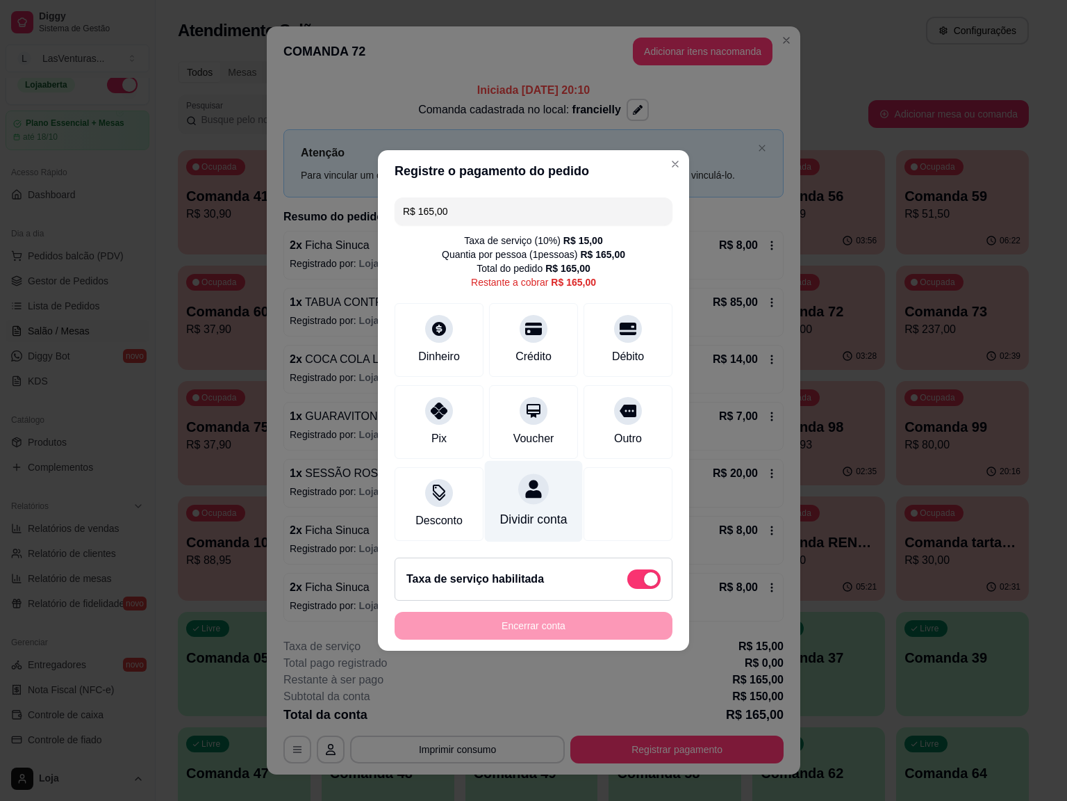
click at [524, 492] on div at bounding box center [533, 488] width 31 height 31
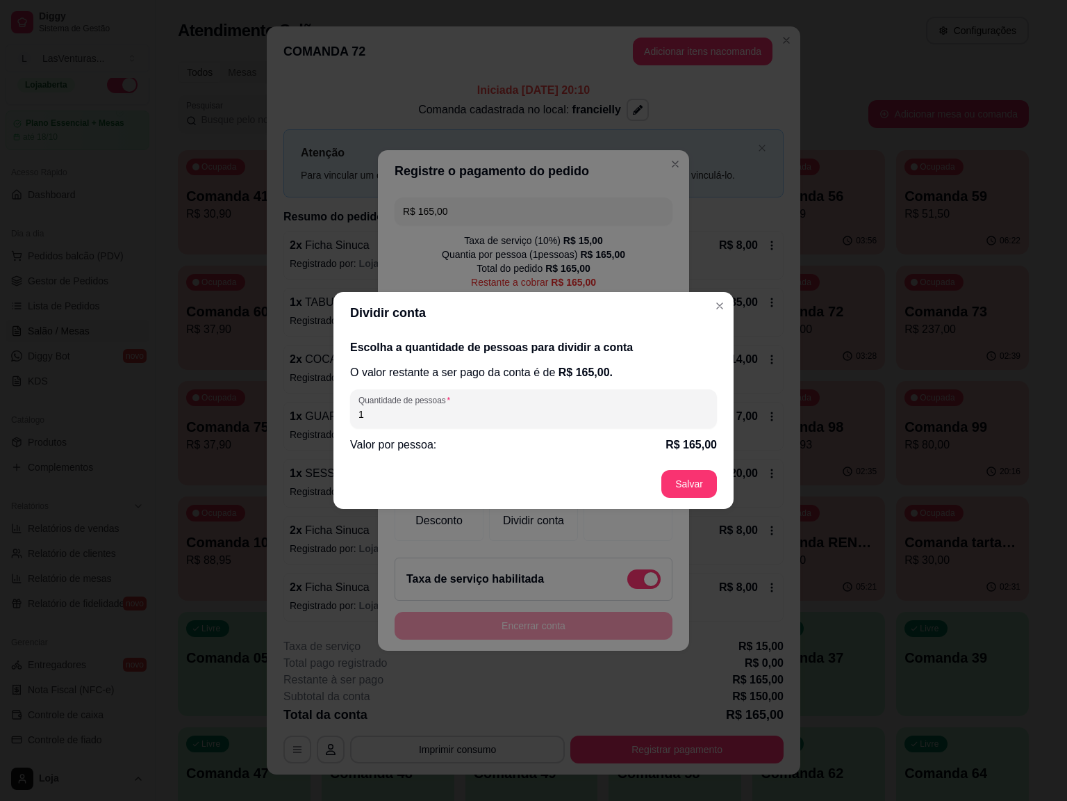
click at [455, 420] on input "1" at bounding box center [534, 414] width 350 height 14
type input "2"
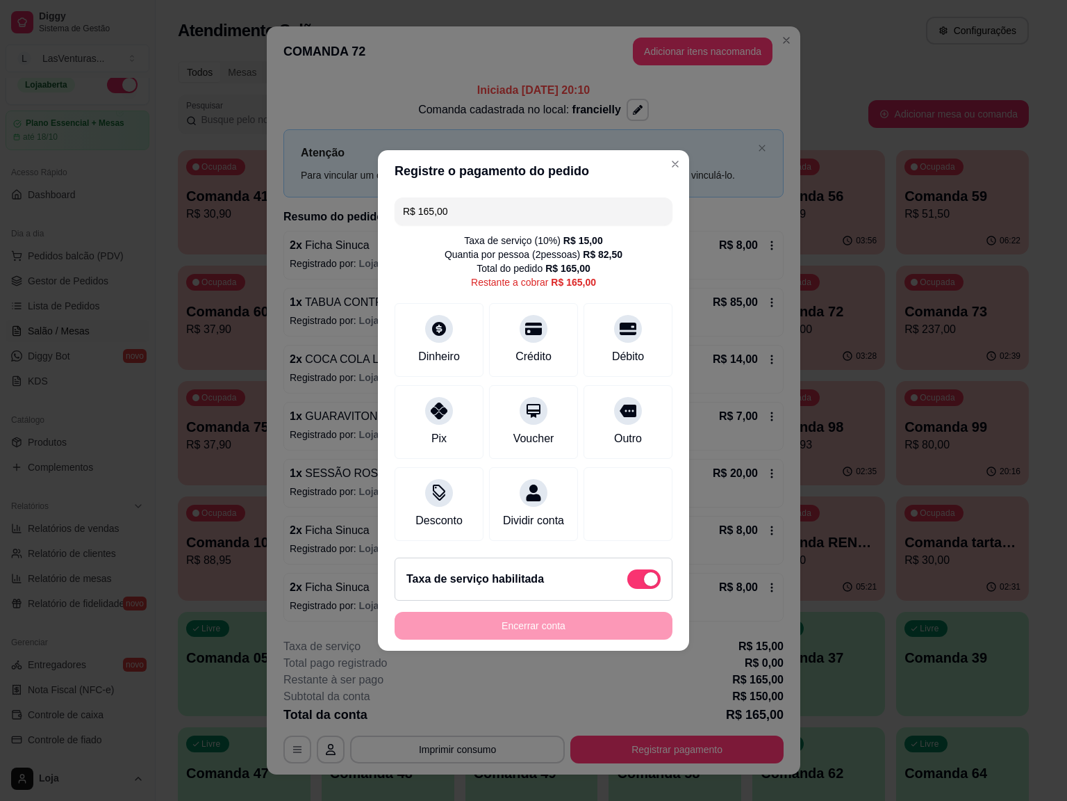
click at [480, 207] on input "R$ 165,00" at bounding box center [533, 211] width 261 height 28
click at [620, 346] on div "Débito" at bounding box center [628, 355] width 35 height 18
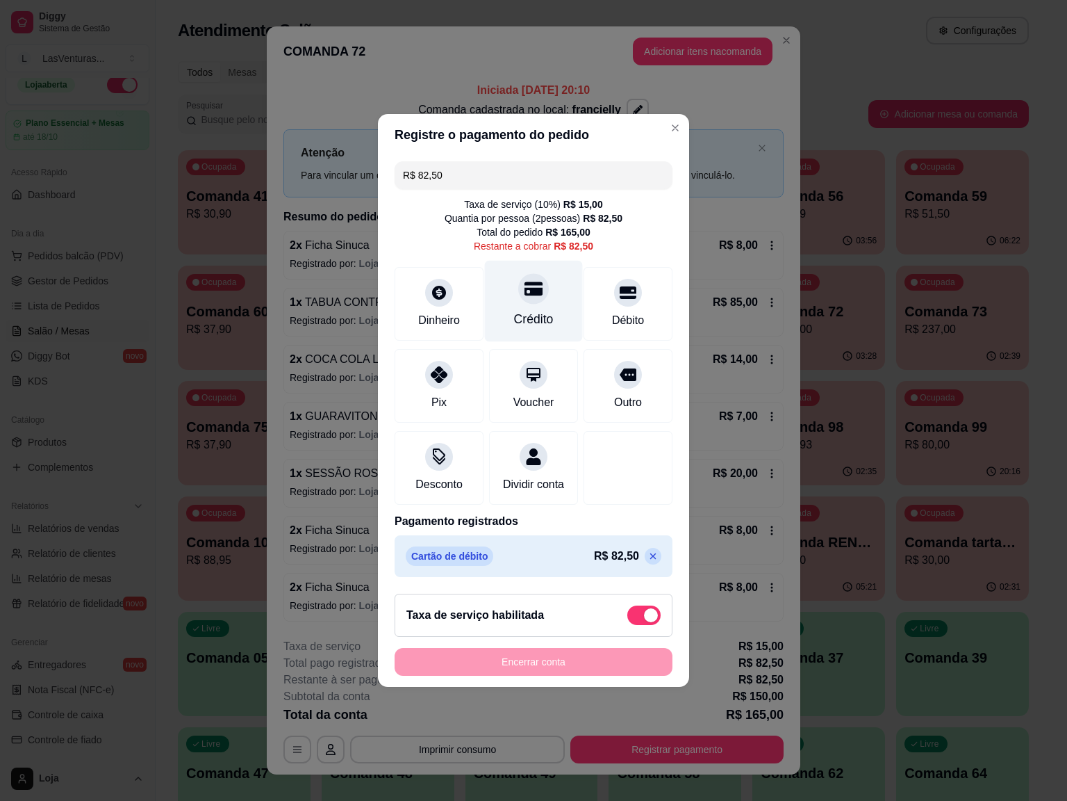
click at [534, 296] on div "Crédito" at bounding box center [534, 301] width 98 height 81
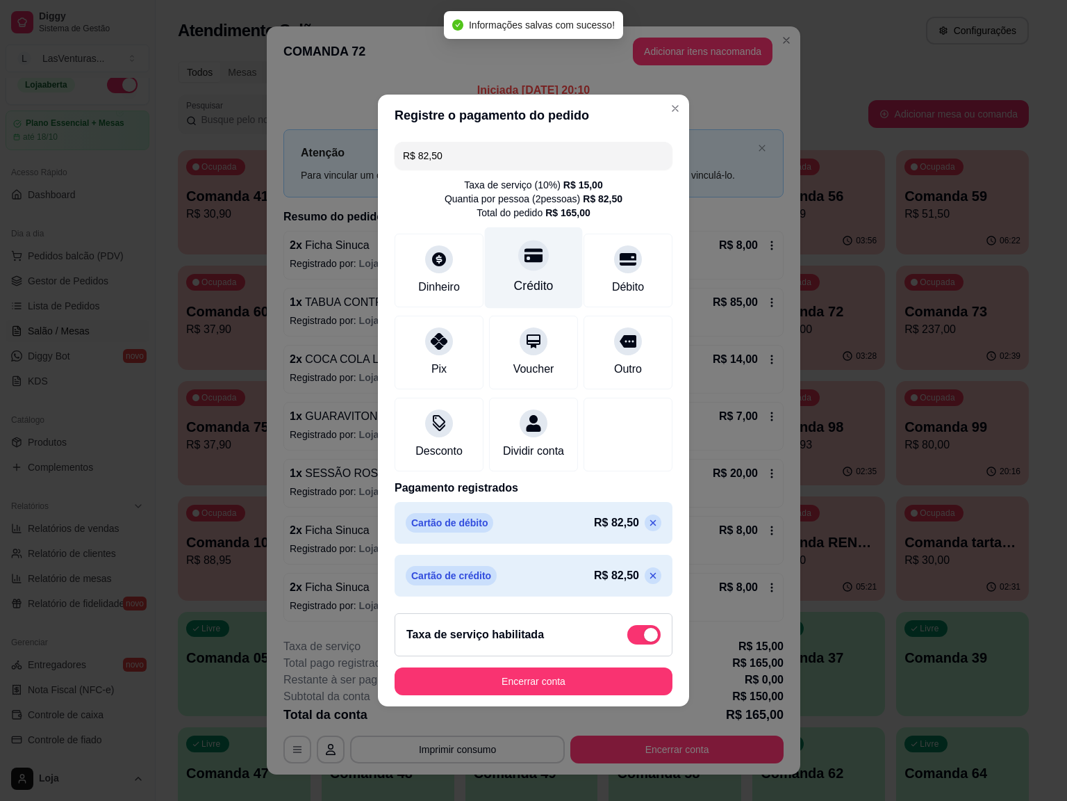
type input "R$ 0,00"
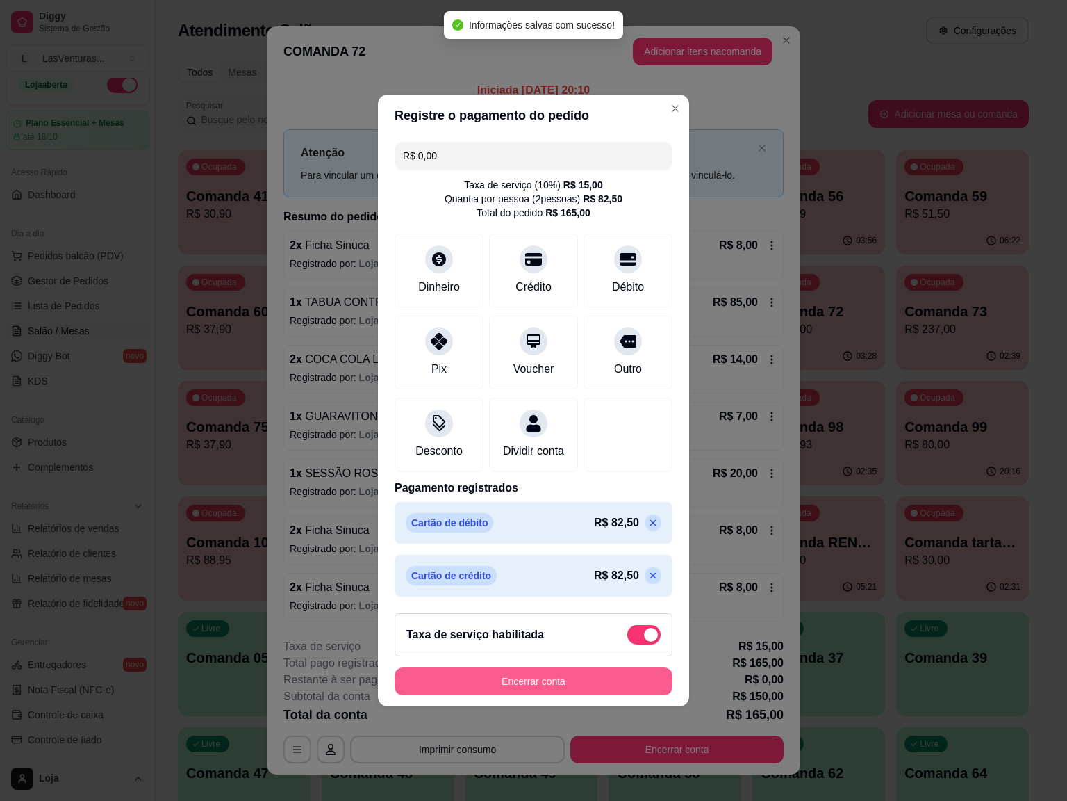
click at [538, 673] on button "Encerrar conta" at bounding box center [534, 681] width 278 height 28
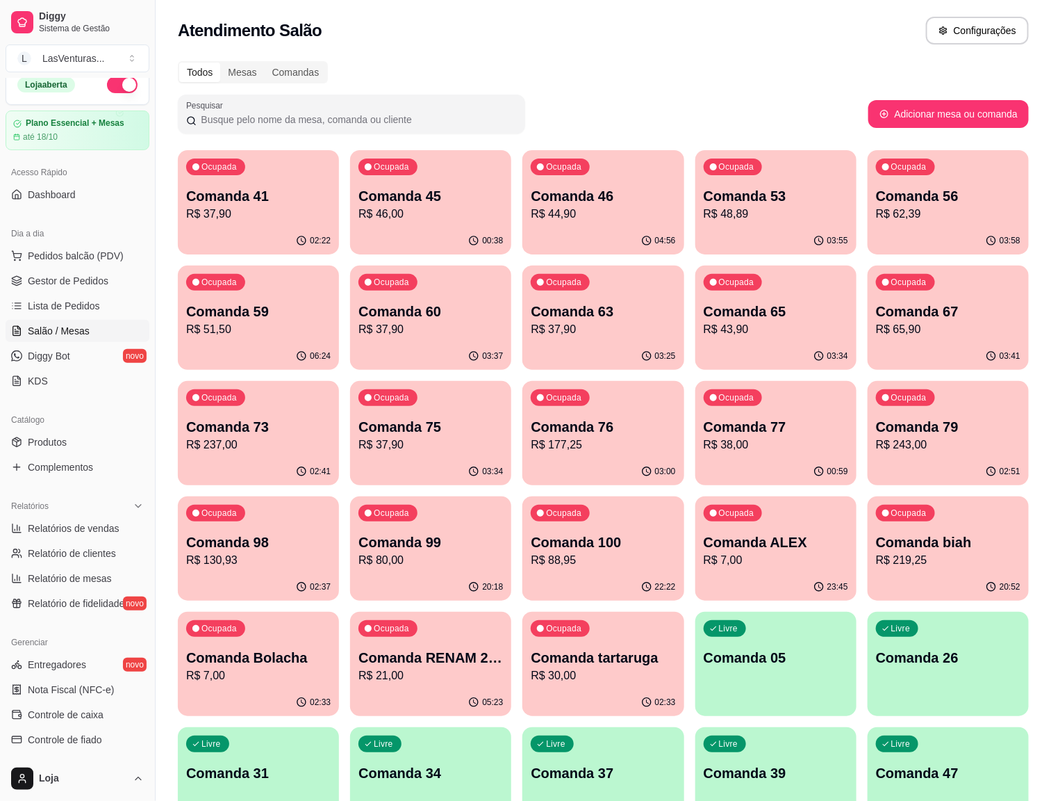
click at [511, 381] on div "Ocupada Comanda 75 R$ 37,90" at bounding box center [430, 419] width 161 height 77
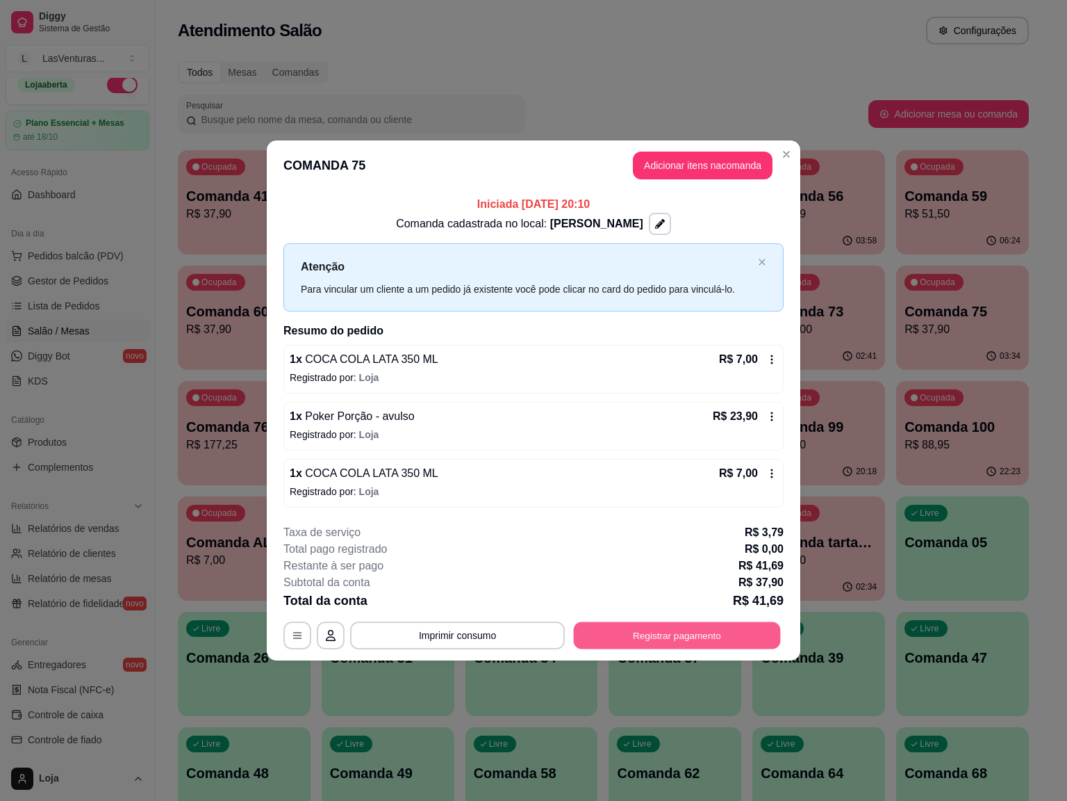
click at [647, 637] on button "Registrar pagamento" at bounding box center [677, 634] width 207 height 27
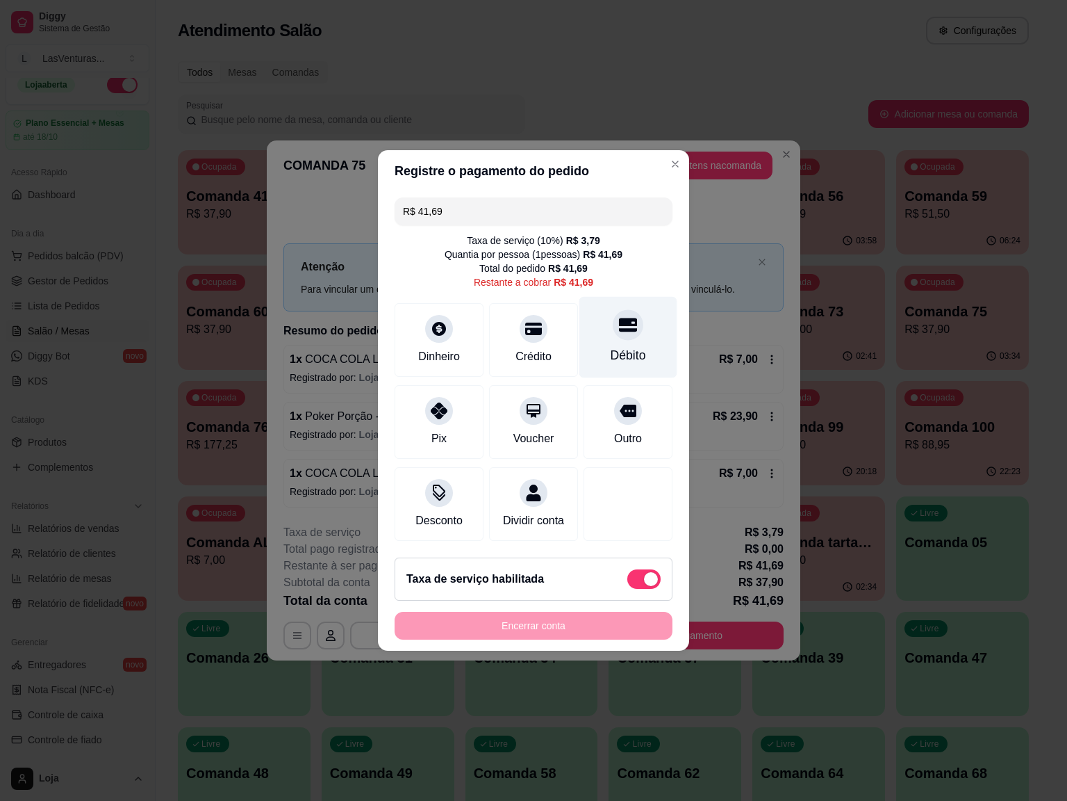
click at [613, 311] on div at bounding box center [628, 324] width 31 height 31
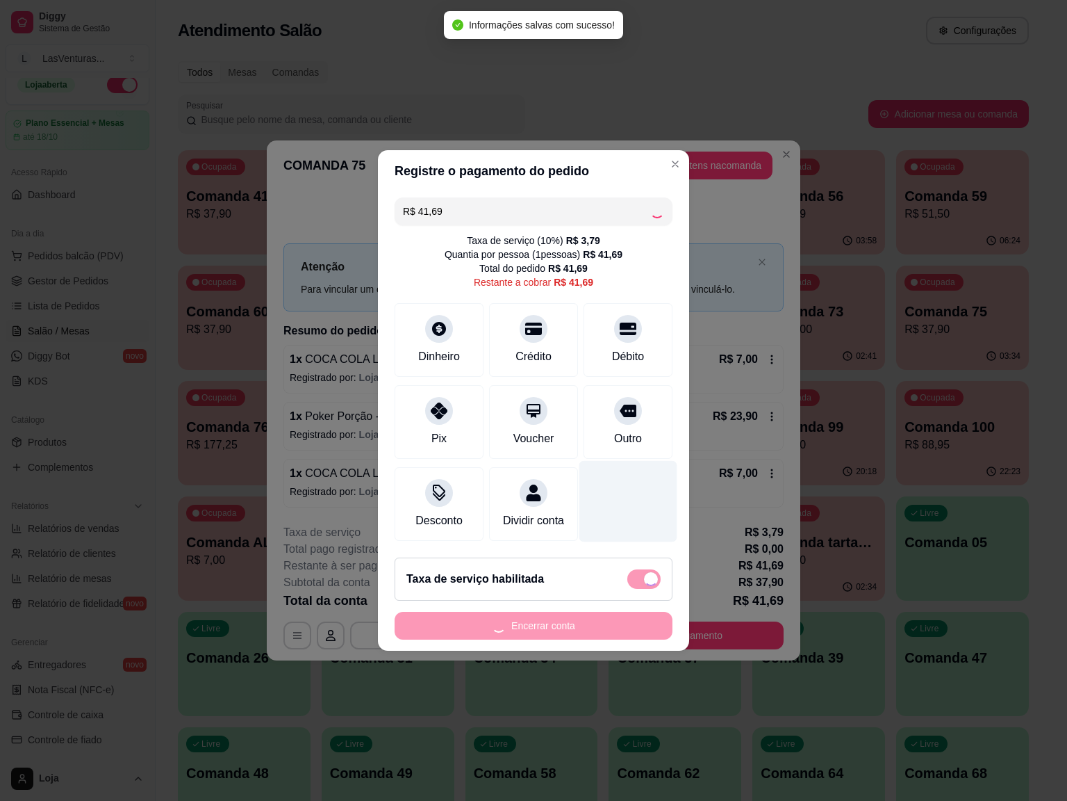
type input "R$ 0,00"
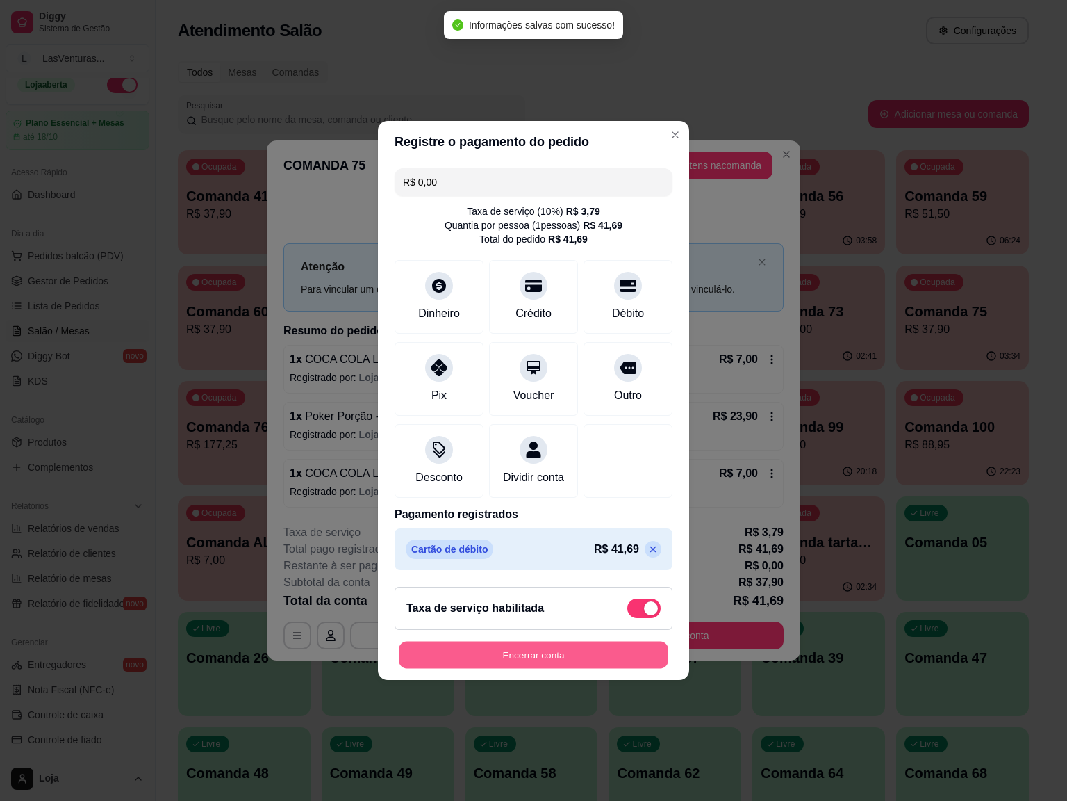
click at [543, 669] on button "Encerrar conta" at bounding box center [534, 654] width 270 height 27
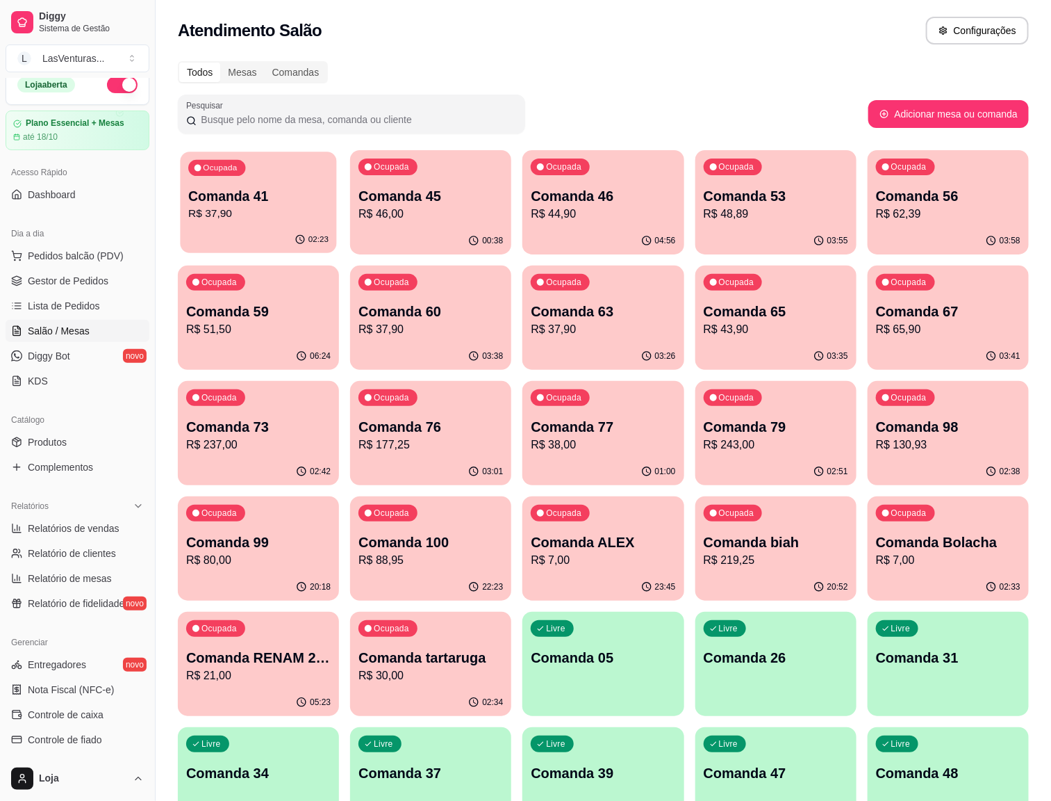
click at [286, 227] on div "02:23" at bounding box center [258, 240] width 156 height 26
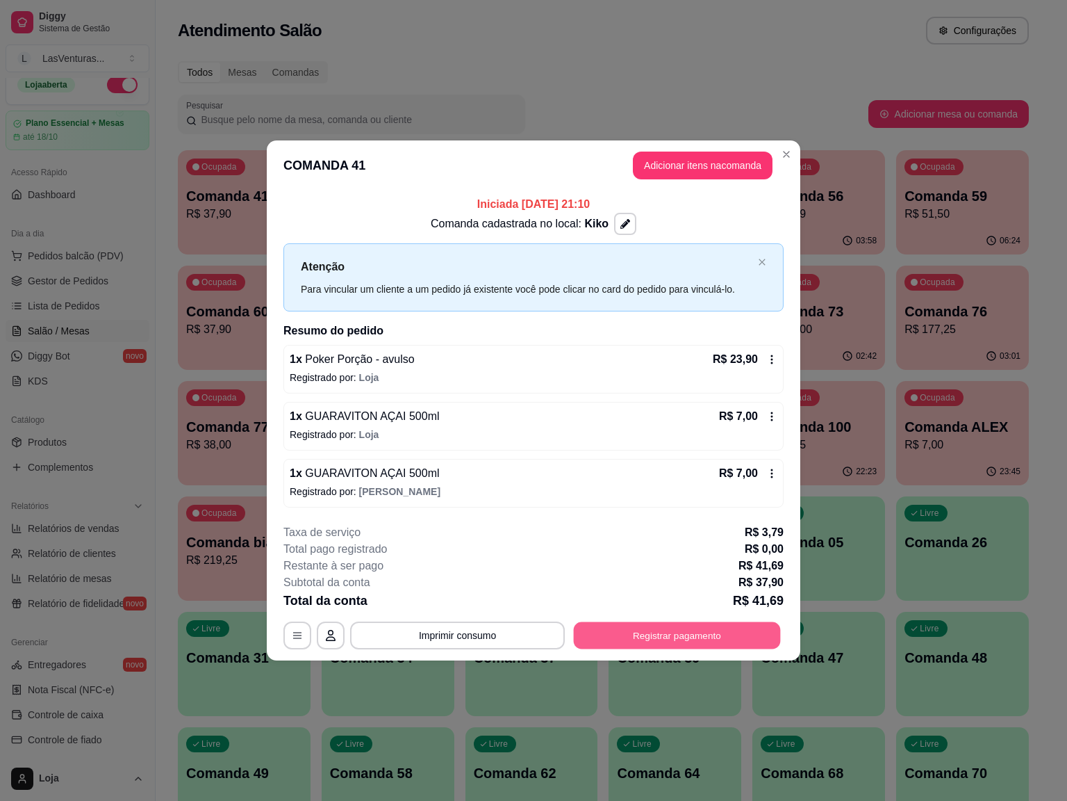
click at [691, 640] on button "Registrar pagamento" at bounding box center [677, 634] width 207 height 27
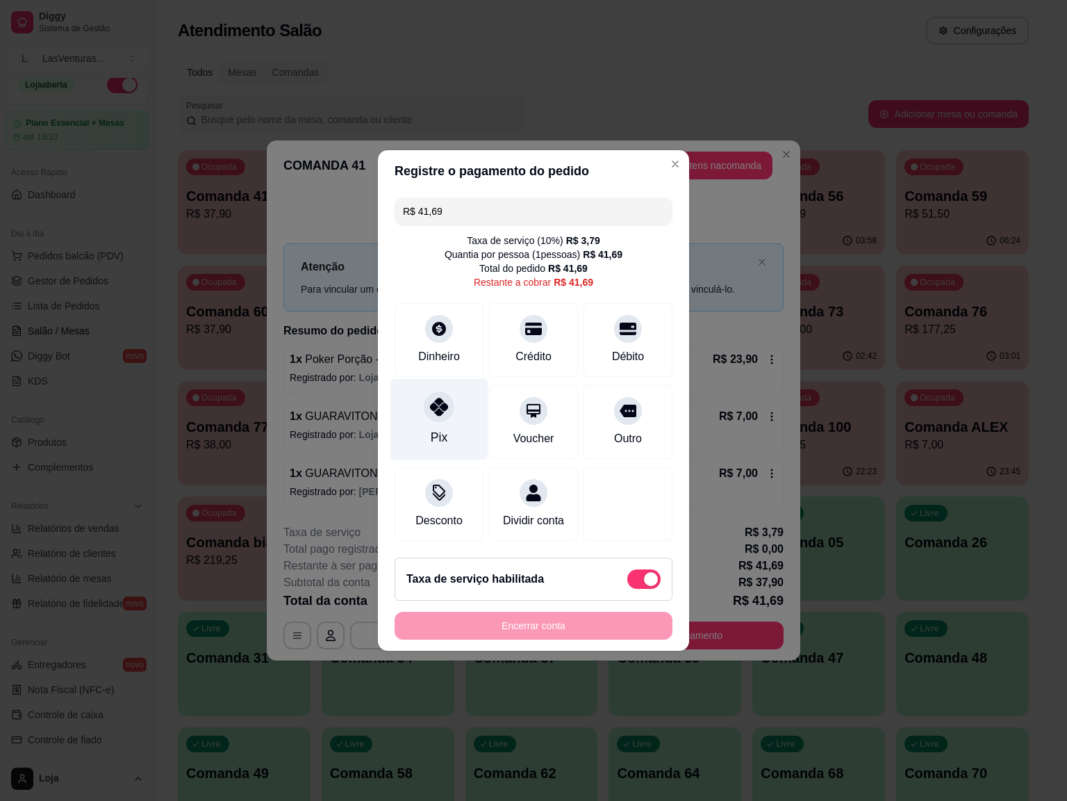
click at [436, 411] on div at bounding box center [439, 406] width 31 height 31
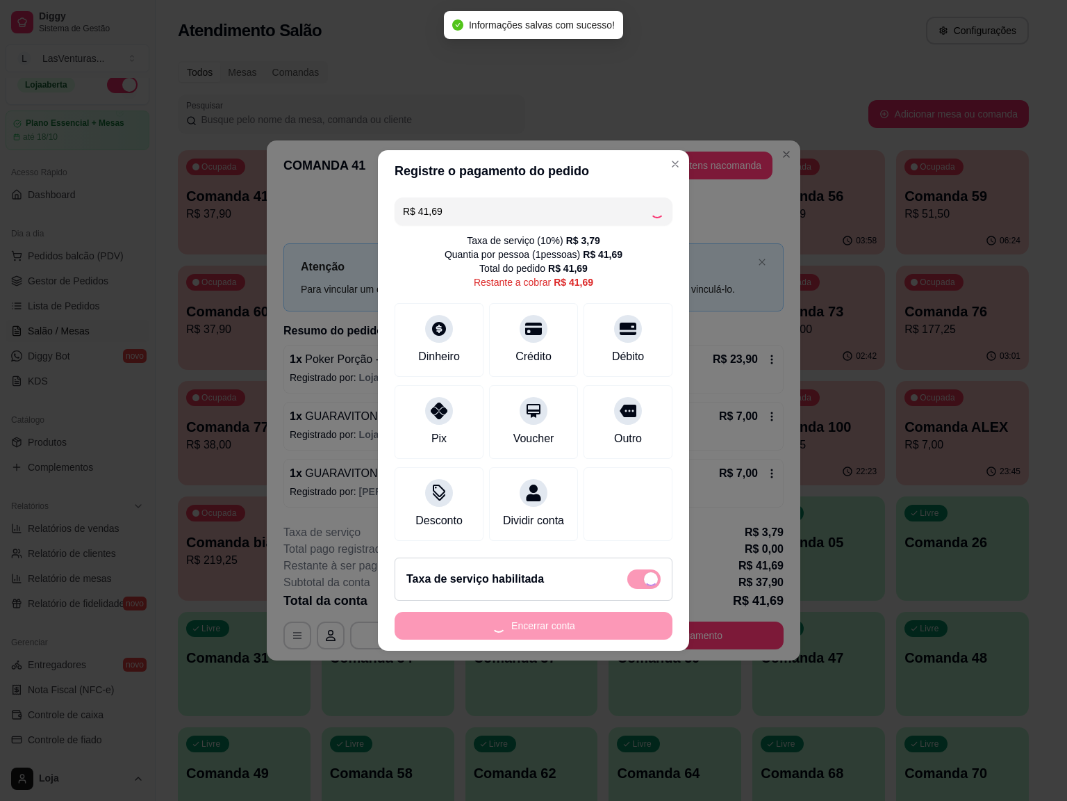
type input "R$ 0,00"
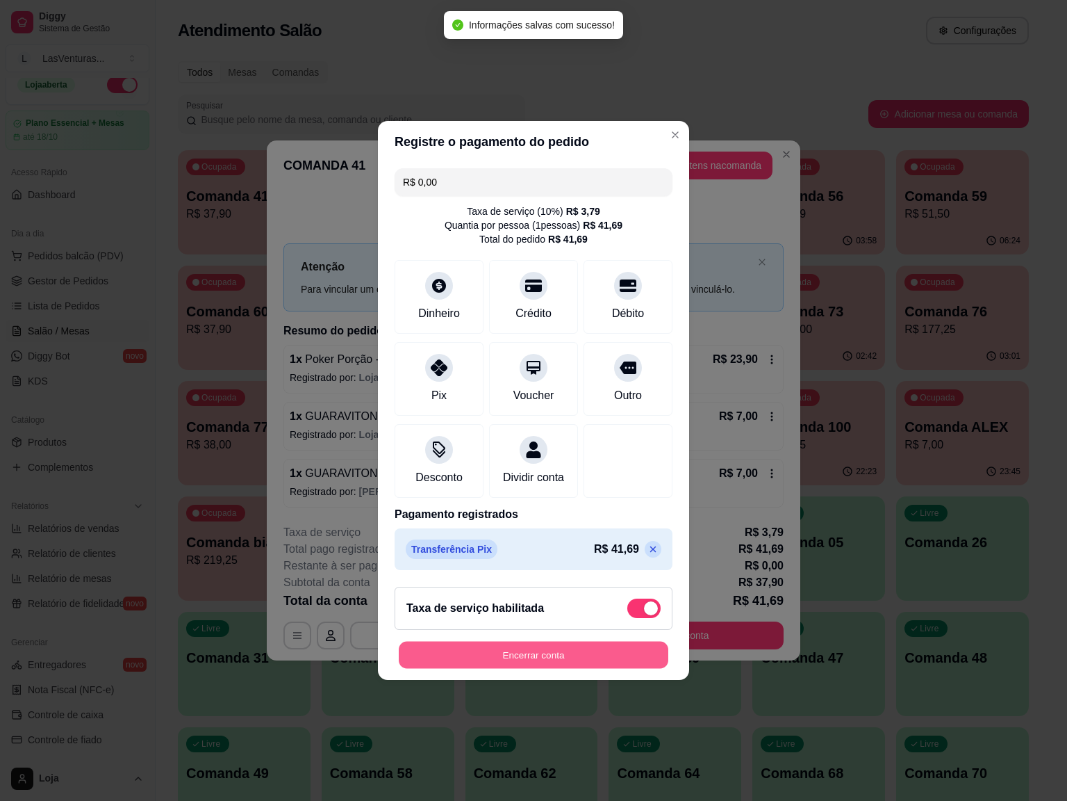
click at [605, 668] on button "Encerrar conta" at bounding box center [534, 654] width 270 height 27
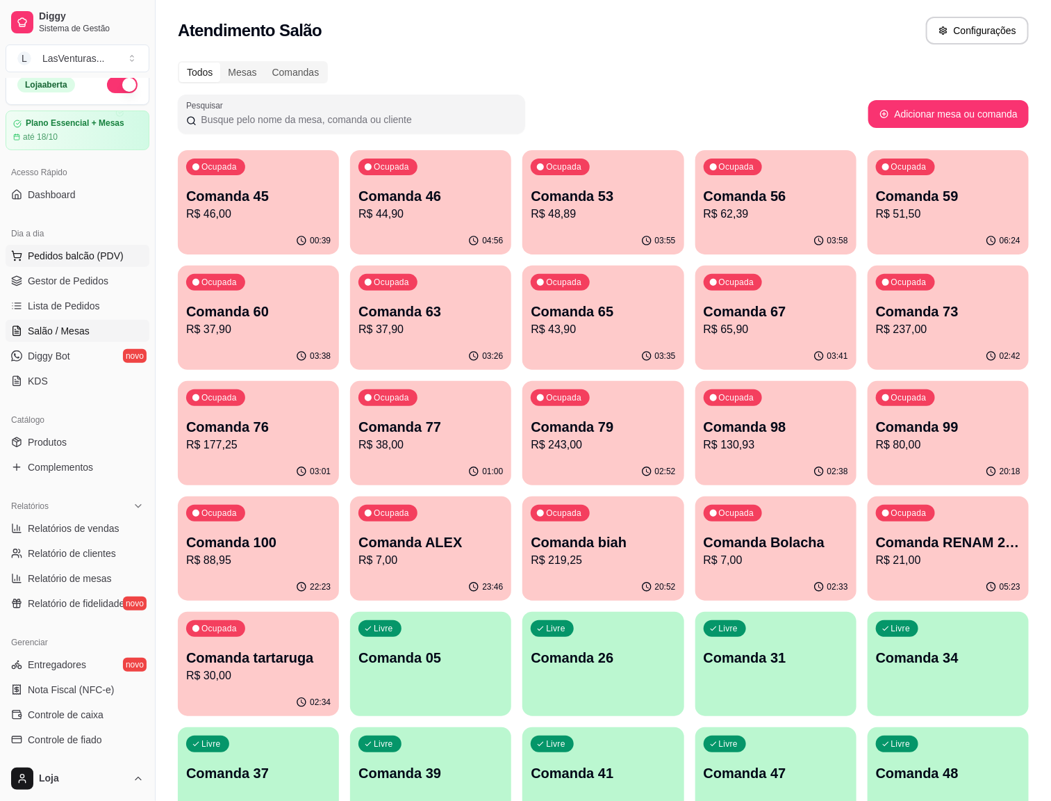
click at [77, 259] on span "Pedidos balcão (PDV)" at bounding box center [76, 256] width 96 height 14
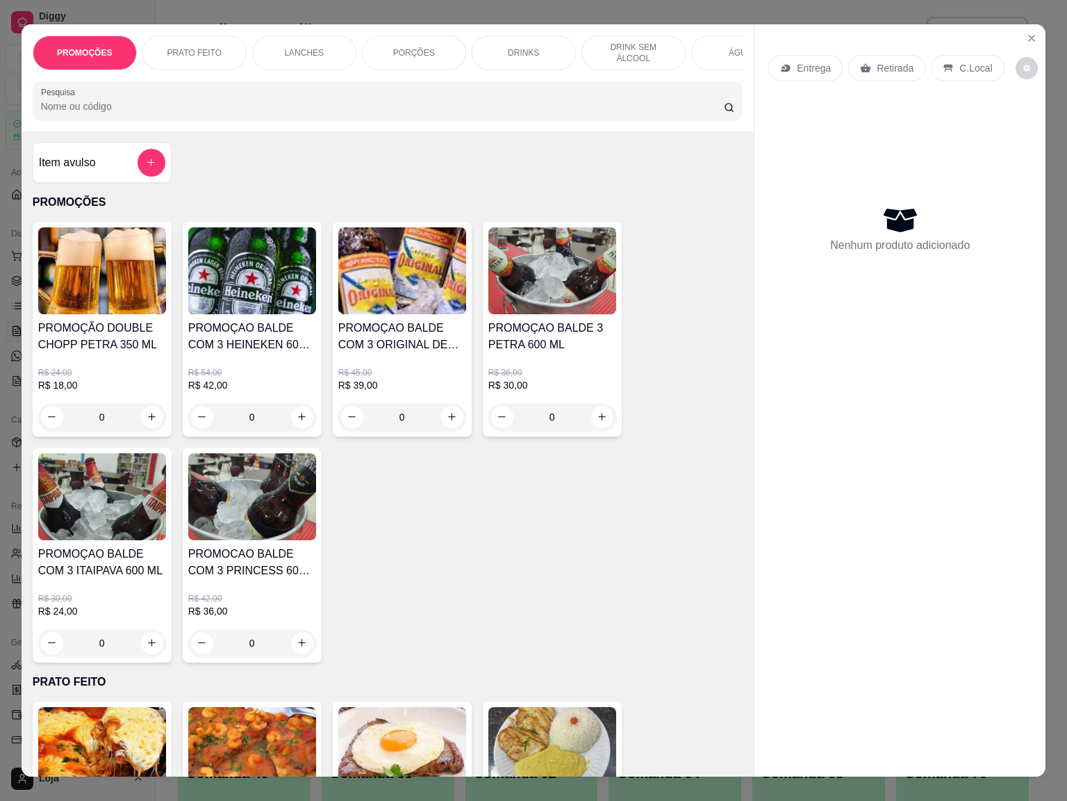
click at [195, 113] on input "Pesquisa" at bounding box center [382, 106] width 683 height 14
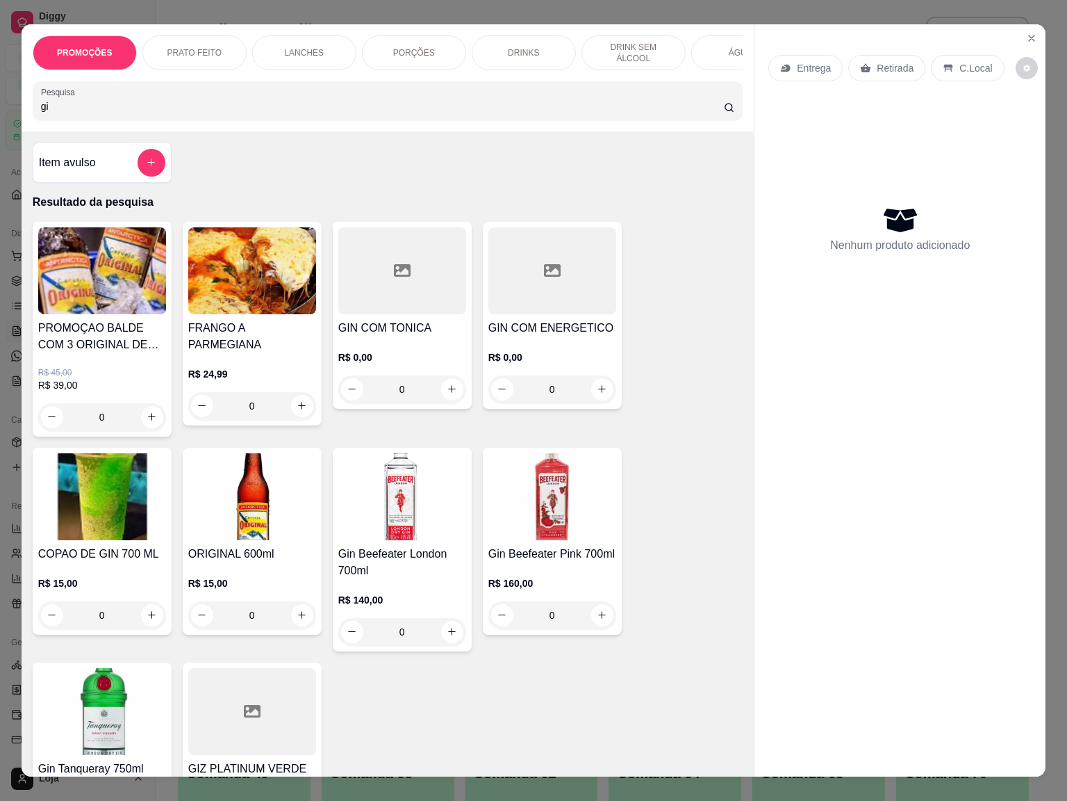
type input "gi"
click at [140, 624] on div "0" at bounding box center [102, 615] width 128 height 28
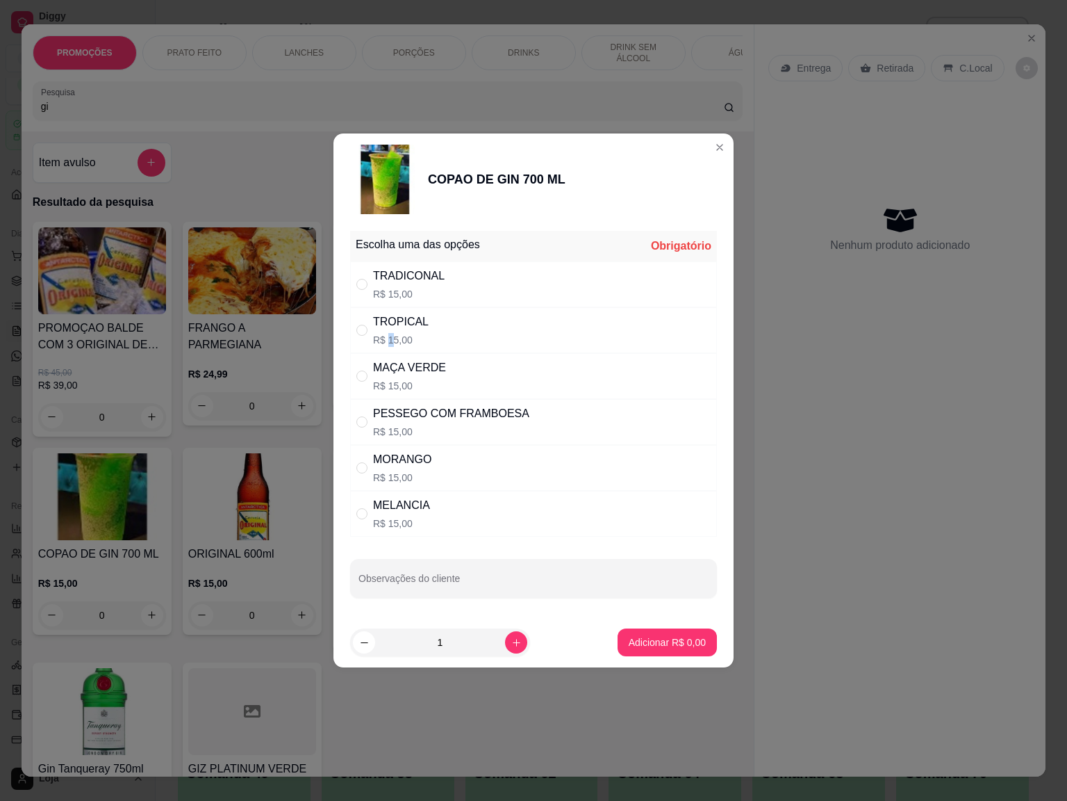
drag, startPoint x: 390, startPoint y: 341, endPoint x: 394, endPoint y: 357, distance: 17.2
click at [390, 344] on p "R$ 15,00" at bounding box center [401, 340] width 56 height 14
radio input "true"
click at [621, 637] on button "Adicionar R$ 15,00" at bounding box center [665, 642] width 102 height 27
type input "1"
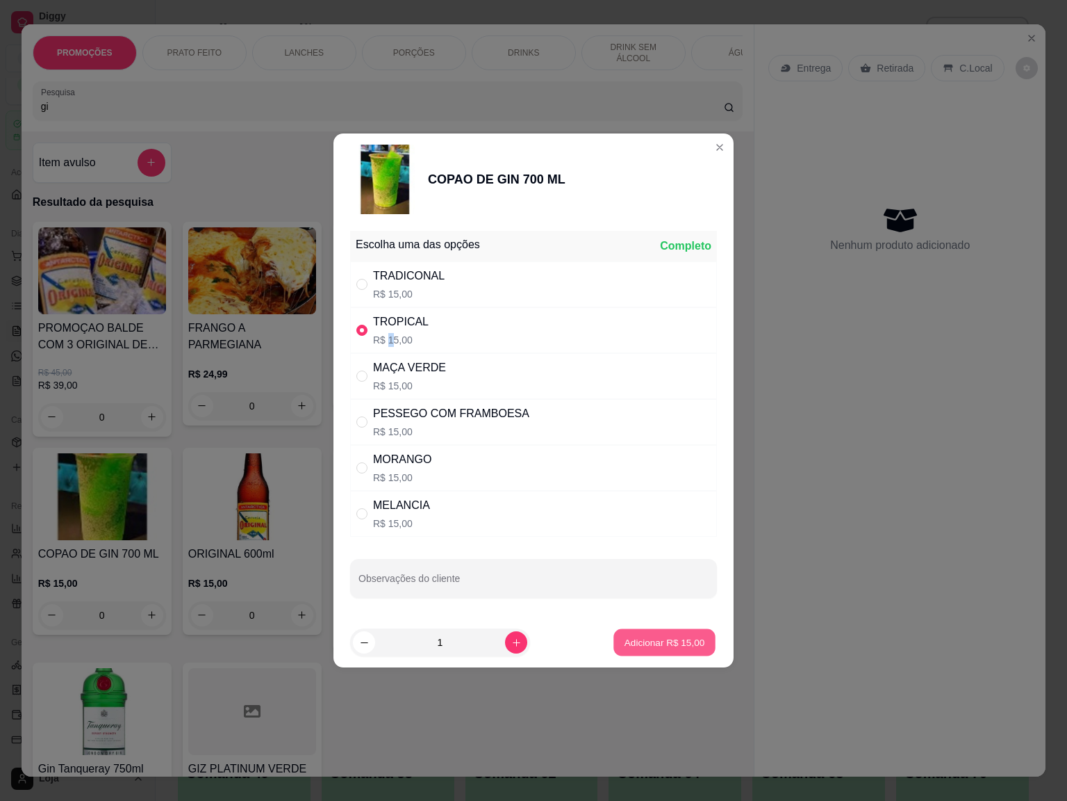
type input "1"
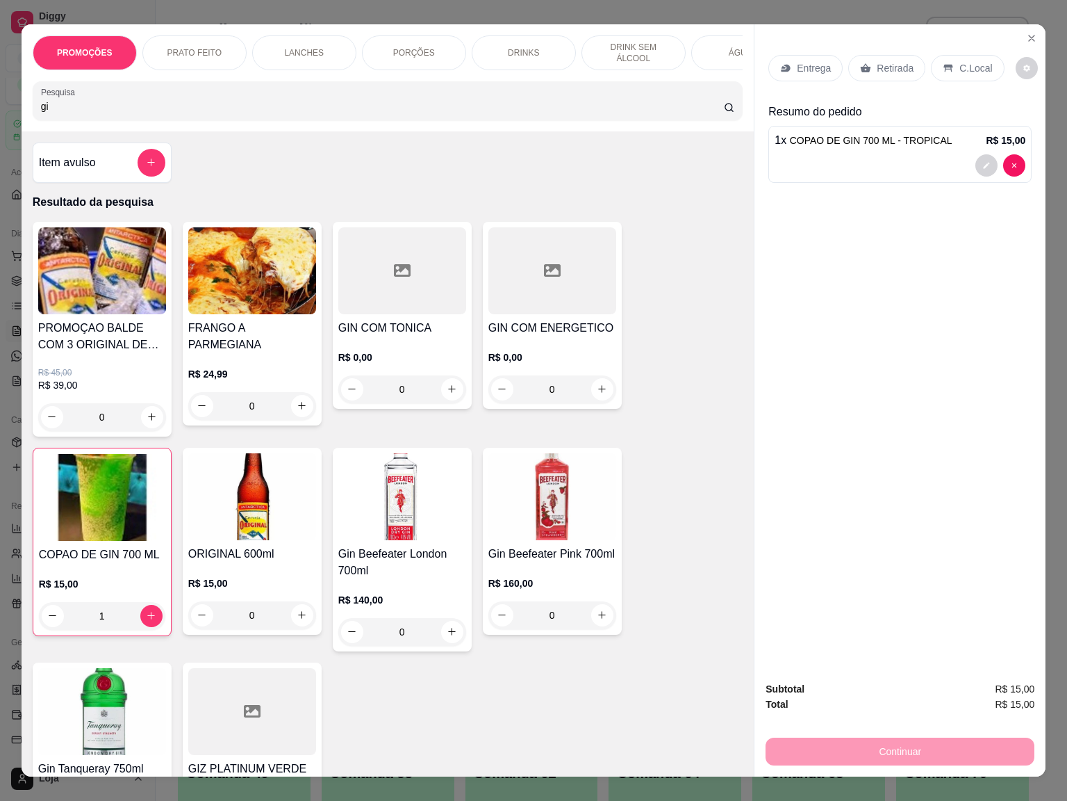
click at [884, 61] on p "Retirada" at bounding box center [895, 68] width 37 height 14
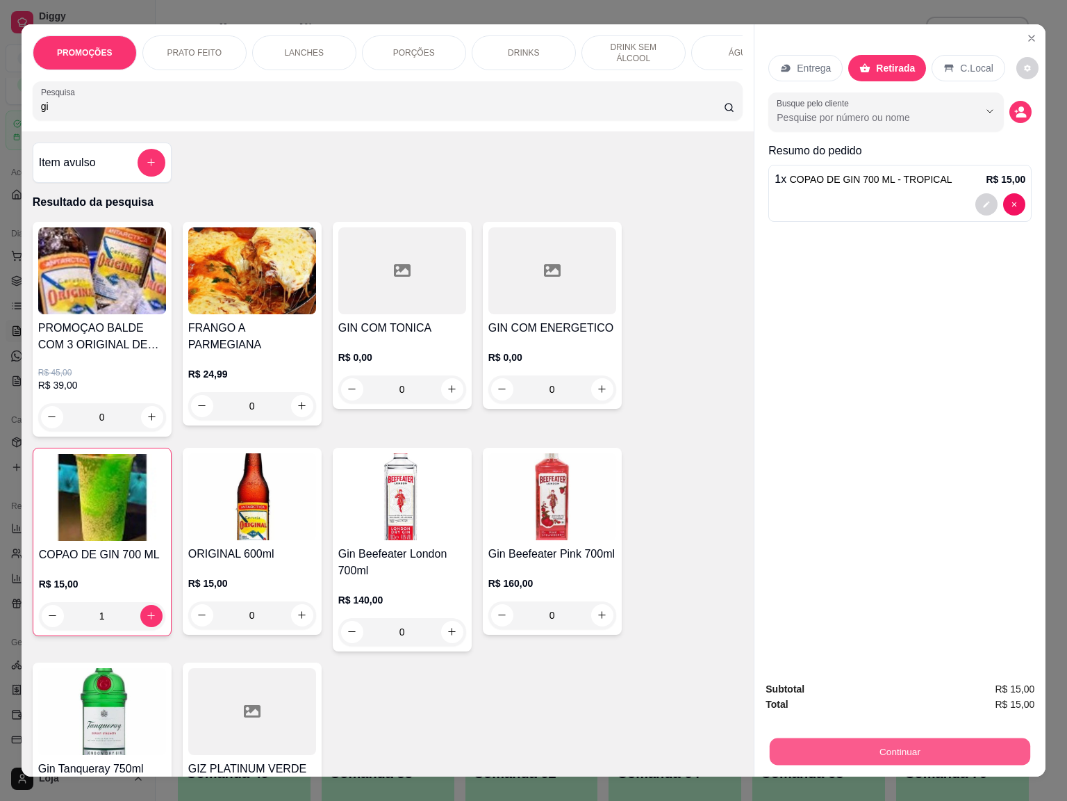
click at [851, 673] on button "Continuar" at bounding box center [900, 751] width 261 height 27
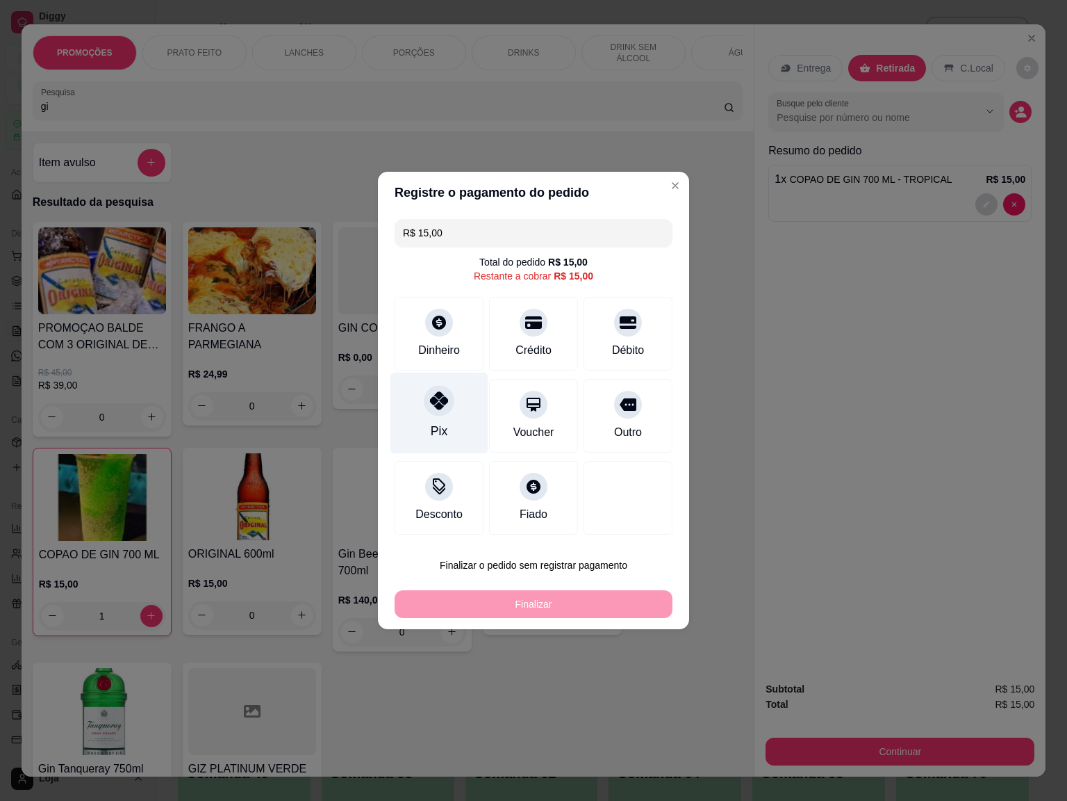
click at [439, 411] on div at bounding box center [439, 400] width 31 height 31
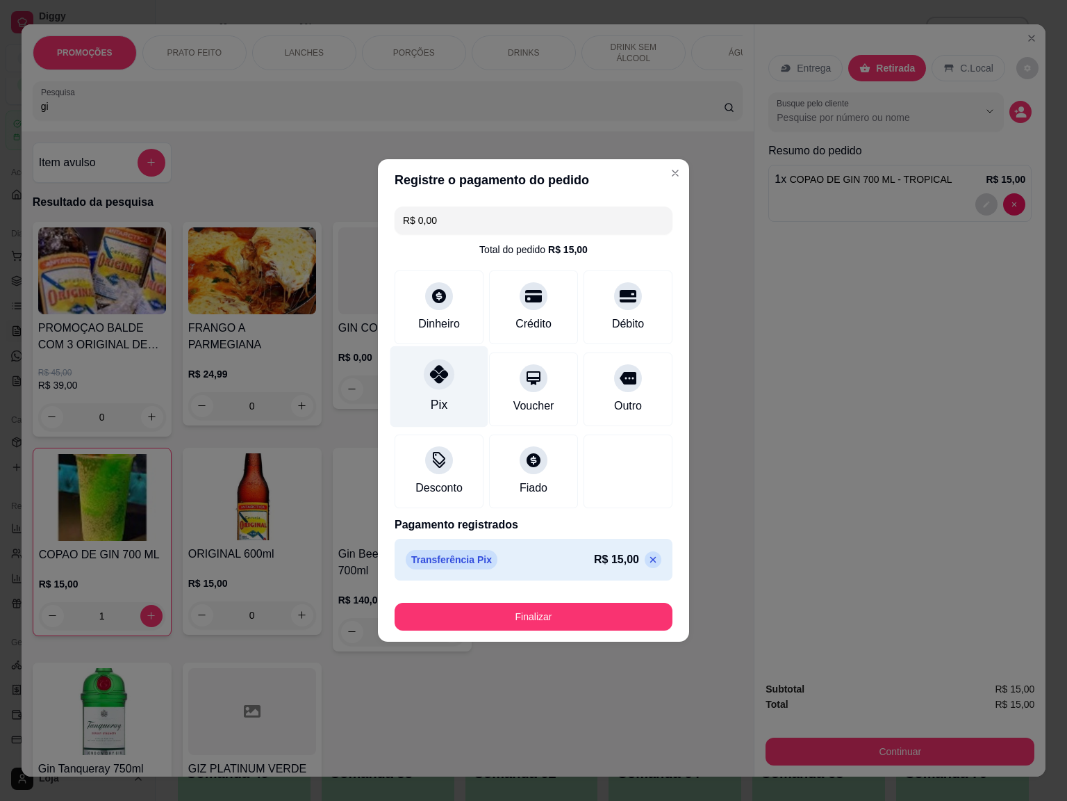
type input "R$ 0,00"
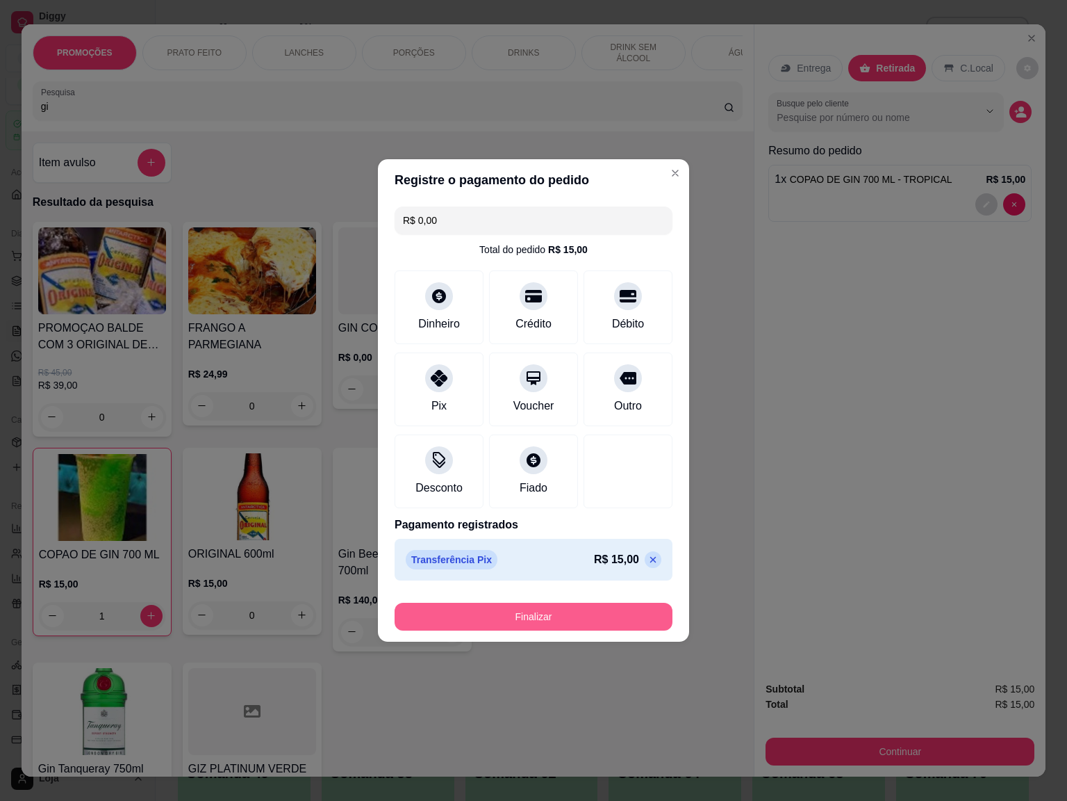
click at [564, 614] on button "Finalizar" at bounding box center [534, 617] width 278 height 28
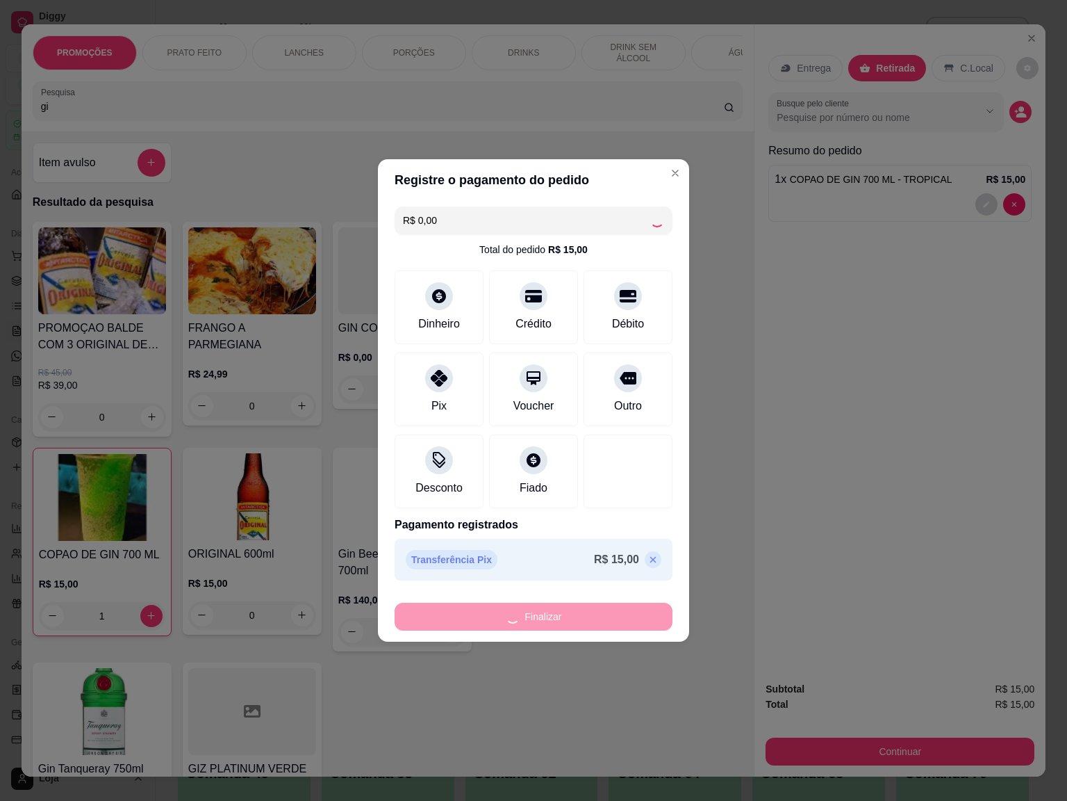
type input "0"
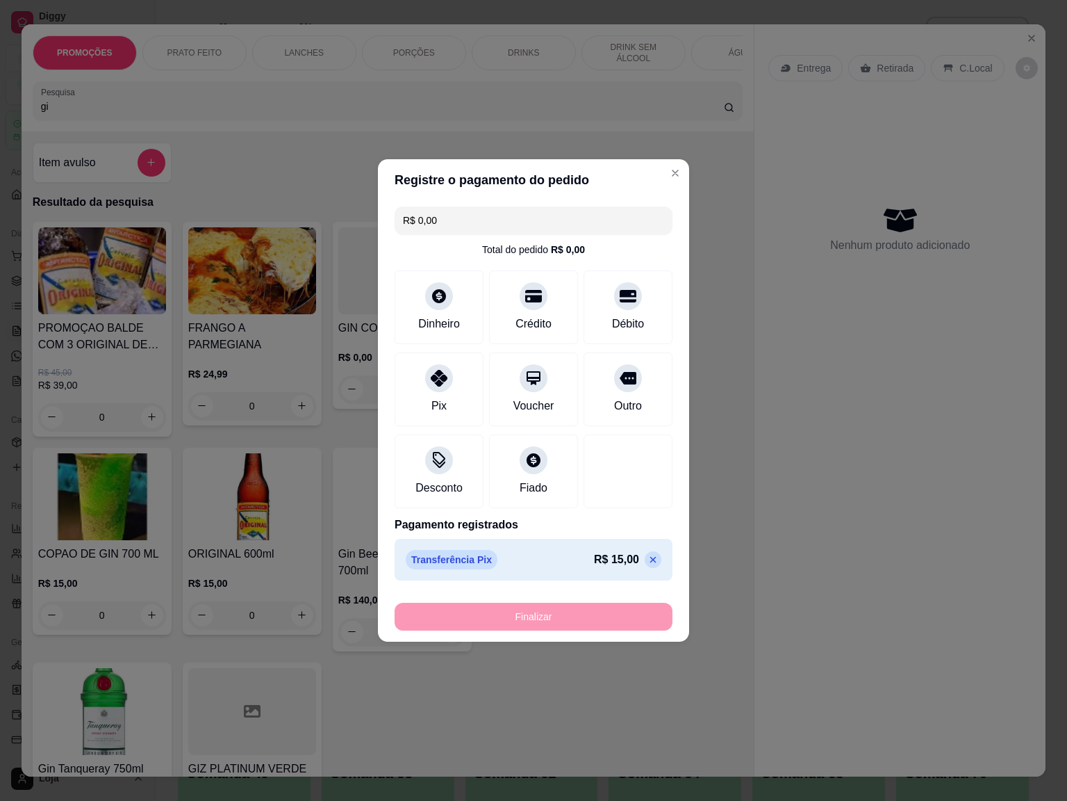
type input "-R$ 15,00"
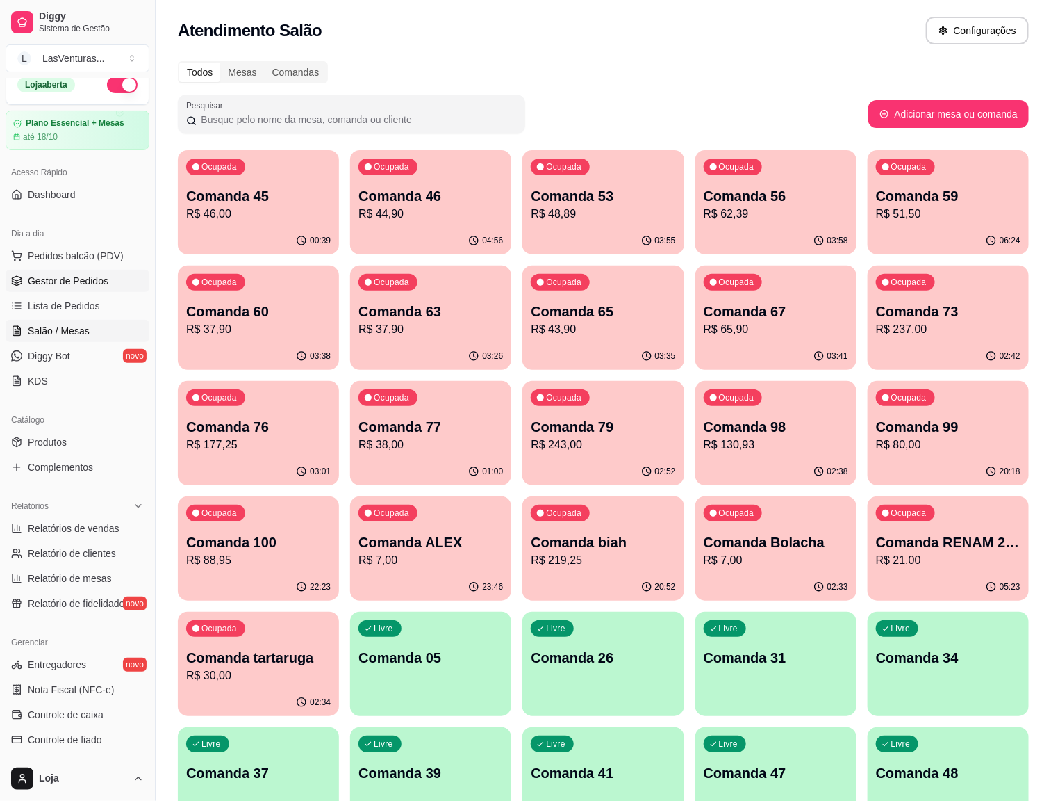
click at [65, 282] on span "Gestor de Pedidos" at bounding box center [68, 281] width 81 height 14
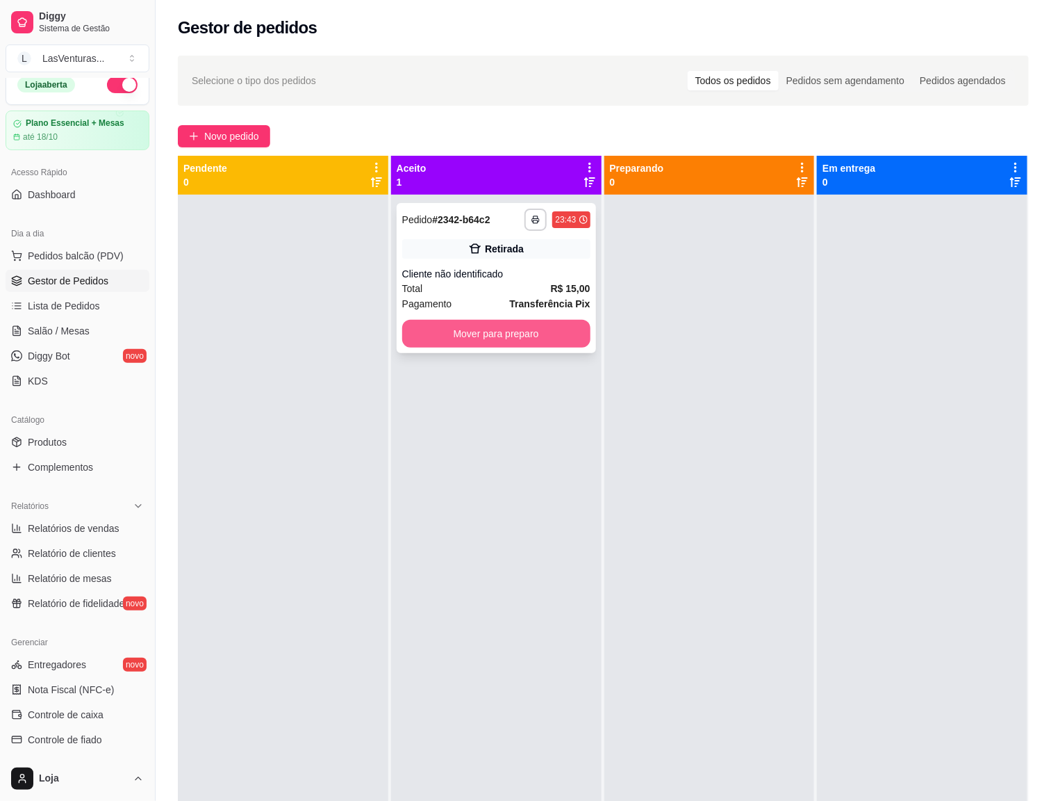
click at [434, 338] on button "Mover para preparo" at bounding box center [496, 334] width 188 height 28
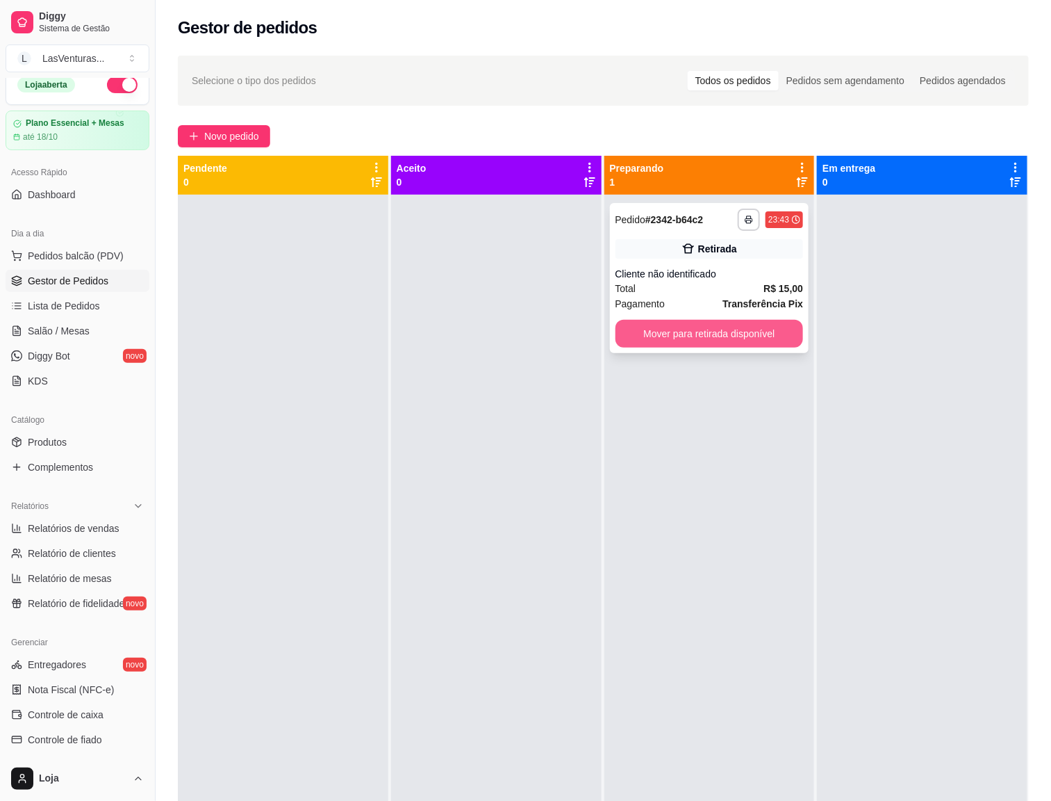
click at [701, 341] on button "Mover para retirada disponível" at bounding box center [710, 334] width 188 height 28
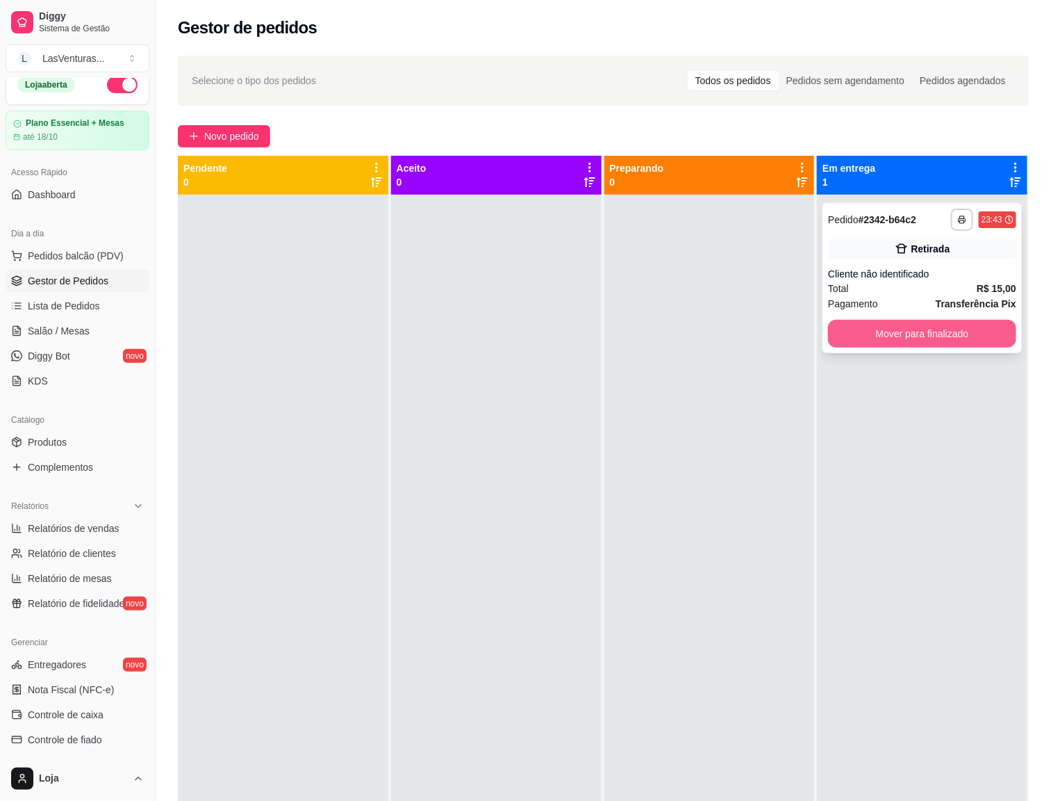
click at [897, 338] on button "Mover para finalizado" at bounding box center [922, 334] width 188 height 28
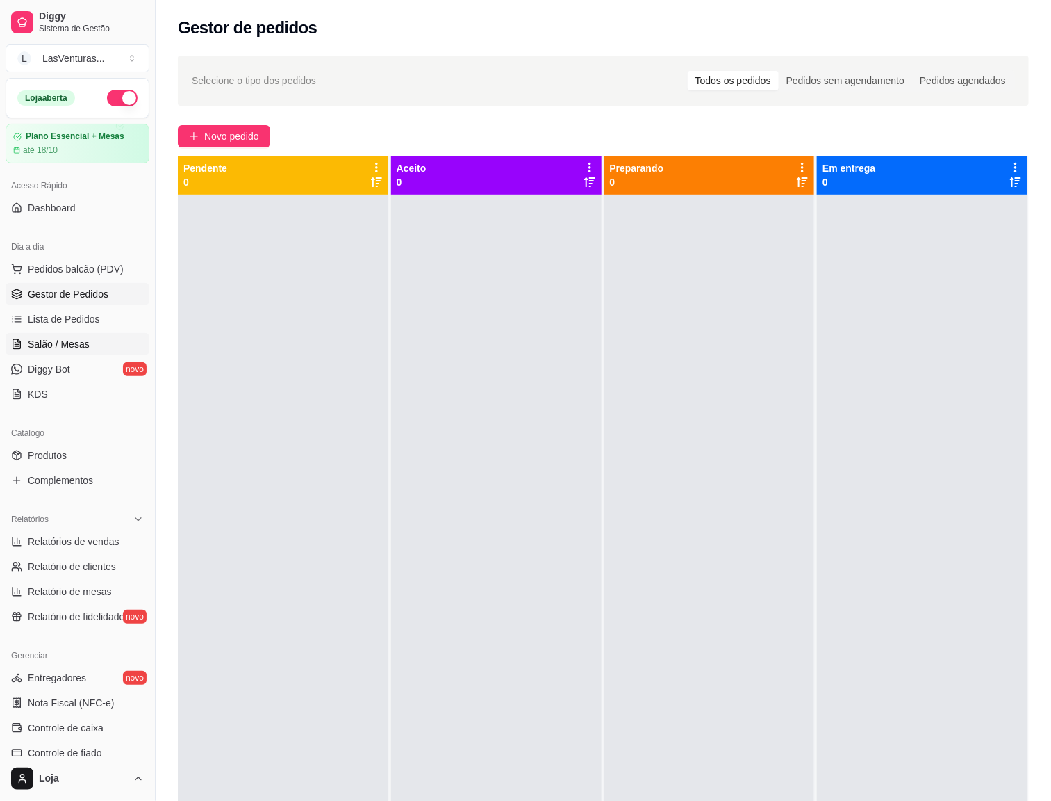
click at [71, 346] on span "Salão / Mesas" at bounding box center [59, 344] width 62 height 14
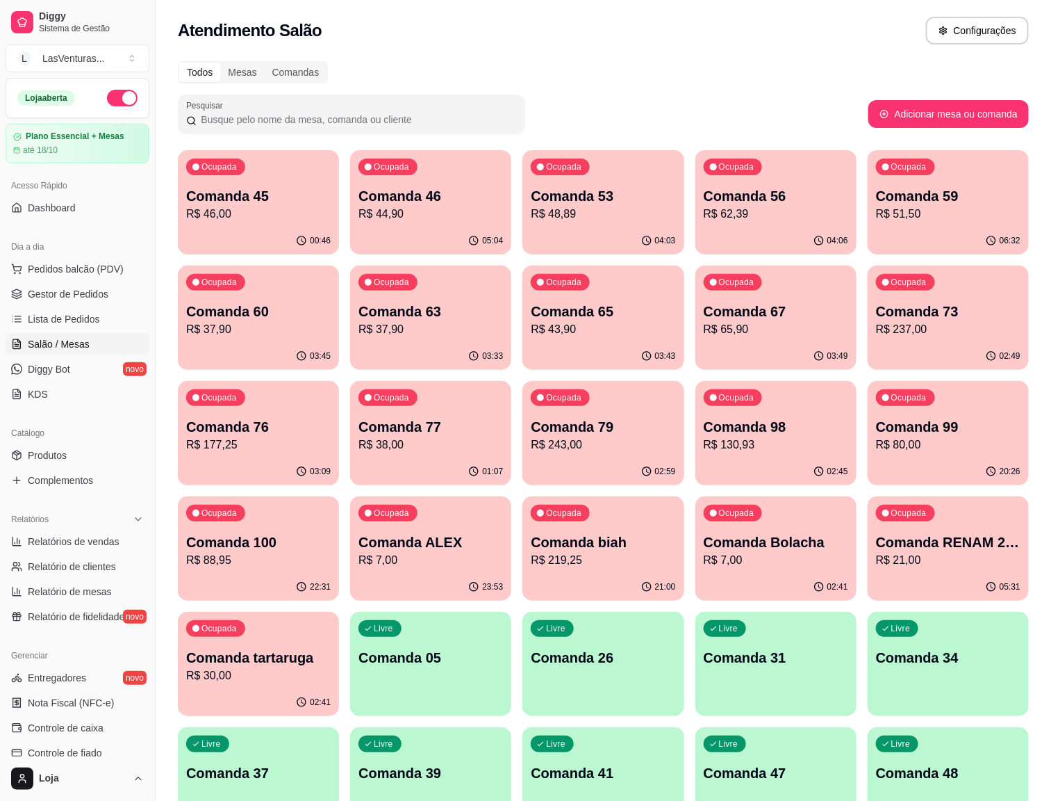
click at [265, 209] on p "R$ 46,00" at bounding box center [258, 214] width 145 height 17
click at [397, 231] on div "05:04" at bounding box center [430, 240] width 161 height 27
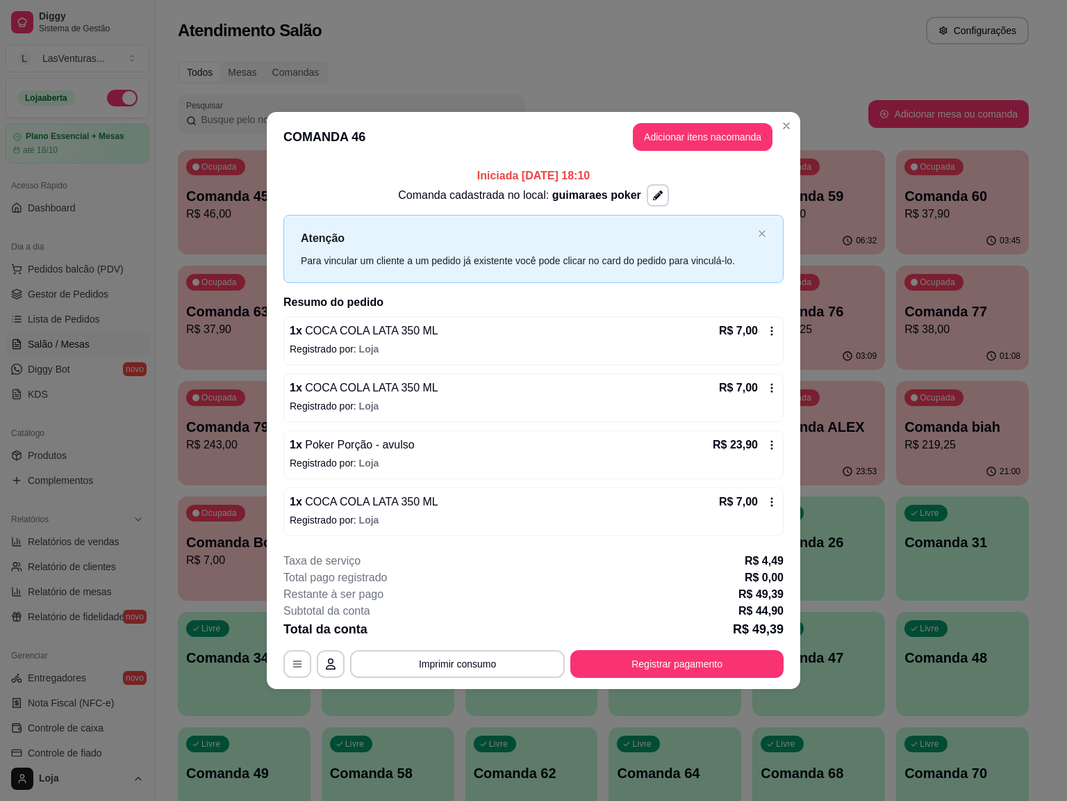
click at [990, 605] on div "Todos Mesas Comandas Pesquisar Adicionar mesa ou comanda Ocupada Comanda 45 R$ …" at bounding box center [604, 739] width 896 height 1372
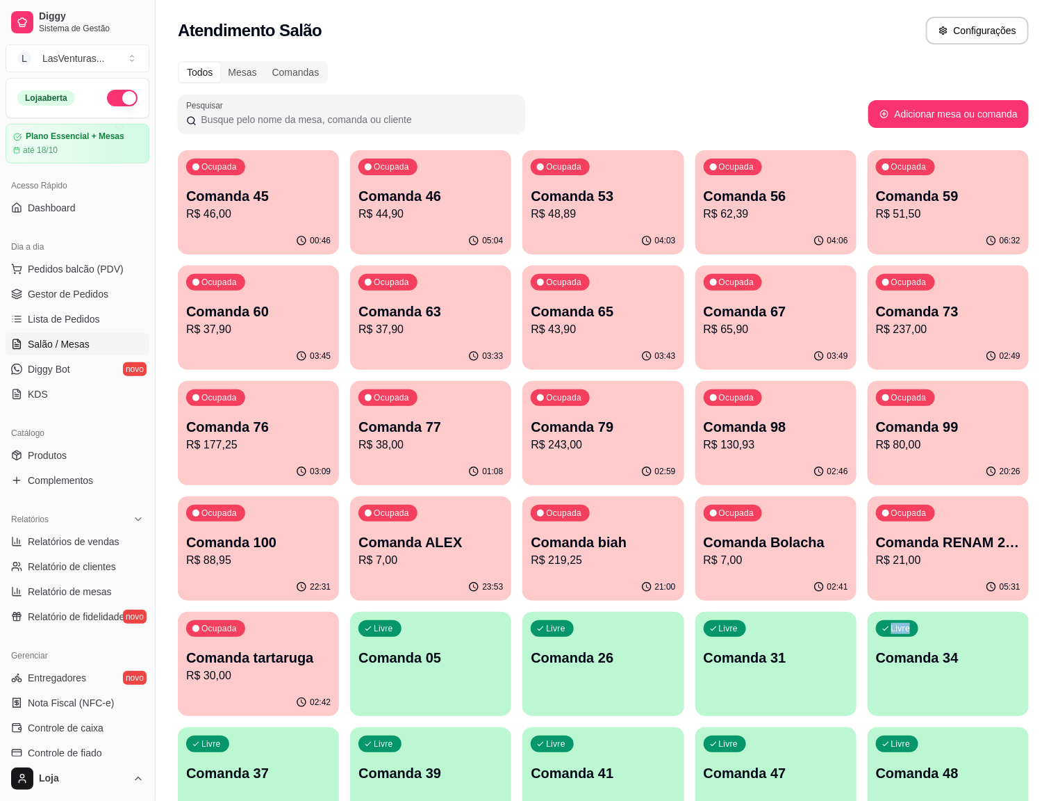
click at [549, 232] on div "04:03" at bounding box center [603, 240] width 161 height 27
click at [704, 213] on p "R$ 62,39" at bounding box center [776, 214] width 145 height 17
click at [353, 222] on div "Ocupada Comanda 46 R$ 44,90" at bounding box center [431, 189] width 156 height 75
click at [593, 178] on div "Ocupada Comanda 53 R$ 48,89" at bounding box center [603, 188] width 161 height 77
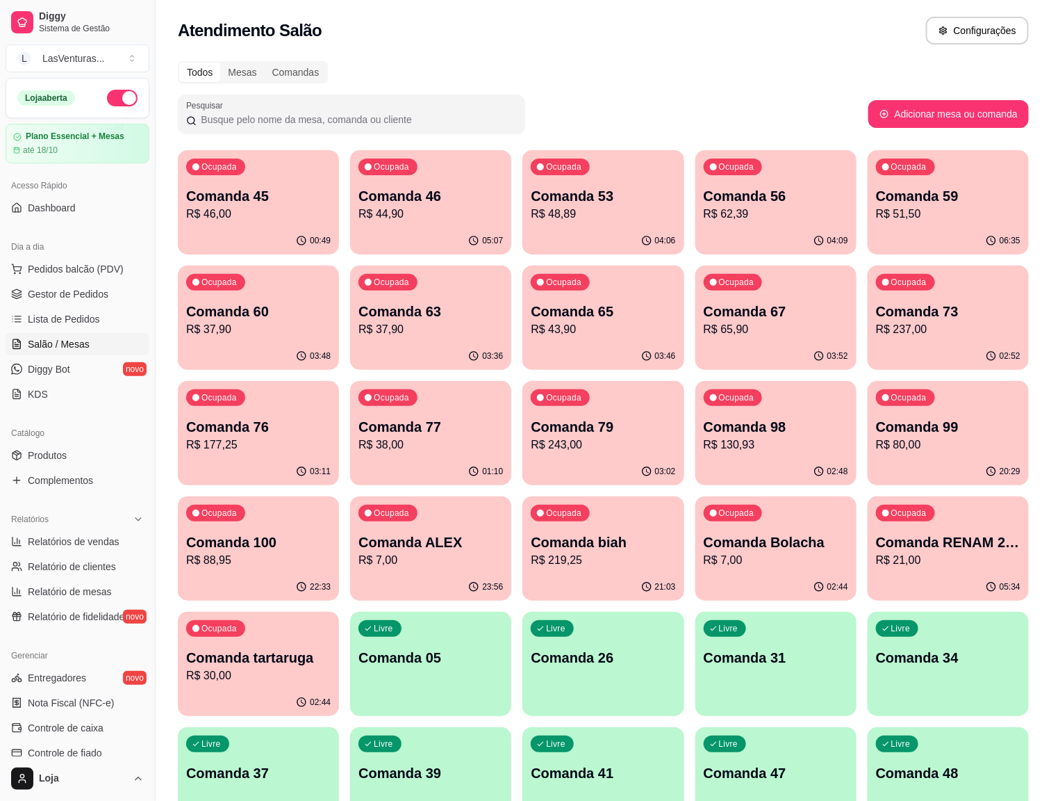
click at [876, 209] on p "R$ 51,50" at bounding box center [948, 214] width 145 height 17
click at [878, 209] on p "R$ 51,50" at bounding box center [948, 214] width 140 height 16
click at [339, 265] on div "Ocupada Comanda 60 R$ 37,90" at bounding box center [258, 303] width 161 height 77
click at [704, 207] on p "R$ 62,39" at bounding box center [776, 214] width 145 height 17
click at [868, 292] on div "Ocupada Comanda 73 R$ 237,00" at bounding box center [948, 303] width 161 height 77
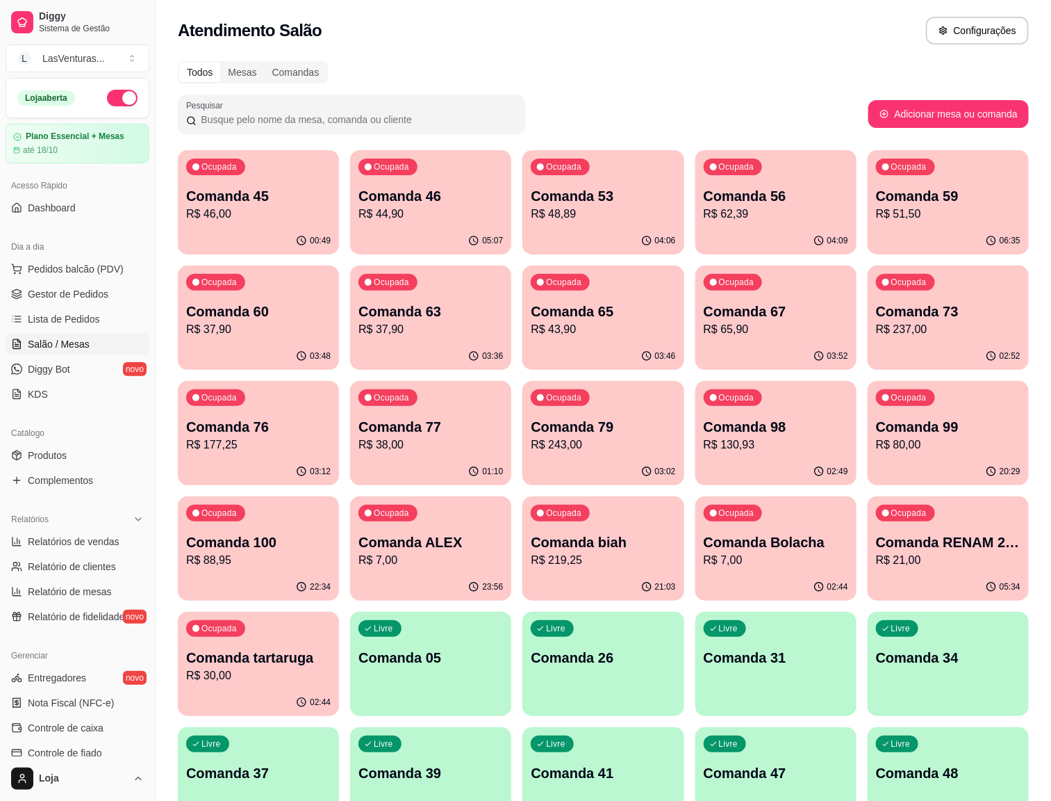
click at [531, 427] on p "Comanda 79" at bounding box center [603, 426] width 145 height 19
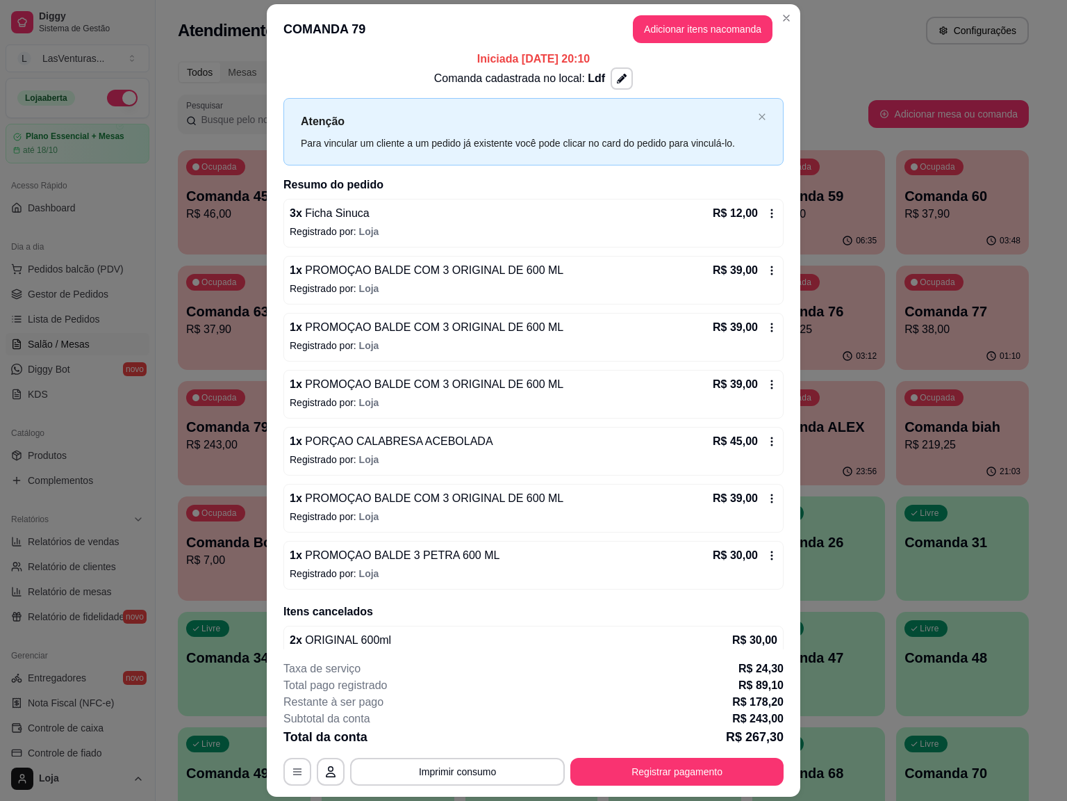
scroll to position [40, 0]
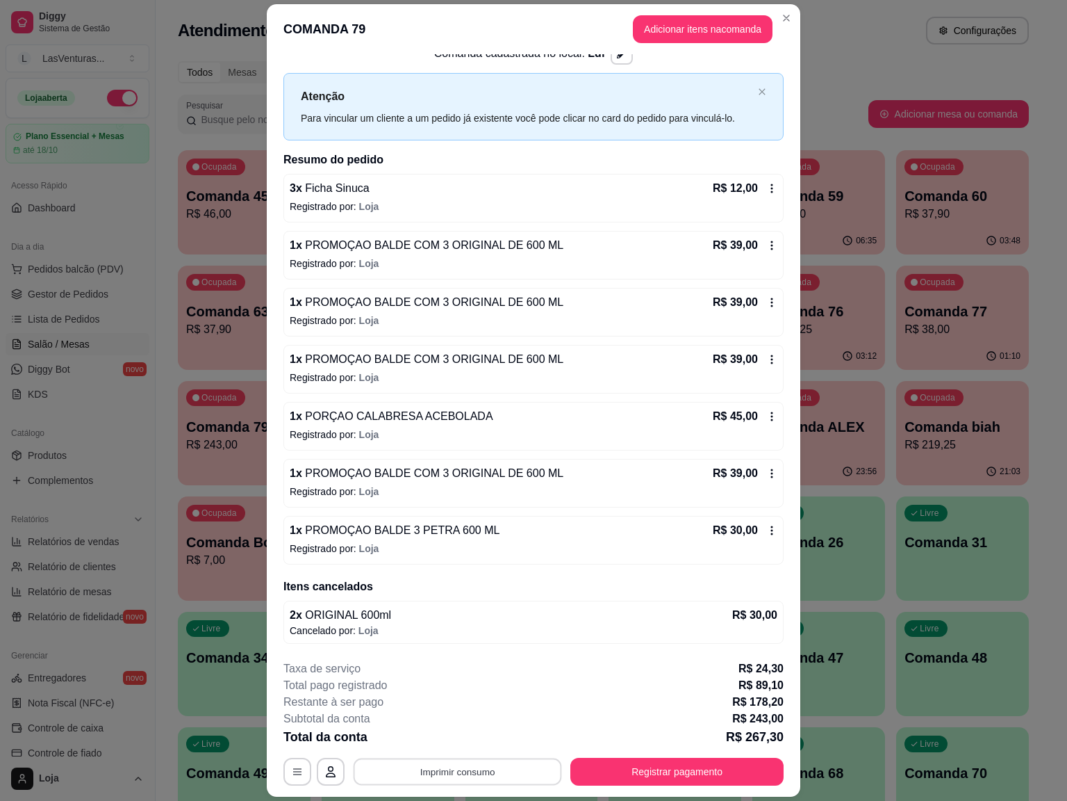
click at [473, 673] on button "Imprimir consumo" at bounding box center [458, 771] width 208 height 27
click at [445, 673] on button "IMPRESSORA" at bounding box center [453, 739] width 97 height 22
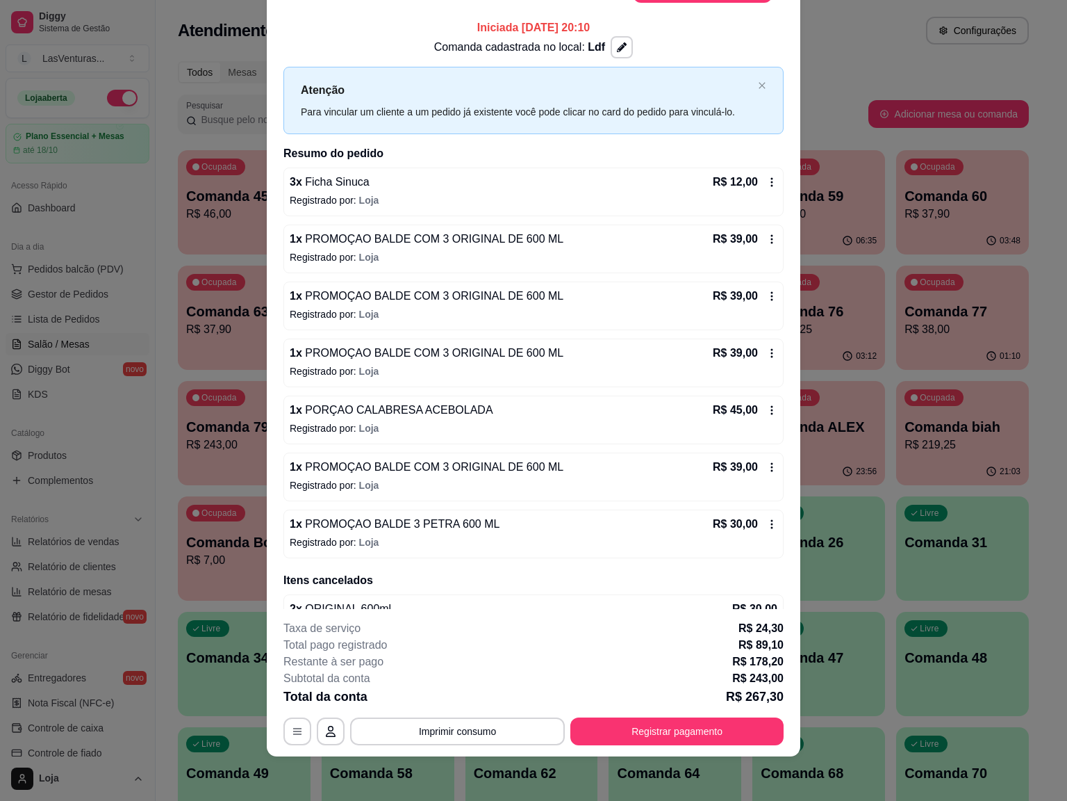
scroll to position [0, 0]
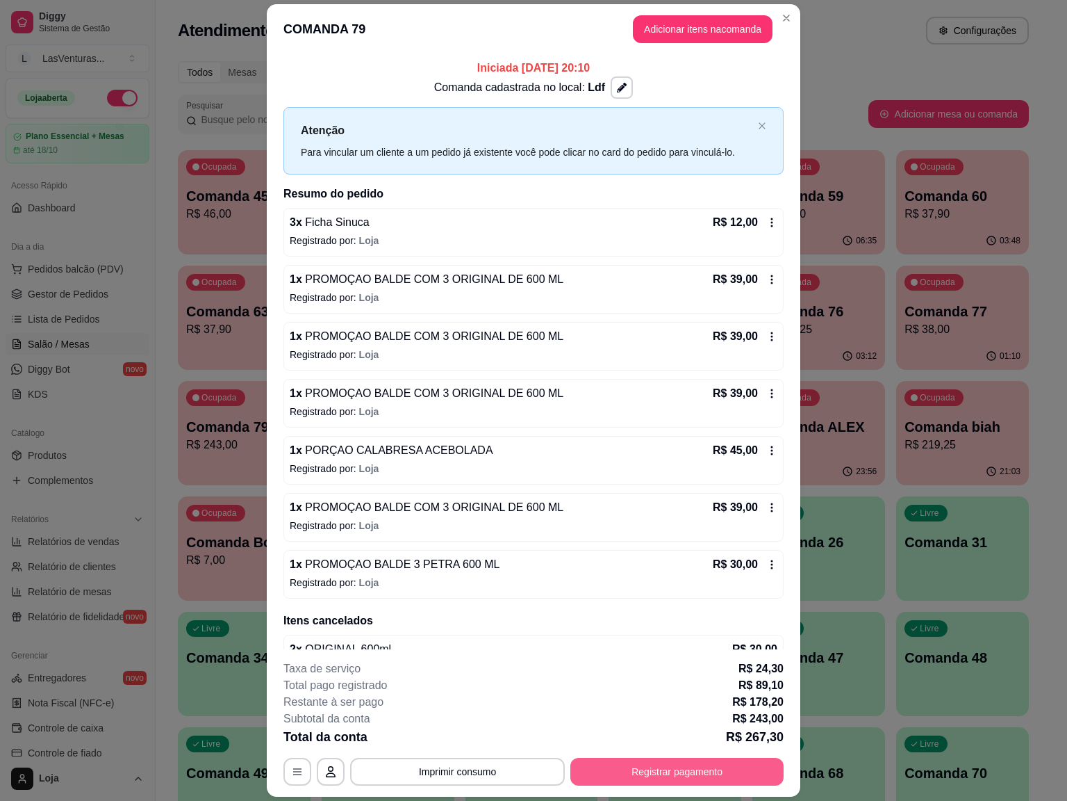
click at [673, 673] on button "Registrar pagamento" at bounding box center [677, 772] width 213 height 28
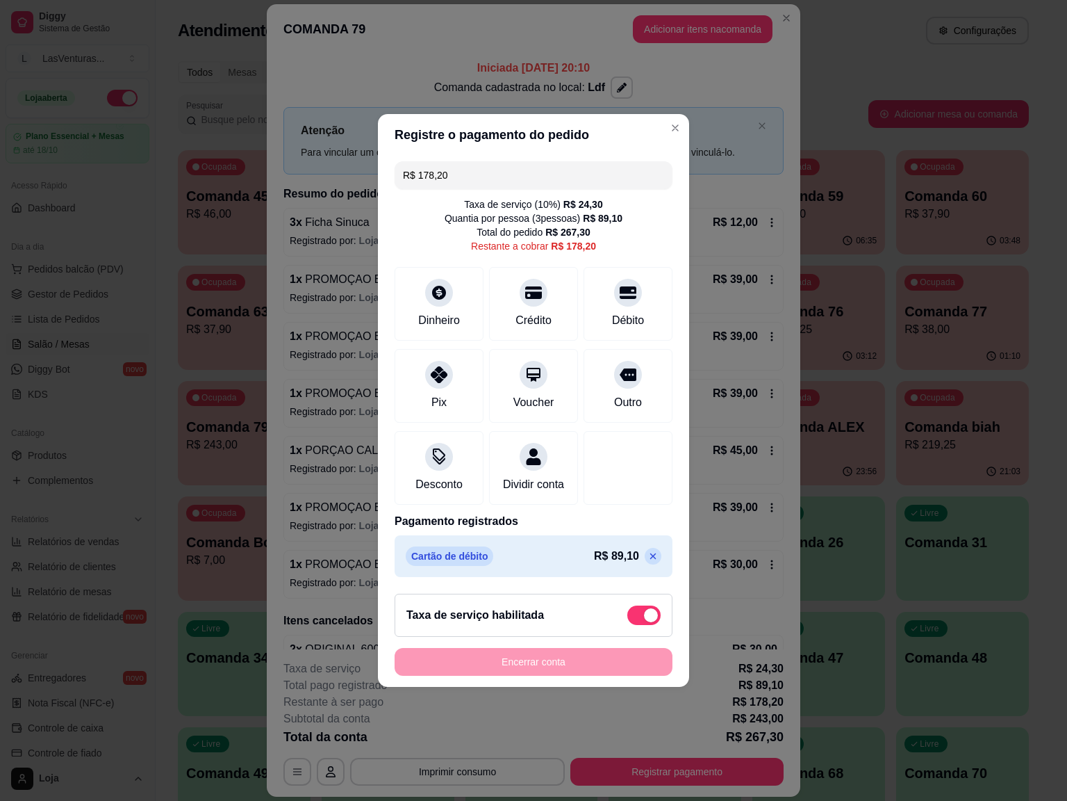
click at [486, 163] on input "R$ 178,20" at bounding box center [533, 175] width 261 height 28
click at [619, 282] on icon at bounding box center [628, 288] width 18 height 18
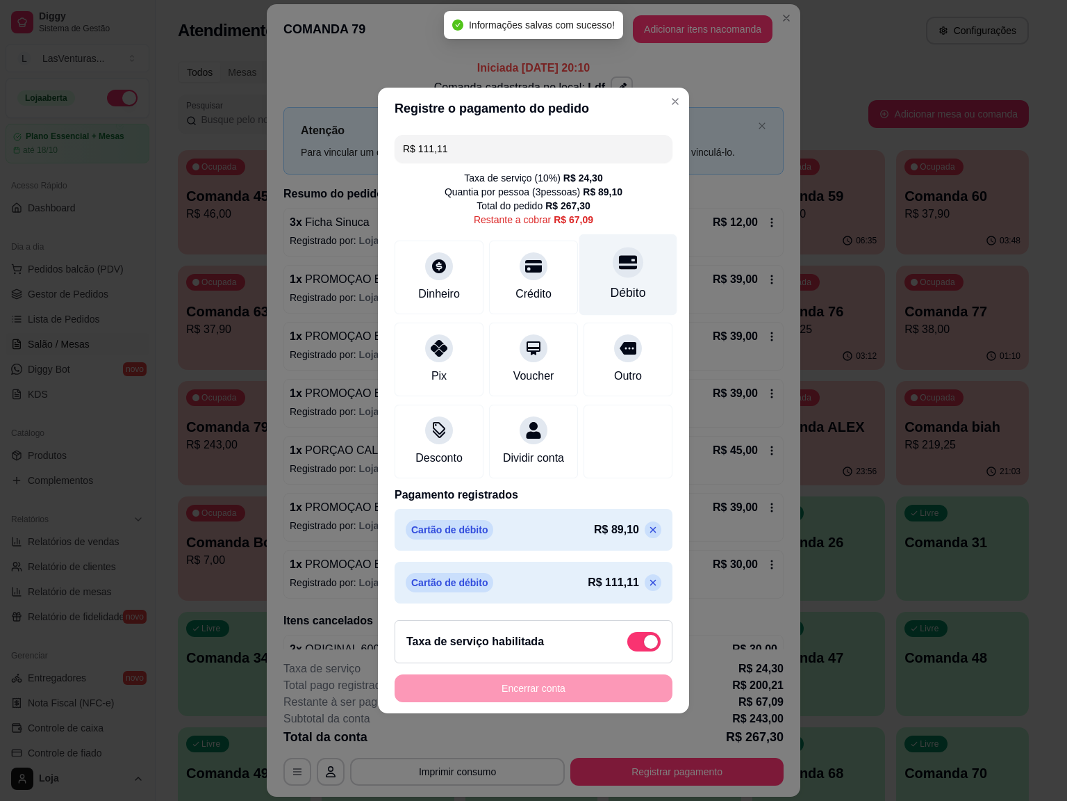
type input "R$ 67,09"
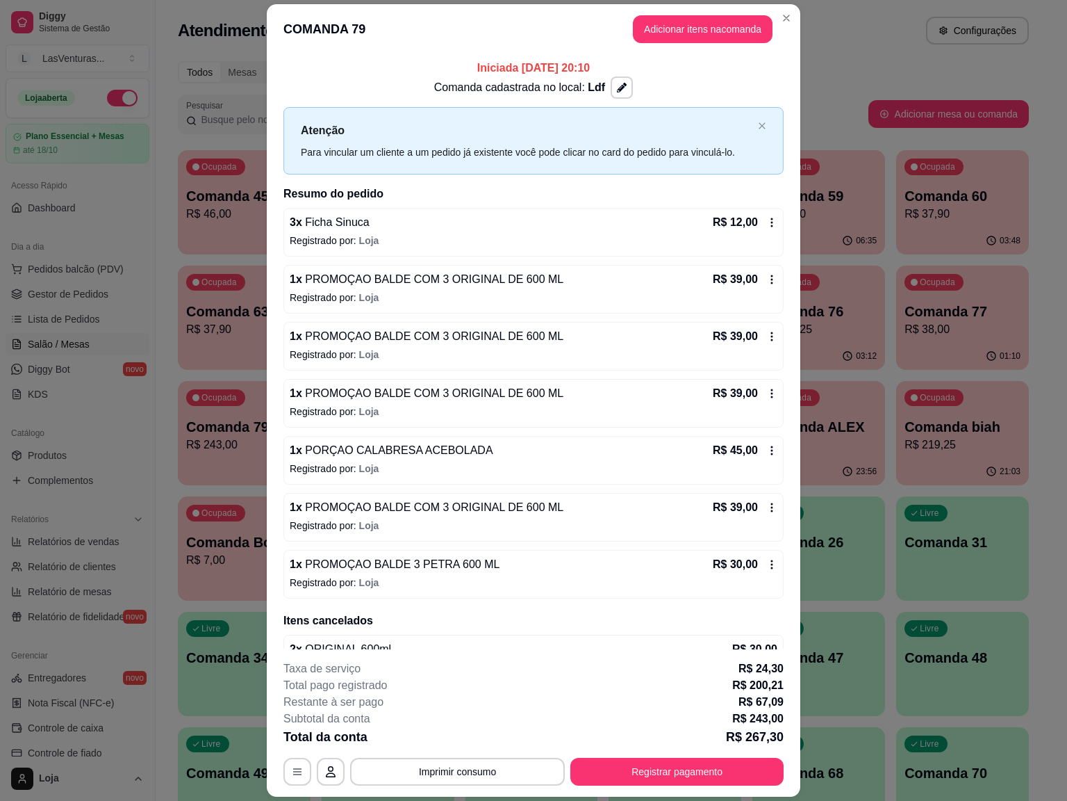
scroll to position [40, 0]
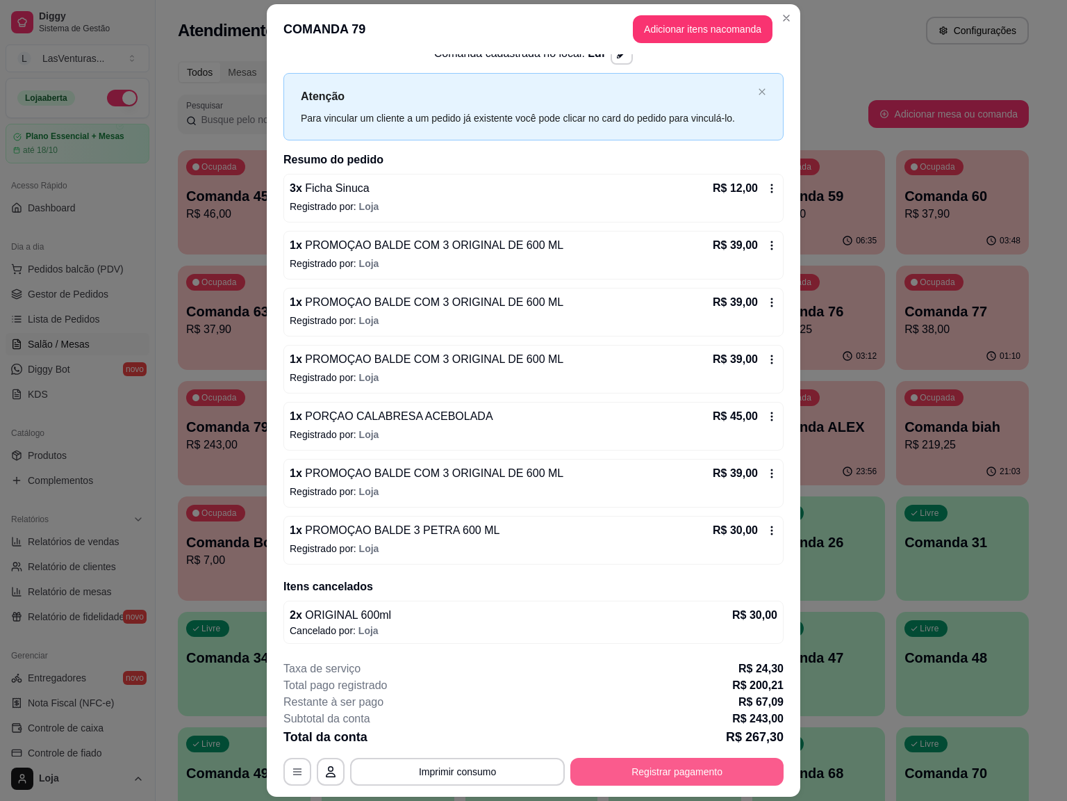
click at [645, 673] on button "Registrar pagamento" at bounding box center [677, 772] width 213 height 28
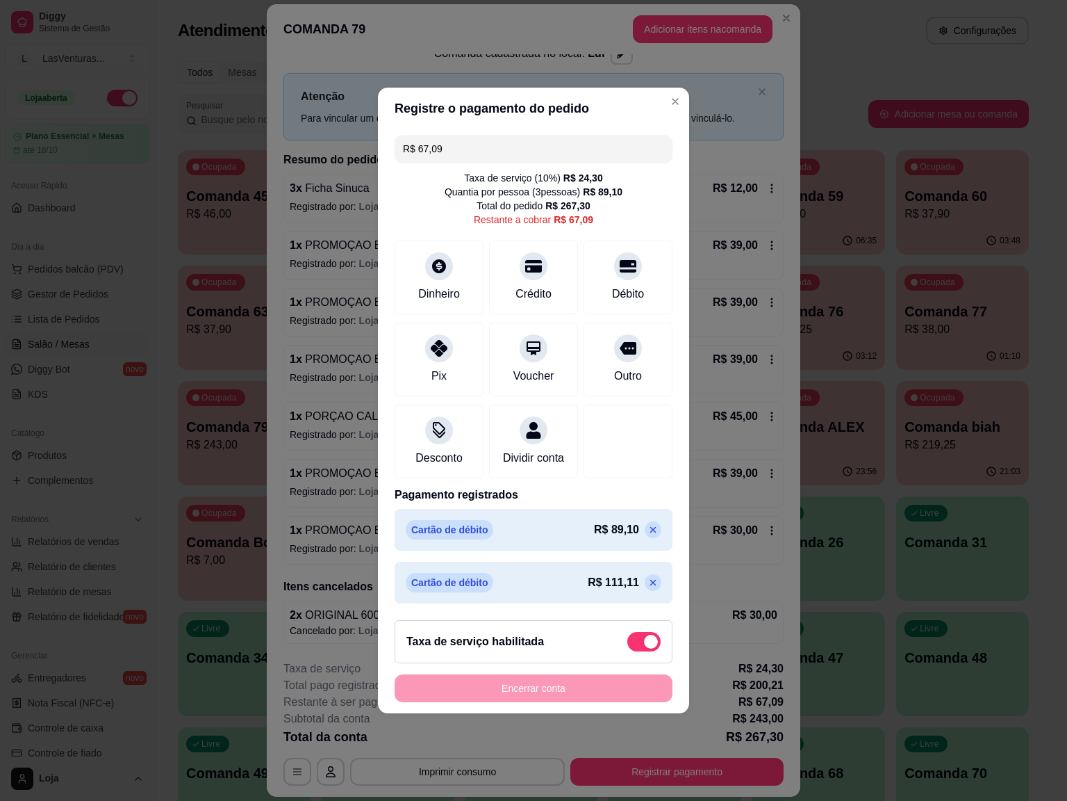
click at [628, 646] on span at bounding box center [644, 641] width 33 height 19
click at [627, 646] on input "checkbox" at bounding box center [631, 648] width 9 height 9
checkbox input "true"
type input "R$ 42,79"
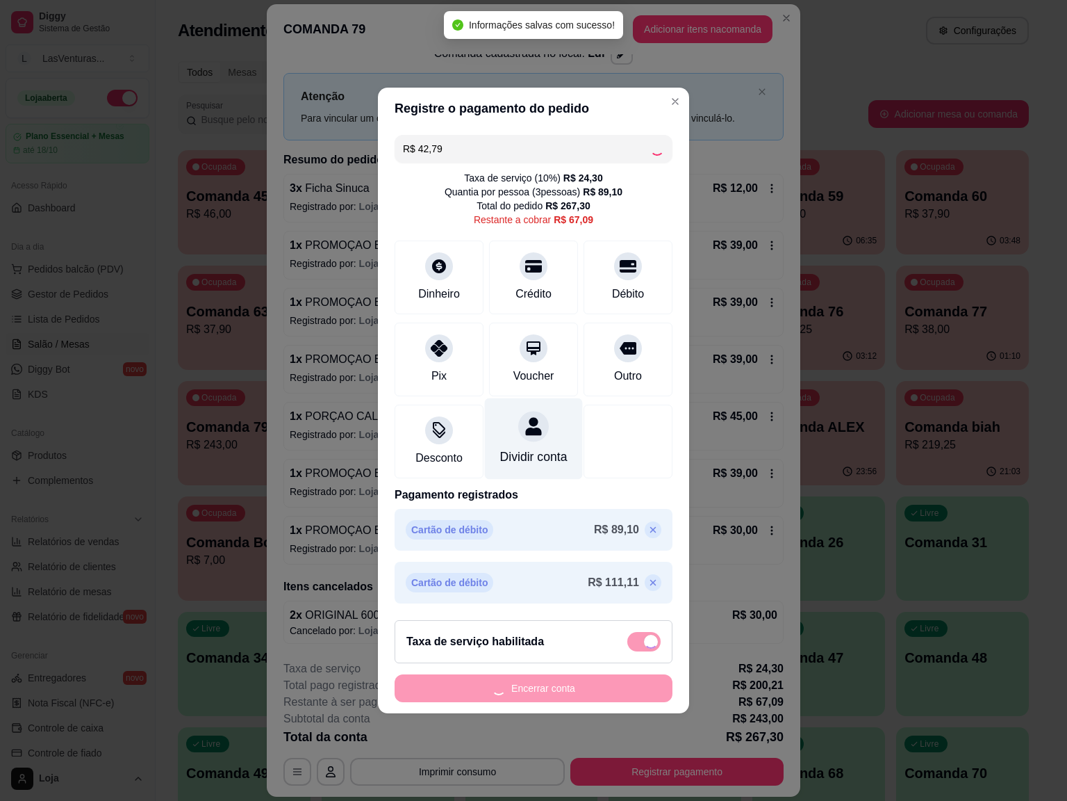
checkbox input "false"
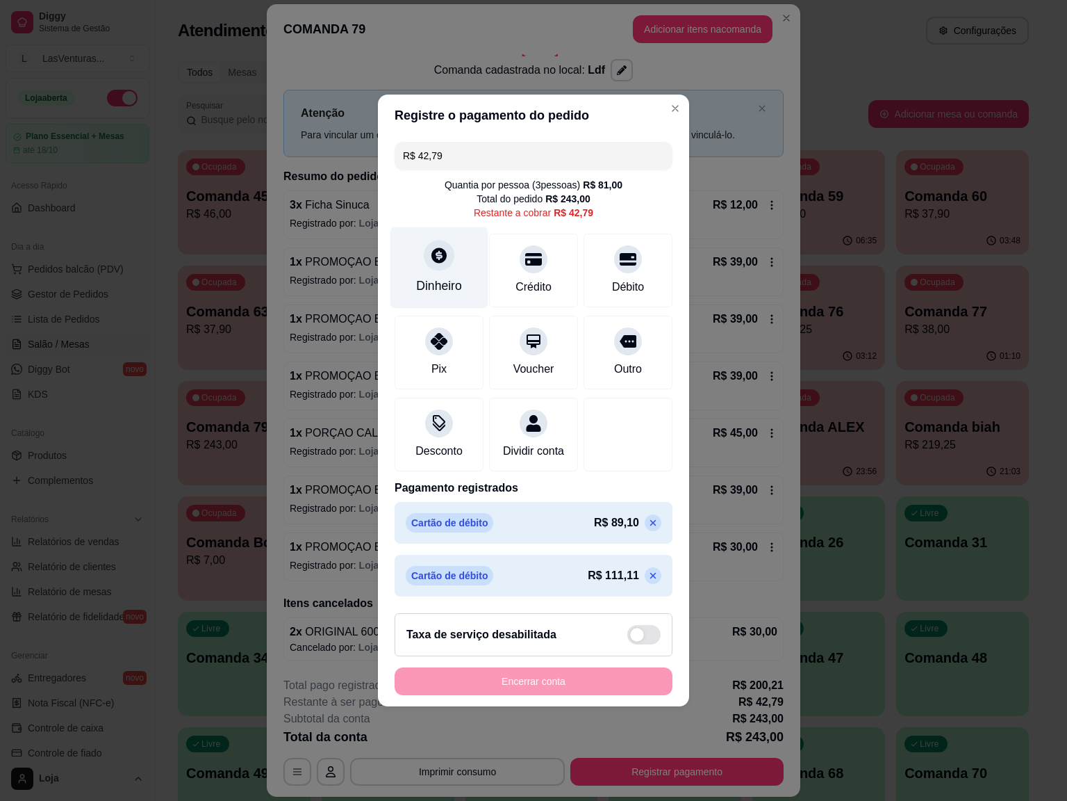
click at [430, 254] on icon at bounding box center [439, 255] width 18 height 18
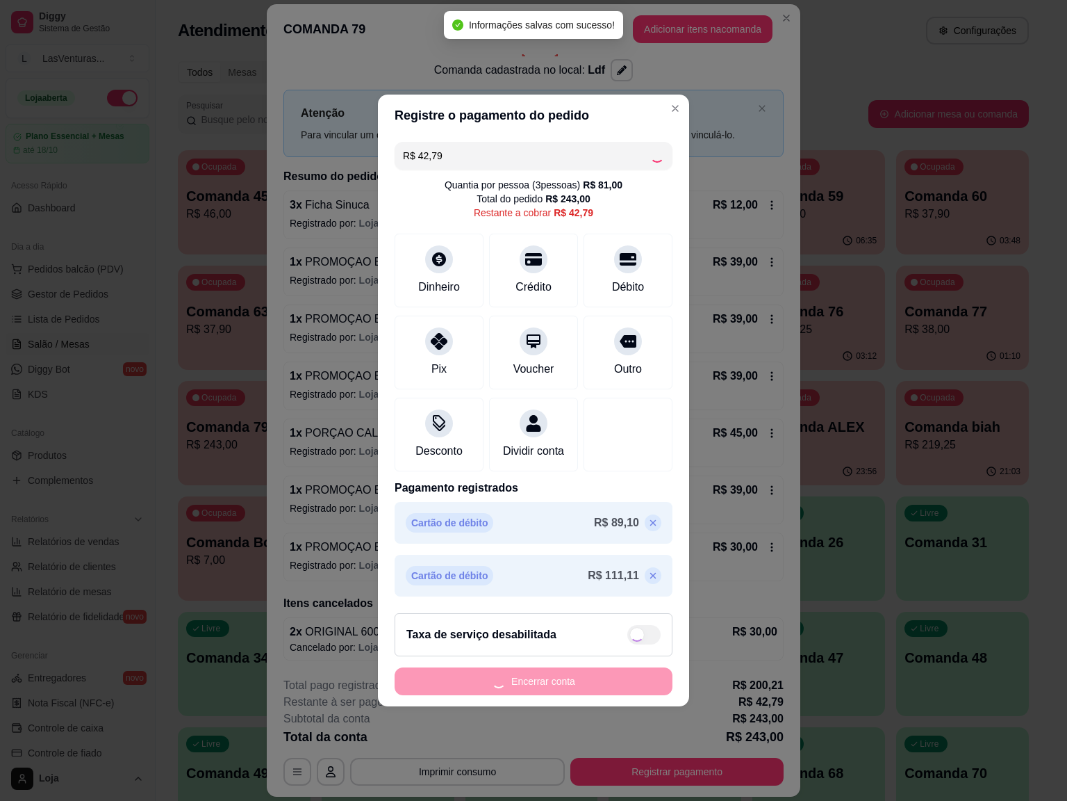
type input "R$ 0,00"
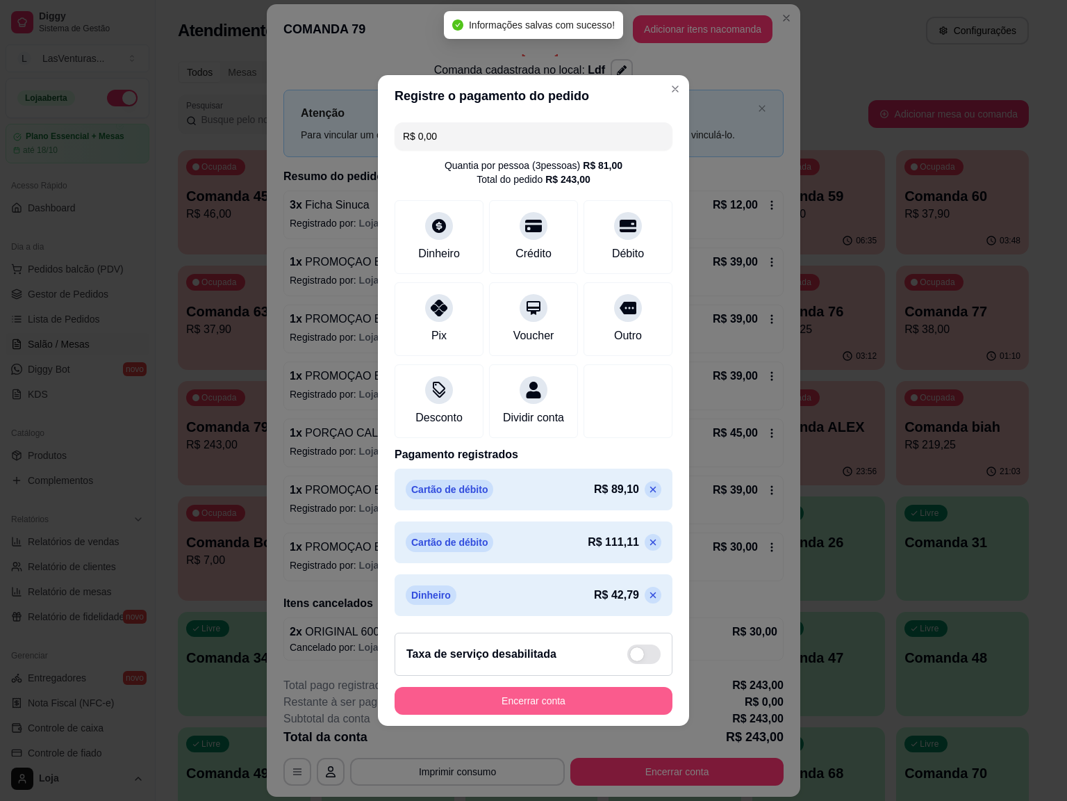
click at [607, 673] on button "Encerrar conta" at bounding box center [534, 701] width 278 height 28
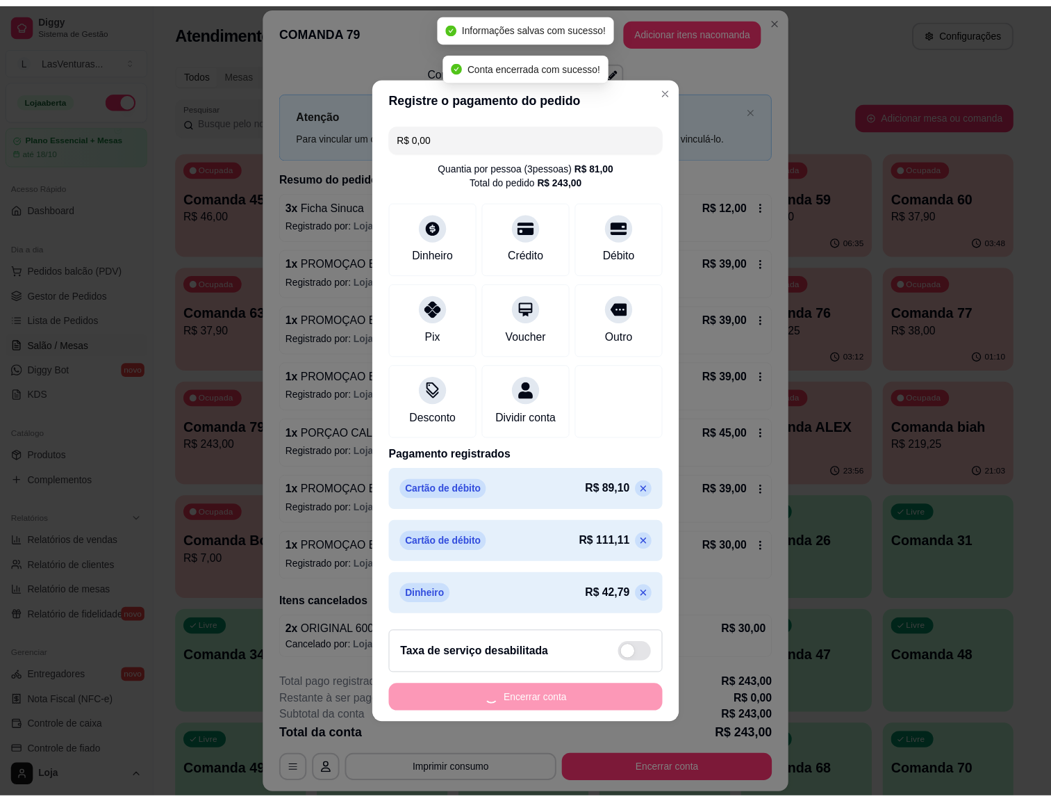
scroll to position [0, 0]
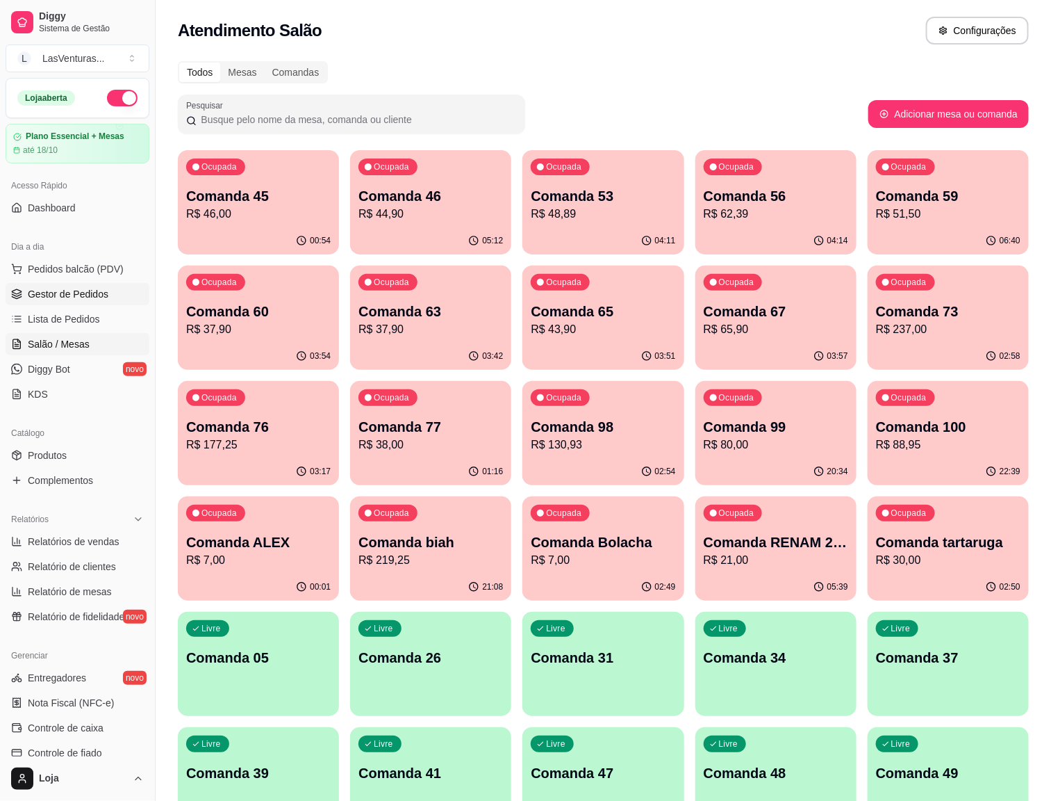
click at [65, 300] on span "Gestor de Pedidos" at bounding box center [68, 294] width 81 height 14
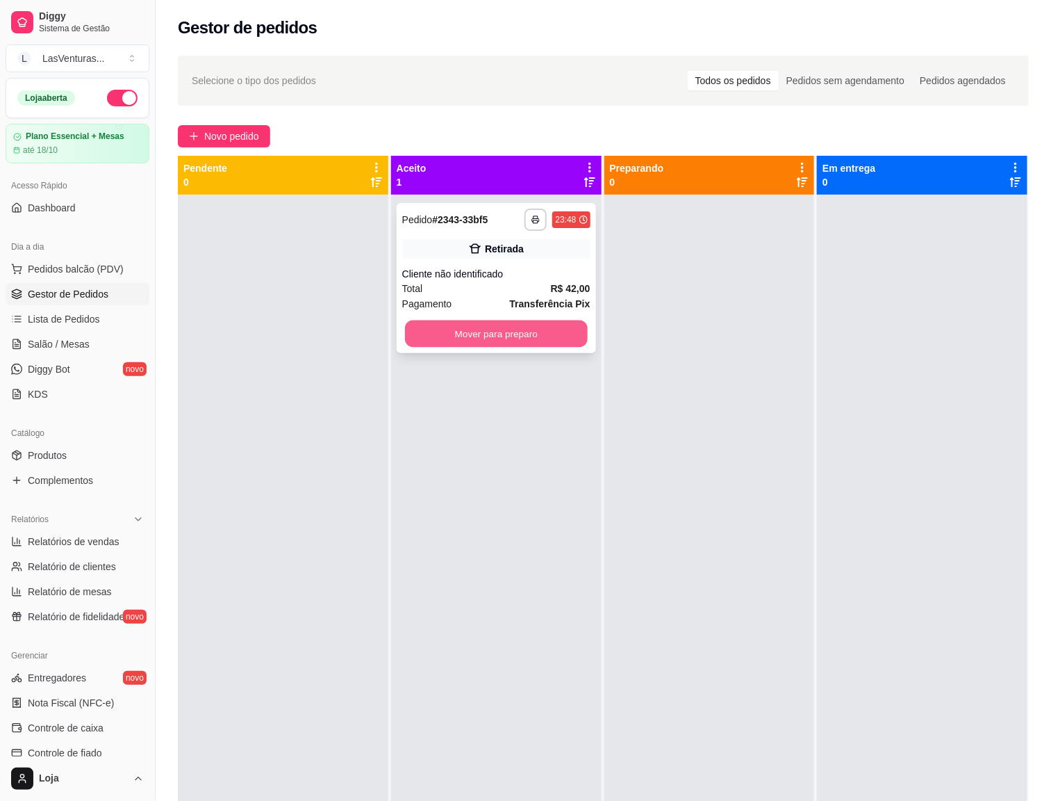
click at [464, 325] on button "Mover para preparo" at bounding box center [496, 333] width 183 height 27
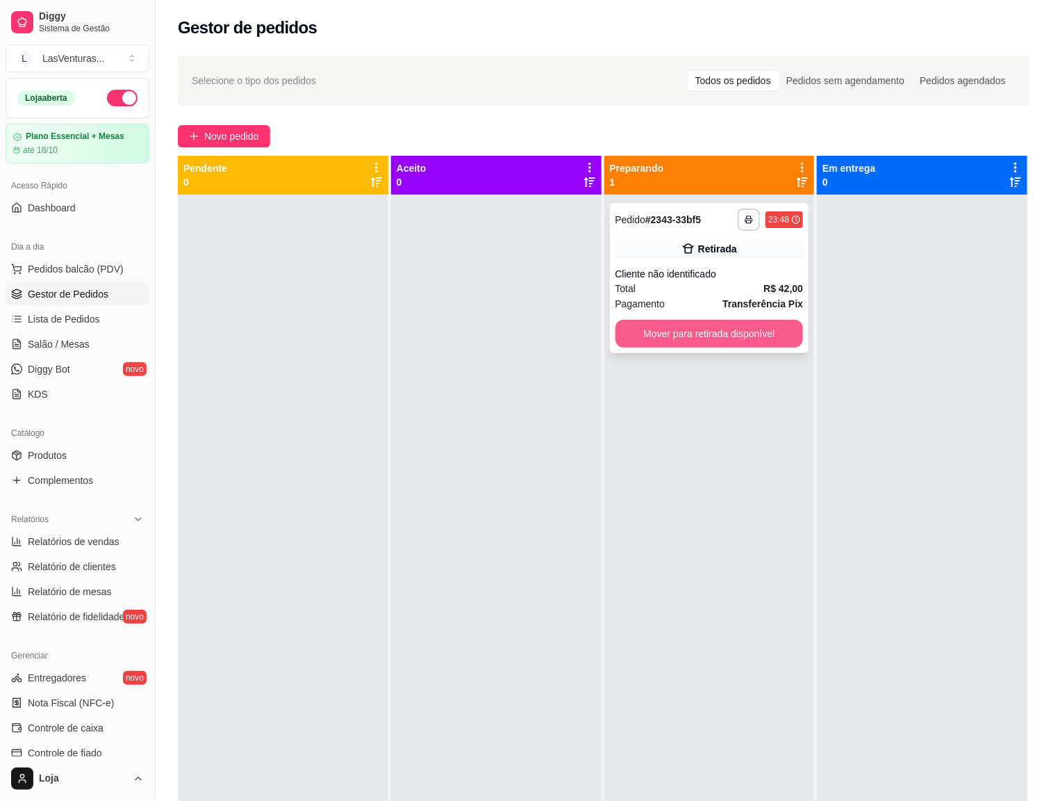
click at [741, 332] on button "Mover para retirada disponível" at bounding box center [710, 334] width 188 height 28
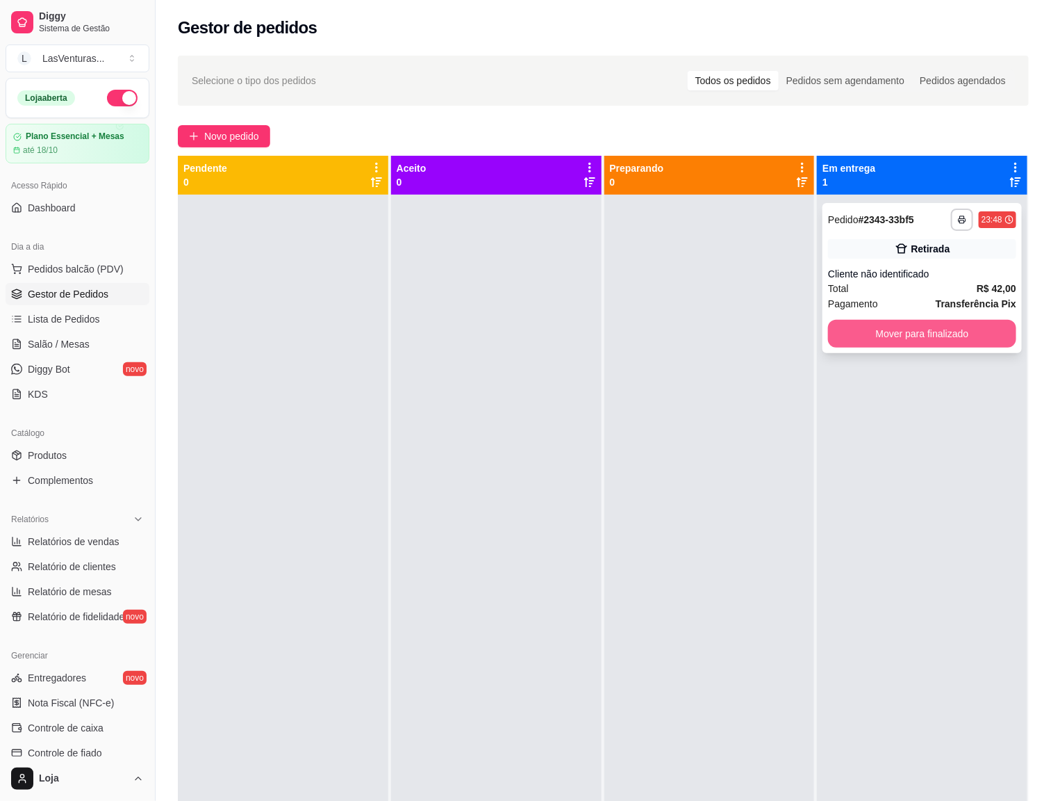
click at [878, 341] on button "Mover para finalizado" at bounding box center [922, 334] width 188 height 28
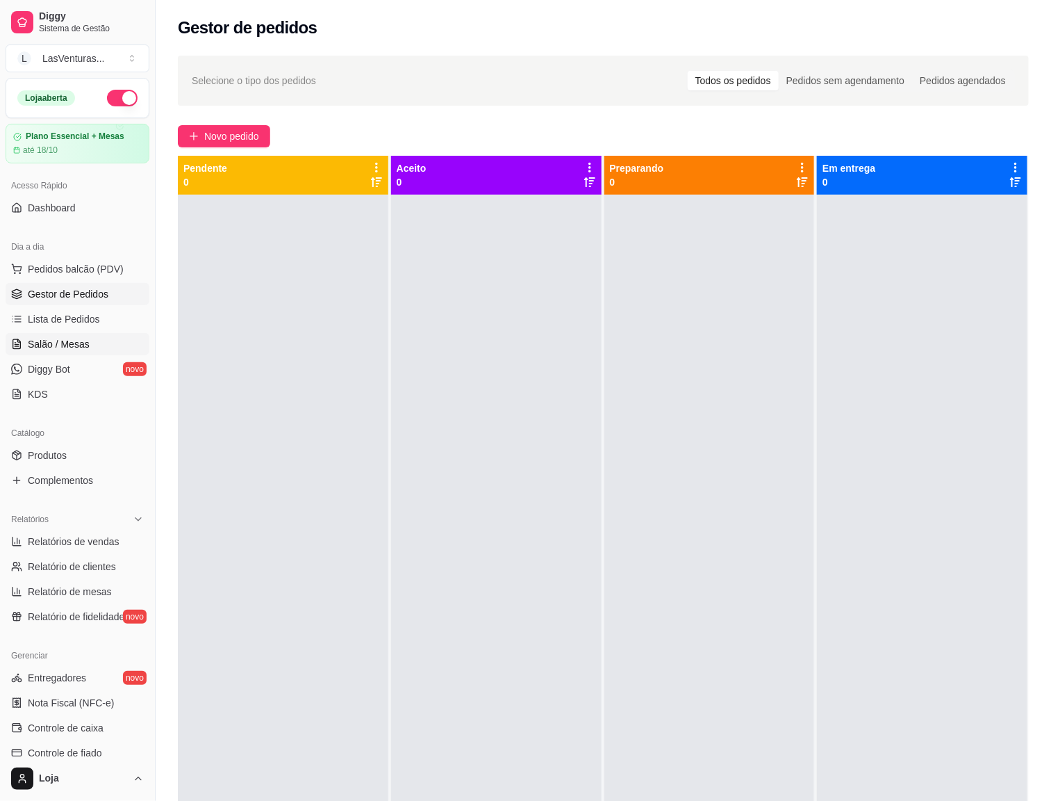
click at [74, 344] on span "Salão / Mesas" at bounding box center [59, 344] width 62 height 14
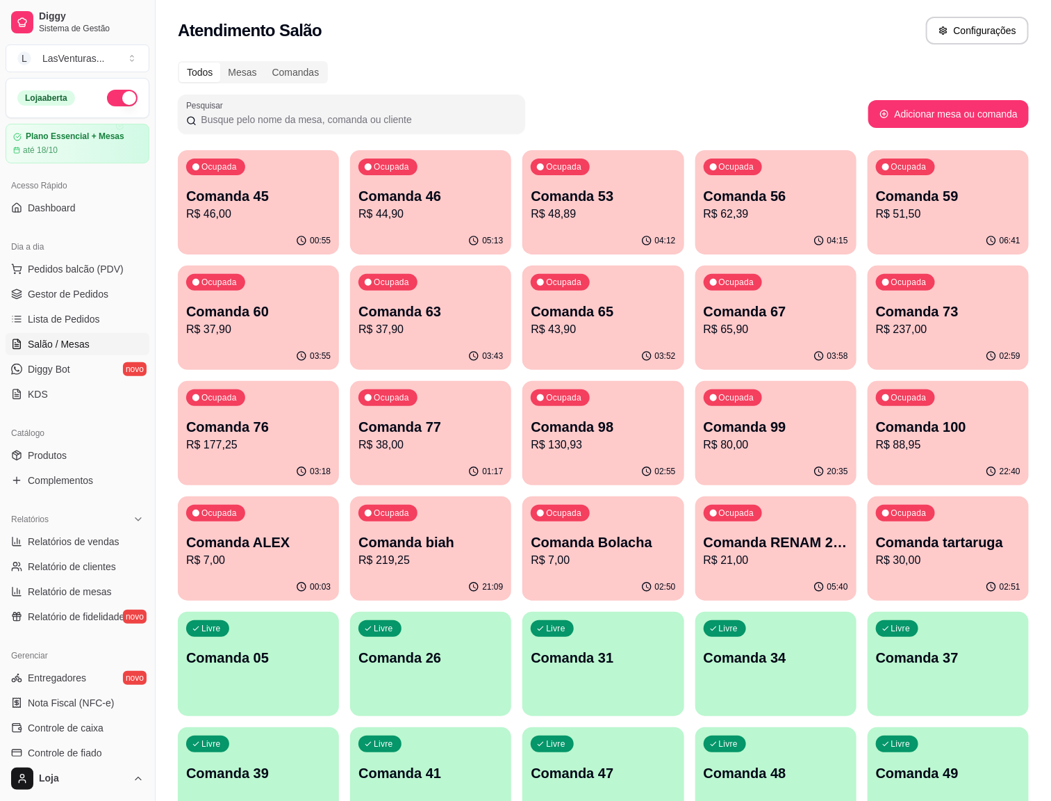
click at [531, 211] on p "R$ 48,89" at bounding box center [603, 214] width 145 height 17
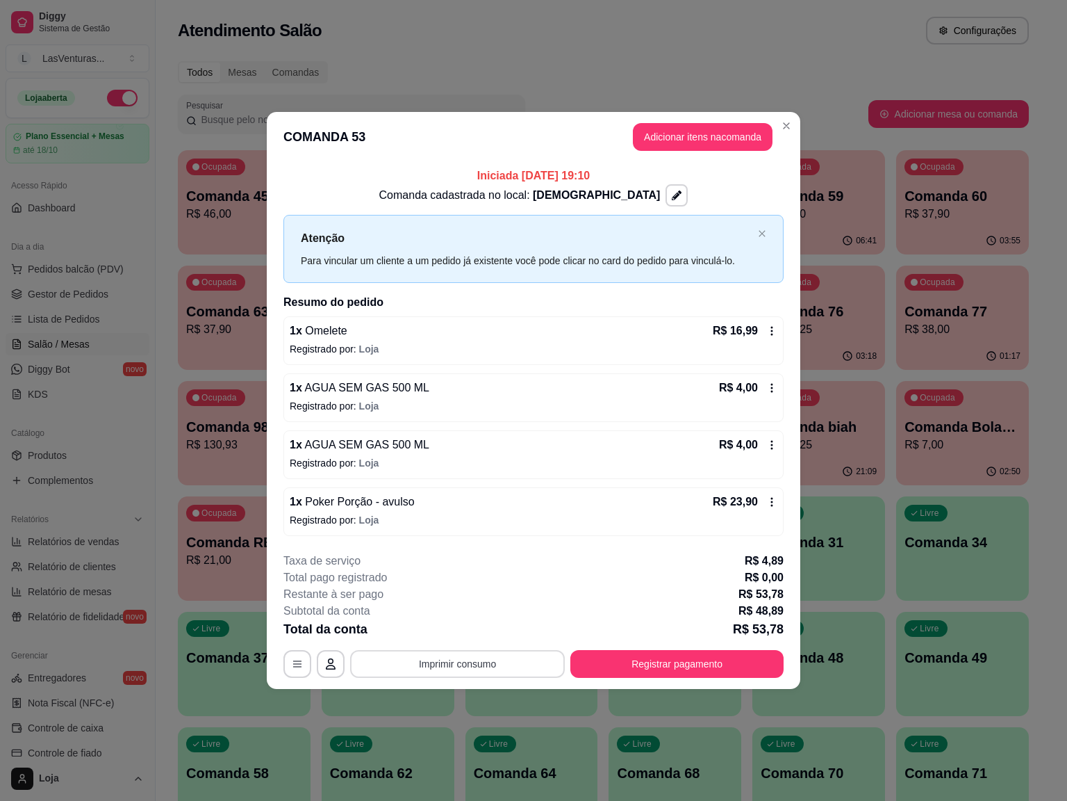
click at [463, 669] on button "Imprimir consumo" at bounding box center [457, 664] width 215 height 28
click at [478, 616] on div "Escolha a impressora IMPRESSORA" at bounding box center [461, 623] width 115 height 47
click at [472, 647] on div "**********" at bounding box center [534, 614] width 500 height 125
click at [468, 662] on button "Imprimir consumo" at bounding box center [457, 664] width 215 height 28
click at [459, 638] on button "IMPRESSORA" at bounding box center [461, 633] width 97 height 22
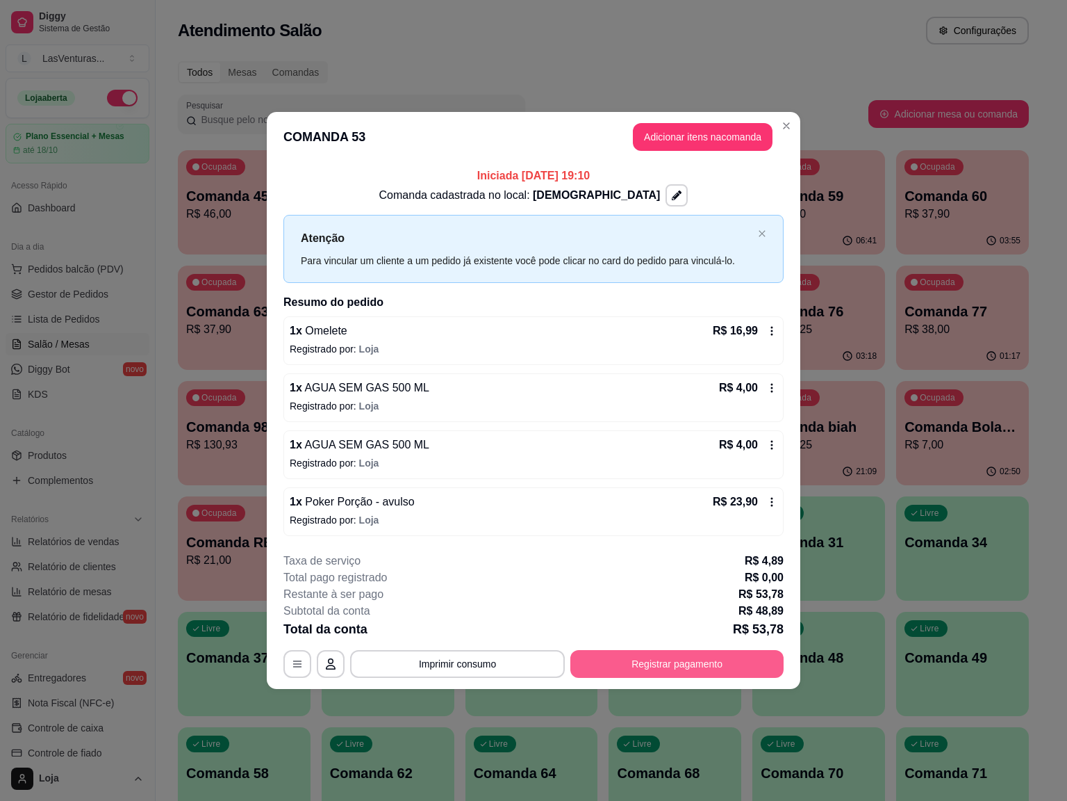
click at [668, 667] on button "Registrar pagamento" at bounding box center [677, 664] width 213 height 28
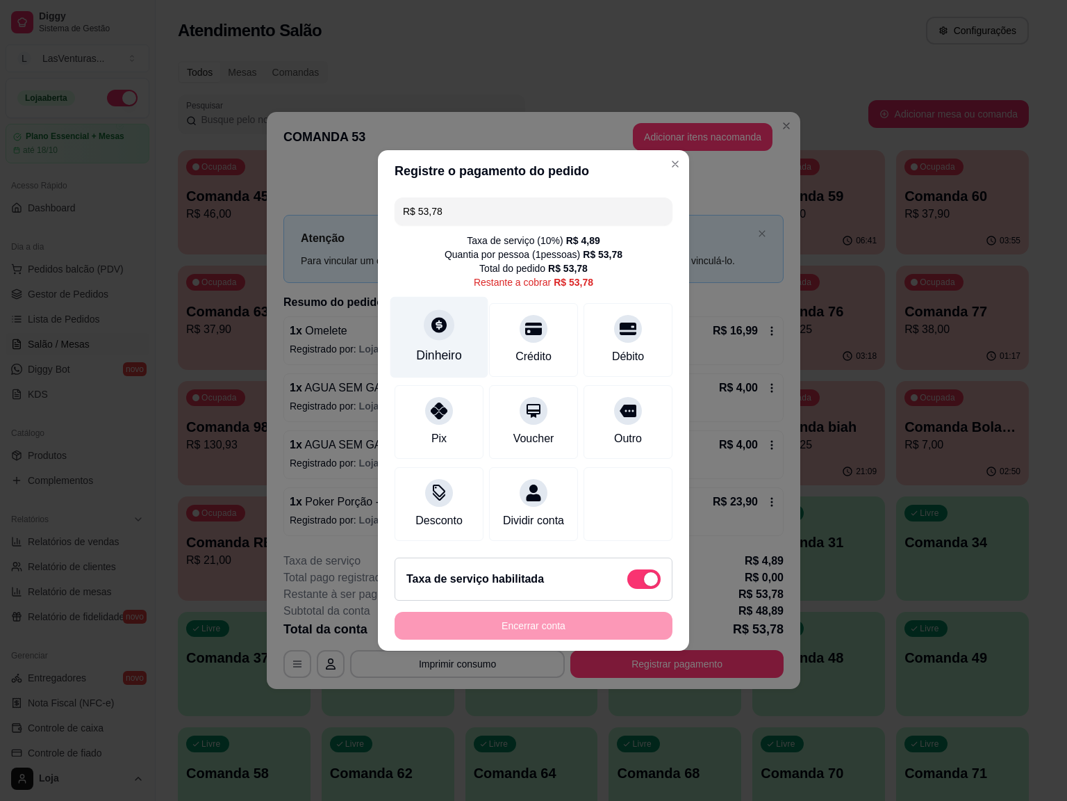
click at [432, 319] on icon at bounding box center [439, 324] width 15 height 15
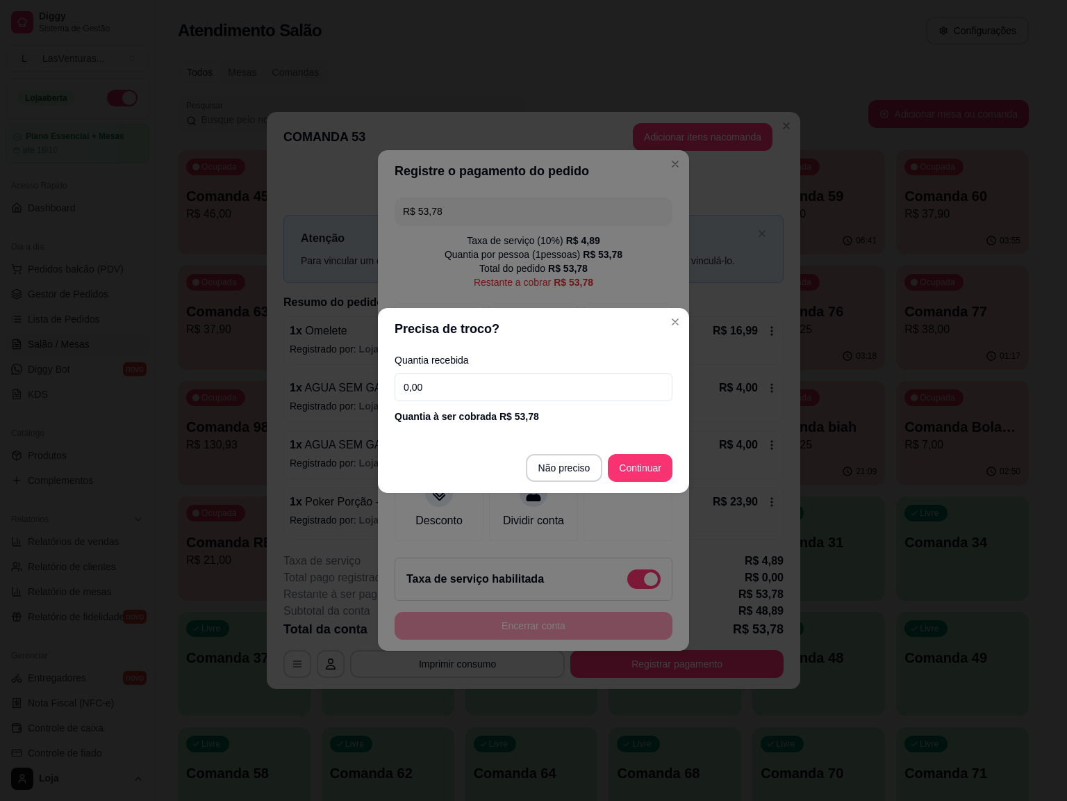
click at [459, 391] on input "0,00" at bounding box center [534, 387] width 278 height 28
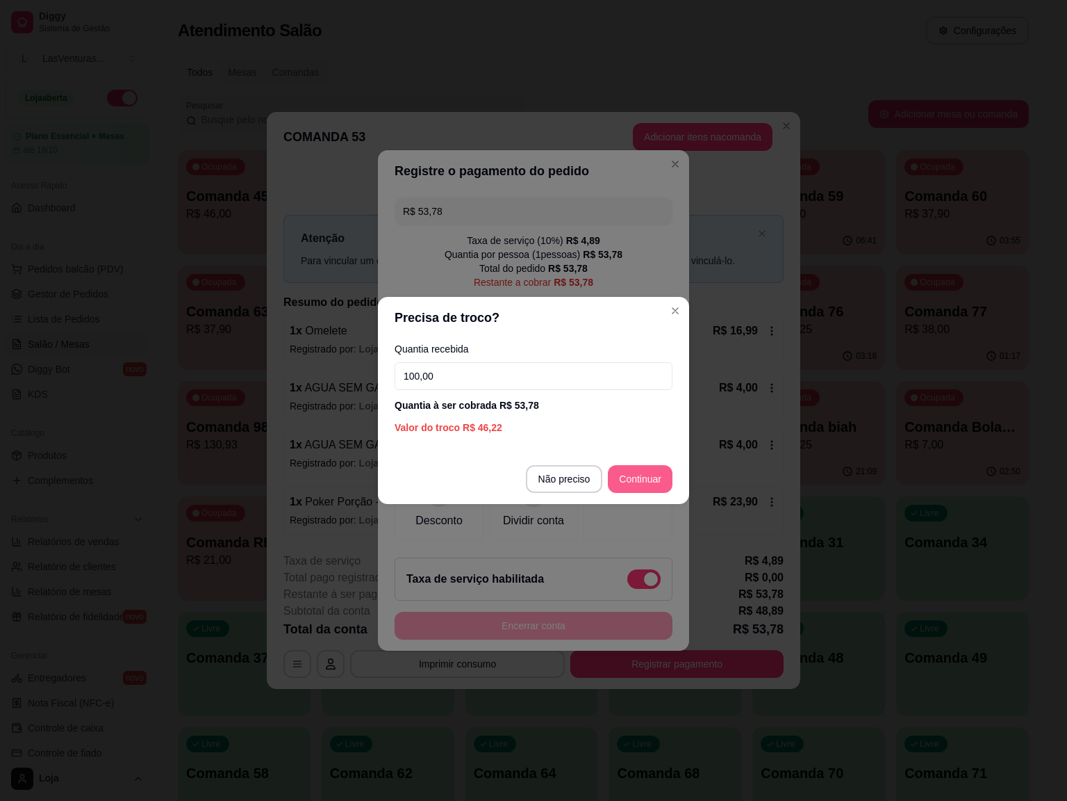
type input "100,00"
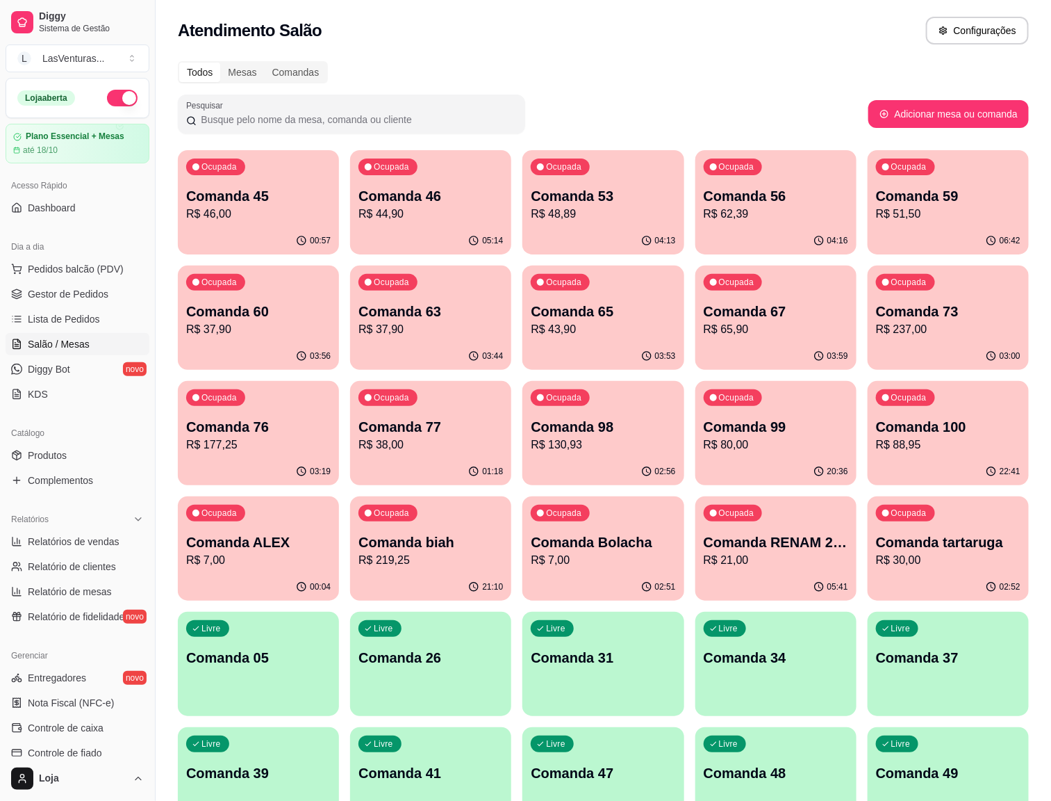
click at [359, 316] on p "Comanda 63" at bounding box center [431, 311] width 145 height 19
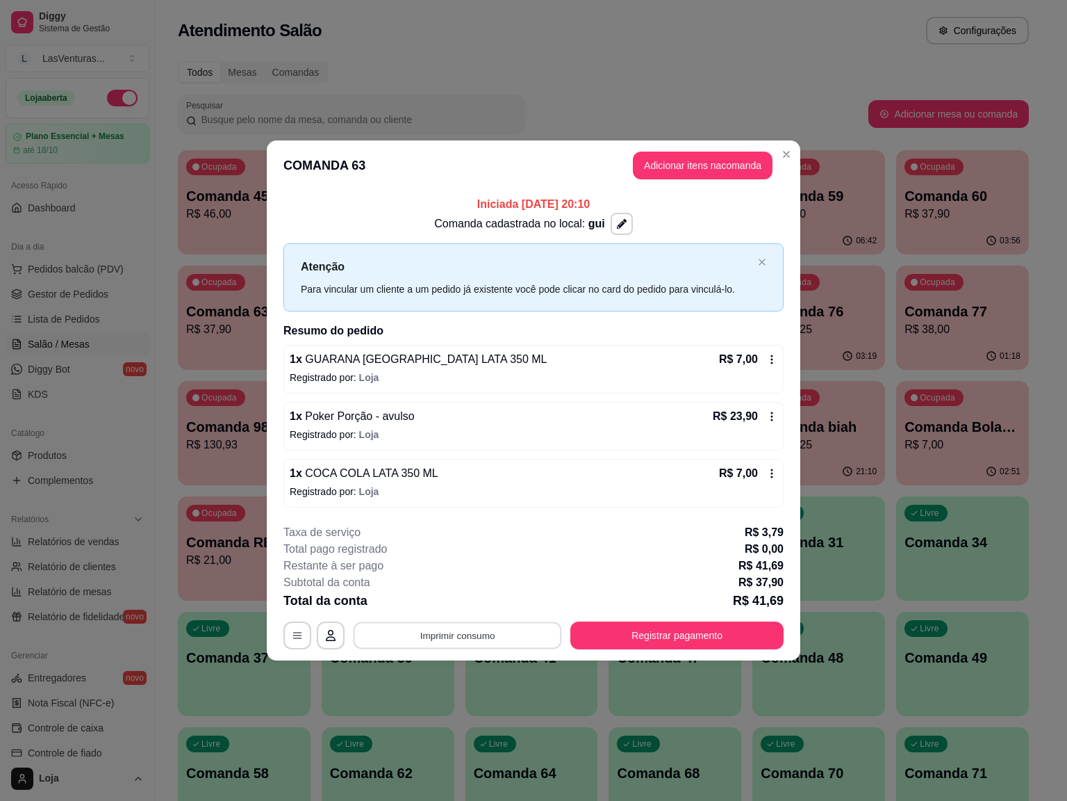
click at [492, 638] on button "Imprimir consumo" at bounding box center [458, 634] width 208 height 27
click at [465, 598] on button "IMPRESSORA" at bounding box center [461, 604] width 101 height 22
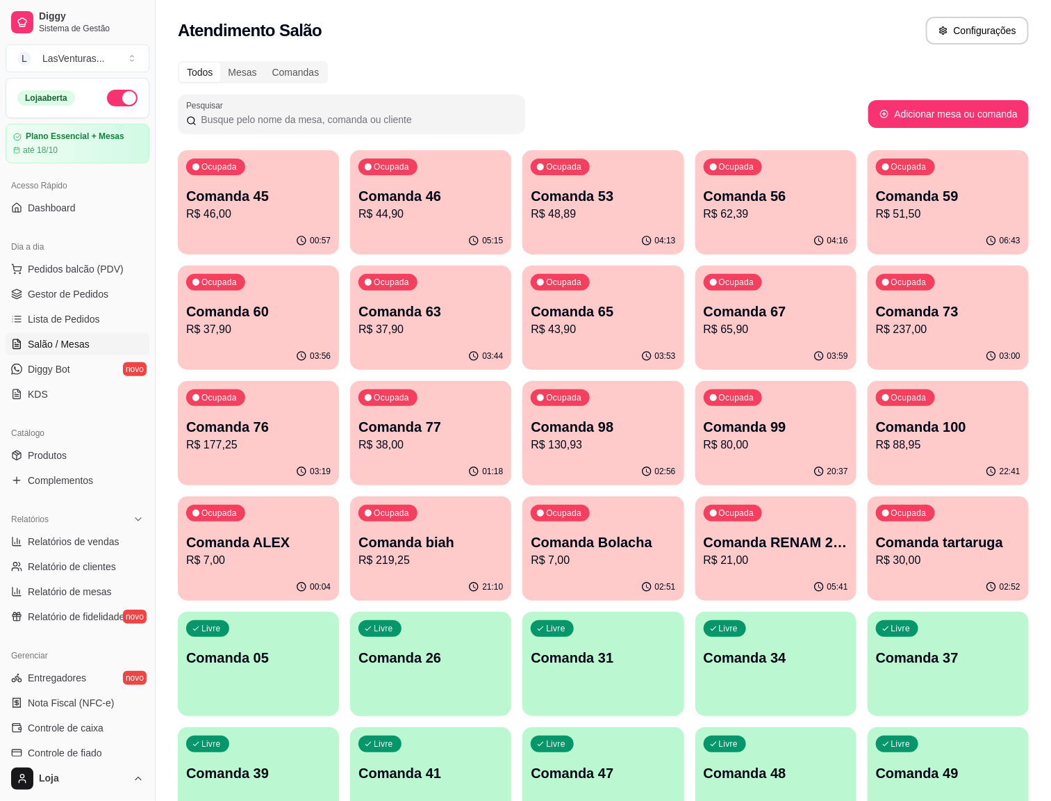
click at [359, 323] on p "R$ 37,90" at bounding box center [431, 329] width 145 height 17
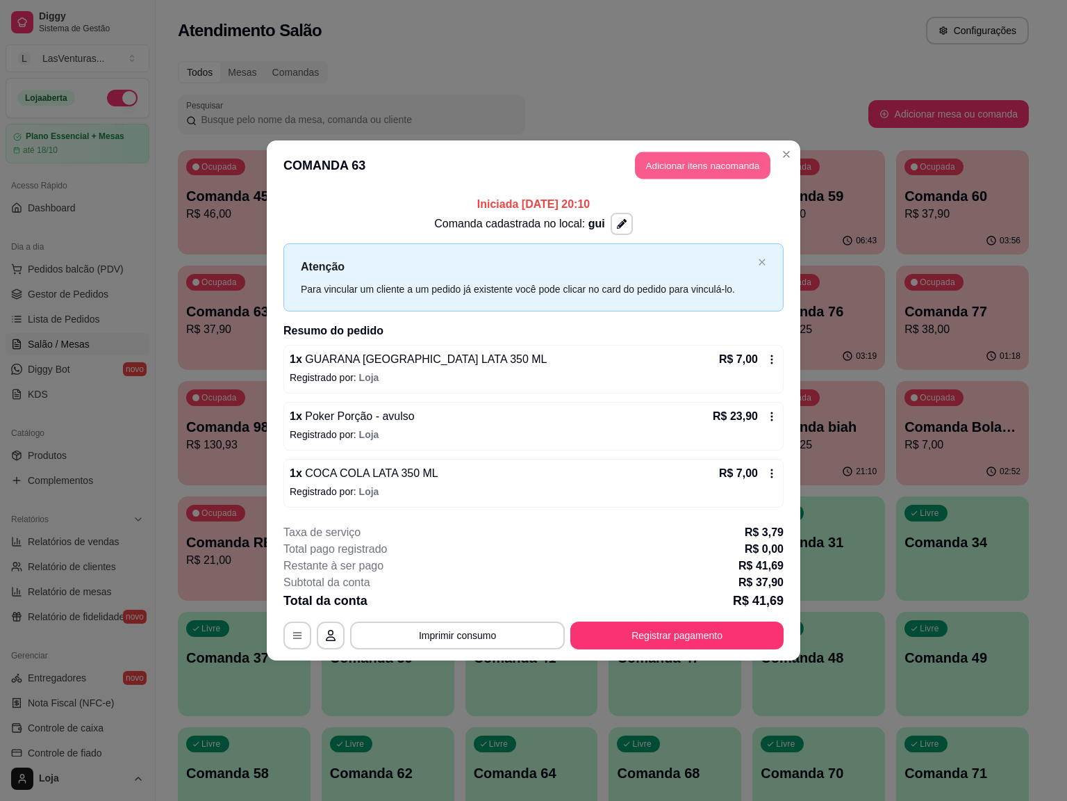
click at [678, 158] on button "Adicionar itens na comanda" at bounding box center [703, 165] width 136 height 27
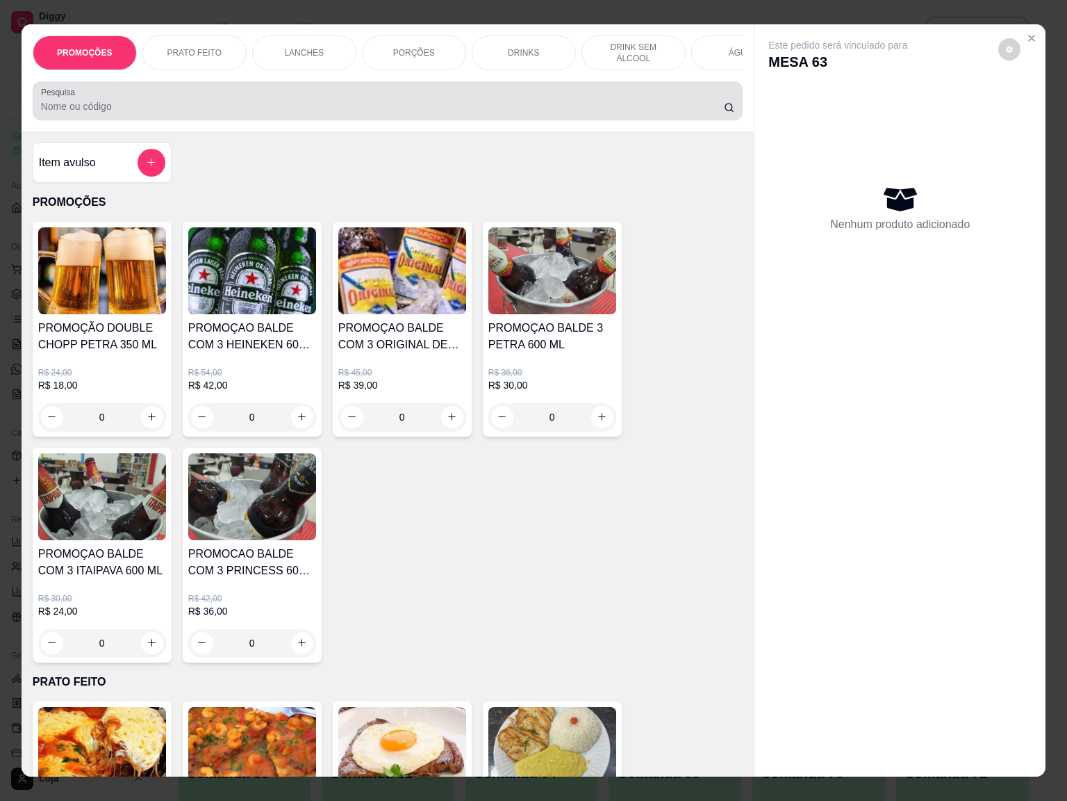
click at [413, 113] on input "Pesquisa" at bounding box center [382, 106] width 683 height 14
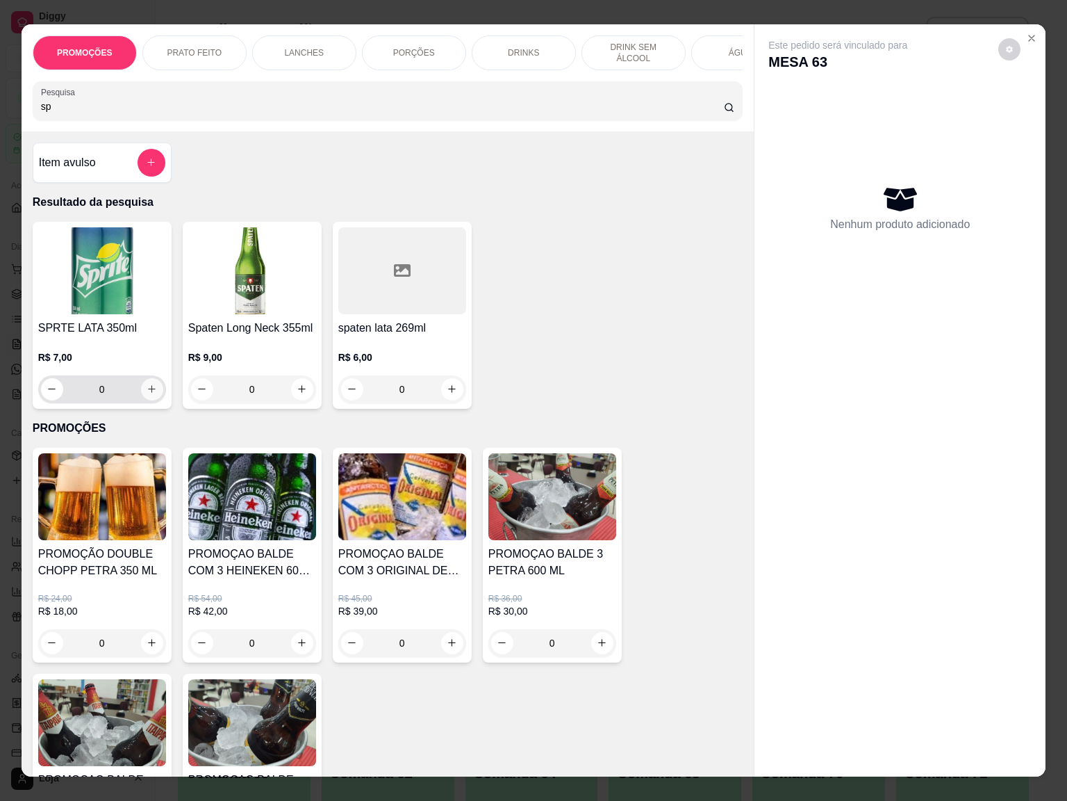
type input "sp"
click at [150, 400] on button "increase-product-quantity" at bounding box center [152, 389] width 22 height 22
type input "1"
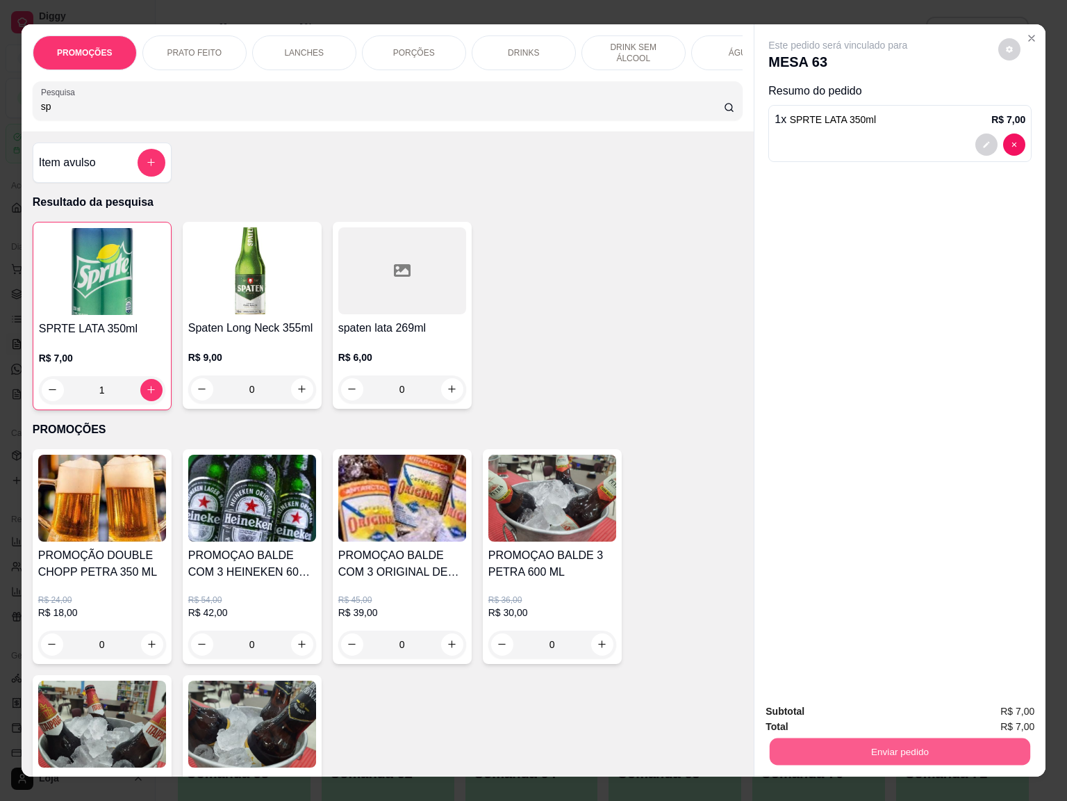
click at [918, 673] on button "Enviar pedido" at bounding box center [900, 751] width 261 height 27
click at [990, 673] on button "Enviar pedido" at bounding box center [996, 709] width 79 height 26
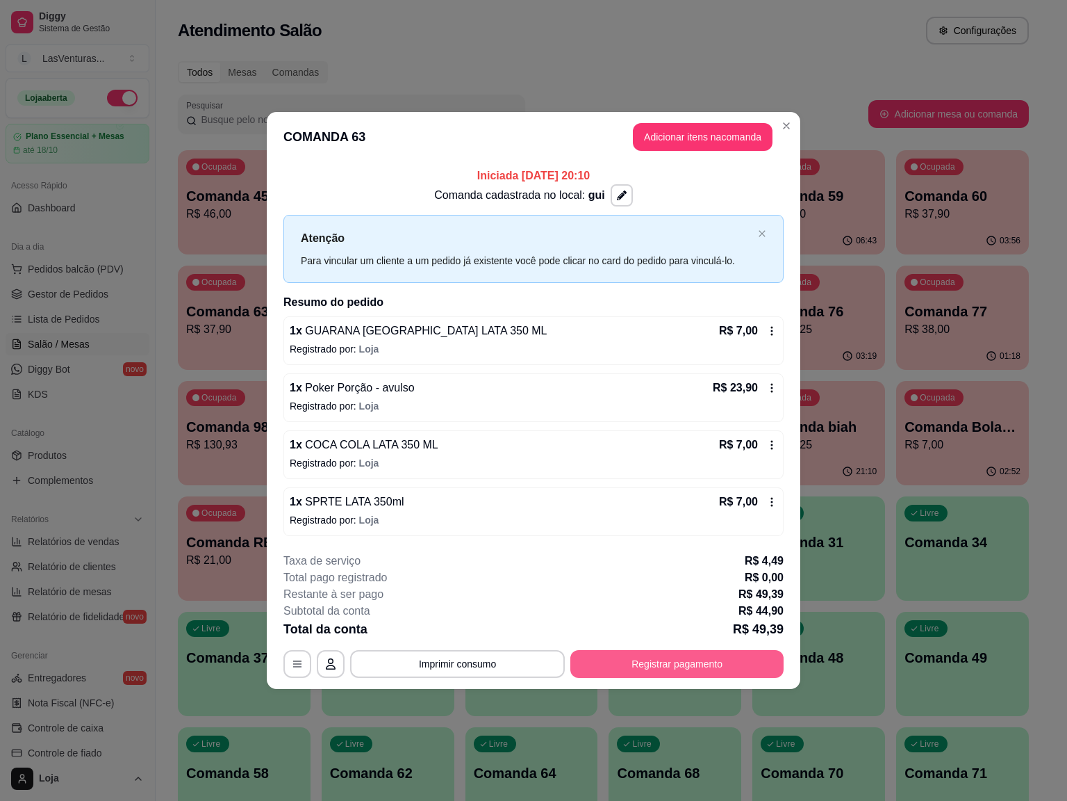
click at [657, 657] on button "Registrar pagamento" at bounding box center [677, 664] width 213 height 28
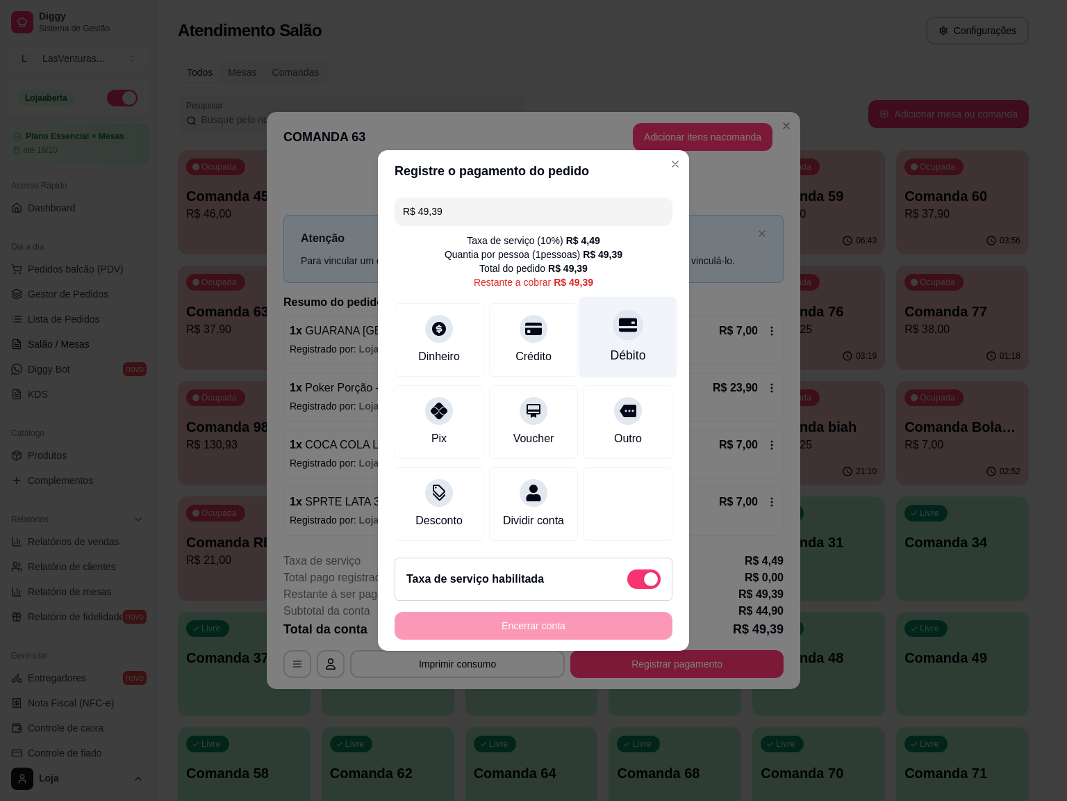
click at [623, 316] on icon at bounding box center [628, 325] width 18 height 18
type input "R$ 0,00"
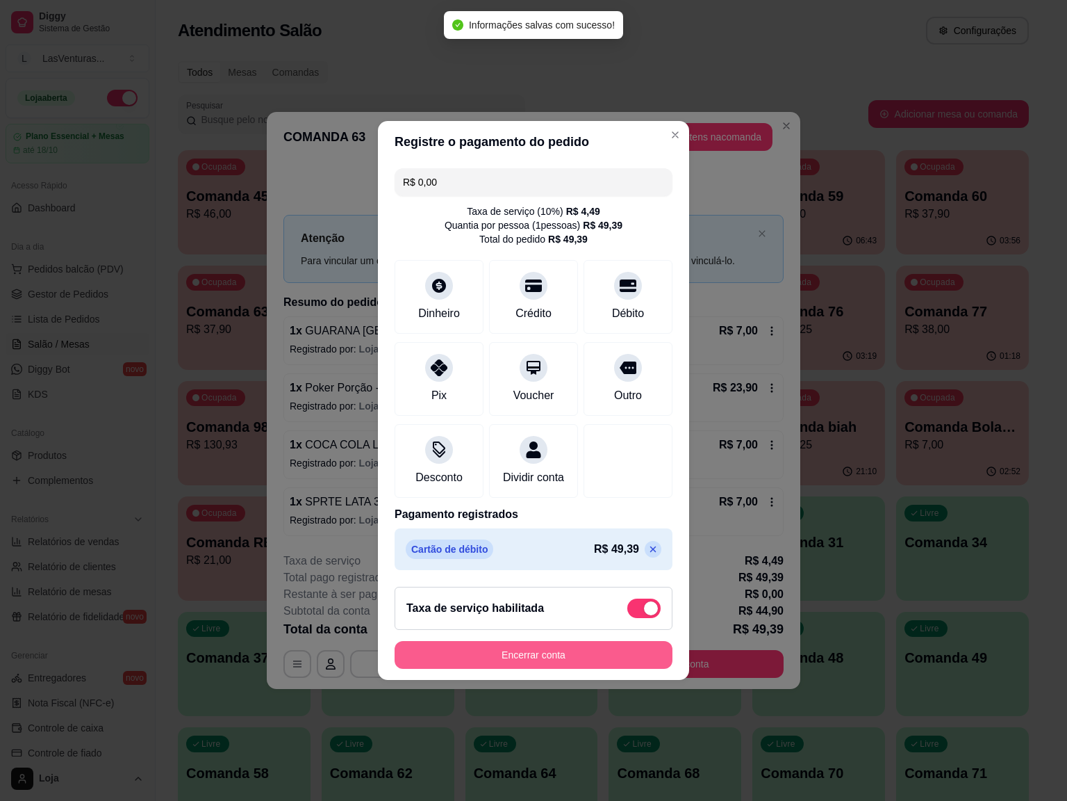
click at [552, 667] on button "Encerrar conta" at bounding box center [534, 655] width 278 height 28
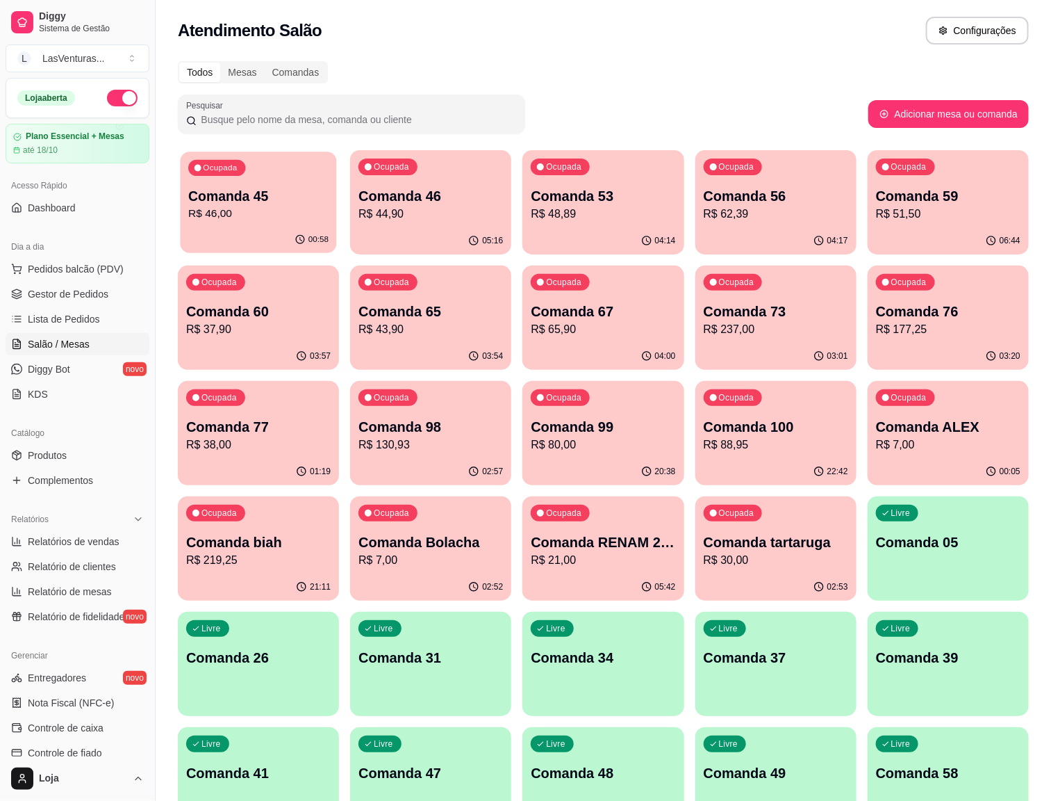
click at [242, 194] on p "Comanda 45" at bounding box center [258, 196] width 140 height 19
click at [259, 228] on div "00:58" at bounding box center [258, 240] width 161 height 27
click at [400, 221] on p "R$ 44,90" at bounding box center [431, 214] width 140 height 16
click at [704, 204] on p "Comanda 56" at bounding box center [776, 195] width 145 height 19
click at [523, 225] on div "Ocupada Comanda 53 R$ 48,89" at bounding box center [603, 188] width 161 height 77
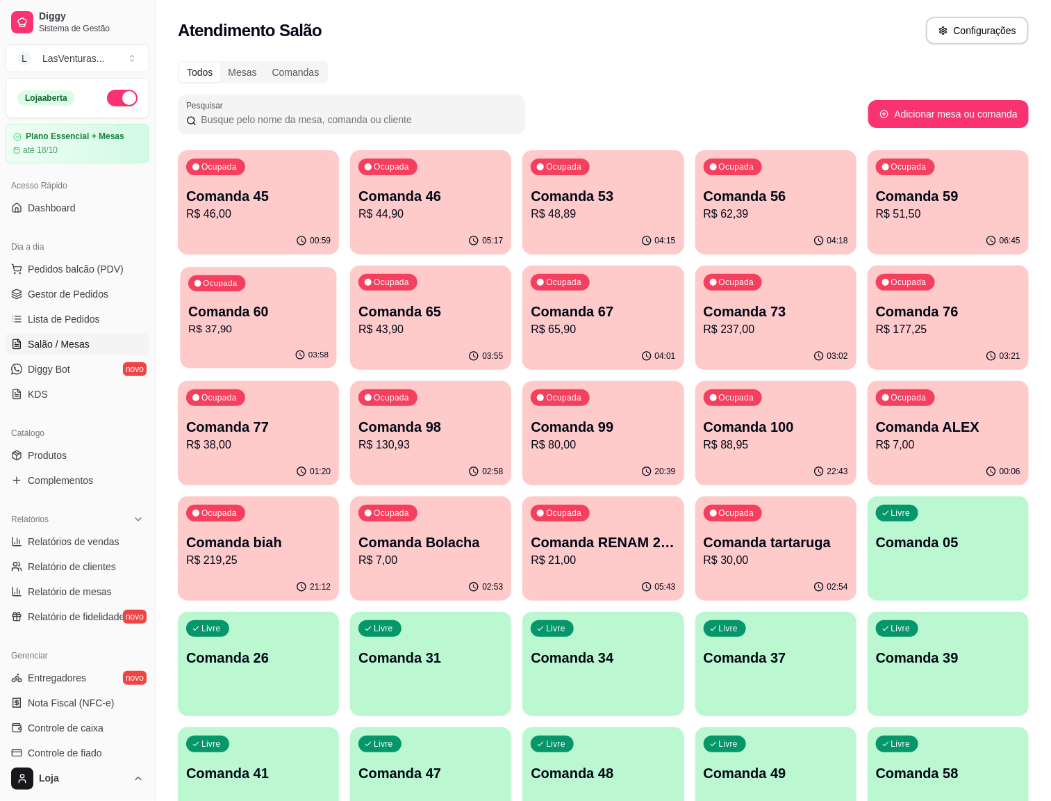
click at [329, 302] on div "Comanda 60 R$ 37,90" at bounding box center [258, 319] width 140 height 35
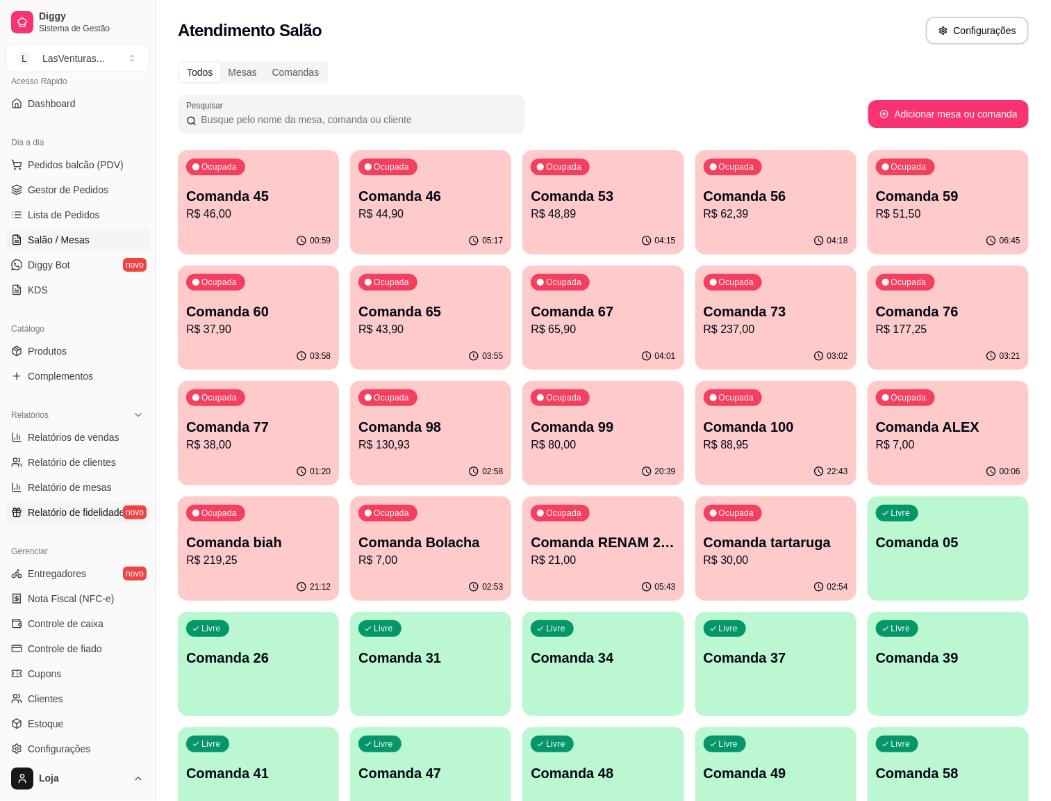
scroll to position [200, 0]
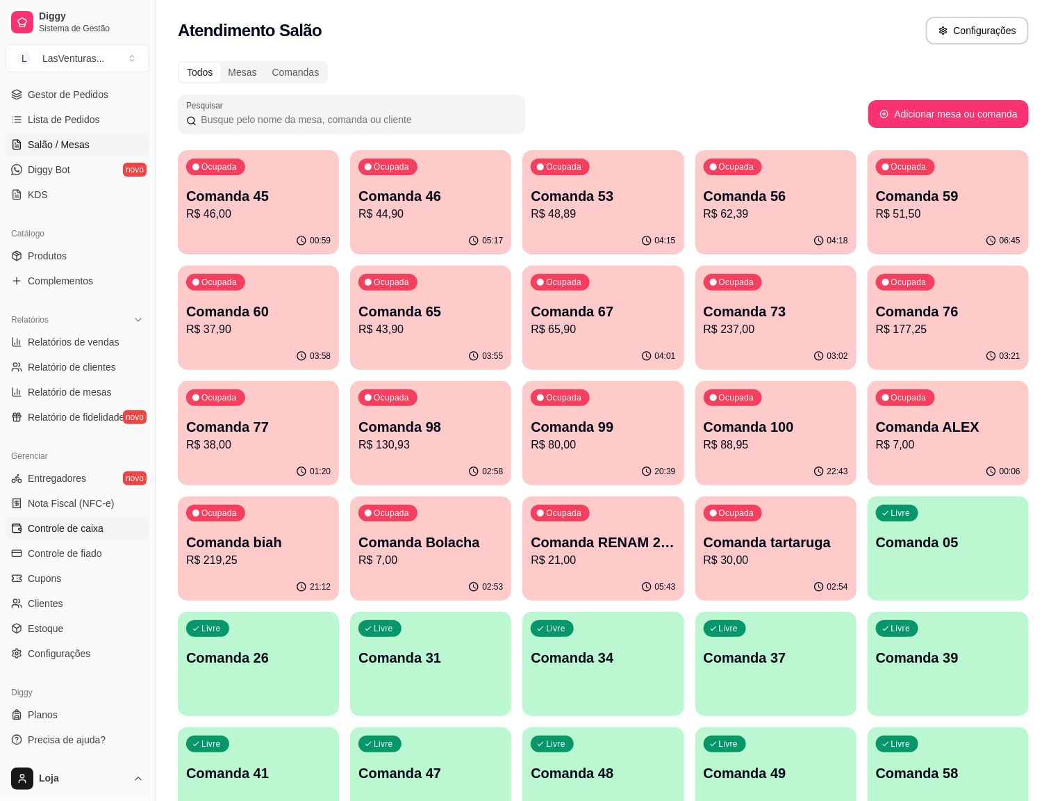
click at [75, 524] on span "Controle de caixa" at bounding box center [66, 528] width 76 height 14
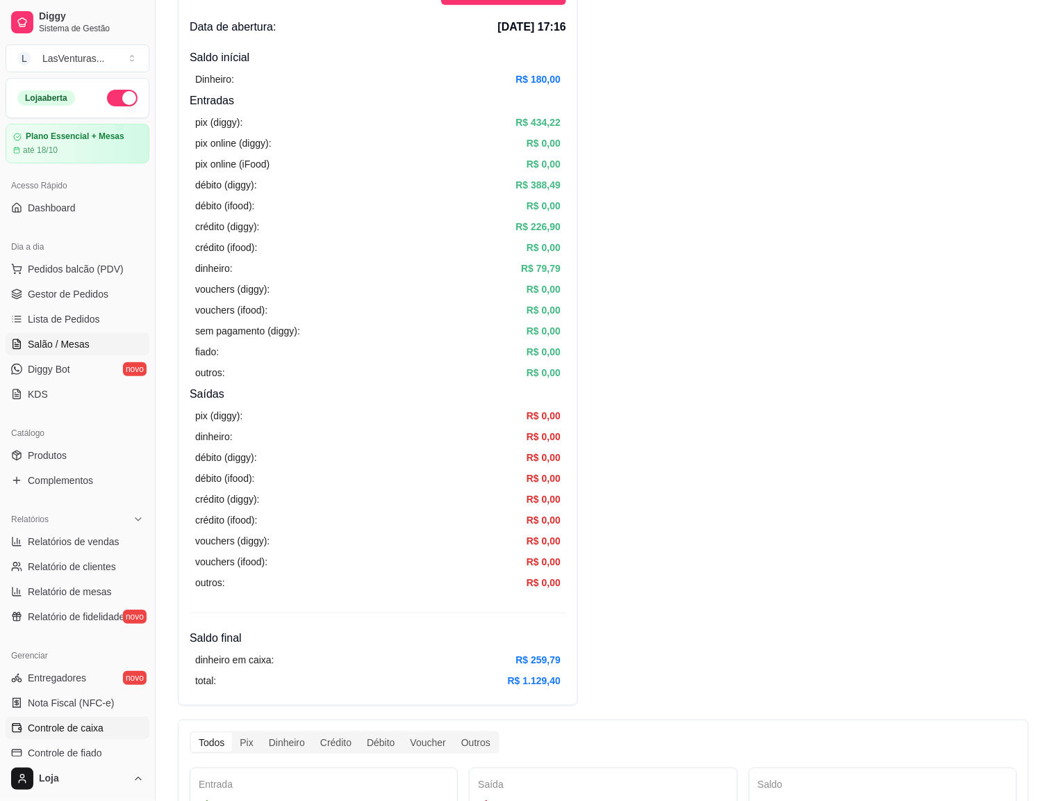
click at [65, 343] on span "Salão / Mesas" at bounding box center [59, 344] width 62 height 14
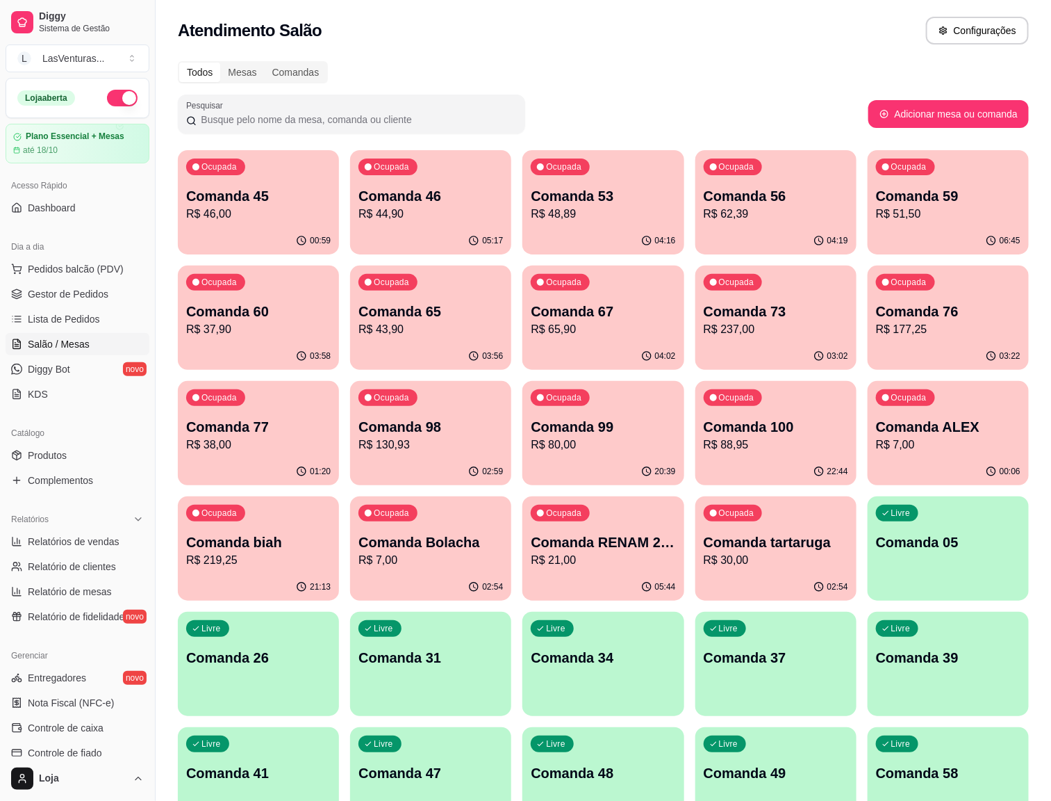
click at [557, 225] on div "Ocupada Comanda 53 R$ 48,89" at bounding box center [603, 188] width 161 height 77
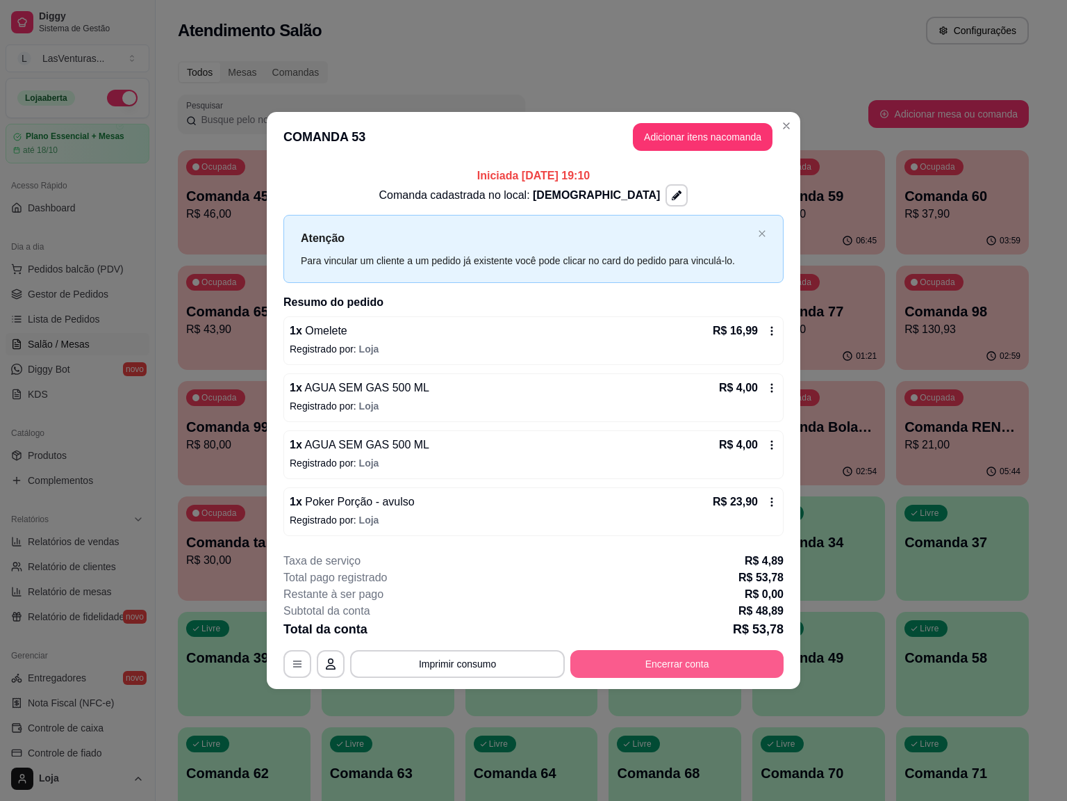
click at [668, 657] on button "Encerrar conta" at bounding box center [677, 664] width 213 height 28
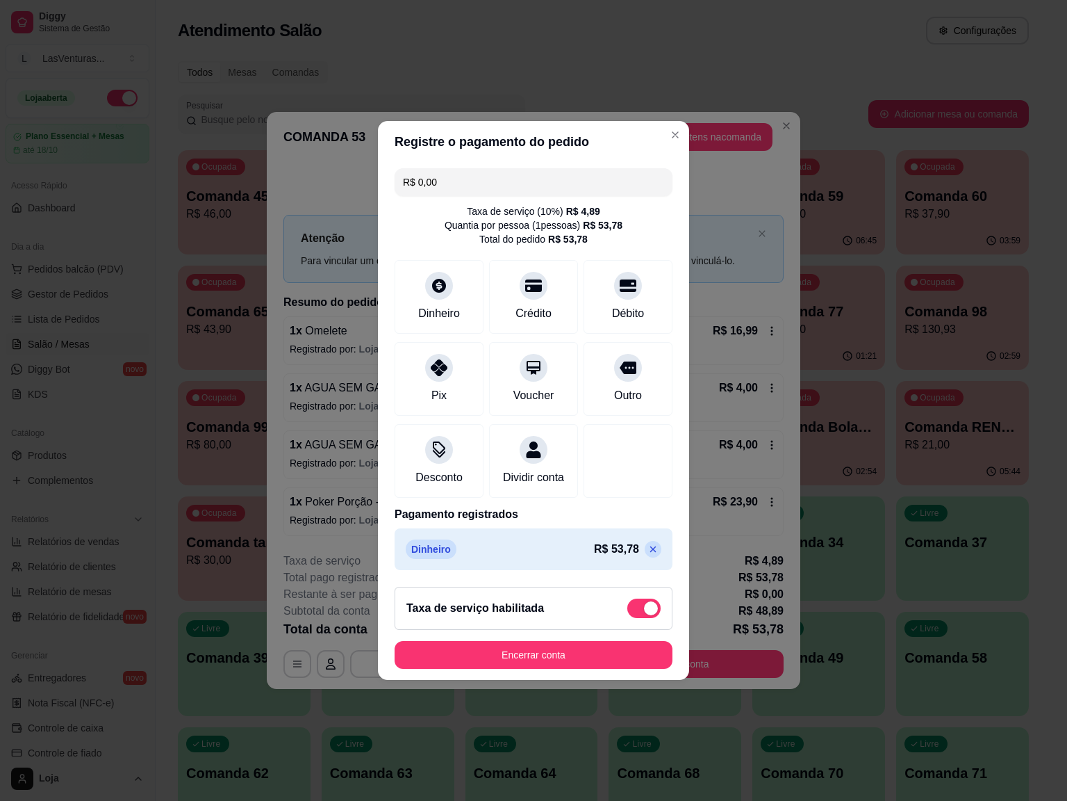
click at [628, 618] on span at bounding box center [644, 607] width 33 height 19
click at [627, 620] on input "checkbox" at bounding box center [631, 615] width 9 height 9
checkbox input "true"
type input "-R$ 4,89"
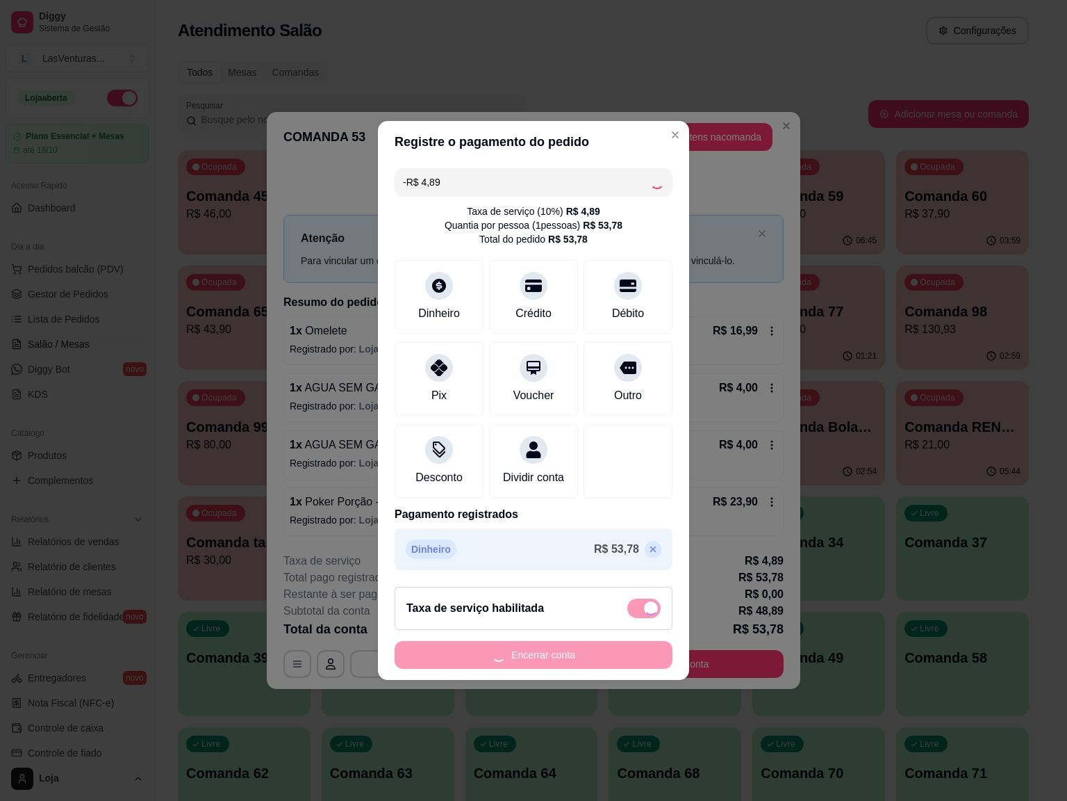
checkbox input "false"
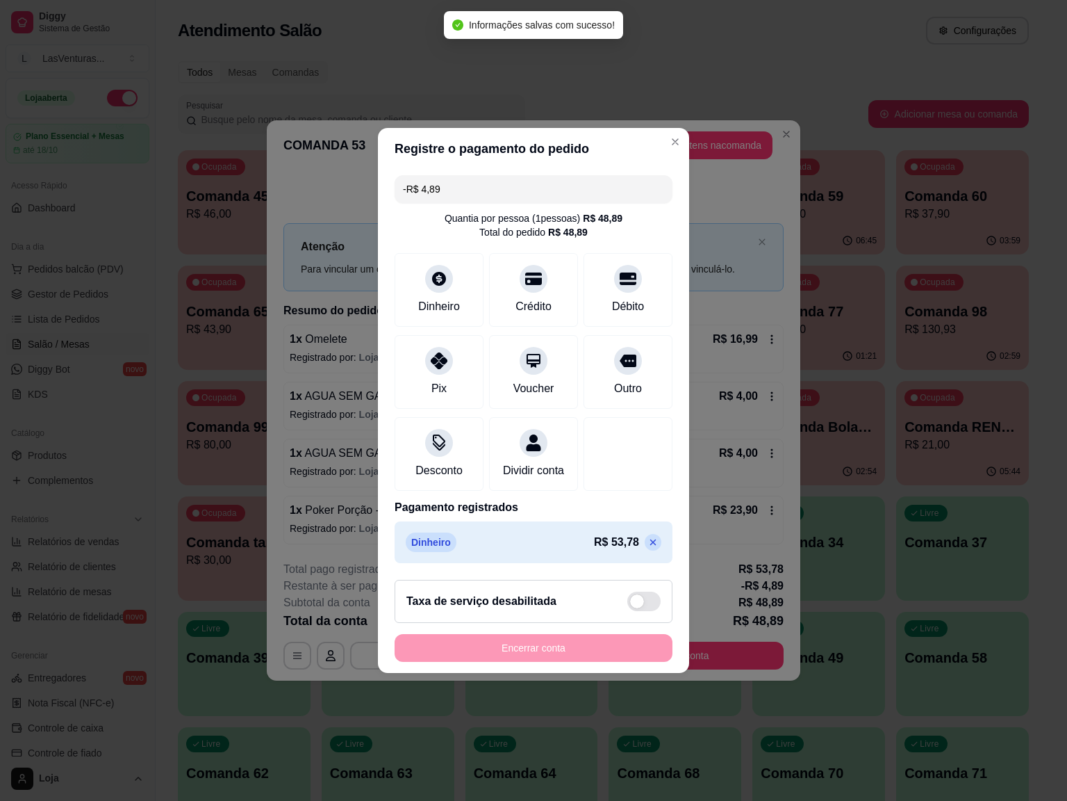
click at [650, 546] on icon at bounding box center [653, 542] width 6 height 6
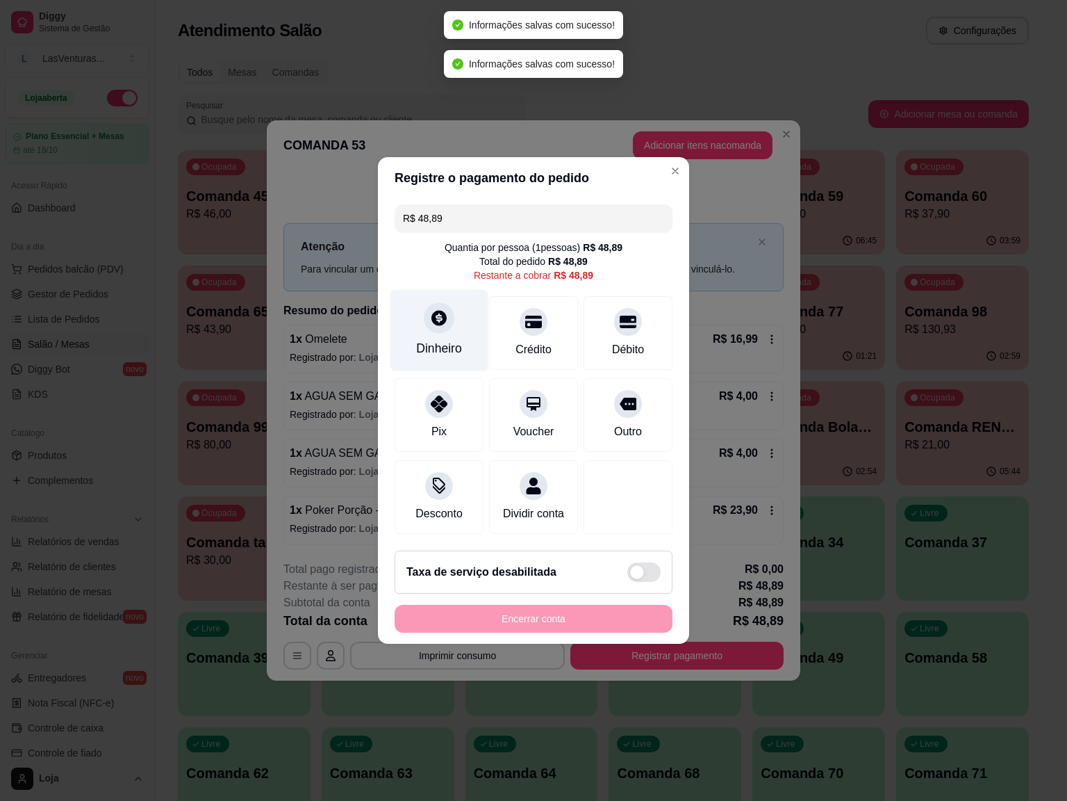
click at [436, 313] on icon at bounding box center [439, 318] width 18 height 18
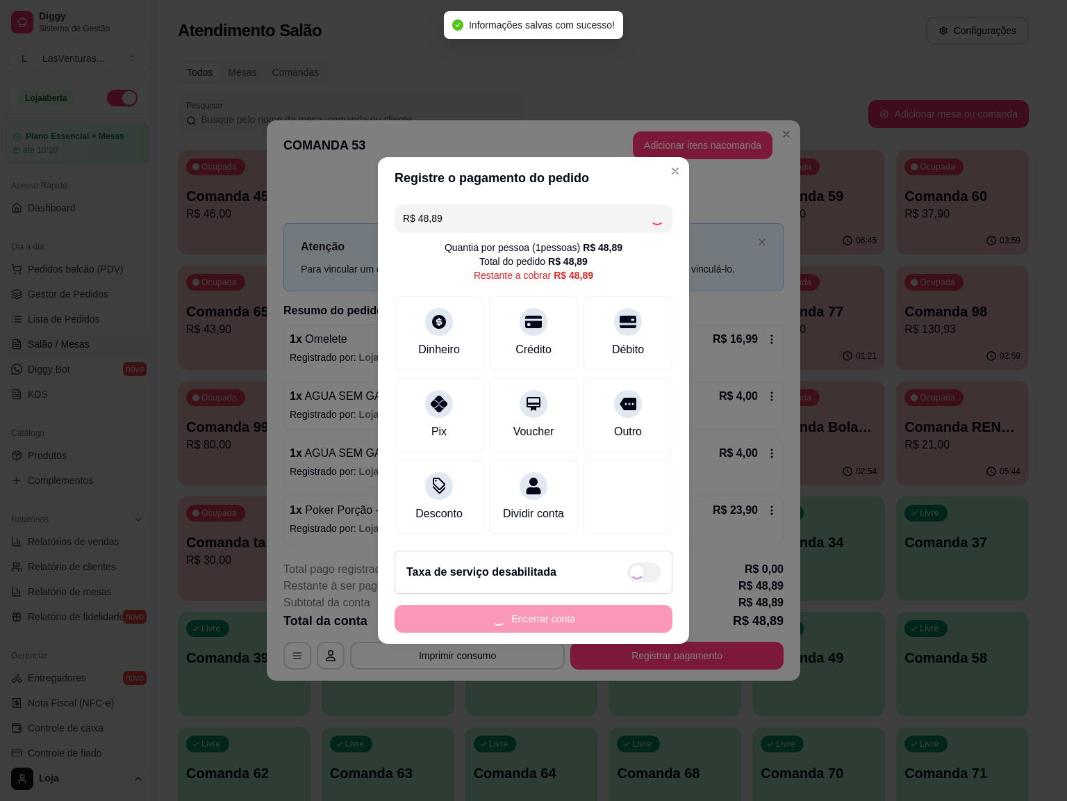
type input "R$ 0,00"
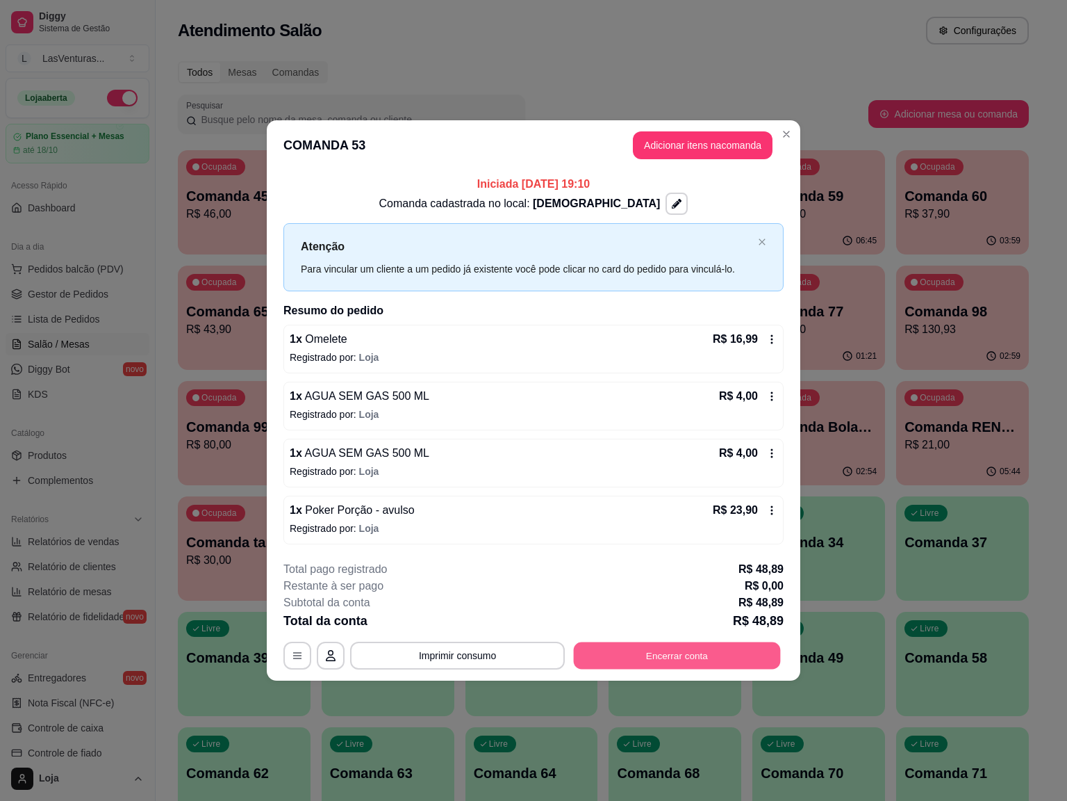
click at [732, 653] on button "Encerrar conta" at bounding box center [677, 654] width 207 height 27
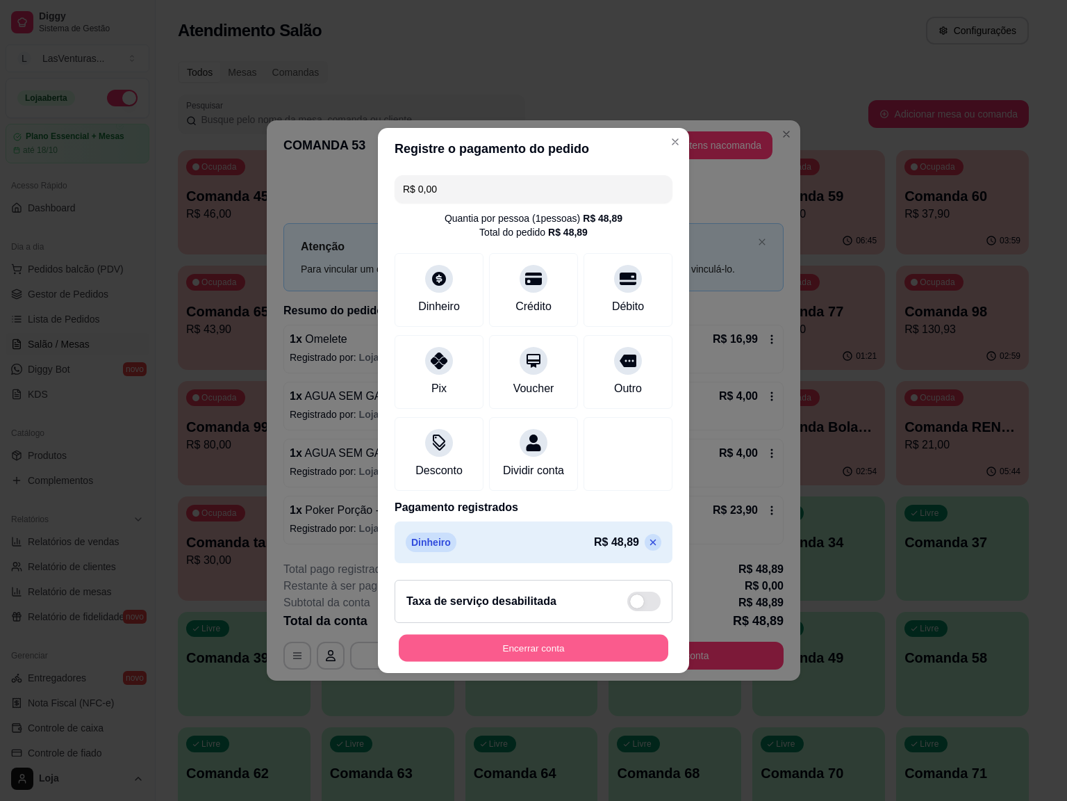
click at [587, 662] on button "Encerrar conta" at bounding box center [534, 648] width 270 height 27
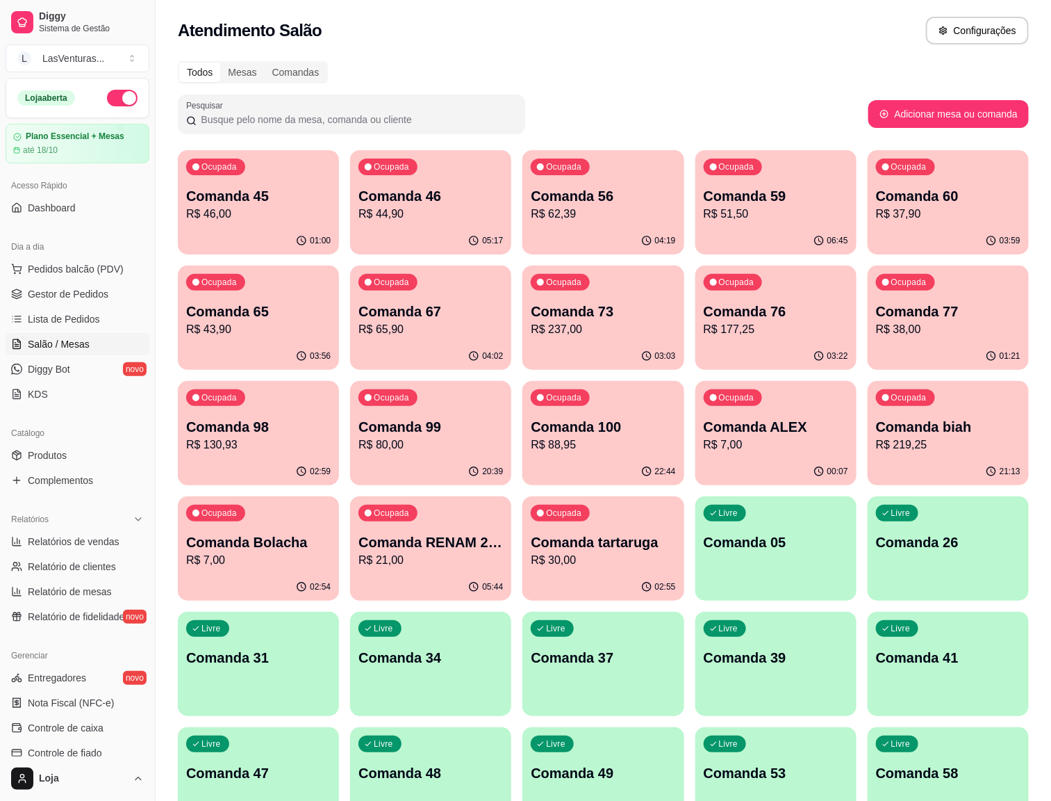
click at [247, 238] on div "01:00" at bounding box center [258, 240] width 161 height 27
click at [411, 206] on p "R$ 44,90" at bounding box center [431, 214] width 145 height 17
click at [534, 200] on p "Comanda 56" at bounding box center [604, 196] width 140 height 19
click at [716, 232] on div "06:46" at bounding box center [776, 240] width 161 height 27
click at [986, 236] on icon "button" at bounding box center [991, 240] width 11 height 11
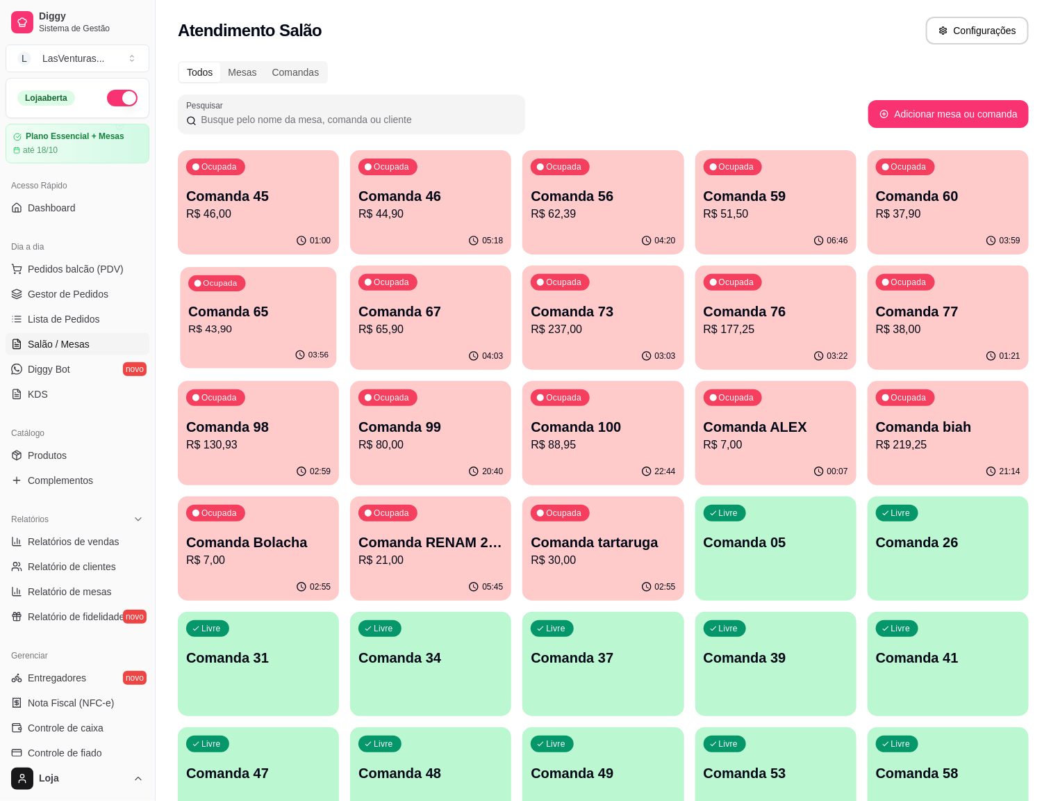
click at [329, 321] on p "R$ 43,90" at bounding box center [258, 329] width 140 height 16
click at [67, 297] on span "Gestor de Pedidos" at bounding box center [68, 294] width 81 height 14
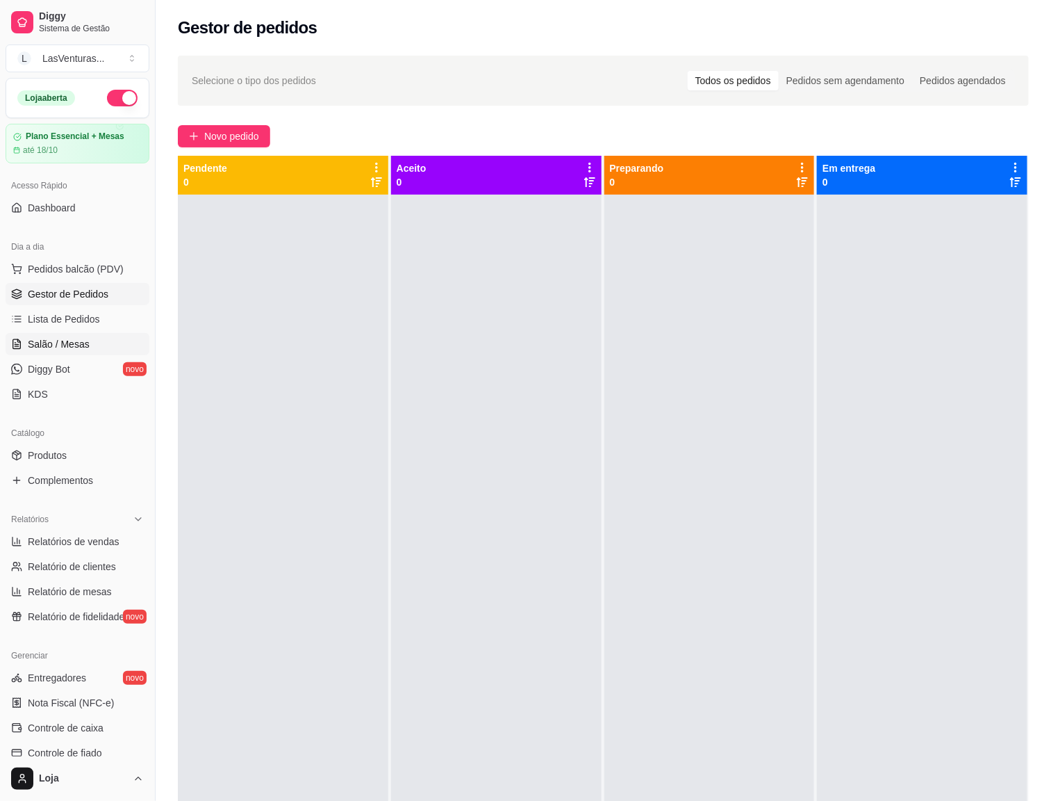
click at [63, 345] on span "Salão / Mesas" at bounding box center [59, 344] width 62 height 14
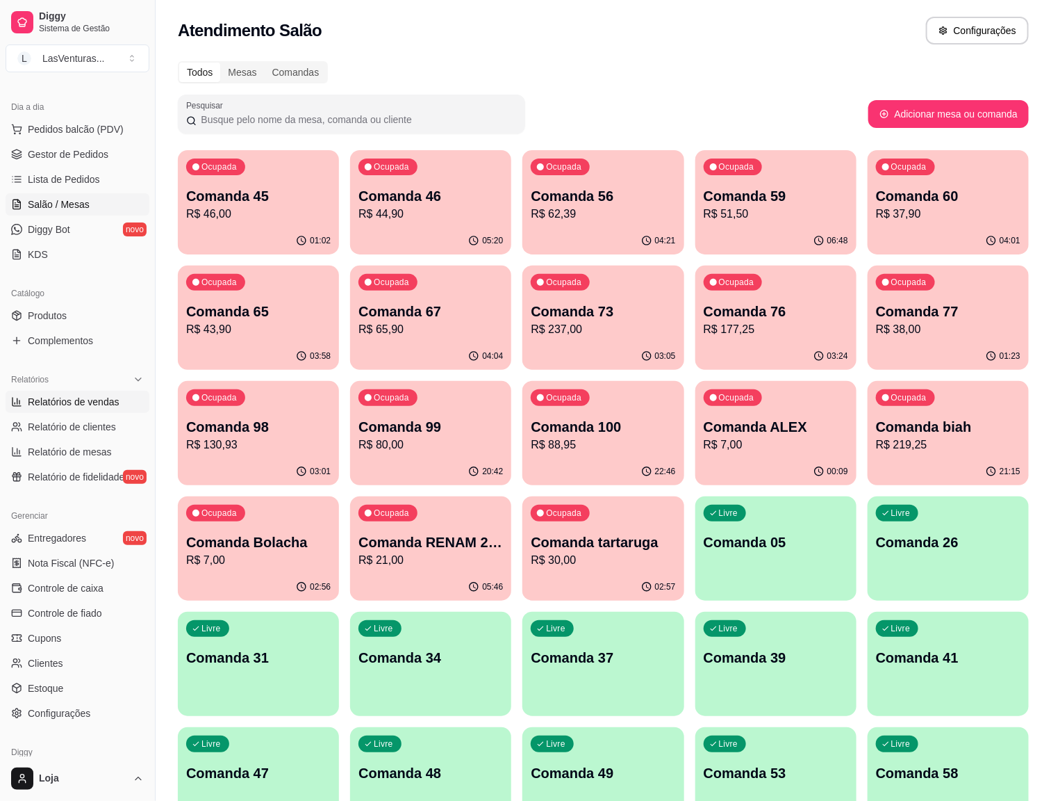
scroll to position [200, 0]
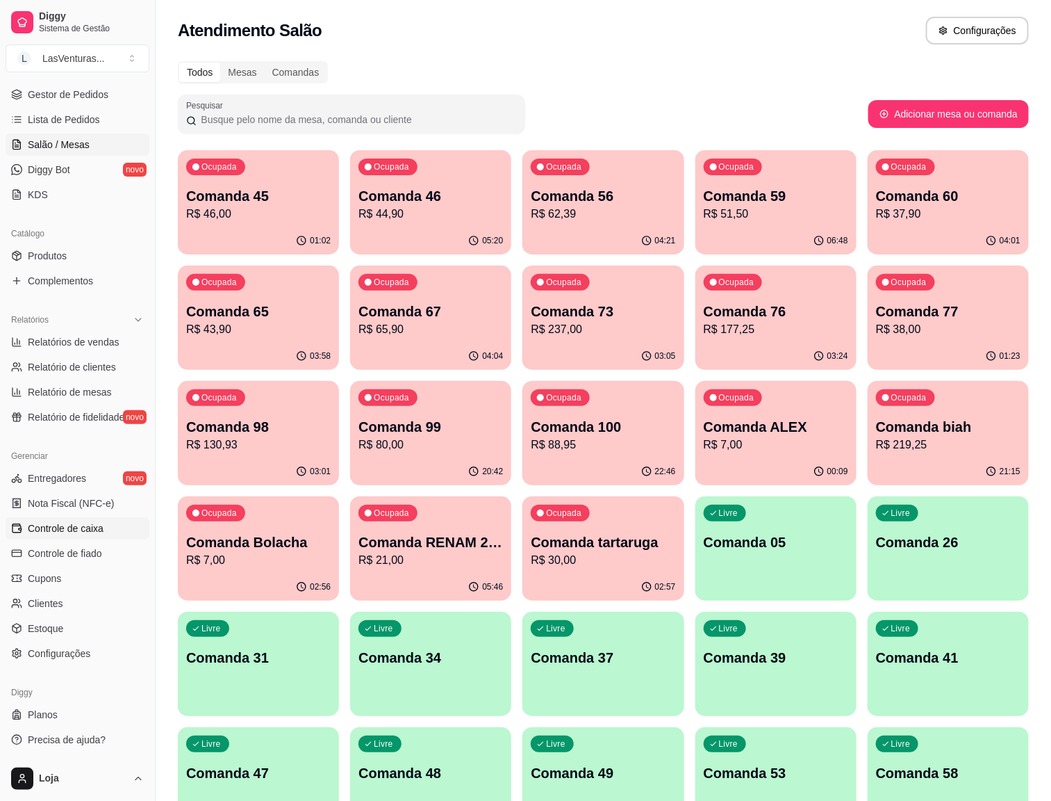
click at [69, 526] on span "Controle de caixa" at bounding box center [66, 528] width 76 height 14
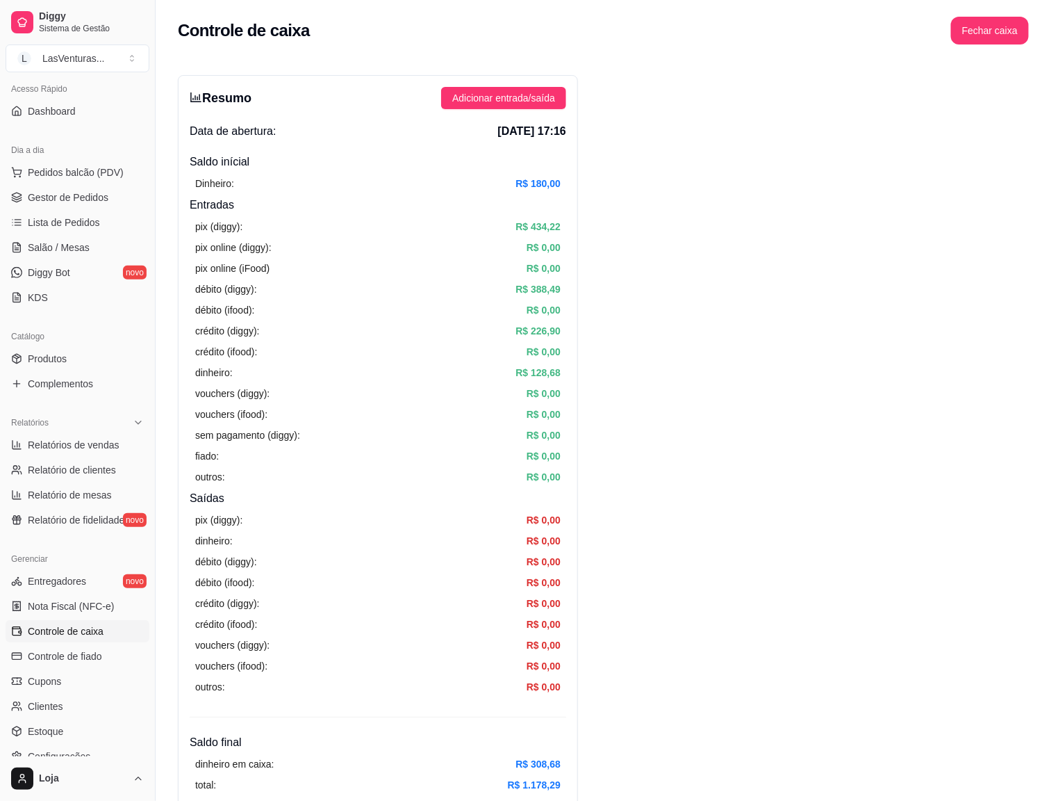
scroll to position [96, 0]
click at [94, 200] on span "Gestor de Pedidos" at bounding box center [68, 198] width 81 height 14
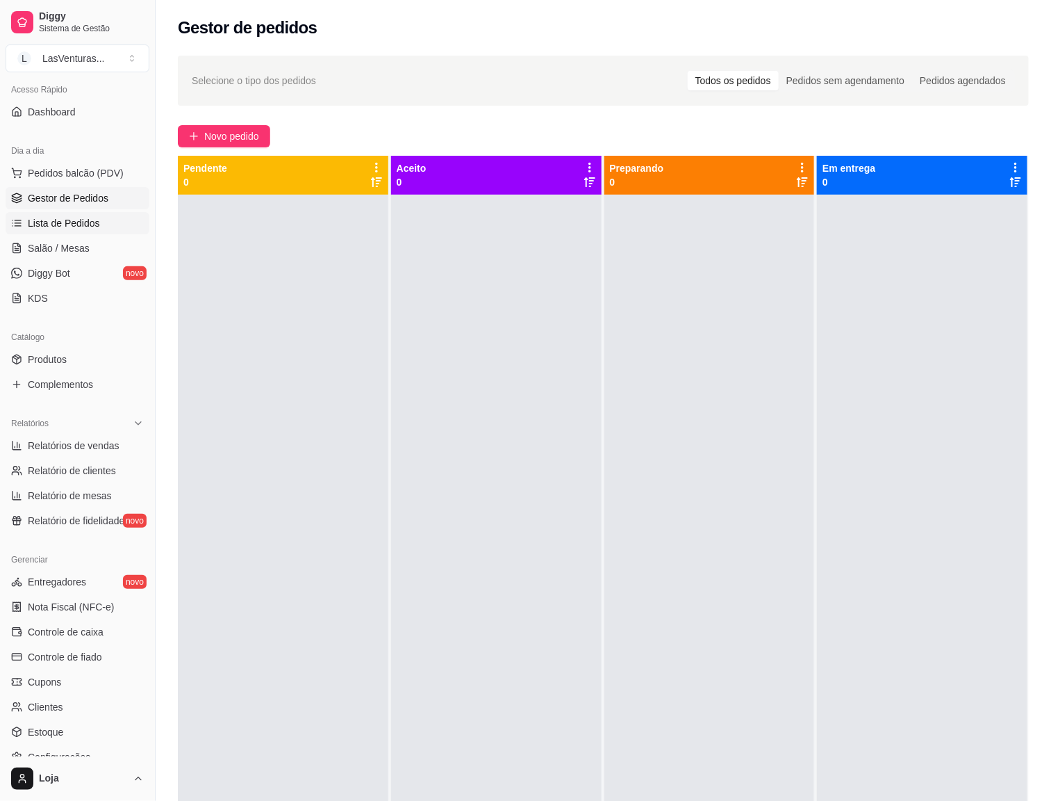
click at [79, 229] on span "Lista de Pedidos" at bounding box center [64, 223] width 72 height 14
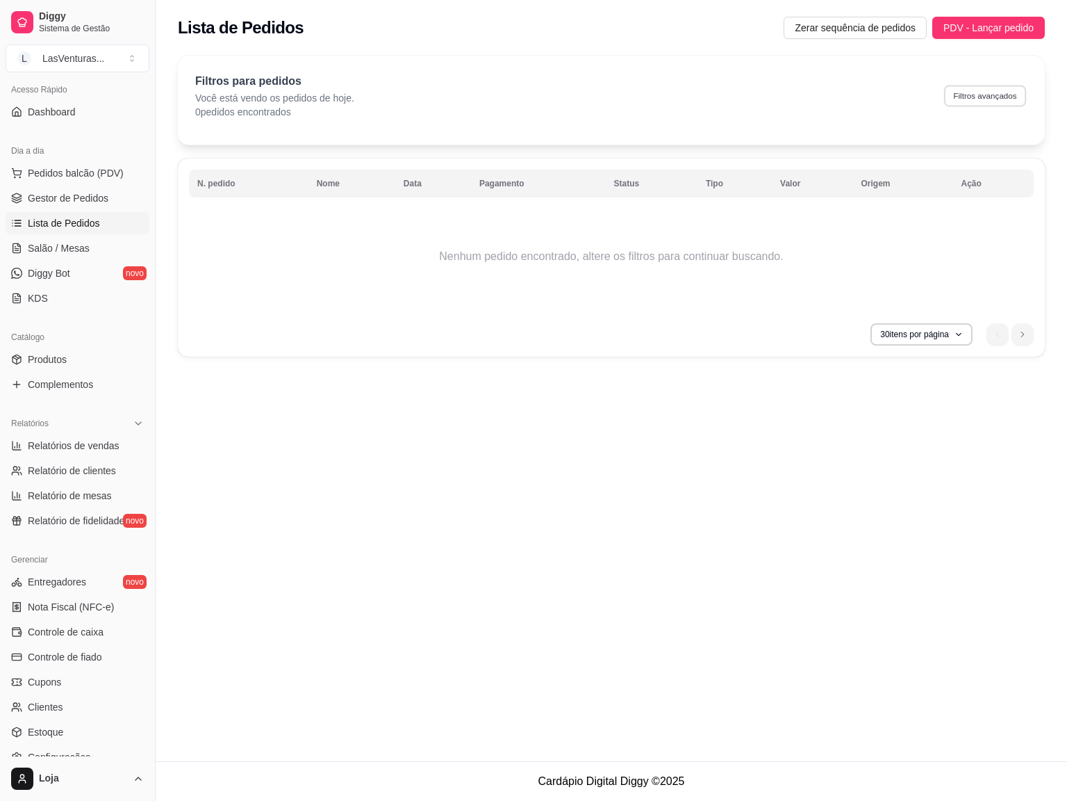
click at [984, 95] on button "Filtros avançados" at bounding box center [985, 96] width 82 height 22
select select "0"
click at [88, 245] on link "Salão / Mesas" at bounding box center [78, 248] width 144 height 22
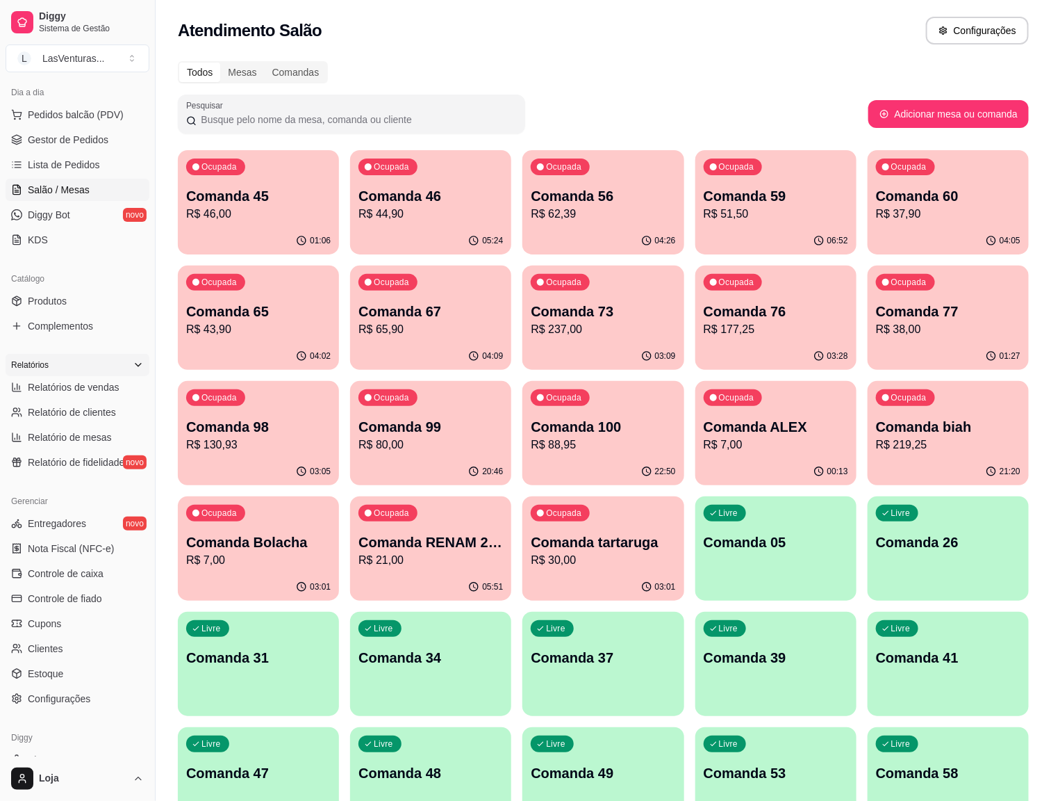
scroll to position [200, 0]
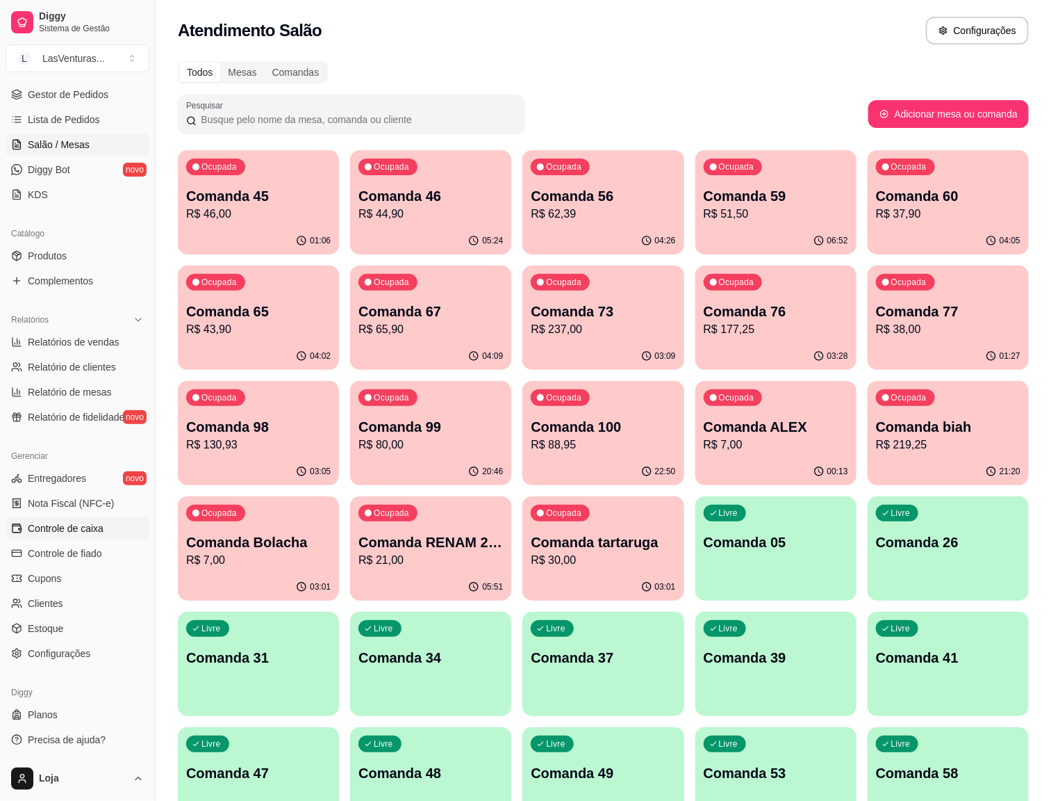
click at [78, 525] on span "Controle de caixa" at bounding box center [66, 528] width 76 height 14
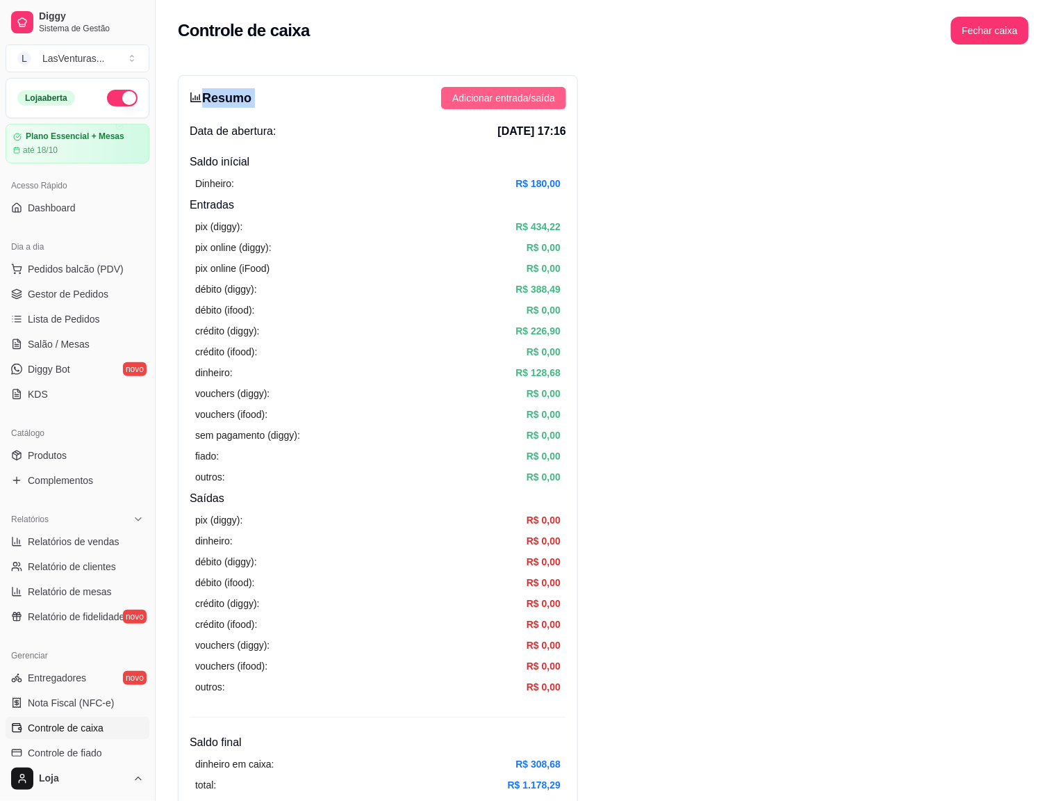
drag, startPoint x: 484, startPoint y: 44, endPoint x: 484, endPoint y: 94, distance: 49.3
click at [555, 30] on div "Controle de caixa Fechar caixa" at bounding box center [603, 31] width 851 height 28
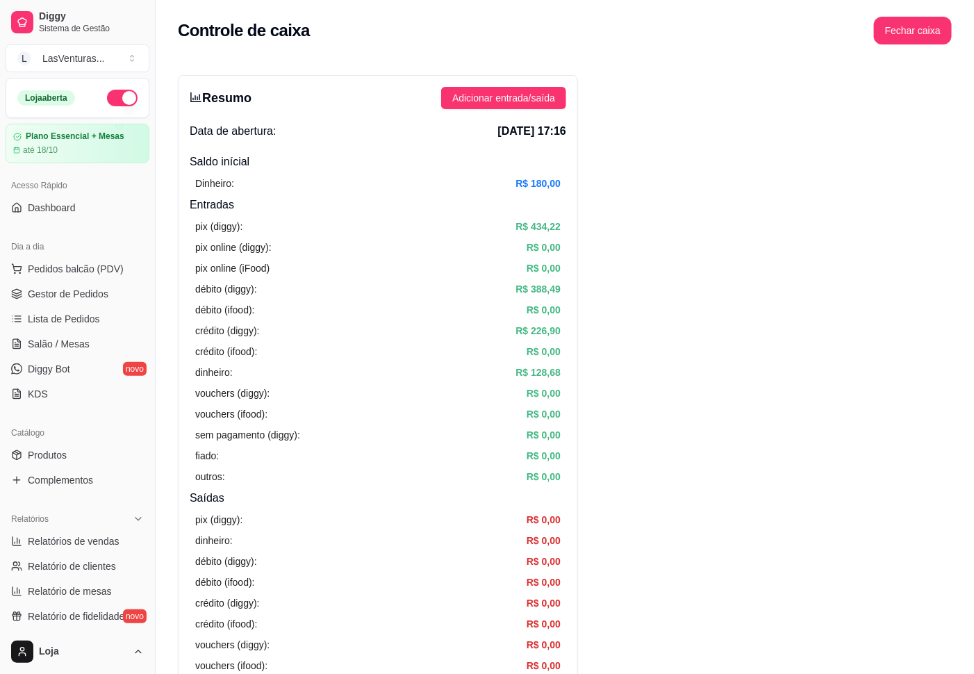
click at [77, 346] on span "Salão / Mesas" at bounding box center [59, 344] width 62 height 14
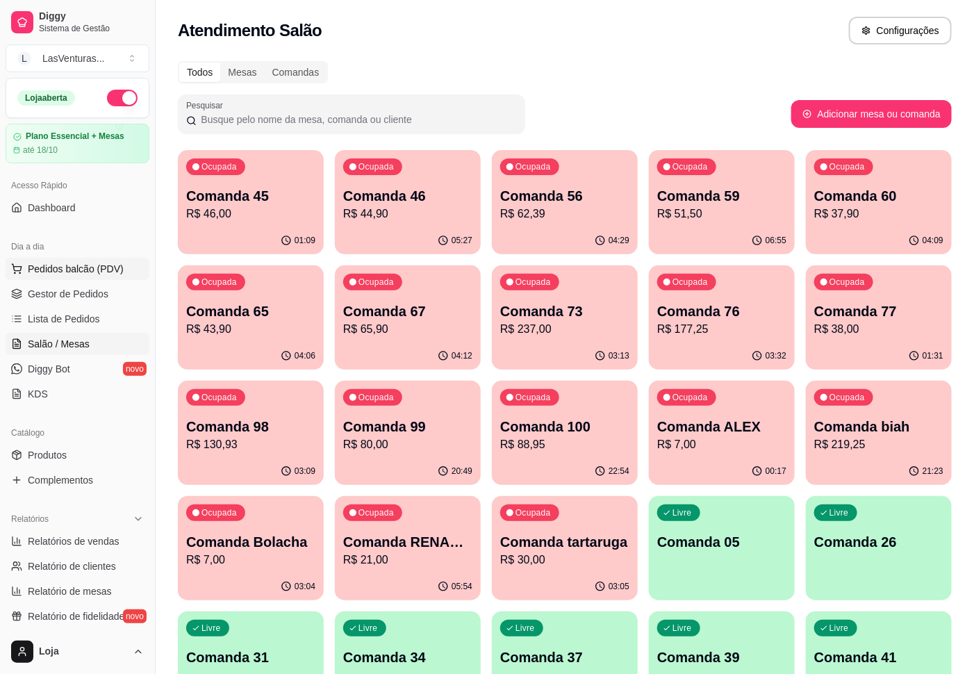
click at [49, 268] on span "Pedidos balcão (PDV)" at bounding box center [76, 269] width 96 height 14
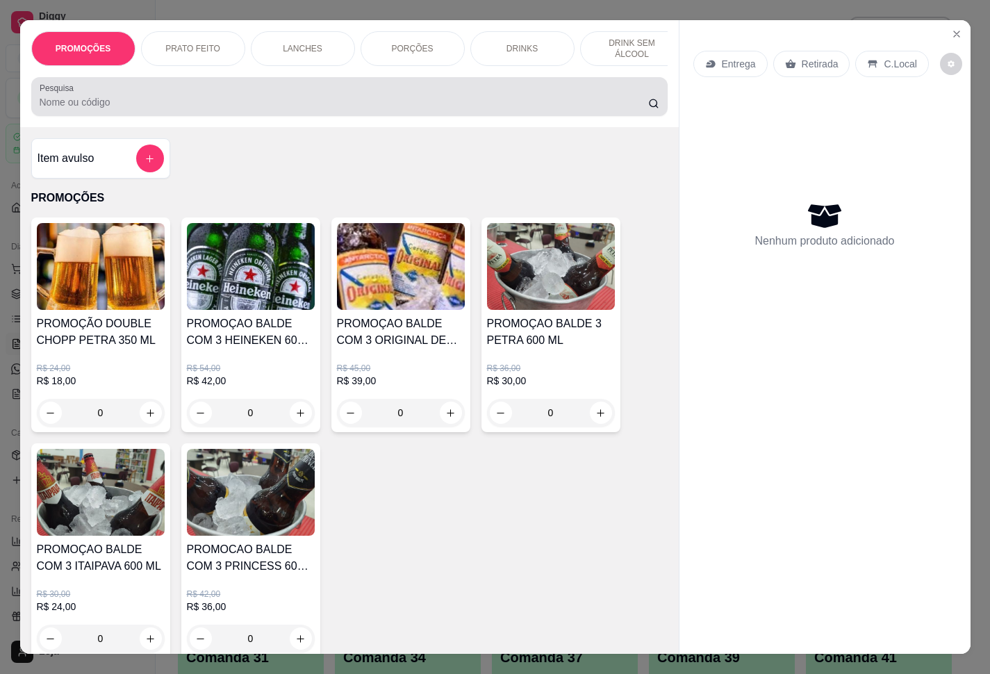
click at [186, 107] on input "Pesquisa" at bounding box center [344, 102] width 609 height 14
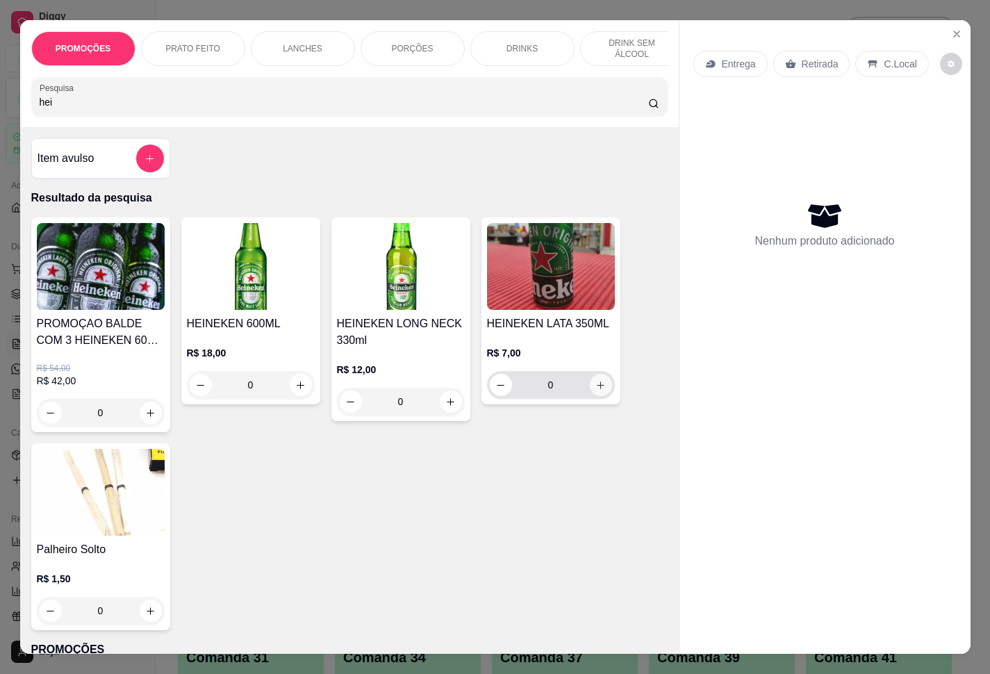
type input "hei"
click at [596, 391] on icon "increase-product-quantity" at bounding box center [601, 385] width 10 height 10
type input "1"
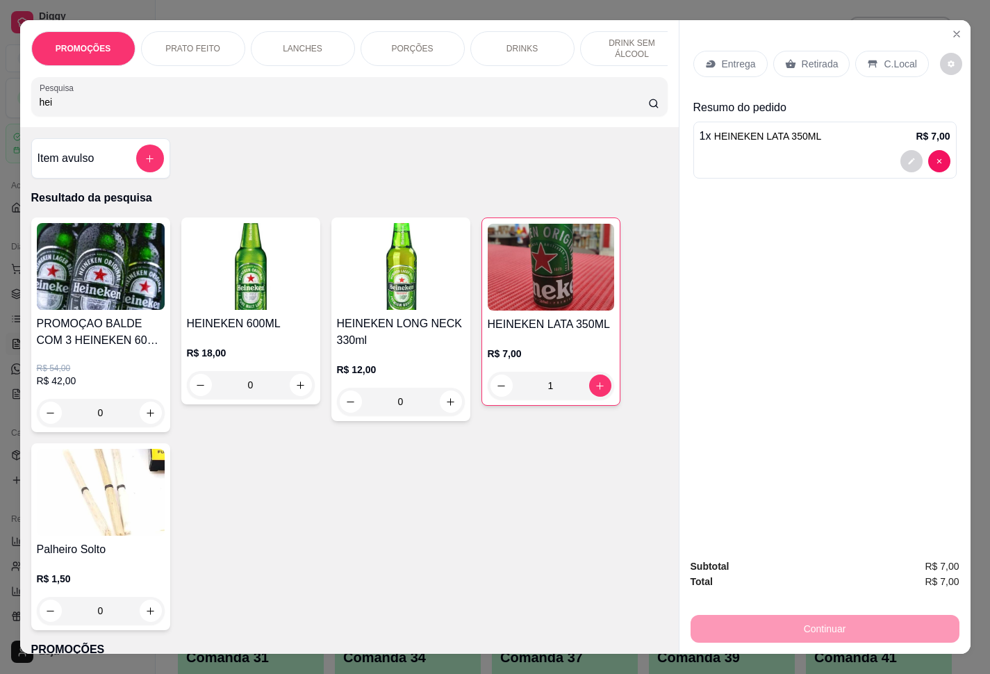
click at [805, 59] on p "Retirada" at bounding box center [820, 64] width 37 height 14
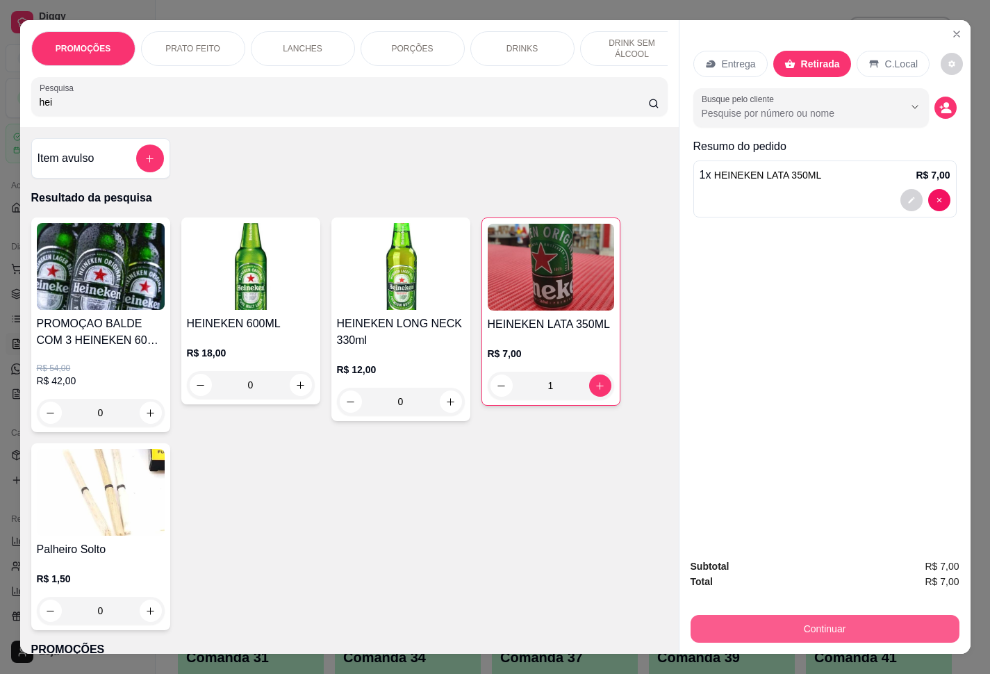
click at [724, 628] on button "Continuar" at bounding box center [825, 629] width 269 height 28
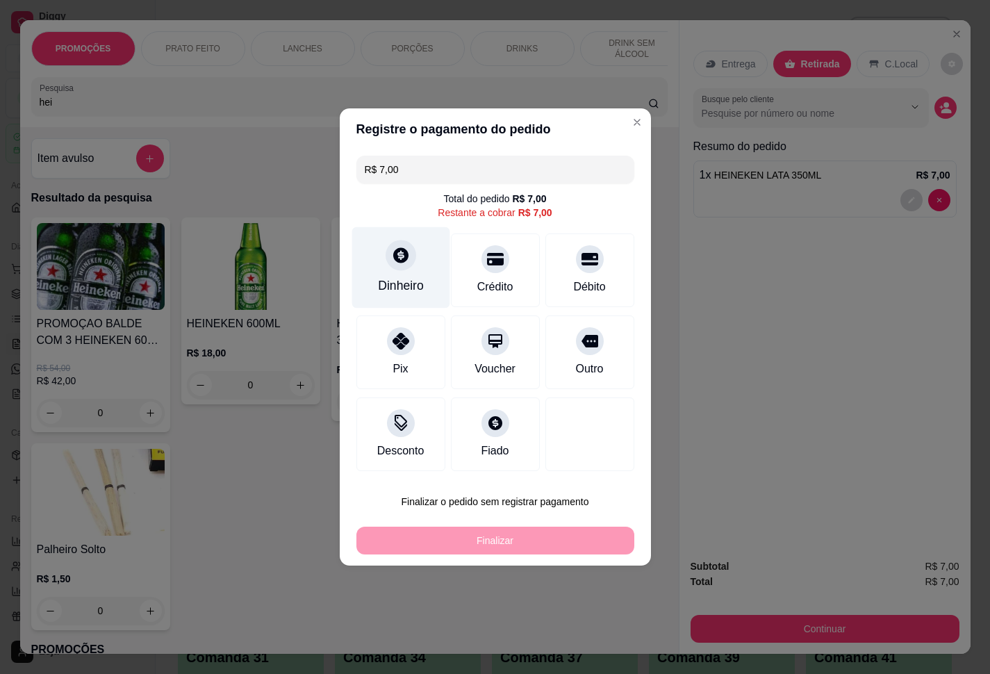
click at [397, 267] on div at bounding box center [401, 255] width 31 height 31
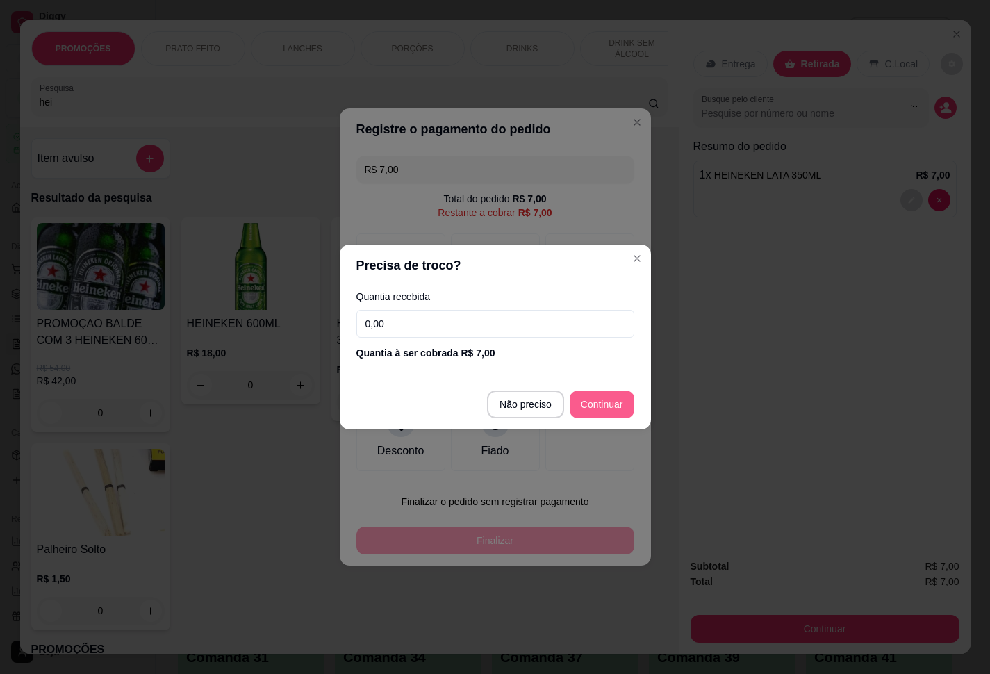
type input "R$ 0,00"
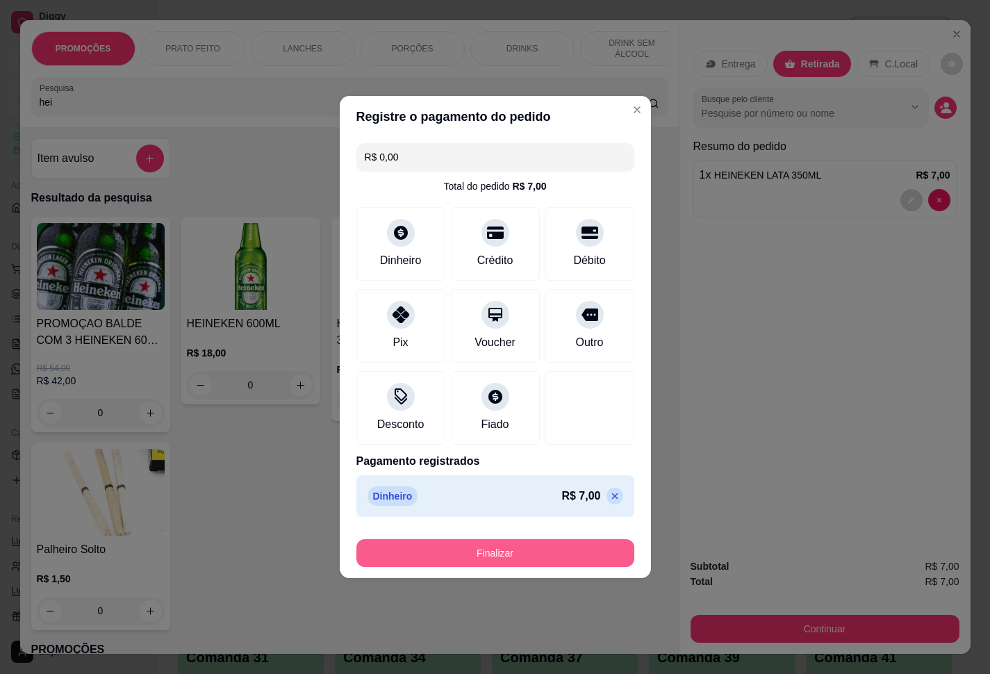
click at [530, 559] on button "Finalizar" at bounding box center [496, 553] width 278 height 28
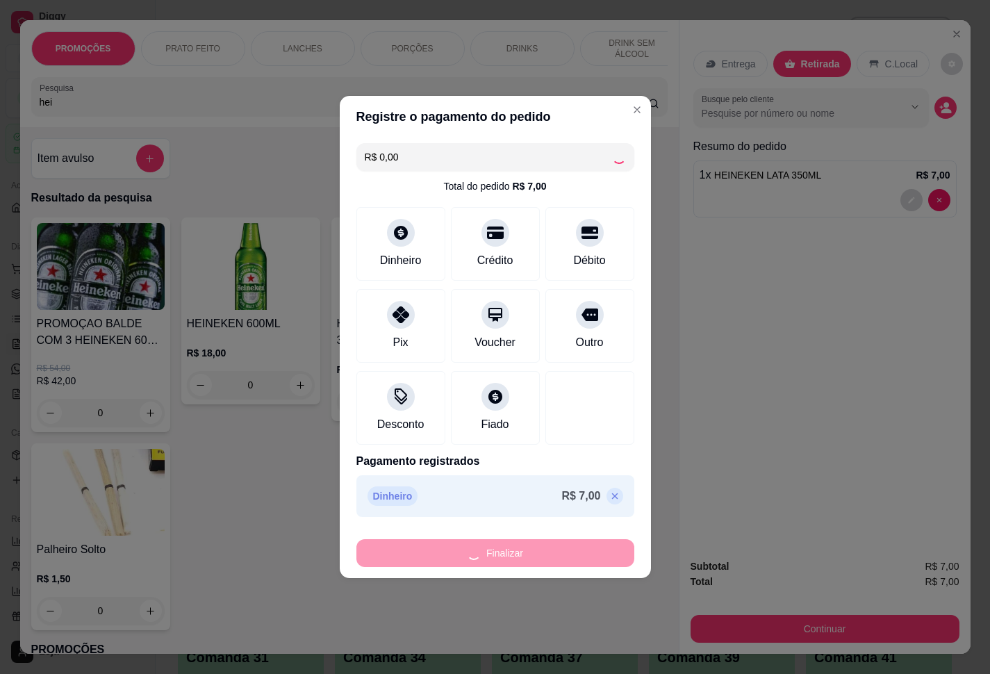
type input "0"
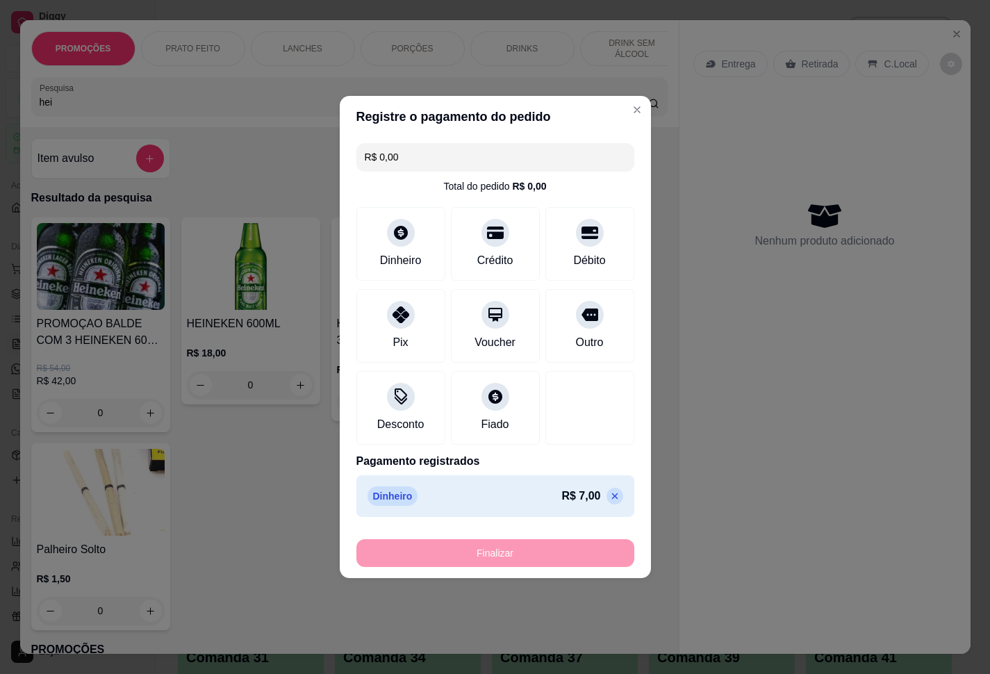
type input "-R$ 7,00"
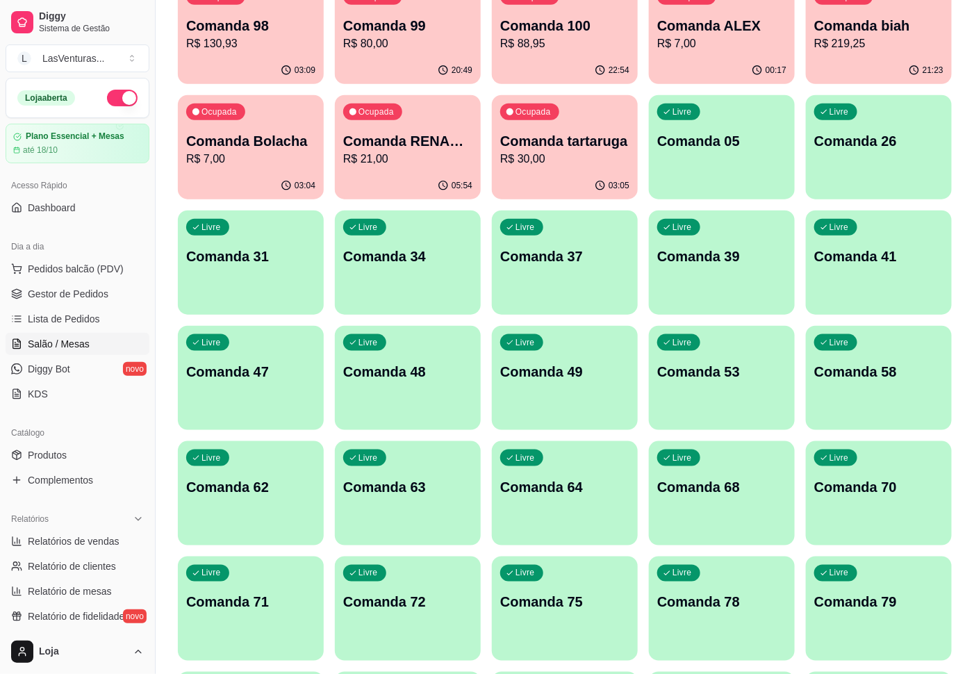
scroll to position [625, 0]
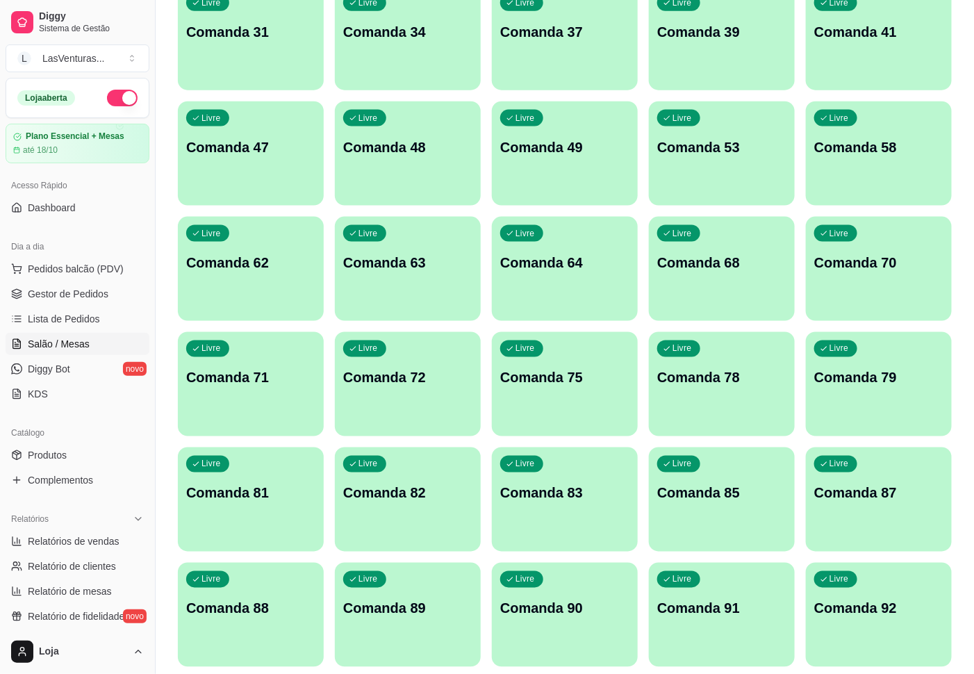
click at [572, 519] on div "Livre Comanda 83" at bounding box center [565, 492] width 146 height 88
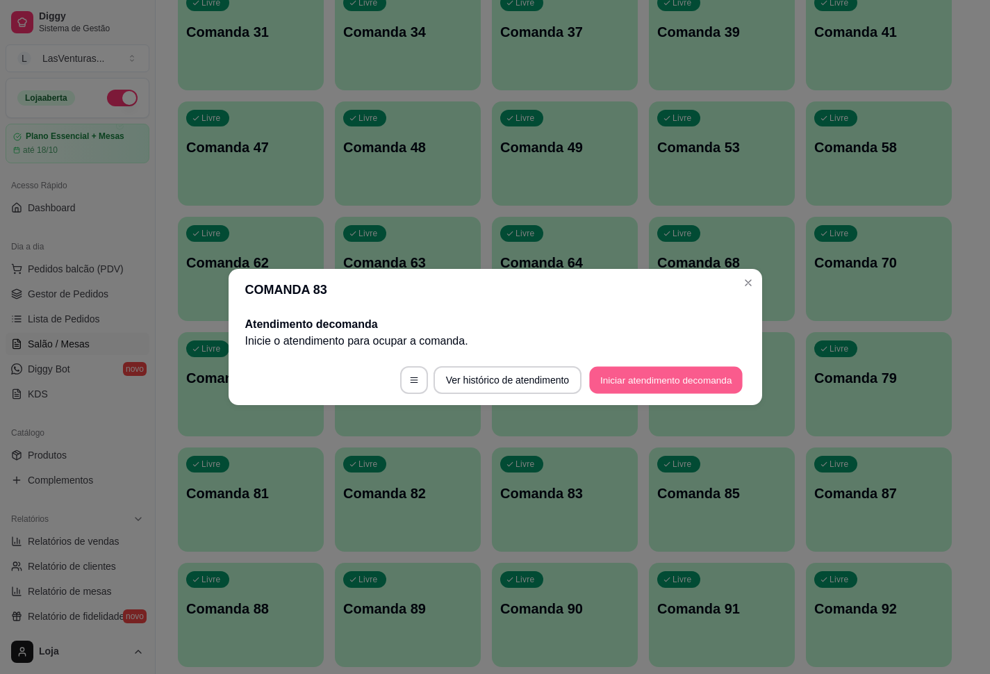
click at [657, 376] on button "Iniciar atendimento de comanda" at bounding box center [667, 380] width 154 height 27
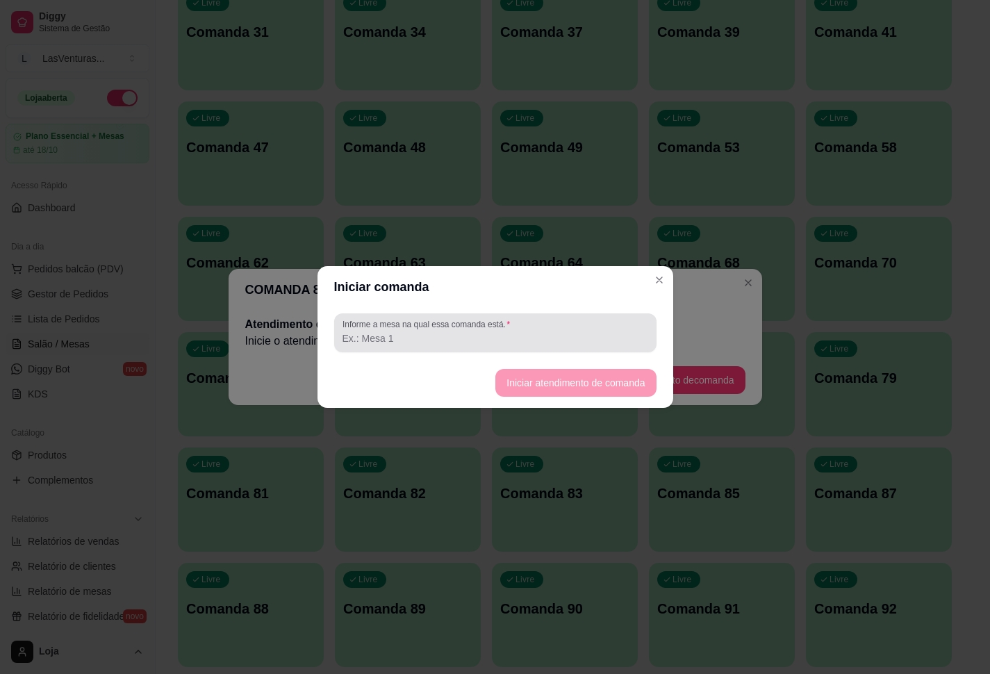
click at [419, 328] on label "Informe a mesa na qual essa comanda está." at bounding box center [429, 324] width 172 height 12
click at [419, 331] on input "Informe a mesa na qual essa comanda está." at bounding box center [496, 338] width 306 height 14
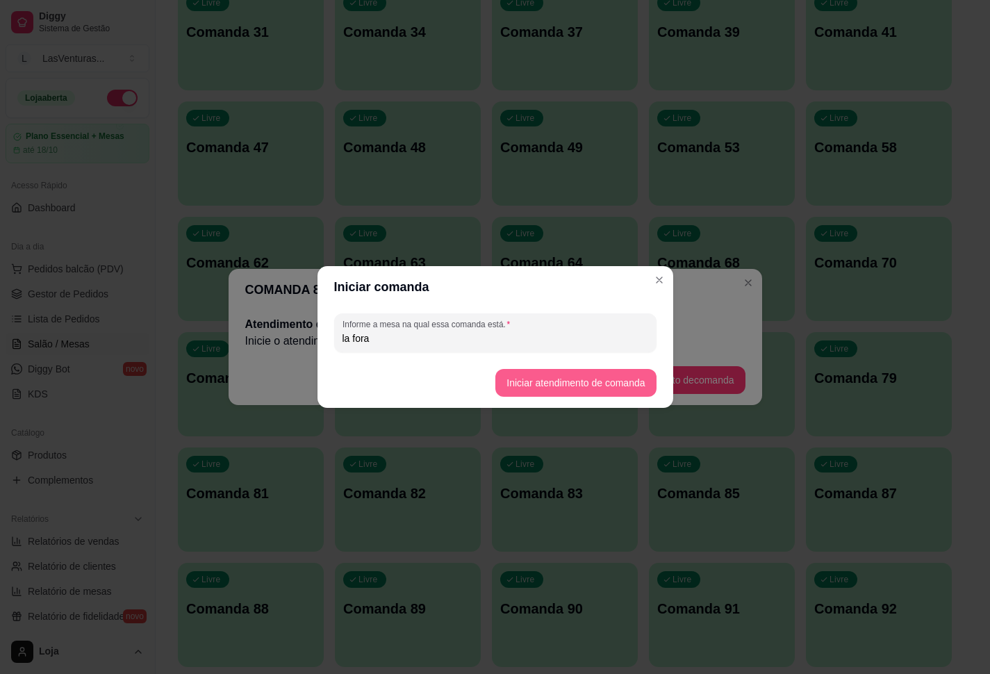
type input "la fora"
click at [578, 375] on button "Iniciar atendimento de comanda" at bounding box center [576, 383] width 161 height 28
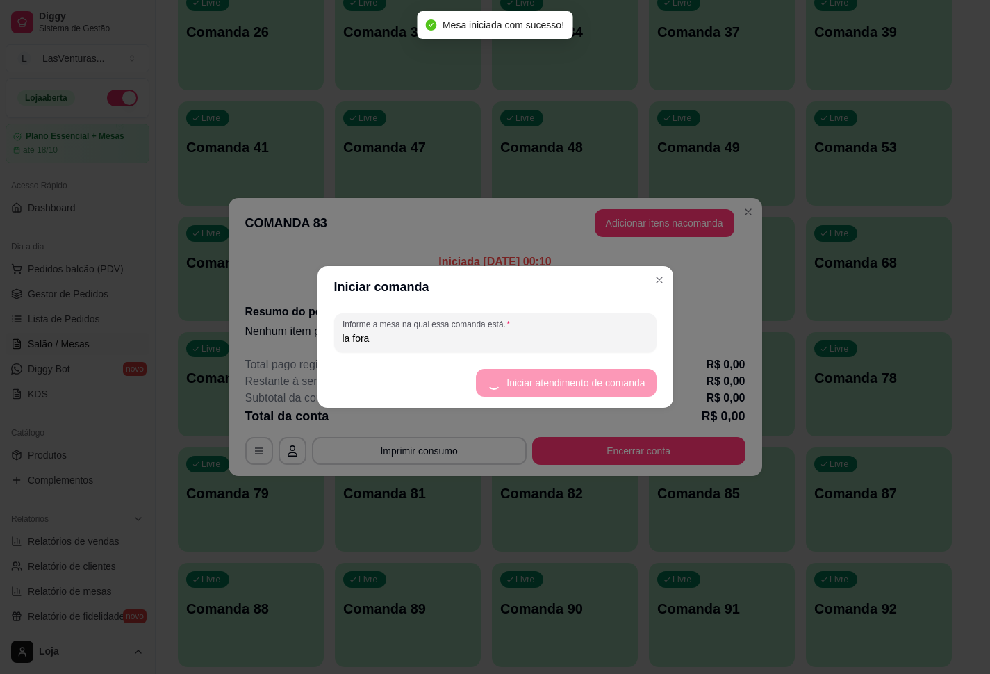
click at [578, 317] on div "Informe a mesa na qual essa comanda está. la fora" at bounding box center [495, 332] width 322 height 39
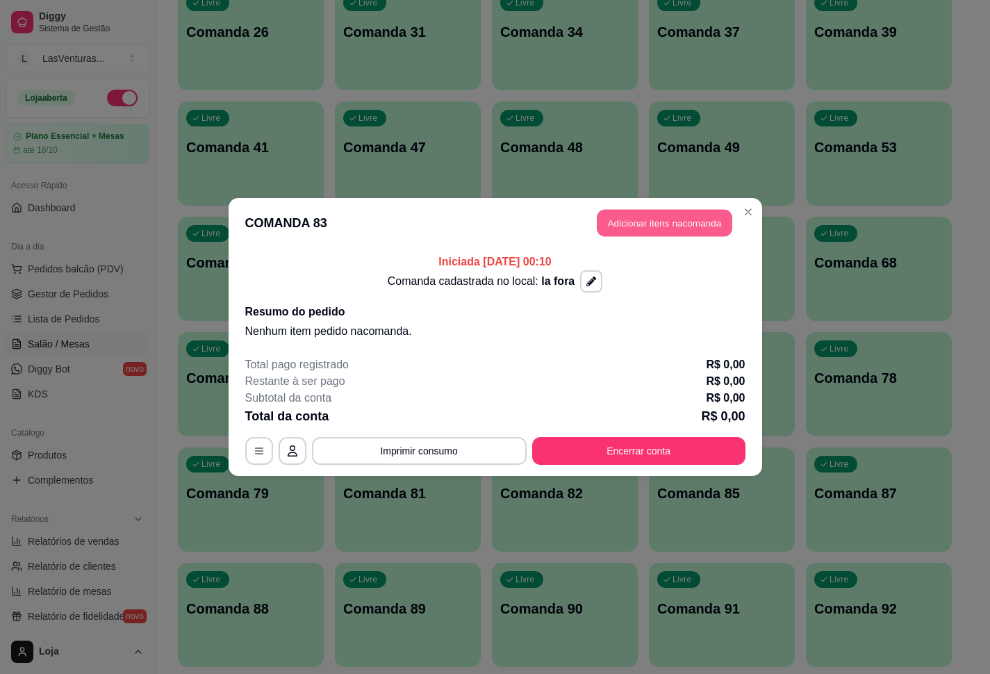
click at [655, 225] on button "Adicionar itens na comanda" at bounding box center [665, 223] width 136 height 27
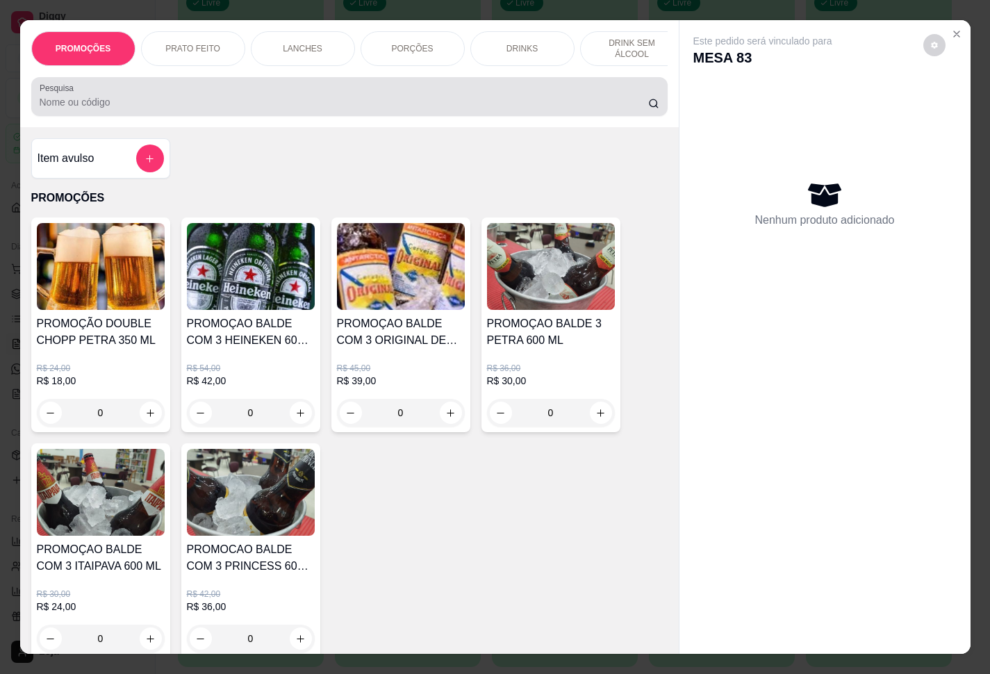
click at [292, 109] on input "Pesquisa" at bounding box center [344, 102] width 609 height 14
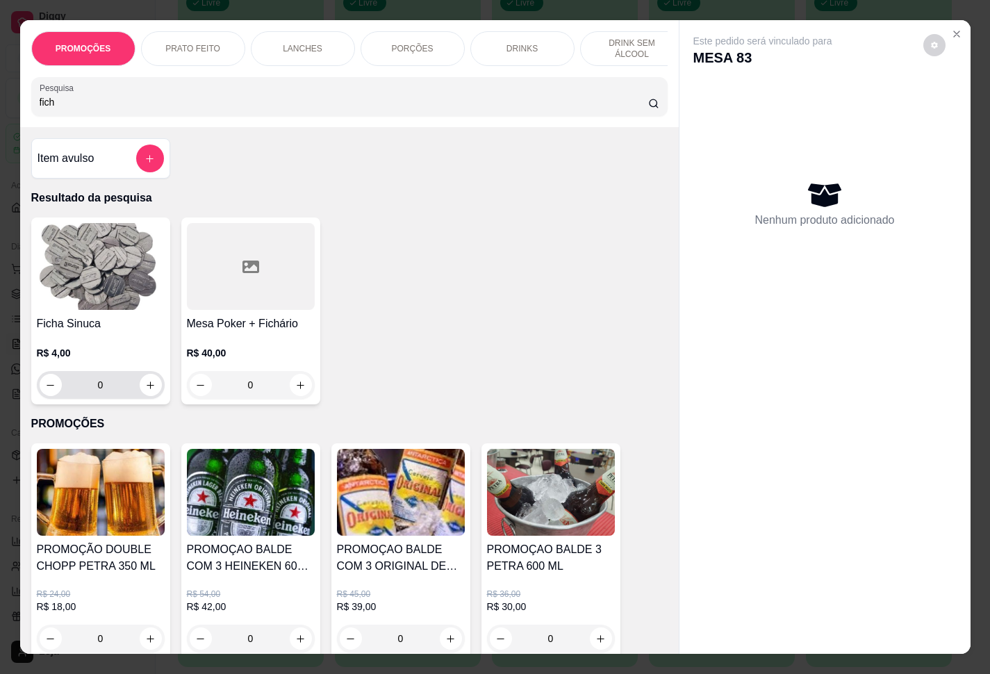
type input "fich"
click at [110, 394] on input "0" at bounding box center [101, 385] width 78 height 28
type input "3"
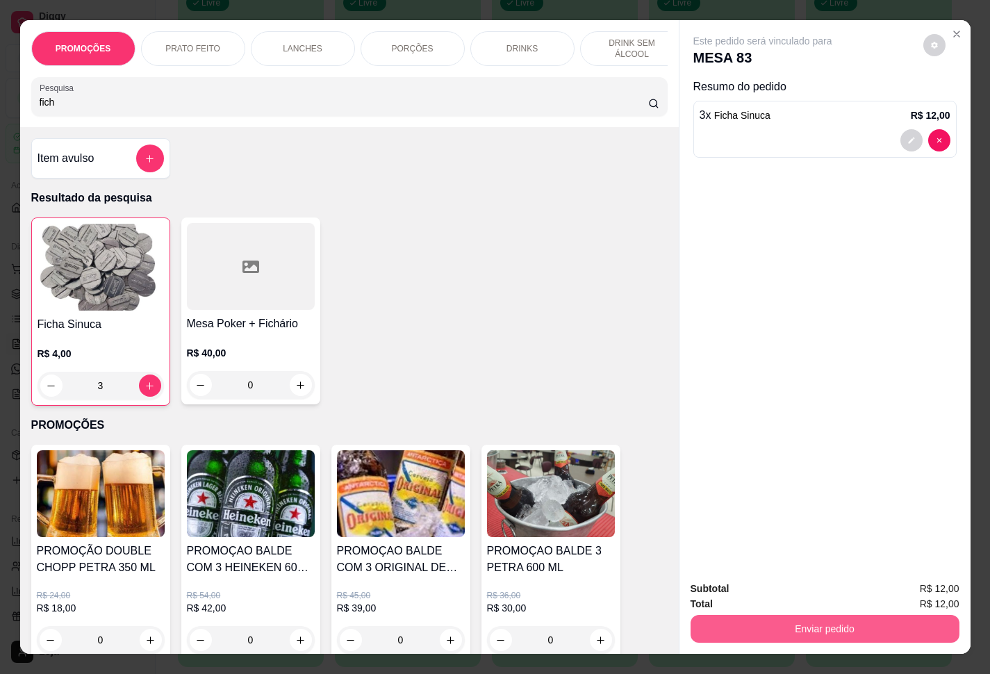
type input "3"
click at [816, 626] on button "Enviar pedido" at bounding box center [825, 629] width 269 height 28
click at [911, 584] on button "Enviar pedido" at bounding box center [921, 587] width 76 height 26
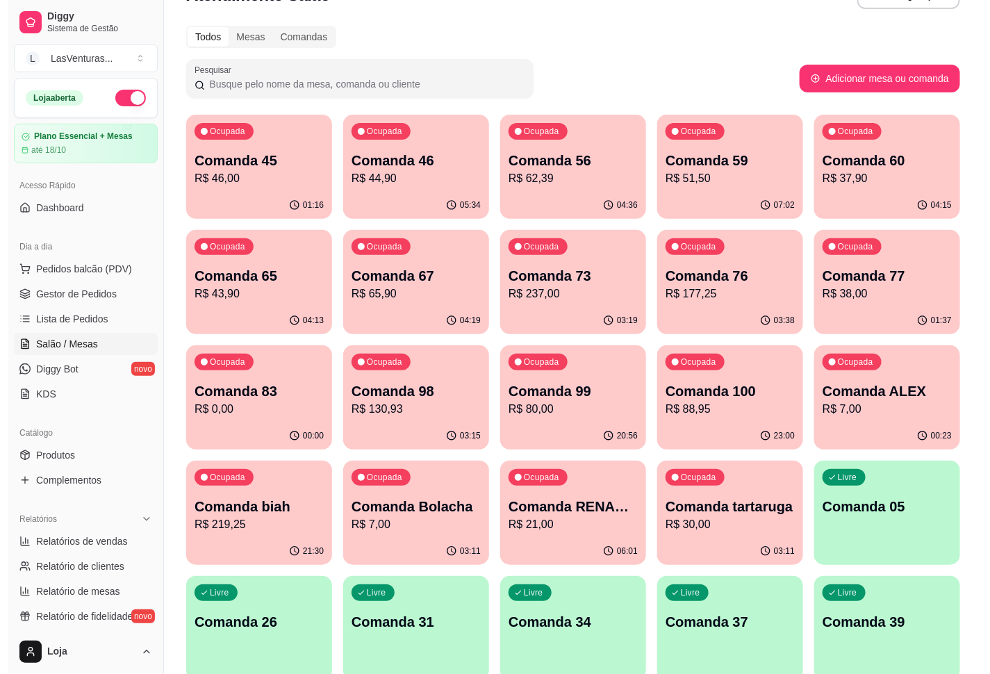
scroll to position [0, 0]
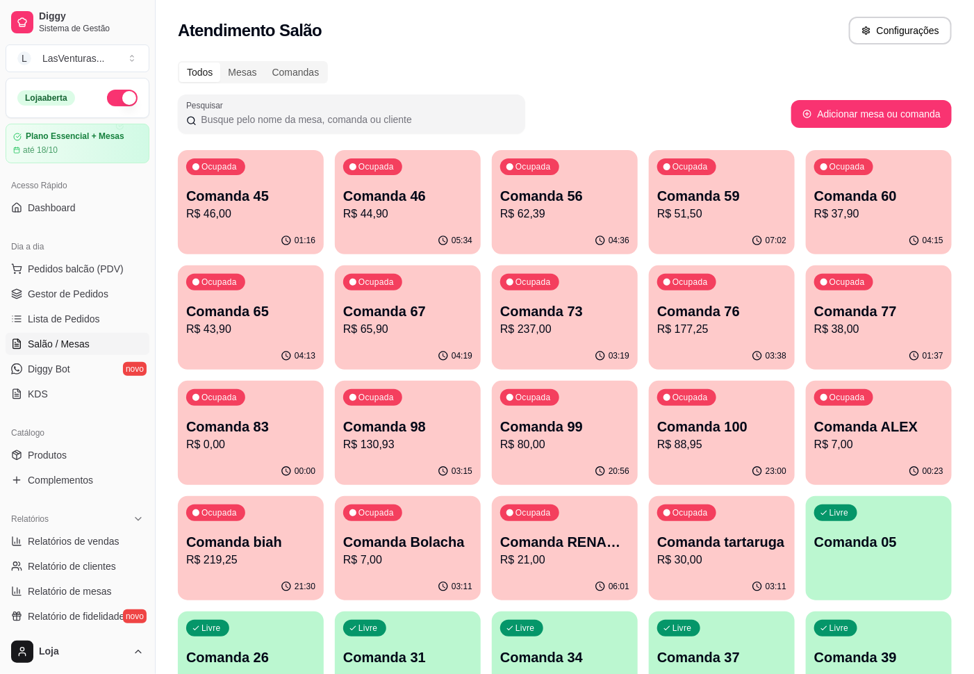
click at [297, 236] on p "01:16" at bounding box center [305, 240] width 21 height 11
click at [413, 227] on div "05:34" at bounding box center [408, 240] width 142 height 26
click at [705, 198] on p "Comanda 59" at bounding box center [721, 195] width 129 height 19
click at [874, 220] on p "R$ 37,90" at bounding box center [879, 214] width 125 height 16
click at [899, 342] on div "Ocupada Comanda 77 R$ 38,00" at bounding box center [879, 303] width 146 height 77
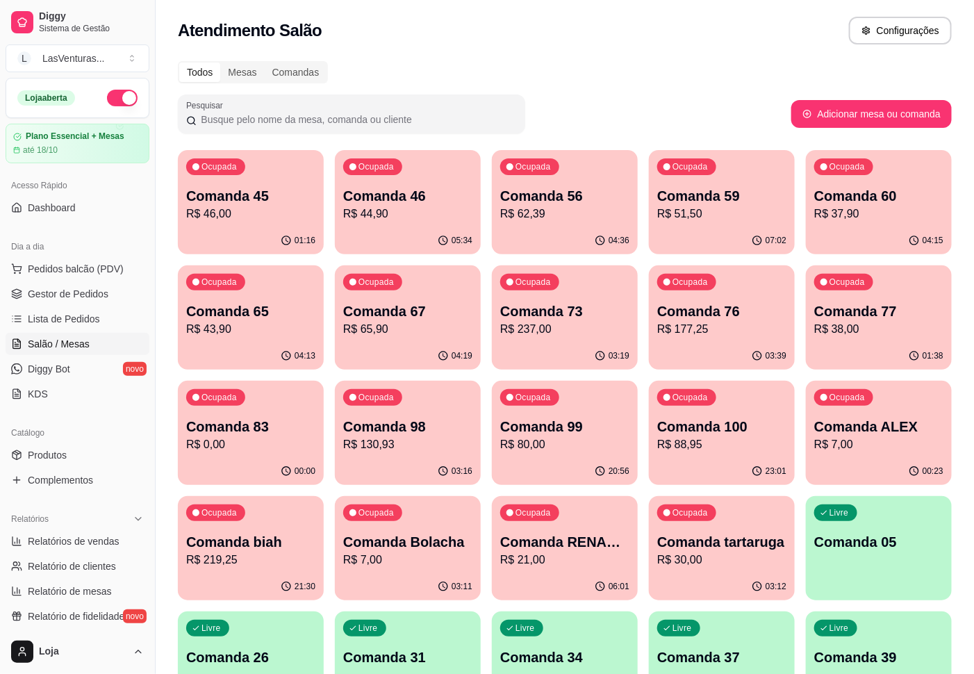
click at [719, 304] on p "Comanda 76" at bounding box center [721, 311] width 129 height 19
click at [520, 320] on div "Comanda 73 R$ 237,00" at bounding box center [564, 319] width 125 height 35
click at [414, 325] on p "R$ 65,90" at bounding box center [407, 329] width 125 height 16
click at [247, 334] on p "R$ 43,90" at bounding box center [250, 329] width 125 height 16
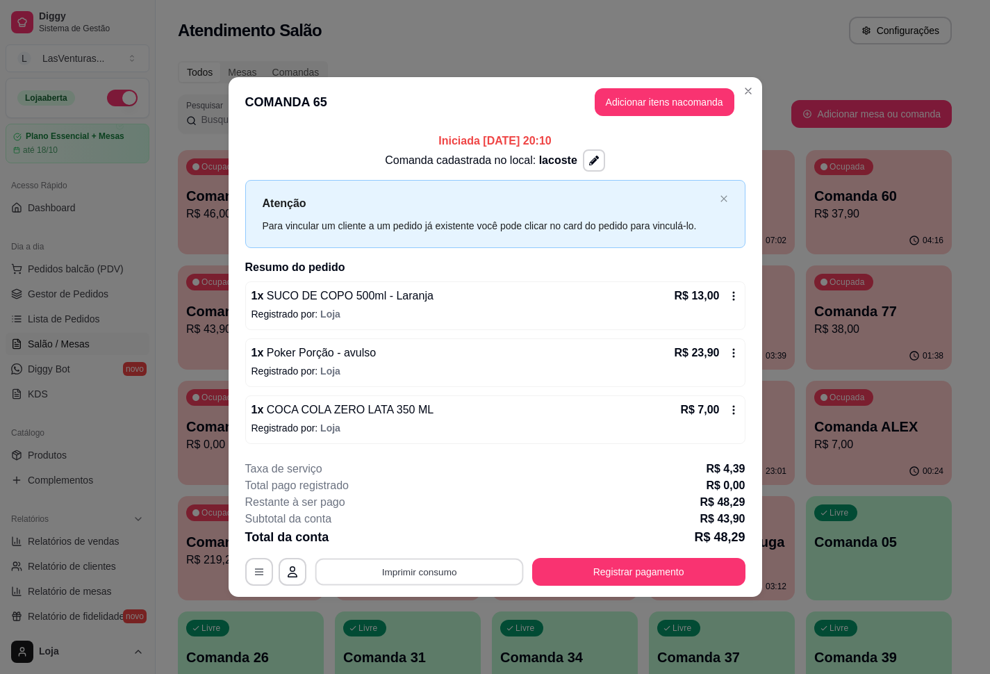
click at [445, 572] on button "Imprimir consumo" at bounding box center [419, 571] width 208 height 27
drag, startPoint x: 432, startPoint y: 559, endPoint x: 411, endPoint y: 524, distance: 40.9
click at [411, 524] on div "Escolha a impressora IMPRESSORA" at bounding box center [423, 537] width 92 height 38
click at [420, 538] on button "IMPRESSORA" at bounding box center [423, 541] width 101 height 22
click at [678, 571] on button "Registrar pagamento" at bounding box center [638, 572] width 213 height 28
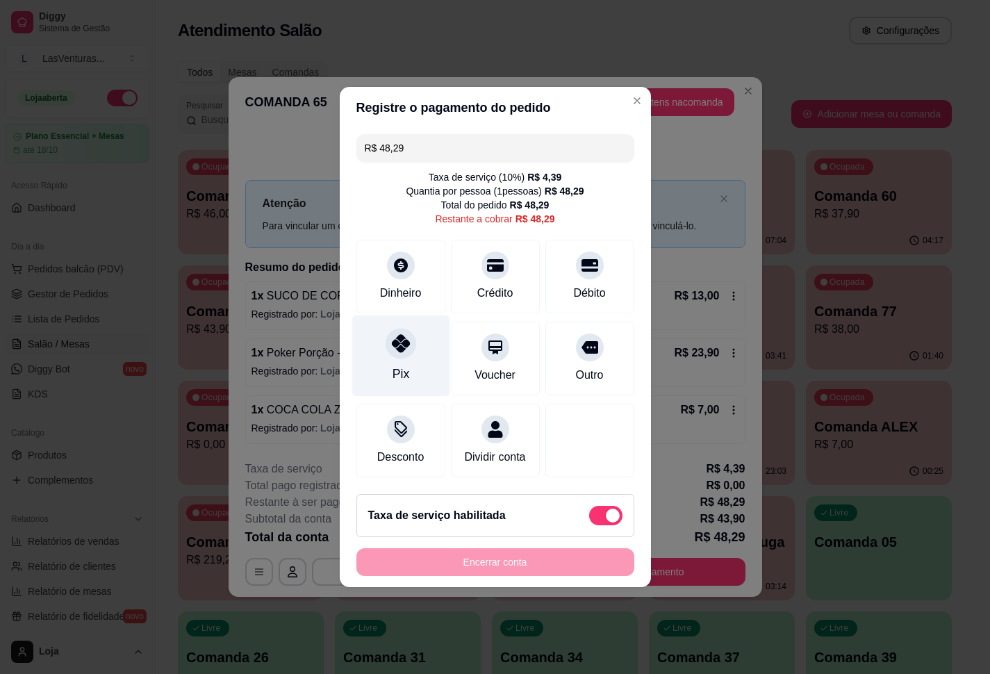
click at [394, 342] on icon at bounding box center [400, 343] width 18 height 18
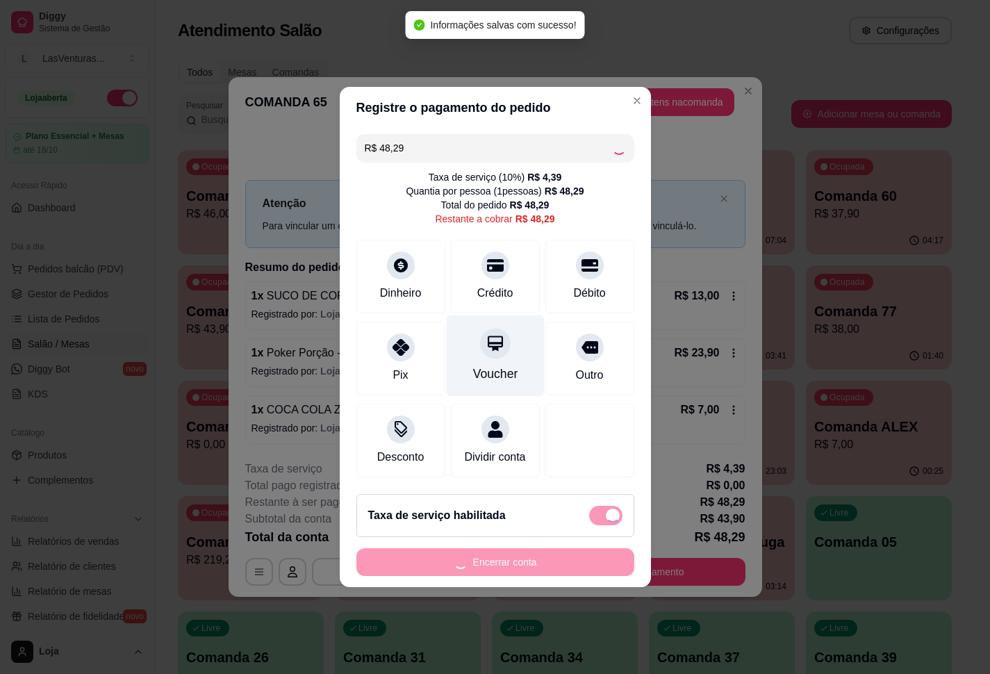
type input "R$ 0,00"
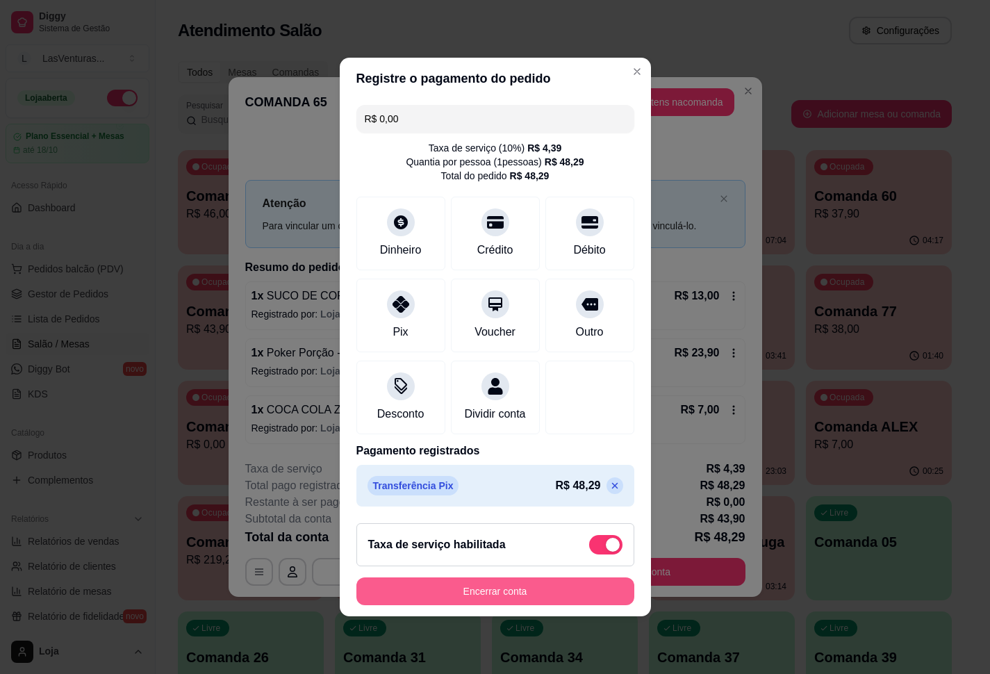
click at [542, 605] on button "Encerrar conta" at bounding box center [496, 592] width 278 height 28
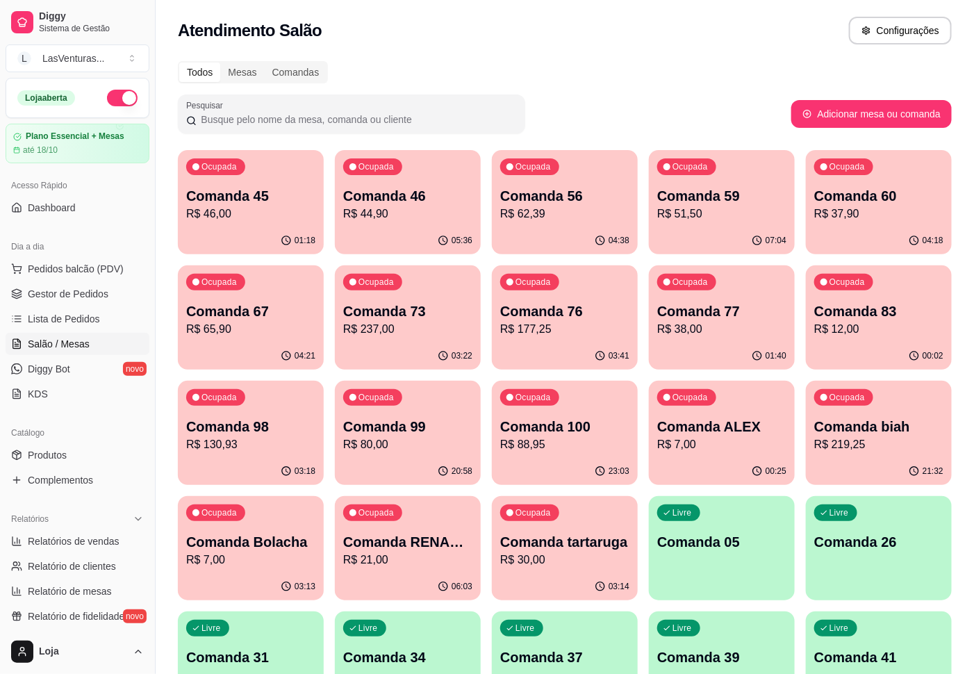
click at [290, 221] on p "R$ 46,00" at bounding box center [250, 214] width 129 height 17
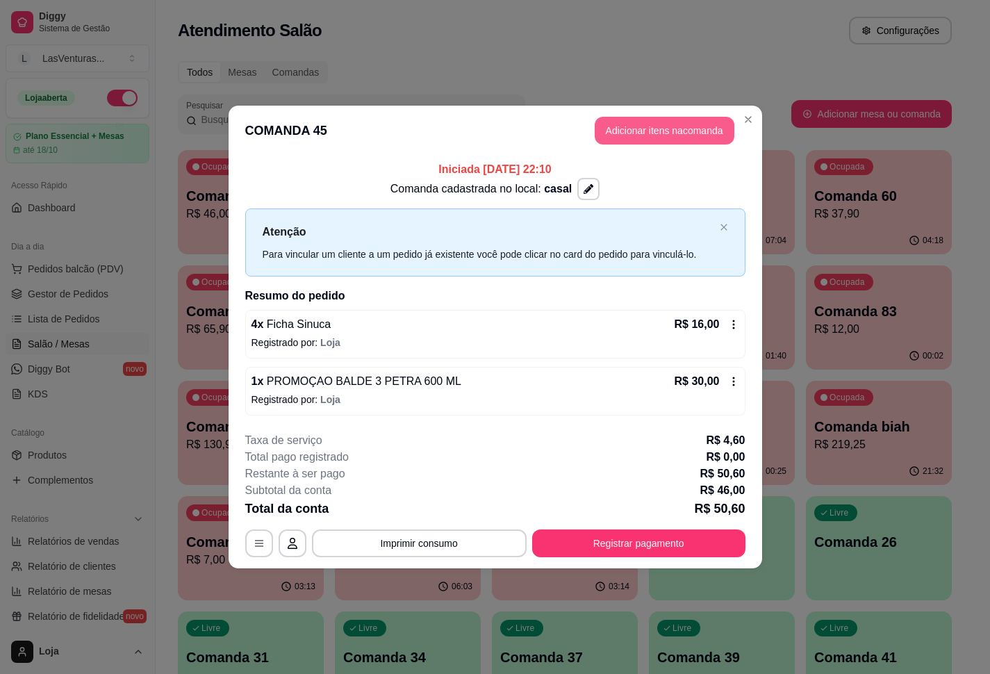
click at [661, 130] on button "Adicionar itens na comanda" at bounding box center [665, 131] width 140 height 28
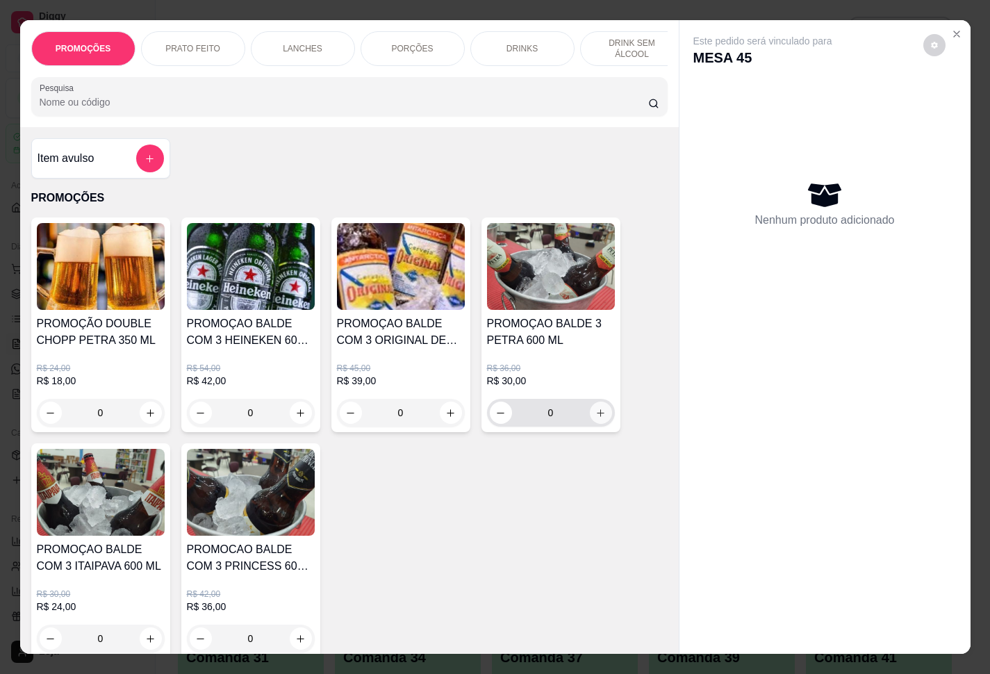
click at [596, 418] on icon "increase-product-quantity" at bounding box center [601, 413] width 10 height 10
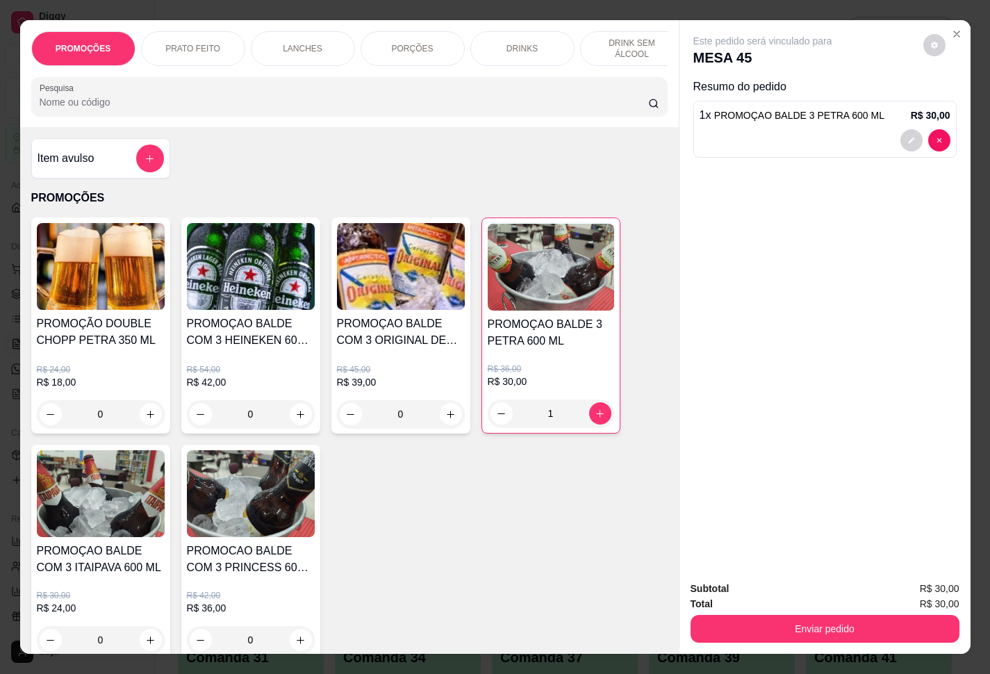
type input "1"
click at [855, 615] on button "Enviar pedido" at bounding box center [825, 629] width 269 height 28
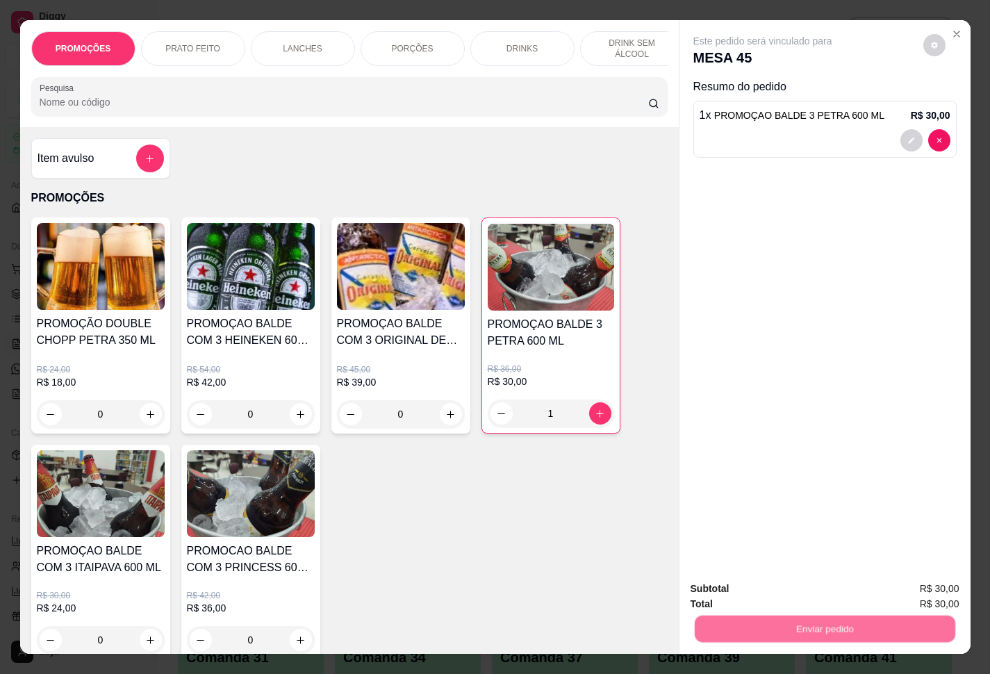
click at [899, 586] on button "Enviar pedido" at bounding box center [921, 587] width 79 height 26
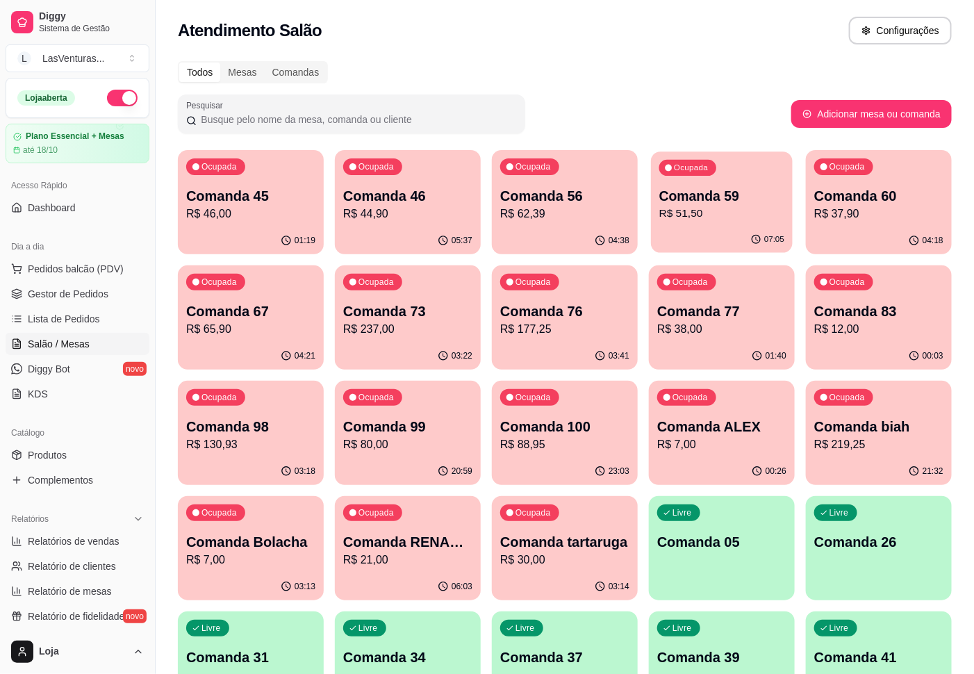
click at [701, 224] on div "Ocupada Comanda 59 R$ 51,50" at bounding box center [722, 189] width 142 height 75
click at [861, 209] on p "R$ 37,90" at bounding box center [879, 214] width 129 height 17
click at [561, 236] on div "04:39" at bounding box center [565, 240] width 142 height 26
click at [424, 184] on div "Ocupada Comanda 46 R$ 44,90" at bounding box center [408, 188] width 146 height 77
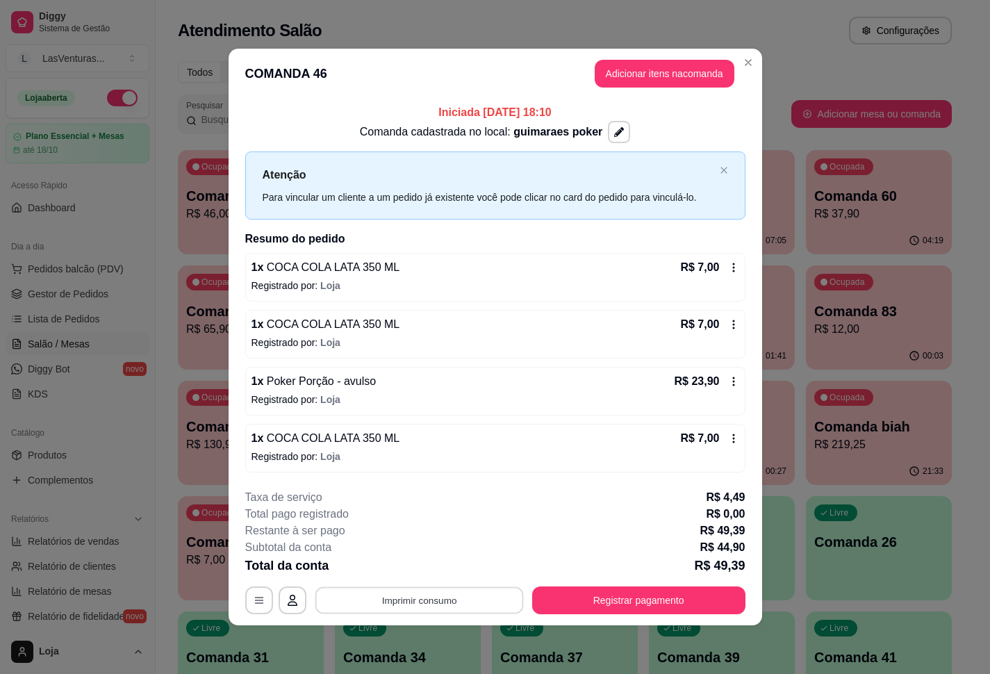
click at [388, 592] on button "Imprimir consumo" at bounding box center [419, 600] width 208 height 27
click at [405, 573] on button "IMPRESSORA" at bounding box center [423, 570] width 101 height 22
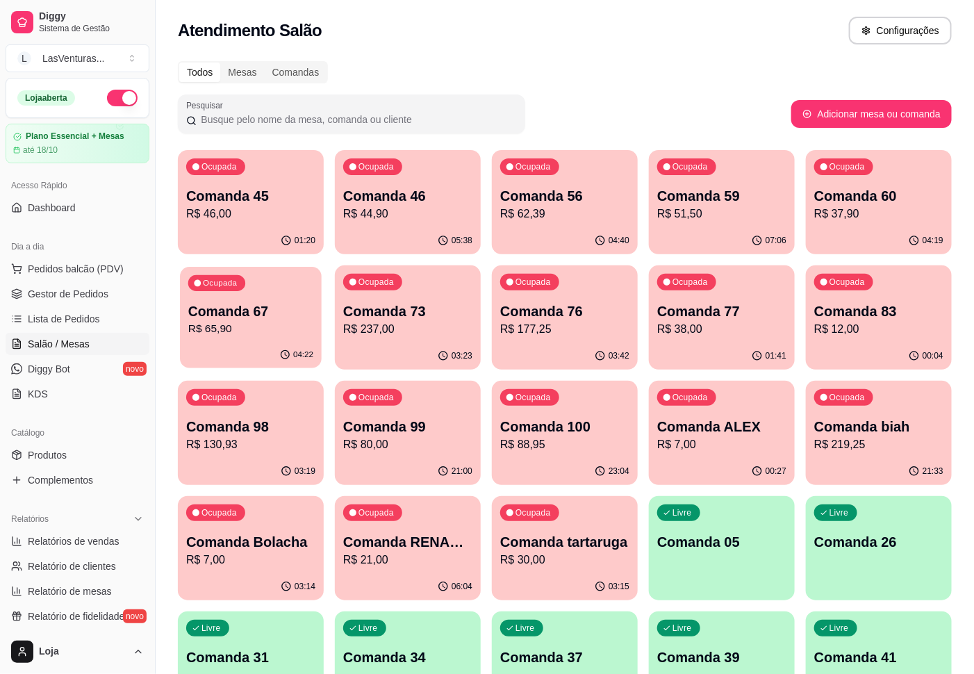
click at [265, 348] on div "04:22" at bounding box center [251, 355] width 142 height 26
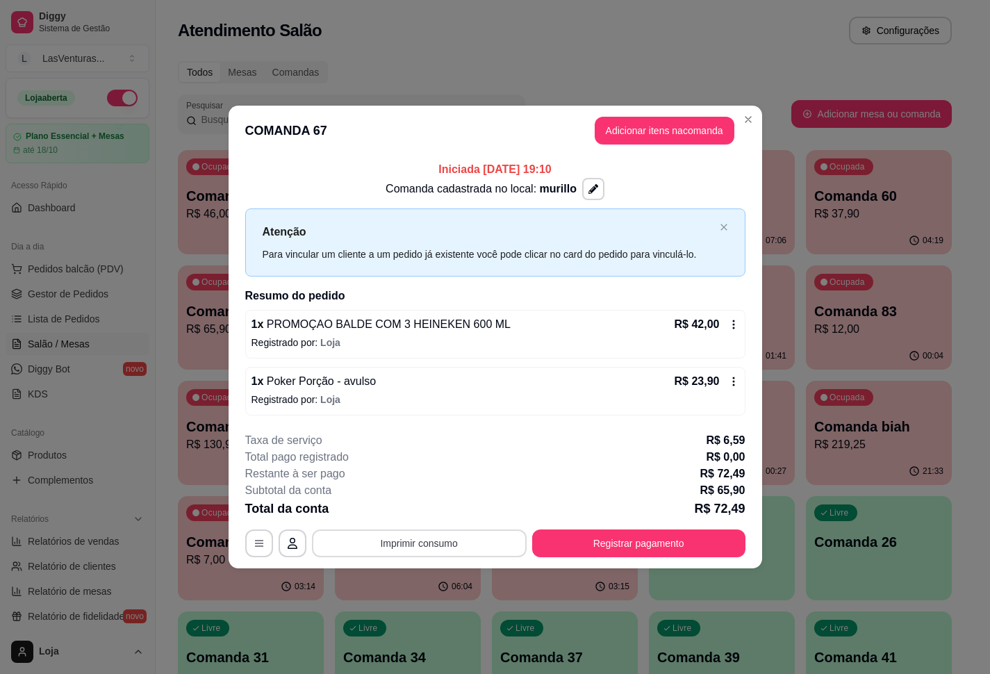
click at [404, 546] on button "Imprimir consumo" at bounding box center [419, 544] width 215 height 28
click at [419, 503] on button "IMPRESSORA" at bounding box center [423, 512] width 101 height 22
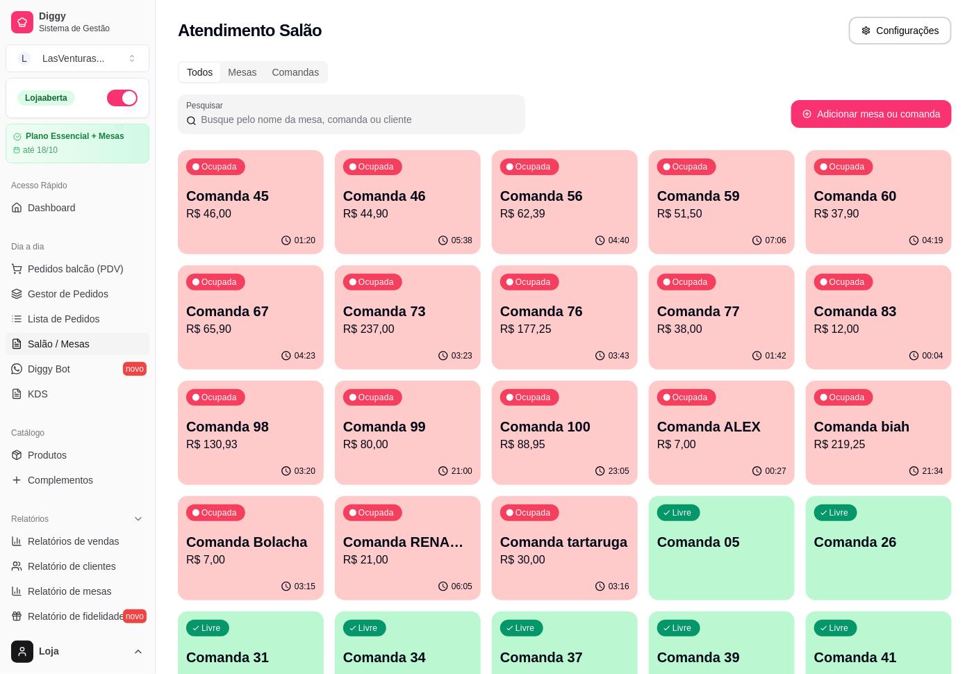
click at [411, 211] on p "R$ 44,90" at bounding box center [407, 214] width 129 height 17
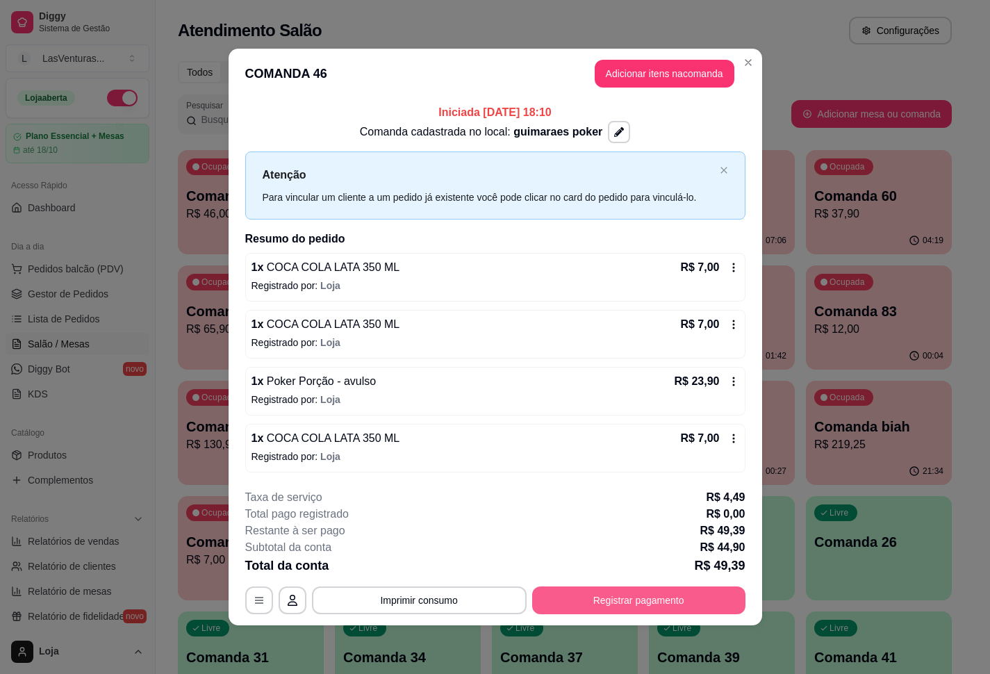
click at [630, 593] on button "Registrar pagamento" at bounding box center [638, 601] width 213 height 28
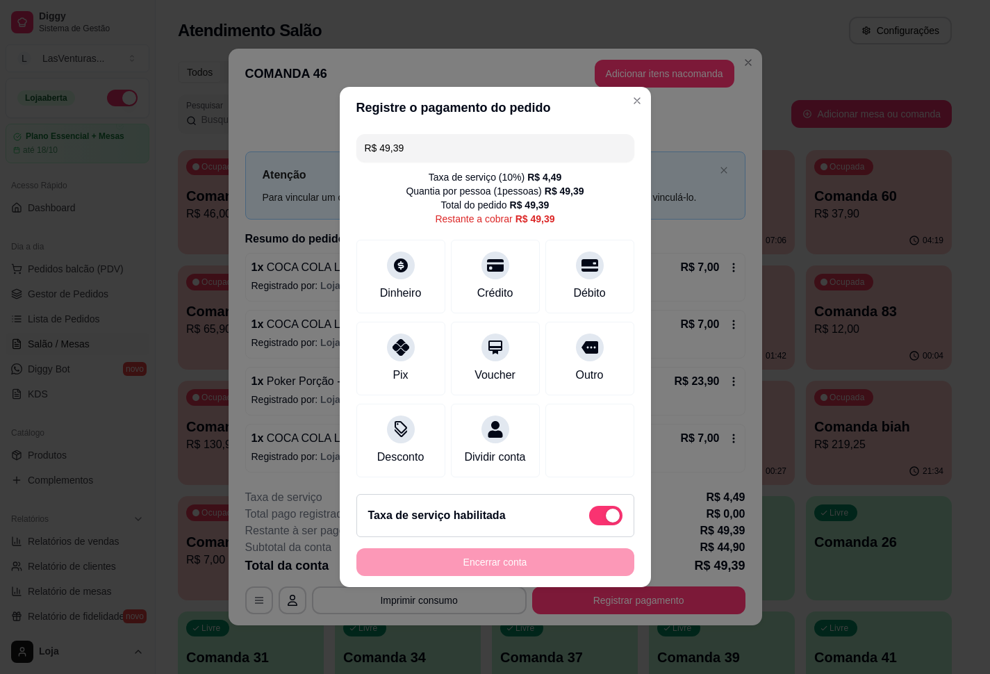
drag, startPoint x: 564, startPoint y: 517, endPoint x: 574, endPoint y: 522, distance: 11.5
click at [574, 522] on div "Taxa de serviço habilitada" at bounding box center [495, 515] width 254 height 19
type input "R$ 44,90"
checkbox input "false"
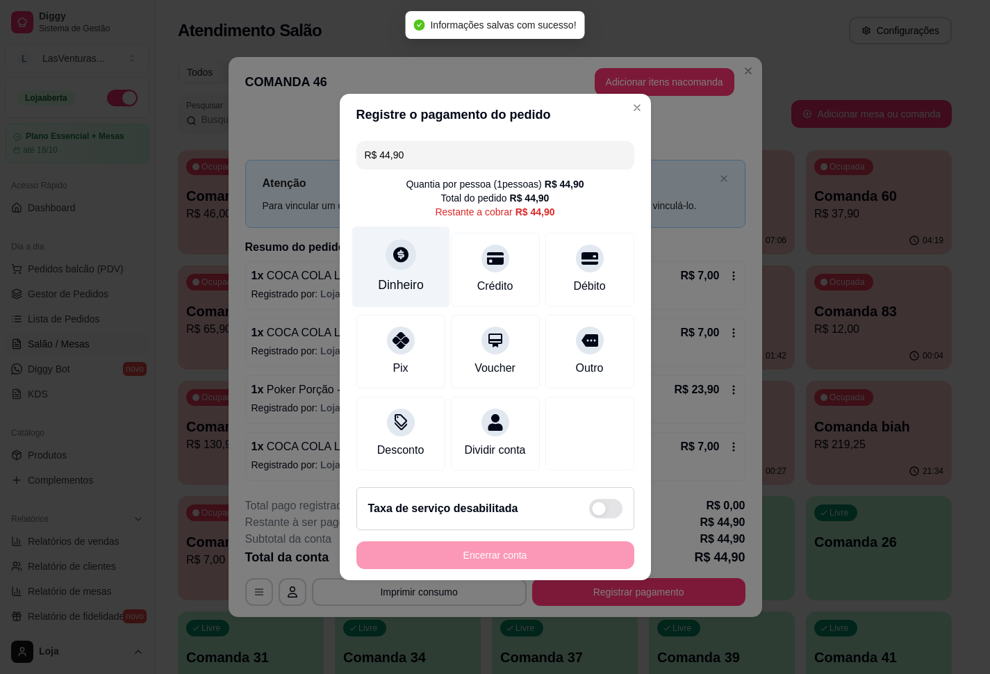
click at [388, 259] on div "Dinheiro" at bounding box center [401, 267] width 98 height 81
type input "R$ 0,00"
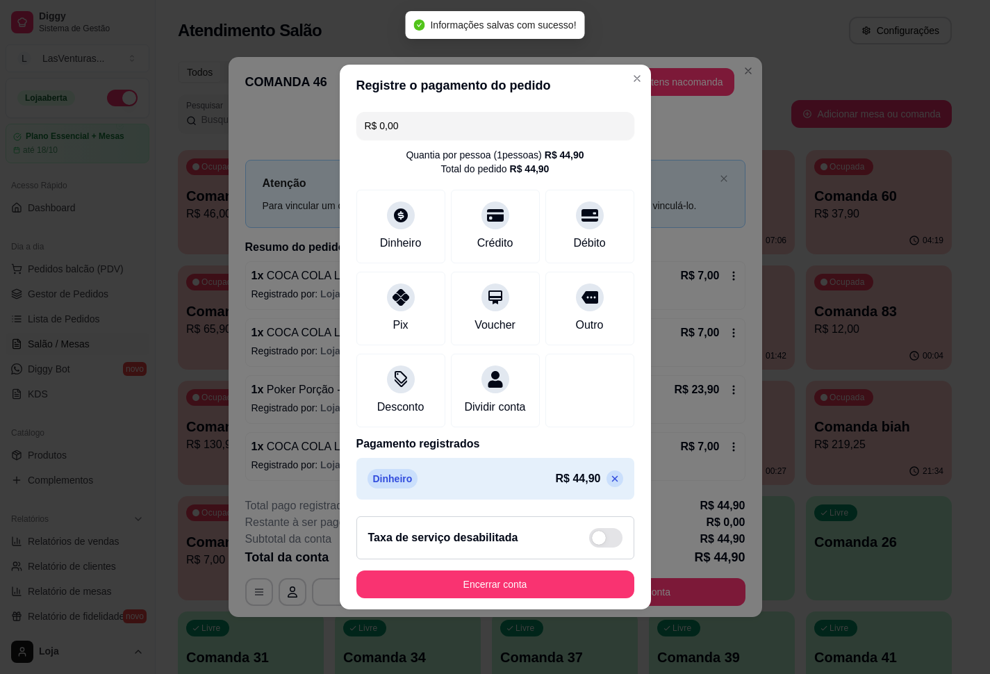
click at [486, 574] on footer "Taxa de serviço desabilitada Encerrar conta" at bounding box center [495, 557] width 311 height 104
click at [486, 595] on button "Encerrar conta" at bounding box center [496, 584] width 270 height 27
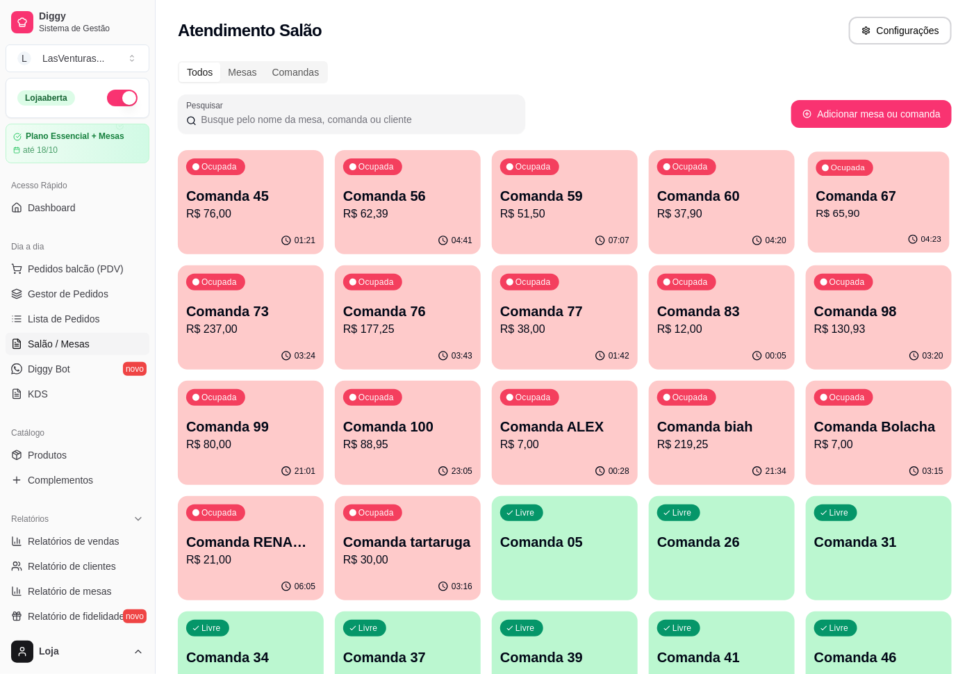
click at [876, 215] on p "R$ 65,90" at bounding box center [879, 214] width 125 height 16
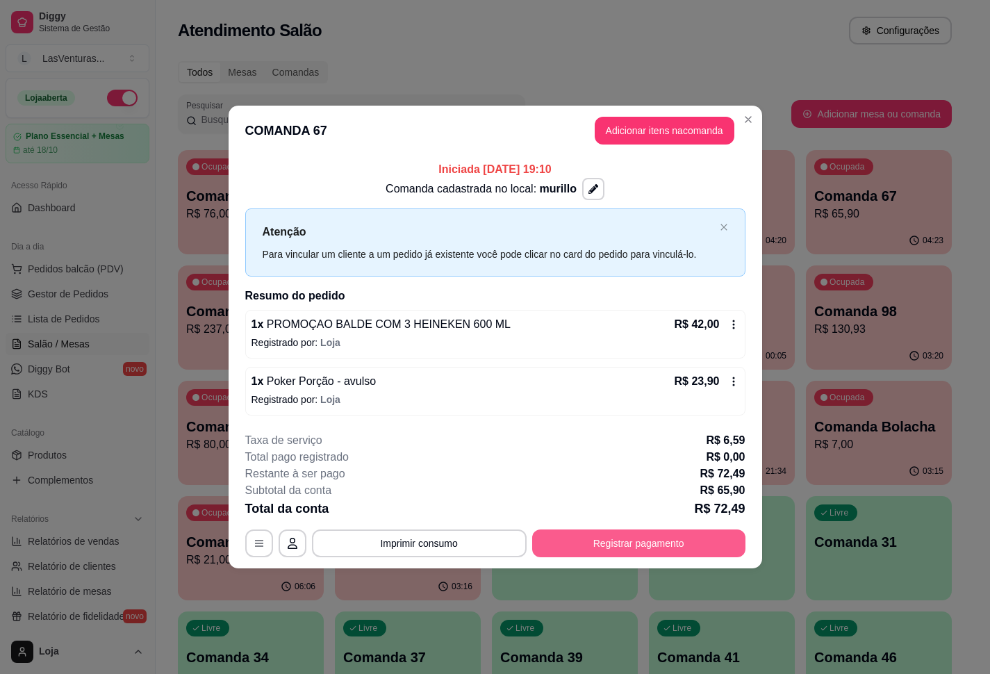
click at [611, 551] on button "Registrar pagamento" at bounding box center [638, 544] width 213 height 28
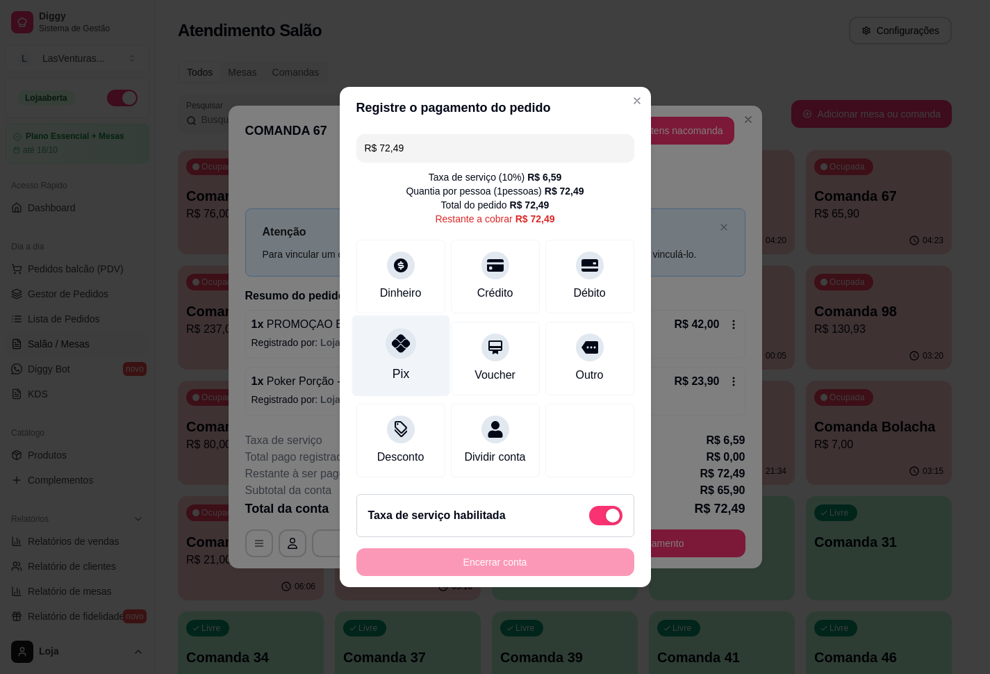
click at [391, 334] on icon at bounding box center [400, 343] width 18 height 18
type input "R$ 0,00"
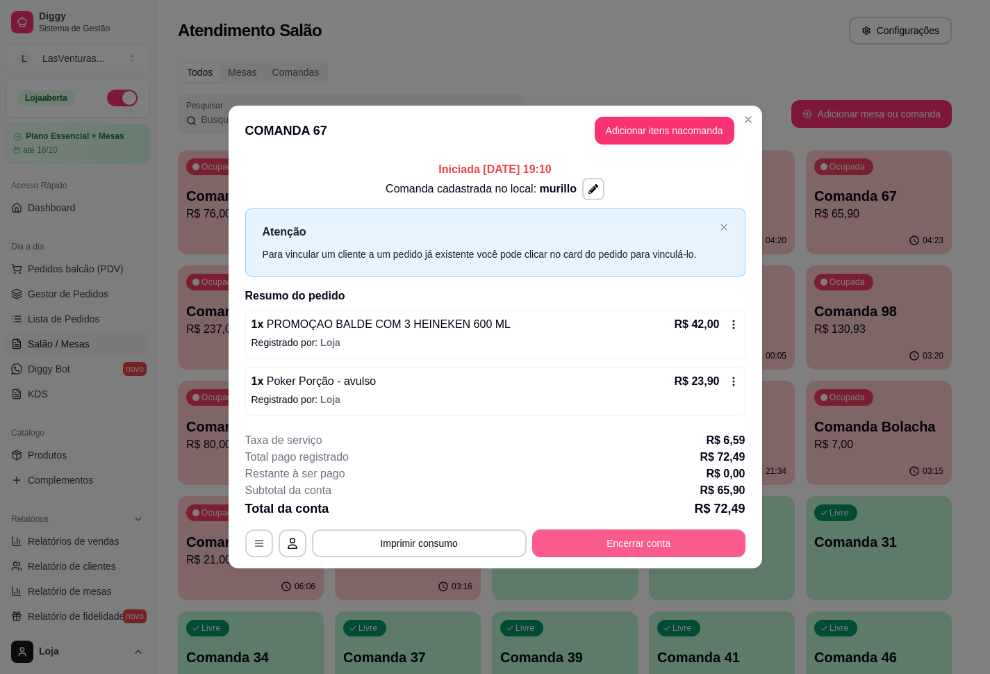
click at [650, 542] on button "Encerrar conta" at bounding box center [638, 544] width 213 height 28
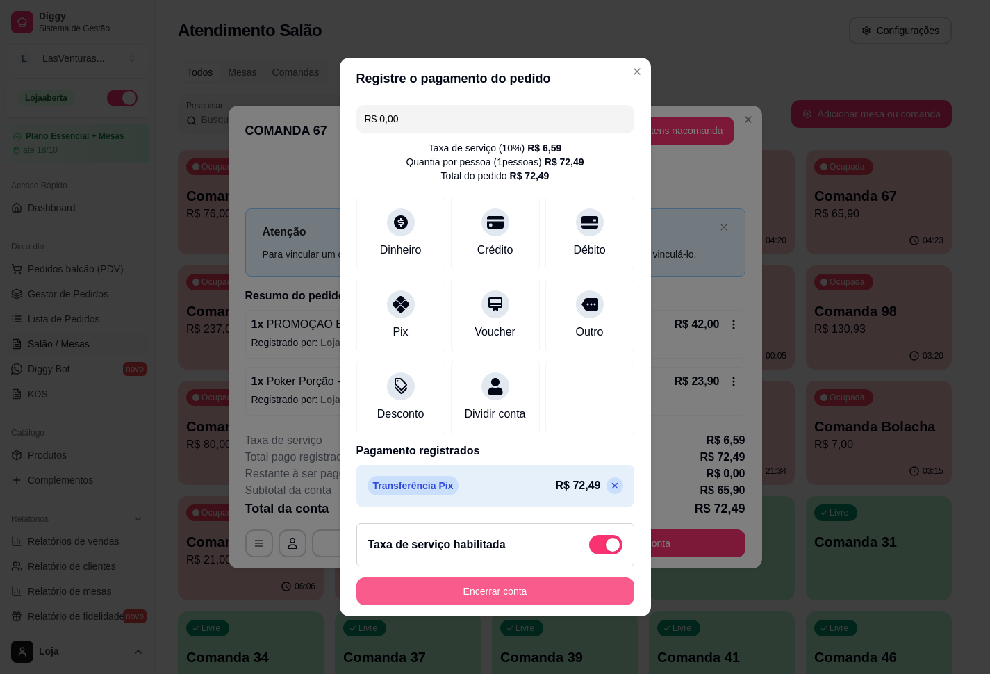
click at [536, 596] on button "Encerrar conta" at bounding box center [496, 592] width 278 height 28
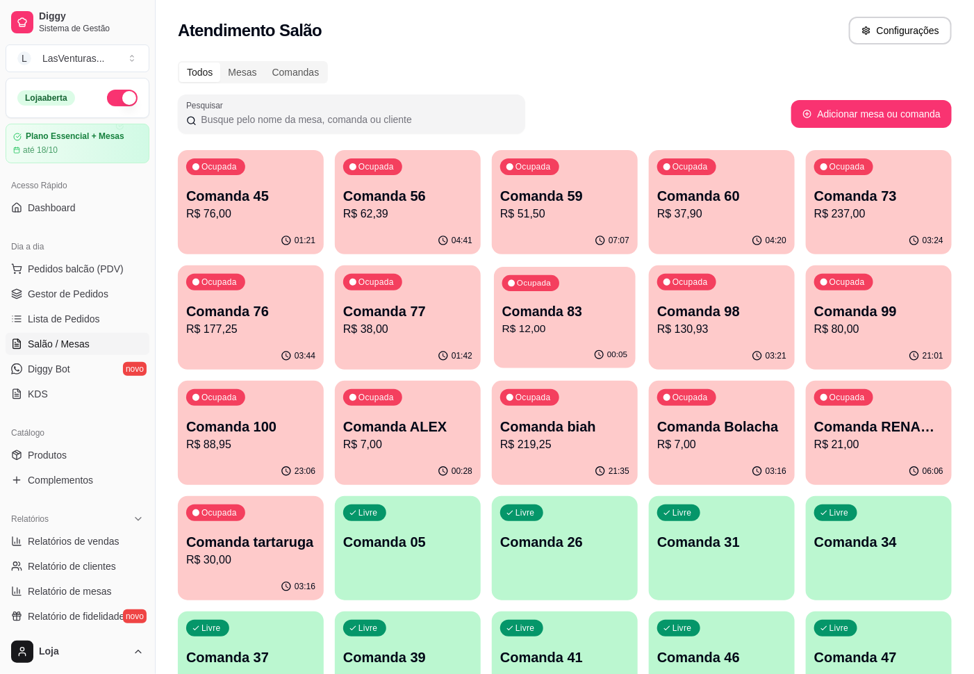
click at [564, 324] on p "R$ 12,00" at bounding box center [564, 329] width 125 height 16
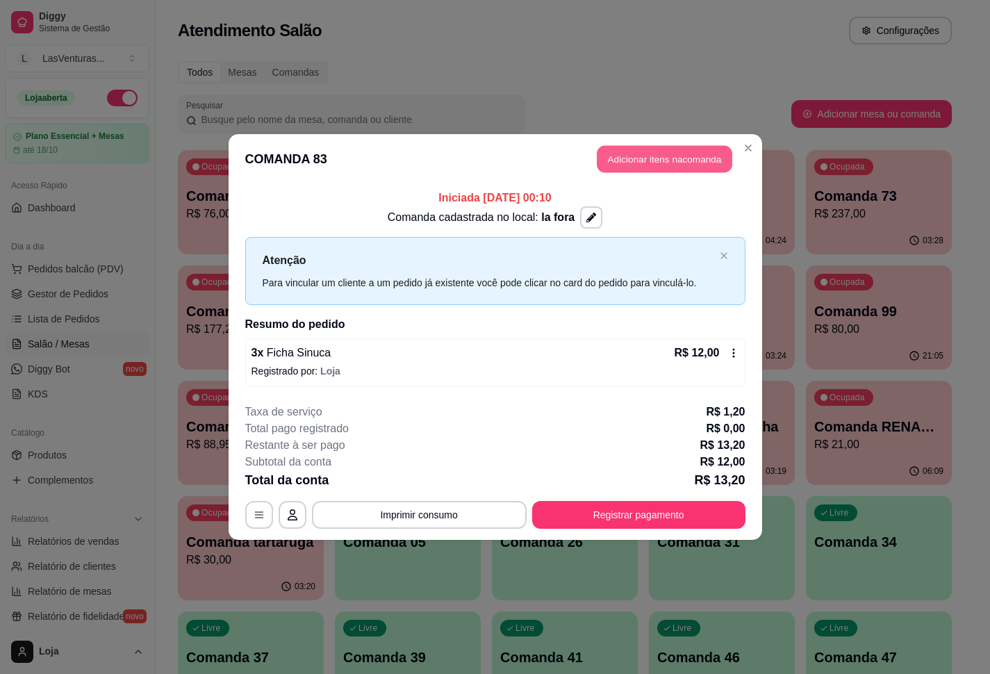
click at [653, 157] on button "Adicionar itens na comanda" at bounding box center [665, 159] width 136 height 27
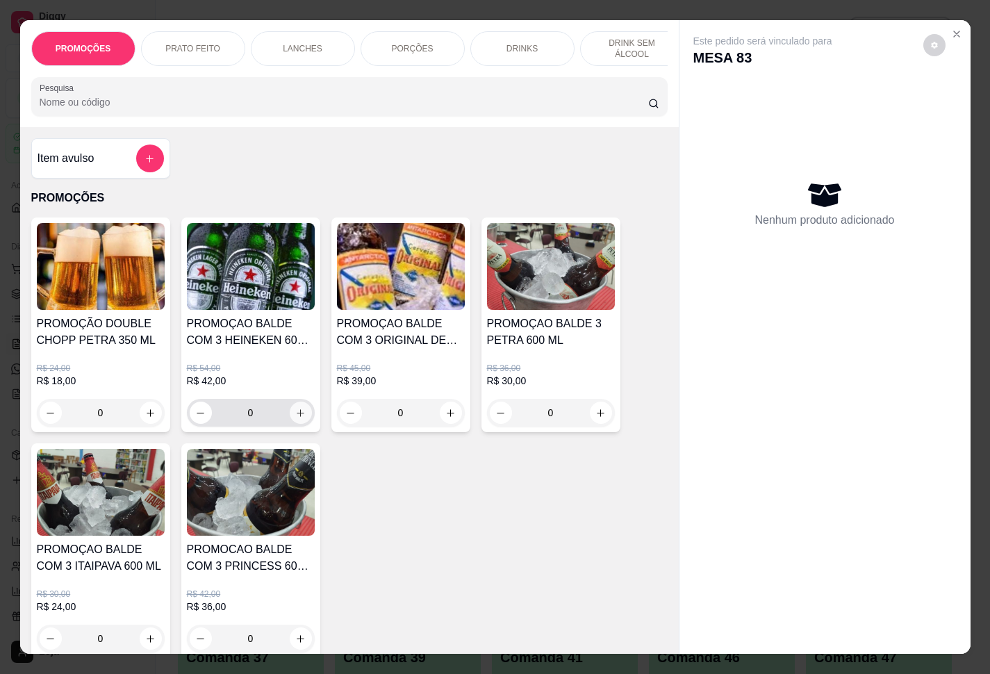
click at [295, 418] on icon "increase-product-quantity" at bounding box center [300, 413] width 10 height 10
type input "1"
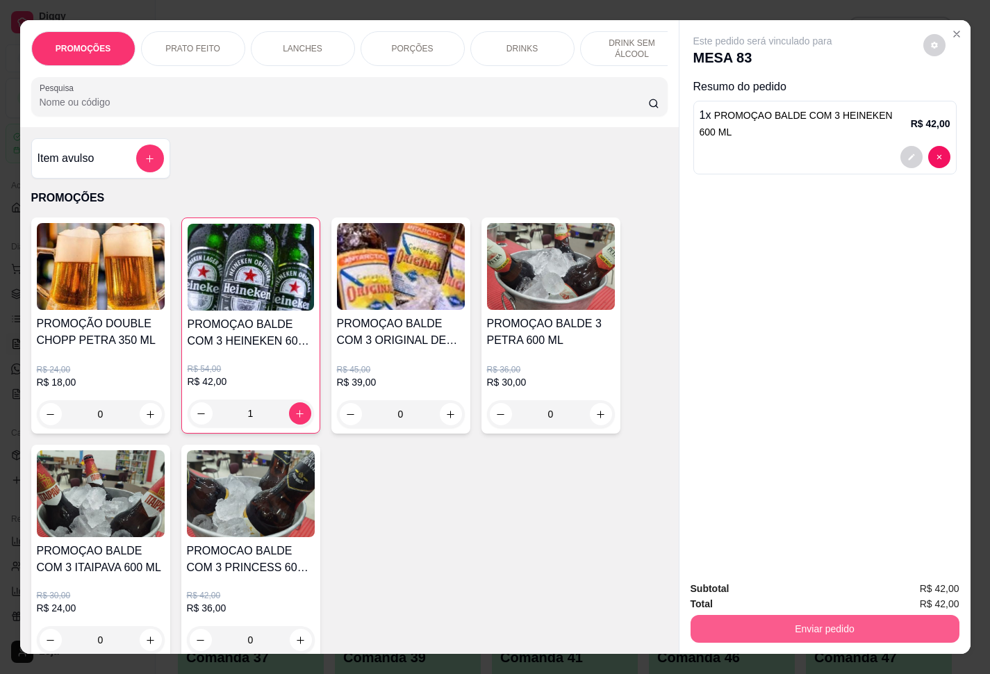
click at [796, 623] on button "Enviar pedido" at bounding box center [825, 629] width 269 height 28
click at [922, 591] on button "Enviar pedido" at bounding box center [921, 587] width 79 height 26
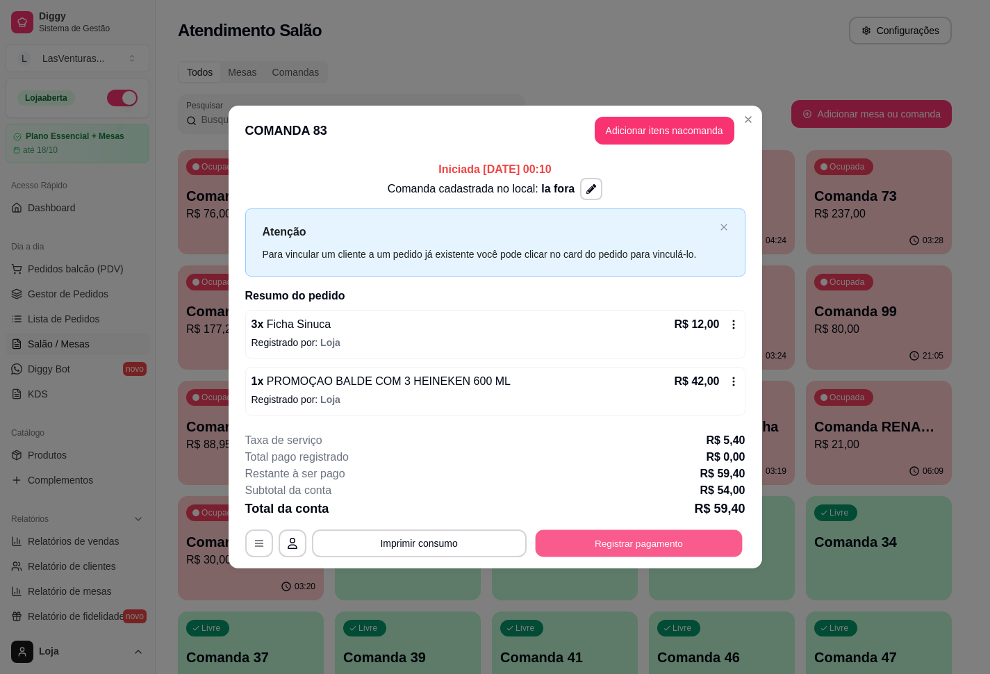
click at [671, 552] on button "Registrar pagamento" at bounding box center [638, 543] width 207 height 27
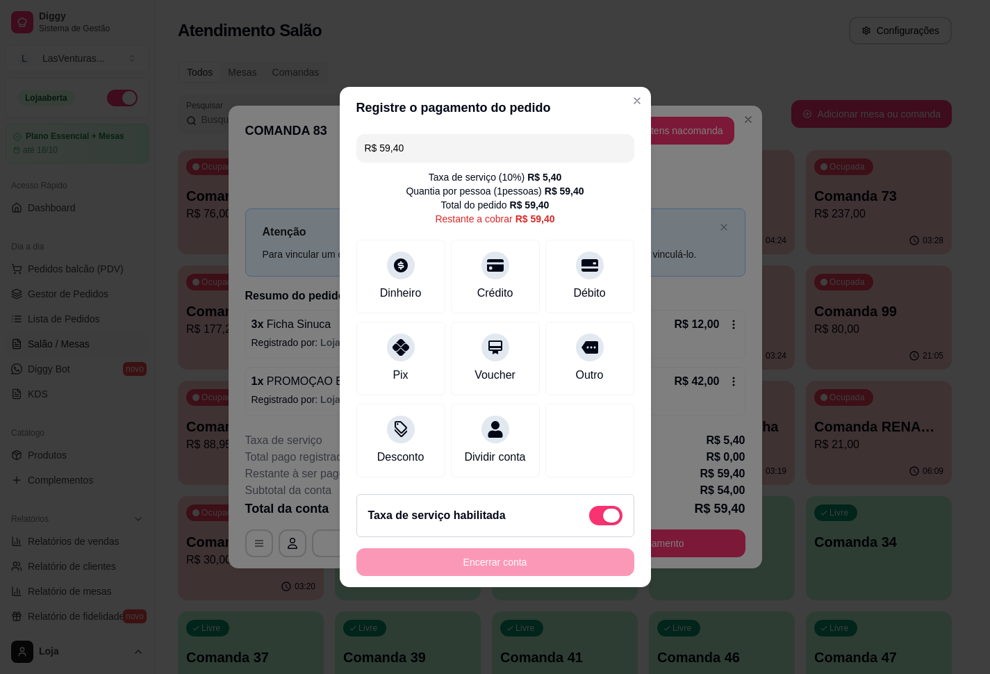
click at [603, 523] on span at bounding box center [611, 516] width 17 height 14
click at [592, 526] on input "checkbox" at bounding box center [593, 522] width 9 height 9
checkbox input "true"
type input "R$ 54,00"
checkbox input "false"
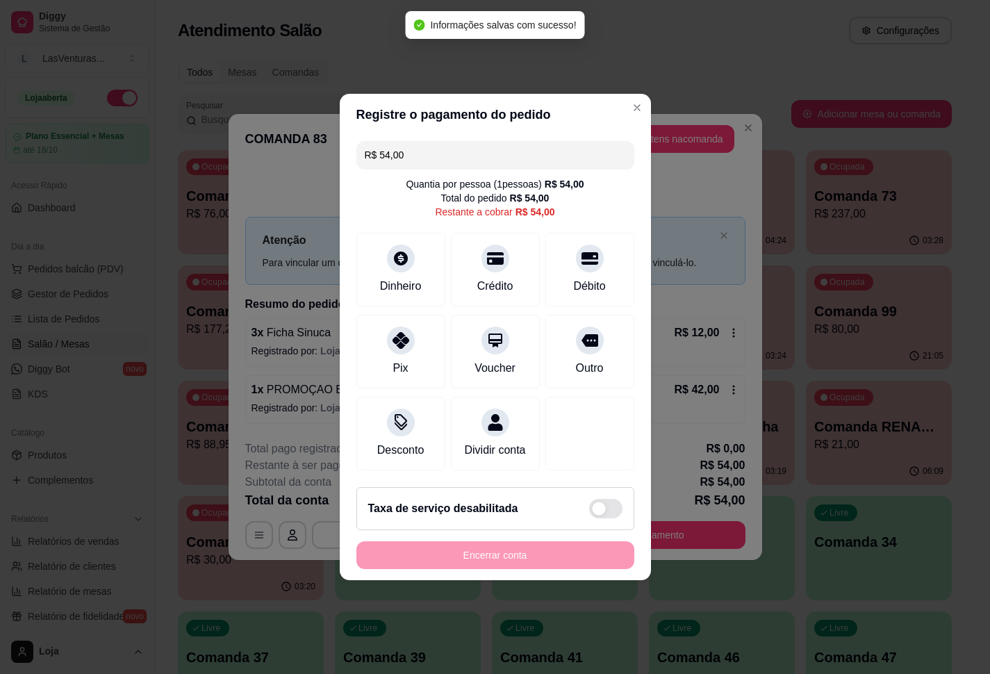
click at [423, 148] on input "R$ 54,00" at bounding box center [495, 155] width 261 height 28
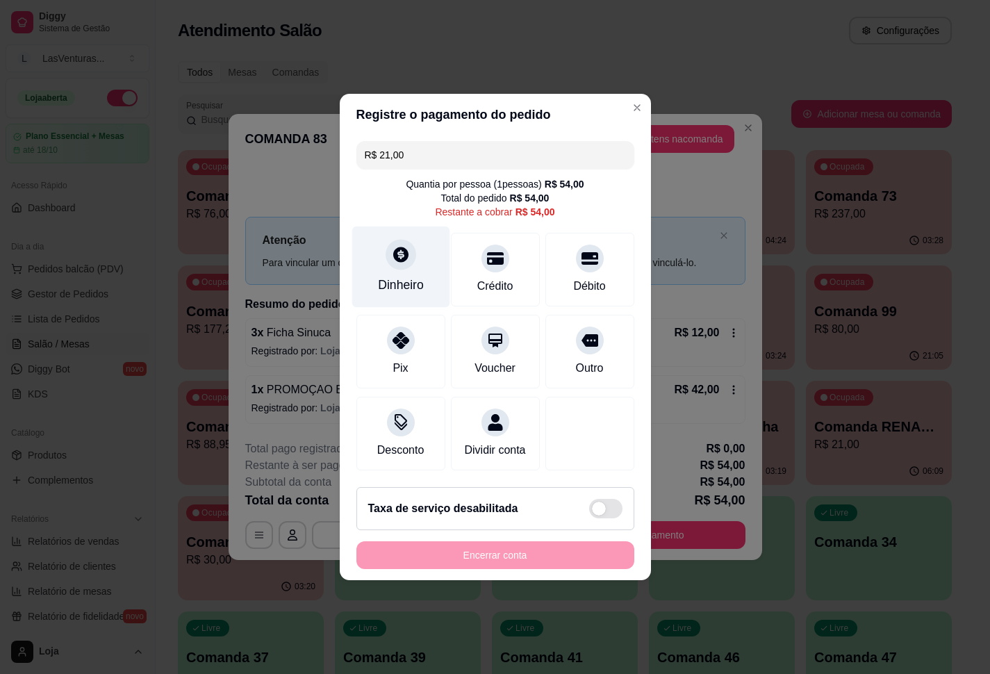
click at [400, 249] on icon at bounding box center [400, 254] width 15 height 15
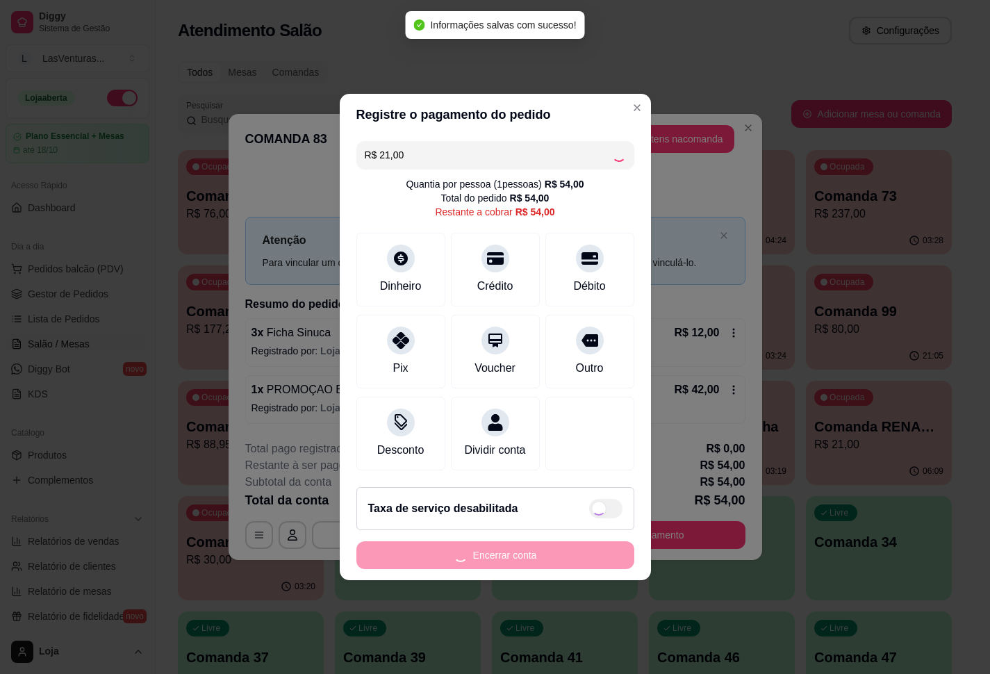
type input "R$ 33,00"
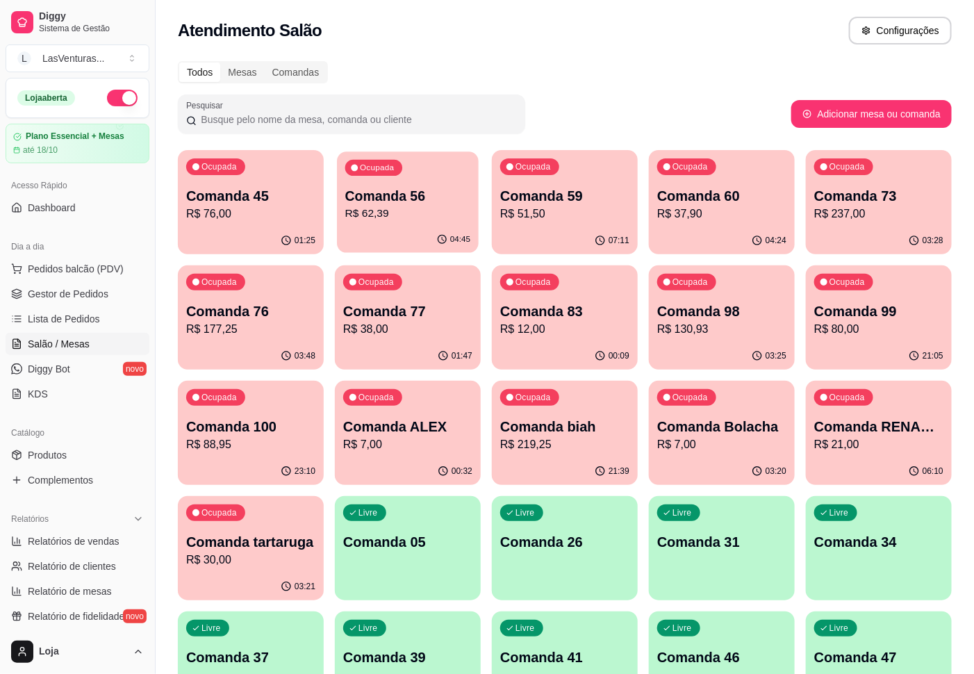
click at [384, 225] on div "Ocupada Comanda 56 R$ 62,39" at bounding box center [408, 189] width 142 height 75
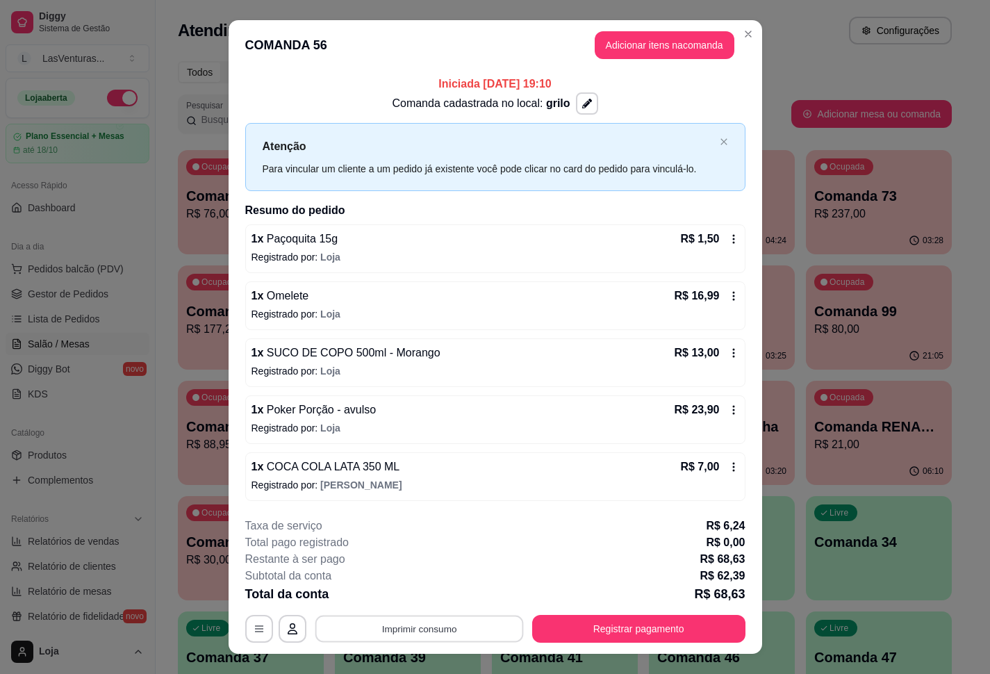
click at [415, 635] on button "Imprimir consumo" at bounding box center [419, 628] width 208 height 27
click at [422, 605] on button "IMPRESSORA" at bounding box center [415, 599] width 97 height 22
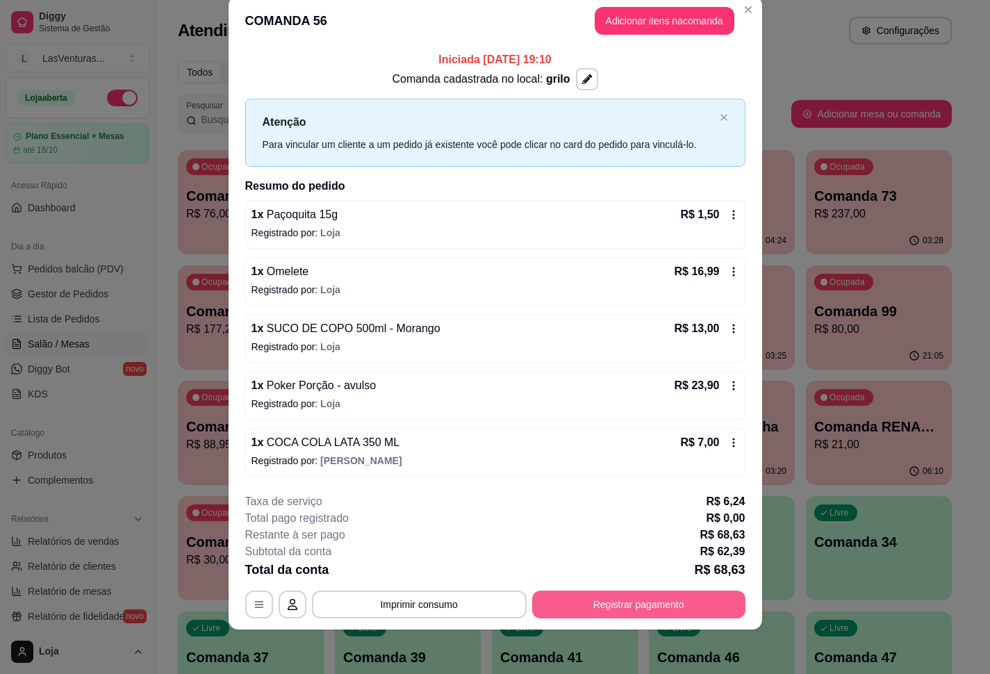
click at [591, 617] on button "Registrar pagamento" at bounding box center [638, 605] width 213 height 28
click at [692, 598] on button "Registrar pagamento" at bounding box center [638, 604] width 207 height 27
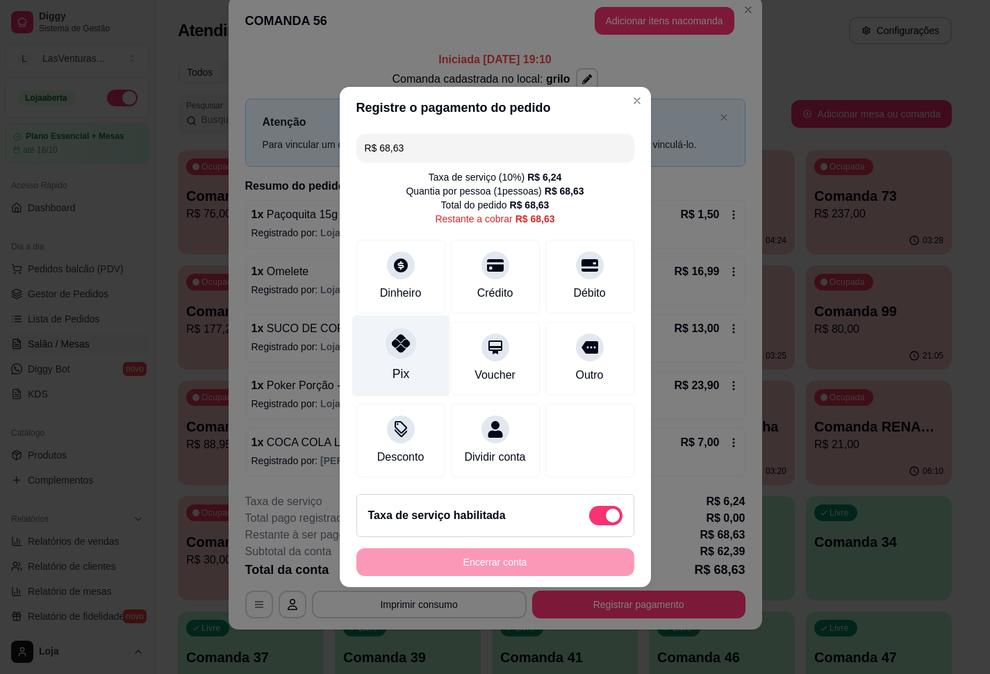
click at [397, 346] on div at bounding box center [401, 343] width 31 height 31
type input "R$ 0,00"
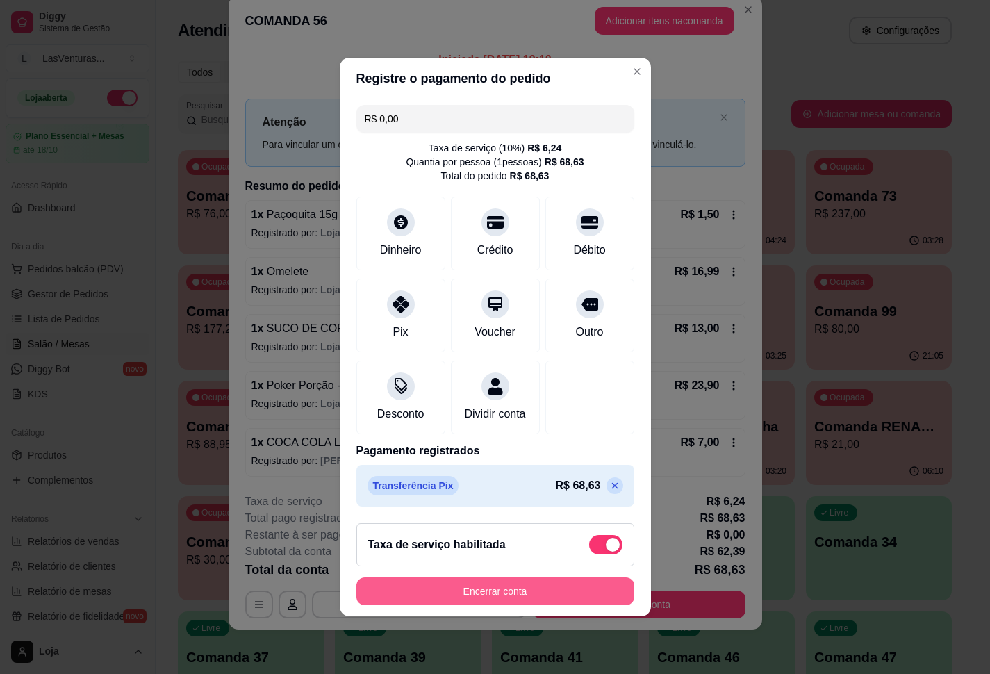
click at [434, 599] on button "Encerrar conta" at bounding box center [496, 592] width 278 height 28
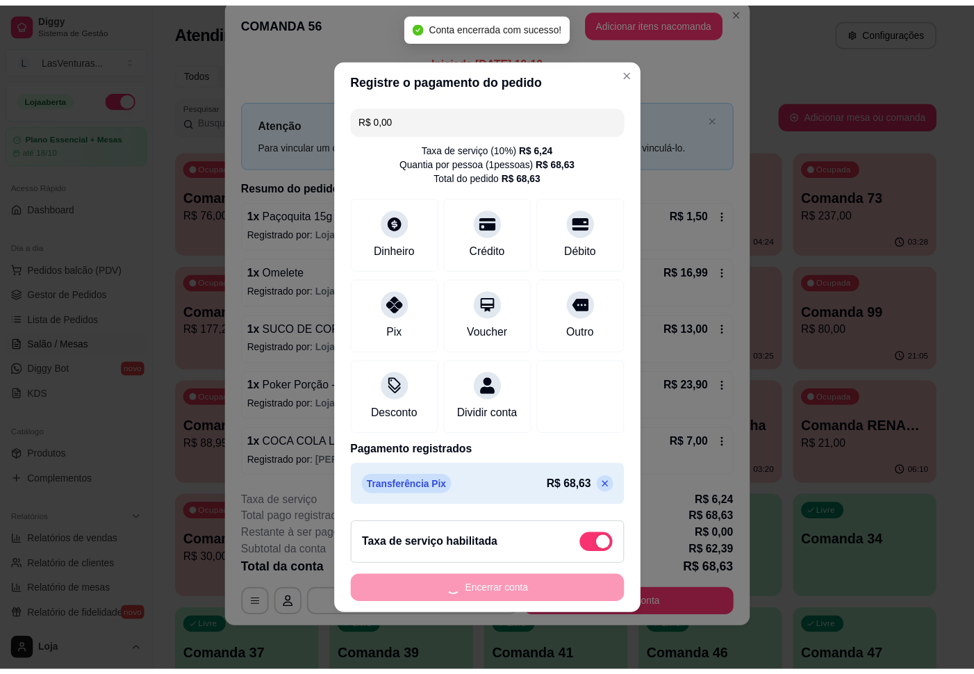
scroll to position [0, 0]
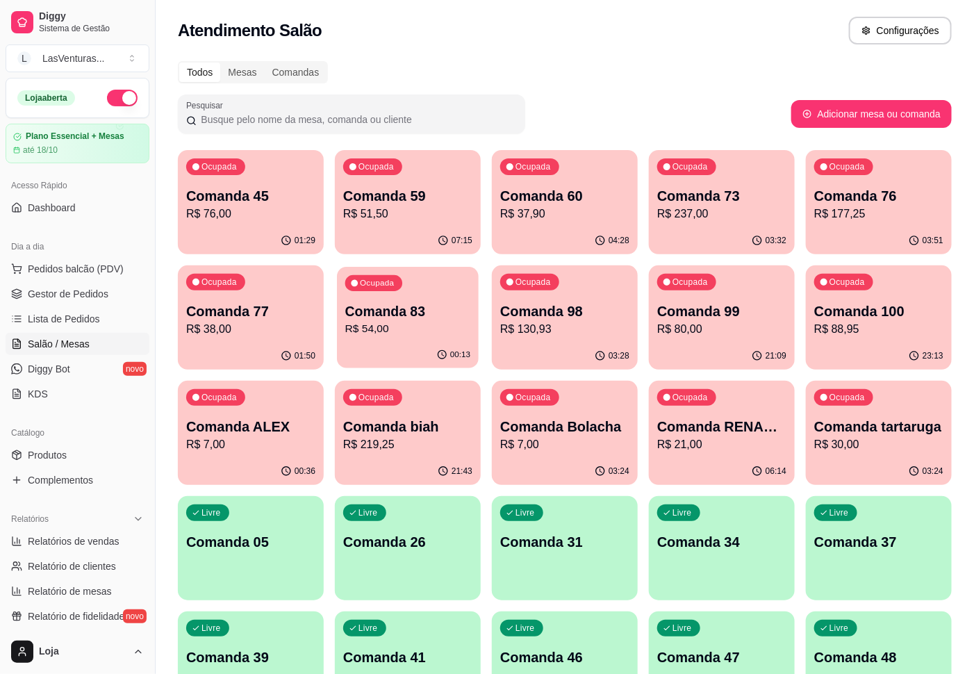
click at [427, 336] on p "R$ 54,00" at bounding box center [407, 329] width 125 height 16
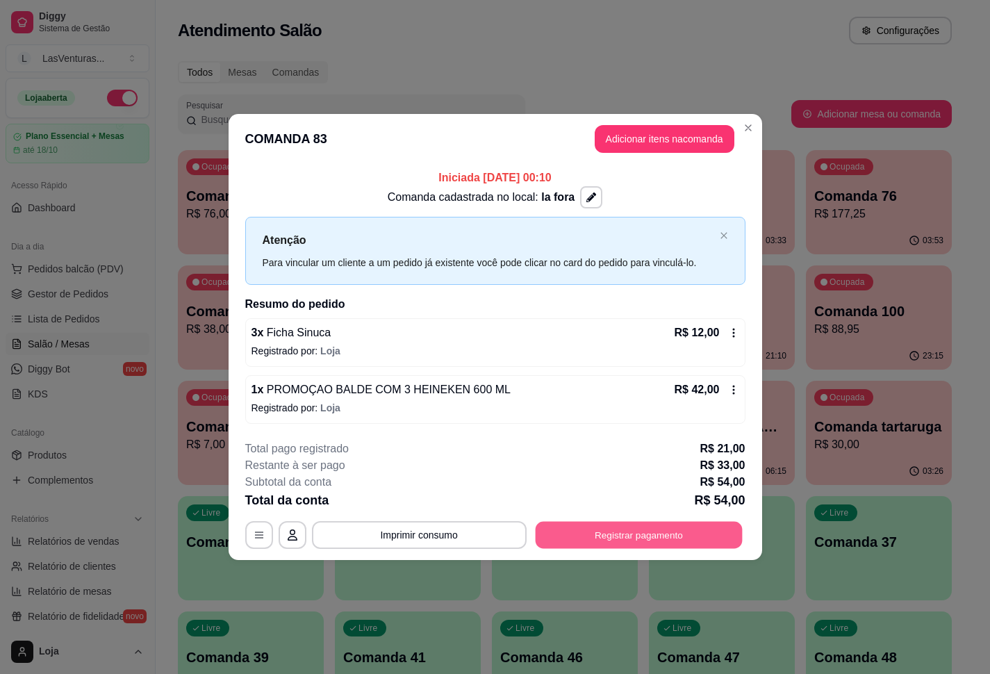
click at [682, 537] on button "Registrar pagamento" at bounding box center [638, 534] width 207 height 27
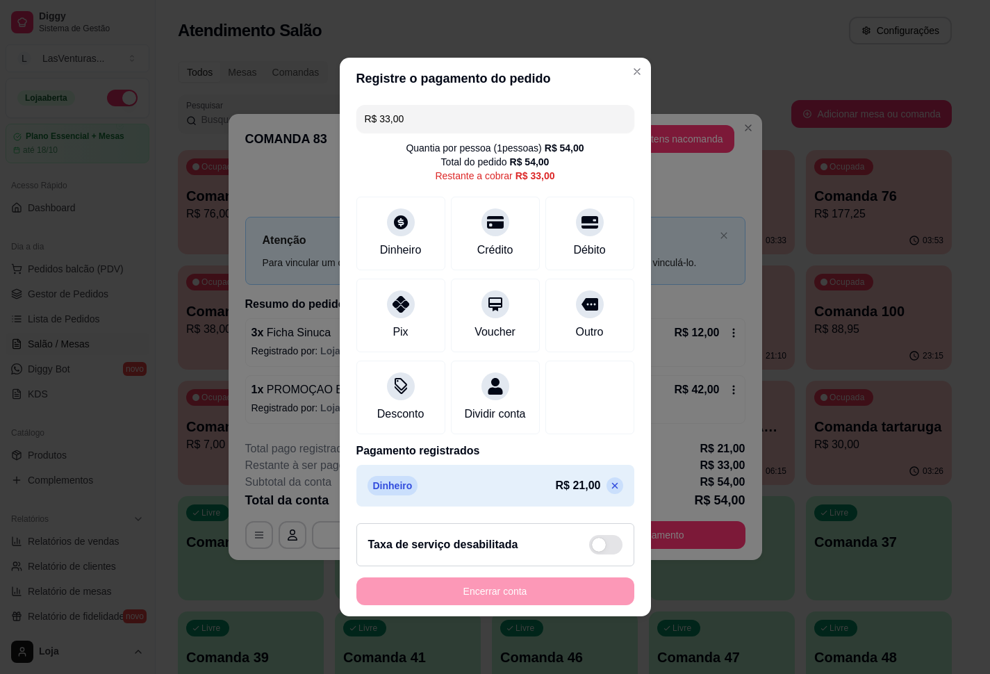
click at [609, 491] on icon at bounding box center [614, 485] width 11 height 11
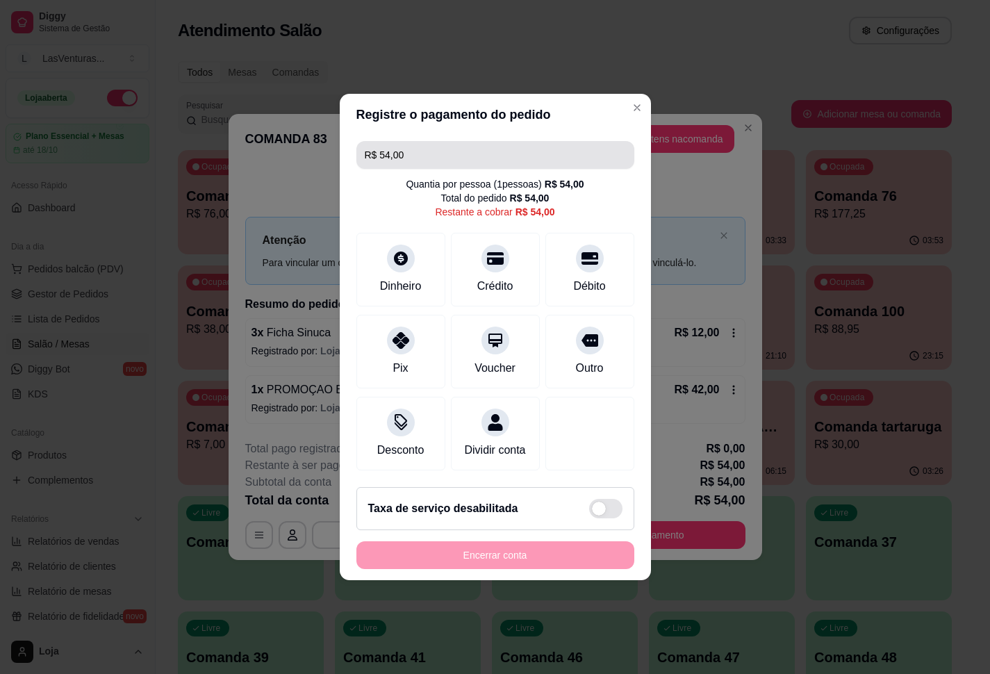
click at [417, 142] on input "R$ 54,00" at bounding box center [495, 155] width 261 height 28
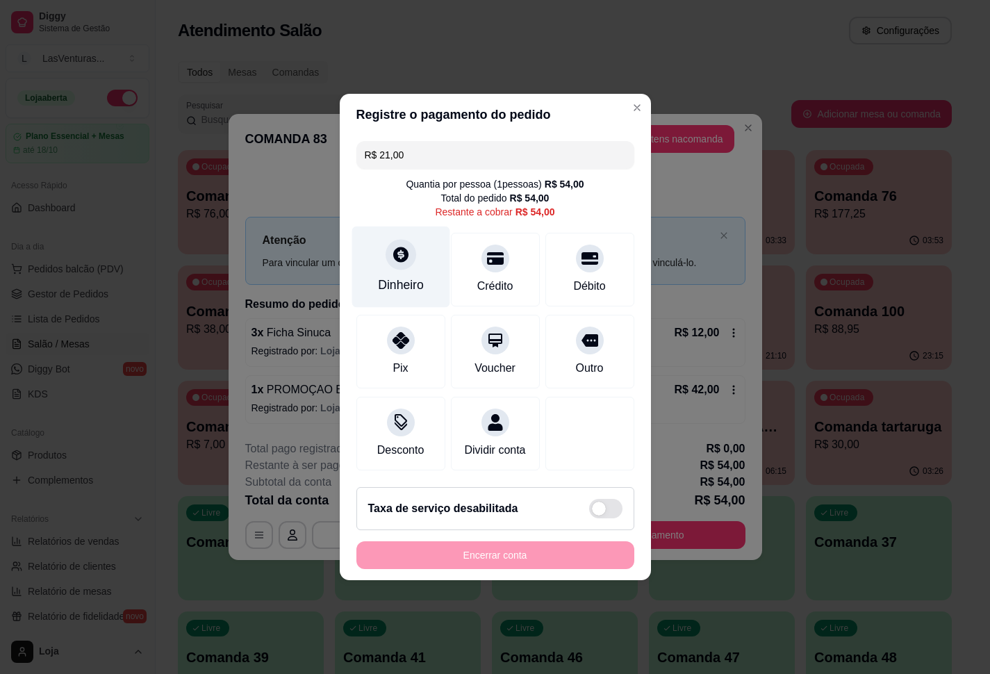
click at [400, 246] on icon at bounding box center [400, 254] width 18 height 18
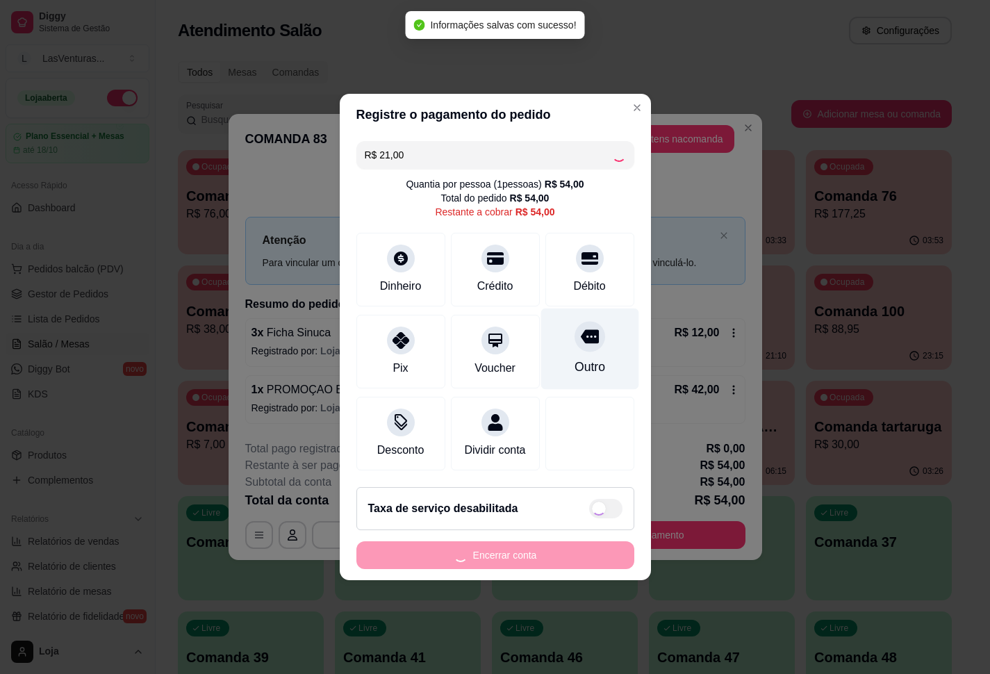
type input "R$ 33,00"
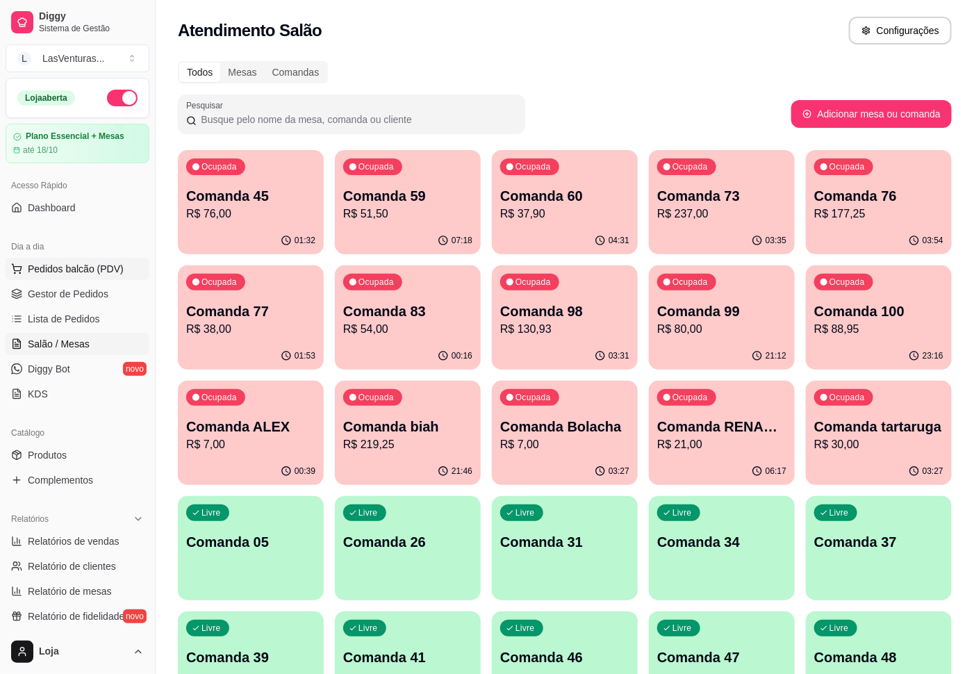
click at [67, 274] on span "Pedidos balcão (PDV)" at bounding box center [76, 269] width 96 height 14
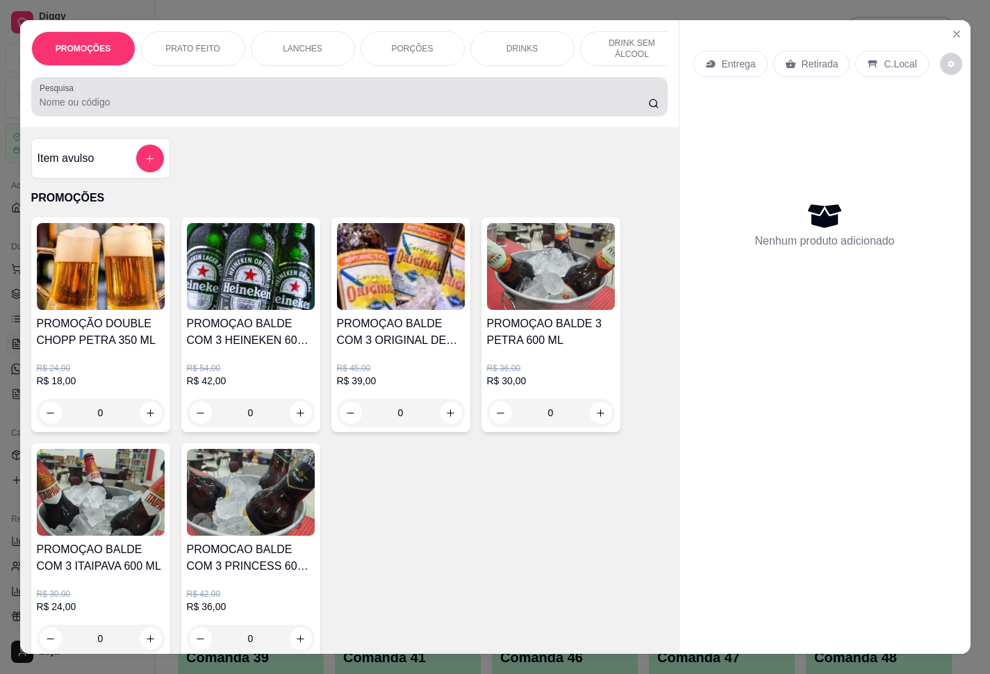
click at [123, 116] on div "Pesquisa" at bounding box center [349, 96] width 637 height 39
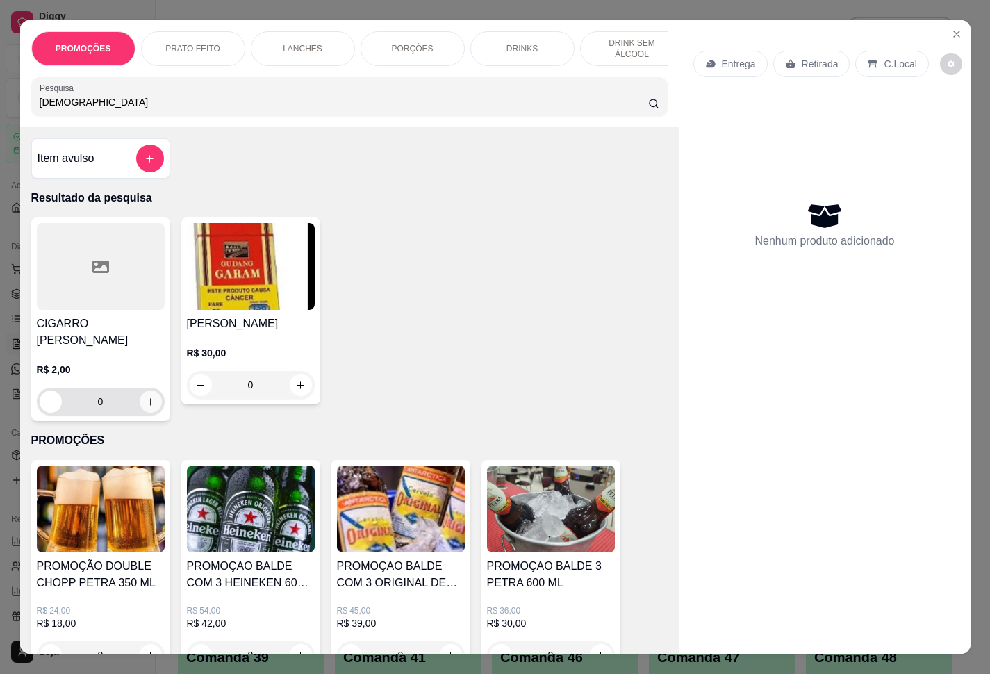
type input "gud"
click at [147, 407] on icon "increase-product-quantity" at bounding box center [150, 402] width 10 height 10
type input "1"
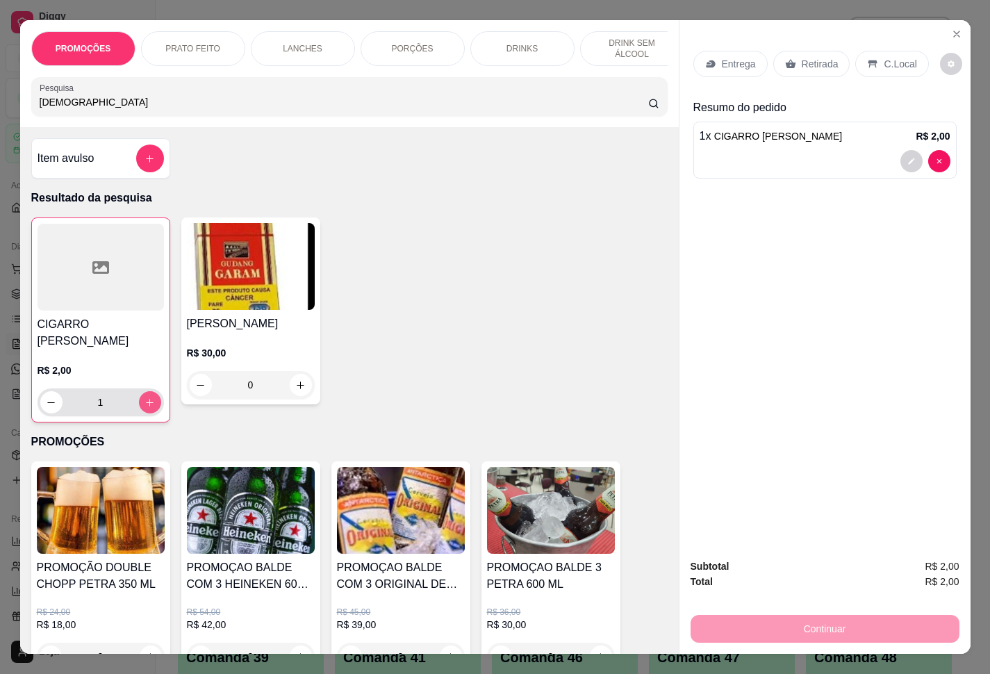
click at [147, 411] on button "increase-product-quantity" at bounding box center [150, 402] width 22 height 22
type input "2"
click at [146, 407] on icon "increase-product-quantity" at bounding box center [150, 403] width 10 height 10
type input "3"
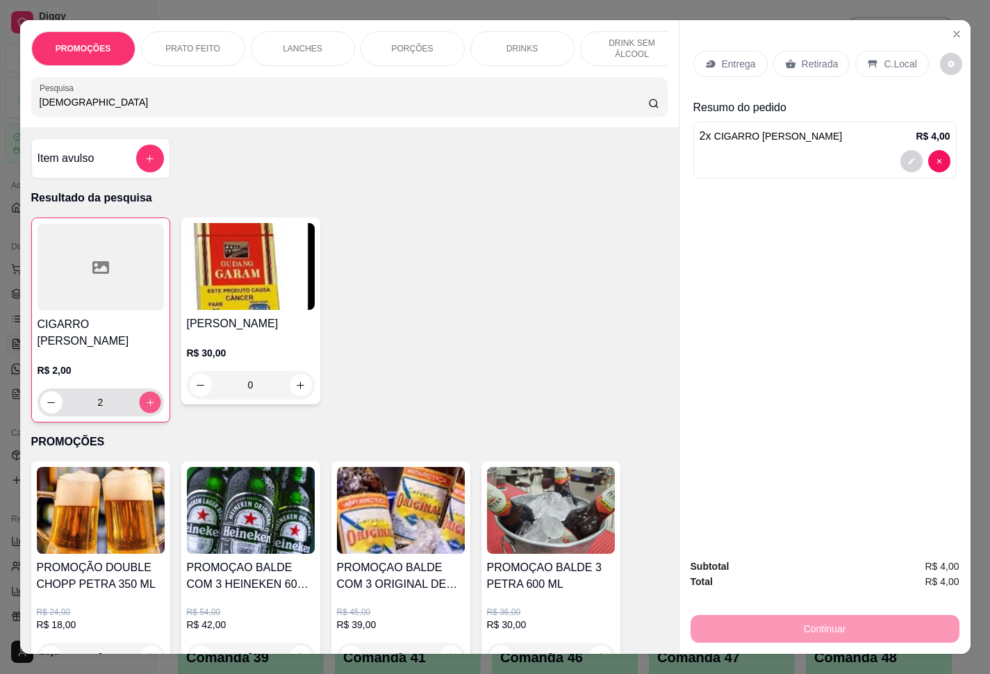
type input "3"
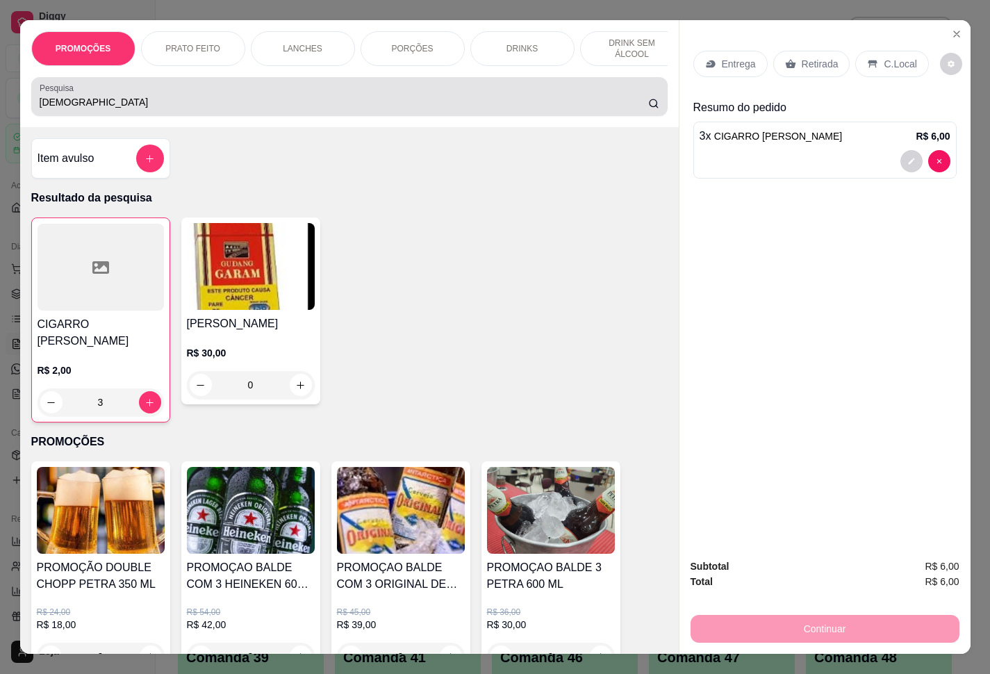
click at [65, 116] on div "Pesquisa gud" at bounding box center [349, 96] width 637 height 39
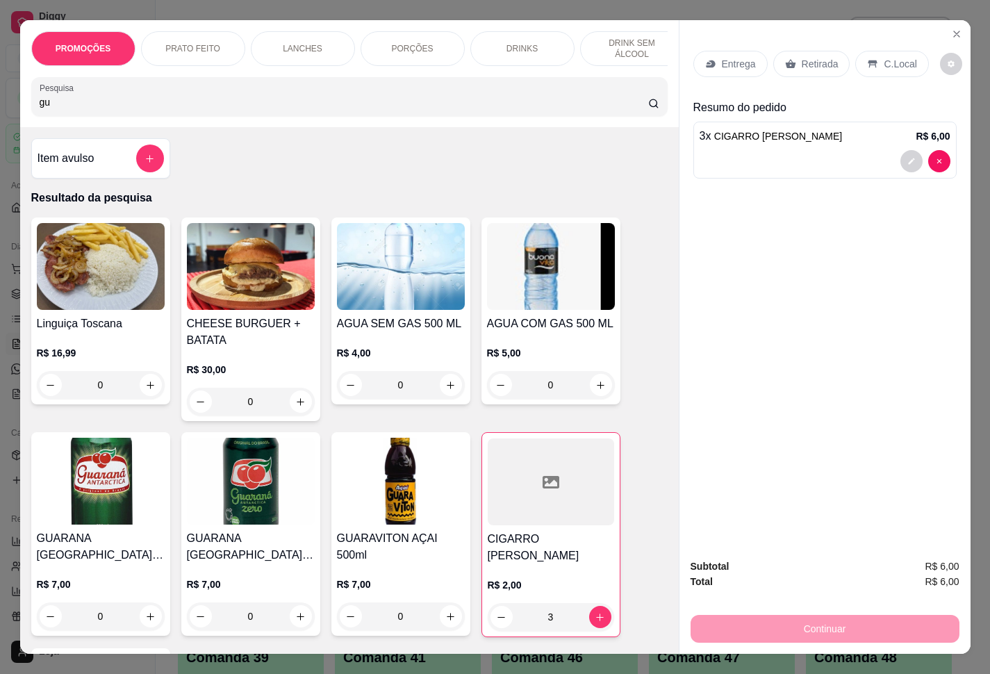
type input "g"
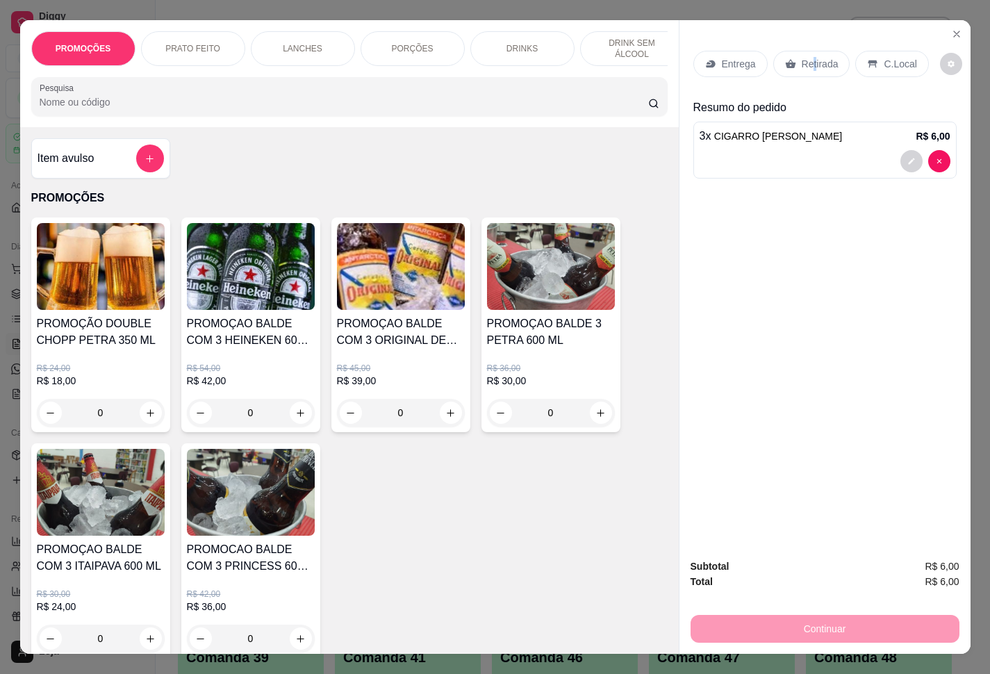
click at [807, 57] on p "Retirada" at bounding box center [820, 64] width 37 height 14
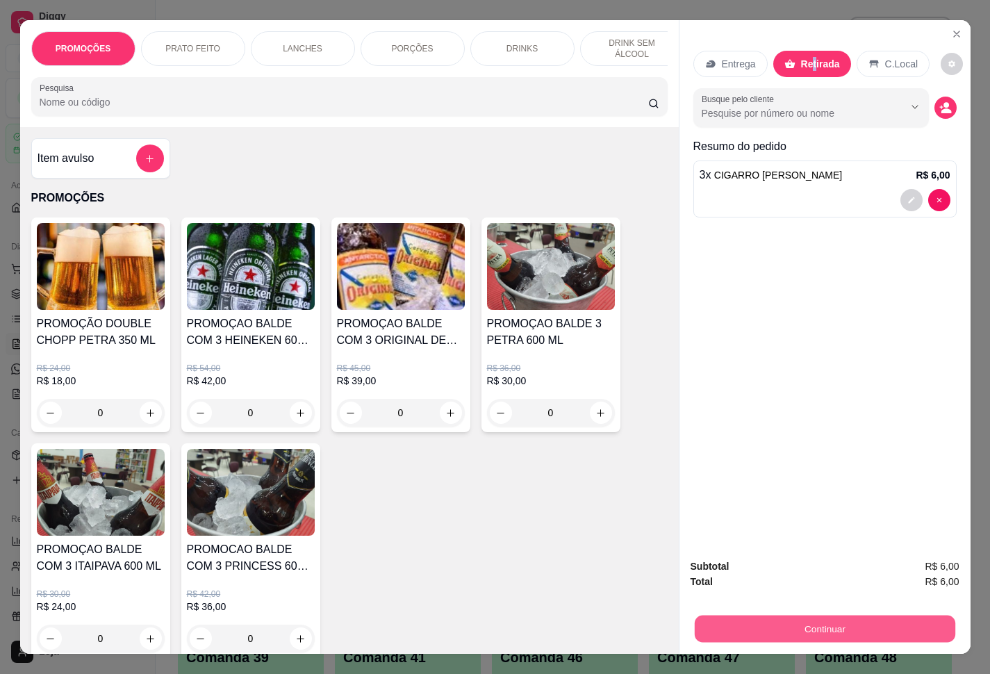
click at [748, 624] on button "Continuar" at bounding box center [824, 629] width 261 height 27
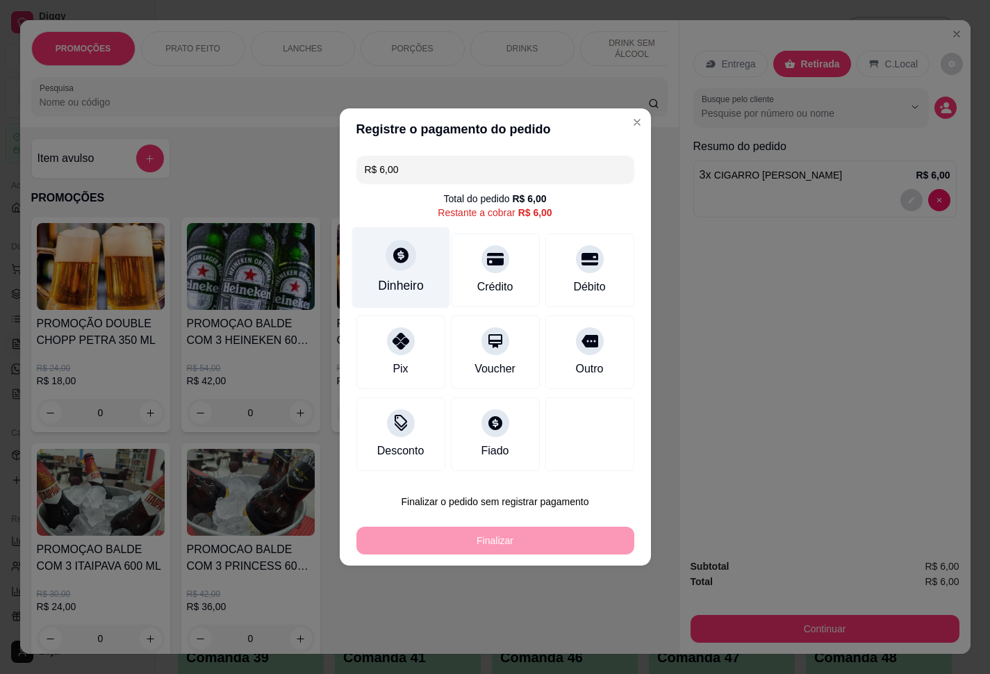
click at [395, 259] on icon at bounding box center [400, 254] width 15 height 15
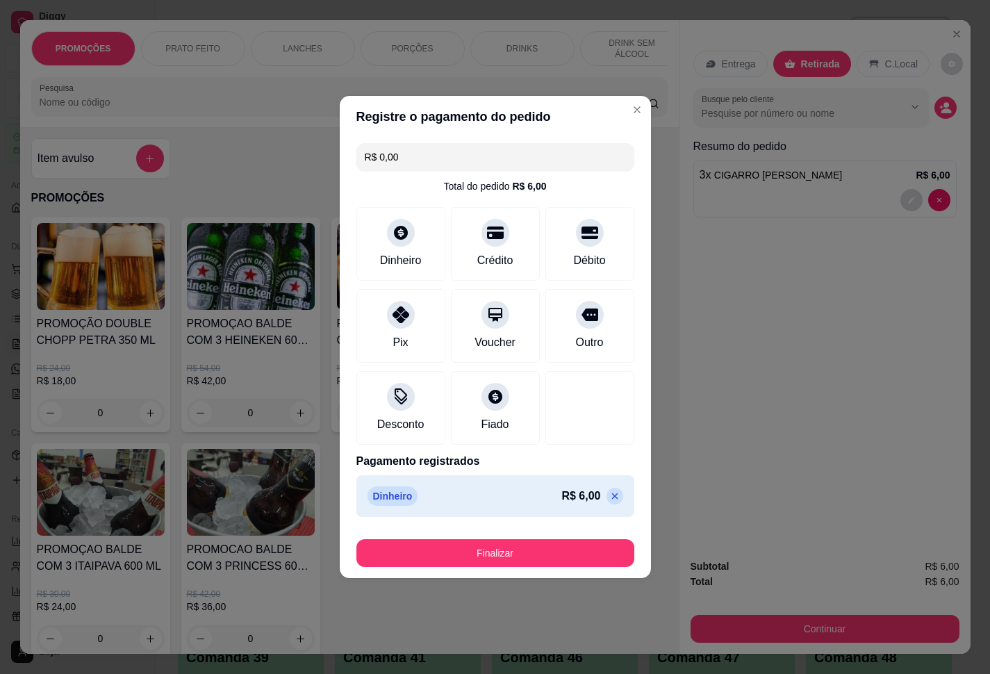
type input "R$ 0,00"
click at [559, 537] on div "Finalizar" at bounding box center [496, 550] width 278 height 33
click at [568, 551] on button "Finalizar" at bounding box center [496, 553] width 278 height 28
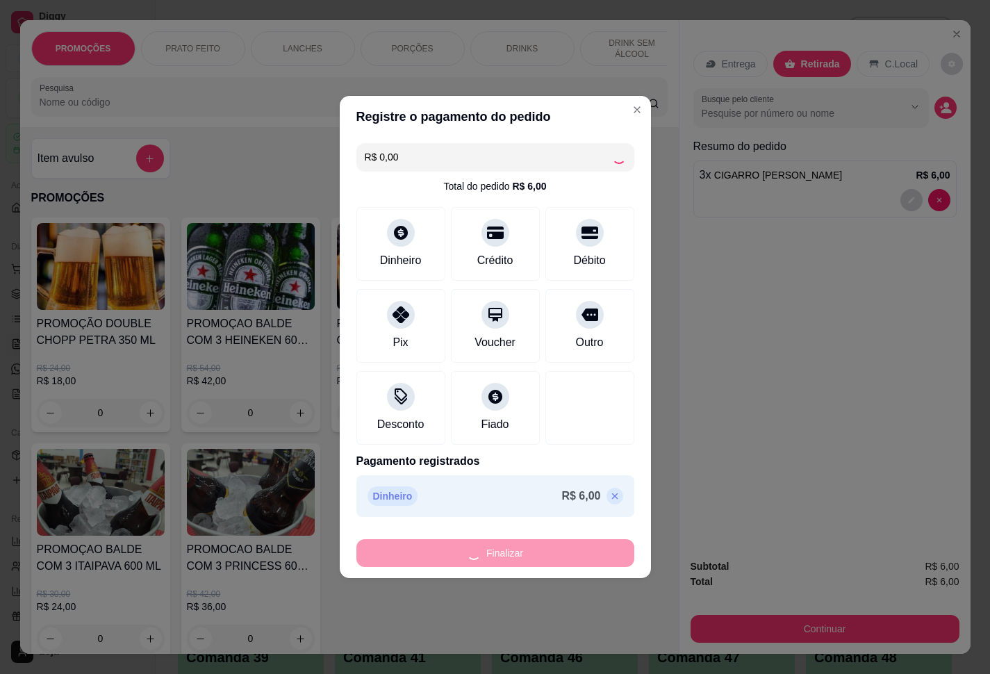
type input "0"
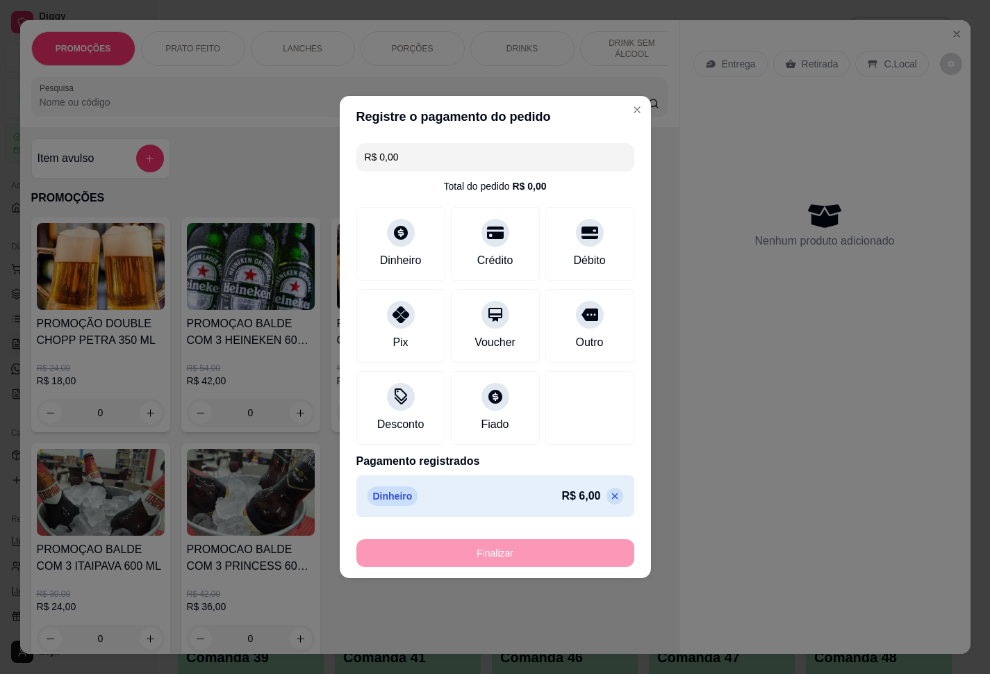
type input "-R$ 6,00"
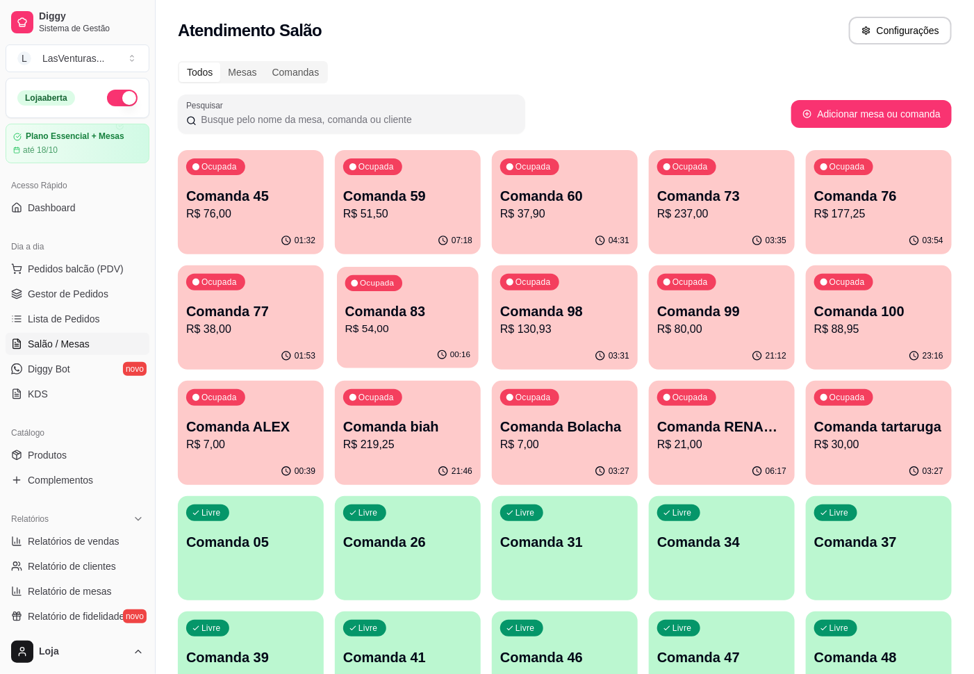
click at [411, 343] on div "00:16" at bounding box center [408, 355] width 142 height 26
click at [276, 188] on p "Comanda 45" at bounding box center [250, 195] width 129 height 19
click at [430, 206] on p "R$ 51,50" at bounding box center [407, 214] width 129 height 17
click at [555, 223] on div "Ocupada Comanda 60 R$ 37,90" at bounding box center [565, 189] width 142 height 75
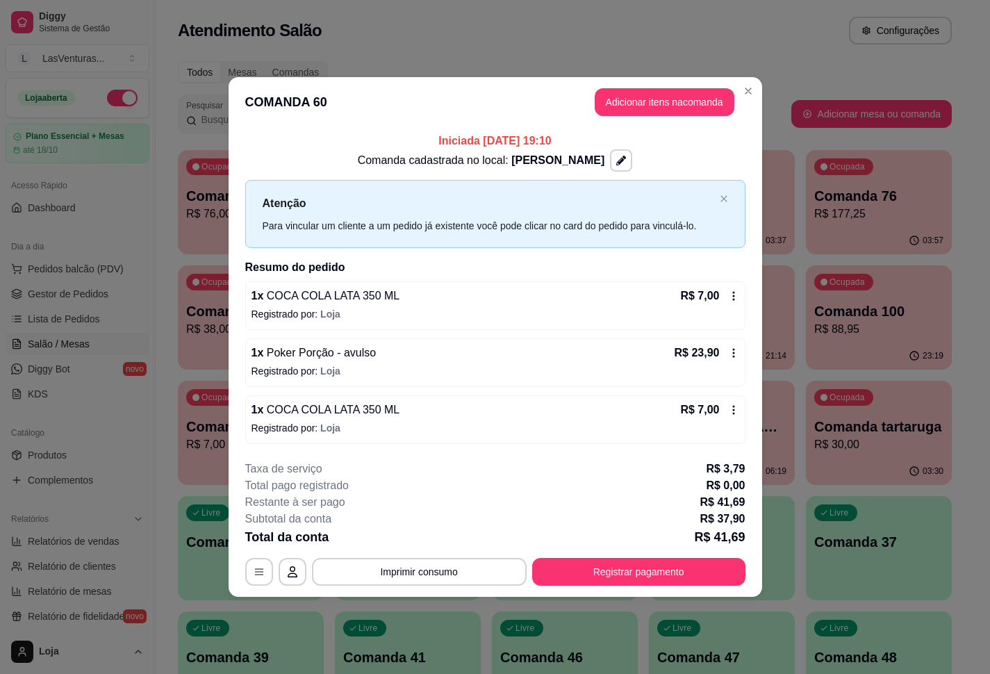
click at [855, 306] on p "Comanda 100" at bounding box center [879, 311] width 129 height 19
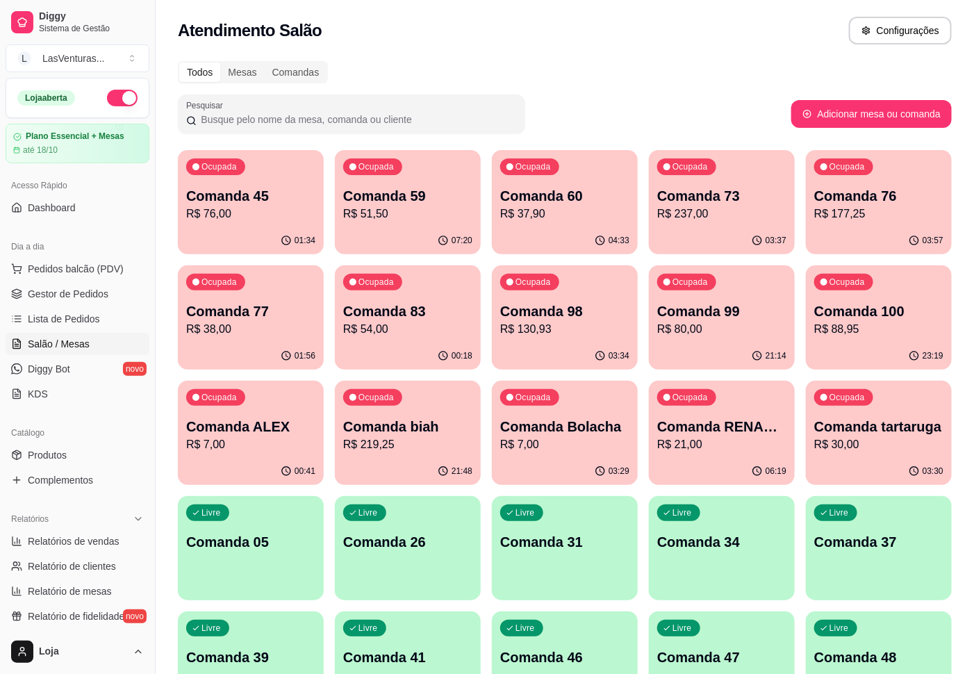
click at [719, 234] on div "03:37" at bounding box center [722, 240] width 146 height 27
click at [824, 240] on div "03:57" at bounding box center [879, 240] width 142 height 26
click at [220, 341] on div "Ocupada Comanda 77 R$ 38,00" at bounding box center [251, 304] width 142 height 75
click at [551, 338] on div "Ocupada Comanda 98 R$ 130,93" at bounding box center [565, 304] width 142 height 75
click at [423, 304] on p "Comanda 83" at bounding box center [407, 311] width 125 height 19
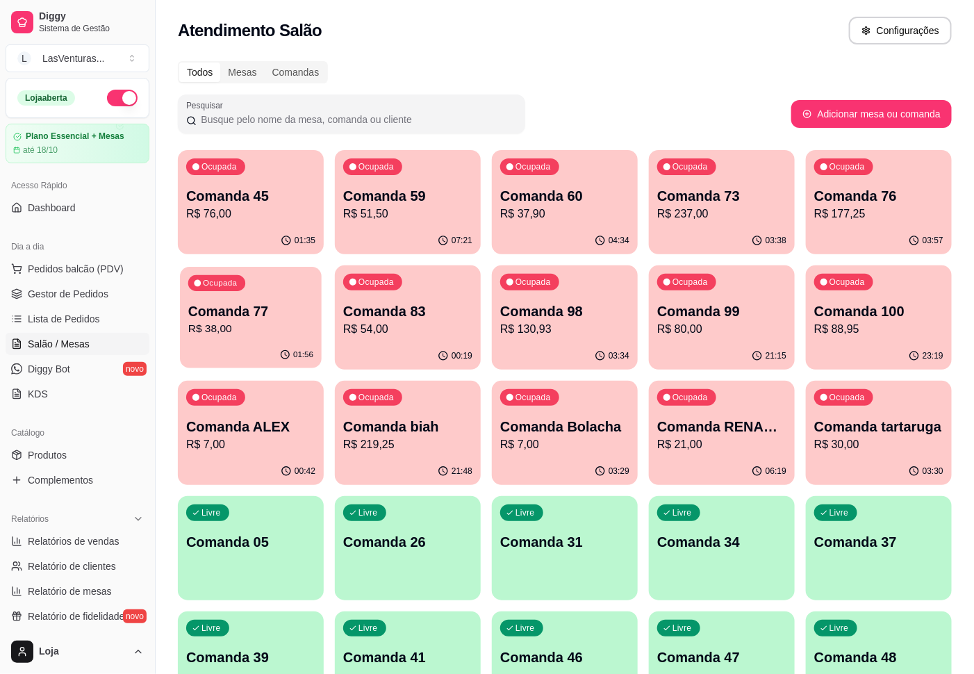
click at [271, 345] on div "01:56" at bounding box center [251, 355] width 142 height 26
click at [739, 229] on div "03:39" at bounding box center [722, 240] width 142 height 26
click at [563, 219] on p "R$ 37,90" at bounding box center [564, 214] width 125 height 16
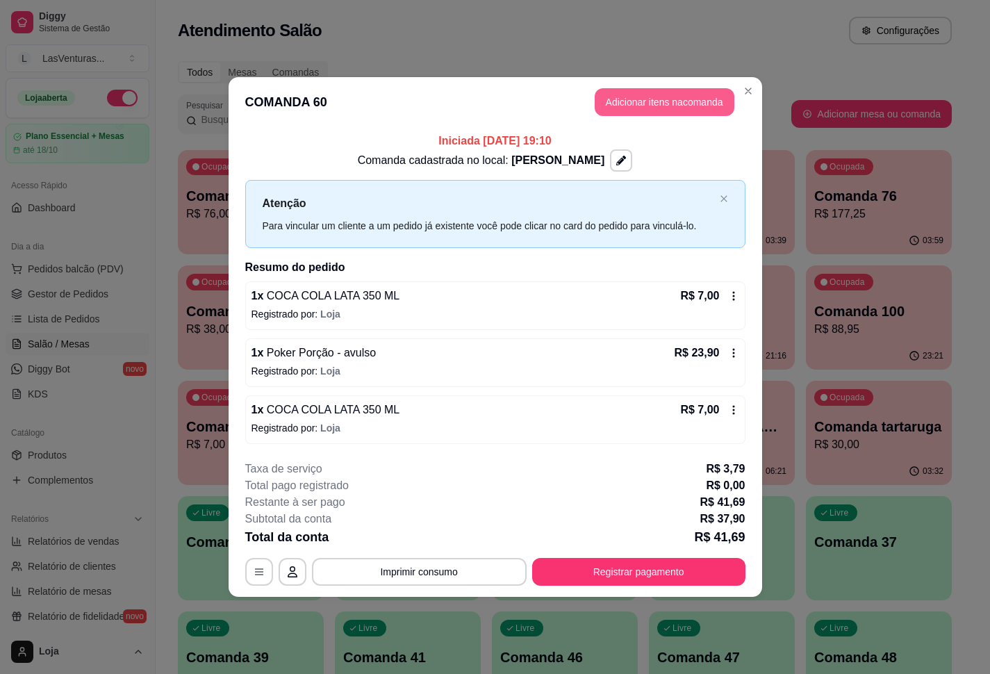
click at [653, 106] on button "Adicionar itens na comanda" at bounding box center [665, 102] width 140 height 28
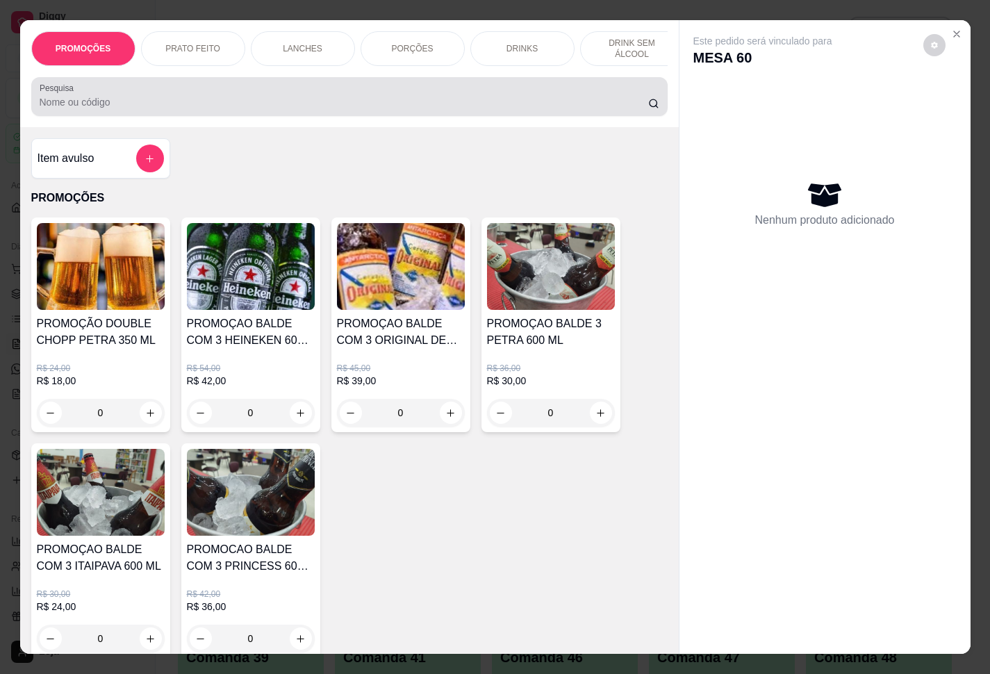
click at [475, 110] on div at bounding box center [350, 97] width 620 height 28
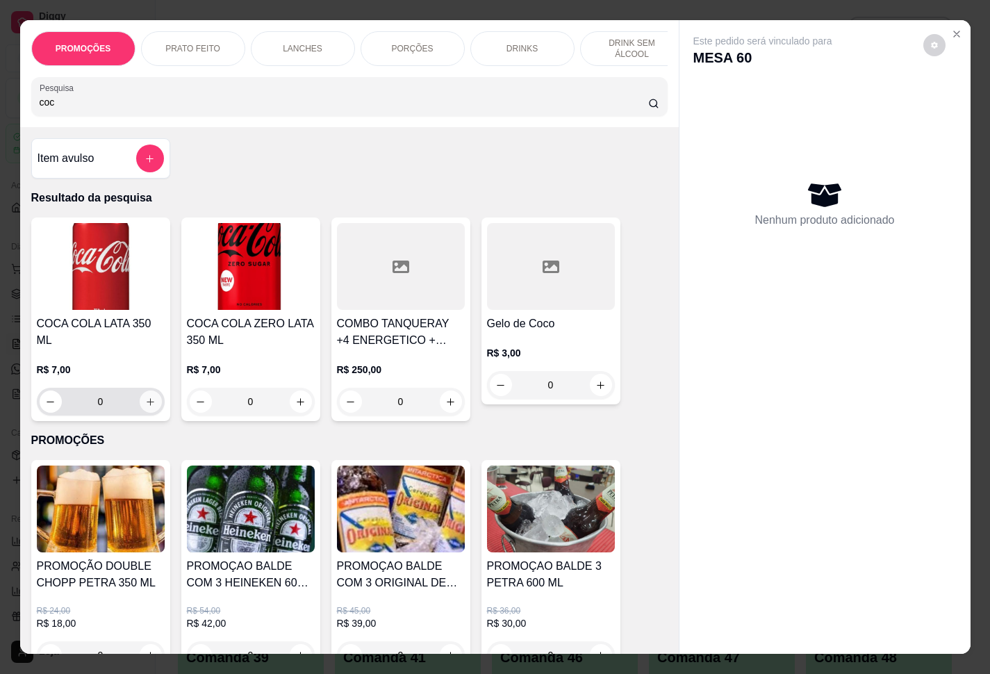
type input "coc"
click at [146, 397] on icon "increase-product-quantity" at bounding box center [150, 402] width 10 height 10
type input "1"
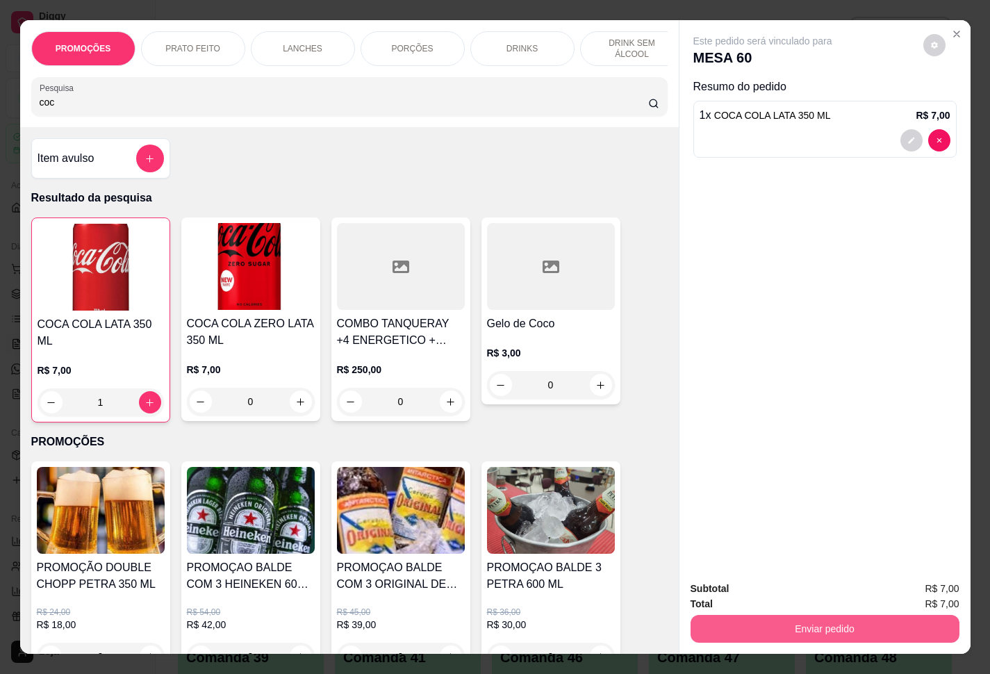
click at [808, 624] on button "Enviar pedido" at bounding box center [825, 629] width 269 height 28
click at [903, 580] on button "Enviar pedido" at bounding box center [921, 587] width 76 height 26
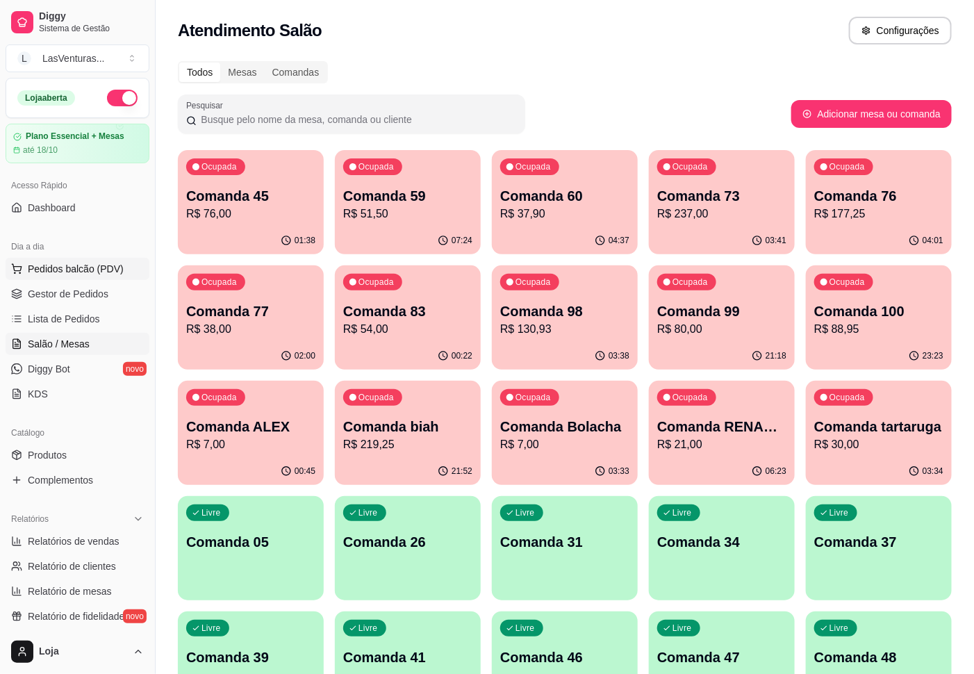
click at [98, 276] on button "Pedidos balcão (PDV)" at bounding box center [78, 269] width 144 height 22
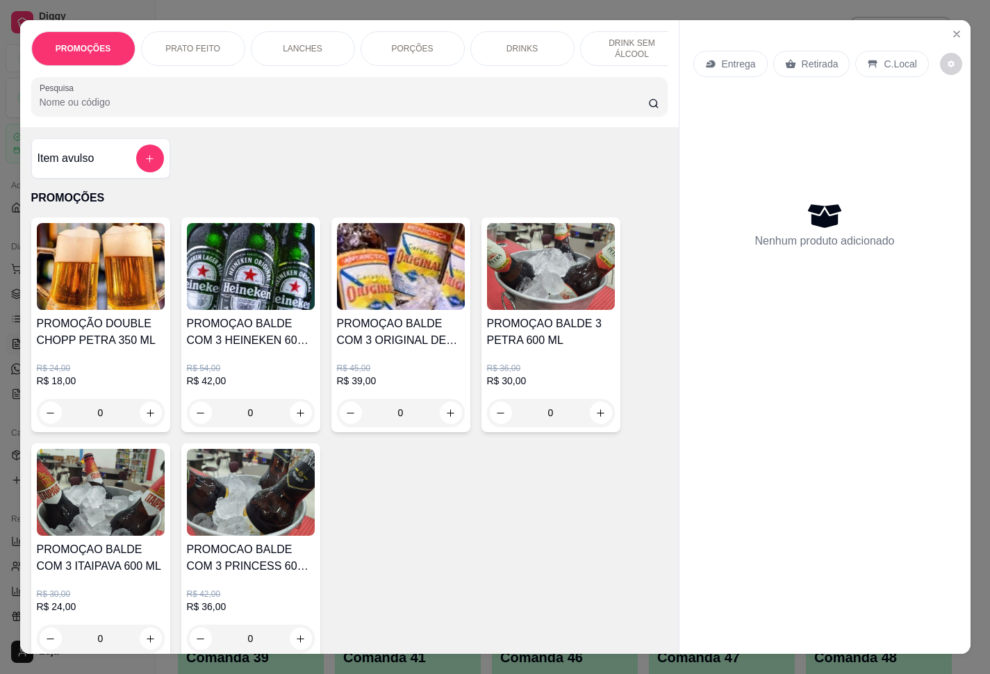
click at [250, 109] on input "Pesquisa" at bounding box center [344, 102] width 609 height 14
click at [140, 158] on button "add-separate-item" at bounding box center [149, 158] width 27 height 27
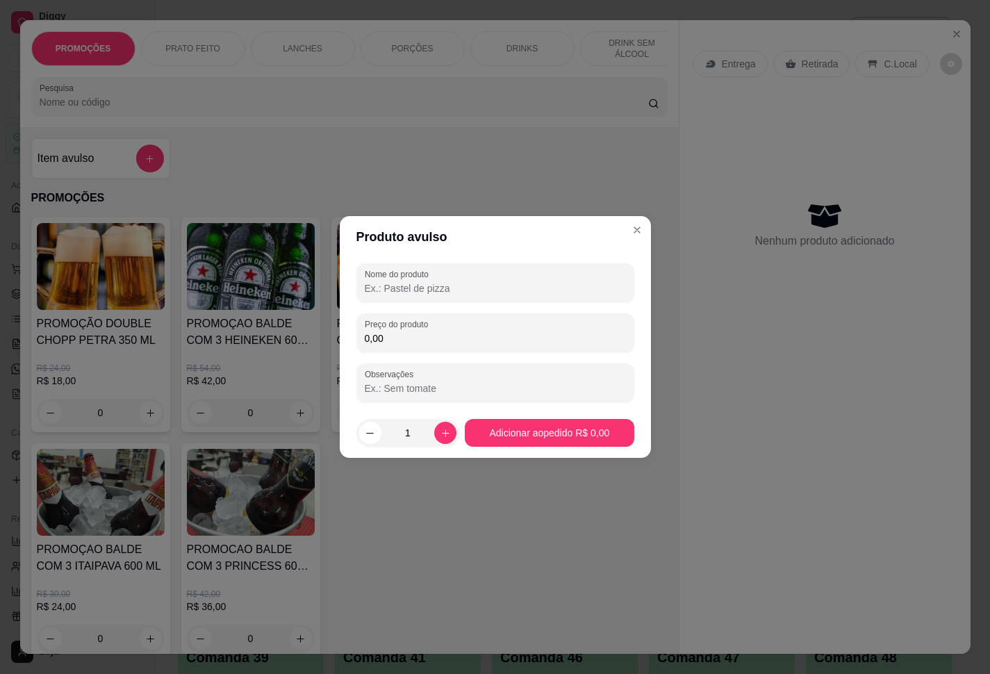
drag, startPoint x: 413, startPoint y: 288, endPoint x: 401, endPoint y: 279, distance: 14.9
click at [409, 286] on input "Nome do produto" at bounding box center [495, 288] width 261 height 14
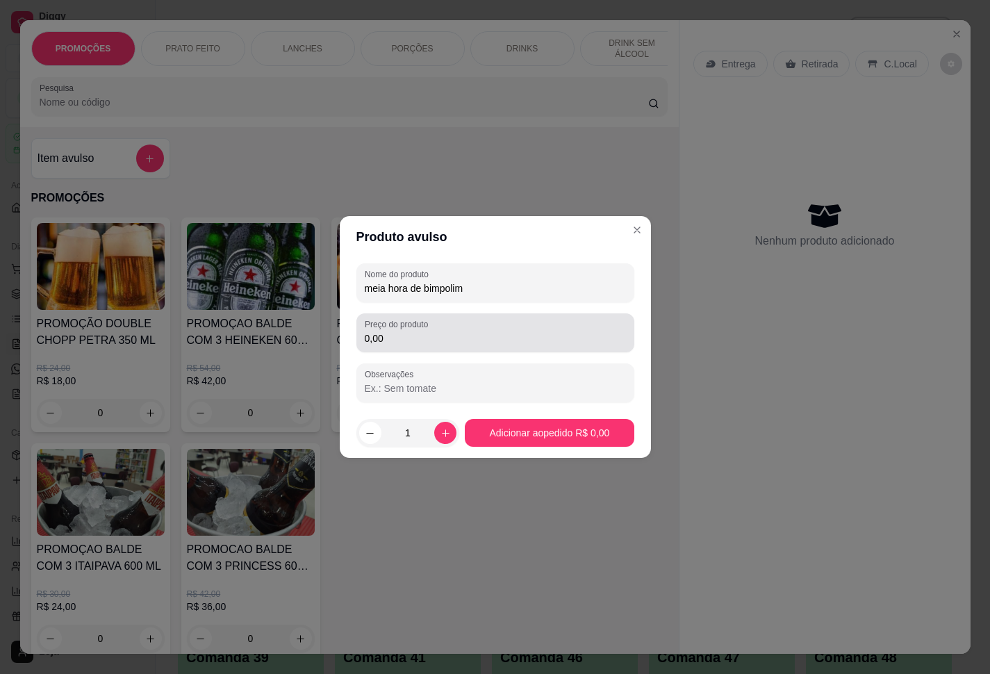
type input "meia hora de bimpolim"
click at [436, 334] on input "0,00" at bounding box center [495, 338] width 261 height 14
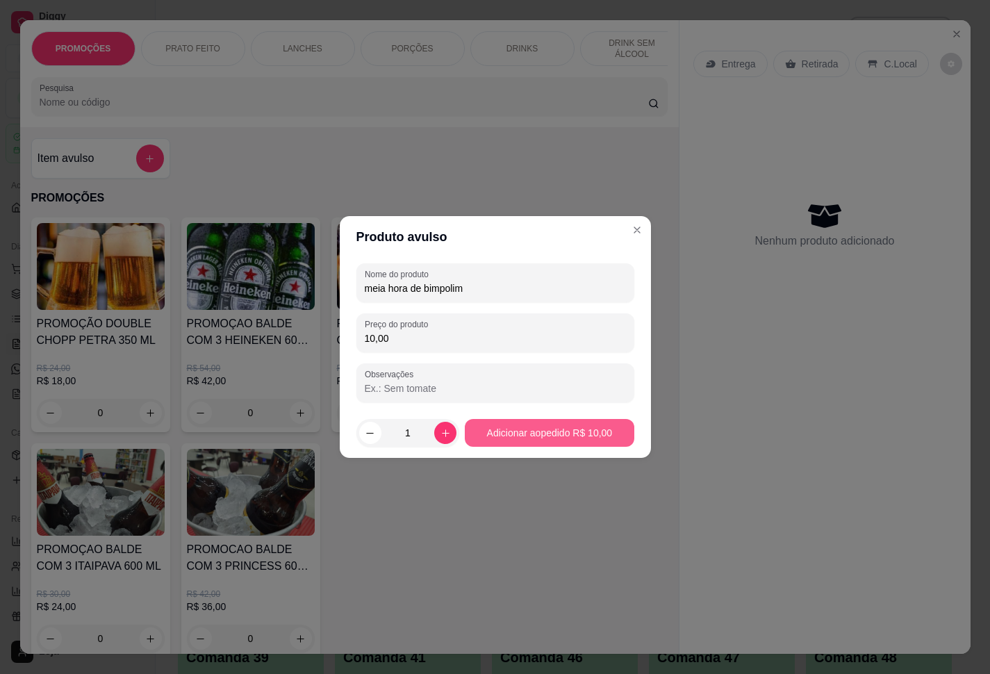
type input "10,00"
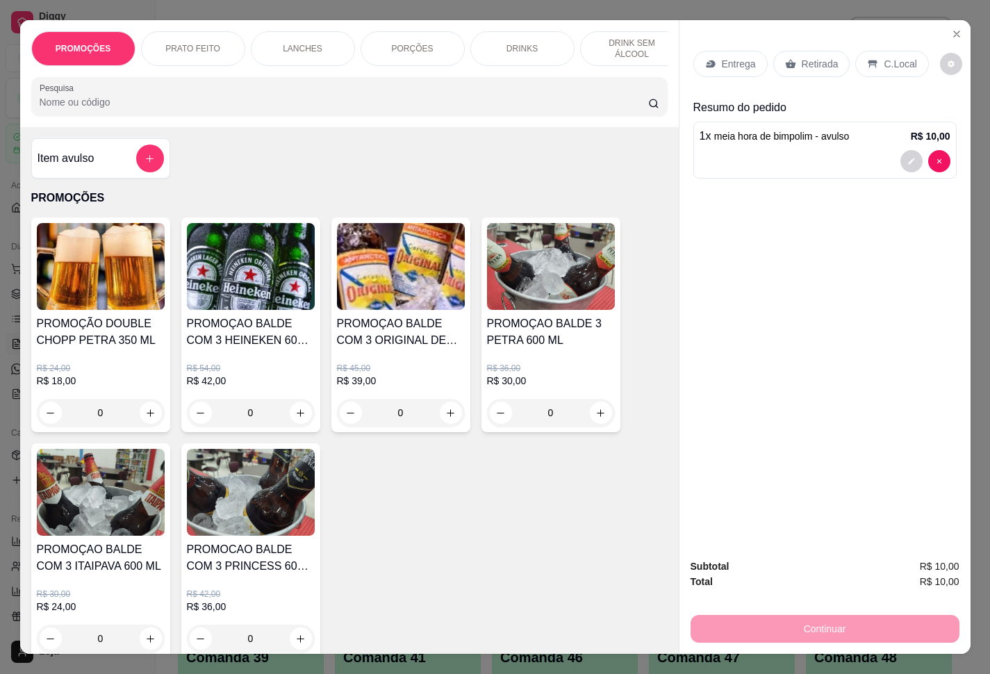
click at [803, 57] on p "Retirada" at bounding box center [820, 64] width 37 height 14
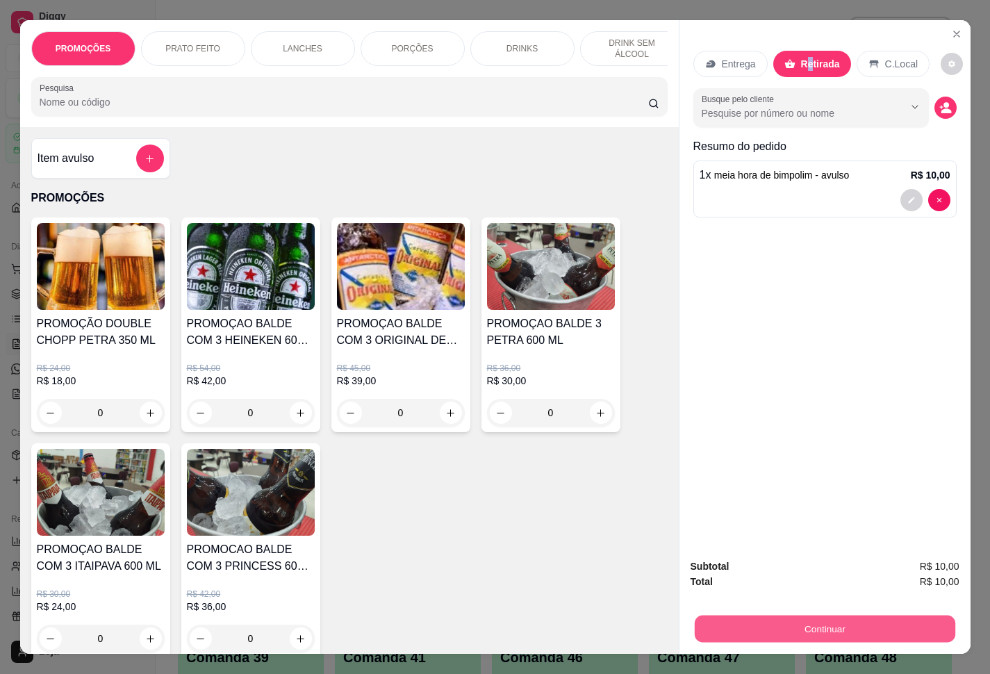
click at [763, 616] on button "Continuar" at bounding box center [824, 629] width 261 height 27
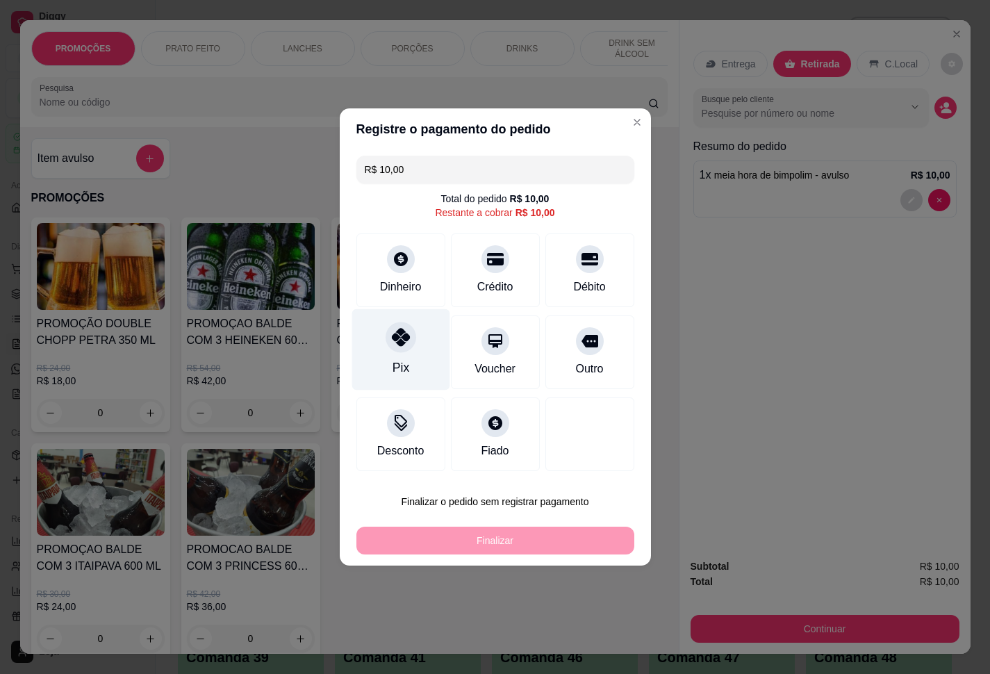
click at [401, 345] on icon at bounding box center [400, 337] width 18 height 18
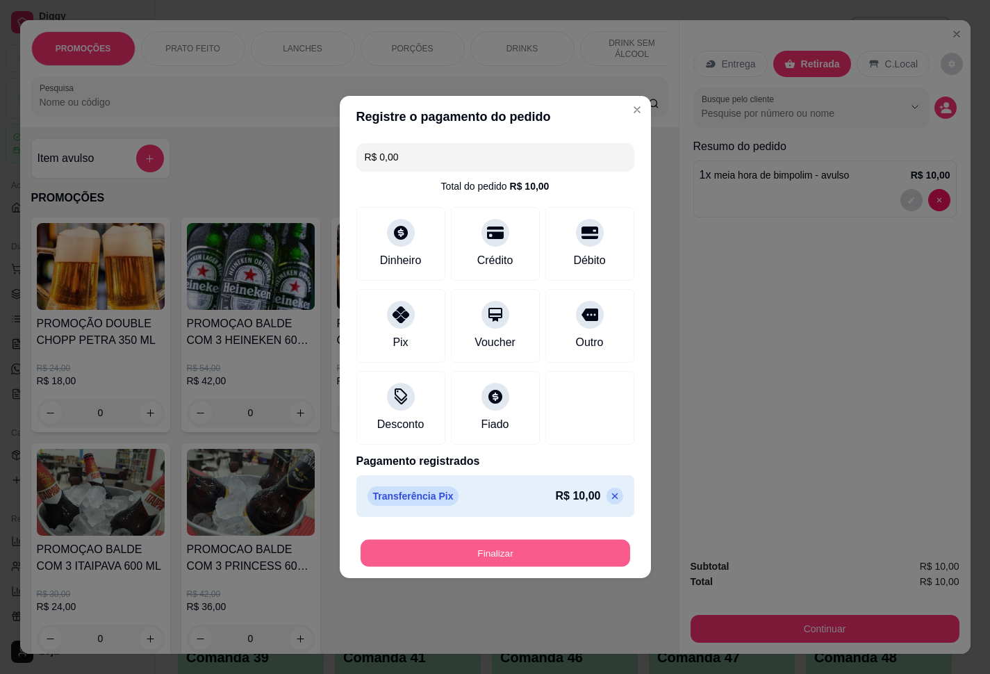
click at [547, 542] on button "Finalizar" at bounding box center [496, 553] width 270 height 27
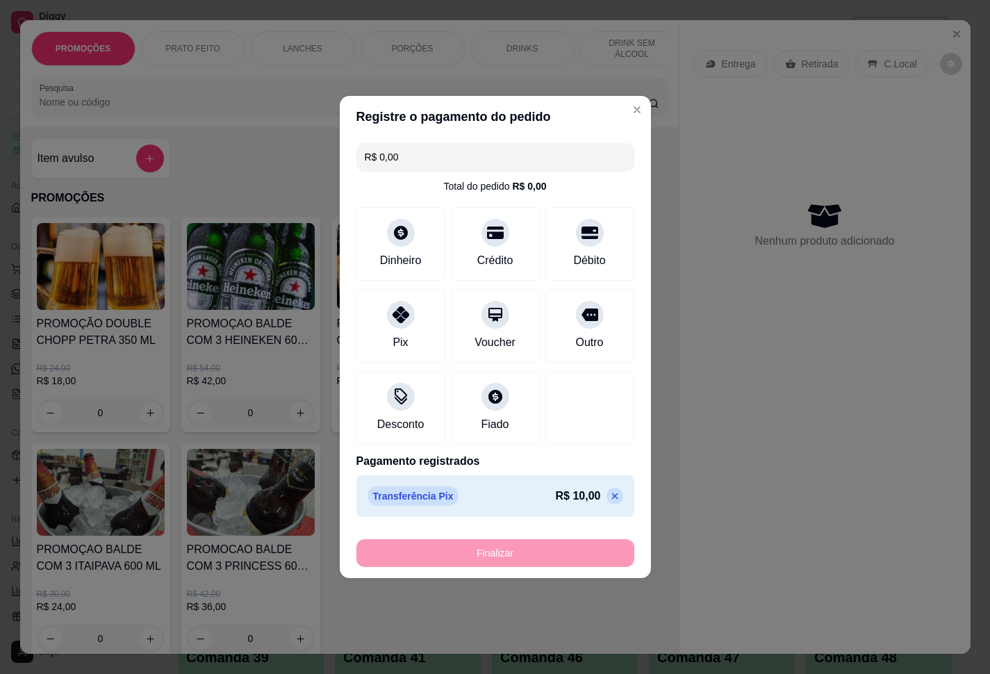
type input "-R$ 10,00"
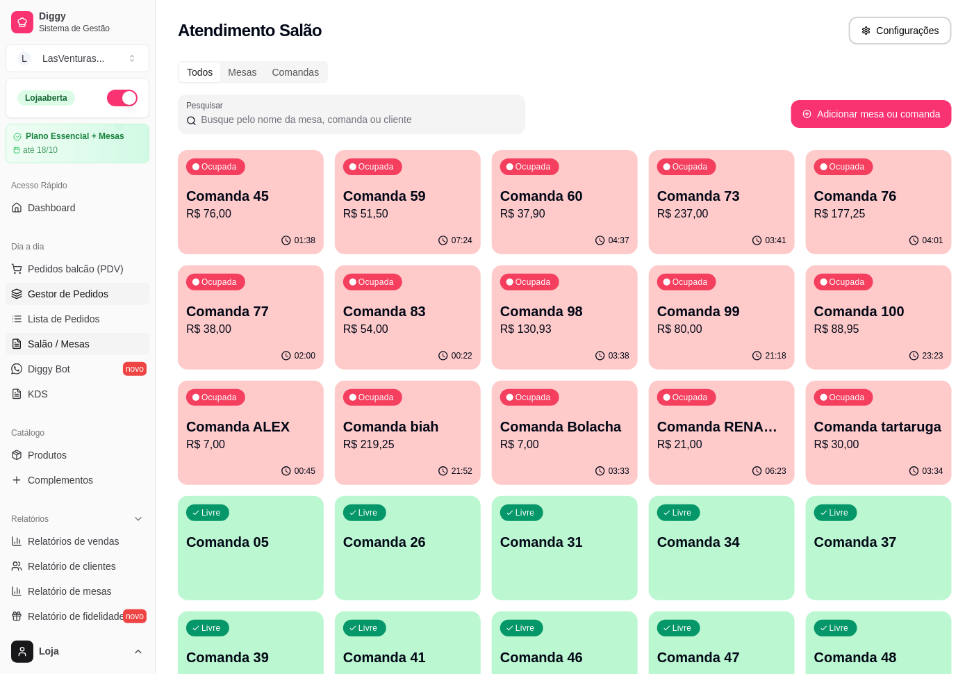
click at [67, 295] on span "Gestor de Pedidos" at bounding box center [68, 294] width 81 height 14
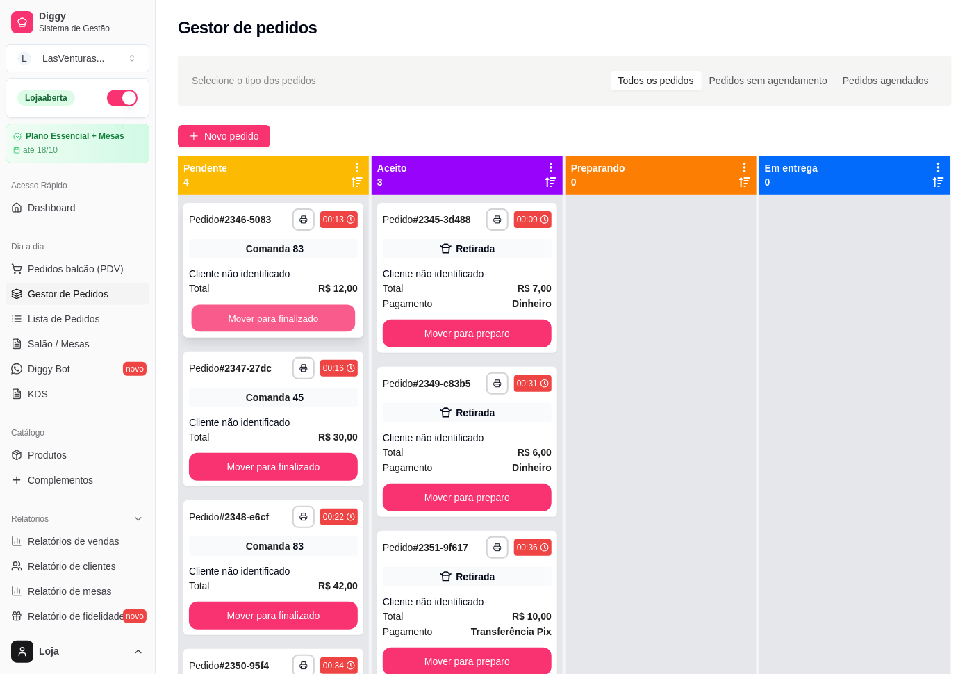
click at [327, 313] on button "Mover para finalizado" at bounding box center [274, 318] width 164 height 27
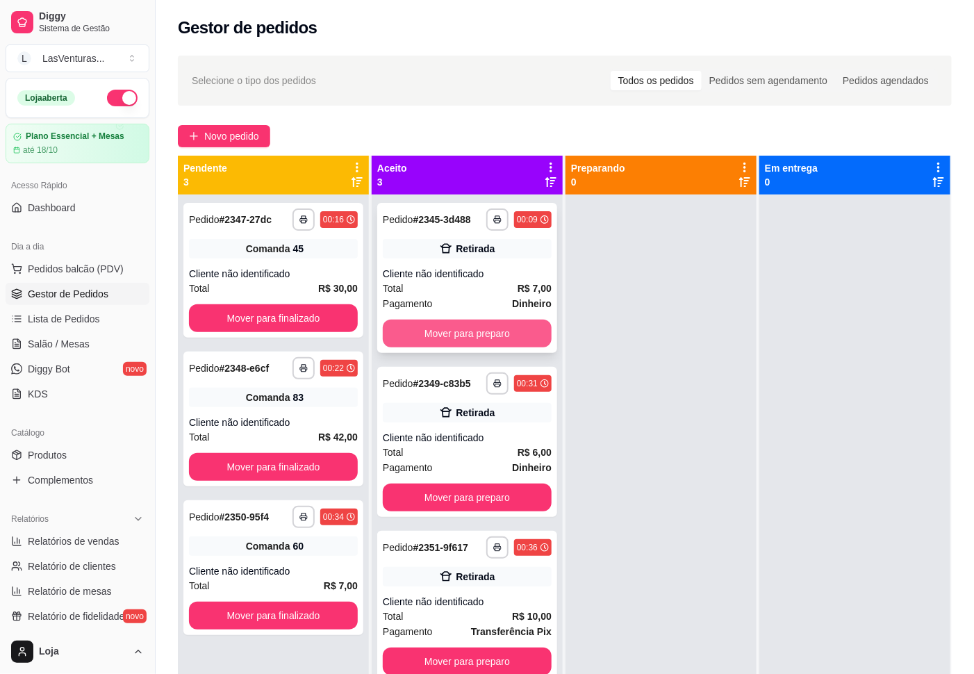
drag, startPoint x: 444, startPoint y: 355, endPoint x: 429, endPoint y: 349, distance: 15.9
click at [441, 353] on div "**********" at bounding box center [467, 532] width 191 height 674
click at [426, 336] on button "Mover para preparo" at bounding box center [467, 334] width 169 height 28
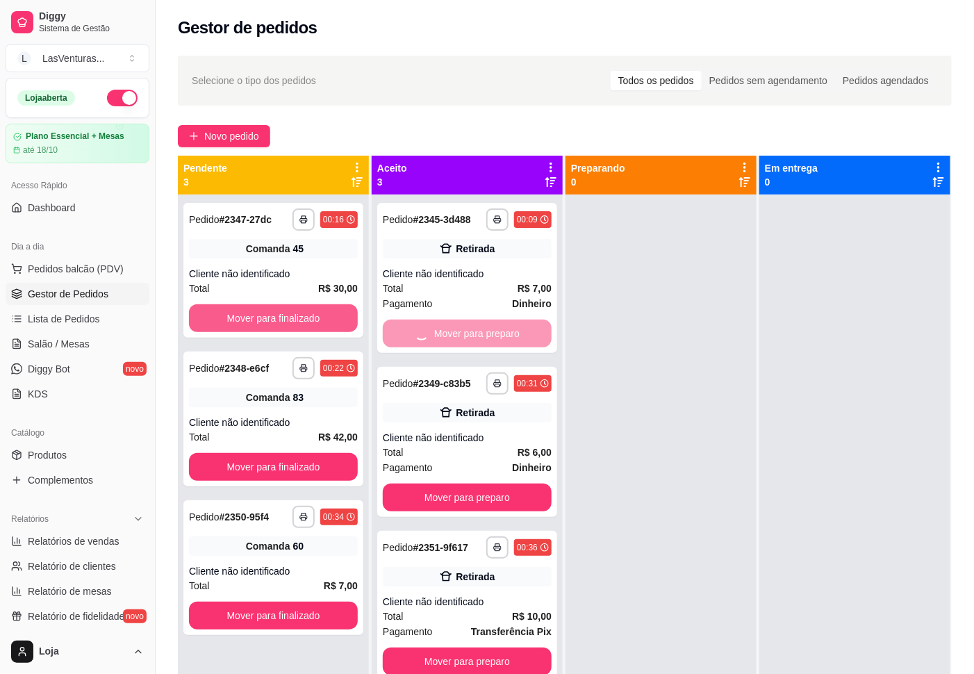
click at [343, 324] on button "Mover para finalizado" at bounding box center [273, 318] width 169 height 28
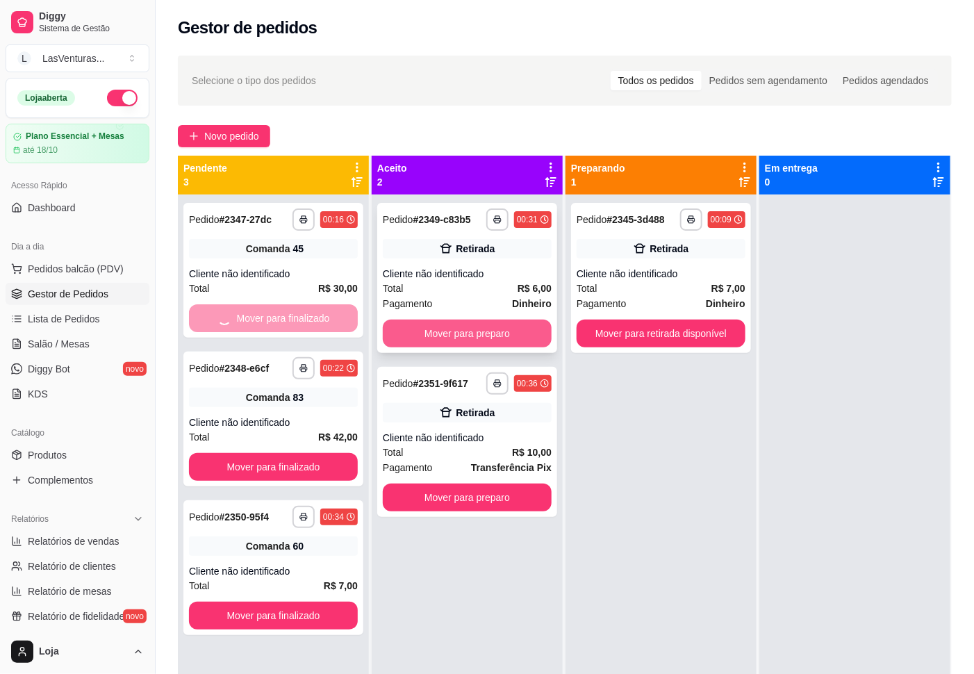
click at [434, 330] on button "Mover para preparo" at bounding box center [467, 334] width 169 height 28
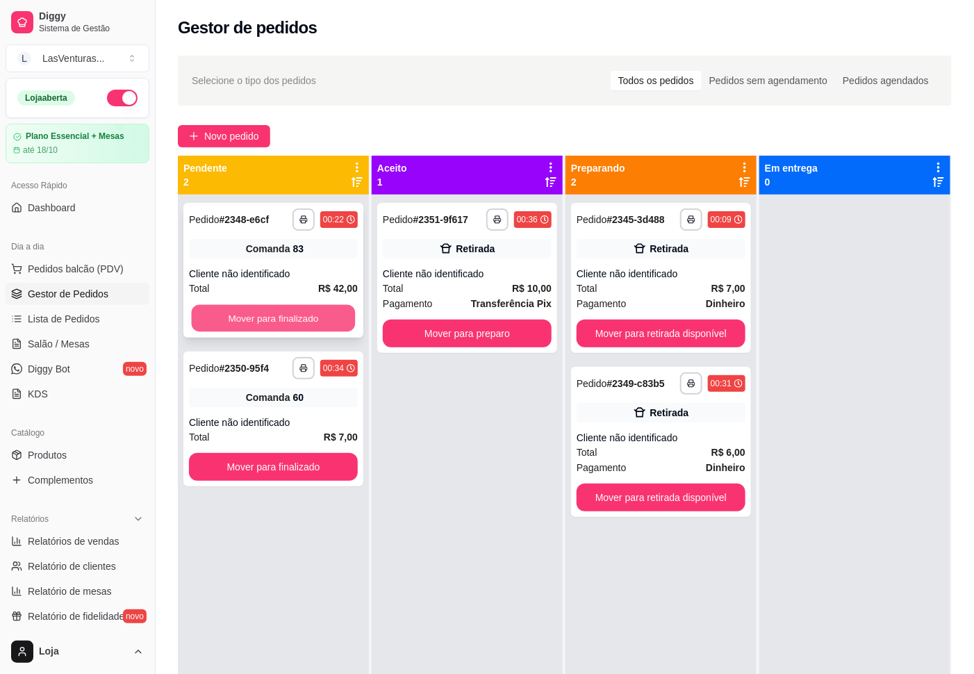
click at [311, 319] on button "Mover para finalizado" at bounding box center [274, 318] width 164 height 27
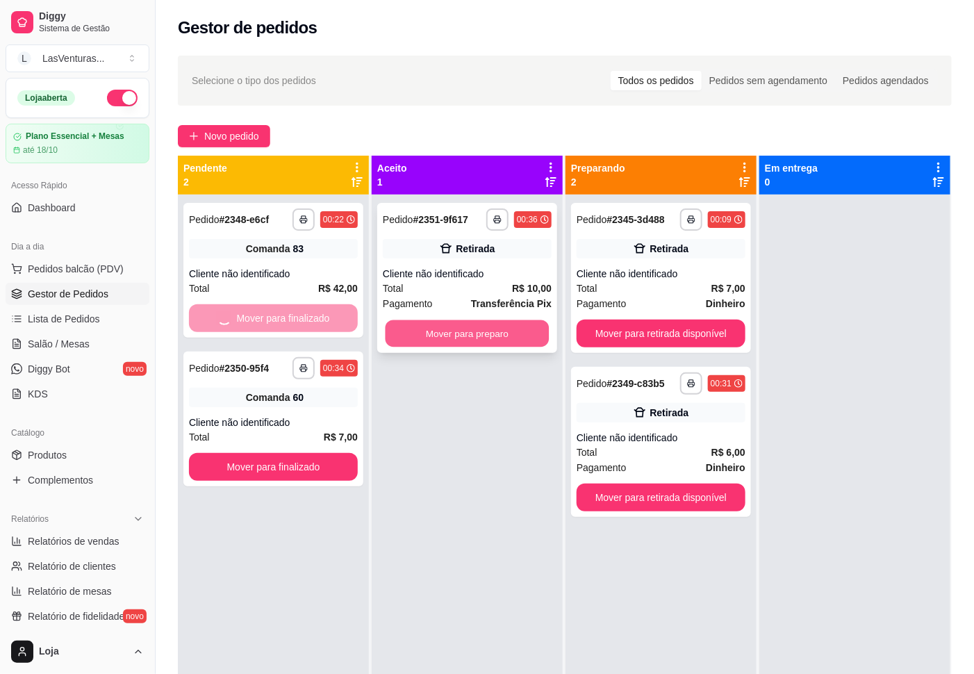
click at [402, 325] on button "Mover para preparo" at bounding box center [468, 333] width 164 height 27
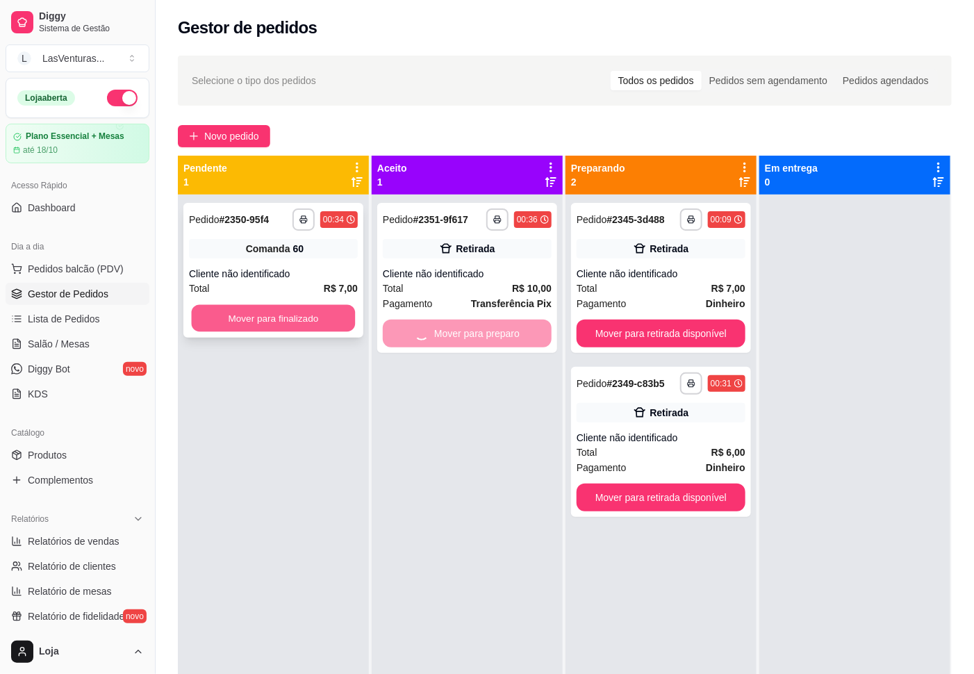
click at [326, 317] on button "Mover para finalizado" at bounding box center [274, 318] width 164 height 27
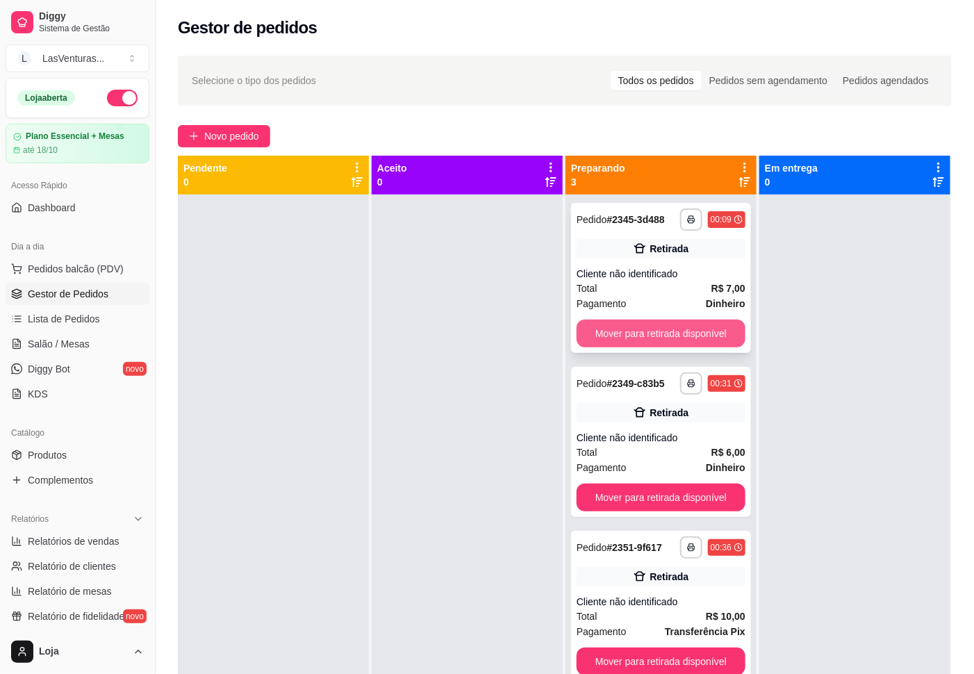
click at [678, 332] on button "Mover para retirada disponível" at bounding box center [661, 334] width 169 height 28
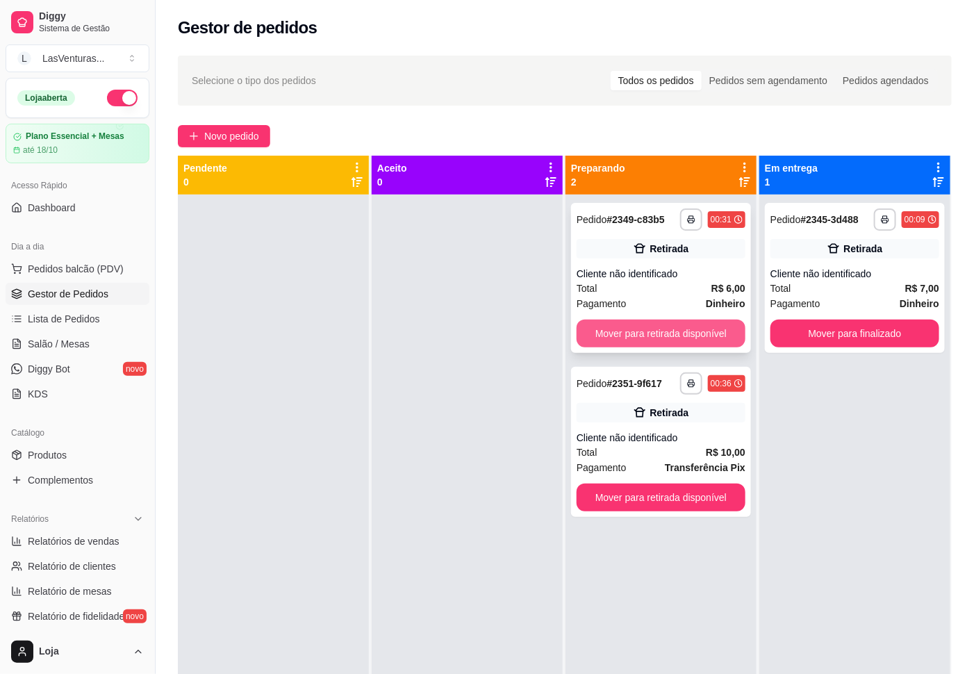
click at [698, 334] on button "Mover para retirada disponível" at bounding box center [661, 334] width 169 height 28
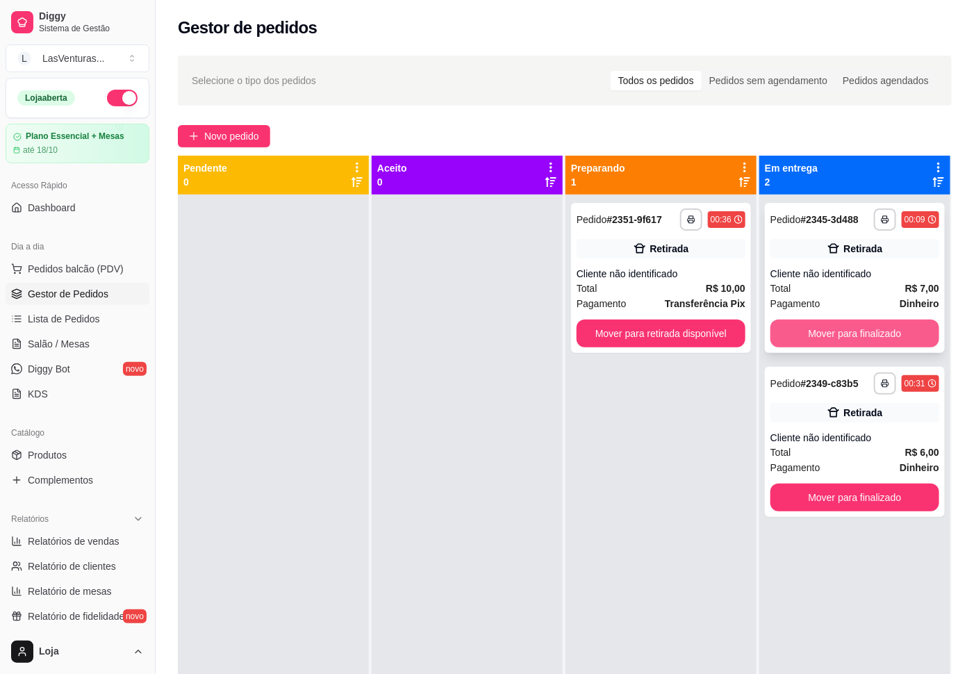
click at [794, 334] on button "Mover para finalizado" at bounding box center [855, 334] width 169 height 28
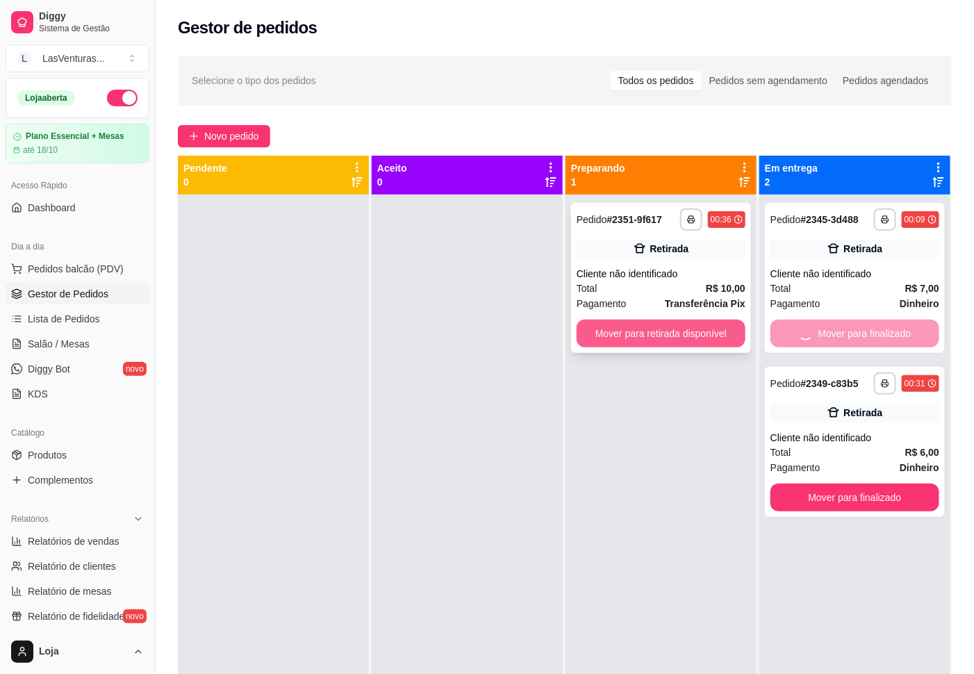
click at [692, 346] on button "Mover para retirada disponível" at bounding box center [661, 334] width 169 height 28
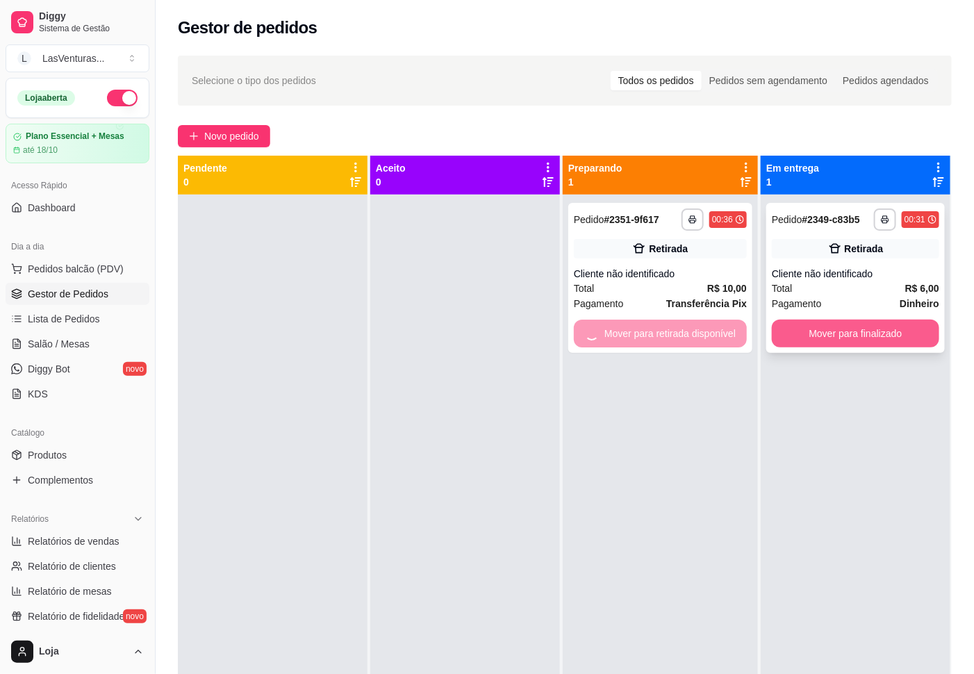
click at [819, 324] on button "Mover para finalizado" at bounding box center [855, 334] width 167 height 28
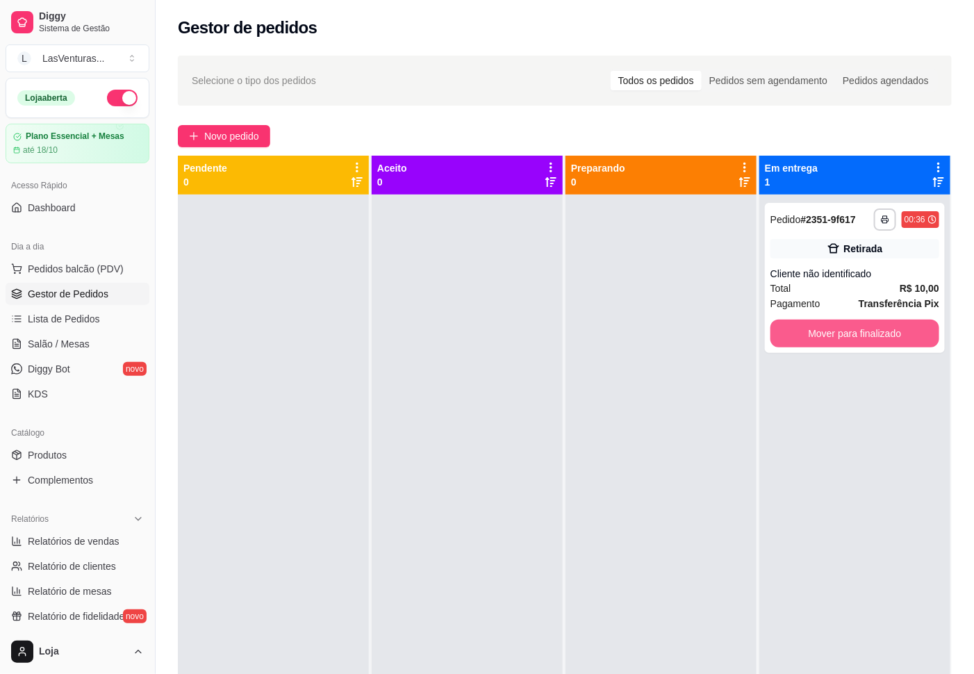
click at [815, 329] on button "Mover para finalizado" at bounding box center [855, 334] width 169 height 28
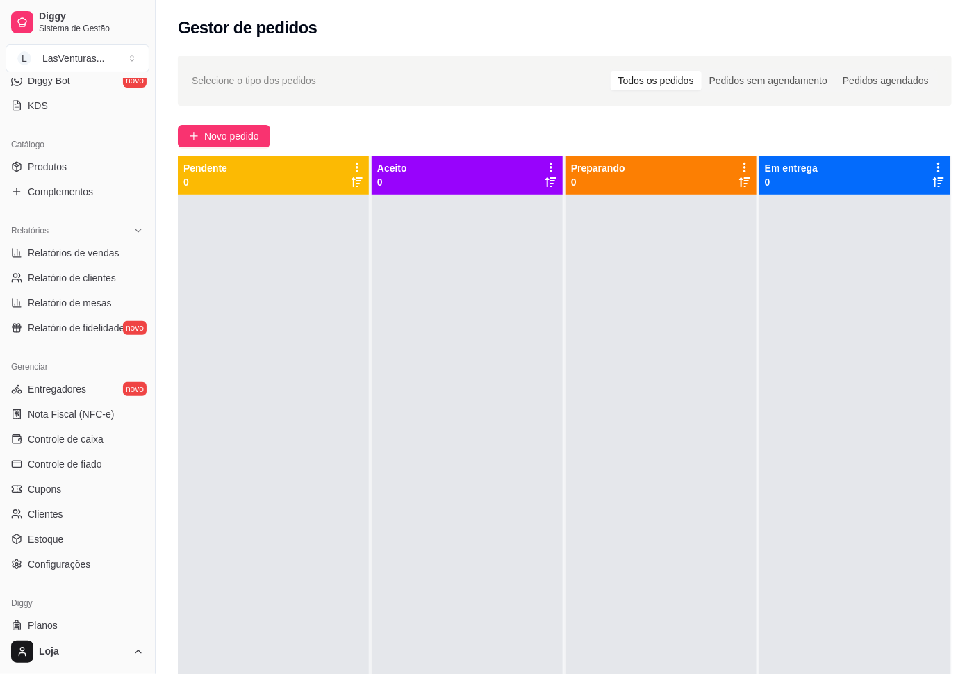
scroll to position [313, 0]
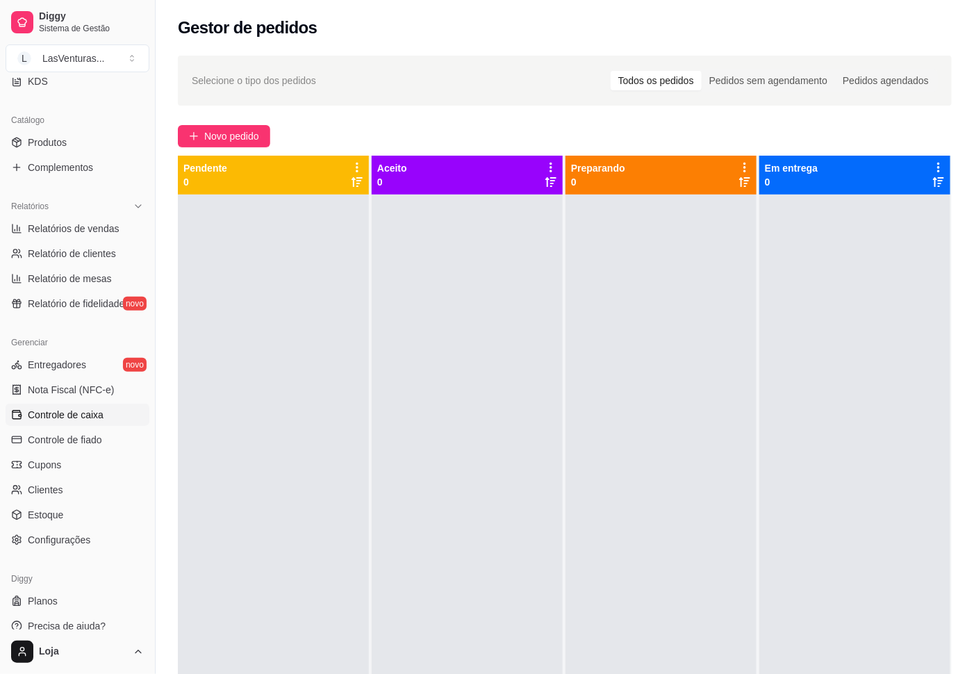
click at [85, 409] on span "Controle de caixa" at bounding box center [66, 415] width 76 height 14
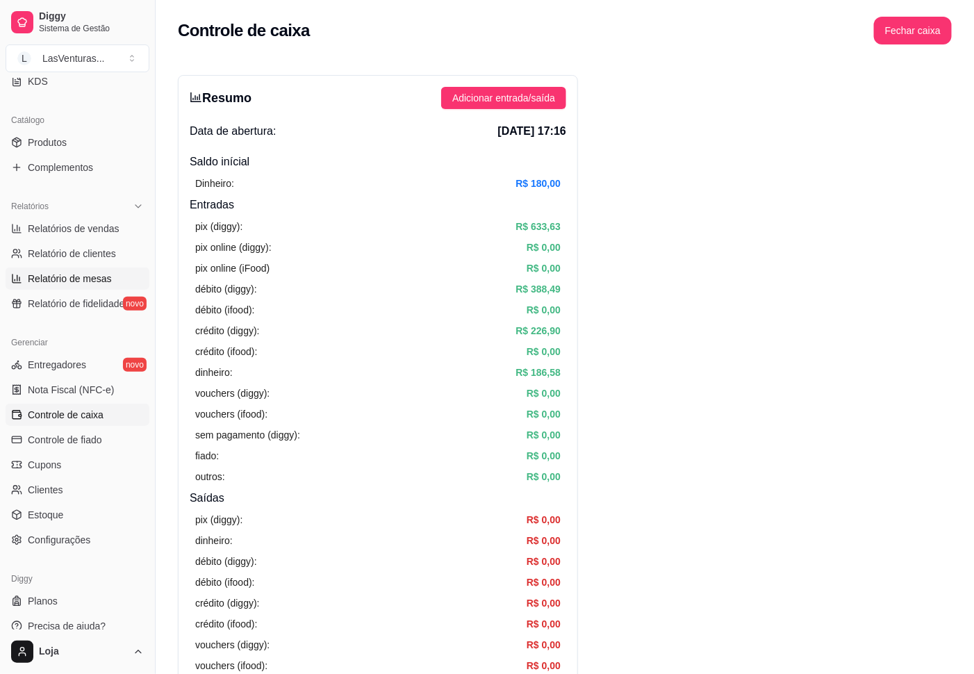
click at [60, 280] on span "Relatório de mesas" at bounding box center [70, 279] width 84 height 14
select select "TOTAL_OF_ORDERS"
select select "7"
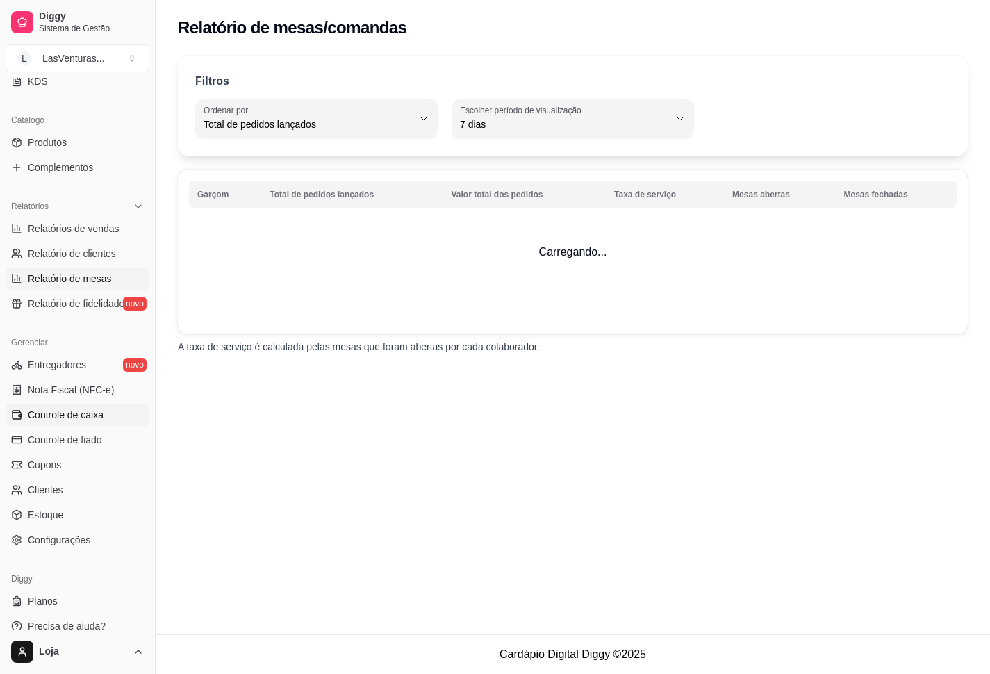
click at [72, 416] on span "Controle de caixa" at bounding box center [66, 415] width 76 height 14
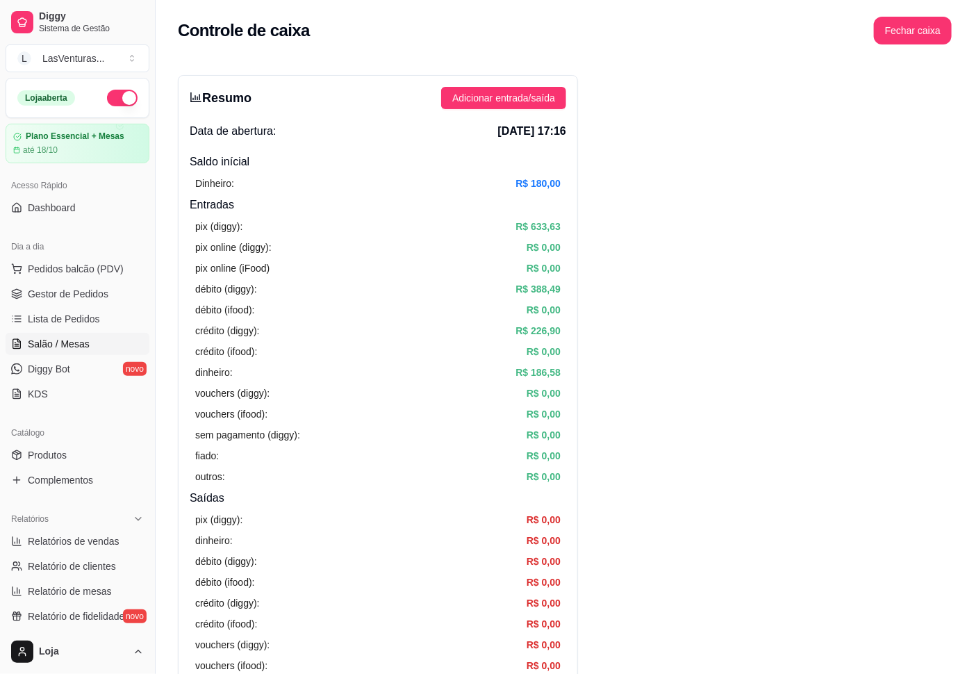
click at [63, 345] on span "Salão / Mesas" at bounding box center [59, 344] width 62 height 14
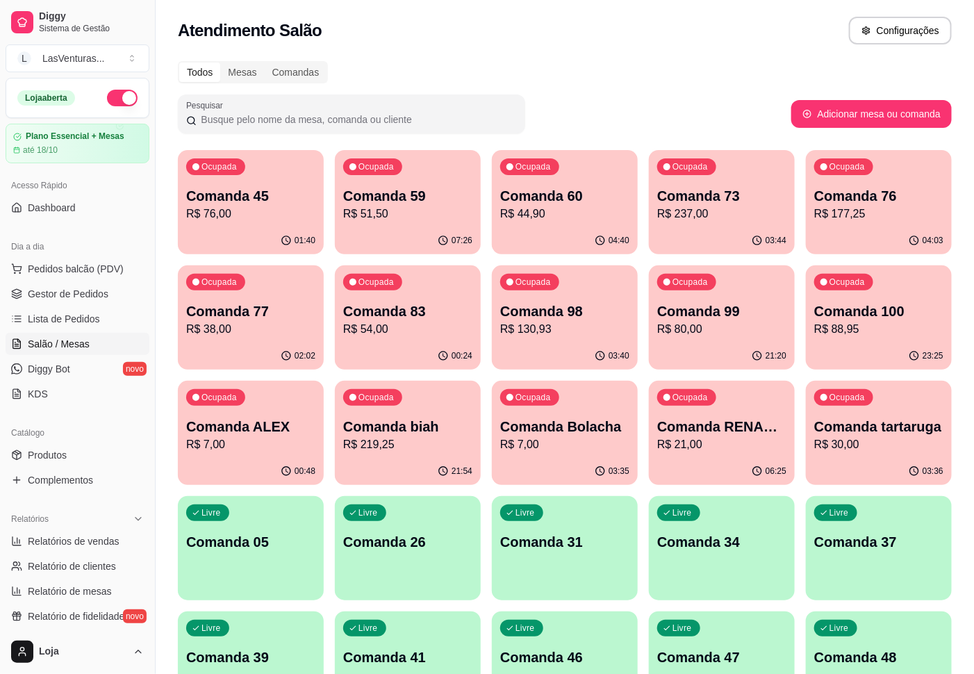
click at [251, 348] on div "02:02" at bounding box center [251, 356] width 146 height 27
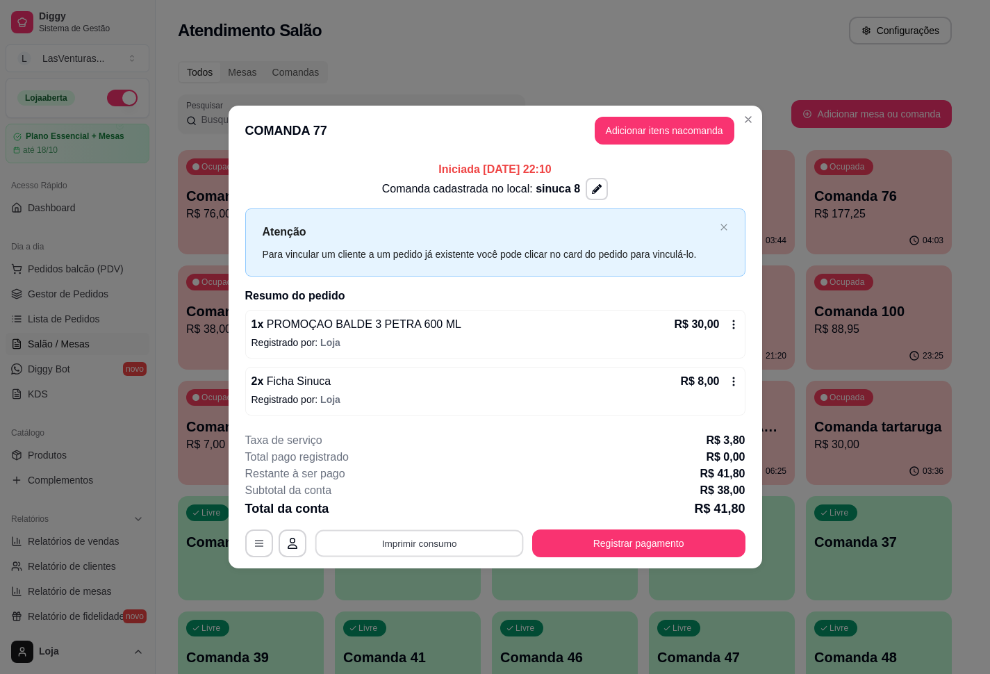
click at [417, 544] on button "Imprimir consumo" at bounding box center [419, 543] width 208 height 27
click at [422, 515] on button "IMPRESSORA" at bounding box center [423, 512] width 97 height 22
click at [603, 545] on button "Registrar pagamento" at bounding box center [638, 543] width 207 height 27
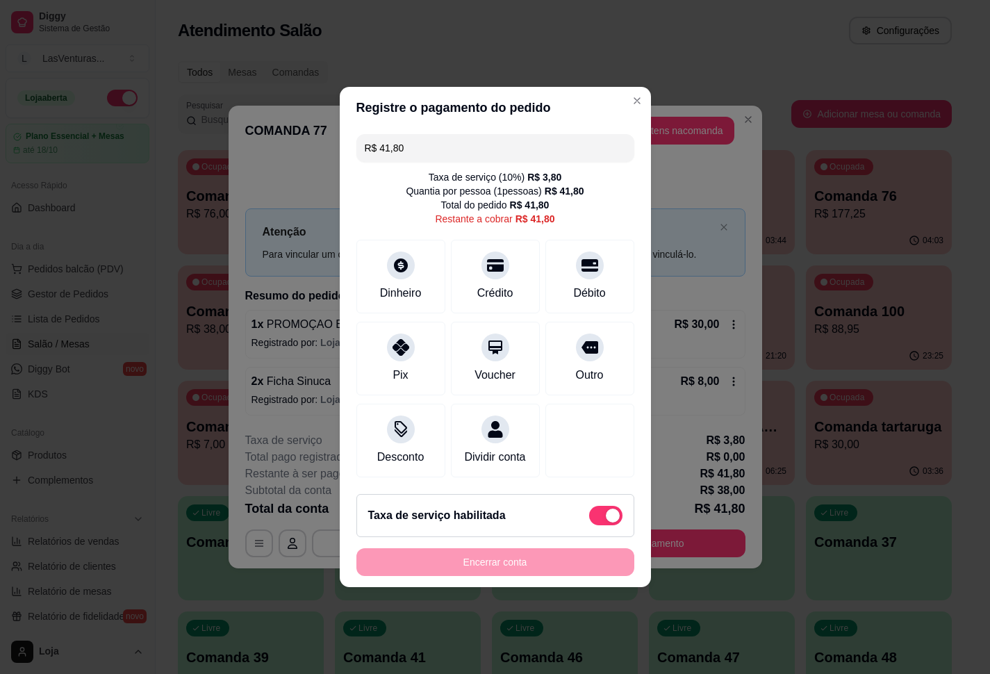
click at [589, 525] on span at bounding box center [605, 515] width 33 height 19
click at [589, 527] on input "checkbox" at bounding box center [593, 522] width 9 height 9
checkbox input "true"
type input "R$ 38,00"
checkbox input "false"
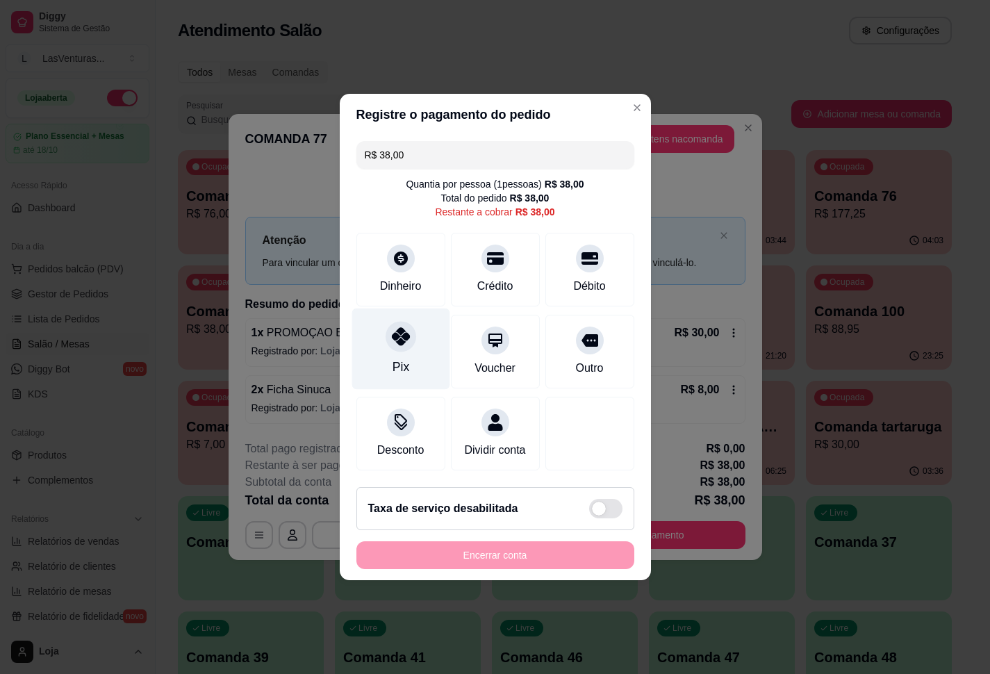
click at [399, 334] on icon at bounding box center [400, 336] width 18 height 18
type input "R$ 0,00"
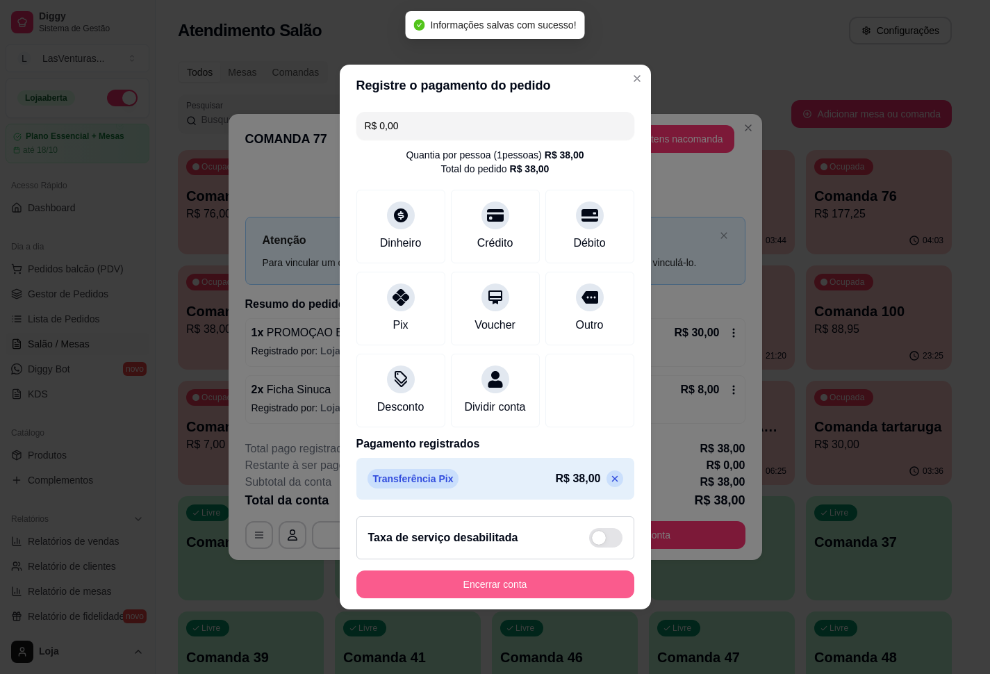
click at [502, 598] on button "Encerrar conta" at bounding box center [496, 585] width 278 height 28
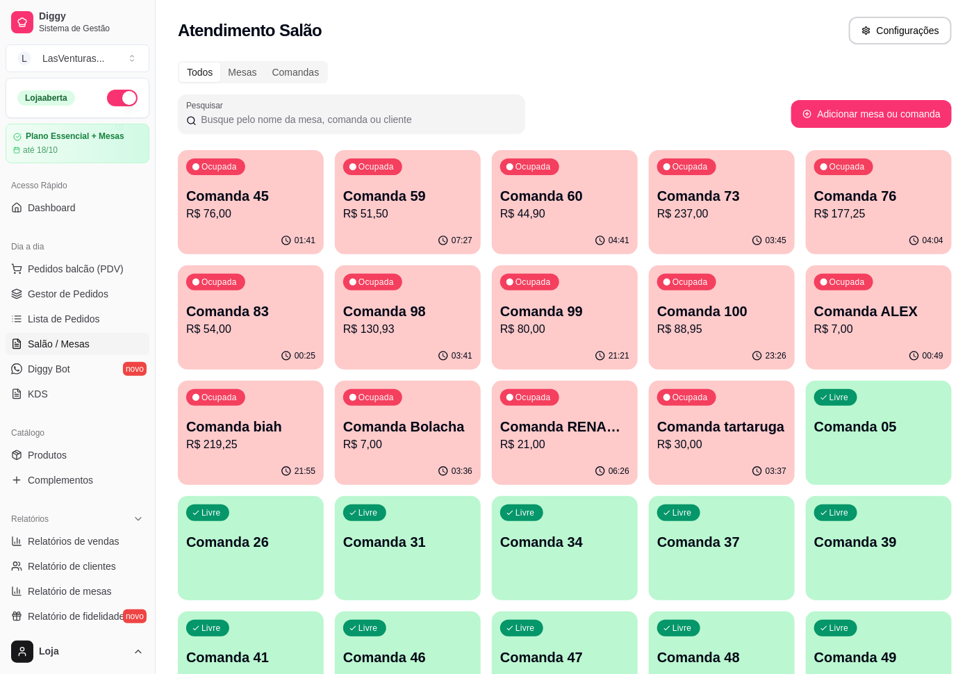
click at [242, 206] on p "R$ 76,00" at bounding box center [250, 214] width 129 height 17
click at [420, 223] on div "Ocupada Comanda 59 R$ 51,50" at bounding box center [408, 188] width 146 height 77
click at [611, 221] on p "R$ 44,90" at bounding box center [564, 214] width 129 height 17
click at [755, 215] on p "R$ 237,00" at bounding box center [722, 214] width 125 height 16
click at [856, 211] on p "R$ 177,25" at bounding box center [879, 214] width 129 height 17
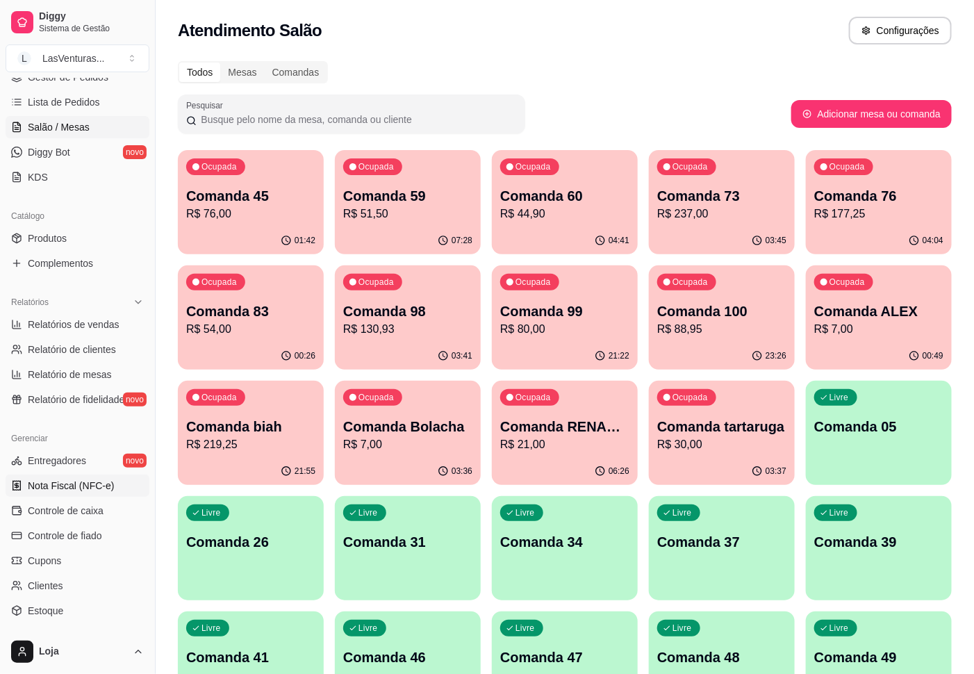
scroll to position [313, 0]
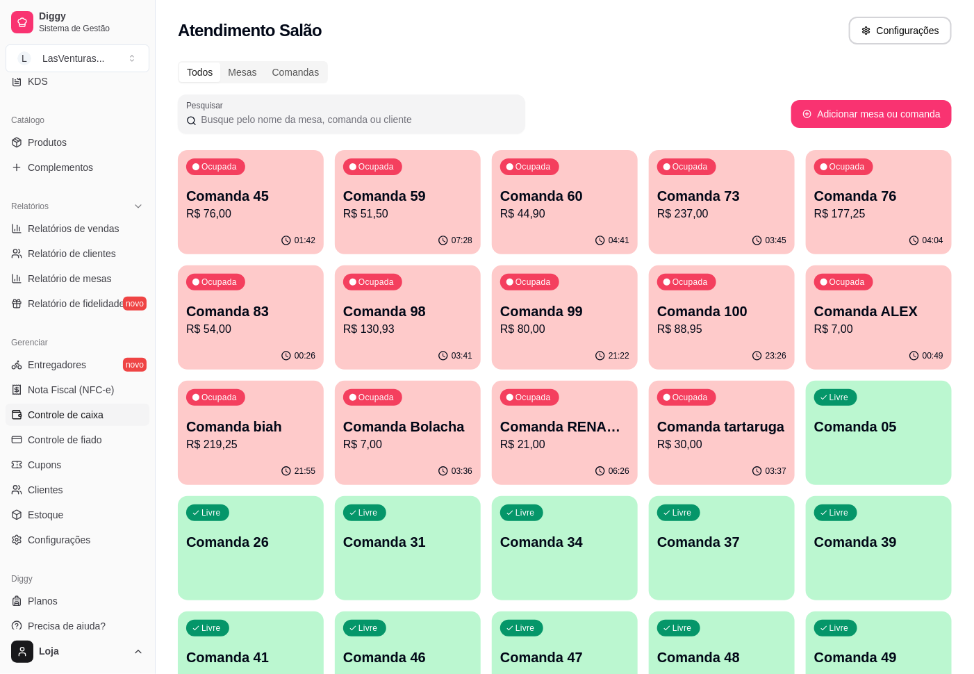
click at [90, 416] on span "Controle de caixa" at bounding box center [66, 415] width 76 height 14
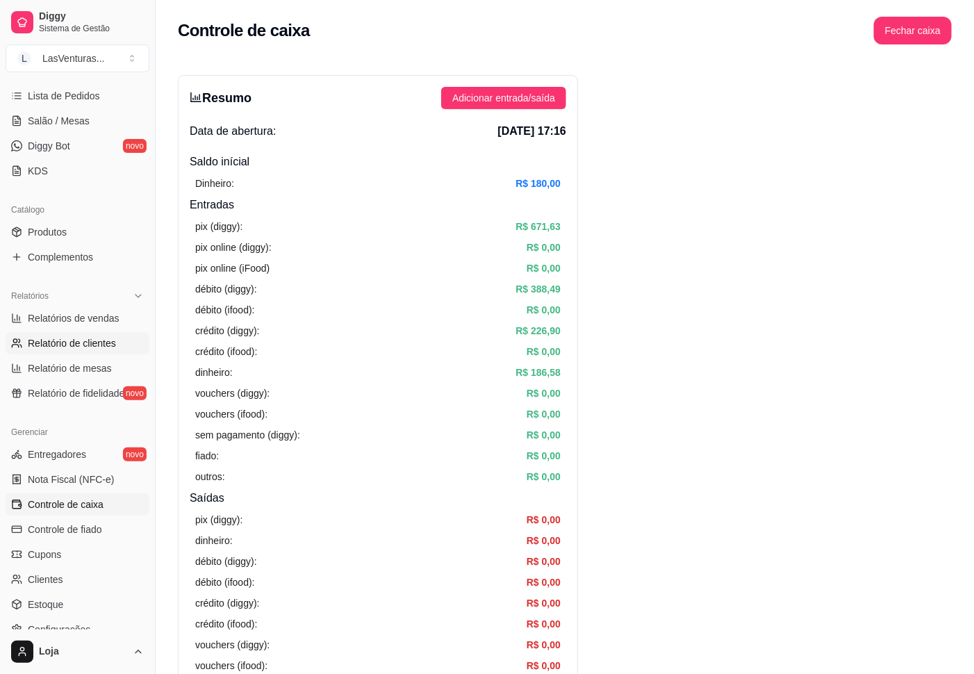
scroll to position [119, 0]
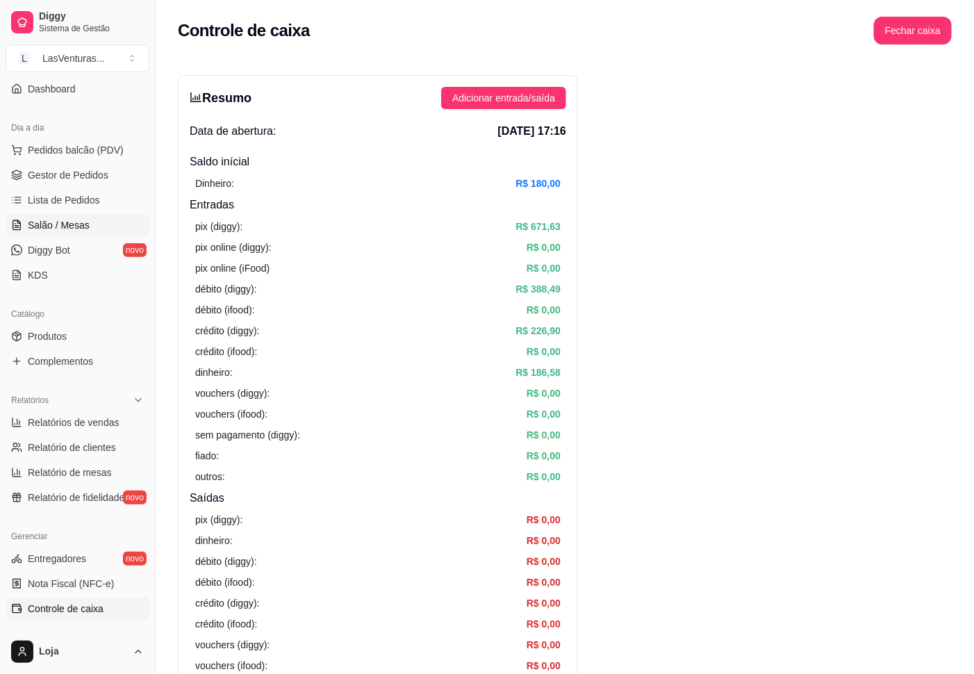
click at [92, 226] on link "Salão / Mesas" at bounding box center [78, 225] width 144 height 22
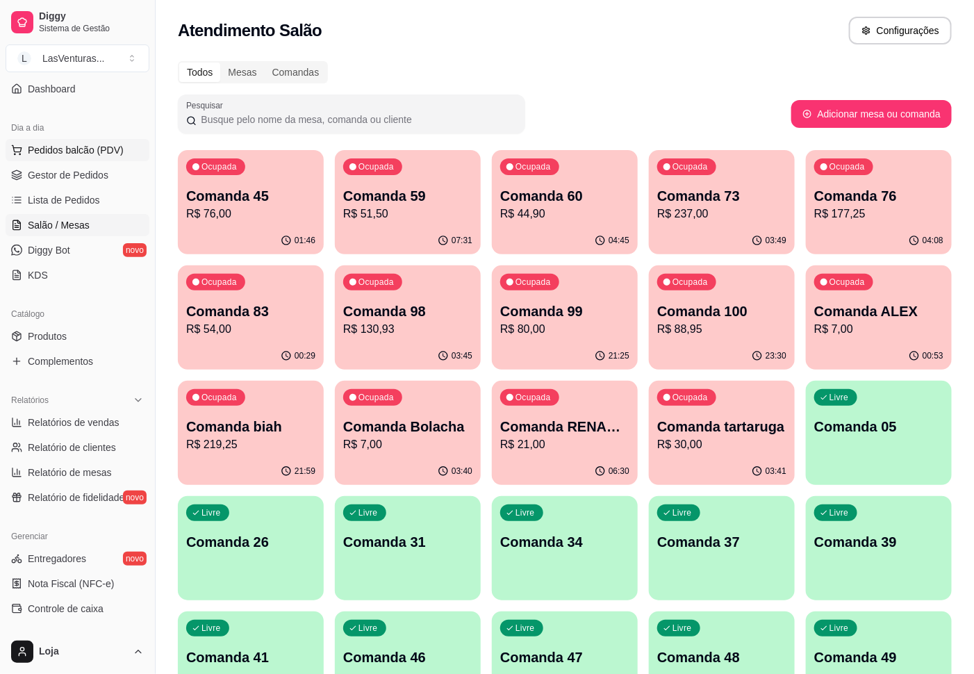
click at [40, 156] on span "Pedidos balcão (PDV)" at bounding box center [76, 150] width 96 height 14
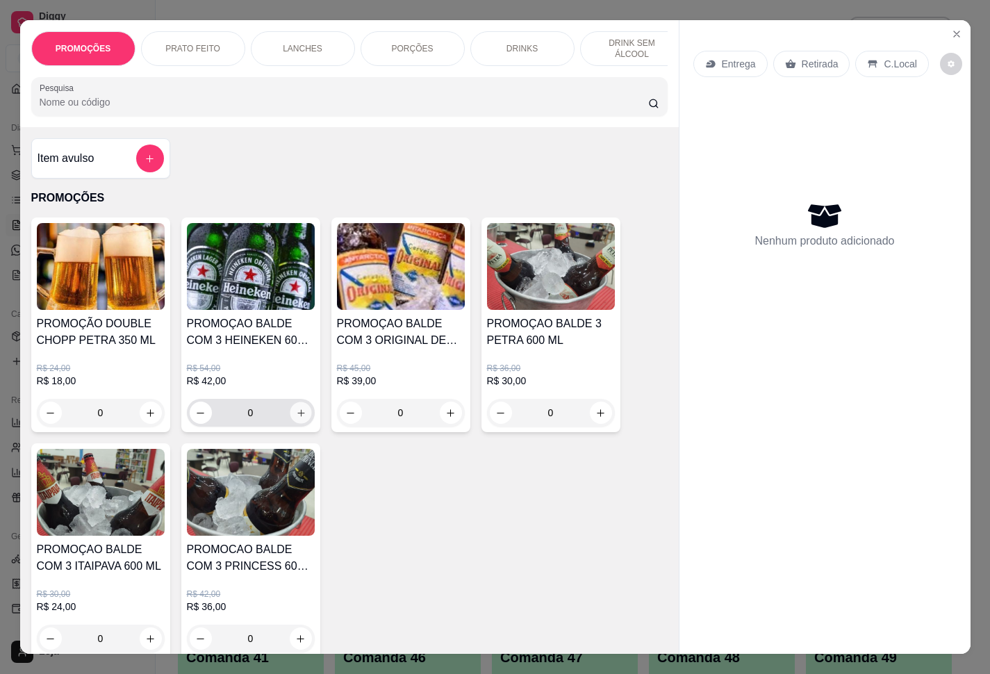
click at [296, 418] on icon "increase-product-quantity" at bounding box center [300, 413] width 10 height 10
type input "1"
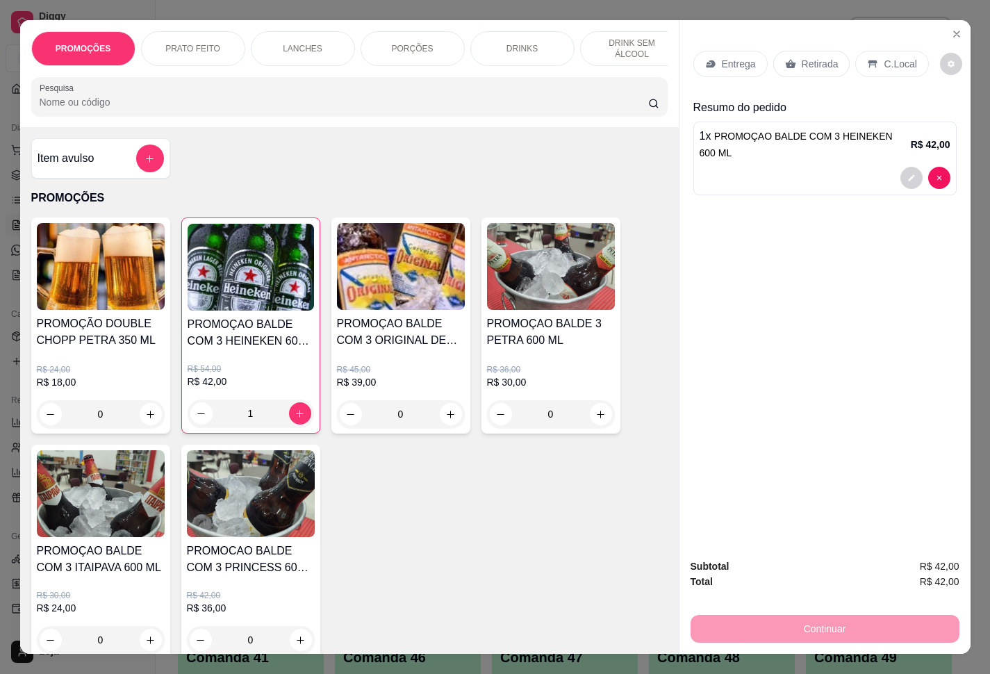
click at [803, 57] on p "Retirada" at bounding box center [820, 64] width 37 height 14
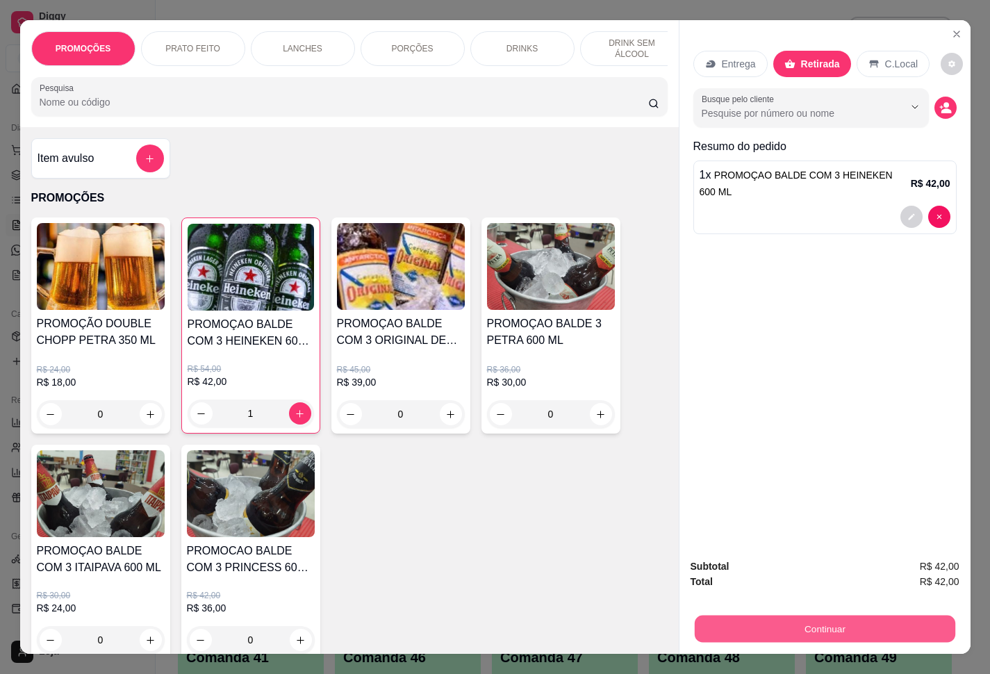
click at [758, 628] on button "Continuar" at bounding box center [824, 629] width 261 height 27
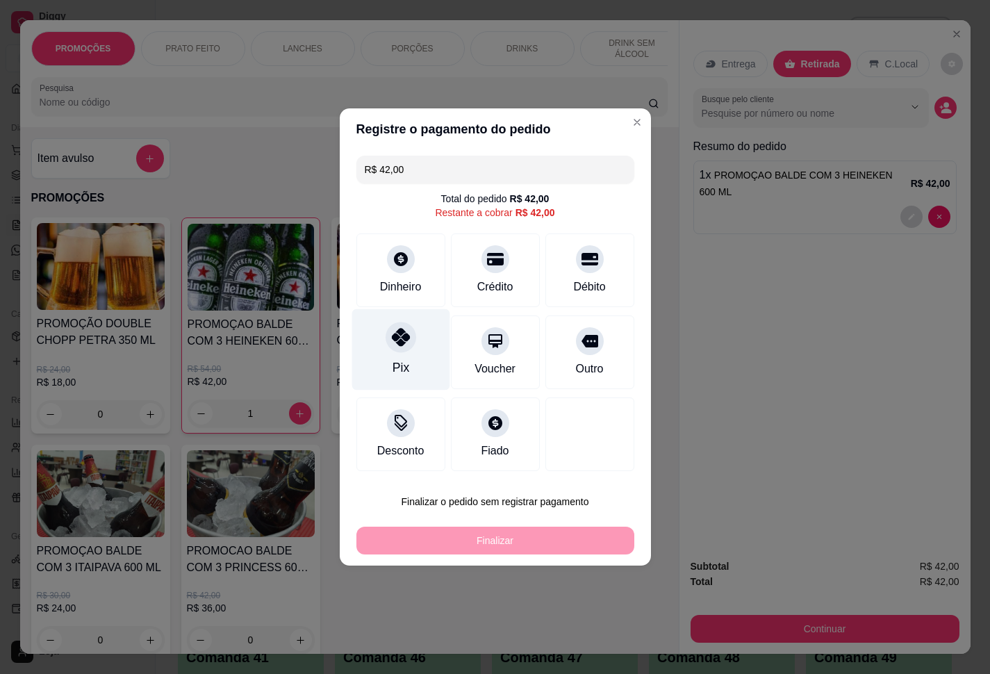
click at [397, 357] on div "Pix" at bounding box center [401, 349] width 98 height 81
type input "R$ 0,00"
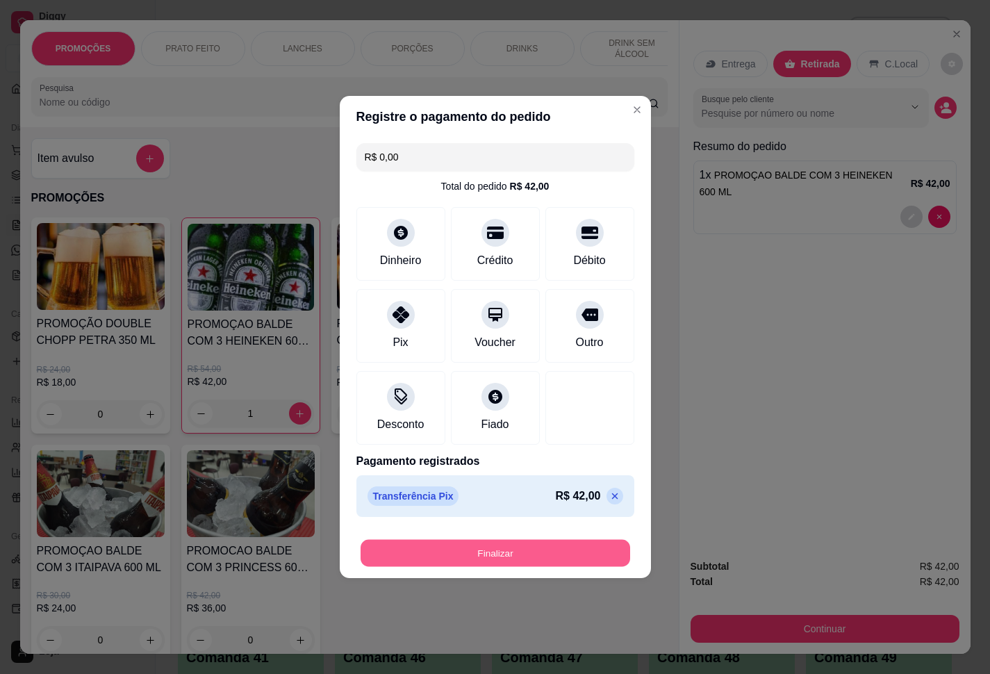
click at [505, 562] on button "Finalizar" at bounding box center [496, 553] width 270 height 27
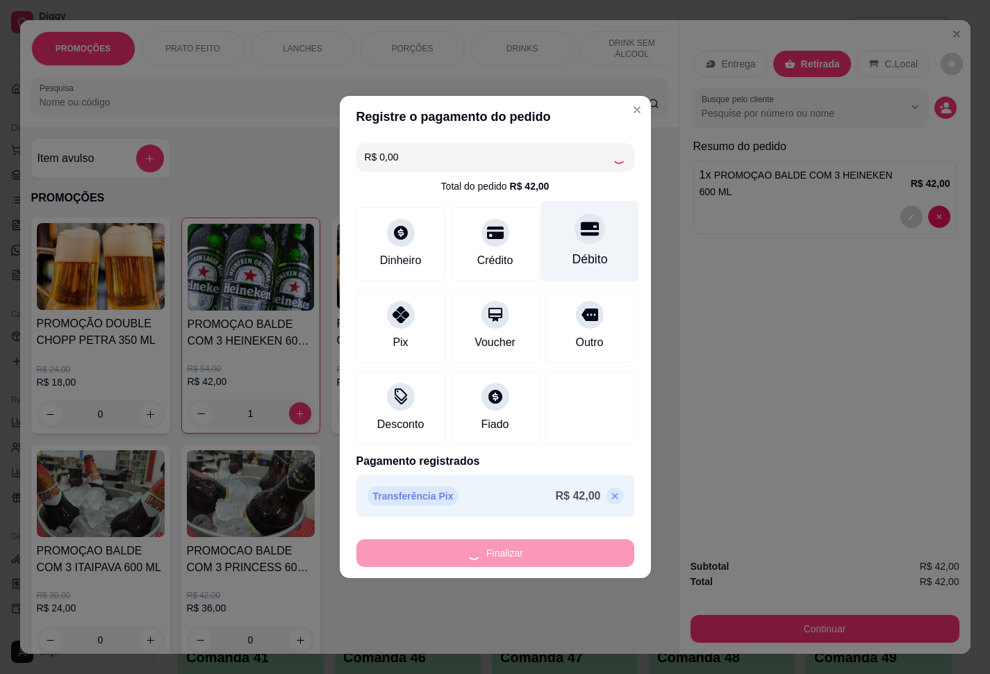
type input "0"
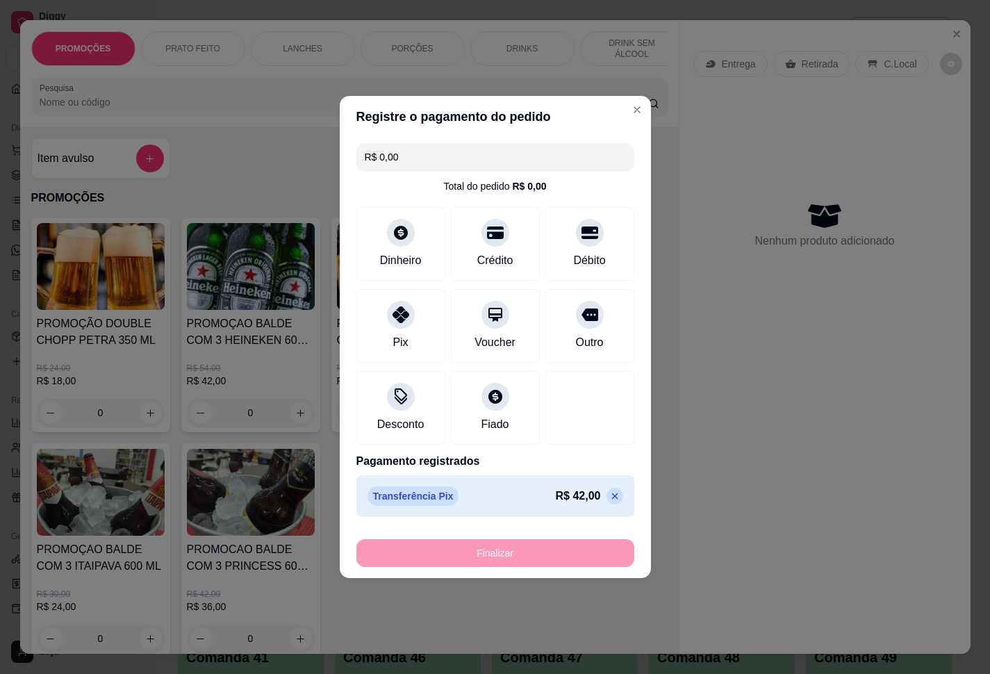
type input "-R$ 42,00"
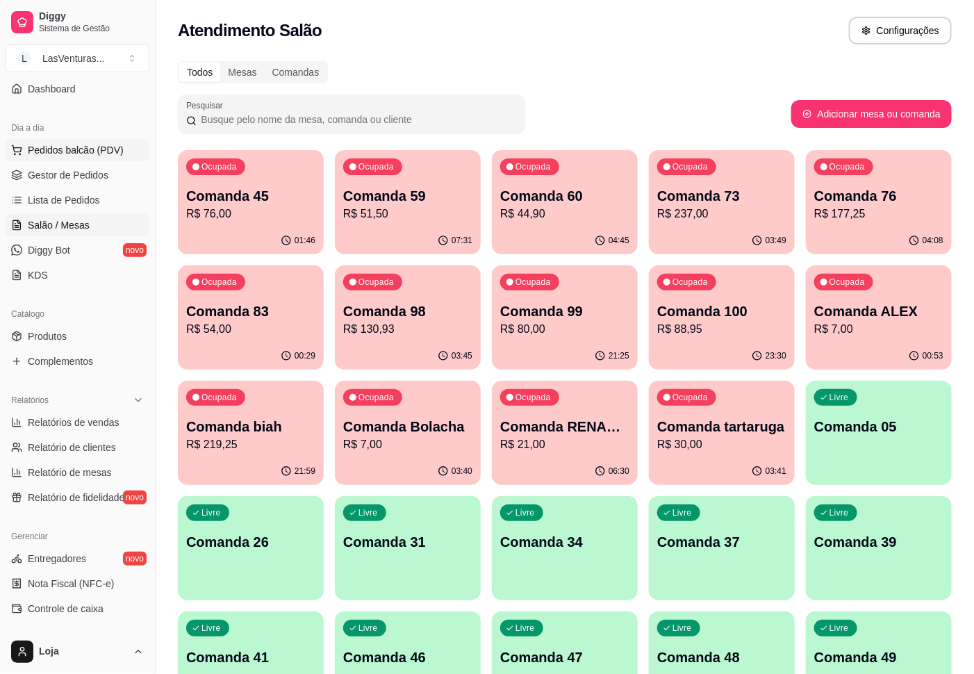
click at [82, 150] on span "Pedidos balcão (PDV)" at bounding box center [76, 150] width 96 height 14
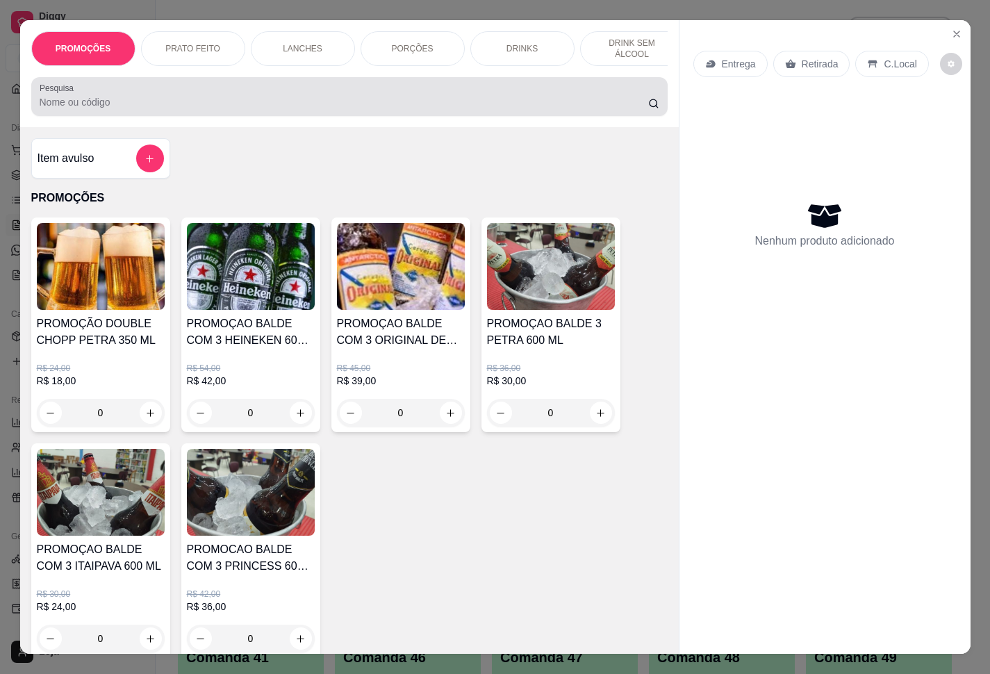
click at [227, 109] on input "Pesquisa" at bounding box center [344, 102] width 609 height 14
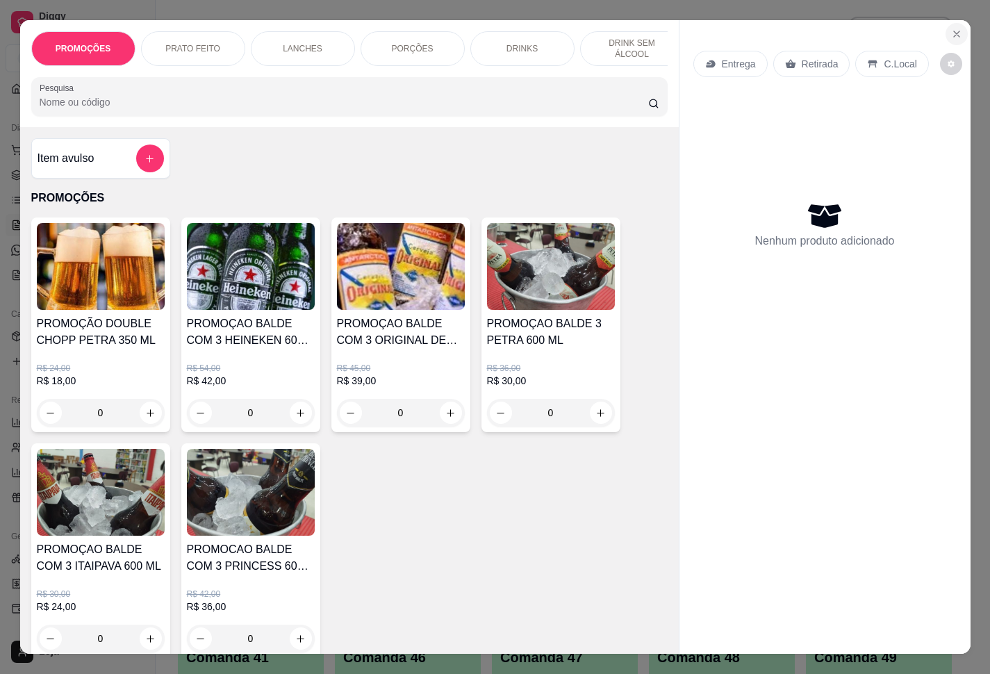
click at [951, 28] on icon "Close" at bounding box center [956, 33] width 11 height 11
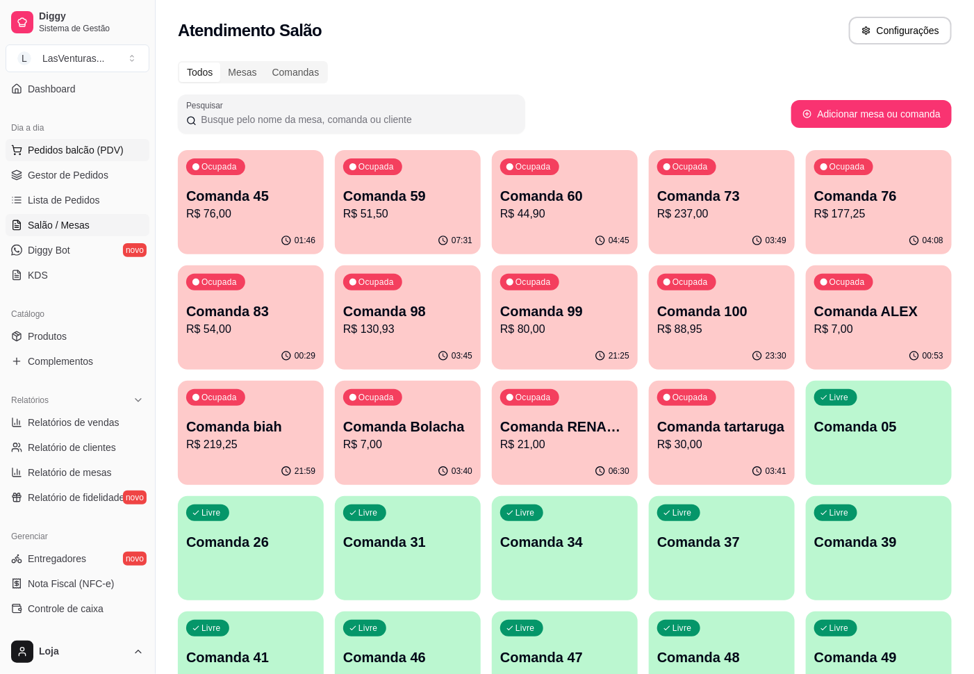
click at [73, 155] on span "Pedidos balcão (PDV)" at bounding box center [76, 150] width 96 height 14
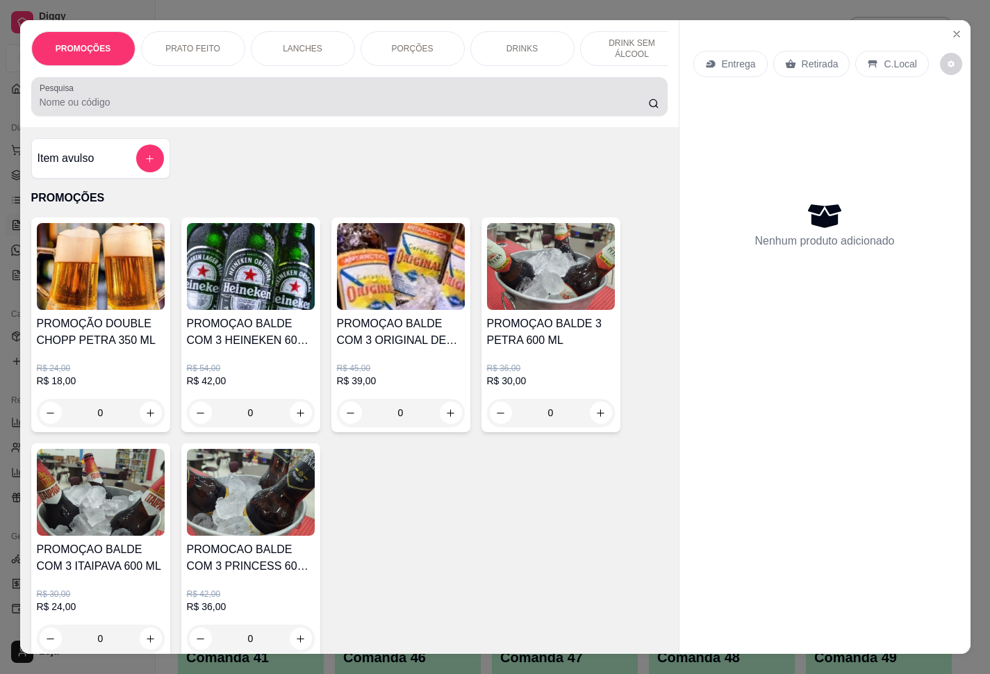
click at [371, 110] on div at bounding box center [350, 97] width 620 height 28
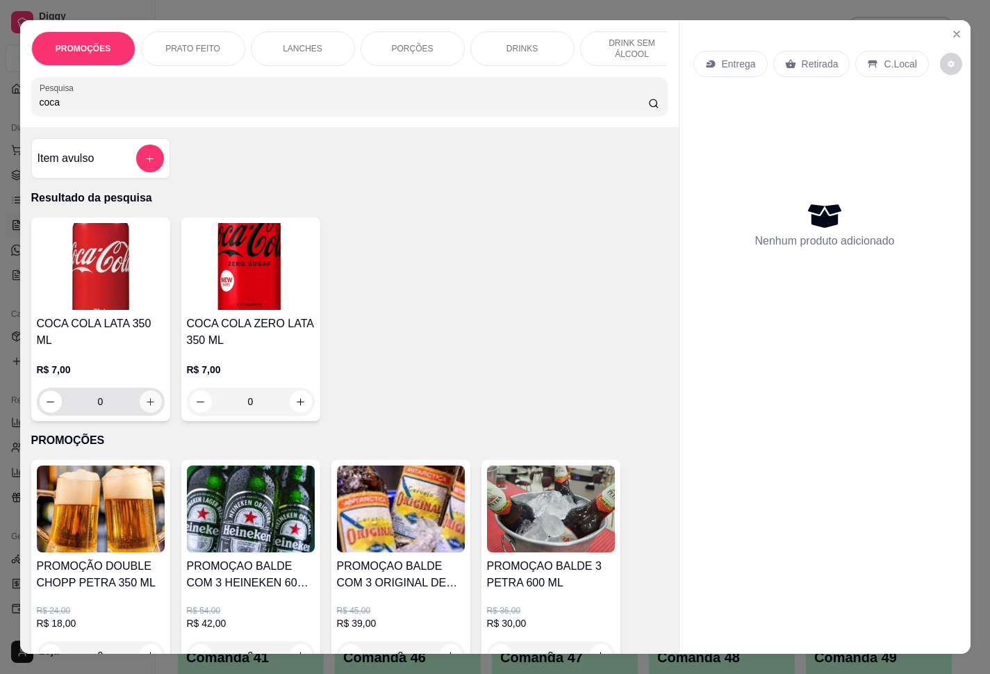
type input "coca"
click at [145, 397] on icon "increase-product-quantity" at bounding box center [150, 402] width 10 height 10
type input "1"
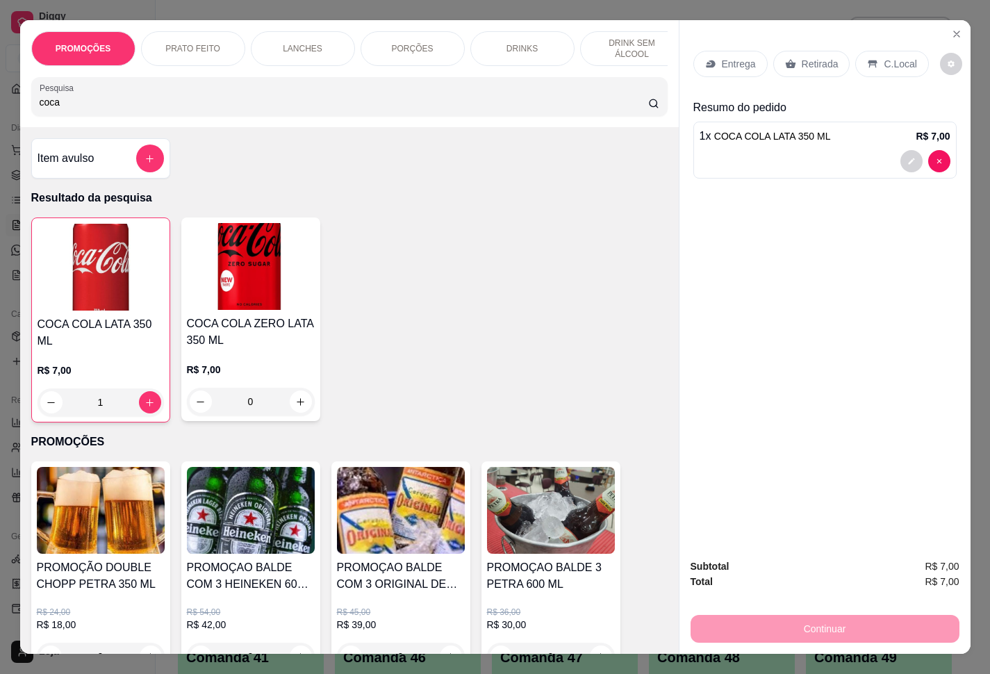
click at [802, 57] on p "Retirada" at bounding box center [820, 64] width 37 height 14
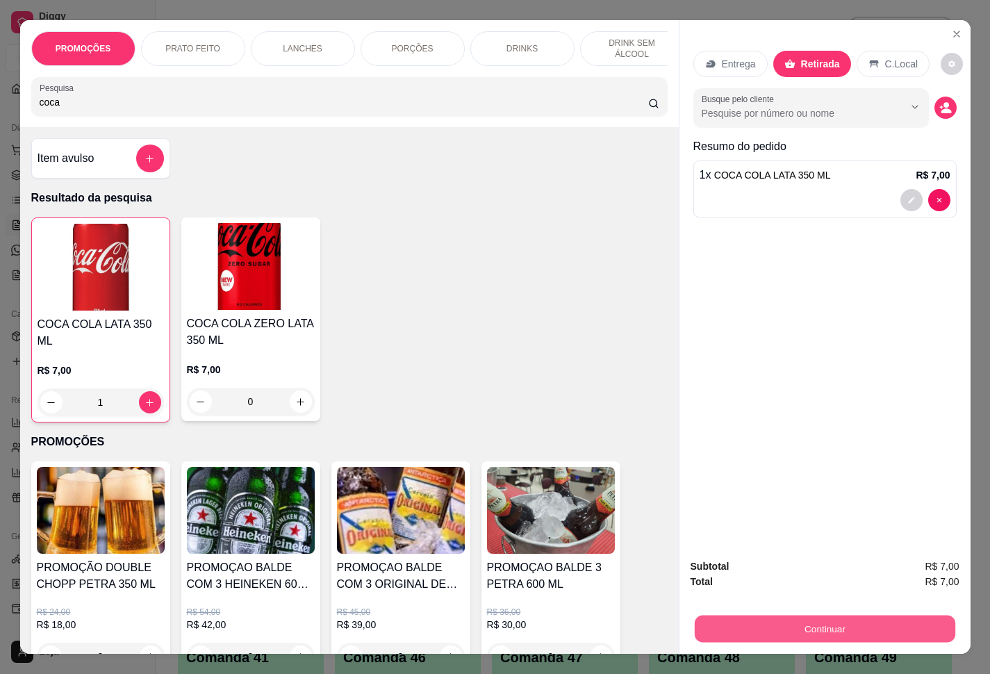
click at [795, 622] on button "Continuar" at bounding box center [824, 629] width 261 height 27
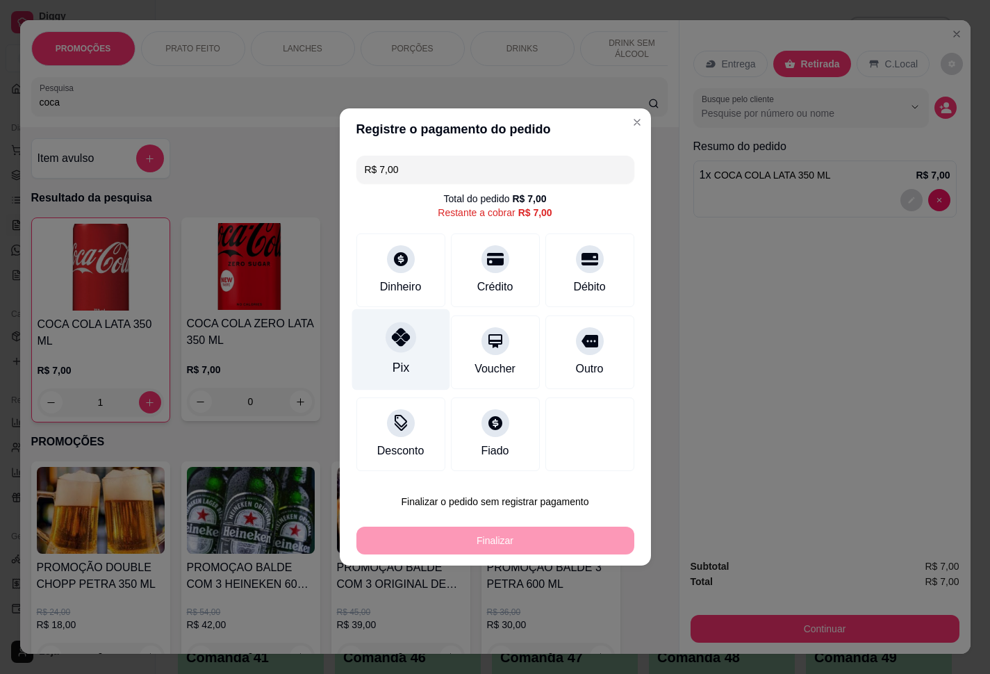
click at [398, 349] on div at bounding box center [401, 337] width 31 height 31
type input "R$ 0,00"
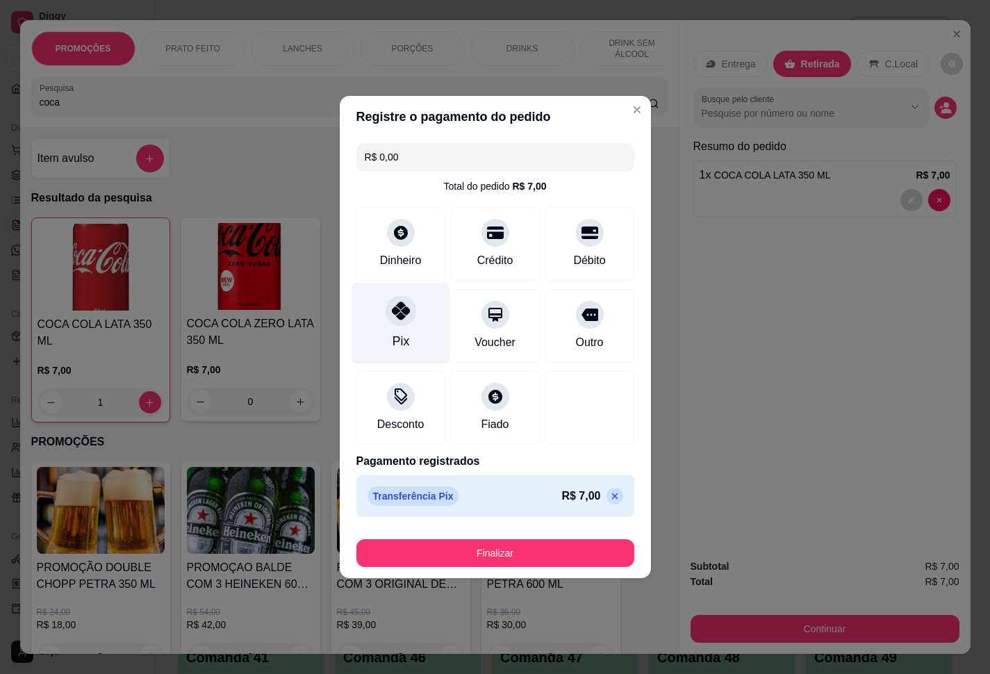
click at [400, 322] on div at bounding box center [401, 310] width 31 height 31
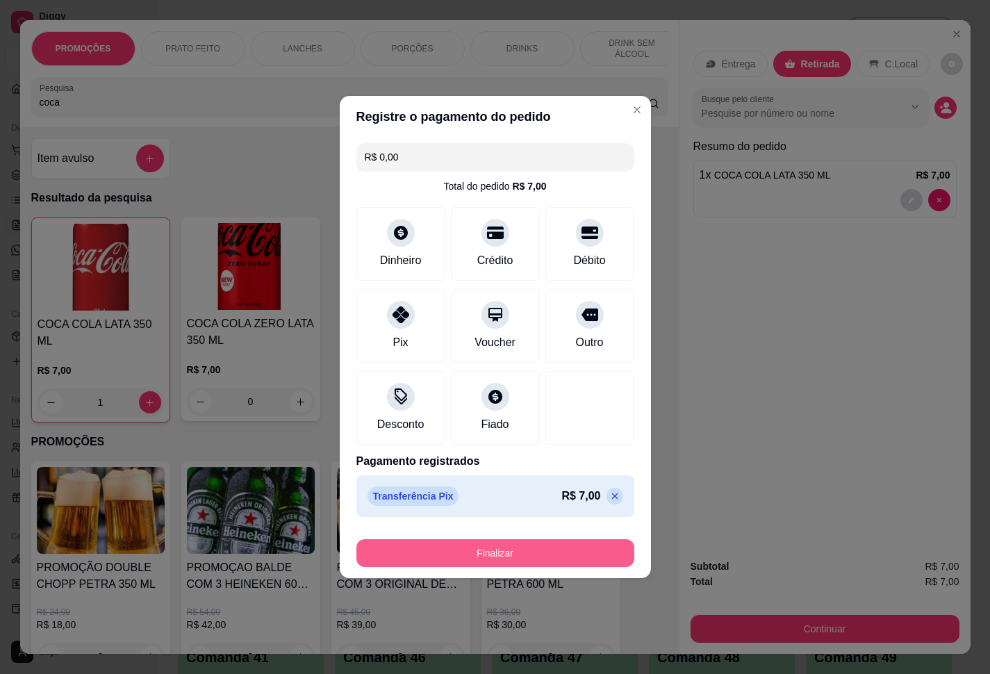
click at [524, 548] on button "Finalizar" at bounding box center [496, 553] width 278 height 28
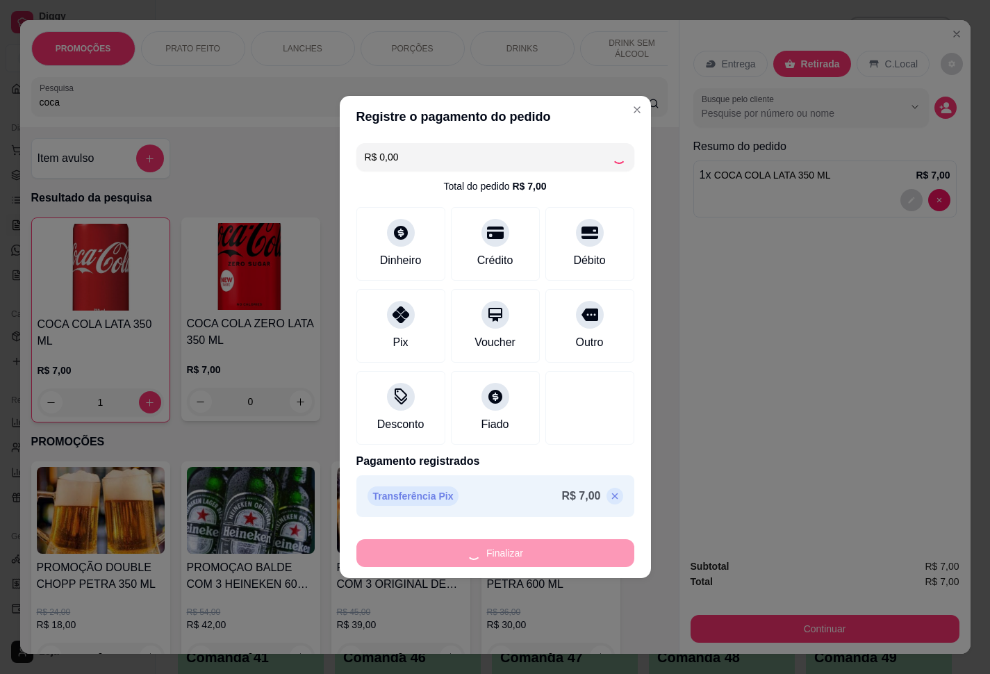
type input "0"
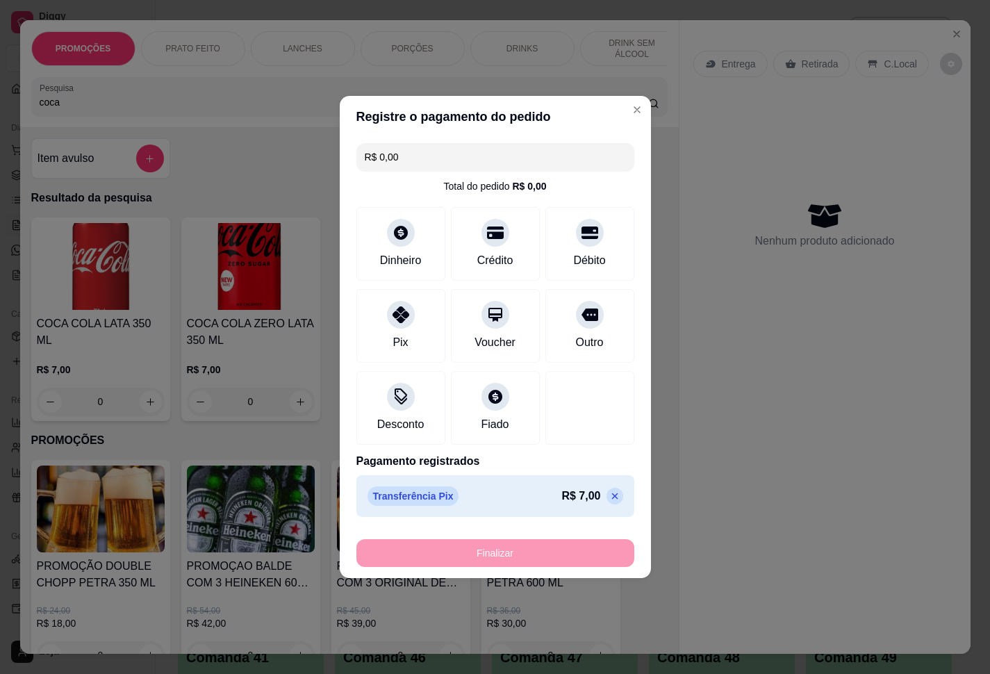
type input "-R$ 7,00"
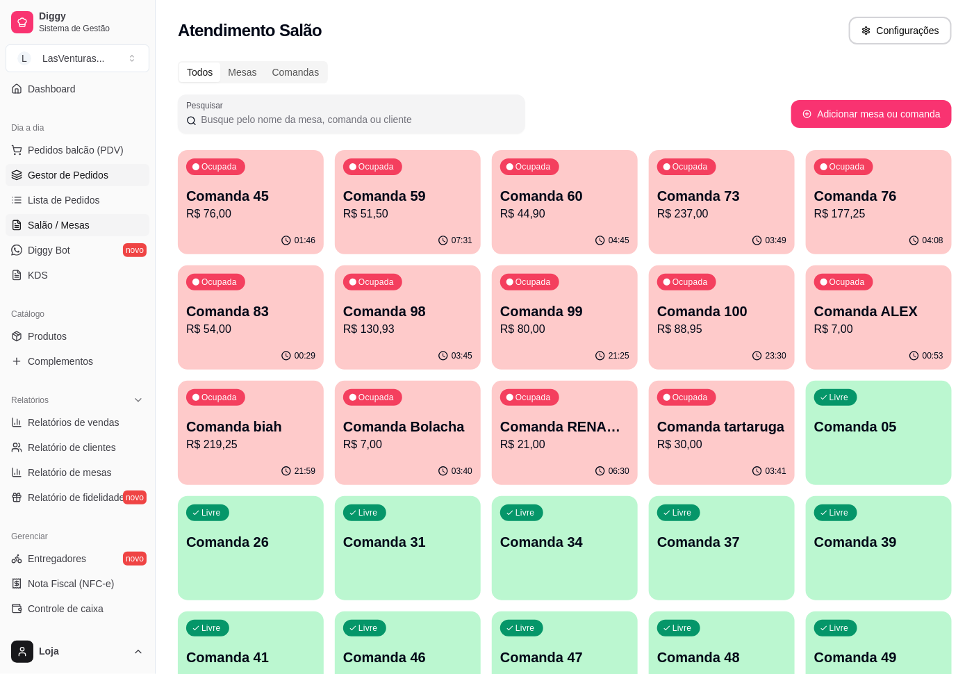
click at [60, 173] on span "Gestor de Pedidos" at bounding box center [68, 175] width 81 height 14
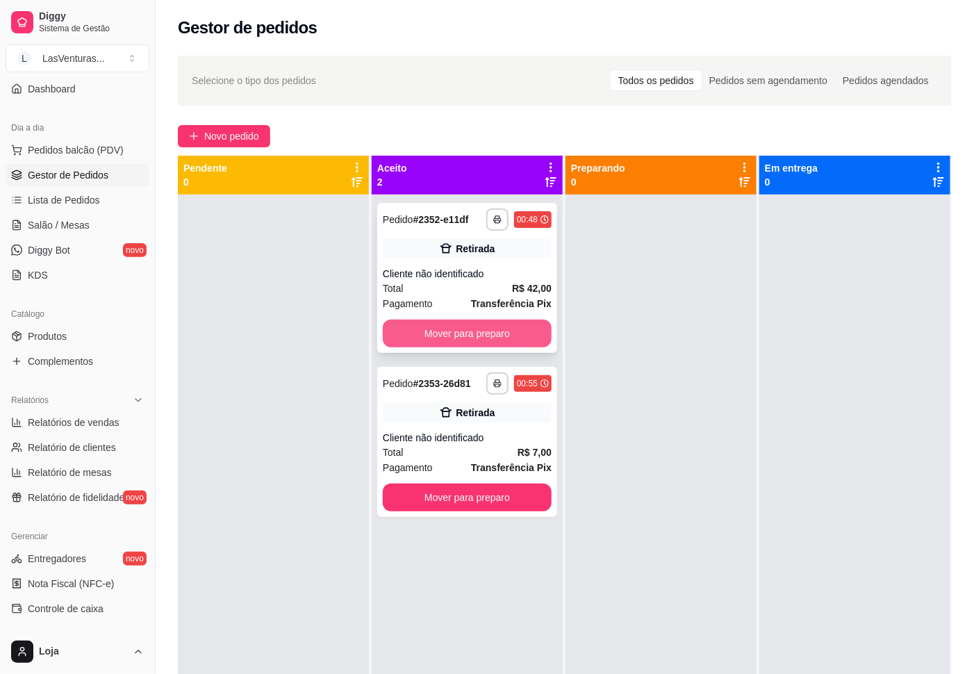
click at [409, 334] on button "Mover para preparo" at bounding box center [467, 334] width 169 height 28
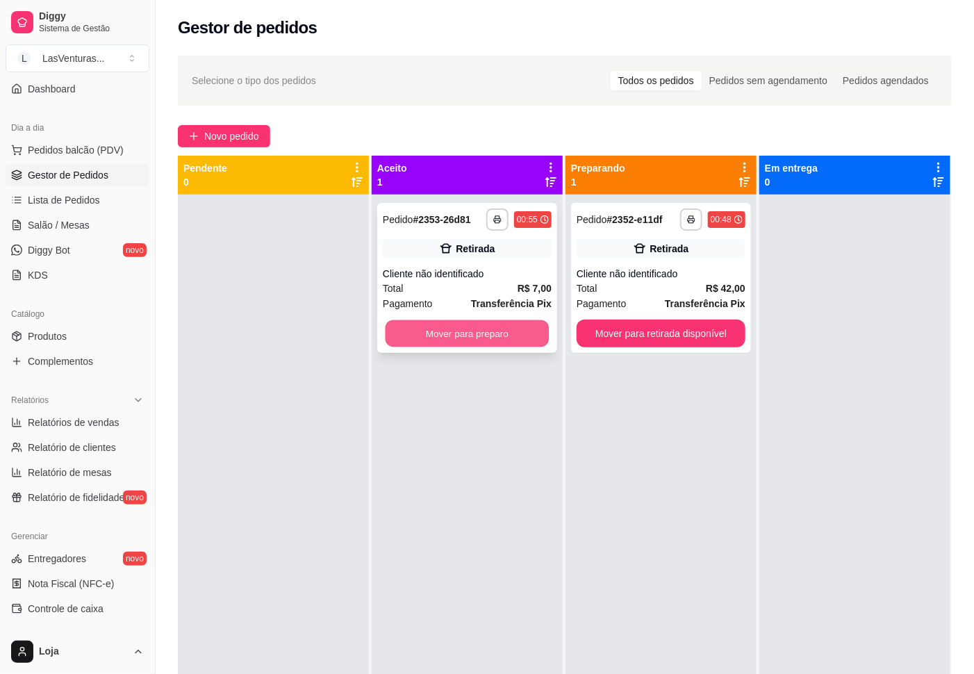
click at [489, 324] on button "Mover para preparo" at bounding box center [468, 333] width 164 height 27
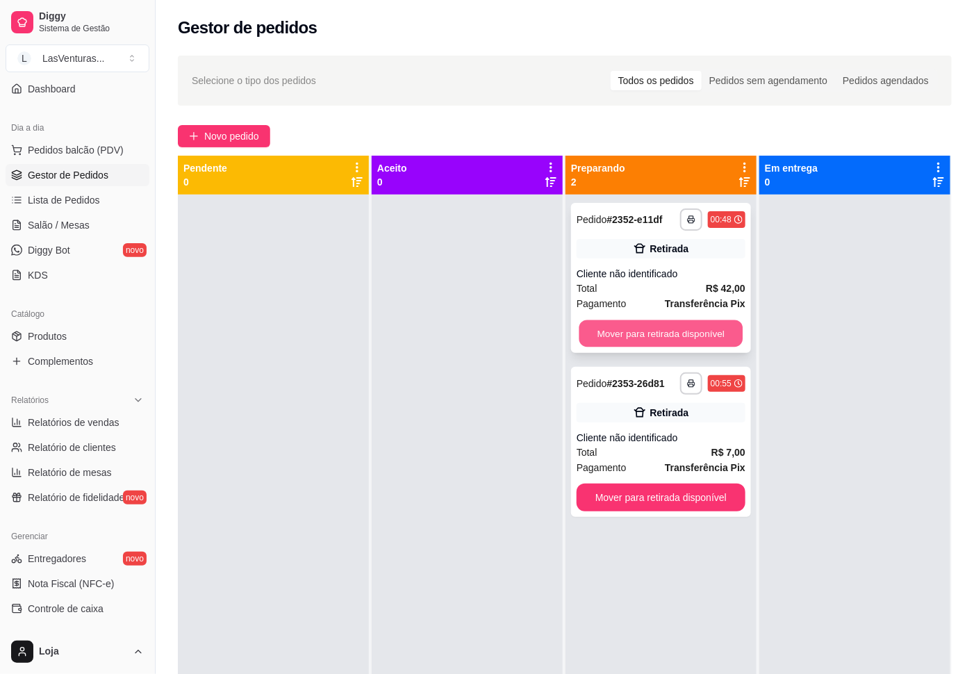
click at [705, 330] on button "Mover para retirada disponível" at bounding box center [662, 333] width 164 height 27
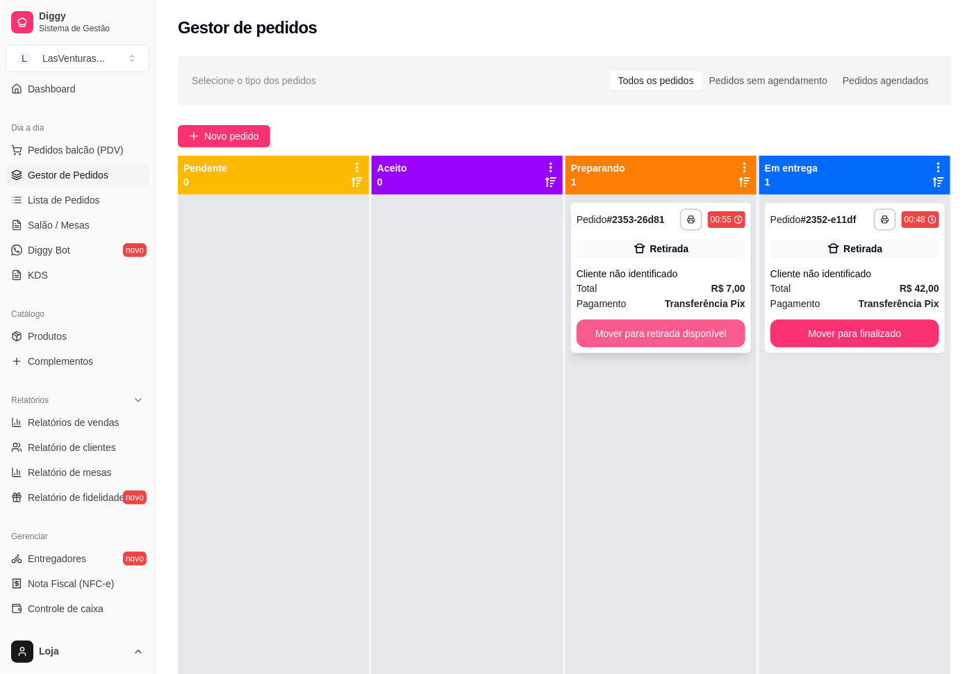
click at [703, 331] on button "Mover para retirada disponível" at bounding box center [661, 334] width 169 height 28
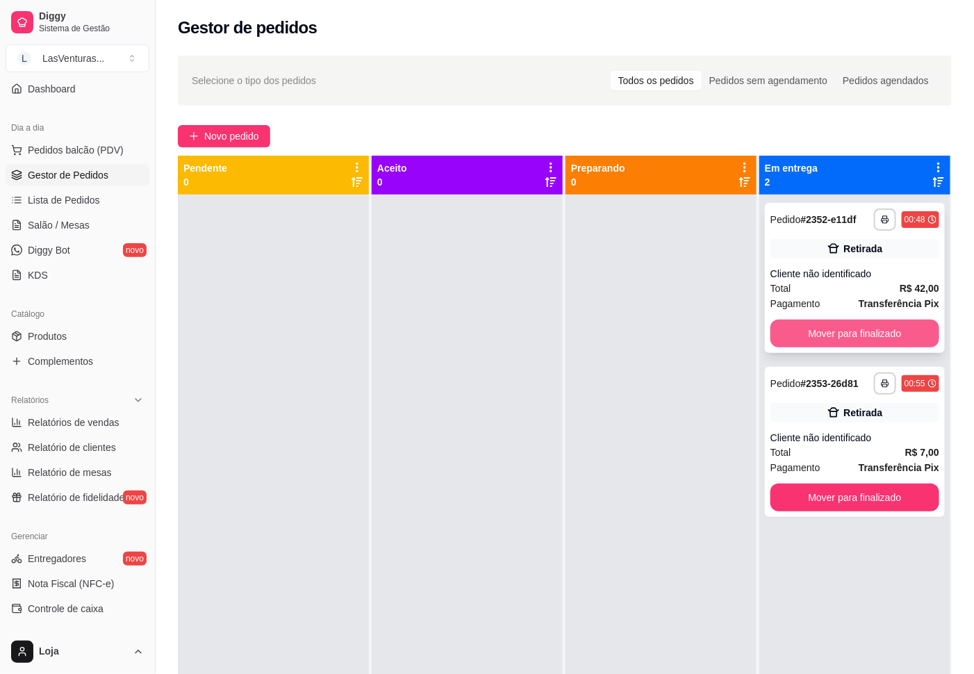
click at [837, 327] on button "Mover para finalizado" at bounding box center [855, 334] width 169 height 28
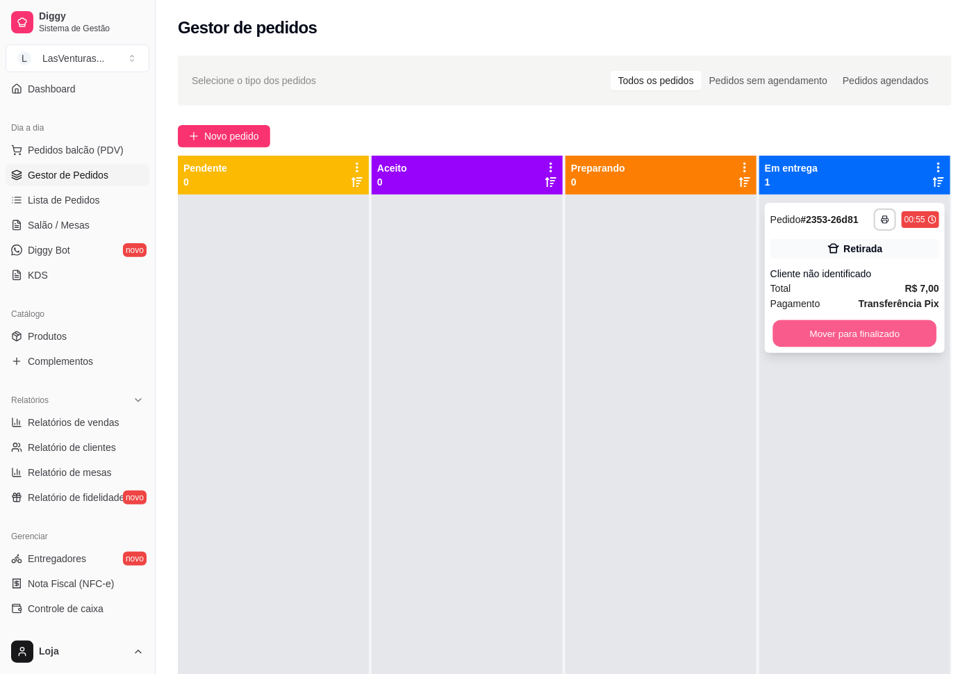
click at [838, 328] on button "Mover para finalizado" at bounding box center [855, 333] width 164 height 27
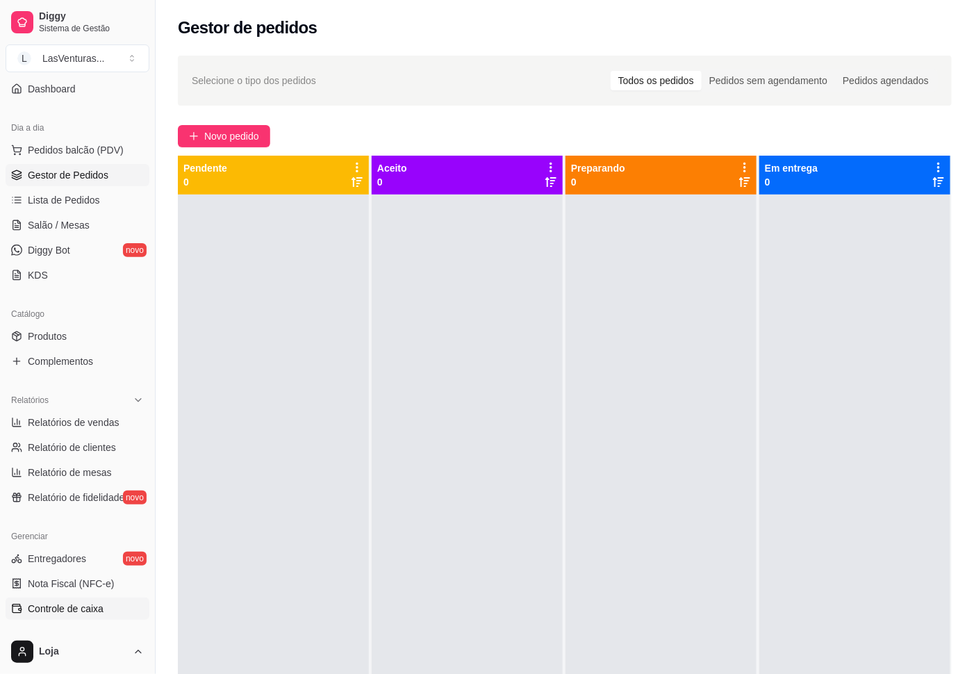
click at [84, 607] on span "Controle de caixa" at bounding box center [66, 609] width 76 height 14
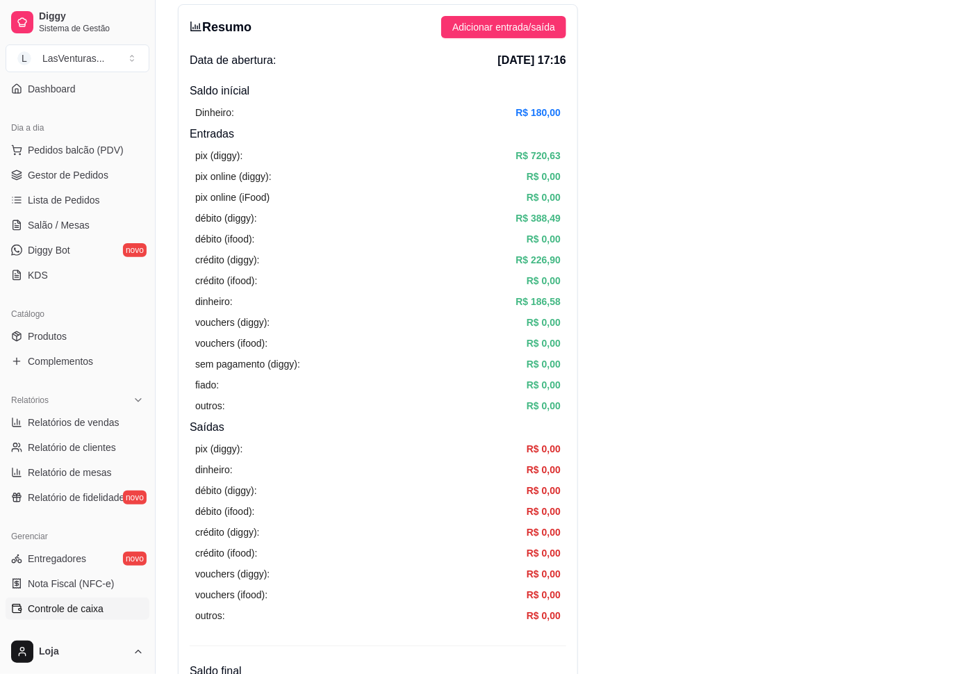
scroll to position [104, 0]
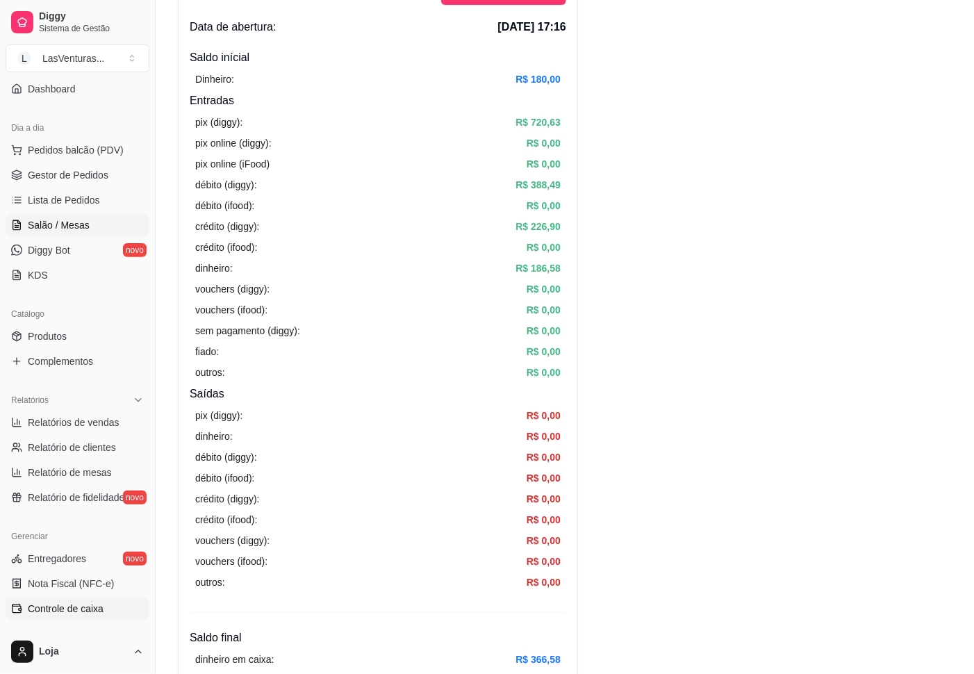
click at [77, 223] on span "Salão / Mesas" at bounding box center [59, 225] width 62 height 14
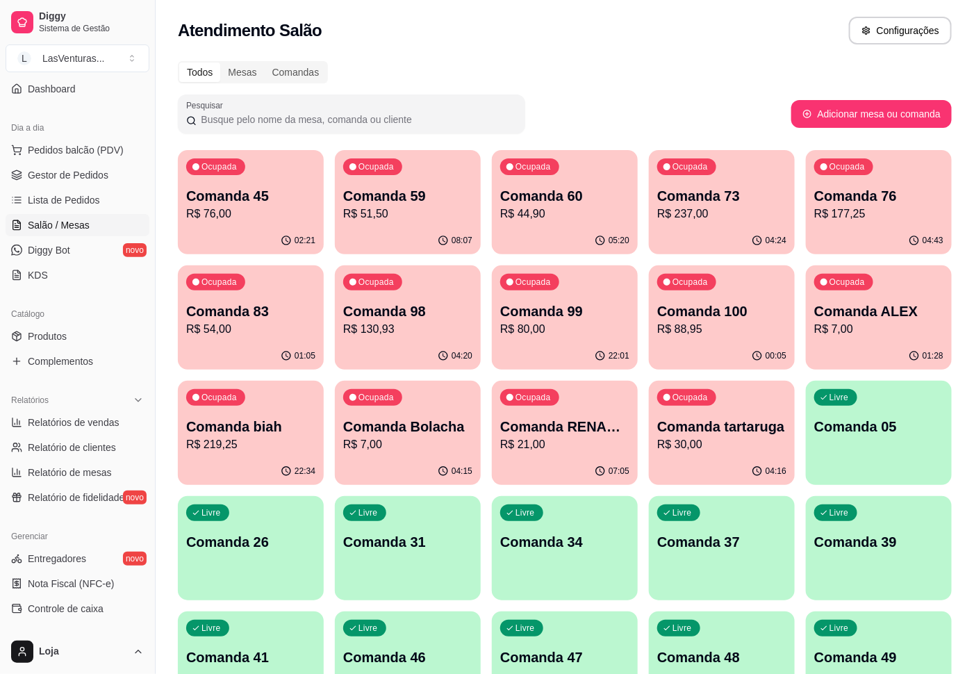
click at [249, 341] on div "Ocupada Comanda 83 R$ 54,00" at bounding box center [251, 303] width 146 height 77
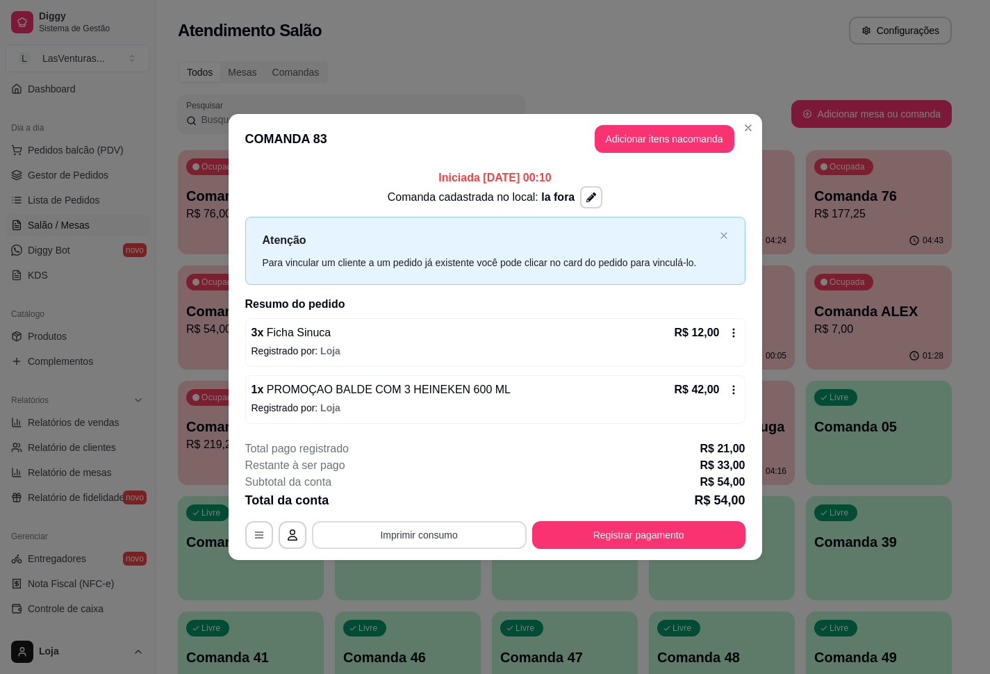
click at [419, 536] on button "Imprimir consumo" at bounding box center [419, 535] width 215 height 28
click at [420, 502] on button "IMPRESSORA" at bounding box center [423, 504] width 97 height 22
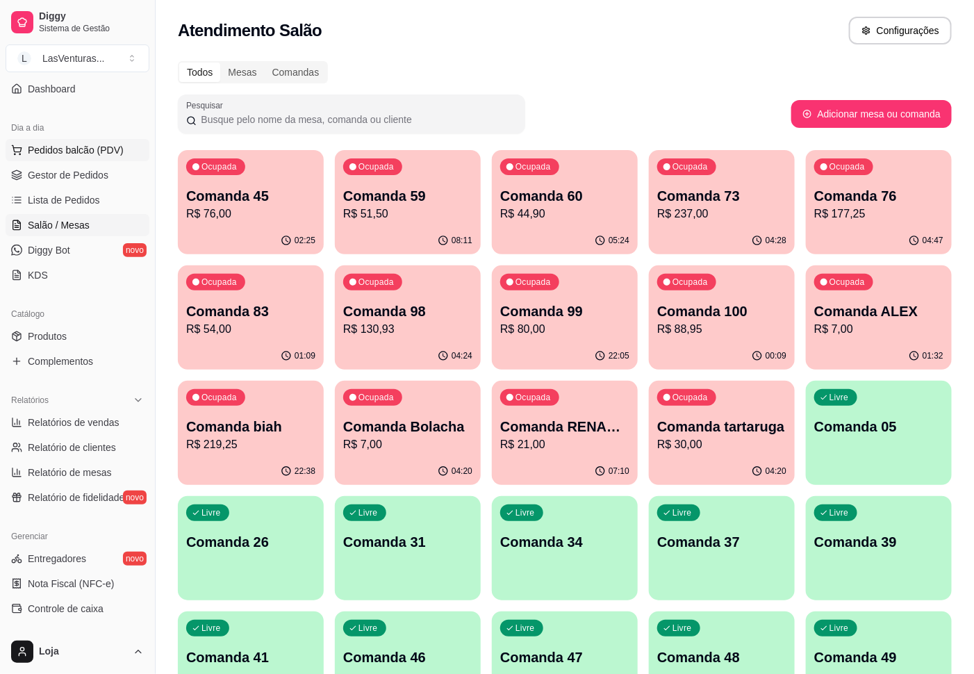
click at [78, 148] on span "Pedidos balcão (PDV)" at bounding box center [76, 150] width 96 height 14
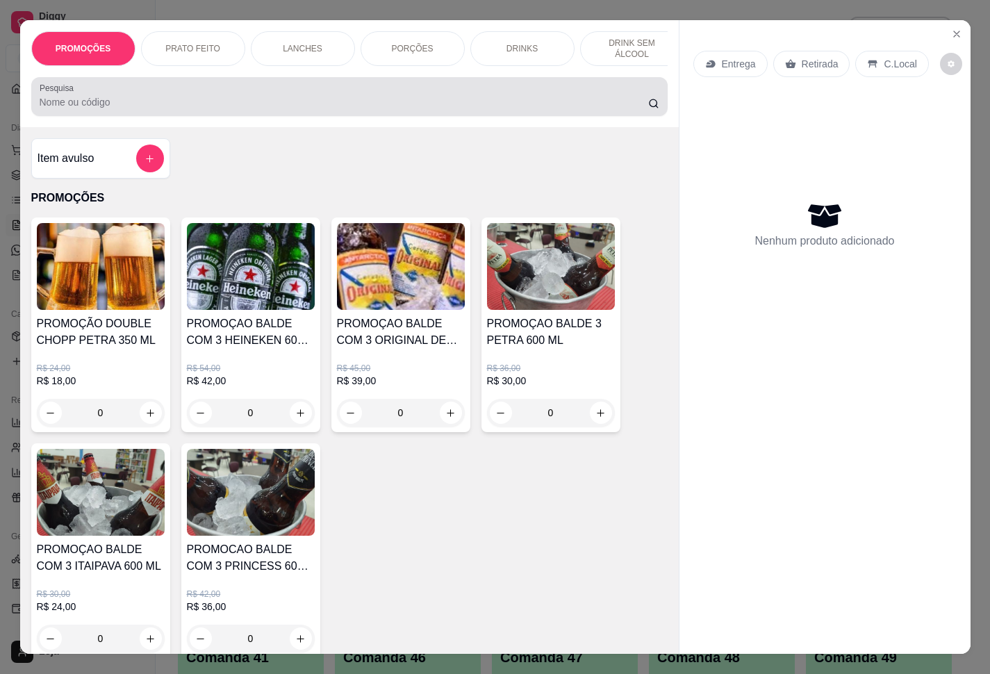
click at [85, 110] on div at bounding box center [350, 97] width 620 height 28
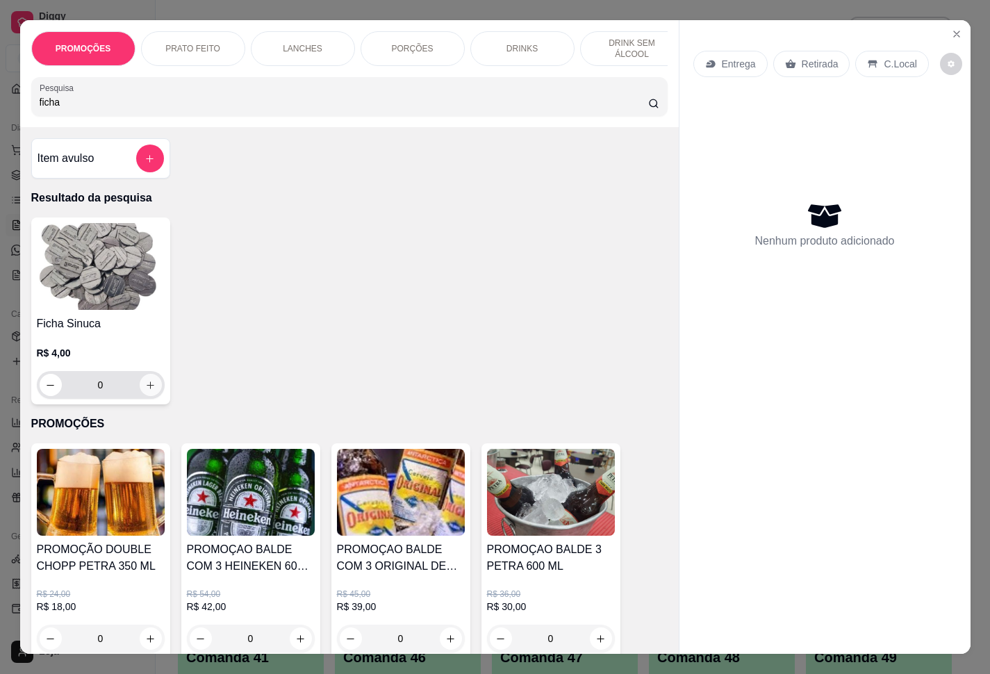
type input "ficha"
click at [145, 391] on icon "increase-product-quantity" at bounding box center [150, 385] width 10 height 10
type input "1"
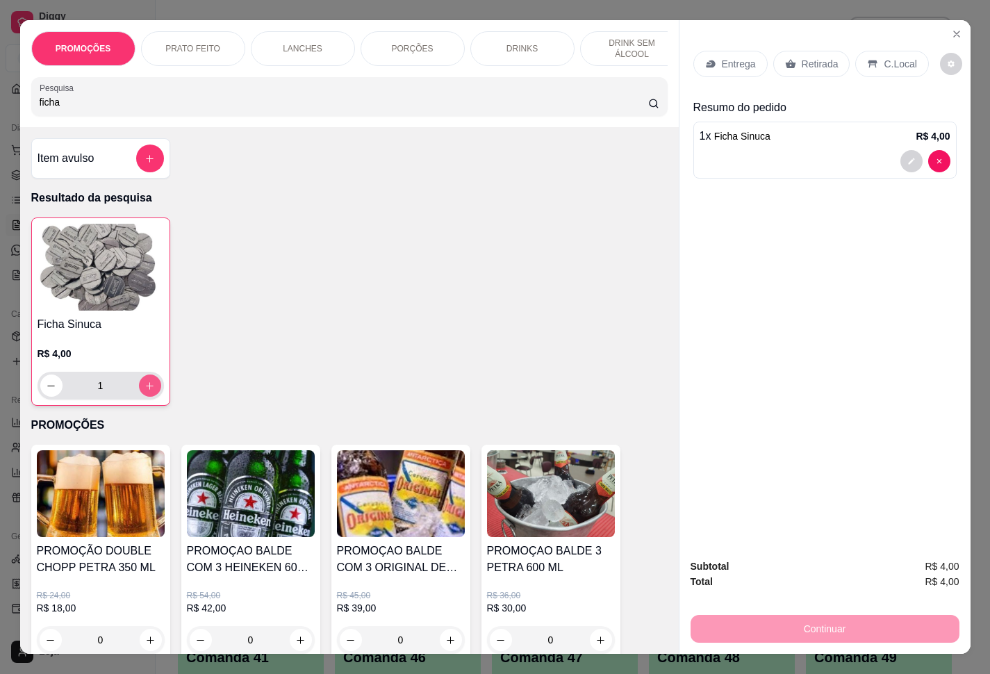
click at [145, 391] on icon "increase-product-quantity" at bounding box center [150, 386] width 10 height 10
type input "2"
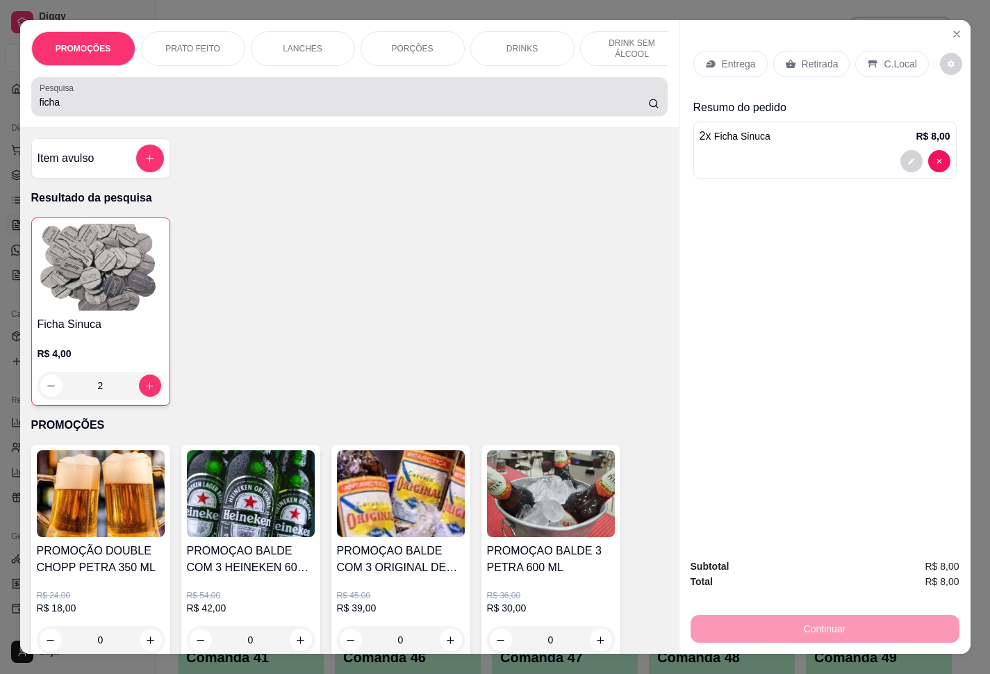
click at [92, 104] on input "ficha" at bounding box center [344, 102] width 609 height 14
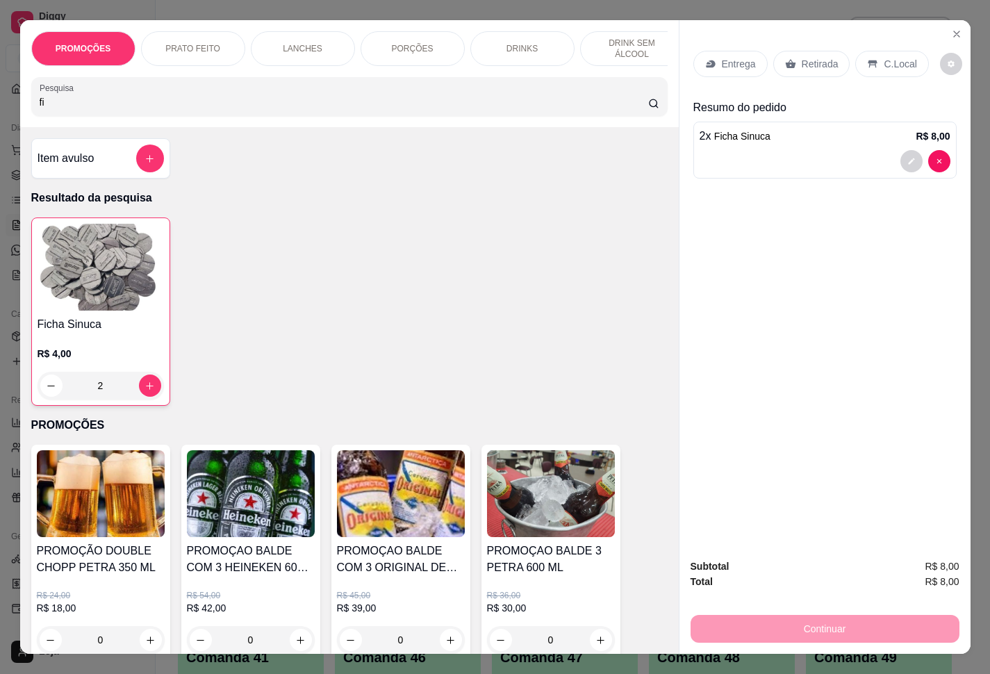
type input "f"
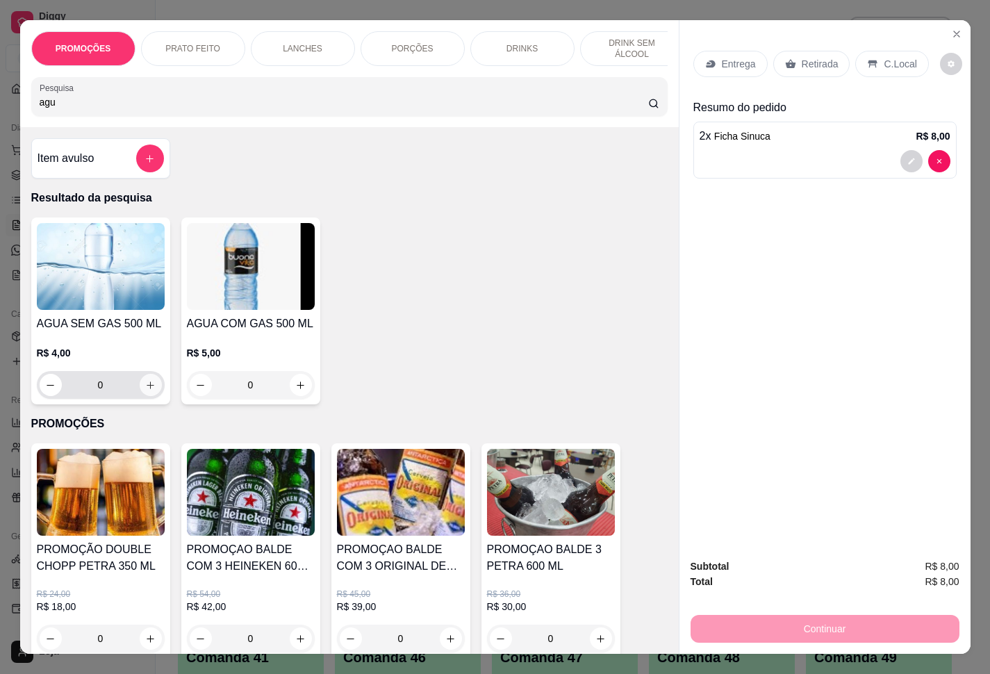
type input "agu"
click at [145, 391] on icon "increase-product-quantity" at bounding box center [150, 385] width 10 height 10
type input "1"
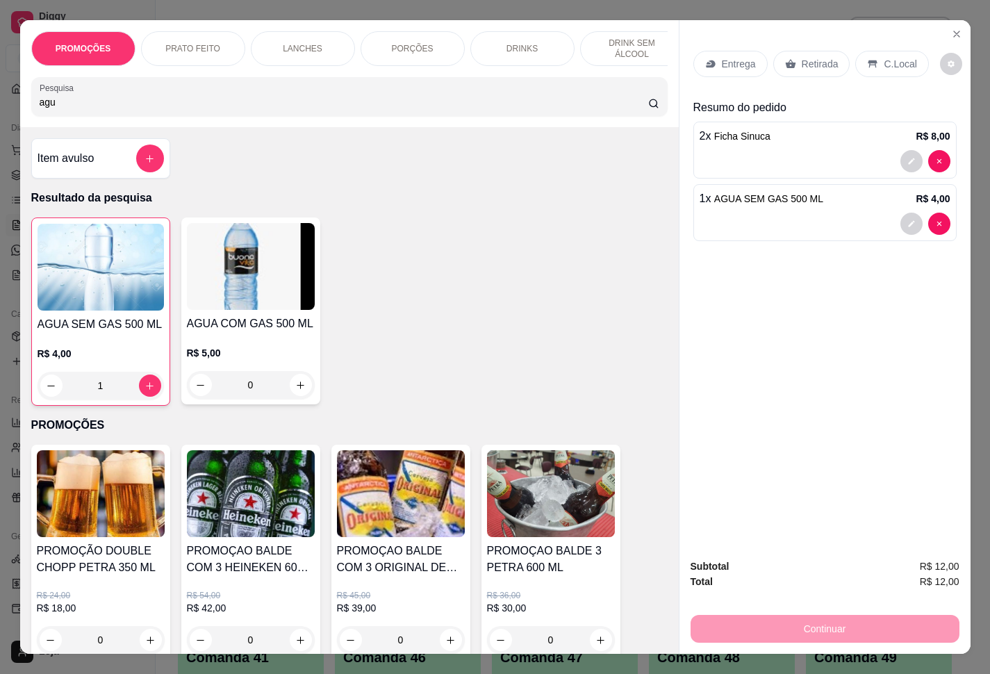
click at [815, 57] on p "Retirada" at bounding box center [820, 64] width 37 height 14
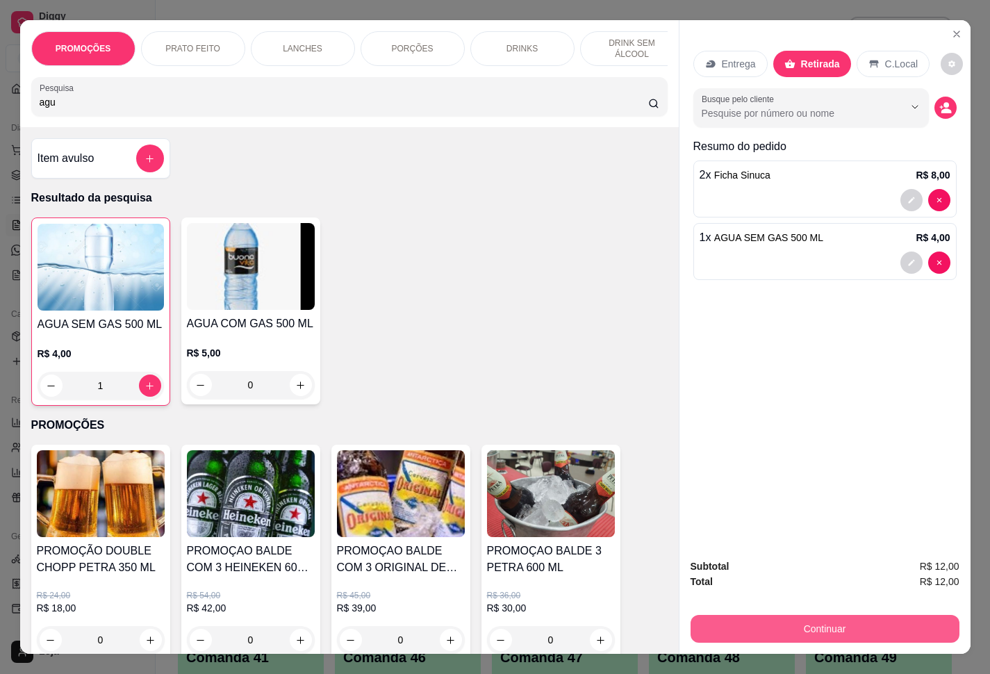
click at [765, 615] on button "Continuar" at bounding box center [825, 629] width 269 height 28
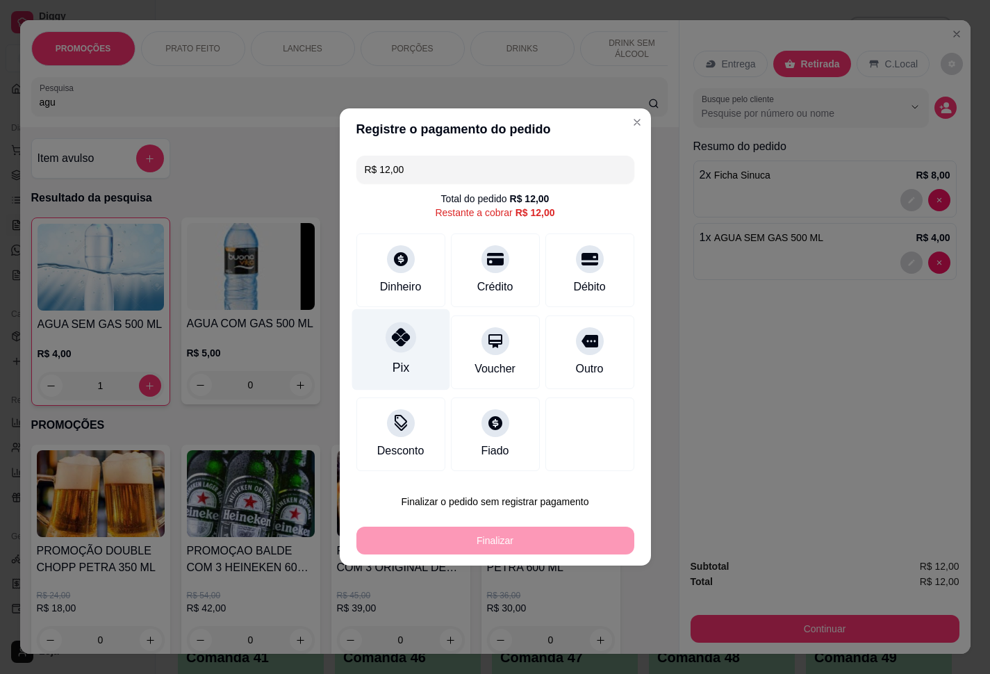
click at [395, 338] on icon at bounding box center [400, 337] width 18 height 18
type input "R$ 0,00"
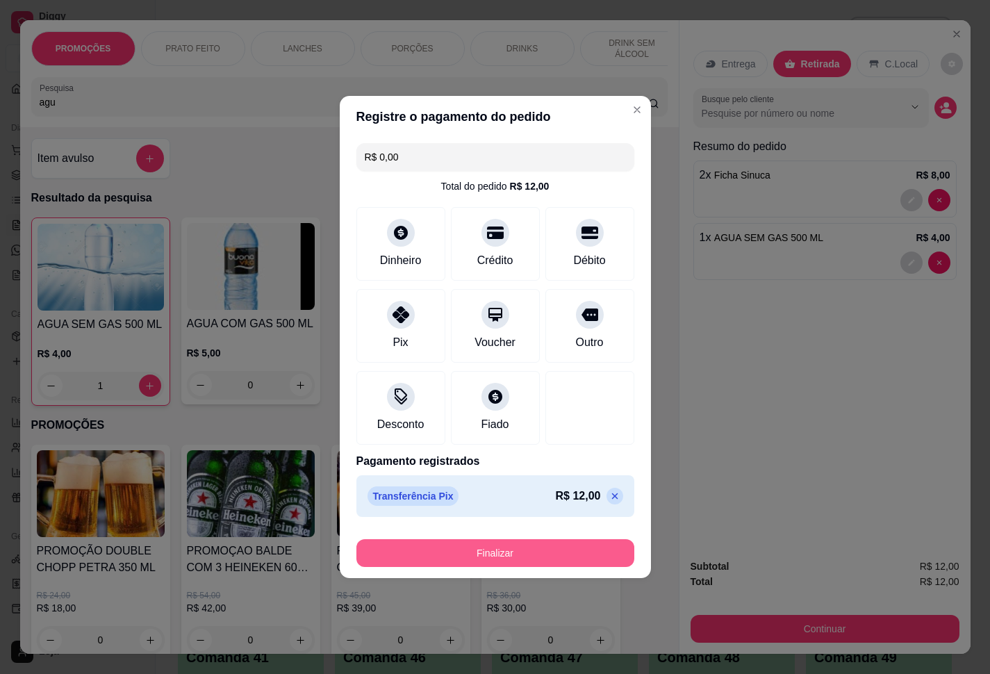
click at [525, 546] on button "Finalizar" at bounding box center [496, 553] width 278 height 28
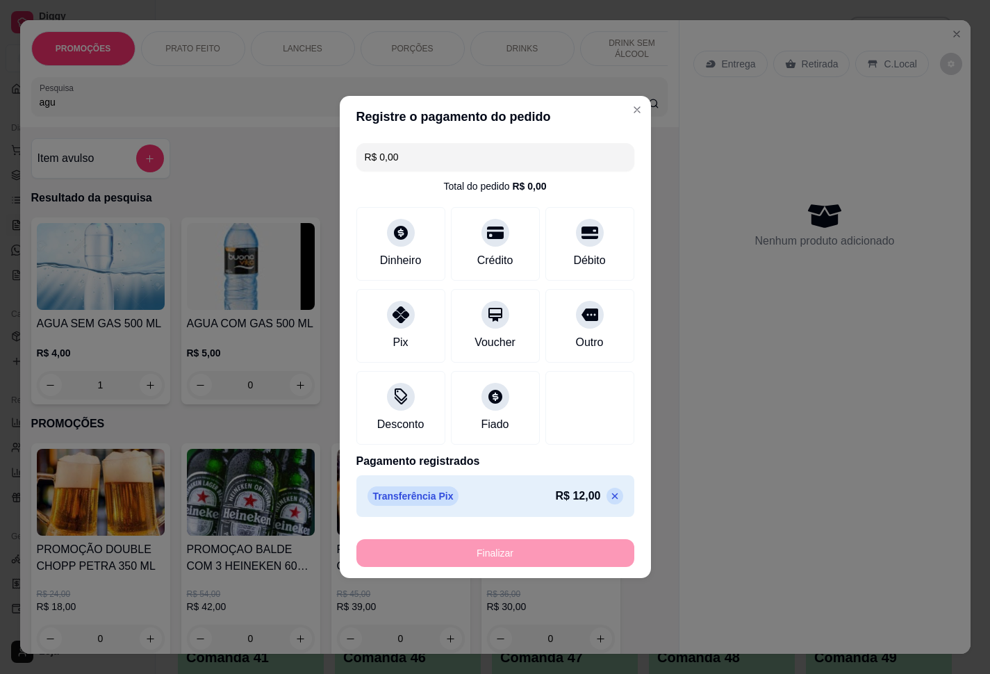
type input "0"
type input "-R$ 12,00"
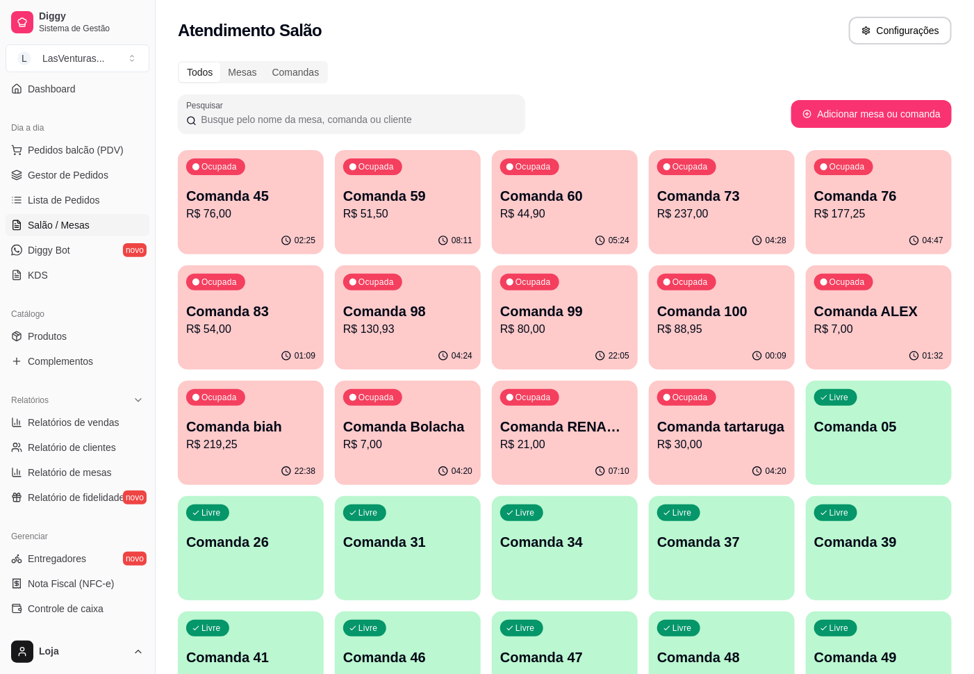
click at [644, 100] on div "Pesquisar" at bounding box center [485, 114] width 614 height 39
click at [613, 227] on div "05:24" at bounding box center [565, 240] width 146 height 27
click at [592, 218] on p "R$ 44,90" at bounding box center [564, 214] width 125 height 16
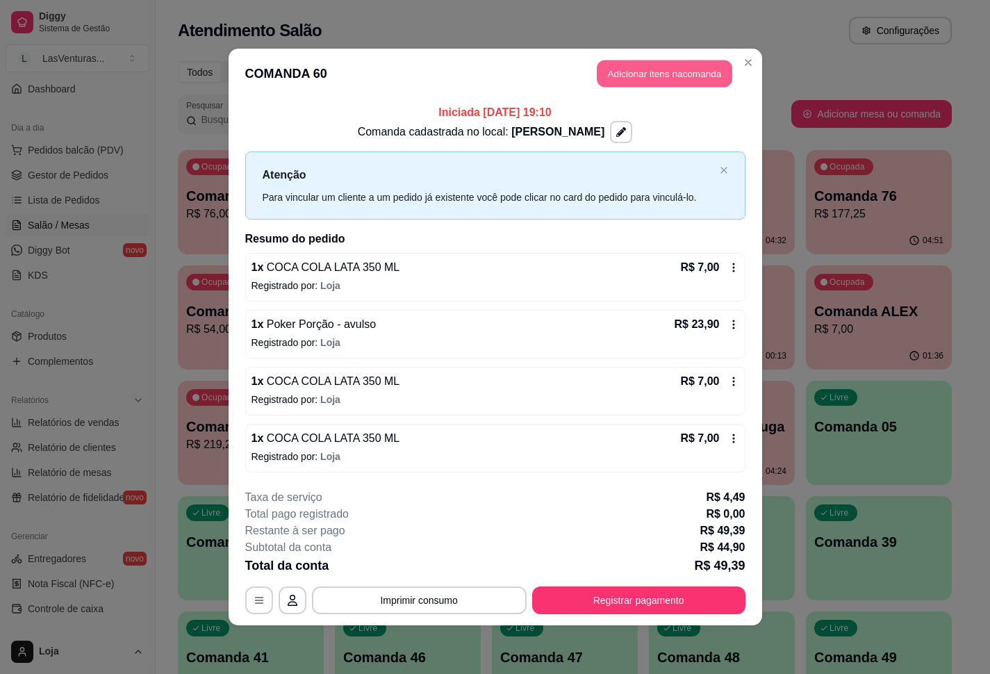
click at [667, 67] on button "Adicionar itens na comanda" at bounding box center [665, 73] width 136 height 27
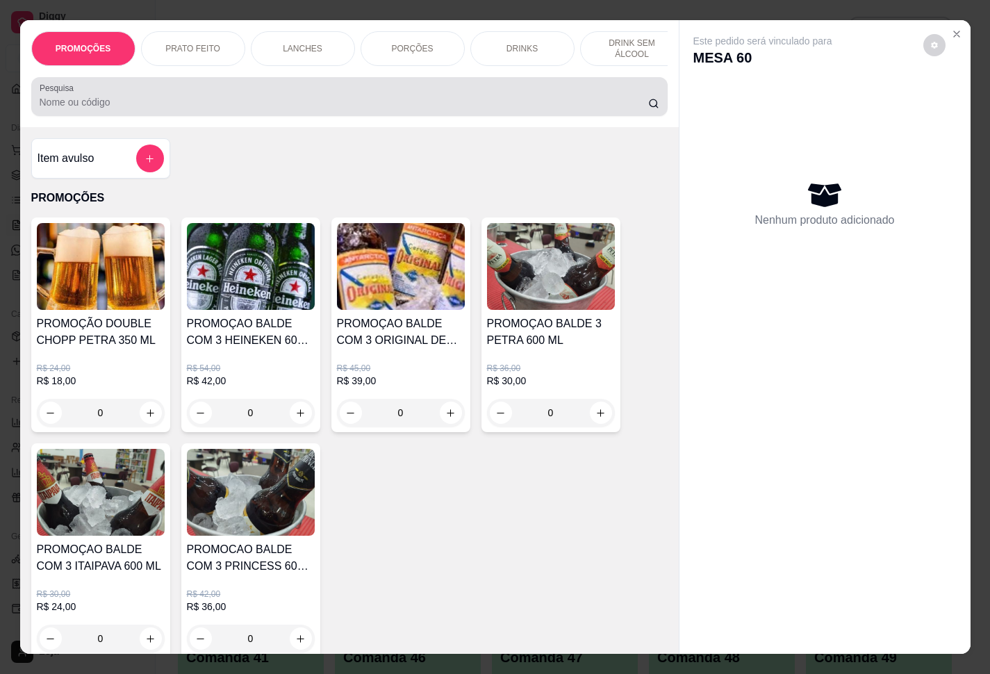
click at [290, 104] on input "Pesquisa" at bounding box center [344, 102] width 609 height 14
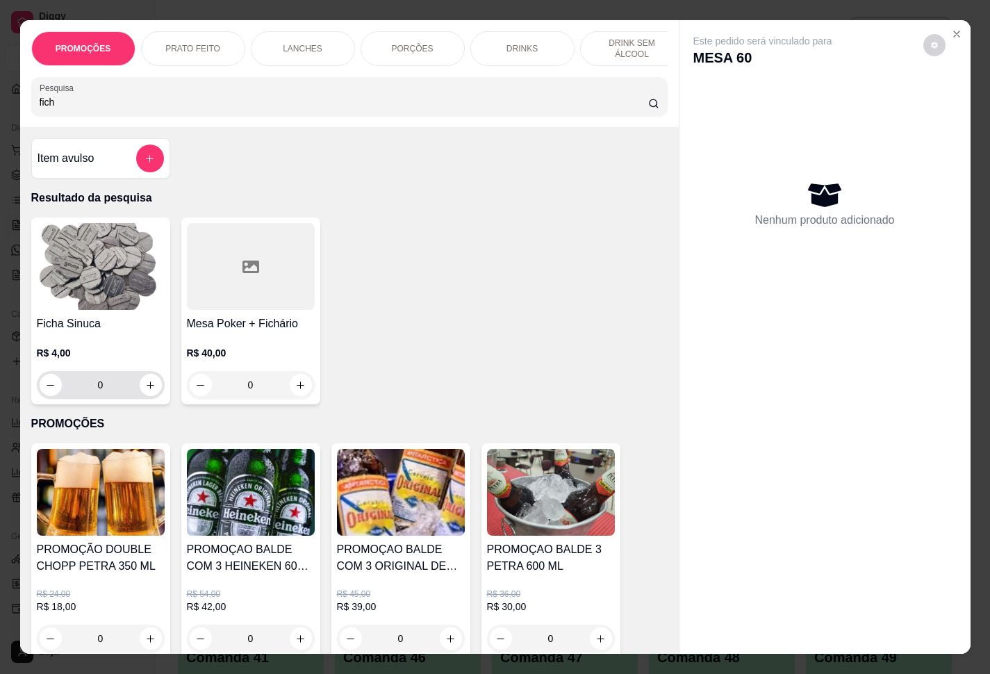
type input "fich"
click at [105, 388] on input "0" at bounding box center [101, 385] width 78 height 28
type input "3"
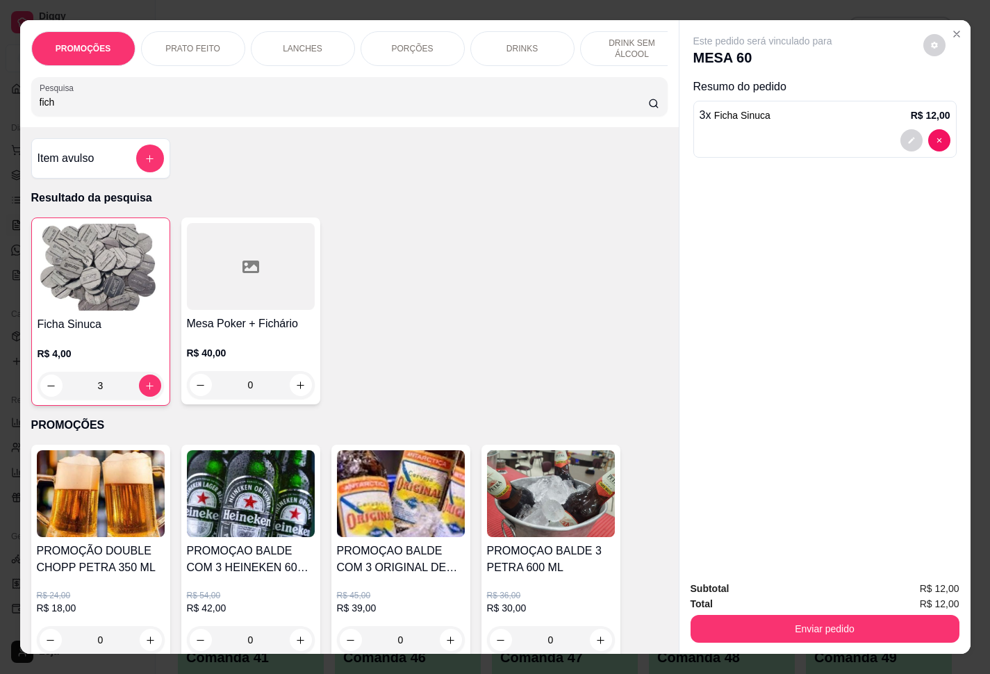
type input "3"
click at [846, 623] on button "Enviar pedido" at bounding box center [825, 629] width 269 height 28
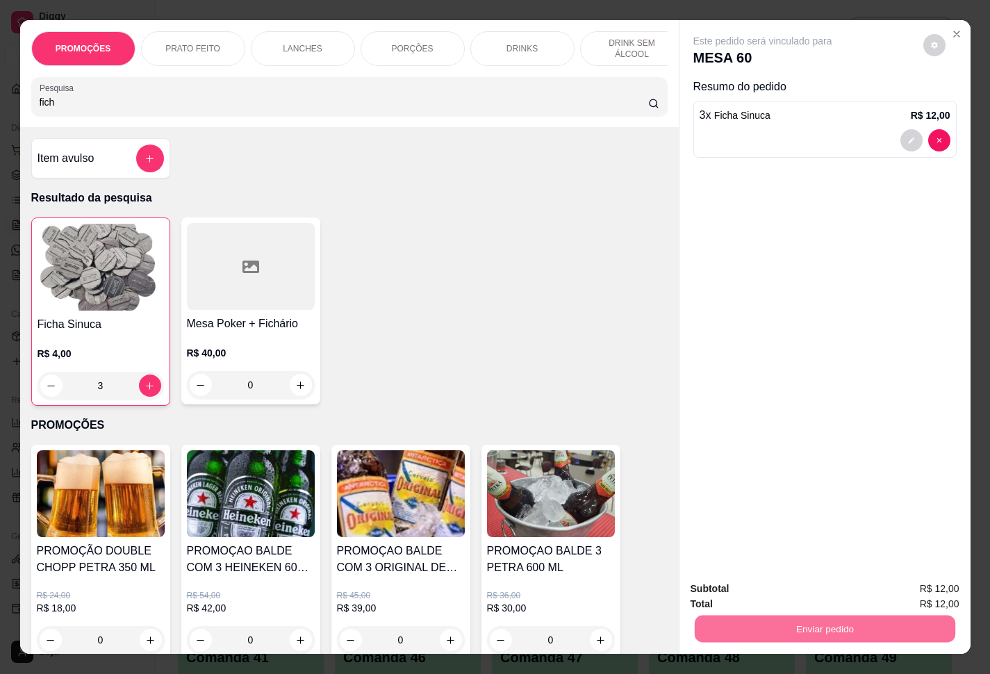
click at [908, 592] on button "Enviar pedido" at bounding box center [921, 587] width 76 height 26
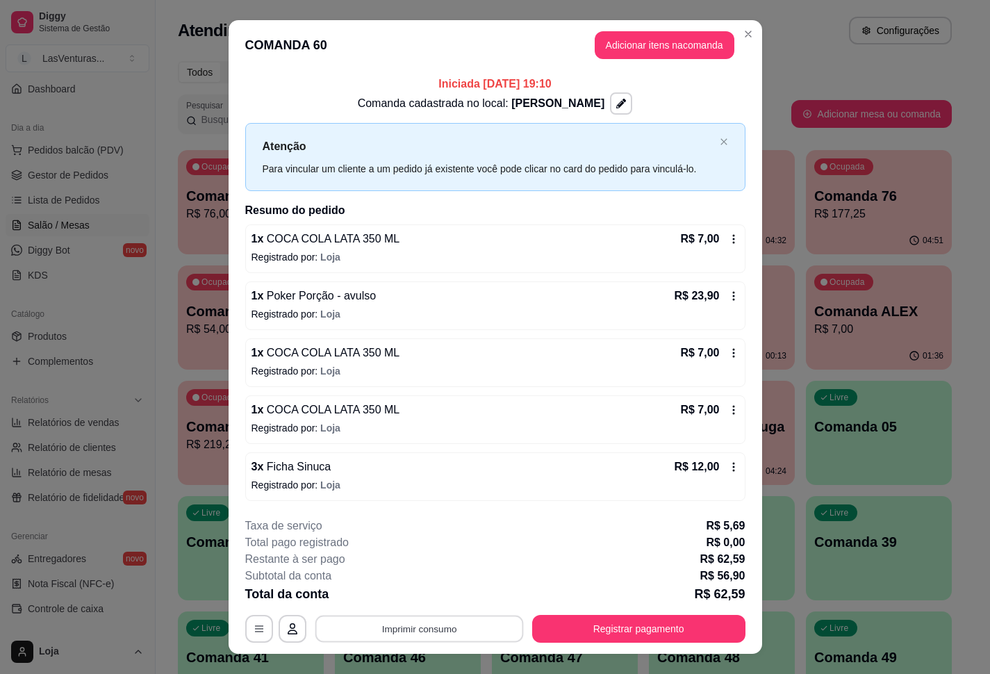
click at [461, 622] on button "Imprimir consumo" at bounding box center [419, 628] width 208 height 27
click at [432, 596] on button "IMPRESSORA" at bounding box center [416, 599] width 101 height 22
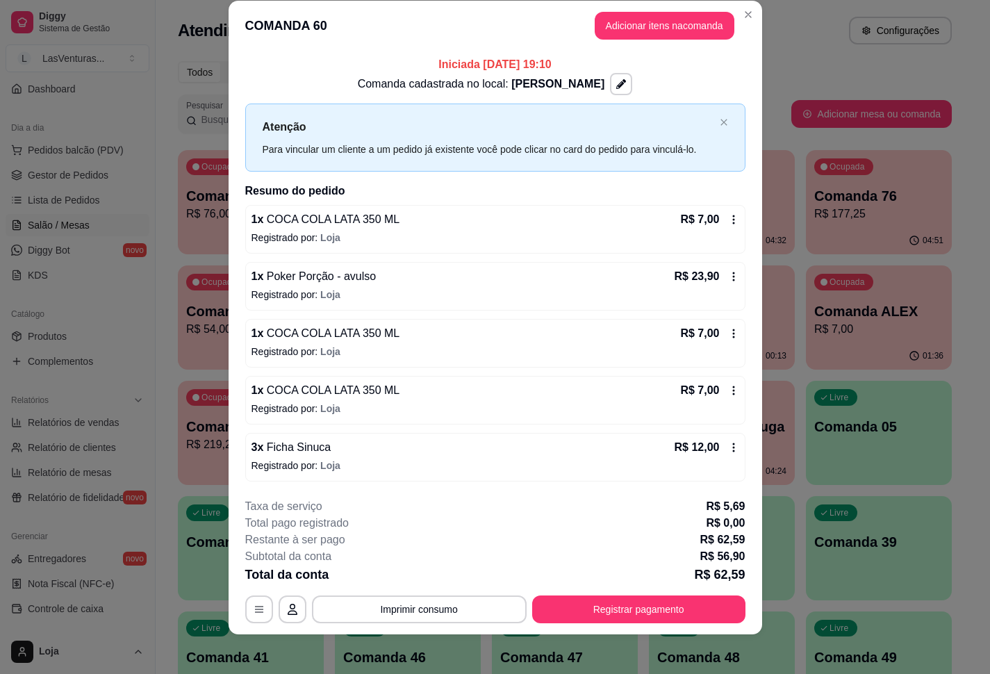
scroll to position [26, 0]
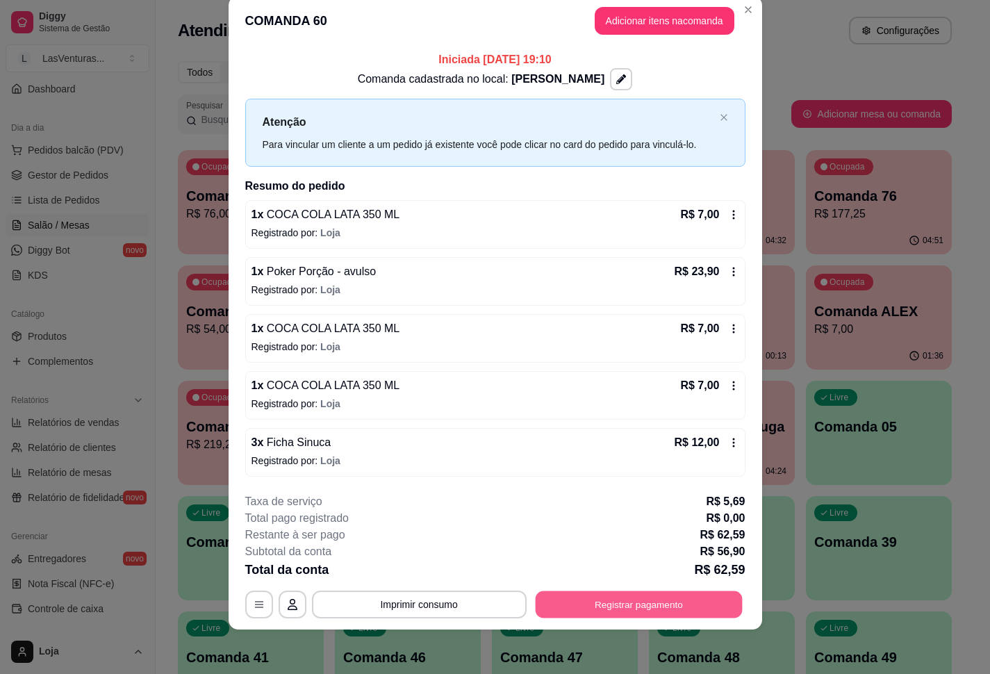
click at [651, 594] on button "Registrar pagamento" at bounding box center [638, 604] width 207 height 27
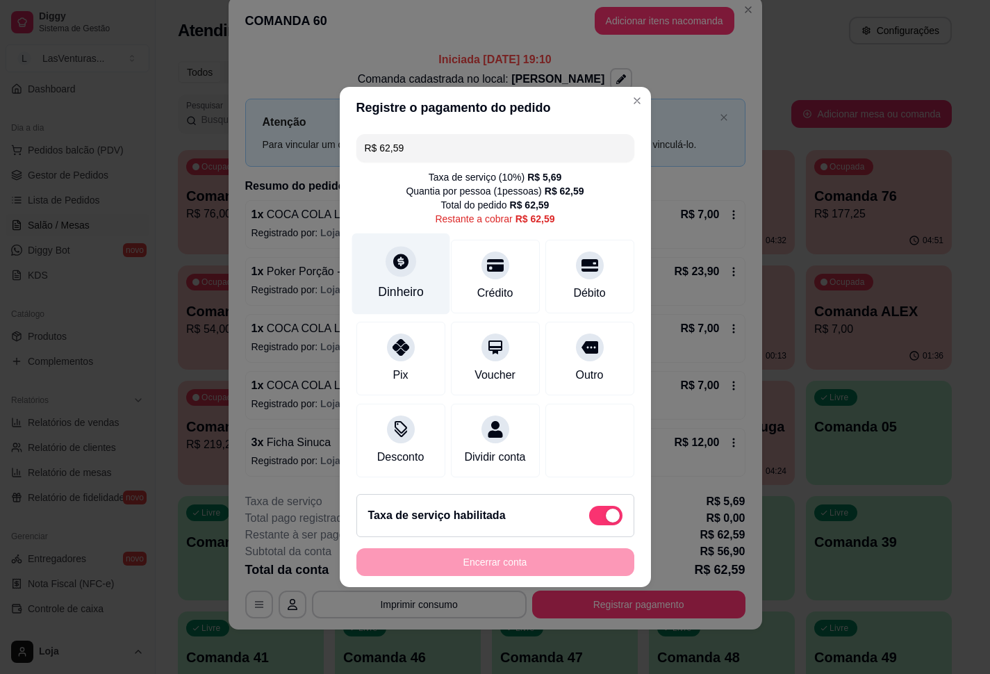
click at [397, 261] on icon at bounding box center [400, 261] width 18 height 18
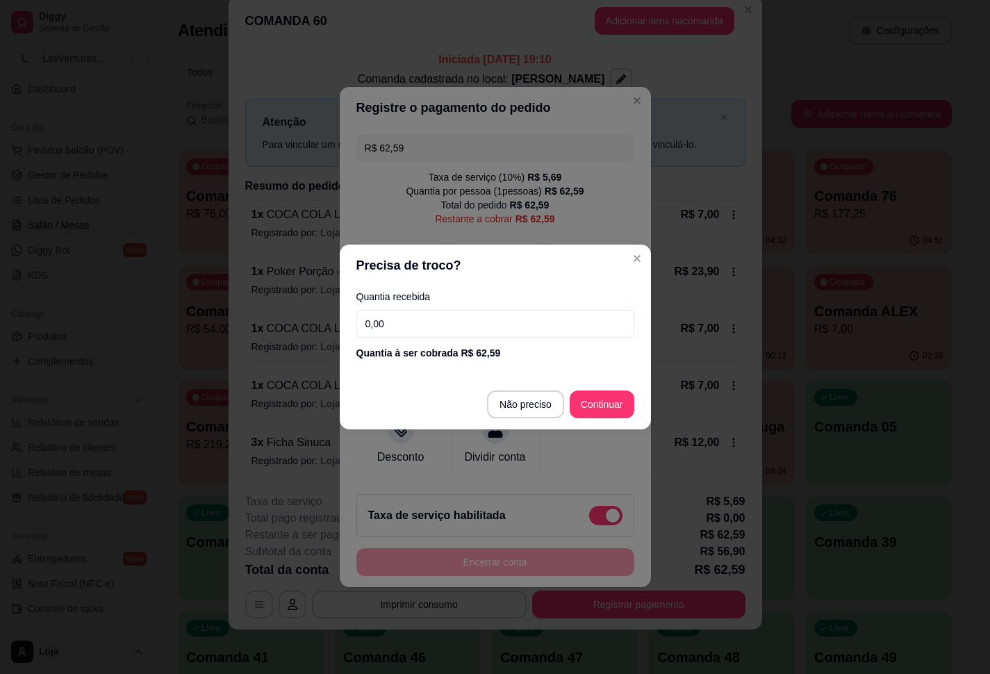
click at [398, 323] on input "0,00" at bounding box center [496, 324] width 278 height 28
type input "65,00"
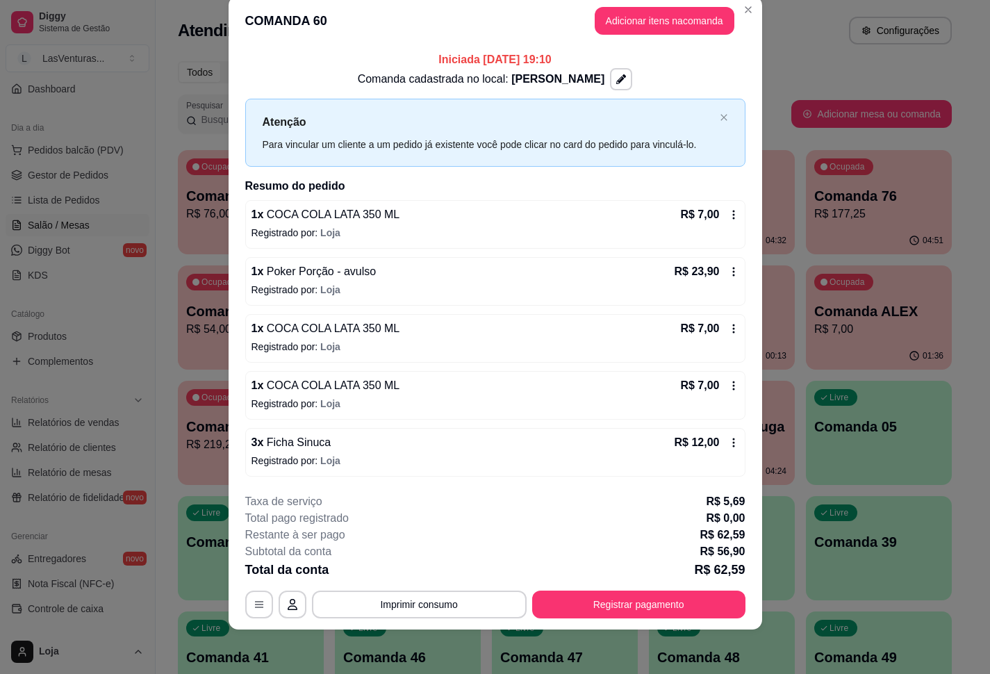
click at [730, 211] on icon at bounding box center [733, 214] width 11 height 11
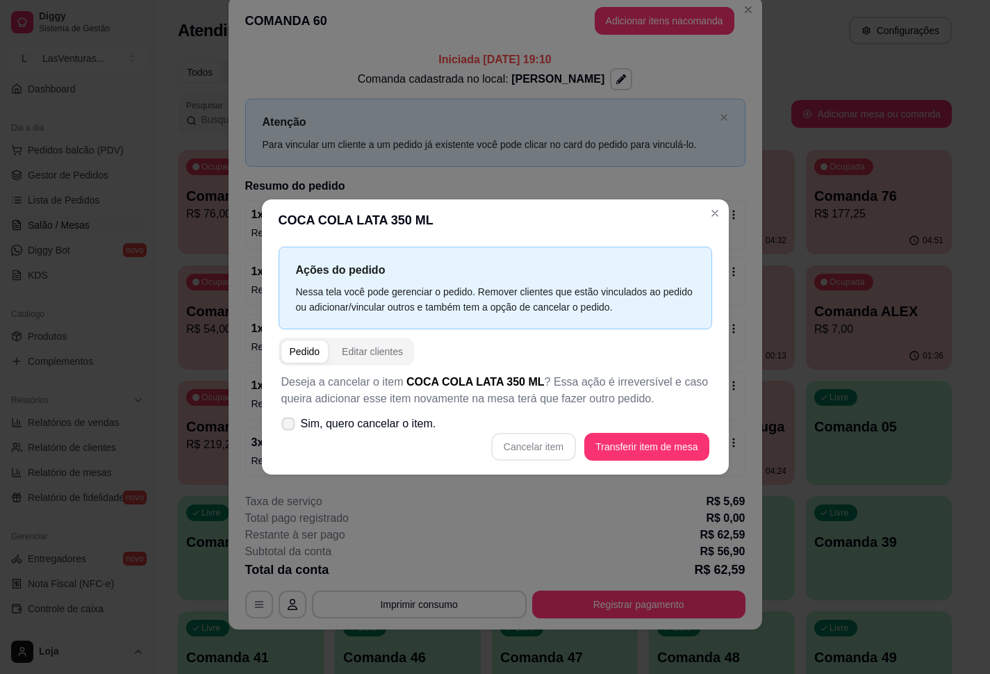
click at [284, 429] on span at bounding box center [287, 424] width 13 height 13
click at [284, 429] on input "Sim, quero cancelar o item." at bounding box center [285, 431] width 9 height 9
checkbox input "true"
click at [532, 451] on button "Cancelar item" at bounding box center [534, 447] width 83 height 27
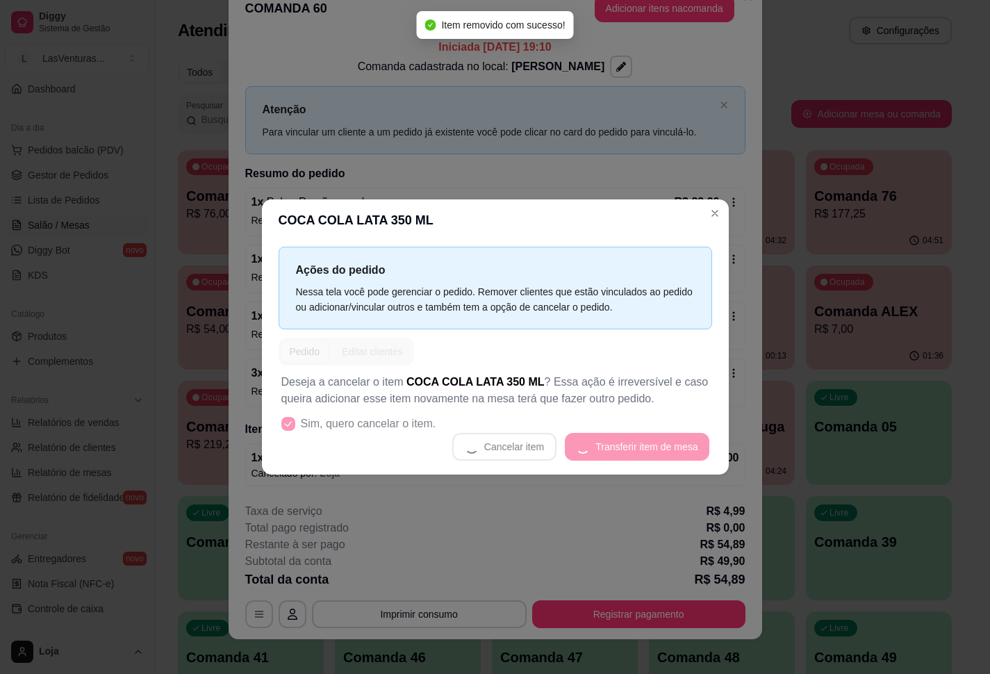
scroll to position [15, 0]
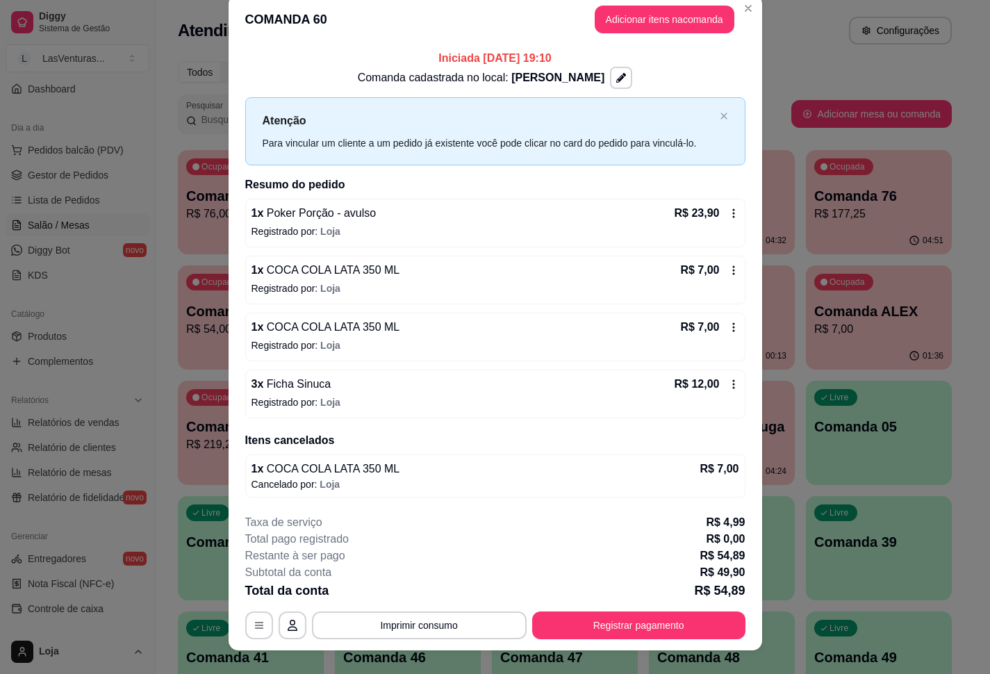
click at [728, 386] on icon at bounding box center [733, 384] width 11 height 11
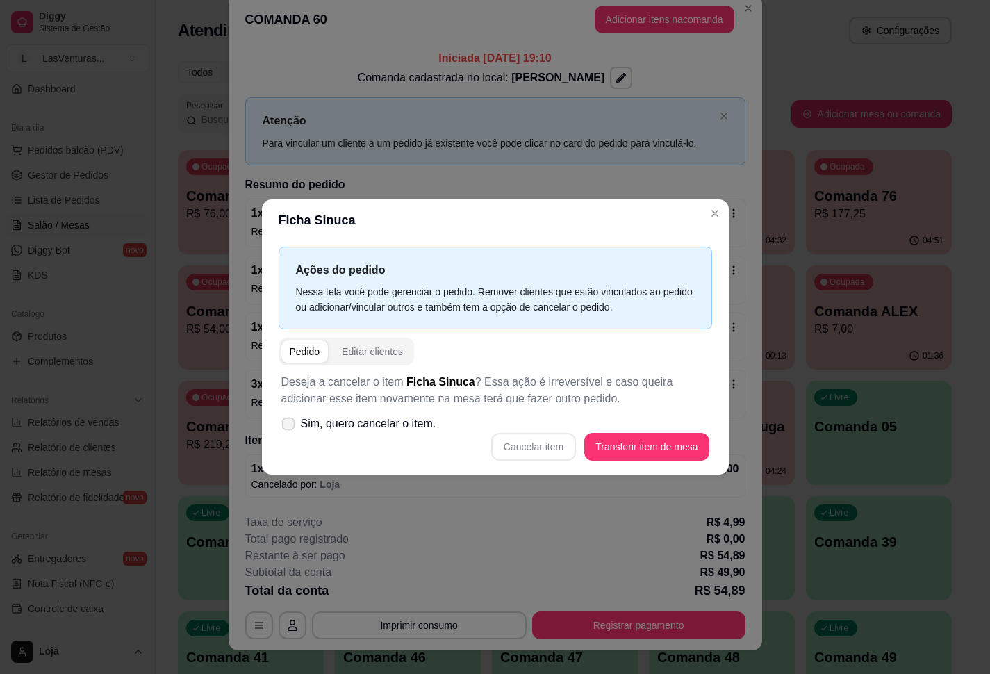
click at [320, 434] on label "Sim, quero cancelar o item." at bounding box center [359, 424] width 166 height 28
click at [290, 434] on input "Sim, quero cancelar o item." at bounding box center [285, 431] width 9 height 9
checkbox input "true"
click at [536, 444] on button "Cancelar item" at bounding box center [534, 447] width 83 height 27
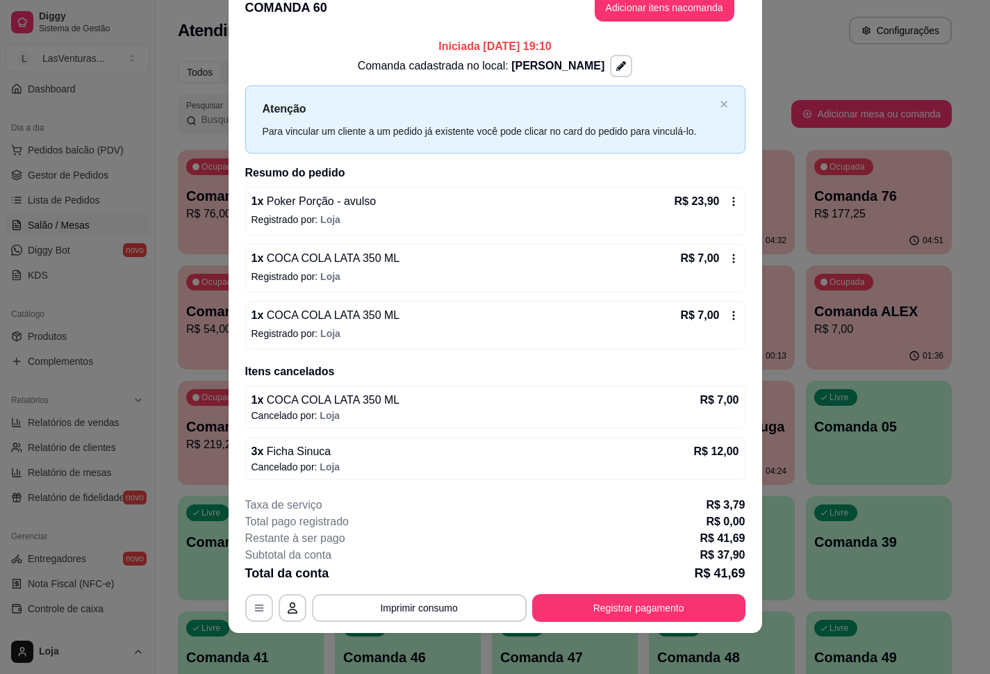
scroll to position [34, 0]
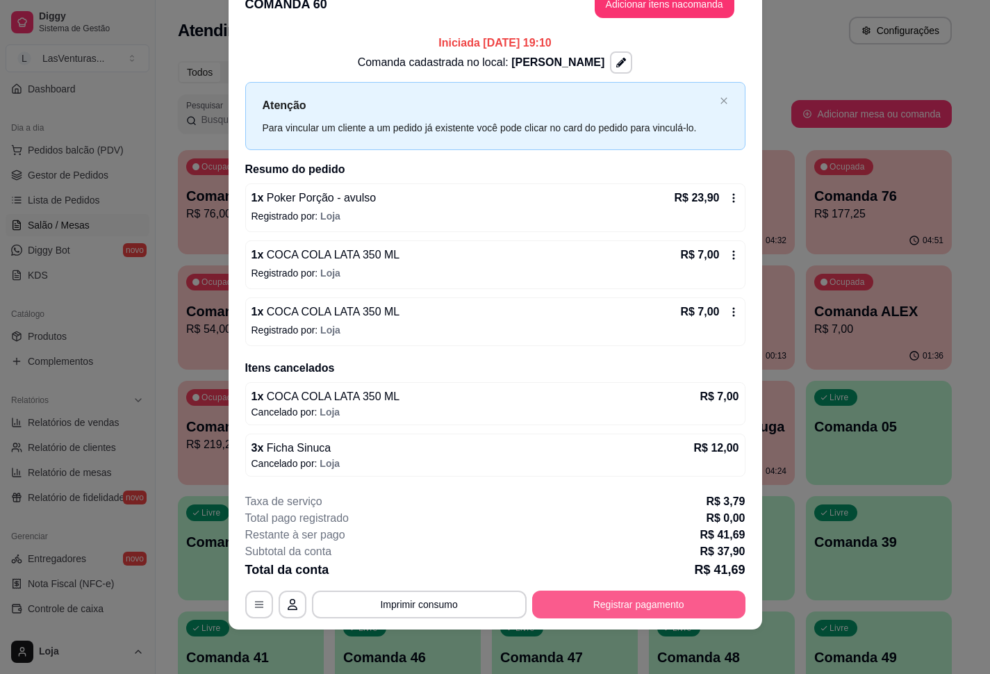
click at [650, 599] on button "Registrar pagamento" at bounding box center [638, 605] width 213 height 28
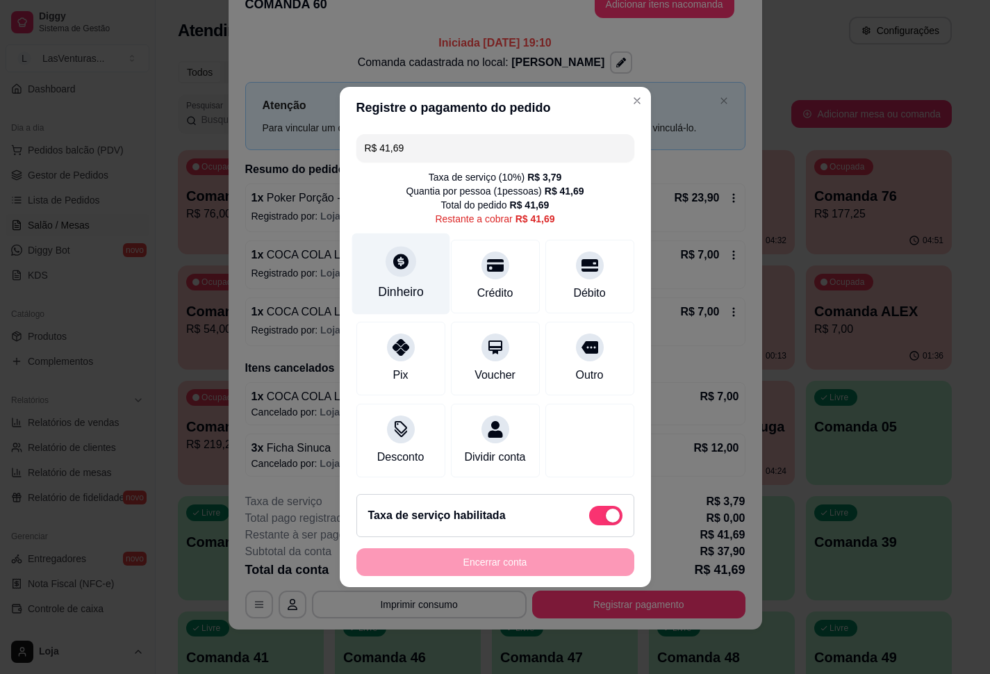
click at [384, 261] on div "Dinheiro" at bounding box center [401, 274] width 98 height 81
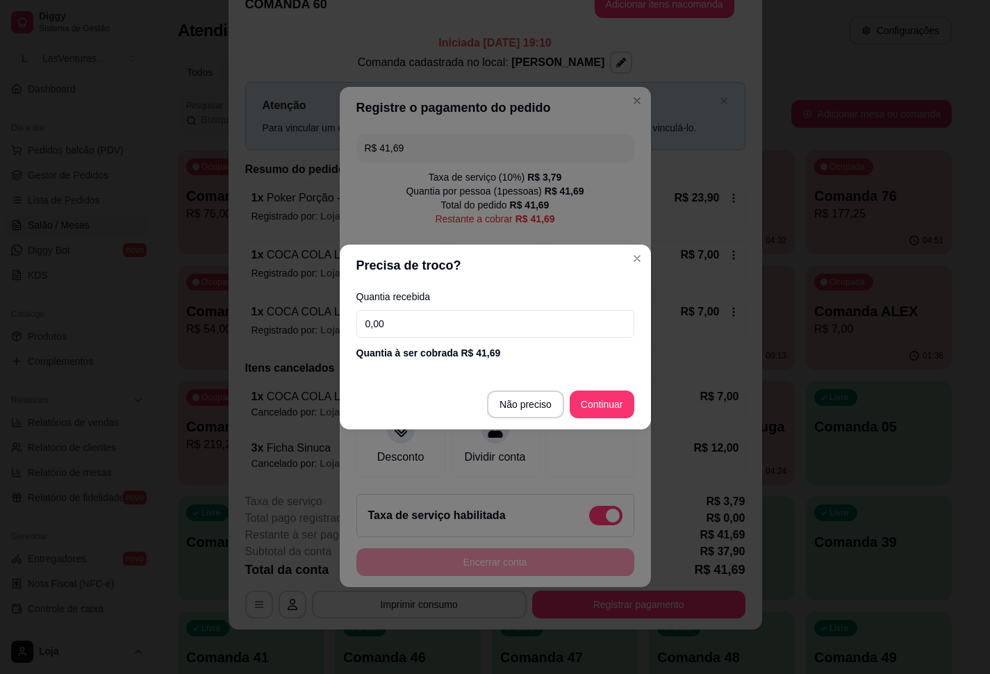
click at [439, 326] on input "0,00" at bounding box center [496, 324] width 278 height 28
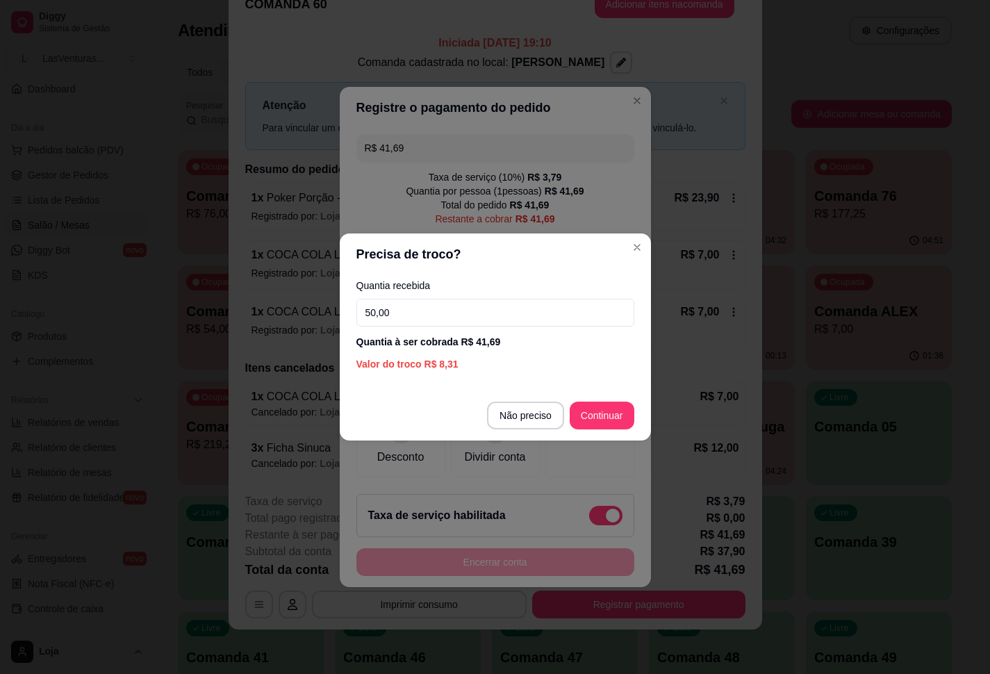
click at [513, 311] on input "50,00" at bounding box center [496, 313] width 278 height 28
type input "45,00"
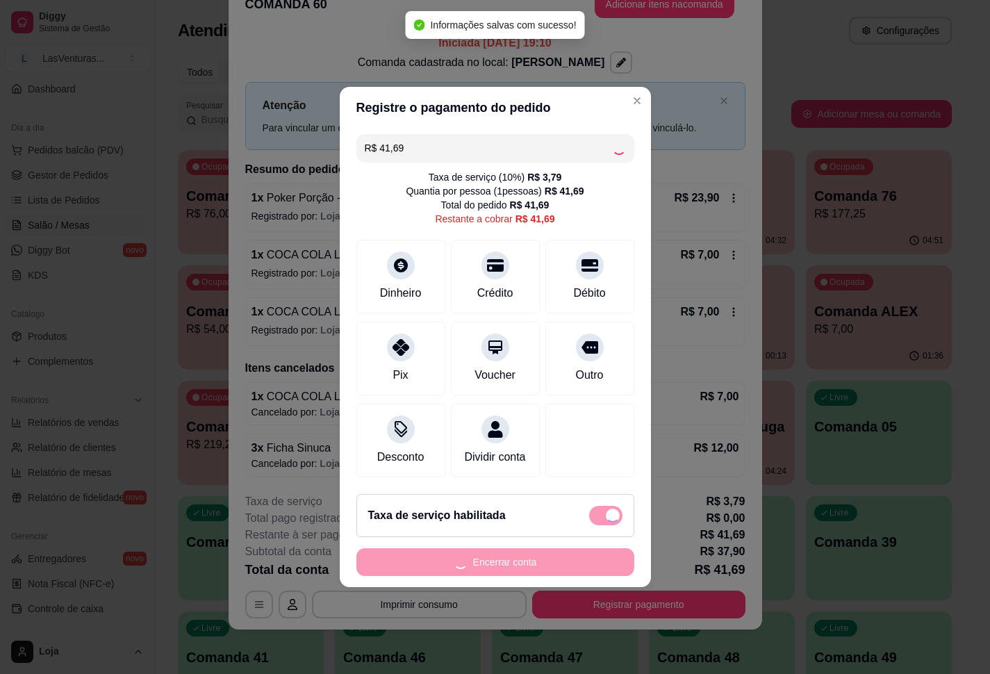
type input "R$ 0,00"
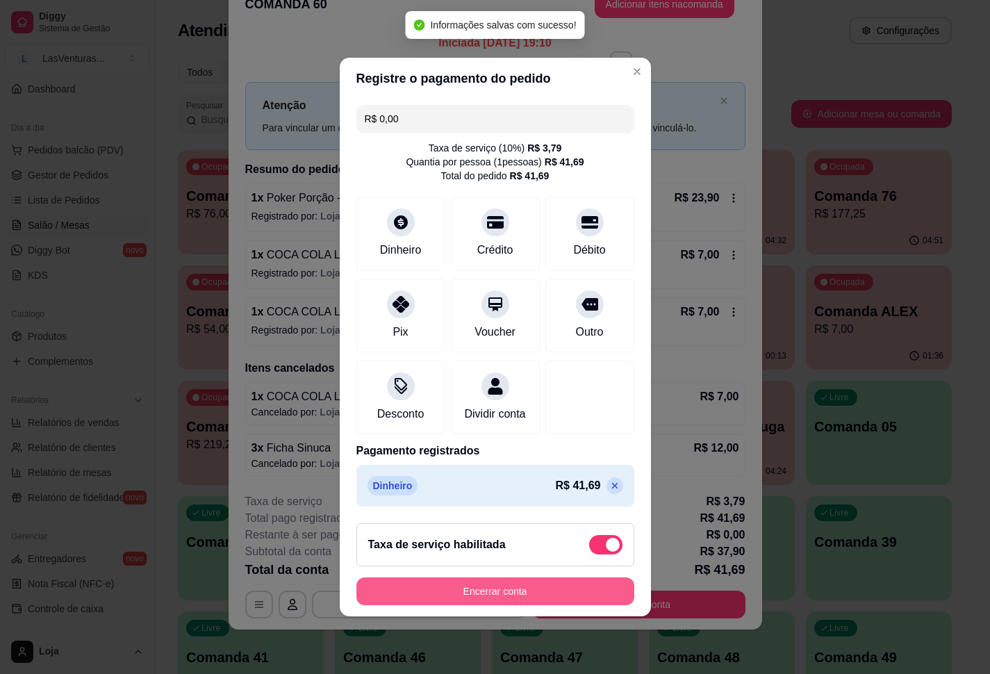
click at [509, 597] on button "Encerrar conta" at bounding box center [496, 592] width 278 height 28
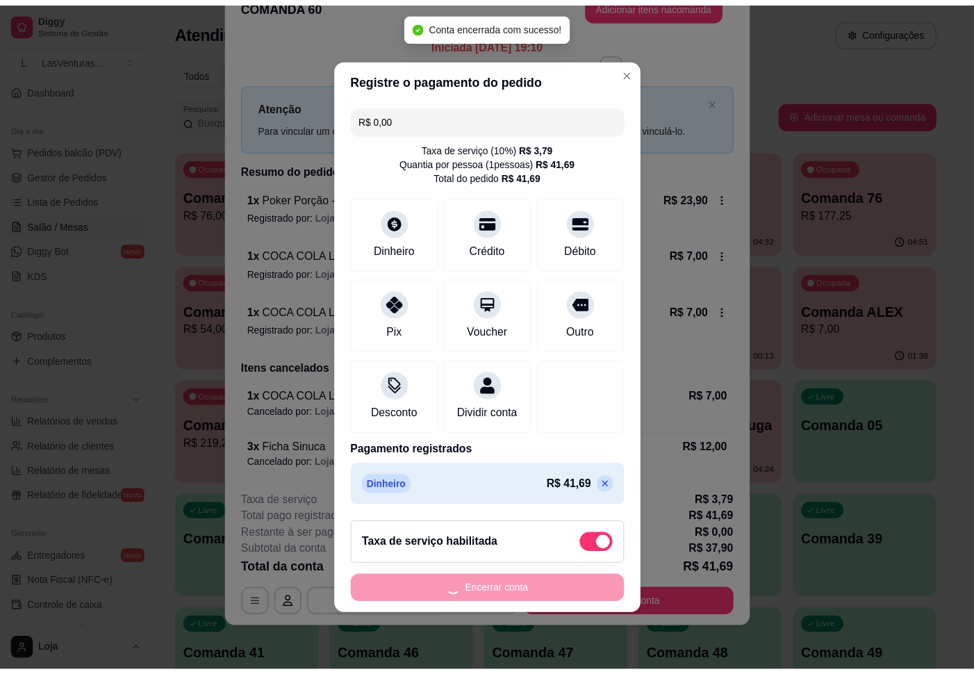
scroll to position [0, 0]
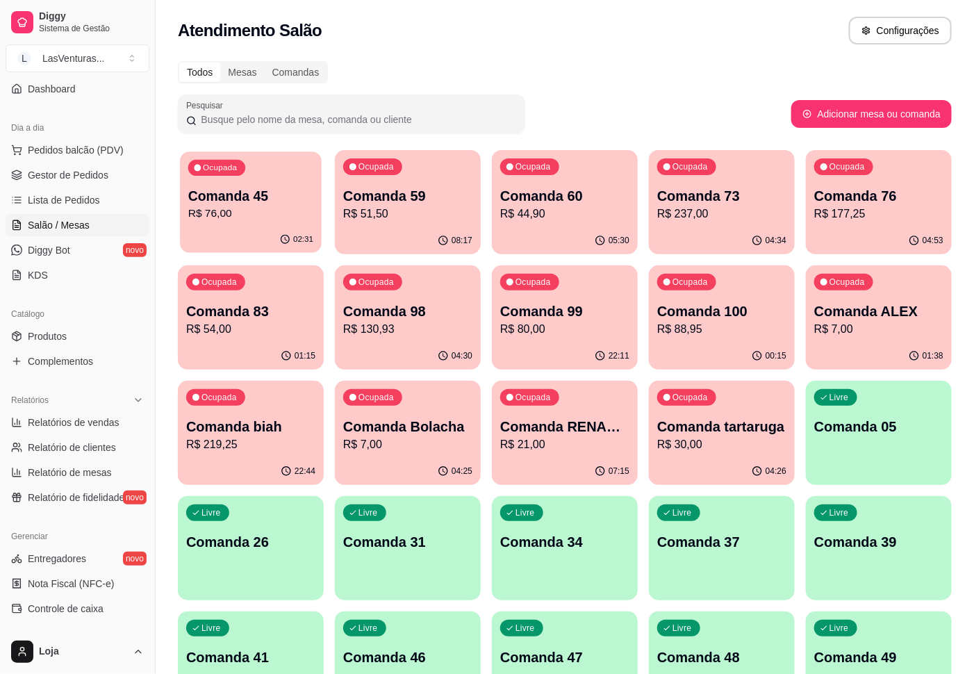
click at [284, 211] on p "R$ 76,00" at bounding box center [250, 214] width 125 height 16
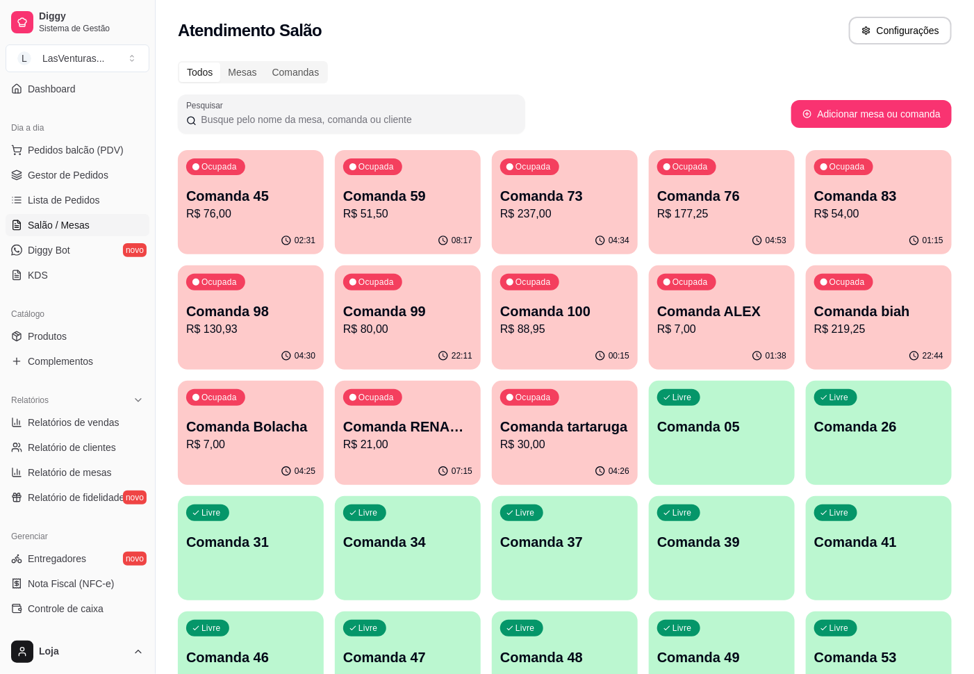
click at [424, 206] on p "R$ 51,50" at bounding box center [407, 214] width 129 height 17
click at [532, 213] on p "R$ 237,00" at bounding box center [564, 214] width 125 height 16
click at [758, 194] on p "Comanda 76" at bounding box center [722, 196] width 125 height 19
click at [867, 222] on div "Ocupada Comanda 83 R$ 54,00" at bounding box center [879, 189] width 142 height 75
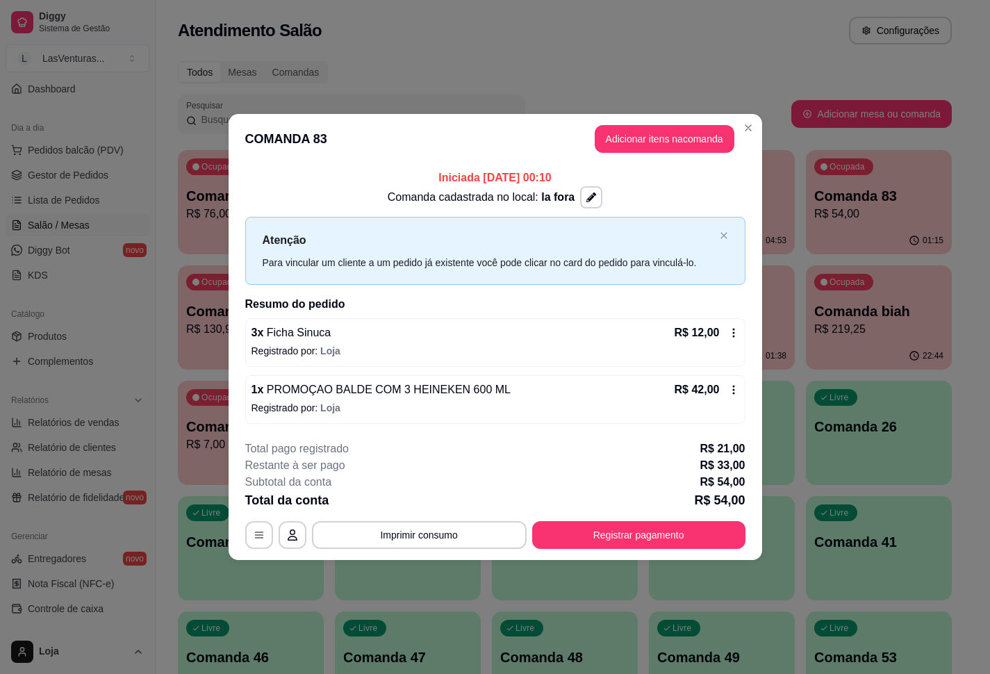
click at [734, 338] on icon at bounding box center [733, 332] width 11 height 11
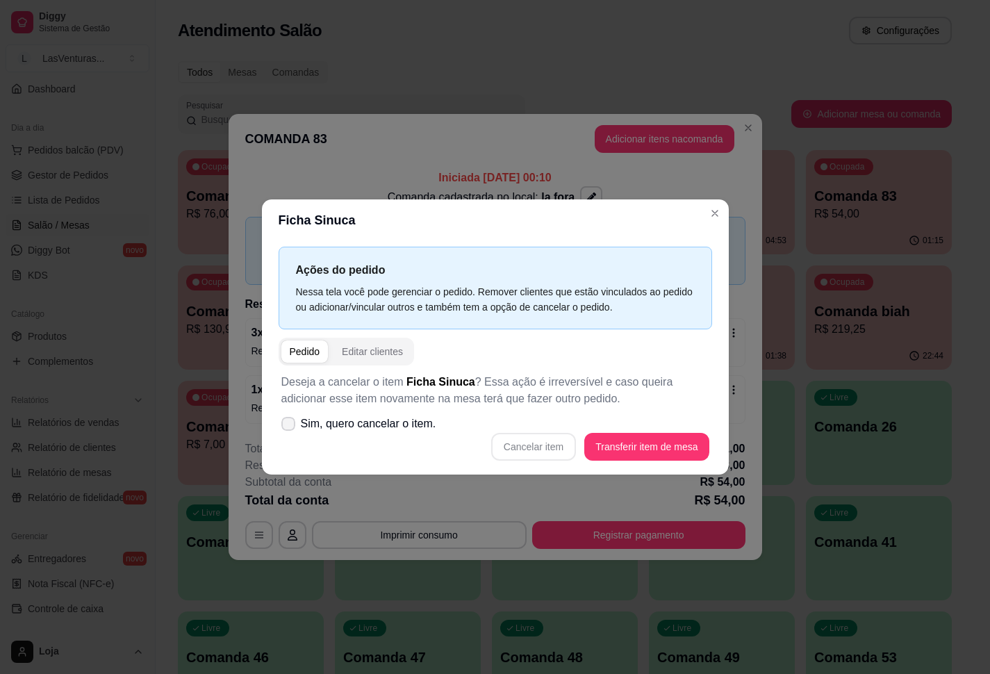
click at [280, 423] on label "Sim, quero cancelar o item." at bounding box center [359, 424] width 166 height 28
click at [281, 427] on input "Sim, quero cancelar o item." at bounding box center [285, 431] width 9 height 9
checkbox input "true"
click at [537, 448] on button "Cancelar item" at bounding box center [533, 447] width 85 height 28
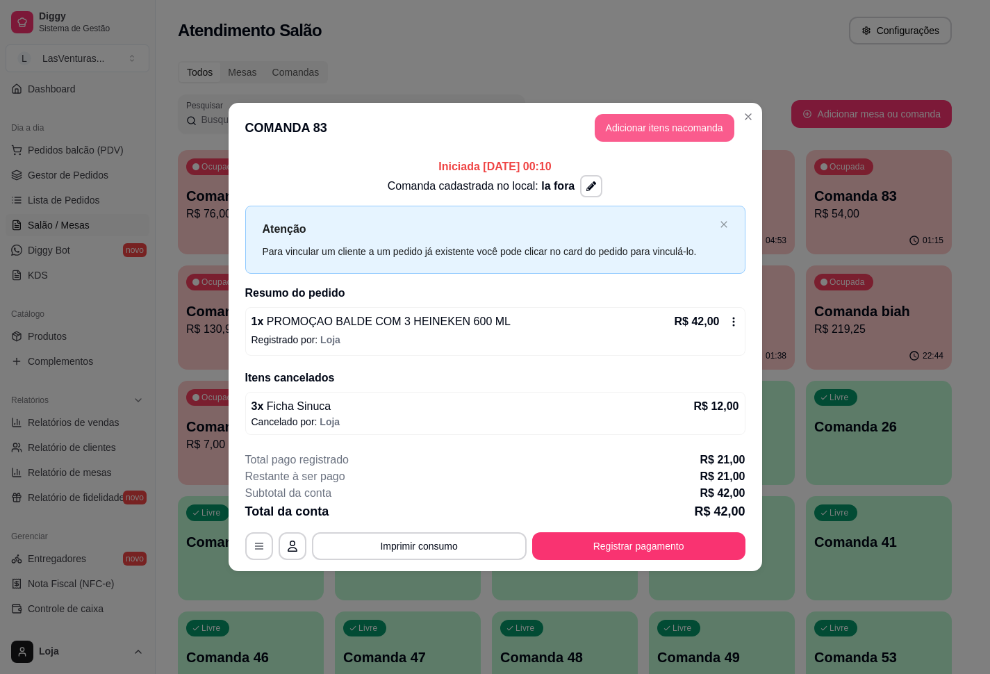
click at [680, 132] on button "Adicionar itens na comanda" at bounding box center [665, 128] width 140 height 28
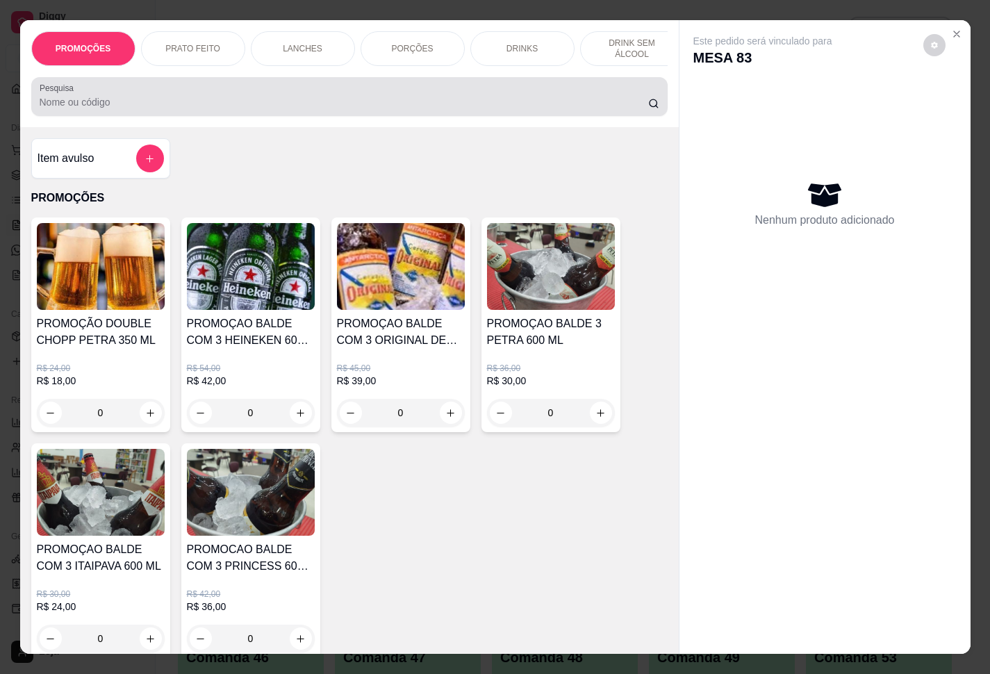
click at [296, 109] on input "Pesquisa" at bounding box center [344, 102] width 609 height 14
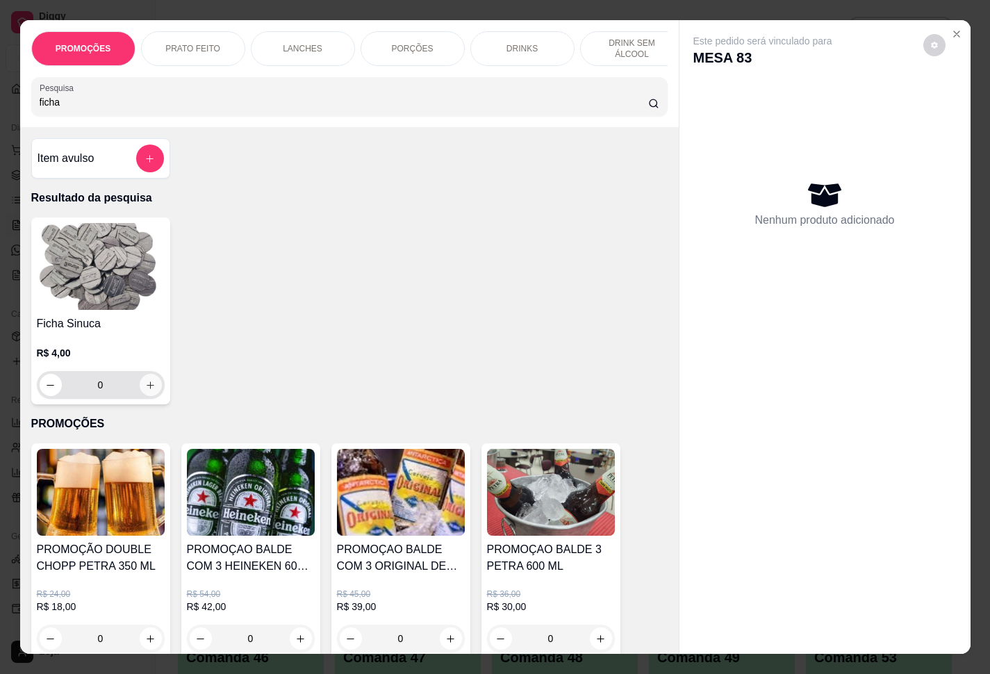
type input "ficha"
click at [145, 391] on icon "increase-product-quantity" at bounding box center [150, 385] width 10 height 10
type input "1"
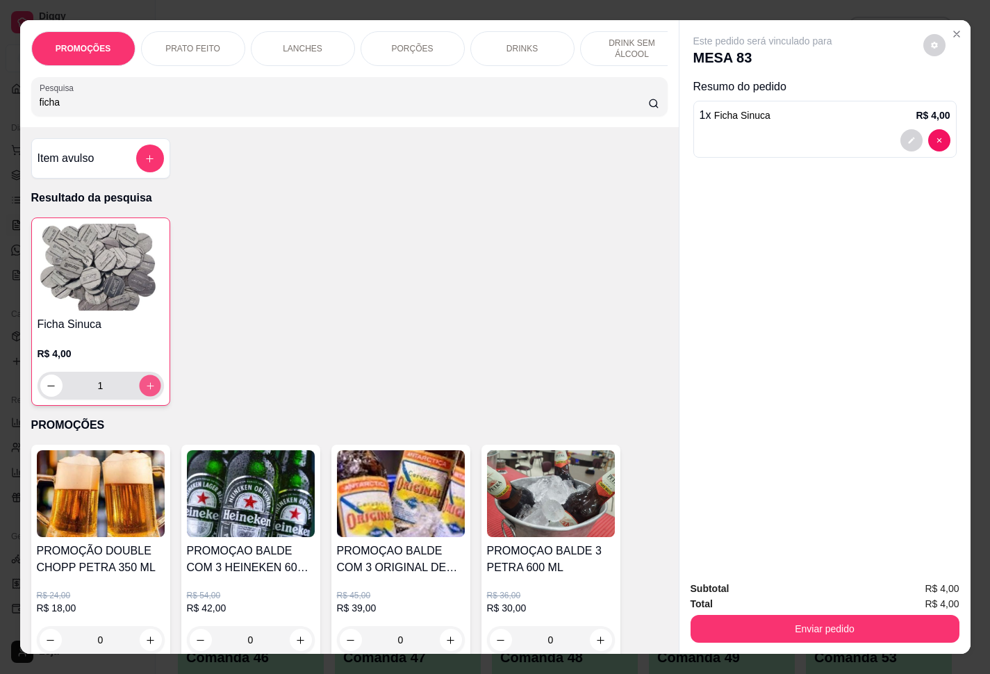
click at [145, 390] on icon "increase-product-quantity" at bounding box center [150, 386] width 10 height 10
type input "2"
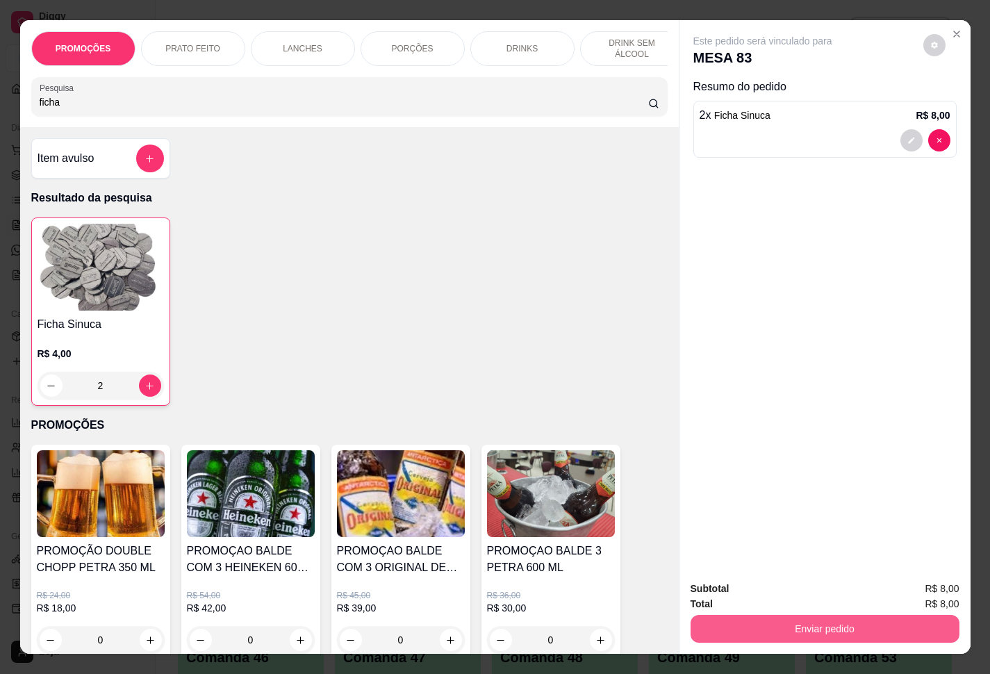
click at [813, 620] on button "Enviar pedido" at bounding box center [825, 629] width 269 height 28
click at [919, 586] on button "Enviar pedido" at bounding box center [921, 587] width 76 height 26
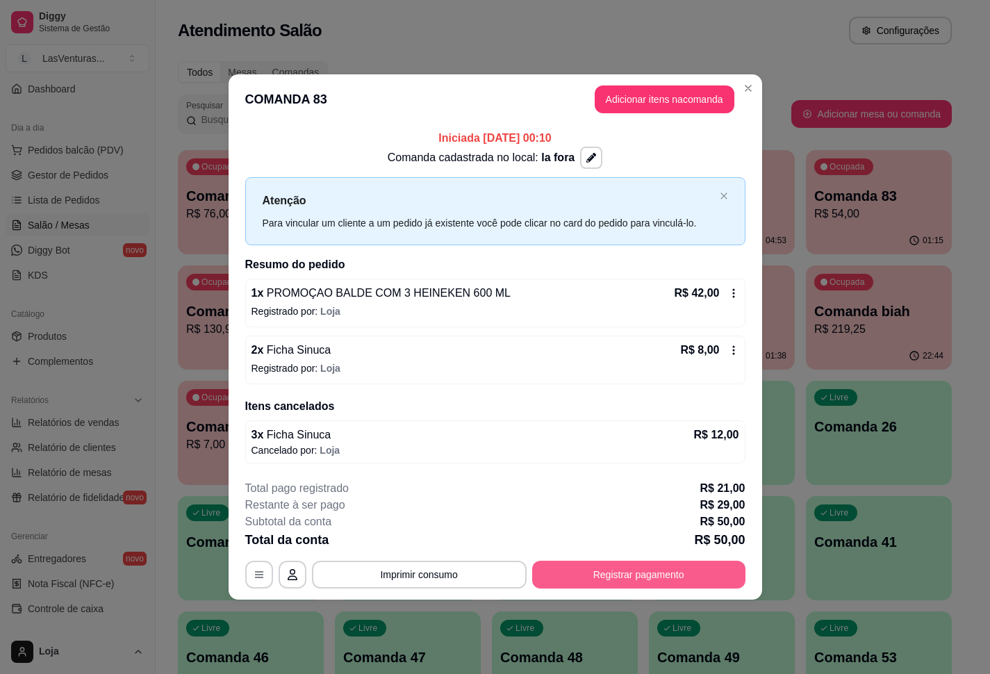
click at [644, 570] on button "Registrar pagamento" at bounding box center [638, 575] width 213 height 28
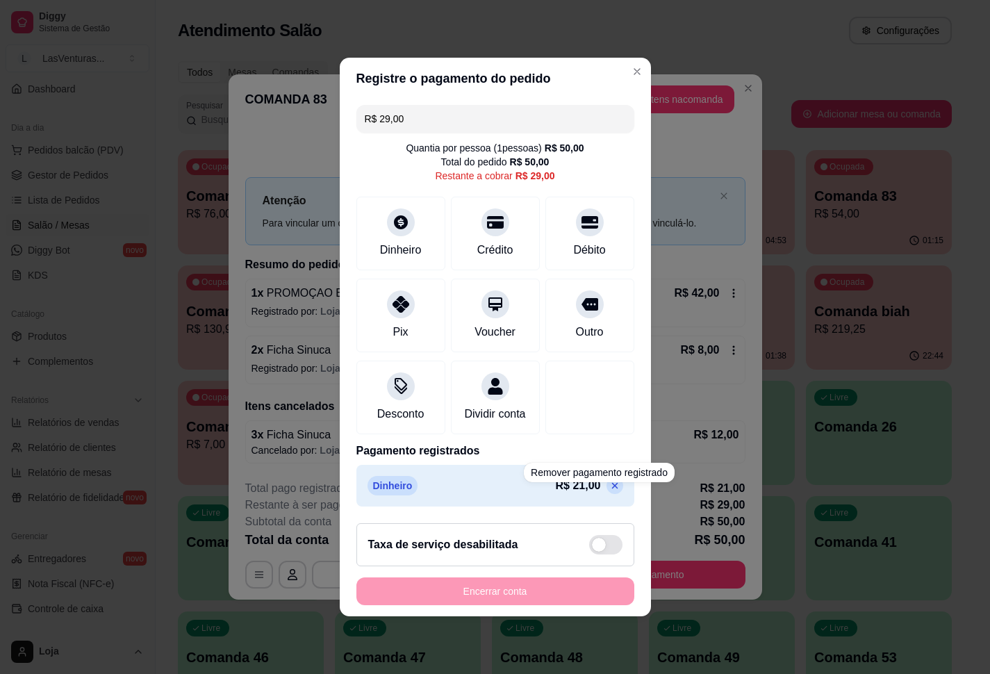
click at [607, 488] on p at bounding box center [615, 485] width 17 height 17
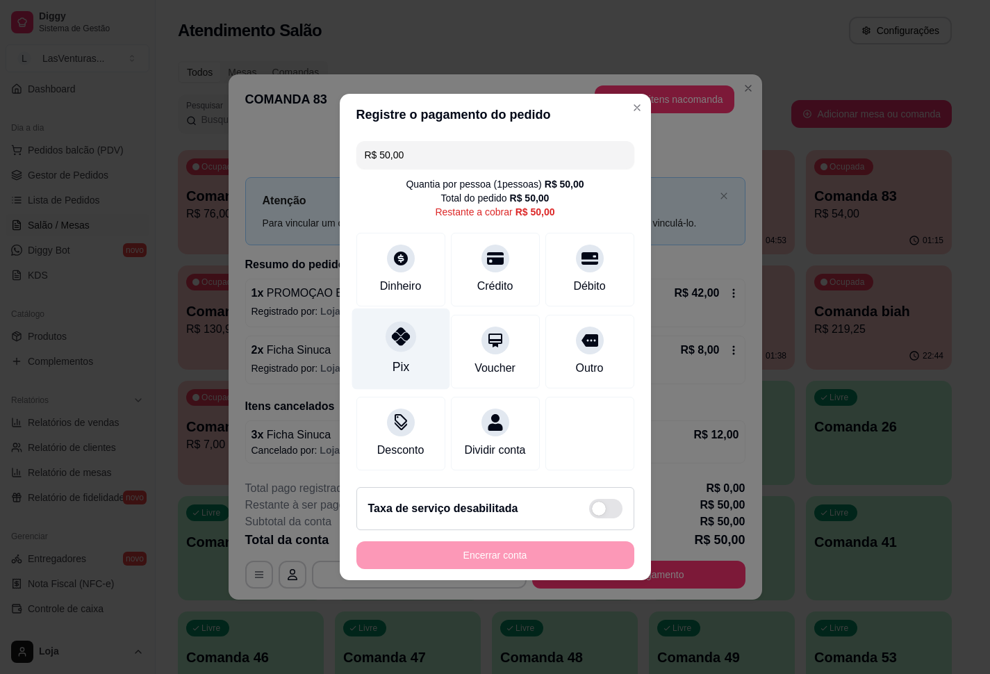
click at [396, 336] on icon at bounding box center [400, 336] width 18 height 18
type input "R$ 0,00"
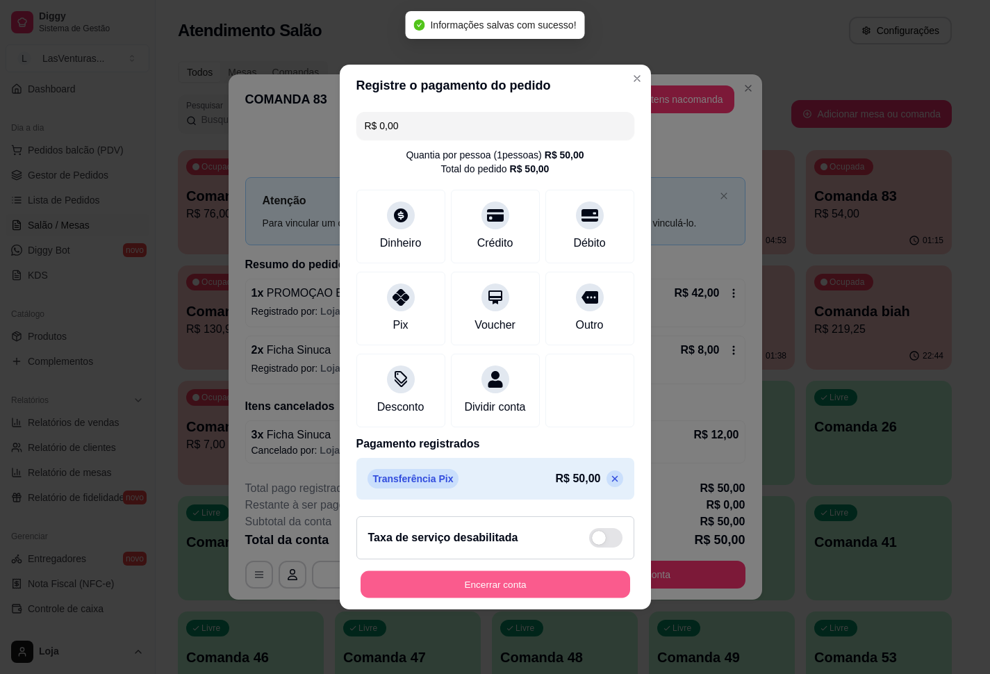
click at [524, 593] on button "Encerrar conta" at bounding box center [496, 584] width 270 height 27
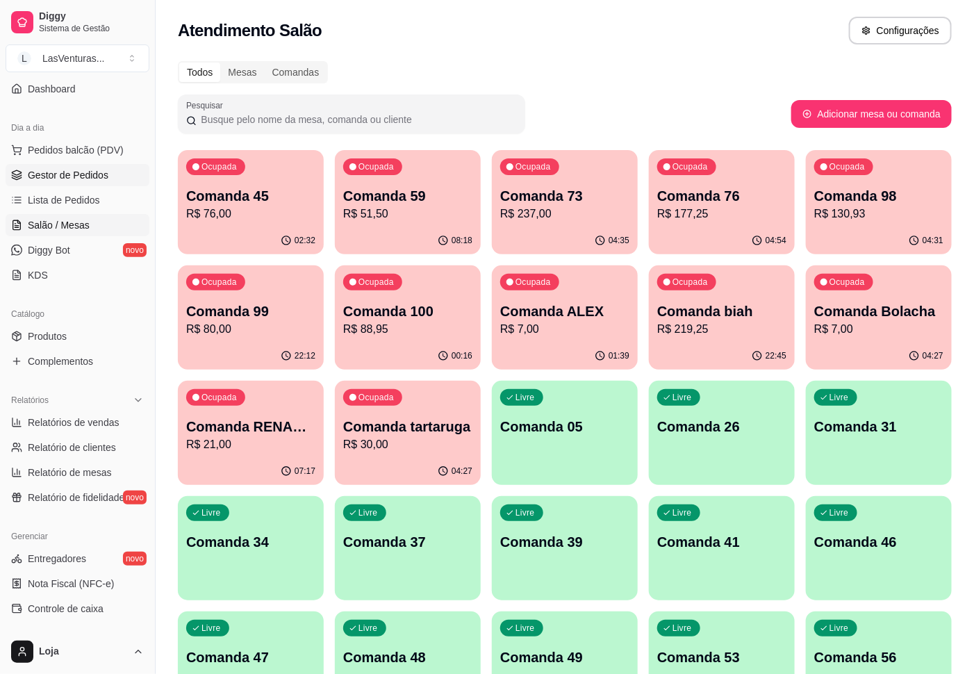
click at [74, 179] on span "Gestor de Pedidos" at bounding box center [68, 175] width 81 height 14
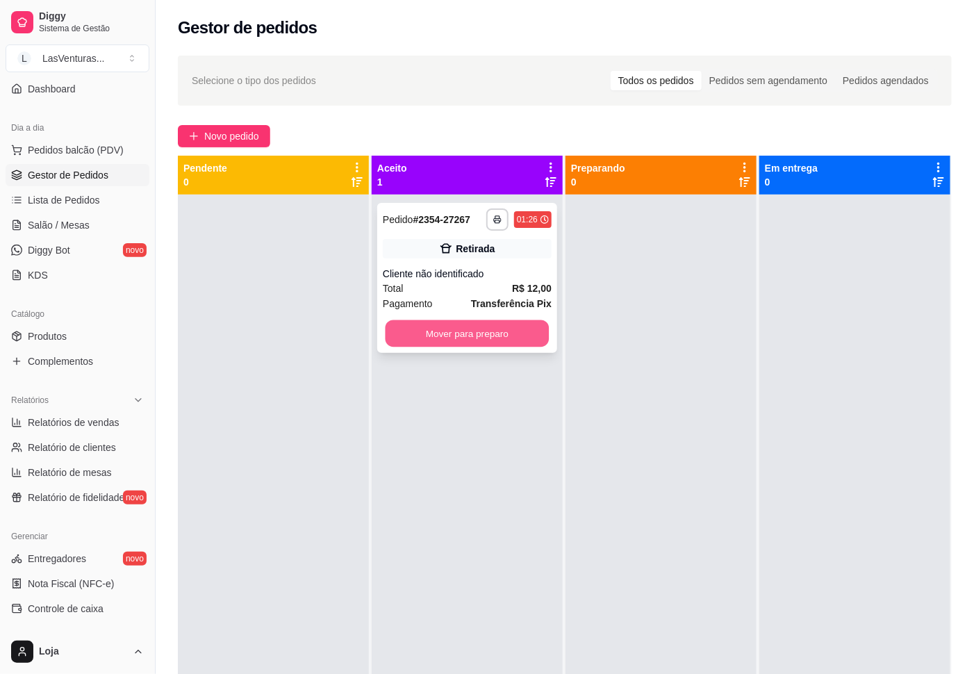
click at [422, 331] on button "Mover para preparo" at bounding box center [468, 333] width 164 height 27
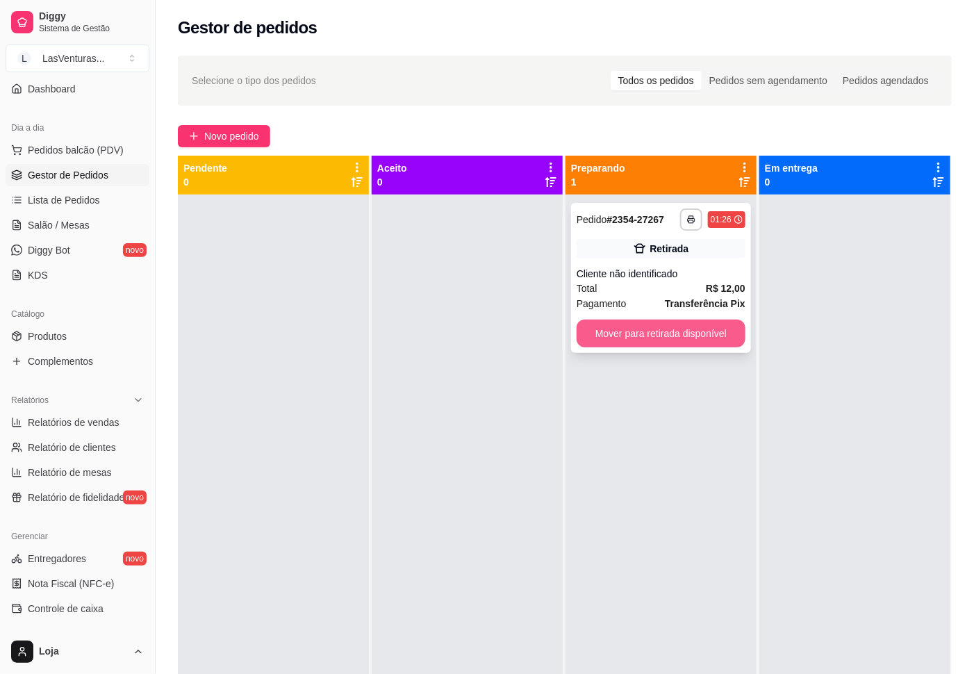
click at [607, 340] on button "Mover para retirada disponível" at bounding box center [661, 334] width 169 height 28
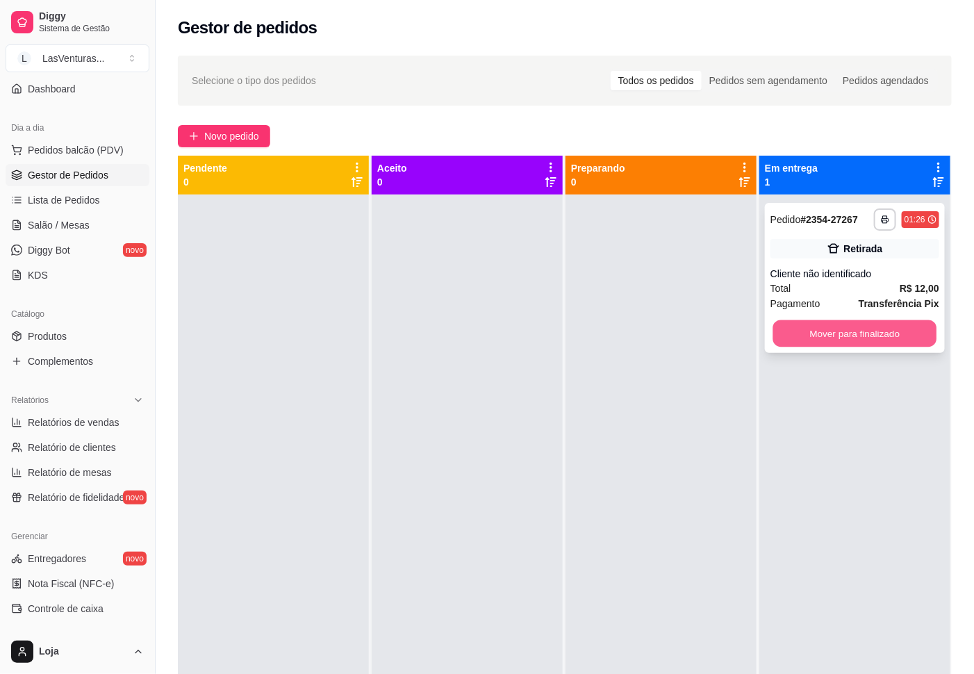
click at [857, 334] on button "Mover para finalizado" at bounding box center [855, 333] width 164 height 27
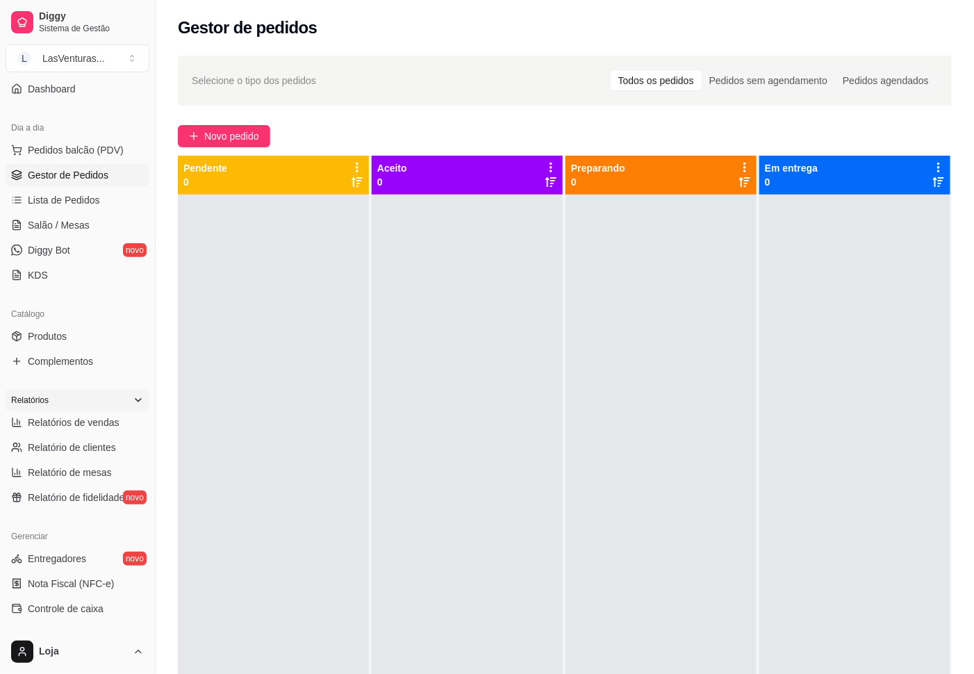
scroll to position [326, 0]
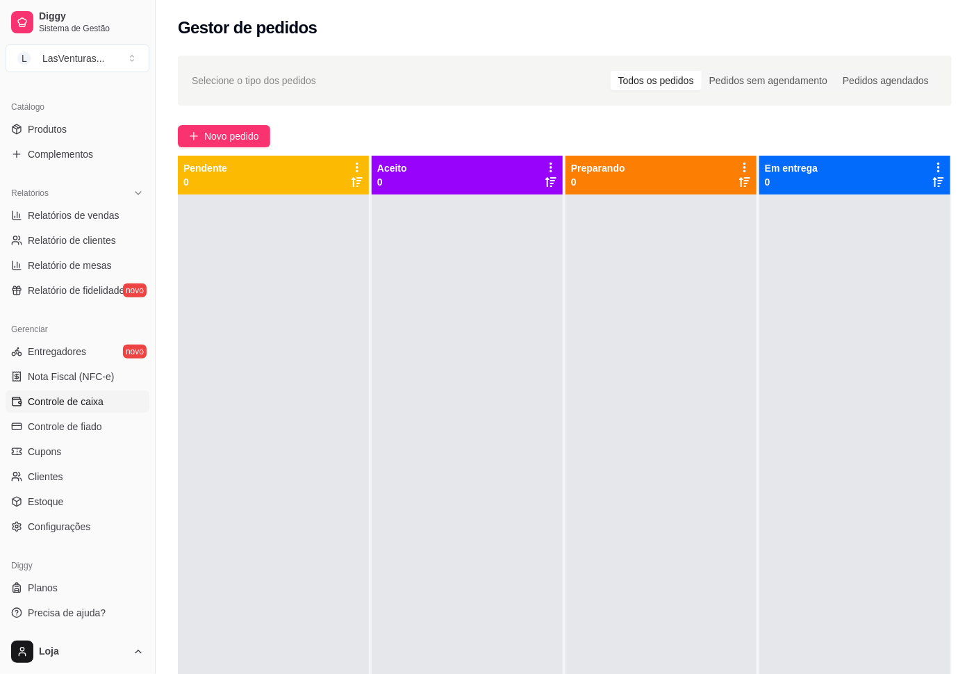
click at [81, 401] on span "Controle de caixa" at bounding box center [66, 402] width 76 height 14
